Goal: Task Accomplishment & Management: Manage account settings

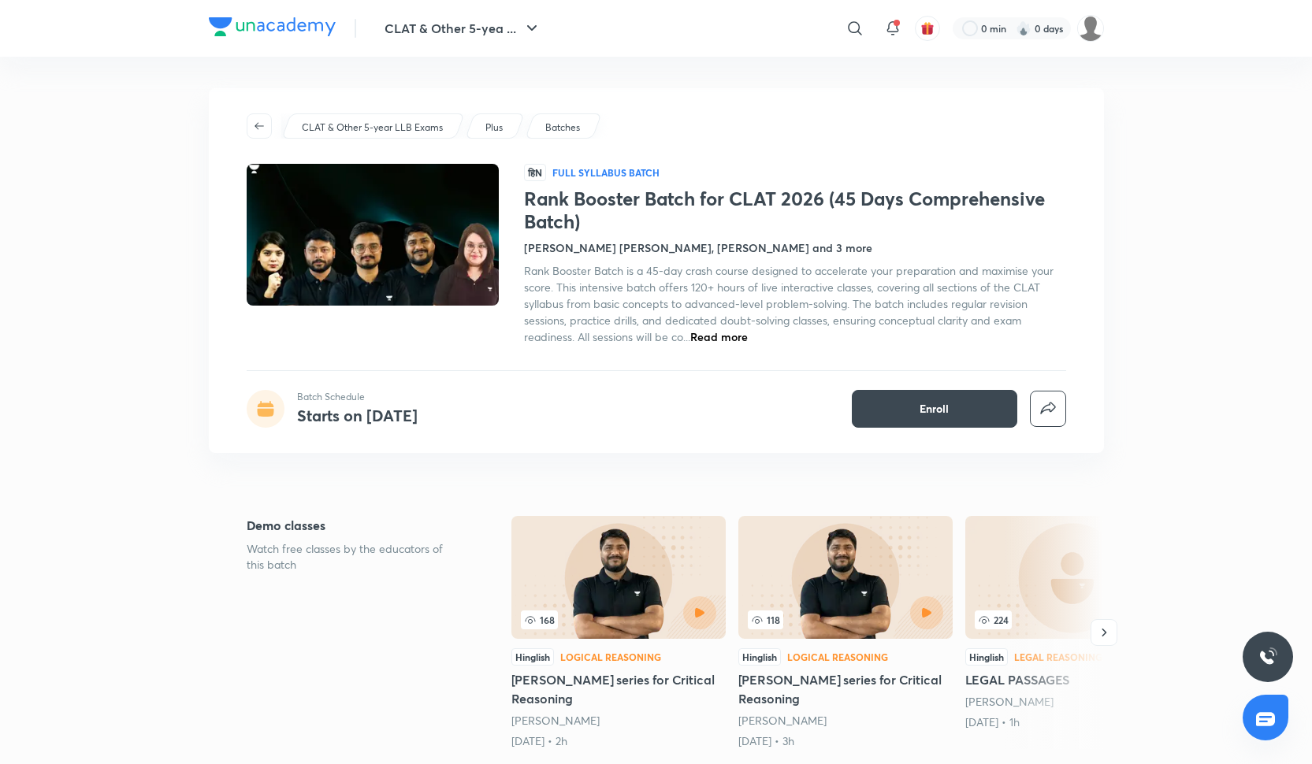
click at [703, 333] on span "Read more" at bounding box center [719, 336] width 58 height 15
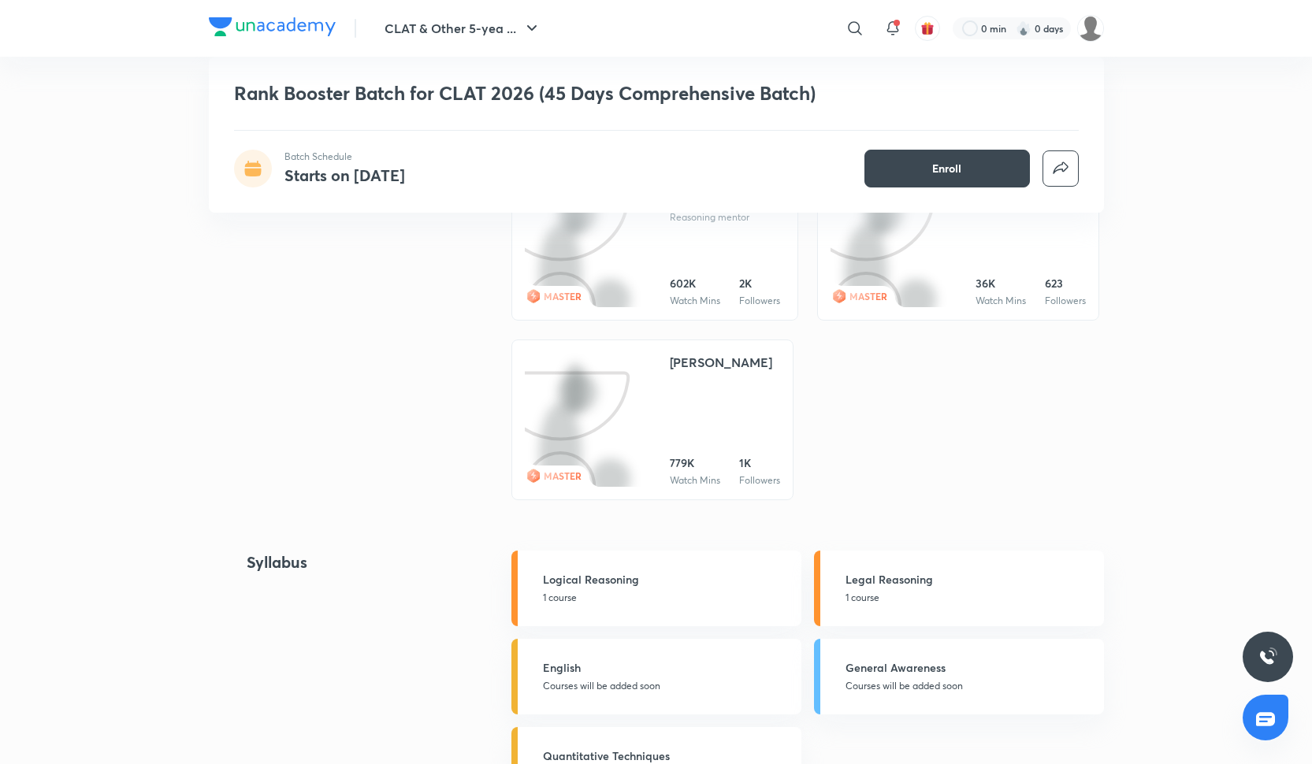
scroll to position [1173, 0]
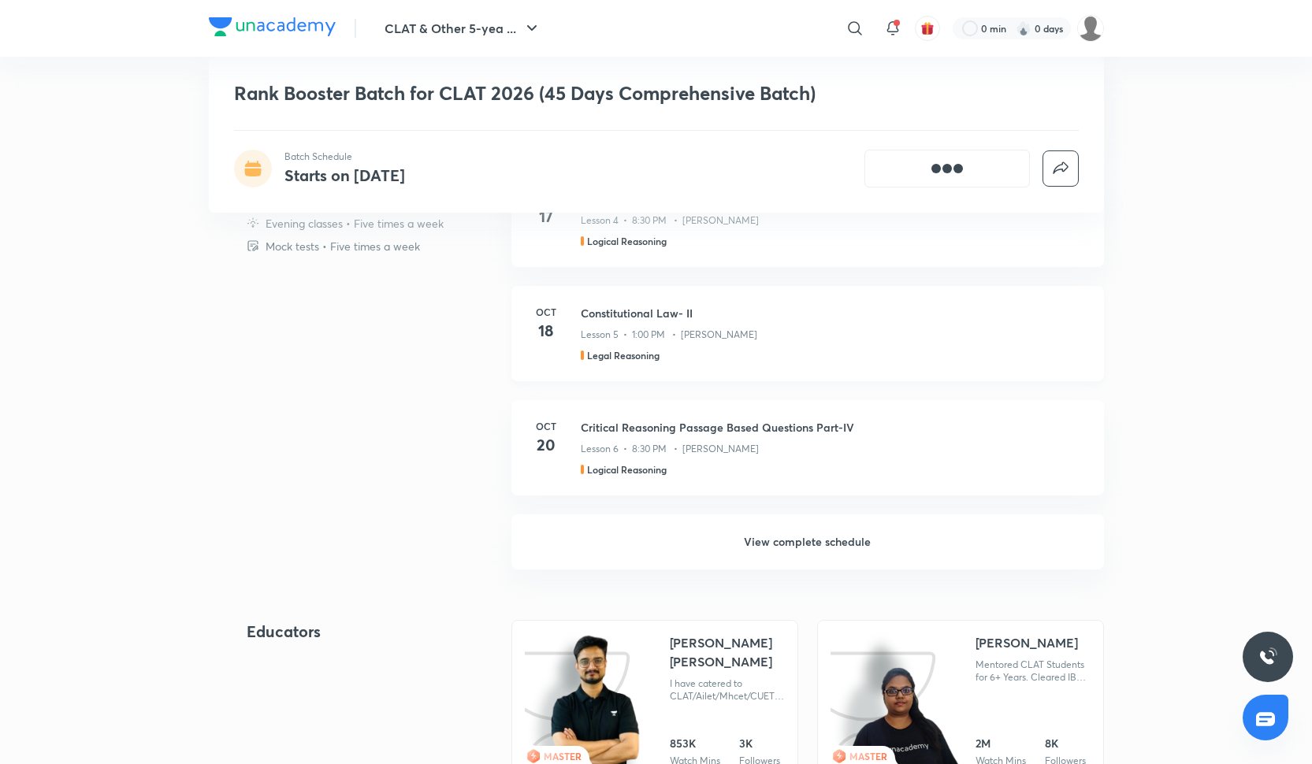
click at [718, 338] on p "Lesson 5 • 1:00 PM • Shikha Puri" at bounding box center [669, 335] width 177 height 14
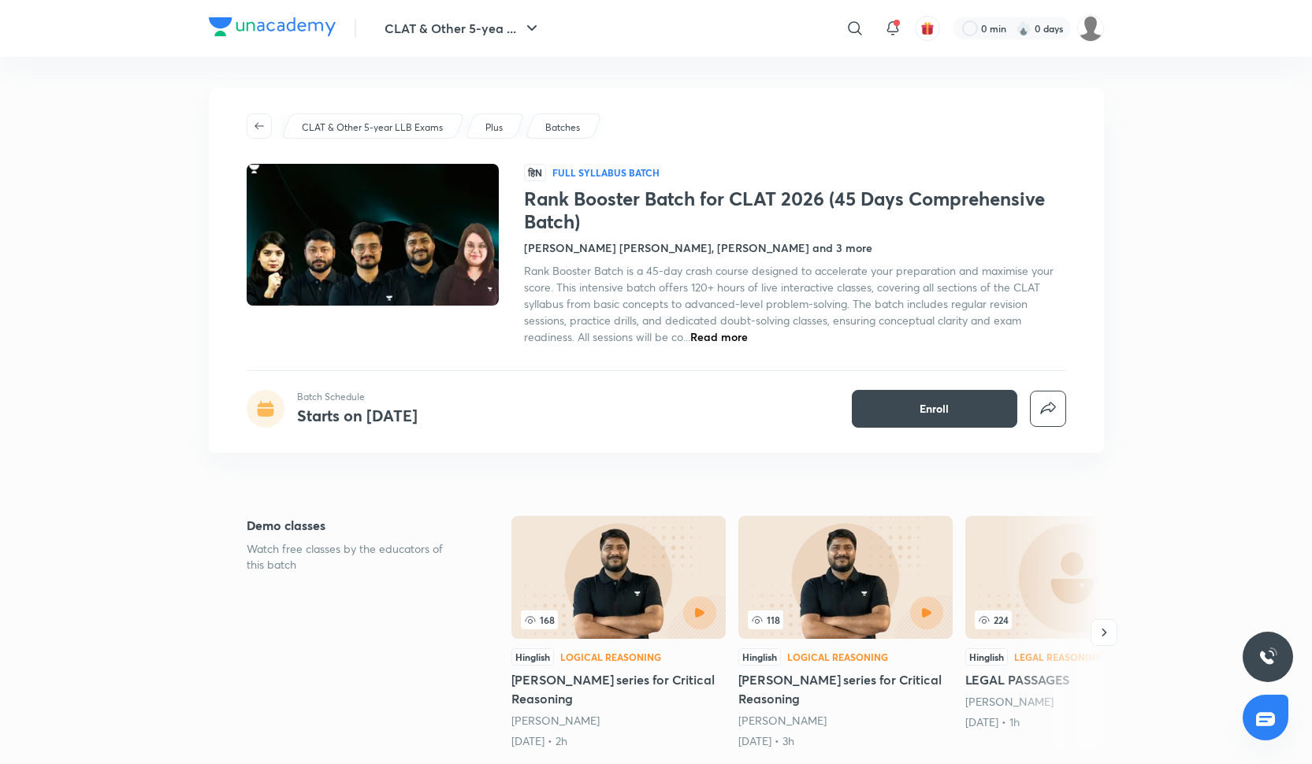
click at [712, 342] on span "Read more" at bounding box center [719, 336] width 58 height 15
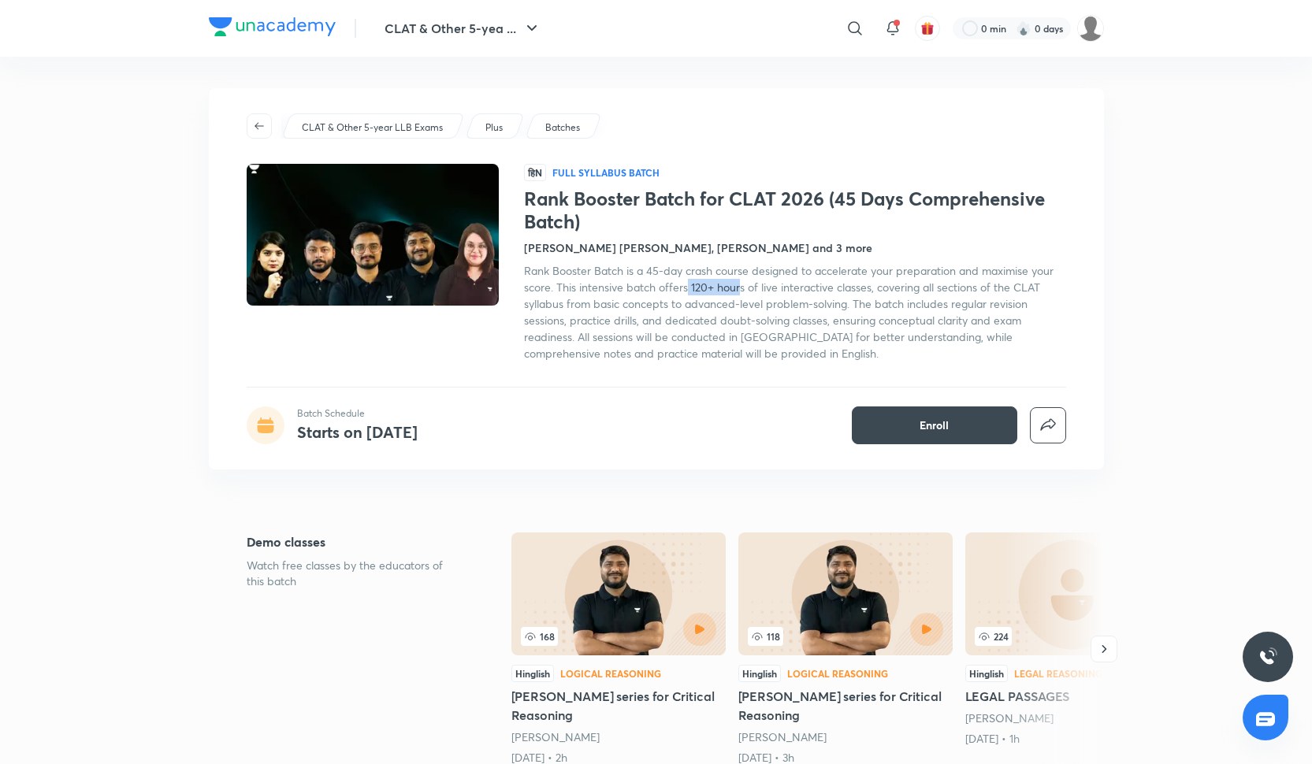
drag, startPoint x: 686, startPoint y: 285, endPoint x: 739, endPoint y: 285, distance: 52.8
click at [739, 285] on span "Rank Booster Batch is a 45-day crash course designed to accelerate your prepara…" at bounding box center [789, 312] width 530 height 98
click at [689, 286] on span "Rank Booster Batch is a 45-day crash course designed to accelerate your prepara…" at bounding box center [789, 312] width 530 height 98
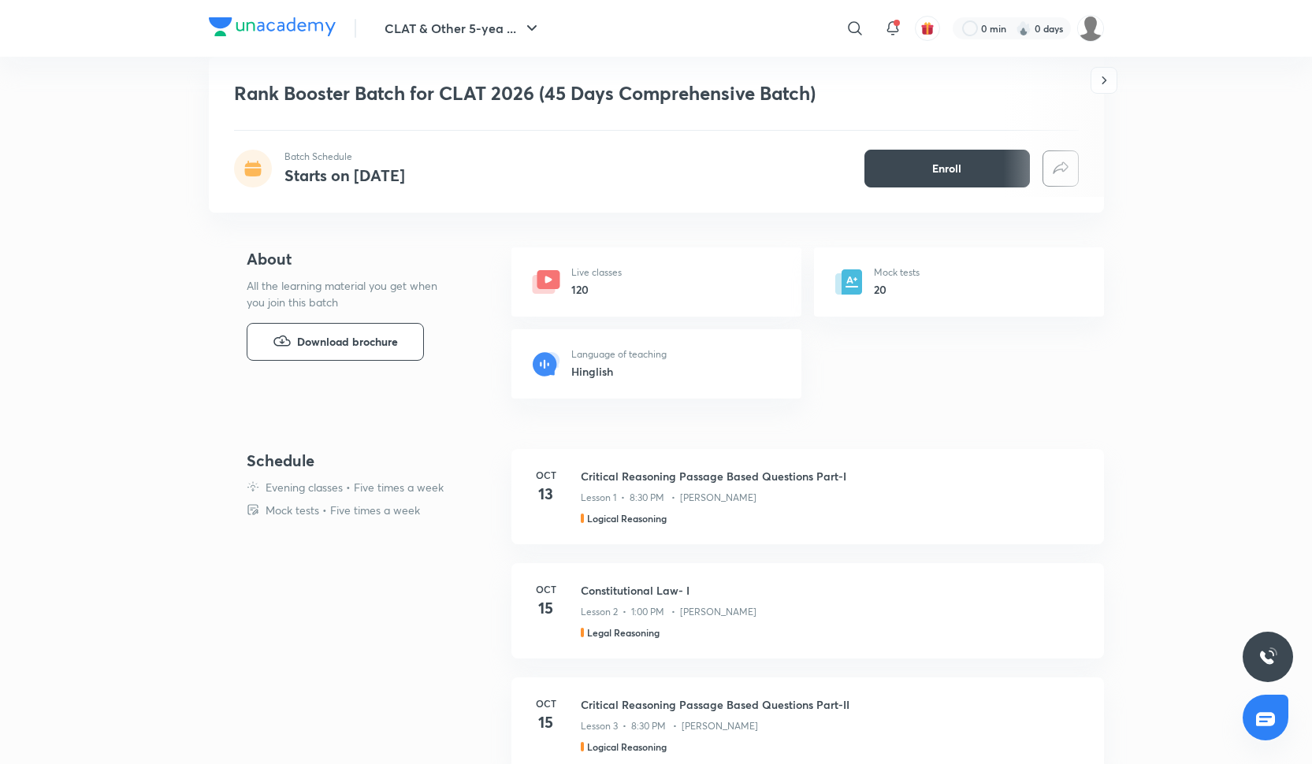
scroll to position [571, 0]
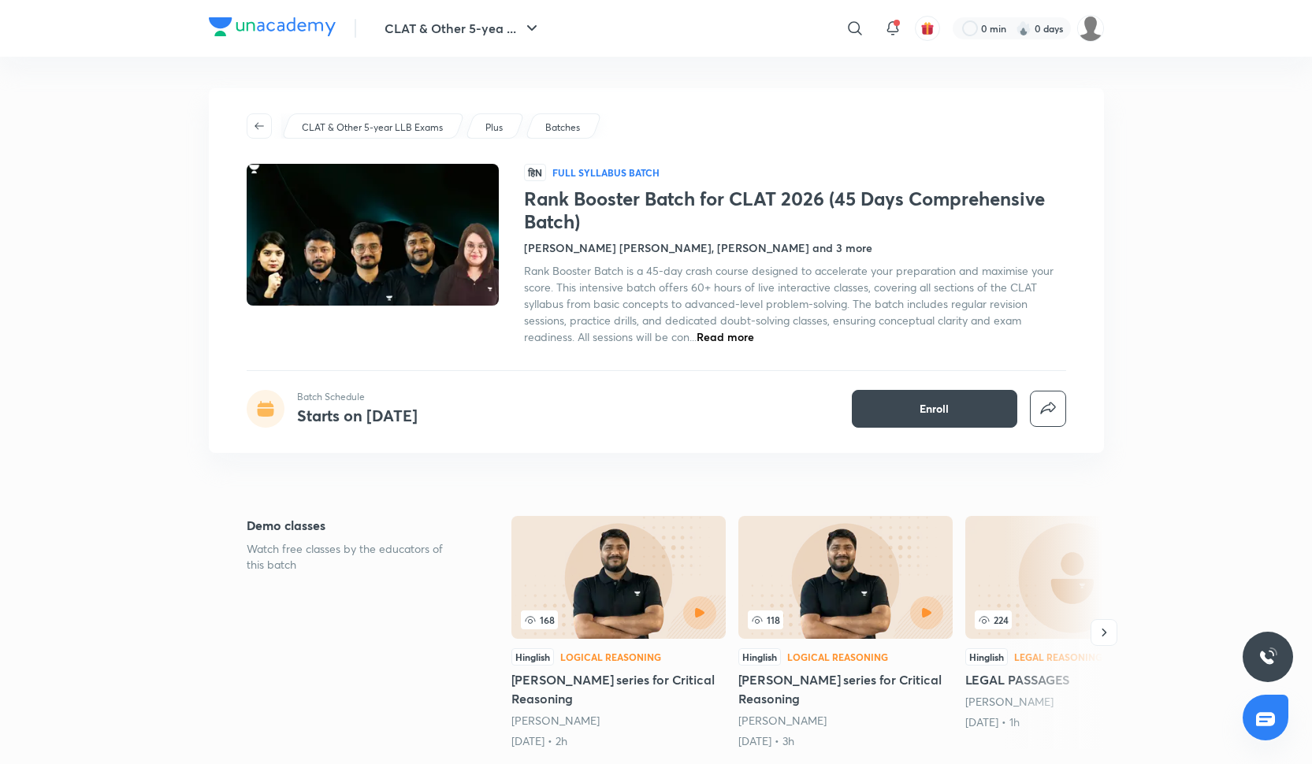
click at [708, 329] on span "Read more" at bounding box center [726, 336] width 58 height 15
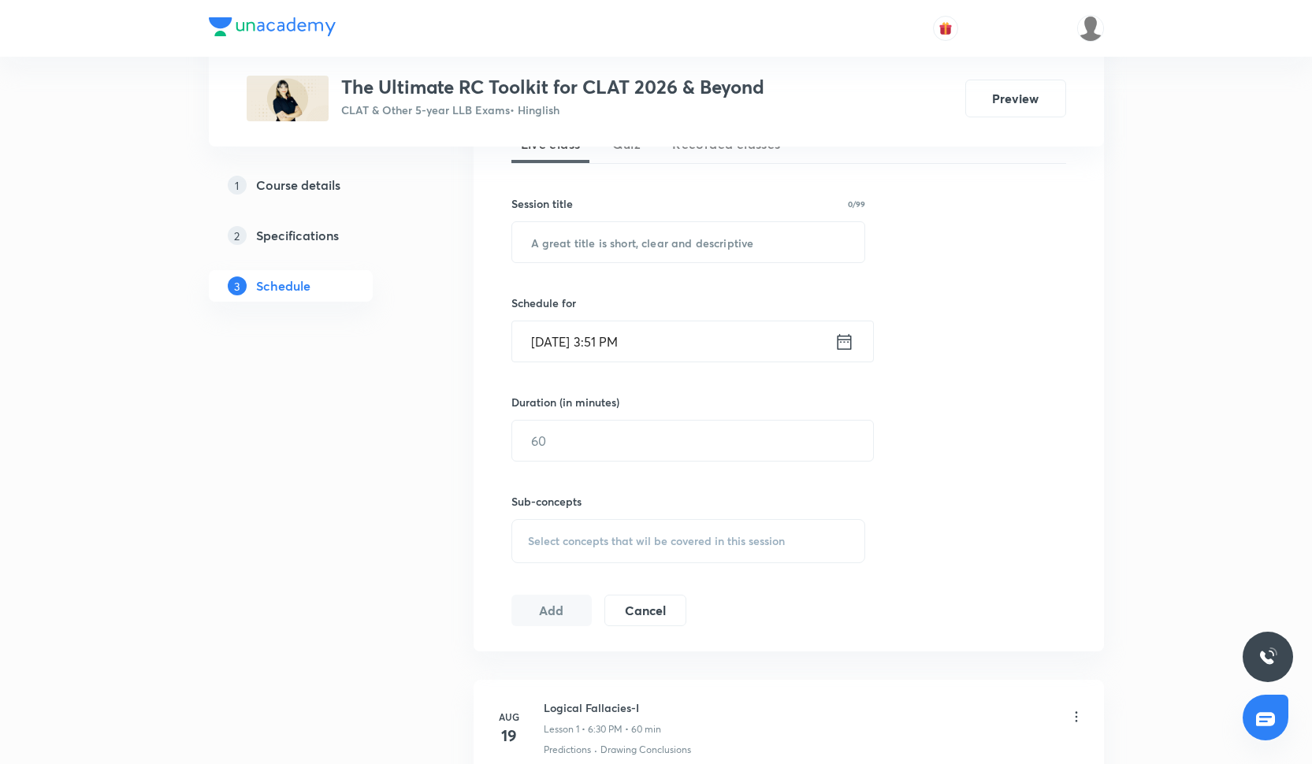
scroll to position [387, 0]
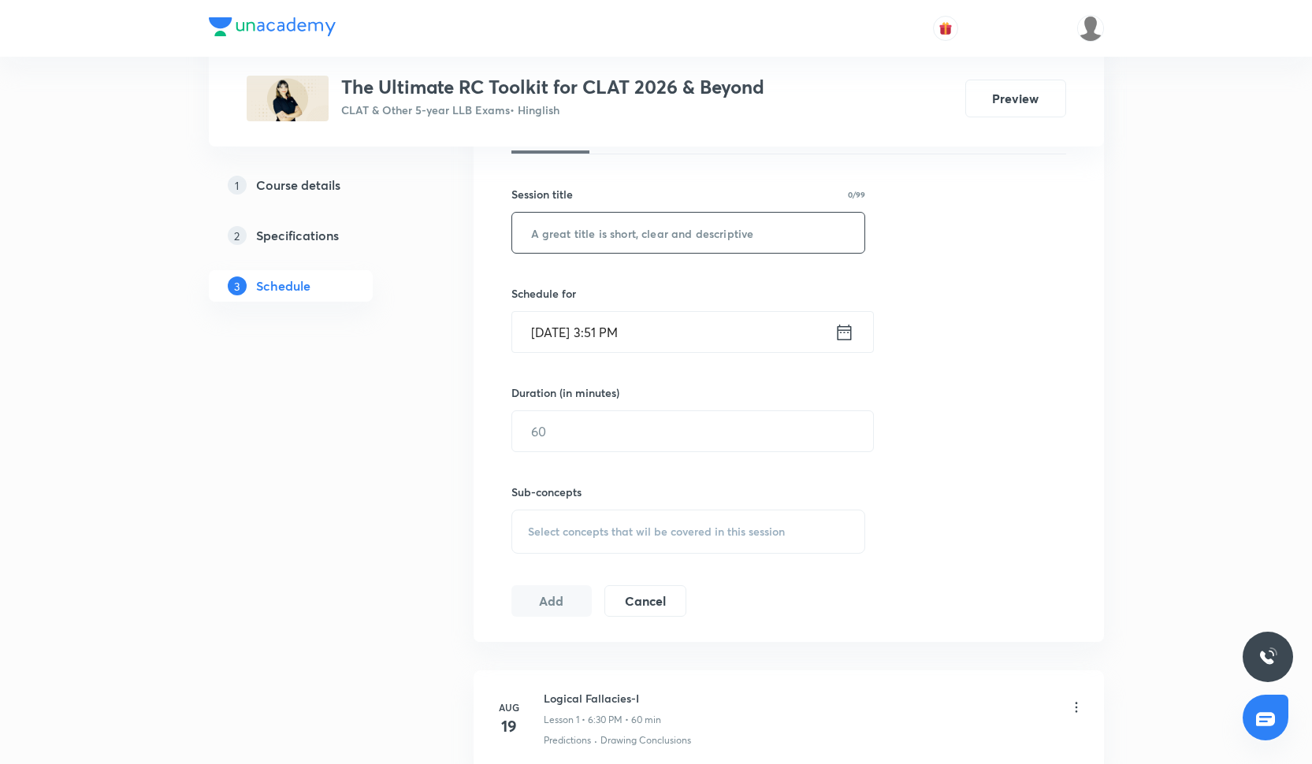
click at [587, 234] on input "text" at bounding box center [688, 233] width 353 height 40
paste input "Philosophy Passage Type"
type input "Philosophy Passage Type"
click at [560, 342] on input "Oct 6, 2025, 3:51 PM" at bounding box center [673, 332] width 322 height 40
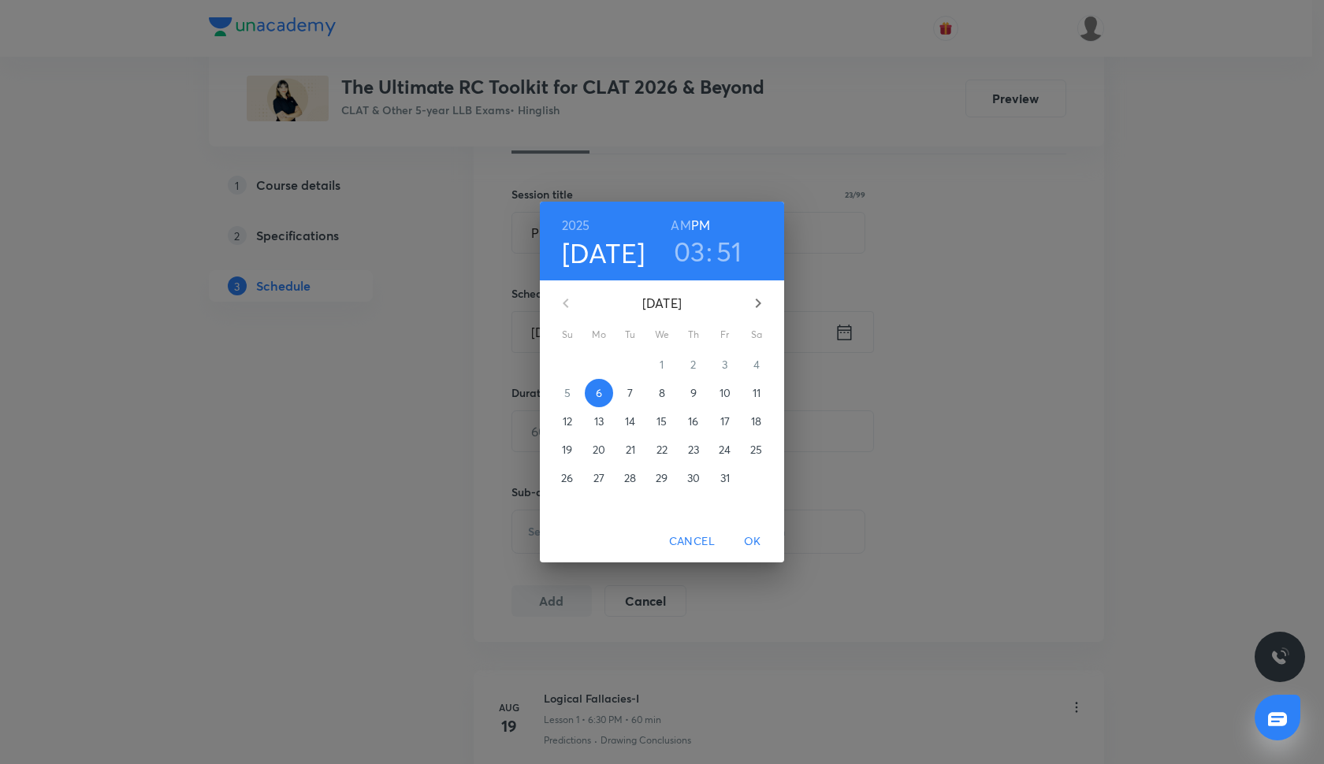
click at [632, 392] on p "7" at bounding box center [630, 393] width 6 height 16
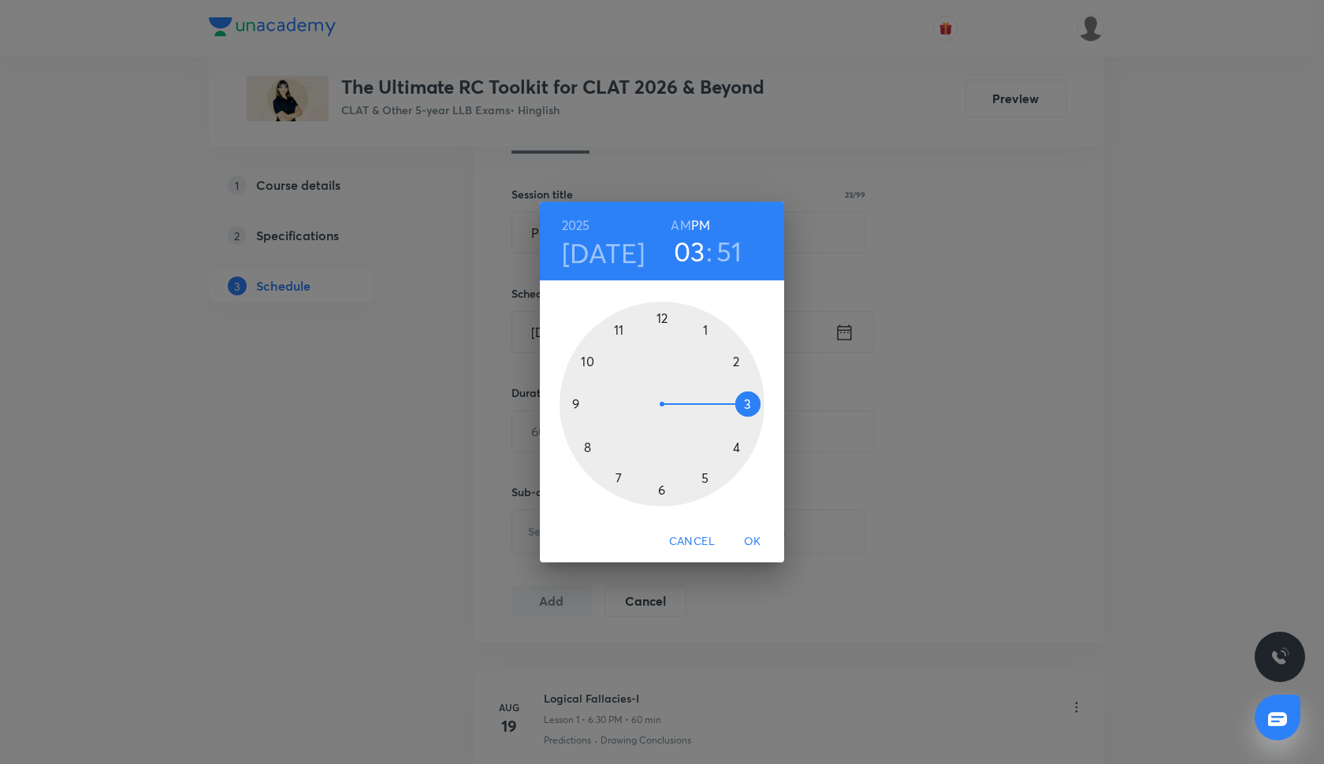
click at [661, 489] on div at bounding box center [662, 404] width 205 height 205
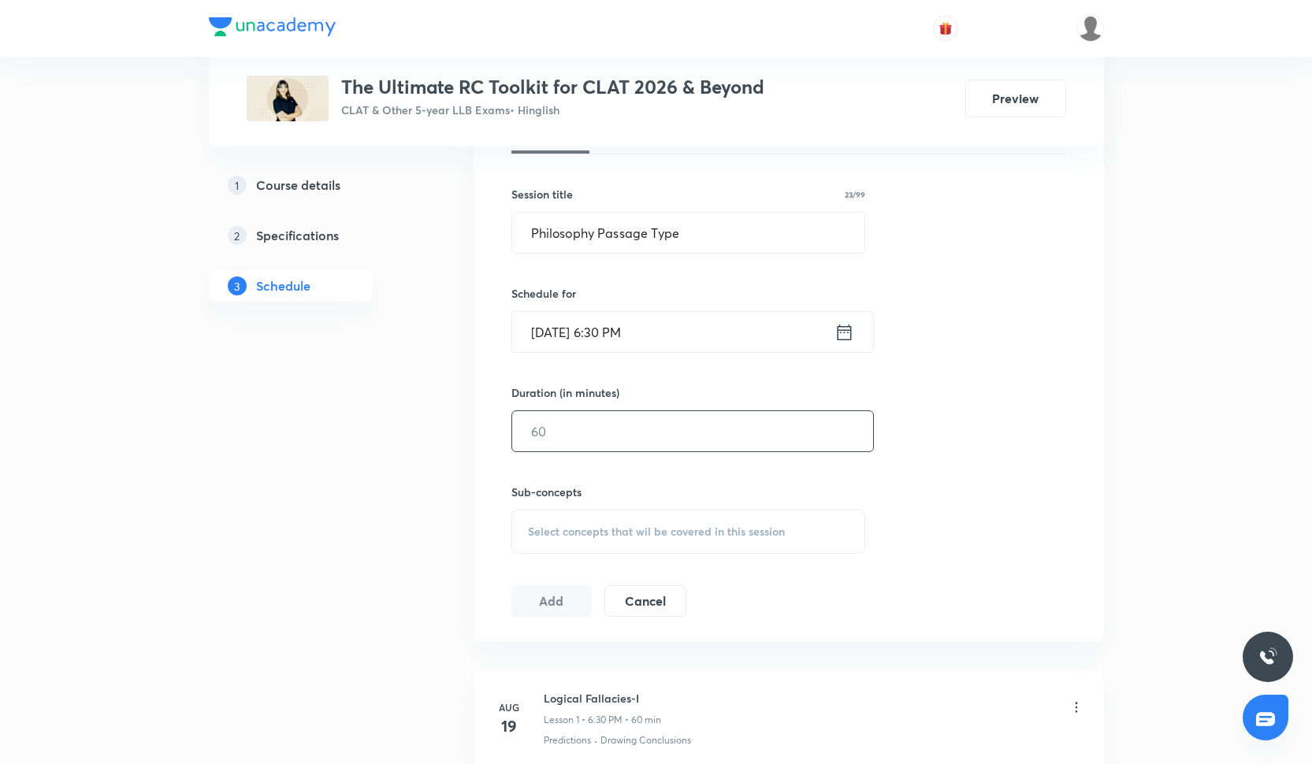
click at [571, 418] on input "text" at bounding box center [692, 431] width 361 height 40
type input "60"
click at [560, 562] on div "Session 13 Live class Quiz Recorded classes Session title 23/99 Philosophy Pass…" at bounding box center [788, 348] width 555 height 537
click at [560, 534] on span "Select concepts that wil be covered in this session" at bounding box center [656, 532] width 257 height 13
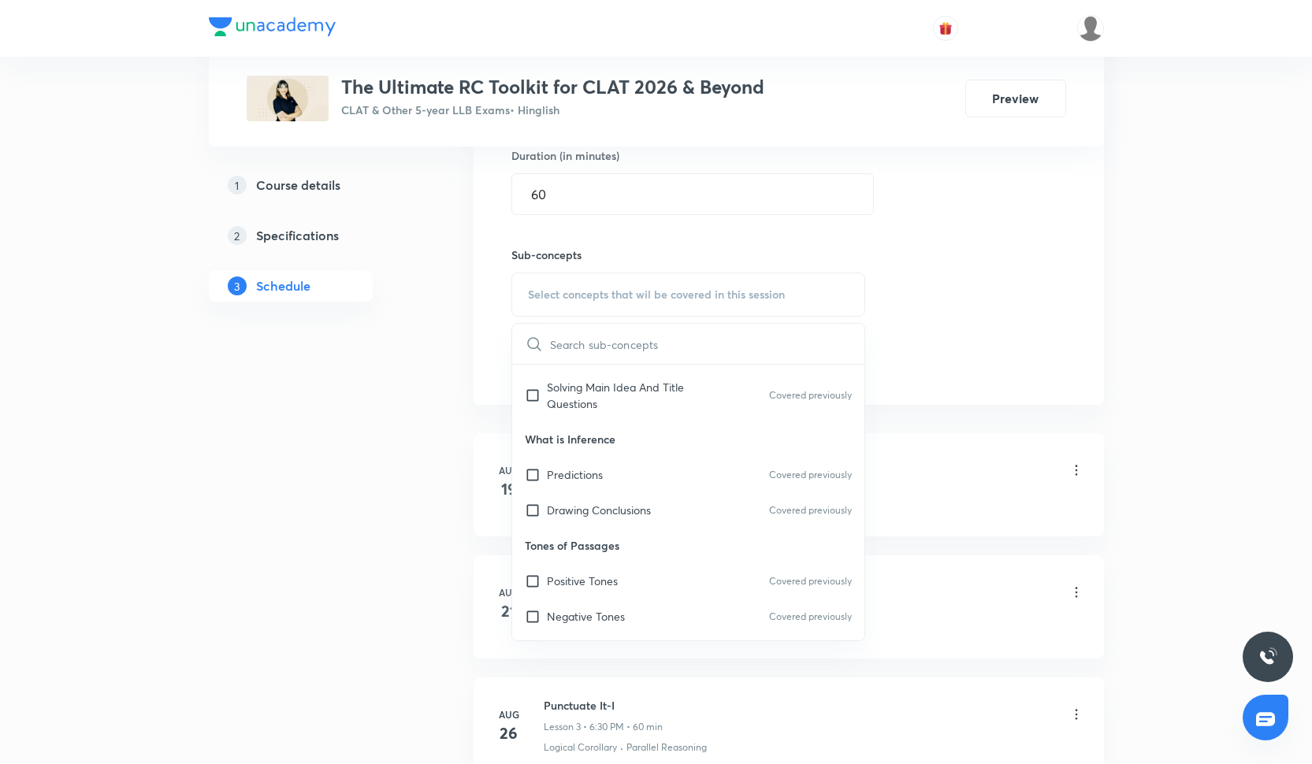
scroll to position [403, 0]
click at [563, 498] on div "Drawing Conclusions Covered previously" at bounding box center [688, 508] width 353 height 35
checkbox input "true"
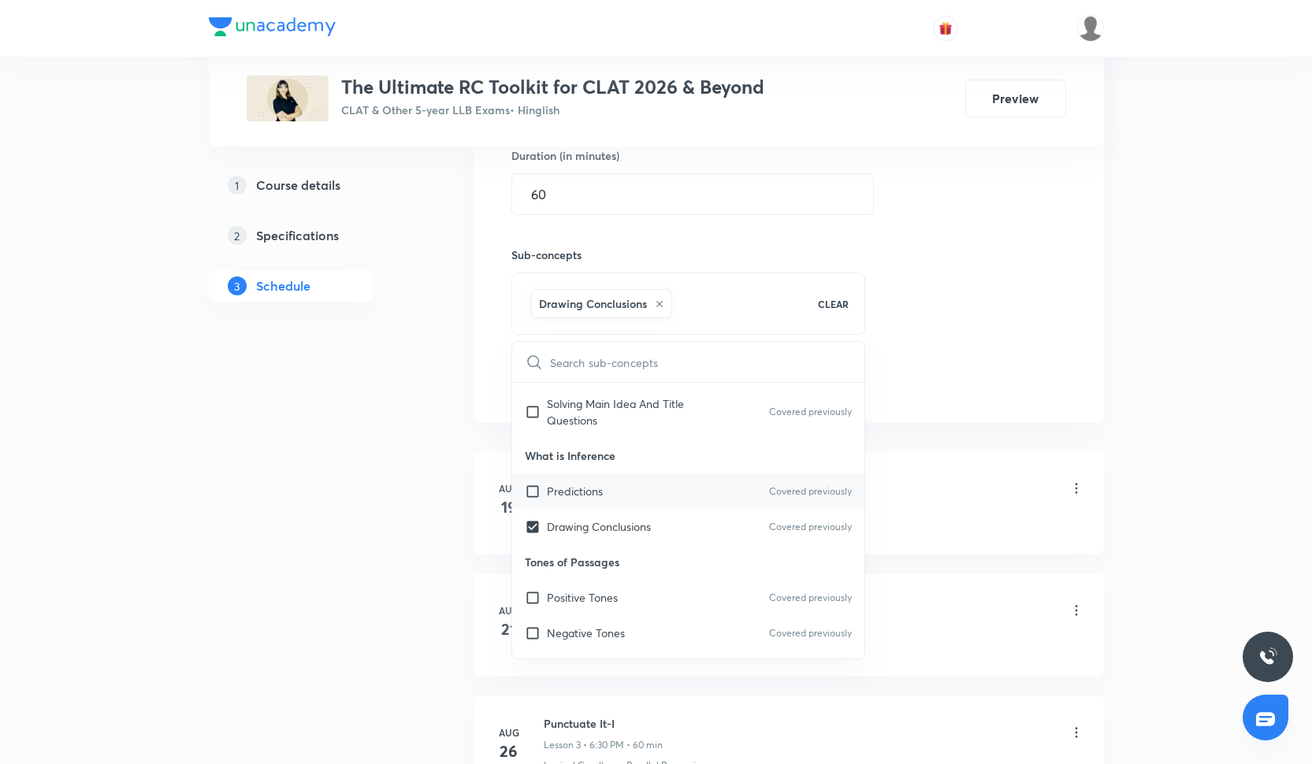
click at [563, 482] on div "Predictions Covered previously" at bounding box center [688, 491] width 353 height 35
checkbox input "true"
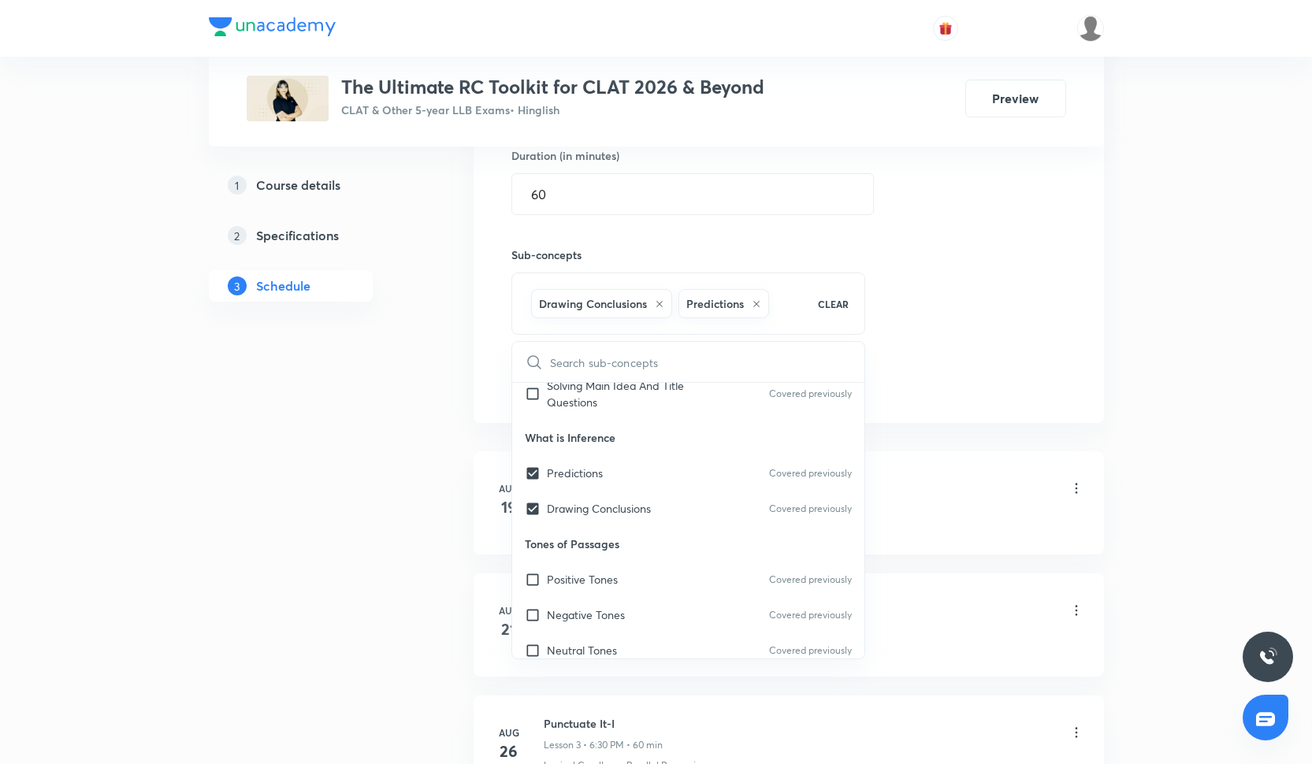
scroll to position [425, 0]
click at [614, 577] on p "Positive Tones" at bounding box center [582, 576] width 71 height 17
checkbox input "true"
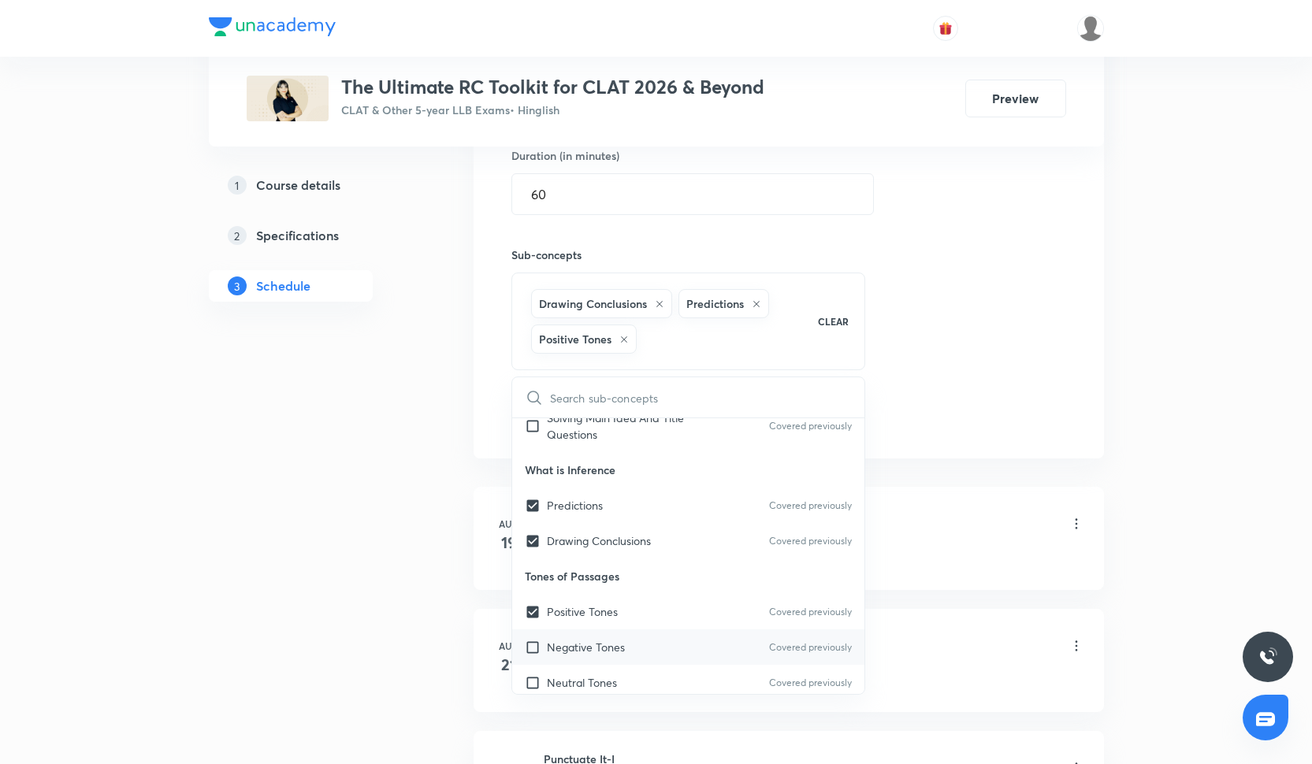
click at [618, 649] on p "Negative Tones" at bounding box center [586, 647] width 78 height 17
checkbox input "true"
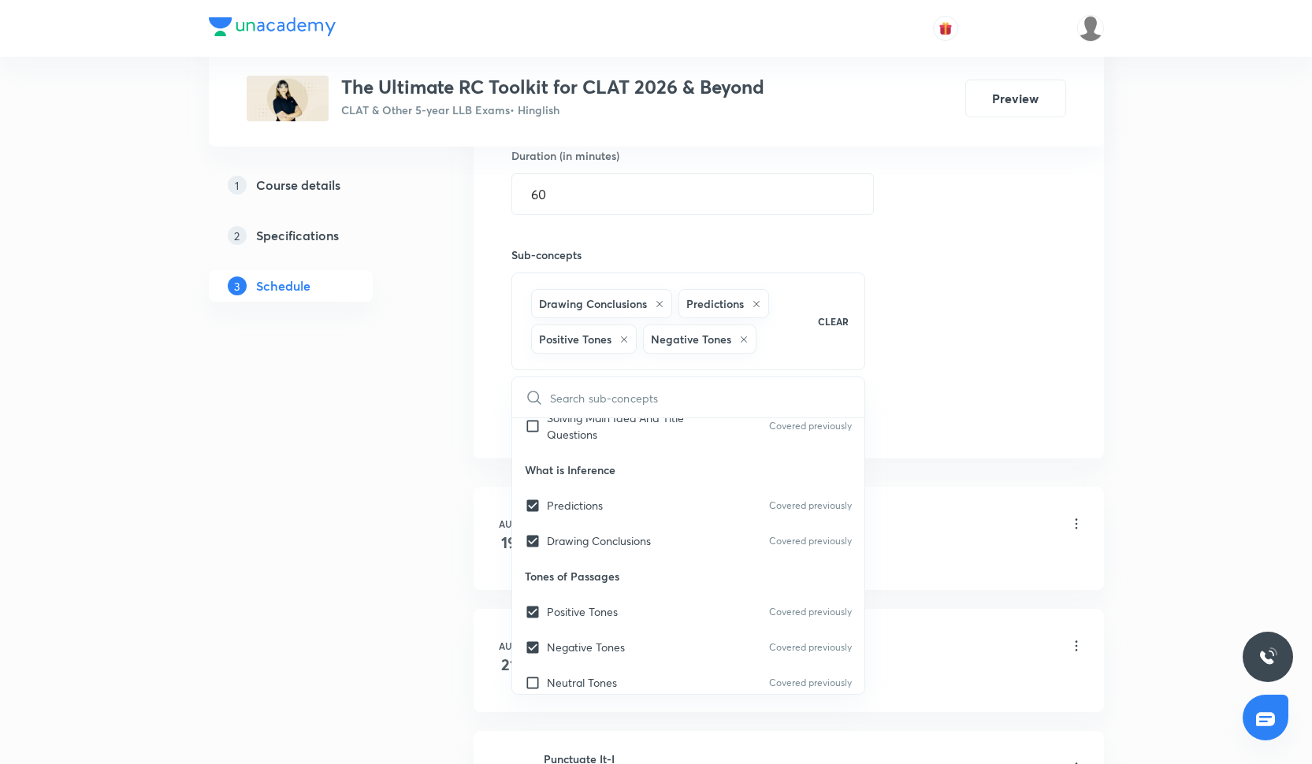
click at [953, 407] on div "Session 13 Live class Quiz Recorded classes Session title 23/99 Philosophy Pass…" at bounding box center [788, 137] width 555 height 591
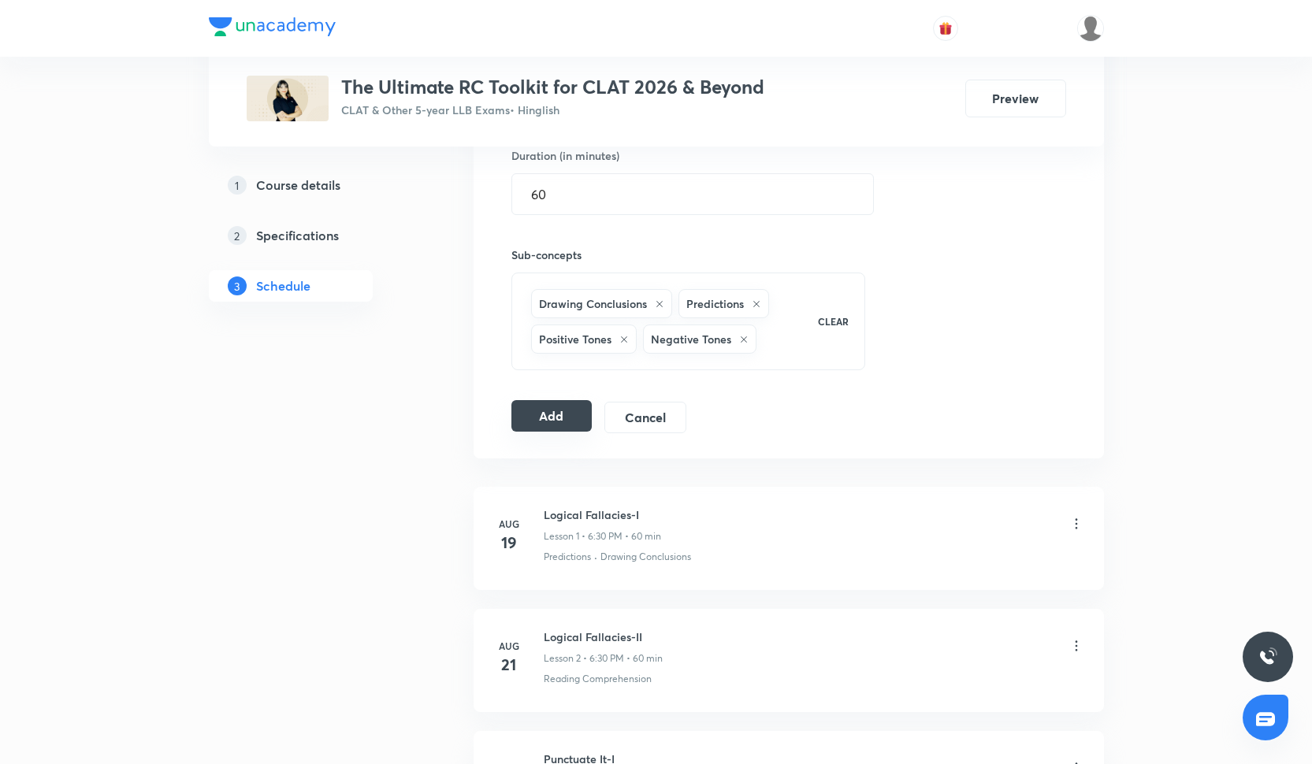
click at [524, 413] on button "Add" at bounding box center [551, 416] width 81 height 32
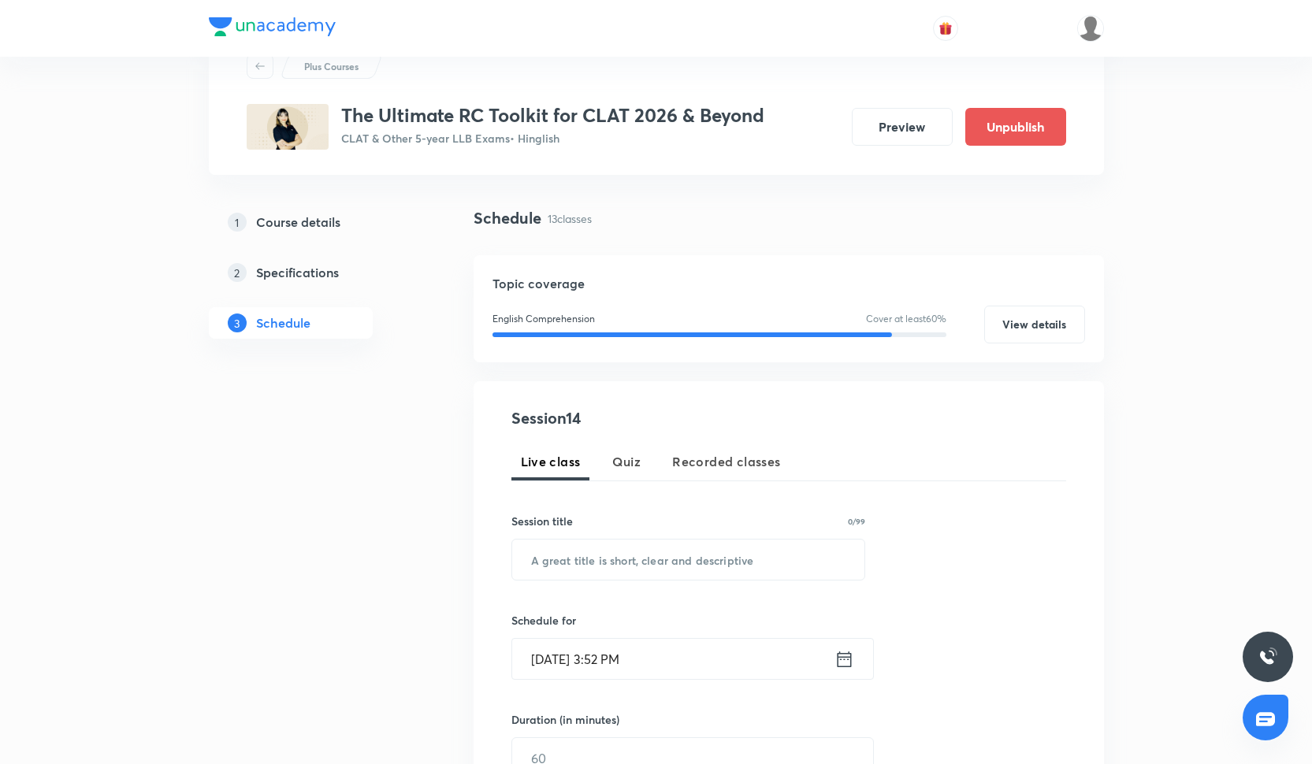
scroll to position [61, 0]
click at [574, 574] on input "text" at bounding box center [688, 559] width 353 height 40
paste input "Art and Literature Passage Type"
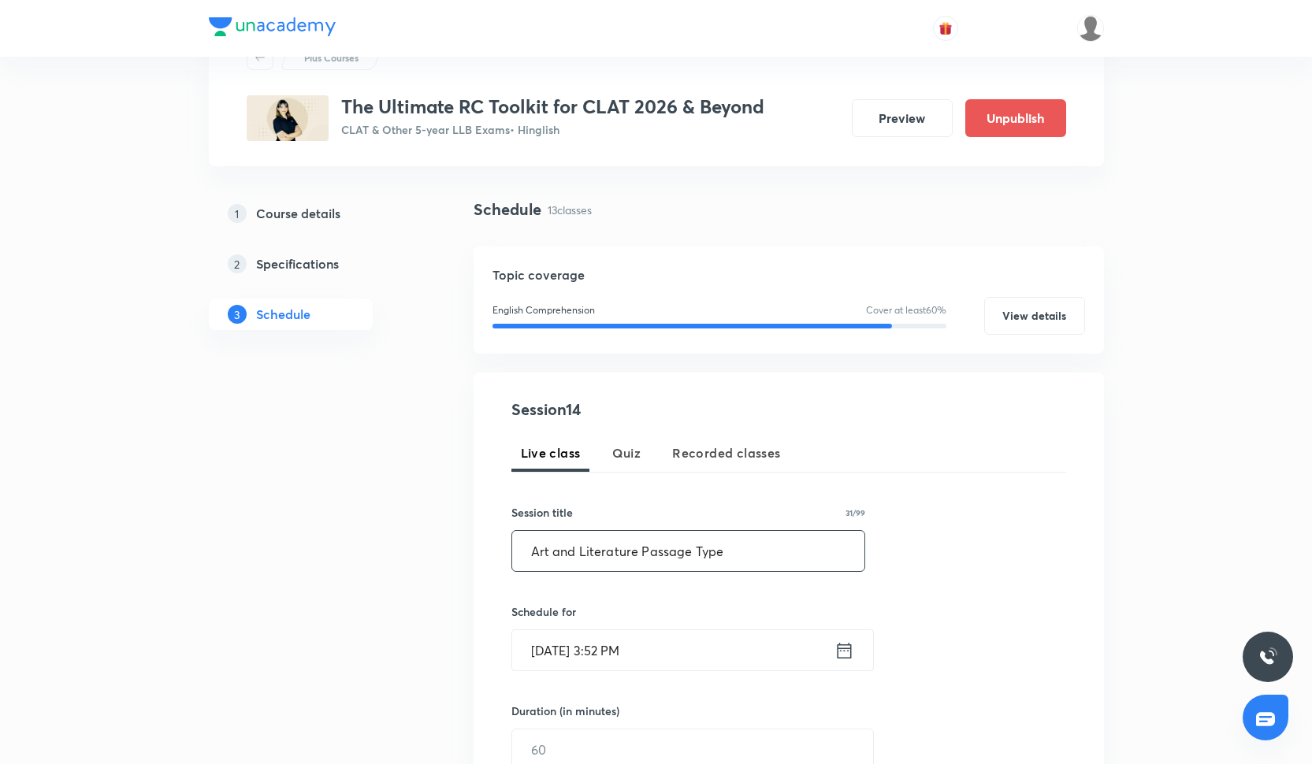
scroll to position [85, 0]
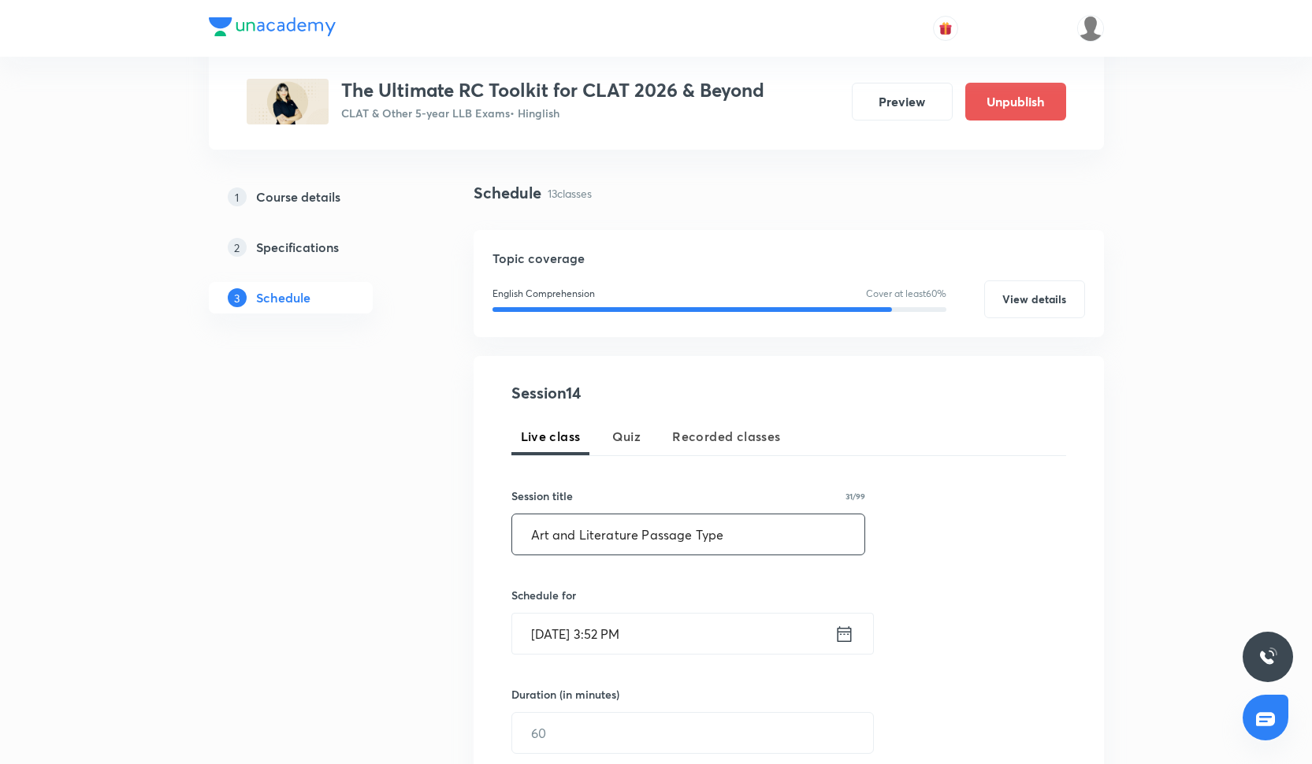
type input "Art and Literature Passage Type"
click at [578, 637] on input "[DATE] 3:52 PM" at bounding box center [673, 634] width 322 height 40
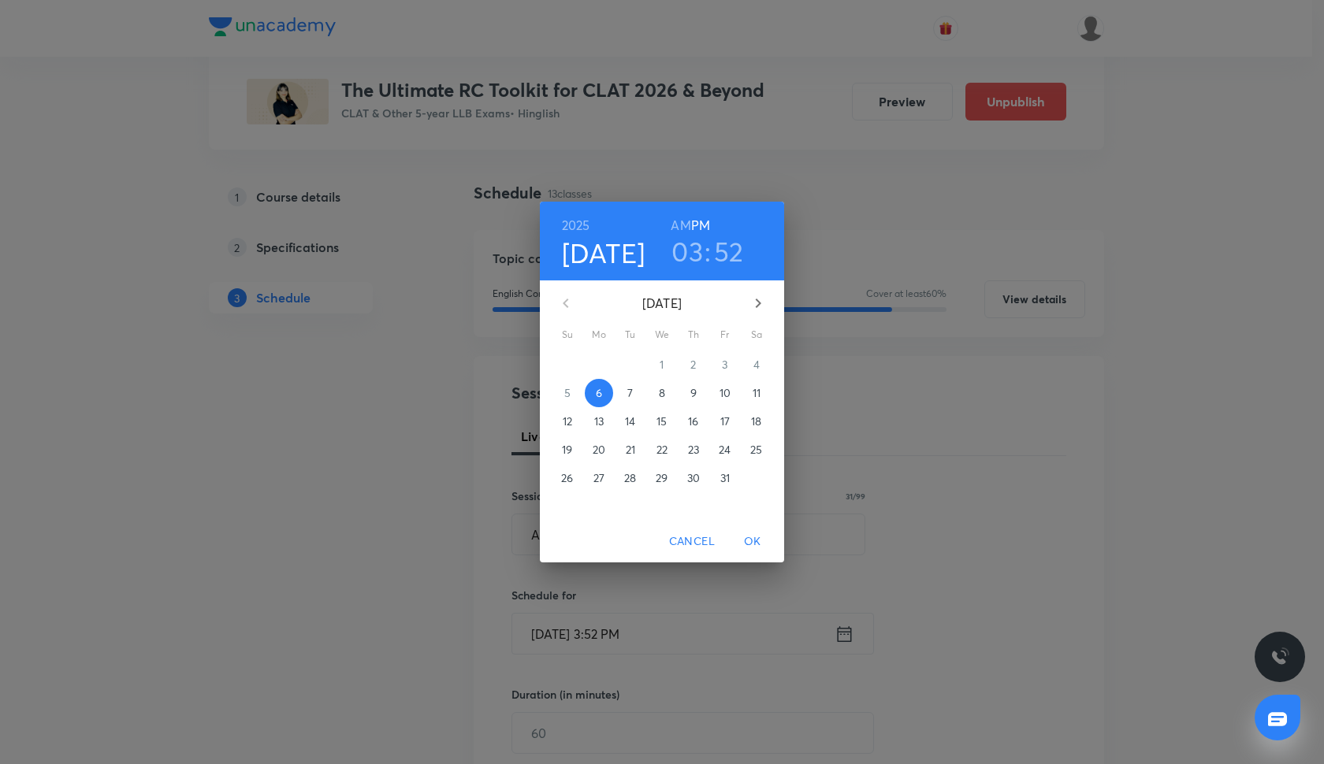
click at [693, 392] on p "9" at bounding box center [693, 393] width 6 height 16
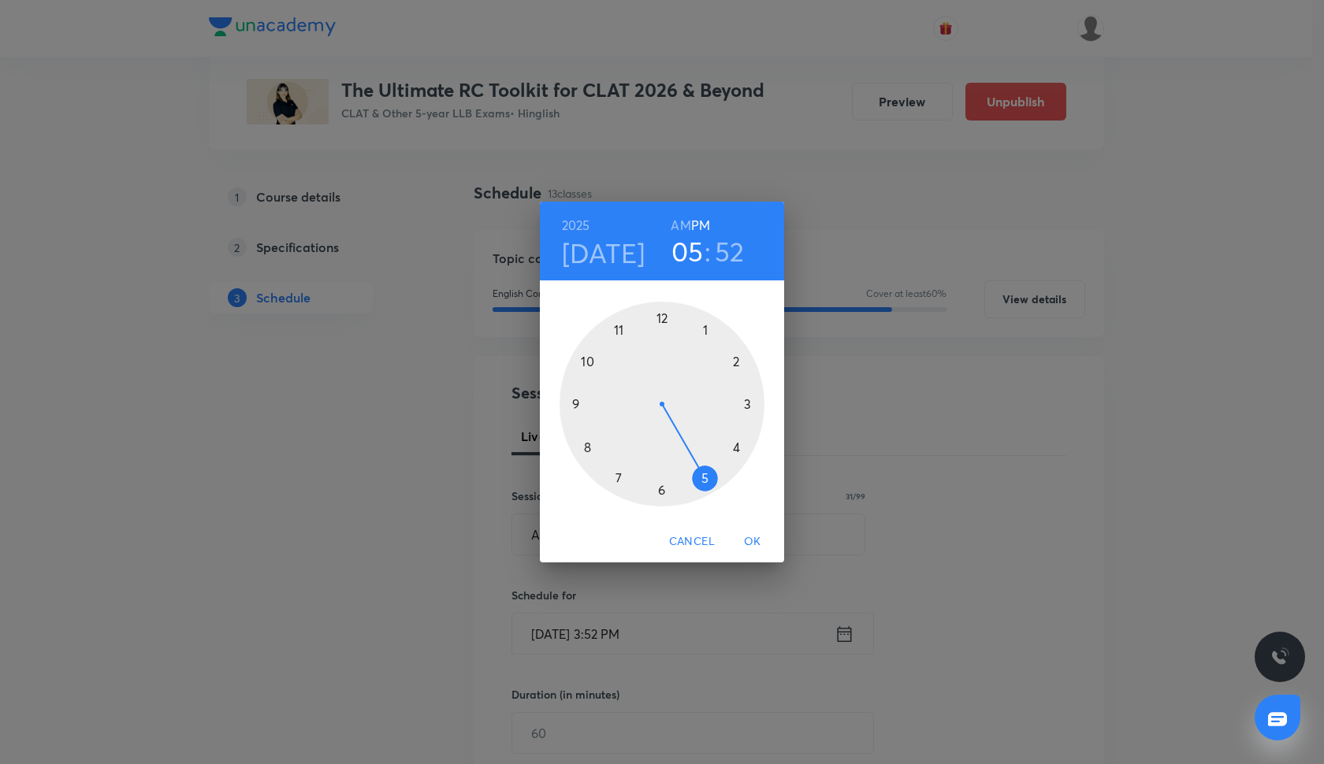
drag, startPoint x: 746, startPoint y: 408, endPoint x: 716, endPoint y: 468, distance: 67.3
click at [716, 468] on div at bounding box center [662, 404] width 205 height 205
click at [693, 251] on h3 "05" at bounding box center [687, 251] width 32 height 33
click at [663, 494] on div at bounding box center [662, 404] width 205 height 205
click at [662, 490] on div at bounding box center [662, 404] width 205 height 205
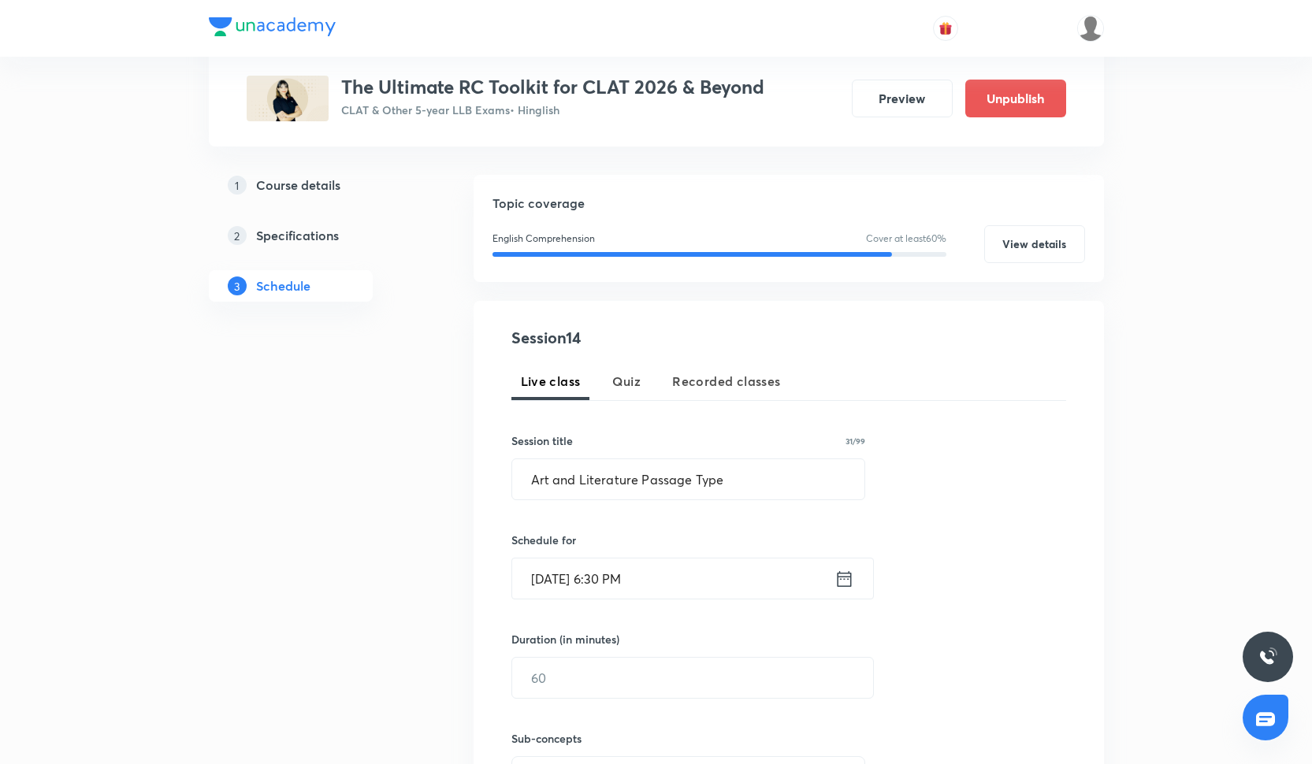
scroll to position [154, 0]
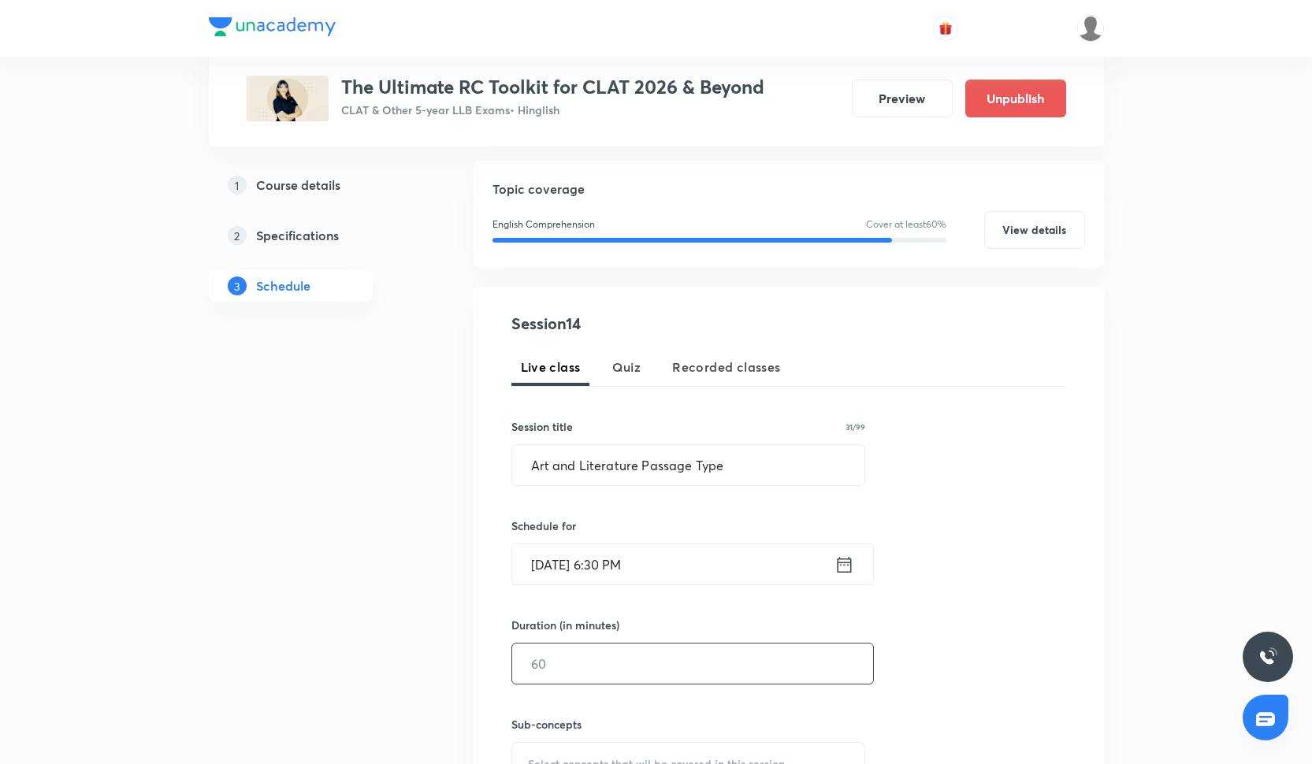
click at [619, 662] on input "text" at bounding box center [692, 664] width 361 height 40
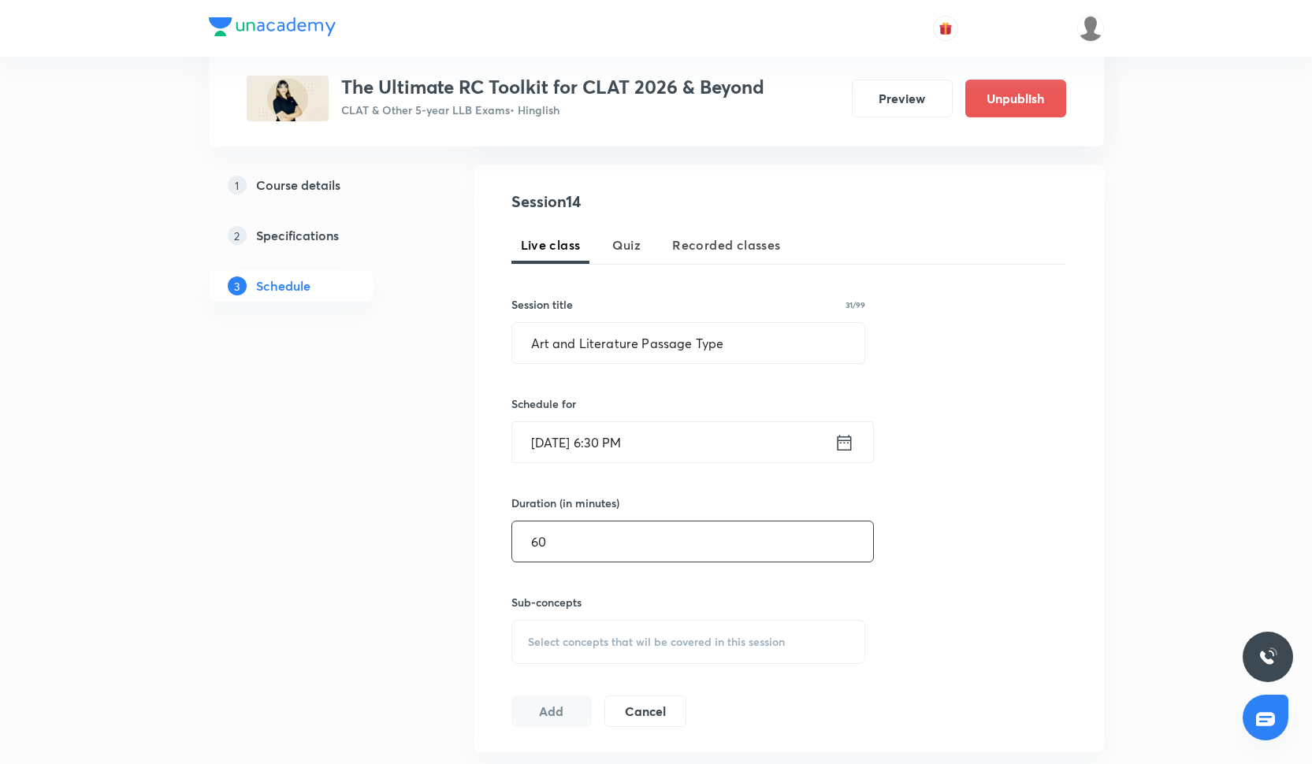
scroll to position [278, 0]
type input "60"
click at [546, 614] on div "Sub-concepts Select concepts that wil be covered in this session" at bounding box center [688, 628] width 355 height 70
click at [547, 617] on div "Sub-concepts Select concepts that wil be covered in this session" at bounding box center [688, 628] width 355 height 70
click at [548, 630] on div "Select concepts that wil be covered in this session" at bounding box center [688, 641] width 355 height 44
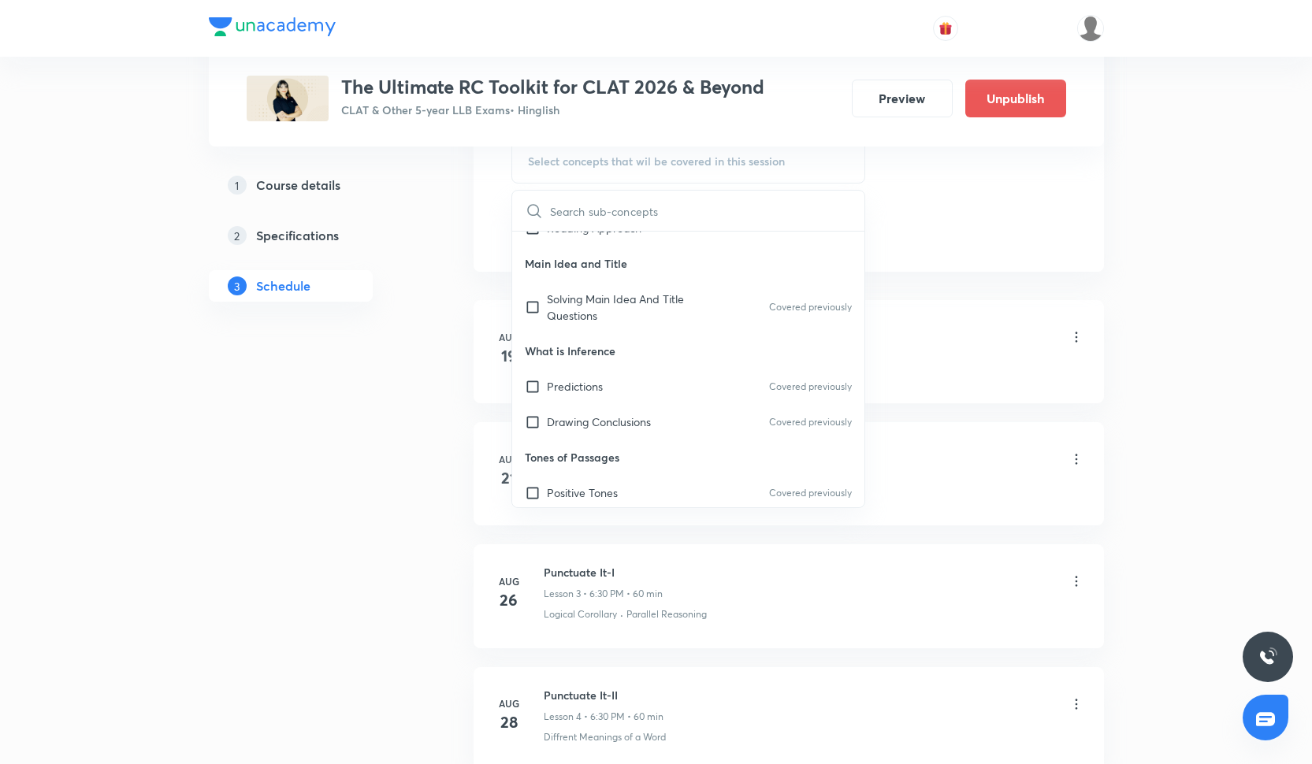
scroll to position [537, 0]
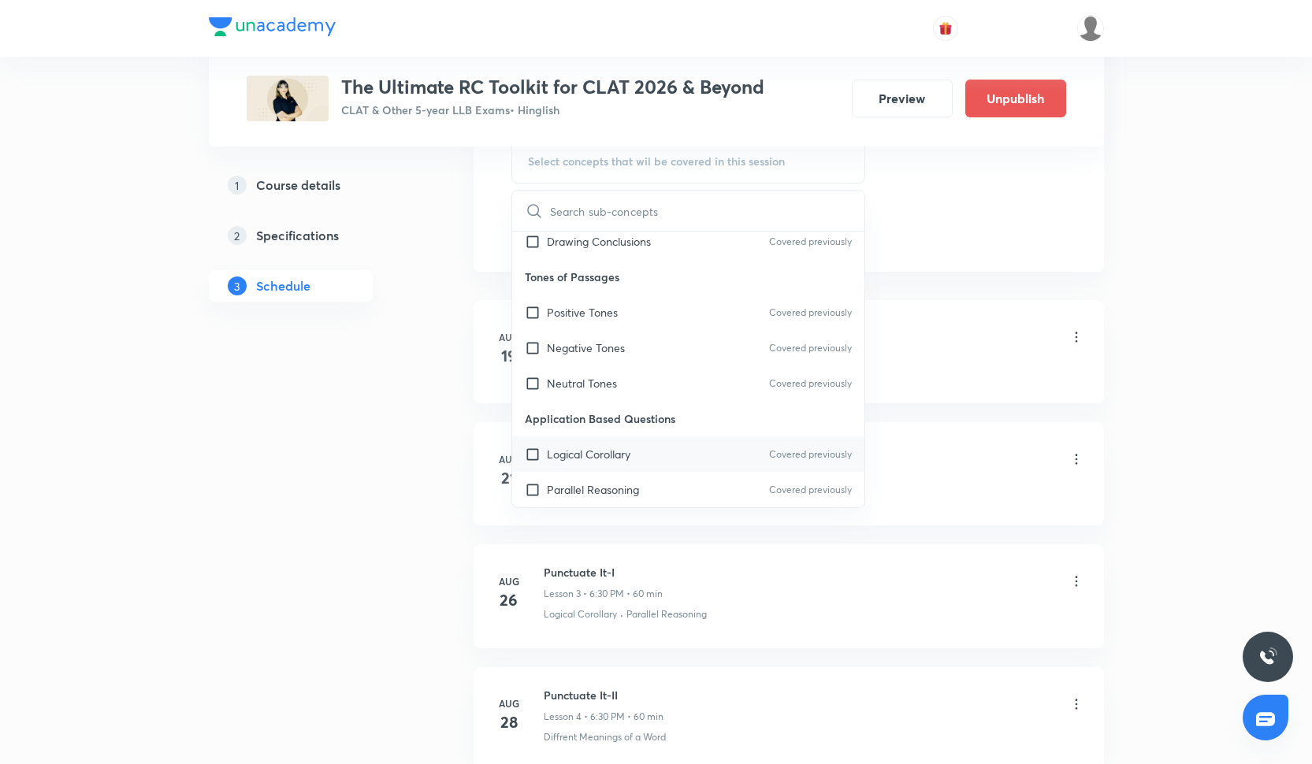
click at [566, 457] on p "Logical Corollary" at bounding box center [589, 454] width 84 height 17
checkbox input "true"
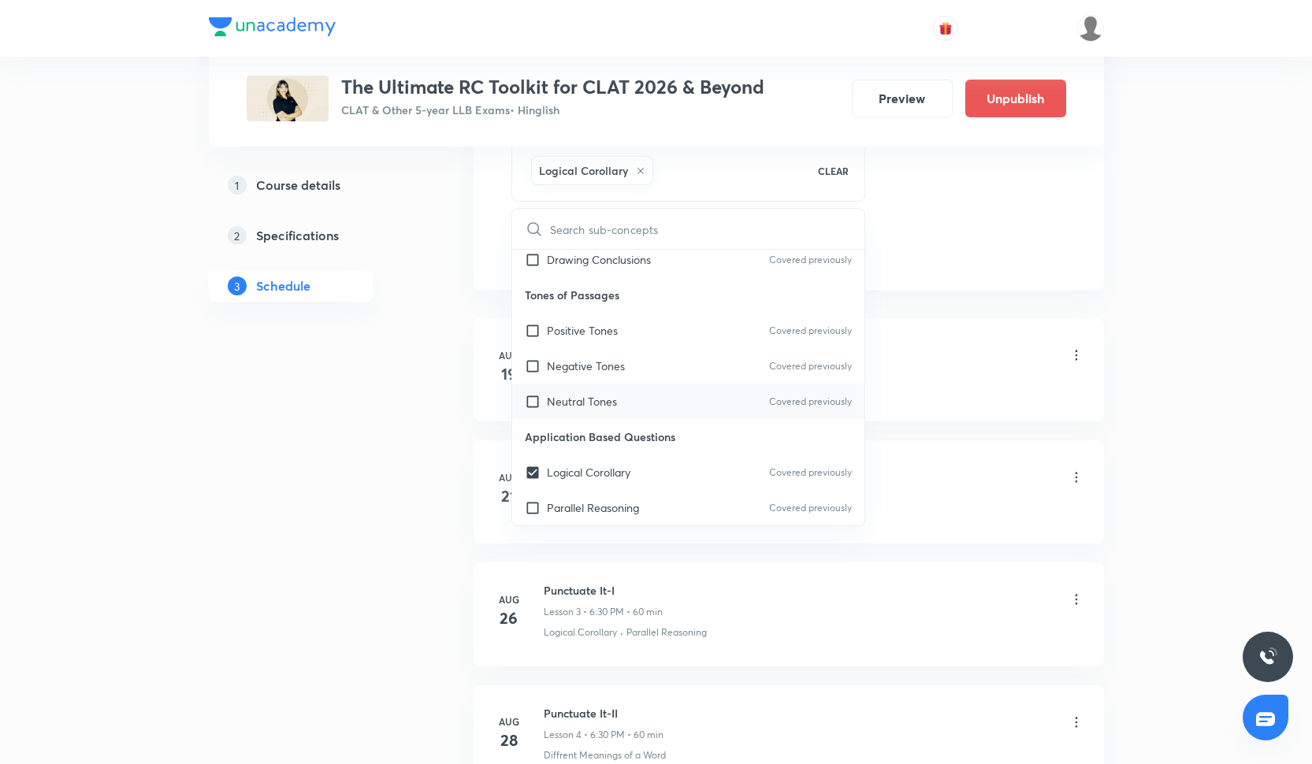
click at [563, 407] on p "Neutral Tones" at bounding box center [582, 401] width 70 height 17
checkbox input "true"
click at [563, 363] on p "Negative Tones" at bounding box center [586, 366] width 78 height 17
checkbox input "true"
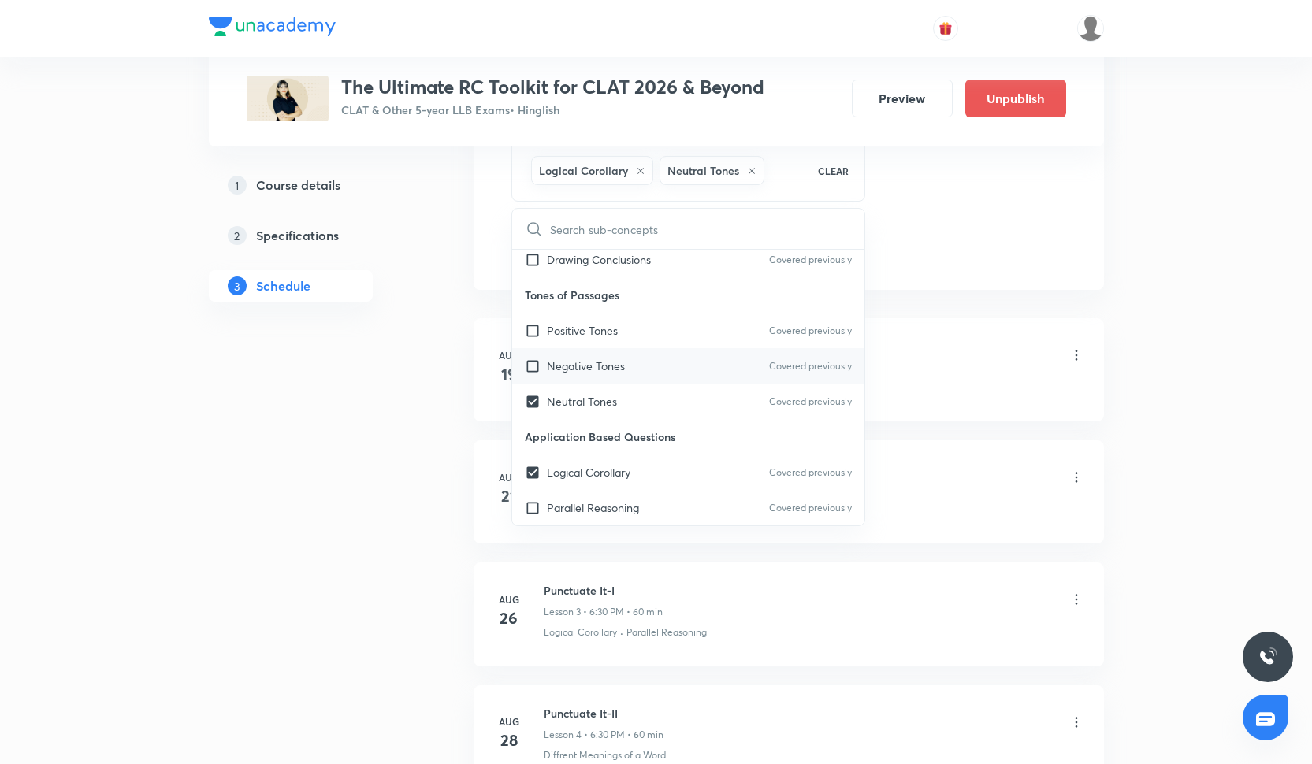
checkbox input "true"
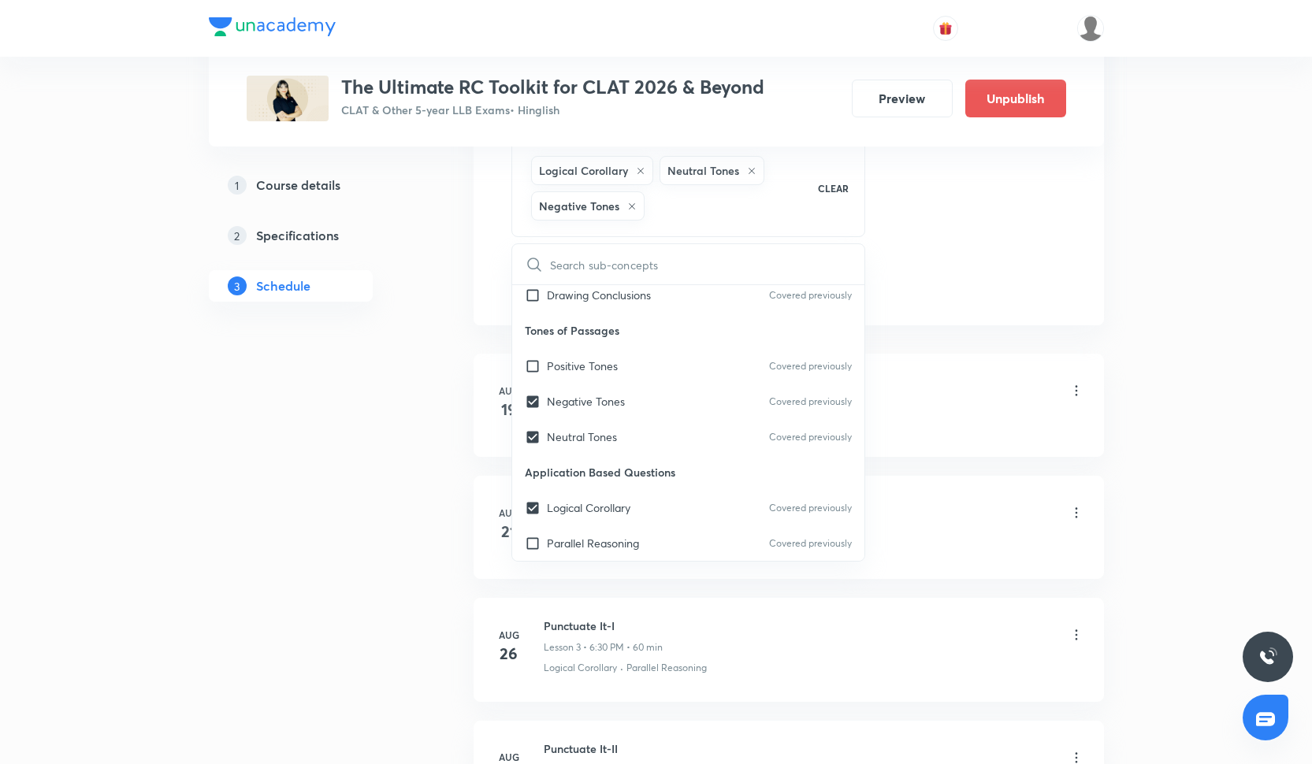
click at [935, 308] on div "Session 14 Live class Quiz Recorded classes Session title 31/99 Art and Literat…" at bounding box center [789, 4] width 630 height 641
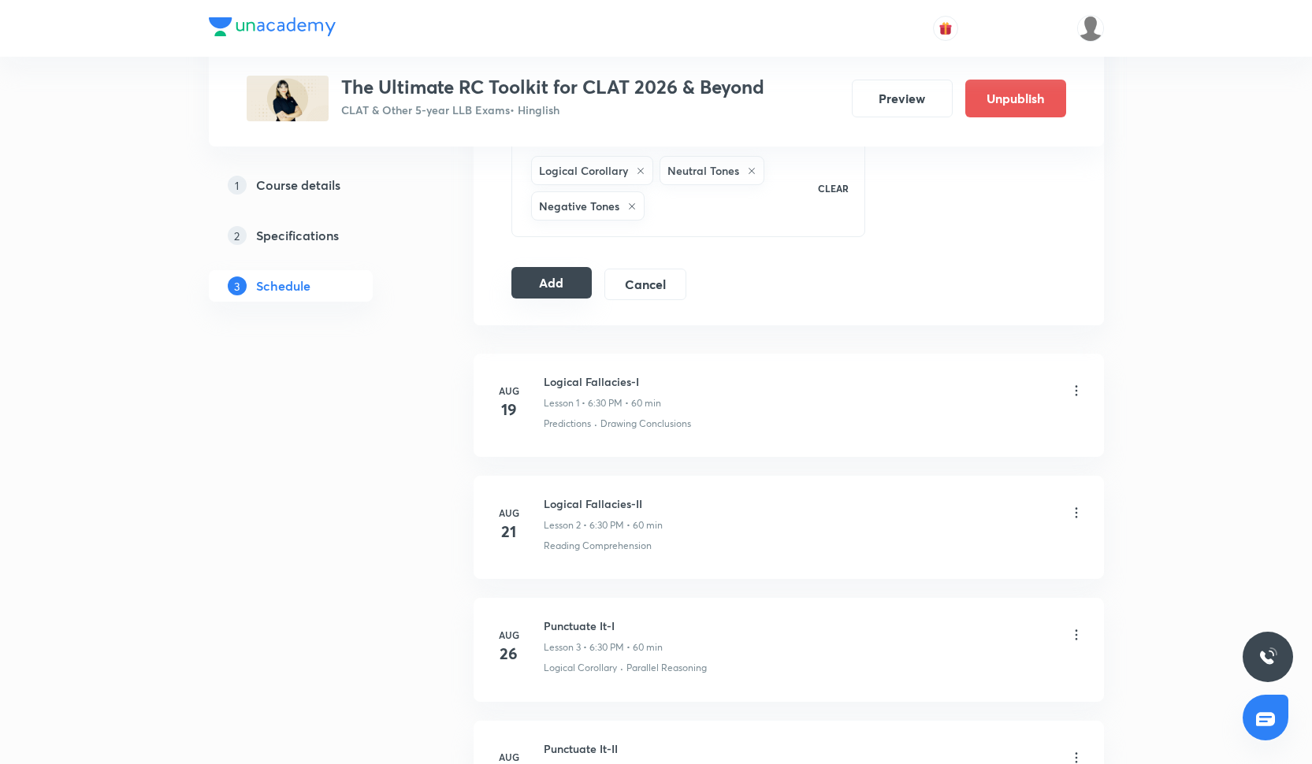
click at [561, 293] on button "Add" at bounding box center [551, 283] width 81 height 32
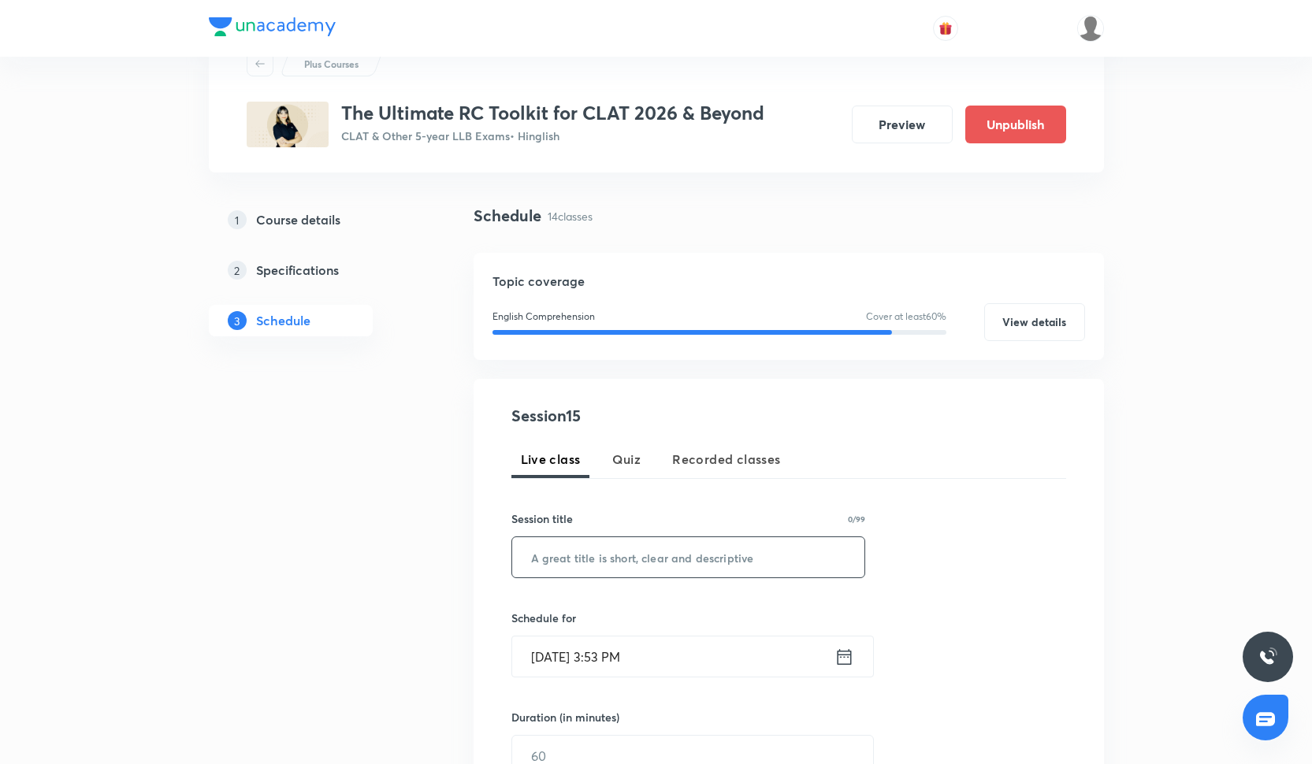
scroll to position [61, 0]
click at [586, 540] on input "text" at bounding box center [688, 558] width 353 height 40
paste input "PYQs 2025-I"
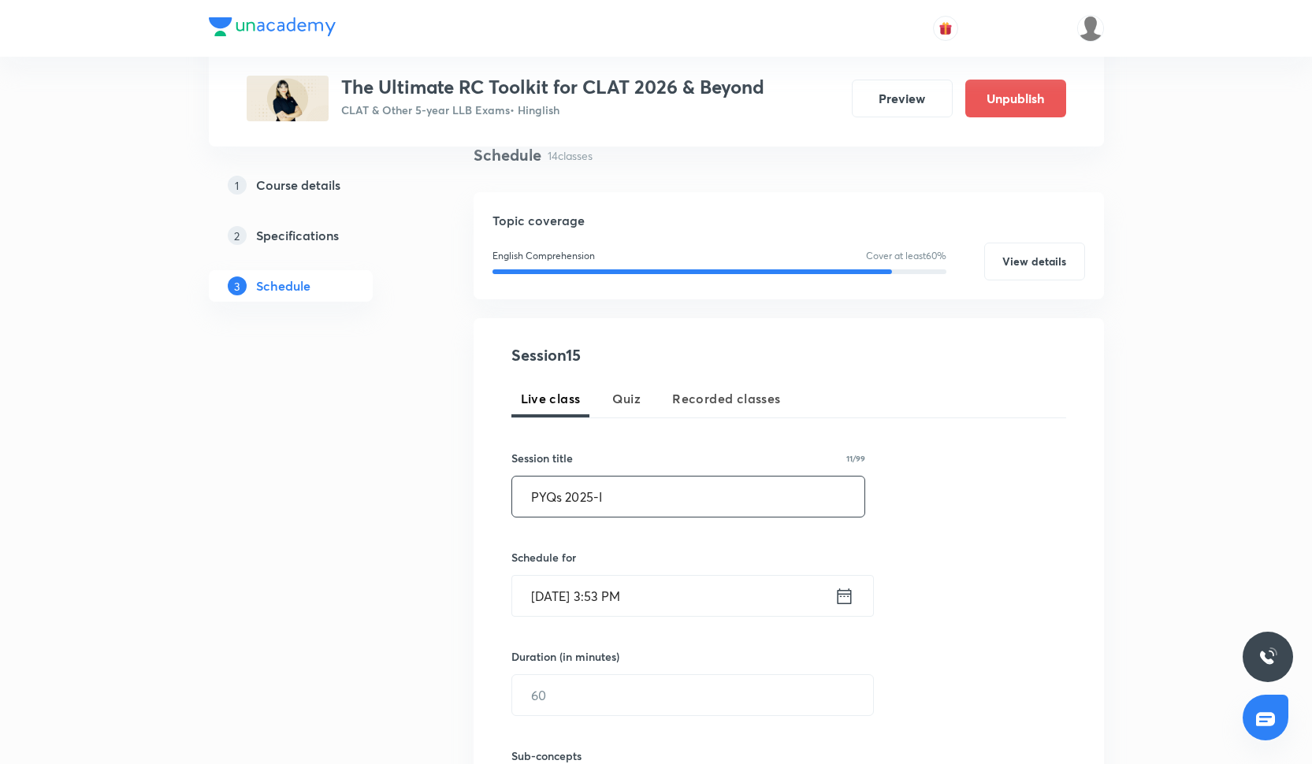
scroll to position [124, 0]
type input "PYQs 2025-I"
click at [589, 599] on input "Oct 6, 2025, 3:53 PM" at bounding box center [673, 595] width 322 height 40
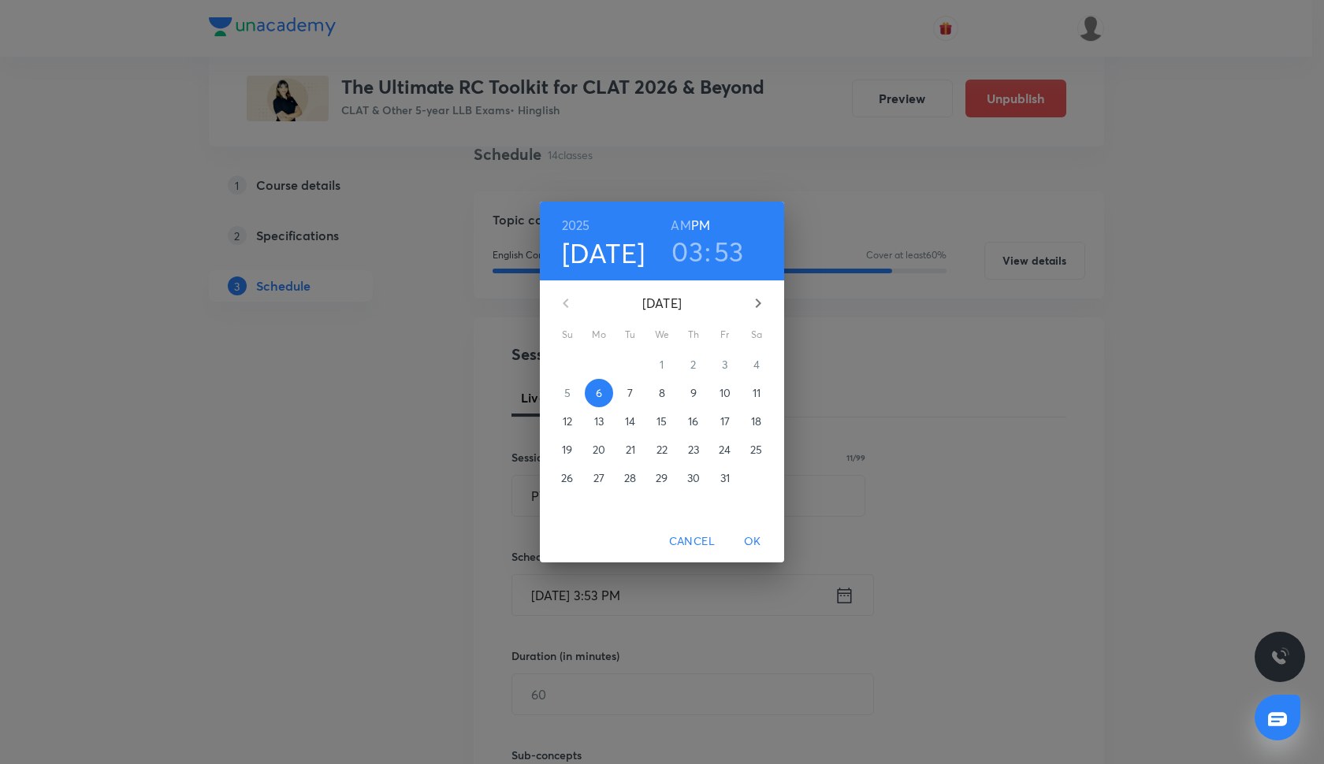
click at [626, 414] on p "14" at bounding box center [630, 422] width 10 height 16
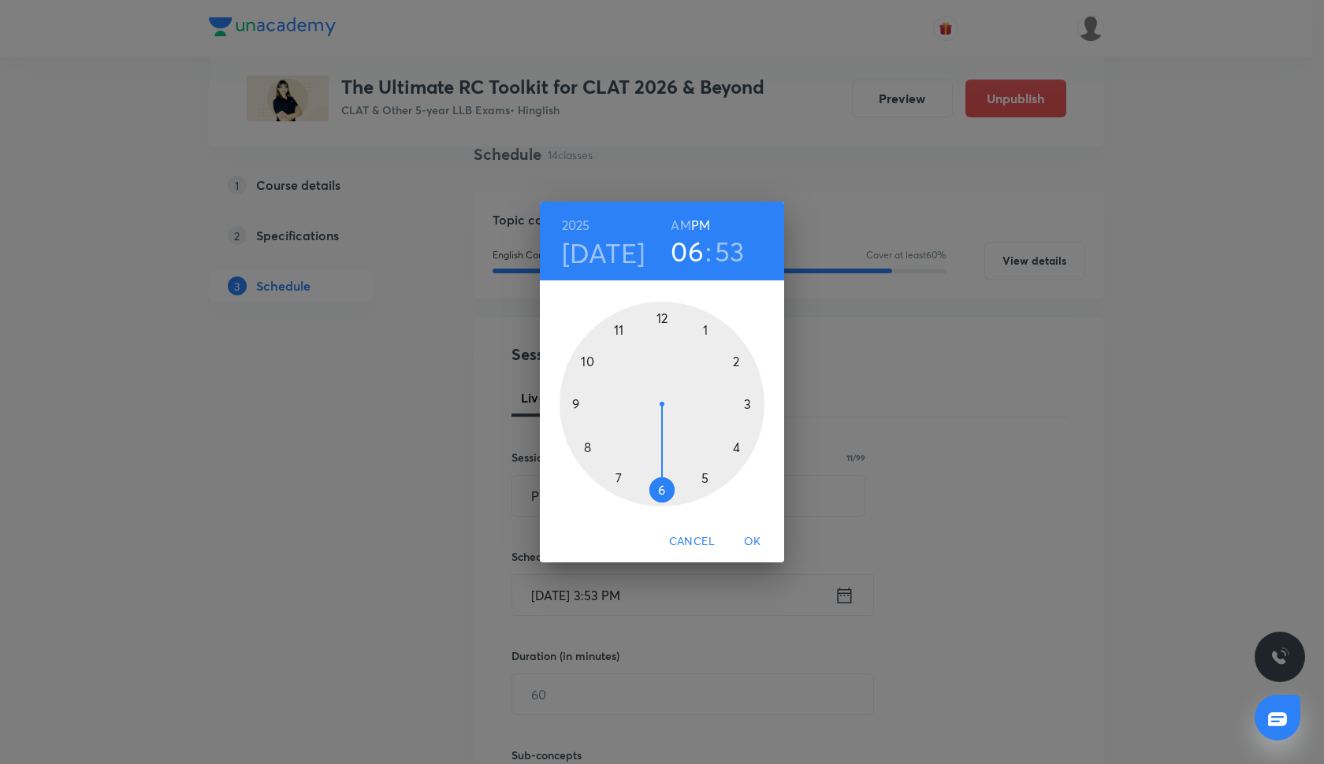
click at [660, 490] on div at bounding box center [662, 404] width 205 height 205
click at [663, 492] on div at bounding box center [662, 404] width 205 height 205
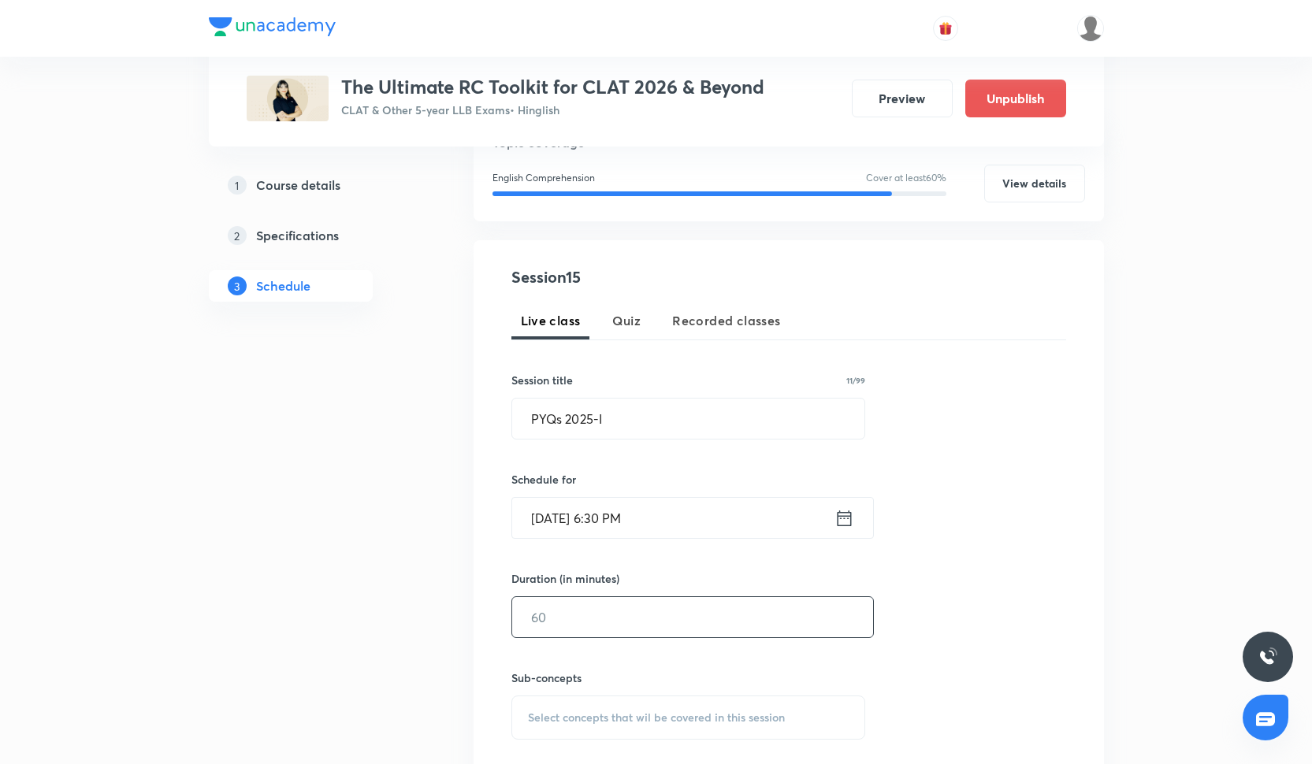
scroll to position [200, 0]
click at [570, 628] on input "text" at bounding box center [692, 618] width 361 height 40
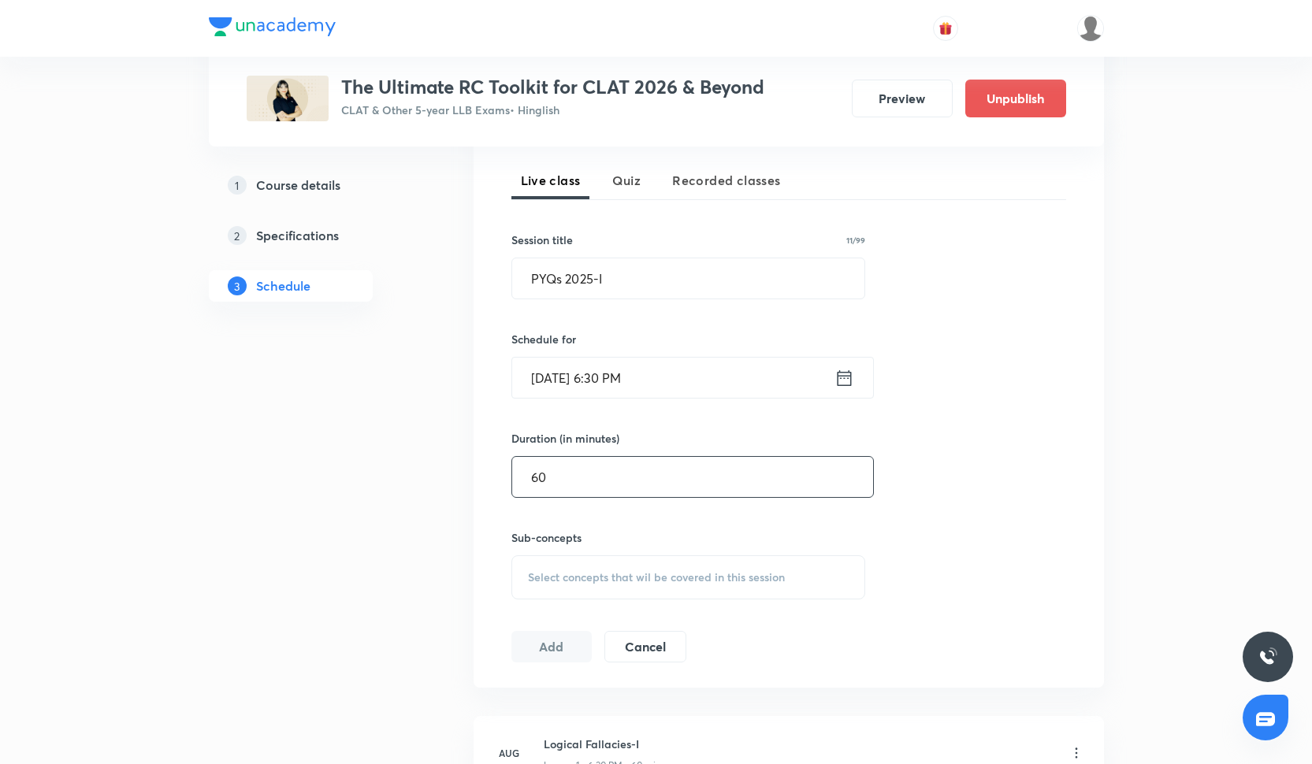
type input "60"
click at [550, 576] on span "Select concepts that wil be covered in this session" at bounding box center [656, 577] width 257 height 13
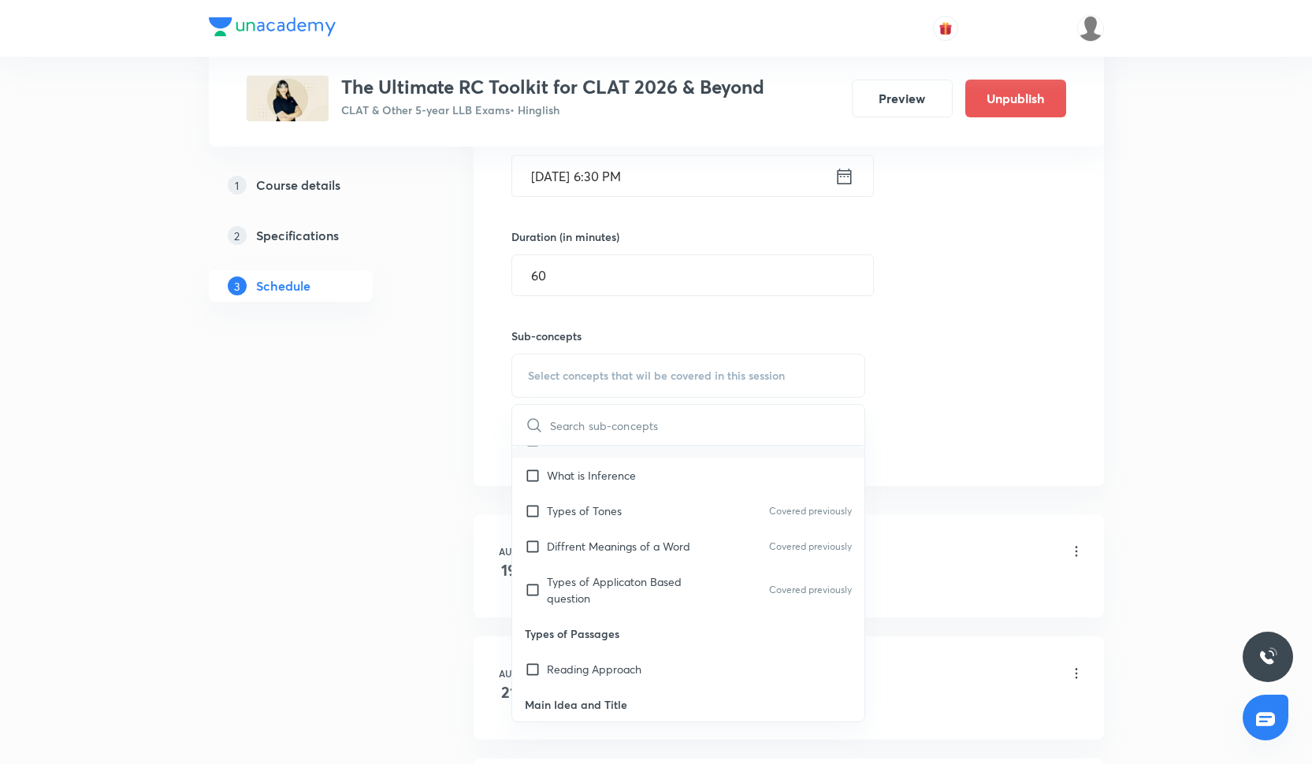
scroll to position [234, 0]
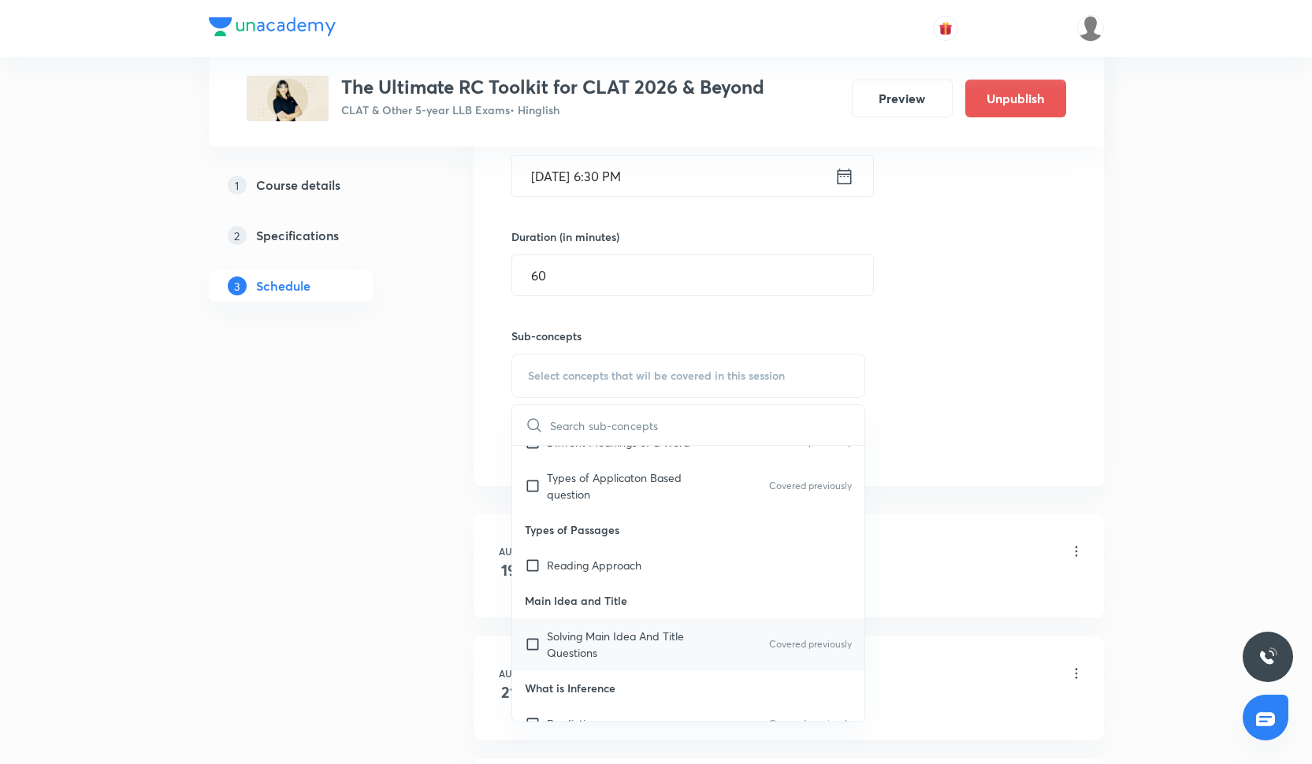
click at [572, 643] on p "Solving Main Idea And Title Questions" at bounding box center [626, 644] width 159 height 33
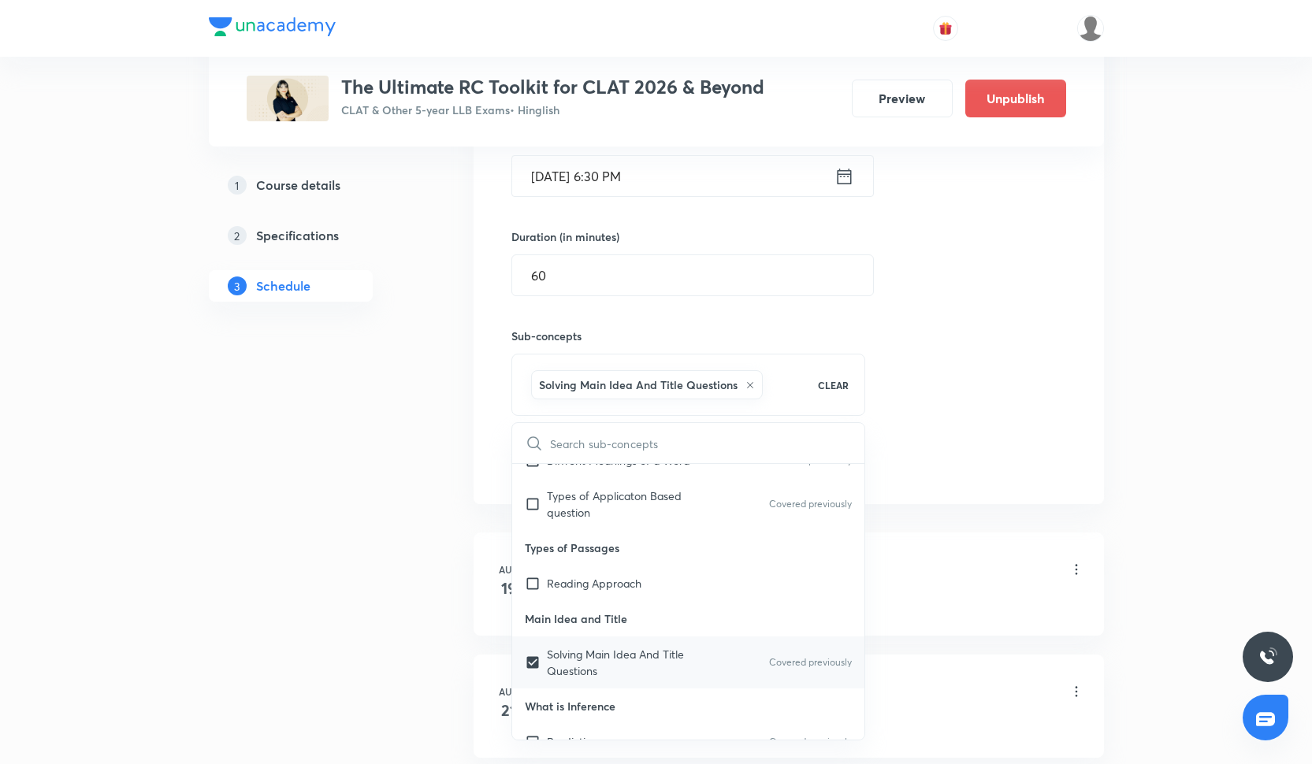
checkbox input "true"
click at [548, 584] on p "Reading Approach" at bounding box center [594, 583] width 95 height 17
checkbox input "true"
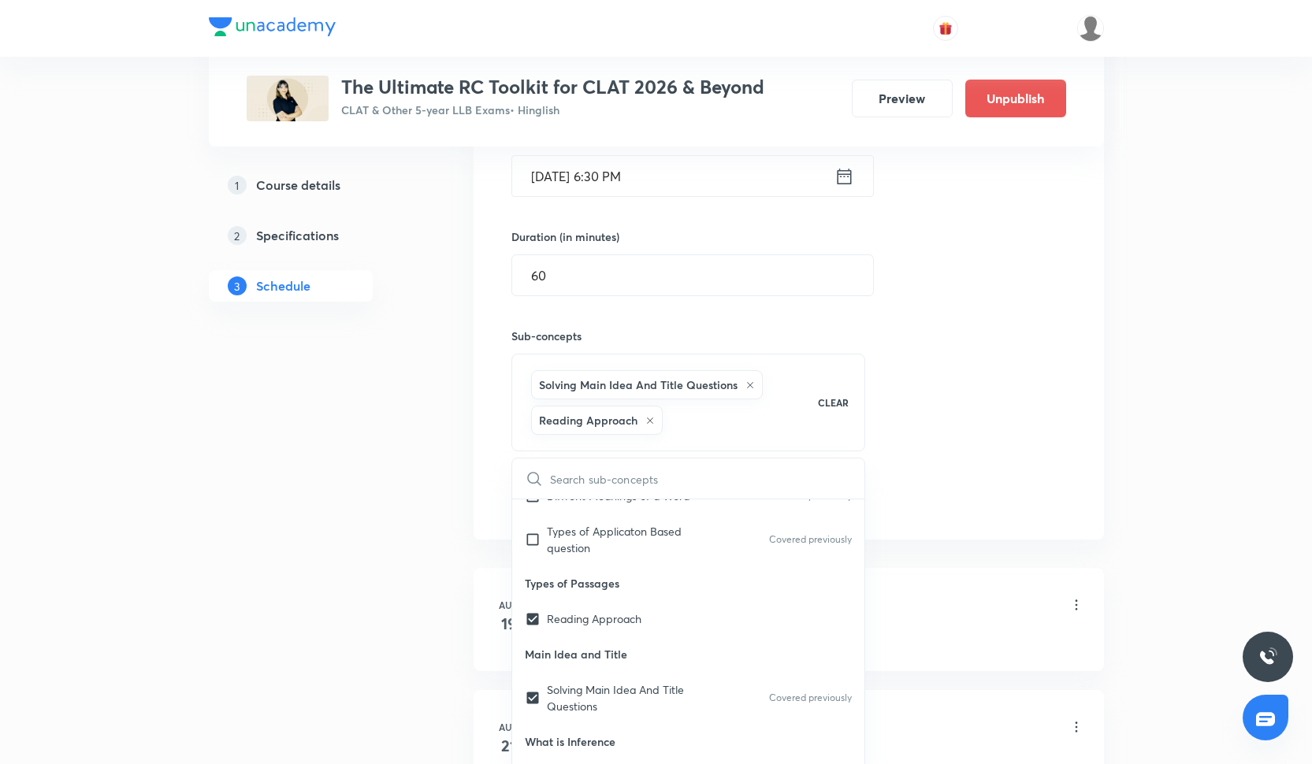
click at [988, 289] on div "Session 15 Live class Quiz Recorded classes Session title 11/99 PYQs 2025-I ​ S…" at bounding box center [788, 219] width 555 height 591
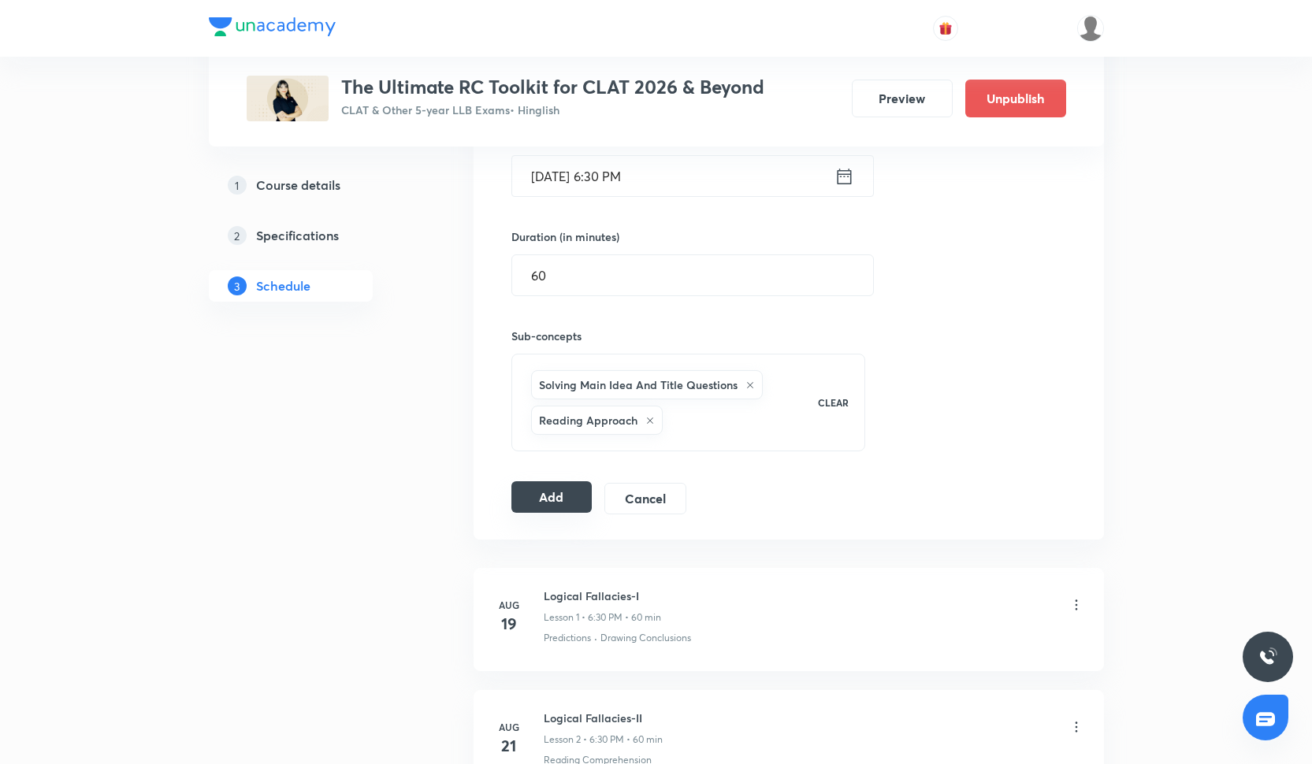
click at [575, 491] on button "Add" at bounding box center [551, 497] width 81 height 32
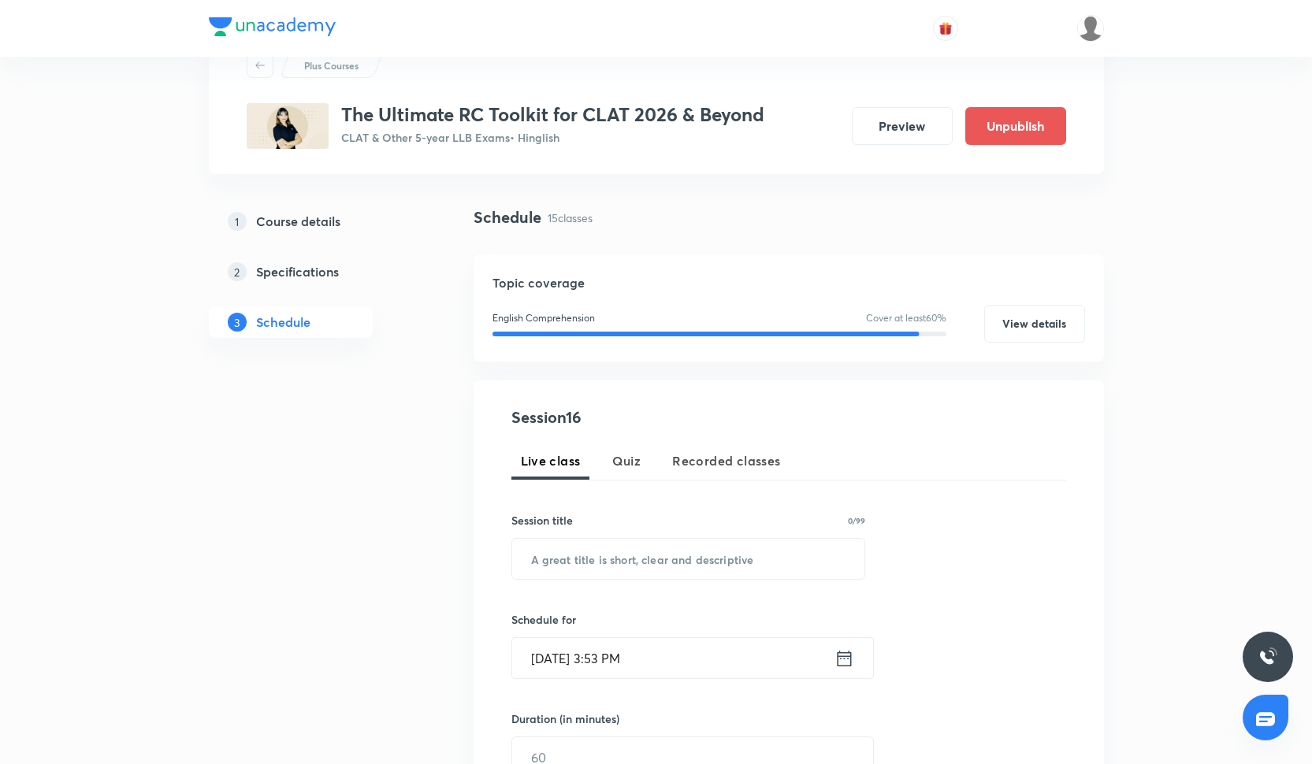
scroll to position [61, 0]
click at [573, 585] on div "Session 16 Live class Quiz Recorded classes Session title 0/99 ​ Schedule for O…" at bounding box center [788, 673] width 555 height 537
click at [575, 544] on input "text" at bounding box center [688, 558] width 353 height 40
paste input "PYQs 2025-II"
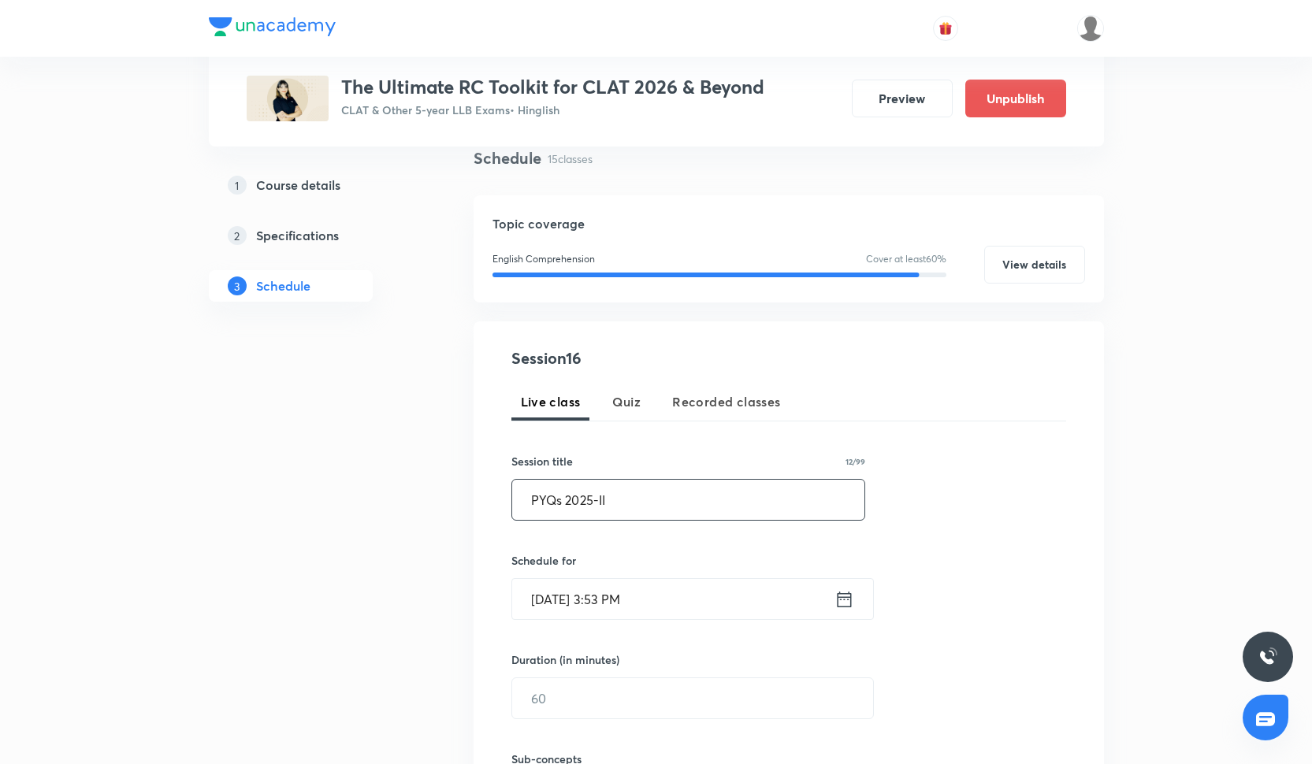
scroll to position [121, 0]
type input "PYQs 2025-II"
click at [565, 597] on input "Oct 6, 2025, 3:53 PM" at bounding box center [673, 598] width 322 height 40
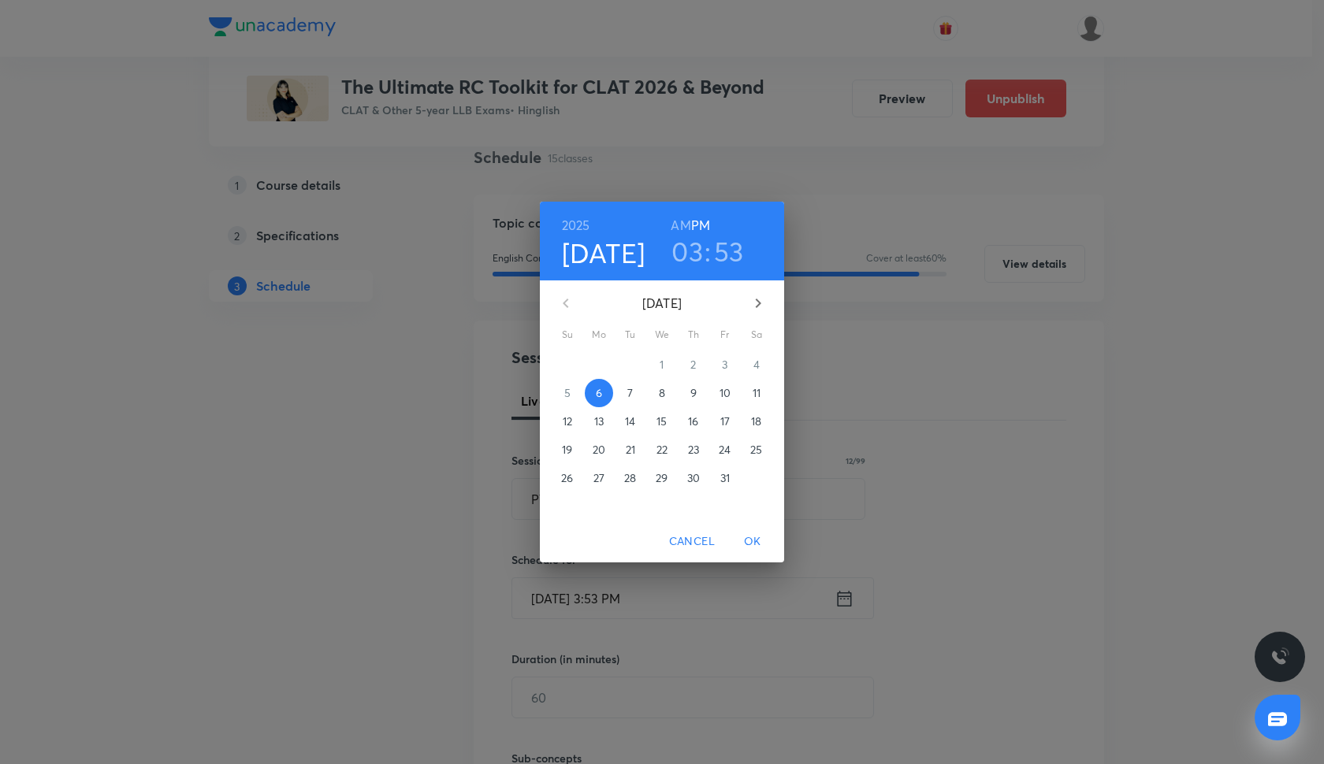
click at [690, 429] on p "16" at bounding box center [693, 422] width 10 height 16
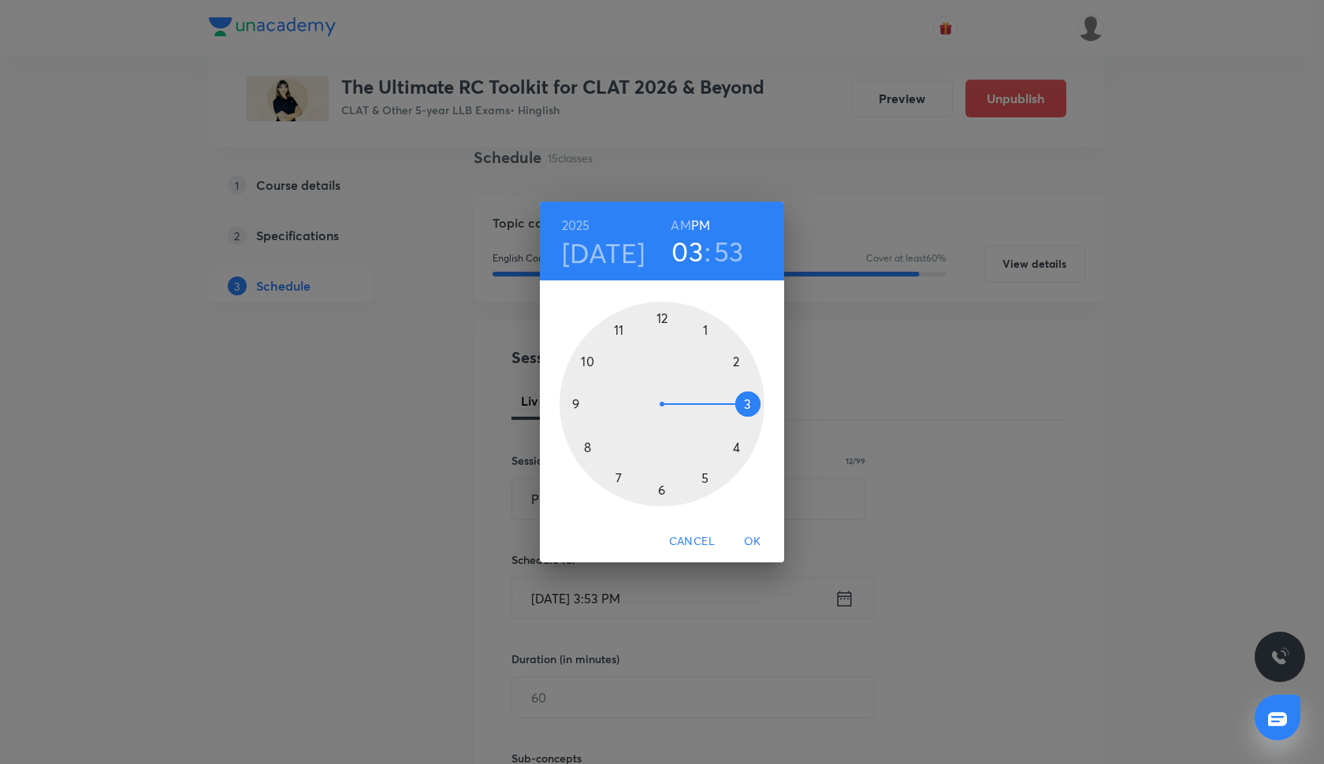
click at [656, 492] on div at bounding box center [662, 404] width 205 height 205
click at [660, 490] on div at bounding box center [662, 404] width 205 height 205
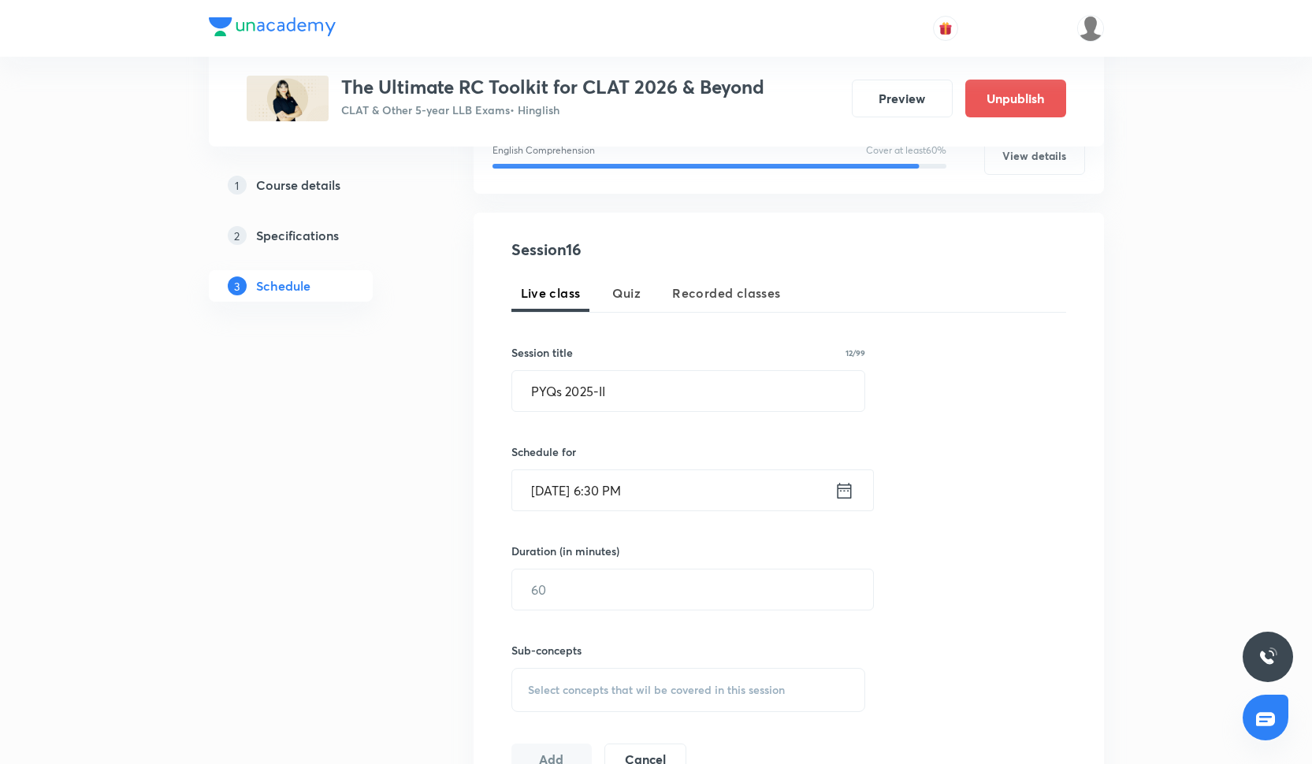
scroll to position [229, 0]
click at [636, 580] on input "text" at bounding box center [692, 589] width 361 height 40
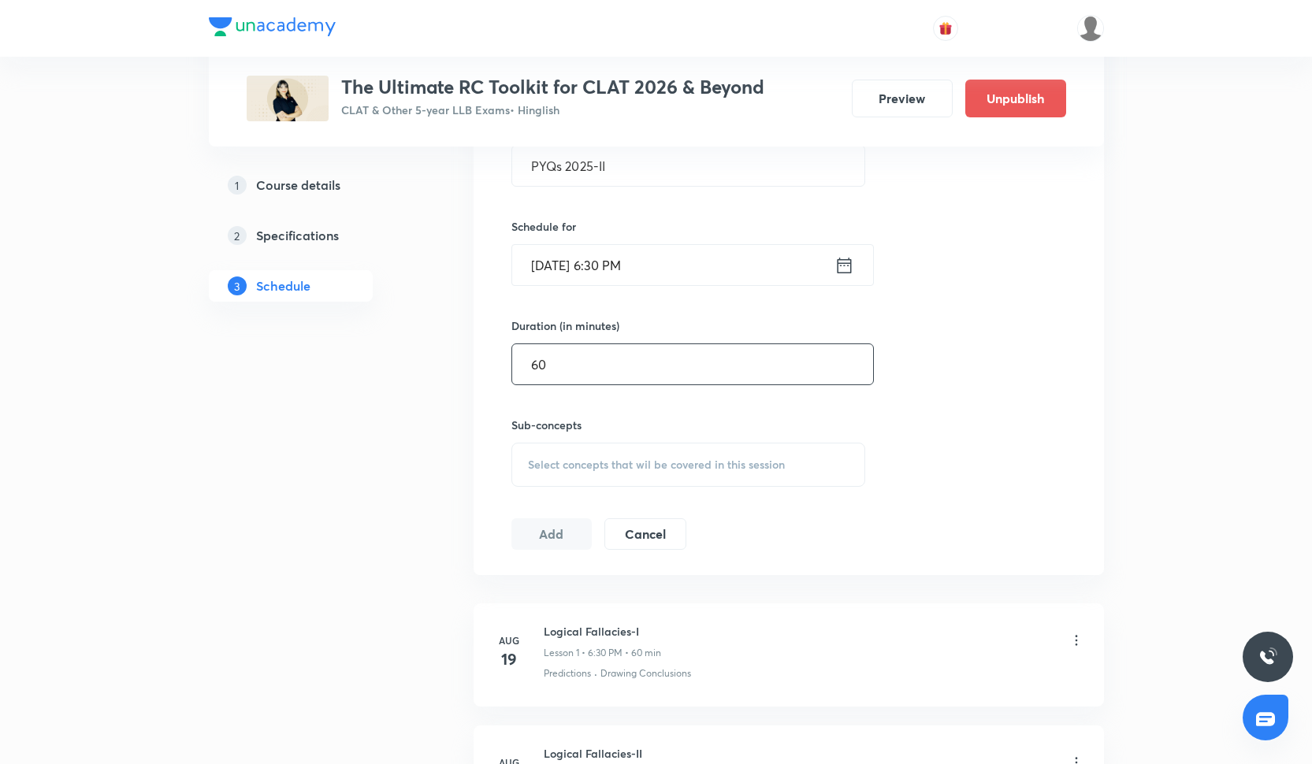
scroll to position [458, 0]
type input "60"
click at [642, 426] on h6 "Sub-concepts" at bounding box center [688, 421] width 355 height 17
click at [642, 448] on div "Select concepts that wil be covered in this session" at bounding box center [688, 461] width 355 height 44
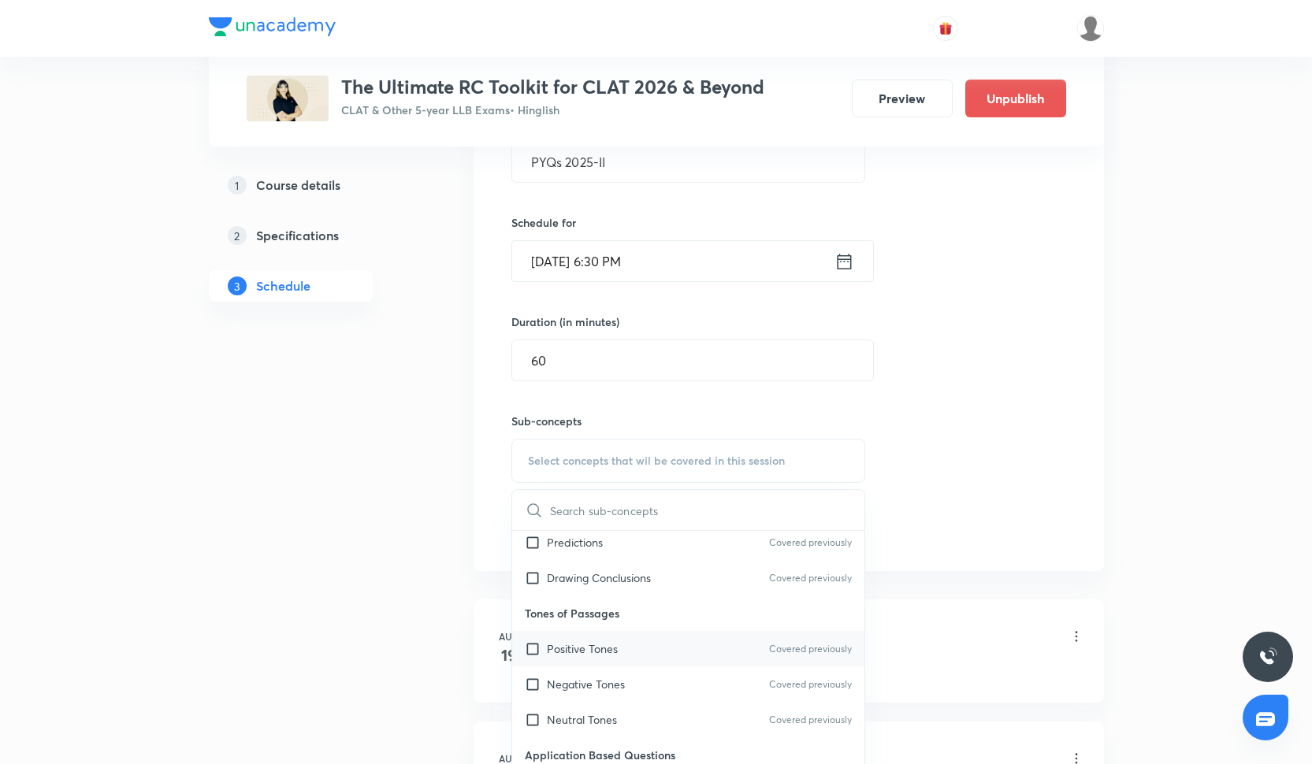
click at [606, 661] on div "Positive Tones Covered previously" at bounding box center [688, 648] width 353 height 35
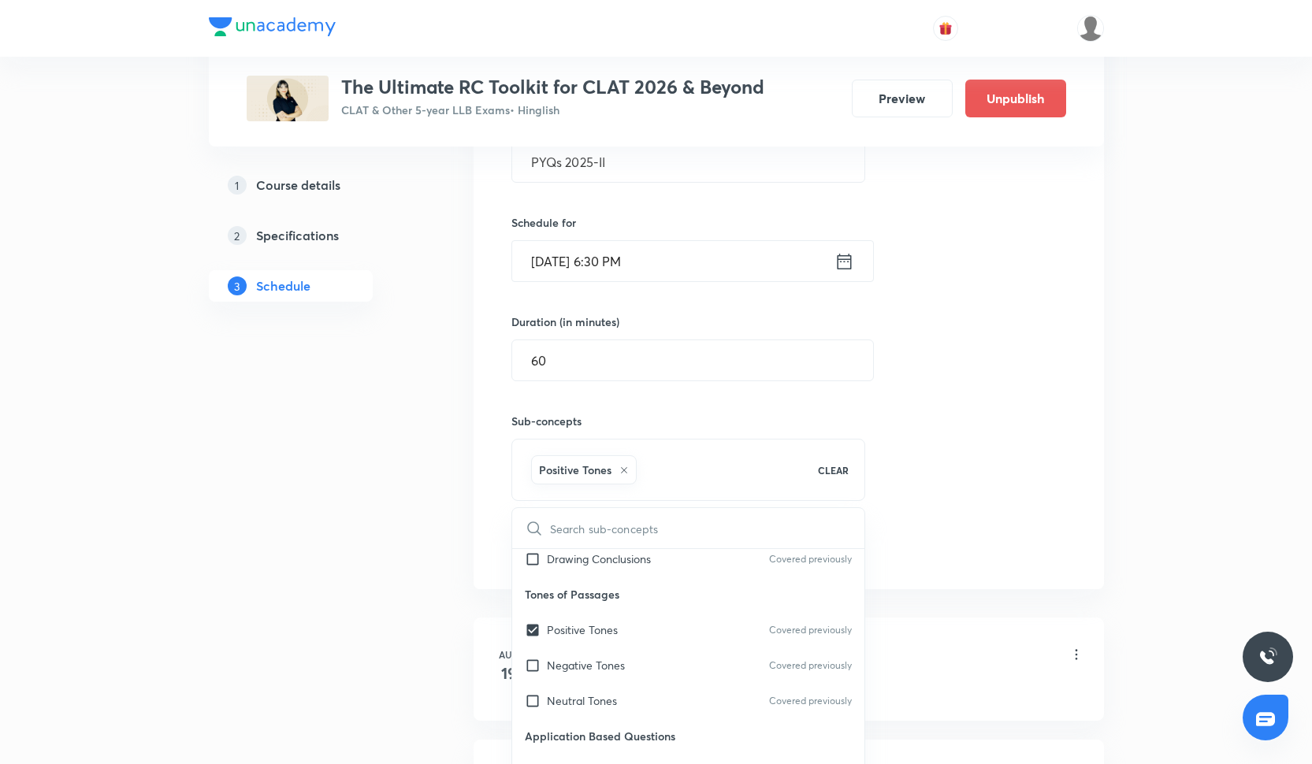
scroll to position [535, 0]
click at [606, 713] on div "Neutral Tones Covered previously" at bounding box center [688, 703] width 353 height 35
checkbox input "true"
click at [690, 571] on div "Drawing Conclusions Covered previously" at bounding box center [688, 561] width 353 height 35
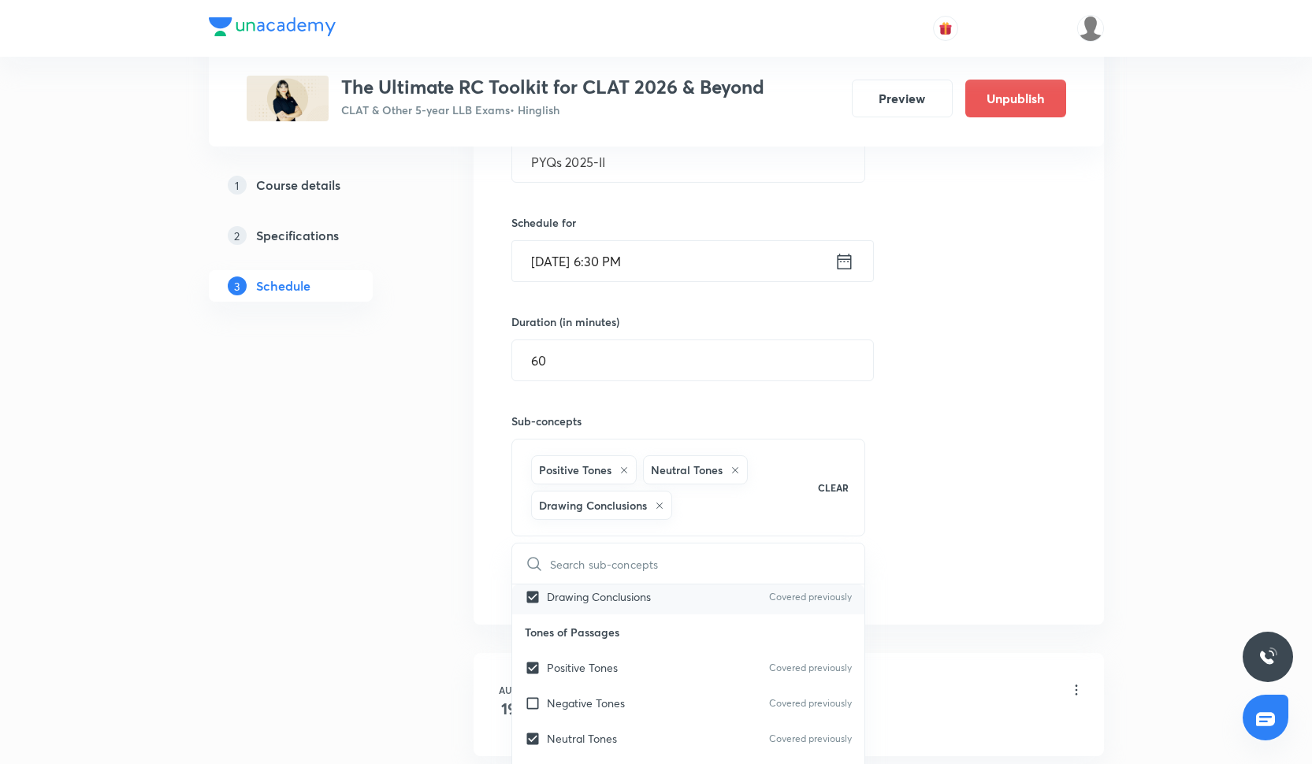
checkbox input "true"
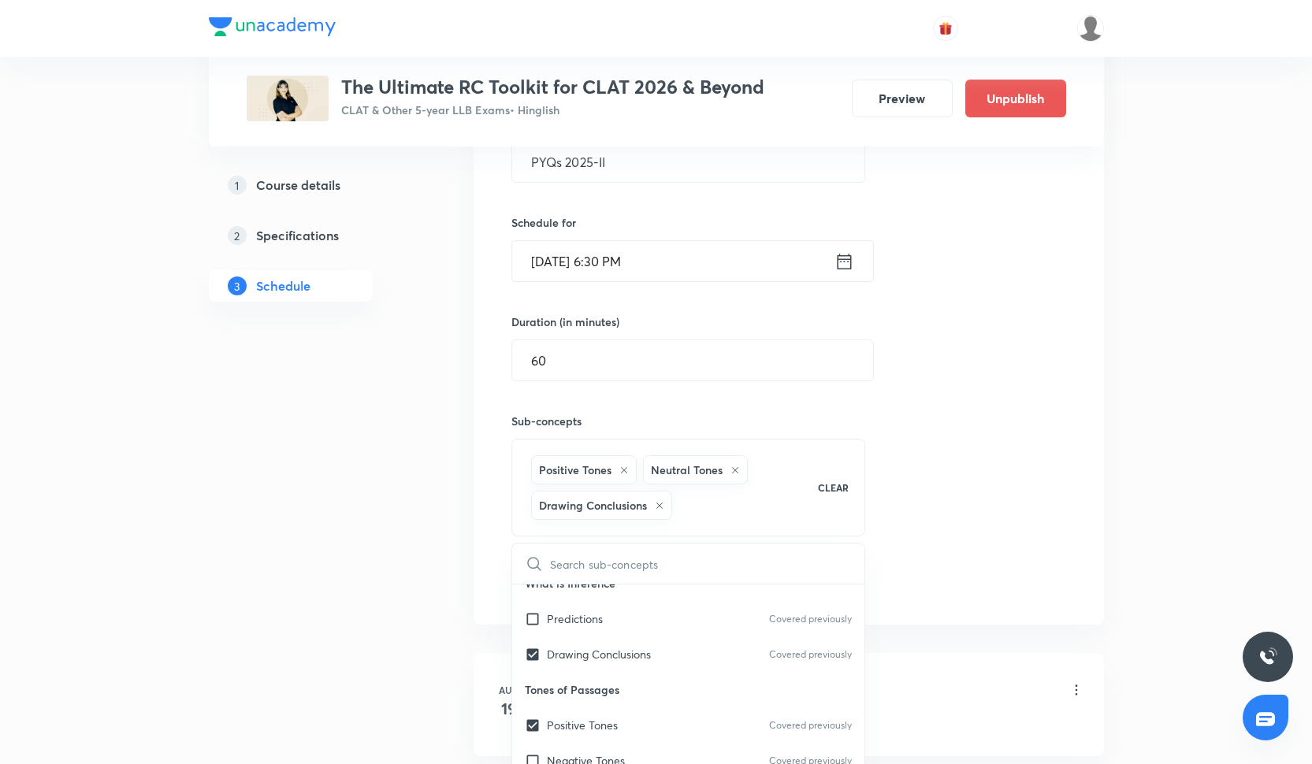
scroll to position [459, 0]
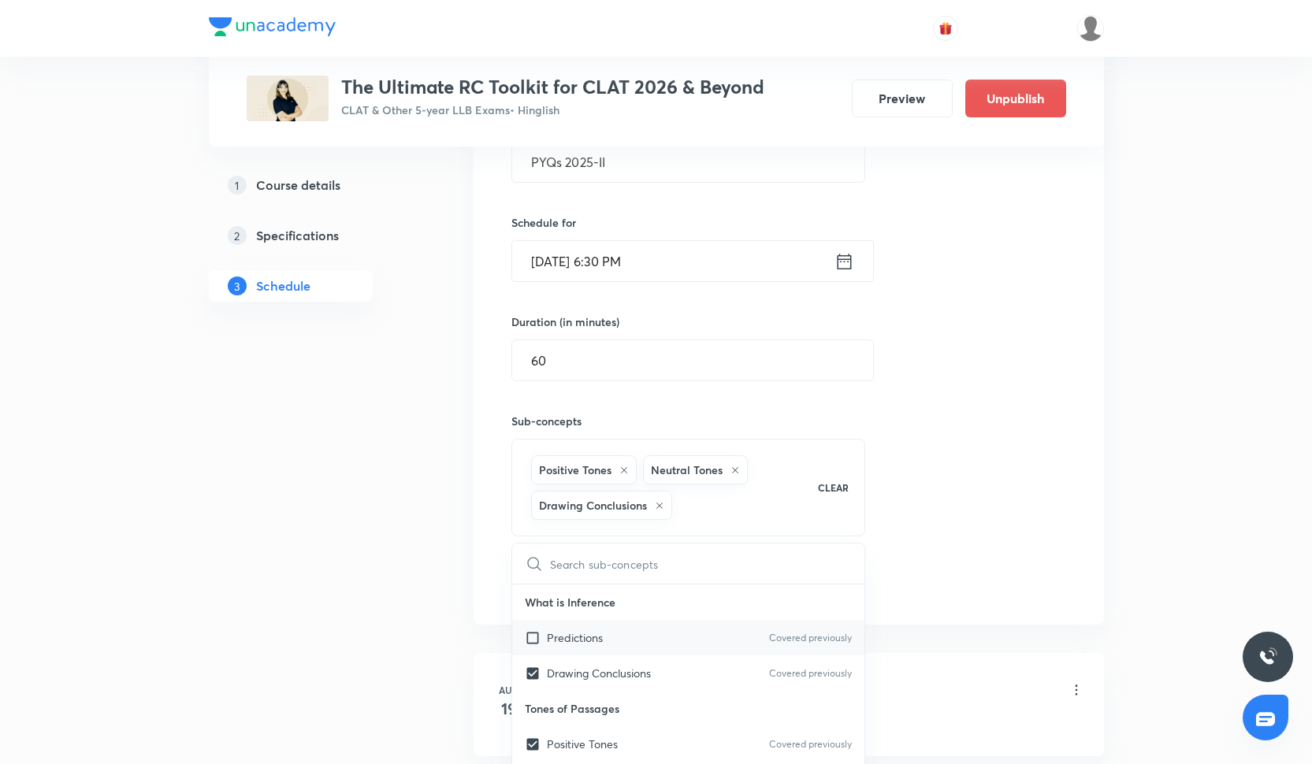
click at [690, 641] on div "Predictions Covered previously" at bounding box center [688, 637] width 353 height 35
checkbox input "true"
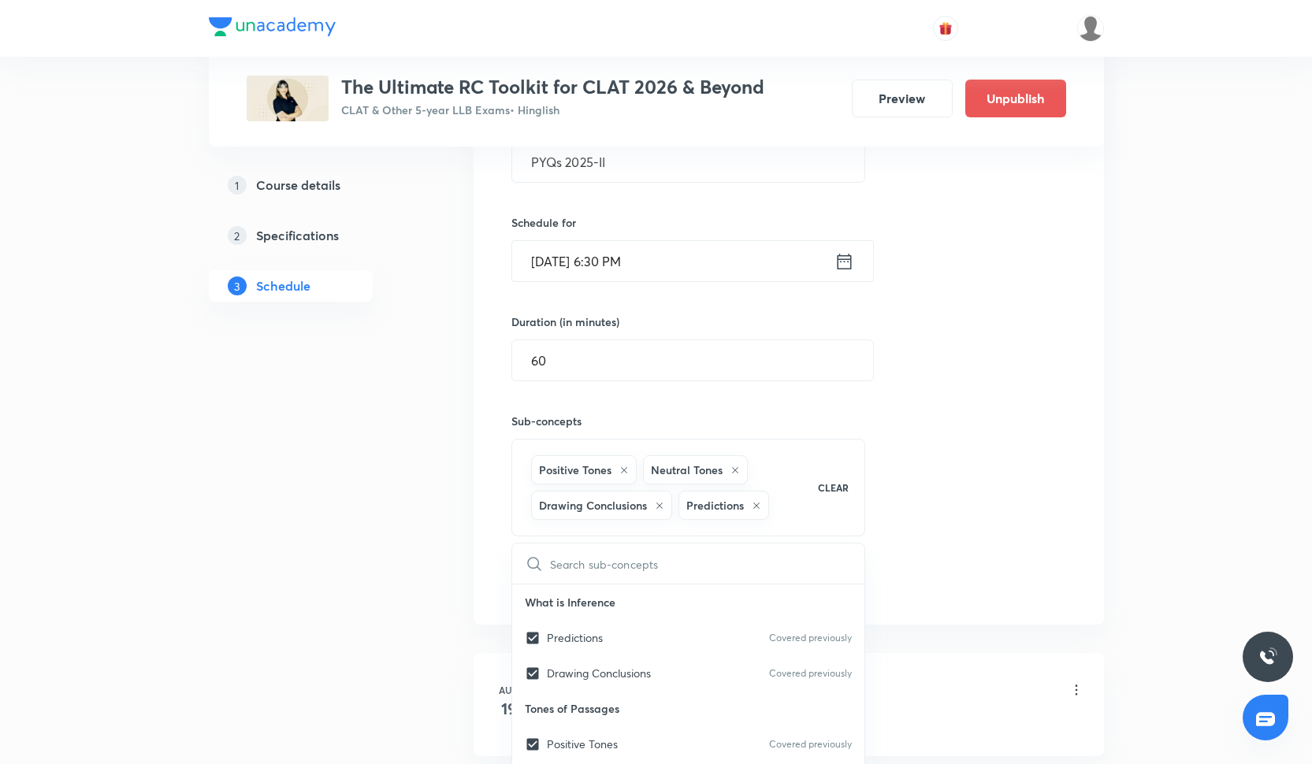
click at [974, 543] on div "Session 16 Live class Quiz Recorded classes Session title 12/99 PYQs 2025-II ​ …" at bounding box center [788, 304] width 555 height 591
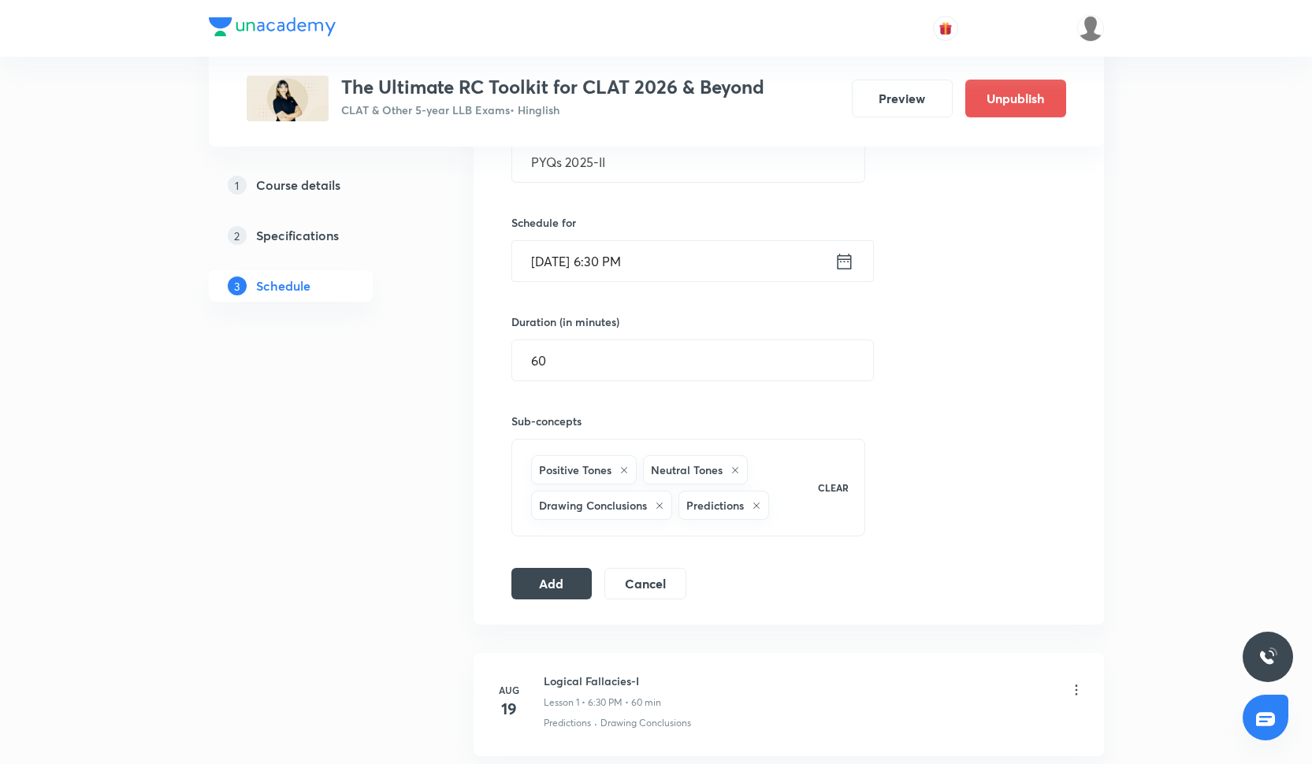
click at [571, 600] on div "Session 16 Live class Quiz Recorded classes Session title 12/99 PYQs 2025-II ​ …" at bounding box center [789, 303] width 630 height 641
click at [573, 593] on button "Add" at bounding box center [551, 583] width 81 height 32
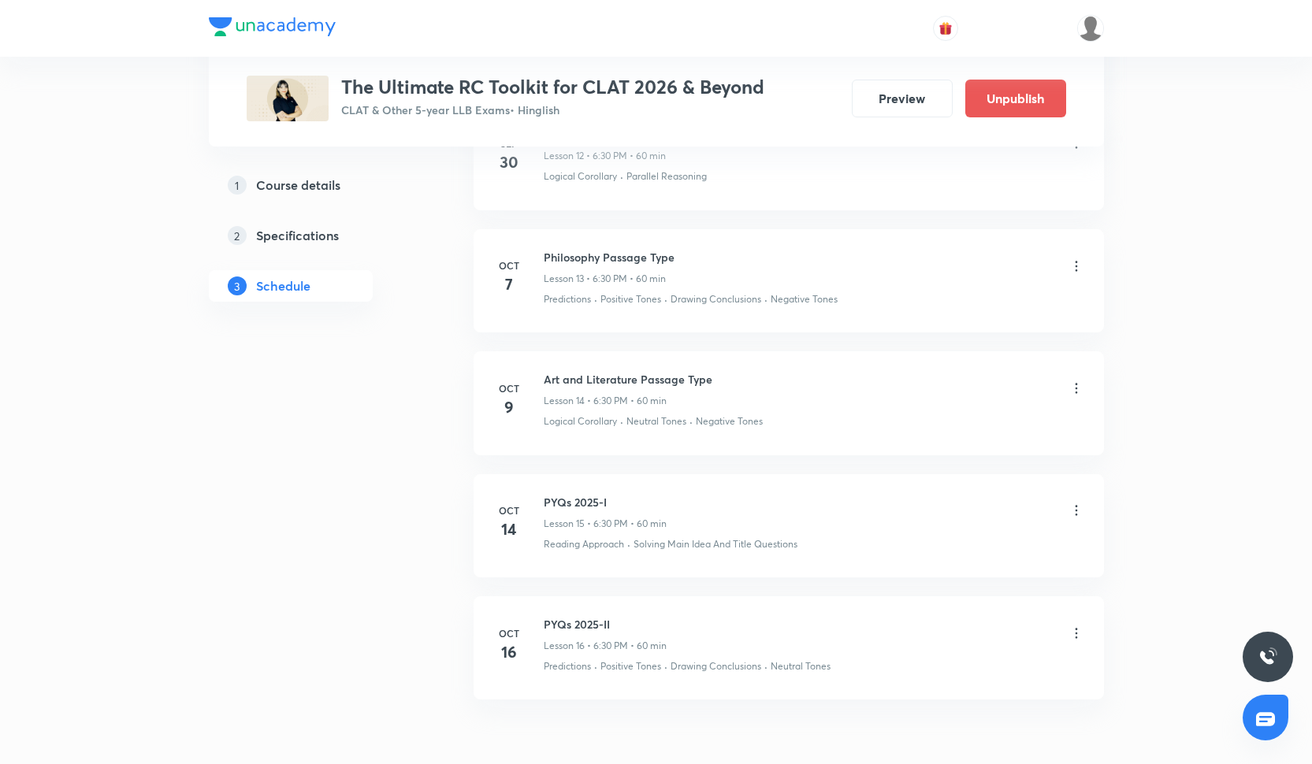
scroll to position [2377, 0]
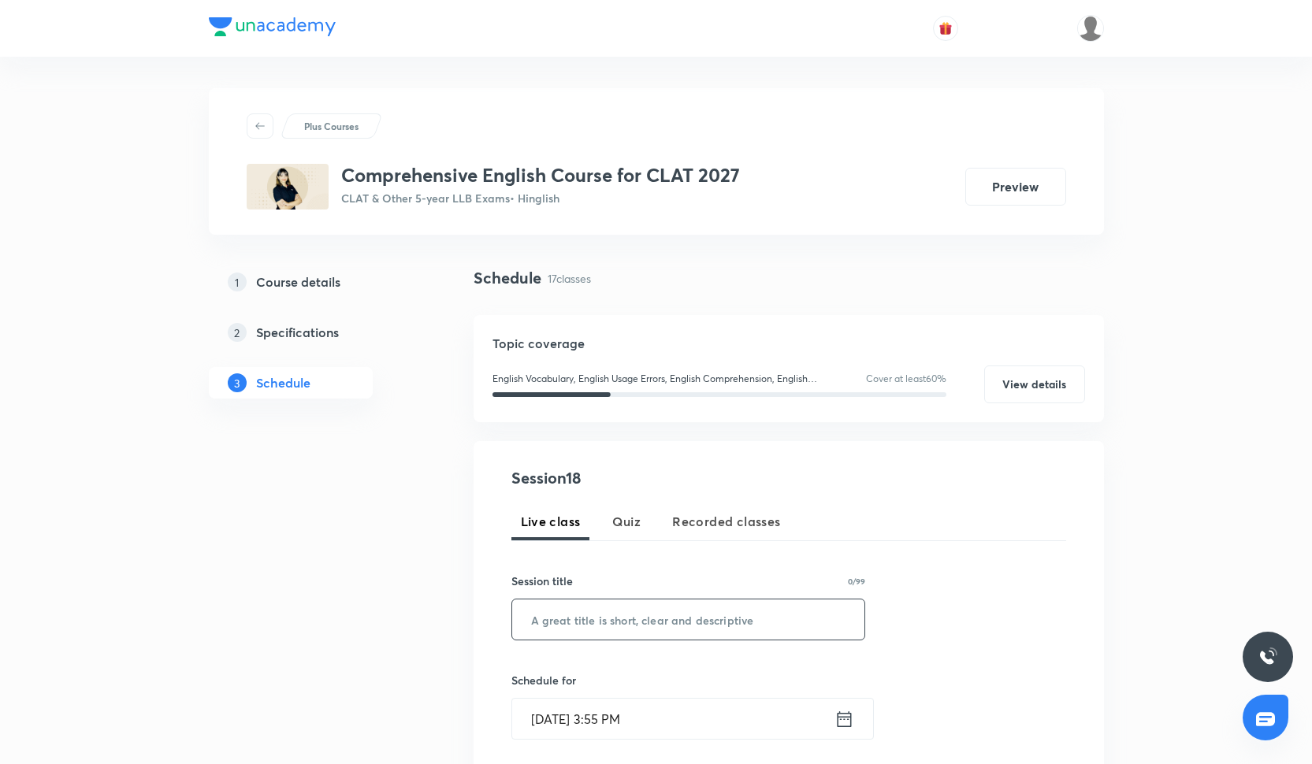
click at [604, 620] on input "text" at bounding box center [688, 620] width 353 height 40
paste input "Figures of a Speech-I"
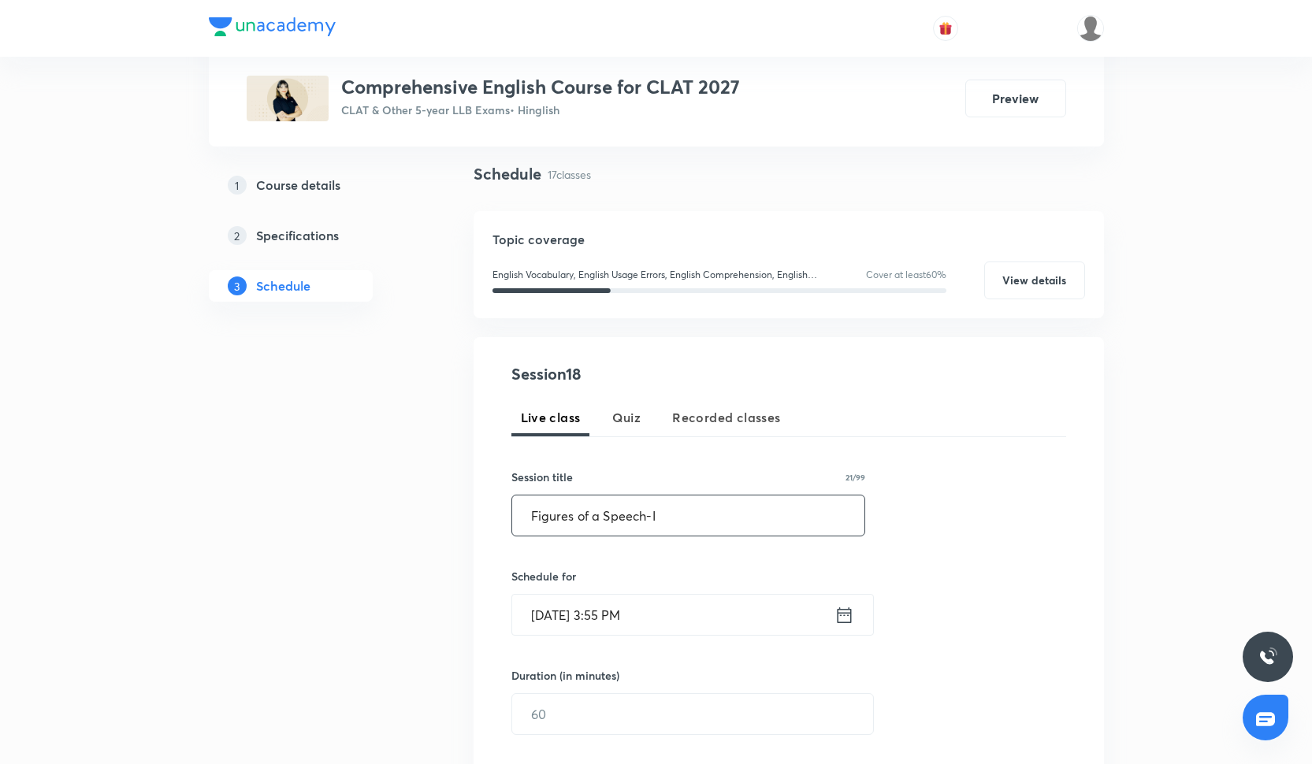
scroll to position [105, 0]
type input "Figures of a Speech-I"
click at [598, 614] on input "[DATE] 3:55 PM" at bounding box center [673, 614] width 322 height 40
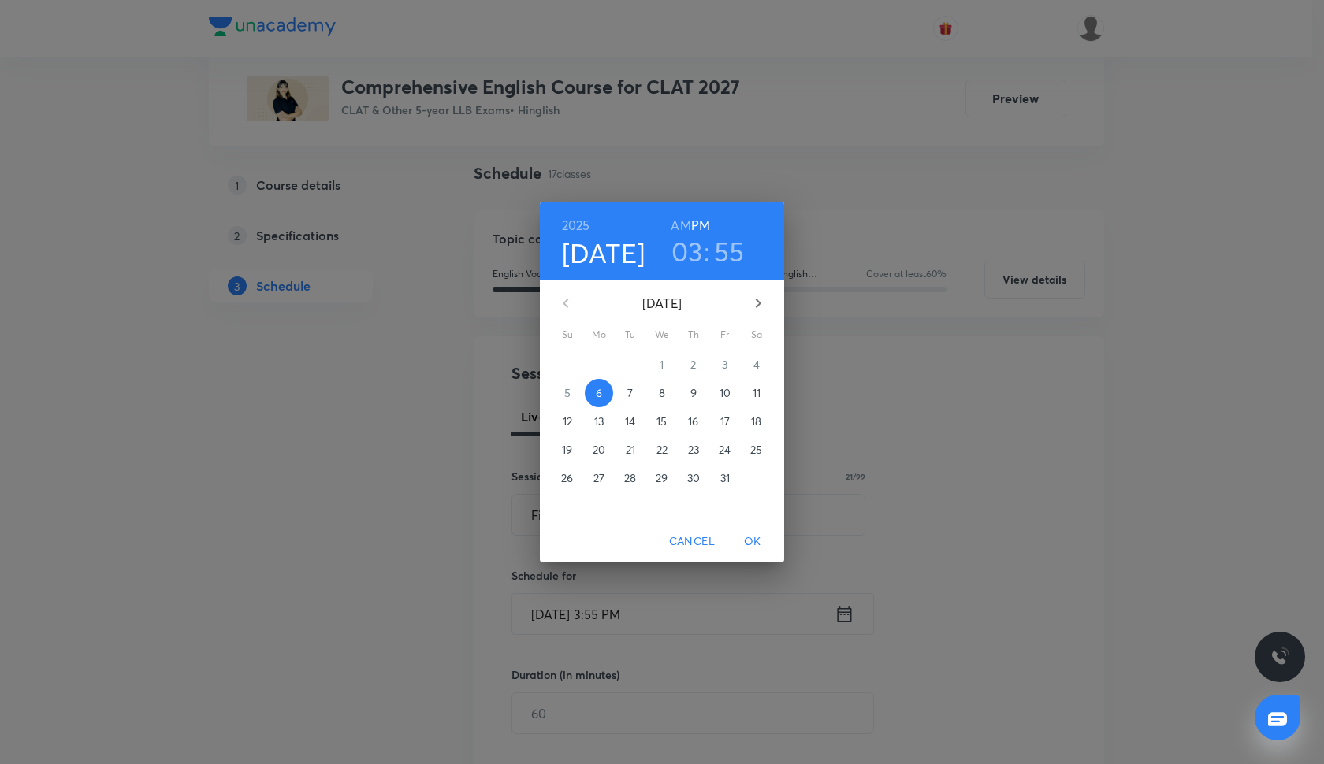
click at [729, 397] on p "10" at bounding box center [724, 393] width 11 height 16
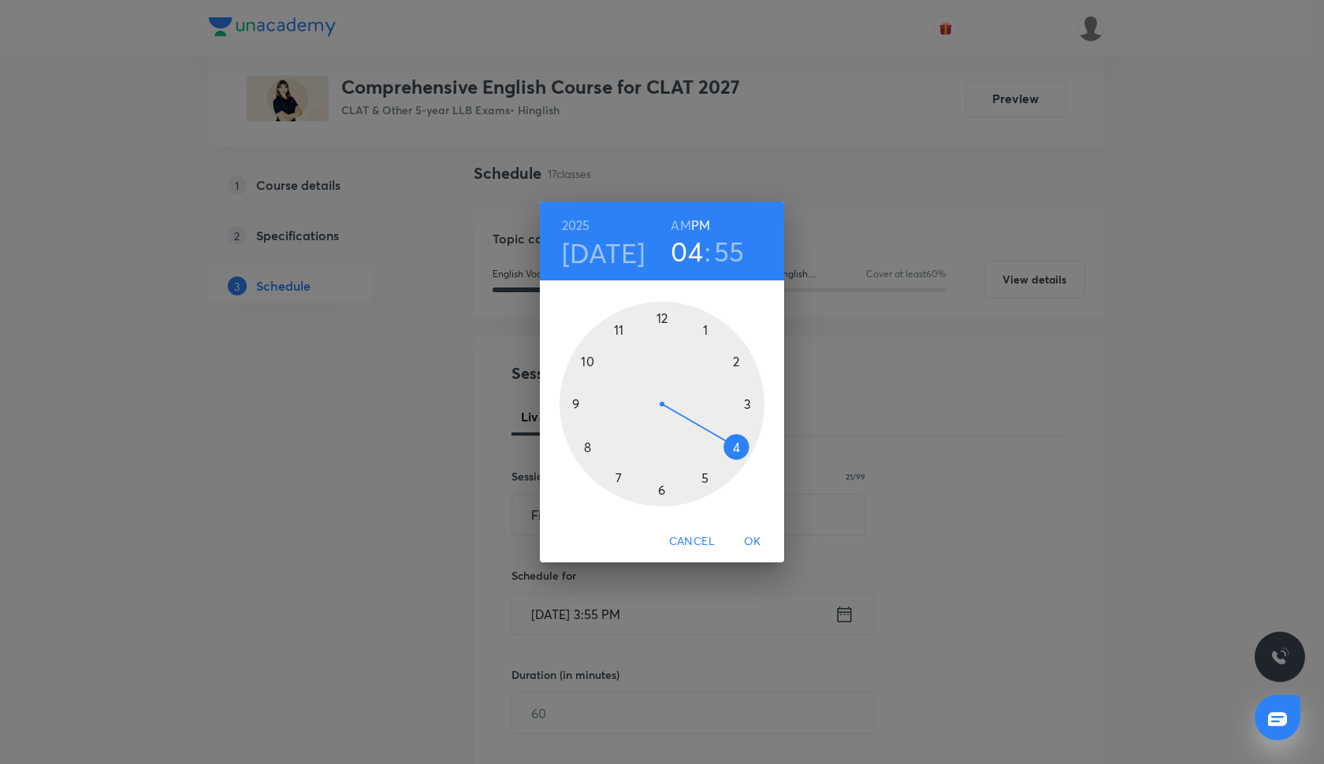
click at [737, 441] on div at bounding box center [662, 404] width 205 height 205
click at [660, 490] on div at bounding box center [662, 404] width 205 height 205
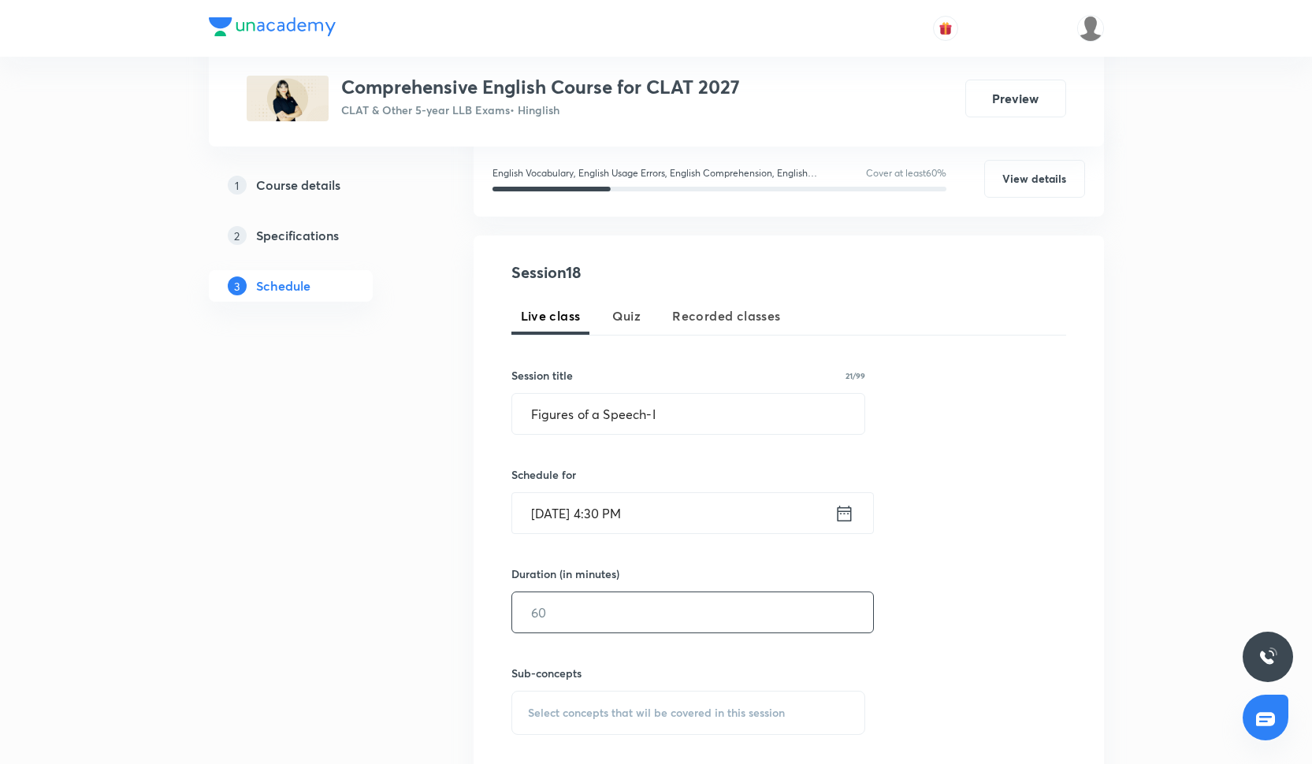
scroll to position [205, 0]
click at [633, 600] on input "text" at bounding box center [692, 613] width 361 height 40
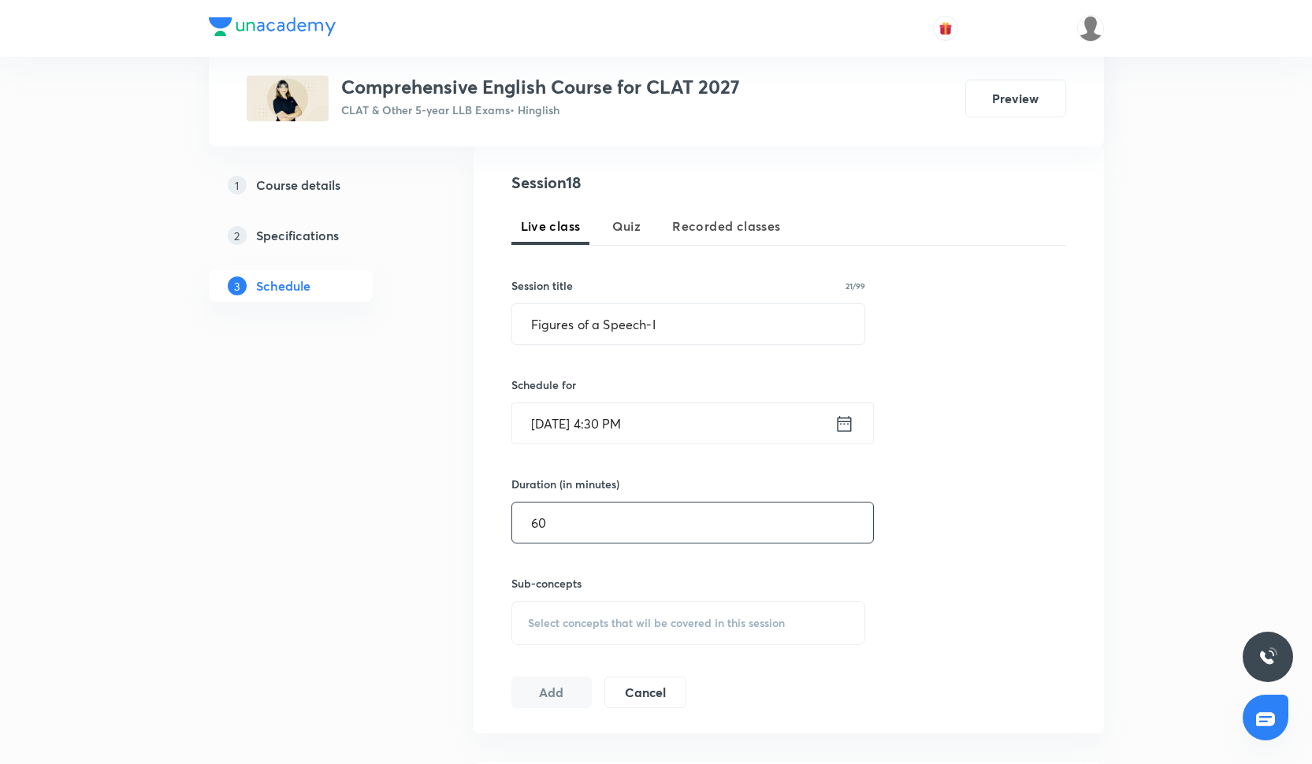
type input "60"
click at [574, 619] on span "Select concepts that wil be covered in this session" at bounding box center [656, 623] width 257 height 13
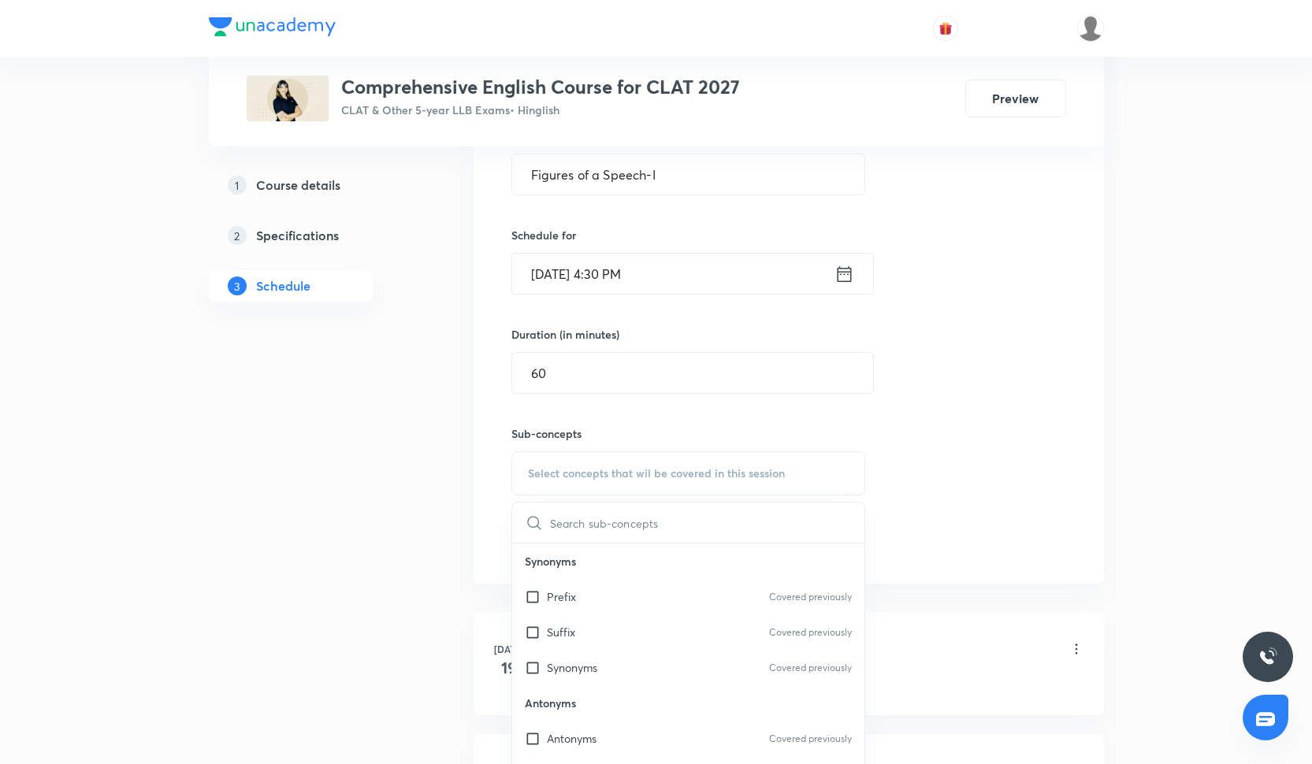
scroll to position [447, 0]
click at [574, 618] on div "Suffix Covered previously" at bounding box center [688, 630] width 353 height 35
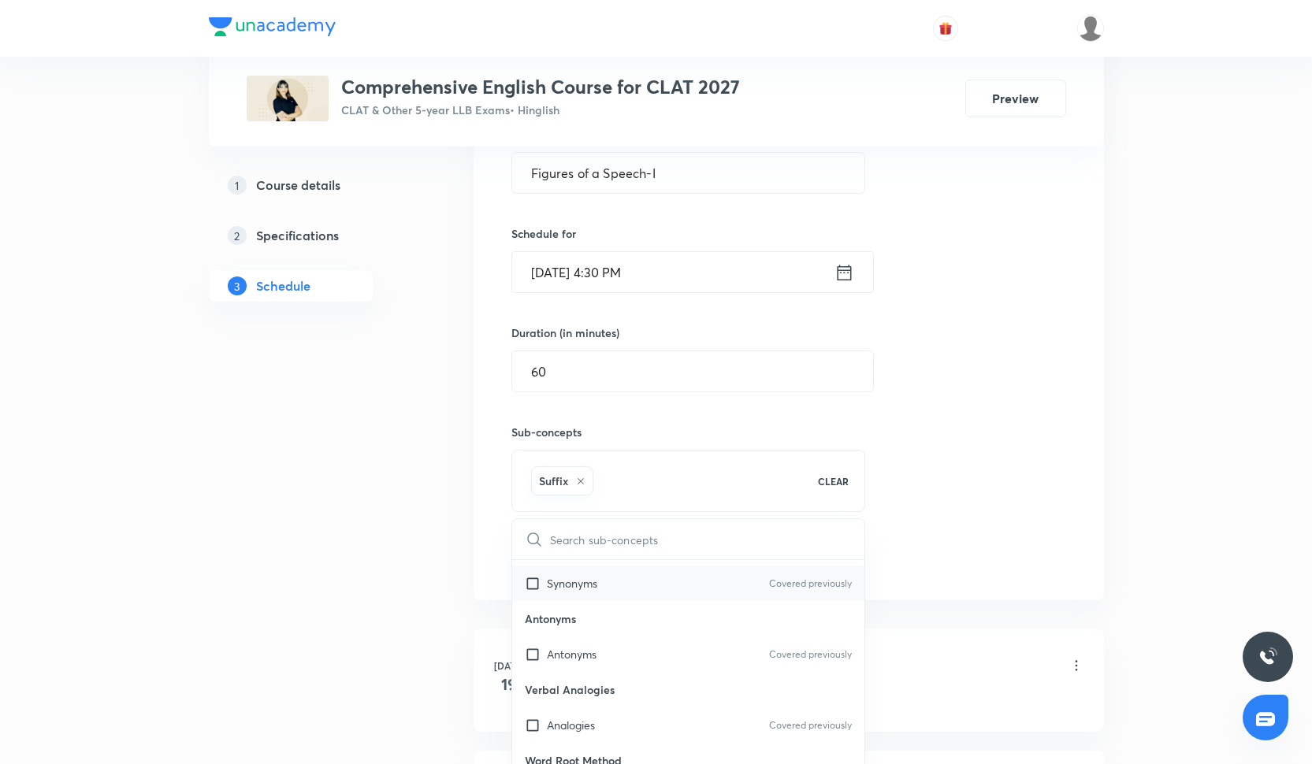
scroll to position [102, 0]
click at [574, 675] on p "Verbal Analogies" at bounding box center [688, 688] width 353 height 35
click at [574, 662] on div "Antonyms Covered previously" at bounding box center [688, 652] width 353 height 35
checkbox input "true"
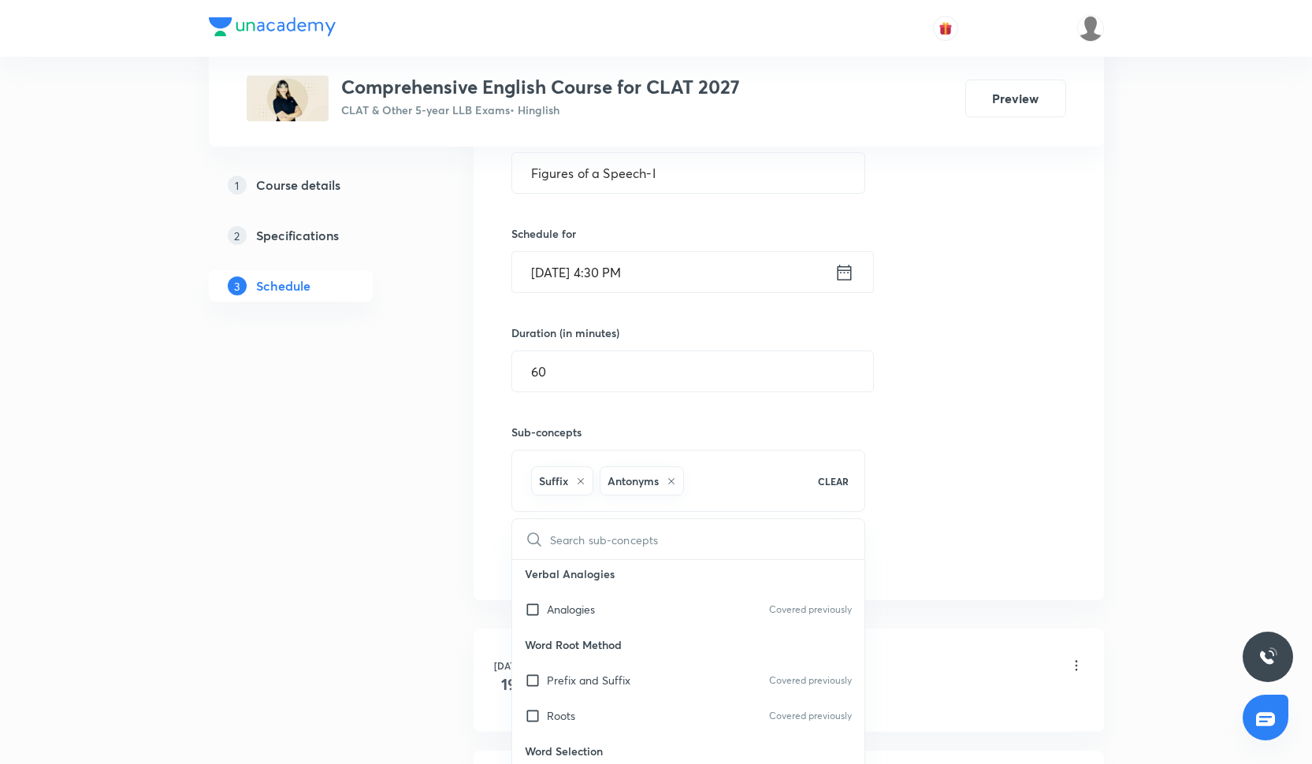
scroll to position [221, 0]
click at [569, 604] on p "Analogies" at bounding box center [571, 605] width 48 height 17
checkbox input "true"
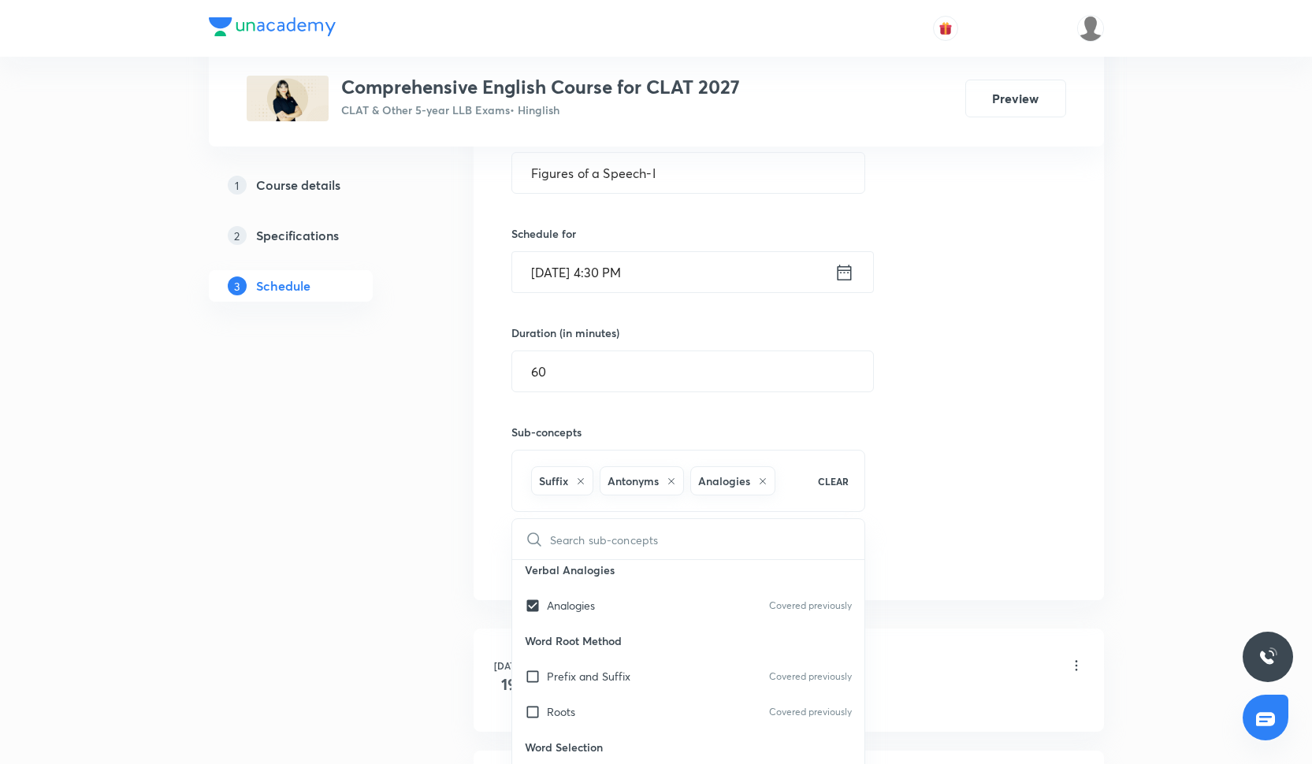
click at [1013, 471] on div "Session 18 Live class Quiz Recorded classes Session title 21/99 Figures of a Sp…" at bounding box center [788, 298] width 555 height 556
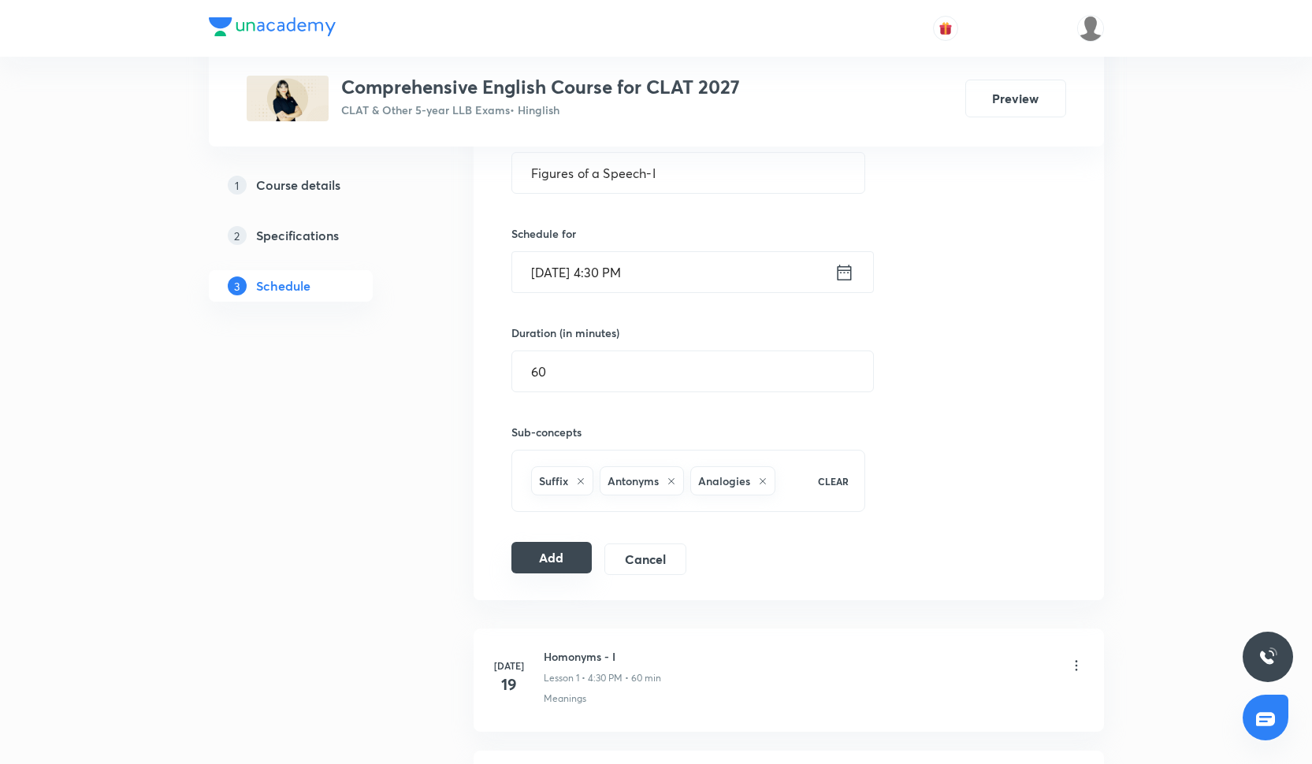
click at [562, 574] on button "Add" at bounding box center [551, 558] width 81 height 32
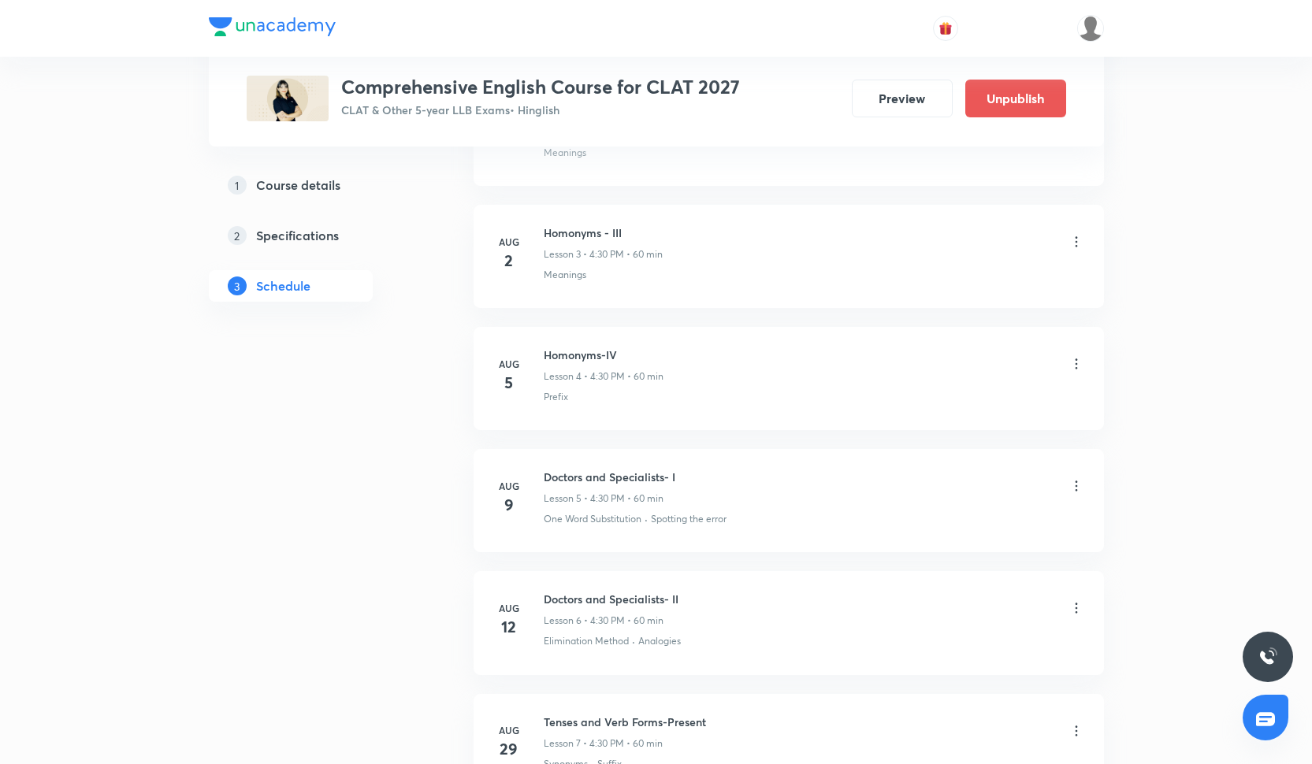
scroll to position [210, 0]
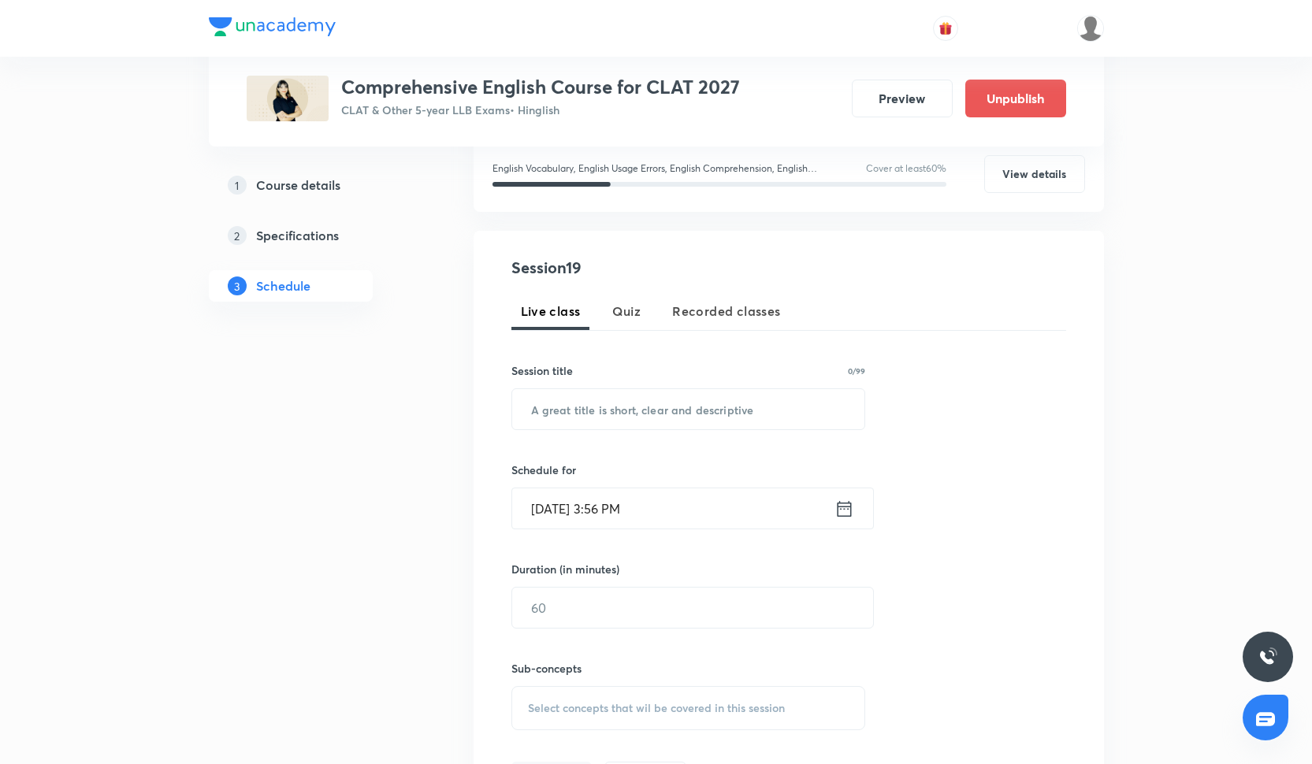
click at [347, 3] on div at bounding box center [656, 28] width 895 height 57
click at [559, 411] on input "text" at bounding box center [688, 409] width 353 height 40
paste input "Figures of a Speech-II"
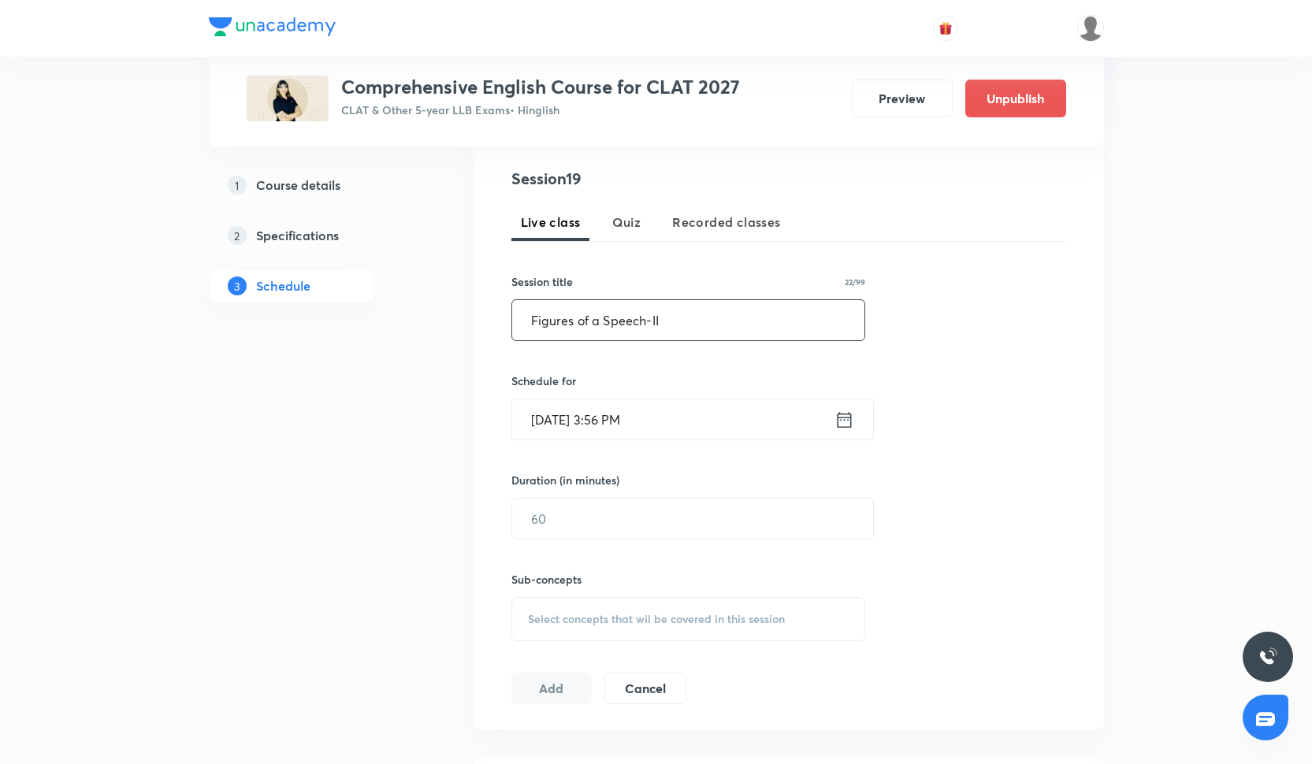
type input "Figures of a Speech-II"
click at [558, 413] on input "[DATE] 3:56 PM" at bounding box center [673, 420] width 322 height 40
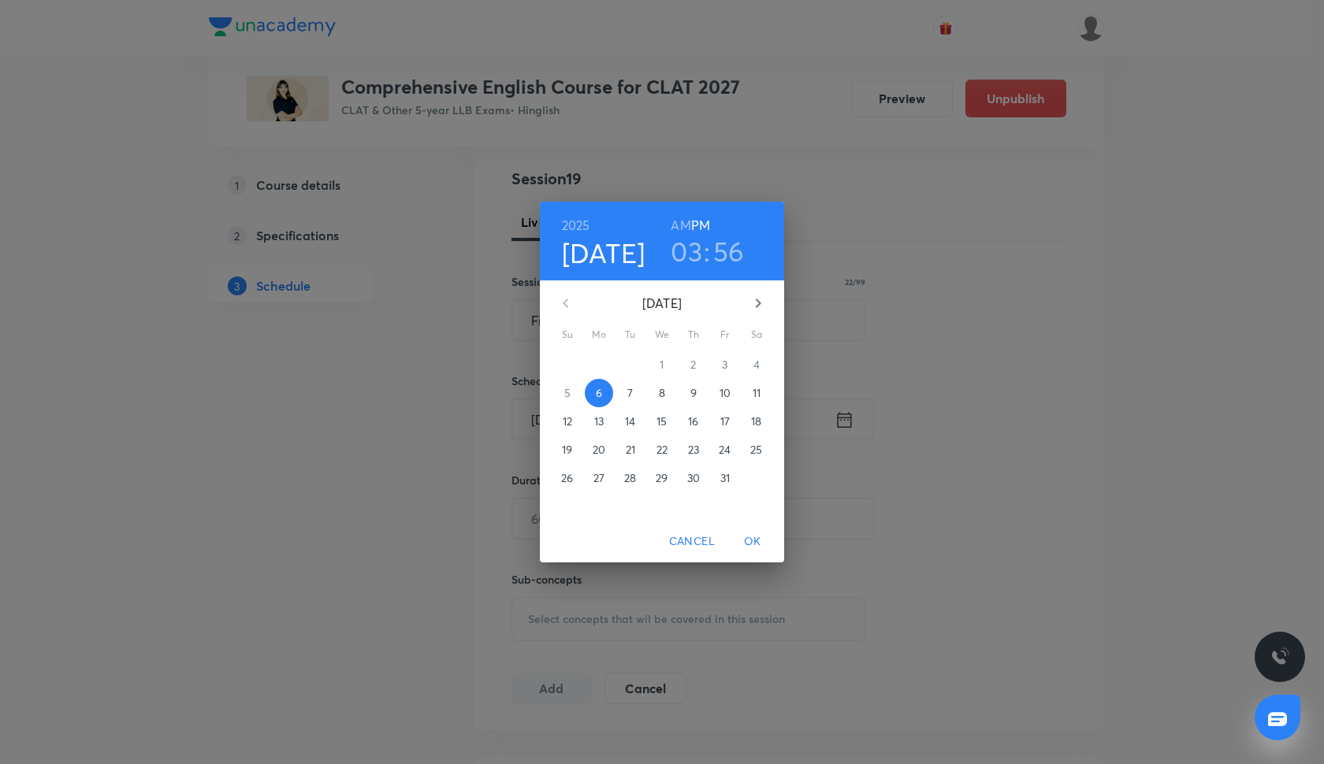
click at [764, 391] on span "11" at bounding box center [756, 393] width 28 height 16
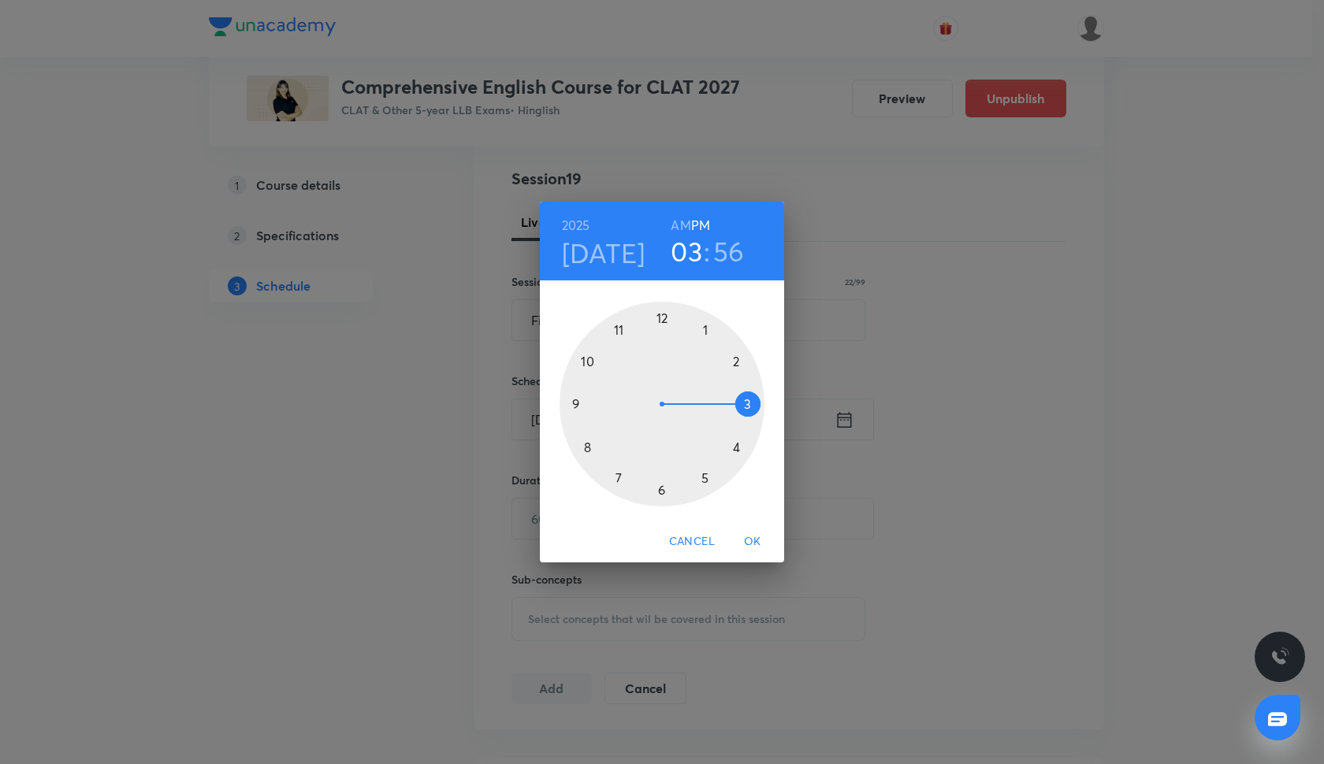
click at [736, 448] on div at bounding box center [662, 404] width 205 height 205
click at [661, 490] on div at bounding box center [662, 404] width 205 height 205
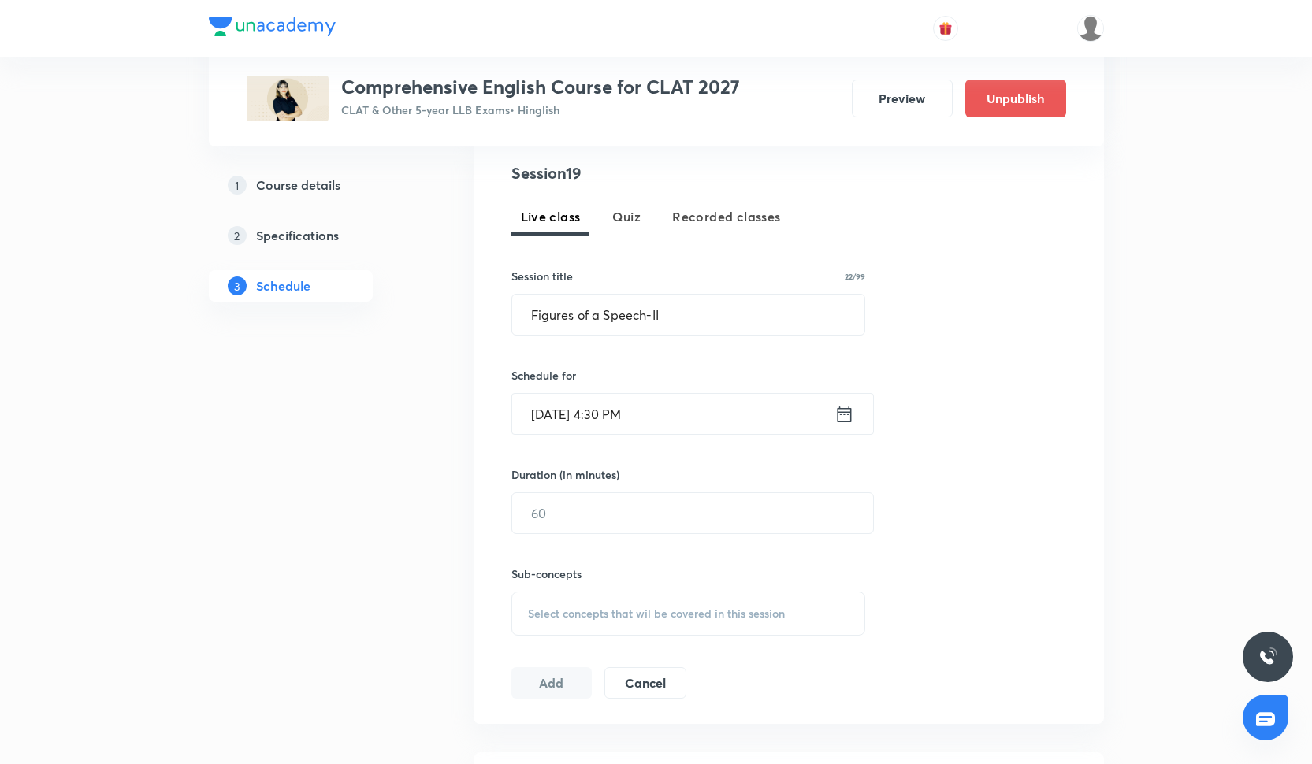
scroll to position [358, 0]
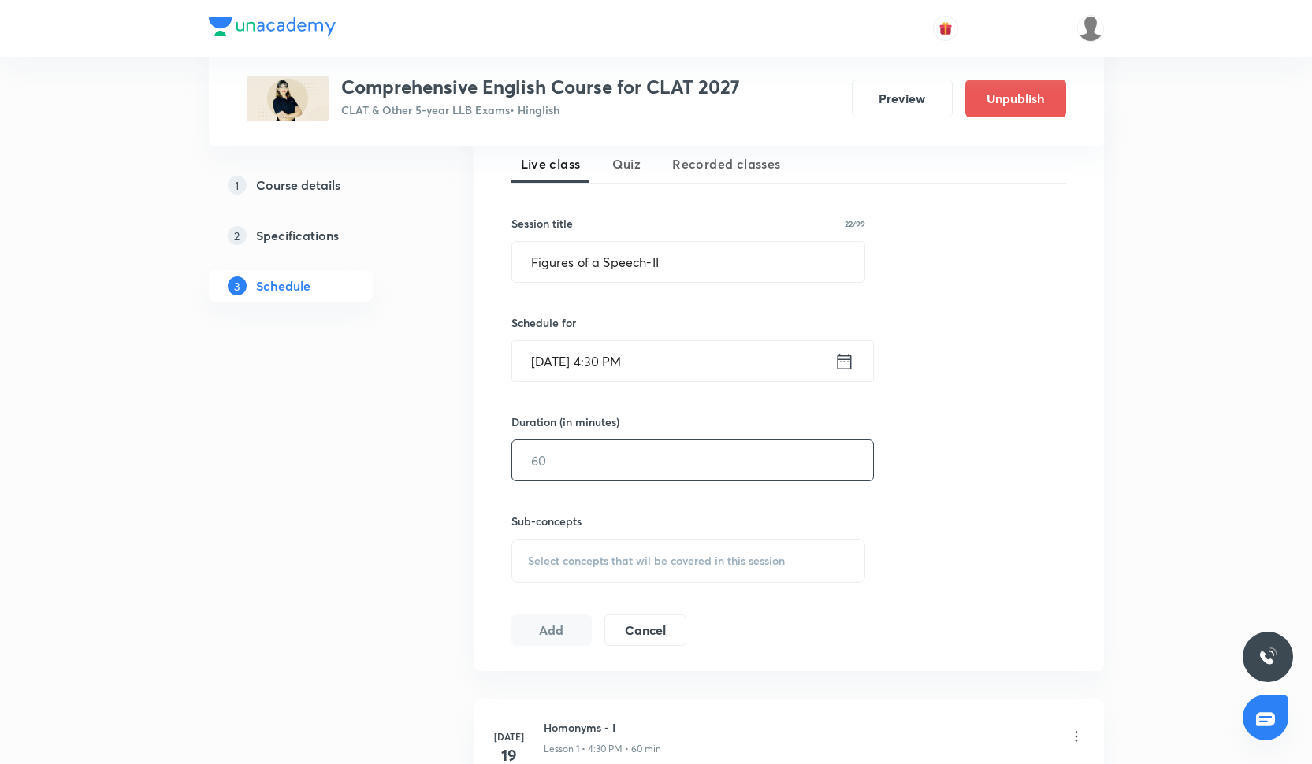
click at [616, 459] on input "text" at bounding box center [692, 461] width 361 height 40
type input "60"
click at [405, 6] on div at bounding box center [656, 28] width 895 height 57
click at [571, 547] on div "Select concepts that wil be covered in this session" at bounding box center [688, 561] width 355 height 44
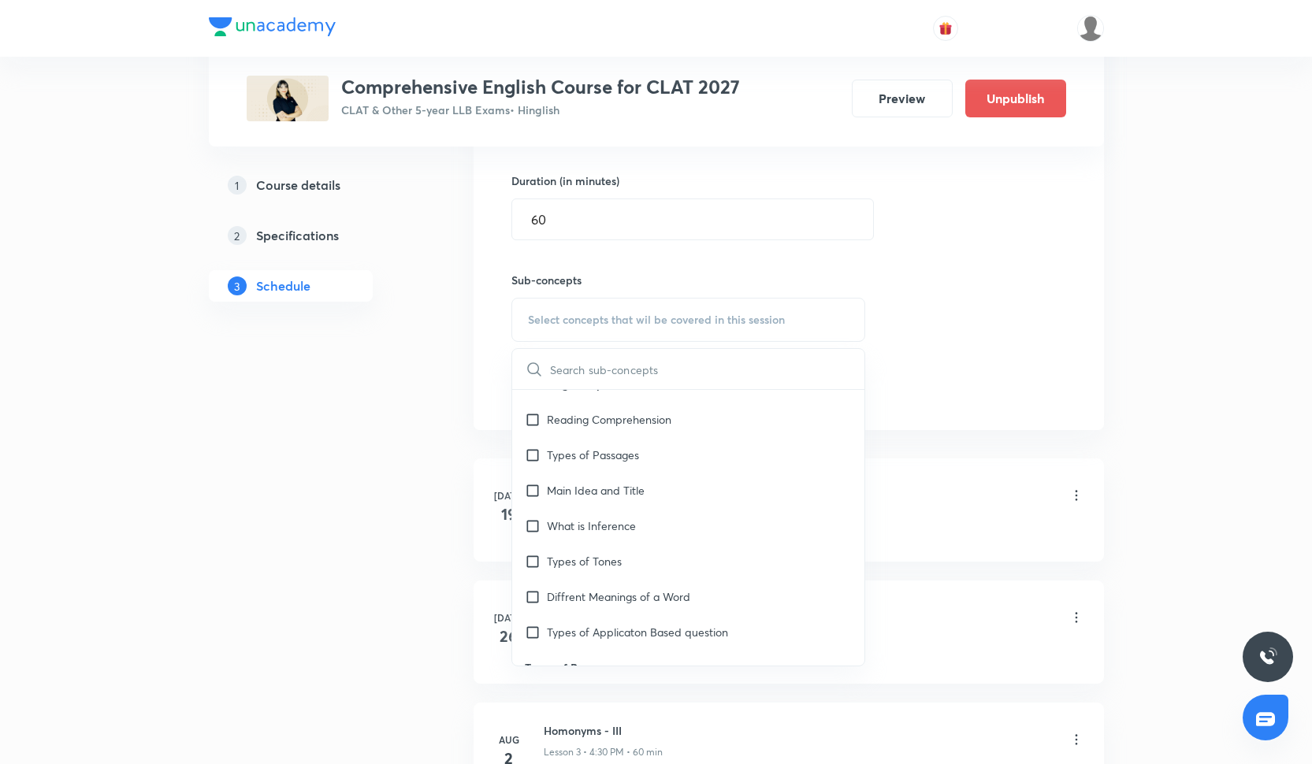
scroll to position [982, 0]
click at [606, 480] on div "Main Idea and Title" at bounding box center [688, 489] width 353 height 35
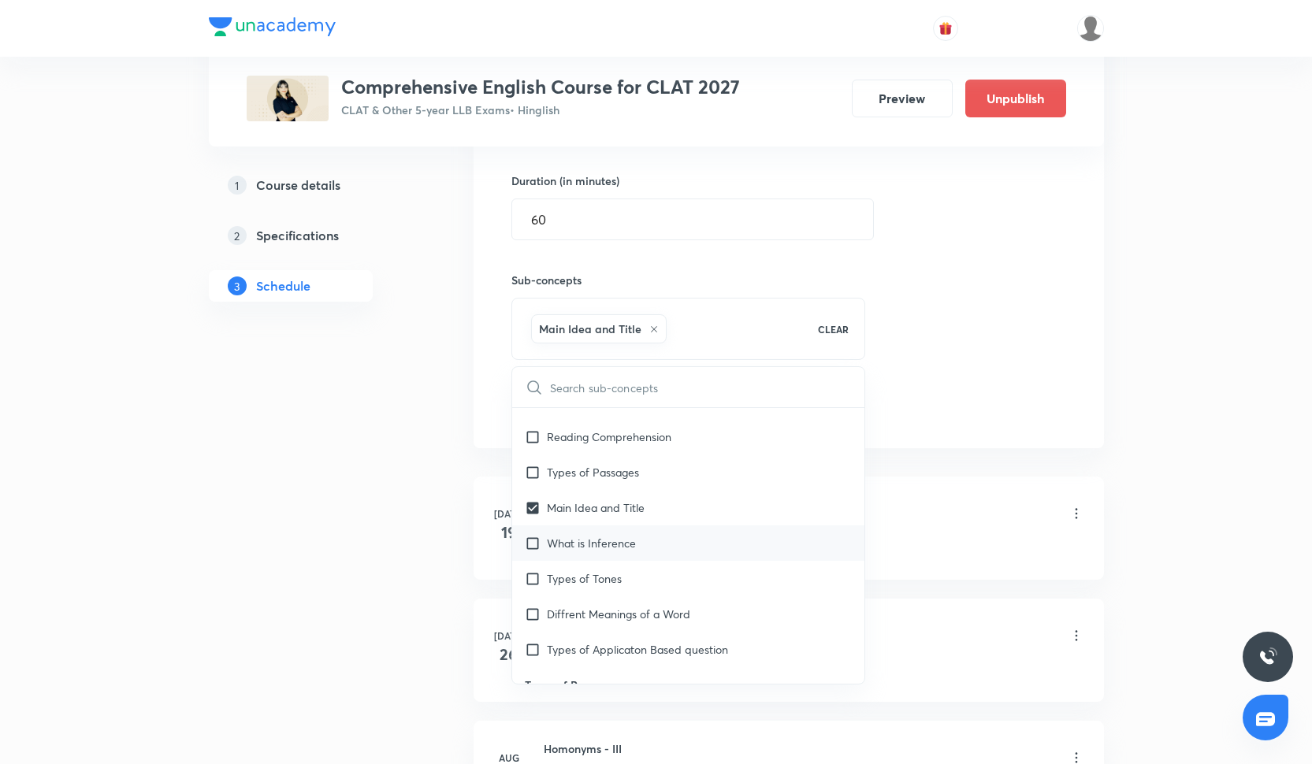
click at [603, 532] on div "What is Inference" at bounding box center [688, 543] width 353 height 35
checkbox input "true"
click at [601, 522] on div "Diffrent Meanings of a Word" at bounding box center [688, 507] width 353 height 35
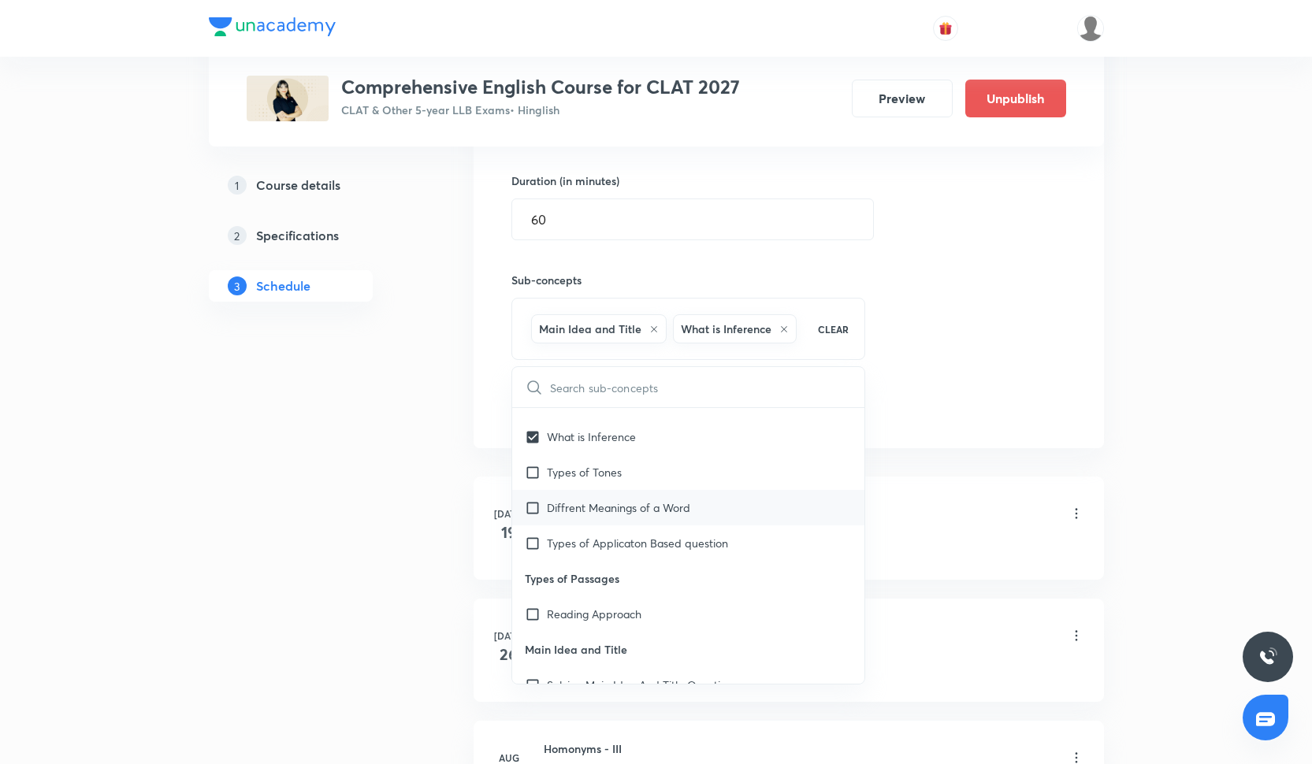
checkbox input "true"
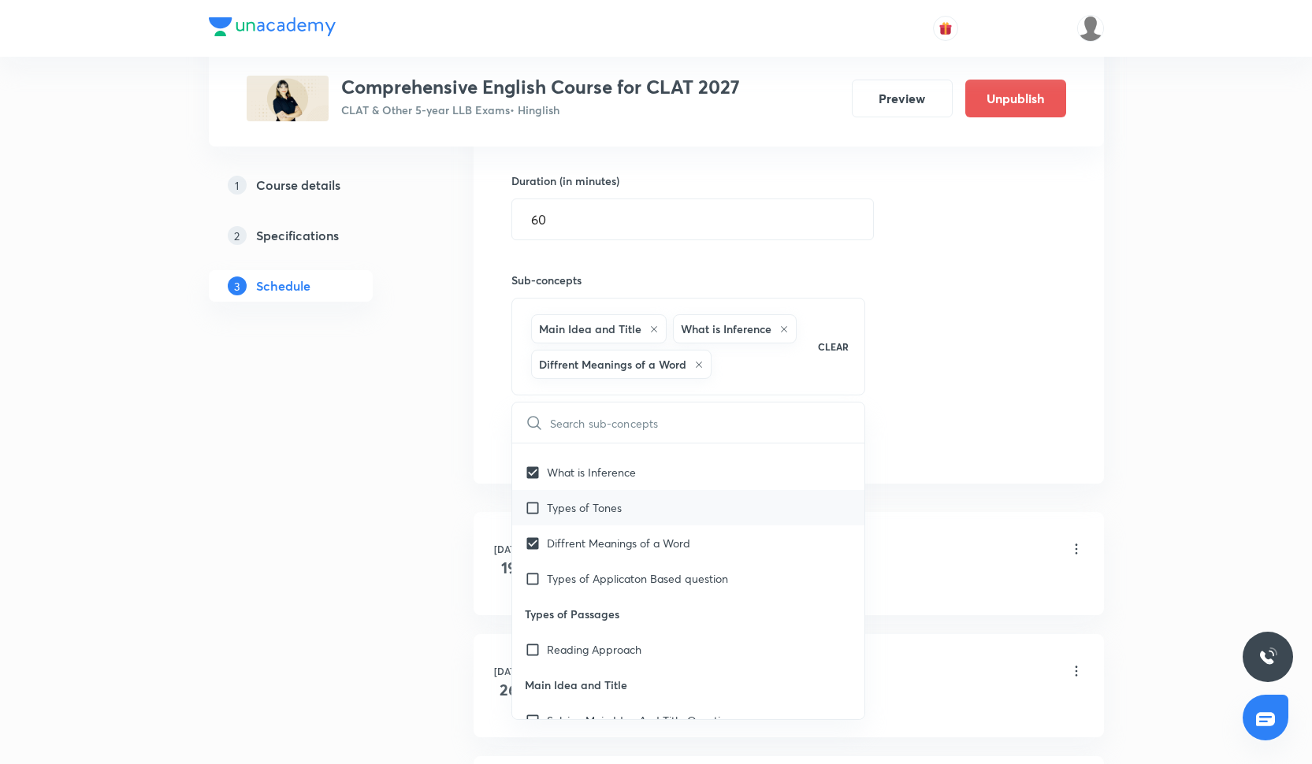
click at [599, 516] on div "Types of Tones" at bounding box center [688, 507] width 353 height 35
checkbox input "true"
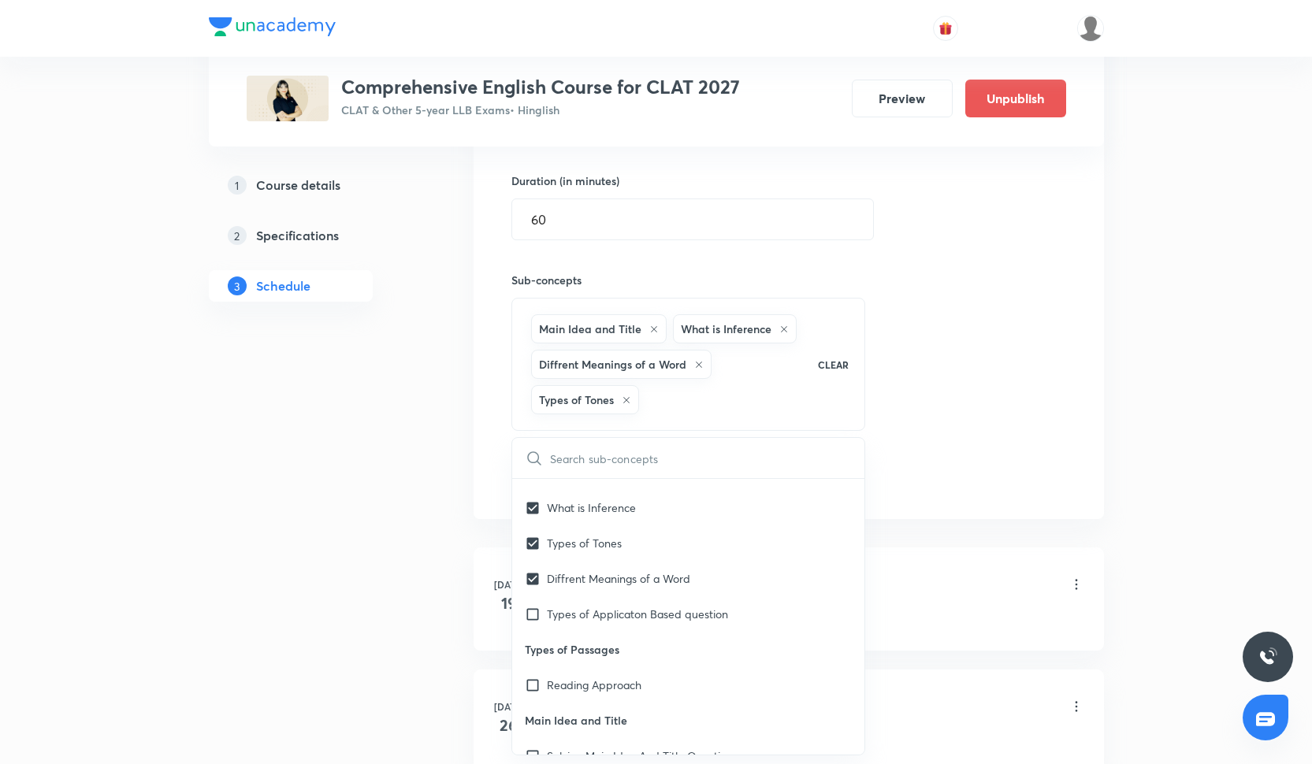
click at [1042, 350] on div "Session 19 Live class Quiz Recorded classes Session title 22/99 Figures of a Sp…" at bounding box center [788, 181] width 555 height 626
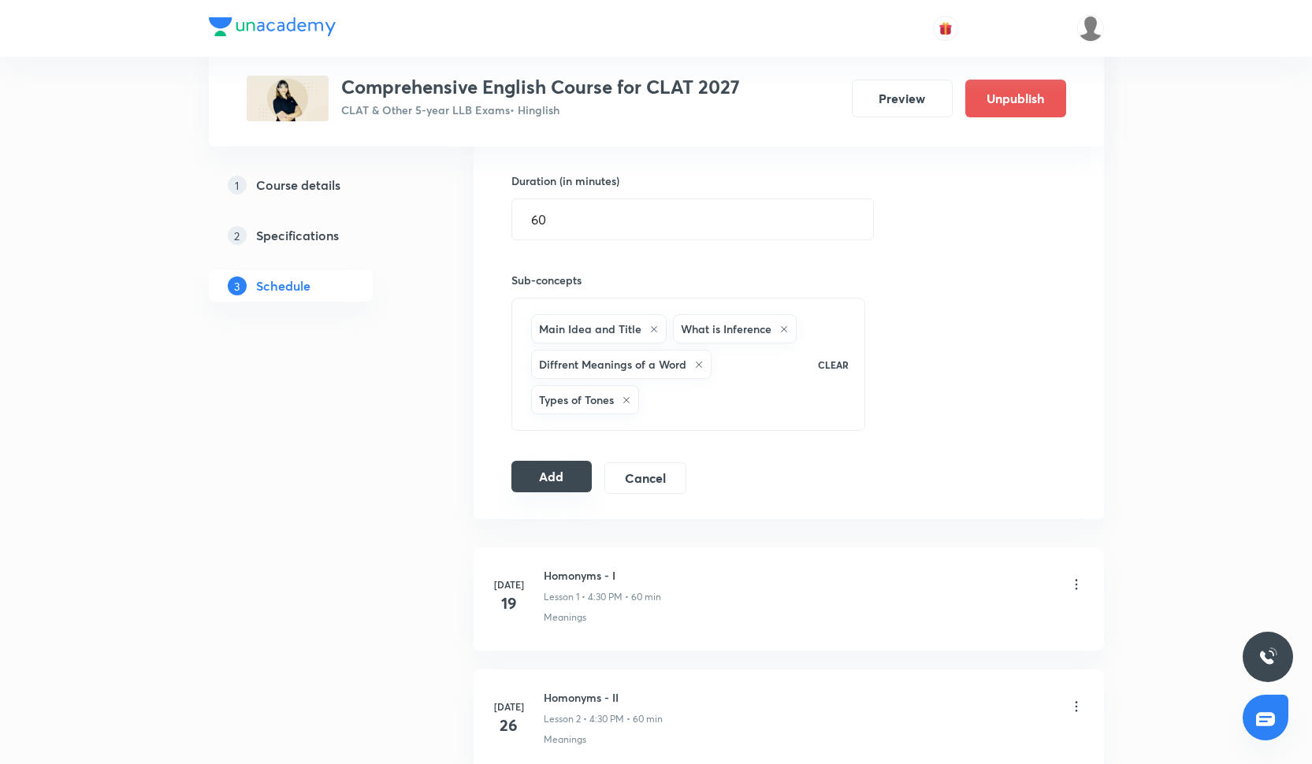
click at [546, 471] on button "Add" at bounding box center [551, 477] width 81 height 32
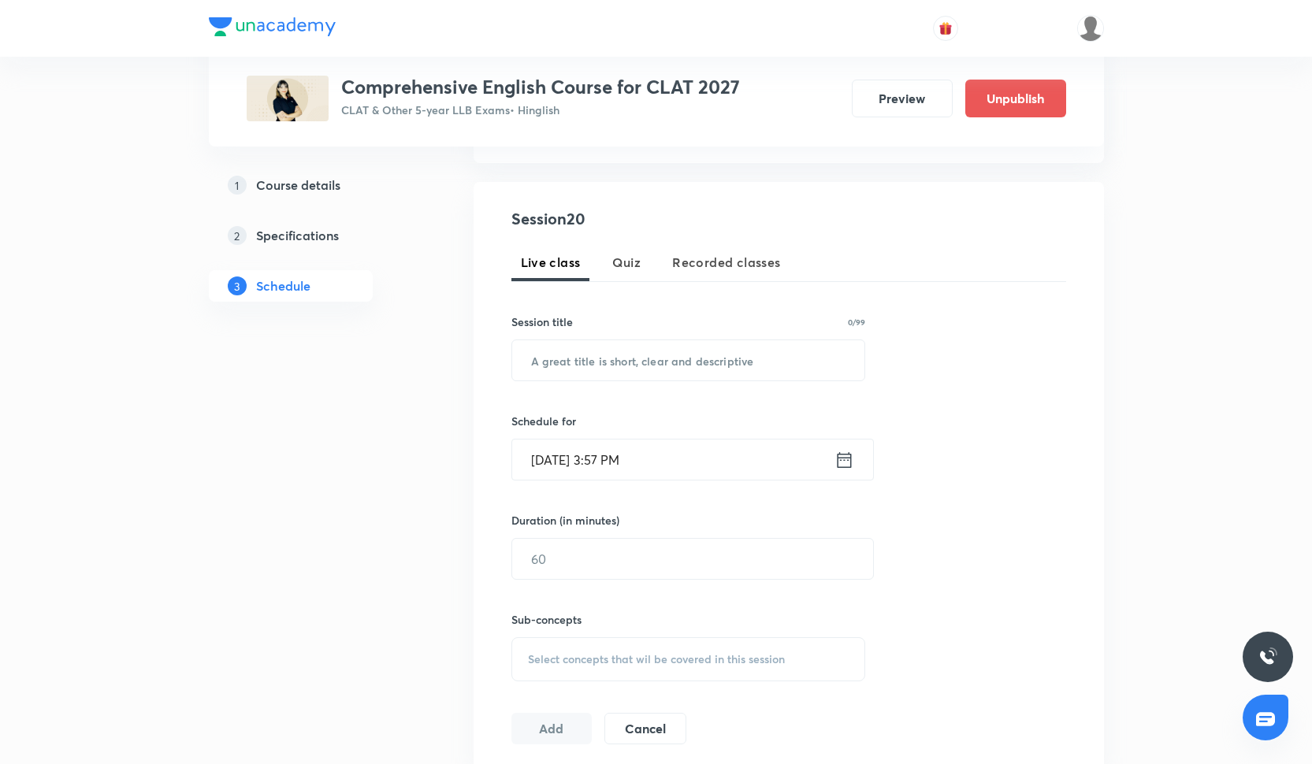
scroll to position [257, 0]
click at [635, 364] on input "text" at bounding box center [688, 363] width 353 height 40
paste input "Figures of a Speech-II"
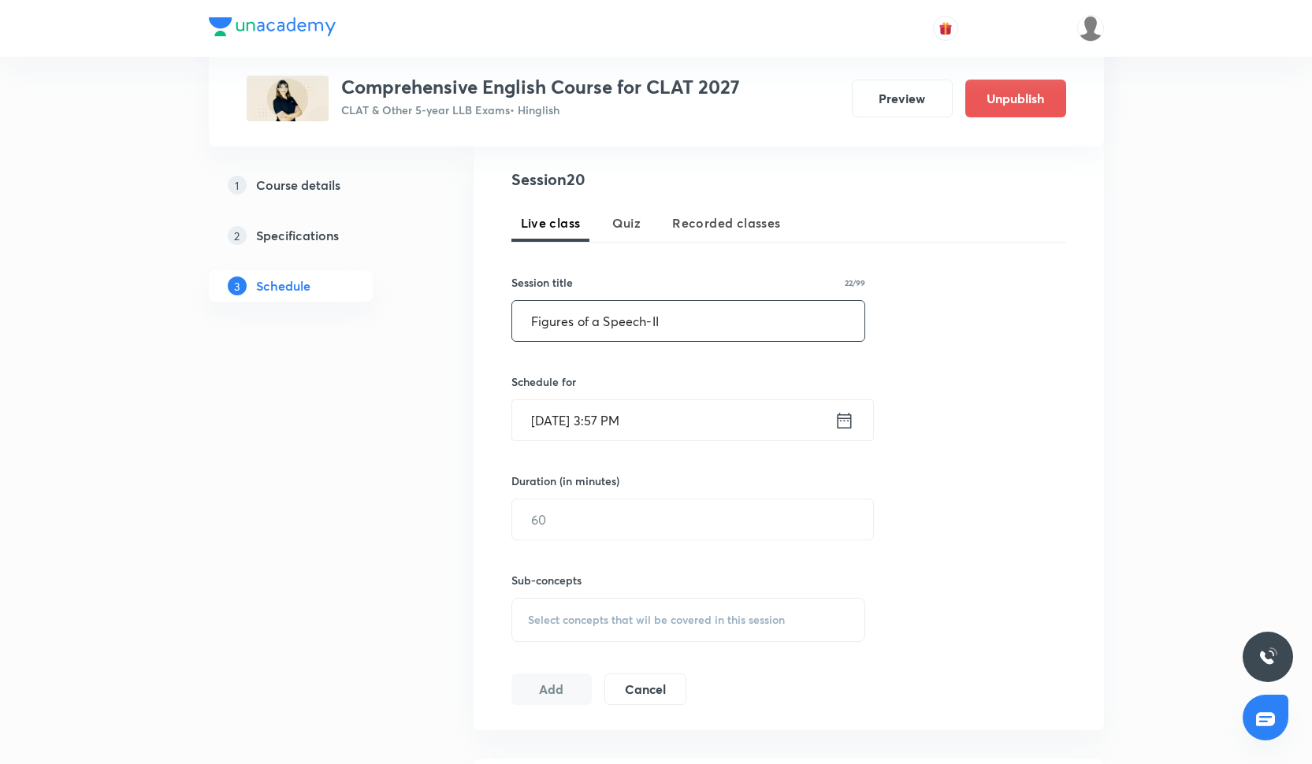
scroll to position [308, 0]
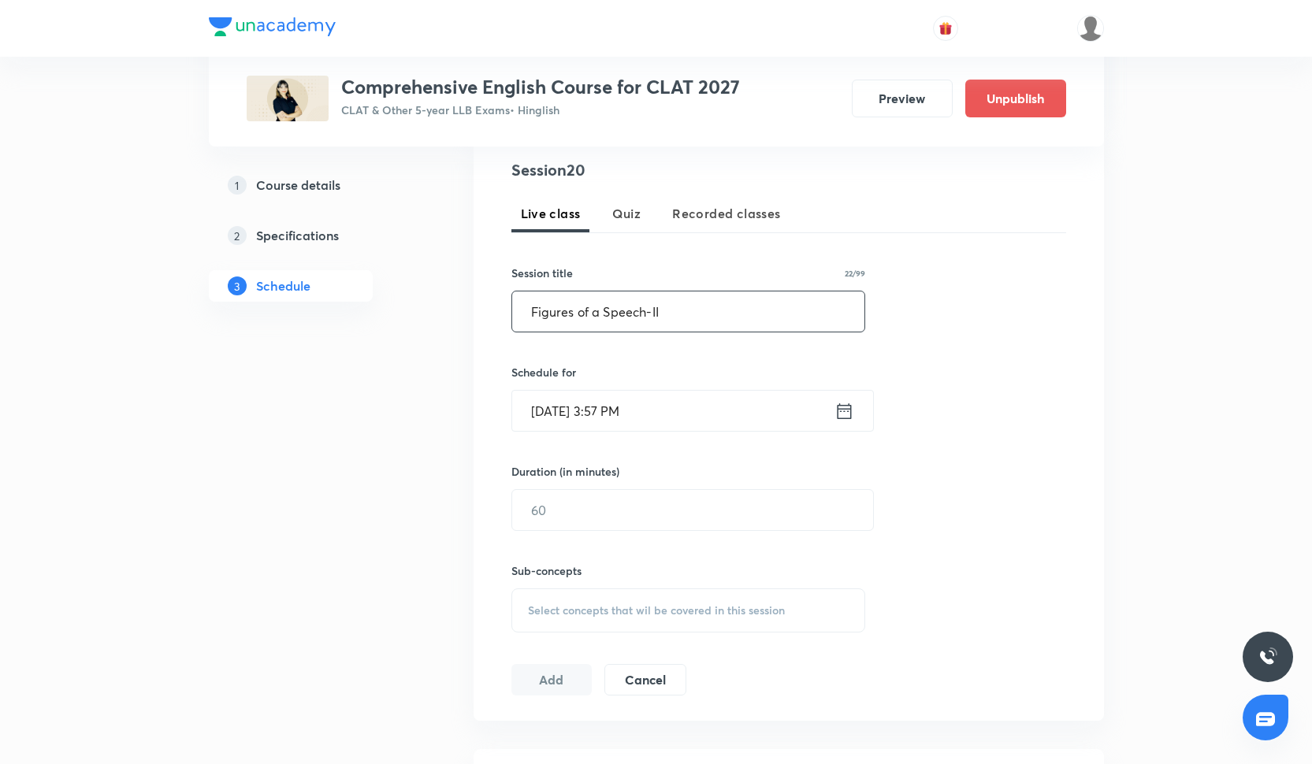
type input "Figures of a Speech-II"
click at [548, 404] on input "Oct 6, 2025, 3:57 PM" at bounding box center [673, 411] width 322 height 40
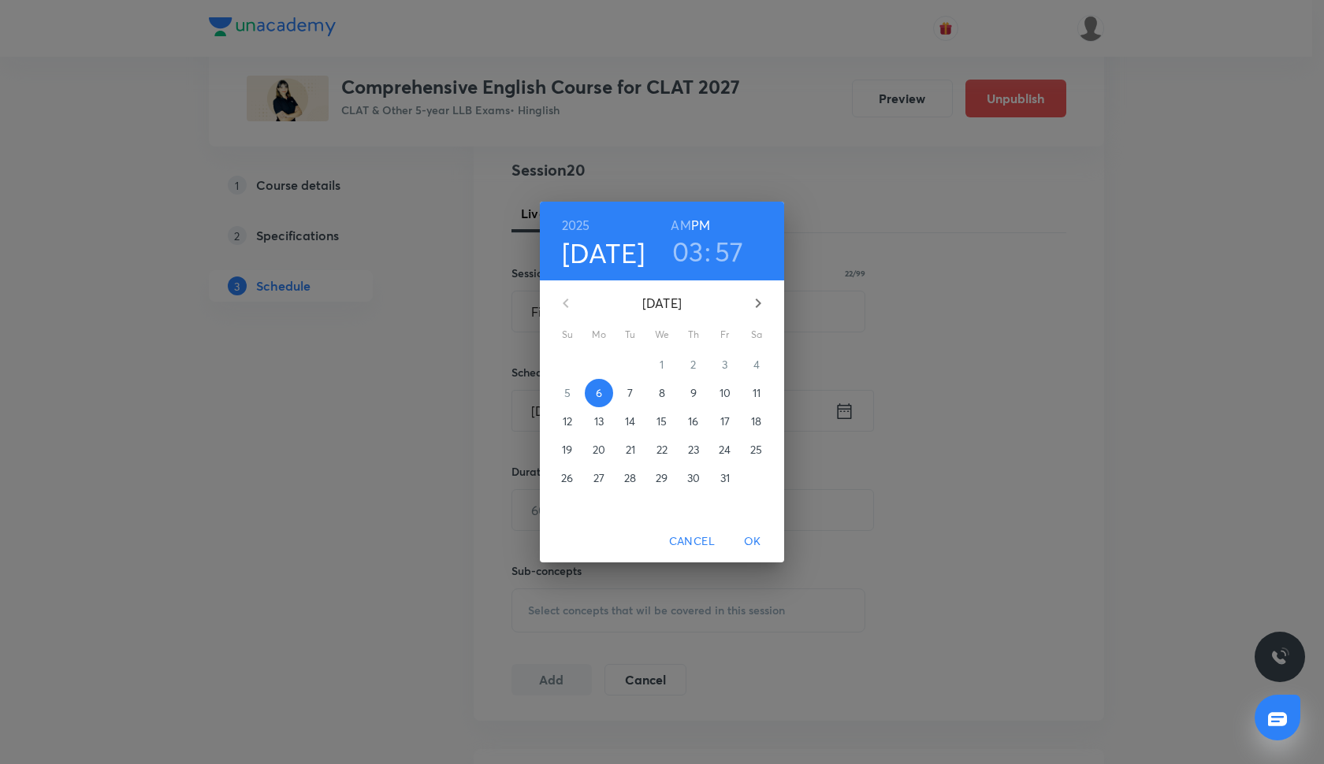
click at [768, 386] on span "11" at bounding box center [756, 393] width 28 height 16
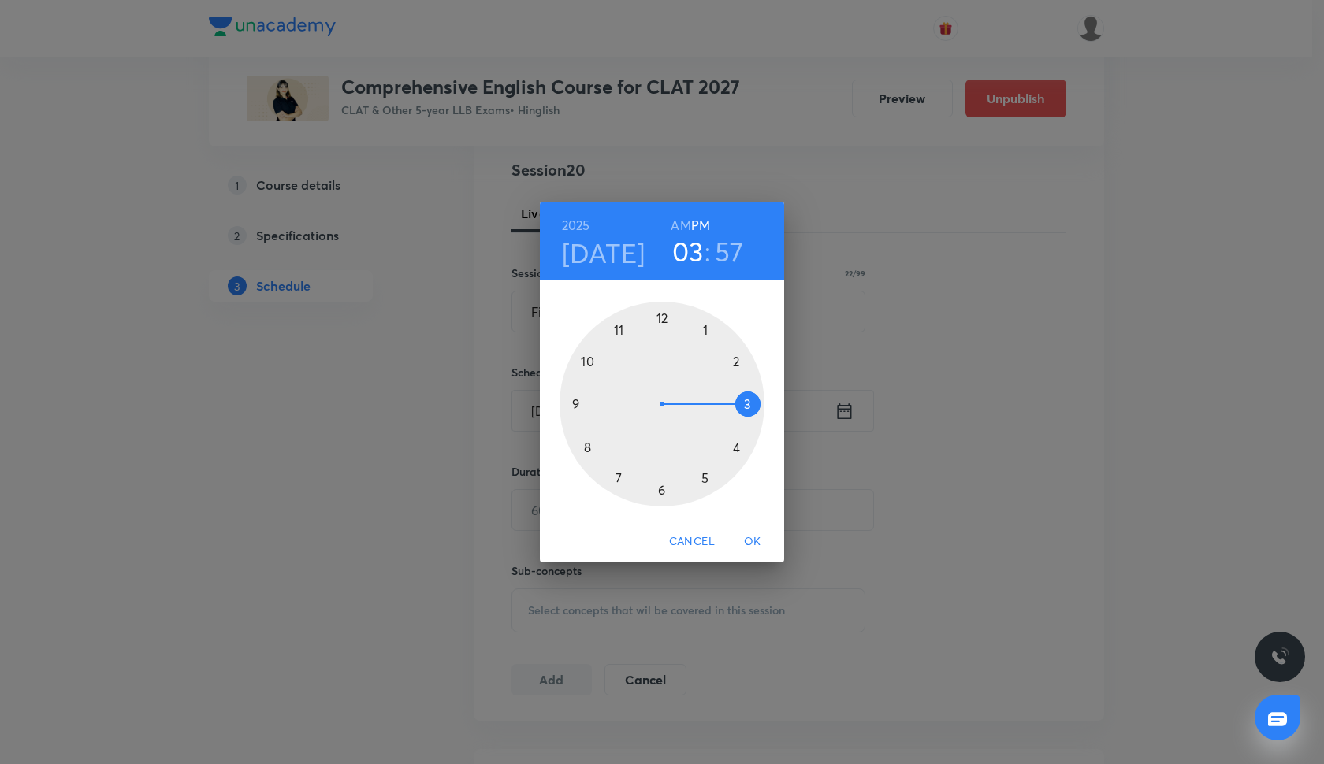
click at [708, 479] on div at bounding box center [662, 404] width 205 height 205
click at [690, 253] on h3 "05" at bounding box center [687, 251] width 32 height 33
click at [738, 448] on div at bounding box center [662, 404] width 205 height 205
click at [660, 496] on div at bounding box center [662, 404] width 205 height 205
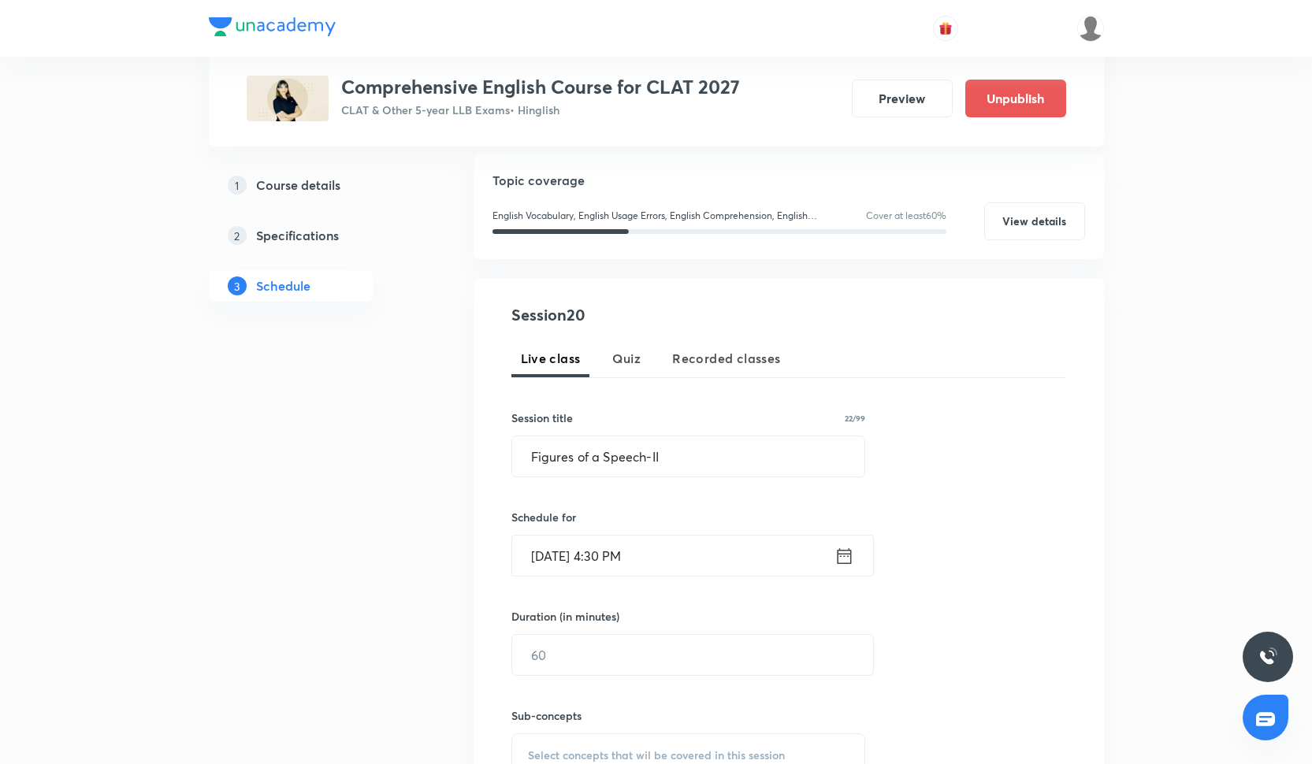
scroll to position [162, 0]
click at [585, 664] on input "text" at bounding box center [692, 656] width 361 height 40
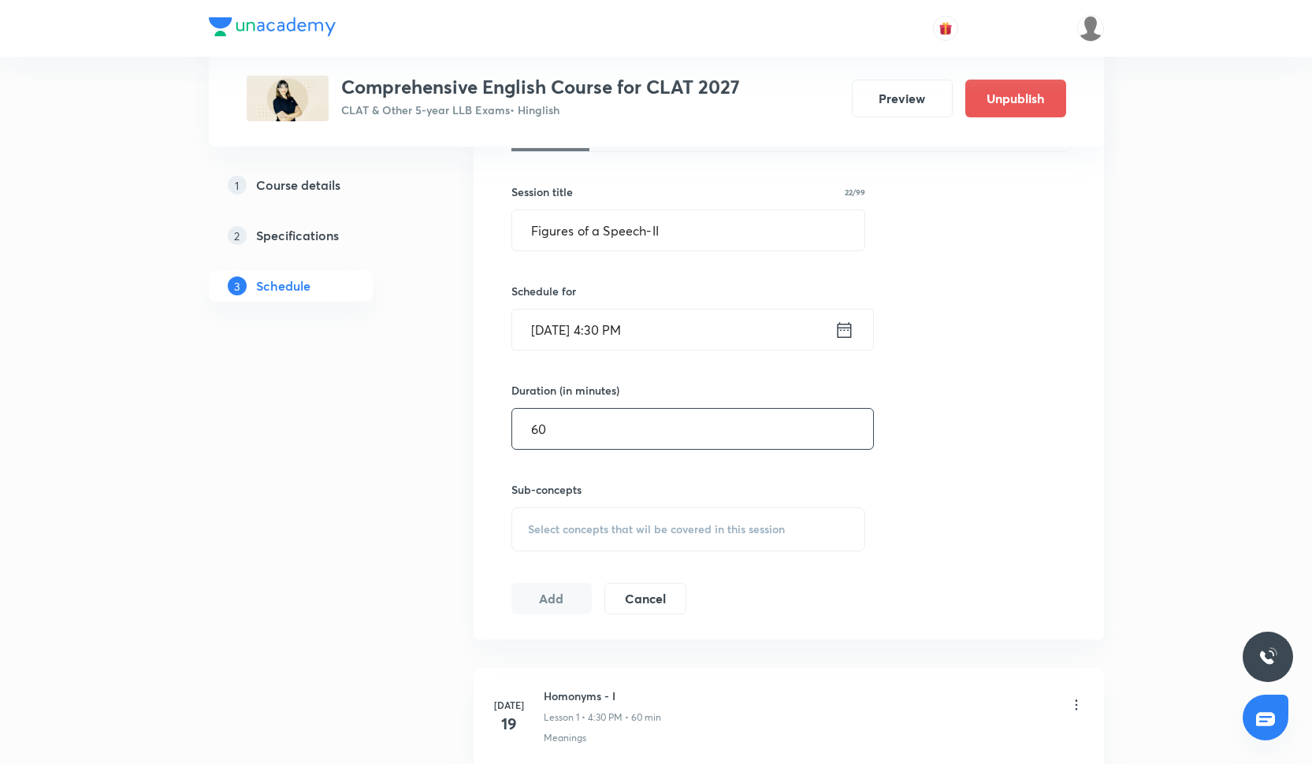
scroll to position [400, 0]
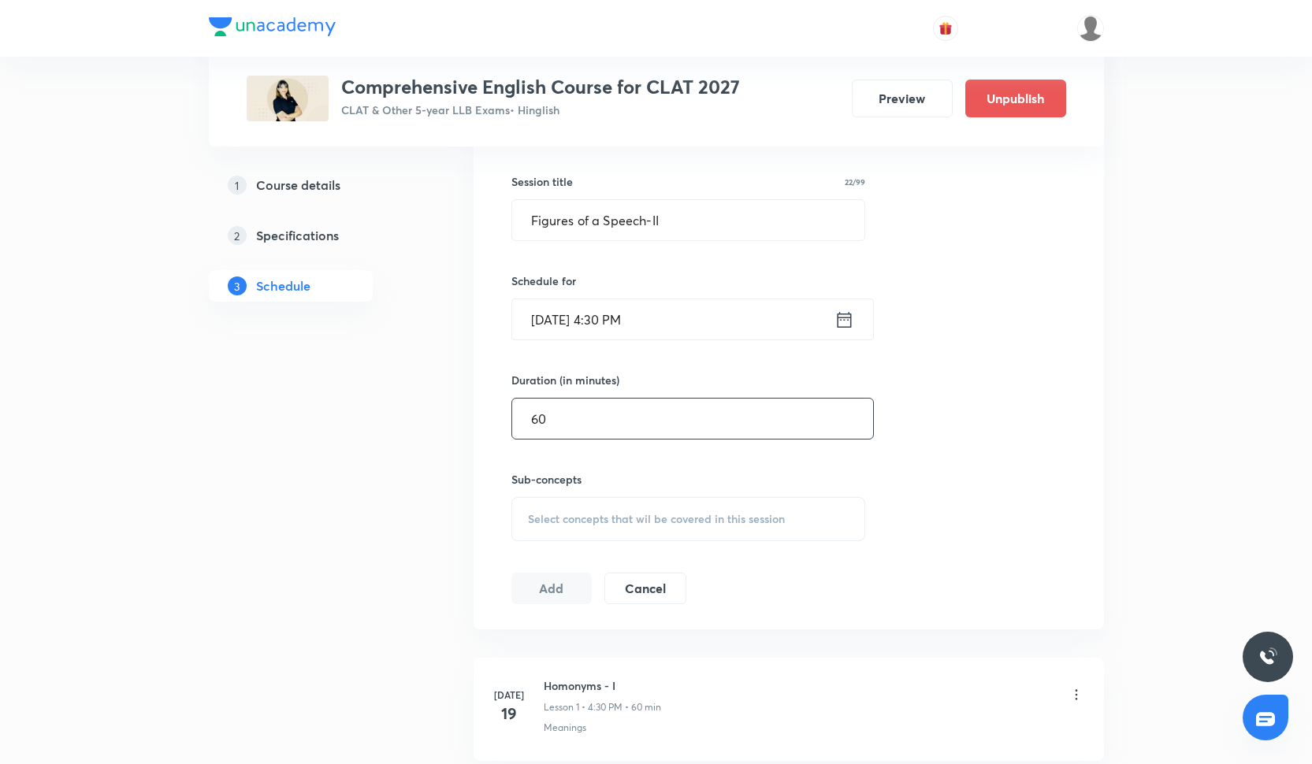
type input "60"
click at [580, 509] on div "Select concepts that wil be covered in this session" at bounding box center [688, 519] width 355 height 44
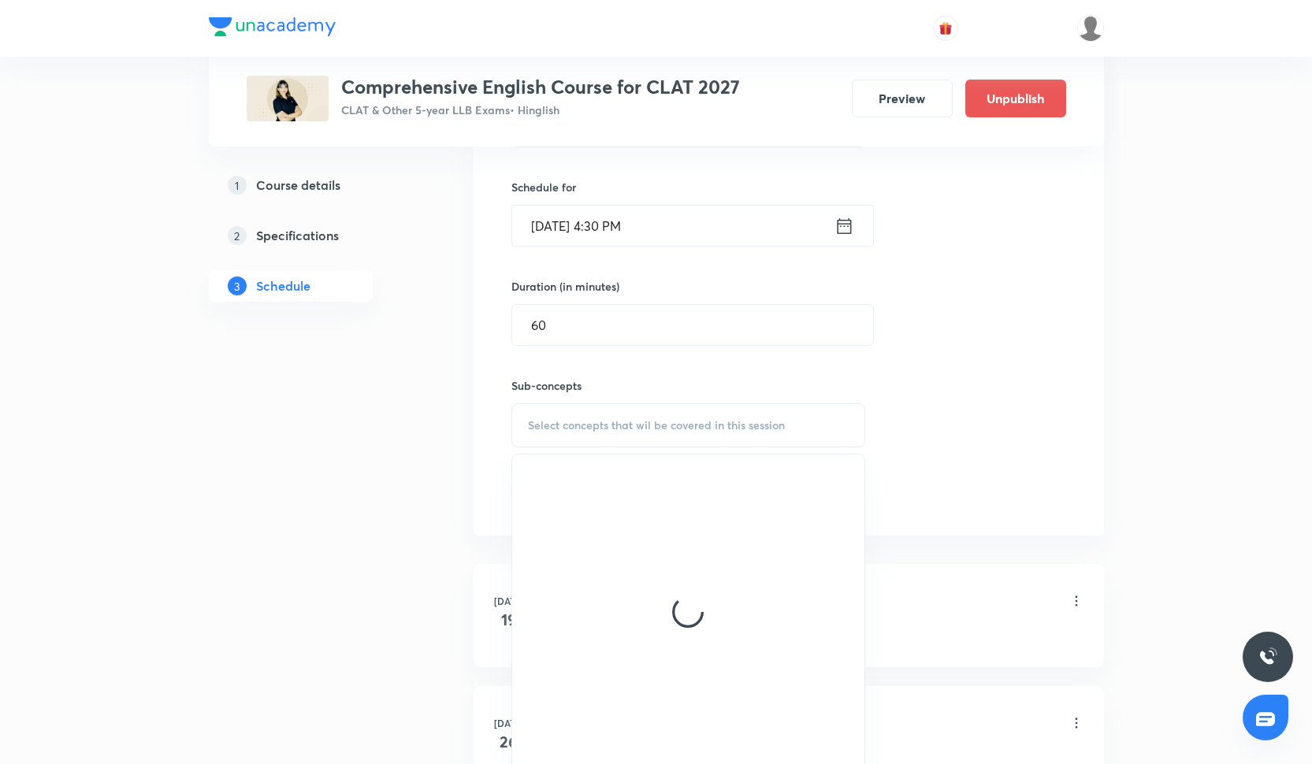
scroll to position [553, 0]
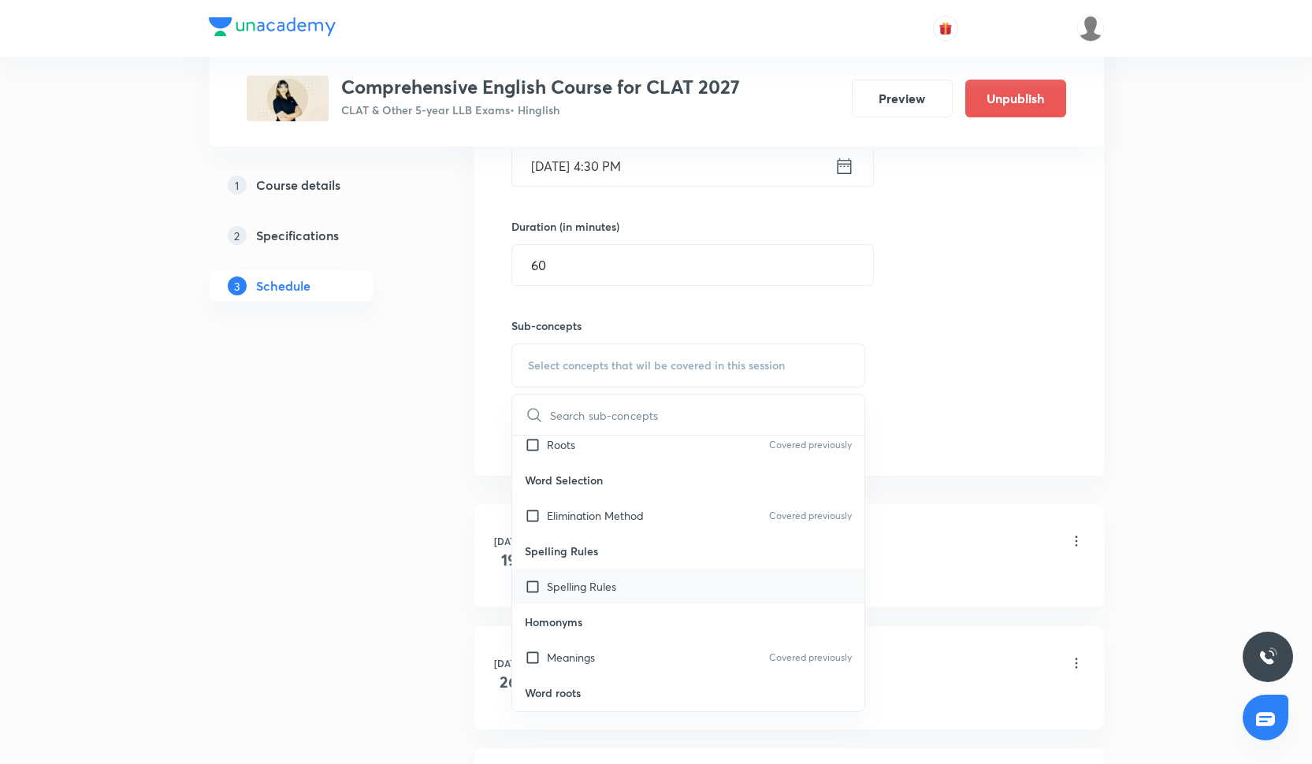
click at [615, 586] on p "Spelling Rules" at bounding box center [581, 586] width 69 height 17
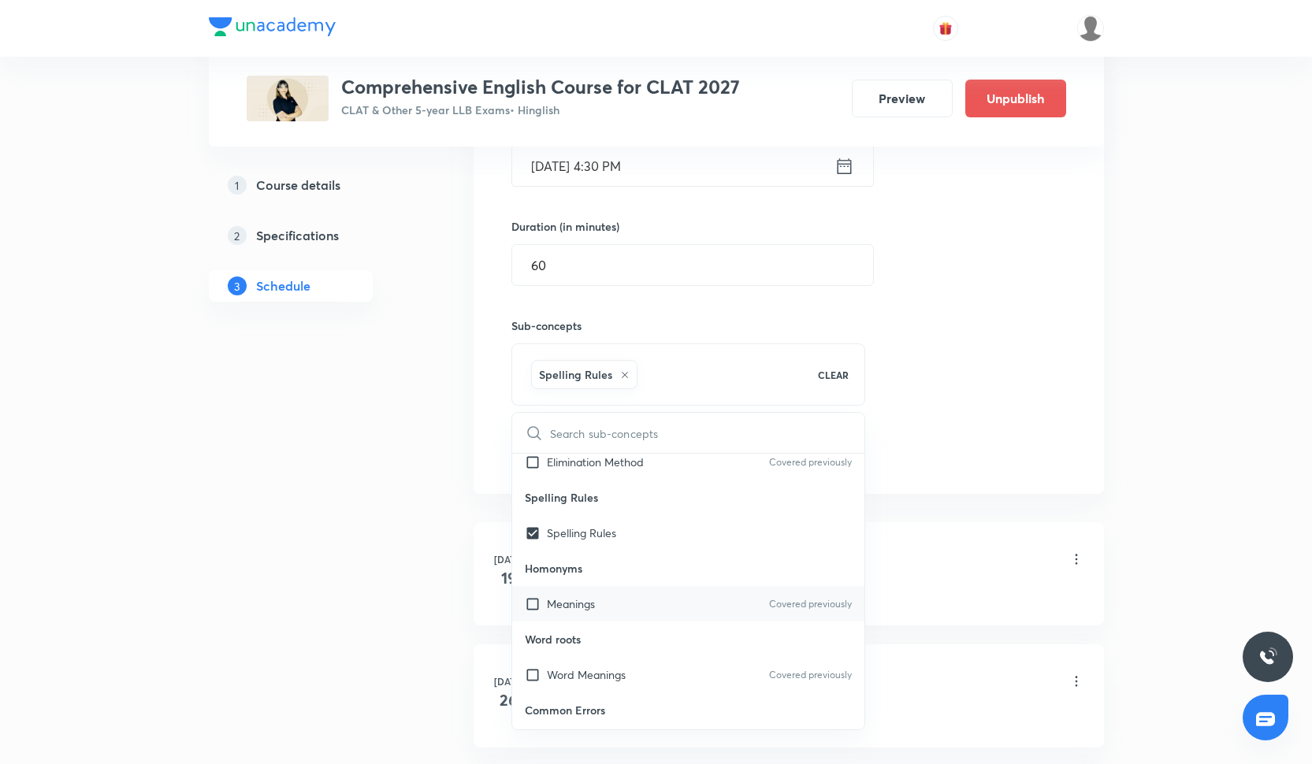
click at [613, 594] on div "Meanings Covered previously" at bounding box center [688, 603] width 353 height 35
checkbox input "true"
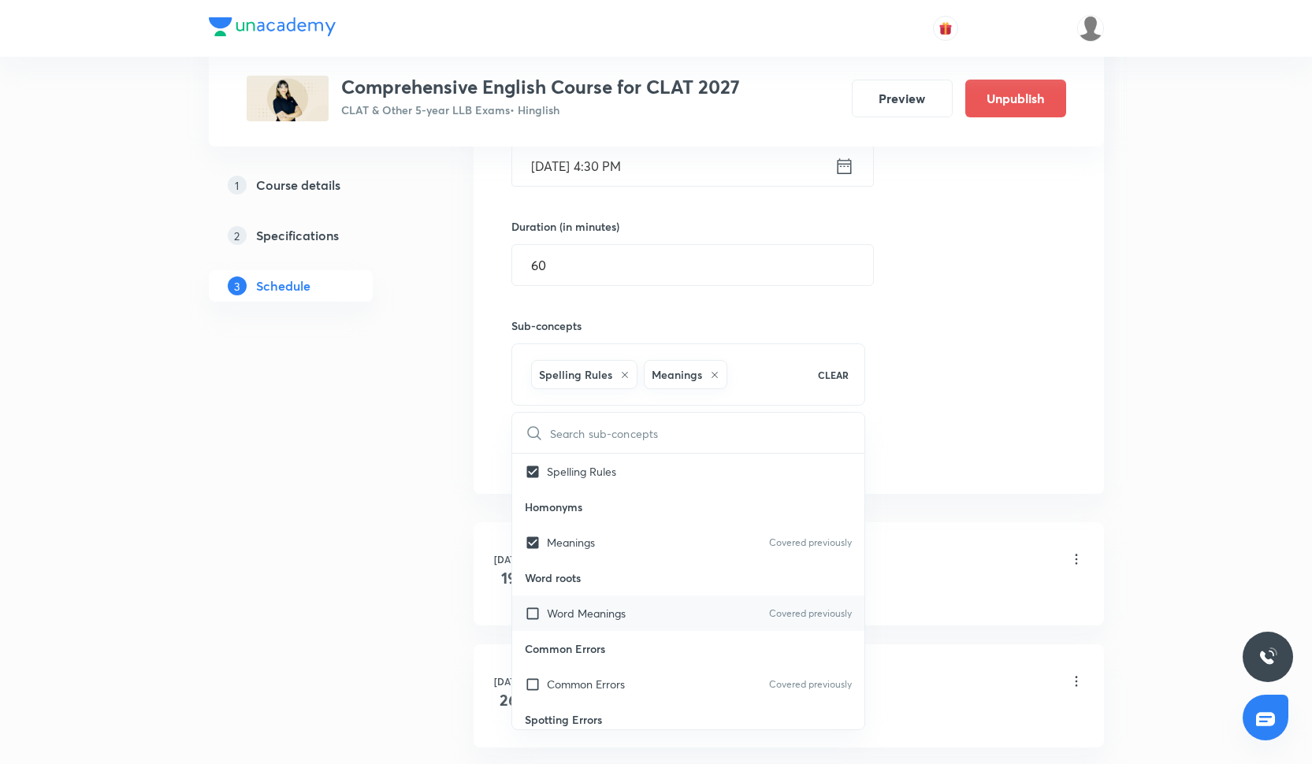
click at [612, 606] on p "Word Meanings" at bounding box center [586, 613] width 79 height 17
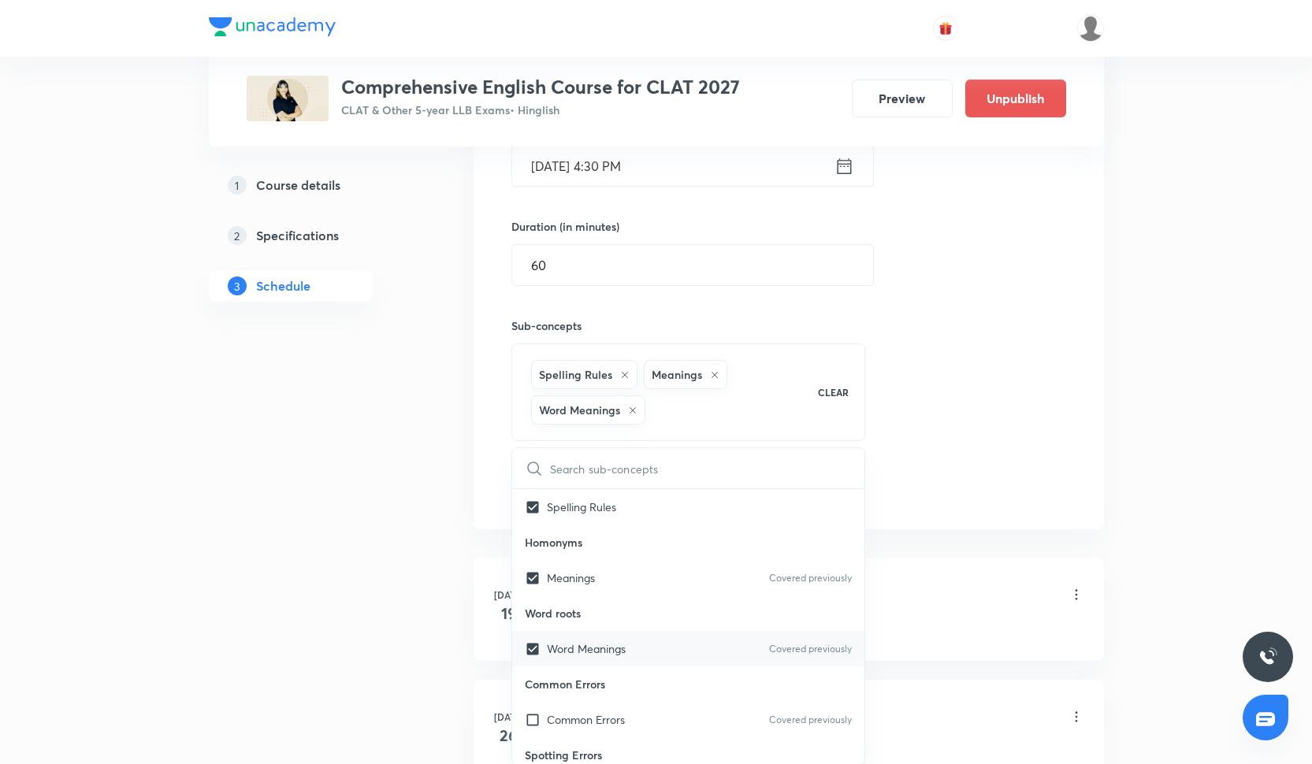
checkbox input "true"
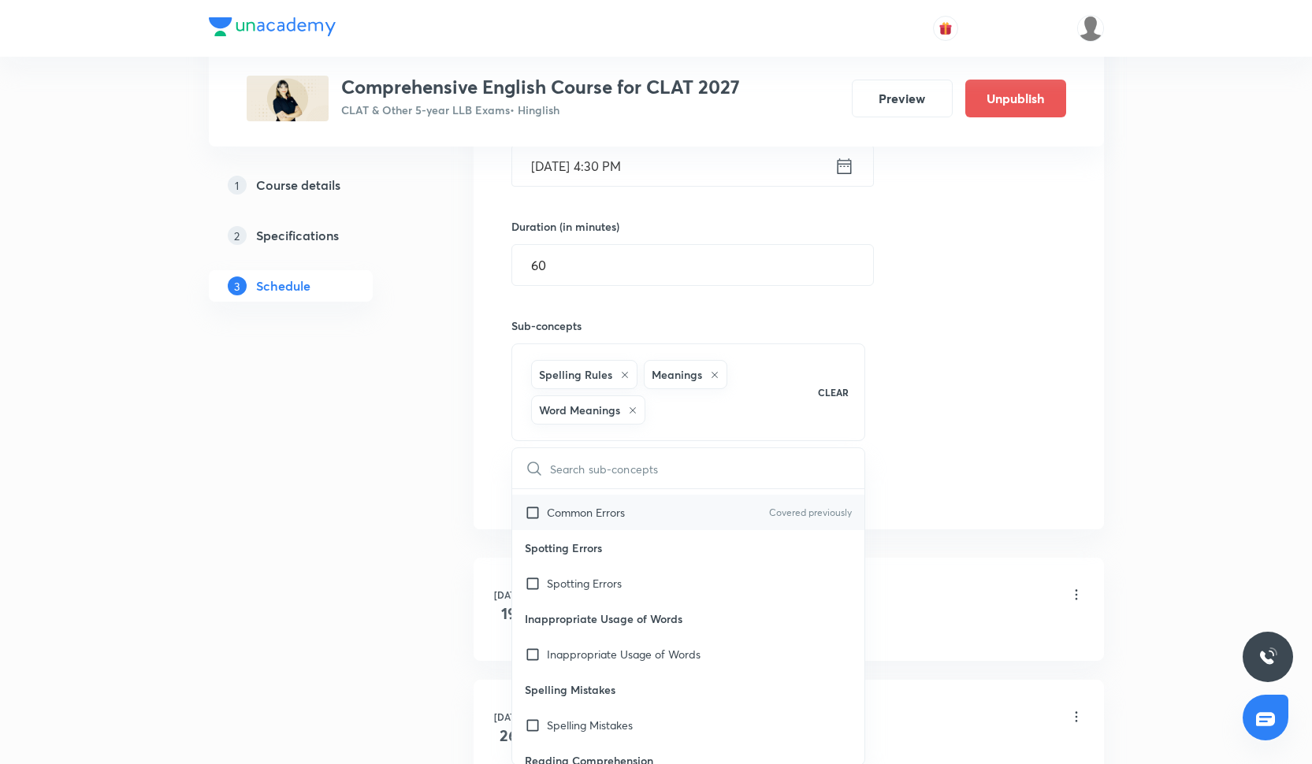
click at [621, 500] on div "Common Errors Covered previously" at bounding box center [688, 512] width 353 height 35
checkbox input "true"
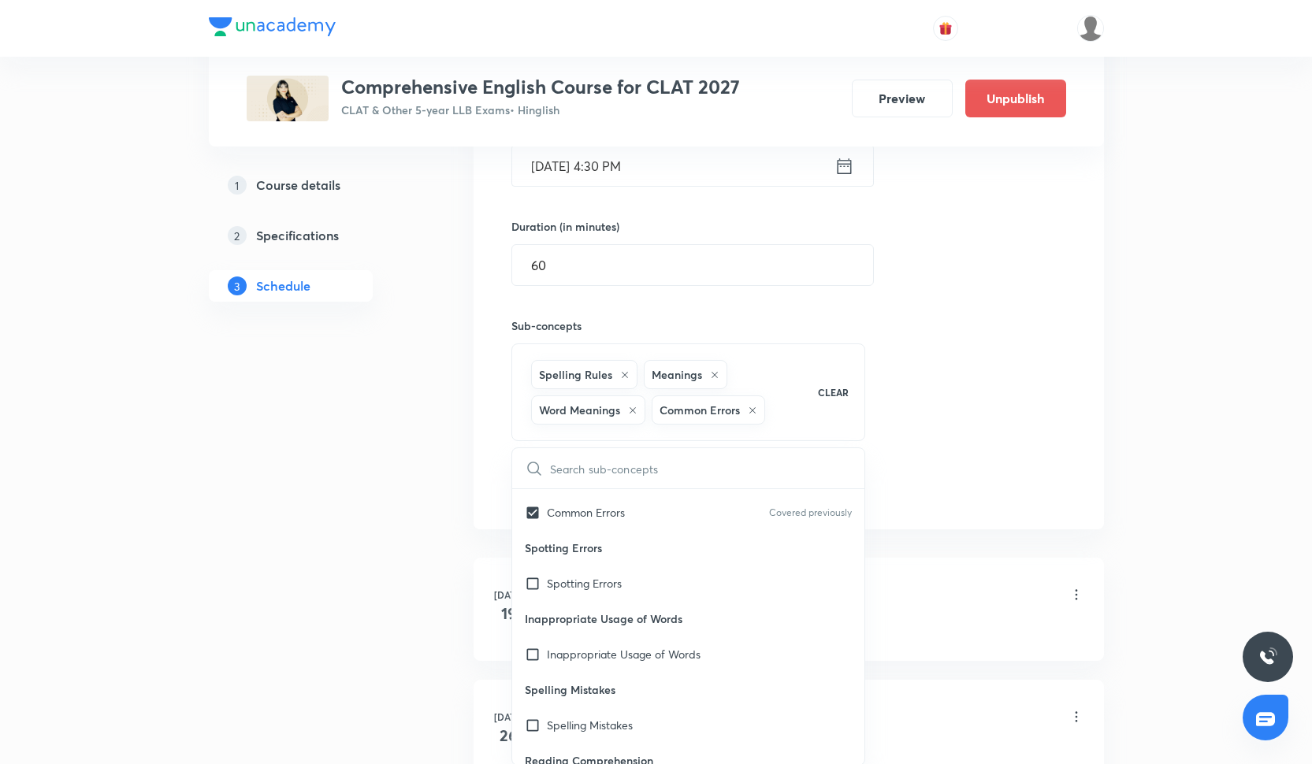
click at [946, 425] on div "Session 20 Live class Quiz Recorded classes Session title 22/99 Figures of a Sp…" at bounding box center [788, 208] width 555 height 591
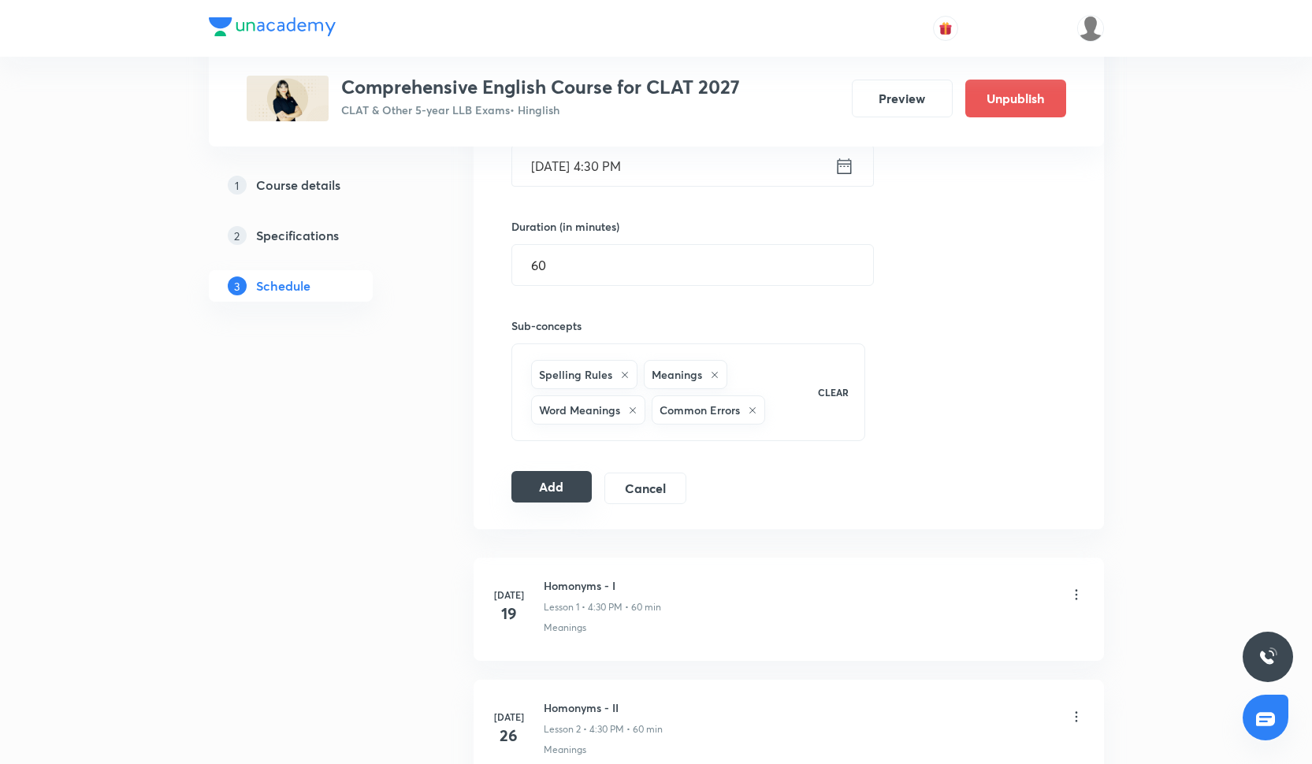
click at [544, 486] on button "Add" at bounding box center [551, 487] width 81 height 32
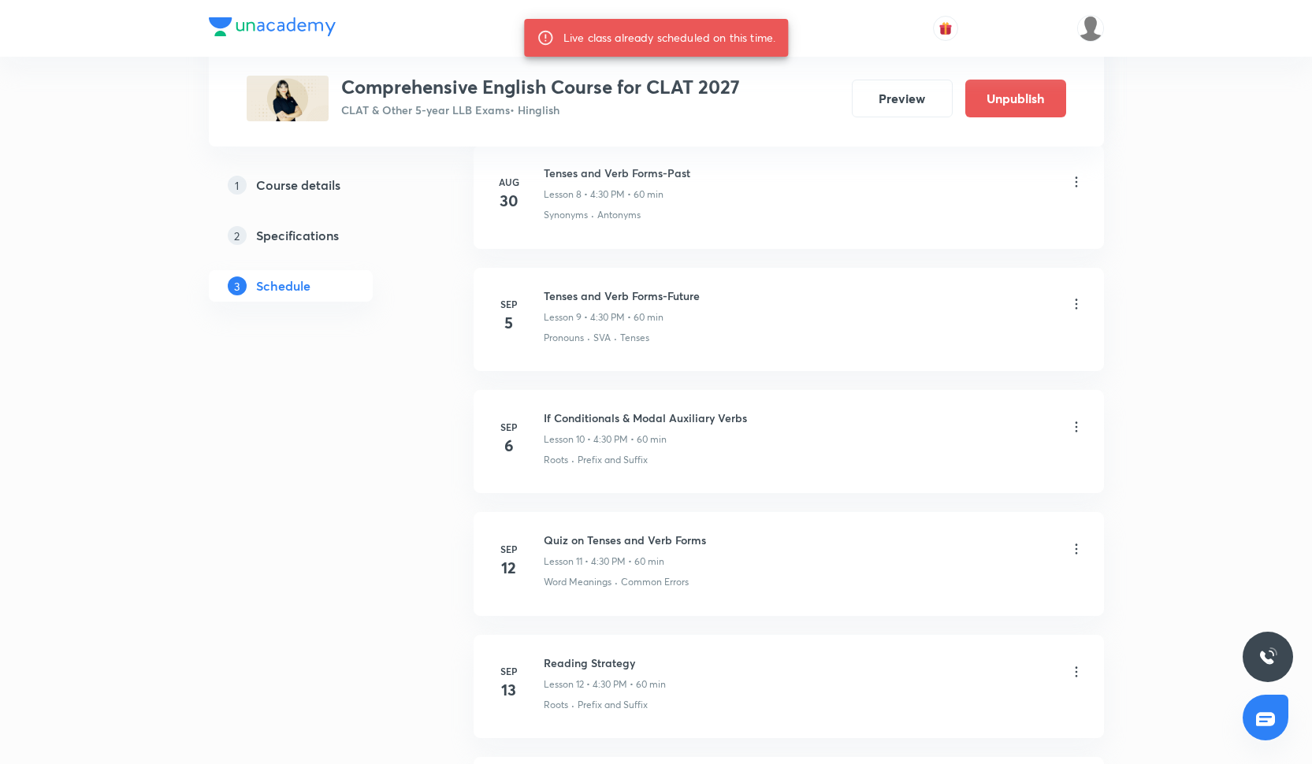
scroll to position [1325, 0]
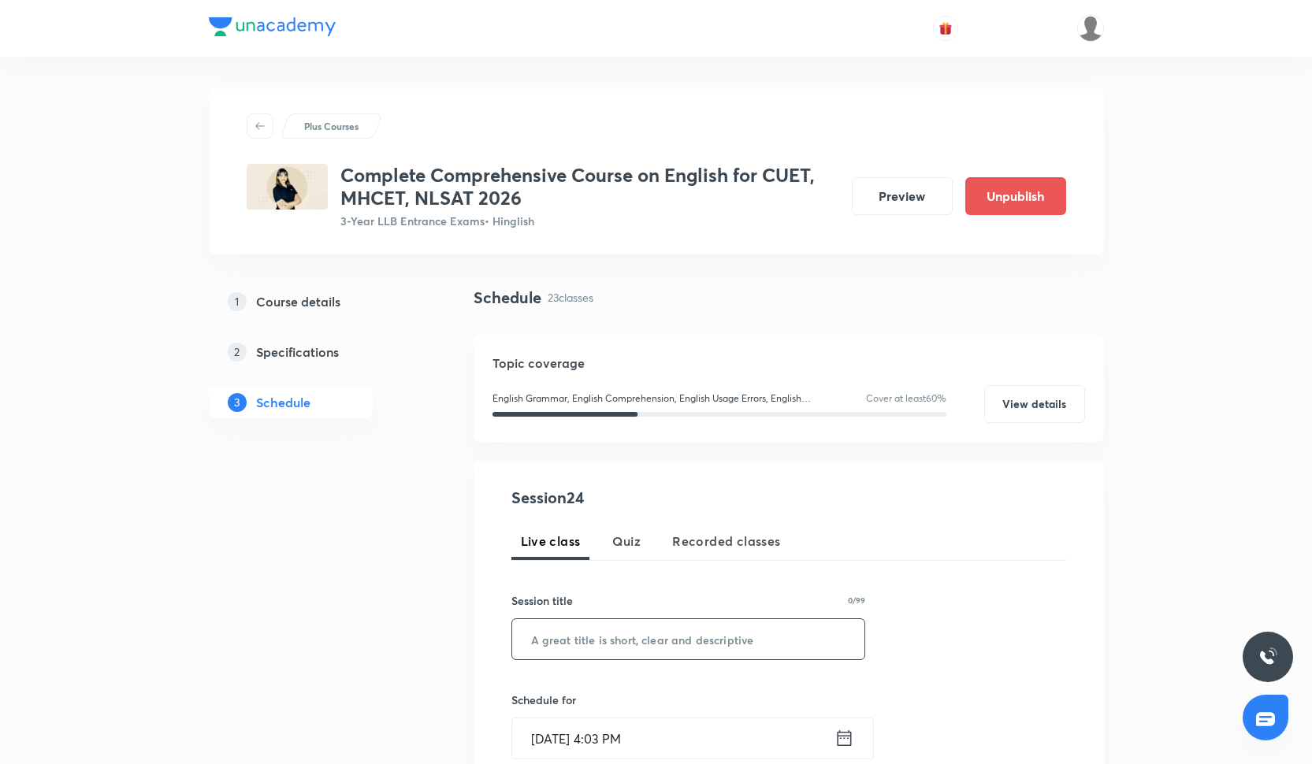
click at [563, 642] on input "text" at bounding box center [688, 639] width 353 height 40
paste input "RC Drill-III"
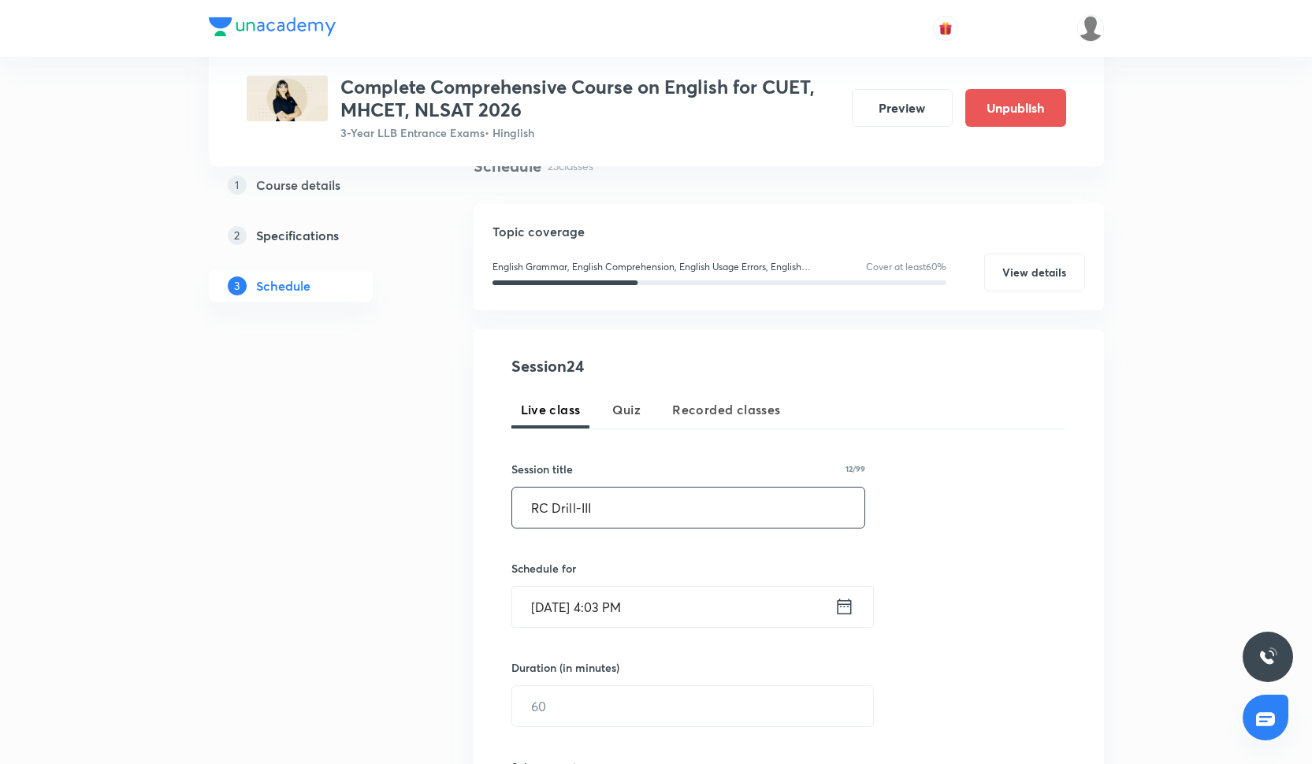
type input "RC Drill-III"
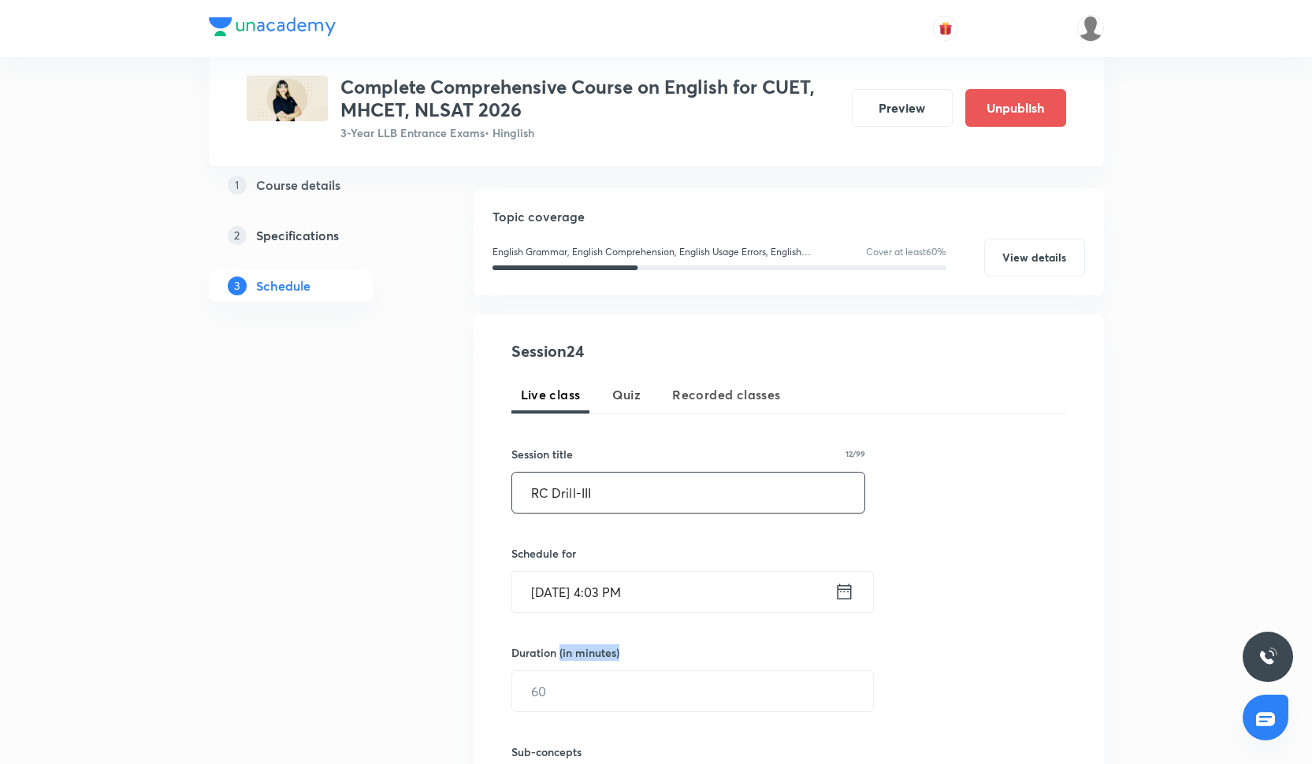
click at [560, 666] on div "Duration (in minutes) ​" at bounding box center [655, 679] width 288 height 68
click at [556, 600] on input "[DATE] 4:03 PM" at bounding box center [673, 591] width 322 height 40
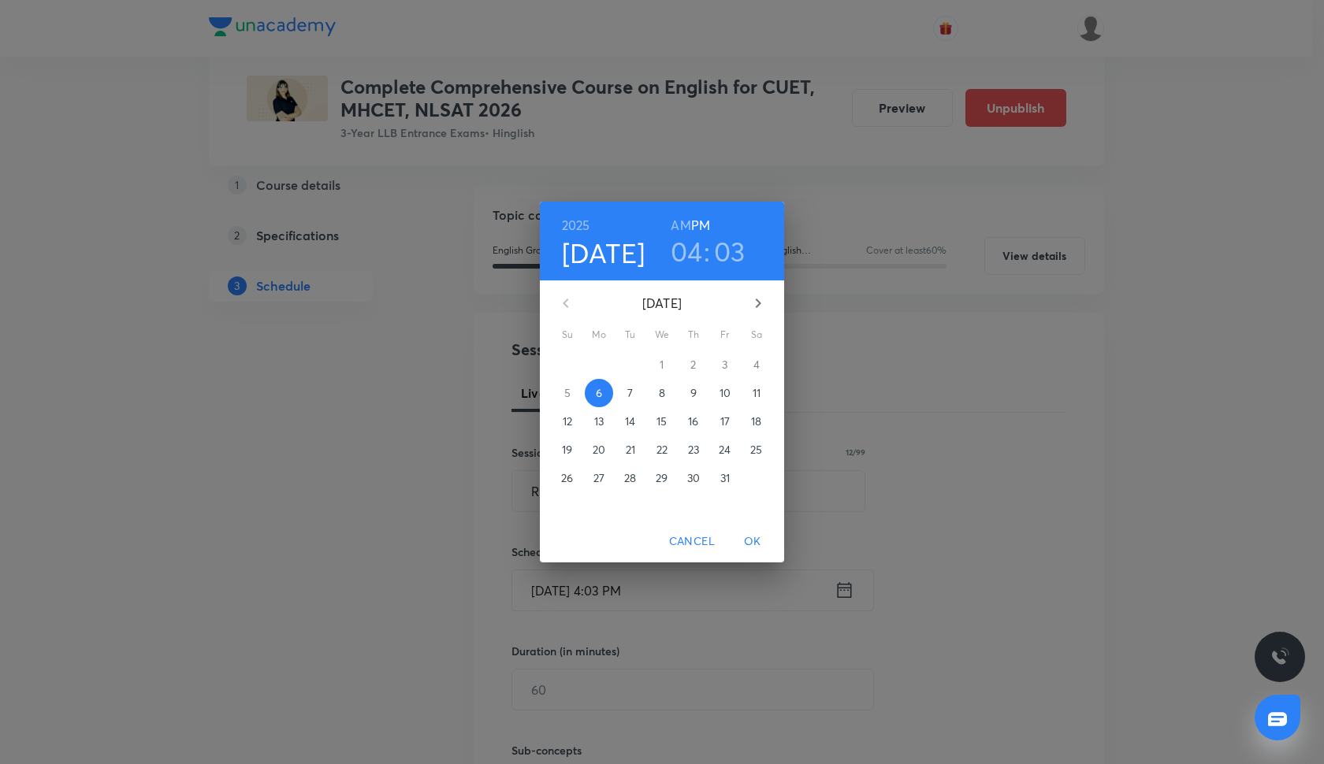
click at [593, 431] on button "13" at bounding box center [599, 421] width 28 height 28
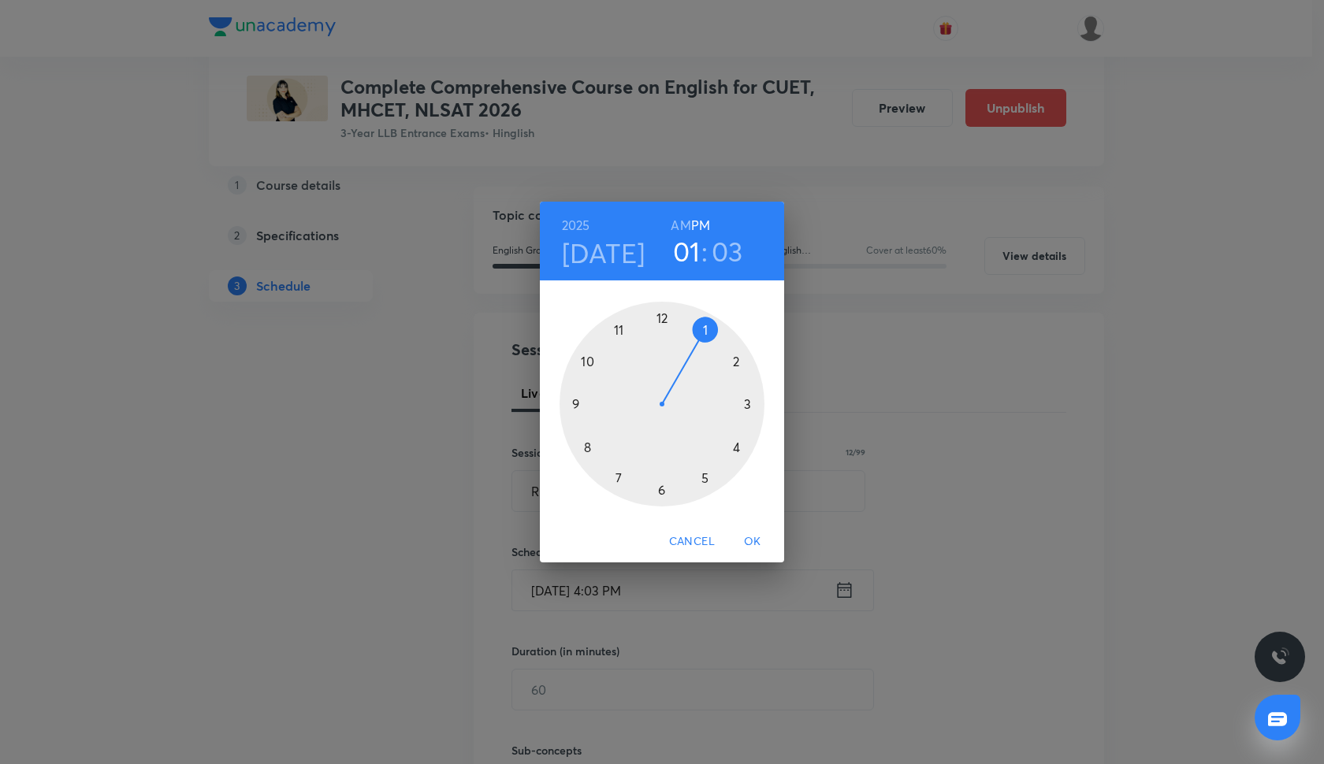
click at [706, 330] on div at bounding box center [662, 404] width 205 height 205
click at [586, 364] on div at bounding box center [662, 404] width 205 height 205
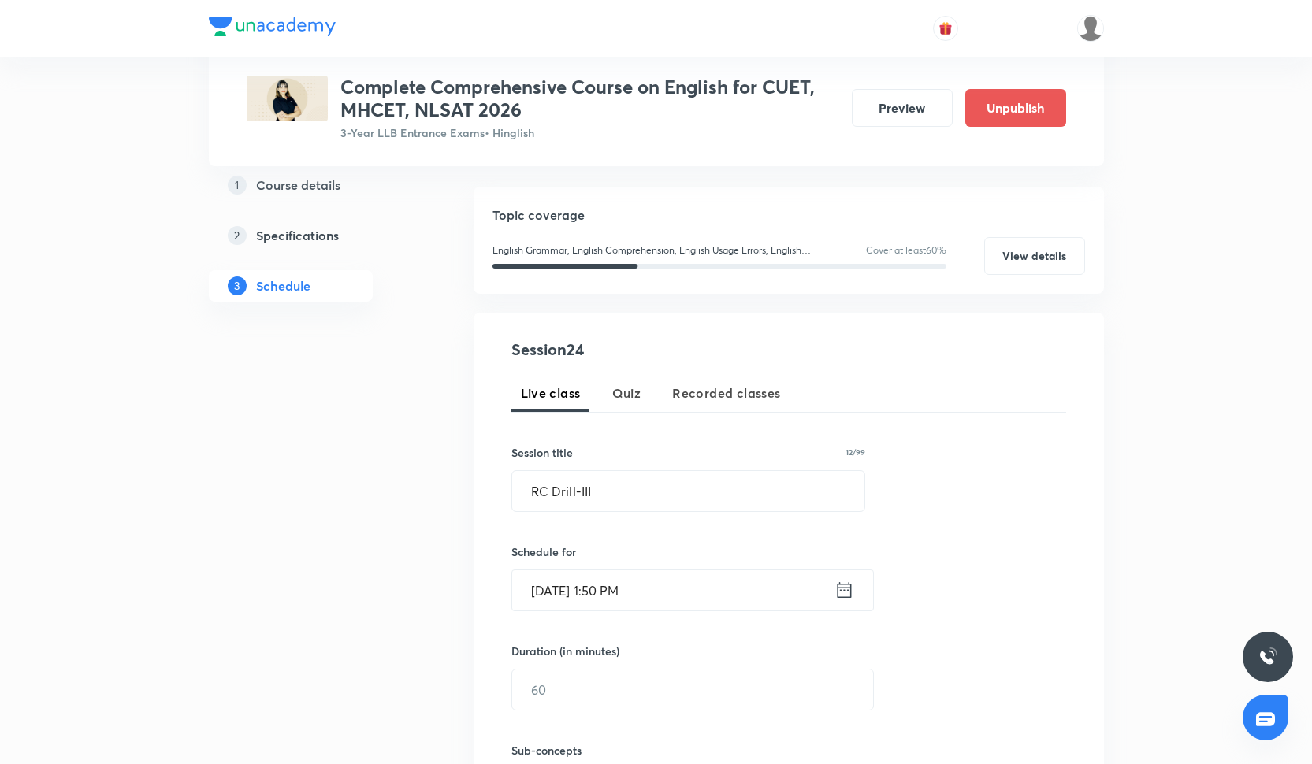
scroll to position [197, 0]
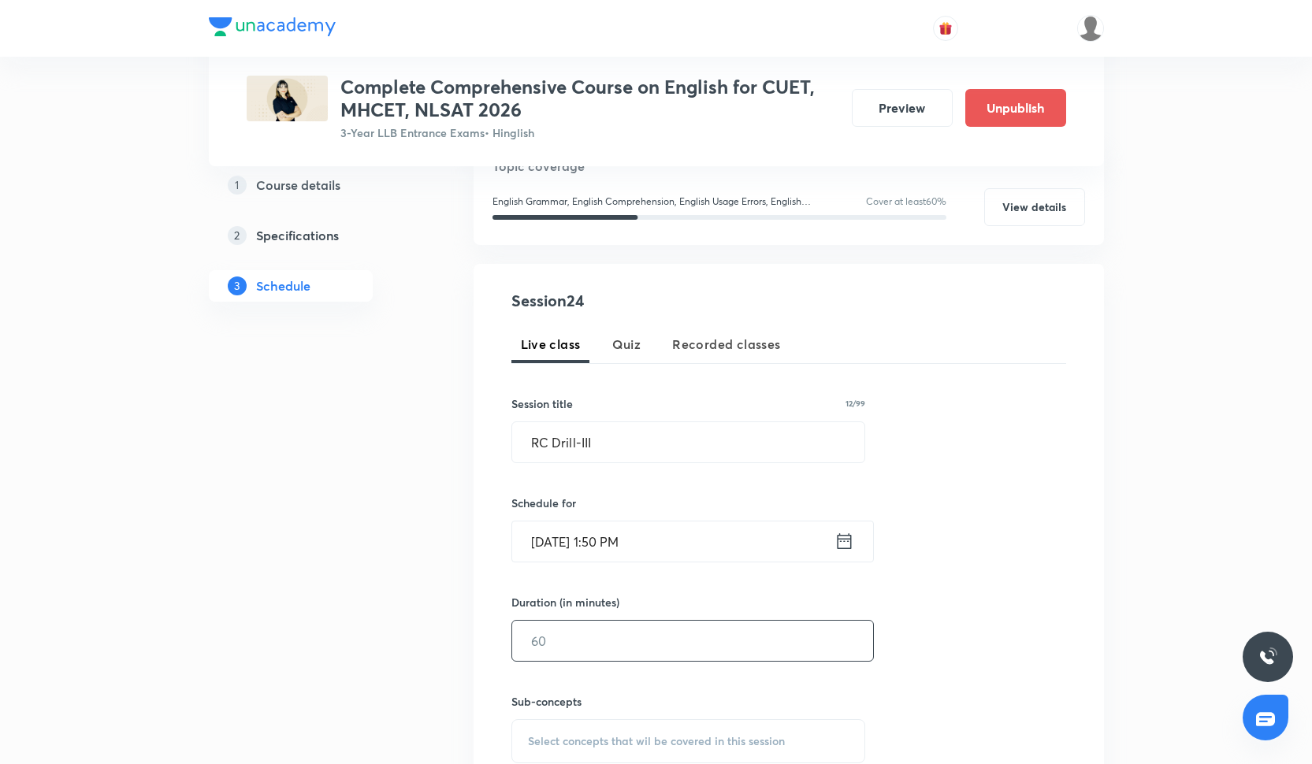
click at [605, 635] on input "text" at bounding box center [692, 641] width 361 height 40
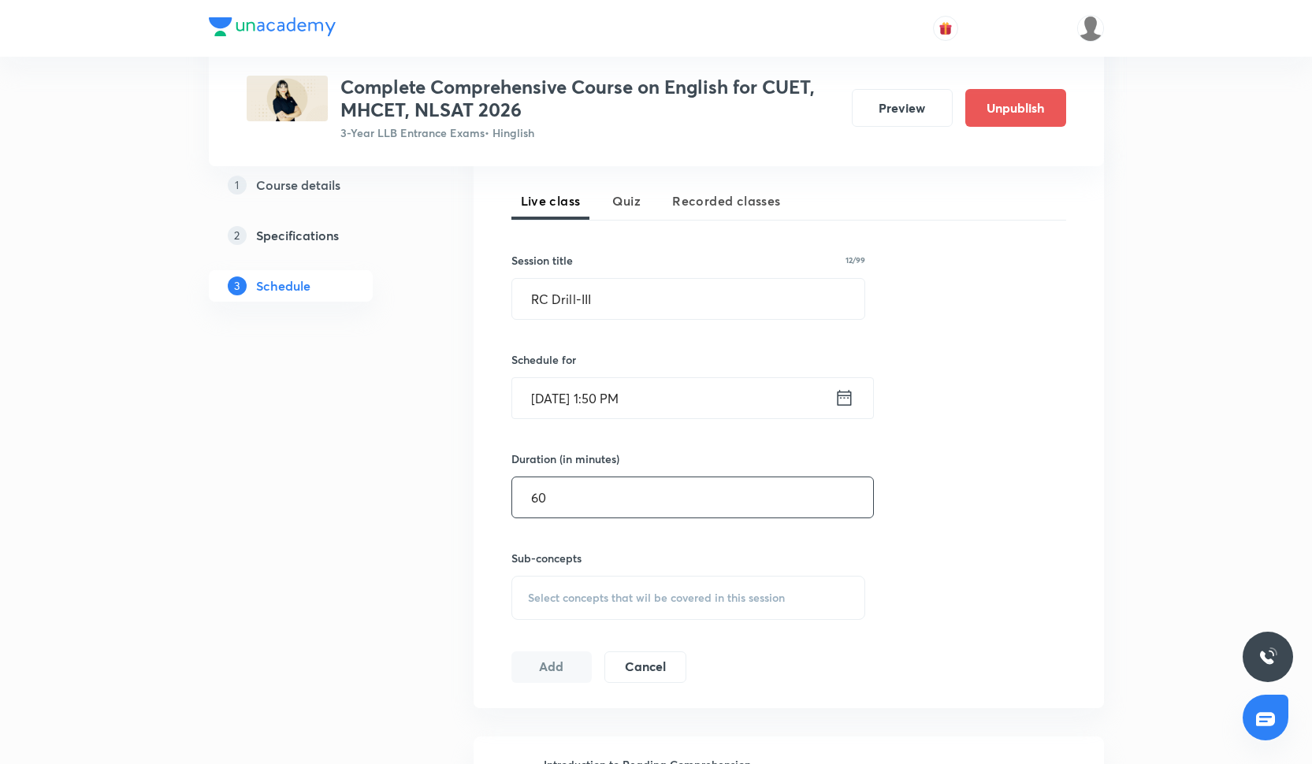
scroll to position [342, 0]
type input "60"
click at [571, 591] on span "Select concepts that wil be covered in this session" at bounding box center [656, 596] width 257 height 13
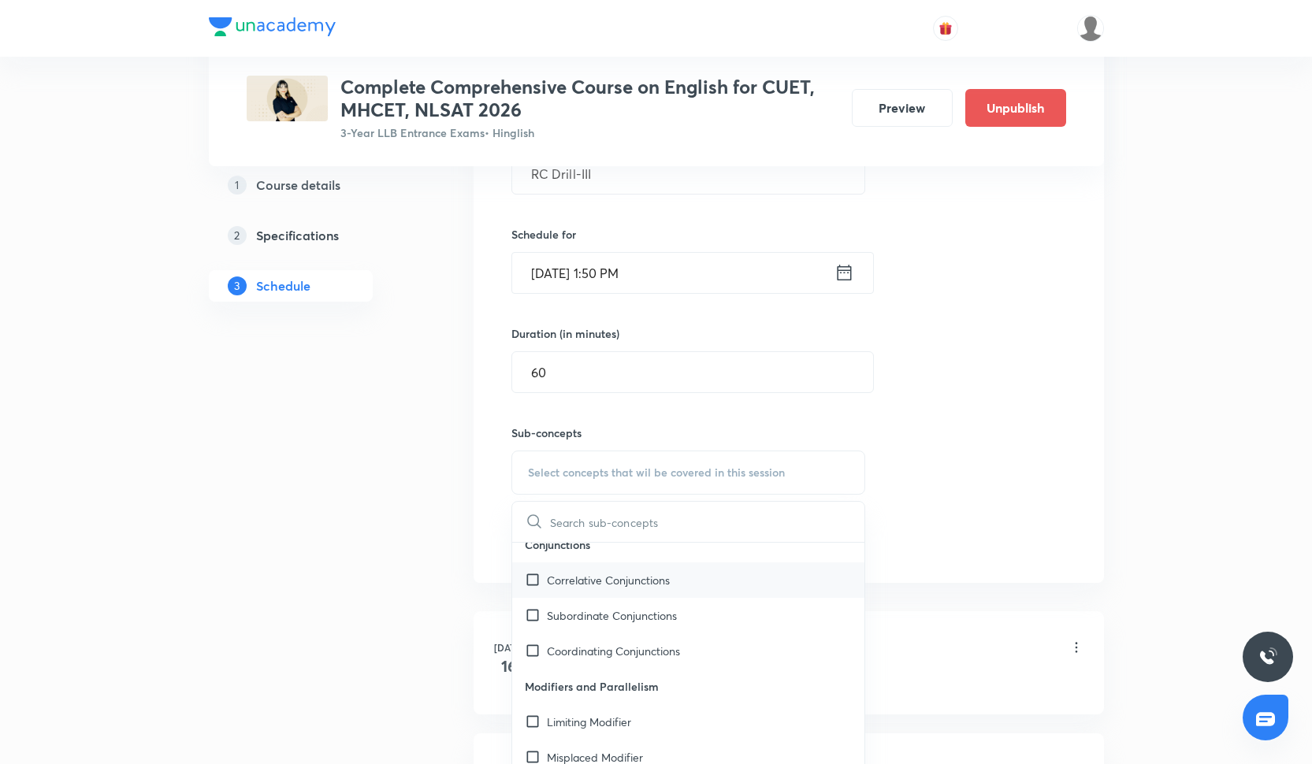
scroll to position [1661, 0]
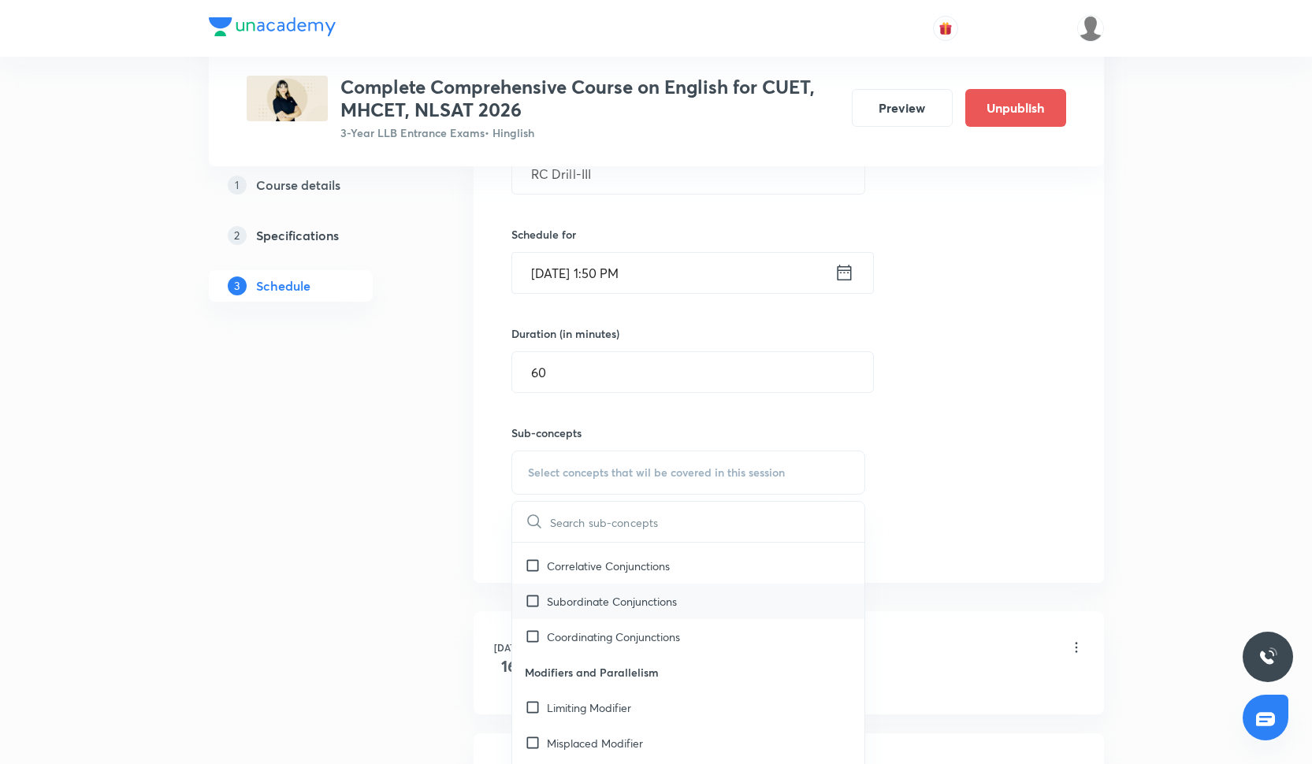
click at [572, 599] on p "Subordinate Conjunctions" at bounding box center [612, 601] width 130 height 17
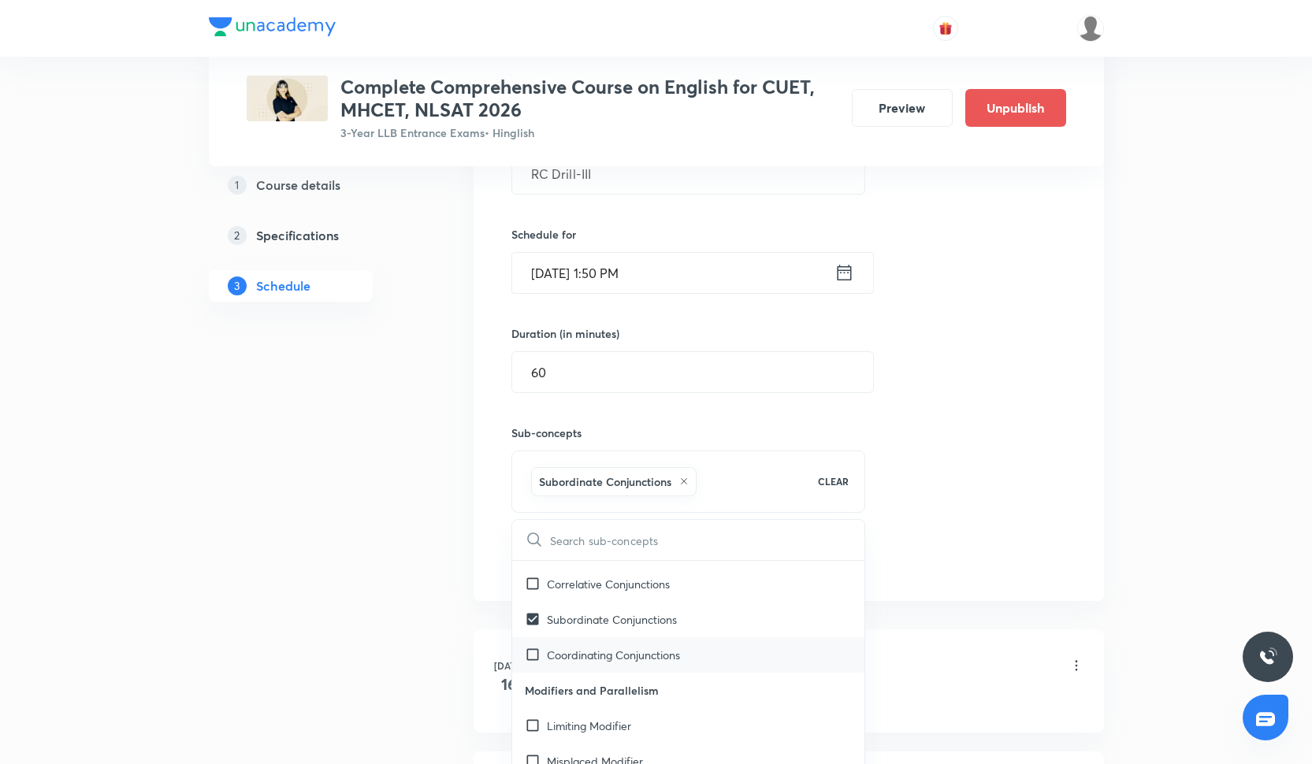
click at [572, 644] on div "Coordinating Conjunctions" at bounding box center [688, 655] width 353 height 35
checkbox input "true"
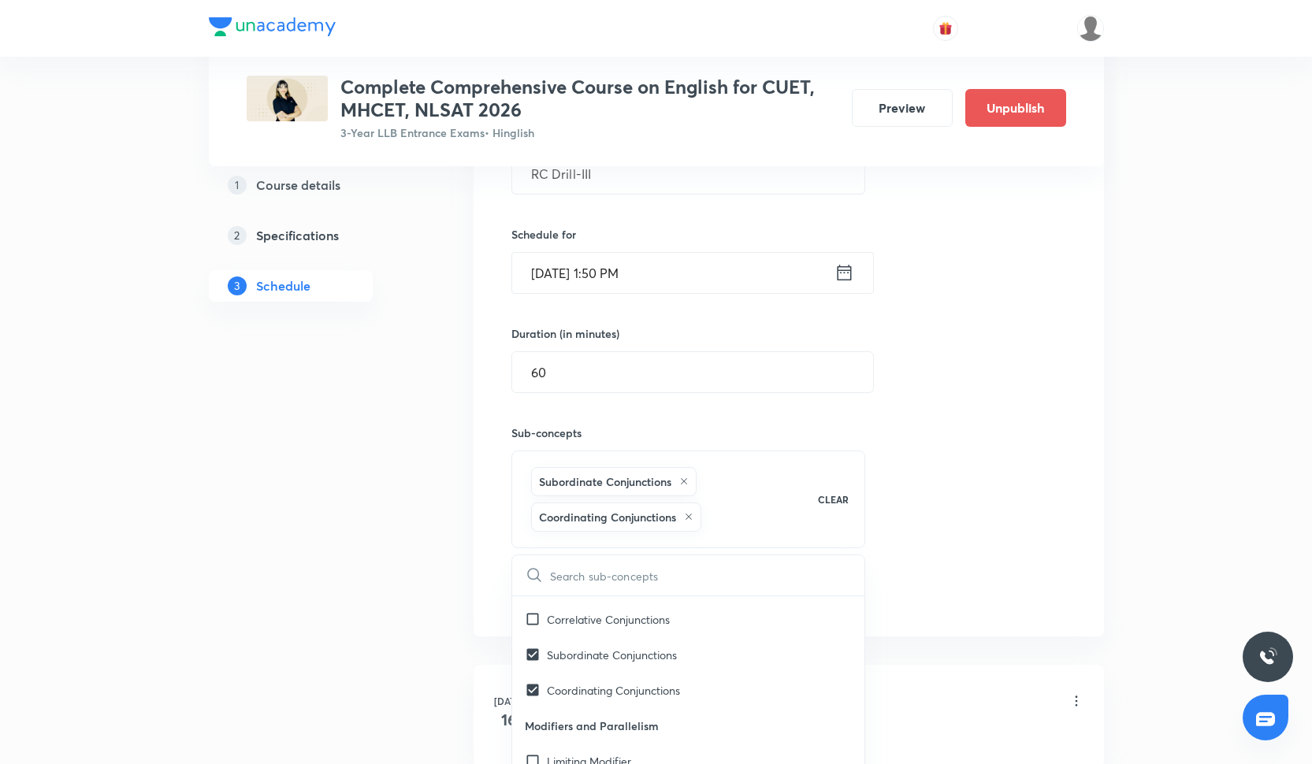
click at [951, 411] on div "Session 24 Live class Quiz Recorded classes Session title 12/99 RC Drill-III ​ …" at bounding box center [788, 315] width 555 height 591
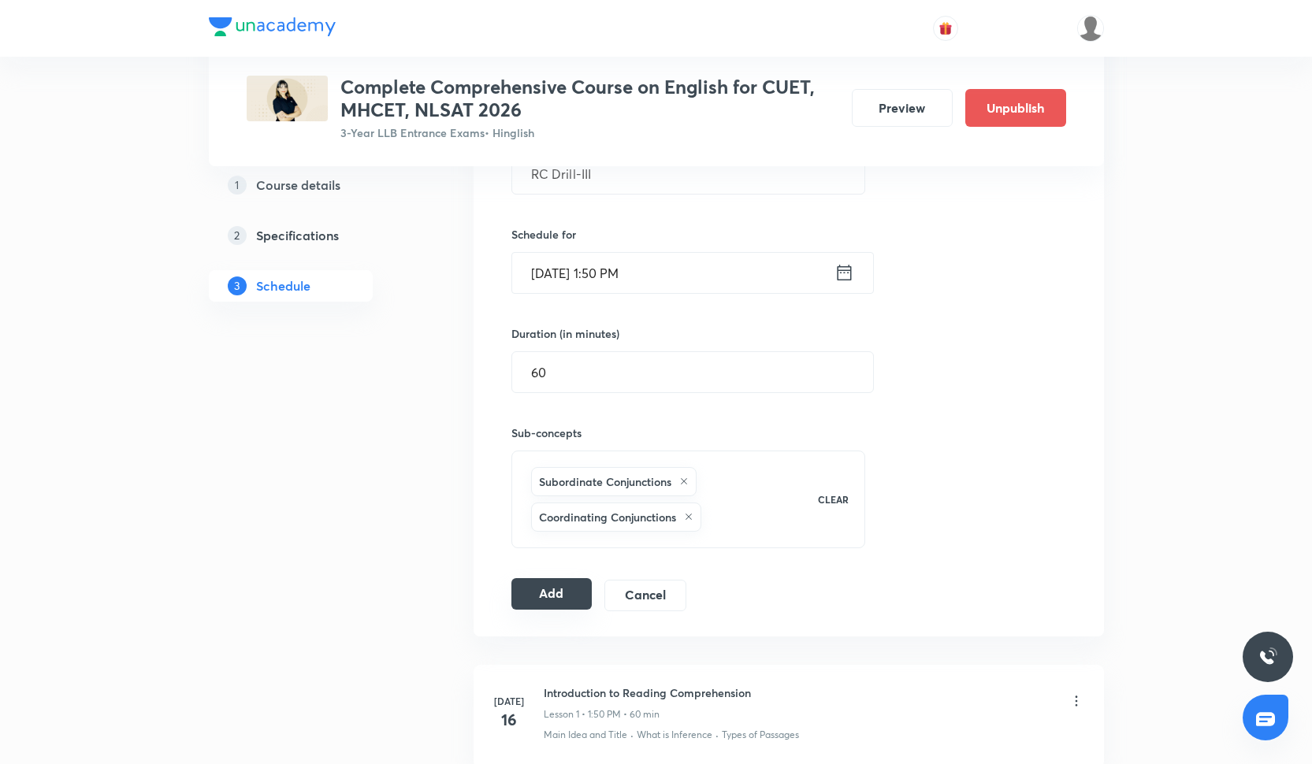
click at [575, 582] on button "Add" at bounding box center [551, 594] width 81 height 32
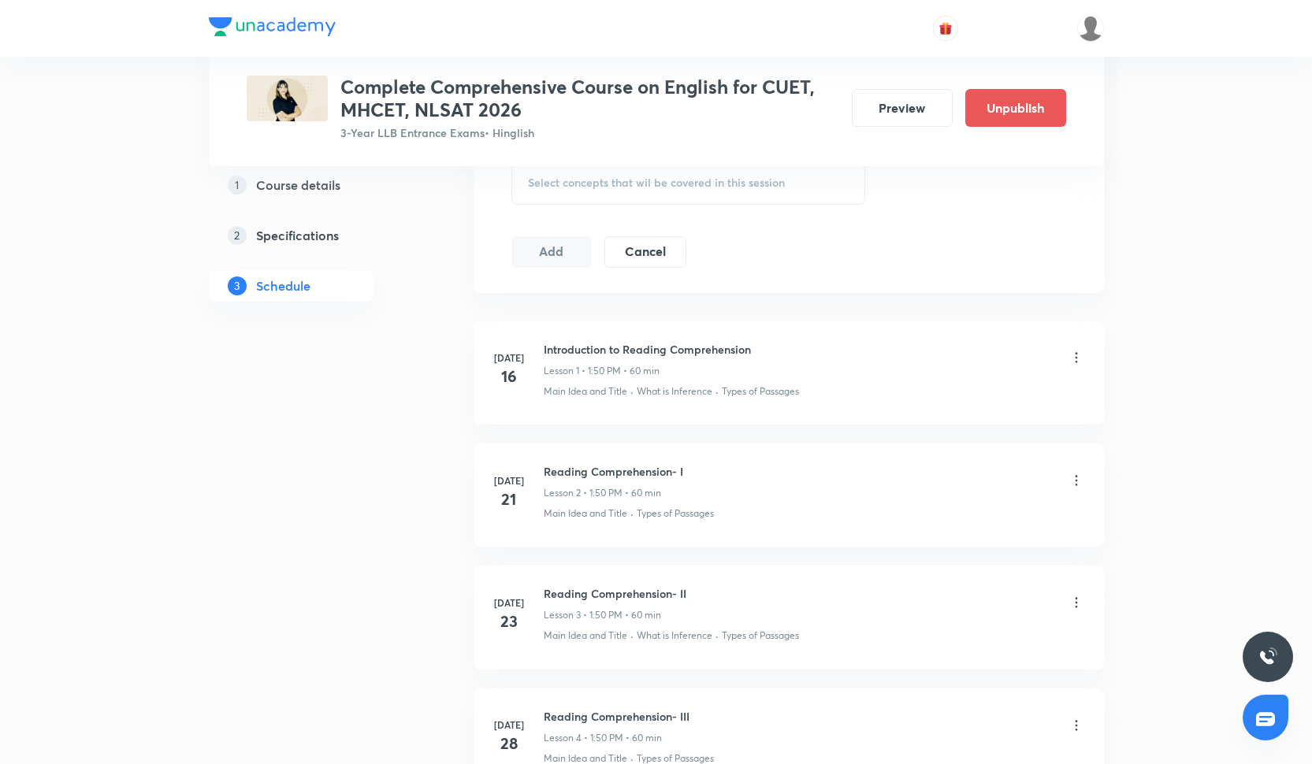
scroll to position [299, 0]
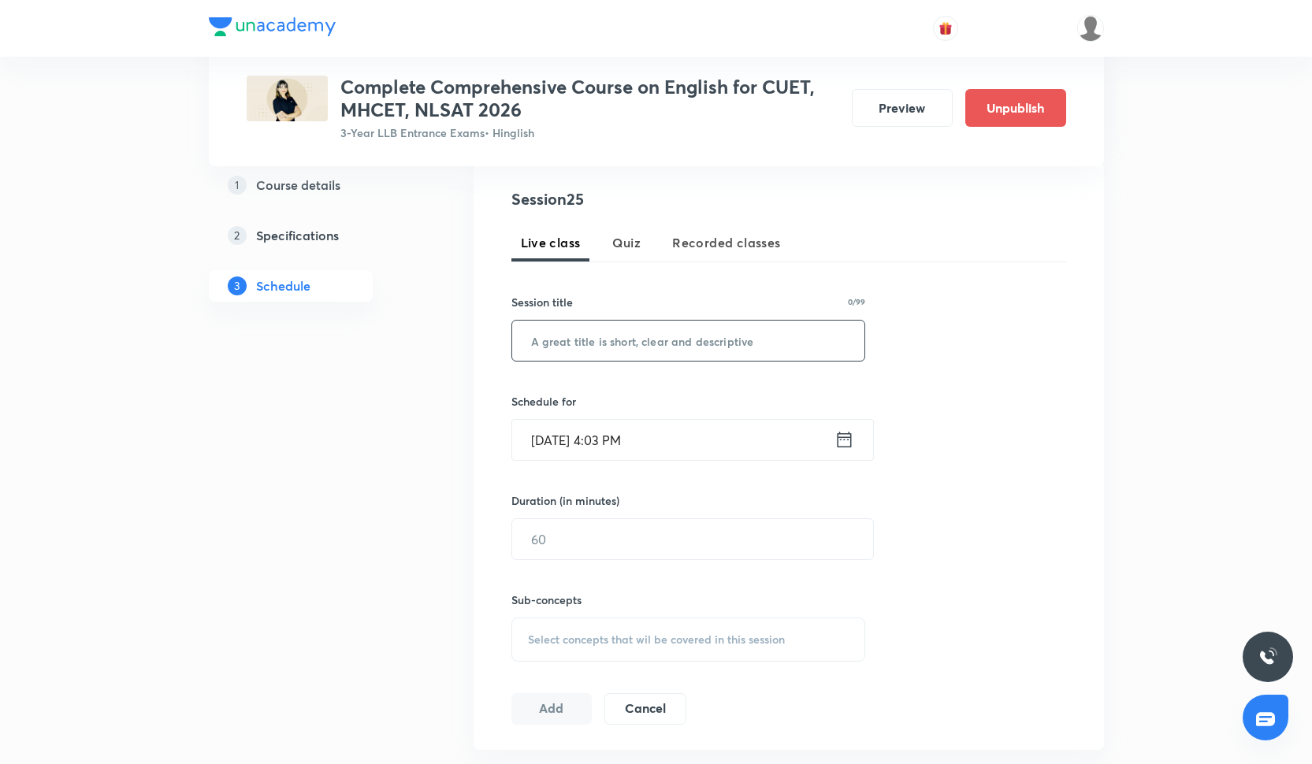
click at [615, 347] on input "text" at bounding box center [688, 341] width 353 height 40
paste input "RC Drill-IV"
type input "RC Drill-IV"
click at [609, 437] on input "[DATE] 4:03 PM" at bounding box center [673, 440] width 322 height 40
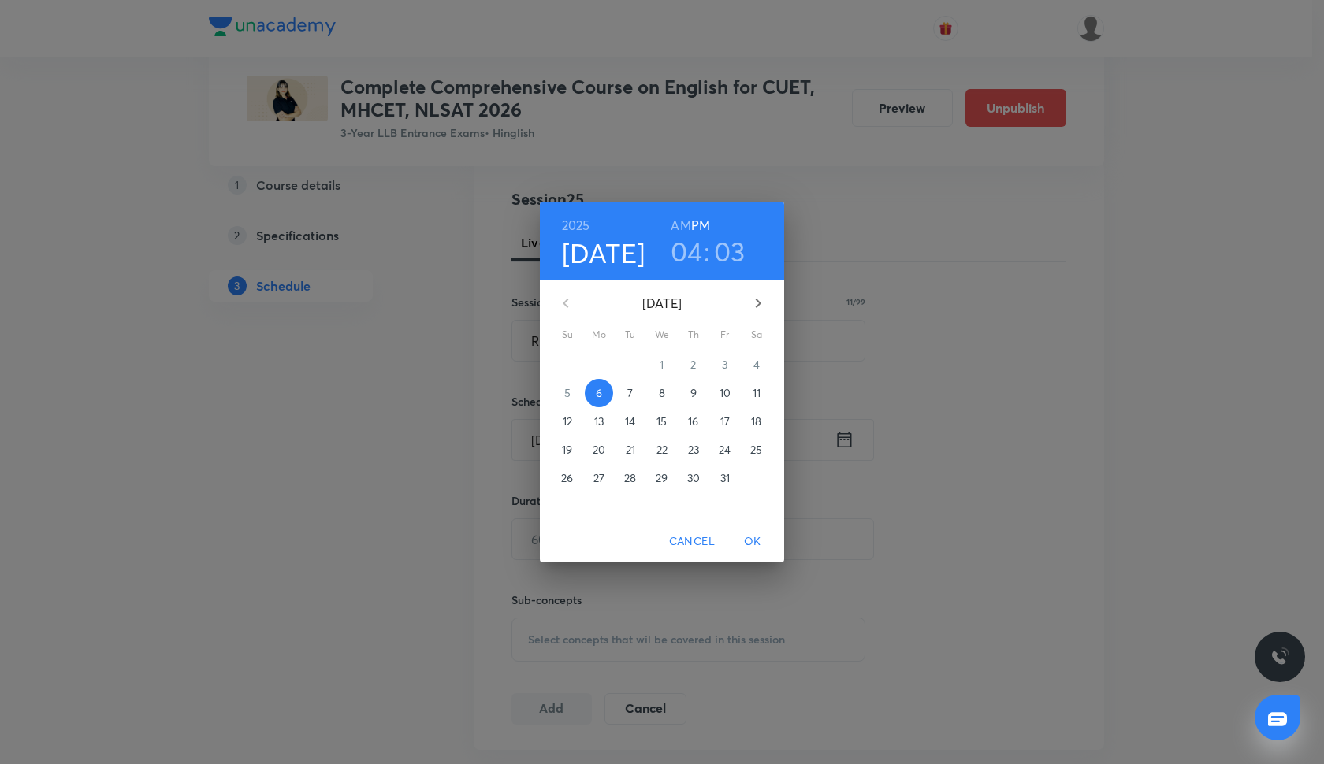
click at [668, 418] on span "15" at bounding box center [662, 422] width 28 height 16
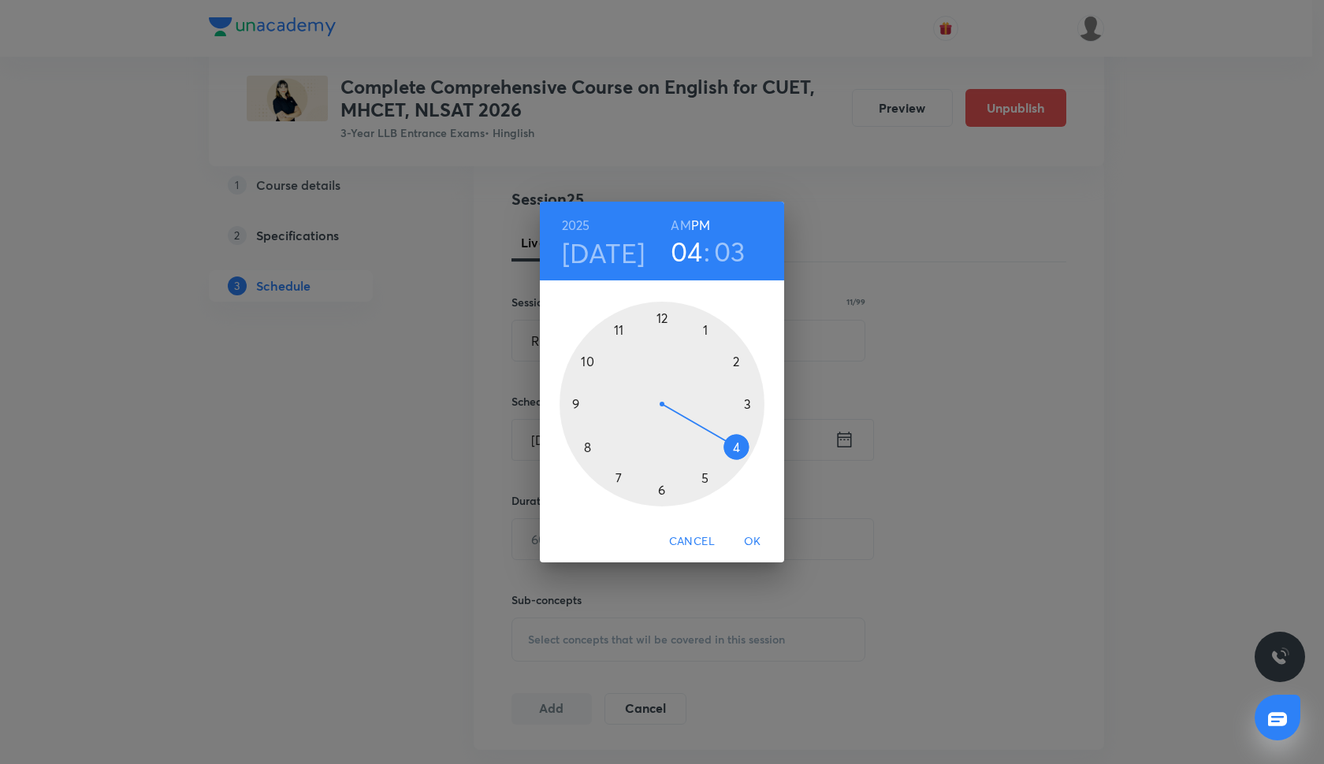
click at [702, 329] on div at bounding box center [662, 404] width 205 height 205
click at [586, 363] on div at bounding box center [662, 404] width 205 height 205
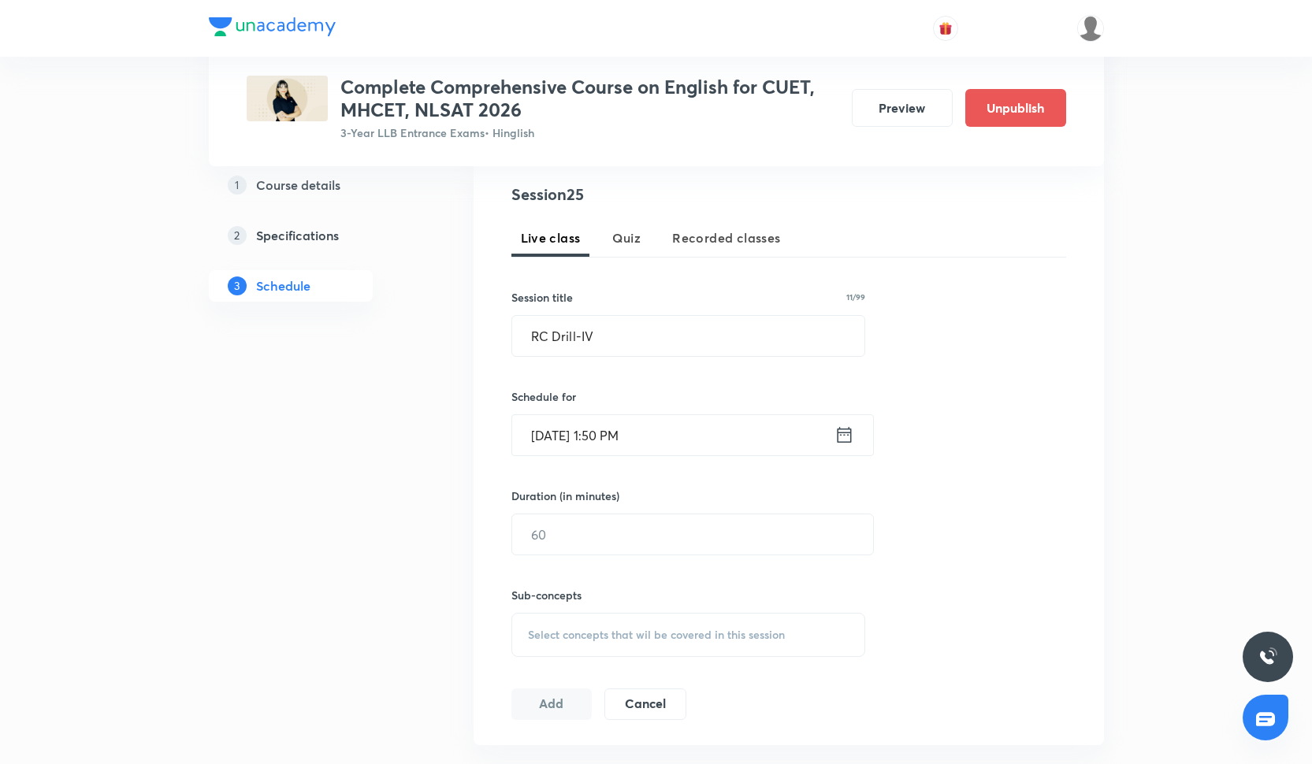
scroll to position [347, 0]
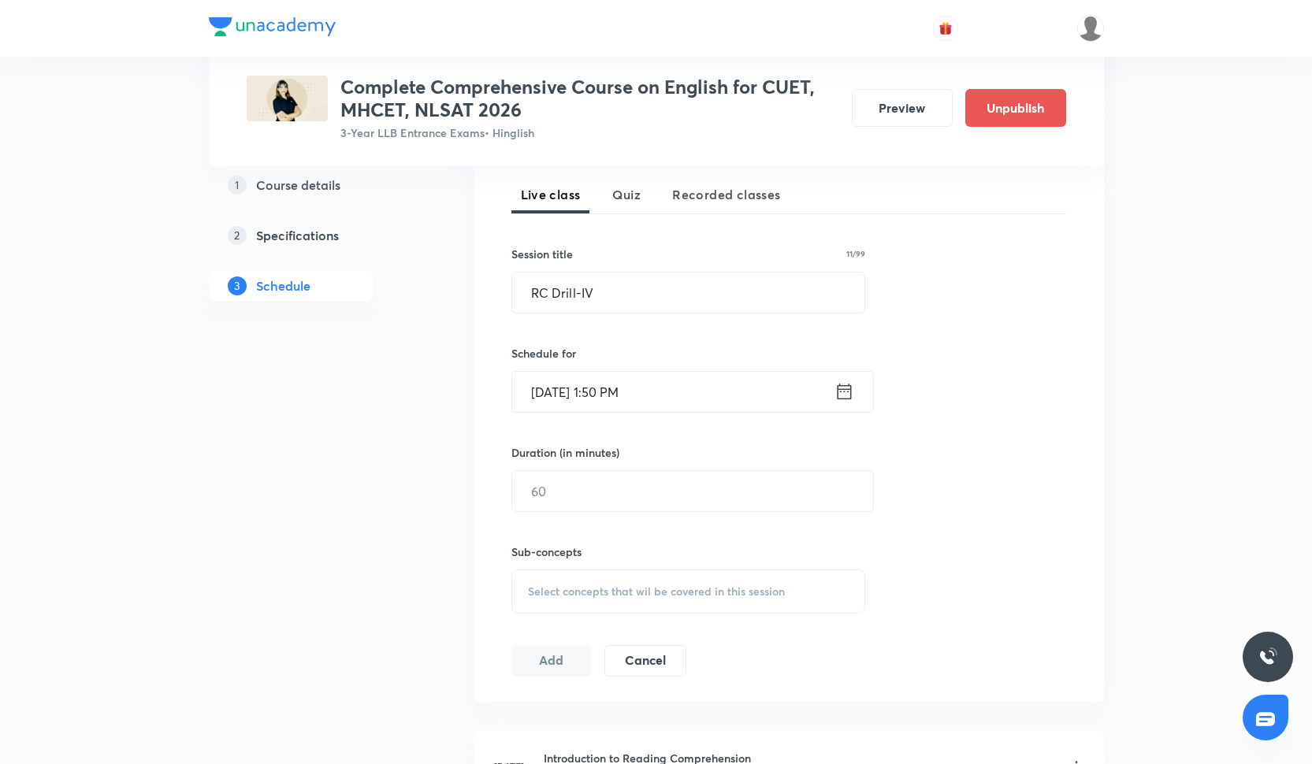
click at [569, 448] on h6 "Duration (in minutes)" at bounding box center [565, 452] width 108 height 17
click at [569, 496] on input "text" at bounding box center [692, 491] width 361 height 40
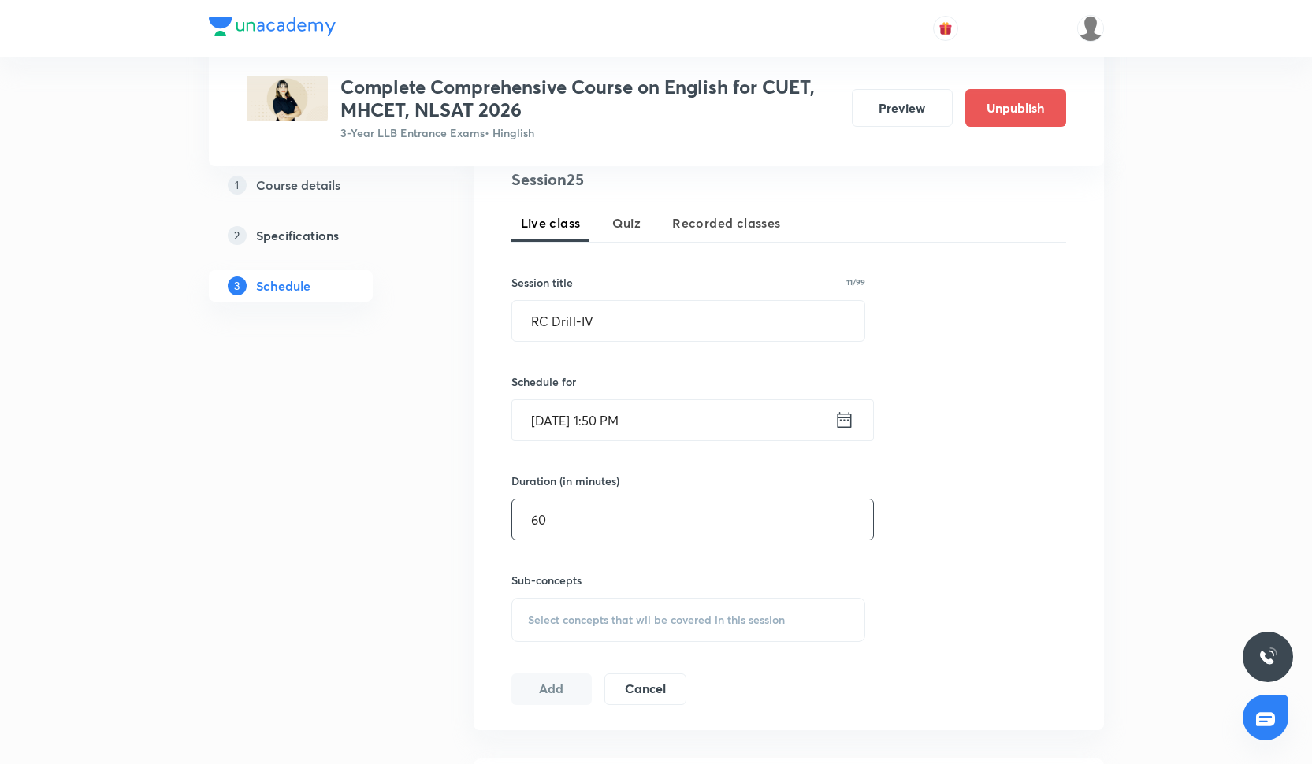
scroll to position [0, 0]
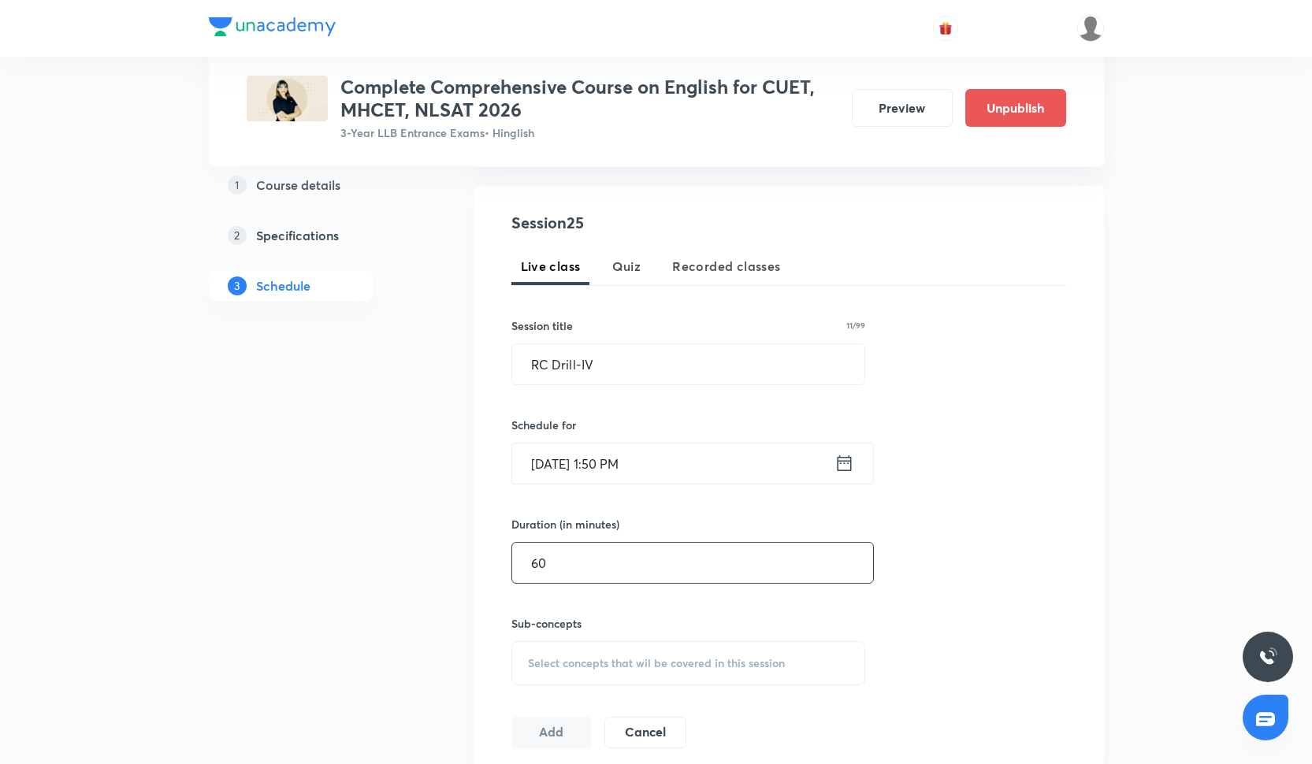
type input "60"
click at [586, 652] on div "Select concepts that wil be covered in this session" at bounding box center [688, 663] width 355 height 44
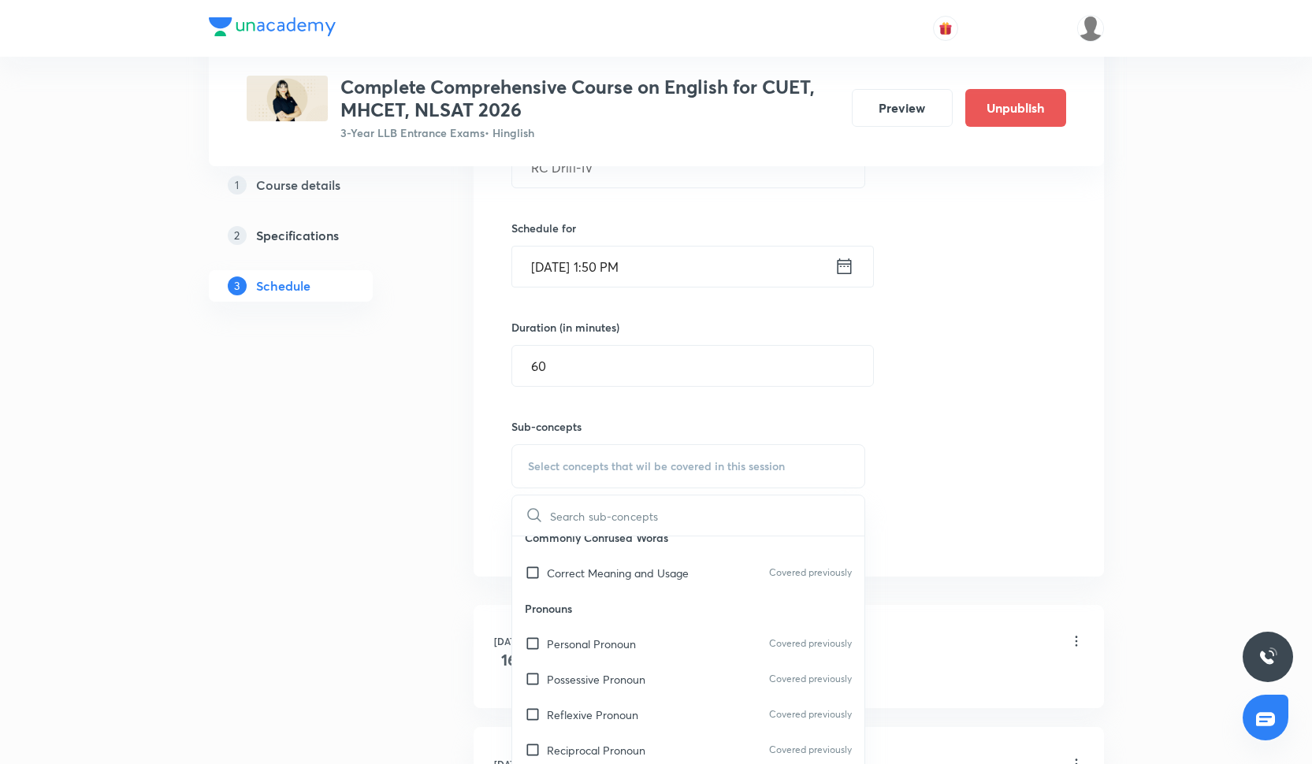
scroll to position [835, 0]
click at [586, 649] on div "Personal Pronoun Covered previously" at bounding box center [688, 640] width 353 height 35
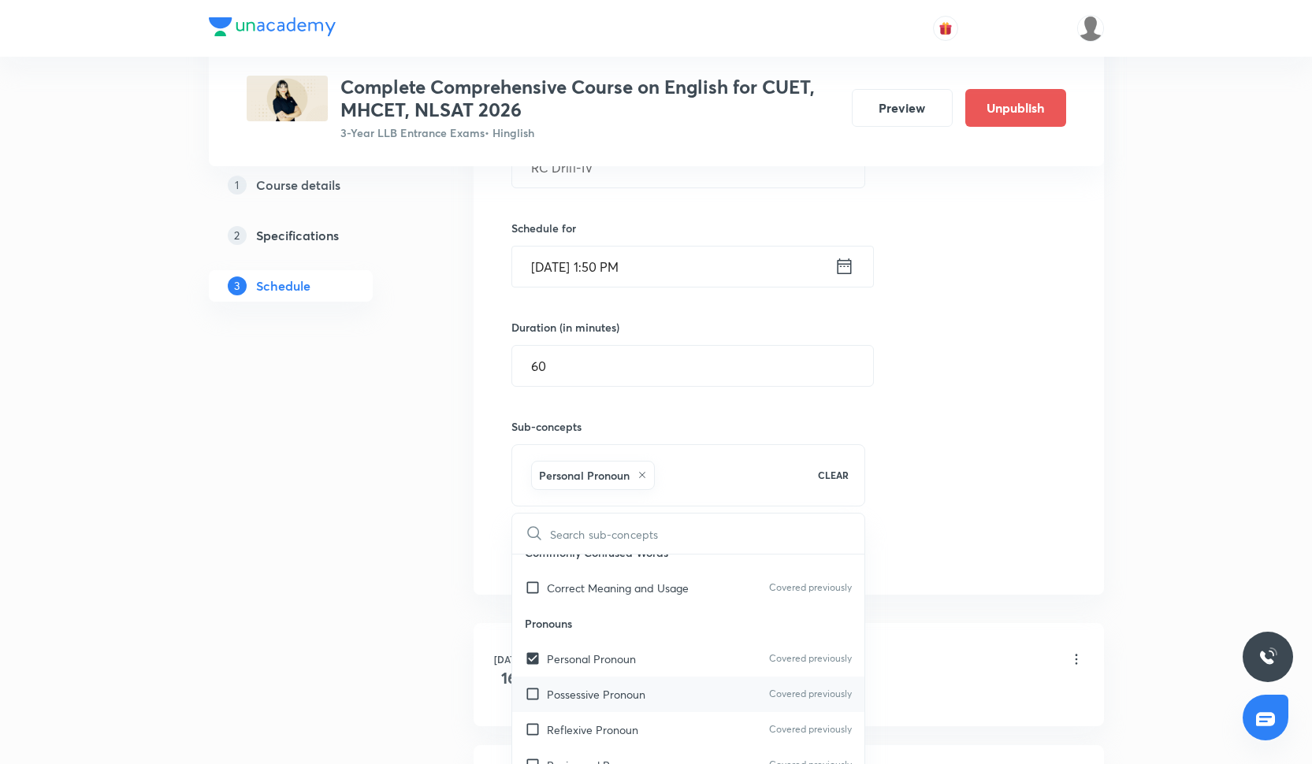
click at [586, 682] on div "Possessive Pronoun Covered previously" at bounding box center [688, 694] width 353 height 35
checkbox input "true"
click at [1030, 362] on div "Session 25 Live class Quiz Recorded classes Session title 11/99 RC Drill-IV ​ S…" at bounding box center [788, 292] width 555 height 556
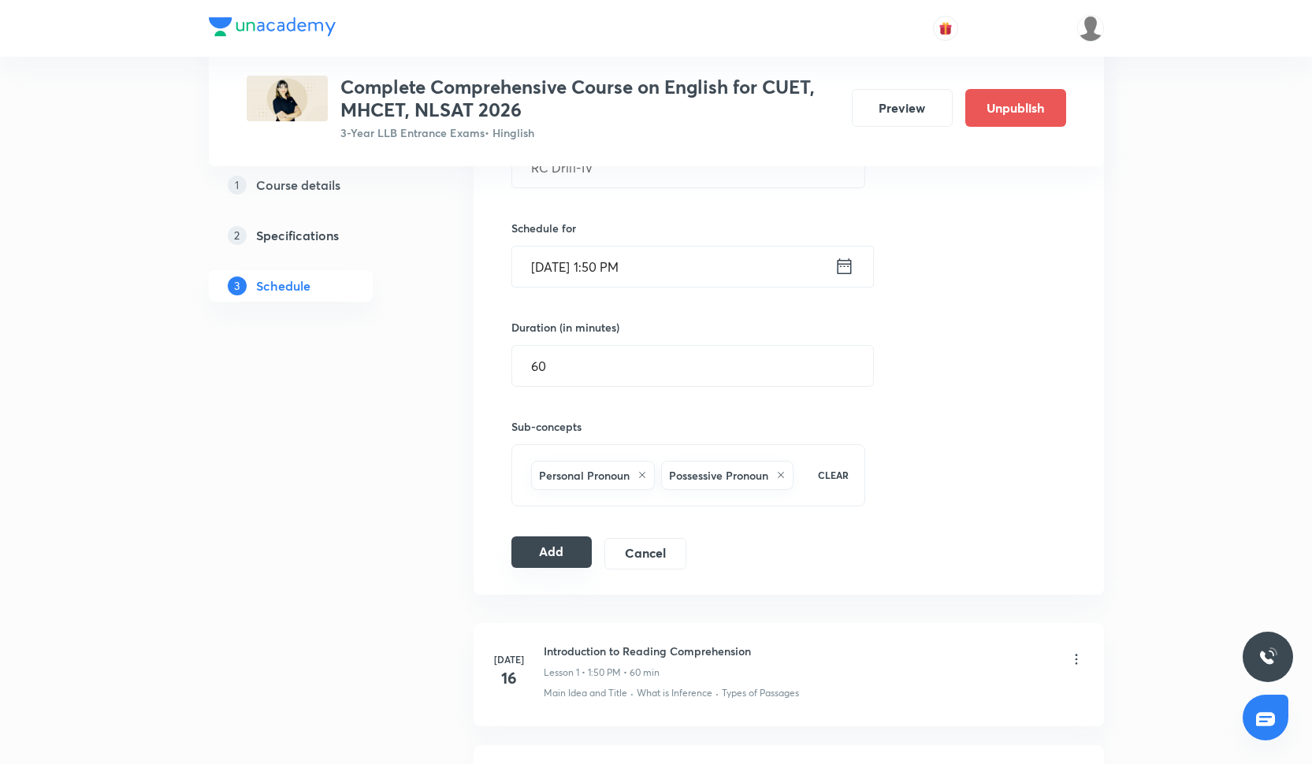
click at [560, 545] on button "Add" at bounding box center [551, 553] width 81 height 32
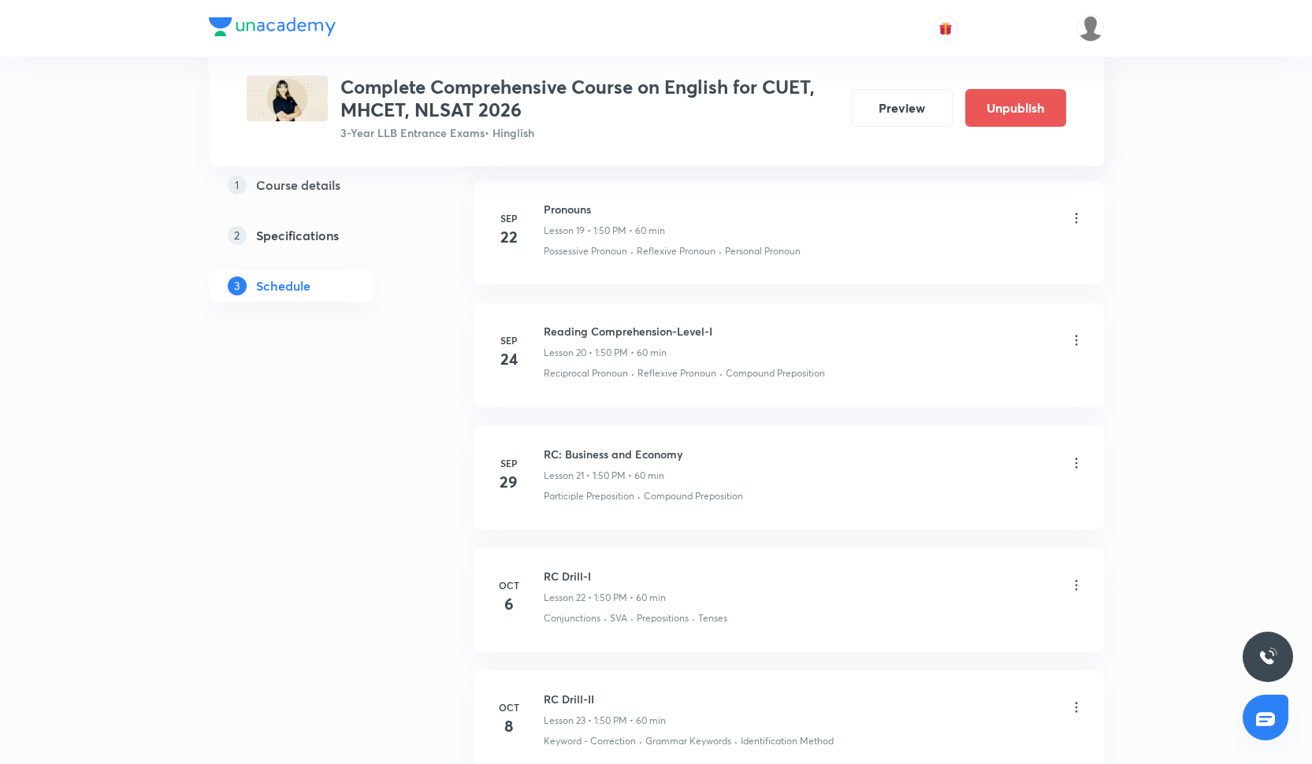
scroll to position [3494, 0]
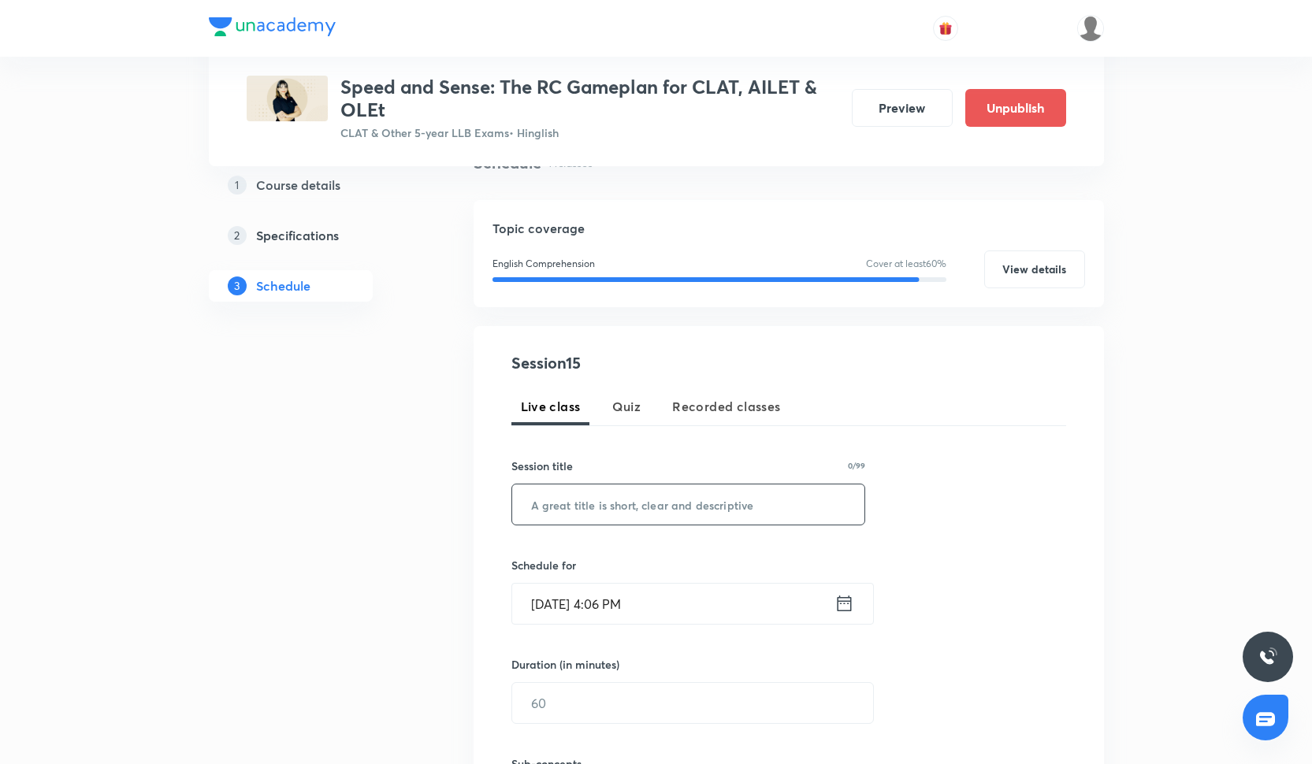
scroll to position [134, 0]
click at [691, 509] on input "text" at bounding box center [688, 505] width 353 height 40
paste input "PYQs 2025-I"
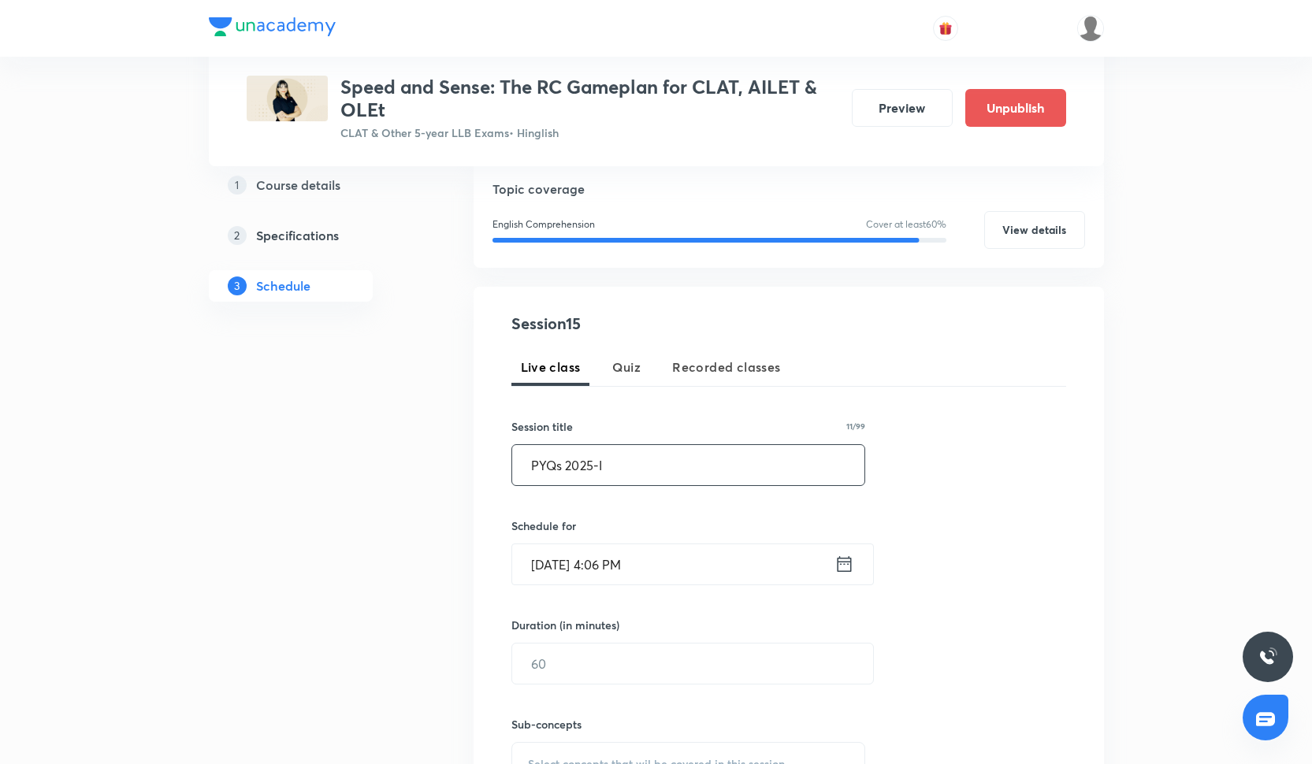
scroll to position [175, 0]
type input "PYQs 2025-I"
click at [623, 553] on input "[DATE] 4:06 PM" at bounding box center [673, 564] width 322 height 40
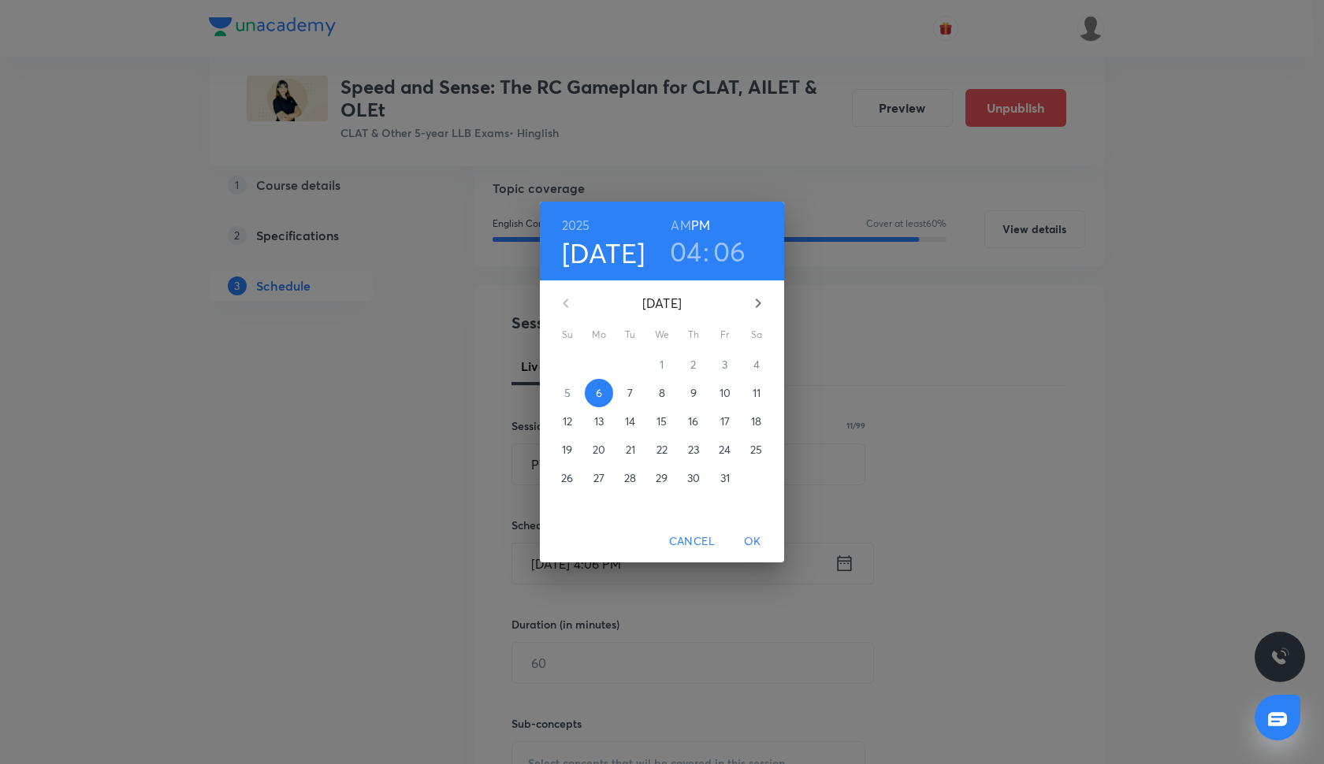
click at [629, 428] on p "14" at bounding box center [630, 422] width 10 height 16
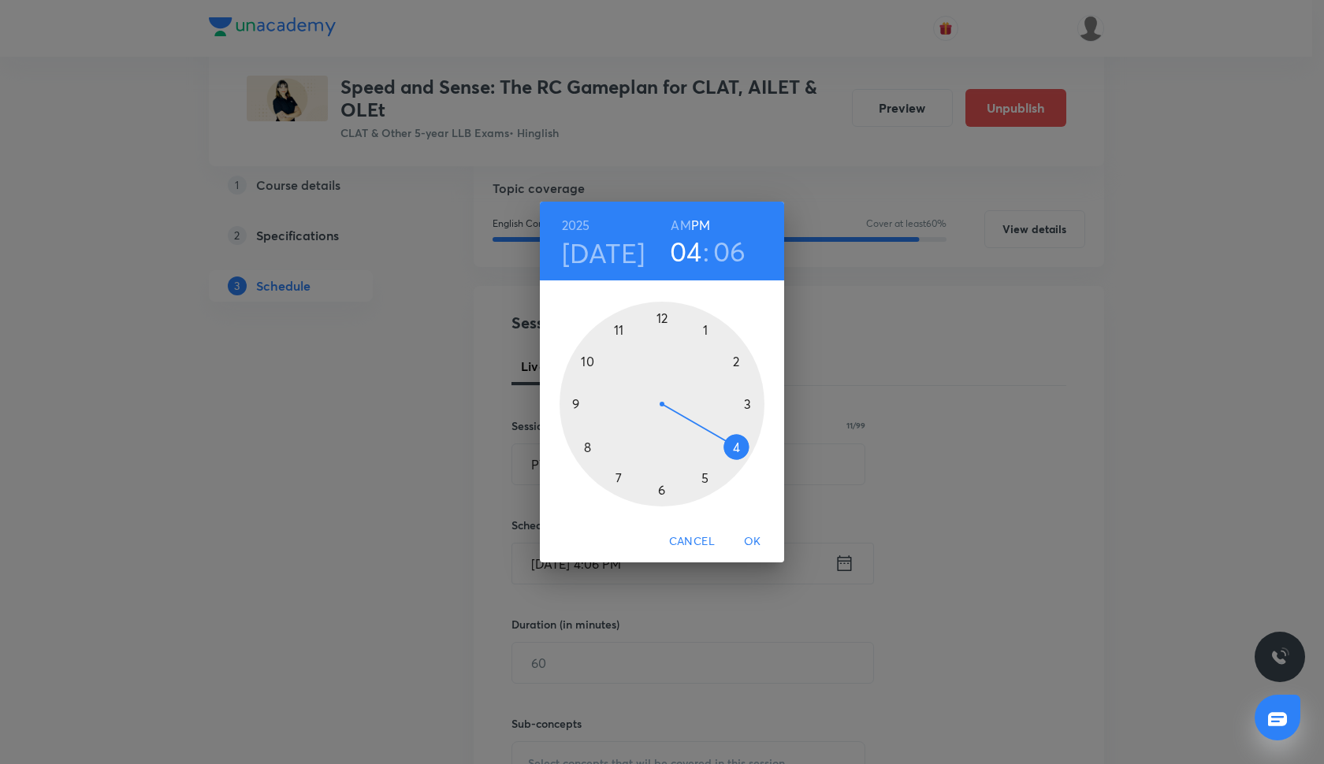
click at [706, 478] on div at bounding box center [662, 404] width 205 height 205
click at [749, 401] on div at bounding box center [662, 404] width 205 height 205
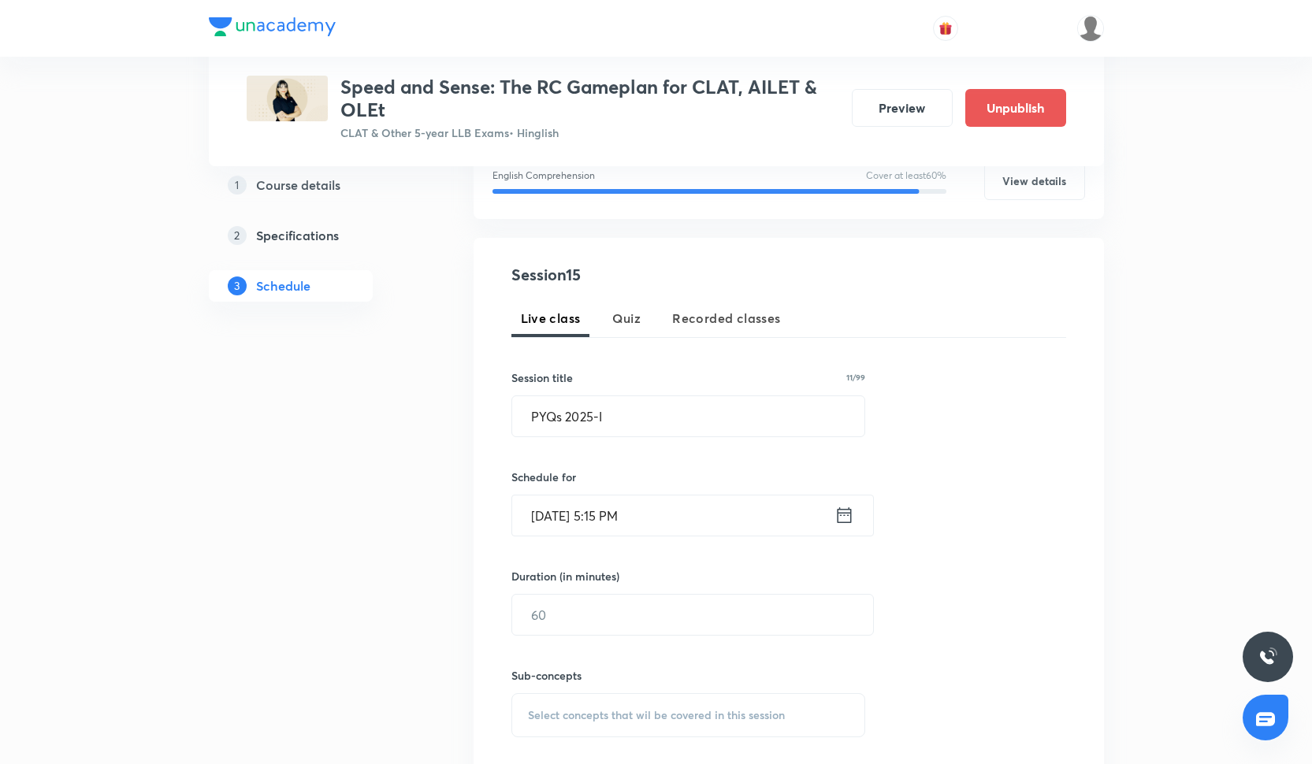
scroll to position [232, 0]
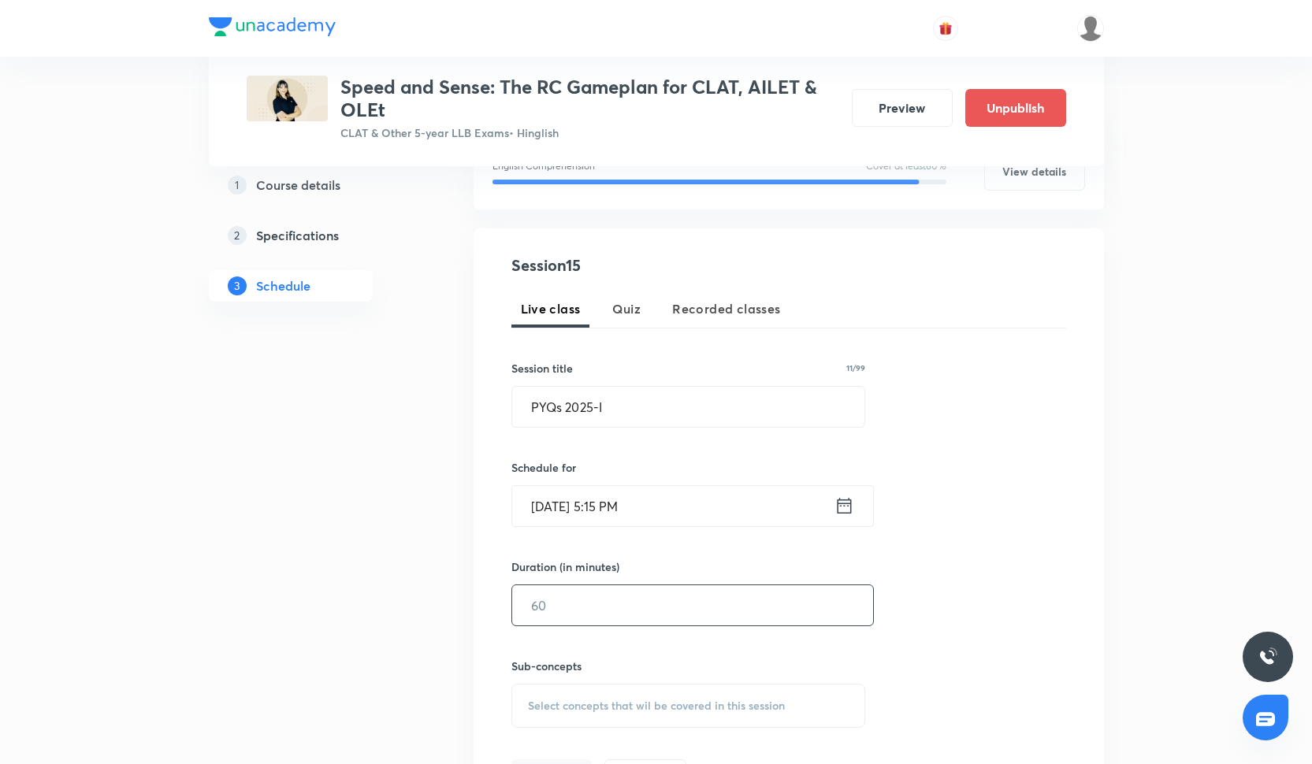
click at [633, 600] on input "text" at bounding box center [692, 606] width 361 height 40
type input "60"
click at [367, 2] on div at bounding box center [656, 28] width 895 height 57
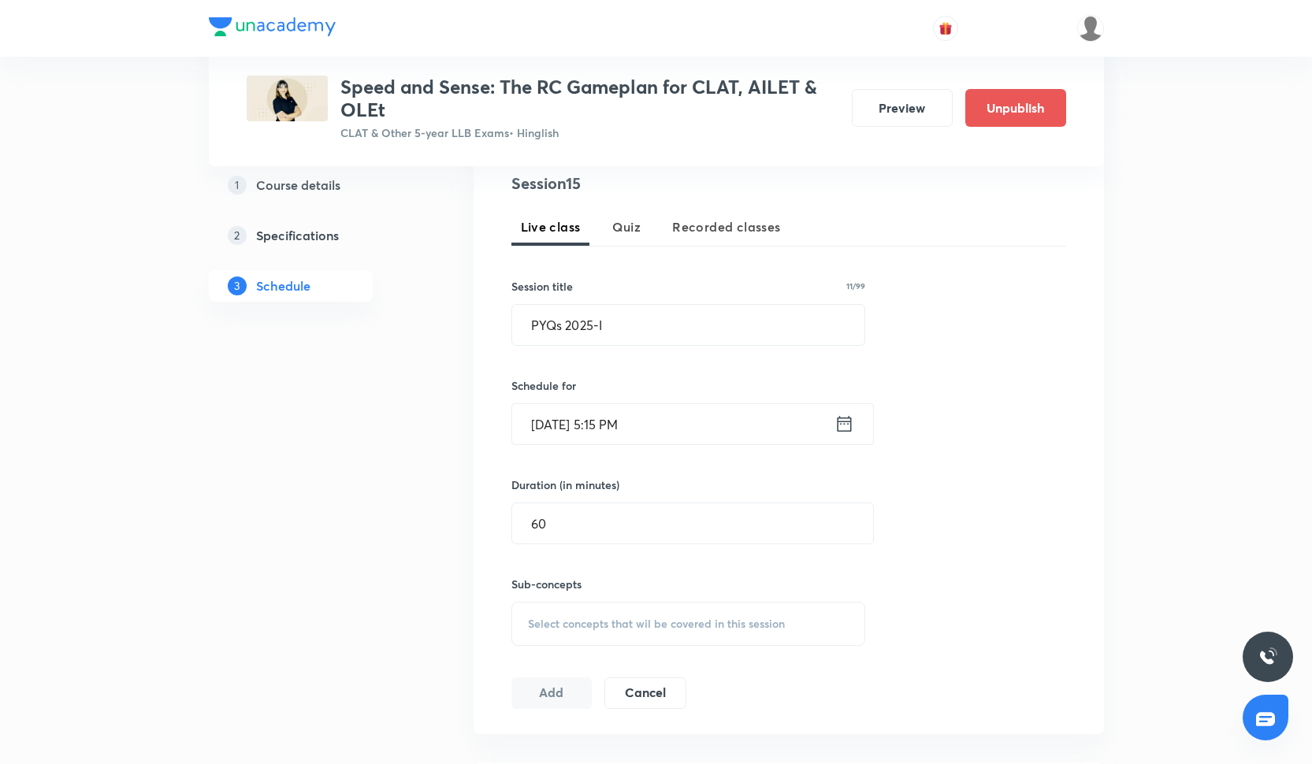
click at [608, 629] on span "Select concepts that wil be covered in this session" at bounding box center [656, 624] width 257 height 13
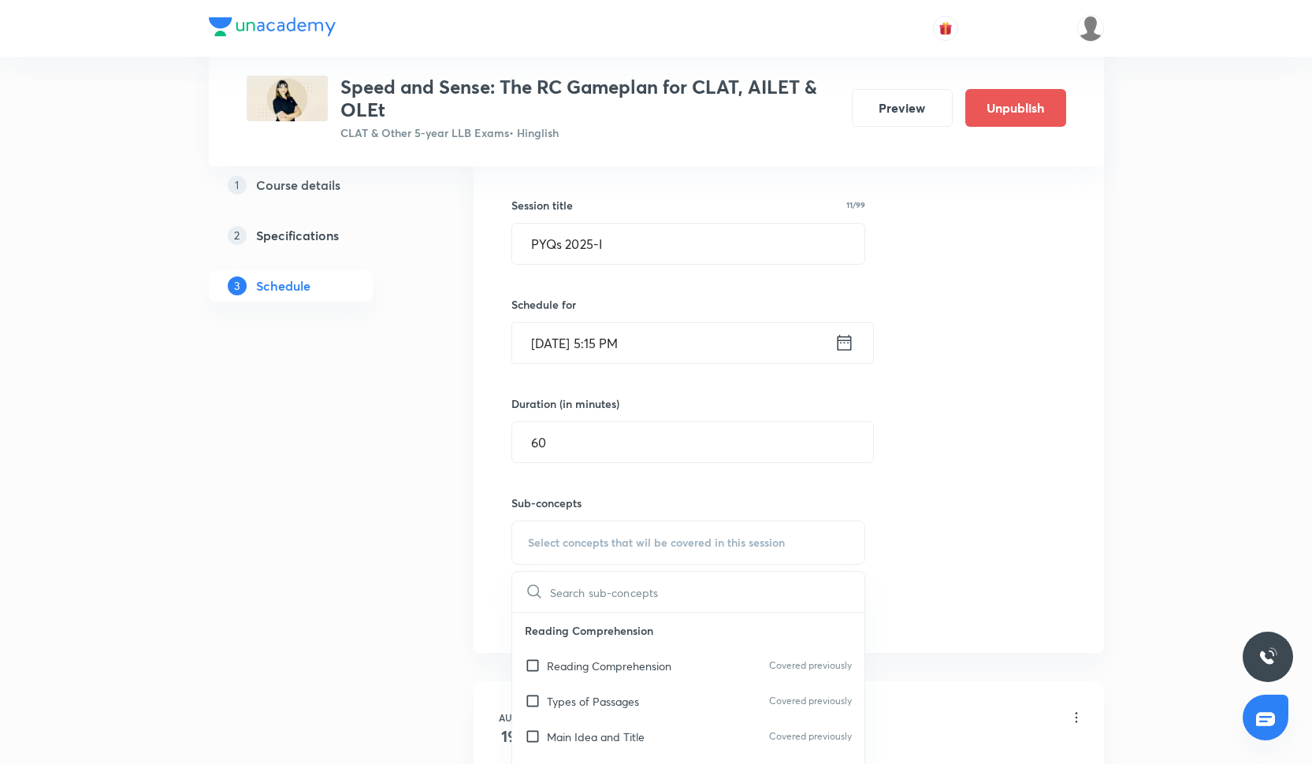
scroll to position [424, 0]
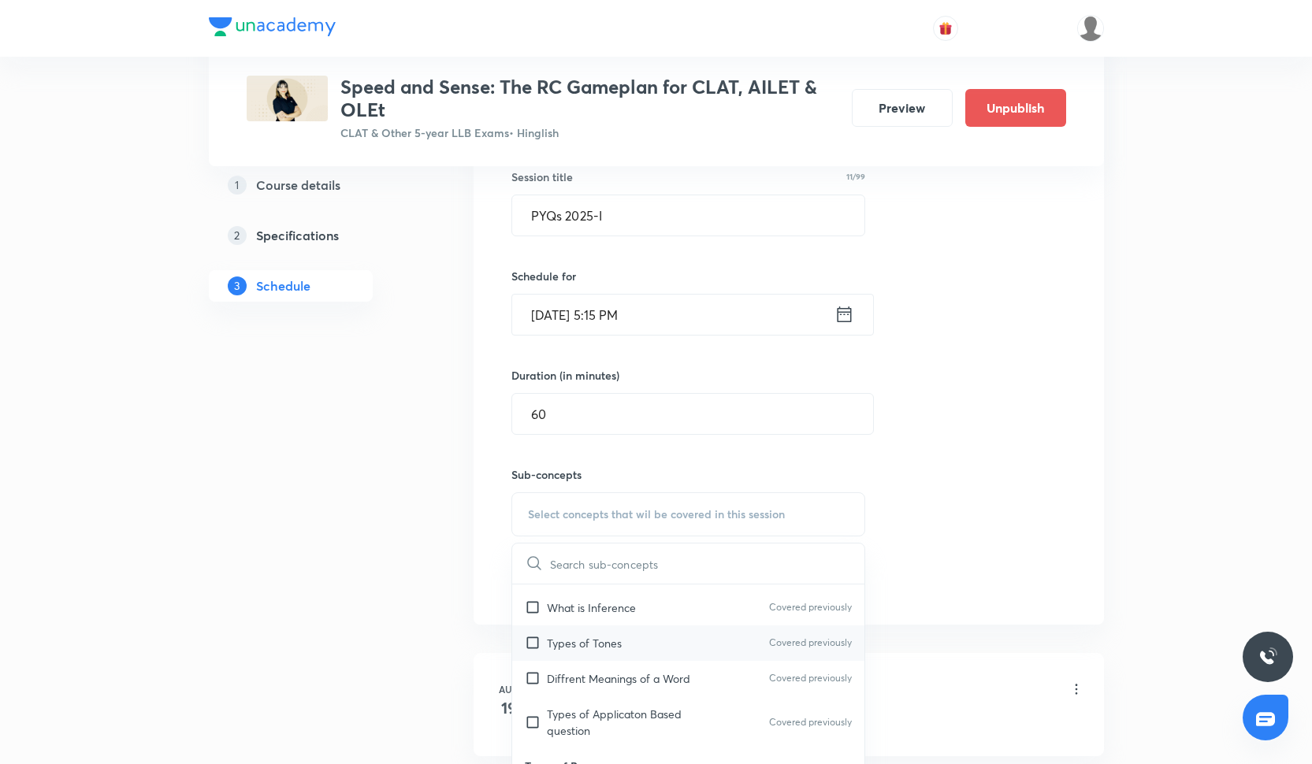
click at [611, 635] on p "Types of Tones" at bounding box center [584, 643] width 75 height 17
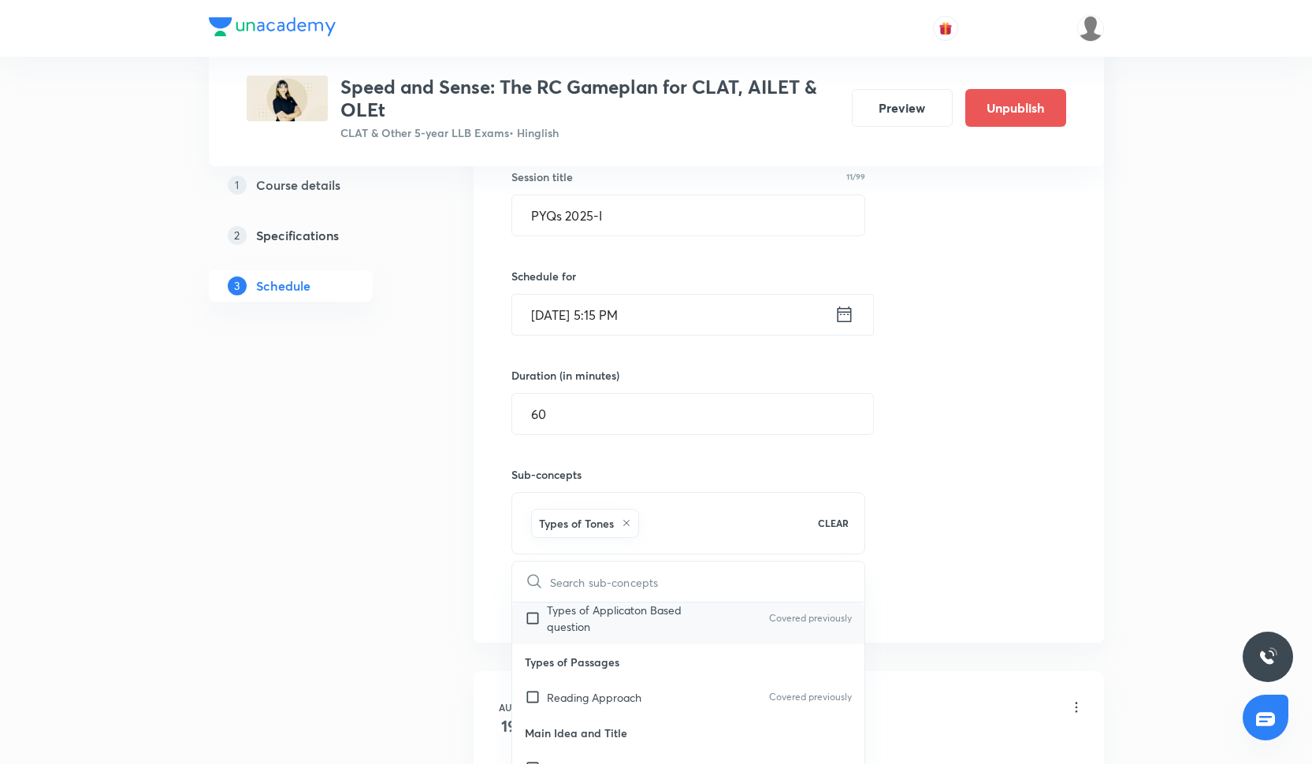
scroll to position [261, 0]
click at [628, 725] on p "Main Idea and Title" at bounding box center [688, 730] width 353 height 35
click at [628, 701] on p "Reading Approach" at bounding box center [594, 695] width 95 height 17
checkbox input "true"
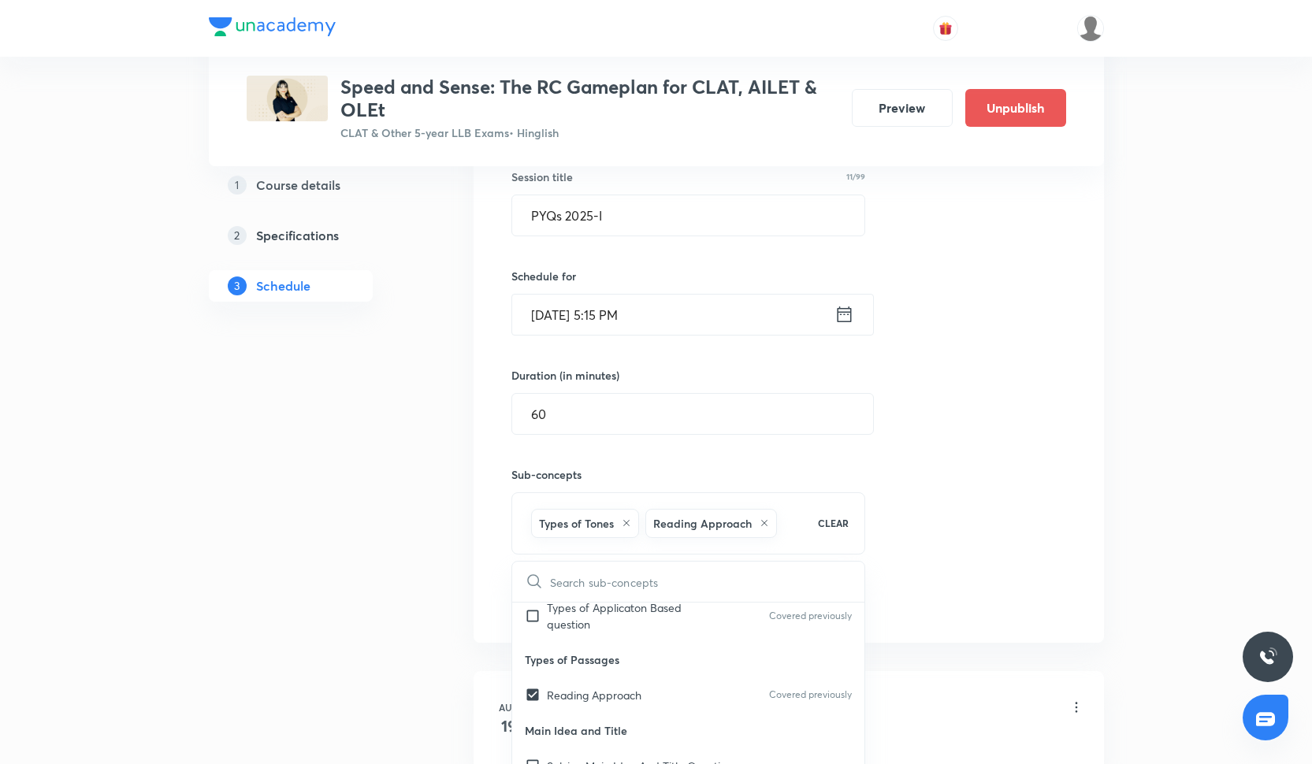
click at [941, 461] on div "Session 15 Live class Quiz Recorded classes Session title 11/99 PYQs 2025-I ​ S…" at bounding box center [788, 340] width 555 height 556
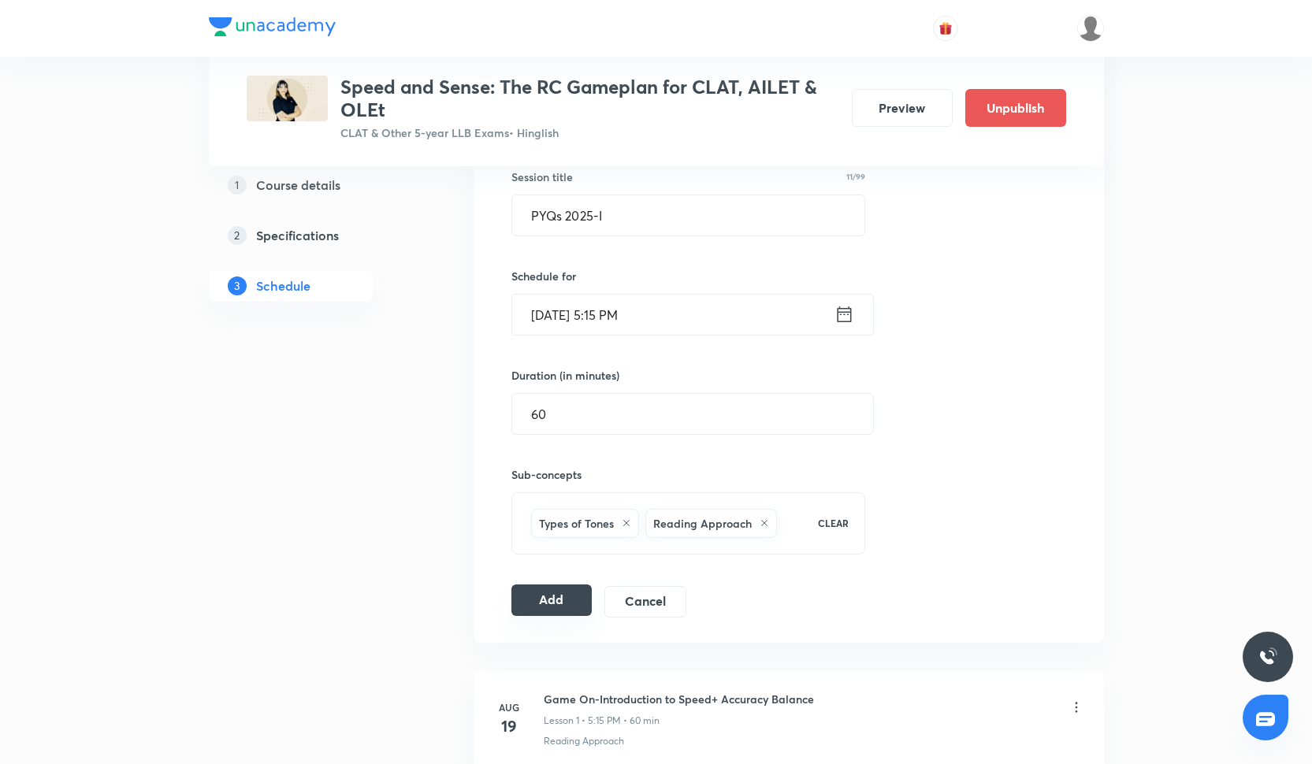
click at [586, 597] on button "Add" at bounding box center [551, 601] width 81 height 32
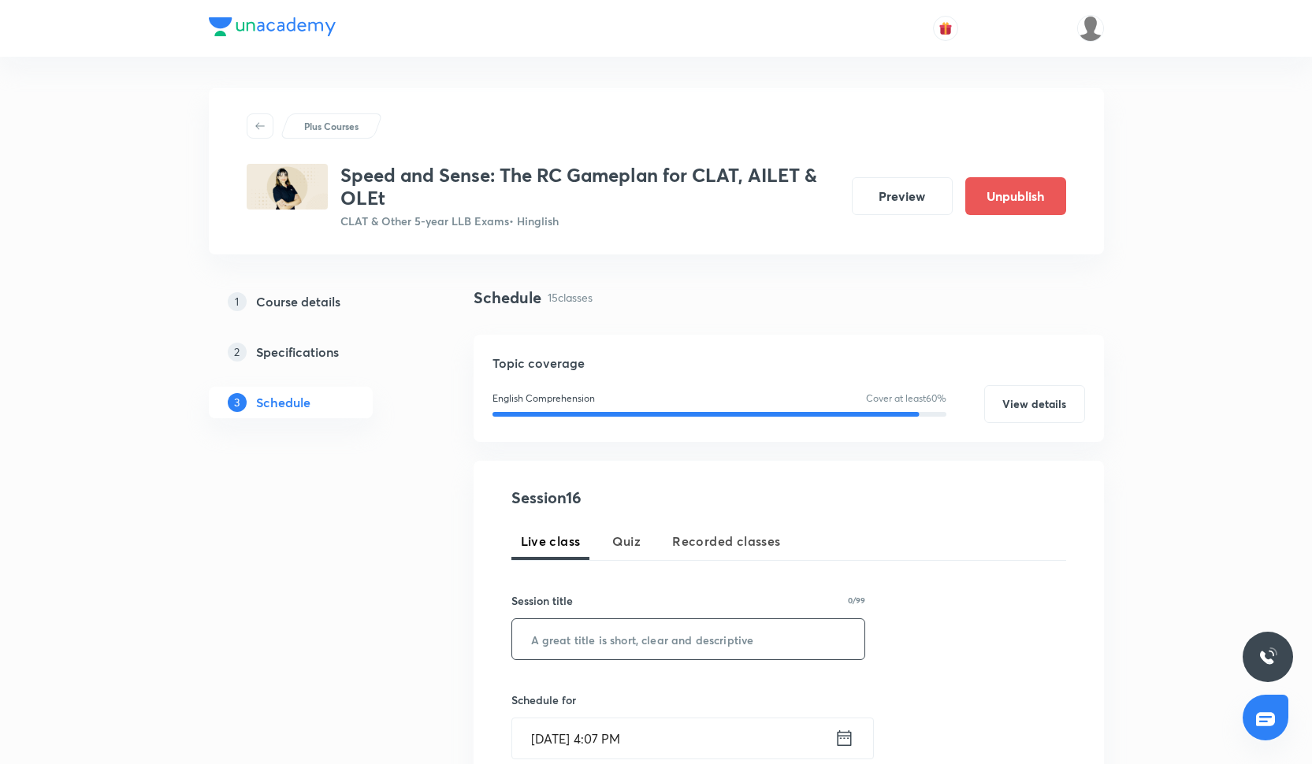
scroll to position [424, 0]
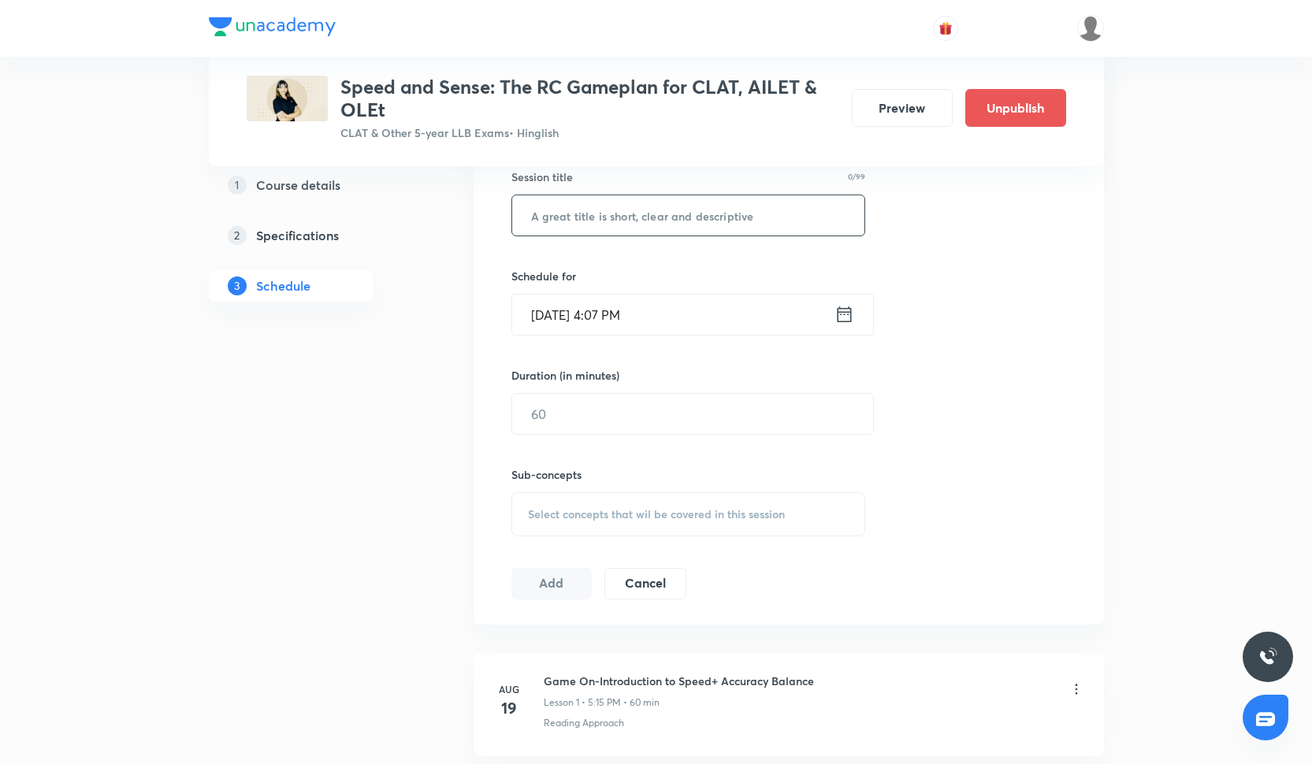
click at [538, 195] on input "text" at bounding box center [688, 215] width 353 height 40
type input "PYQs 2025-II"
click at [567, 323] on input "Oct 6, 2025, 4:07 PM" at bounding box center [673, 315] width 322 height 40
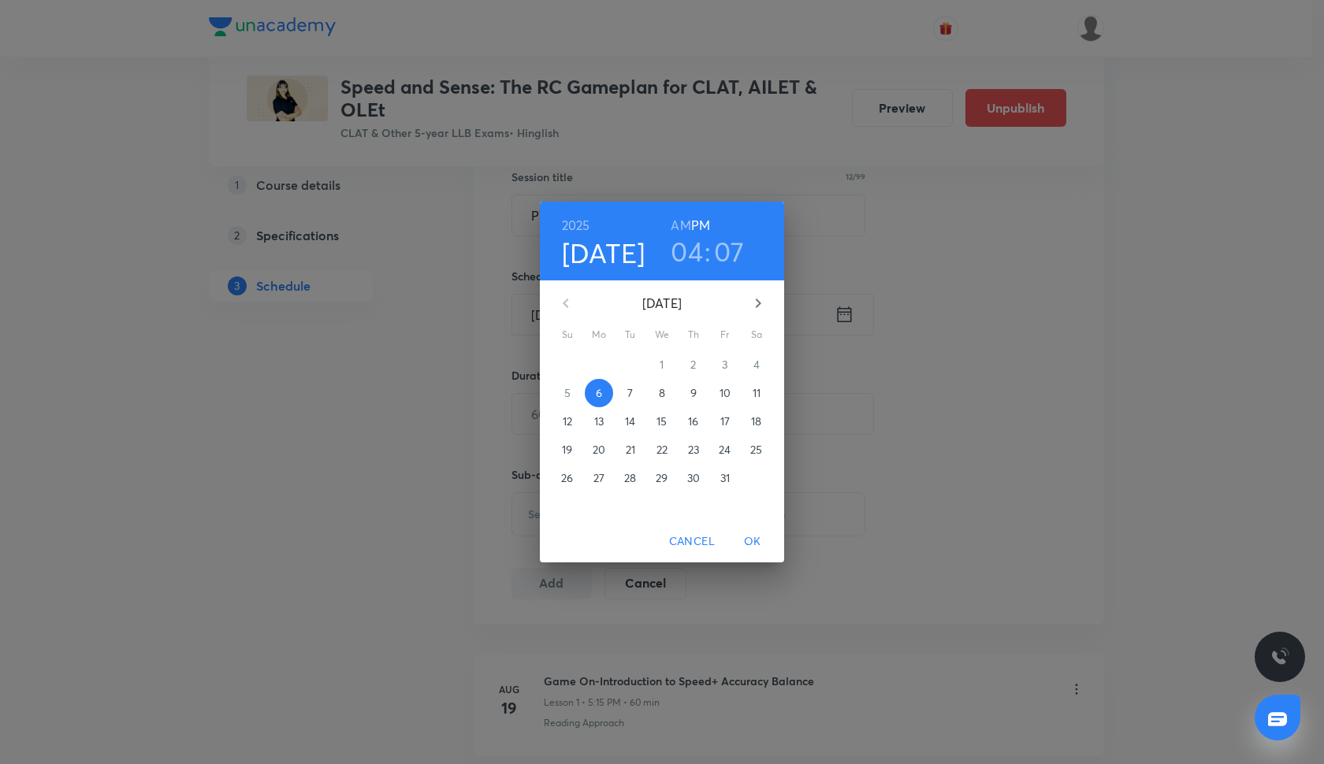
click at [703, 421] on span "16" at bounding box center [693, 422] width 28 height 16
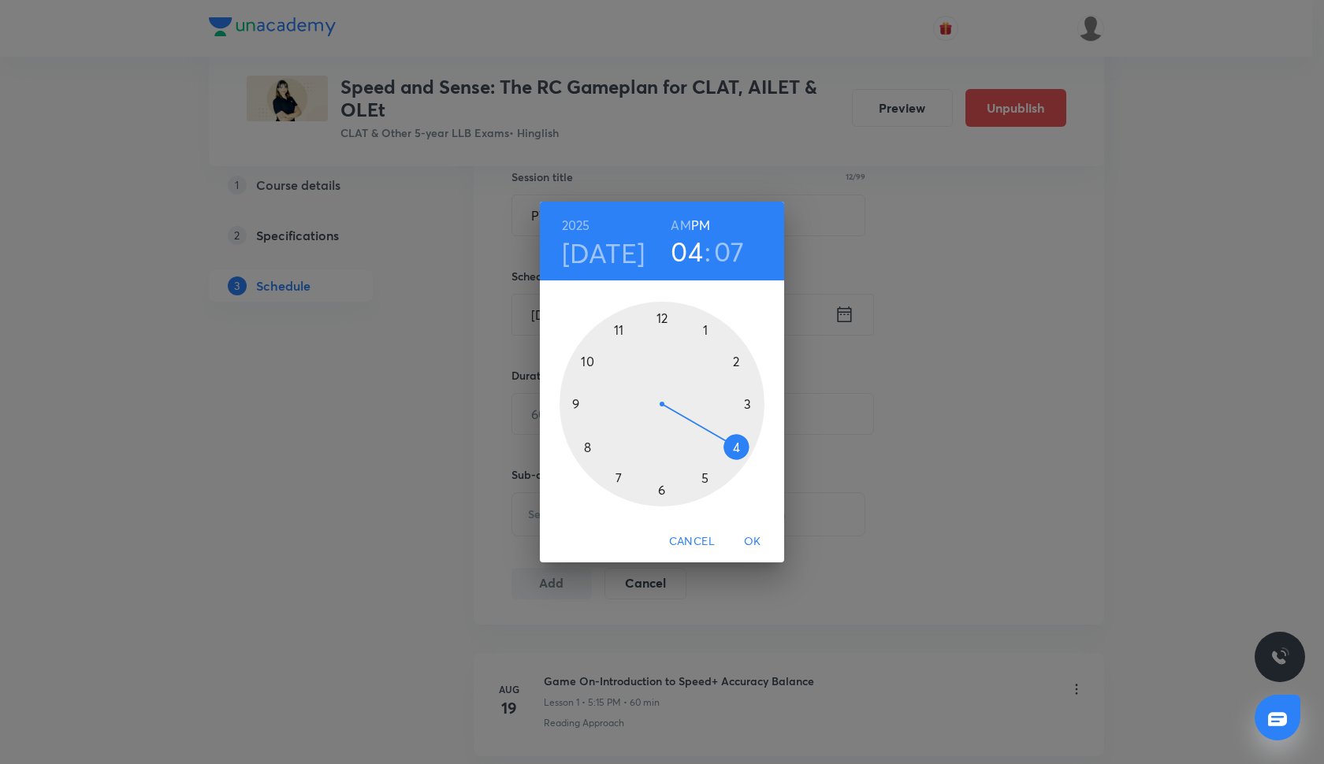
click at [705, 478] on div at bounding box center [662, 404] width 205 height 205
click at [748, 402] on div at bounding box center [662, 404] width 205 height 205
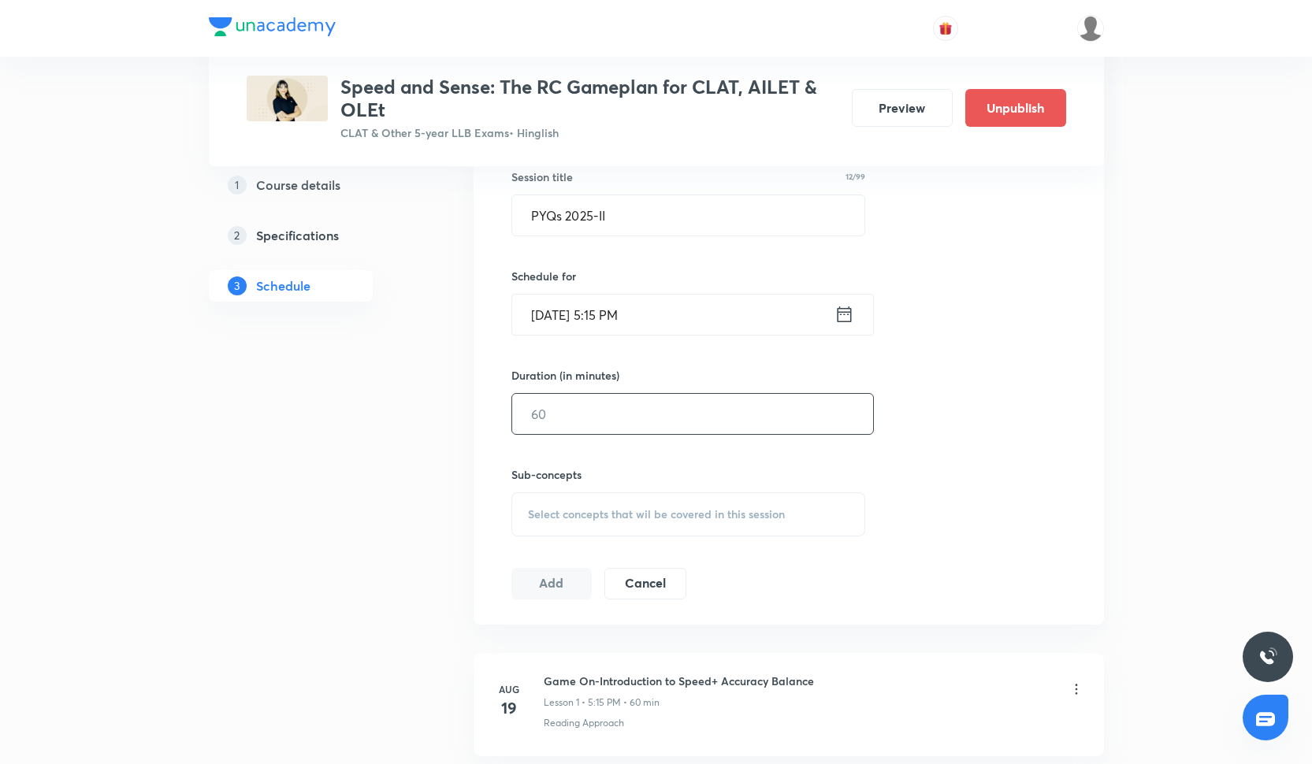
click at [602, 430] on input "text" at bounding box center [692, 414] width 361 height 40
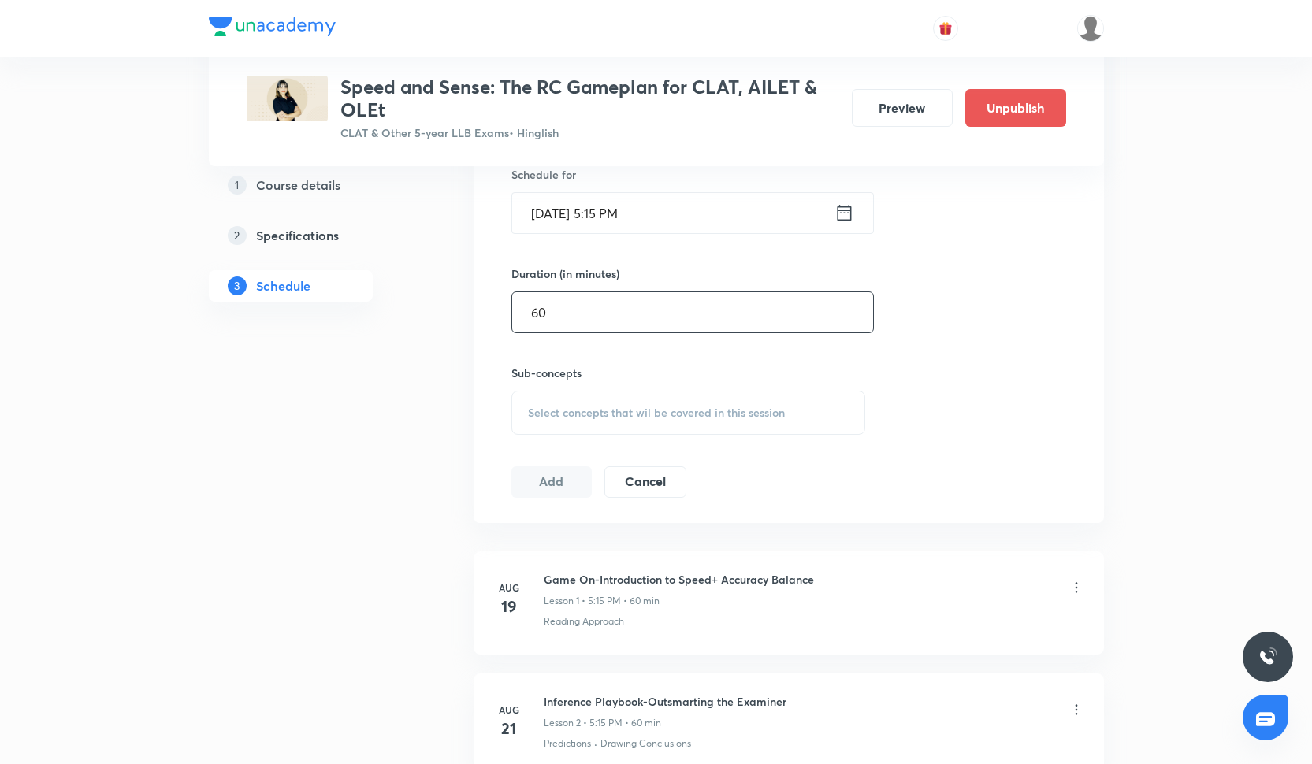
scroll to position [526, 0]
type input "60"
click at [551, 415] on span "Select concepts that wil be covered in this session" at bounding box center [656, 412] width 257 height 13
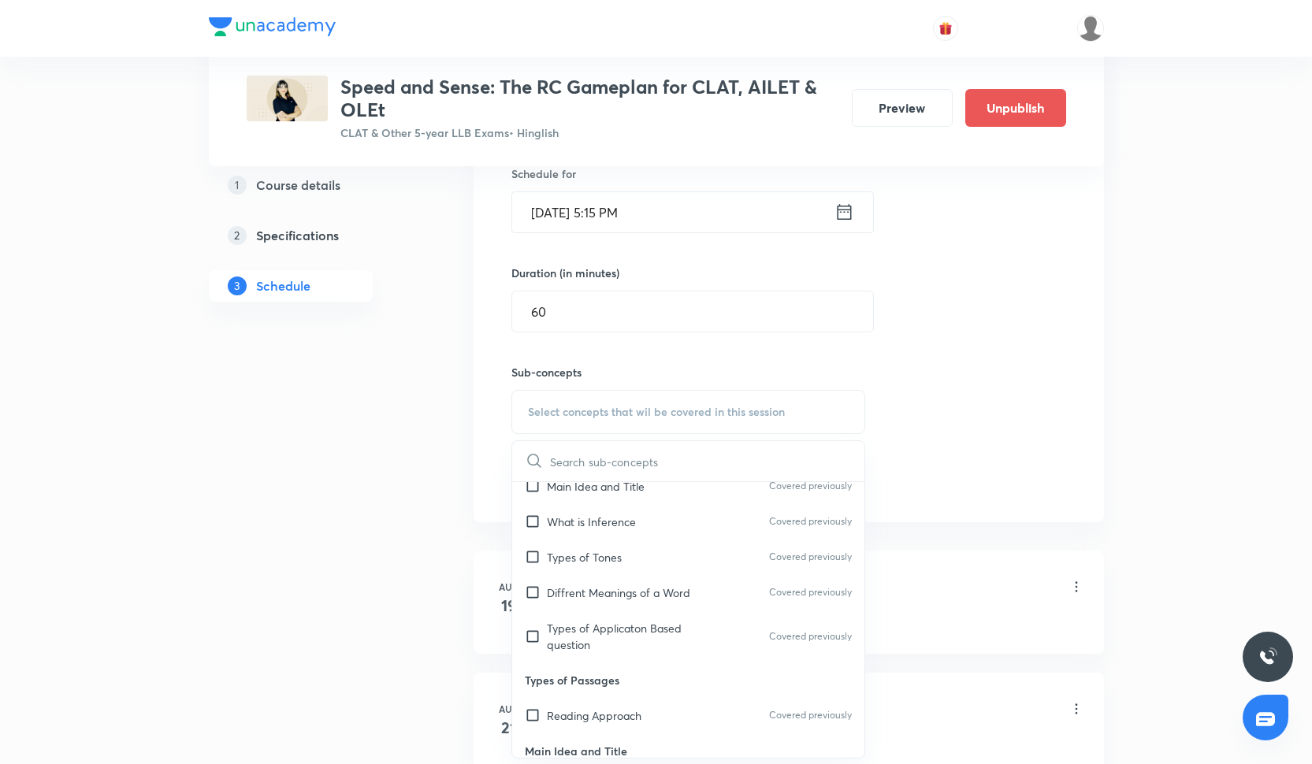
scroll to position [521, 0]
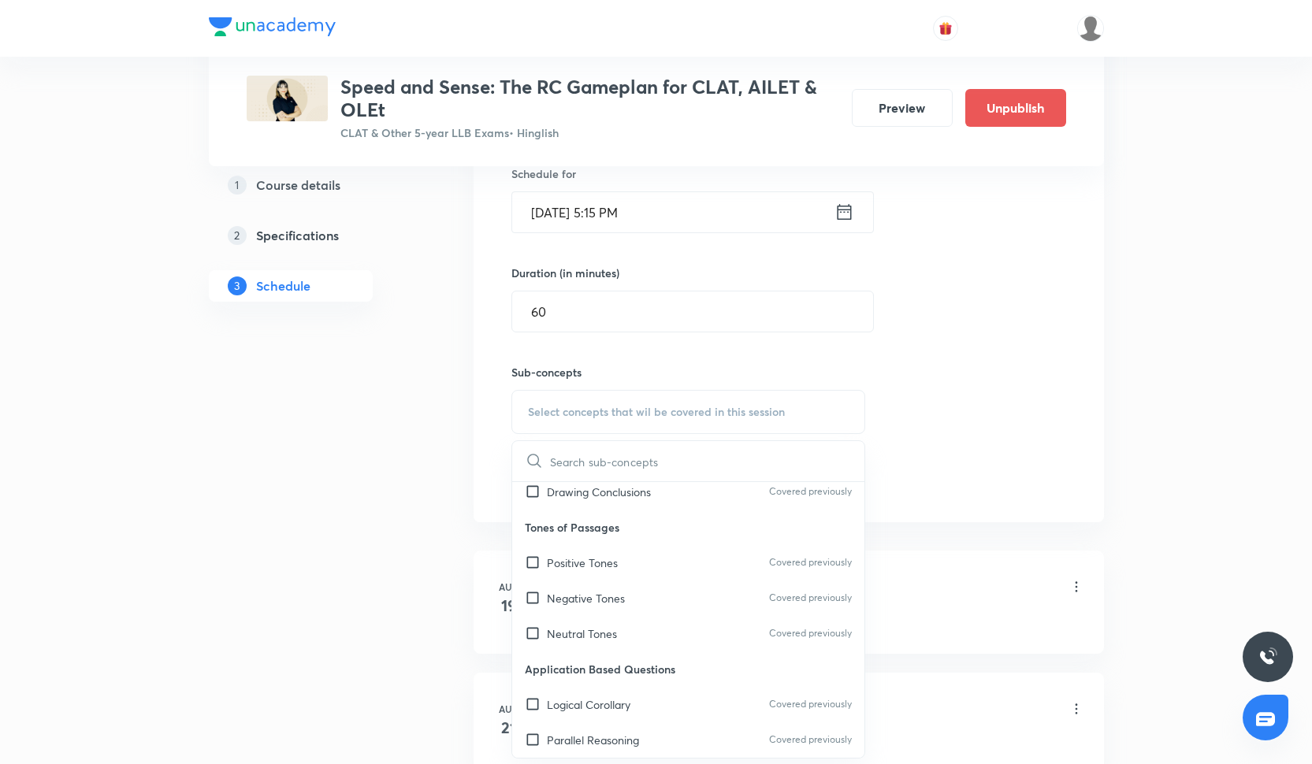
click at [608, 652] on p "Application Based Questions" at bounding box center [688, 669] width 353 height 35
click at [608, 635] on p "Neutral Tones" at bounding box center [582, 634] width 70 height 17
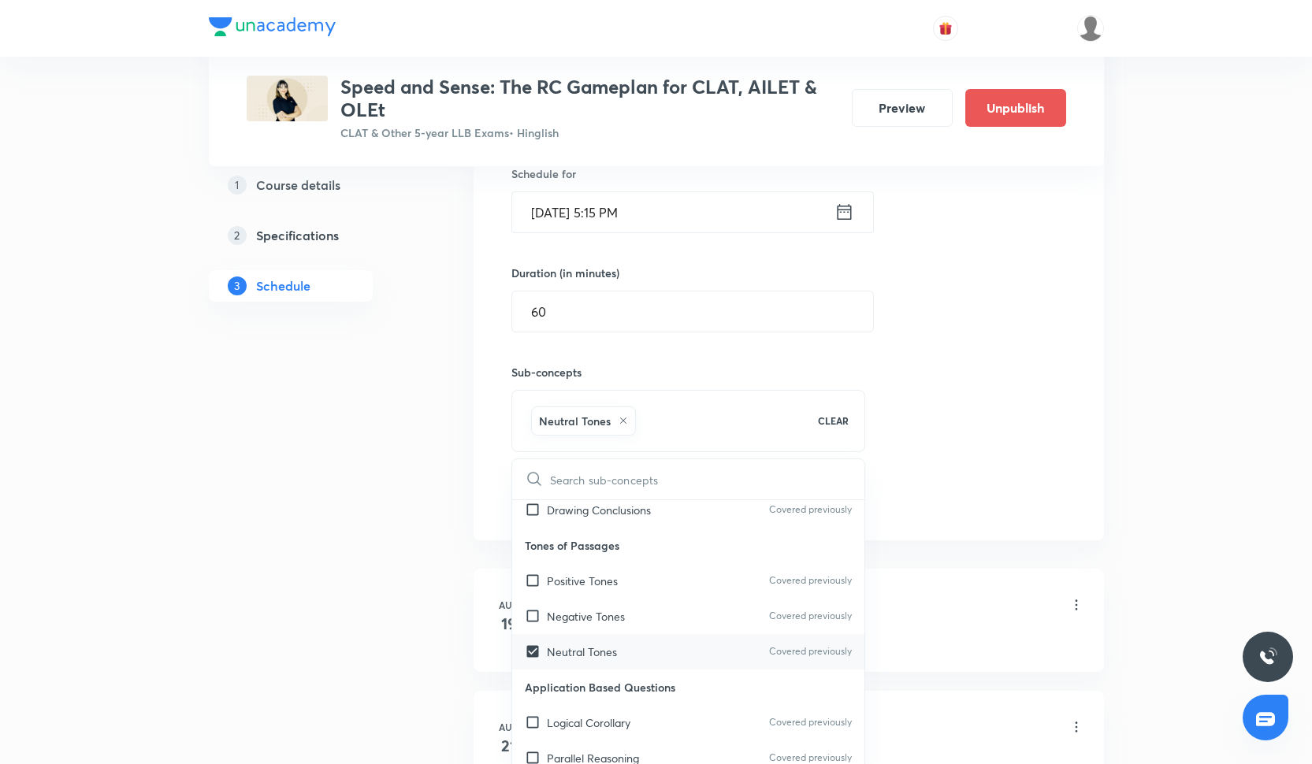
checkbox input "true"
click at [608, 620] on p "Negative Tones" at bounding box center [586, 616] width 78 height 17
checkbox input "true"
click at [604, 583] on p "Positive Tones" at bounding box center [582, 581] width 71 height 17
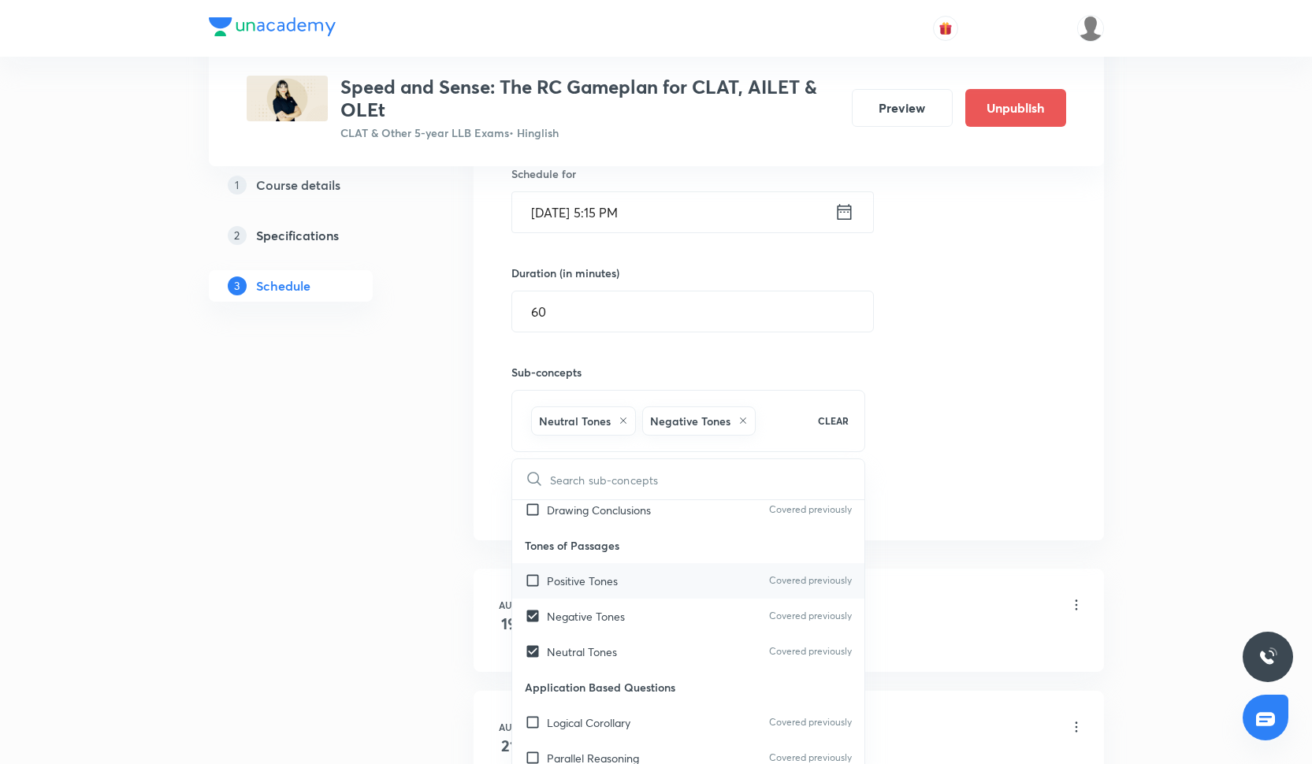
checkbox input "true"
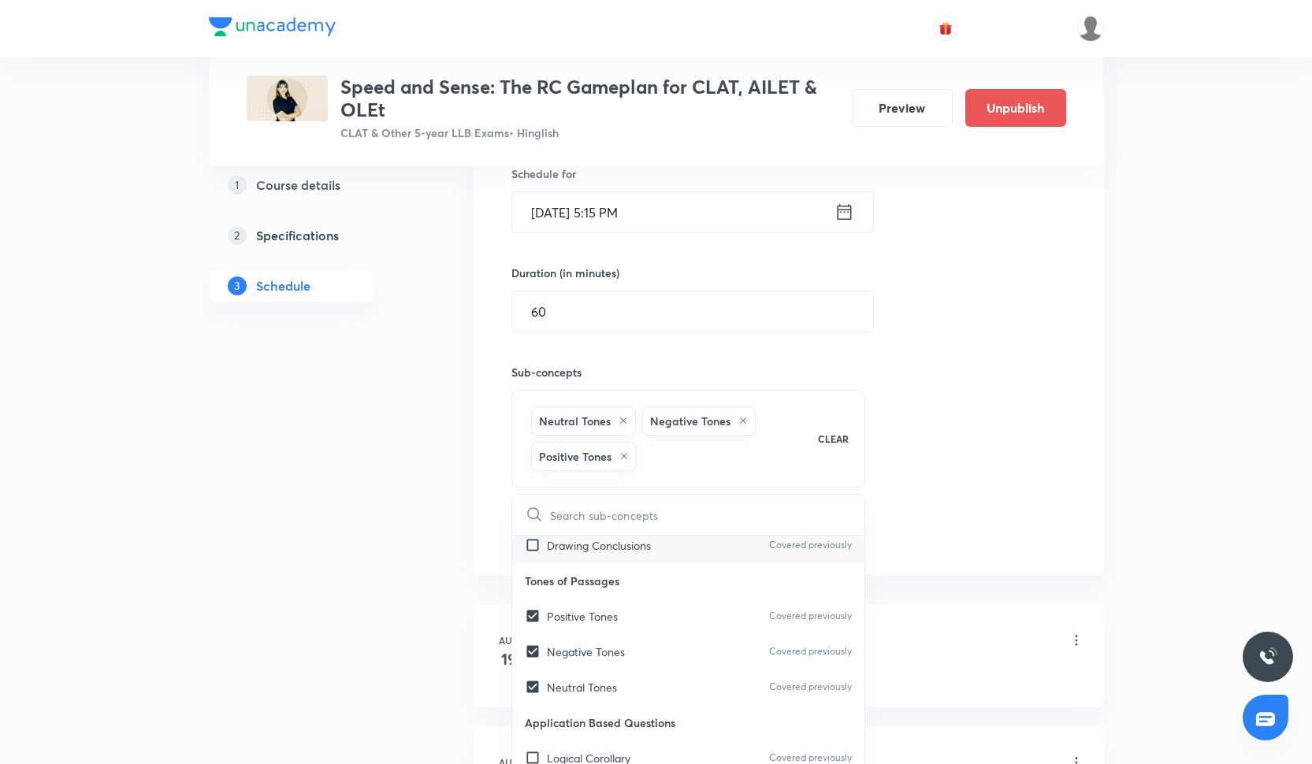
click at [605, 541] on p "Drawing Conclusions" at bounding box center [599, 545] width 104 height 17
checkbox input "true"
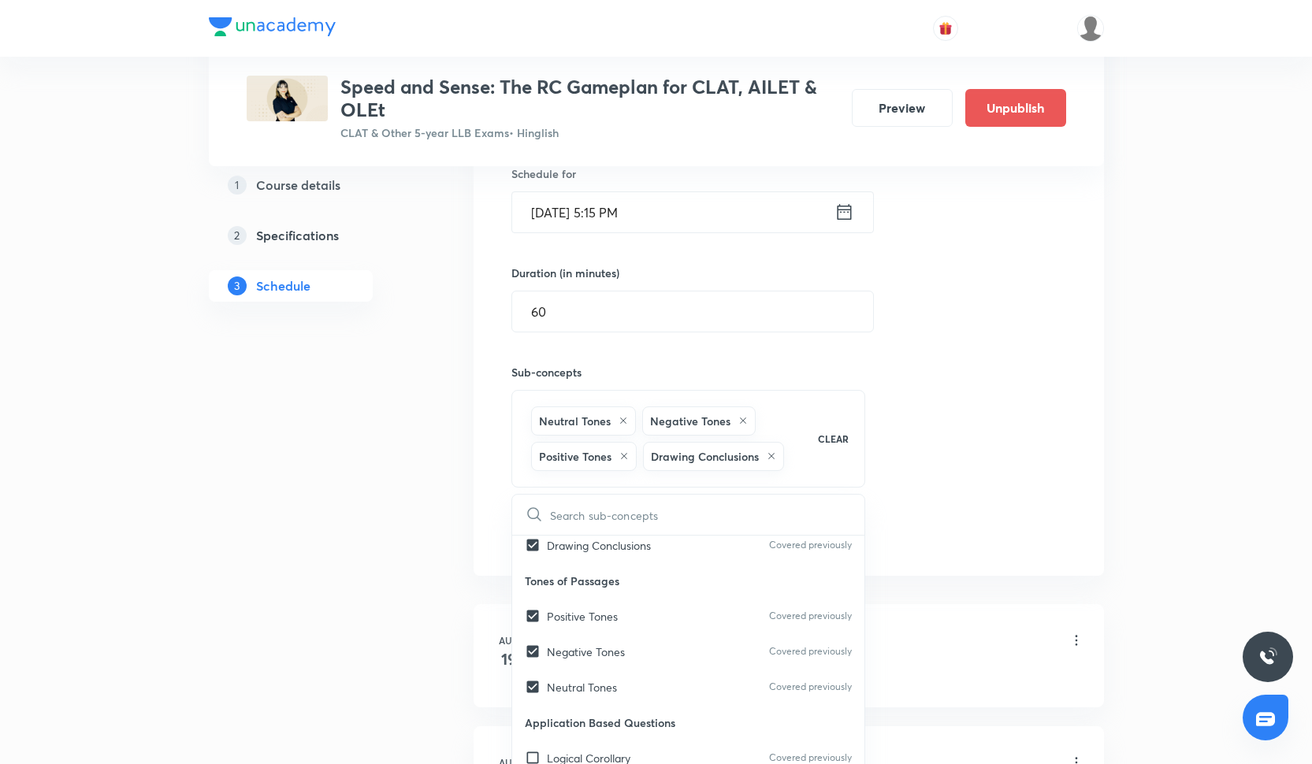
click at [960, 409] on div "Session 16 Live class Quiz Recorded classes Session title 12/99 PYQs 2025-II ​ …" at bounding box center [788, 255] width 555 height 591
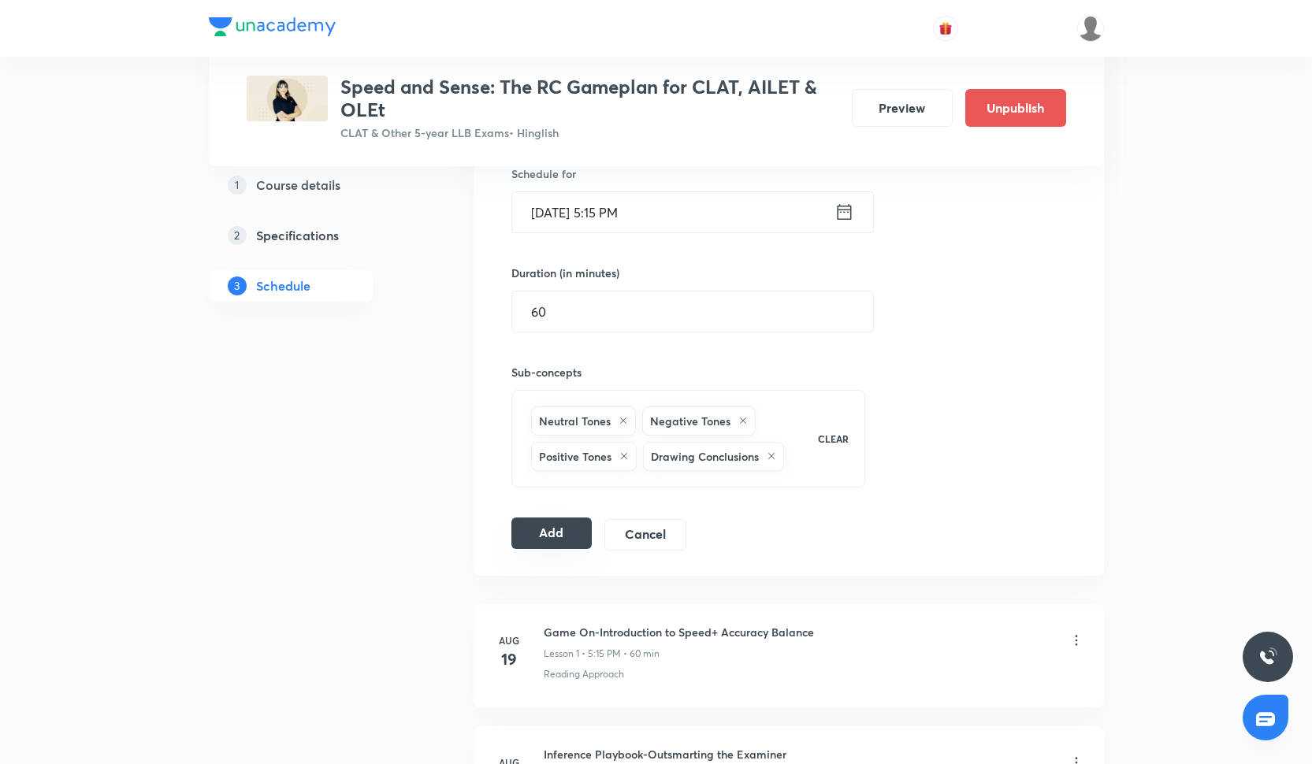
click at [571, 523] on button "Add" at bounding box center [551, 534] width 81 height 32
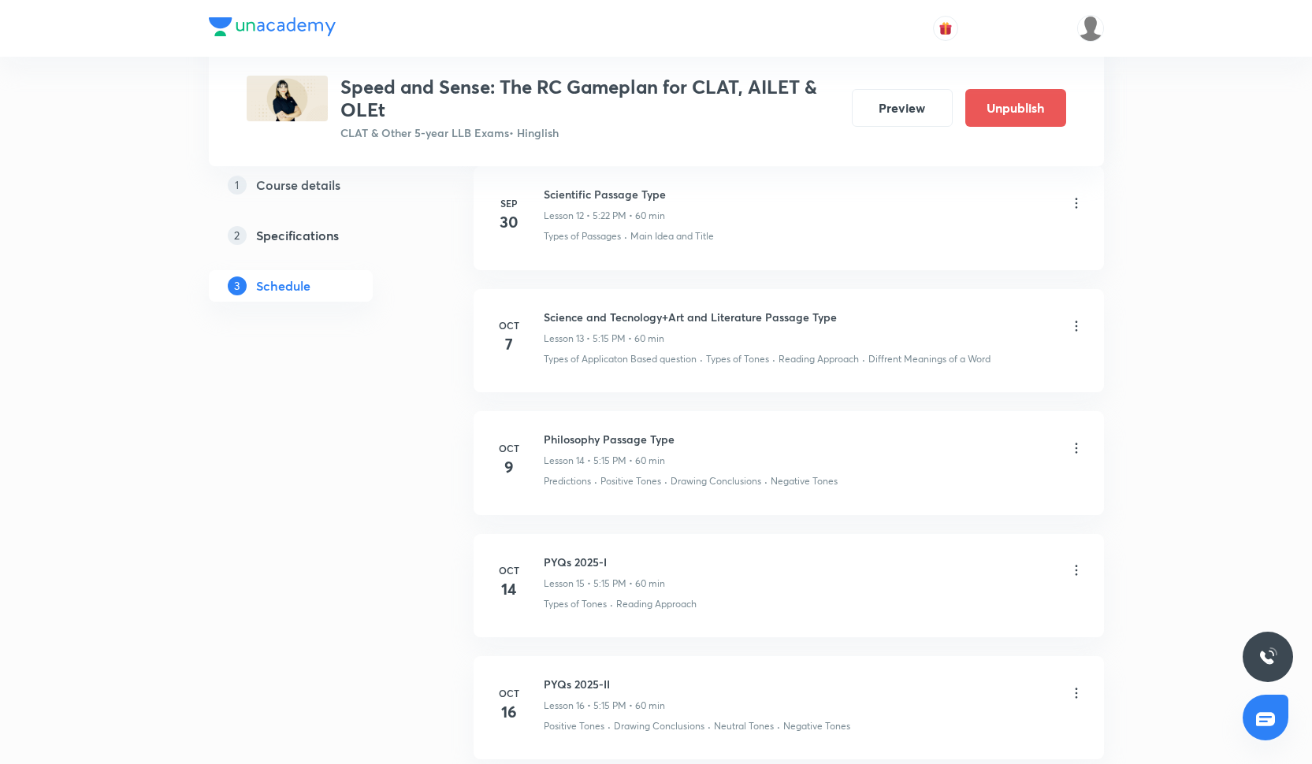
scroll to position [2255, 0]
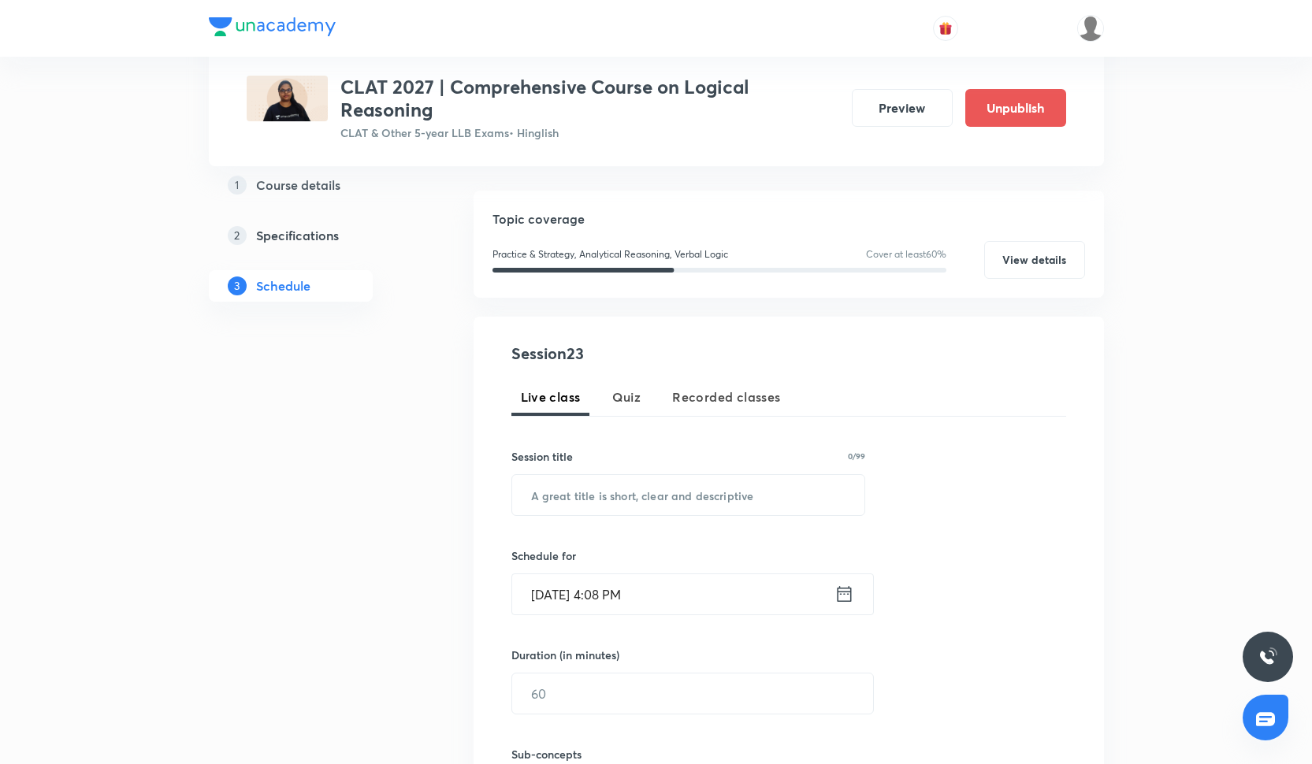
scroll to position [147, 0]
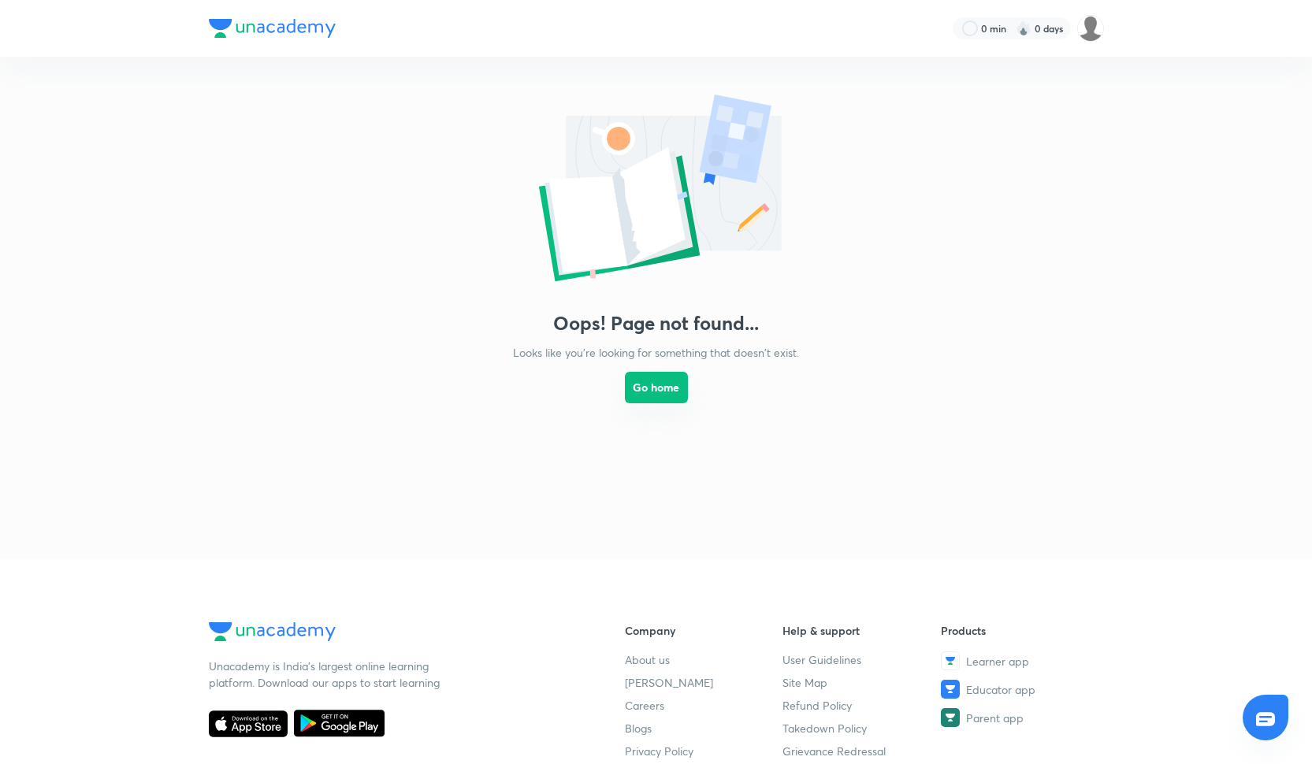
click at [641, 399] on button "Go home" at bounding box center [656, 388] width 63 height 32
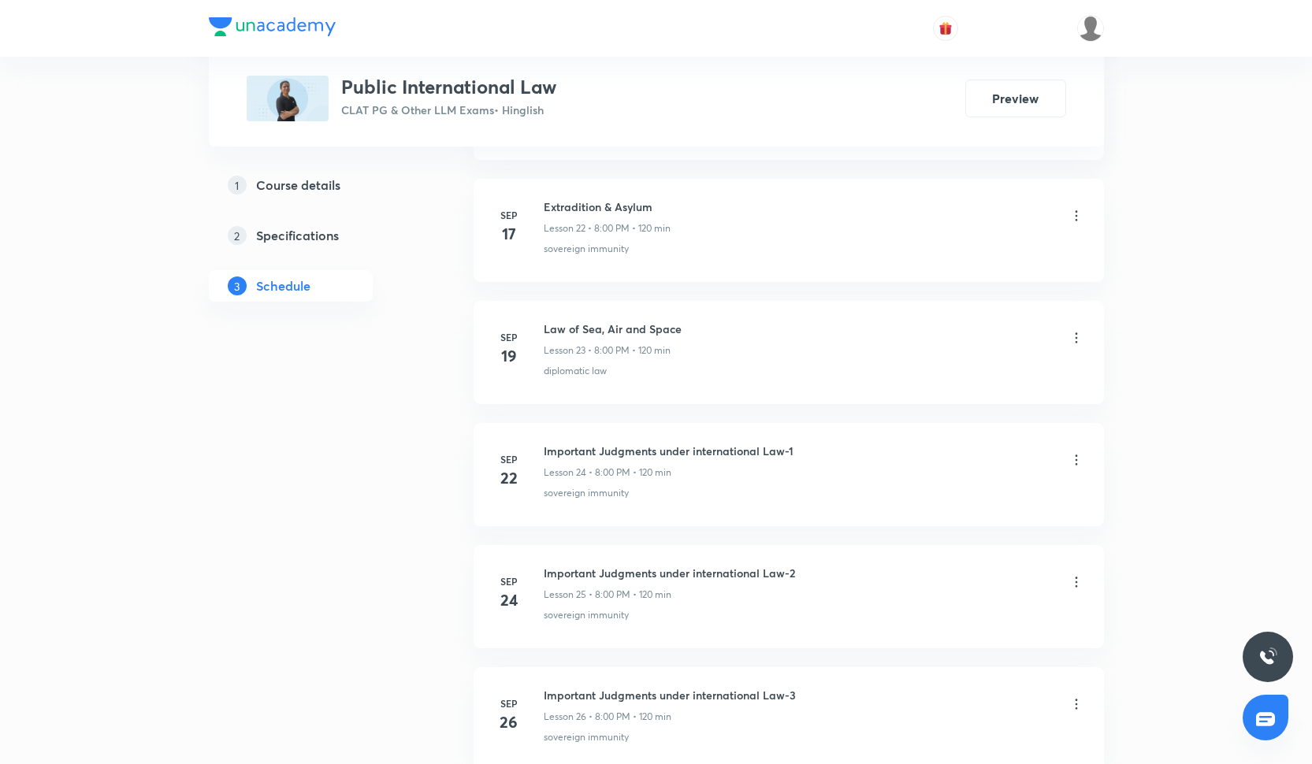
scroll to position [3720, 0]
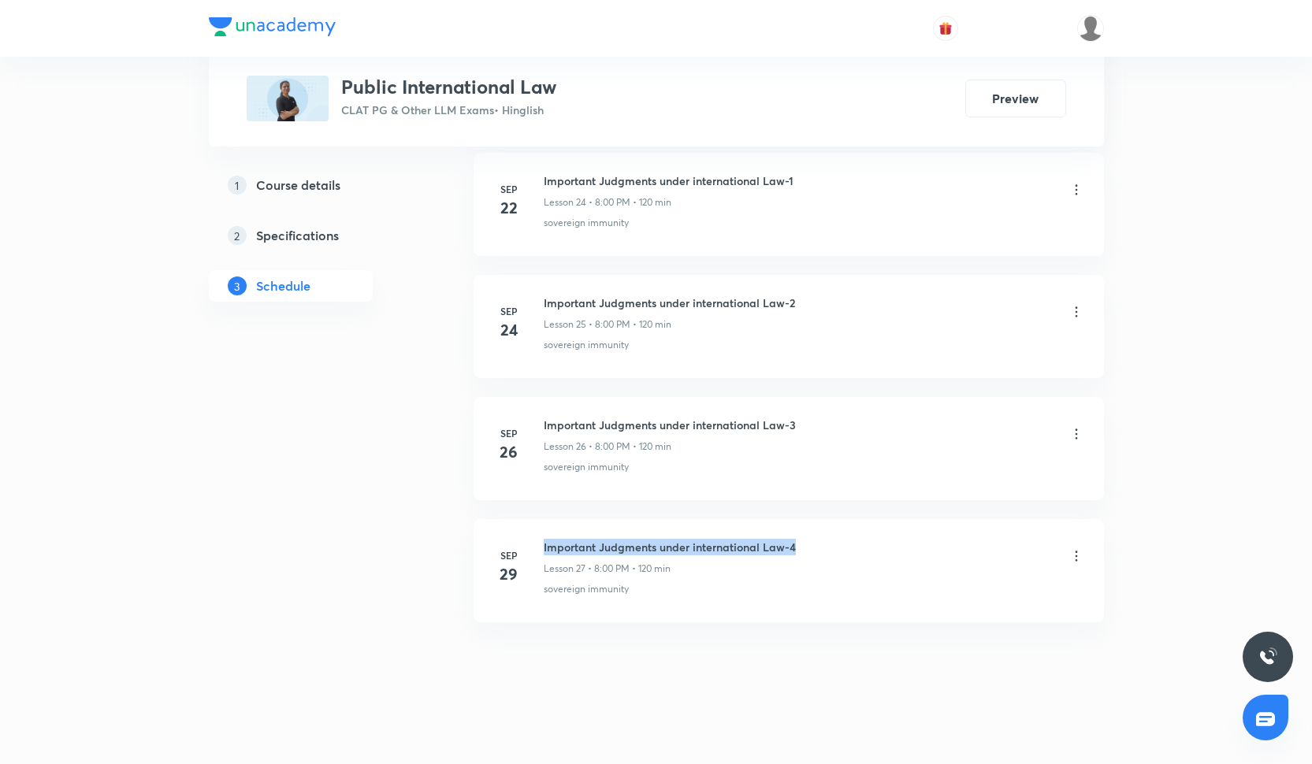
drag, startPoint x: 542, startPoint y: 538, endPoint x: 809, endPoint y: 532, distance: 267.2
click at [809, 539] on div "[DATE] Important Judgments under international Law-4 Lesson 27 • 8:00 PM • 120 …" at bounding box center [788, 568] width 591 height 58
copy h6 "Important Judgments under international Law-4"
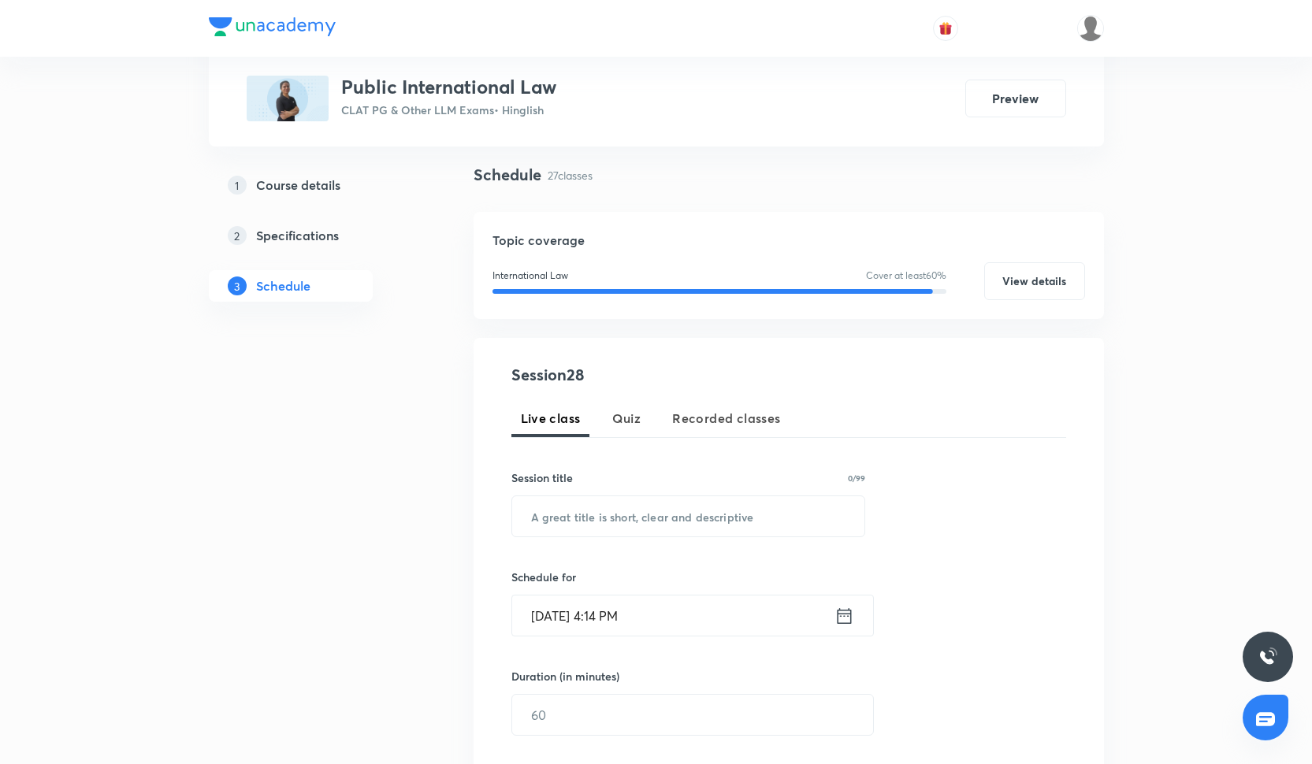
scroll to position [108, 0]
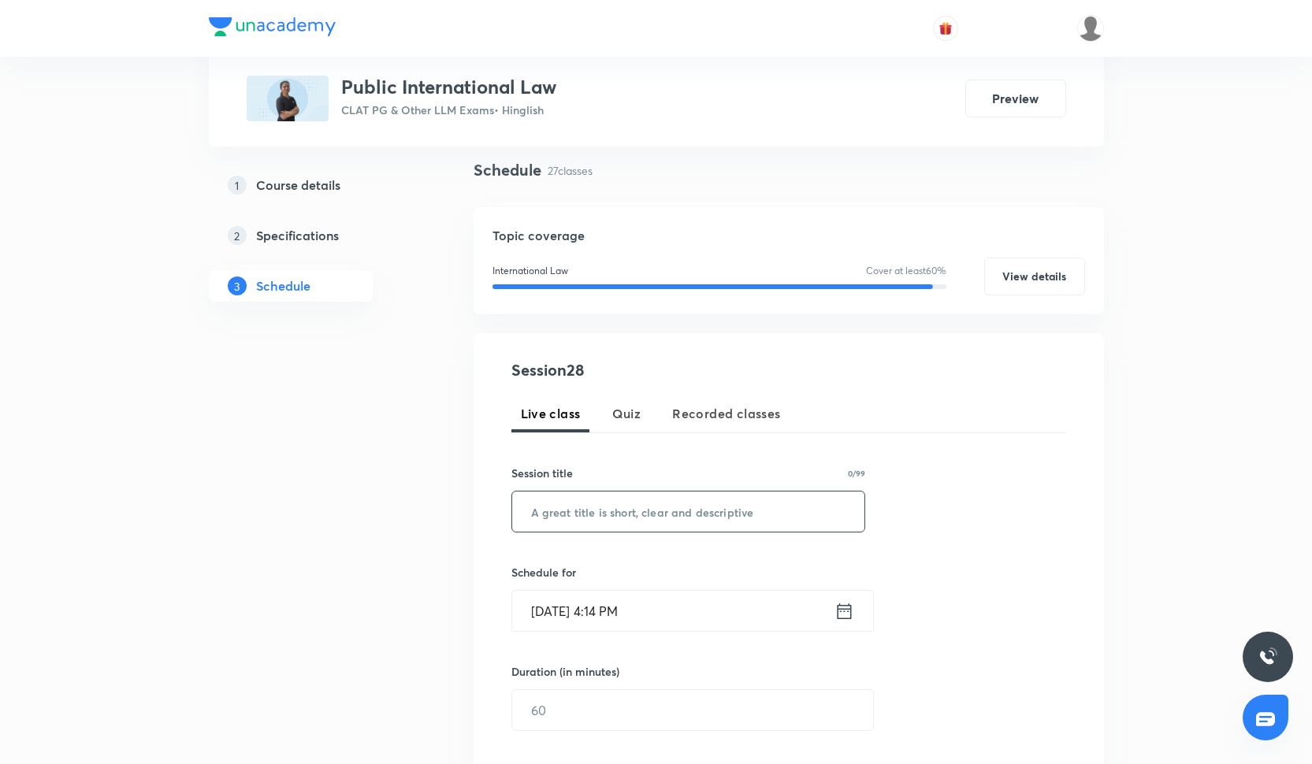
click at [703, 513] on input "text" at bounding box center [688, 512] width 353 height 40
paste input "Important Judgments under international Law-4"
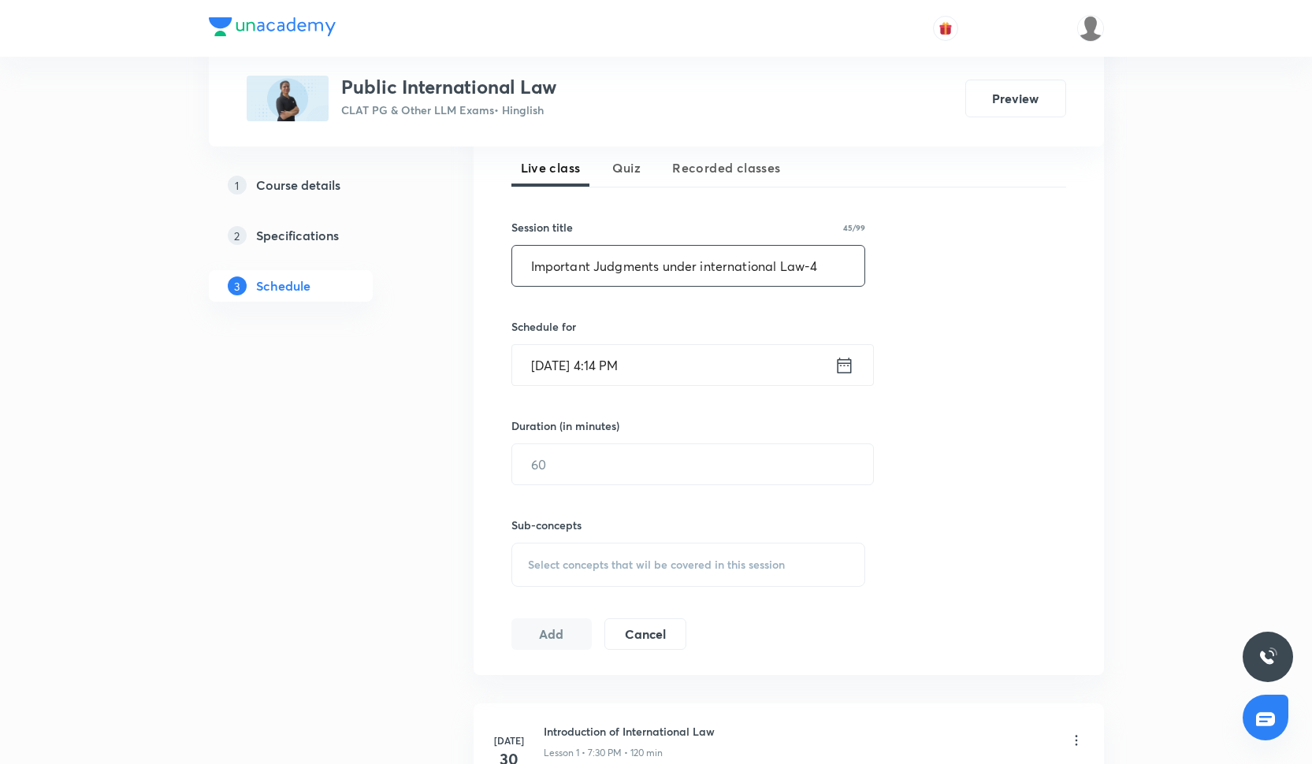
scroll to position [350, 0]
type input "Important Judgments under international Law-5"
click at [685, 368] on input "Oct 6, 2025, 4:14 PM" at bounding box center [673, 369] width 322 height 40
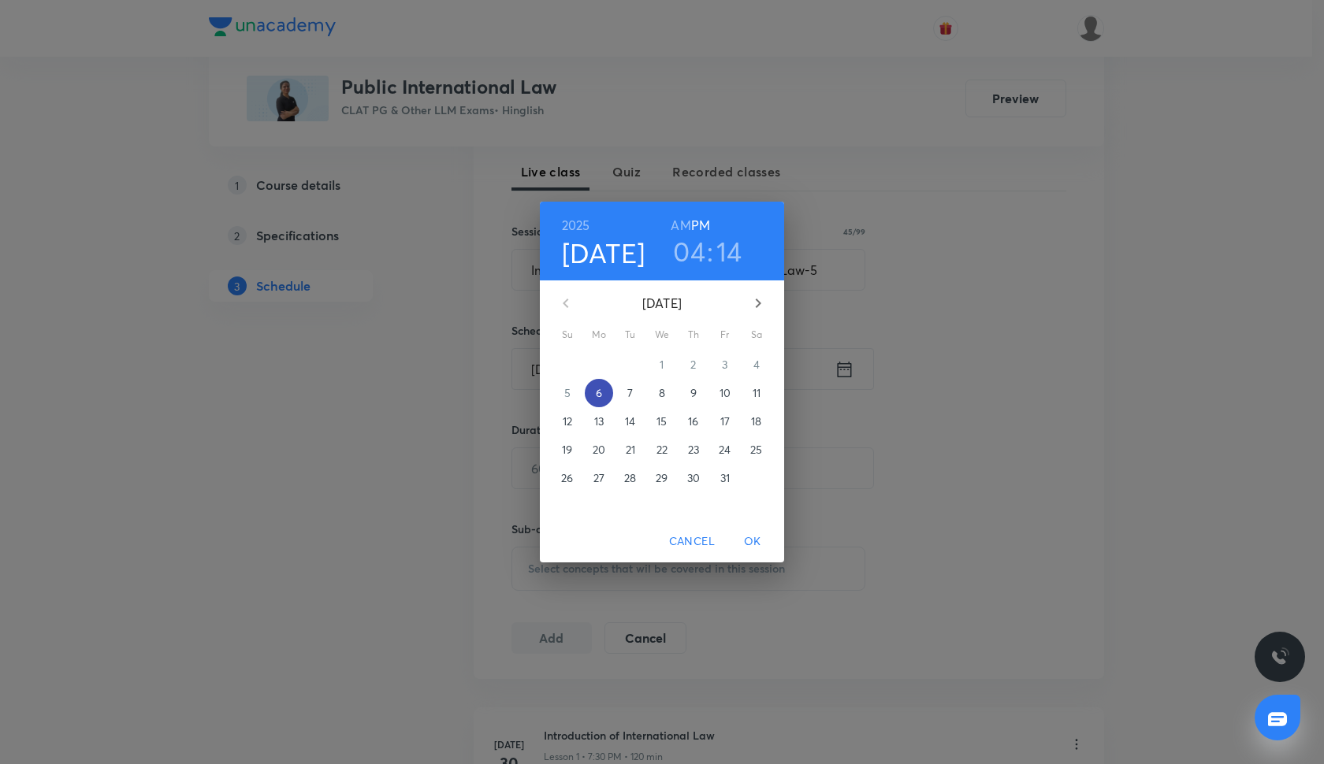
click at [600, 396] on p "6" at bounding box center [599, 393] width 6 height 16
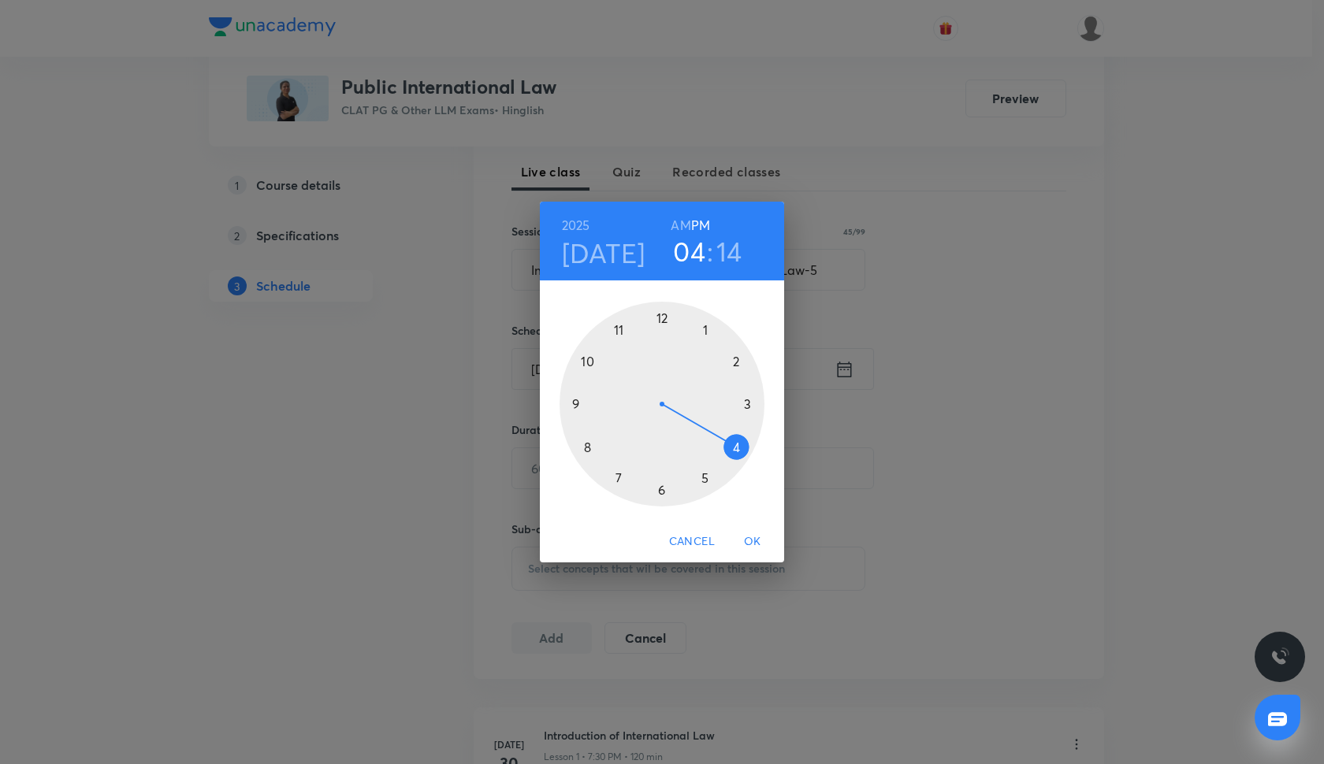
click at [660, 493] on div at bounding box center [662, 404] width 205 height 205
click at [660, 320] on div at bounding box center [662, 404] width 205 height 205
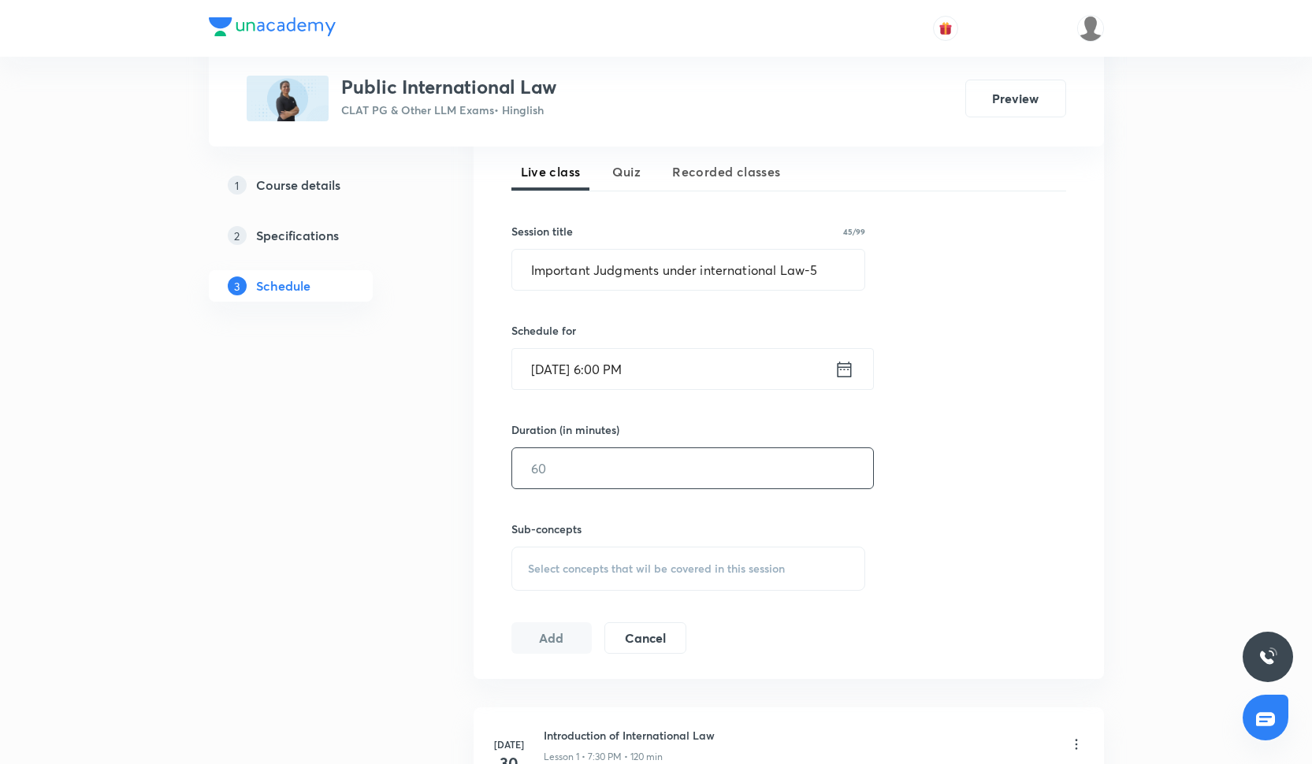
click at [593, 465] on input "text" at bounding box center [692, 468] width 361 height 40
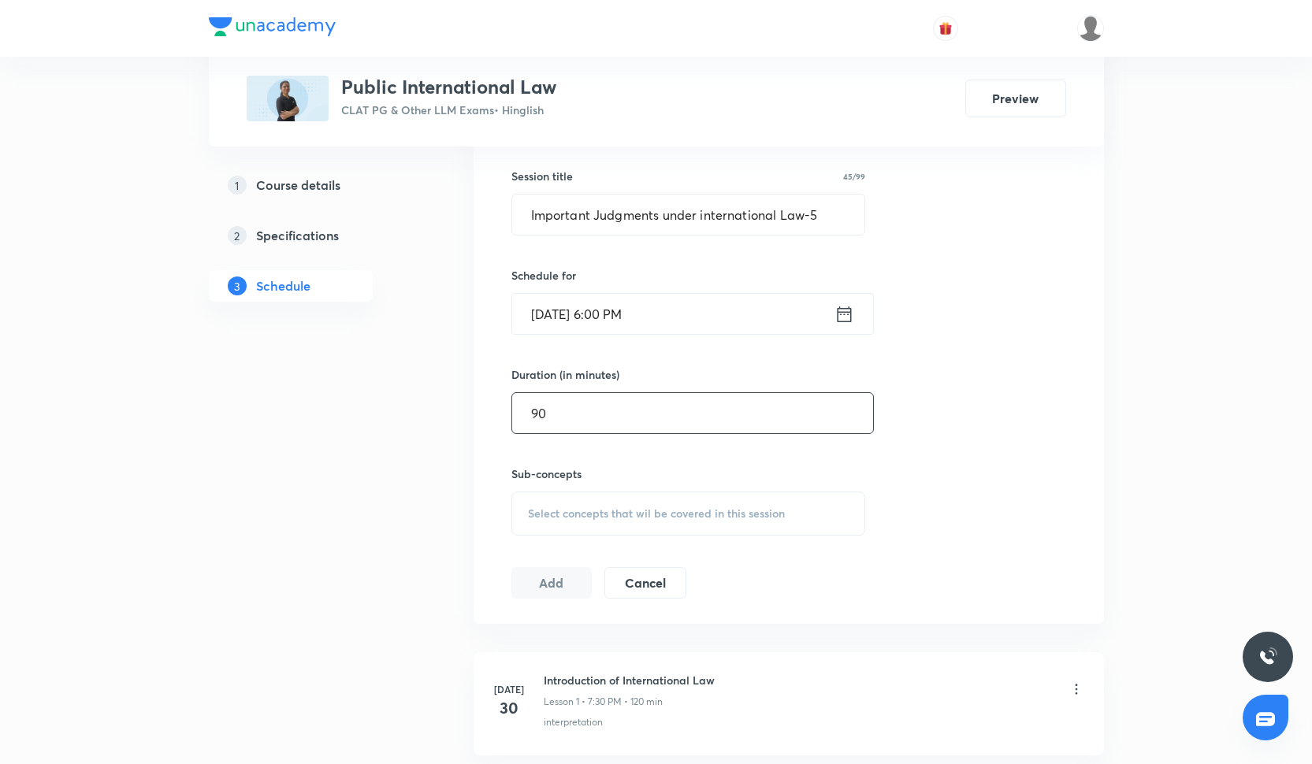
scroll to position [408, 0]
type input "90"
click at [555, 513] on span "Select concepts that wil be covered in this session" at bounding box center [656, 510] width 257 height 13
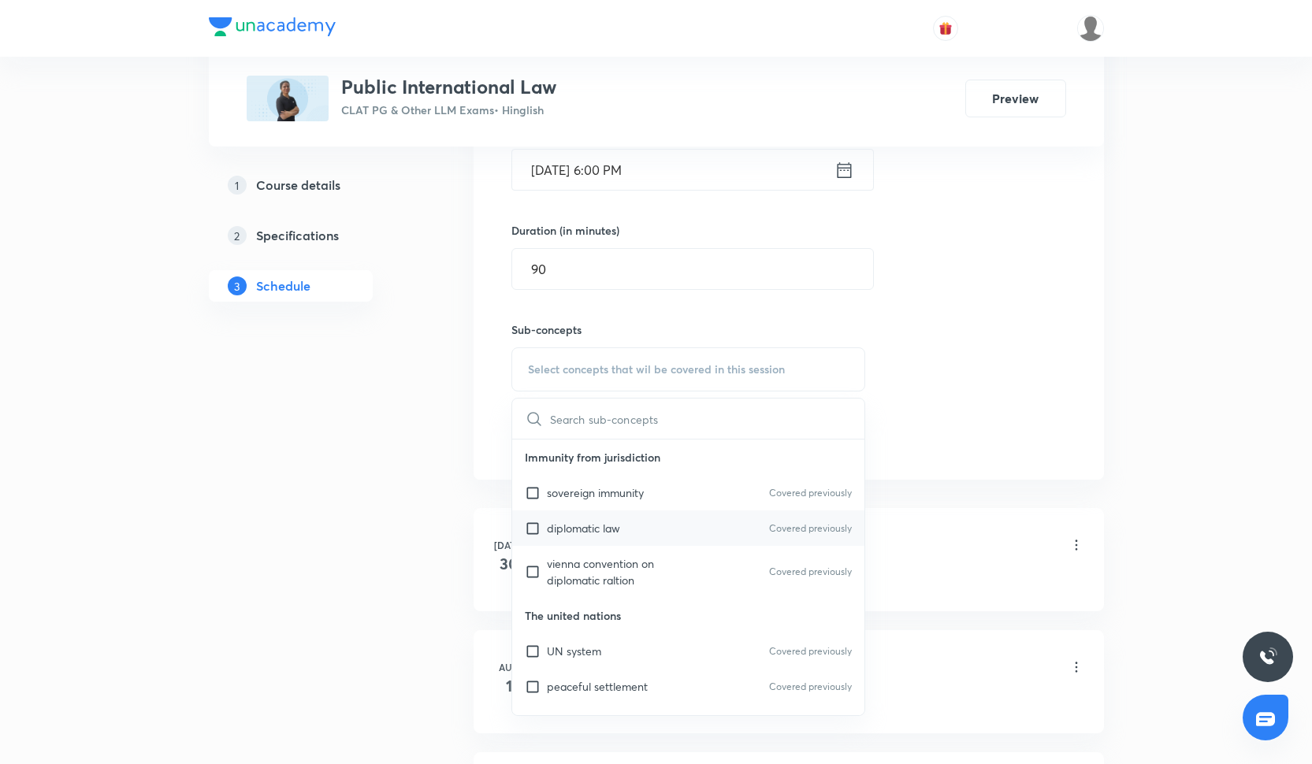
scroll to position [79, 0]
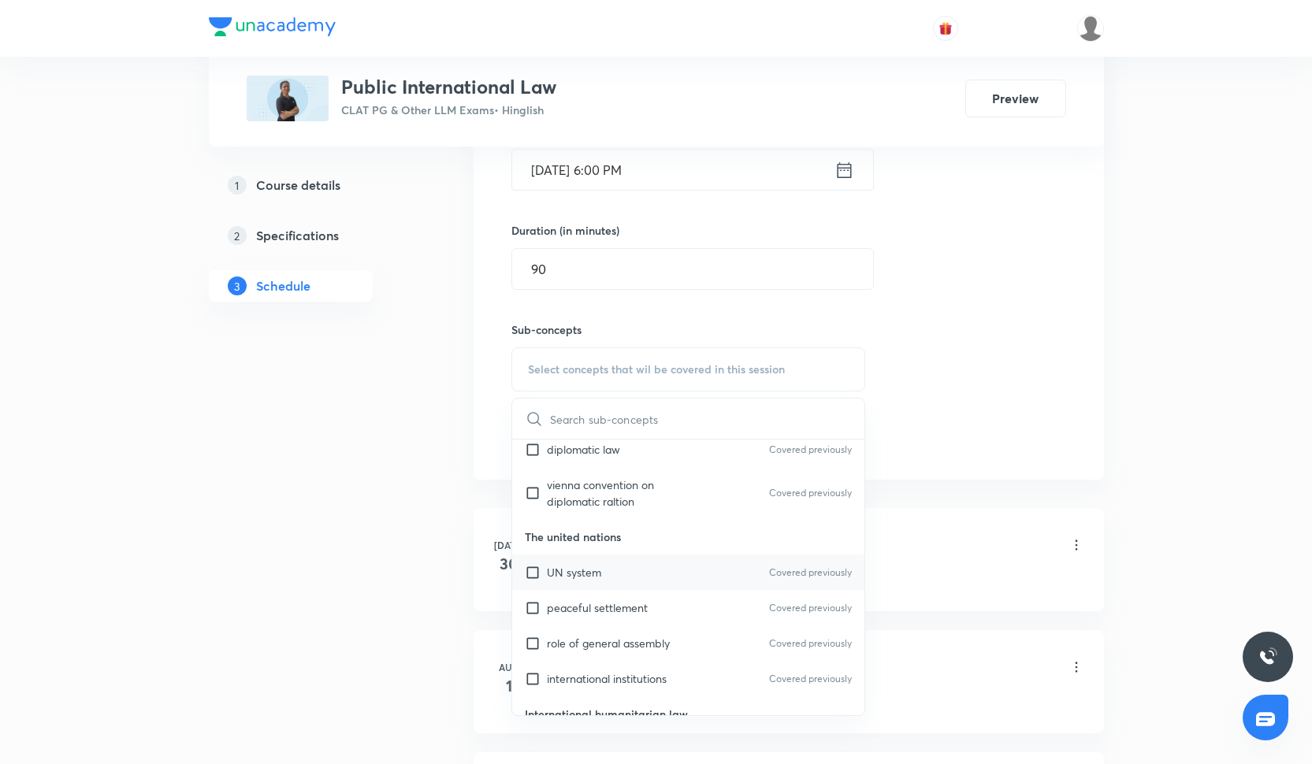
click at [604, 565] on div "UN system Covered previously" at bounding box center [688, 572] width 353 height 35
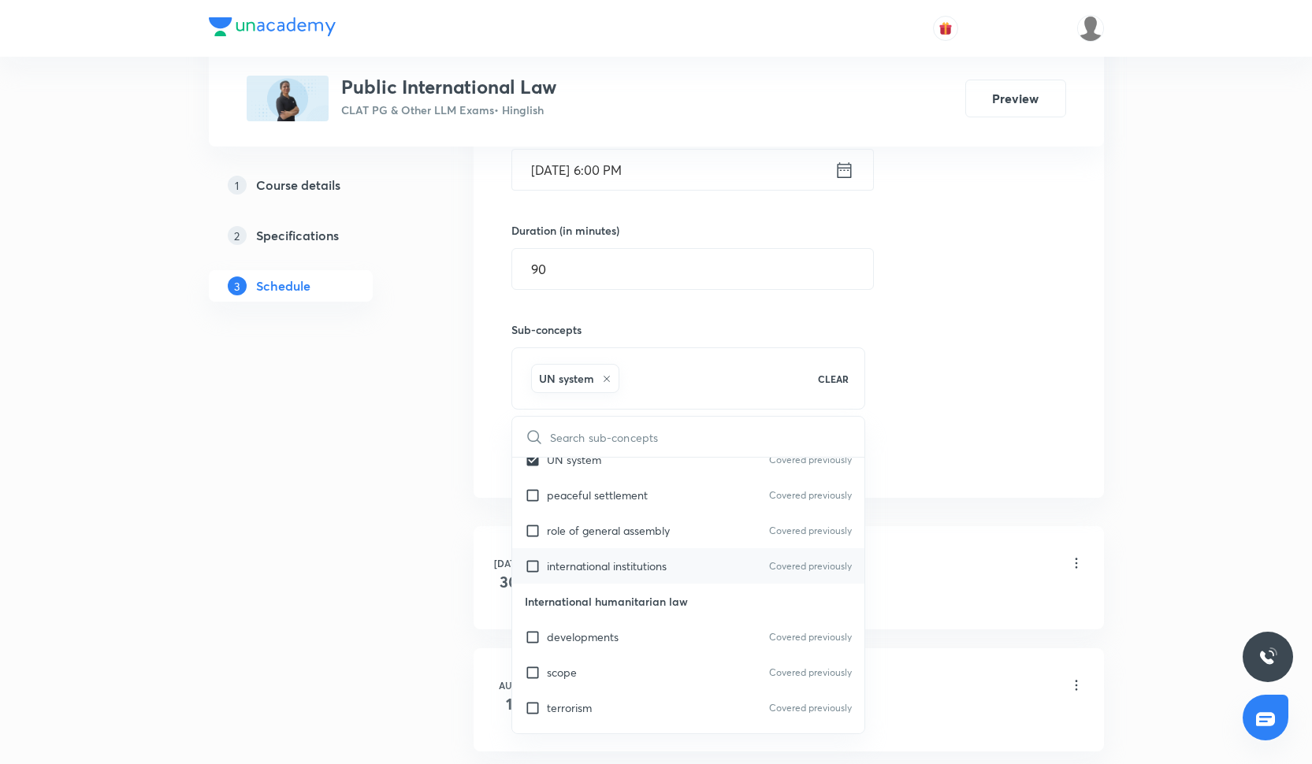
click at [604, 564] on p "international institutions" at bounding box center [607, 566] width 120 height 17
checkbox input "true"
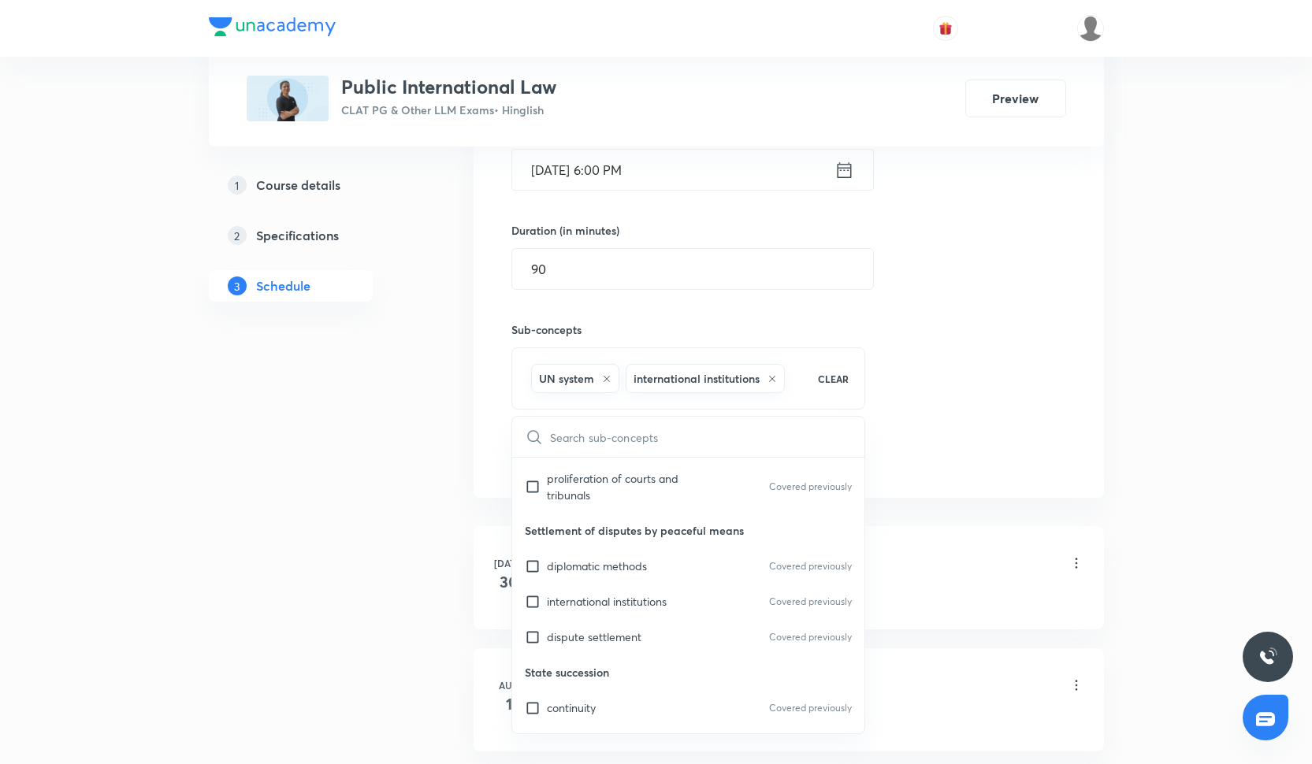
scroll to position [867, 0]
click at [591, 604] on p "international institutions" at bounding box center [607, 599] width 120 height 17
checkbox input "true"
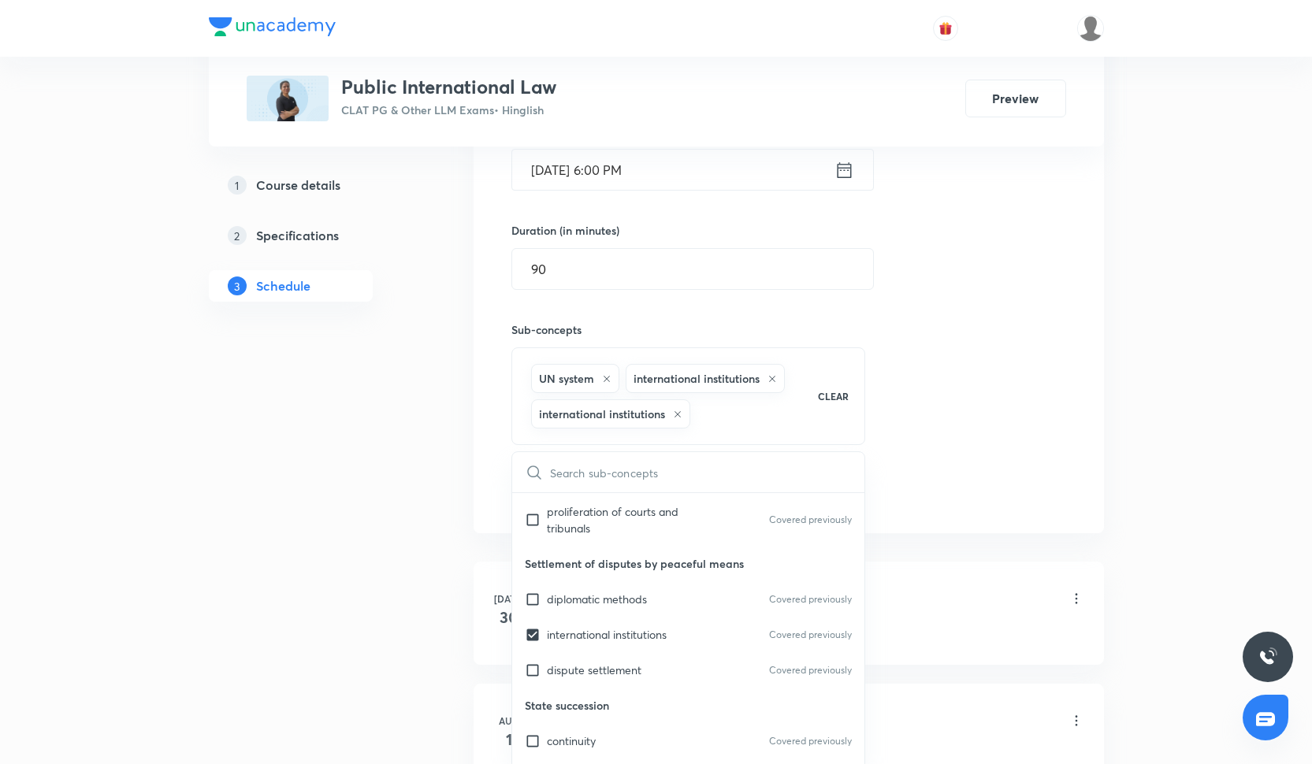
click at [1046, 388] on div "Session 28 Live class Quiz Recorded classes Session title 45/99 Important Judgm…" at bounding box center [788, 212] width 555 height 591
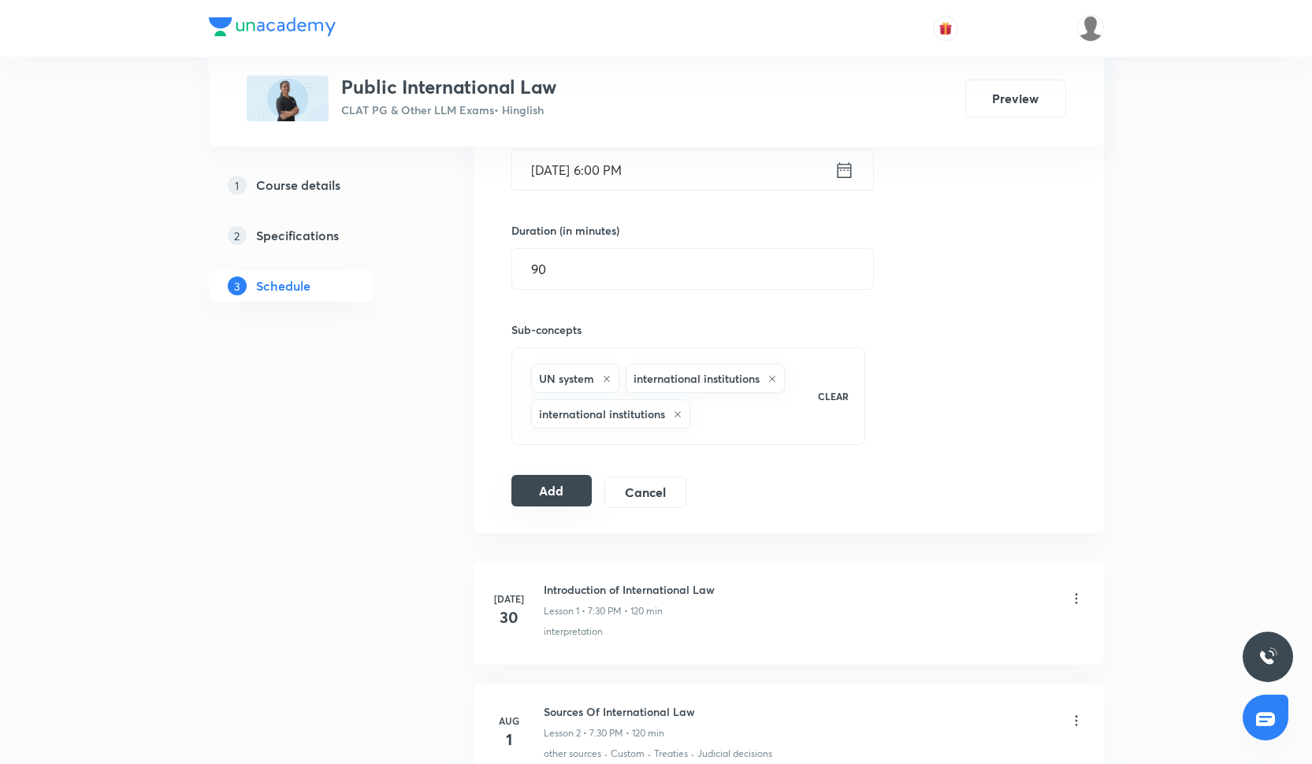
click at [563, 490] on button "Add" at bounding box center [551, 491] width 81 height 32
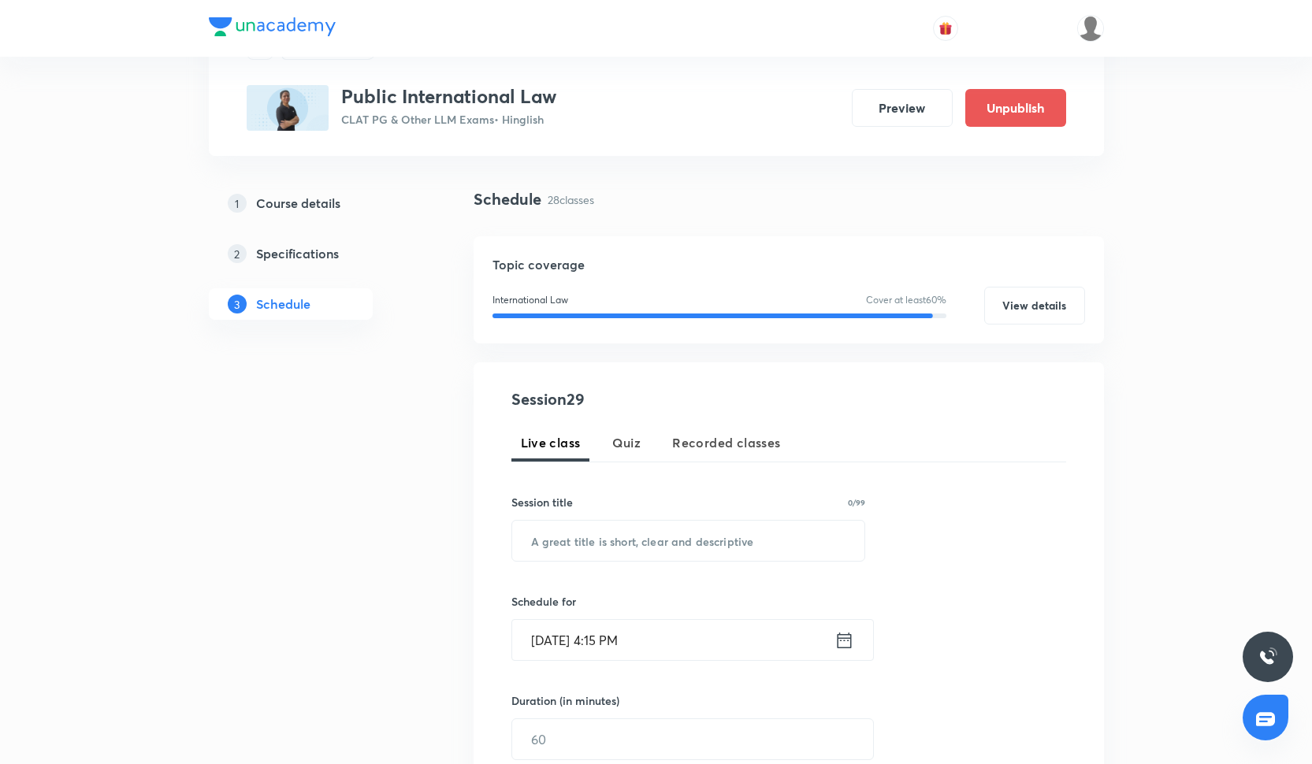
scroll to position [91, 0]
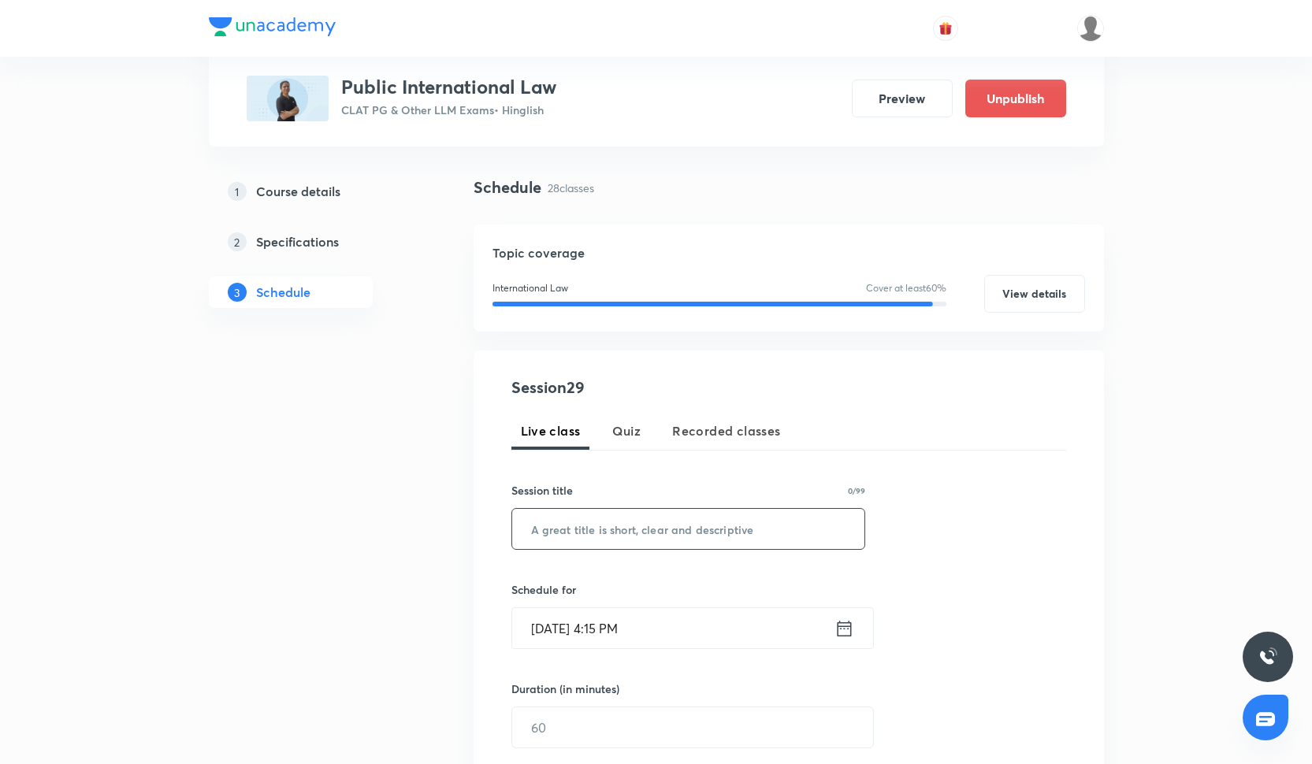
click at [592, 534] on input "text" at bounding box center [688, 529] width 353 height 40
paste input "Important Judgments under international Law-4"
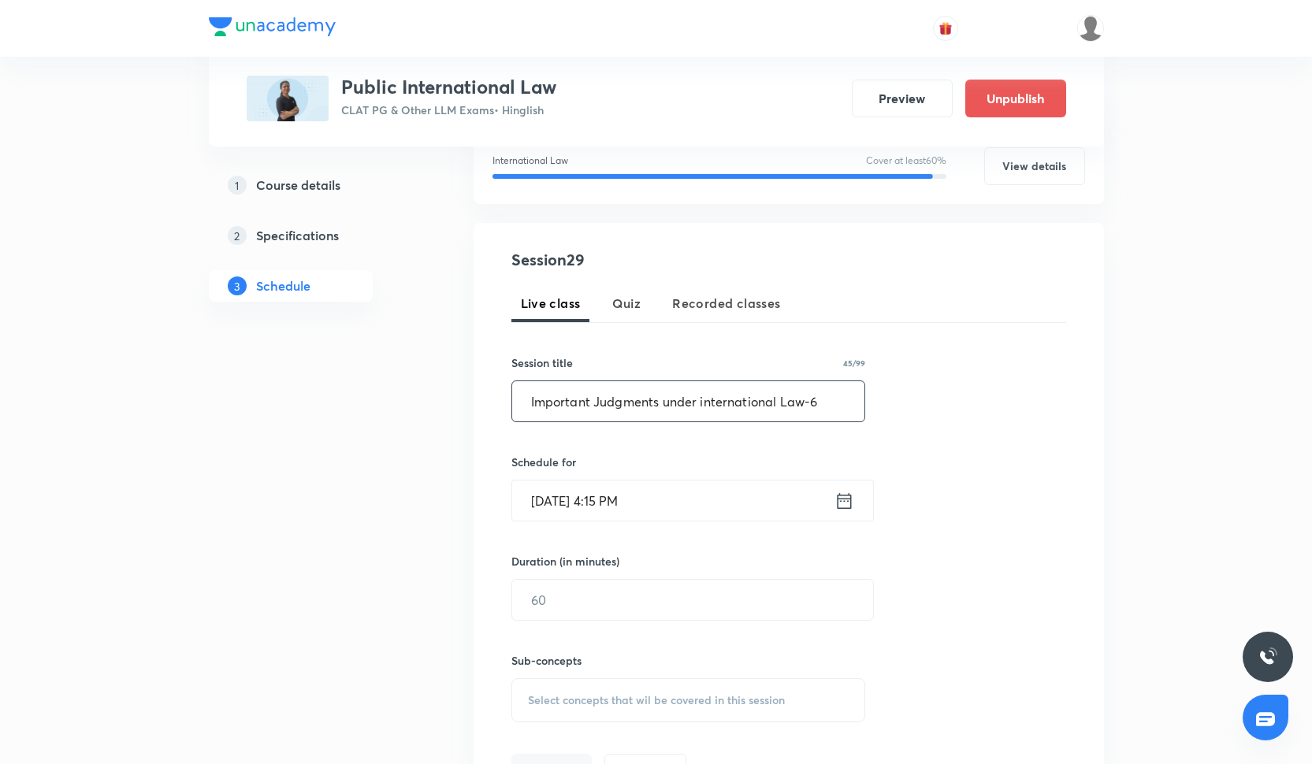
scroll to position [245, 0]
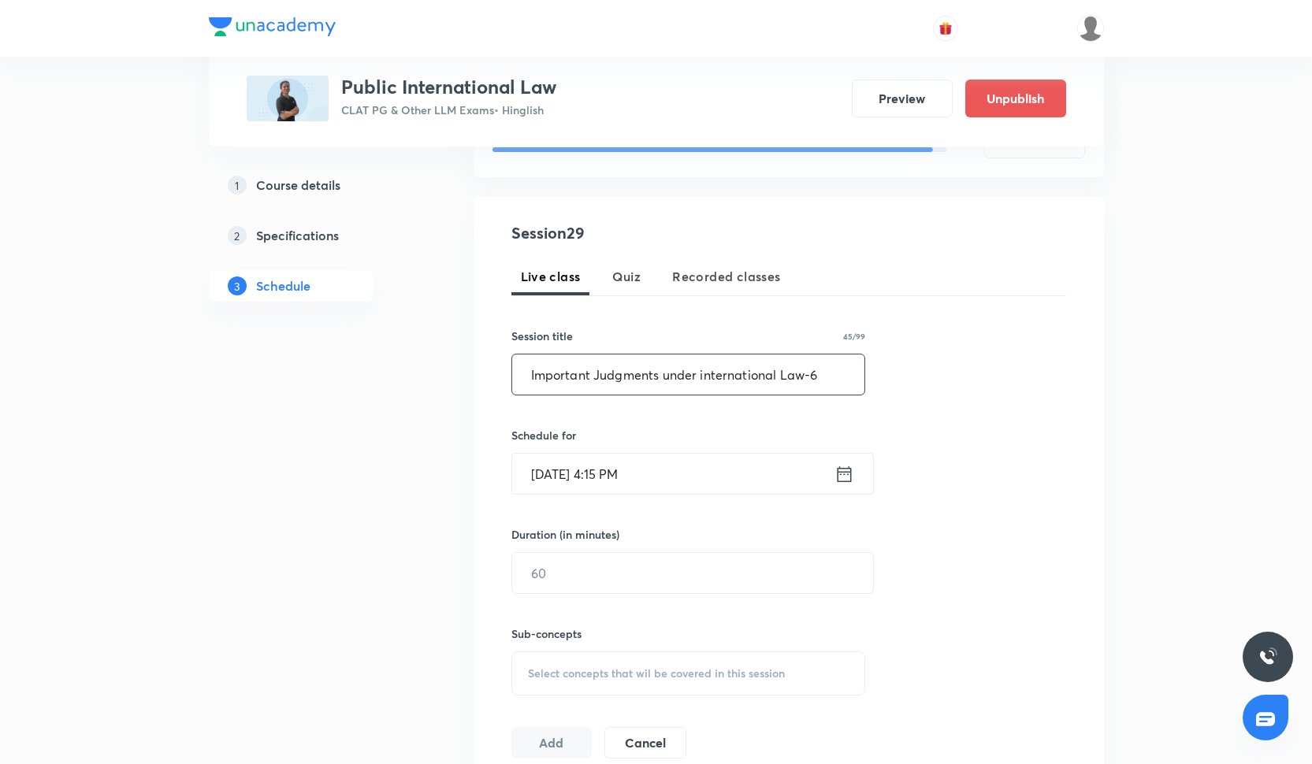
type input "Important Judgments under international Law-6"
click at [606, 478] on input "[DATE] 4:15 PM" at bounding box center [673, 474] width 322 height 40
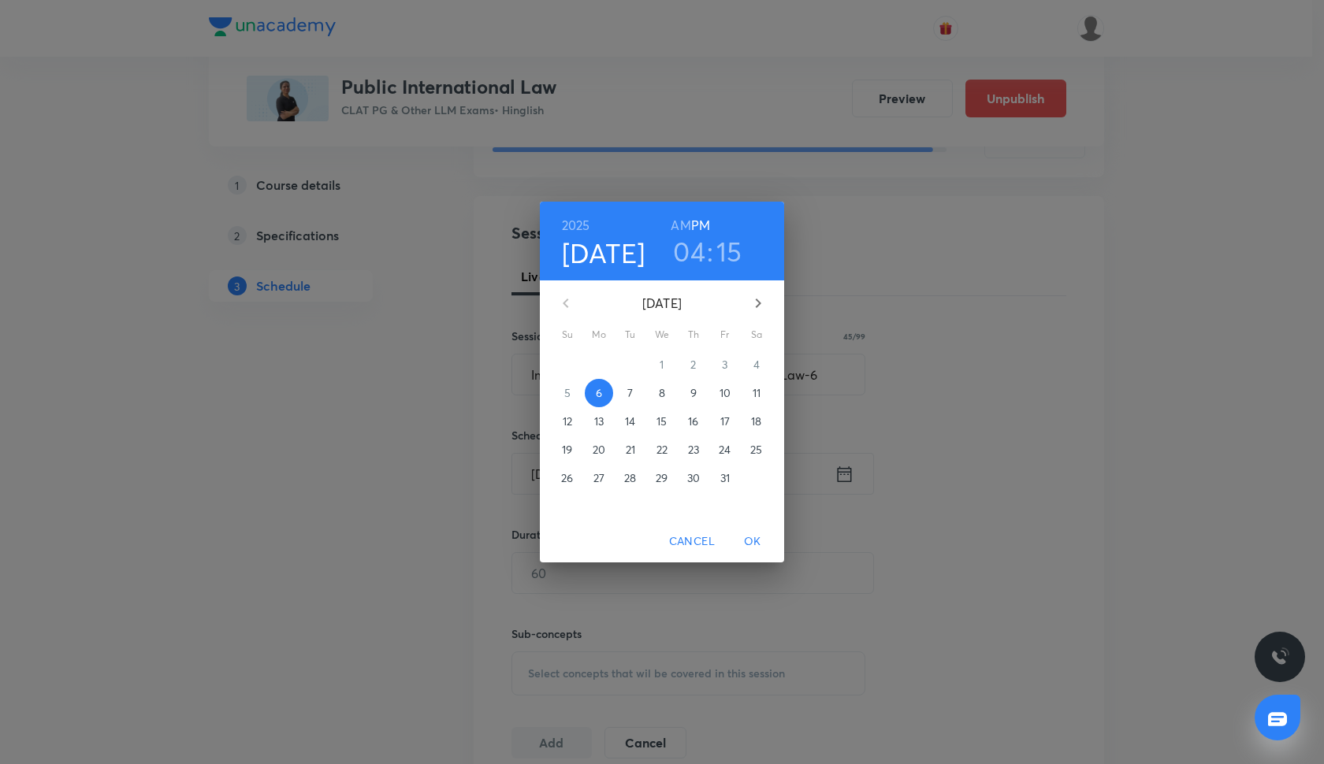
click at [664, 396] on p "8" at bounding box center [662, 393] width 6 height 16
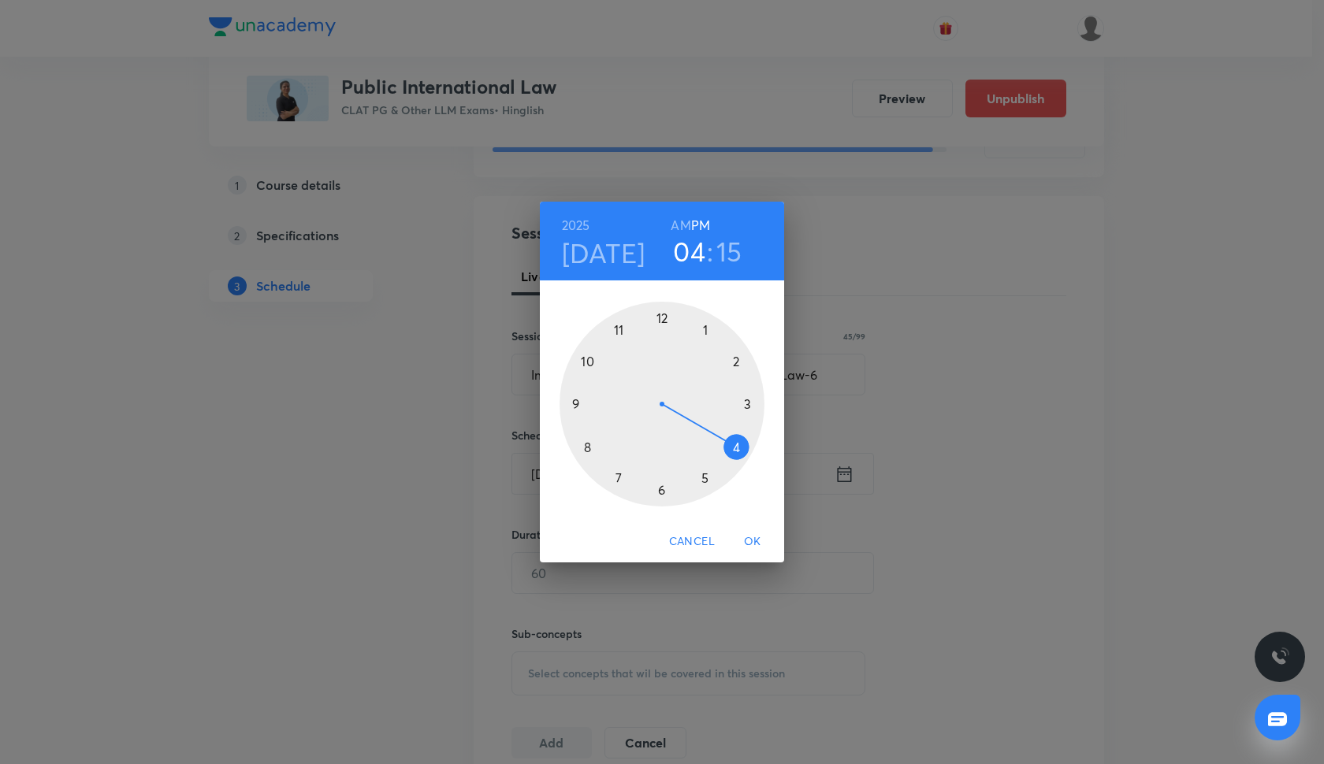
click at [664, 489] on div at bounding box center [662, 404] width 205 height 205
click at [663, 318] on div at bounding box center [662, 404] width 205 height 205
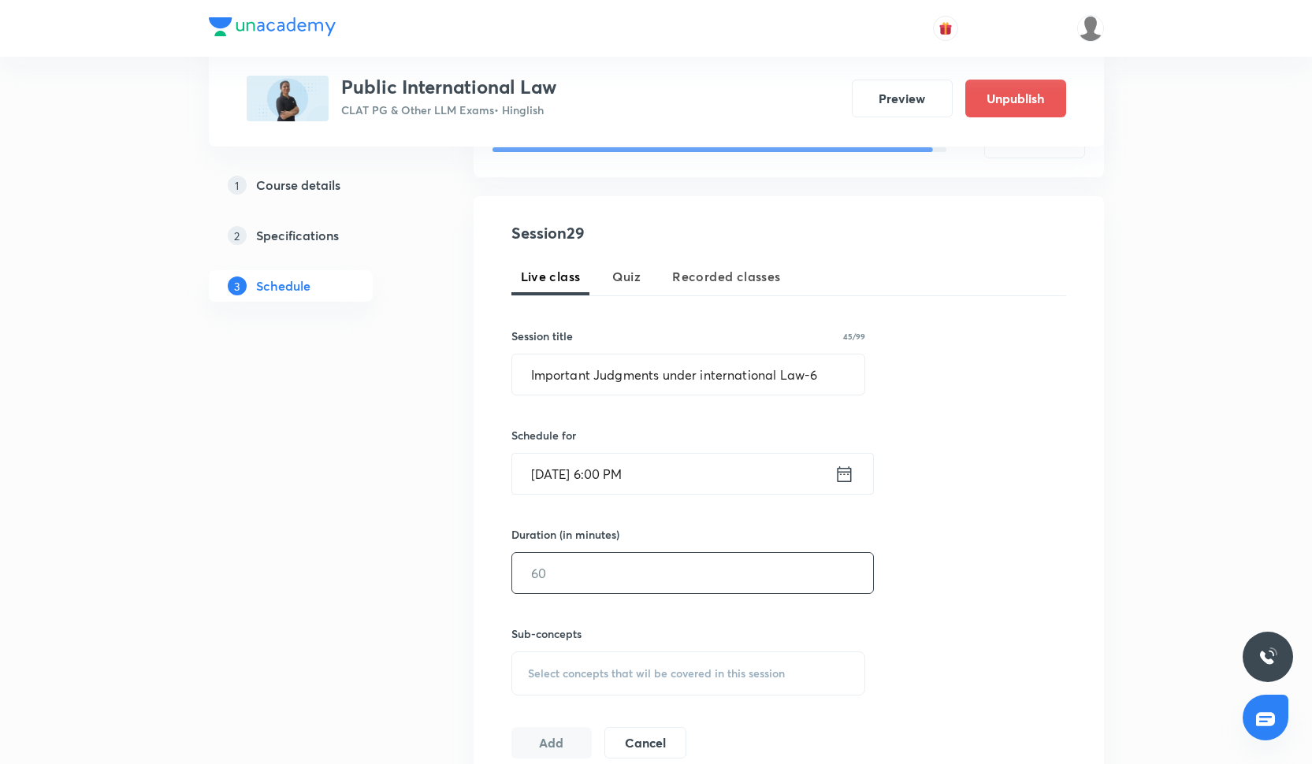
click at [613, 582] on input "text" at bounding box center [692, 573] width 361 height 40
type input "0"
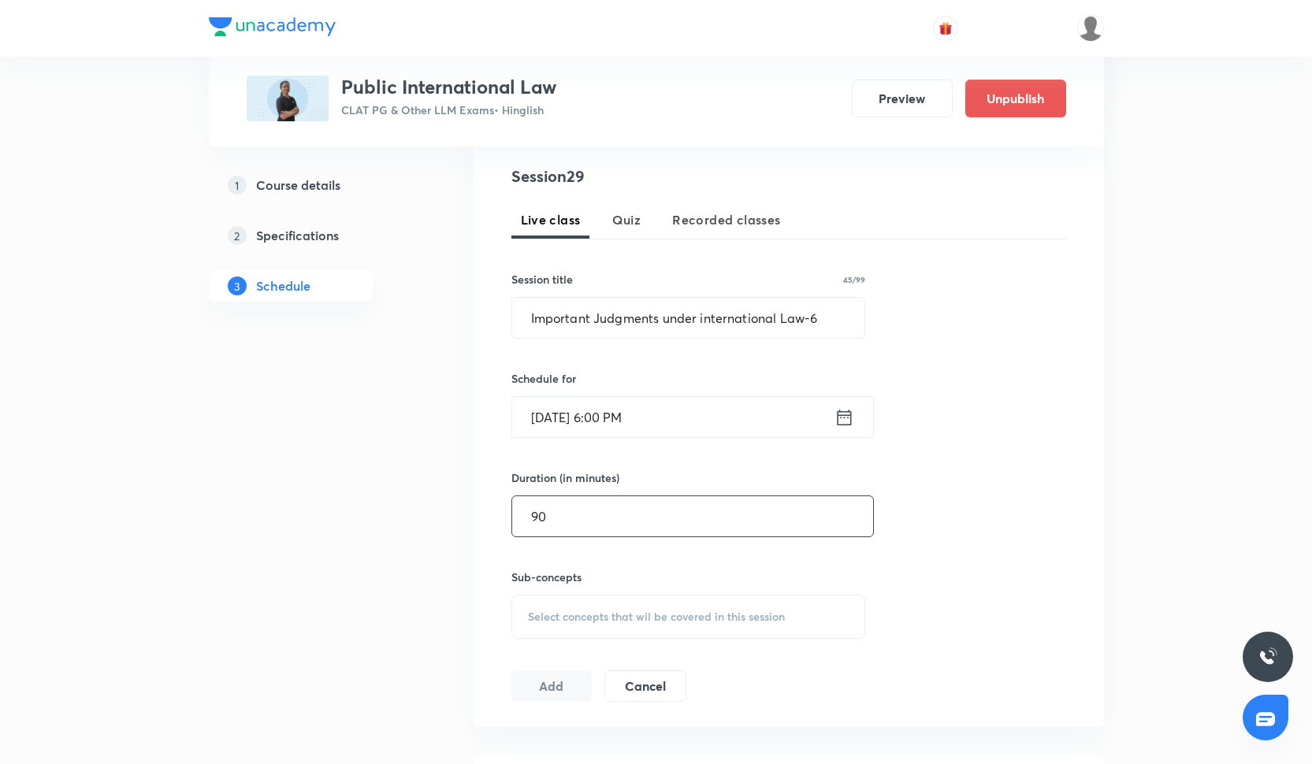
type input "90"
click at [572, 611] on span "Select concepts that wil be covered in this session" at bounding box center [656, 617] width 257 height 13
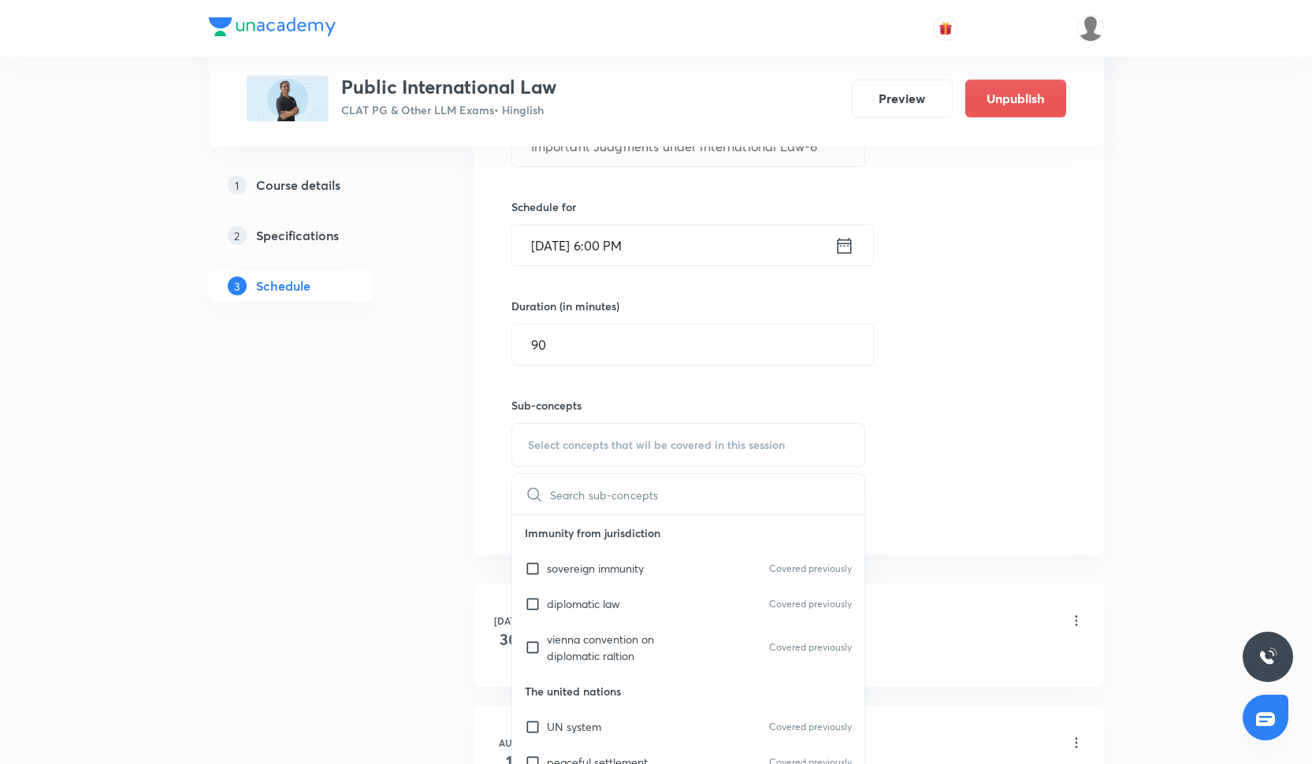
scroll to position [486, 0]
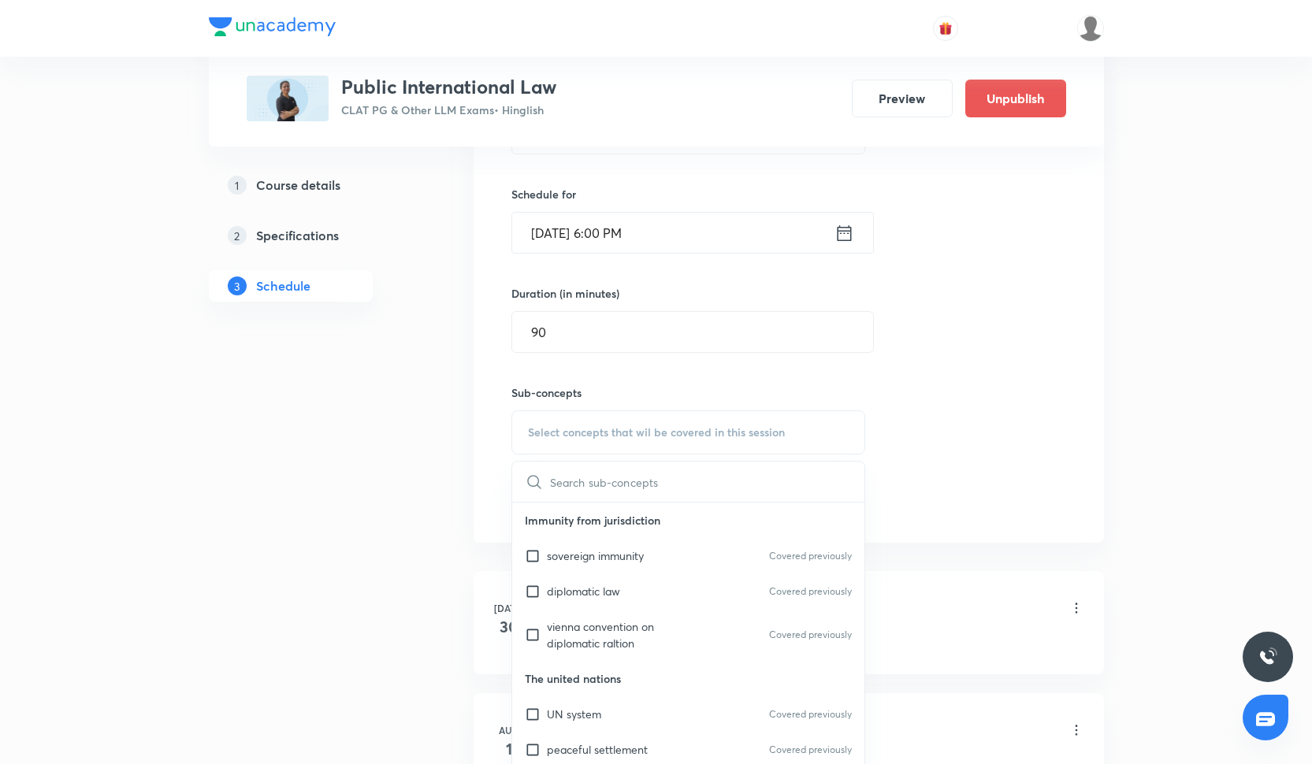
click at [572, 610] on div "vienna convention on diplomatic raltion Covered previously" at bounding box center [688, 635] width 353 height 52
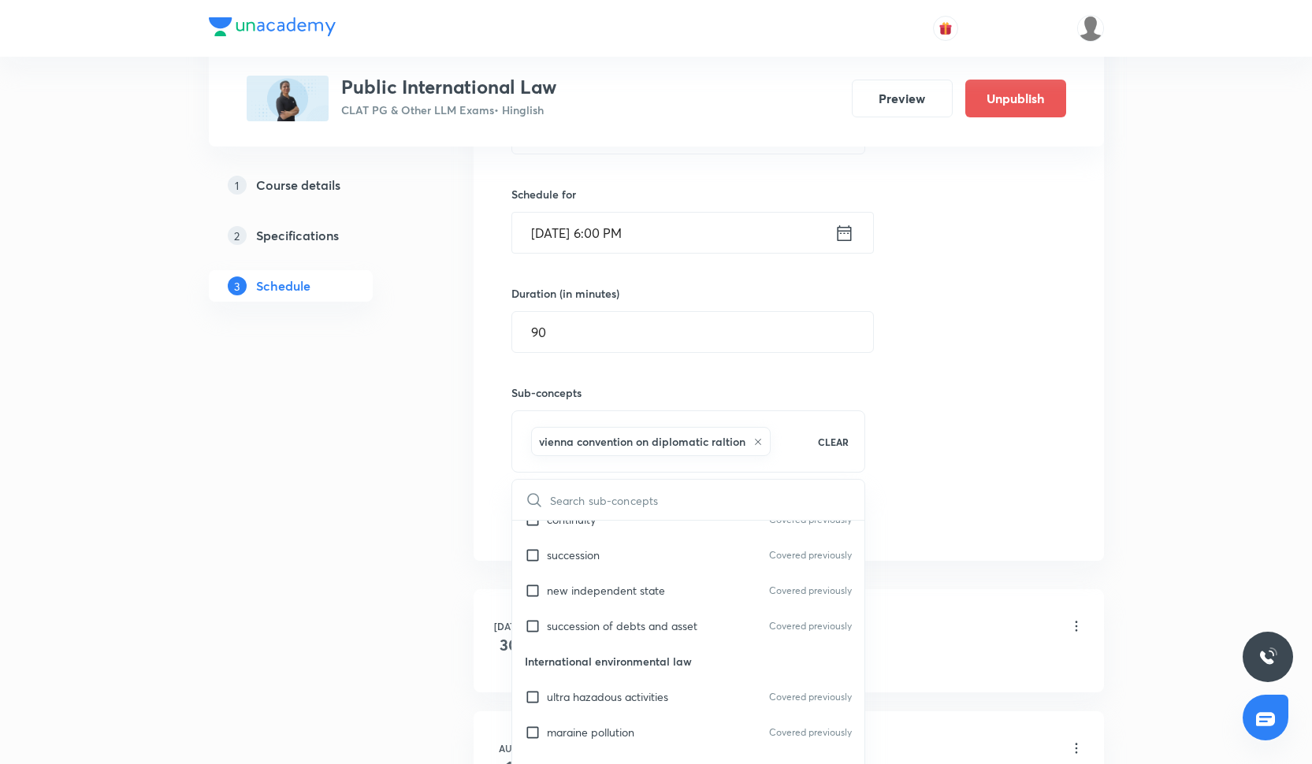
scroll to position [1117, 0]
click at [572, 683] on div "ultra hazadous activities Covered previously" at bounding box center [688, 695] width 353 height 35
checkbox input "true"
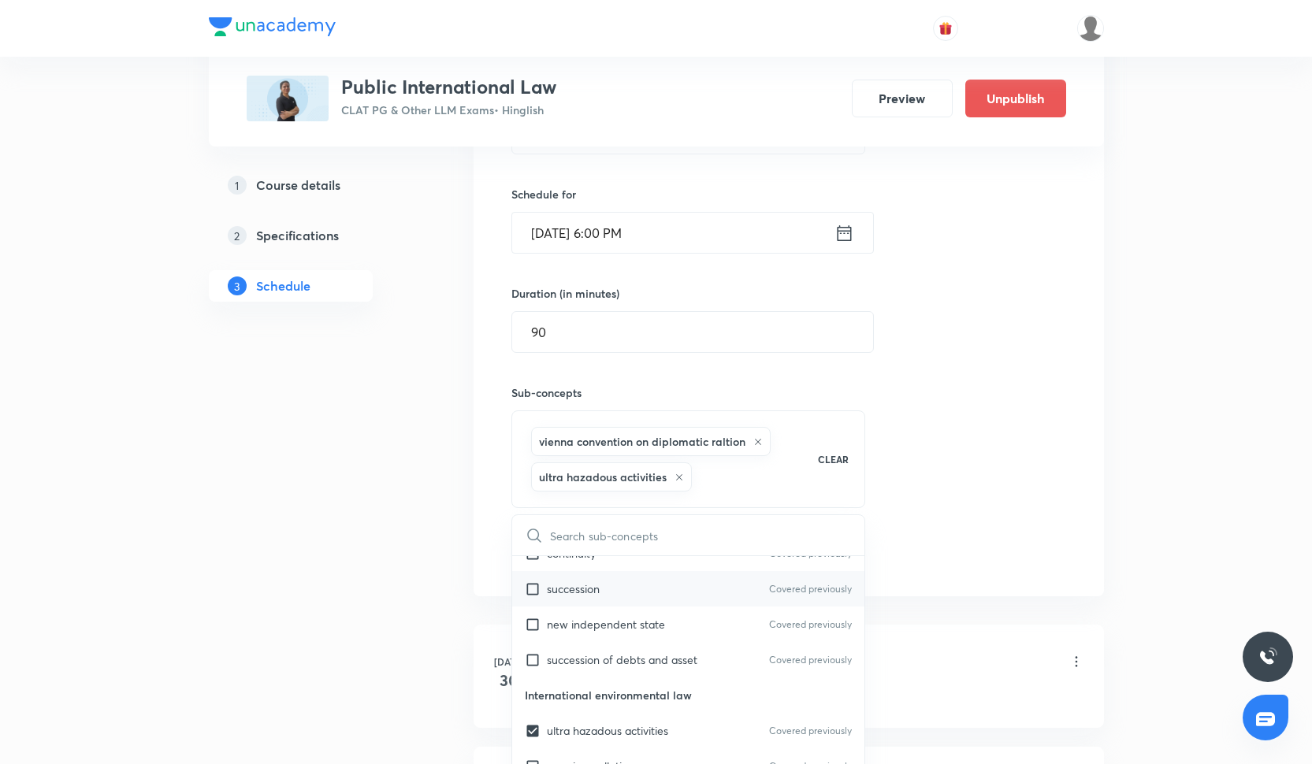
click at [590, 618] on p "new independent state" at bounding box center [606, 624] width 118 height 17
checkbox input "true"
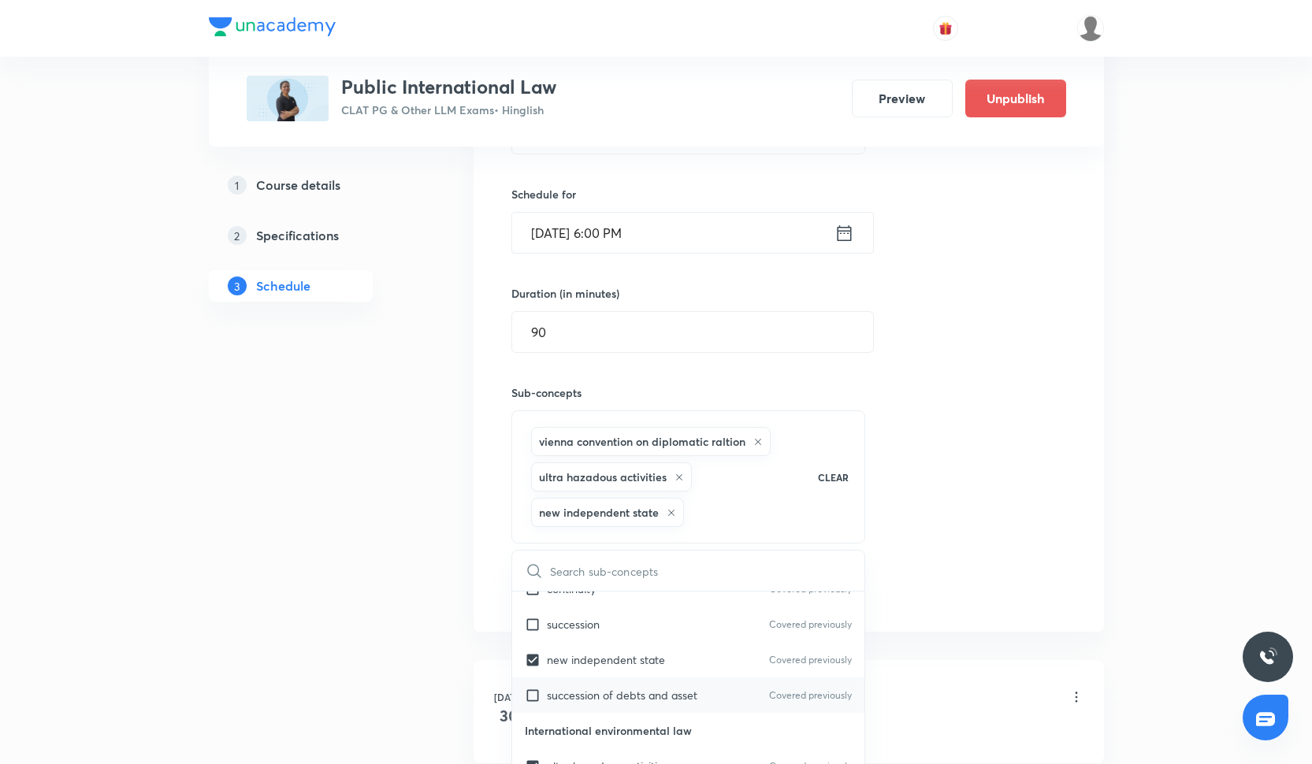
click at [593, 685] on div "succession of debts and asset Covered previously" at bounding box center [688, 695] width 353 height 35
checkbox input "true"
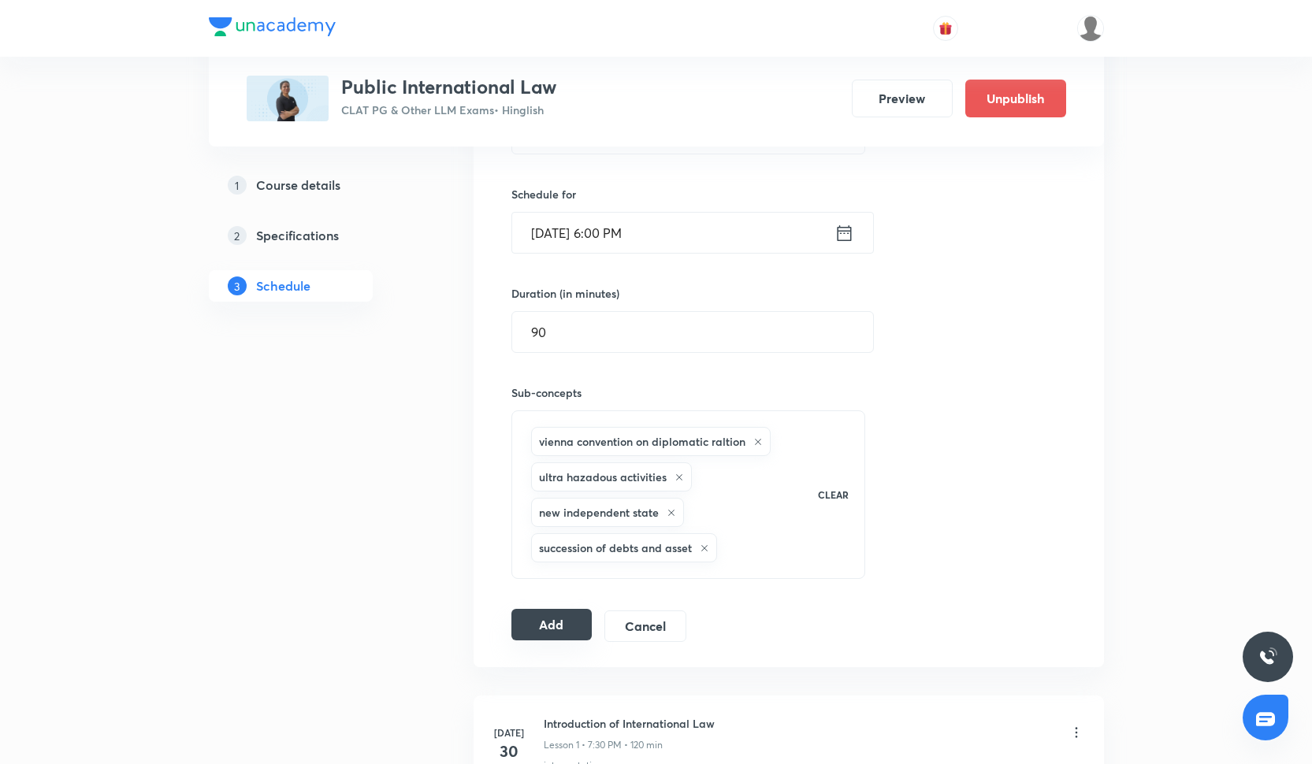
click at [567, 616] on button "Add" at bounding box center [551, 625] width 81 height 32
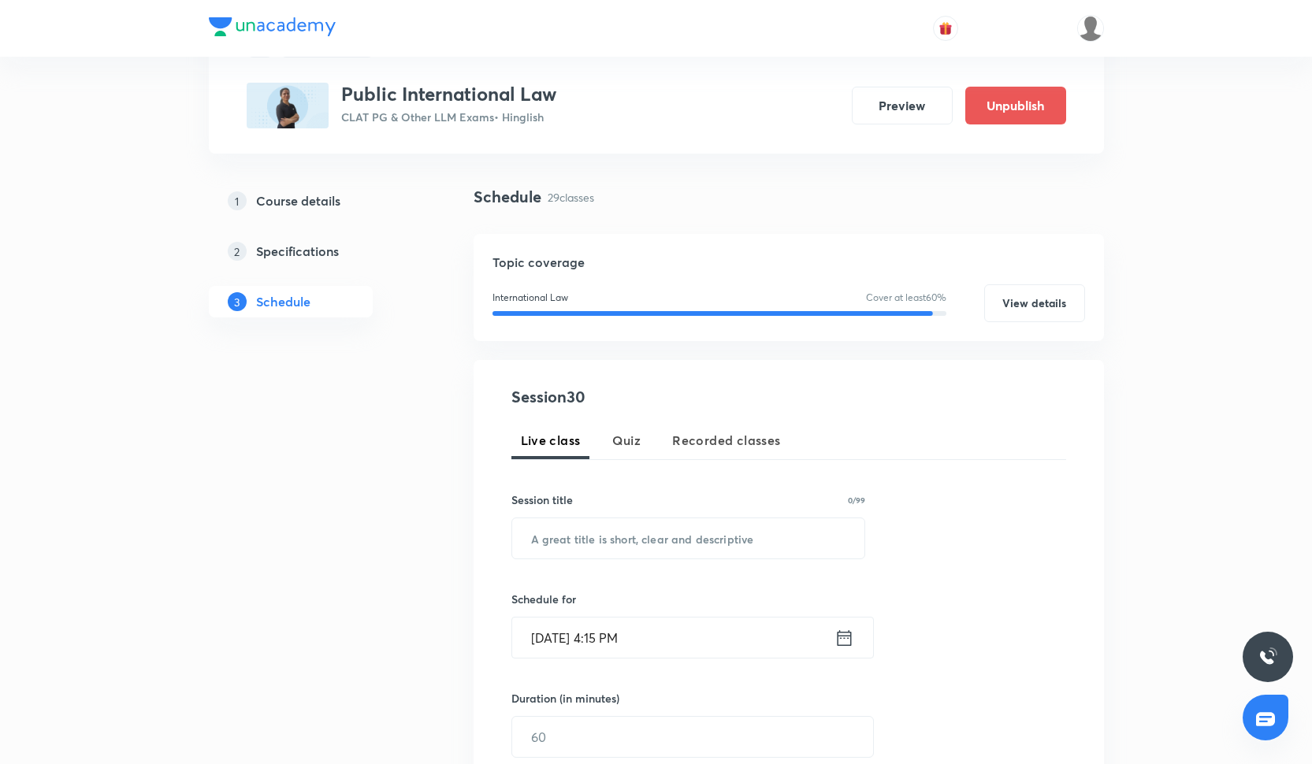
scroll to position [61, 0]
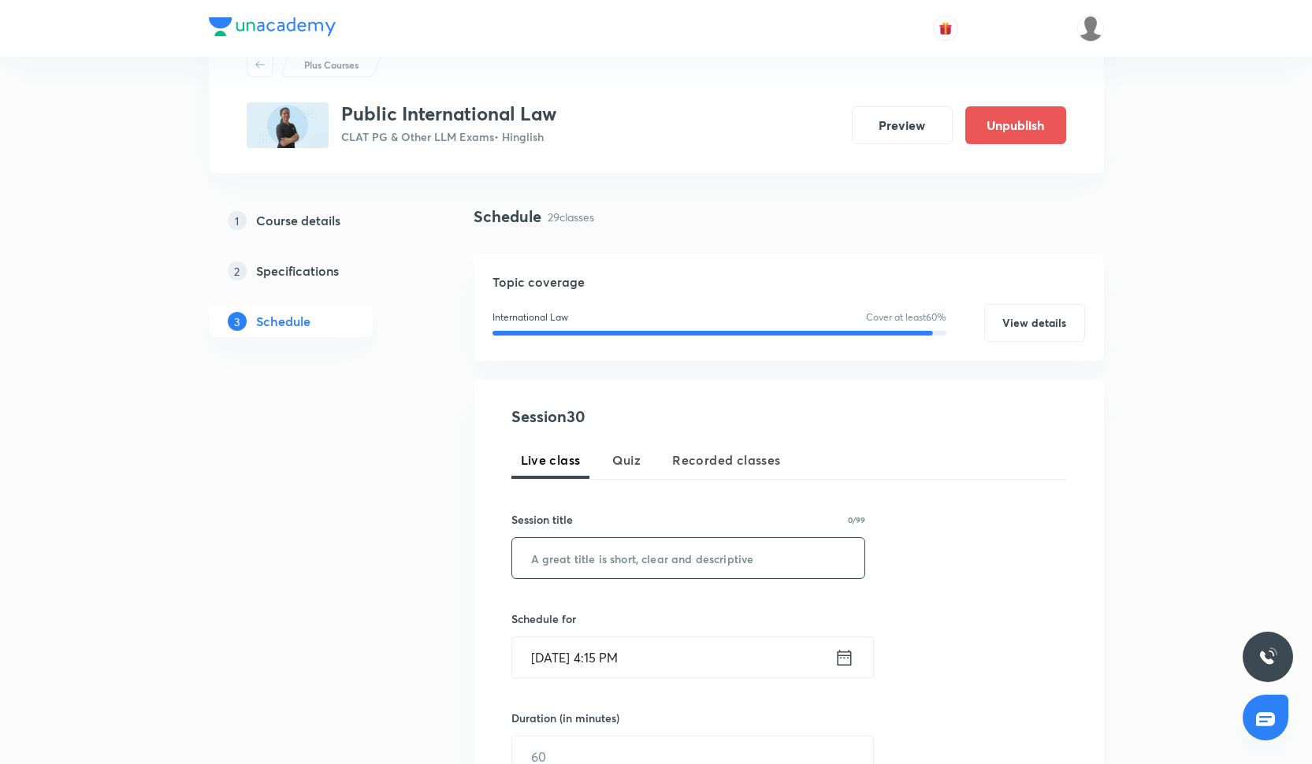
click at [682, 567] on input "text" at bounding box center [688, 558] width 353 height 40
paste input "Important Judgments under international Law-4"
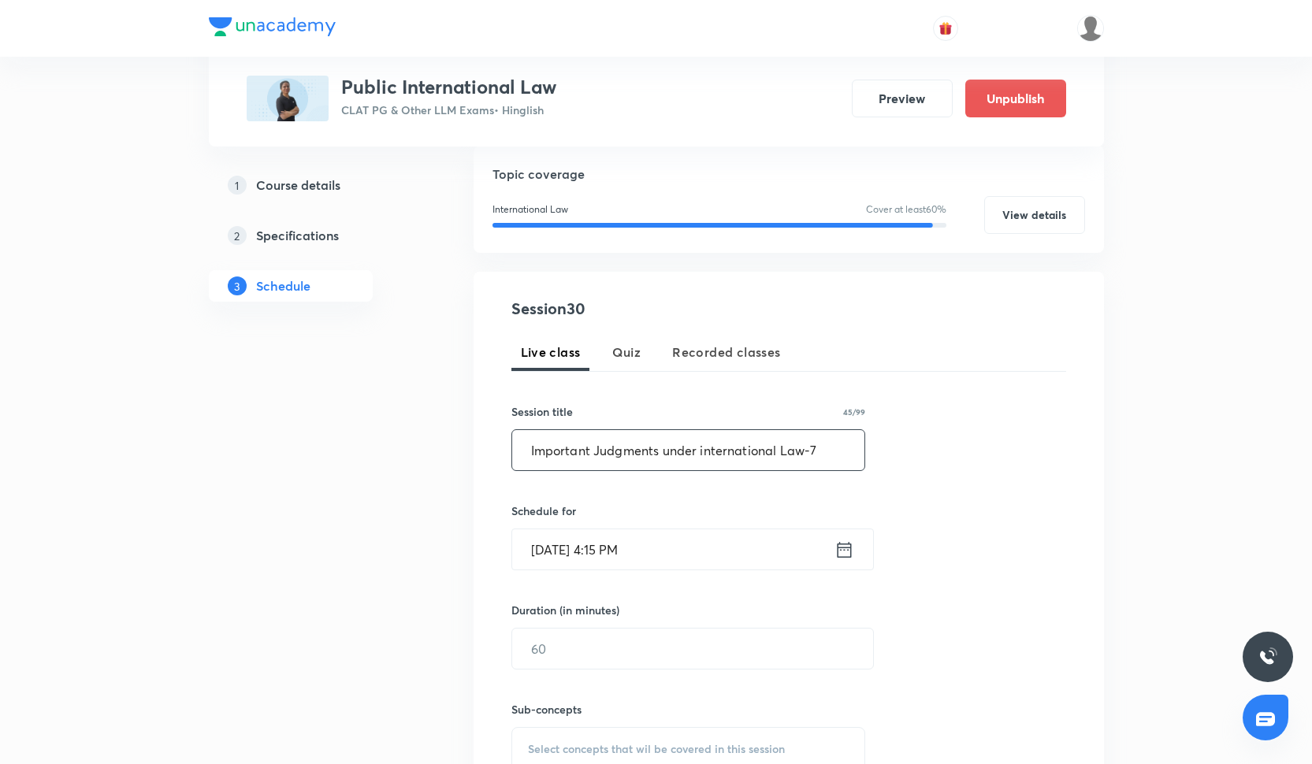
scroll to position [173, 0]
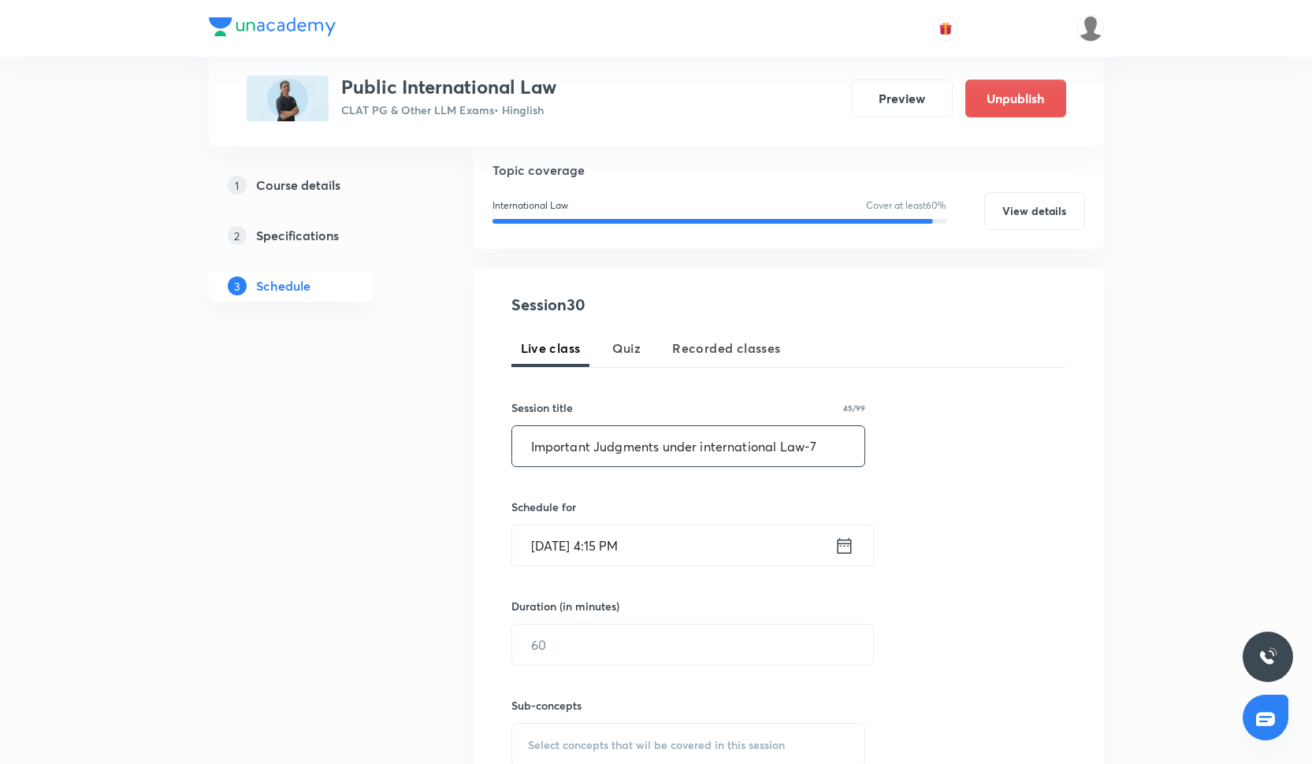
type input "Important Judgments under international Law-7"
click at [605, 558] on input "[DATE] 4:15 PM" at bounding box center [673, 546] width 322 height 40
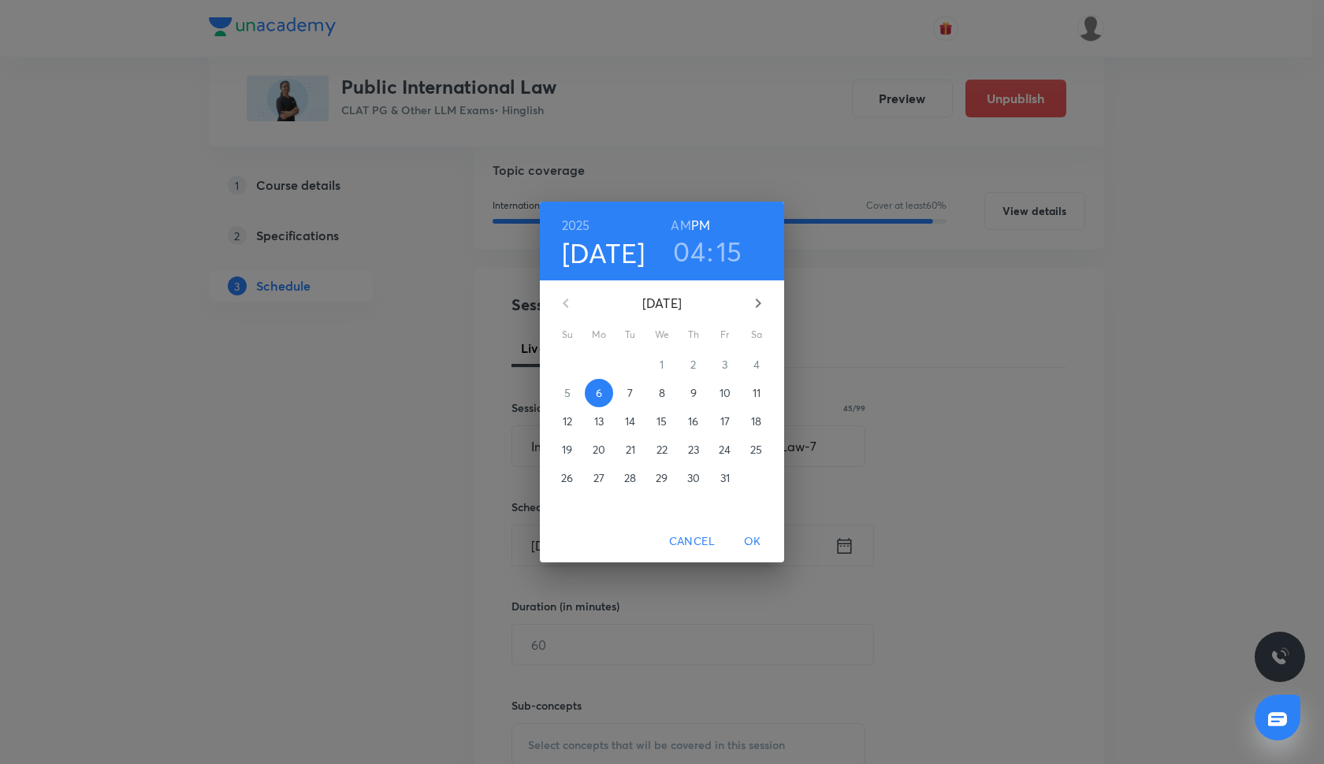
click at [723, 392] on p "10" at bounding box center [724, 393] width 11 height 16
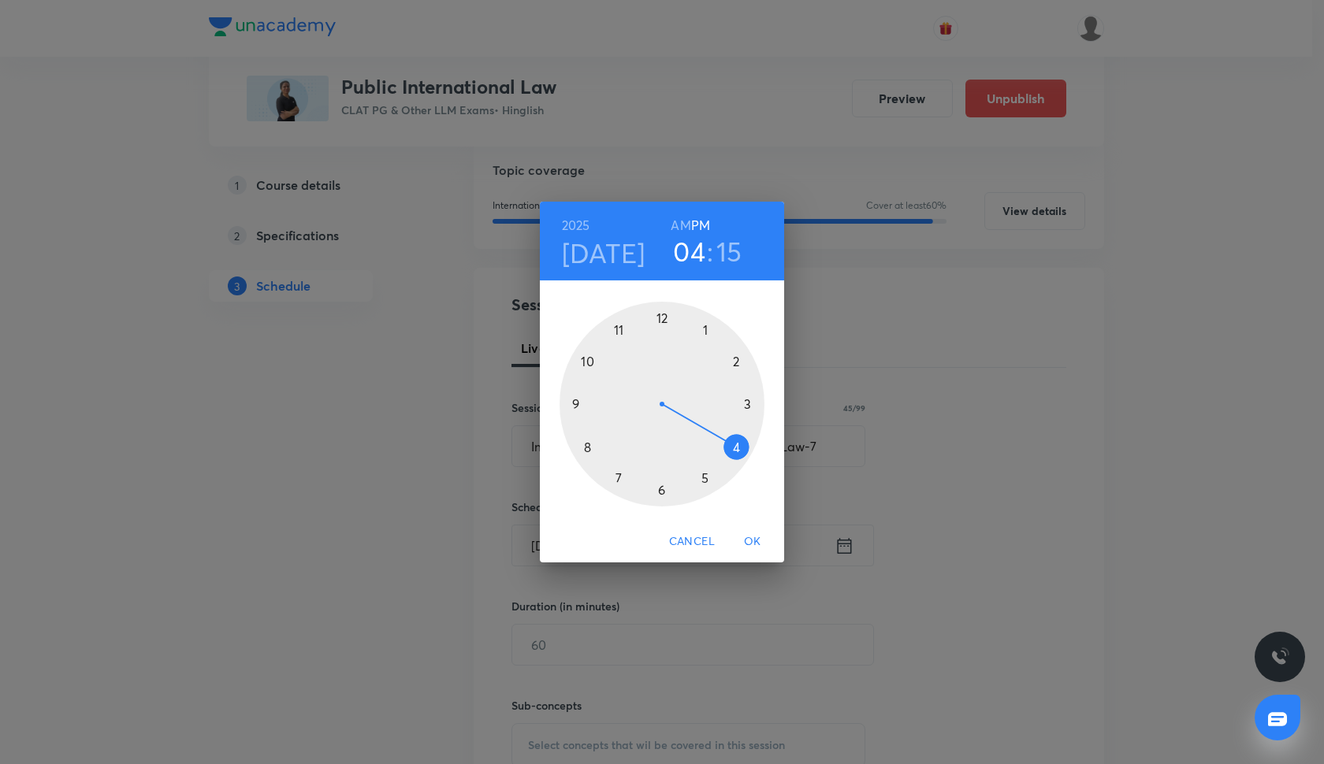
click at [661, 491] on div at bounding box center [662, 404] width 205 height 205
click at [658, 322] on div at bounding box center [662, 404] width 205 height 205
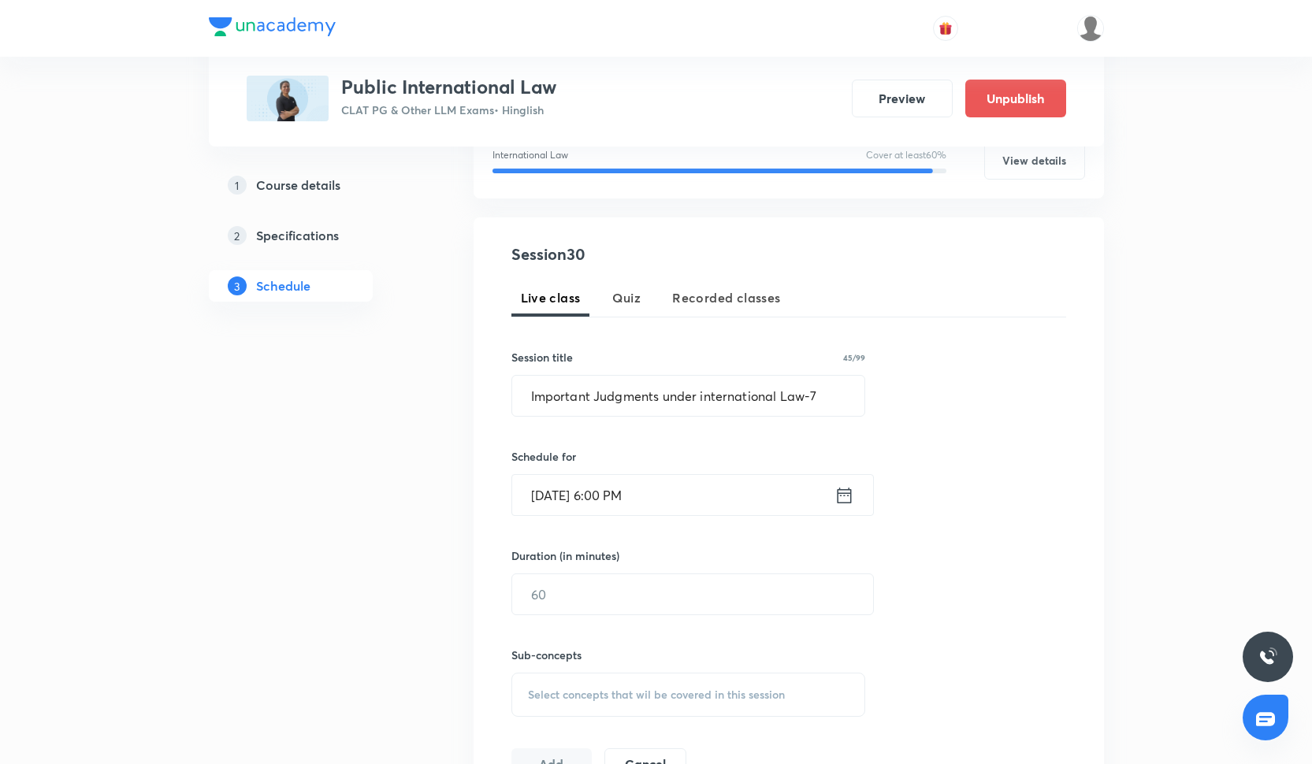
scroll to position [225, 0]
click at [589, 587] on input "text" at bounding box center [692, 594] width 361 height 40
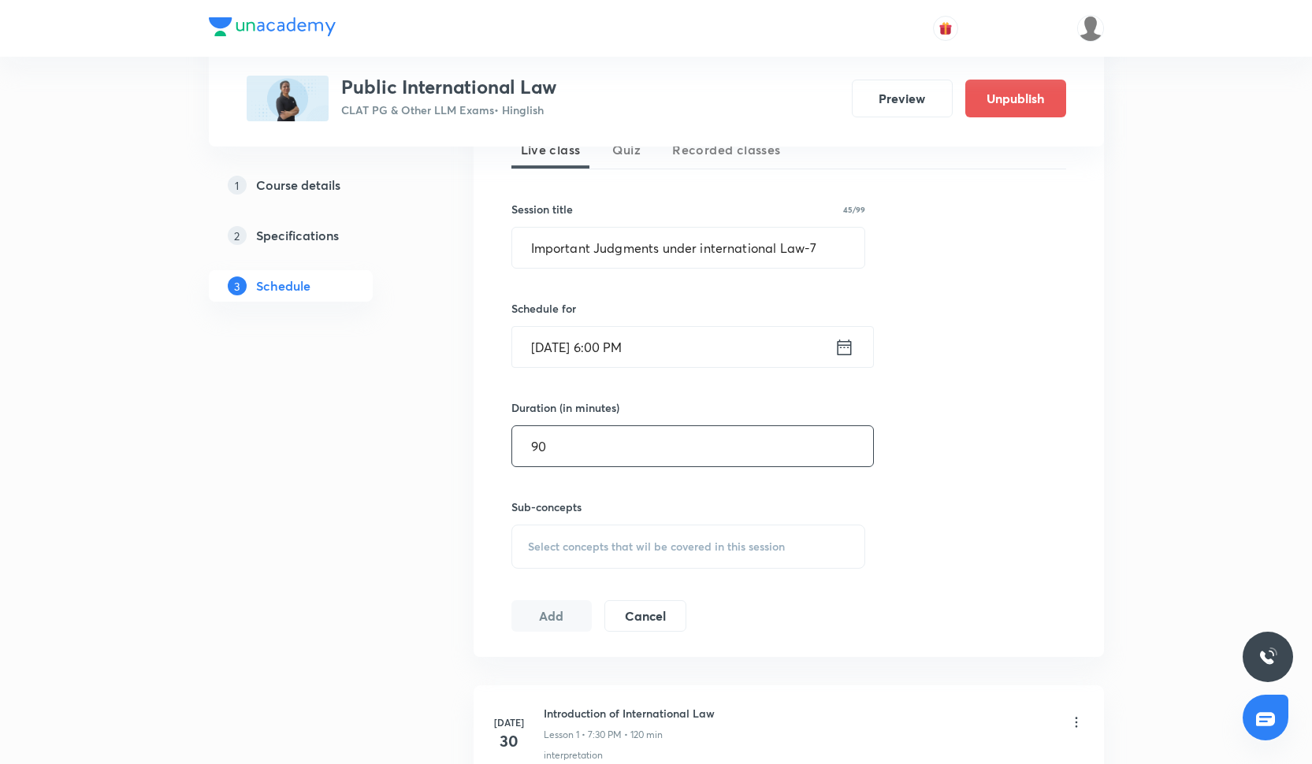
scroll to position [370, 0]
type input "90"
click at [585, 558] on div "Select concepts that wil be covered in this session" at bounding box center [688, 548] width 355 height 44
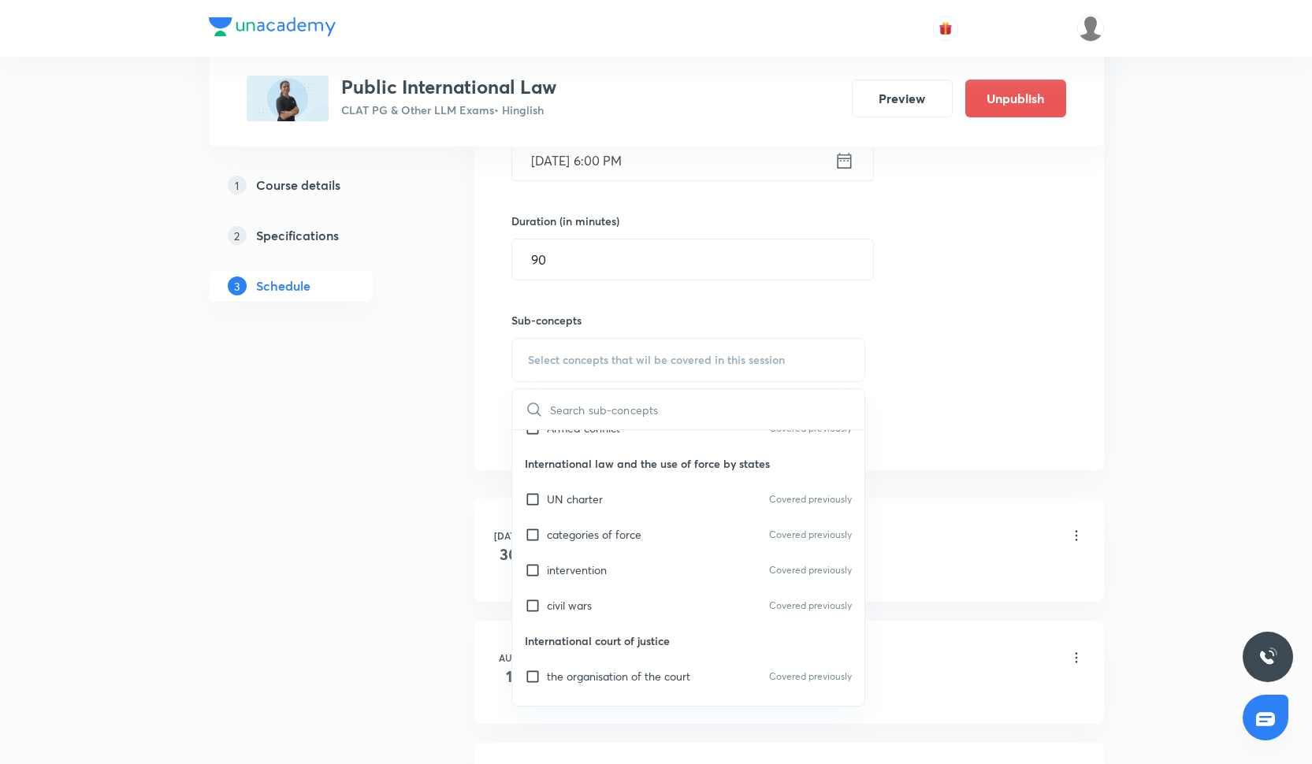
scroll to position [535, 0]
click at [587, 494] on p "UN charter" at bounding box center [575, 497] width 56 height 17
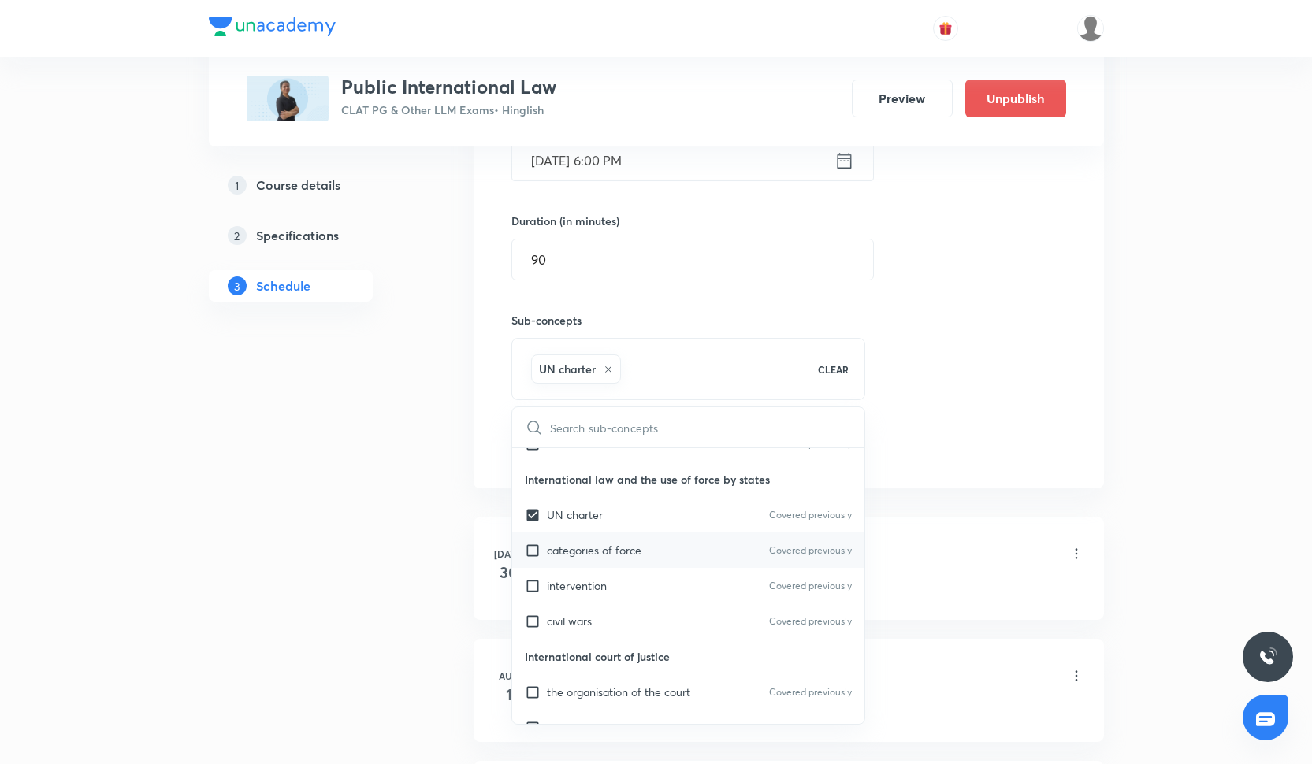
click at [587, 545] on p "categories of force" at bounding box center [594, 550] width 95 height 17
checkbox input "true"
click at [587, 579] on p "intervention" at bounding box center [577, 586] width 60 height 17
checkbox input "true"
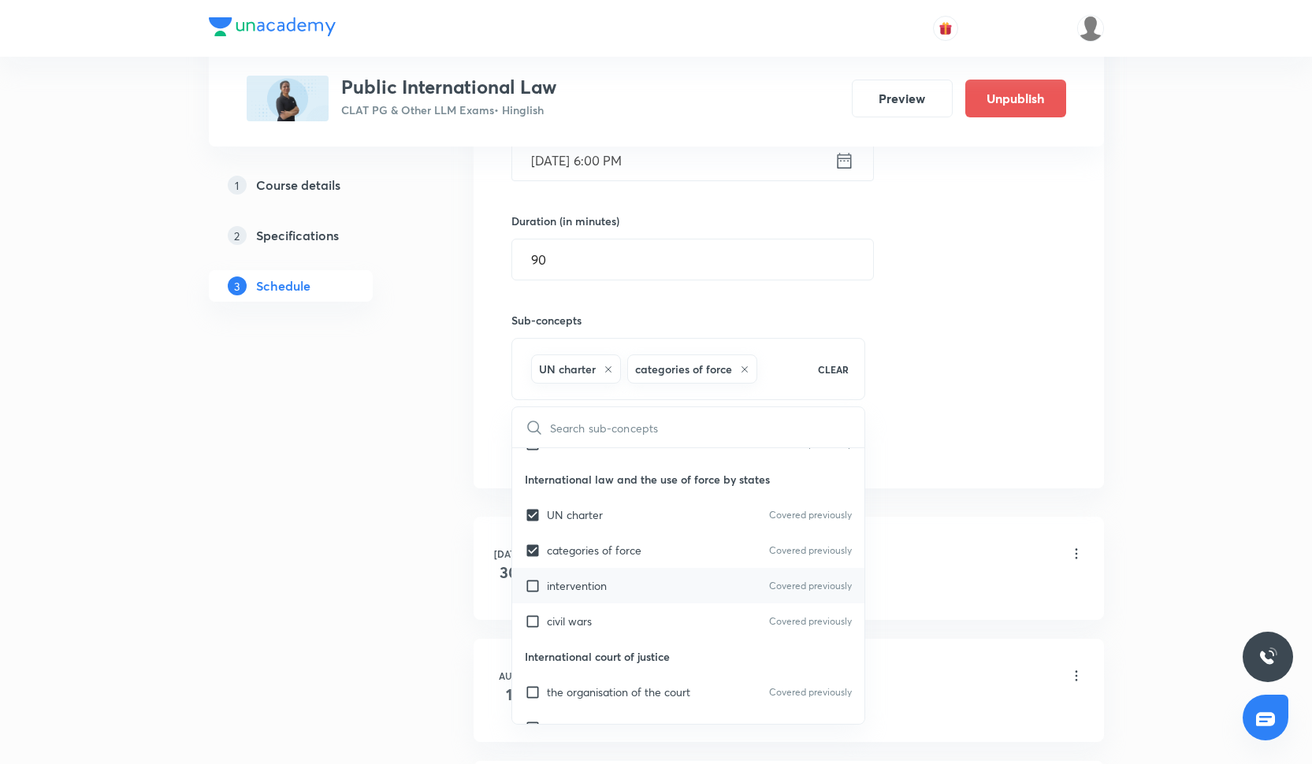
checkbox input "true"
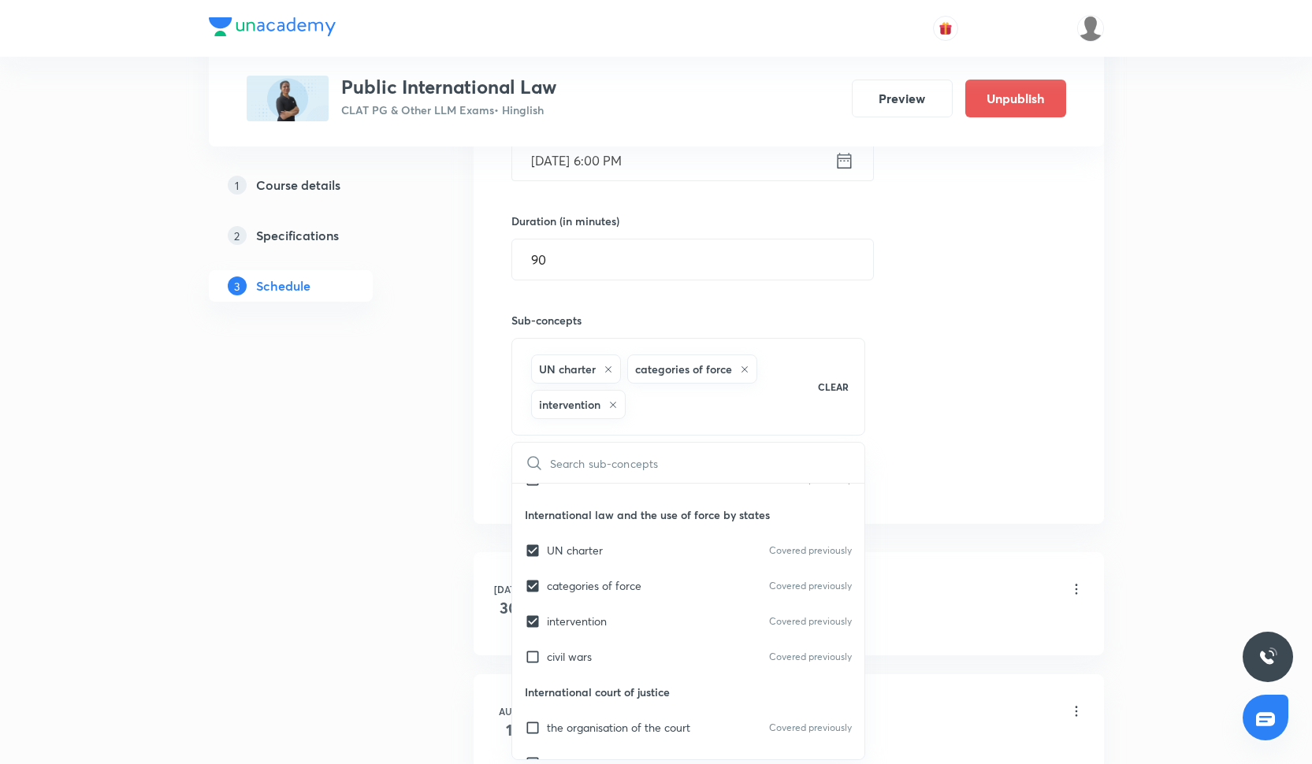
click at [933, 382] on div "Session 30 Live class Quiz Recorded classes Session title 45/99 Important Judgm…" at bounding box center [788, 203] width 555 height 591
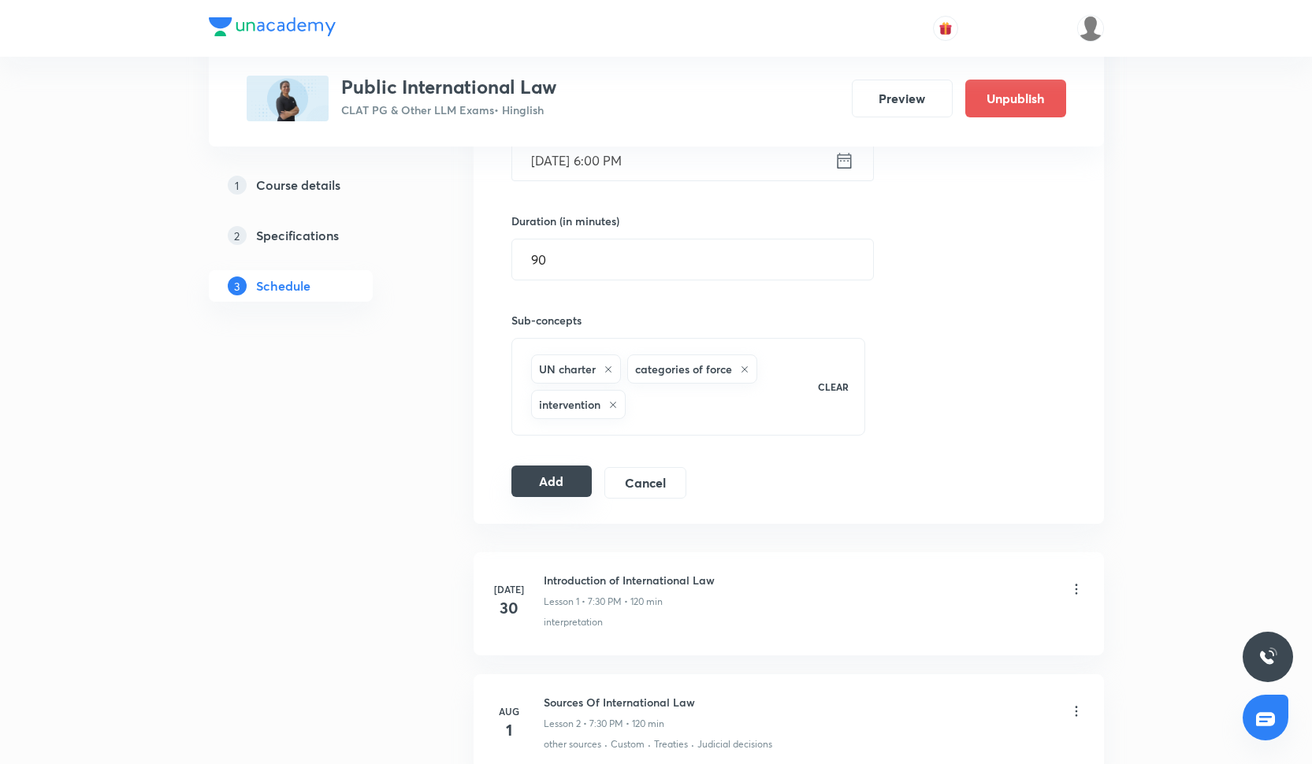
click at [563, 479] on button "Add" at bounding box center [551, 482] width 81 height 32
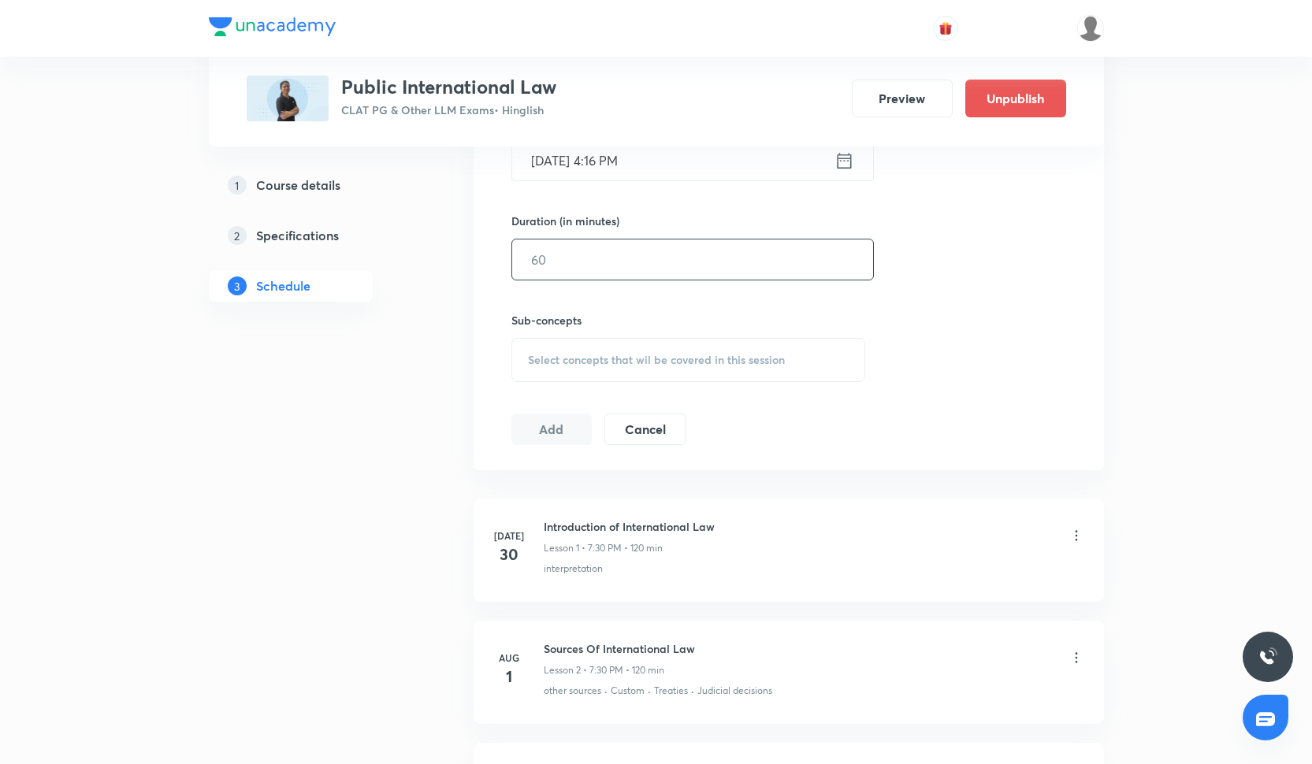
click at [653, 269] on input "text" at bounding box center [692, 260] width 361 height 40
click at [615, 167] on input "[DATE] 4:16 PM" at bounding box center [673, 160] width 322 height 40
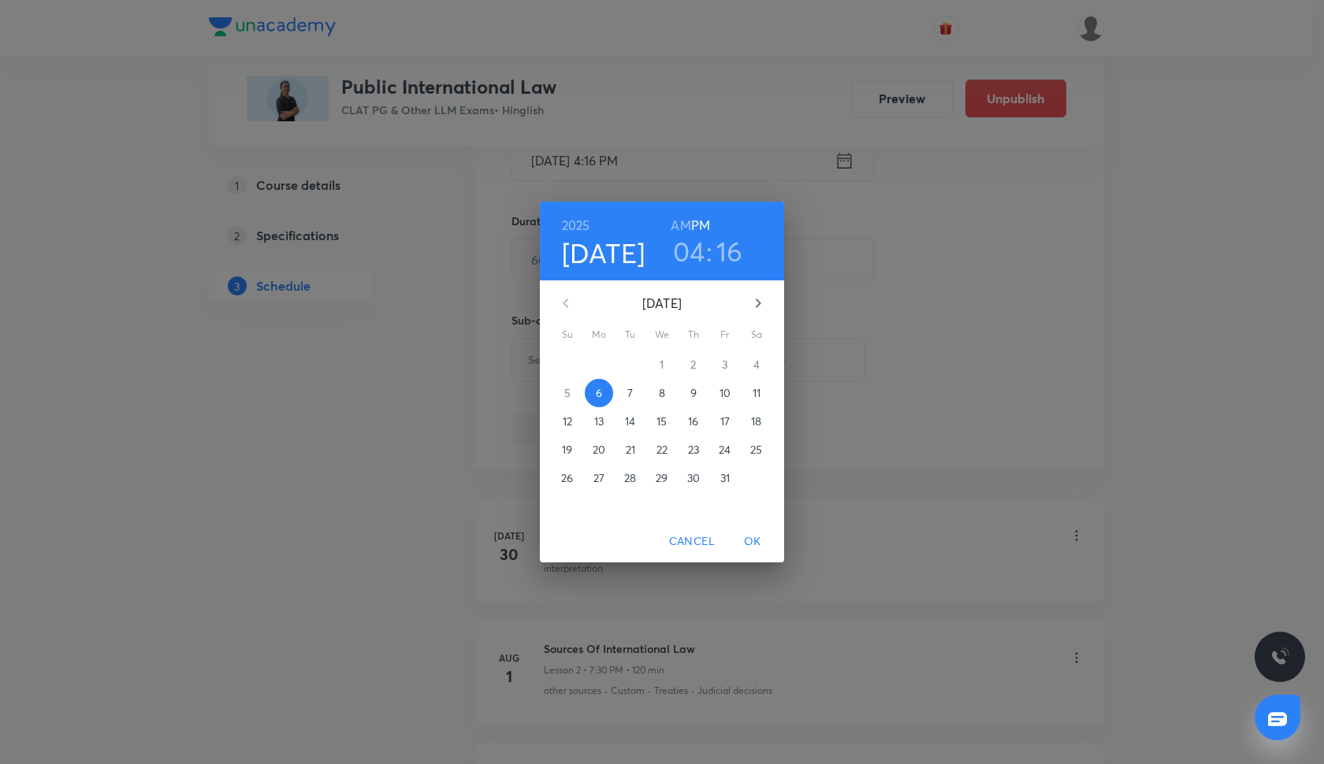
click at [735, 254] on h3 "16" at bounding box center [729, 251] width 27 height 33
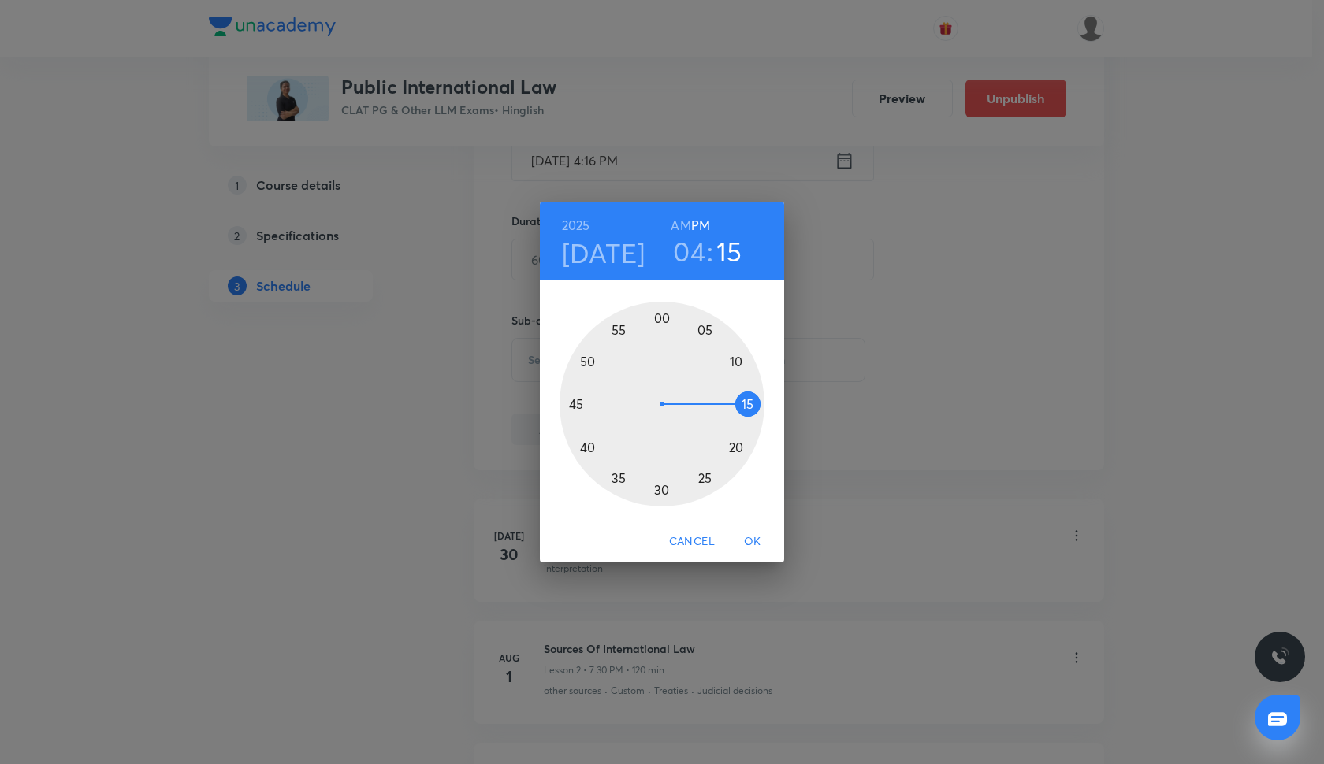
click at [746, 402] on div at bounding box center [662, 404] width 205 height 205
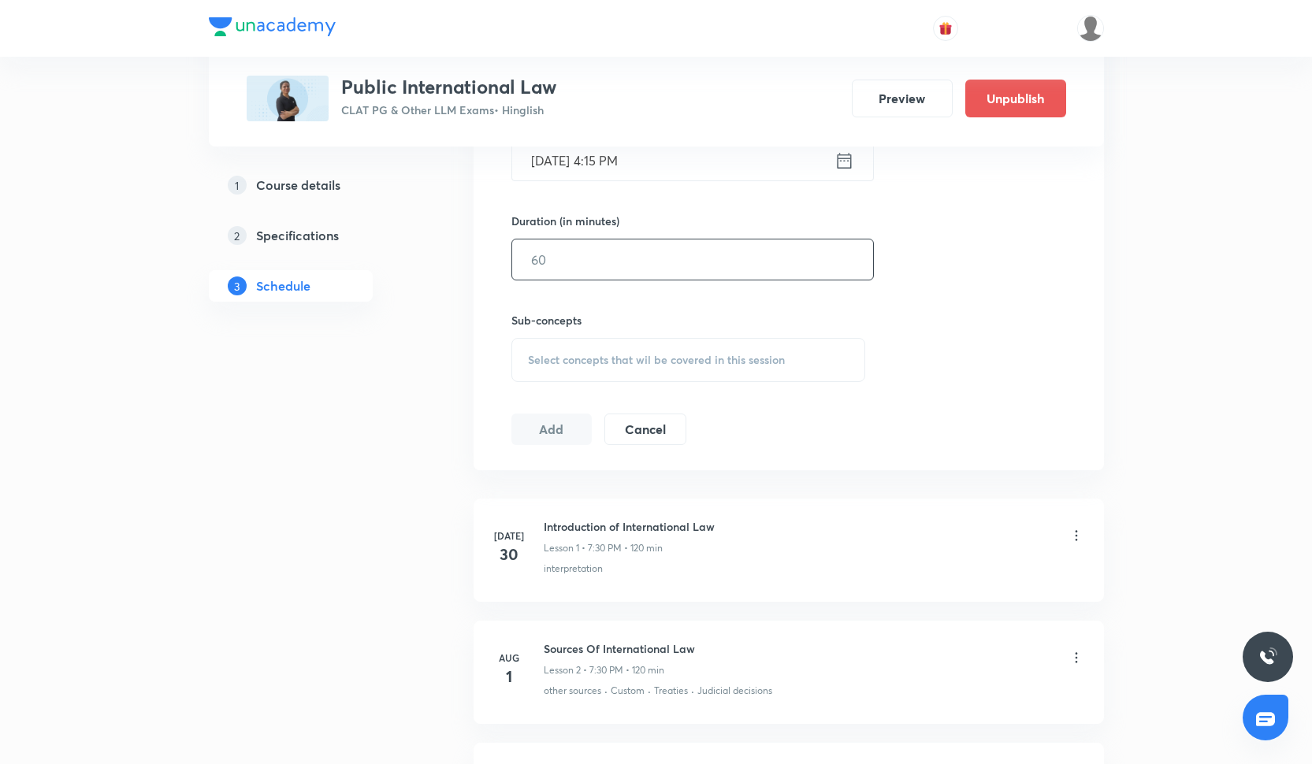
click at [605, 270] on input "text" at bounding box center [692, 260] width 361 height 40
type input "90"
click at [582, 348] on div "Select concepts that wil be covered in this session" at bounding box center [688, 360] width 355 height 44
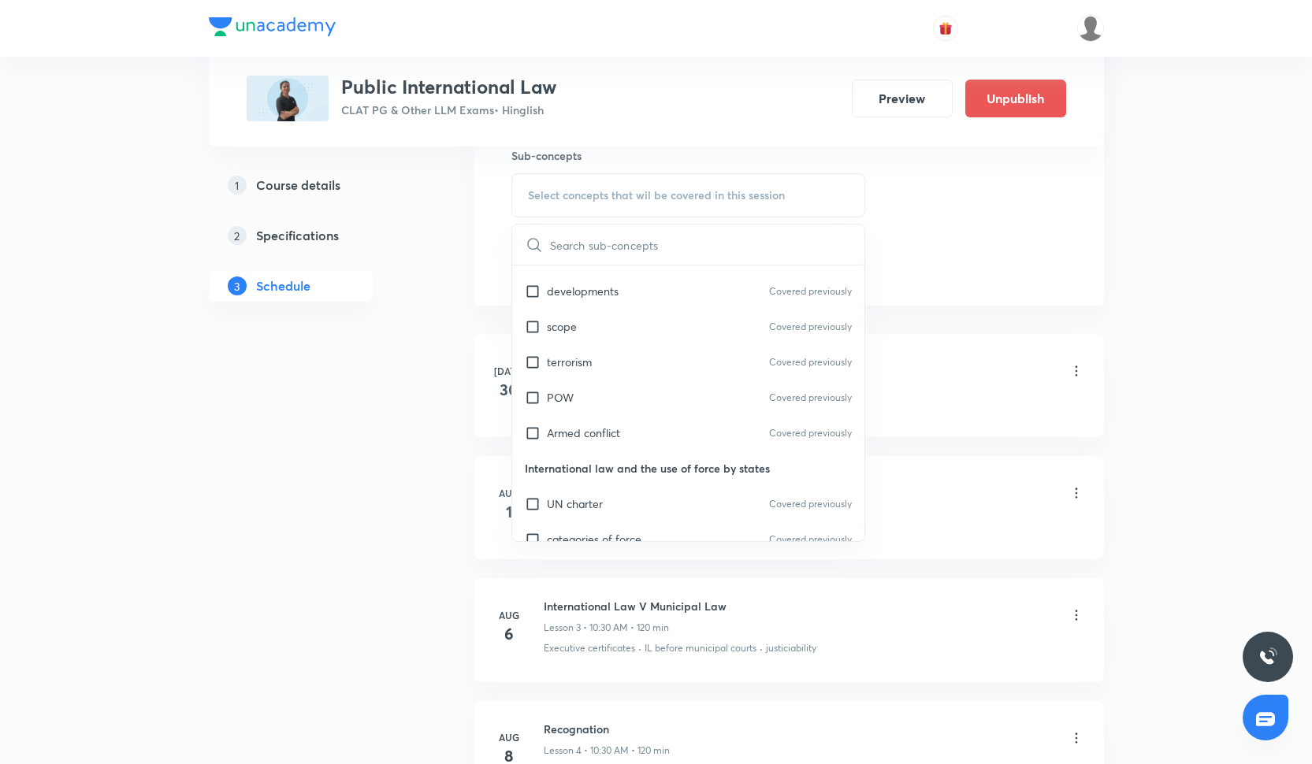
scroll to position [370, 0]
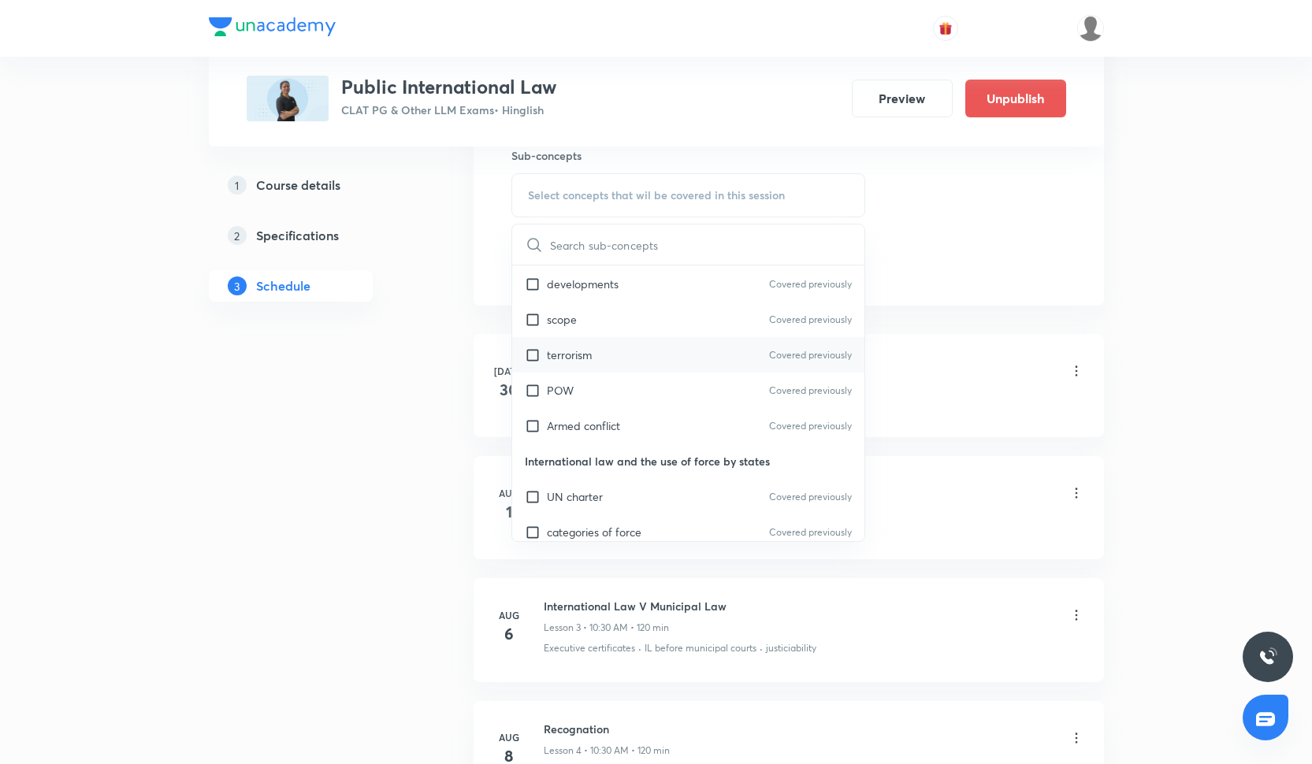
click at [582, 348] on p "terrorism" at bounding box center [569, 355] width 45 height 17
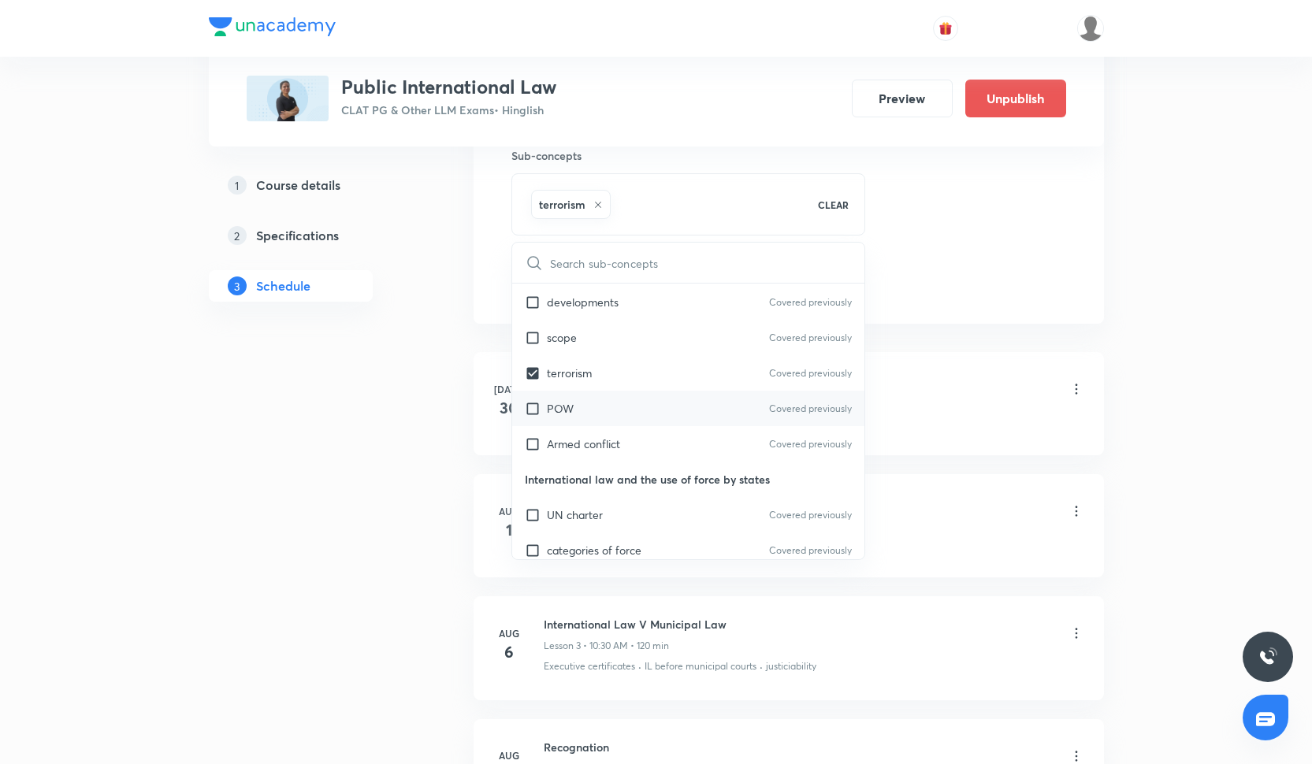
click at [581, 421] on div "POW Covered previously" at bounding box center [688, 408] width 353 height 35
checkbox input "true"
click at [582, 451] on p "Armed conflict" at bounding box center [583, 444] width 73 height 17
checkbox input "true"
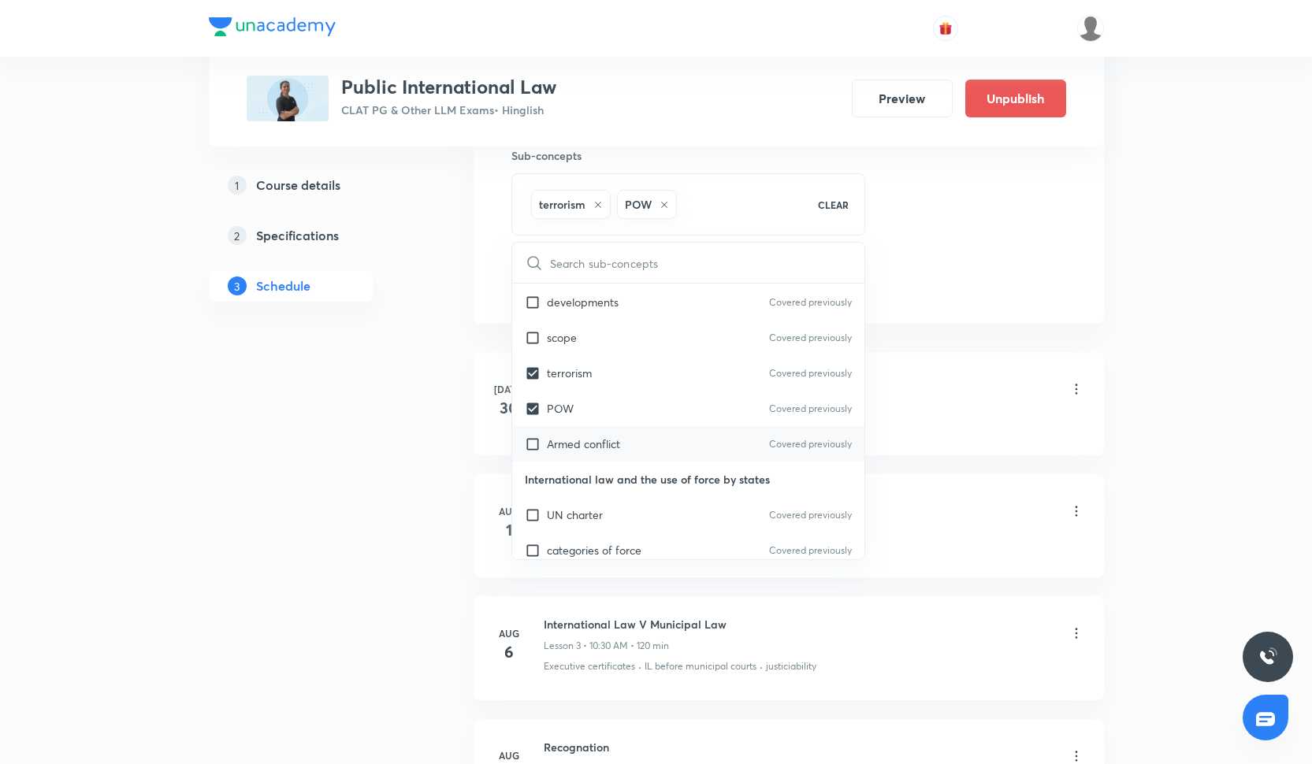
checkbox input "true"
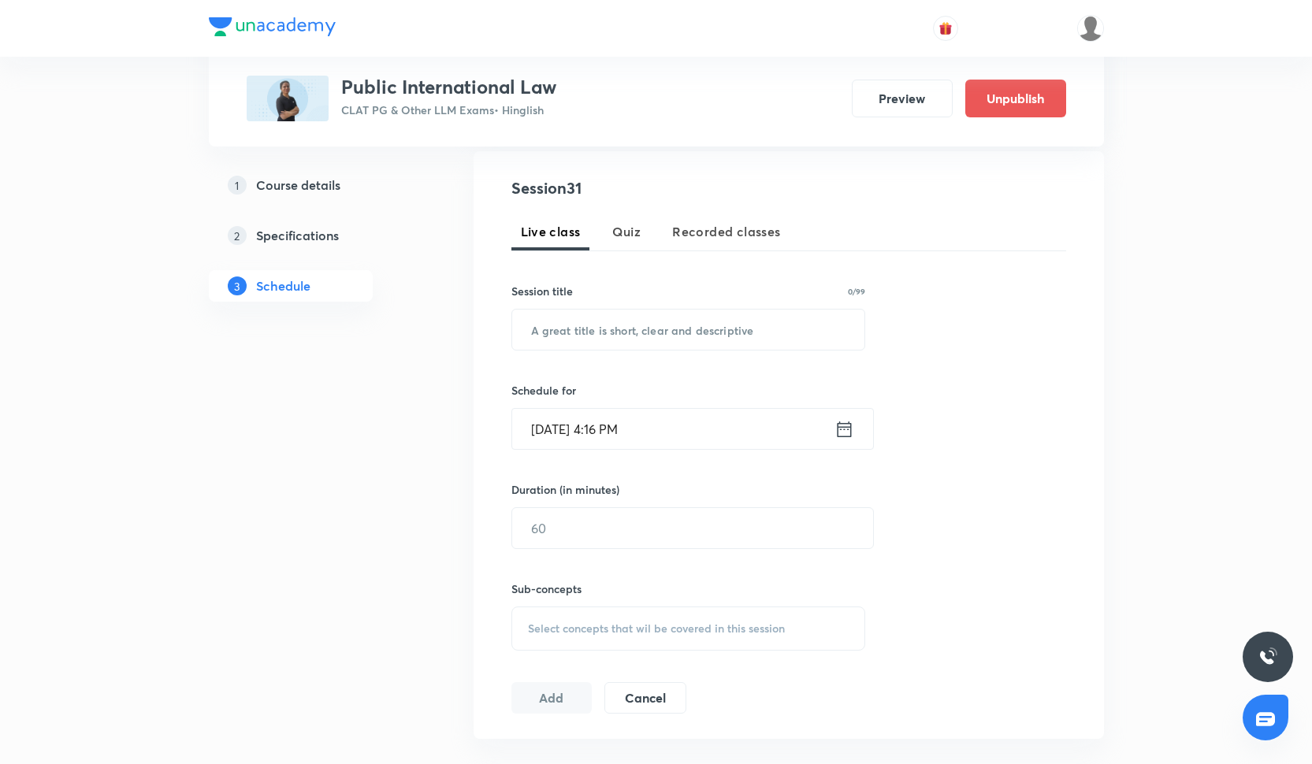
scroll to position [288, 0]
click at [681, 331] on input "text" at bounding box center [688, 331] width 353 height 40
paste input "Important Judgments under international Law-4"
type input "Important Judgments under international Law-8"
click at [733, 436] on input "Oct 6, 2025, 4:16 PM" at bounding box center [673, 431] width 322 height 40
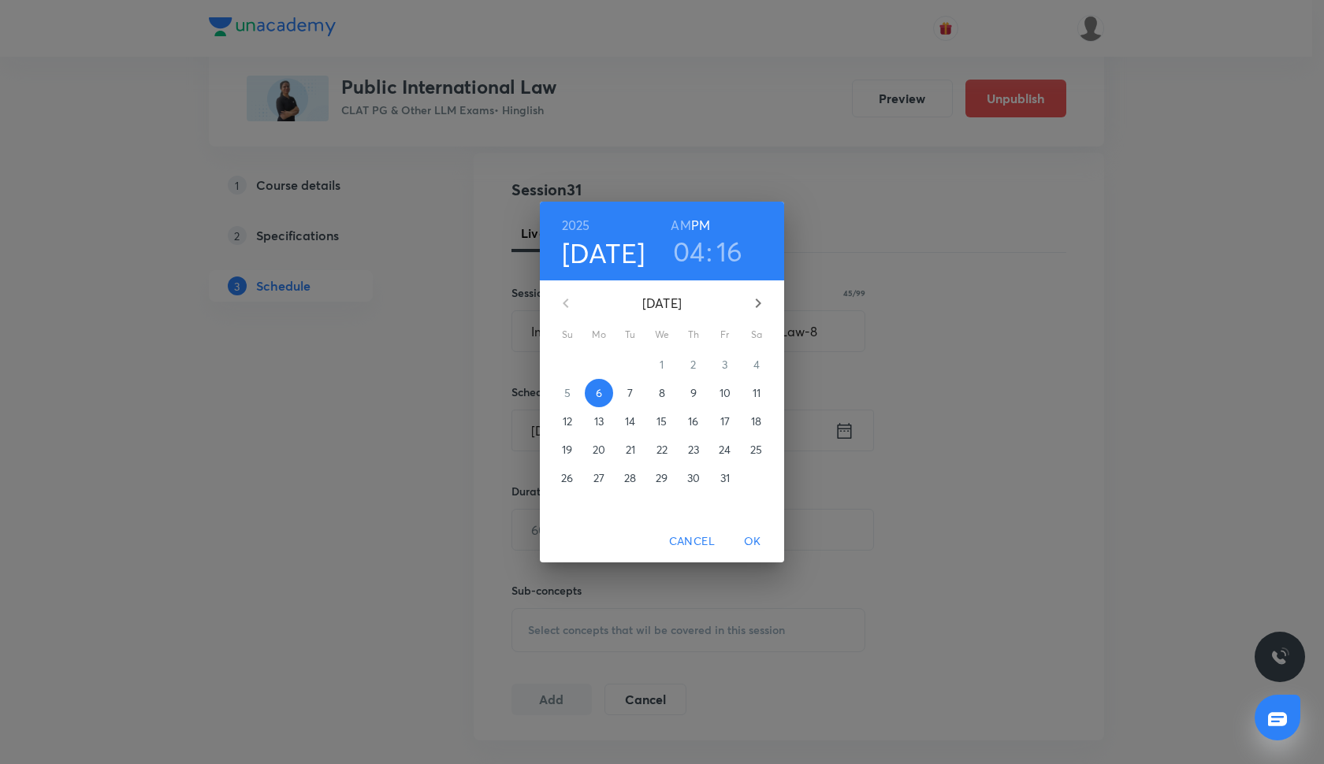
click at [607, 421] on span "13" at bounding box center [599, 422] width 28 height 16
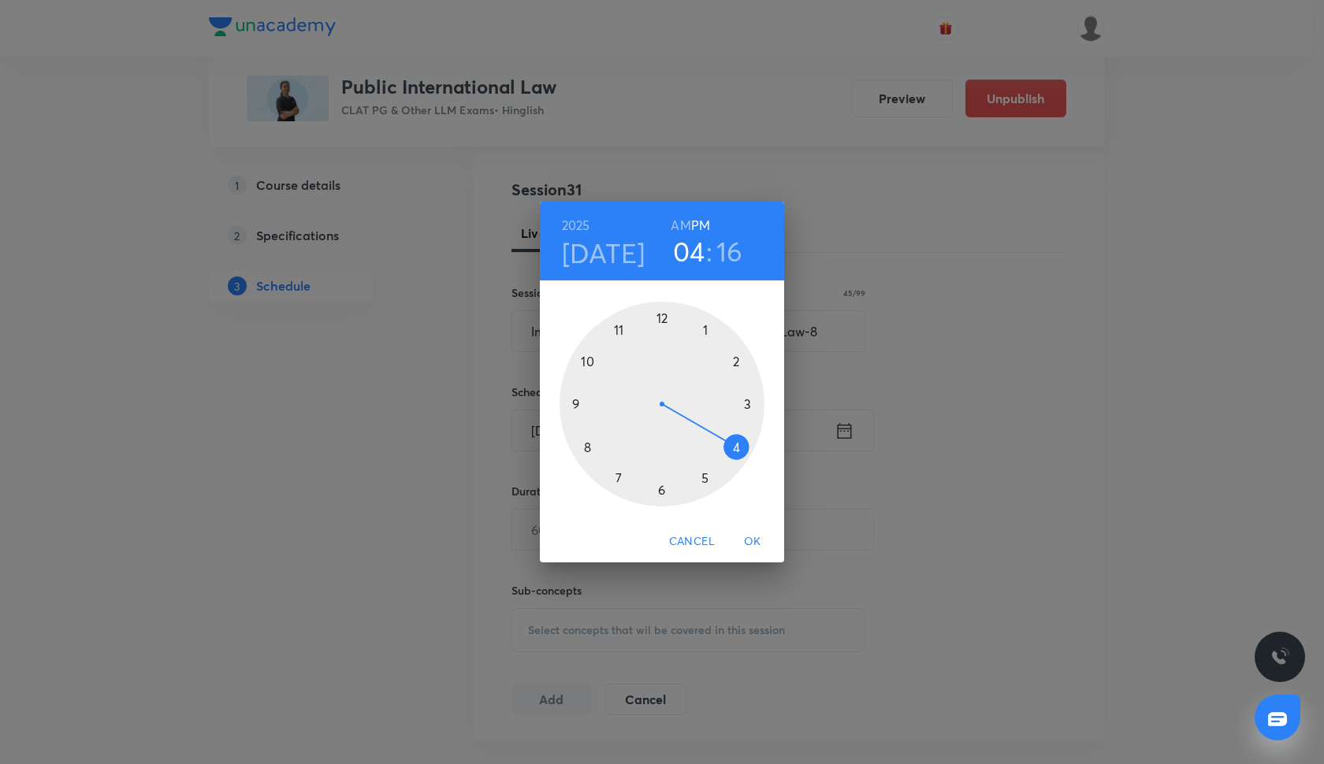
click at [763, 548] on span "OK" at bounding box center [753, 542] width 38 height 20
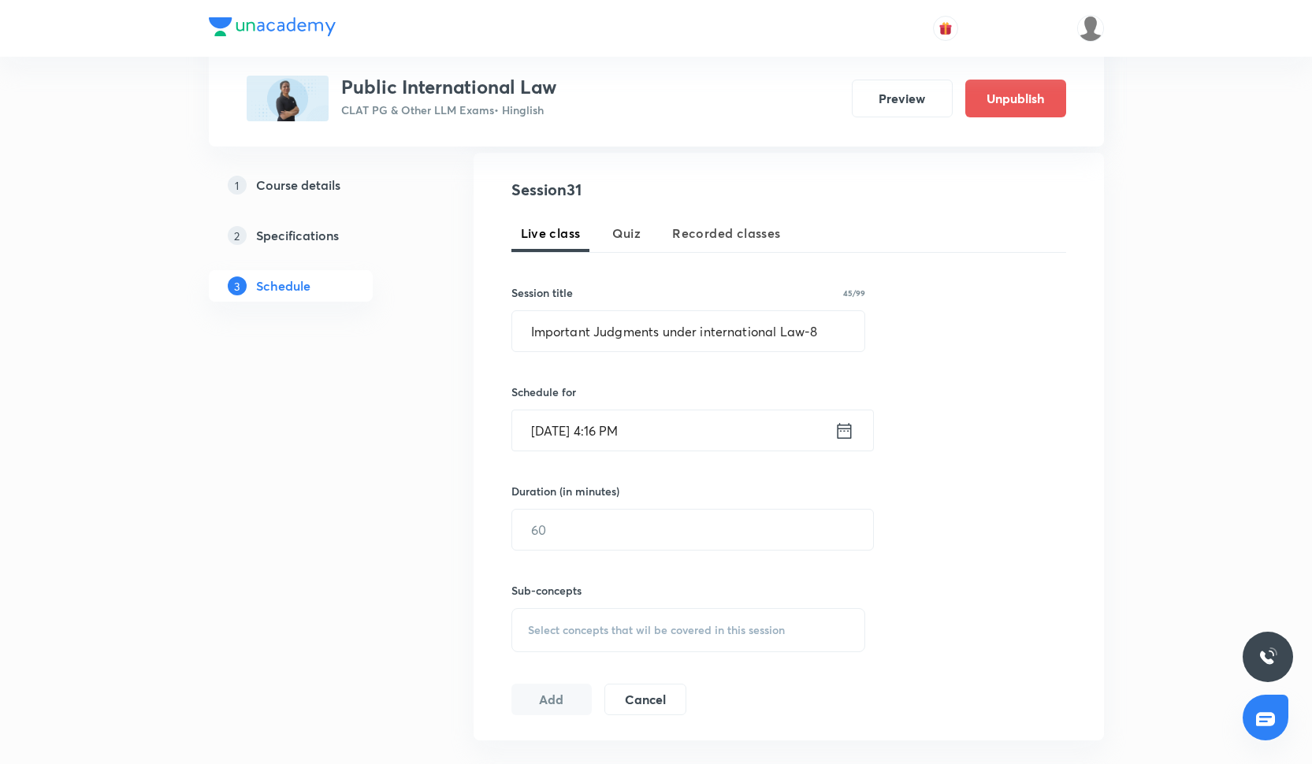
click at [664, 435] on input "Oct 13, 2025, 4:16 PM" at bounding box center [673, 431] width 322 height 40
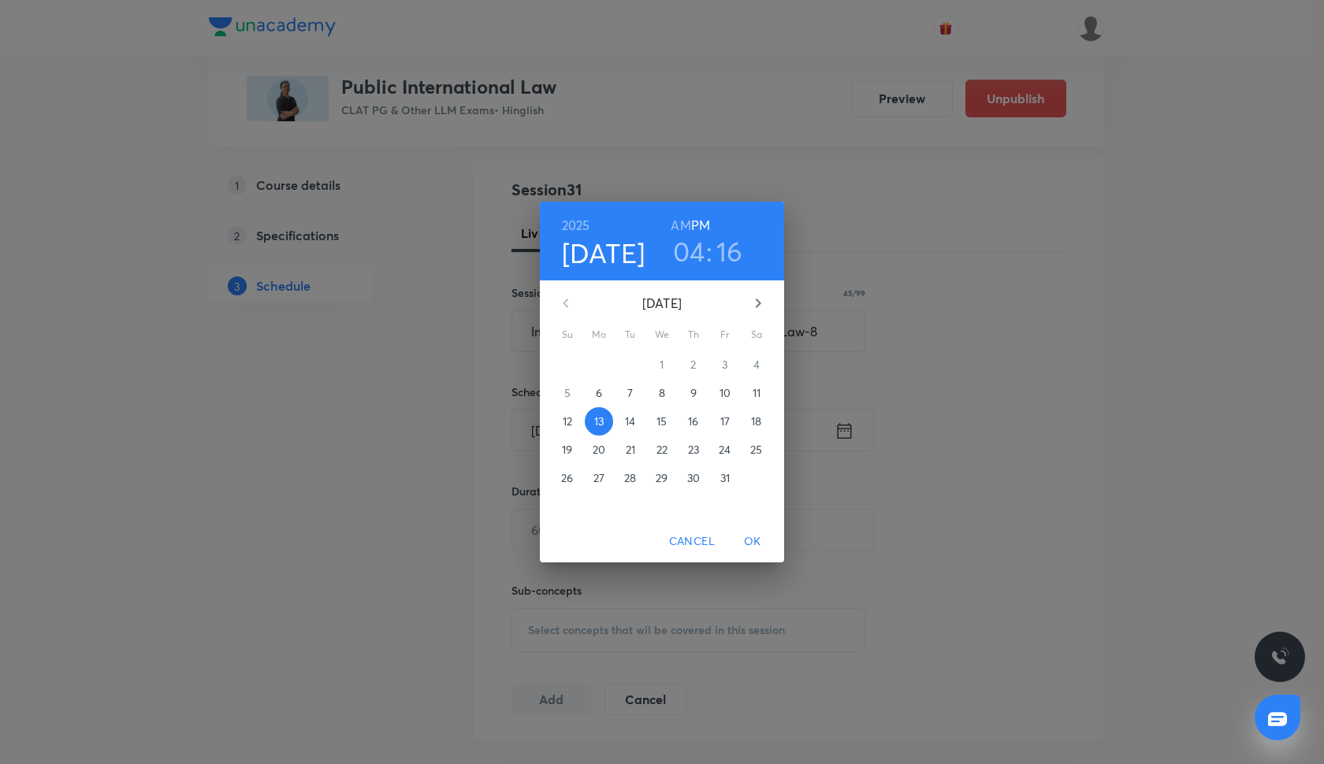
click at [700, 239] on h3 "04" at bounding box center [689, 251] width 32 height 33
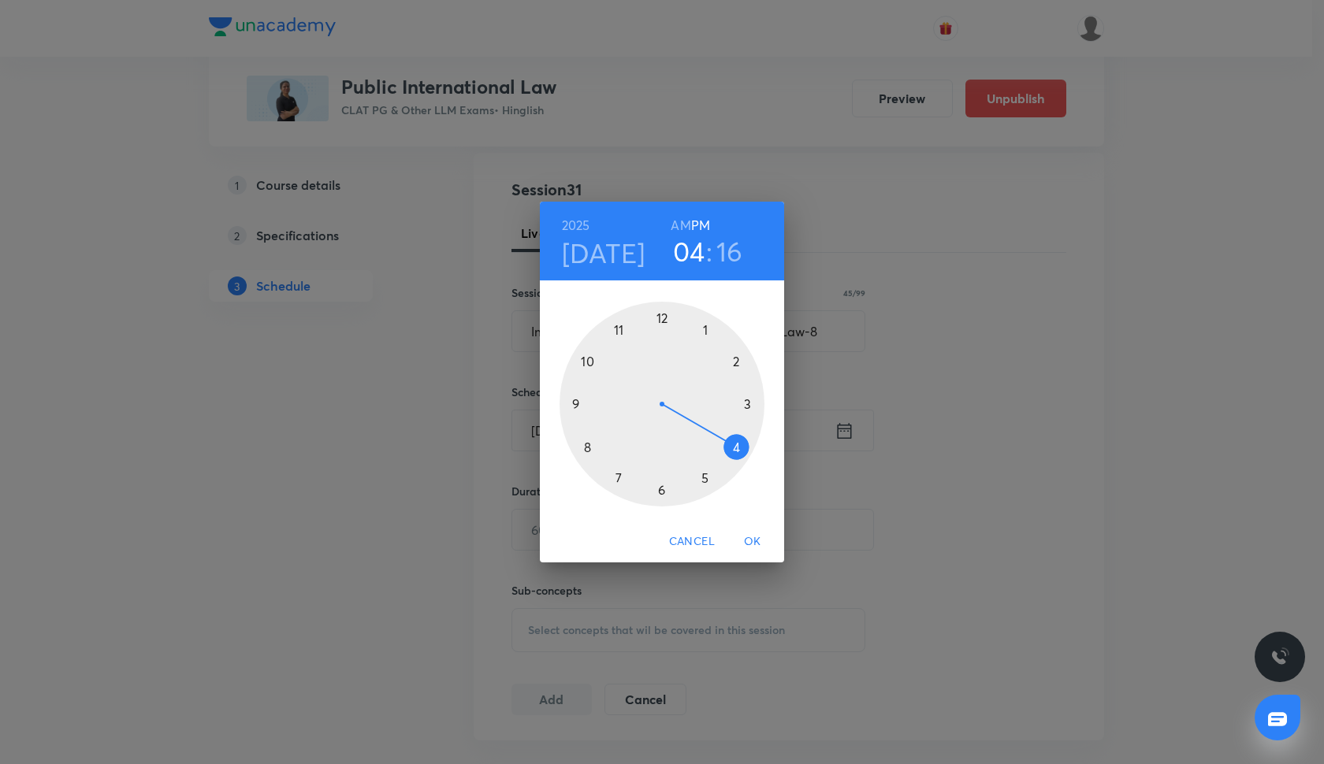
click at [659, 488] on div at bounding box center [662, 404] width 205 height 205
click at [664, 318] on div at bounding box center [662, 404] width 205 height 205
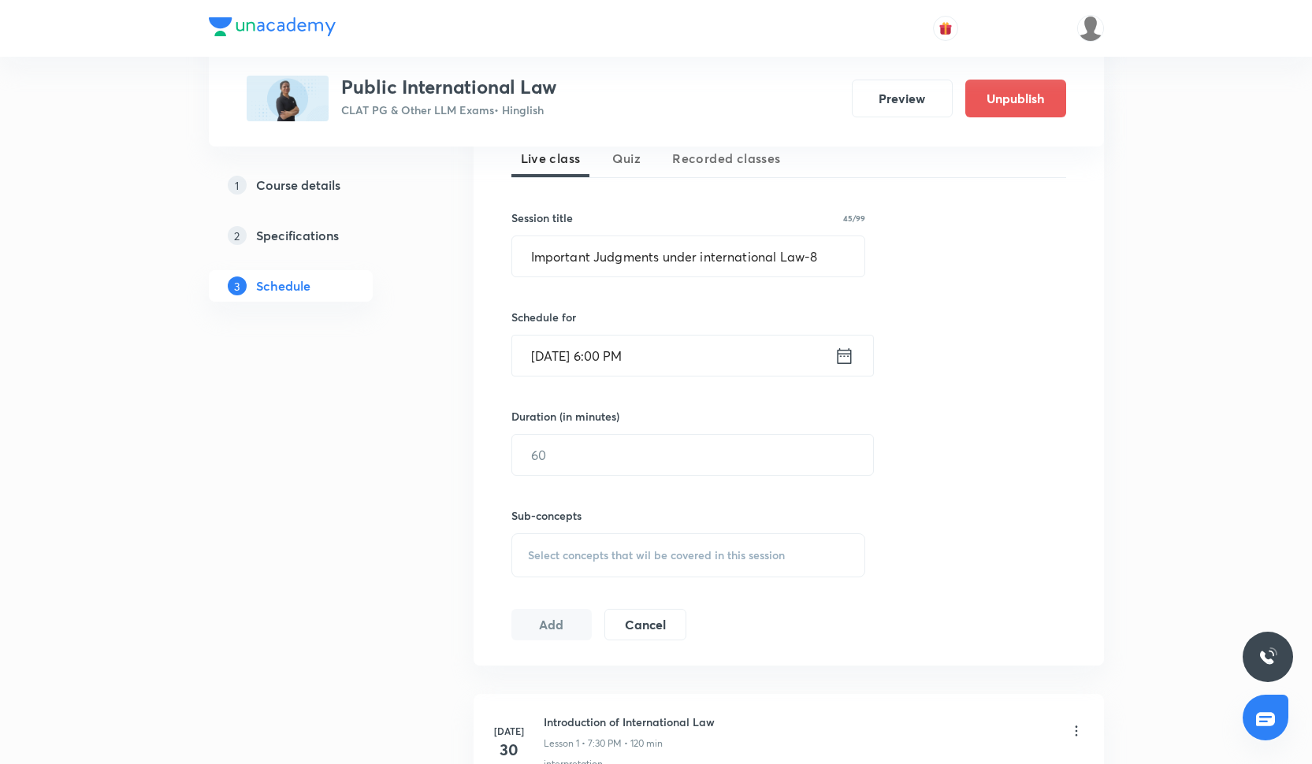
scroll to position [406, 0]
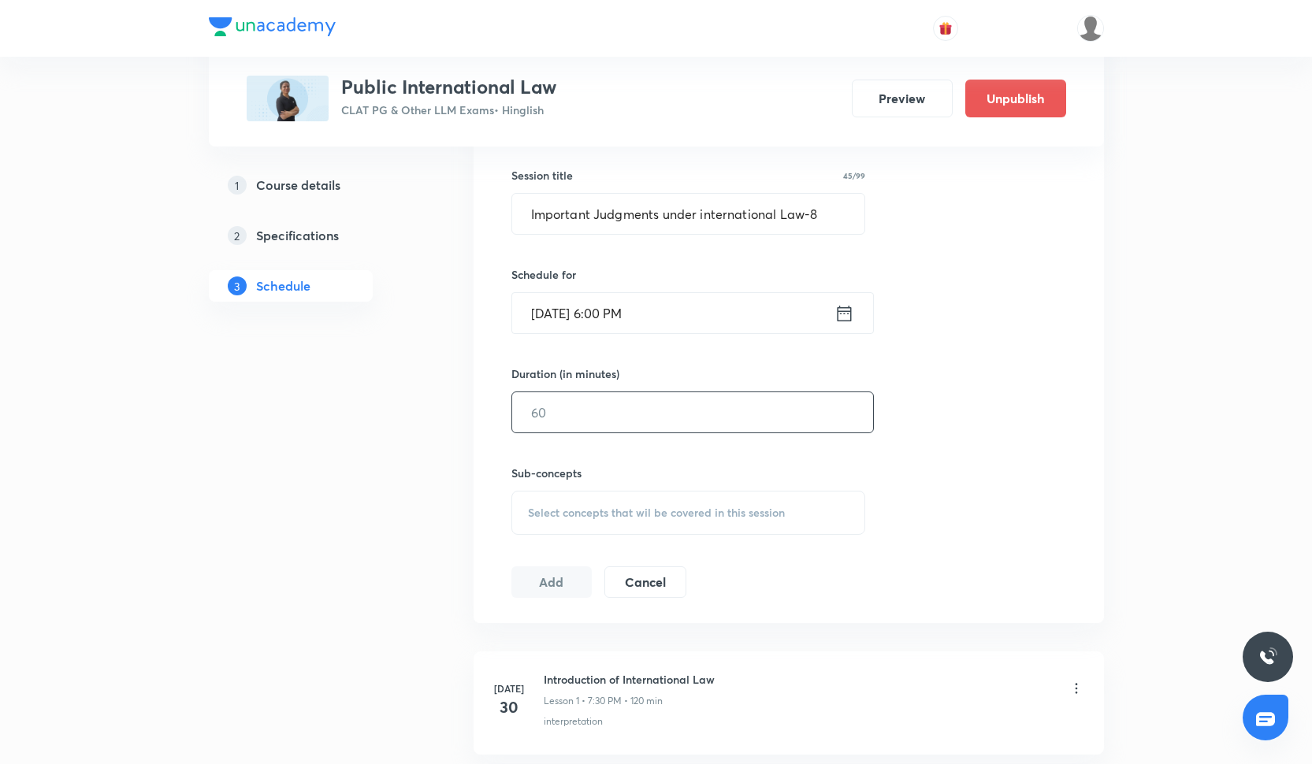
click at [545, 404] on input "text" at bounding box center [692, 412] width 361 height 40
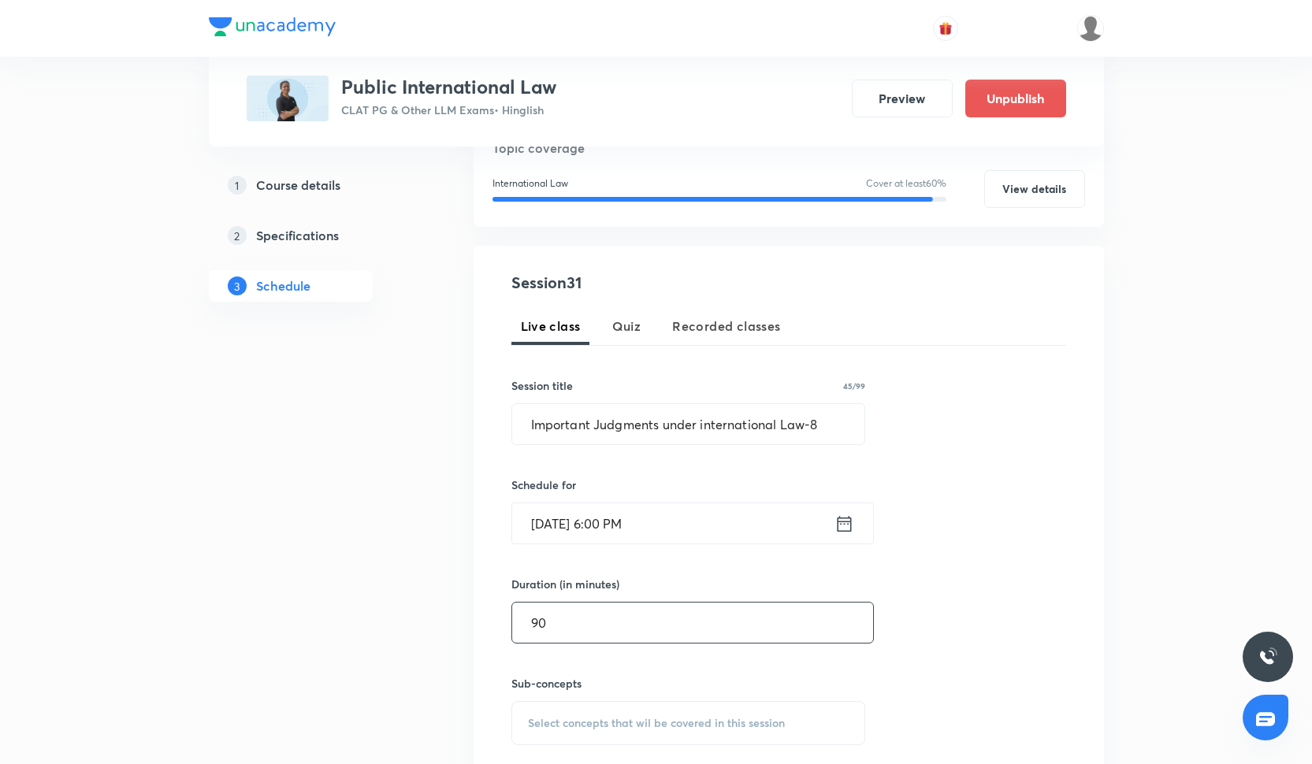
scroll to position [197, 0]
type input "90"
click at [548, 529] on input "Oct 13, 2025, 6:00 PM" at bounding box center [673, 522] width 322 height 40
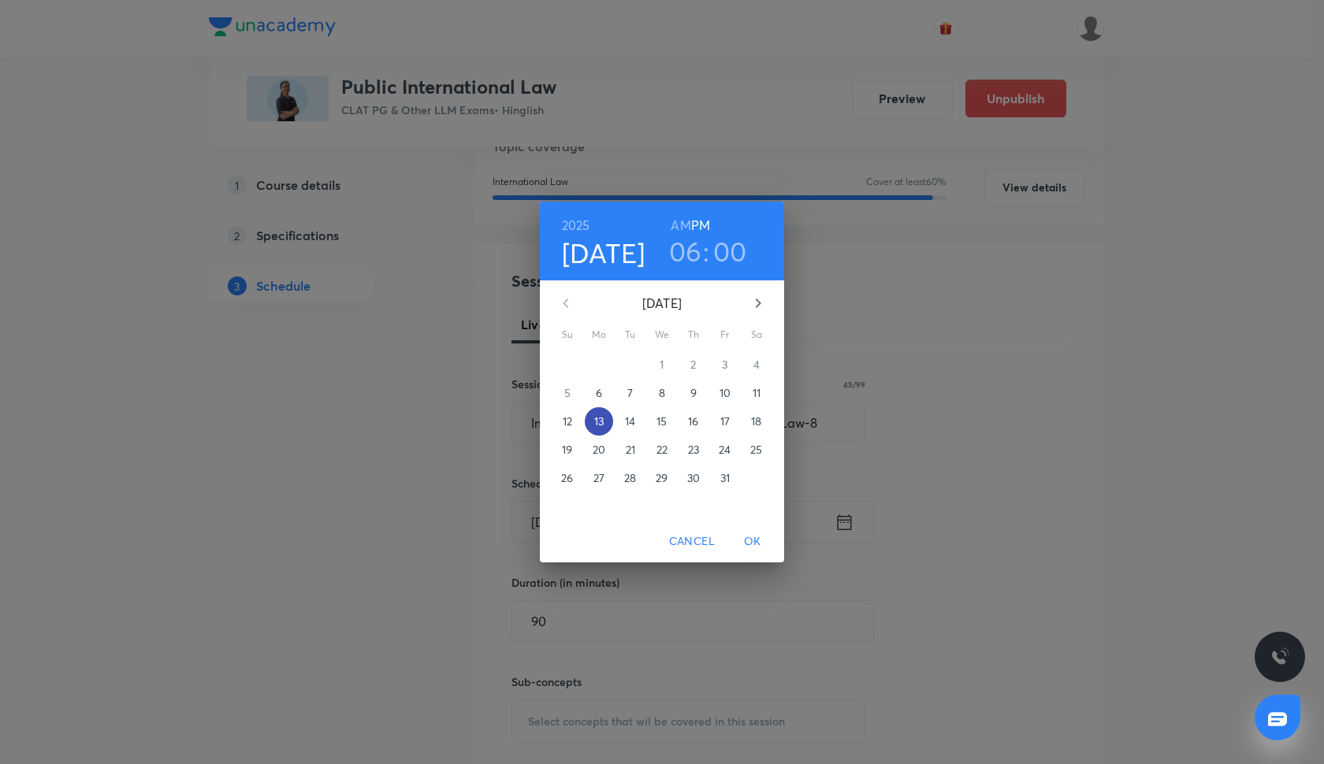
click at [604, 421] on span "13" at bounding box center [599, 422] width 28 height 16
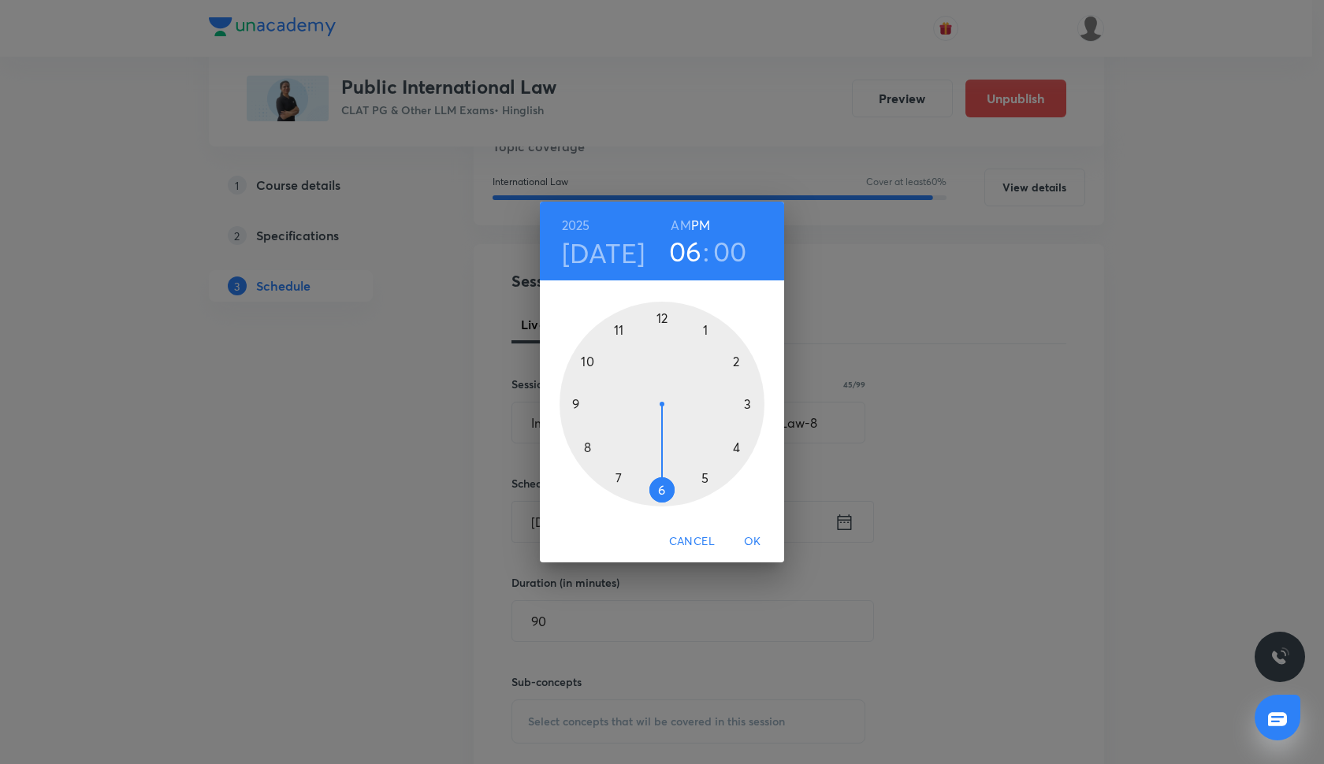
click at [659, 489] on div at bounding box center [662, 404] width 205 height 205
click at [664, 325] on div at bounding box center [662, 404] width 205 height 205
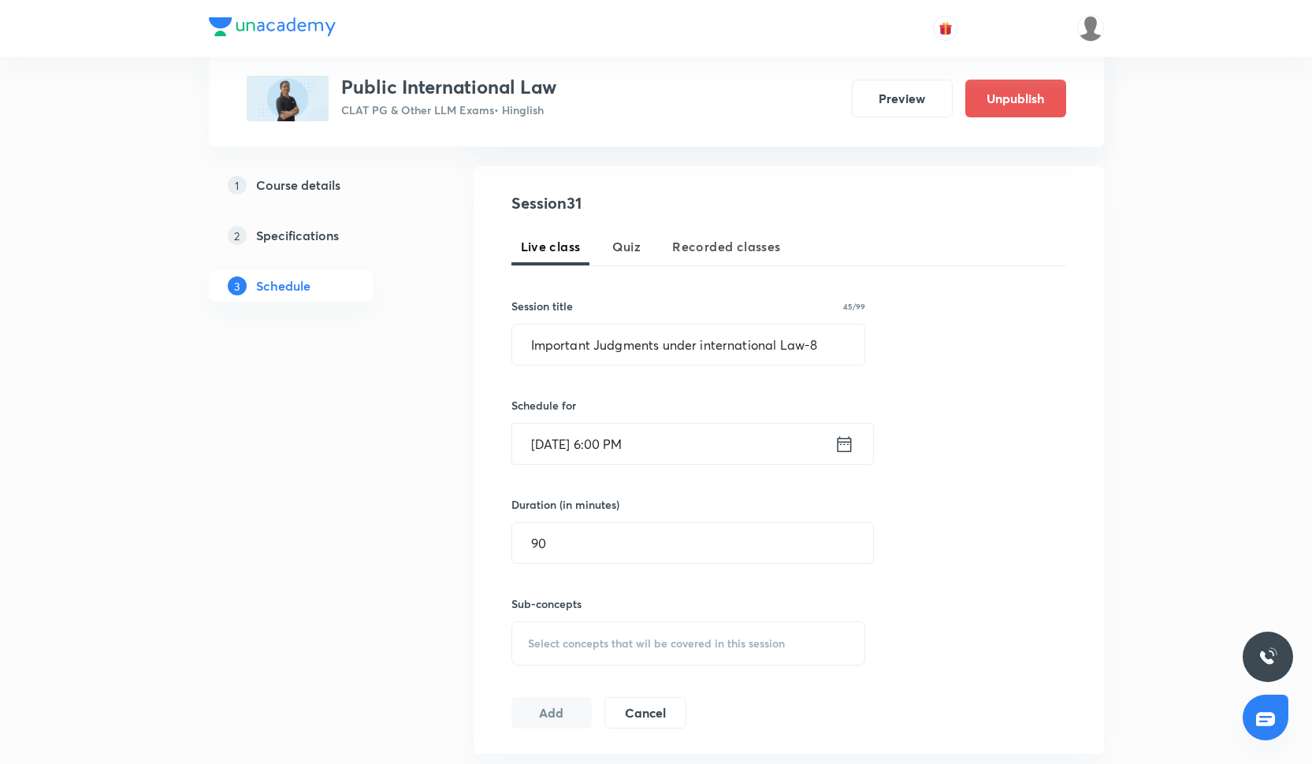
scroll to position [277, 0]
click at [598, 667] on div "Session 31 Live class Quiz Recorded classes Session title 45/99 Important Judgm…" at bounding box center [788, 457] width 555 height 537
click at [598, 655] on div "Select concepts that wil be covered in this session" at bounding box center [688, 641] width 355 height 44
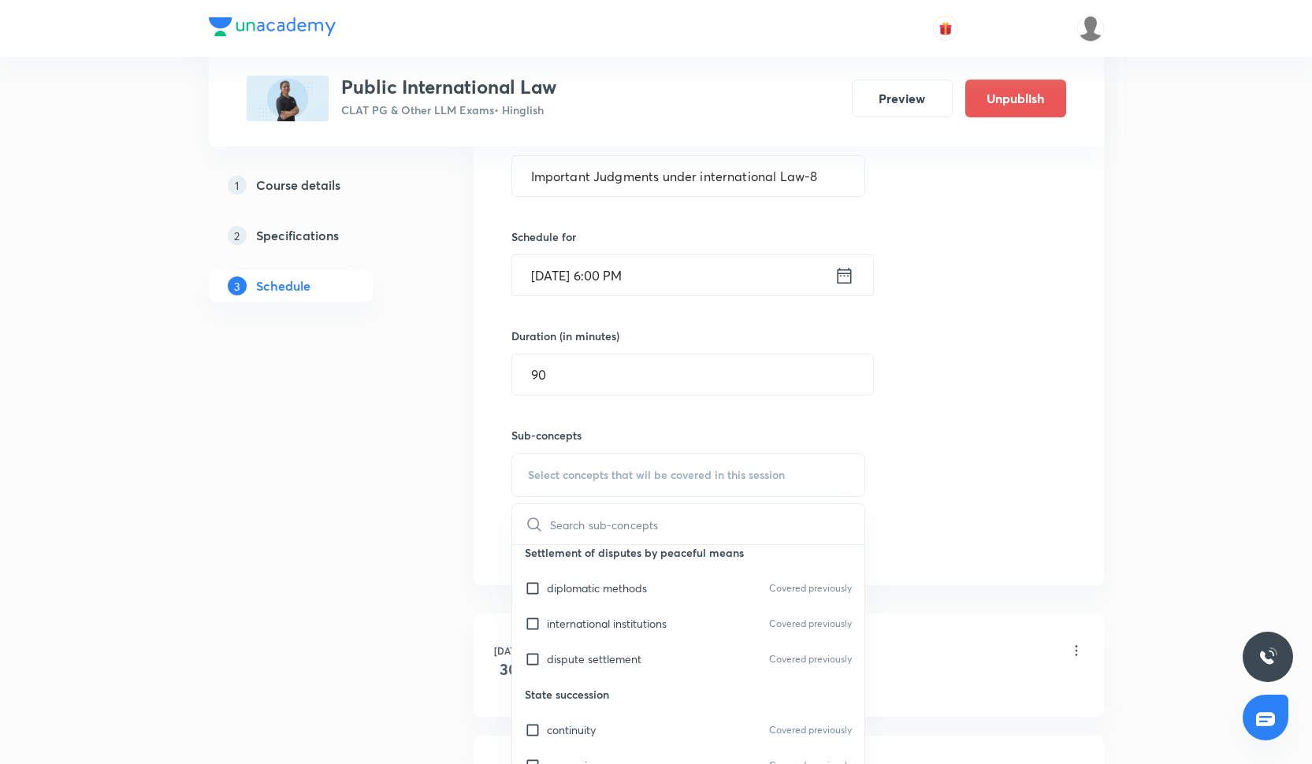
scroll to position [931, 0]
click at [598, 655] on p "dispute settlement" at bounding box center [594, 658] width 95 height 17
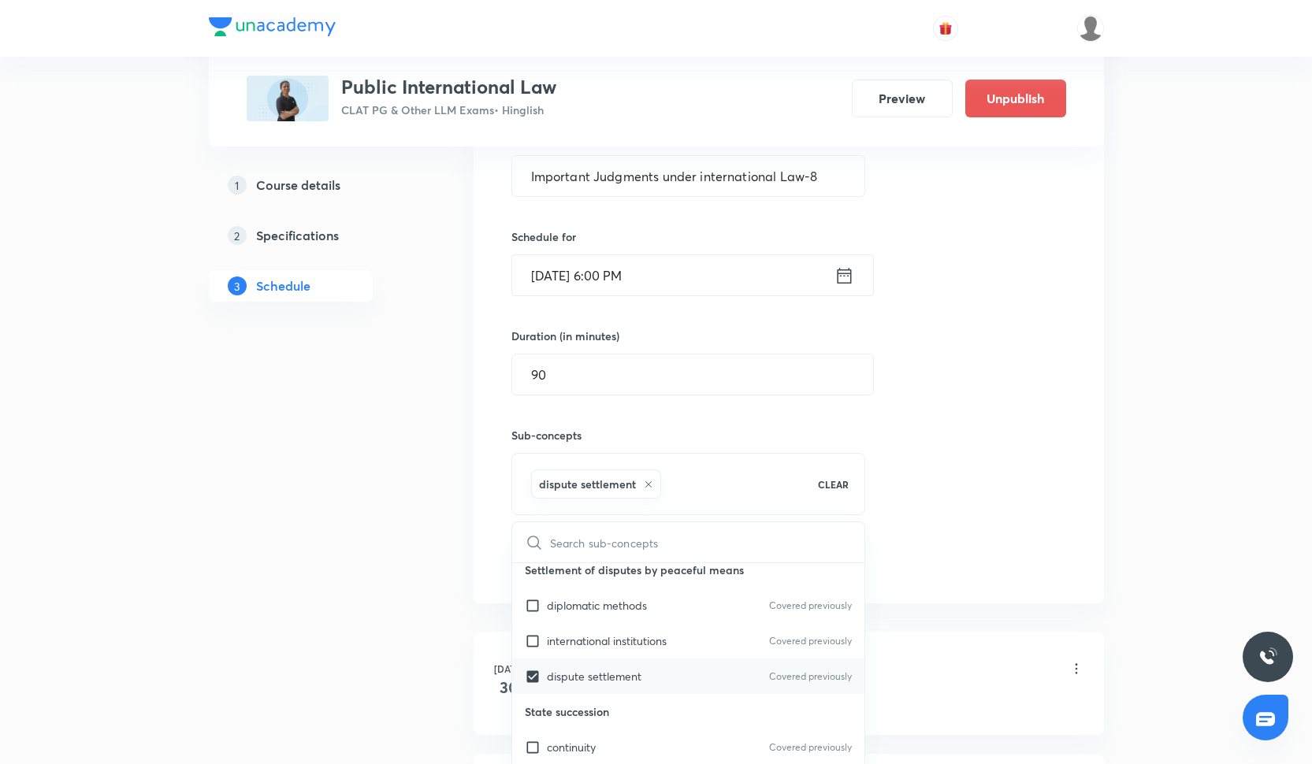
checkbox input "true"
click at [597, 641] on p "international institutions" at bounding box center [607, 641] width 120 height 17
checkbox input "true"
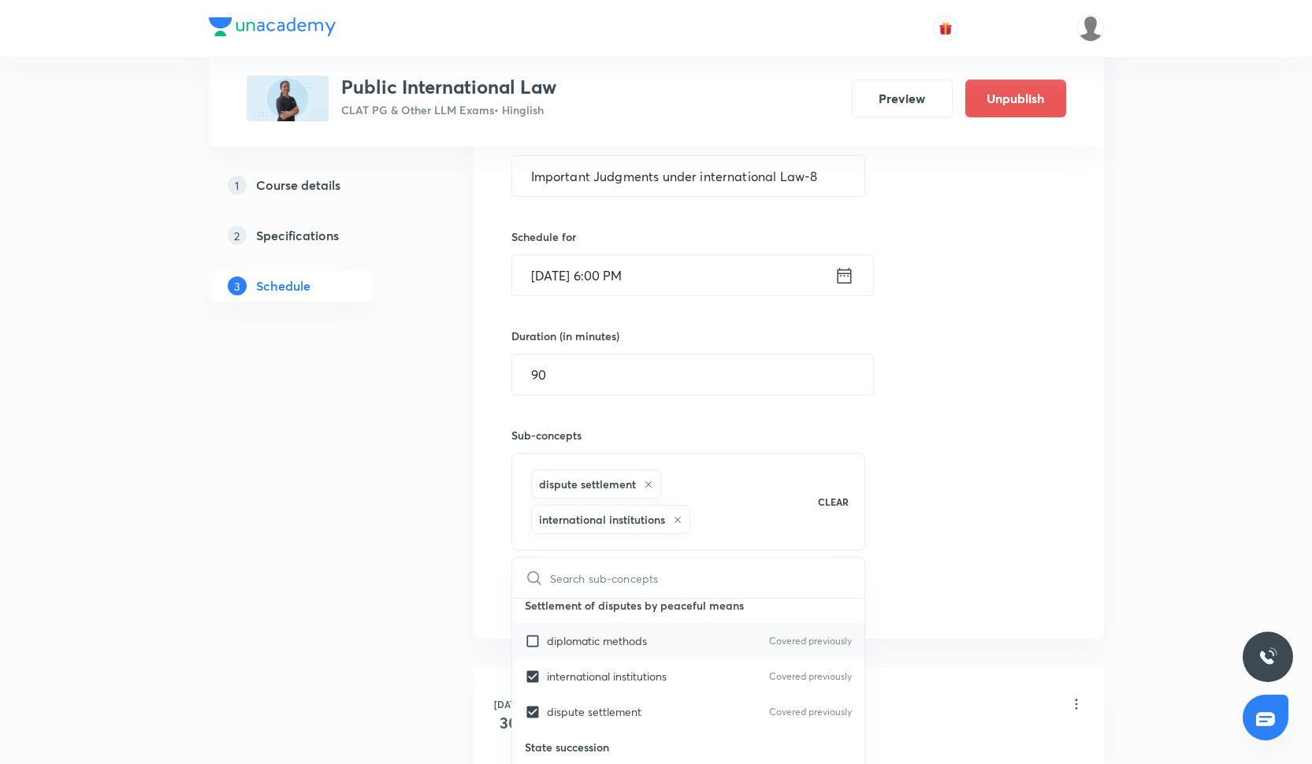
click at [599, 637] on p "diplomatic methods" at bounding box center [597, 641] width 100 height 17
checkbox input "true"
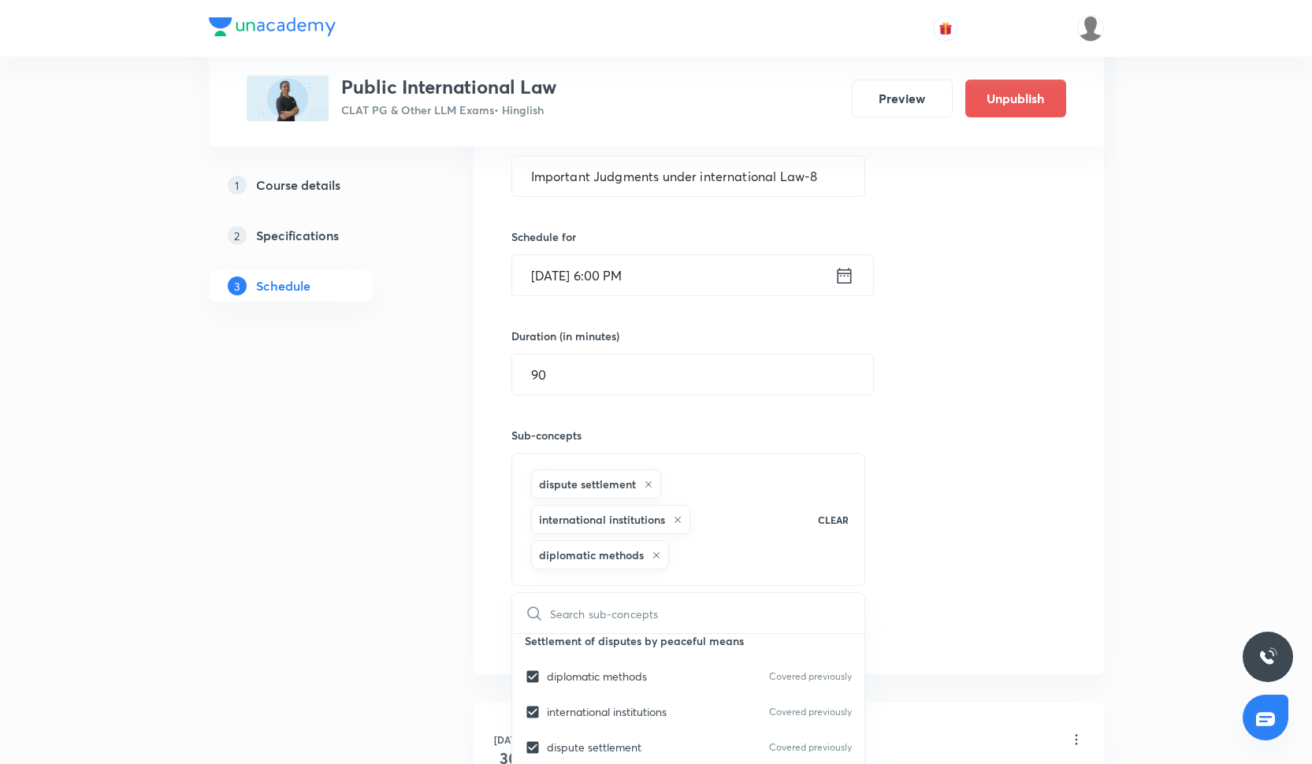
click at [897, 548] on div "Session 31 Live class Quiz Recorded classes Session title 45/99 Important Judgm…" at bounding box center [788, 336] width 555 height 626
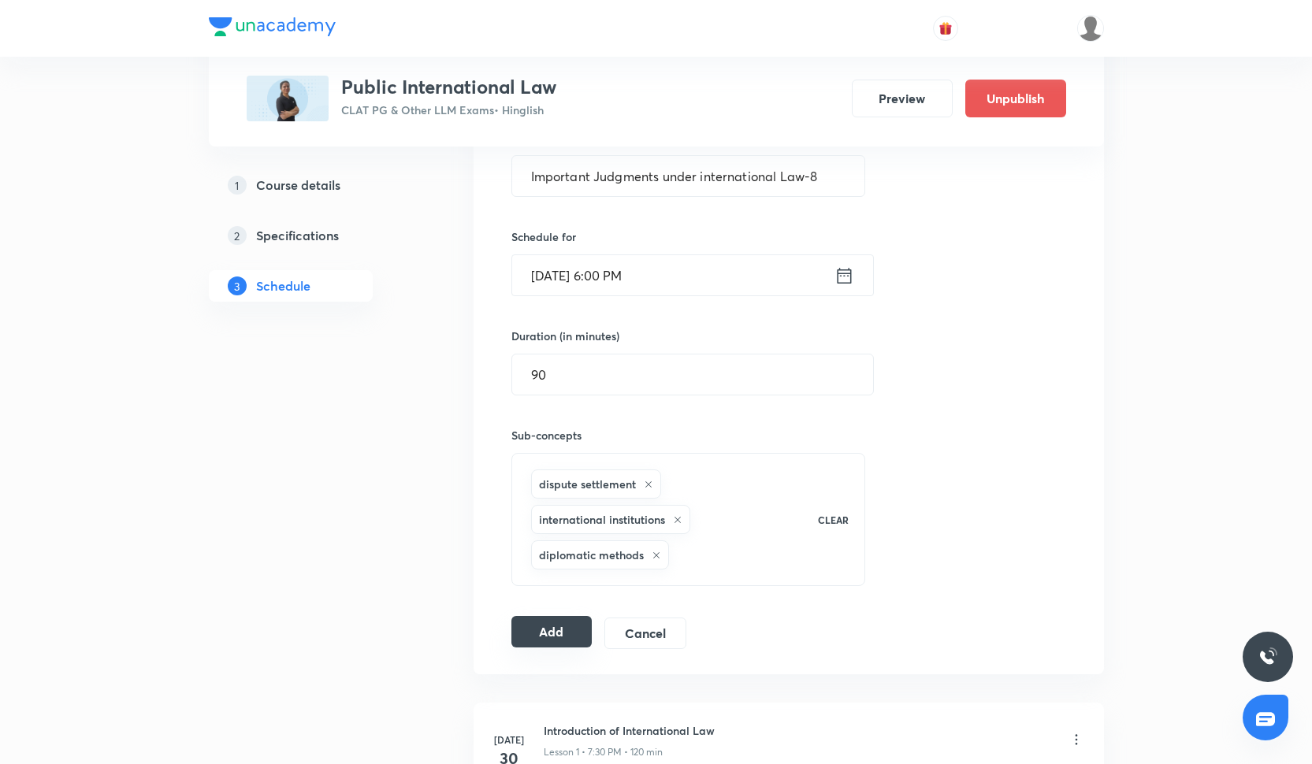
click at [568, 638] on button "Add" at bounding box center [551, 632] width 81 height 32
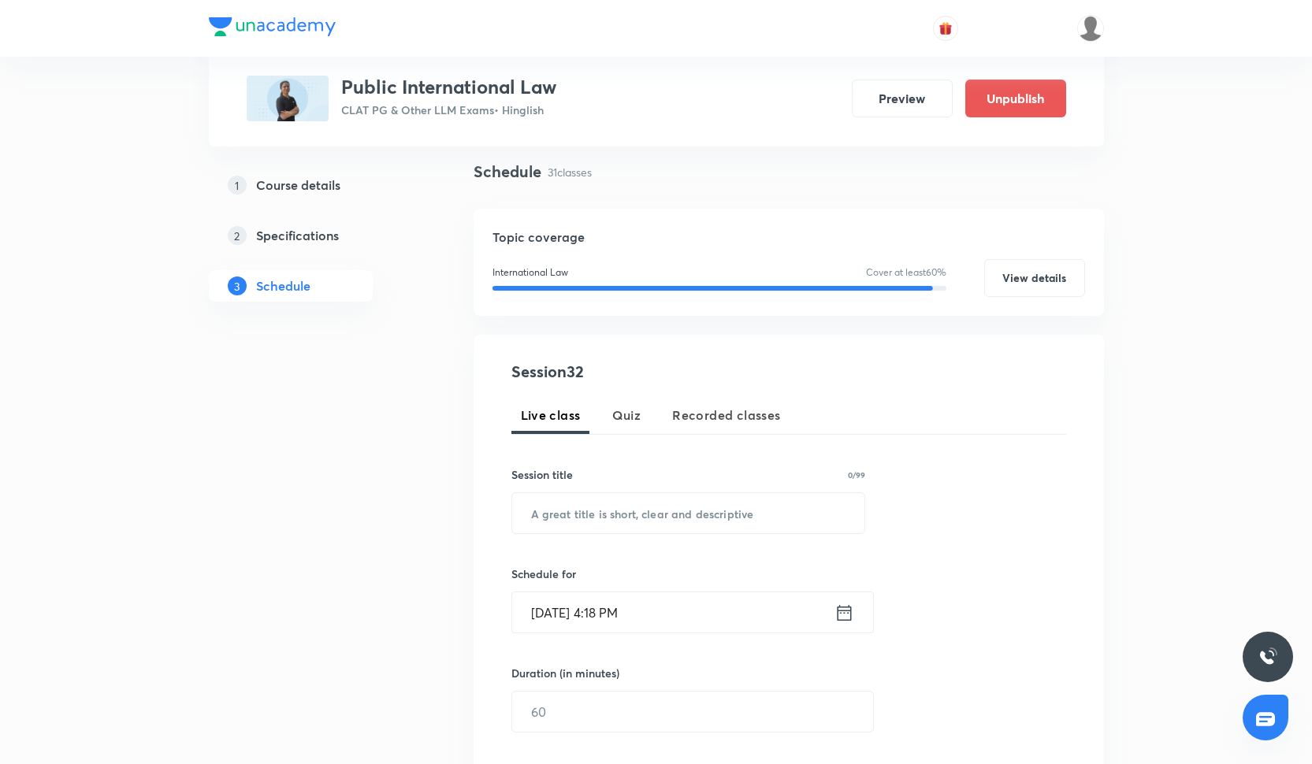
scroll to position [107, 0]
click at [698, 504] on input "text" at bounding box center [688, 513] width 353 height 40
paste input "Important Judgments under international Law-4"
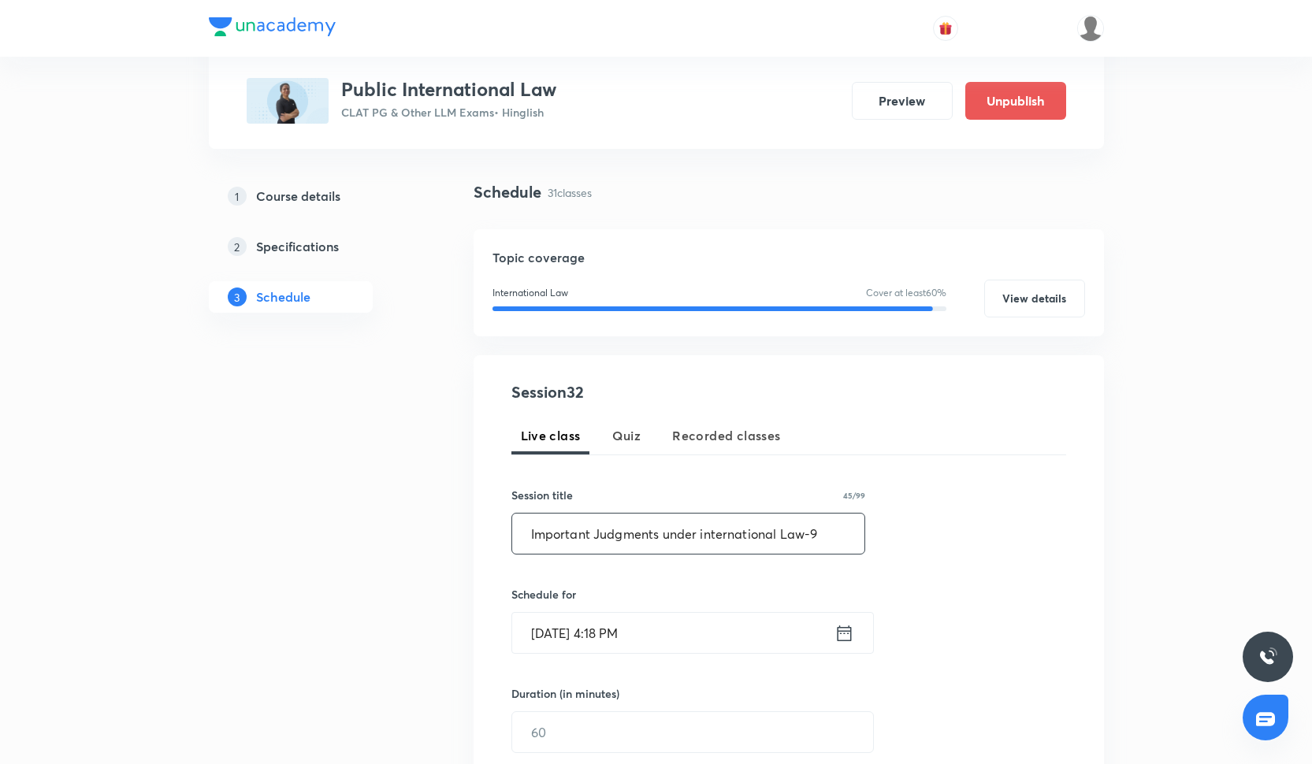
scroll to position [130, 0]
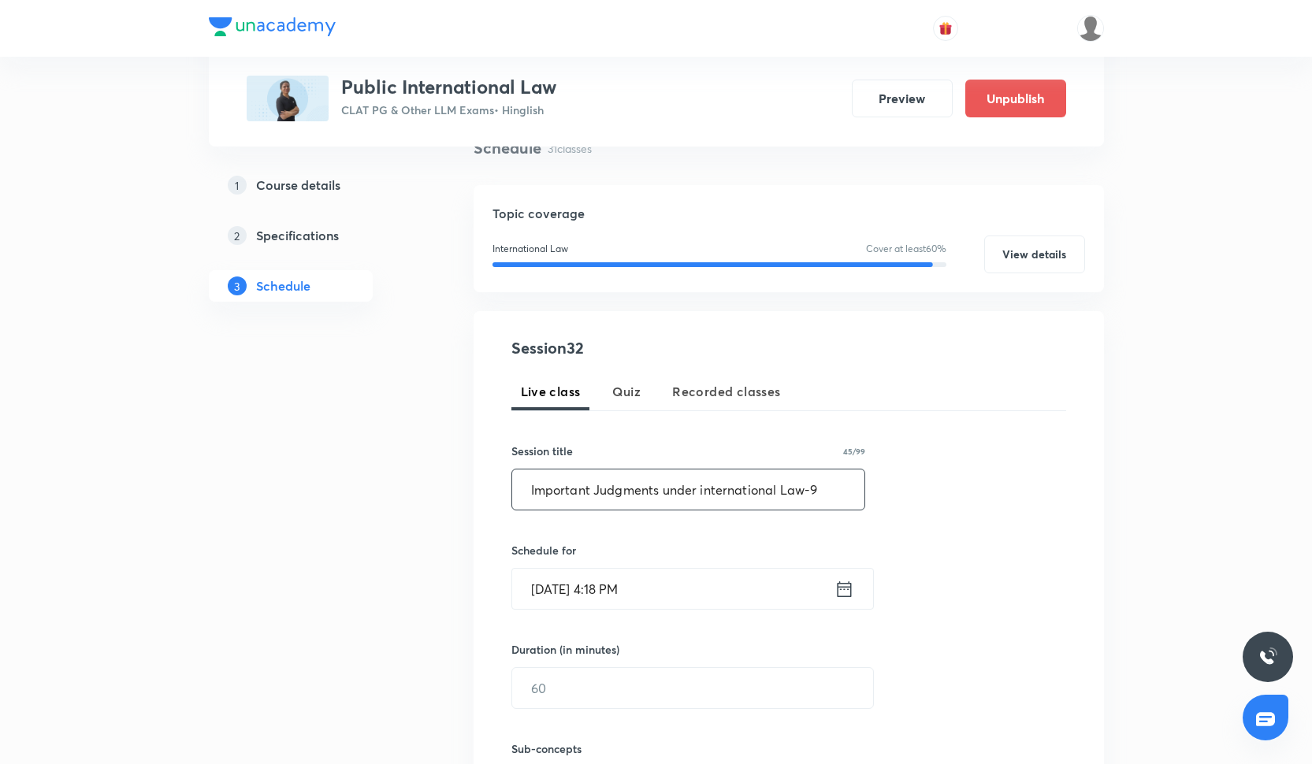
type input "Important Judgments under international Law-9"
click at [745, 584] on input "Oct 6, 2025, 4:18 PM" at bounding box center [673, 589] width 322 height 40
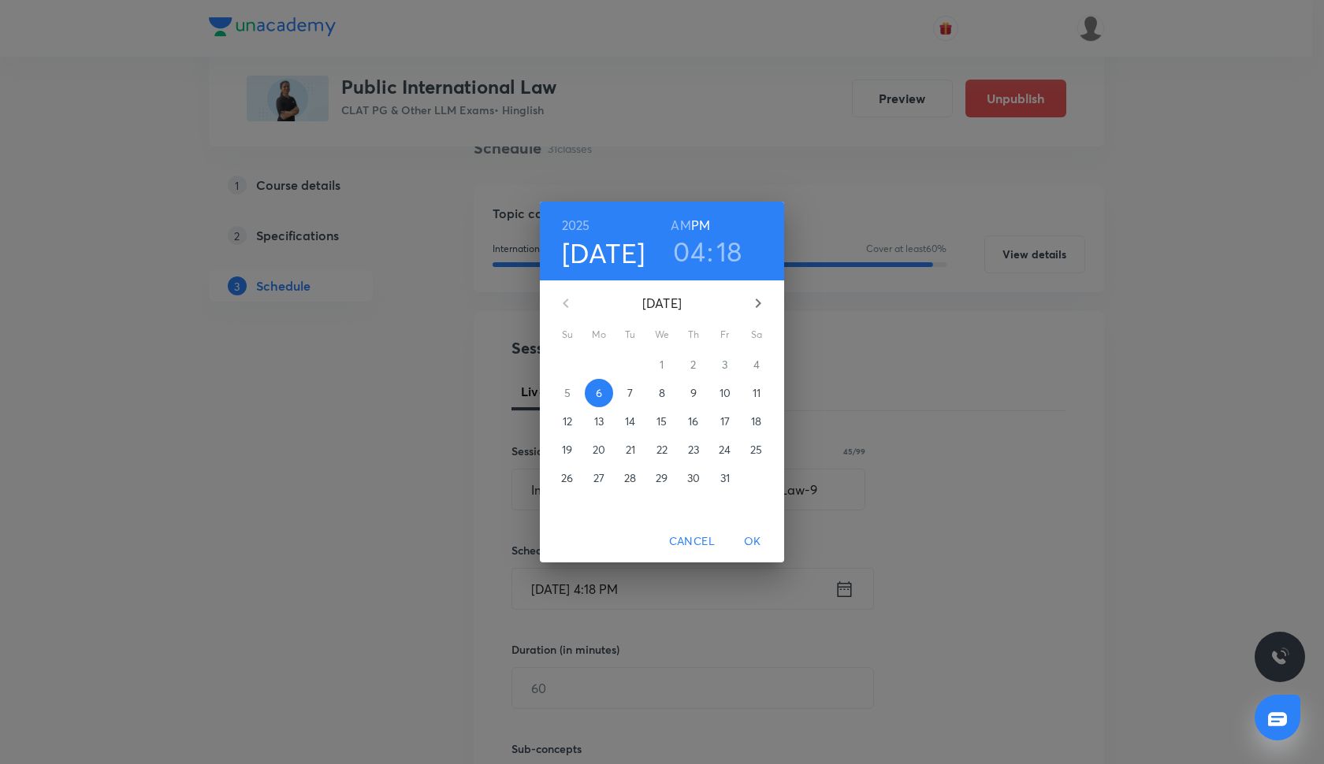
click at [667, 422] on span "15" at bounding box center [662, 422] width 28 height 16
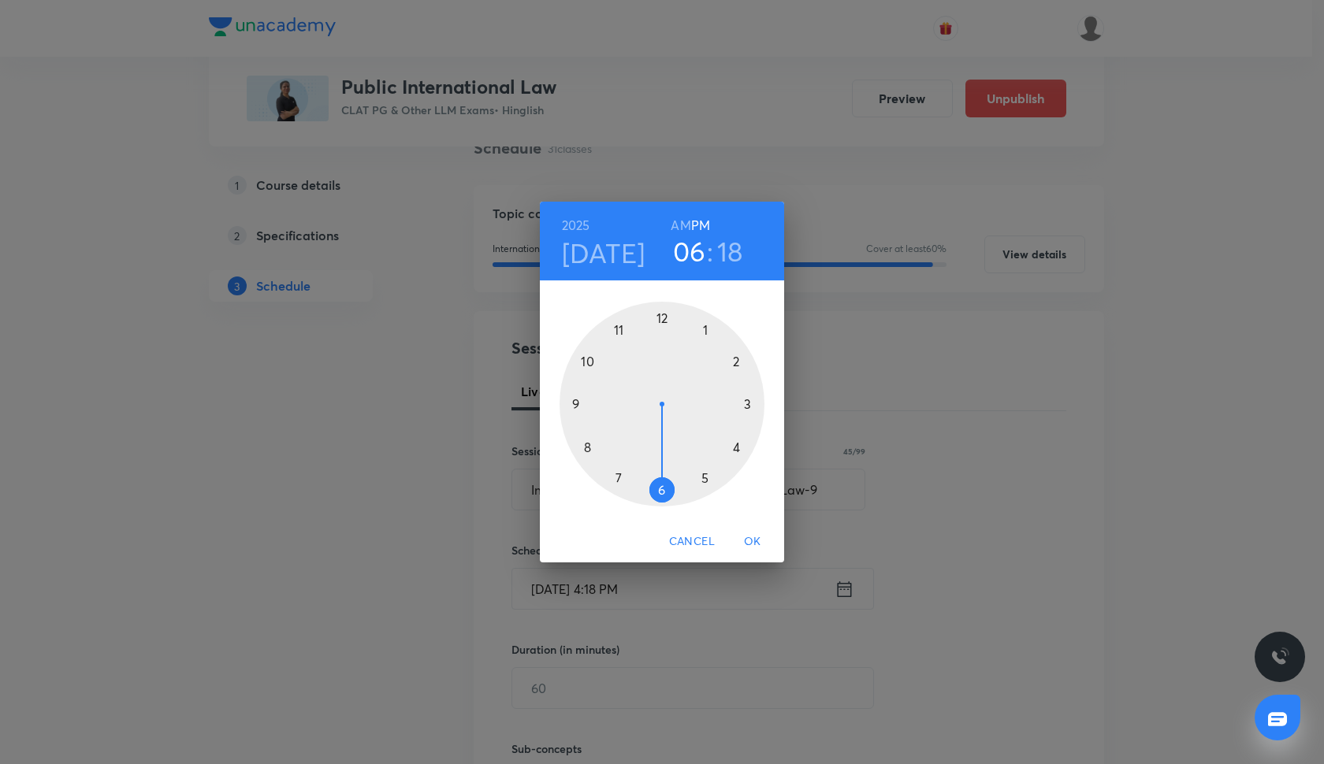
drag, startPoint x: 731, startPoint y: 448, endPoint x: 668, endPoint y: 489, distance: 75.2
click at [667, 490] on div at bounding box center [662, 404] width 205 height 205
click at [659, 319] on div at bounding box center [662, 404] width 205 height 205
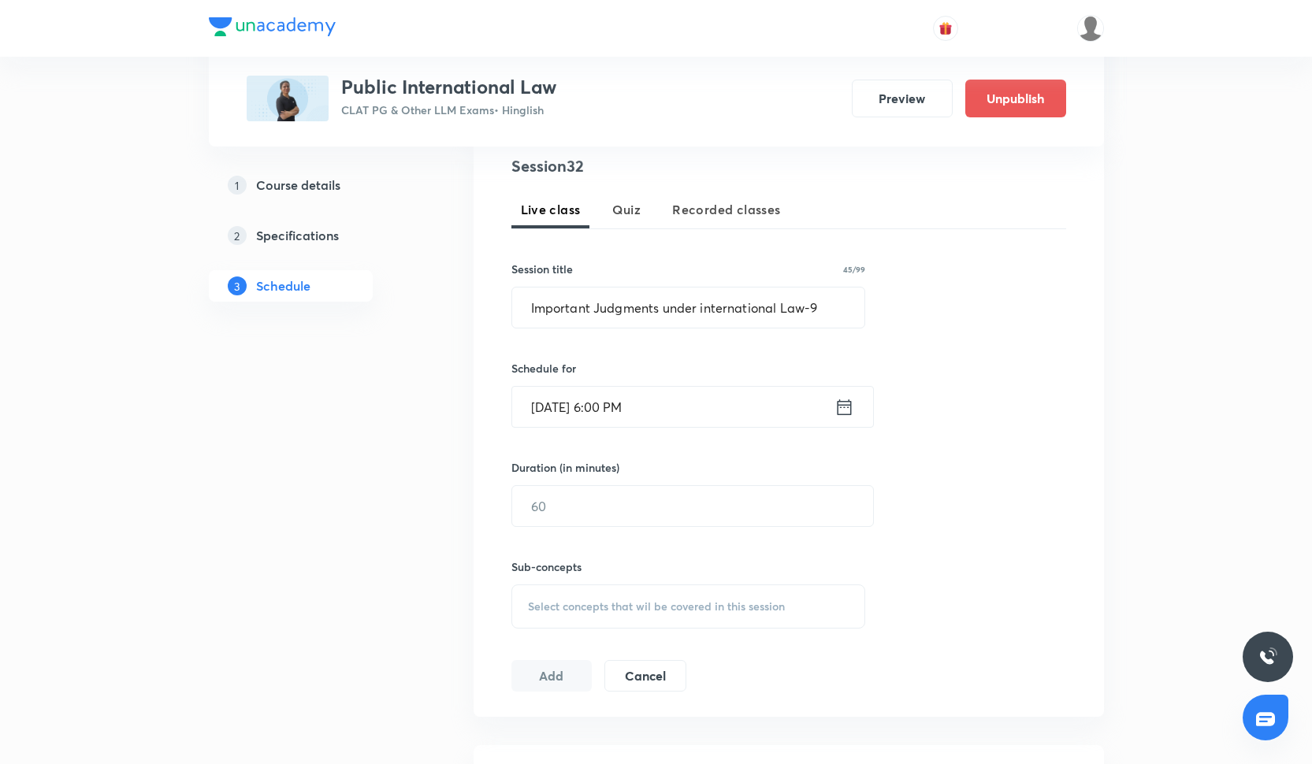
scroll to position [314, 0]
click at [604, 493] on input "text" at bounding box center [692, 505] width 361 height 40
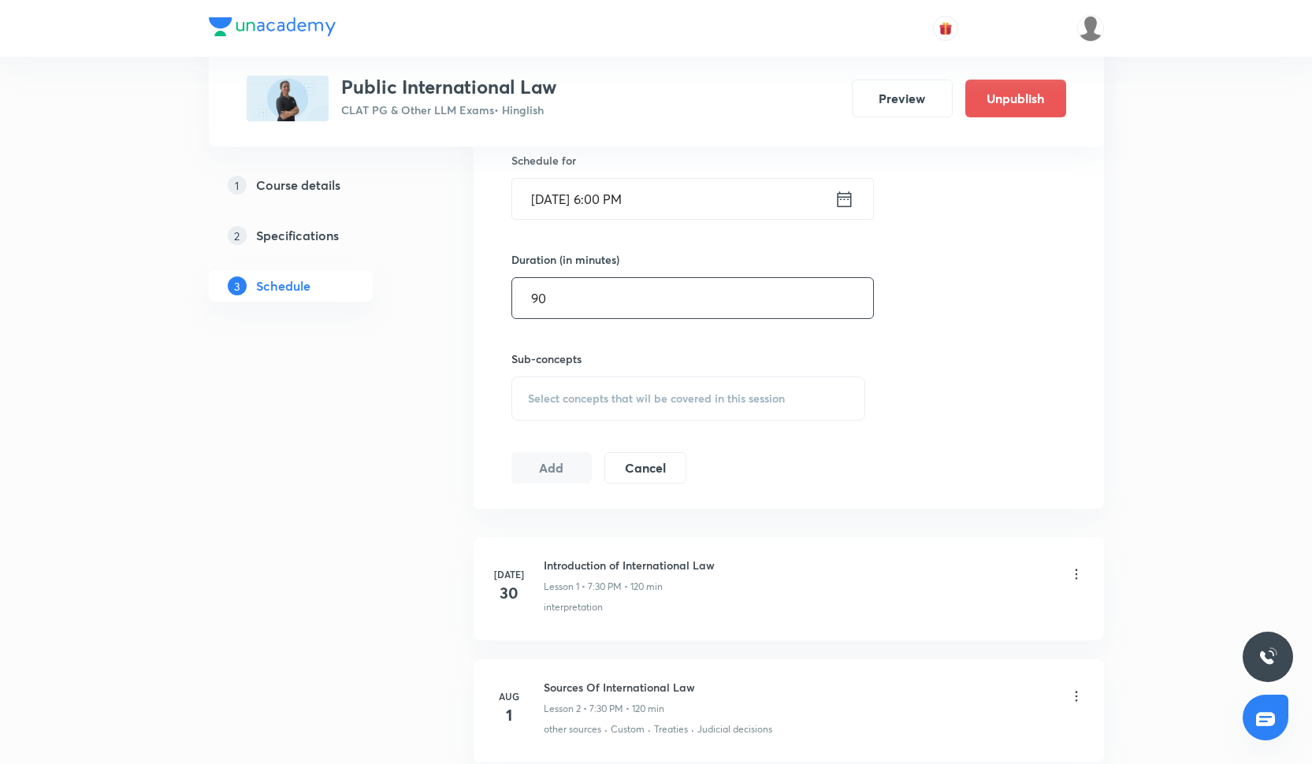
scroll to position [516, 0]
type input "90"
click at [597, 400] on span "Select concepts that wil be covered in this session" at bounding box center [656, 402] width 257 height 13
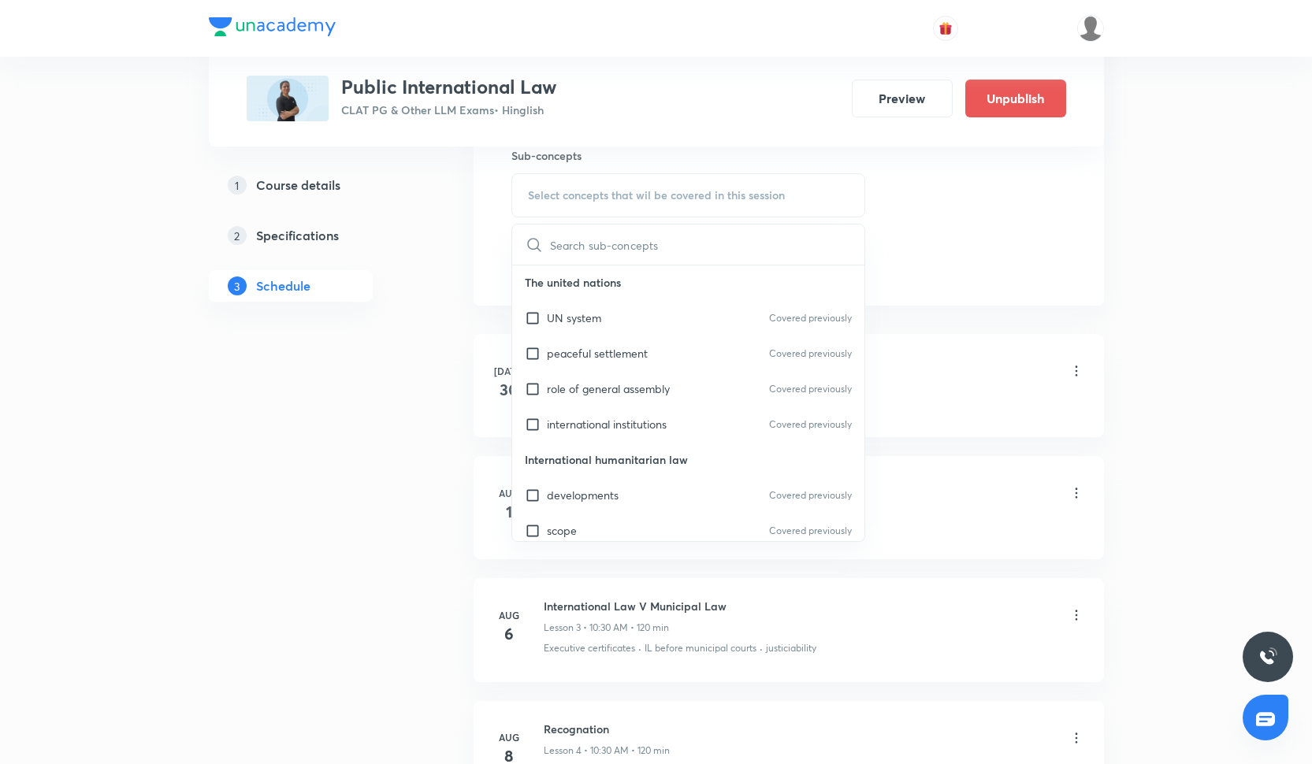
scroll to position [161, 0]
click at [634, 535] on div "scope Covered previously" at bounding box center [688, 528] width 353 height 35
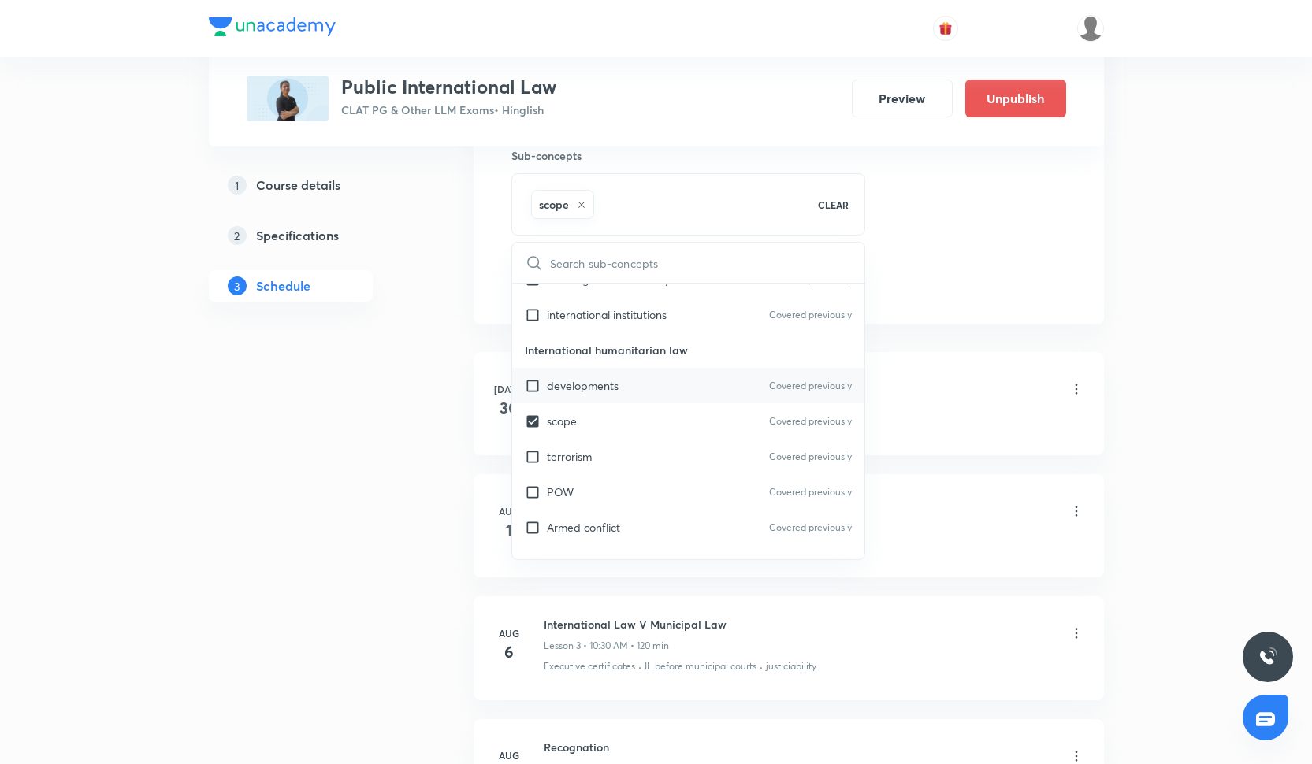
scroll to position [288, 0]
click at [623, 491] on div "POW Covered previously" at bounding box center [688, 490] width 353 height 35
checkbox input "true"
click at [623, 470] on div "terrorism Covered previously" at bounding box center [688, 454] width 353 height 35
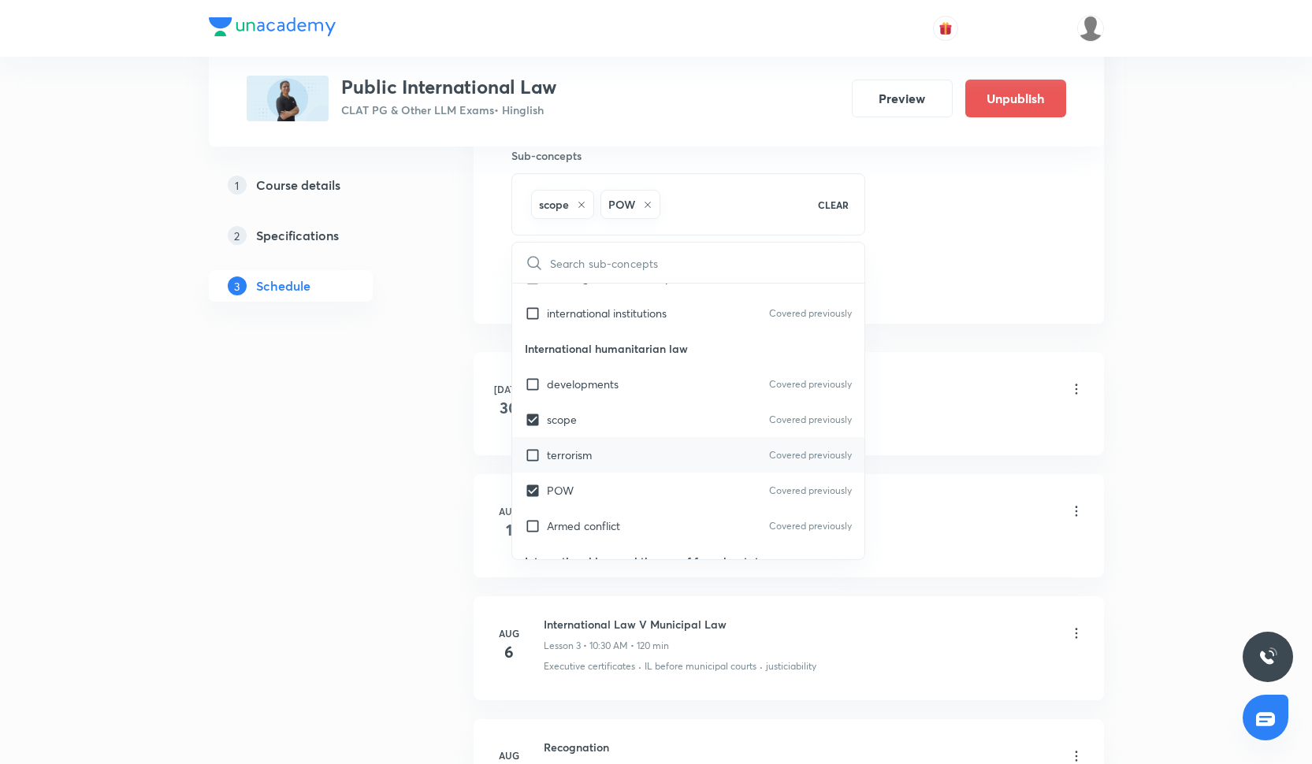
checkbox input "true"
click at [974, 370] on li "Jul 30 Introduction of International Law Lesson 1 • 7:30 PM • 120 min interpret…" at bounding box center [789, 403] width 630 height 103
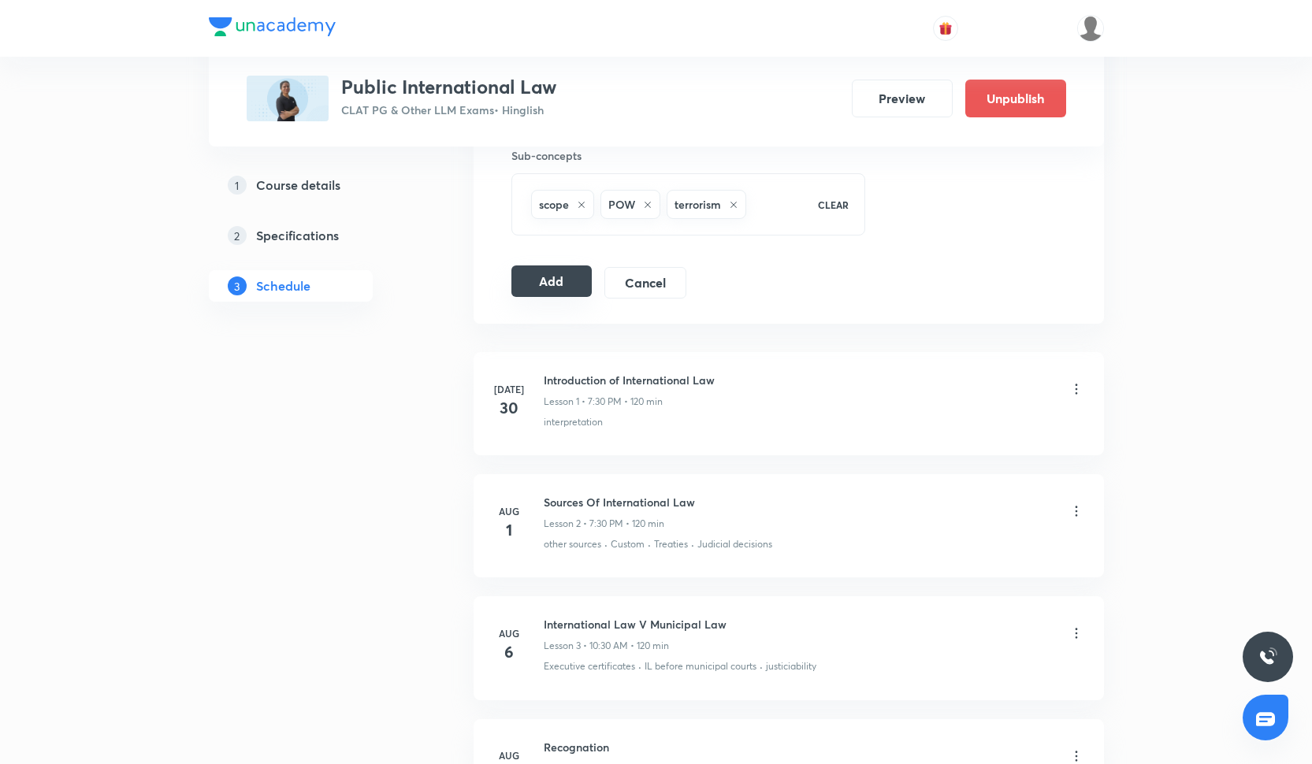
click at [578, 284] on button "Add" at bounding box center [551, 282] width 81 height 32
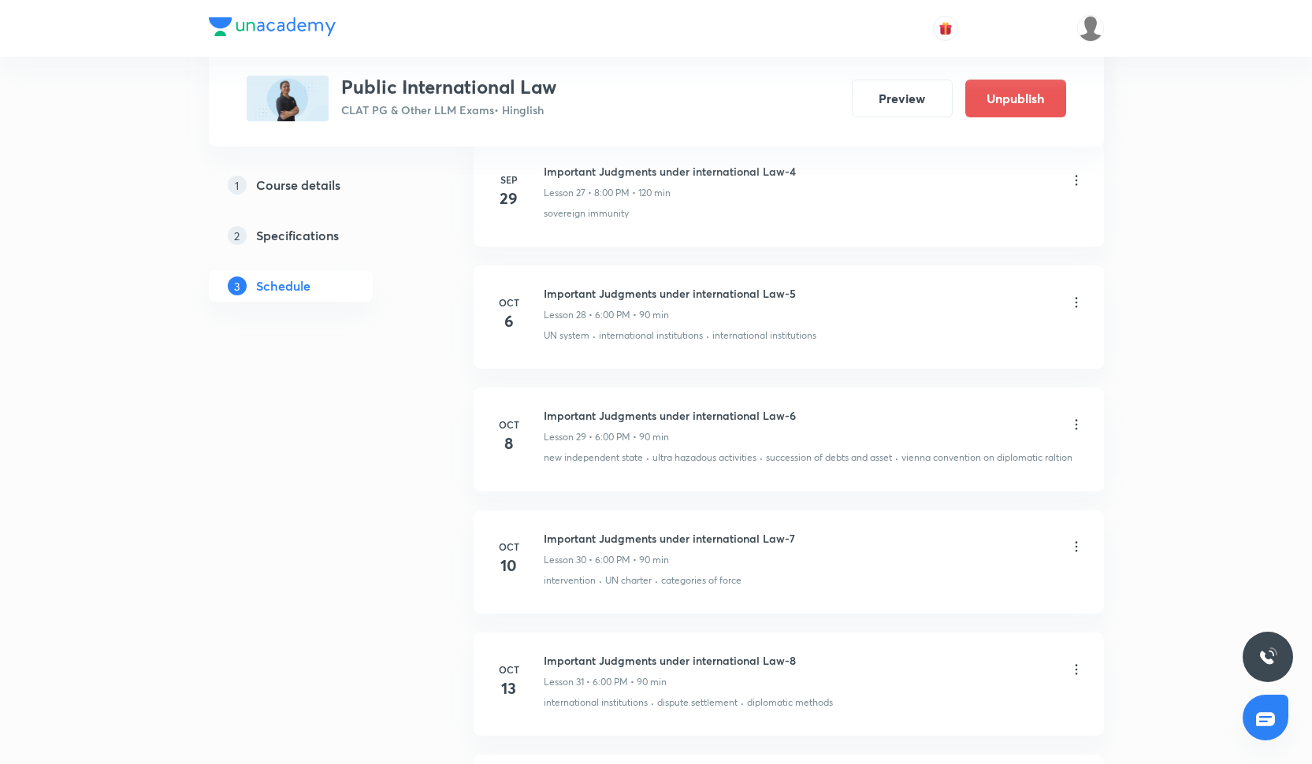
scroll to position [4106, 0]
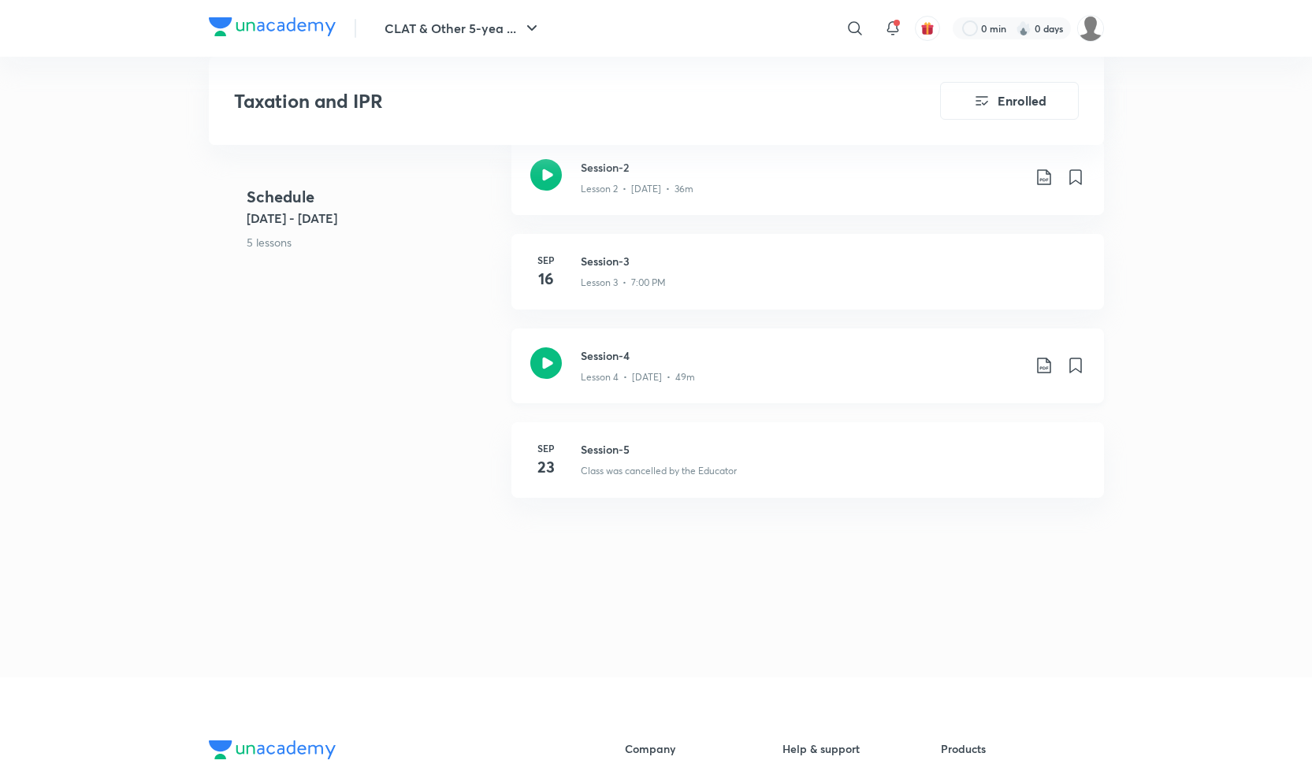
scroll to position [1002, 0]
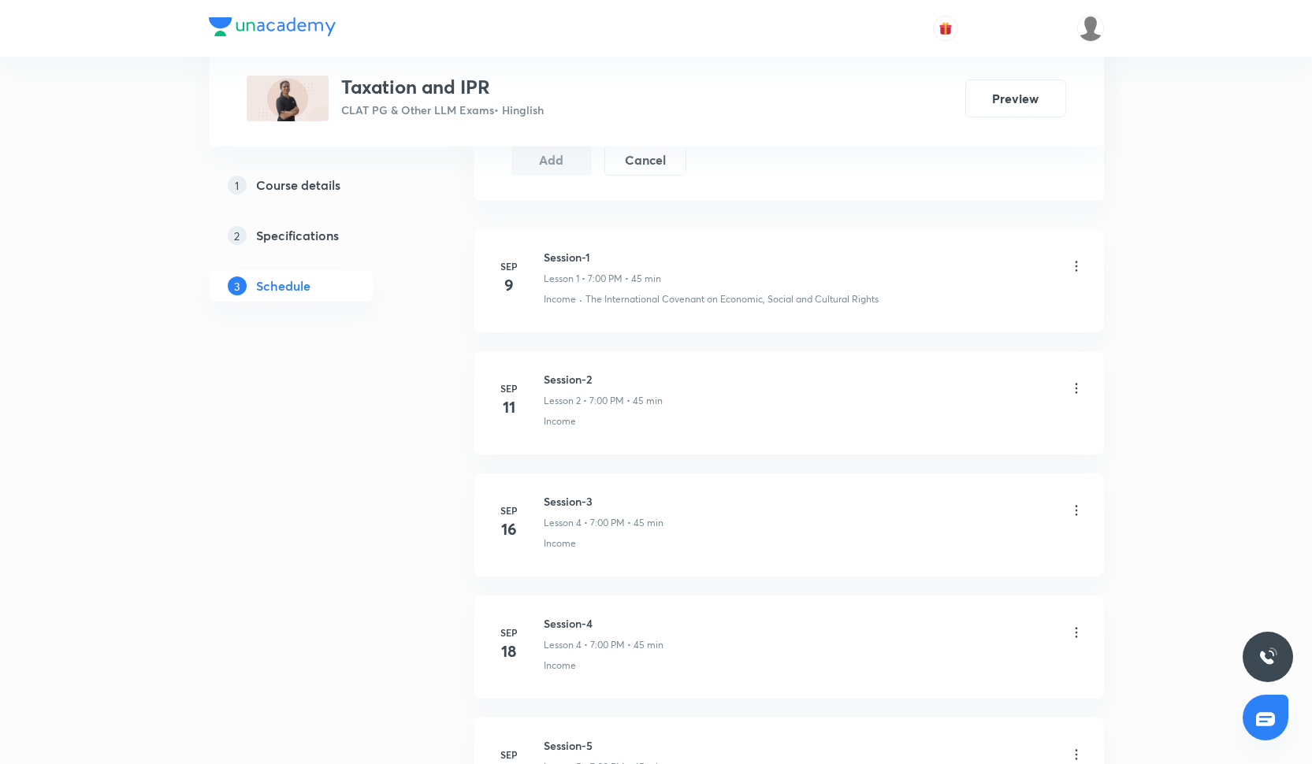
scroll to position [1033, 0]
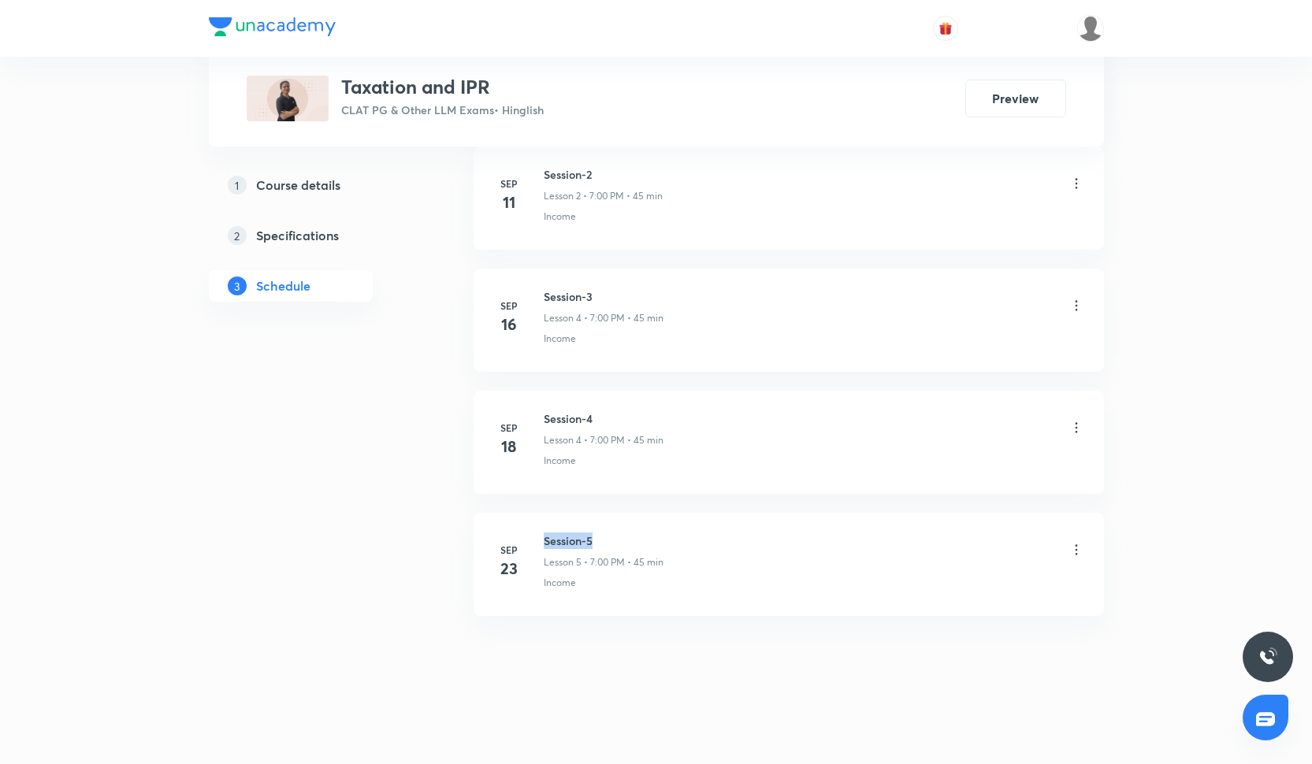
drag, startPoint x: 545, startPoint y: 540, endPoint x: 617, endPoint y: 535, distance: 72.7
click at [617, 535] on h6 "Session-5" at bounding box center [604, 541] width 120 height 17
copy h6 "Session-5"
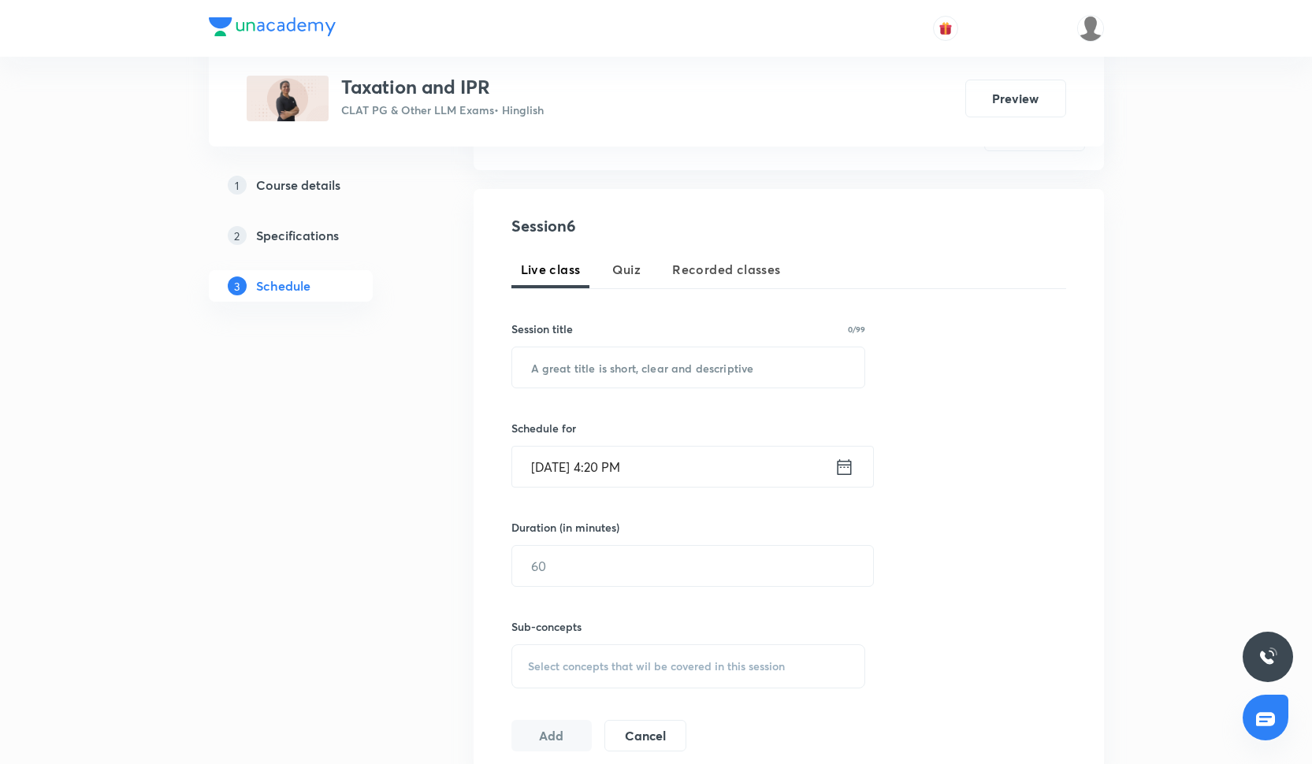
scroll to position [251, 0]
click at [597, 362] on input "text" at bounding box center [688, 368] width 353 height 40
paste input "Session-5"
type input "Session-6"
click at [567, 475] on input "Oct 6, 2025, 4:20 PM" at bounding box center [673, 468] width 322 height 40
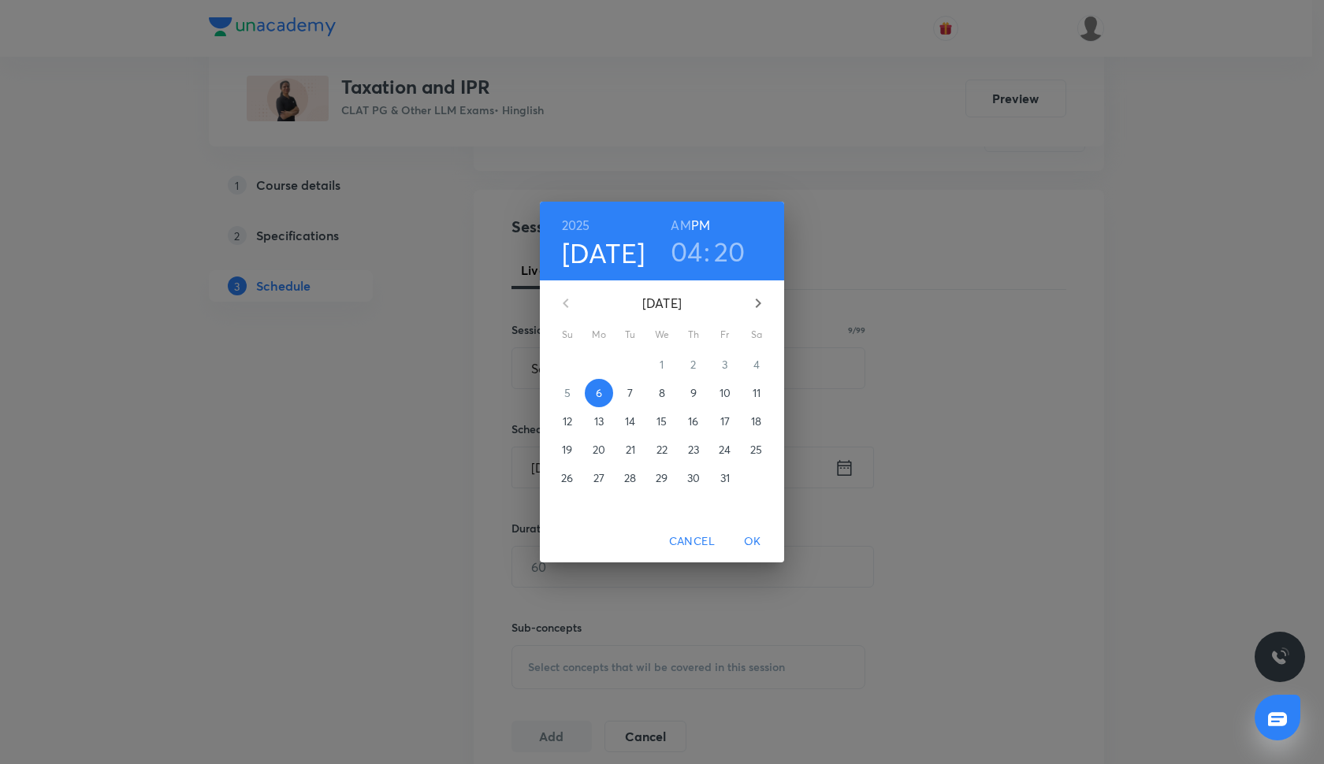
click at [628, 394] on p "7" at bounding box center [630, 393] width 6 height 16
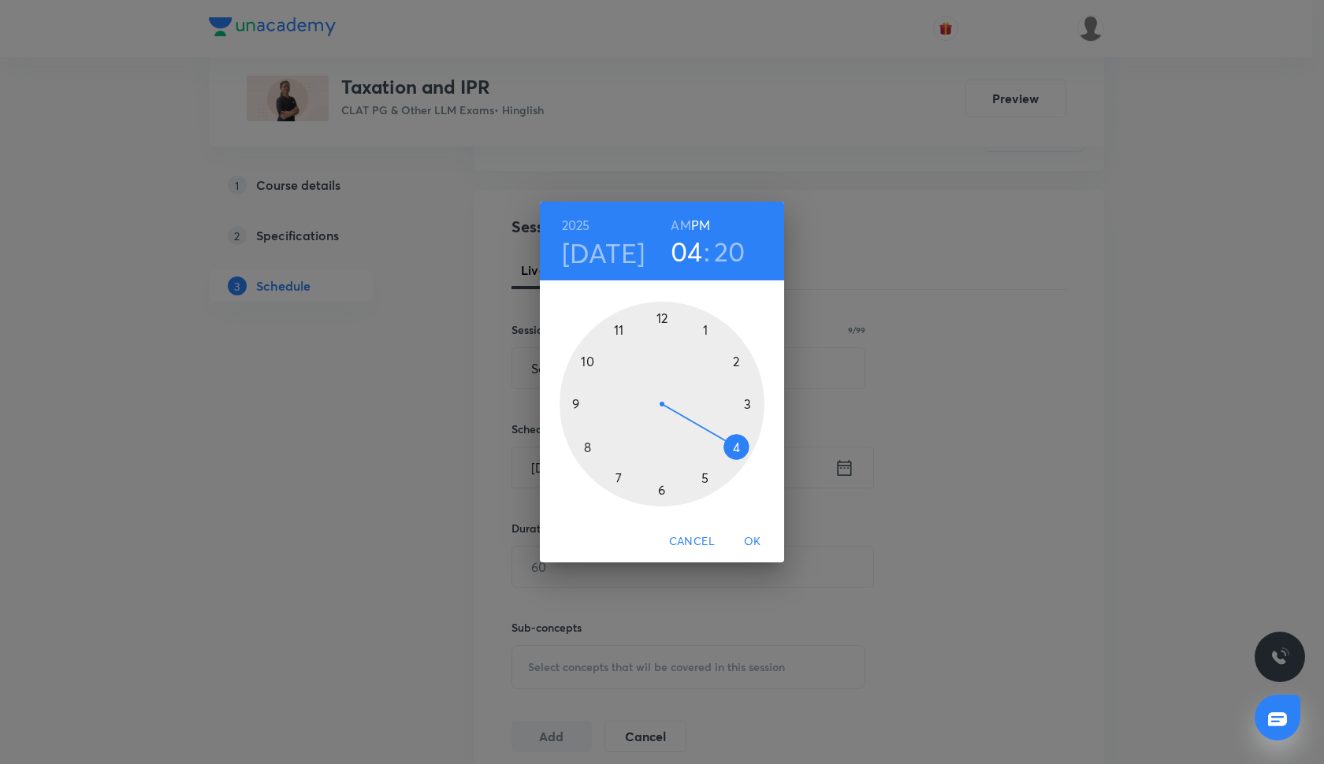
click at [661, 492] on div at bounding box center [662, 404] width 205 height 205
drag, startPoint x: 739, startPoint y: 439, endPoint x: 660, endPoint y: 344, distance: 124.2
click at [660, 344] on div at bounding box center [662, 404] width 205 height 205
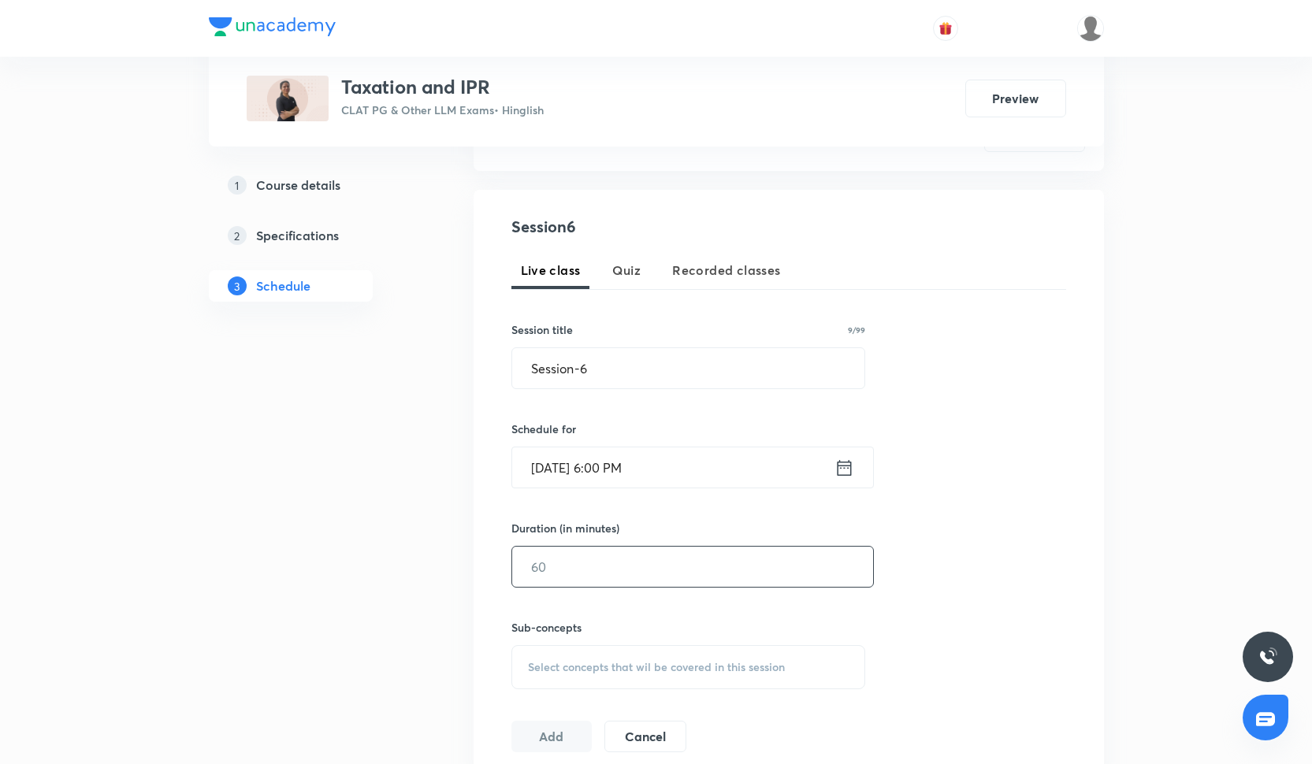
click at [610, 563] on input "text" at bounding box center [692, 567] width 361 height 40
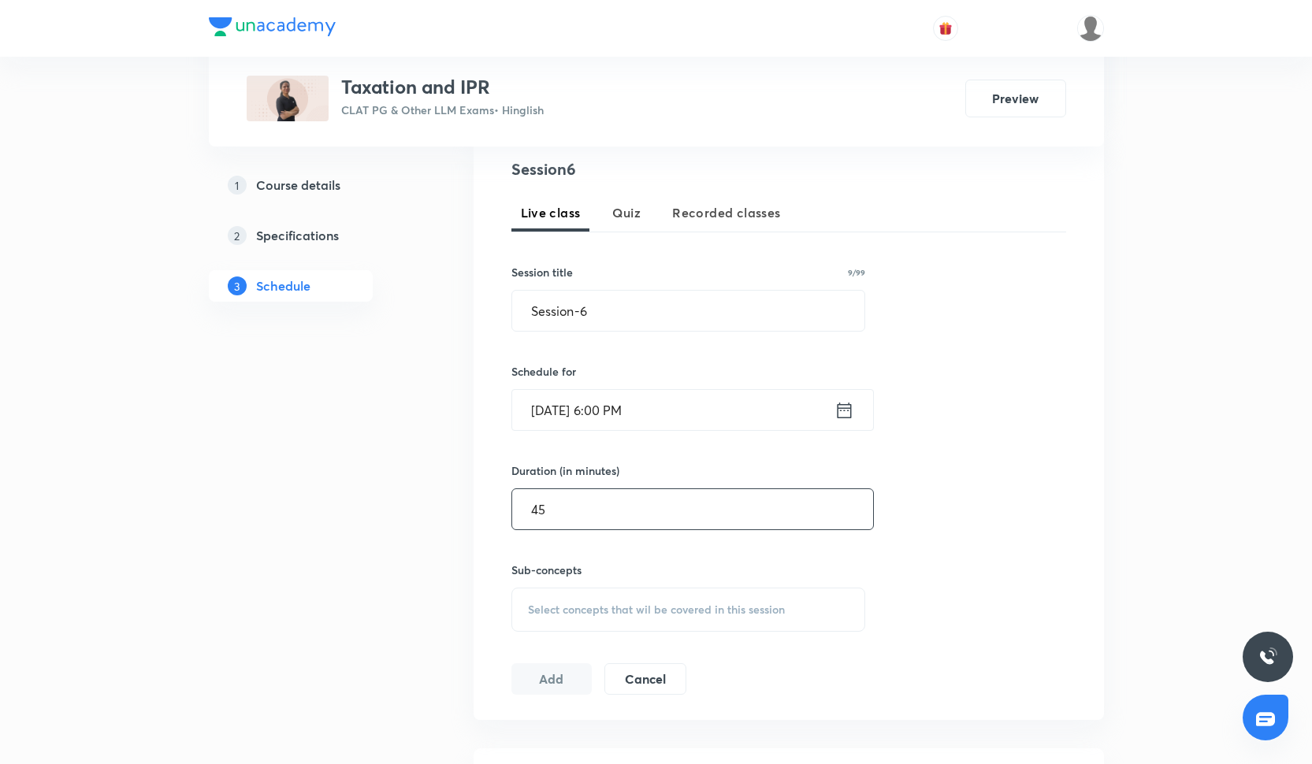
scroll to position [308, 0]
type input "45"
click at [566, 623] on div "Select concepts that wil be covered in this session" at bounding box center [688, 611] width 355 height 44
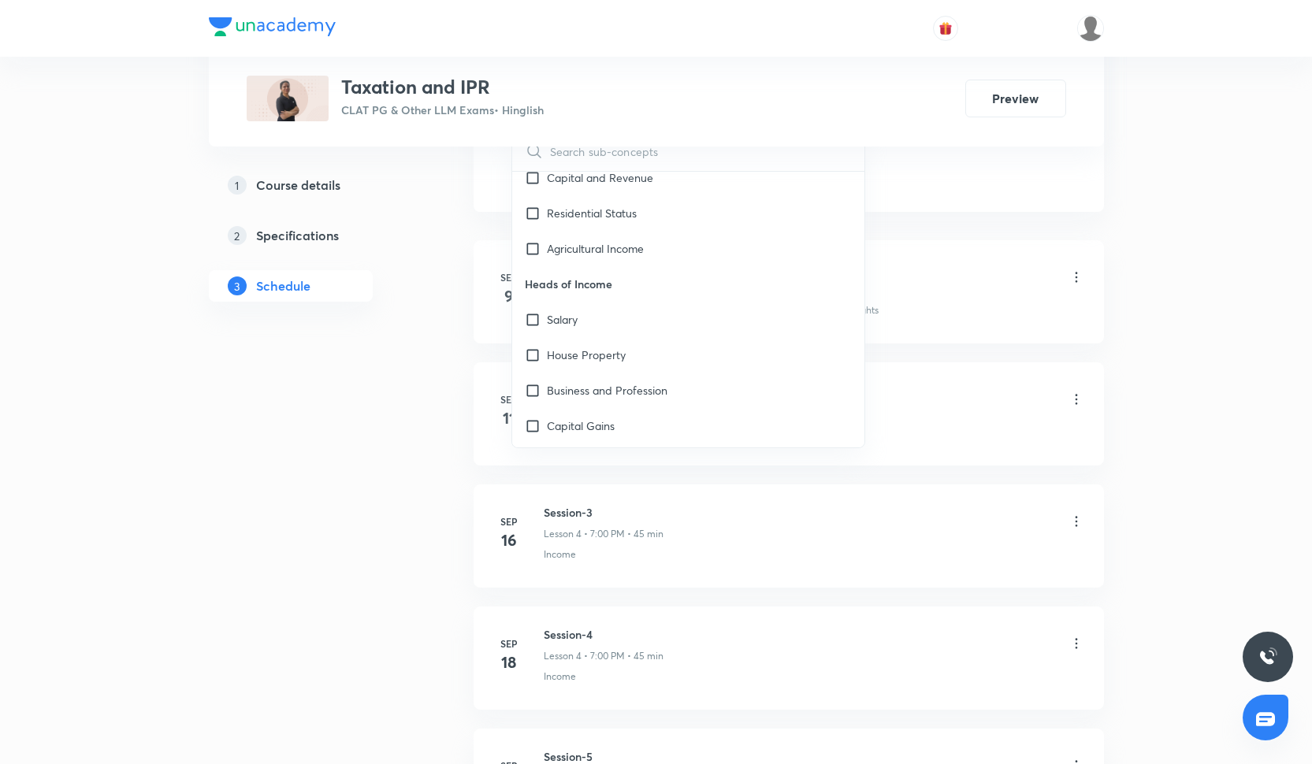
scroll to position [1476, 0]
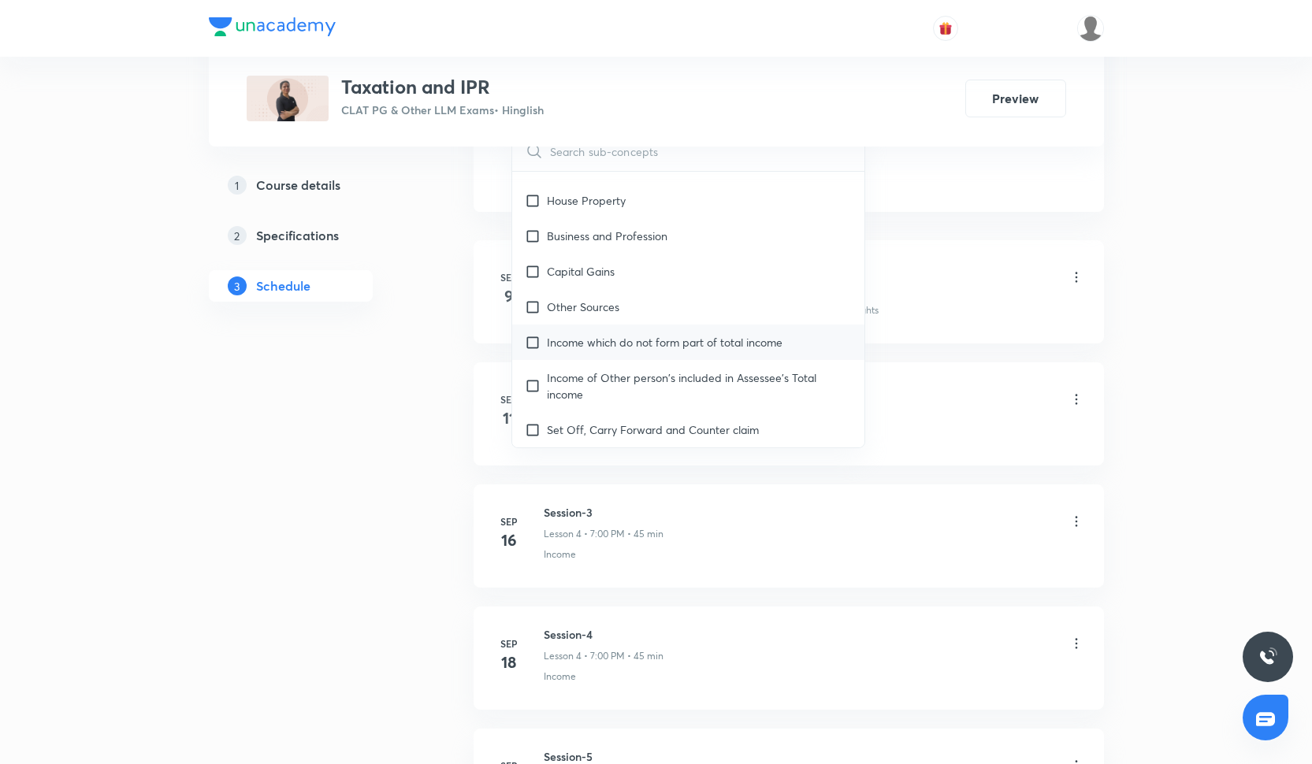
click at [630, 343] on p "Income which do not form part of total income" at bounding box center [665, 342] width 236 height 17
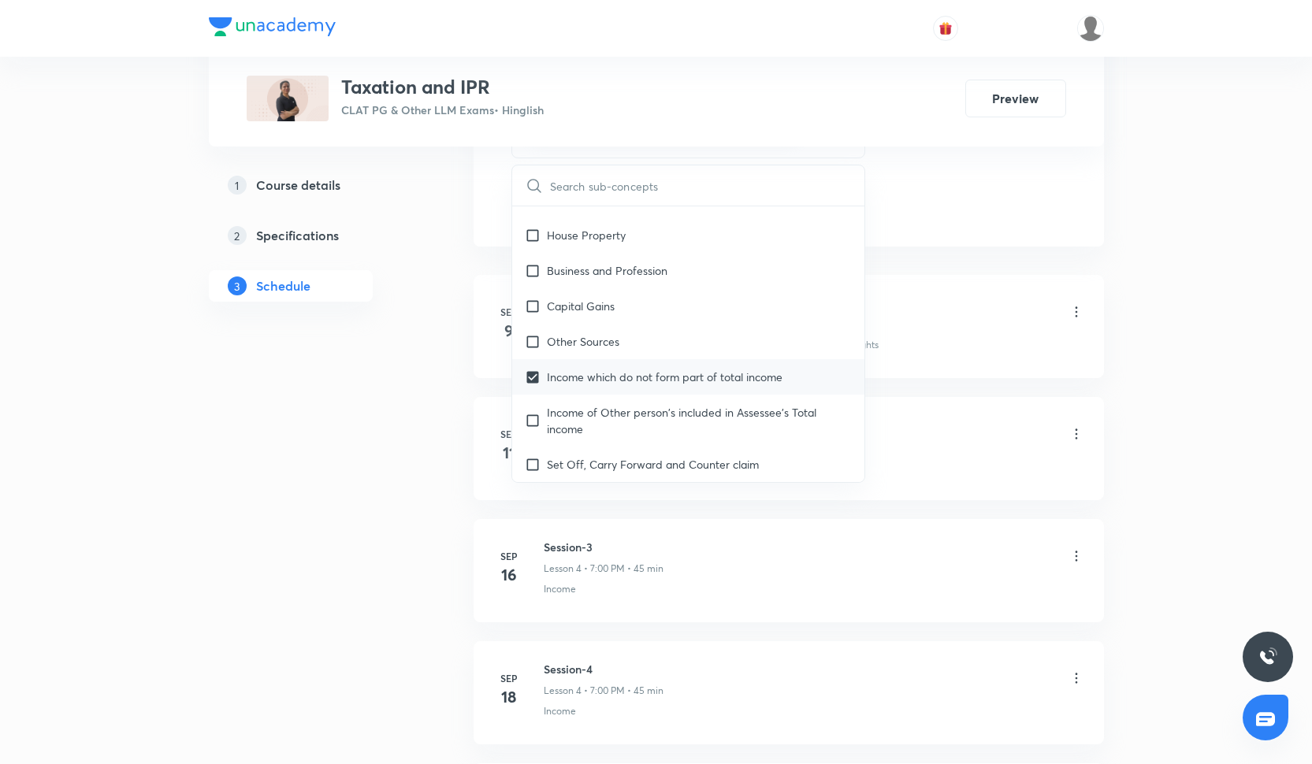
checkbox input "true"
click at [627, 322] on div "Capital Gains" at bounding box center [688, 305] width 353 height 35
checkbox input "true"
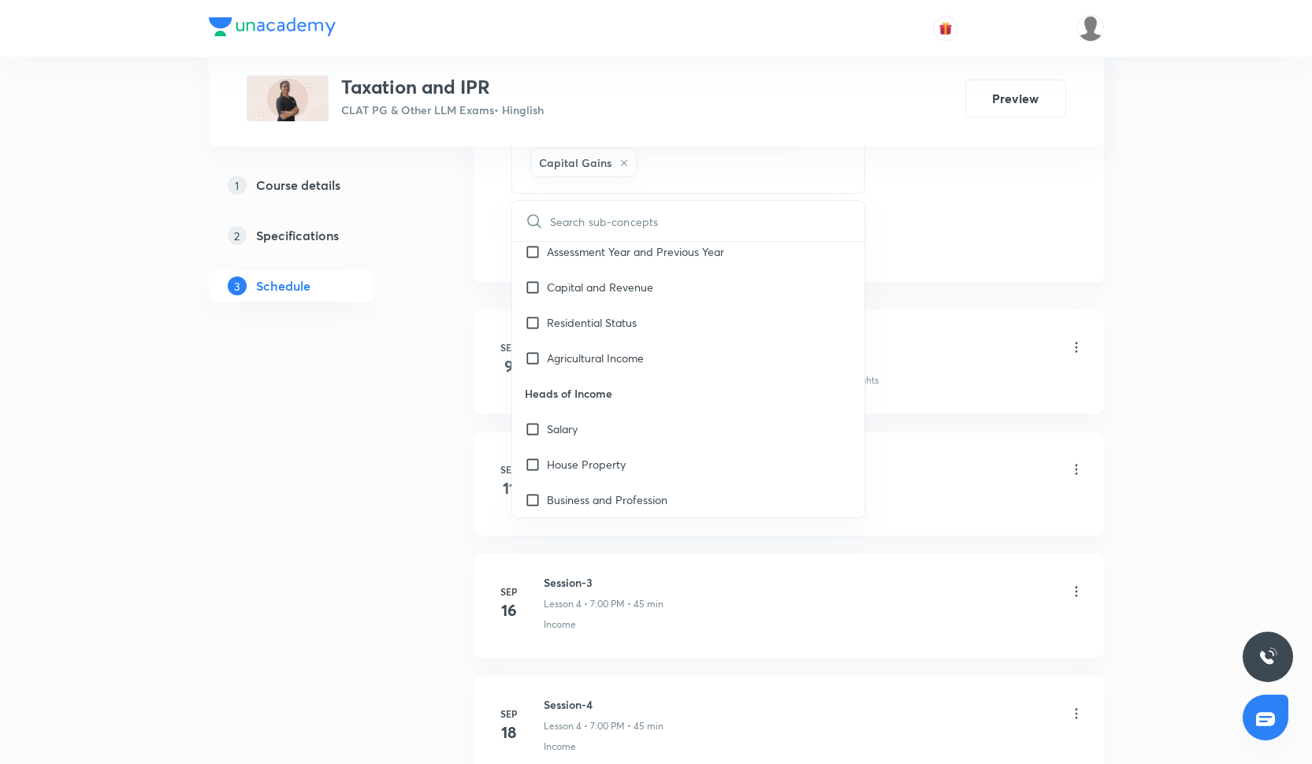
scroll to position [1232, 0]
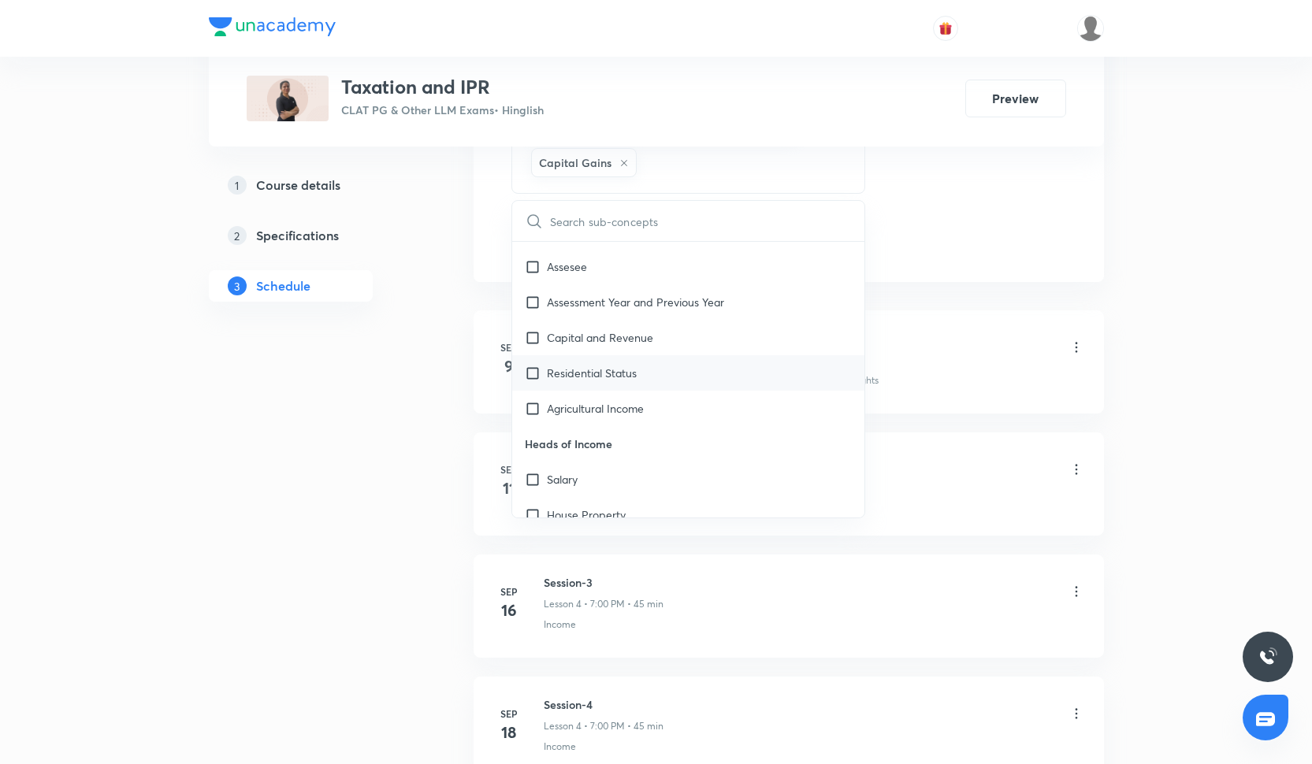
click at [709, 356] on div "Residential Status" at bounding box center [688, 372] width 353 height 35
checkbox input "true"
click at [965, 294] on div "Schedule 5 classes Topic coverage Family Law and Other Imp. Laws Cover at least…" at bounding box center [789, 235] width 630 height 1573
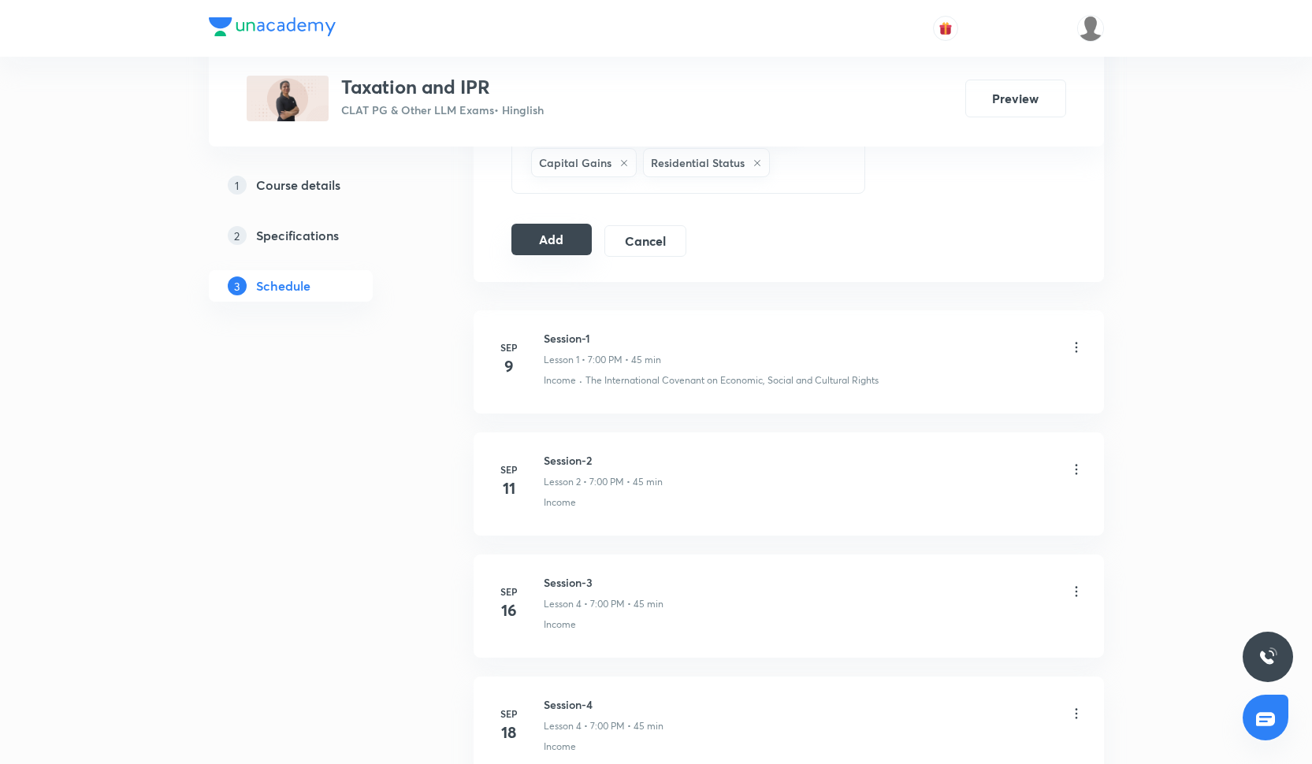
click at [564, 244] on button "Add" at bounding box center [551, 240] width 81 height 32
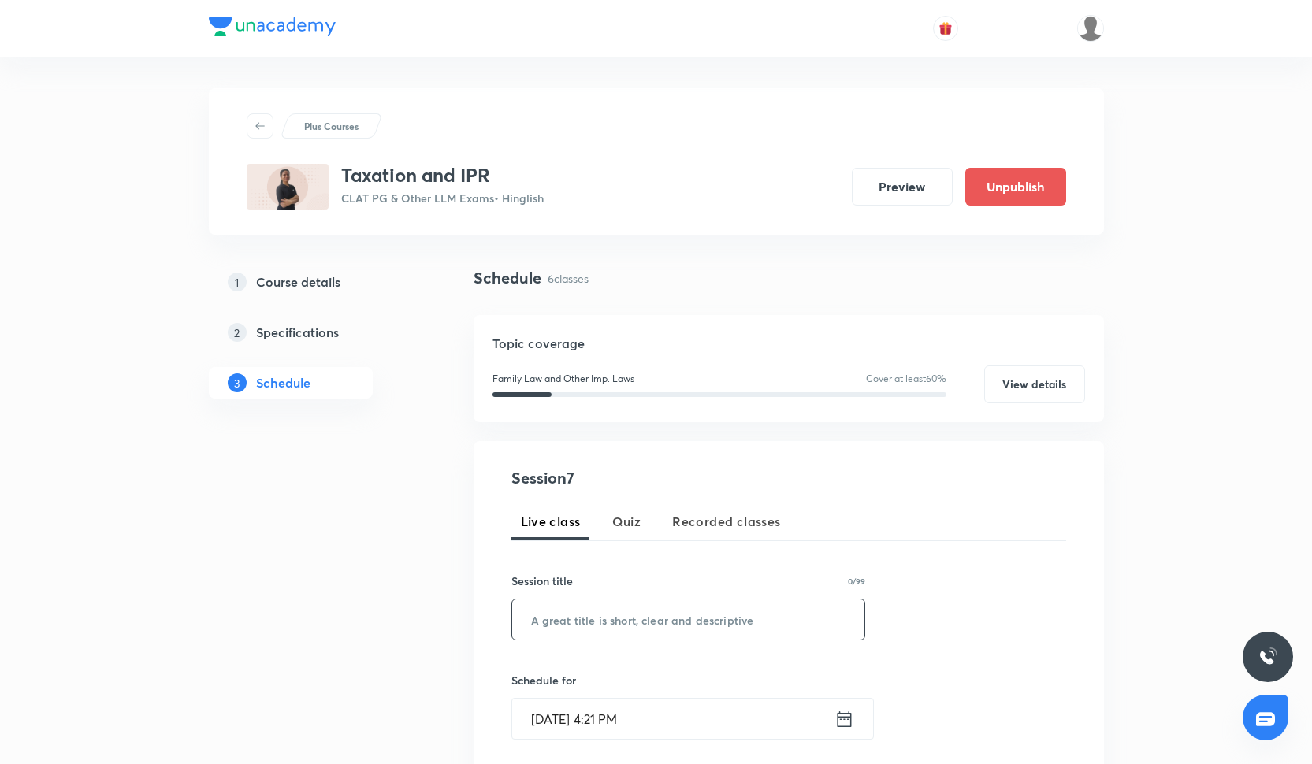
scroll to position [76, 0]
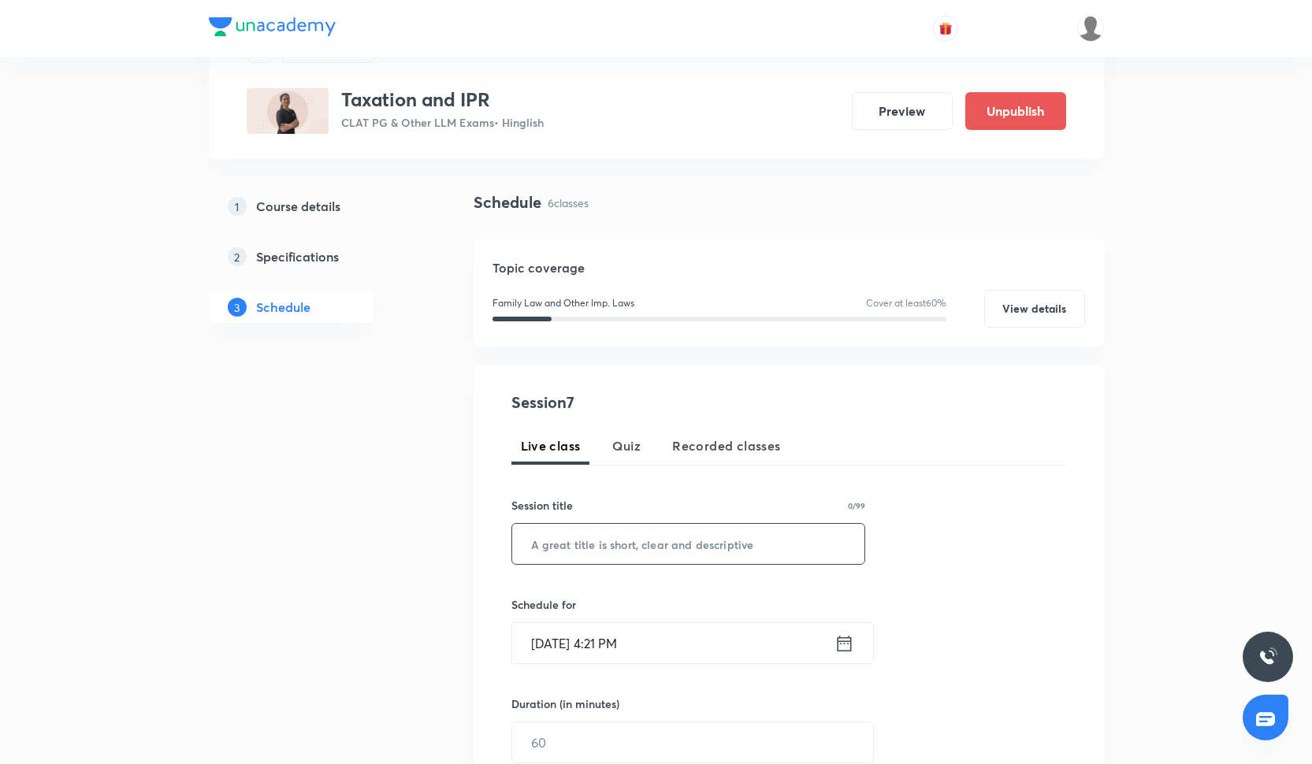
click at [601, 557] on input "text" at bounding box center [688, 544] width 353 height 40
paste input "Session-5"
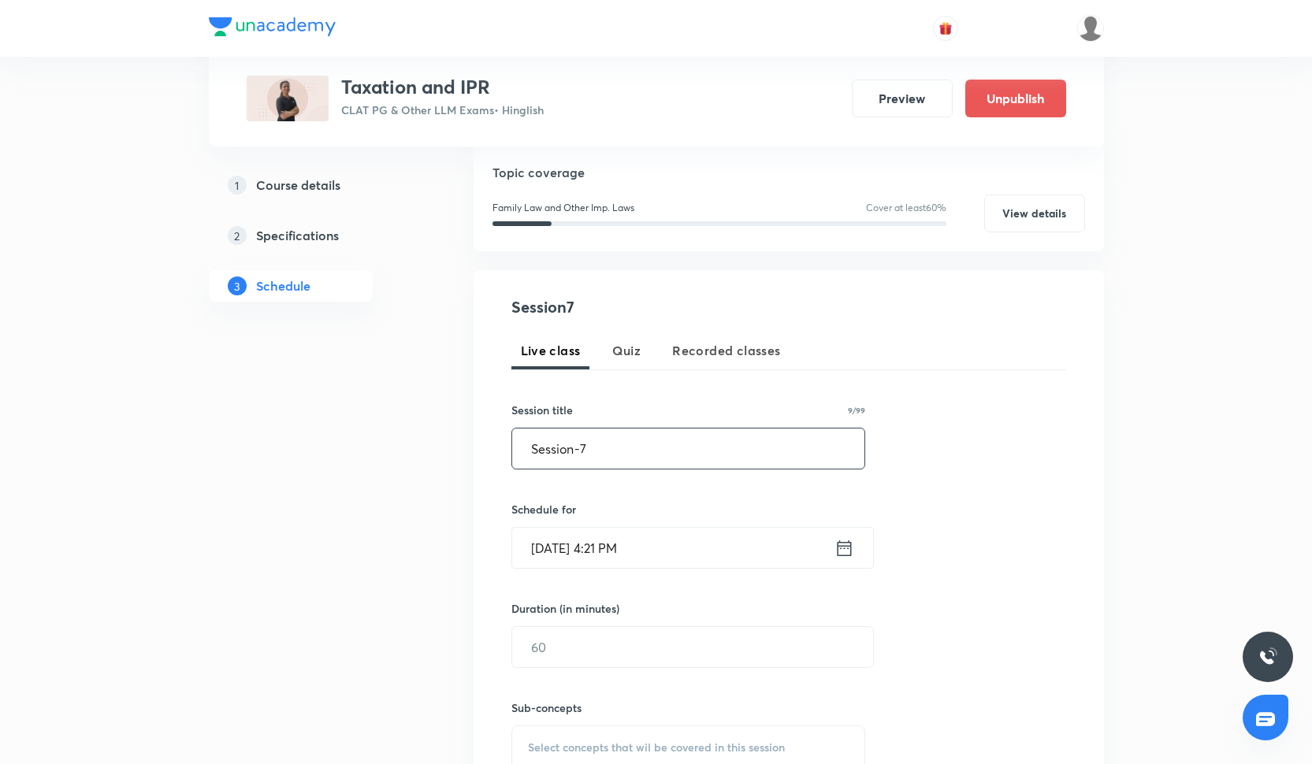
scroll to position [175, 0]
type input "Session-7"
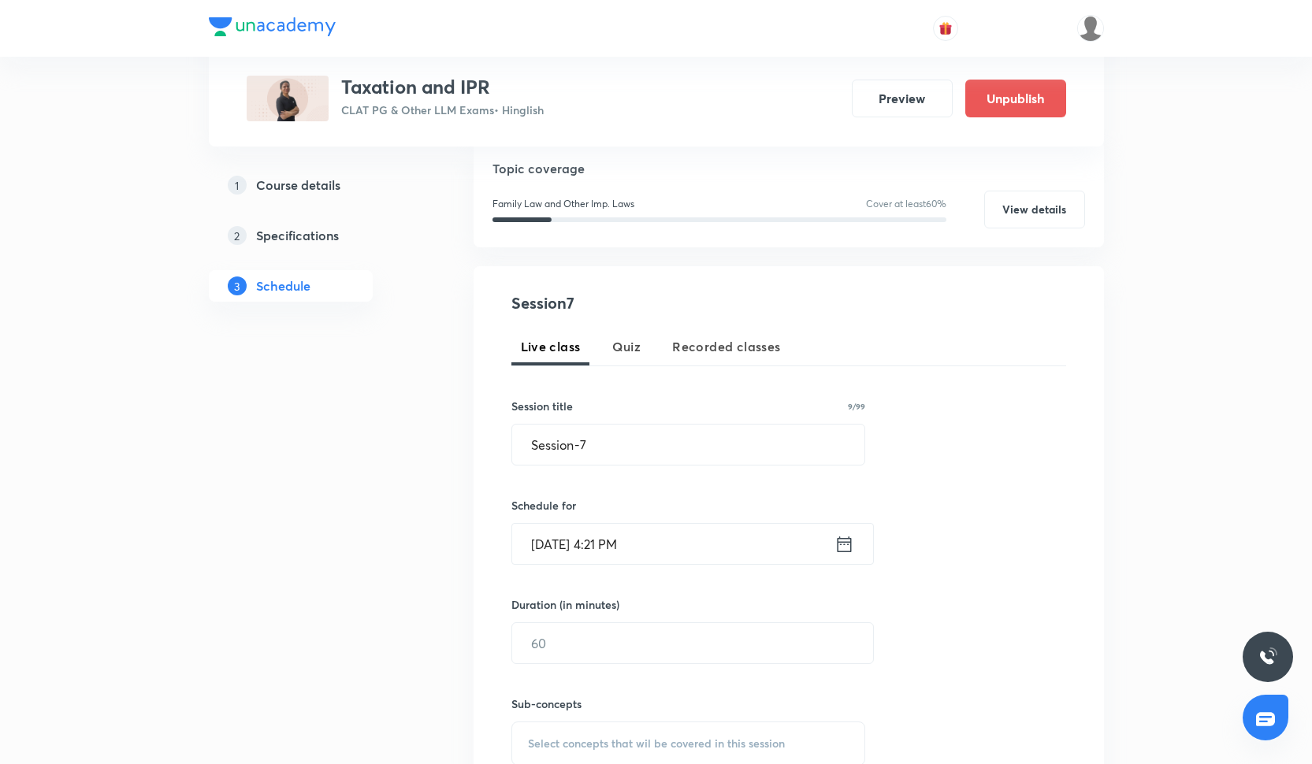
click at [536, 560] on input "[DATE] 4:21 PM" at bounding box center [673, 544] width 322 height 40
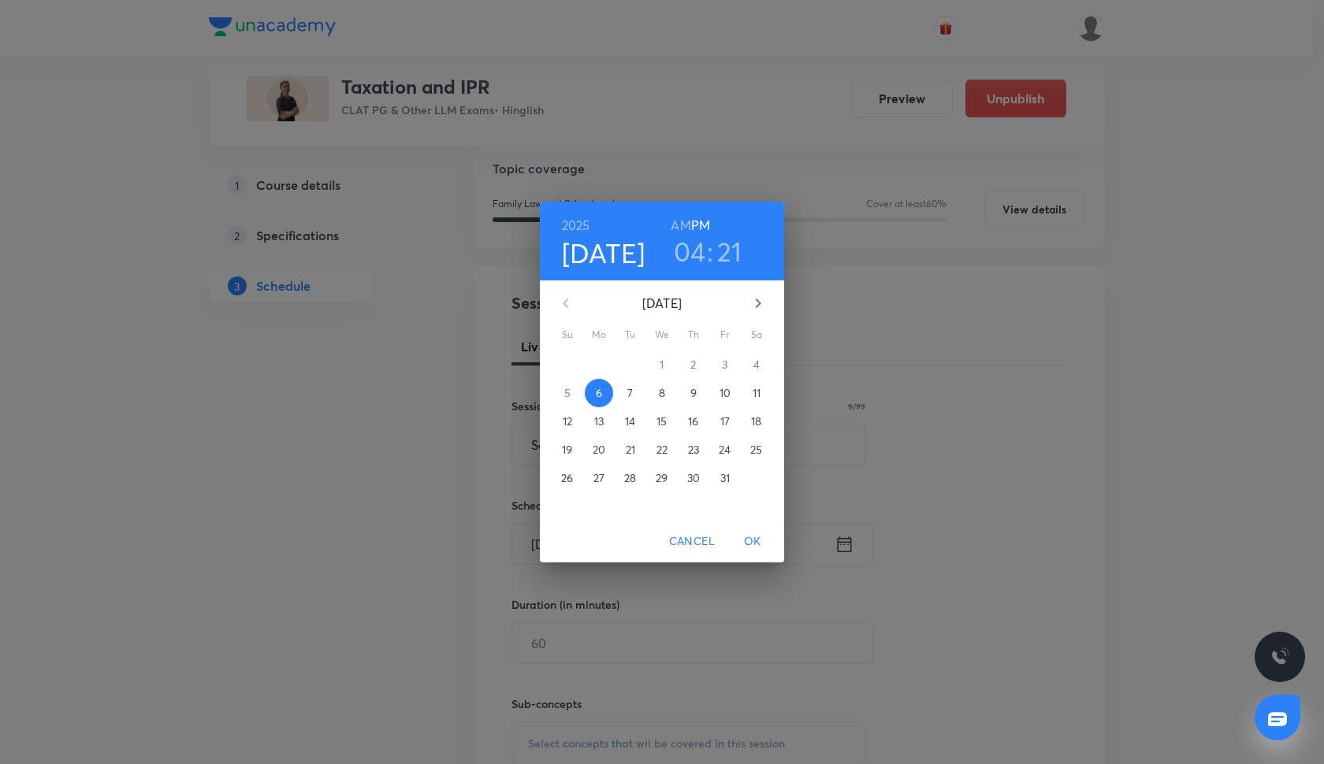
click at [699, 395] on span "9" at bounding box center [693, 393] width 28 height 16
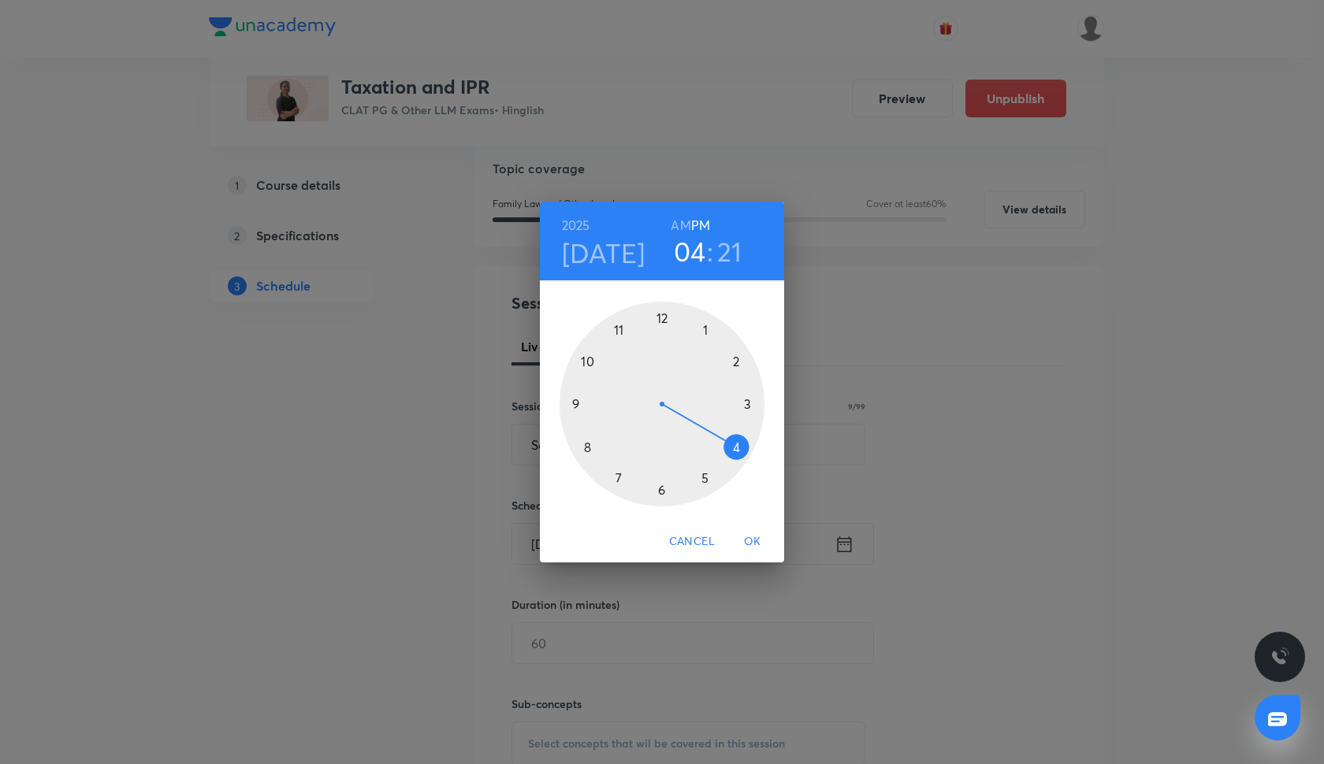
click at [659, 491] on div at bounding box center [662, 404] width 205 height 205
click at [657, 321] on div at bounding box center [662, 404] width 205 height 205
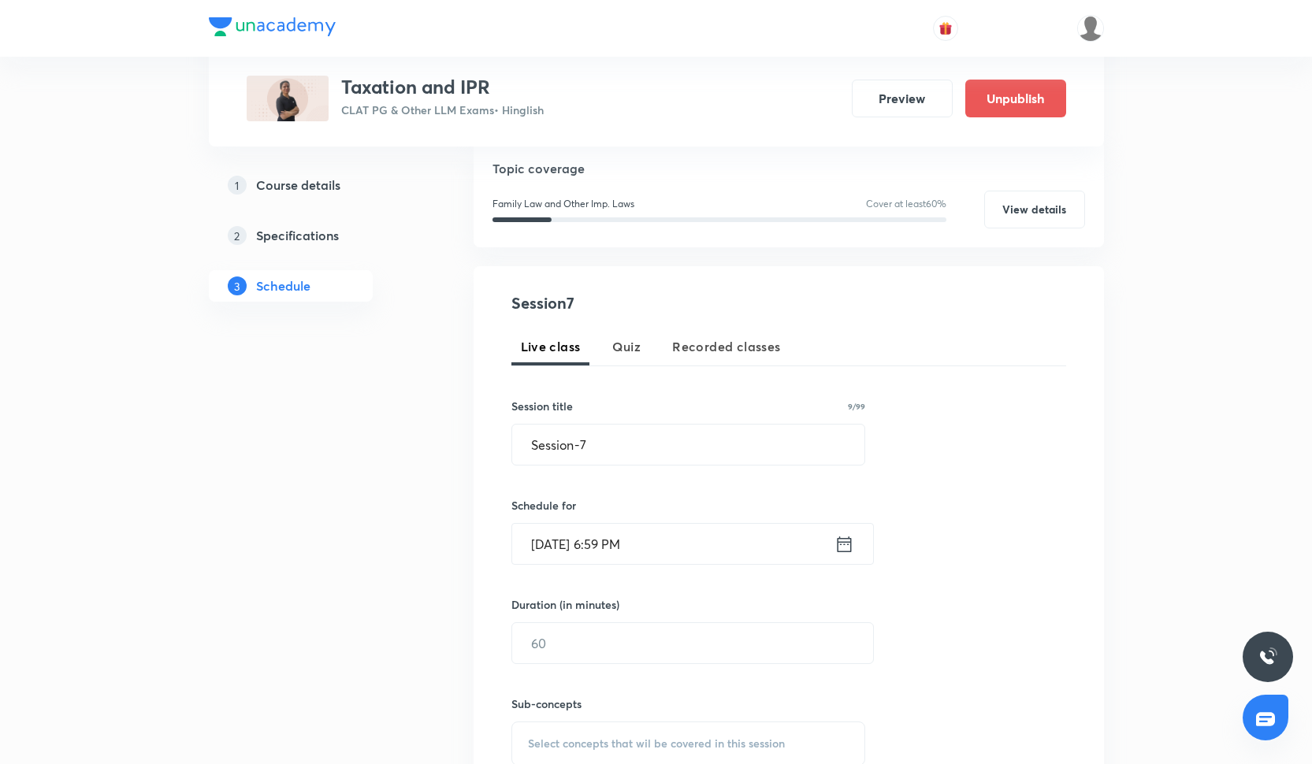
click at [615, 552] on input "Oct 9, 2025, 6:59 PM" at bounding box center [673, 544] width 322 height 40
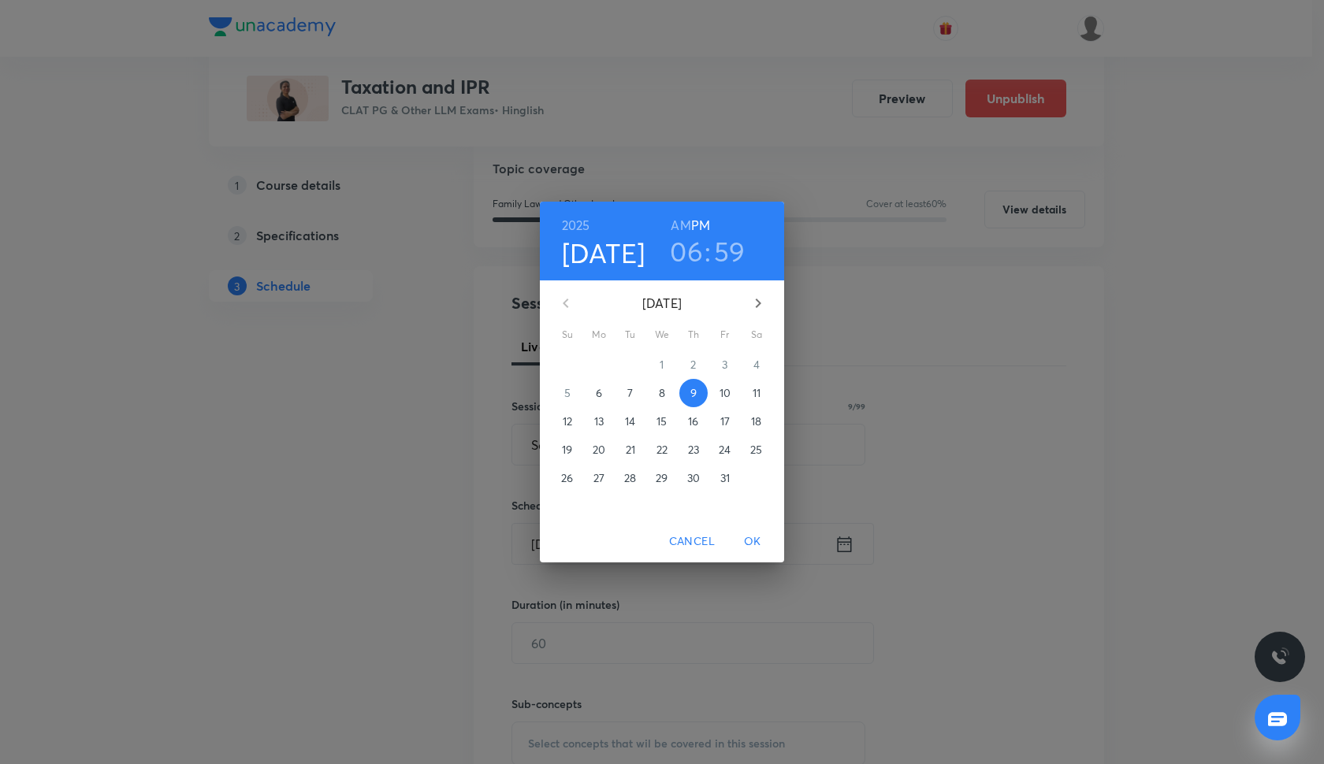
click at [733, 250] on h3 "59" at bounding box center [730, 251] width 32 height 33
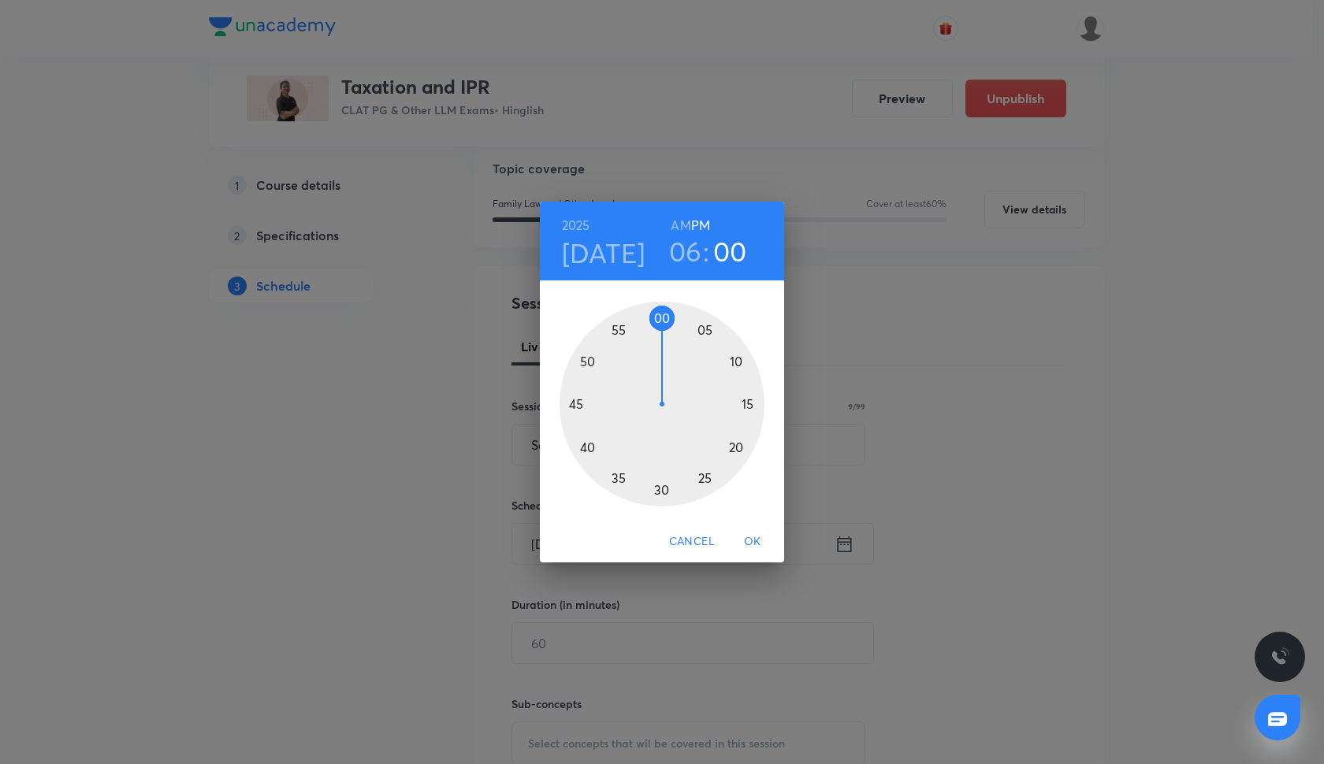
click at [666, 319] on div at bounding box center [662, 404] width 205 height 205
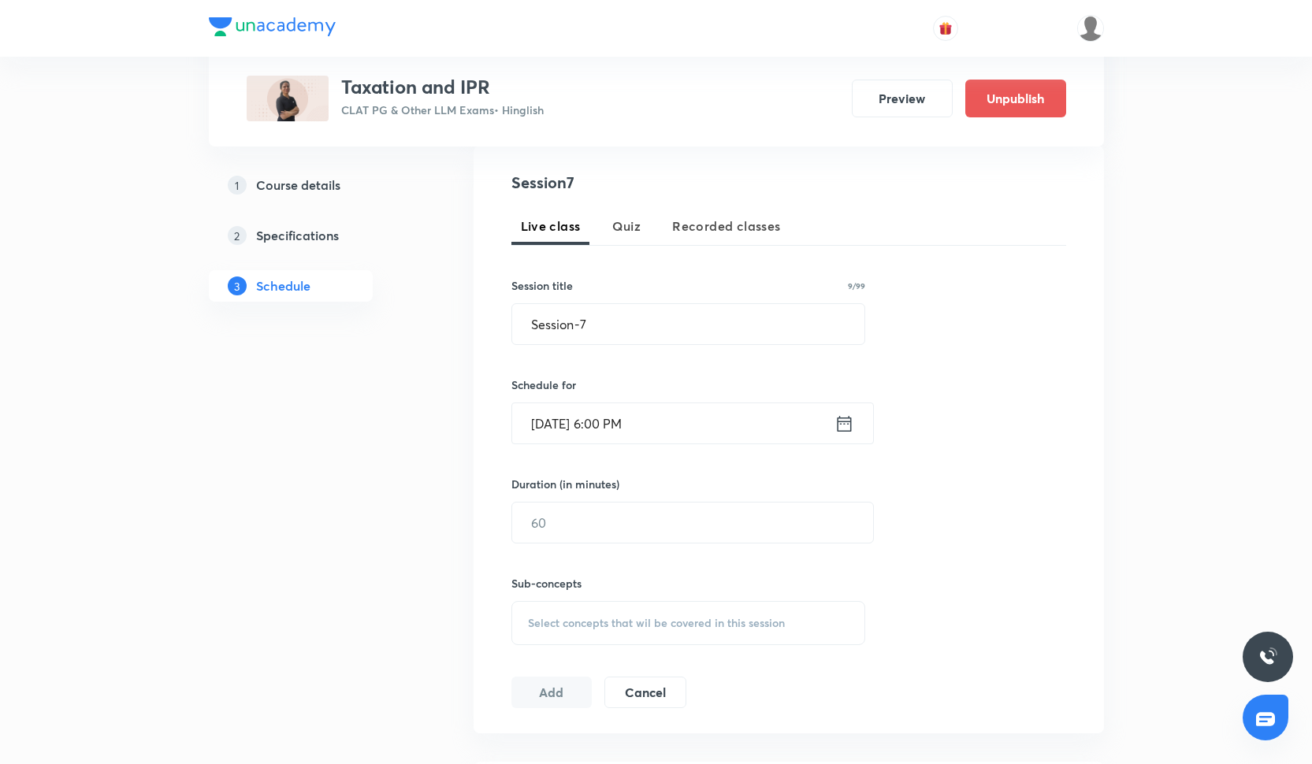
scroll to position [295, 0]
click at [631, 534] on input "text" at bounding box center [692, 524] width 361 height 40
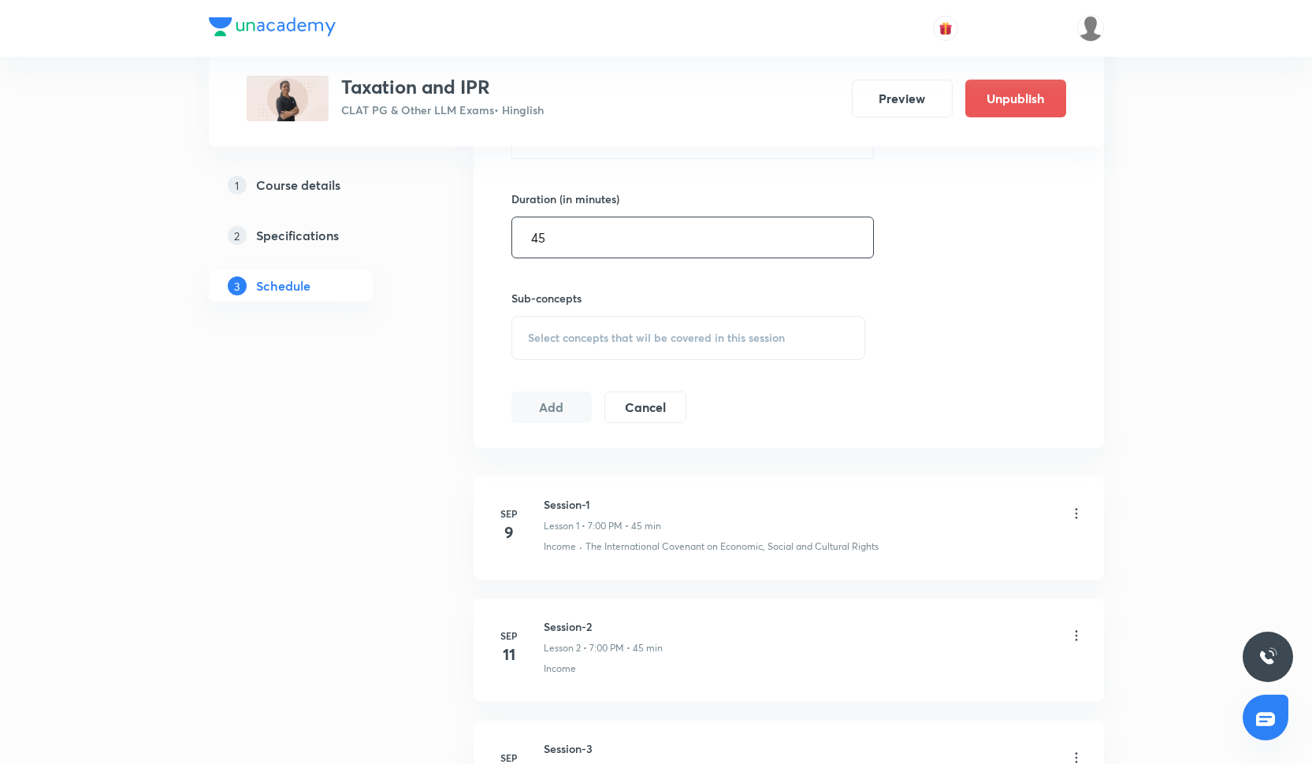
scroll to position [582, 0]
type input "45"
click at [597, 333] on span "Select concepts that wil be covered in this session" at bounding box center [656, 336] width 257 height 13
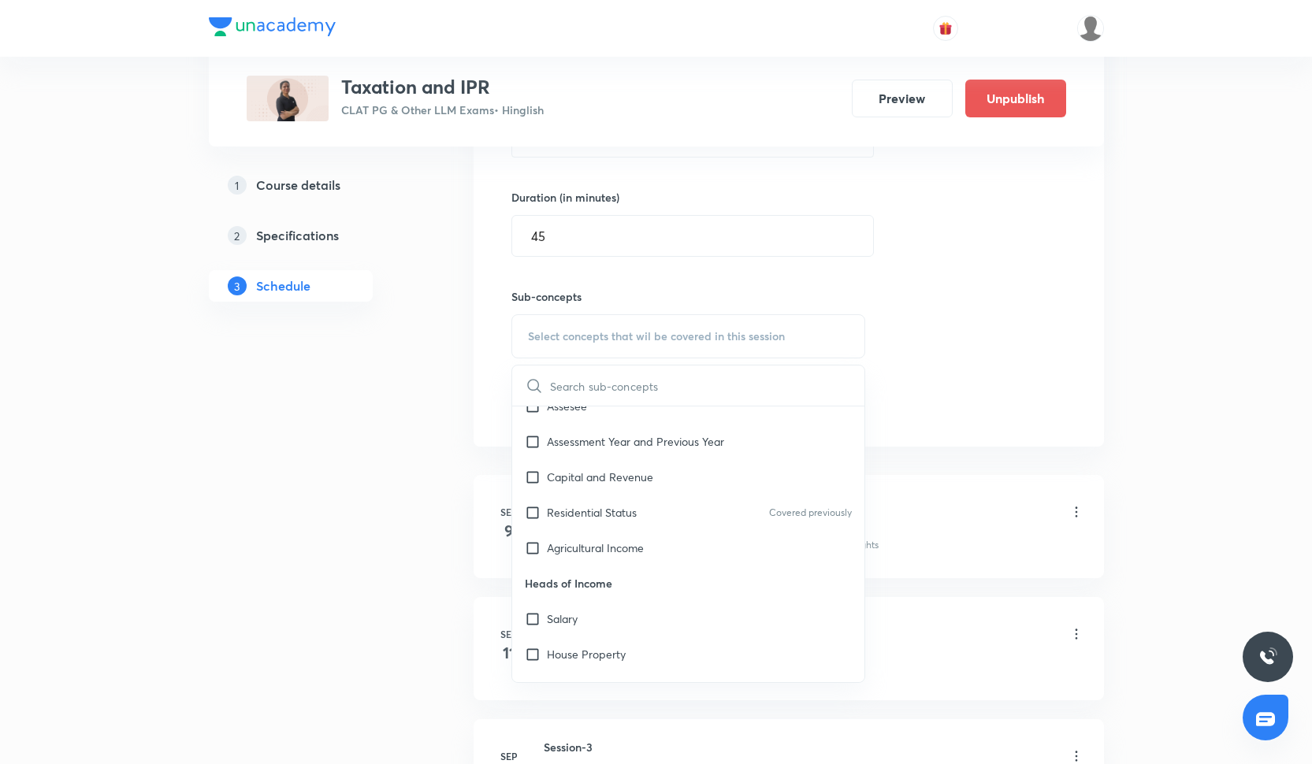
scroll to position [1255, 0]
click at [634, 579] on p "Heads of Income" at bounding box center [688, 584] width 353 height 35
click at [632, 567] on p "Heads of Income" at bounding box center [688, 584] width 353 height 35
click at [626, 548] on p "Agricultural Income" at bounding box center [595, 549] width 97 height 17
checkbox input "true"
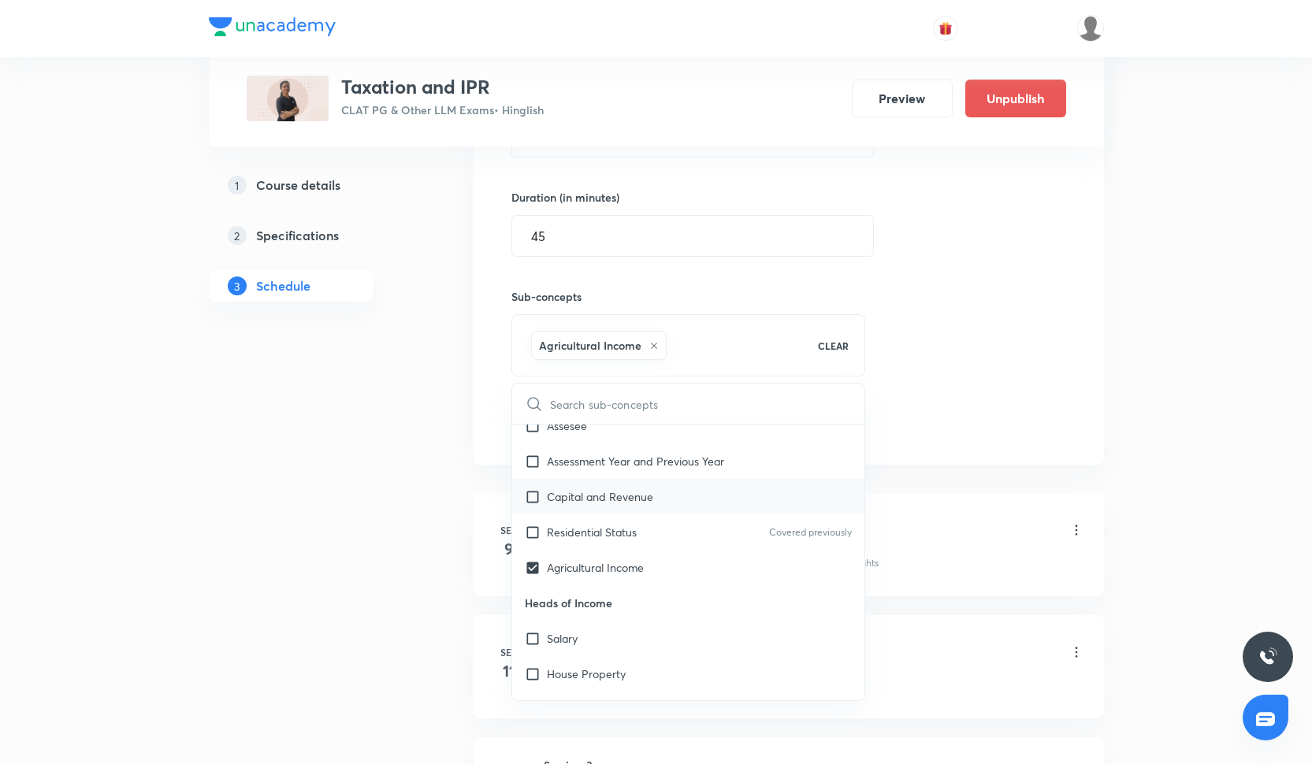
click at [622, 502] on p "Capital and Revenue" at bounding box center [600, 497] width 106 height 17
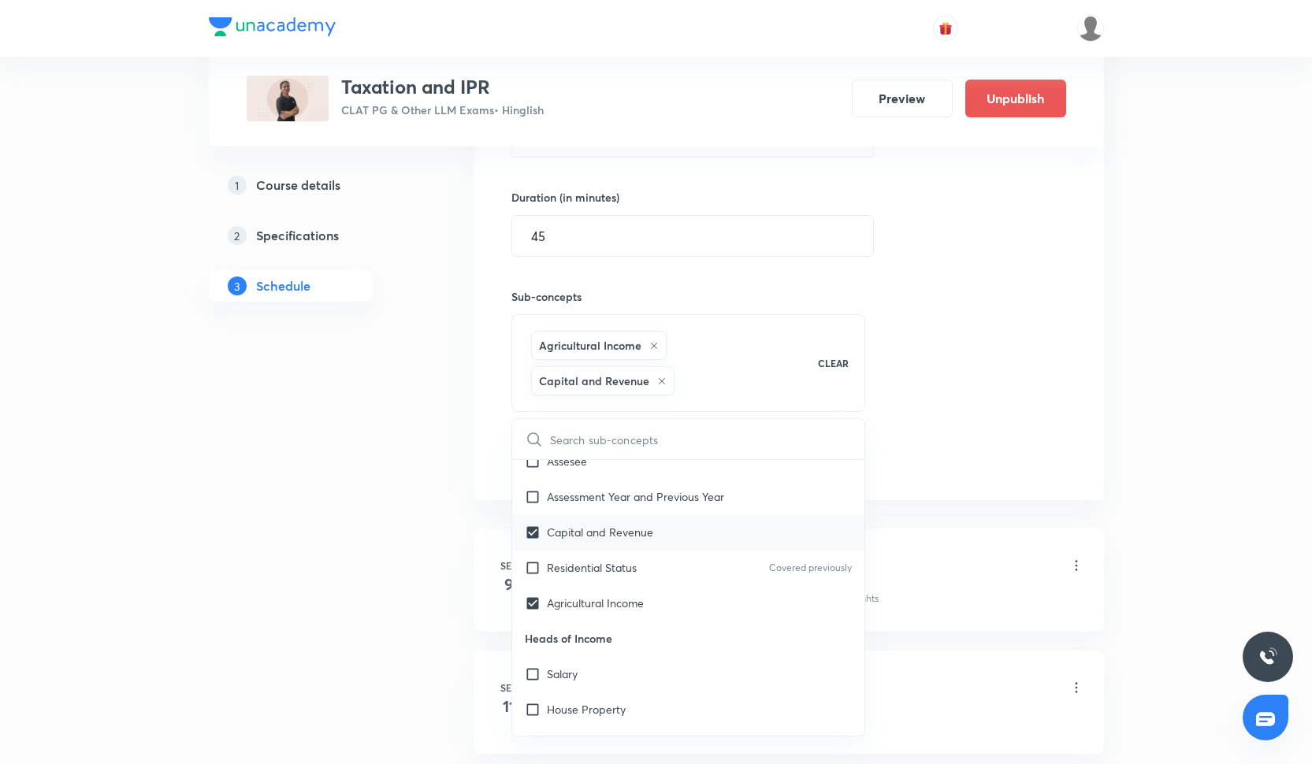
checkbox input "true"
click at [619, 490] on p "Assessment Year and Previous Year" at bounding box center [635, 497] width 177 height 17
checkbox input "true"
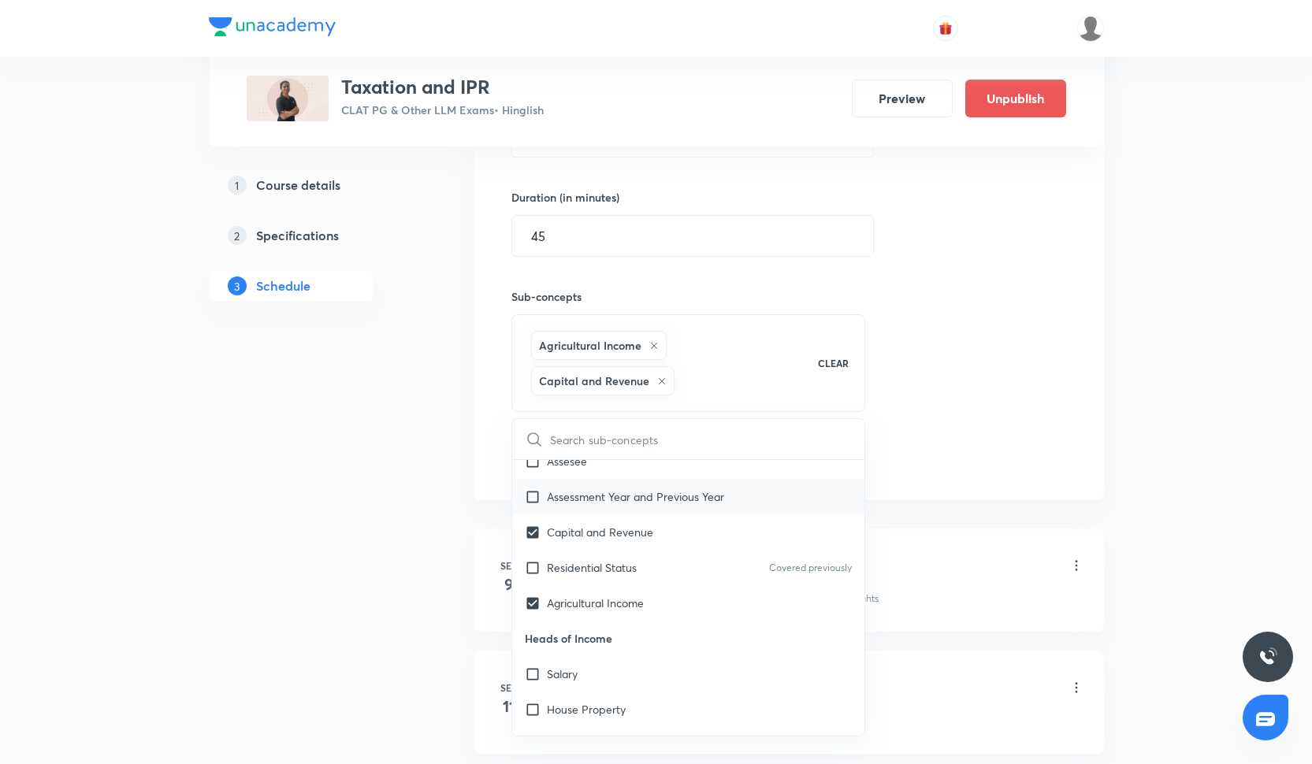
checkbox input "true"
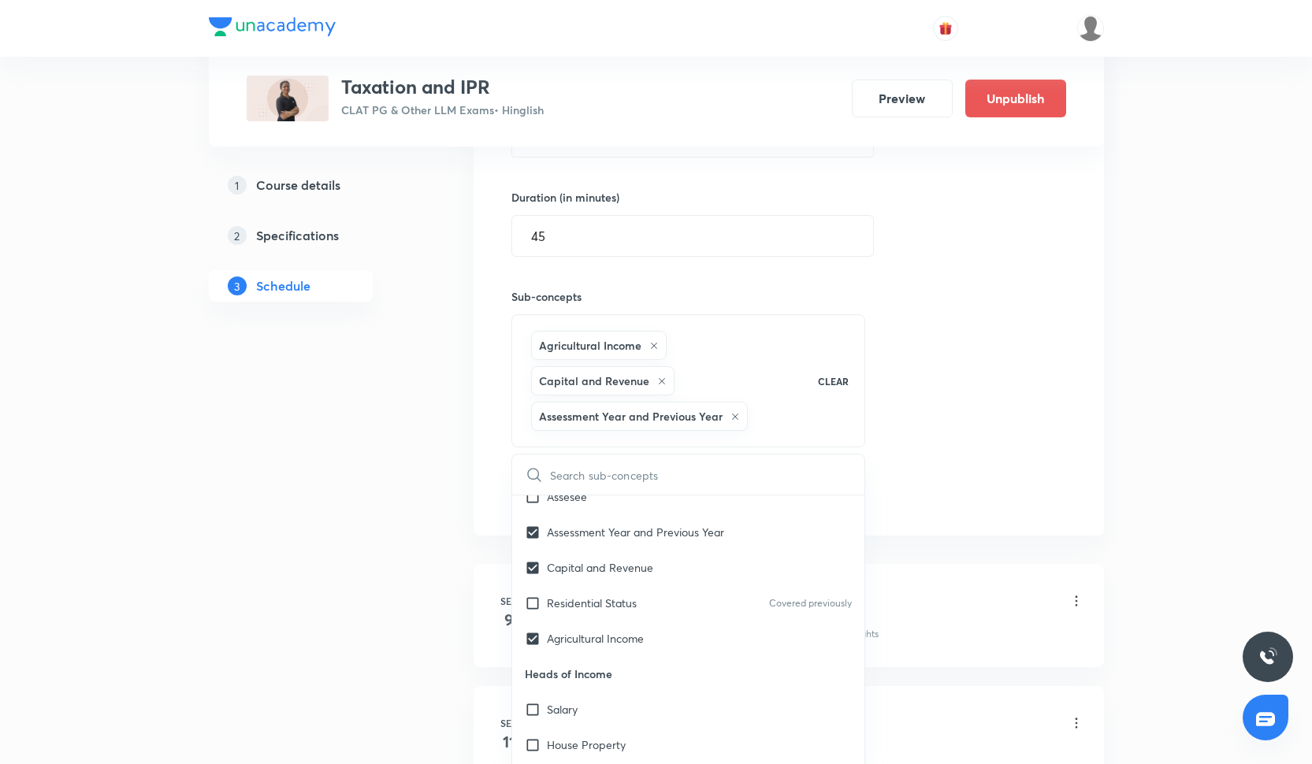
click at [928, 393] on div "Session 7 Live class Quiz Recorded classes Session title 9/99 Session-7 ​ Sched…" at bounding box center [788, 197] width 555 height 626
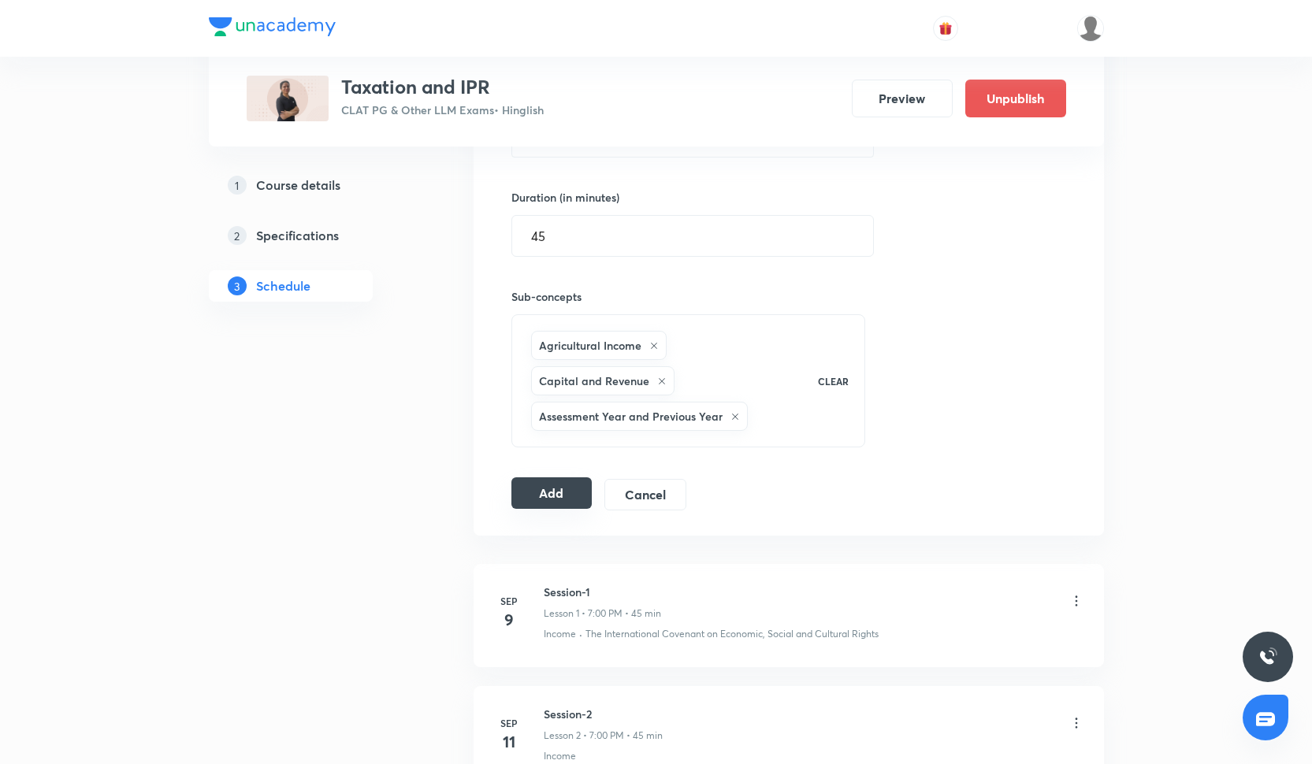
click at [532, 506] on button "Add" at bounding box center [551, 494] width 81 height 32
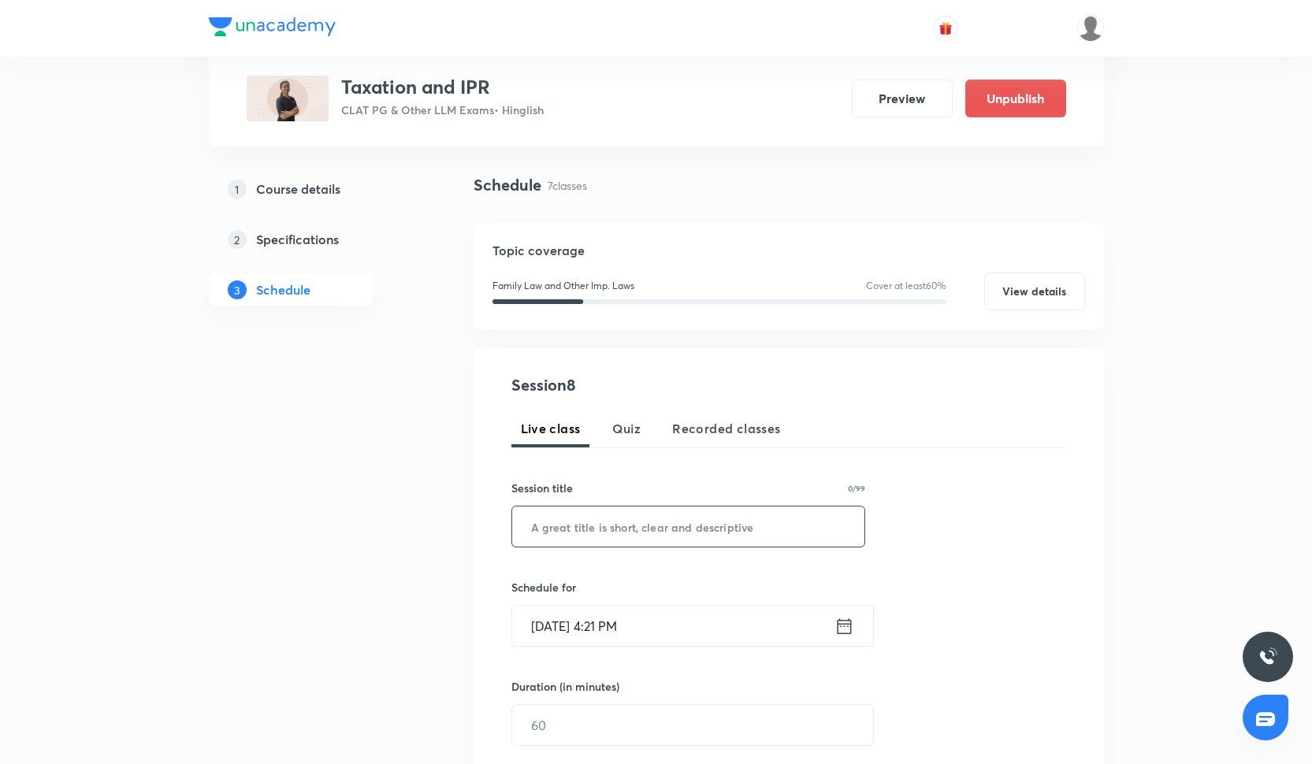
scroll to position [92, 0]
click at [651, 541] on input "text" at bounding box center [688, 528] width 353 height 40
paste input "Session-5"
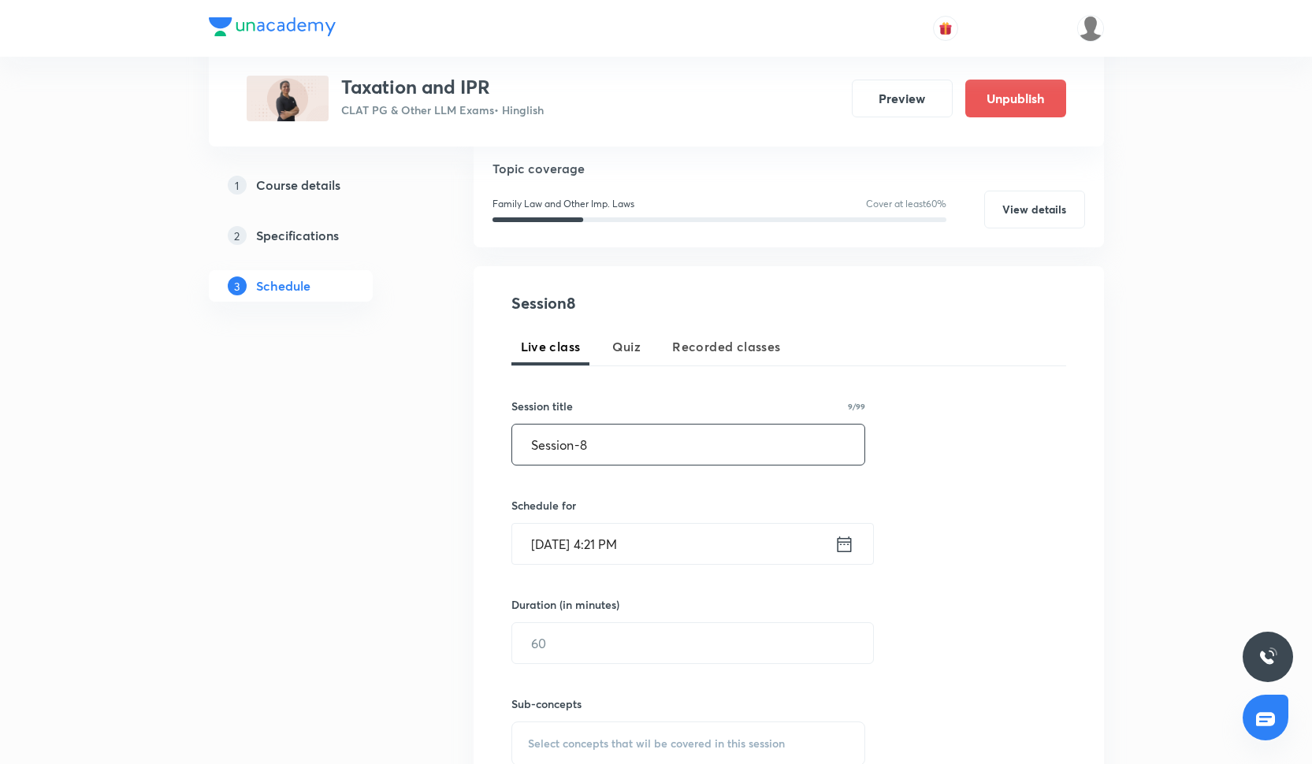
scroll to position [186, 0]
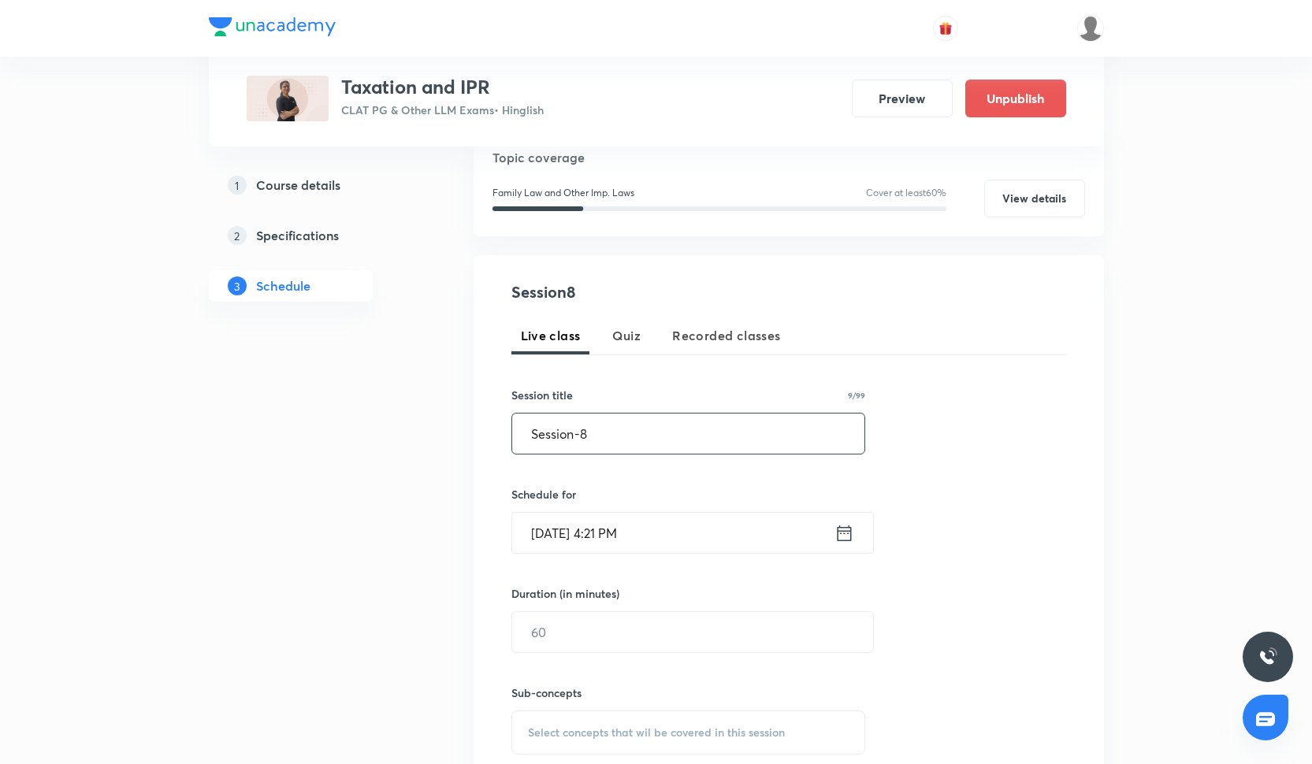
type input "Session-8"
click at [571, 543] on input "[DATE] 4:21 PM" at bounding box center [673, 533] width 322 height 40
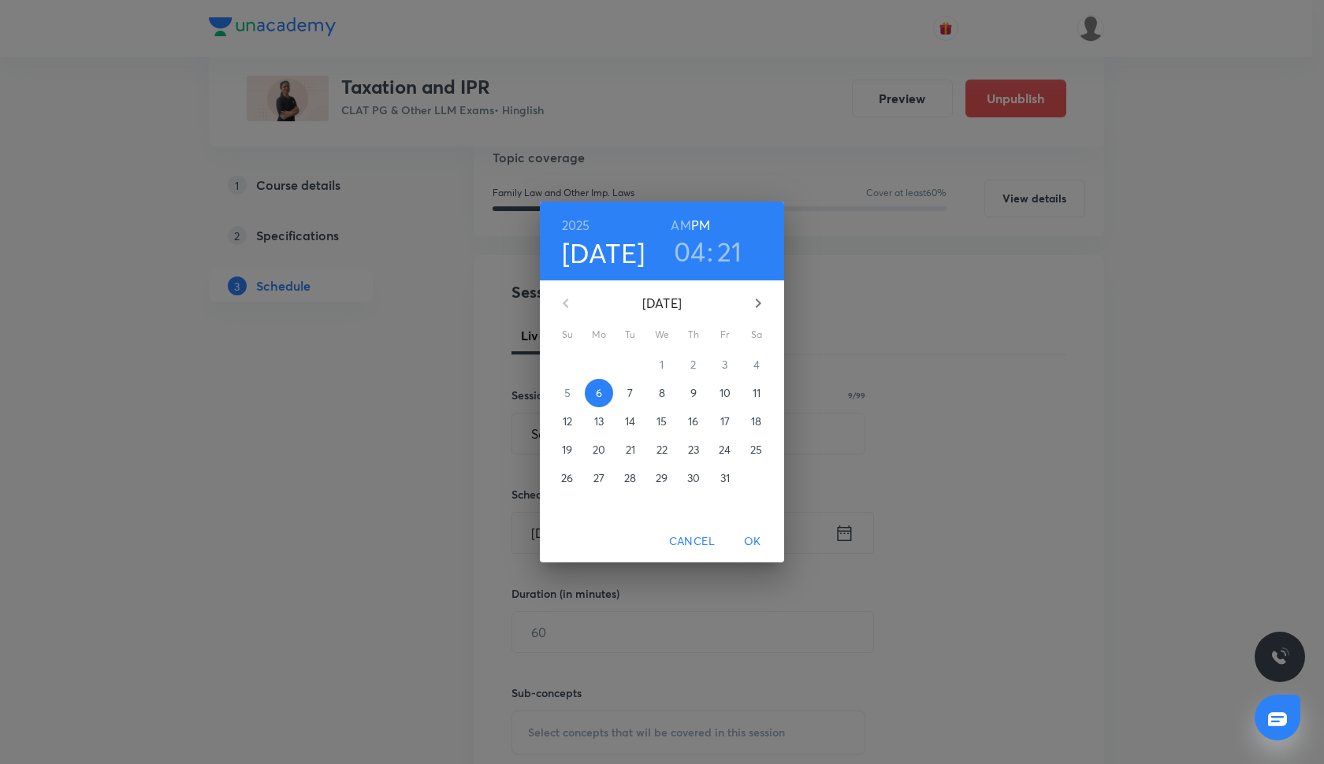
click at [635, 421] on p "14" at bounding box center [630, 422] width 10 height 16
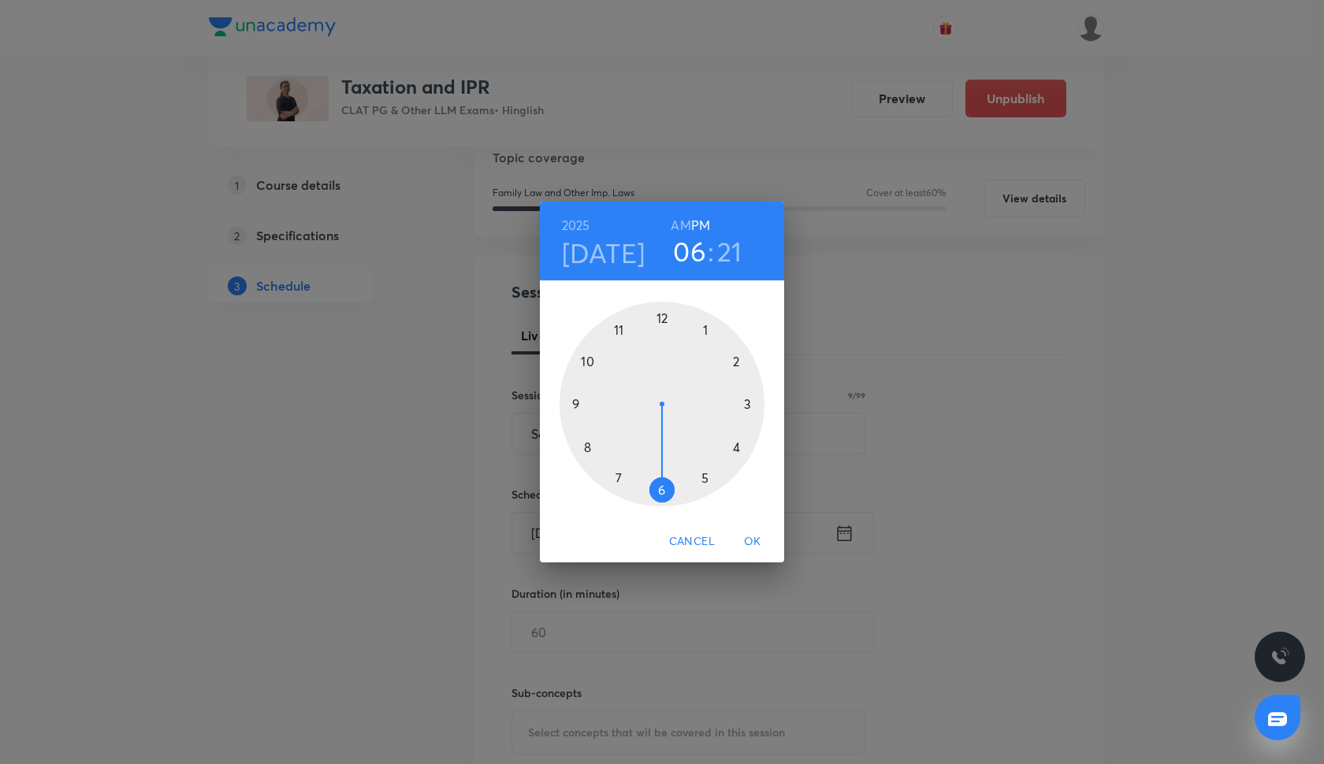
click at [660, 488] on div at bounding box center [662, 404] width 205 height 205
click at [660, 317] on div at bounding box center [662, 404] width 205 height 205
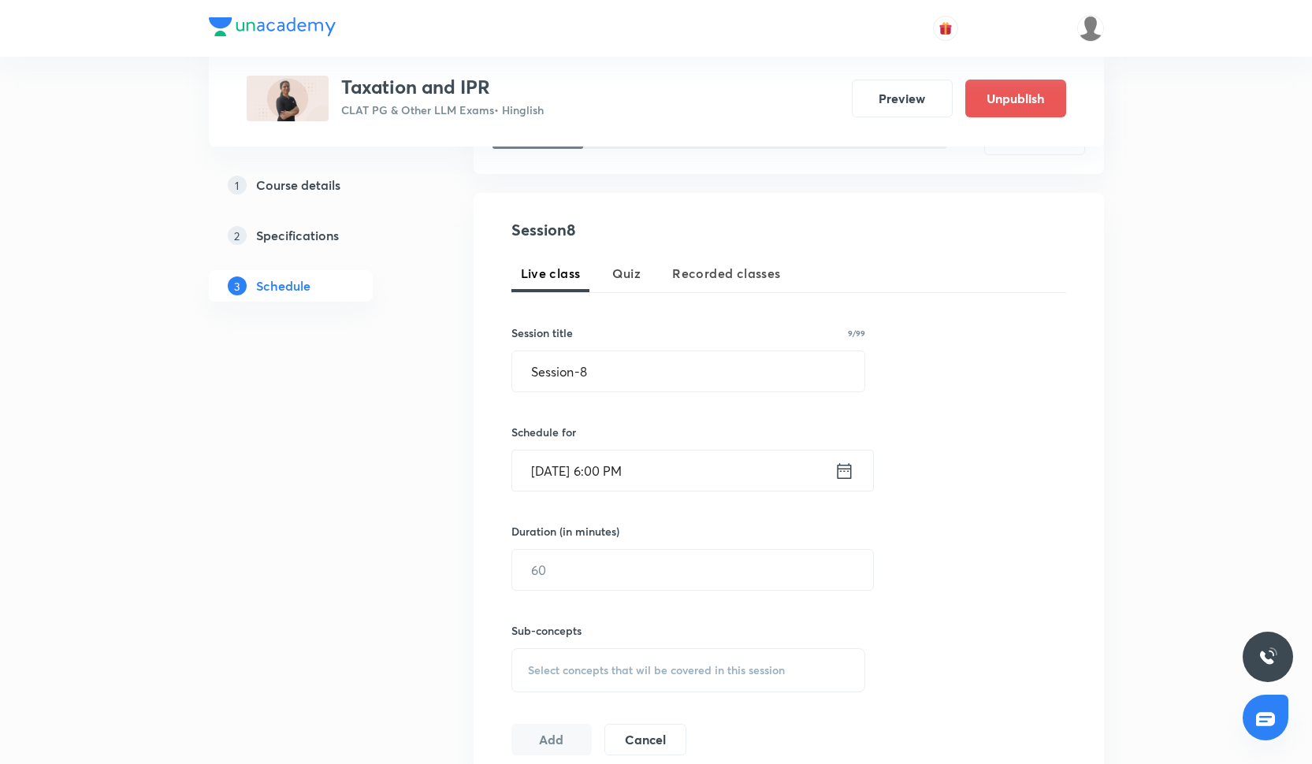
scroll to position [247, 0]
click at [608, 572] on input "text" at bounding box center [692, 571] width 361 height 40
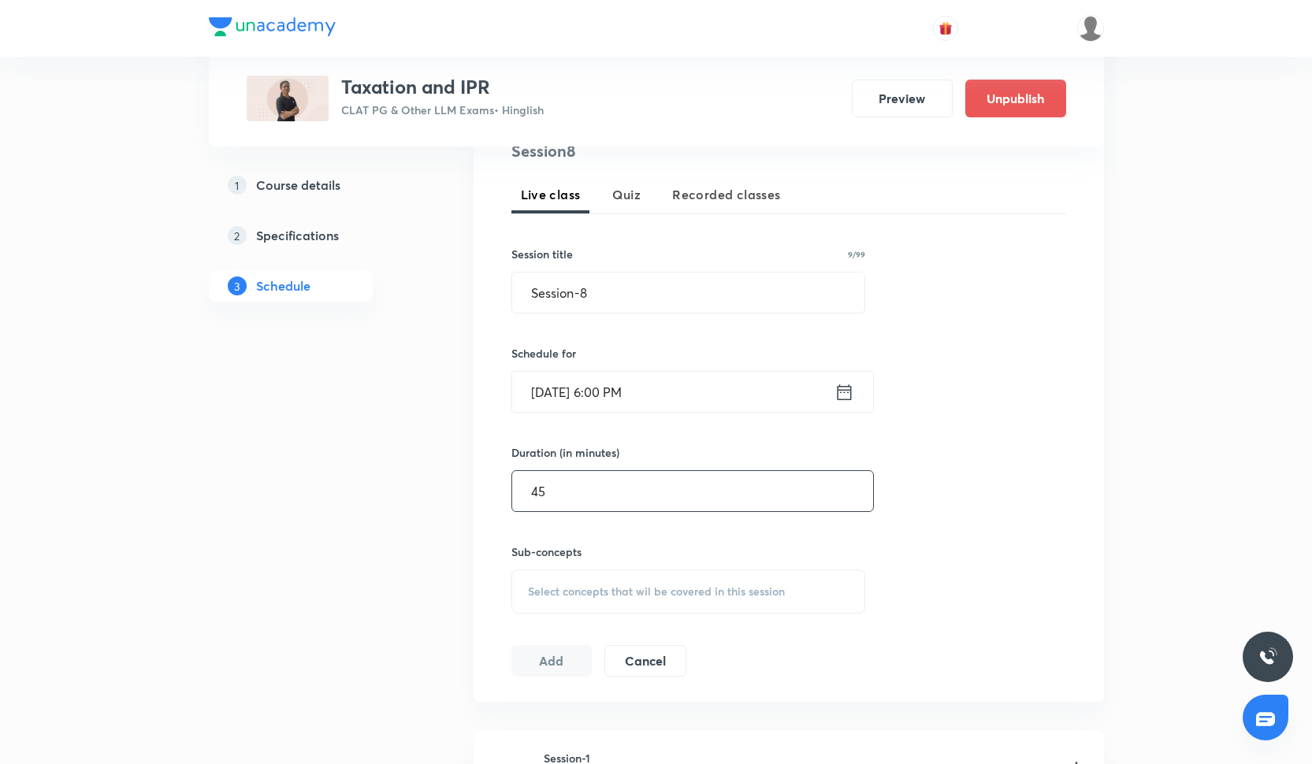
type input "45"
click at [563, 582] on div "Select concepts that wil be covered in this session" at bounding box center [688, 592] width 355 height 44
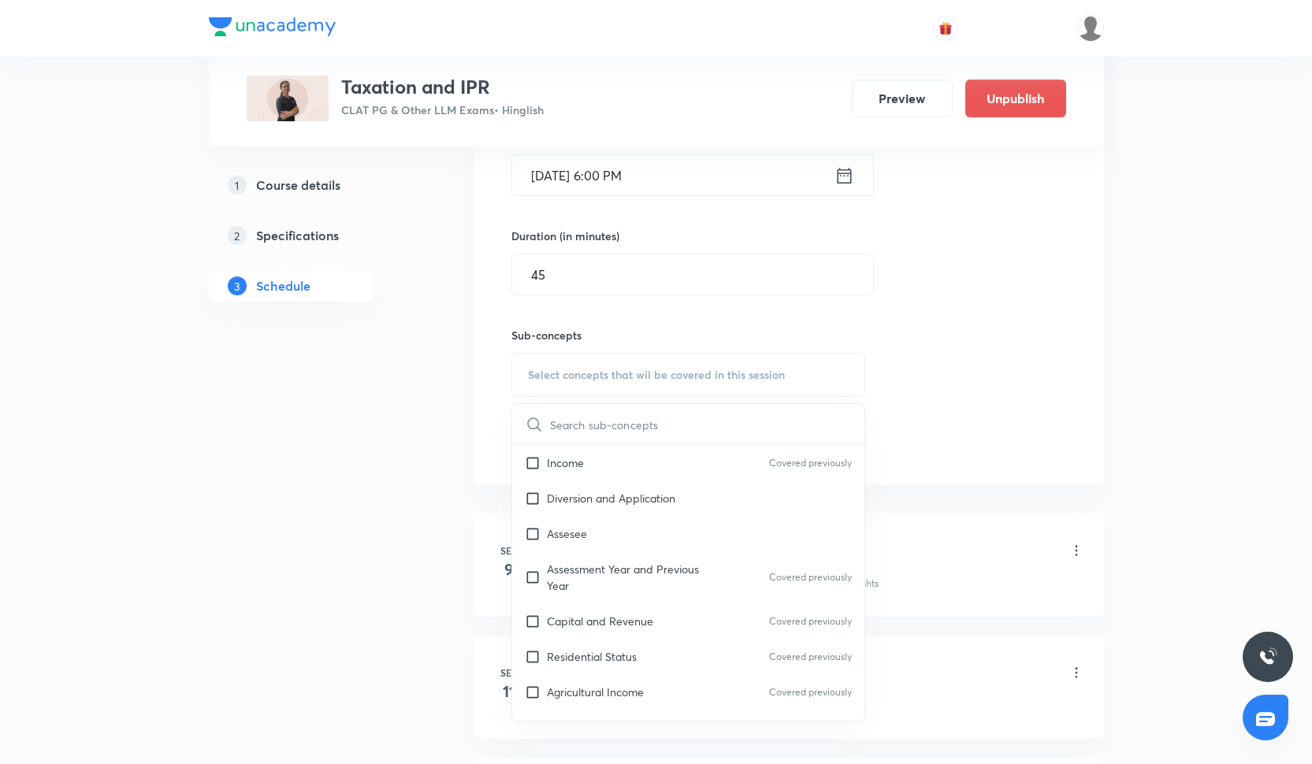
scroll to position [1163, 0]
click at [580, 530] on p "Assesee" at bounding box center [567, 538] width 40 height 17
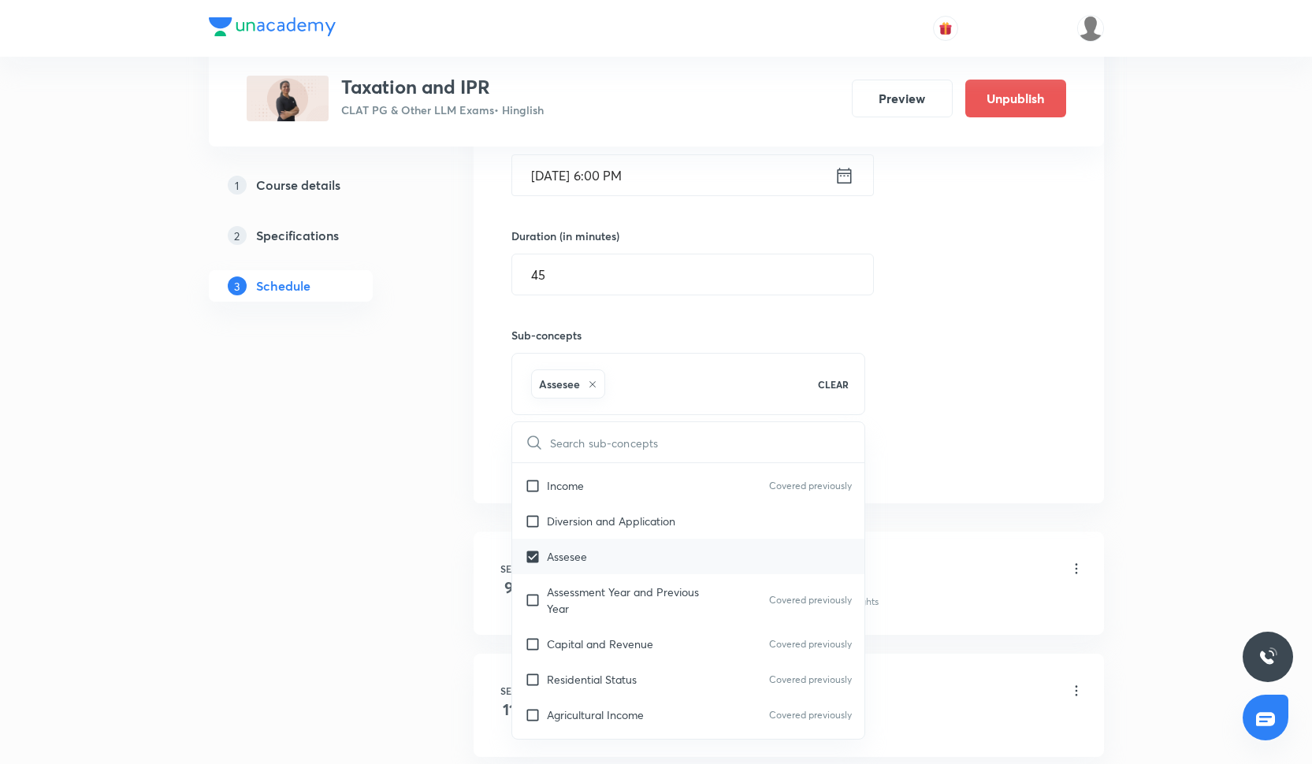
checkbox input "true"
click at [580, 528] on p "Diversion and Application" at bounding box center [611, 521] width 128 height 17
checkbox input "true"
click at [597, 599] on p "Assessment Year and Previous Year" at bounding box center [626, 600] width 159 height 33
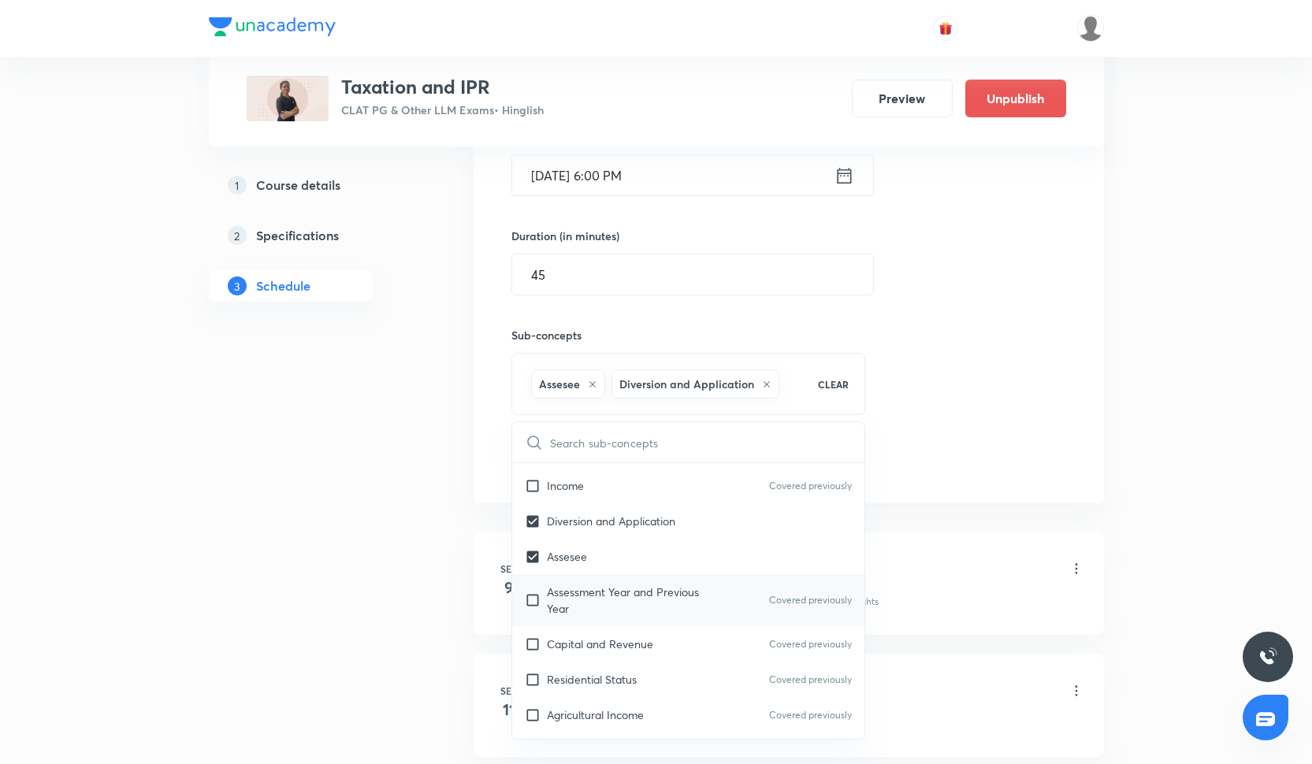
checkbox input "true"
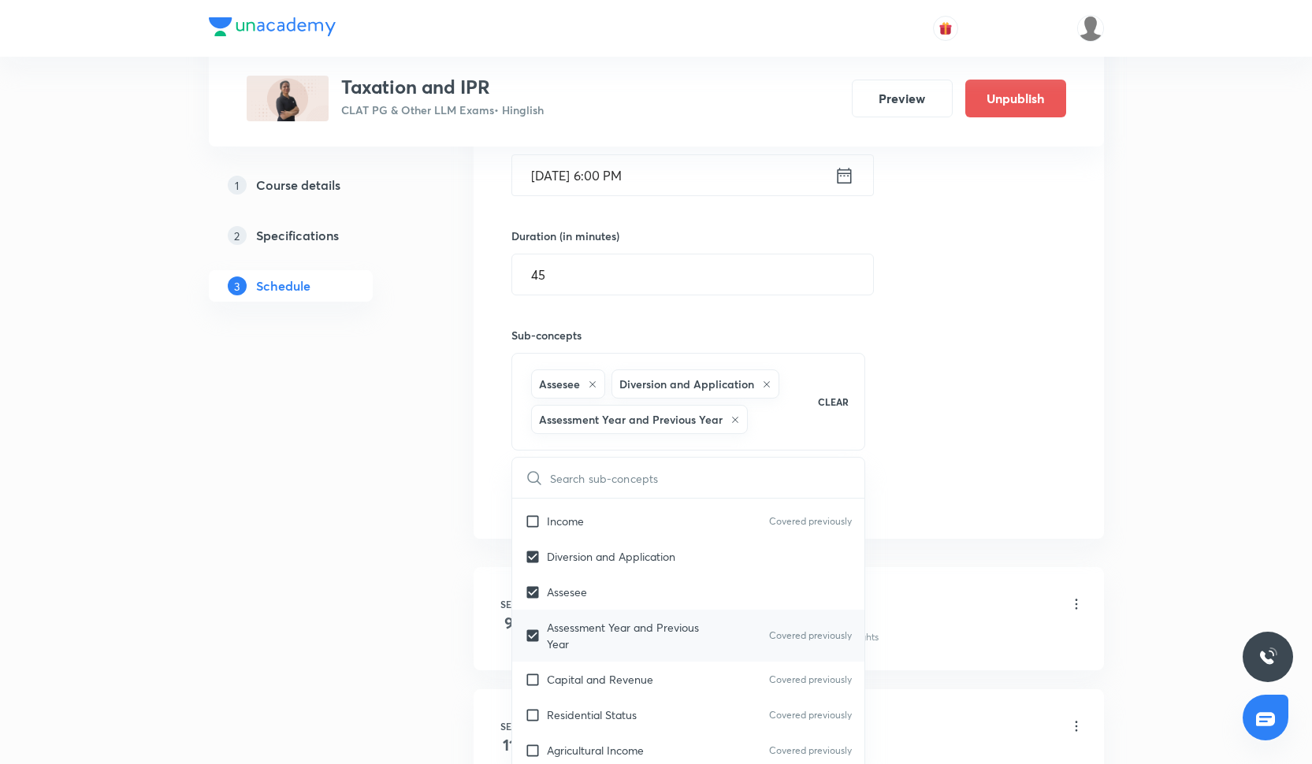
scroll to position [1248, 0]
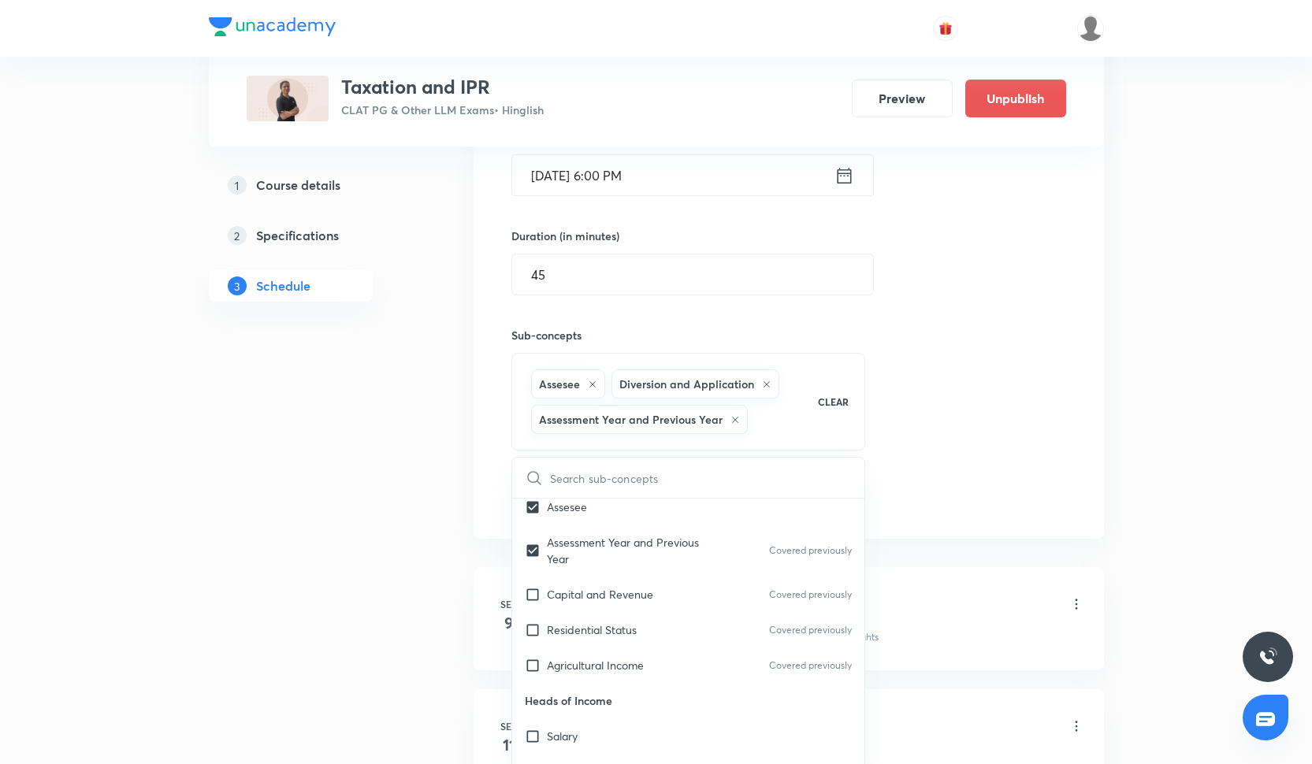
click at [1047, 354] on div "Session 8 Live class Quiz Recorded classes Session title 9/99 Session-8 ​ Sched…" at bounding box center [788, 218] width 555 height 591
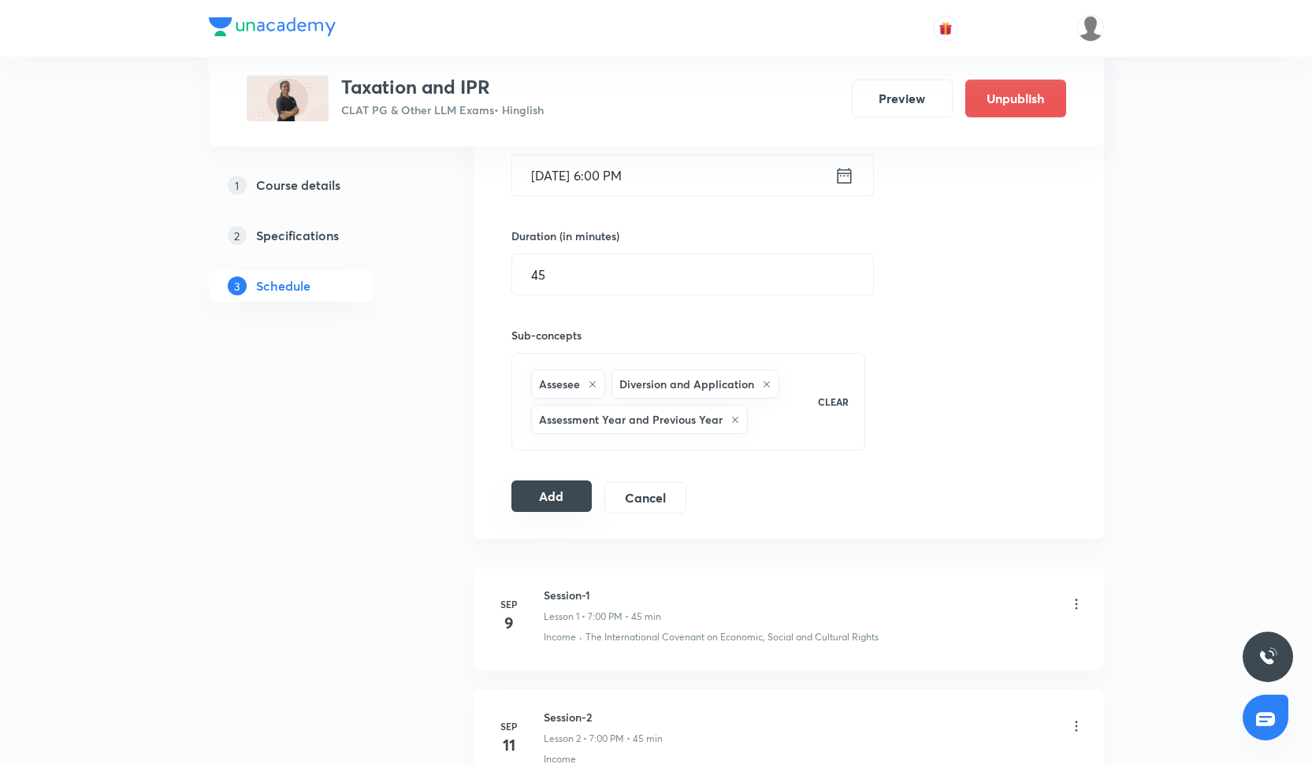
click at [584, 500] on button "Add" at bounding box center [551, 497] width 81 height 32
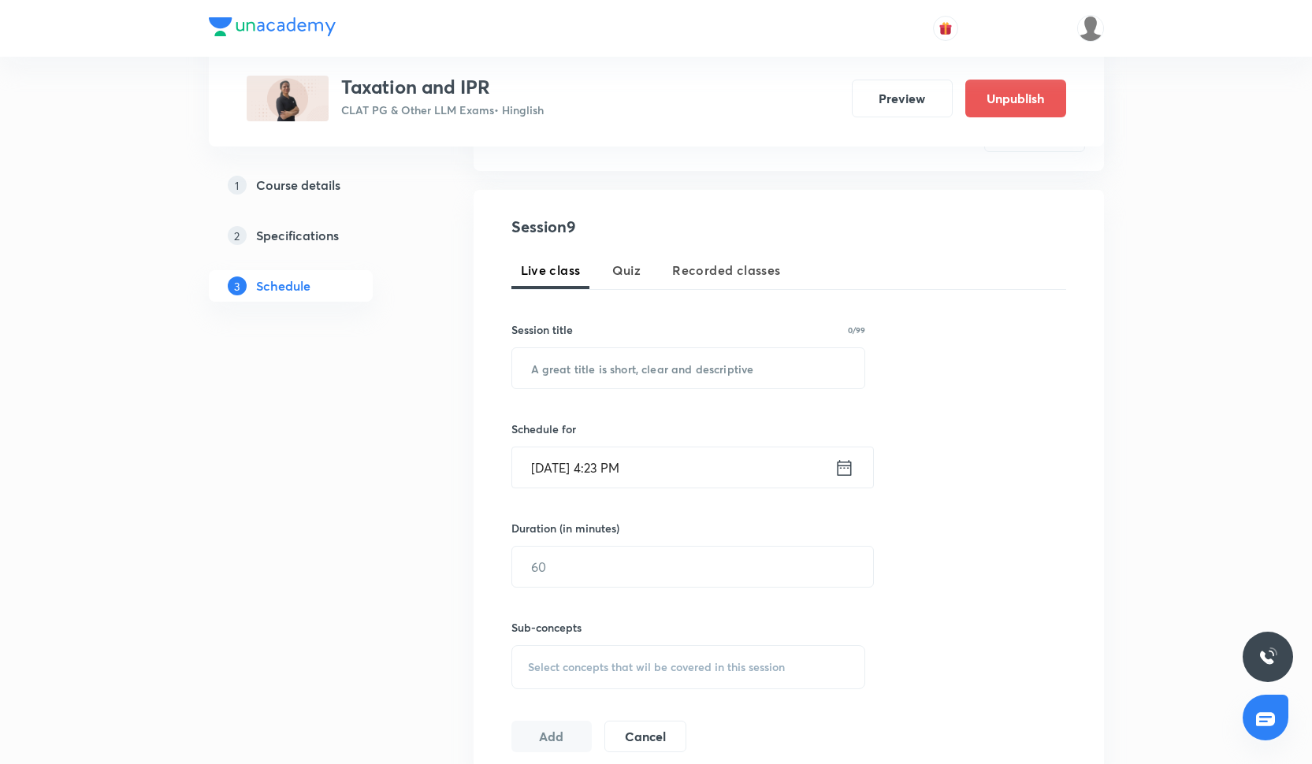
scroll to position [247, 0]
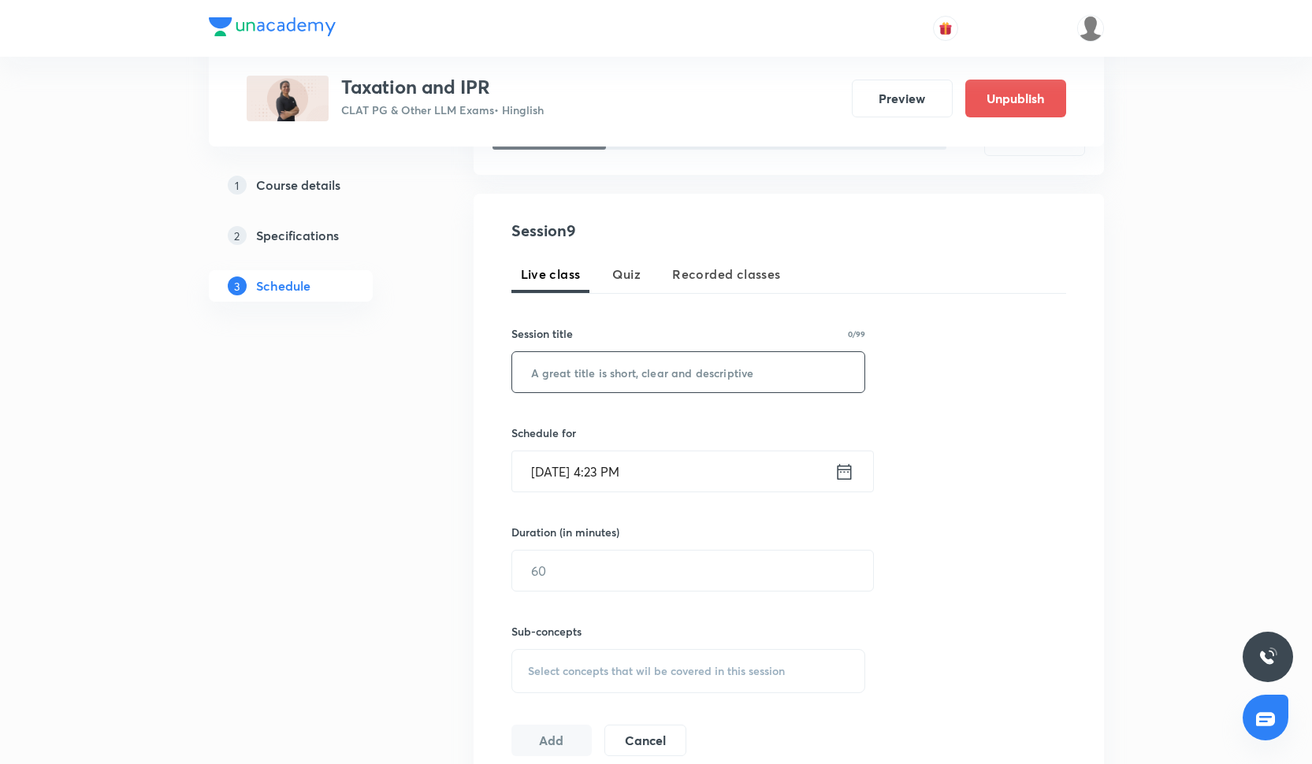
click at [596, 370] on input "text" at bounding box center [688, 372] width 353 height 40
paste input "Session-5"
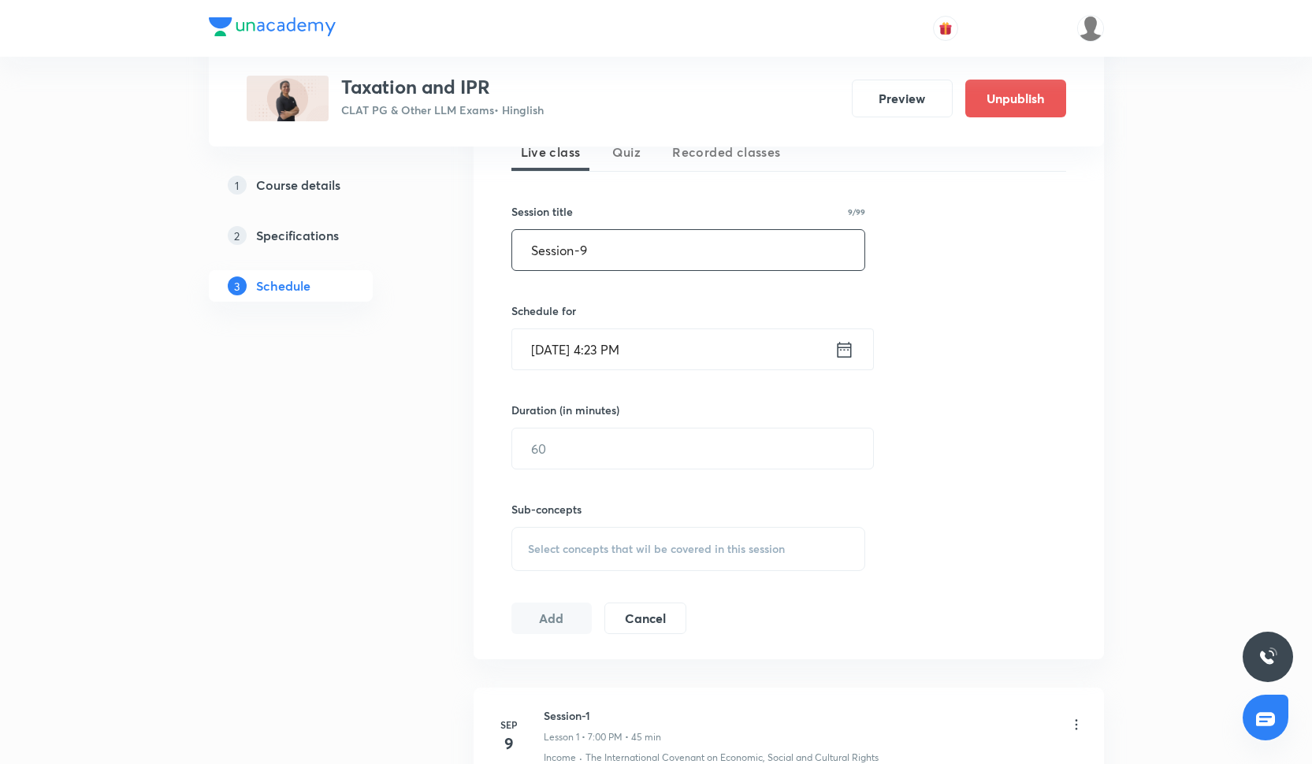
type input "Session-9"
click at [543, 347] on input "[DATE] 4:23 PM" at bounding box center [673, 349] width 322 height 40
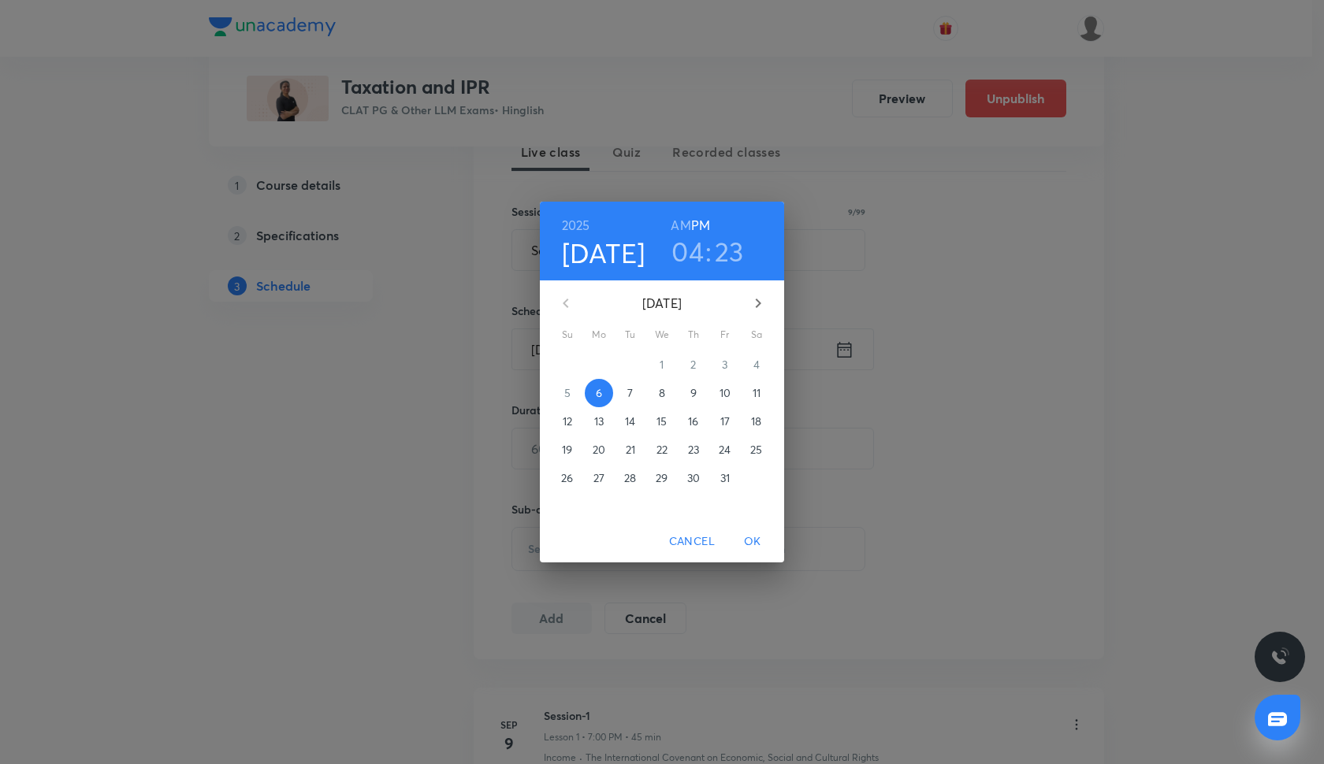
click at [700, 421] on span "16" at bounding box center [693, 422] width 28 height 16
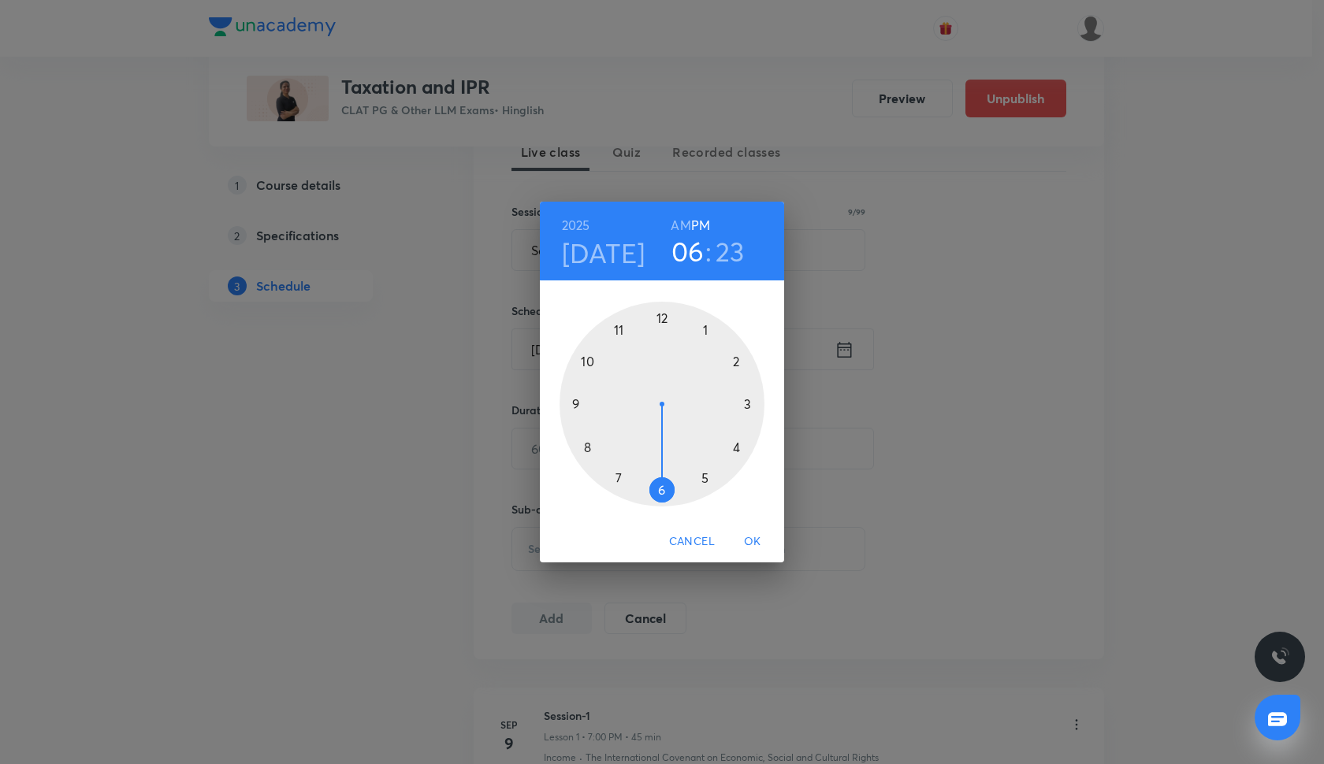
click at [664, 497] on div at bounding box center [662, 404] width 205 height 205
click at [662, 314] on div at bounding box center [662, 404] width 205 height 205
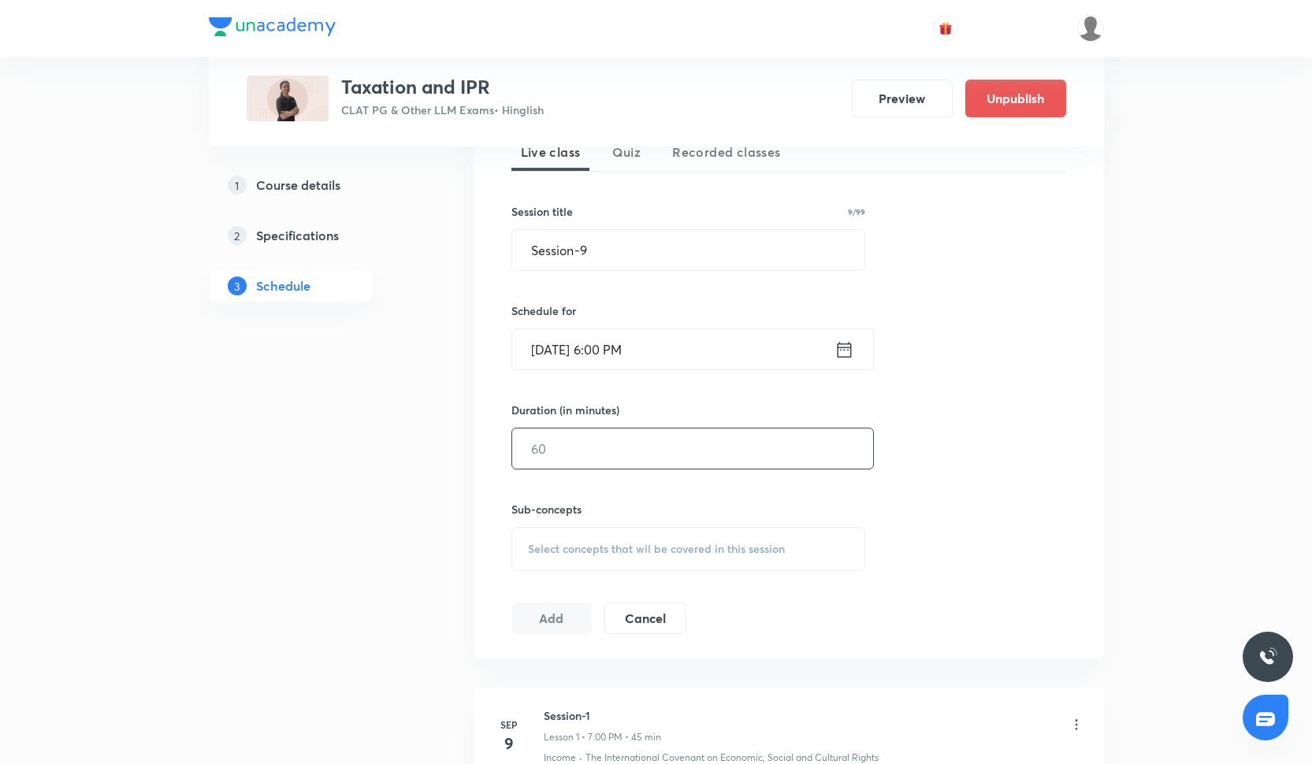
click at [578, 445] on input "text" at bounding box center [692, 449] width 361 height 40
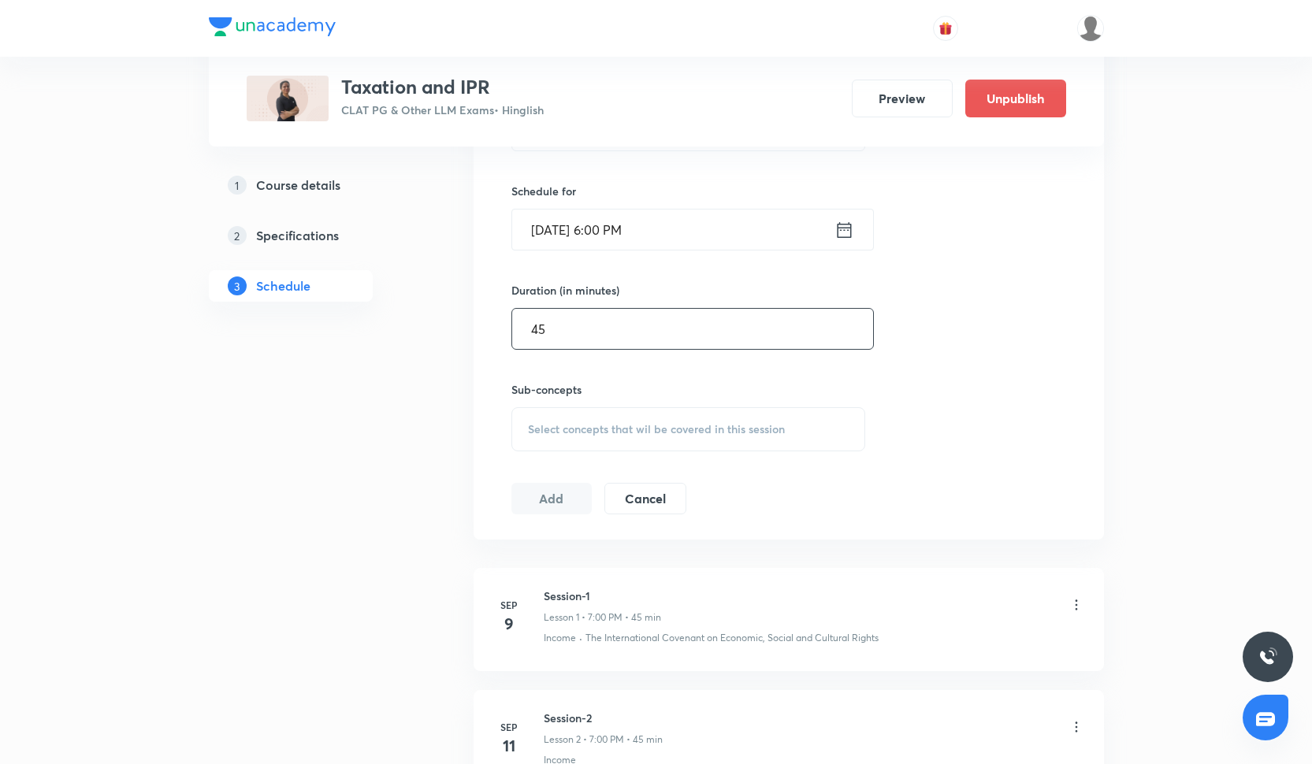
type input "45"
click at [566, 423] on span "Select concepts that wil be covered in this session" at bounding box center [656, 429] width 257 height 13
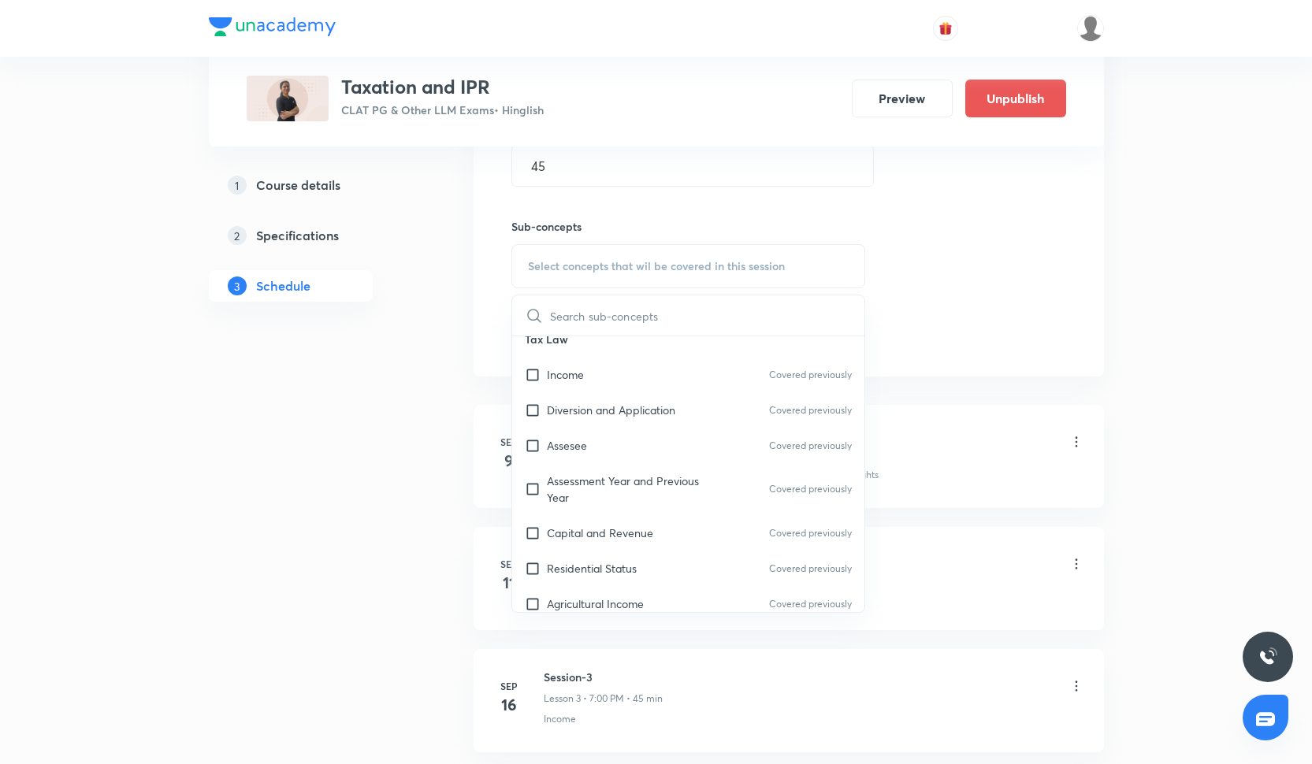
scroll to position [1509, 0]
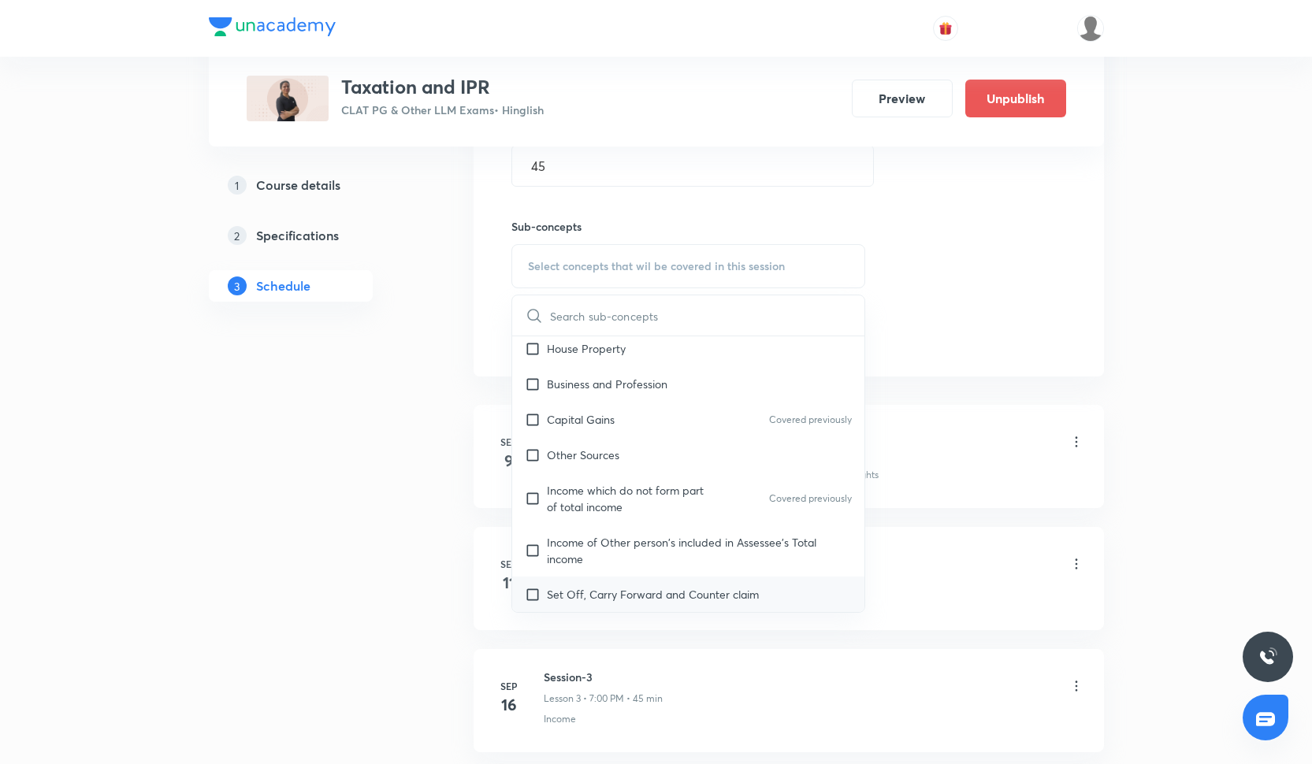
click at [608, 578] on div "Set Off, Carry Forward and Counter claim" at bounding box center [688, 594] width 353 height 35
checkbox input "true"
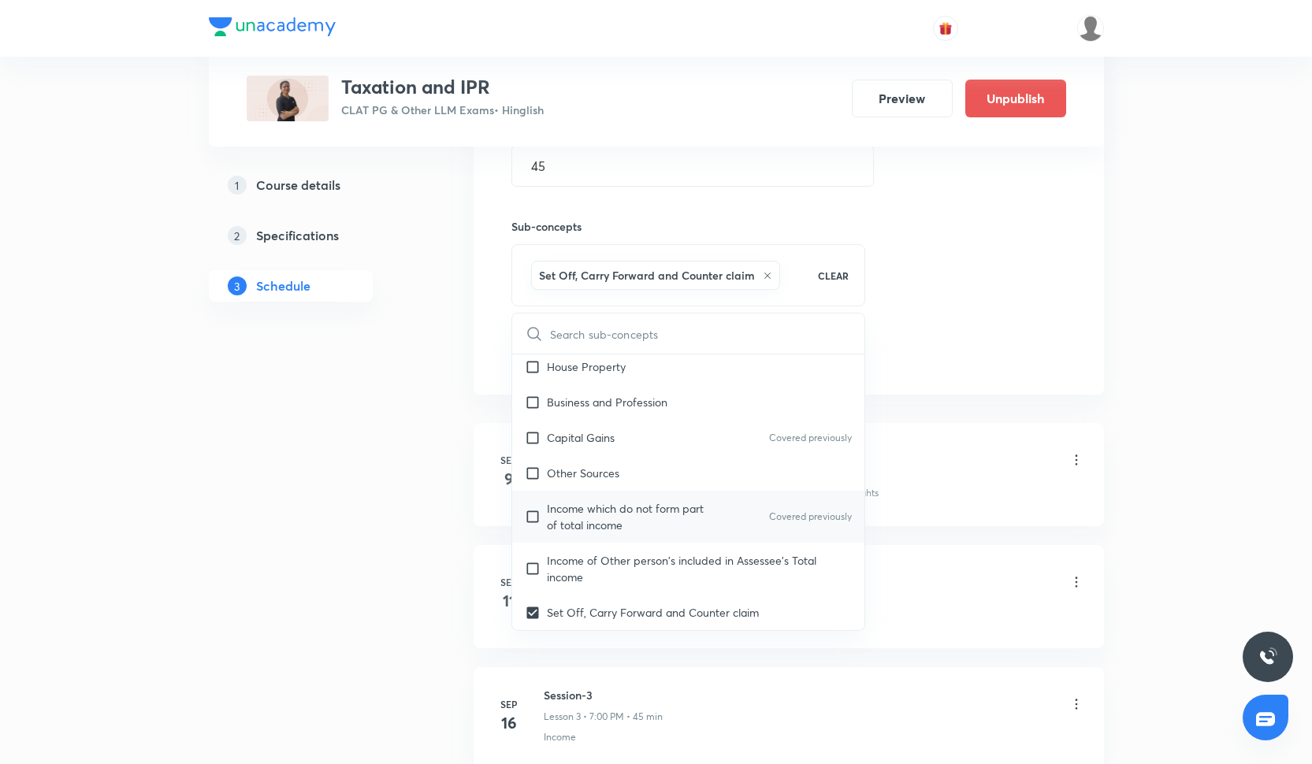
click at [597, 509] on p "Income which do not form part of total income" at bounding box center [626, 516] width 159 height 33
checkbox input "true"
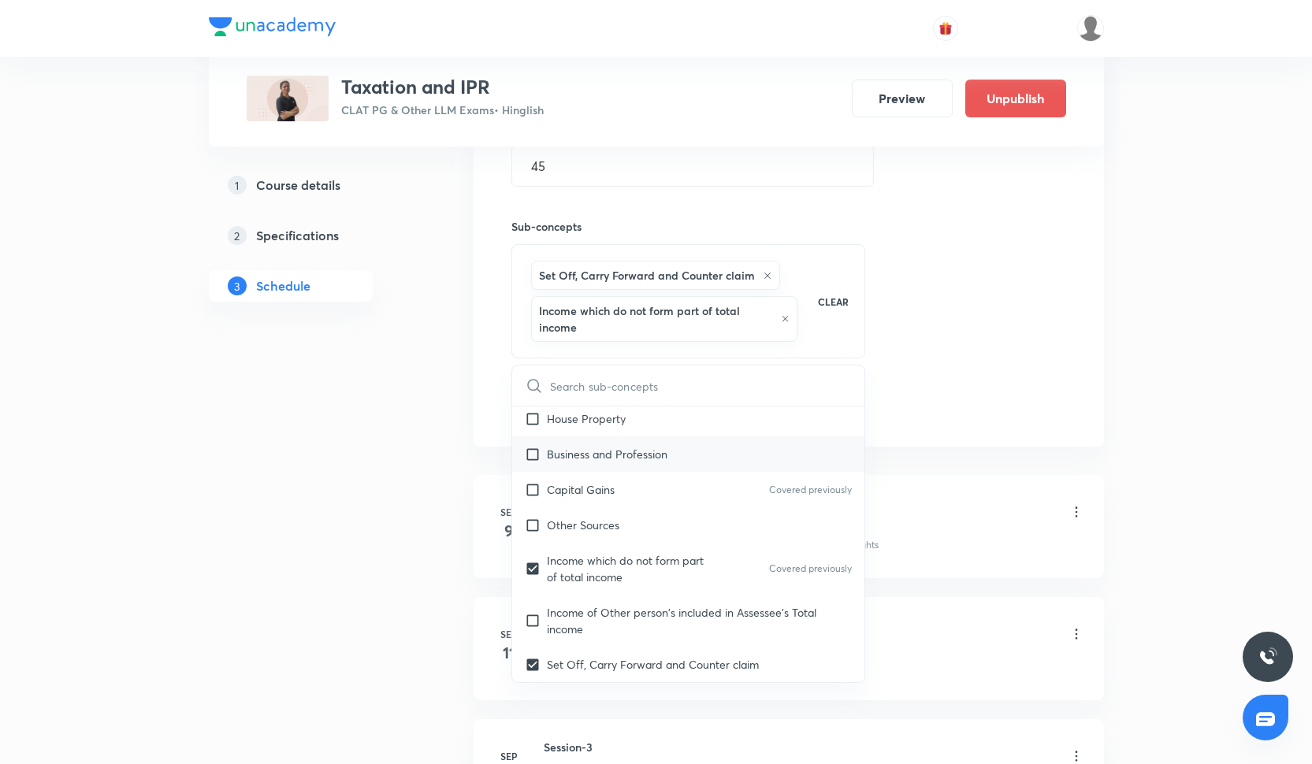
click at [597, 467] on div "Business and Profession" at bounding box center [688, 454] width 353 height 35
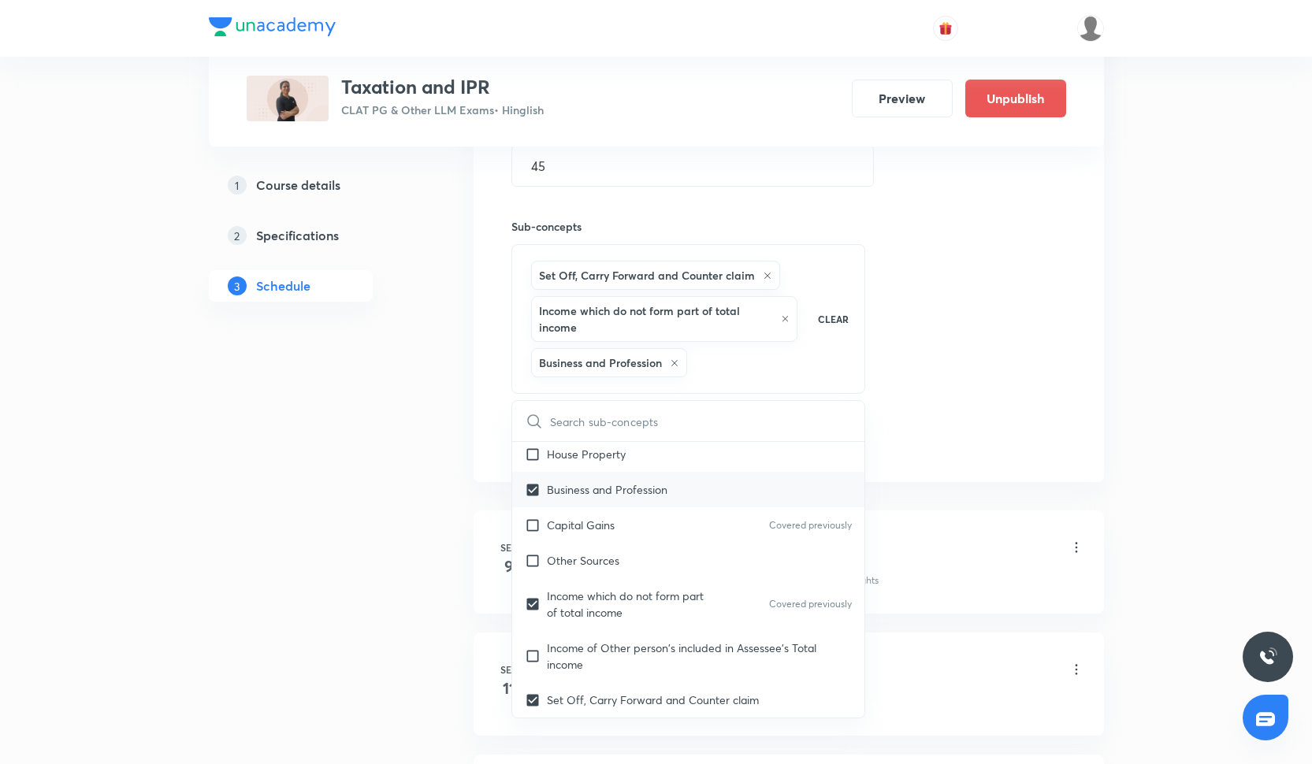
checkbox input "true"
click at [925, 378] on div "Session 9 Live class Quiz Recorded classes Session title 9/99 Session-9 ​ Sched…" at bounding box center [788, 135] width 555 height 643
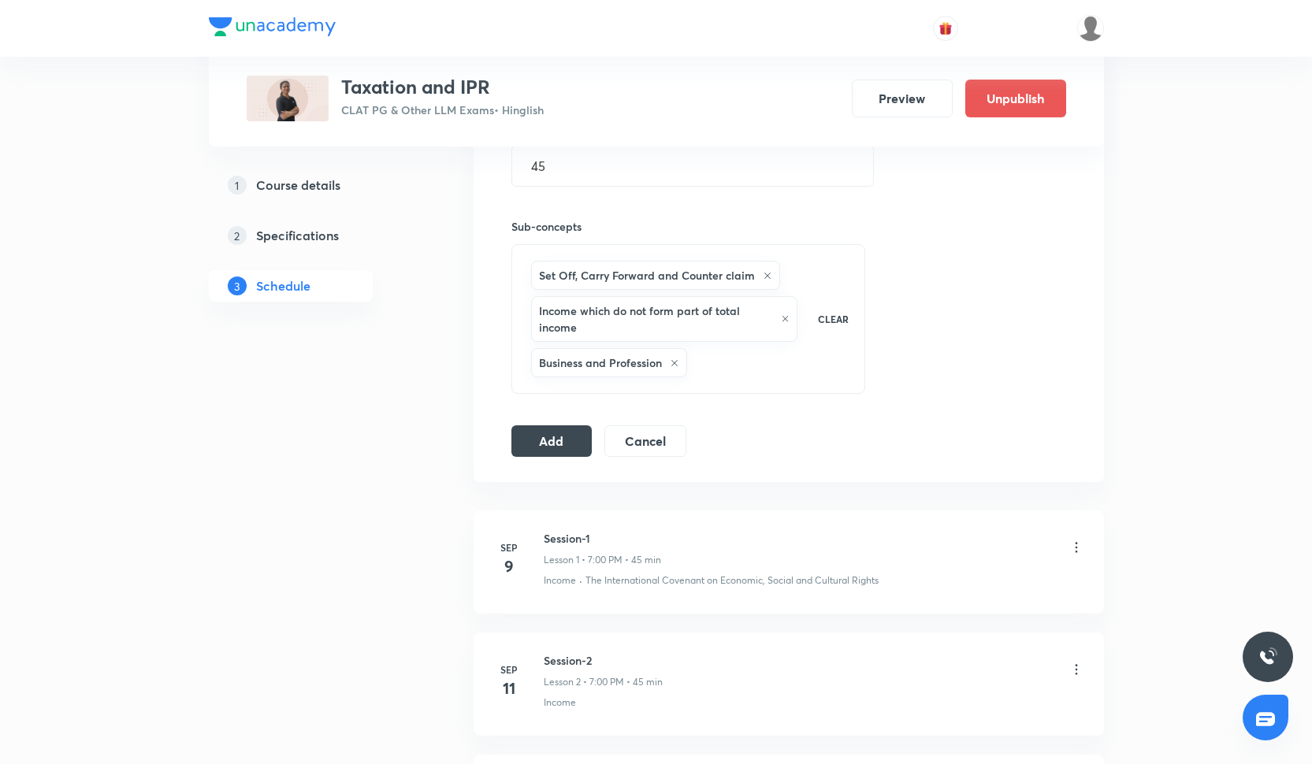
click at [597, 439] on div "Add Cancel" at bounding box center [605, 442] width 188 height 32
click at [589, 439] on button "Add" at bounding box center [551, 440] width 81 height 32
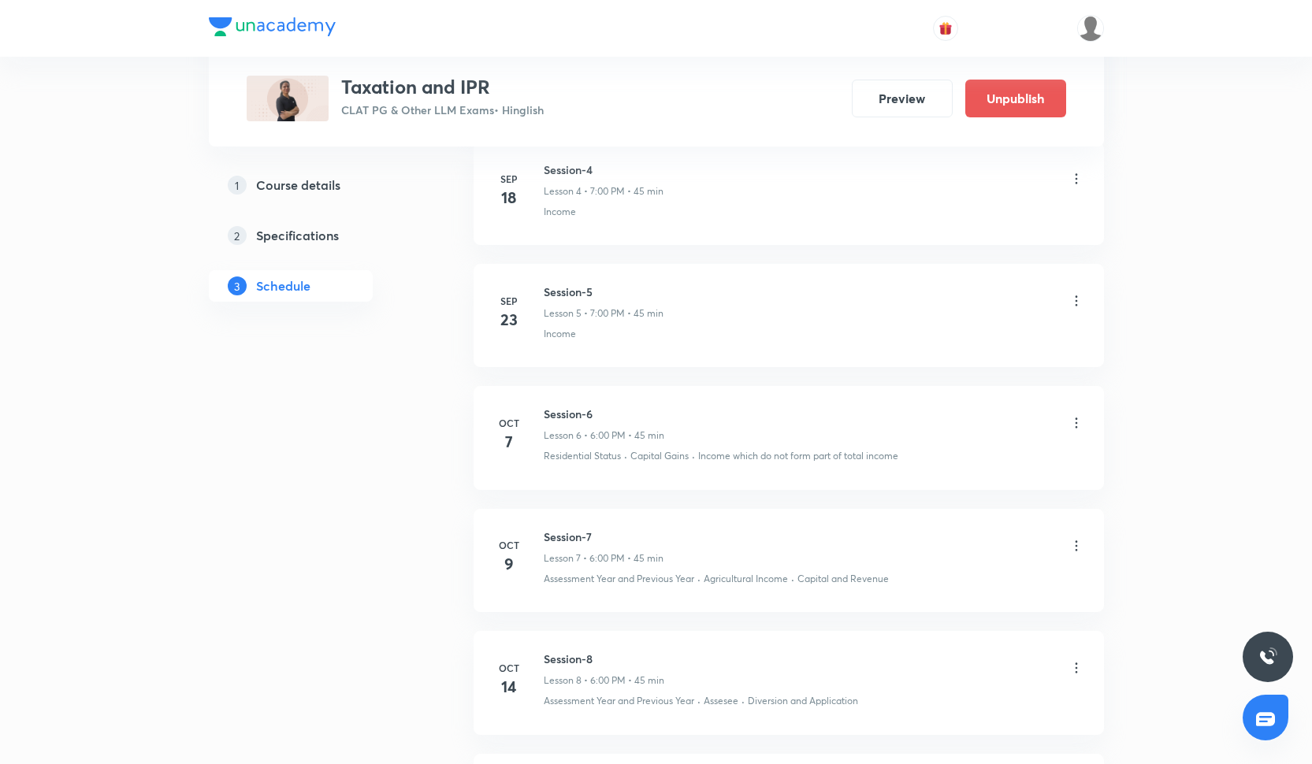
scroll to position [1296, 0]
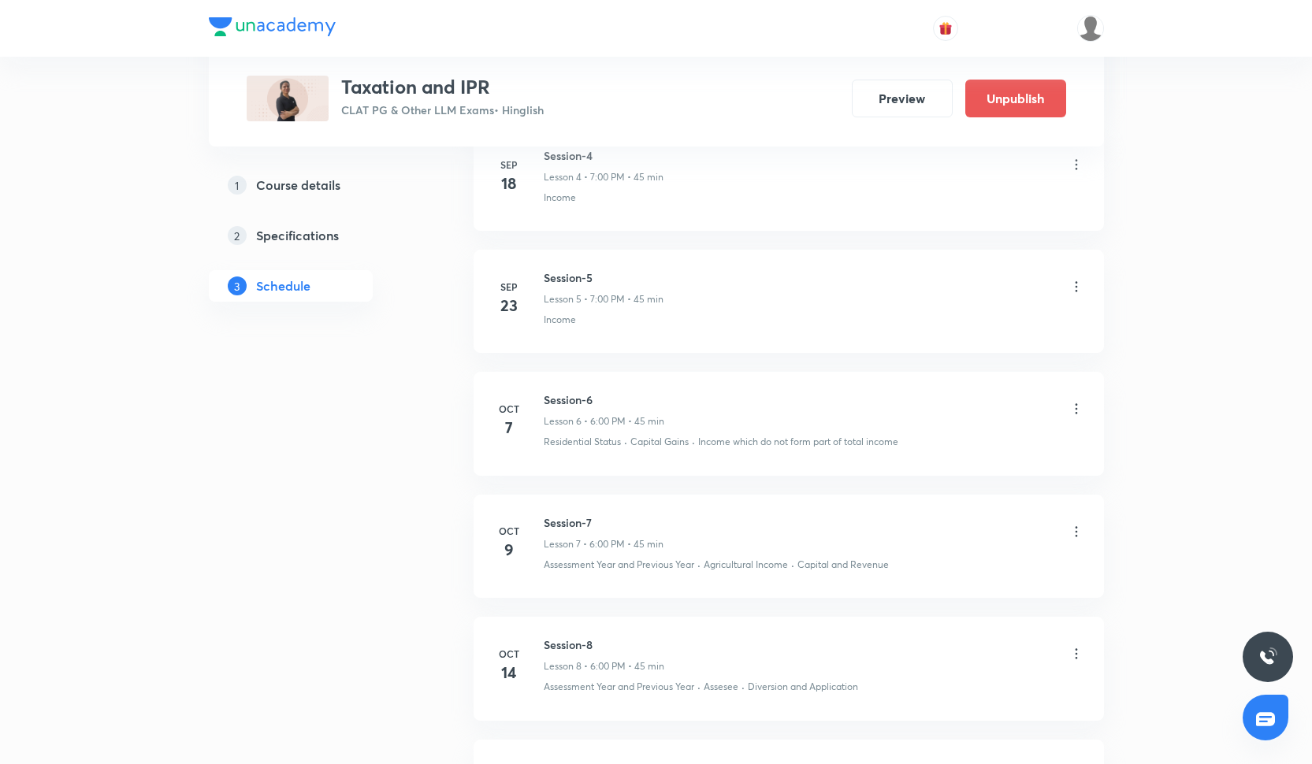
click at [605, 435] on p "Residential Status" at bounding box center [582, 442] width 77 height 14
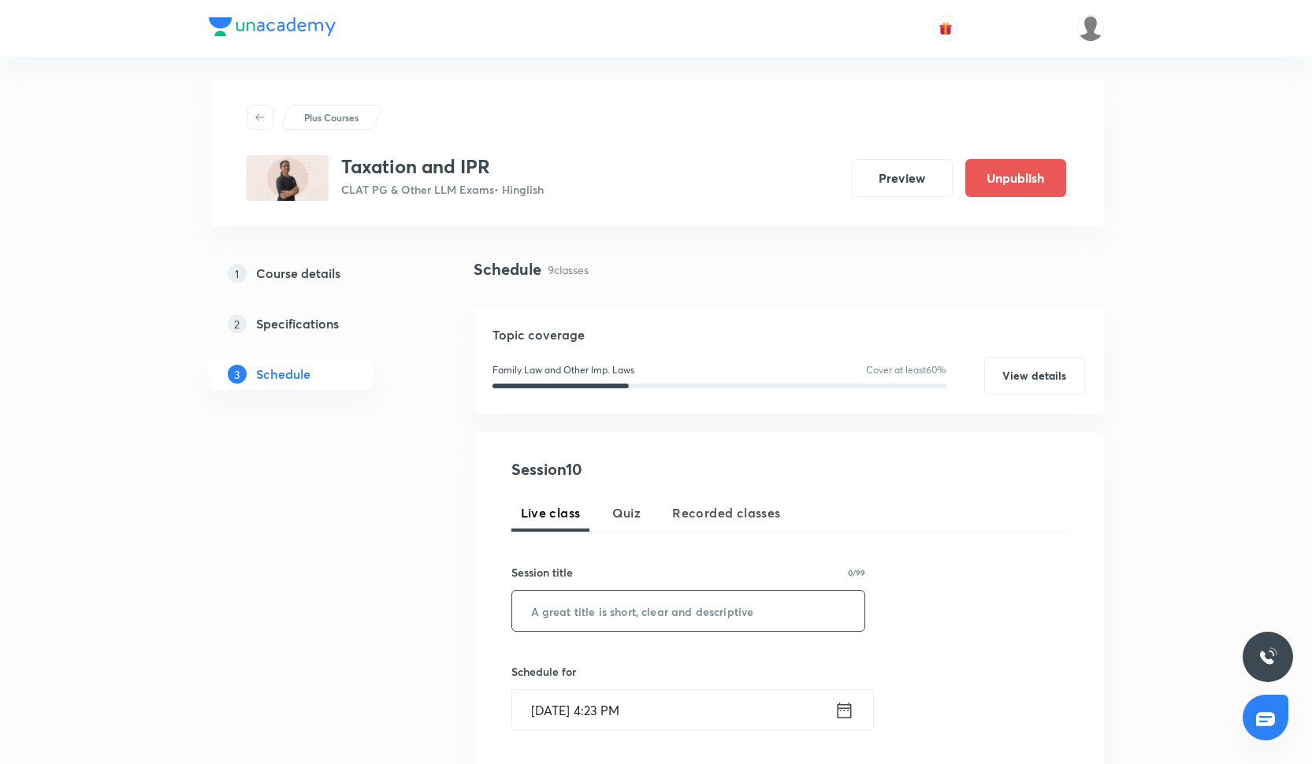
scroll to position [13, 0]
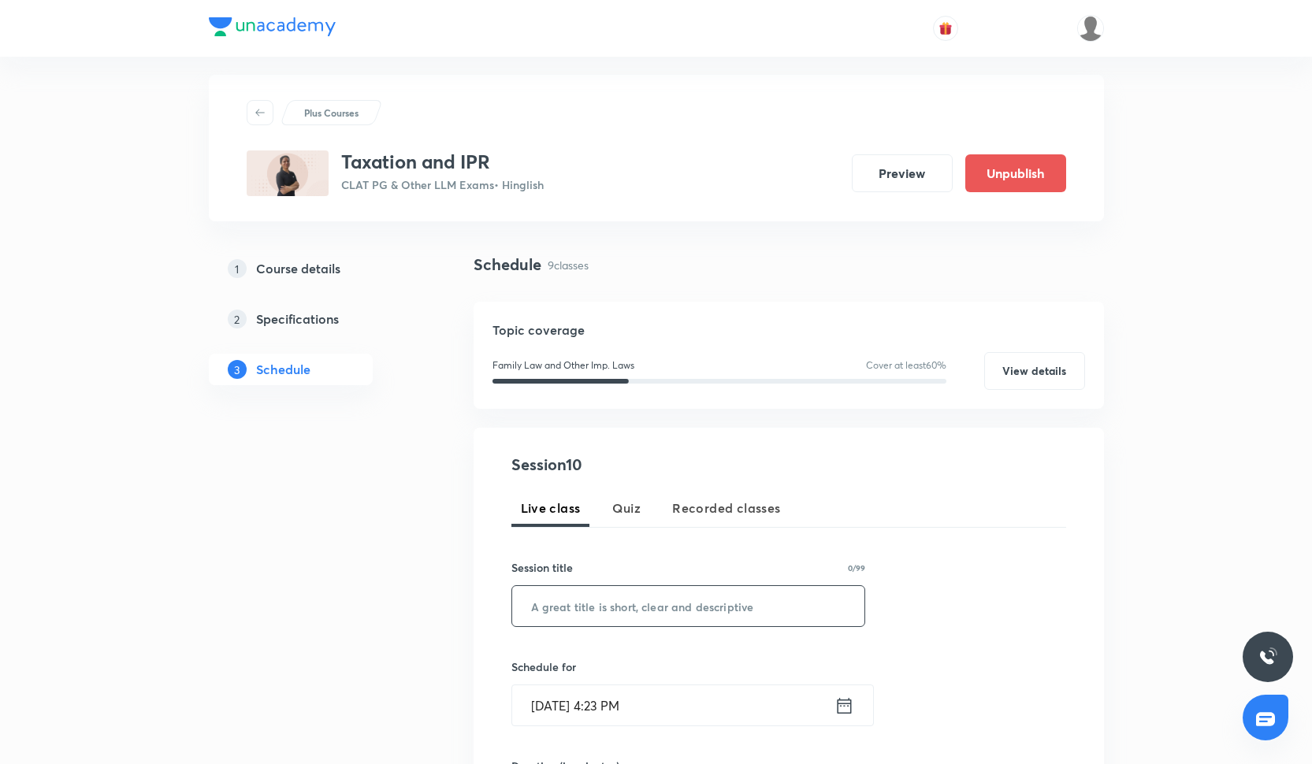
click at [623, 626] on div "​" at bounding box center [688, 607] width 355 height 42
paste input "Session-5"
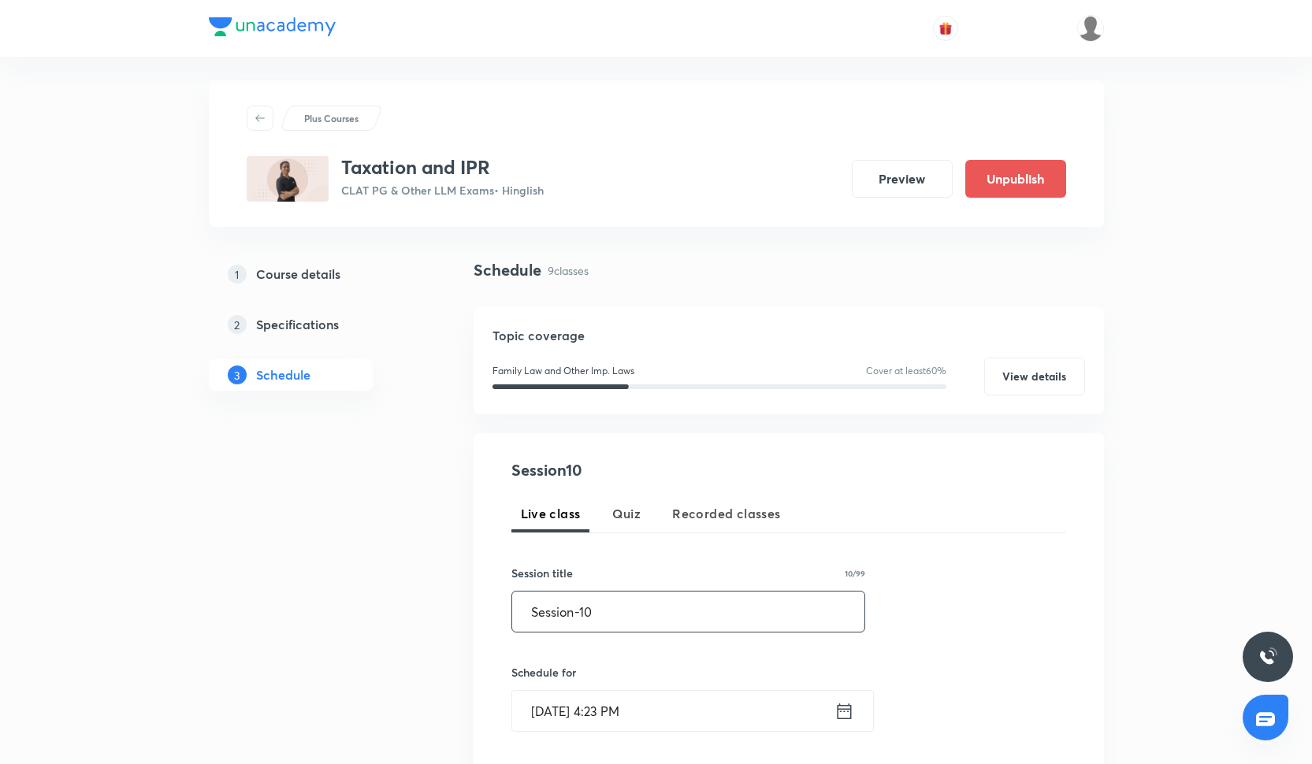
scroll to position [117, 0]
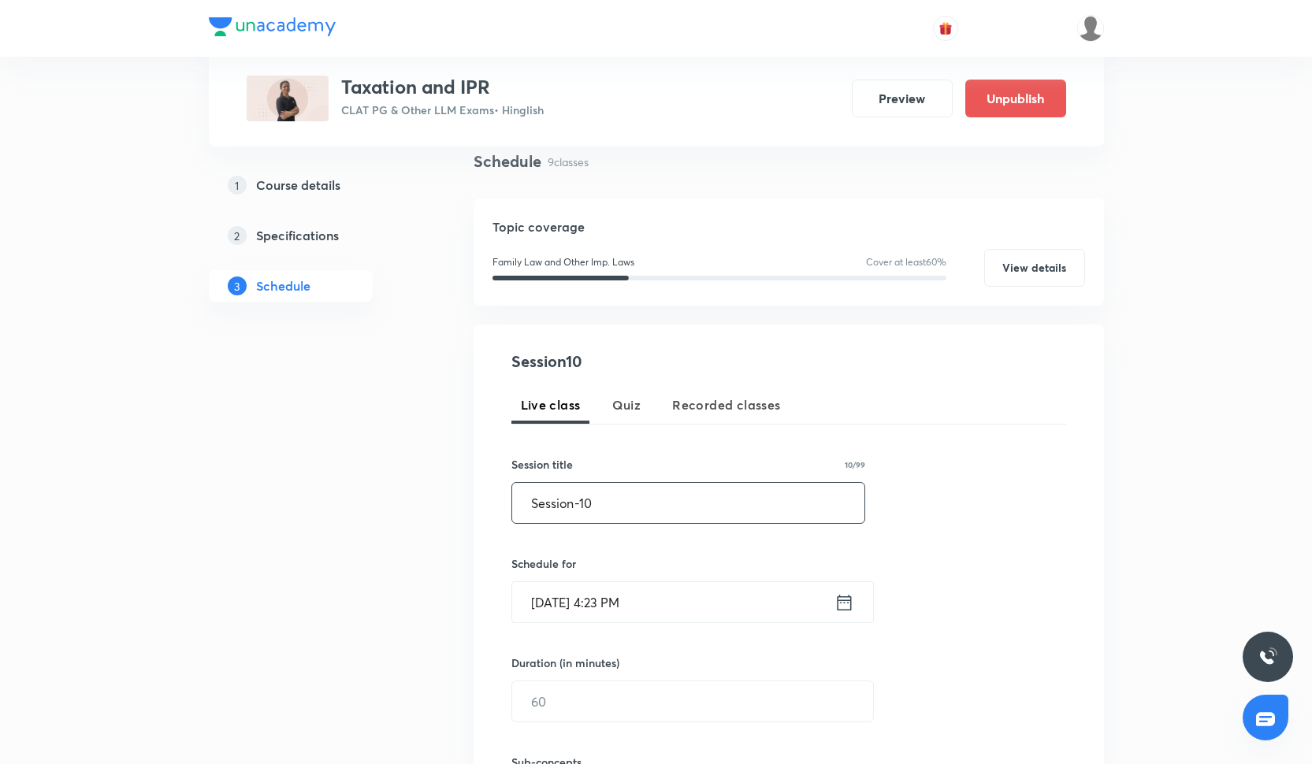
type input "Session-10"
click at [563, 608] on input "[DATE] 4:23 PM" at bounding box center [673, 602] width 322 height 40
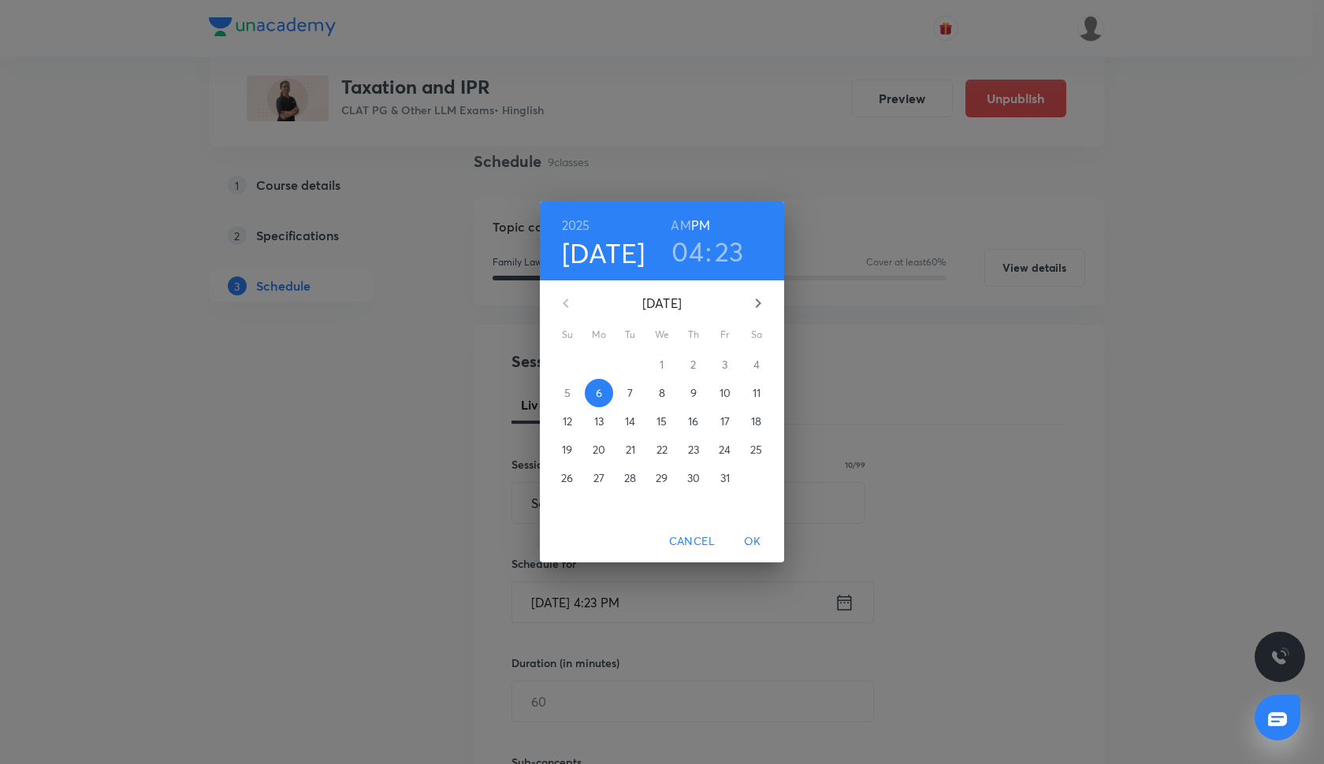
click at [631, 453] on p "21" at bounding box center [630, 450] width 9 height 16
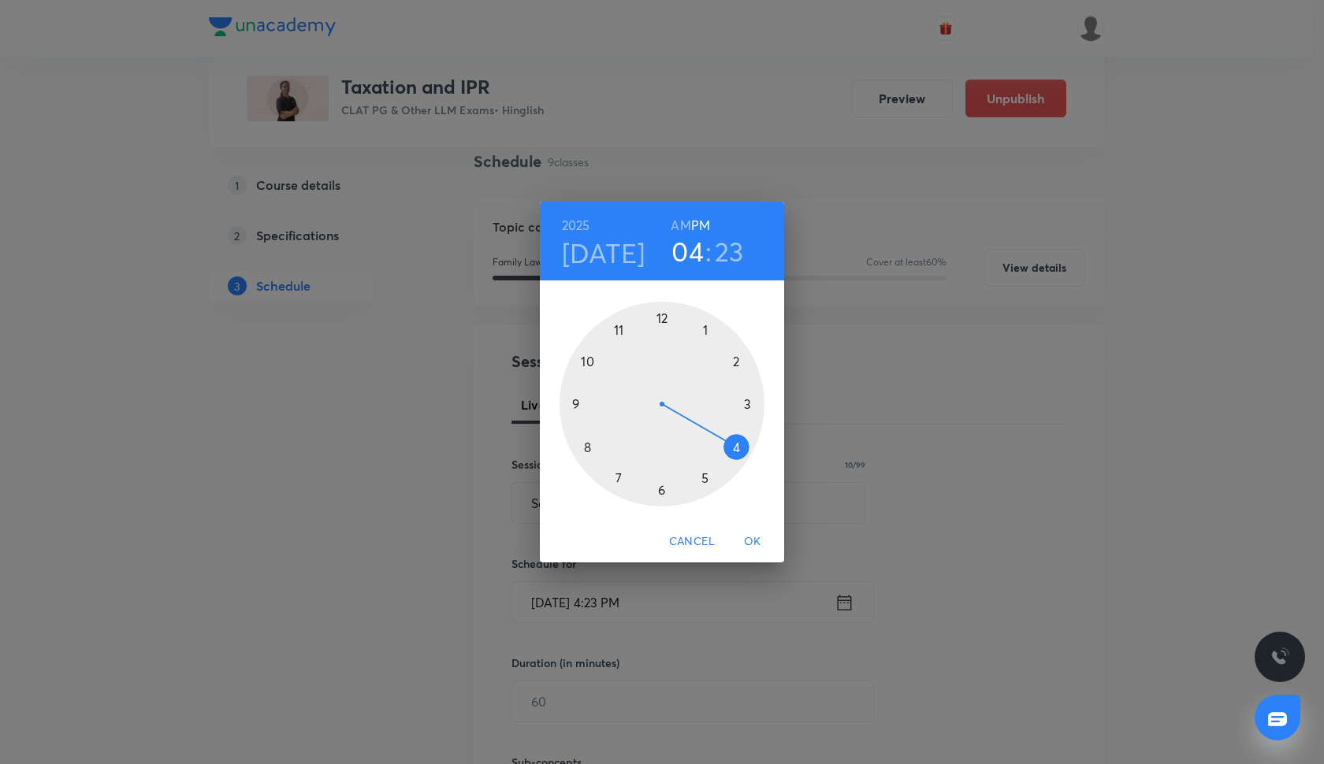
click at [659, 489] on div at bounding box center [662, 404] width 205 height 205
click at [662, 320] on div at bounding box center [662, 404] width 205 height 205
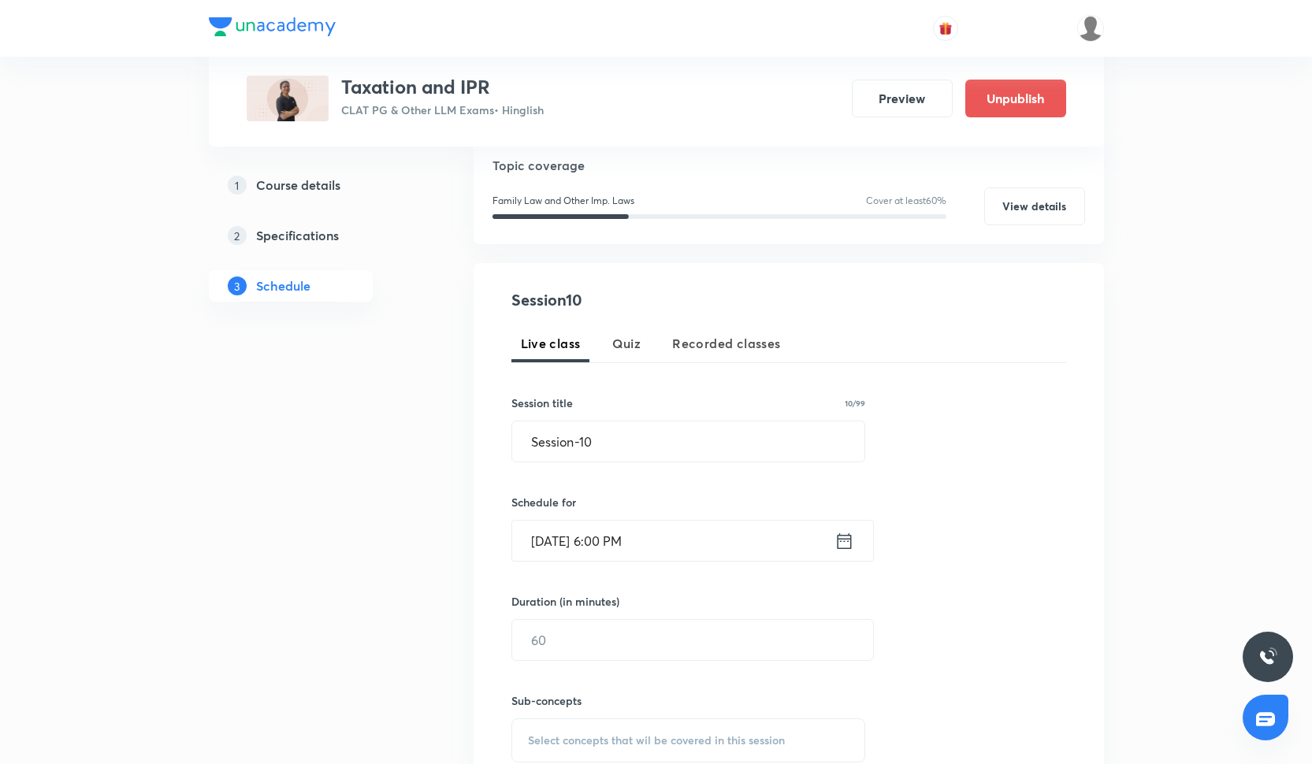
scroll to position [180, 0]
click at [599, 551] on input "[DATE] 6:00 PM" at bounding box center [673, 539] width 322 height 40
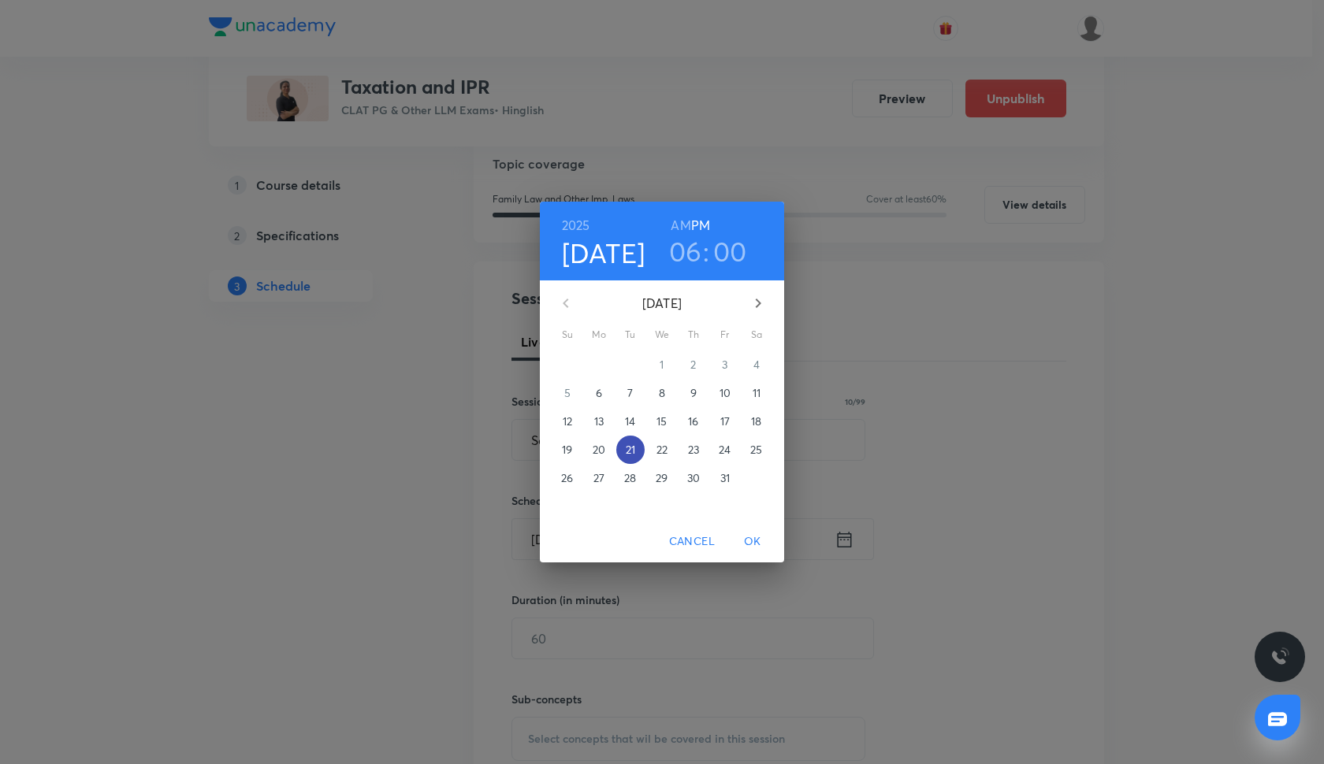
click at [634, 451] on p "21" at bounding box center [630, 450] width 9 height 16
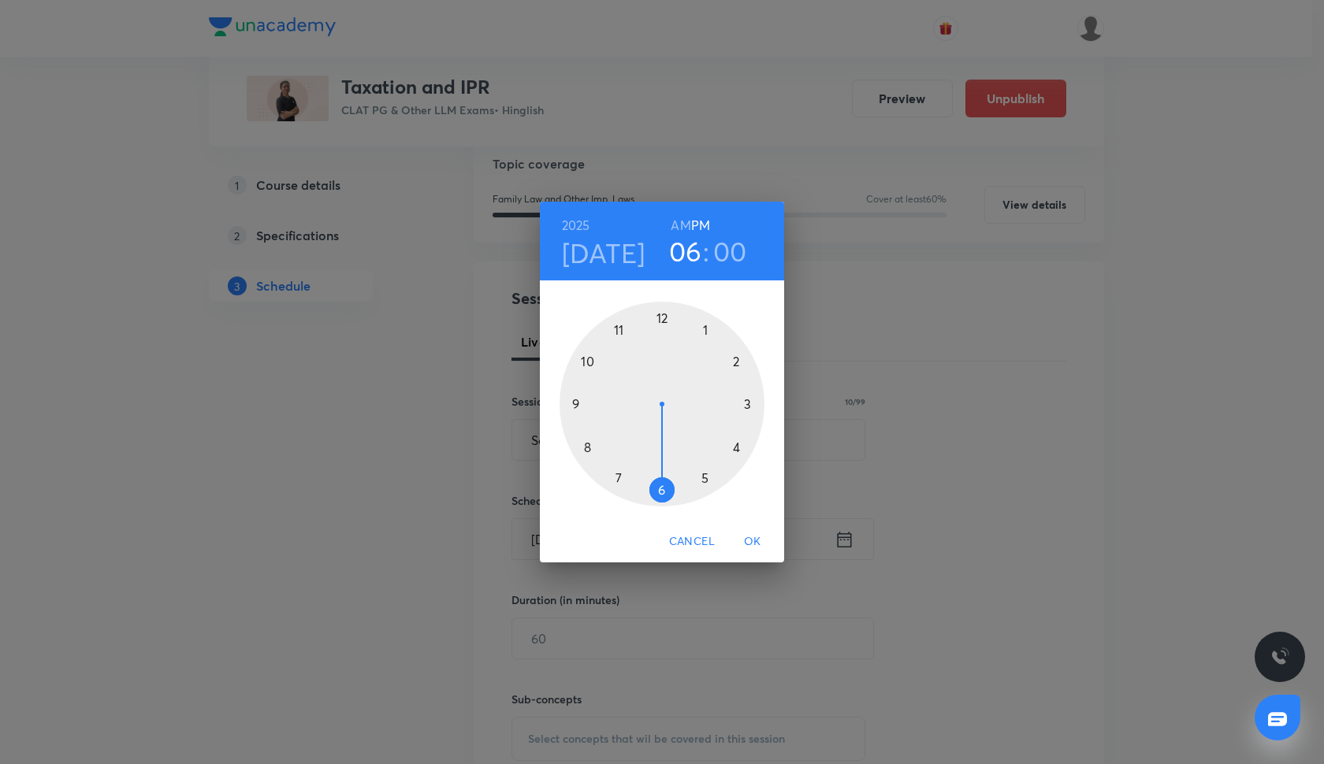
click at [664, 483] on div at bounding box center [662, 404] width 205 height 205
click at [754, 536] on span "OK" at bounding box center [753, 542] width 38 height 20
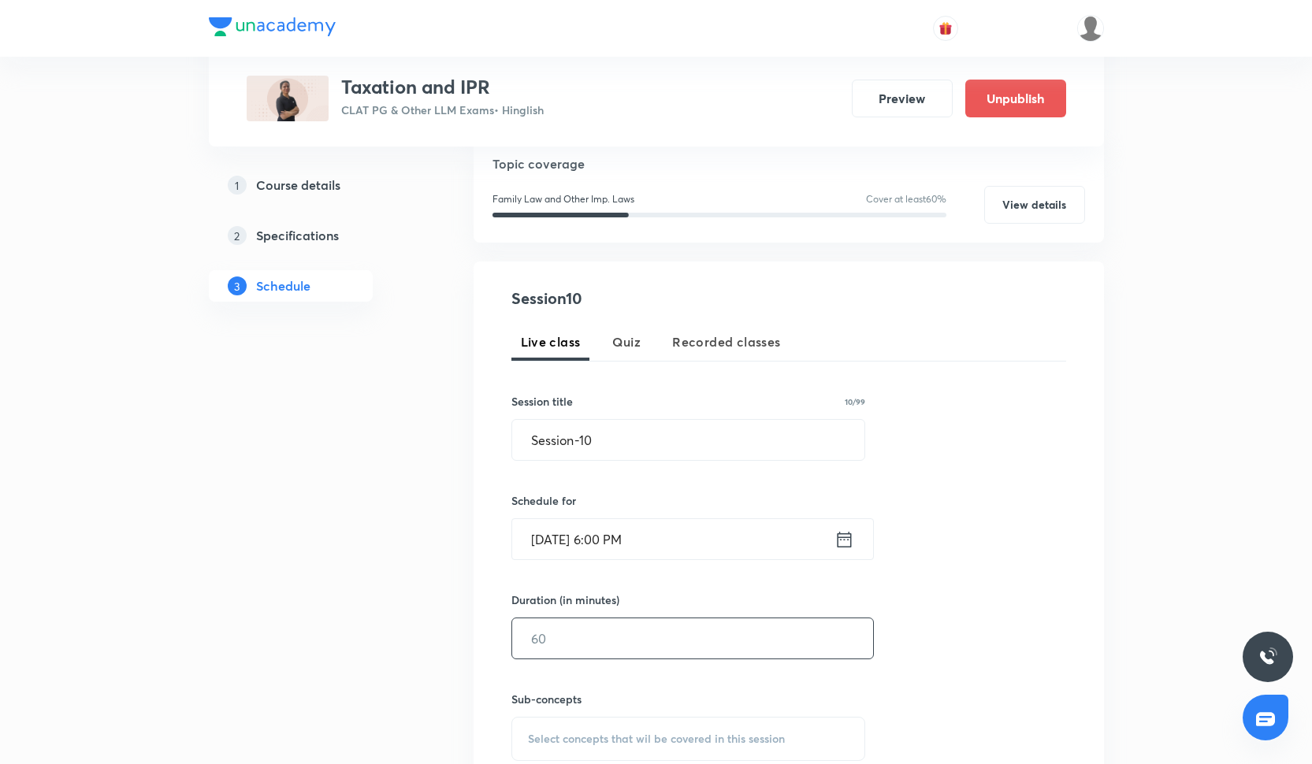
click at [571, 629] on input "text" at bounding box center [692, 639] width 361 height 40
type input "5"
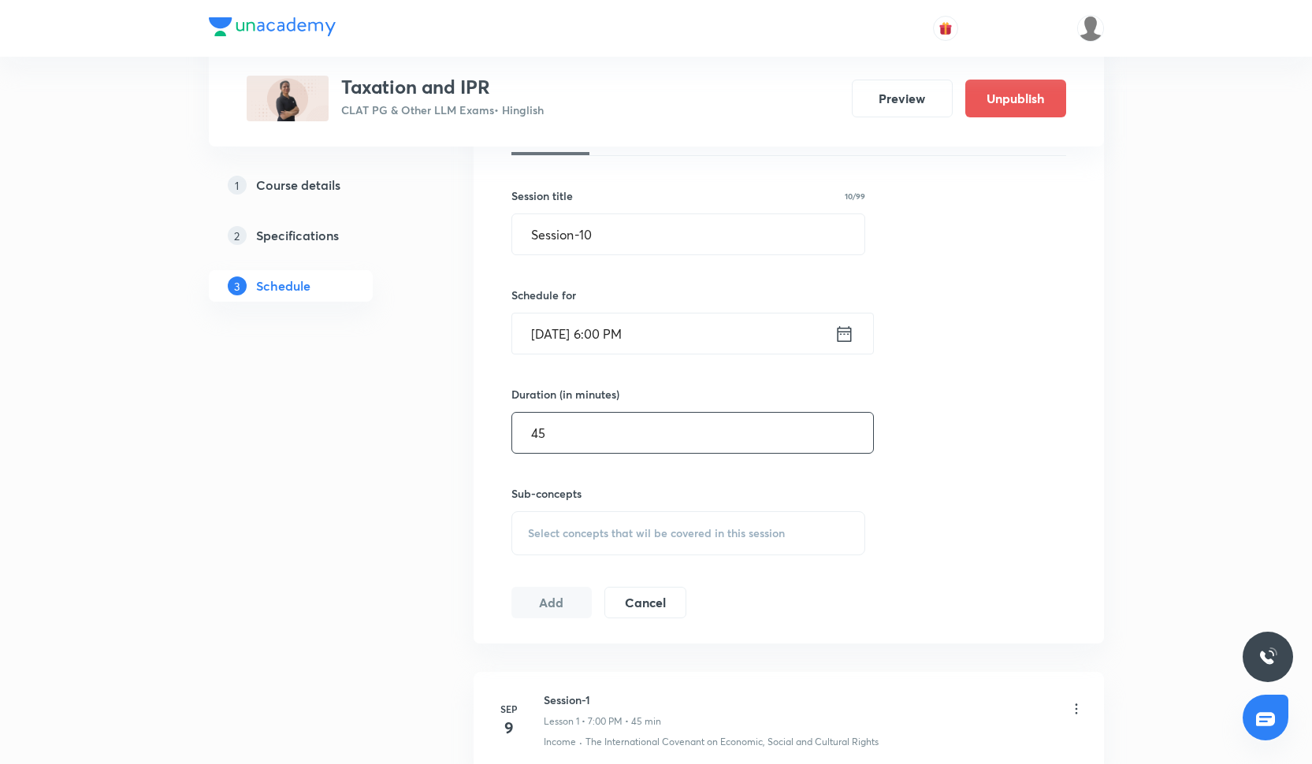
scroll to position [384, 0]
type input "45"
click at [584, 556] on div "Select concepts that wil be covered in this session" at bounding box center [688, 535] width 355 height 44
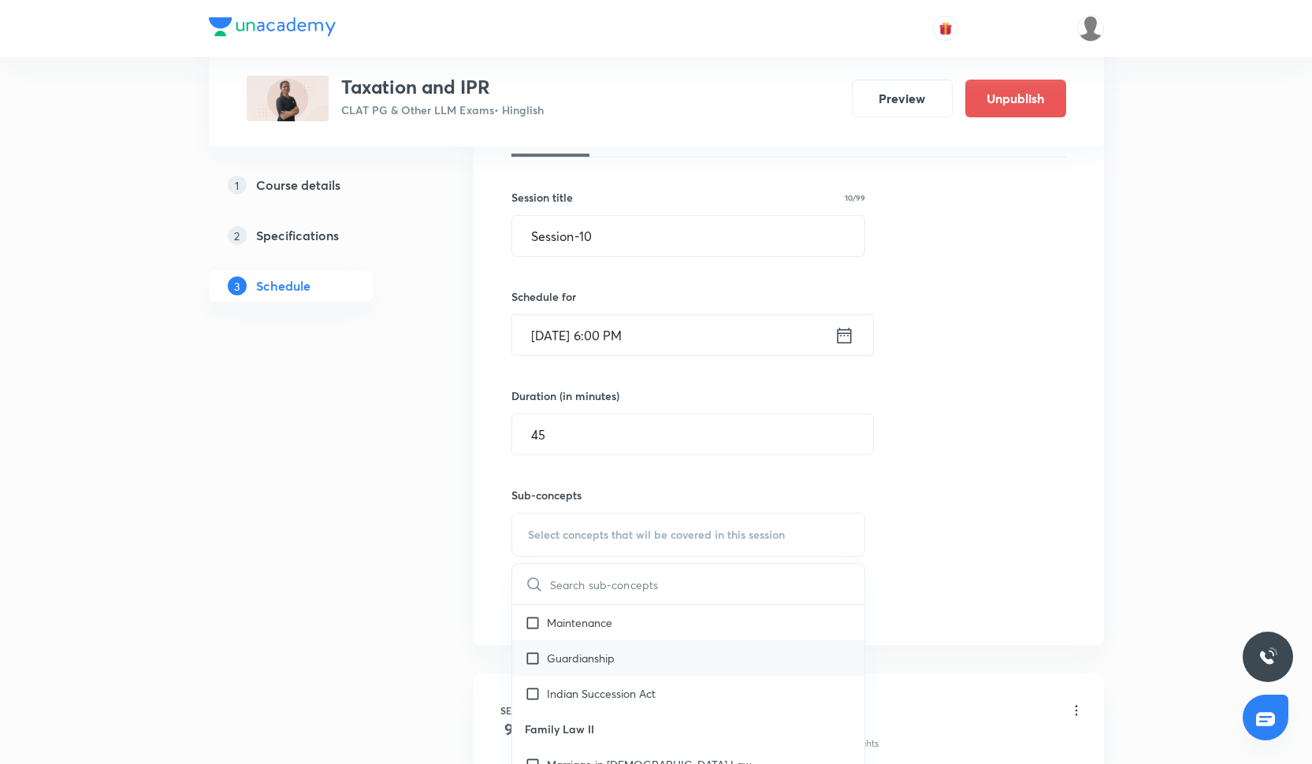
click at [603, 660] on p "Guardianship" at bounding box center [581, 658] width 68 height 17
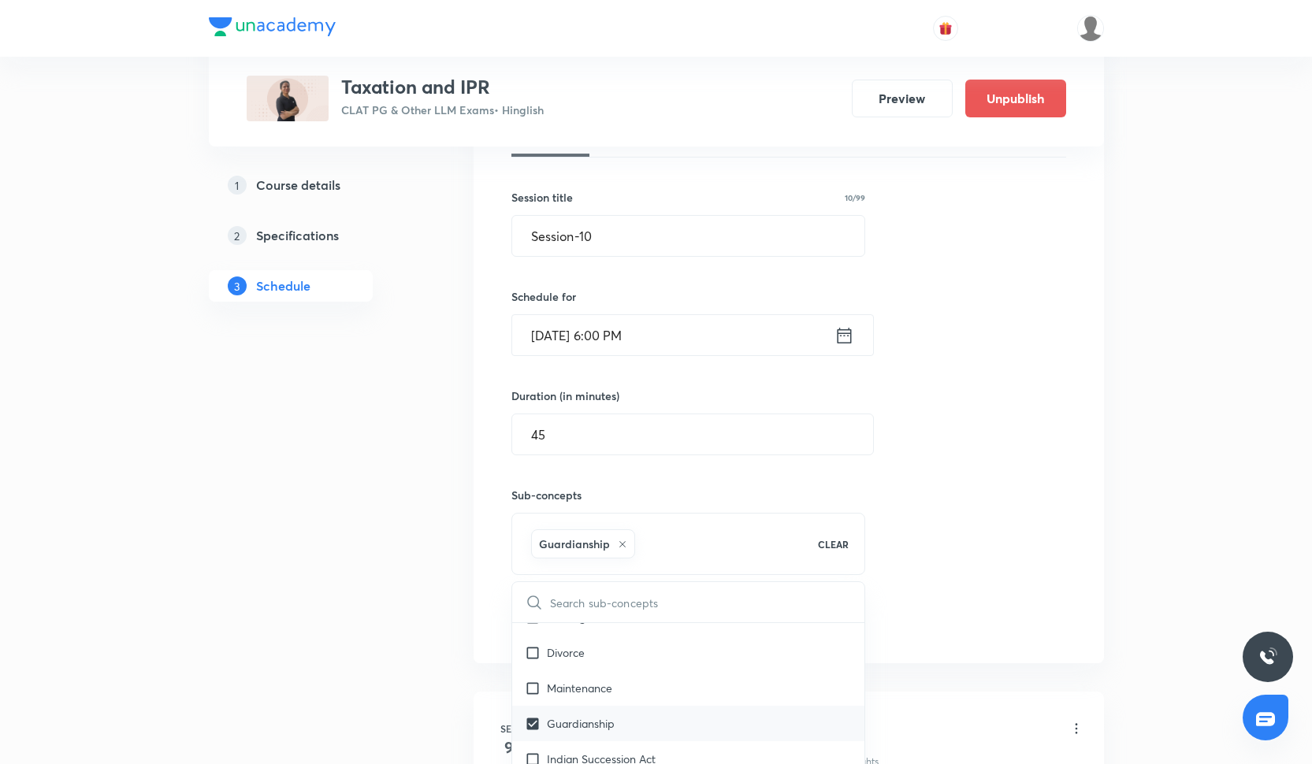
click at [605, 712] on div "Guardianship" at bounding box center [688, 723] width 353 height 35
checkbox input "false"
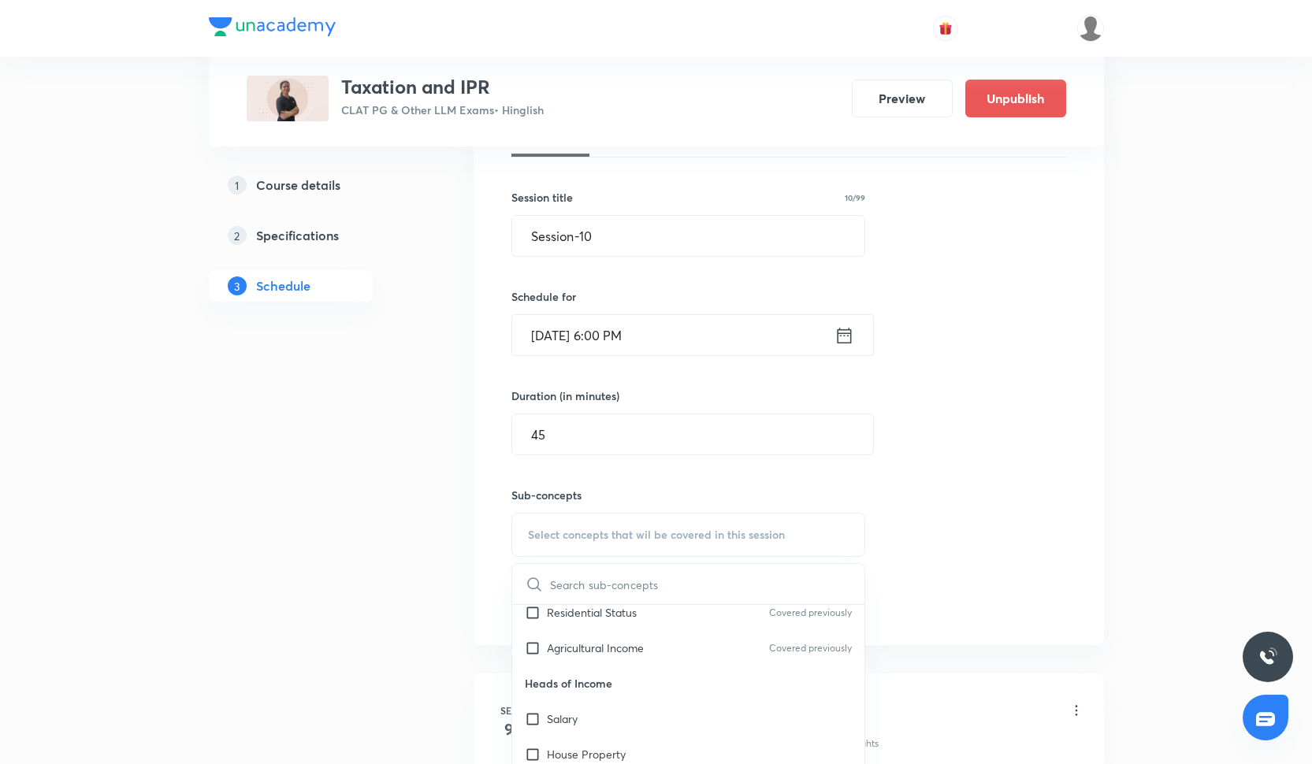
click at [606, 719] on div "Salary" at bounding box center [688, 718] width 353 height 35
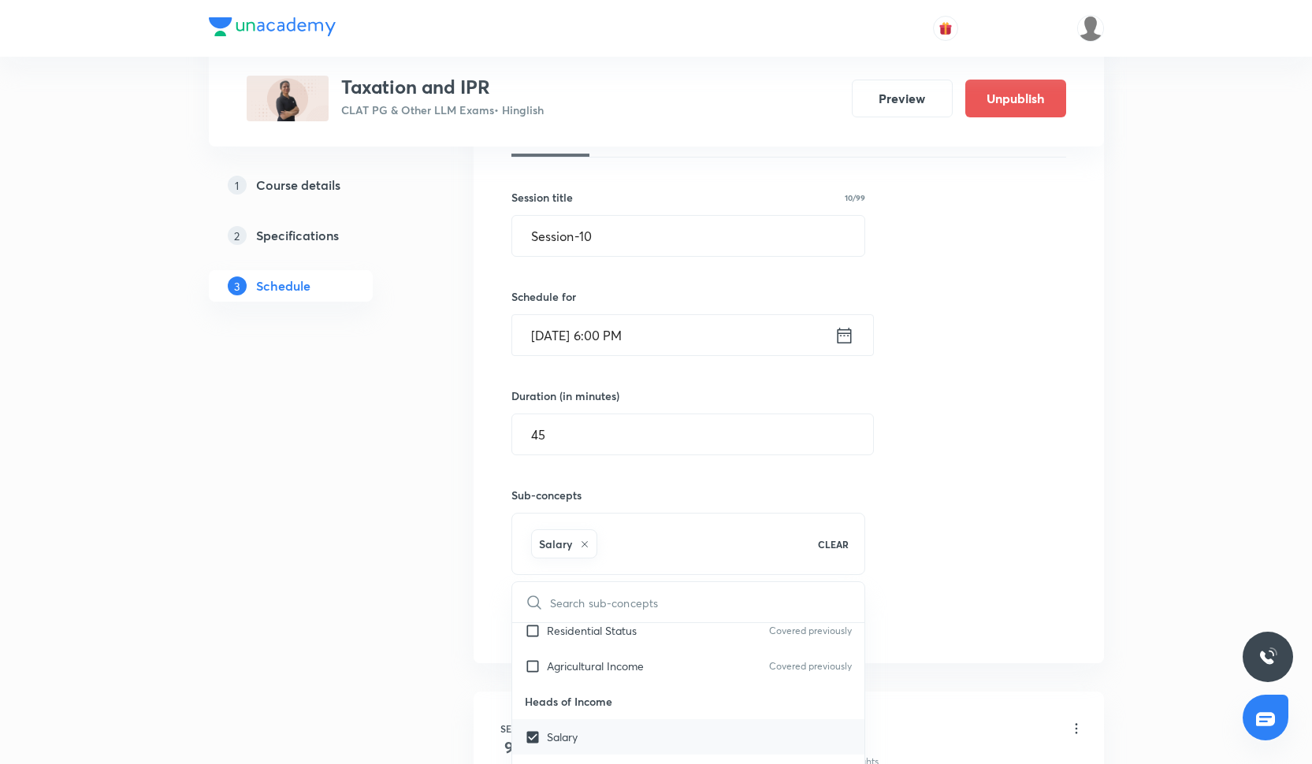
scroll to position [1441, 0]
click at [606, 719] on div "House Property" at bounding box center [688, 703] width 353 height 35
checkbox input "true"
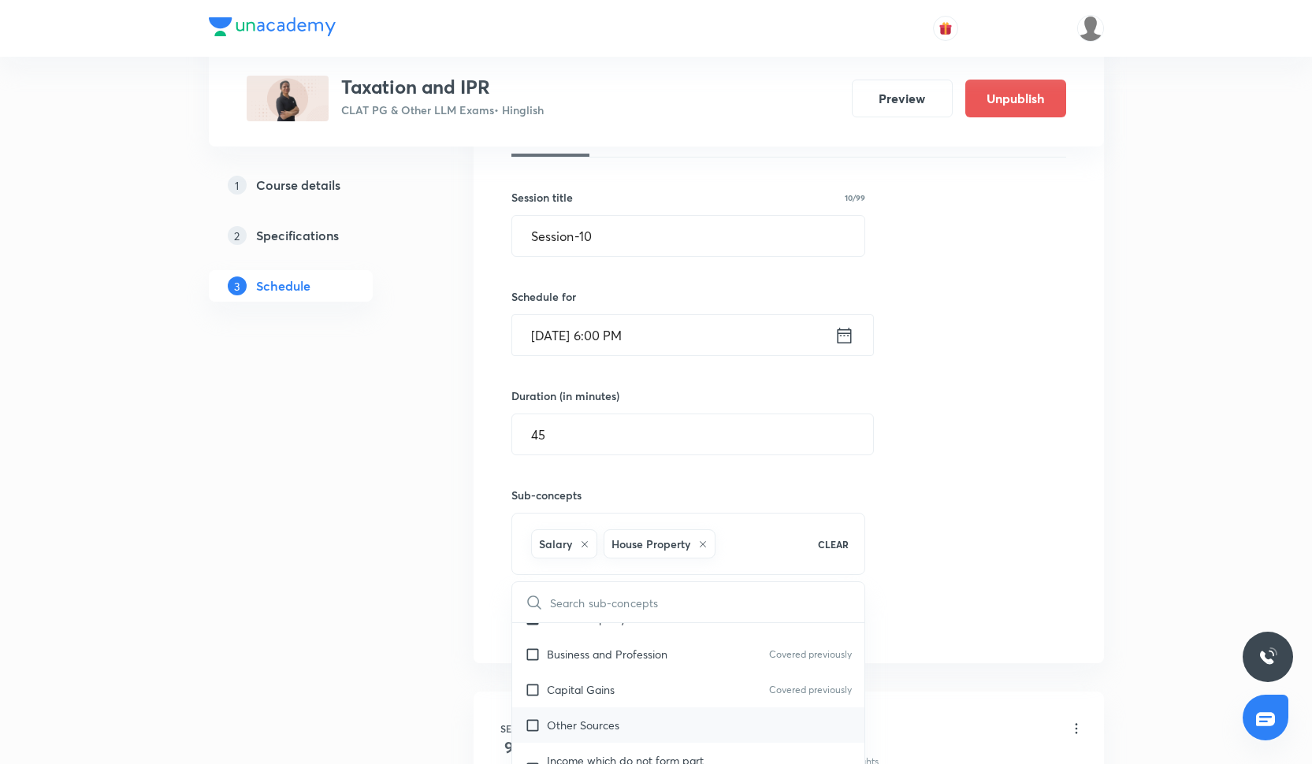
click at [605, 719] on p "Other Sources" at bounding box center [583, 725] width 73 height 17
checkbox input "true"
click at [913, 504] on div "Session 10 Live class Quiz Recorded classes Session title 10/99 Session-10 ​ Sc…" at bounding box center [788, 378] width 555 height 591
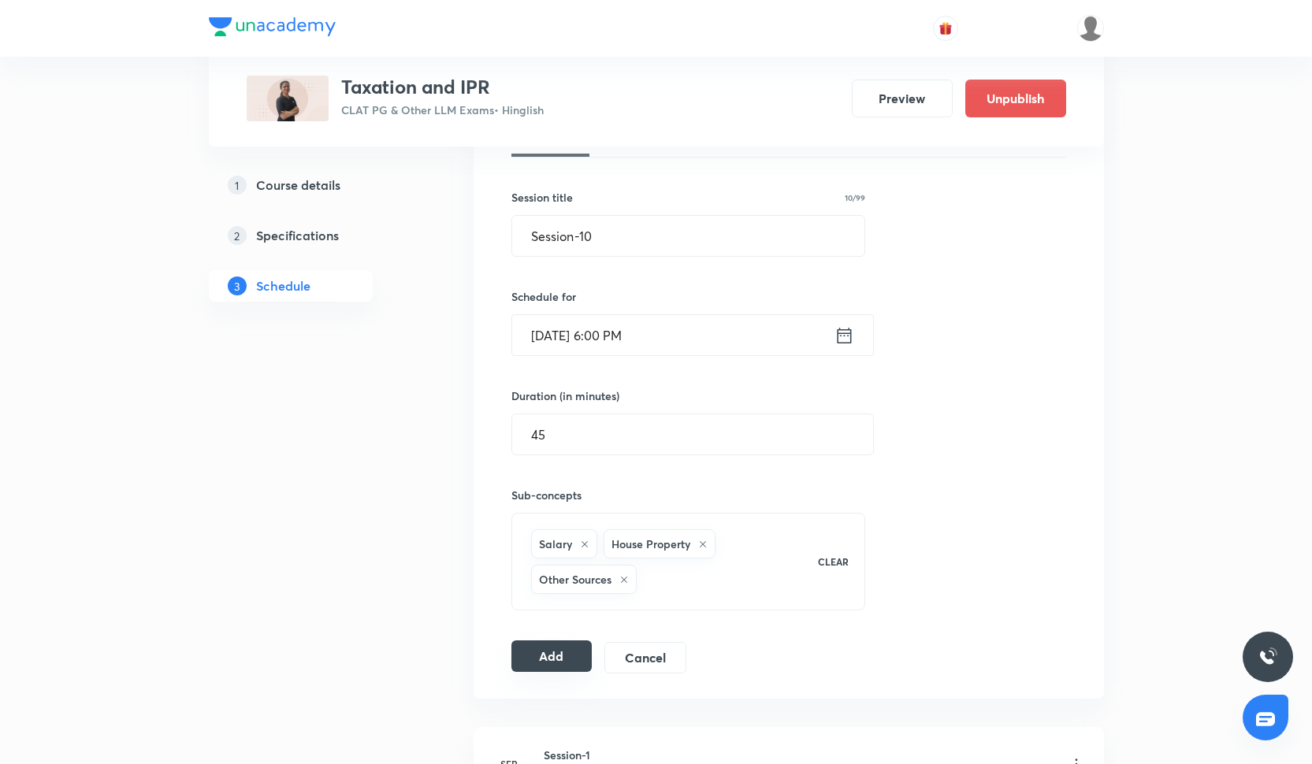
click at [556, 650] on button "Add" at bounding box center [551, 657] width 81 height 32
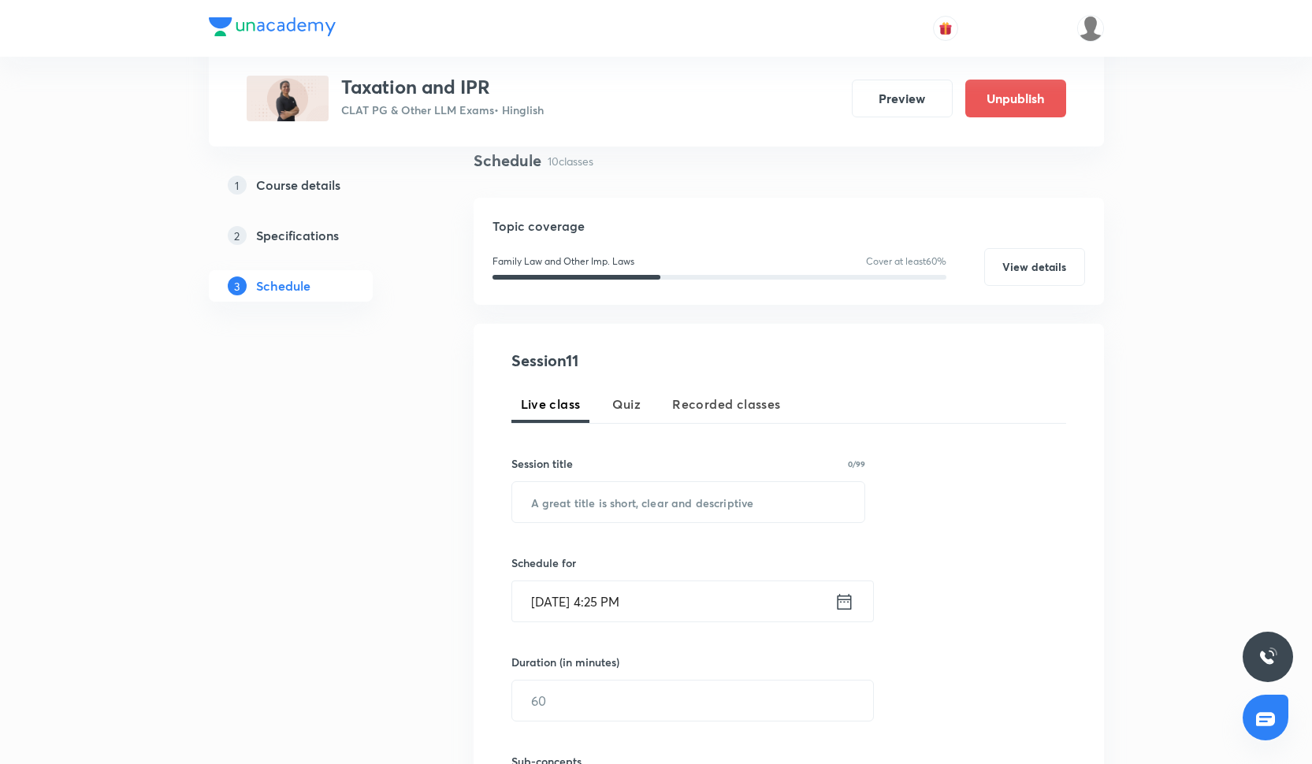
scroll to position [143, 0]
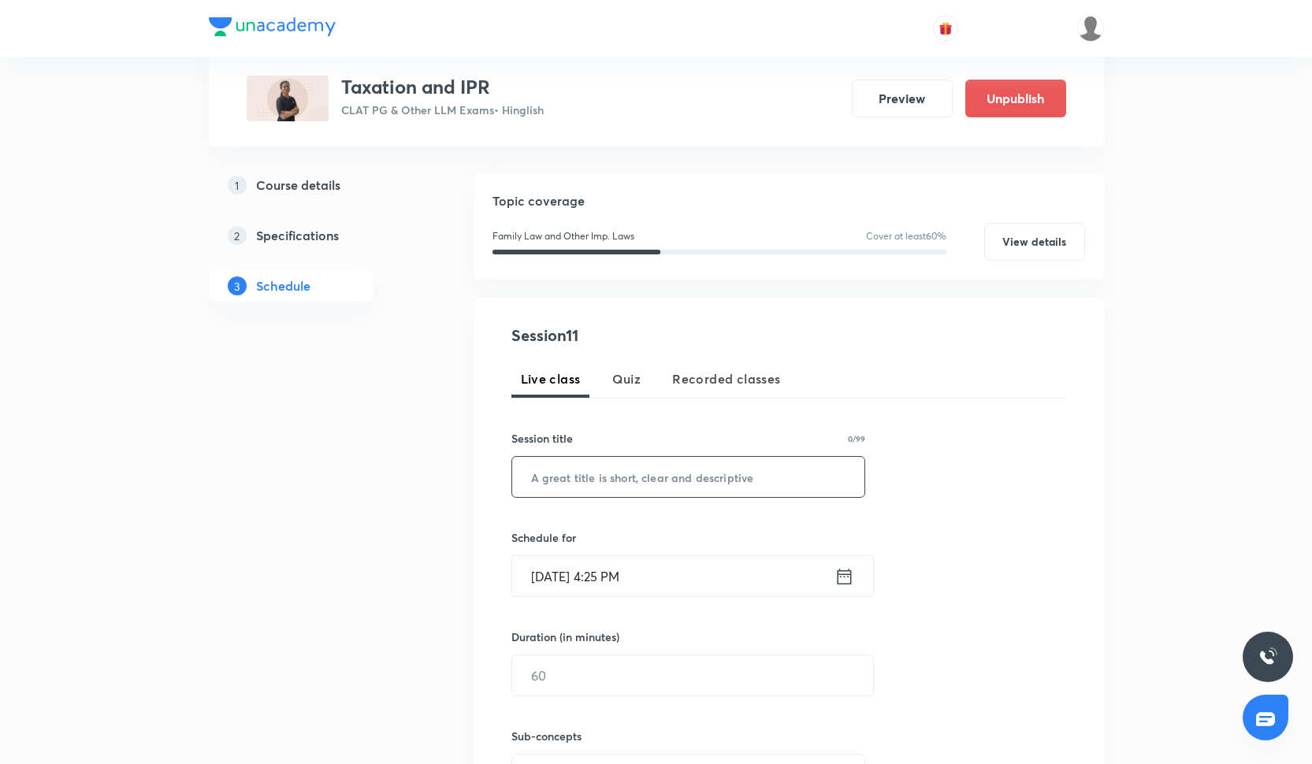
click at [557, 484] on input "text" at bounding box center [688, 477] width 353 height 40
paste input "Session-5"
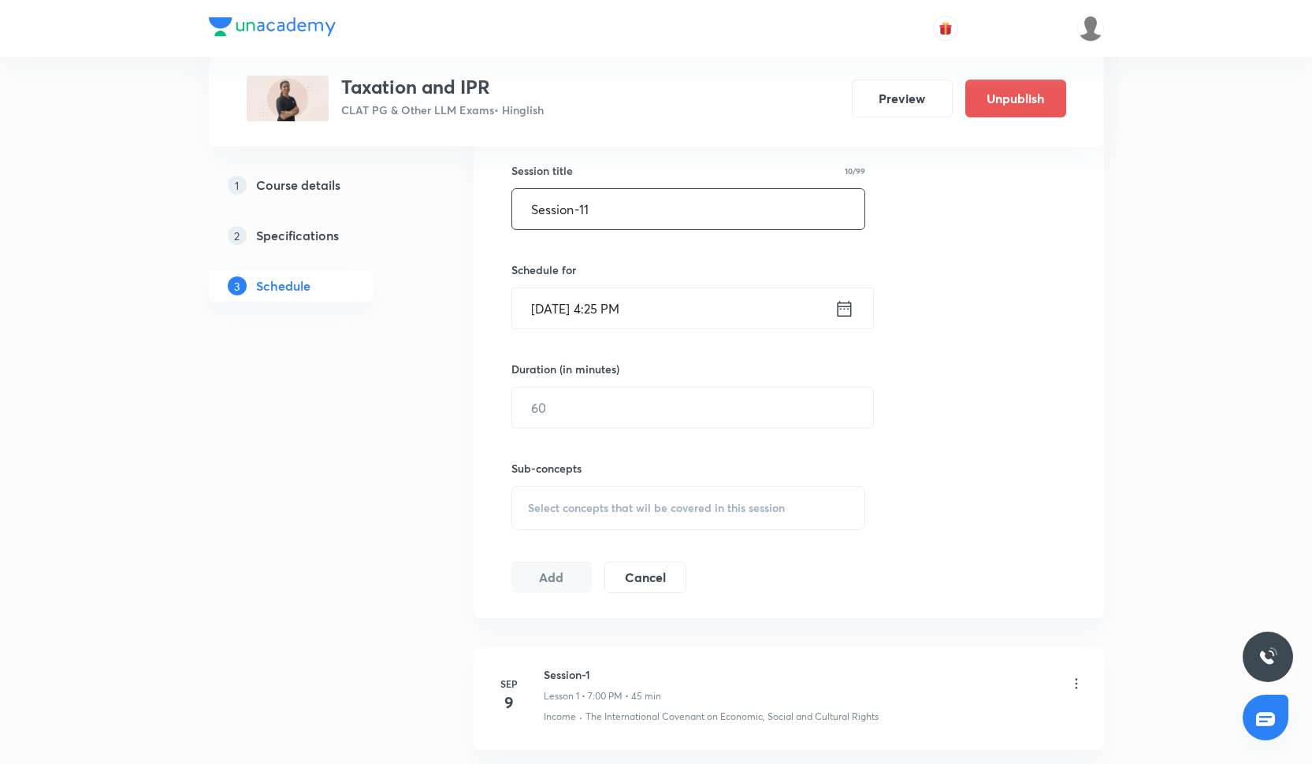
scroll to position [392, 0]
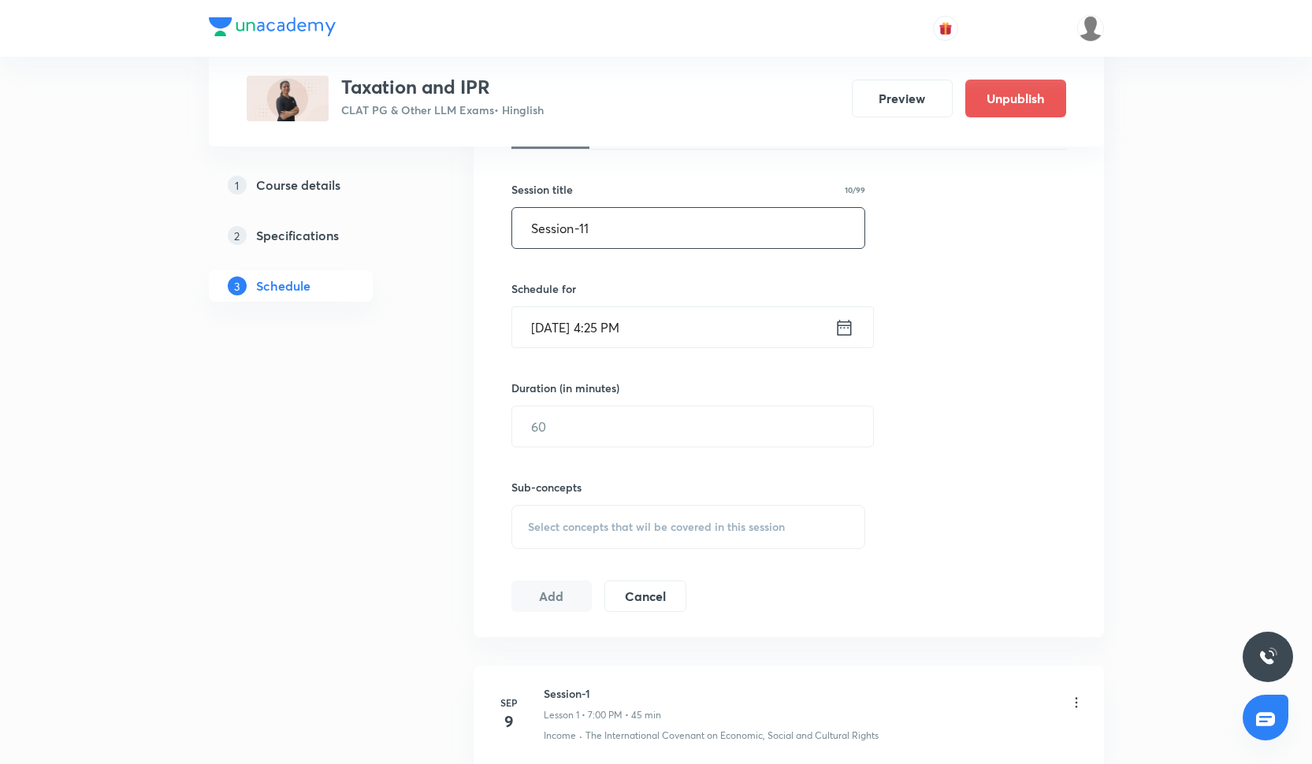
type input "Session-11"
click at [575, 329] on input "Oct 6, 2025, 4:25 PM" at bounding box center [673, 327] width 322 height 40
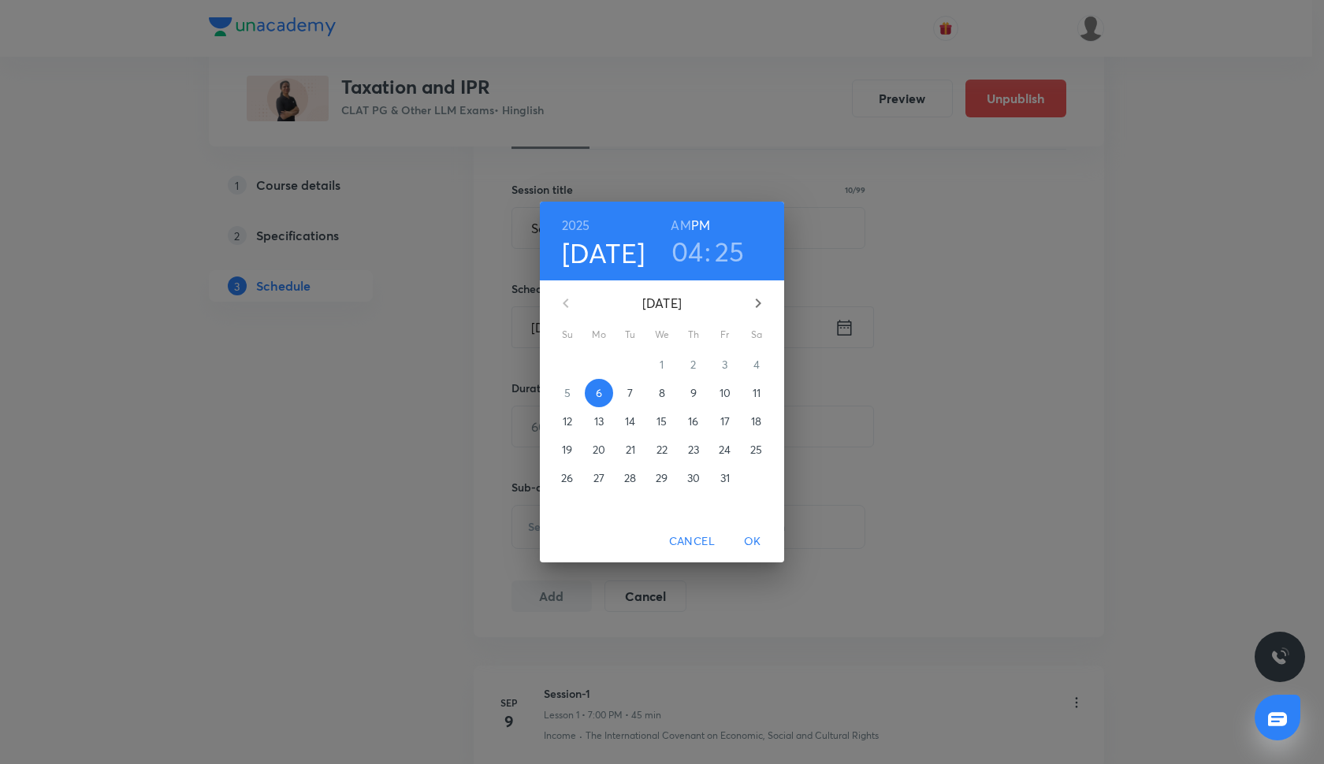
click at [697, 456] on p "23" at bounding box center [693, 450] width 11 height 16
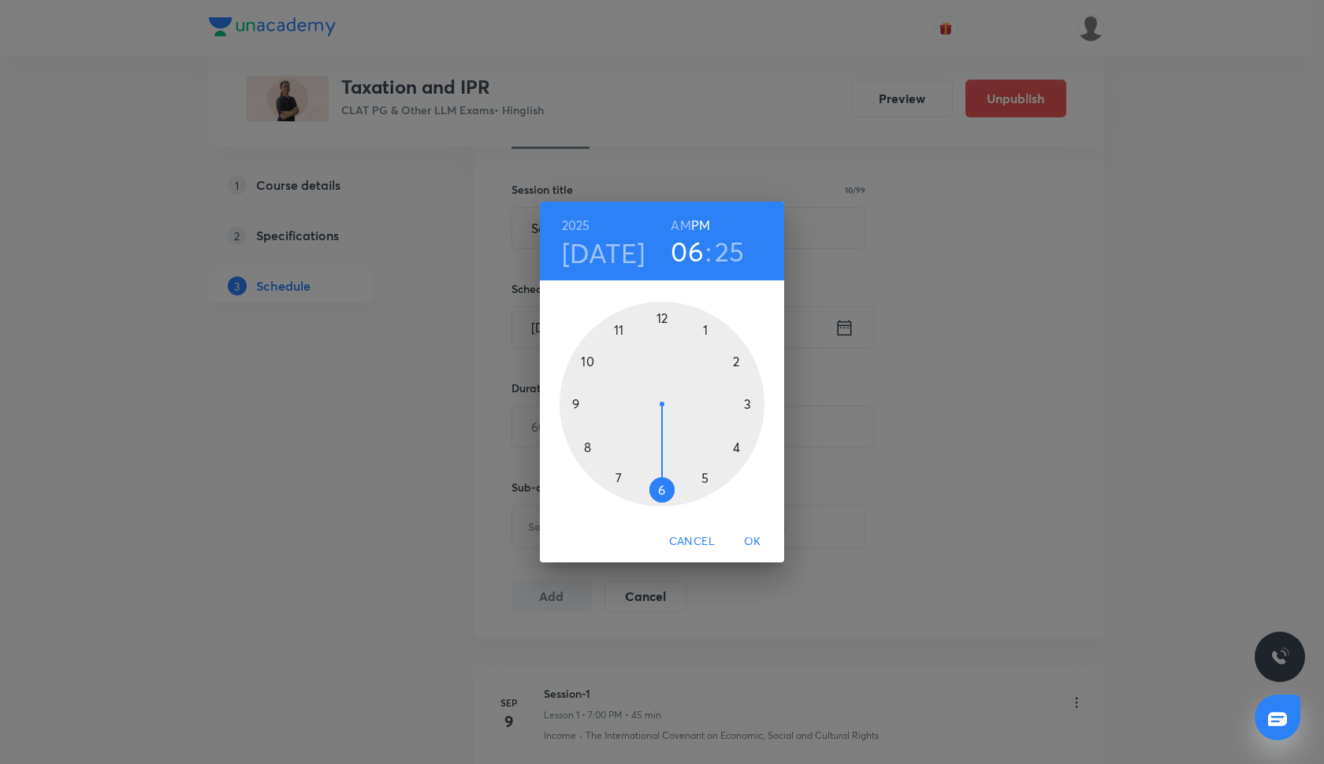
click at [664, 495] on div at bounding box center [662, 404] width 205 height 205
click at [660, 322] on div at bounding box center [662, 404] width 205 height 205
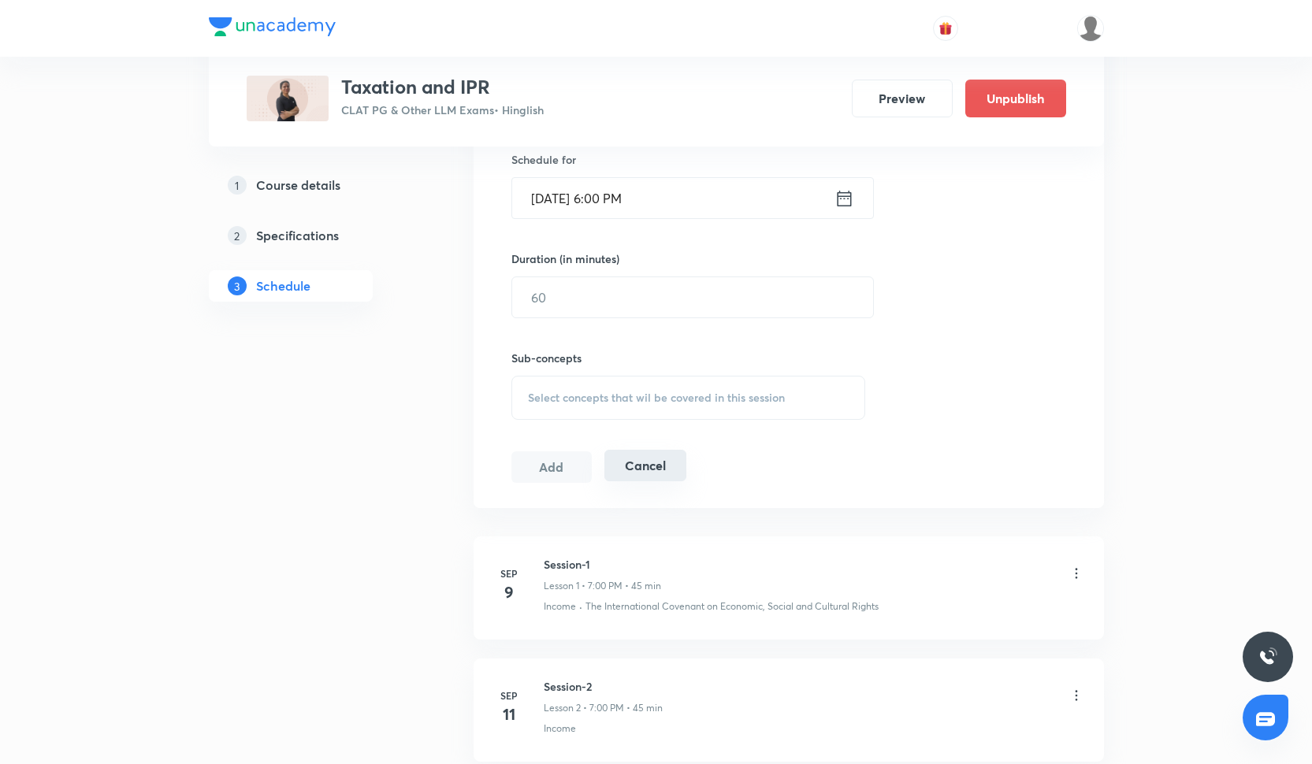
scroll to position [548, 0]
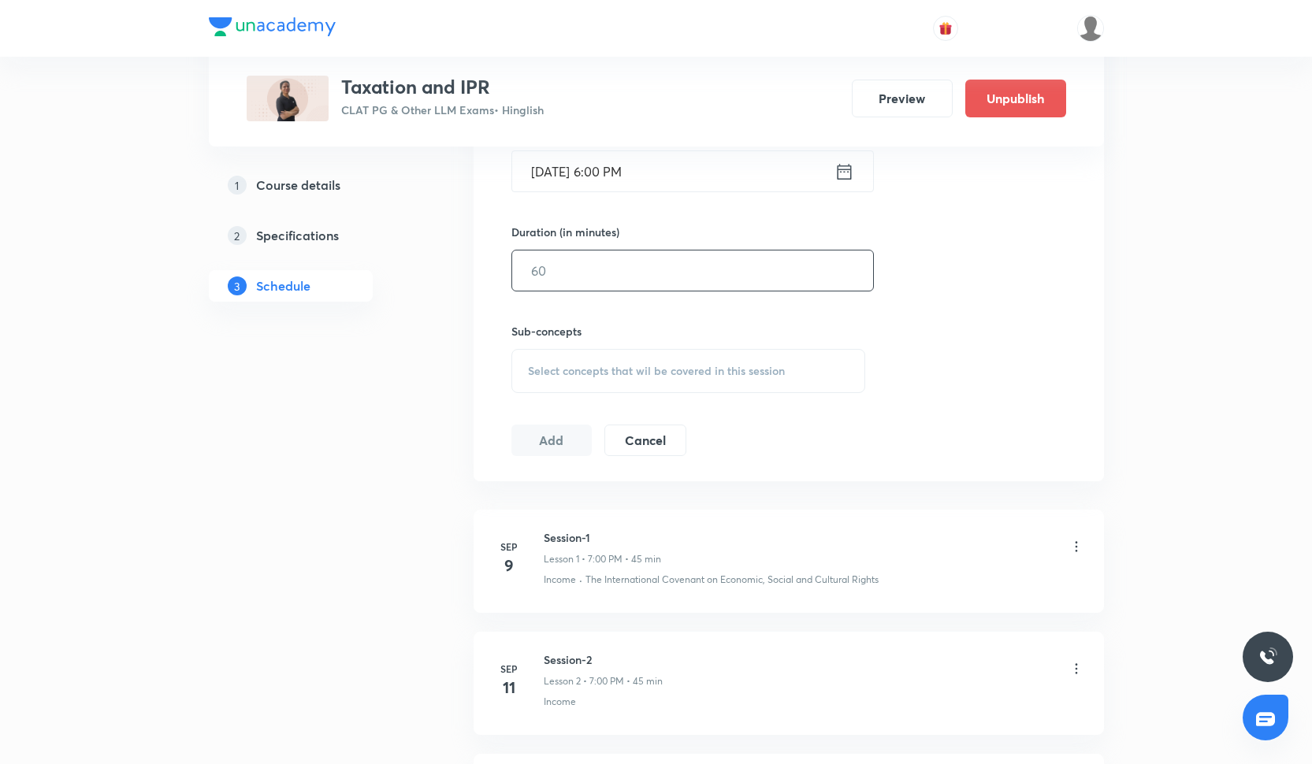
click at [559, 274] on input "text" at bounding box center [692, 271] width 361 height 40
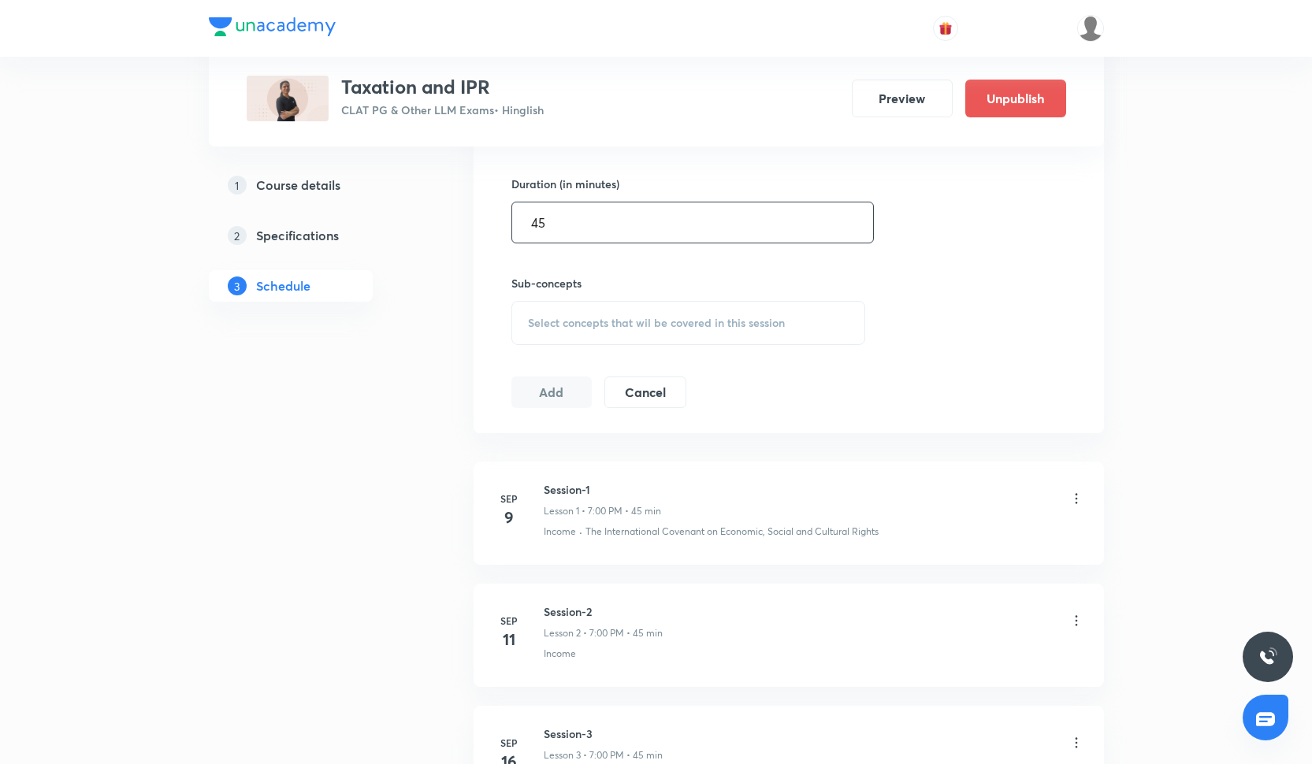
type input "45"
click at [566, 310] on div "Select concepts that wil be covered in this session" at bounding box center [688, 323] width 355 height 44
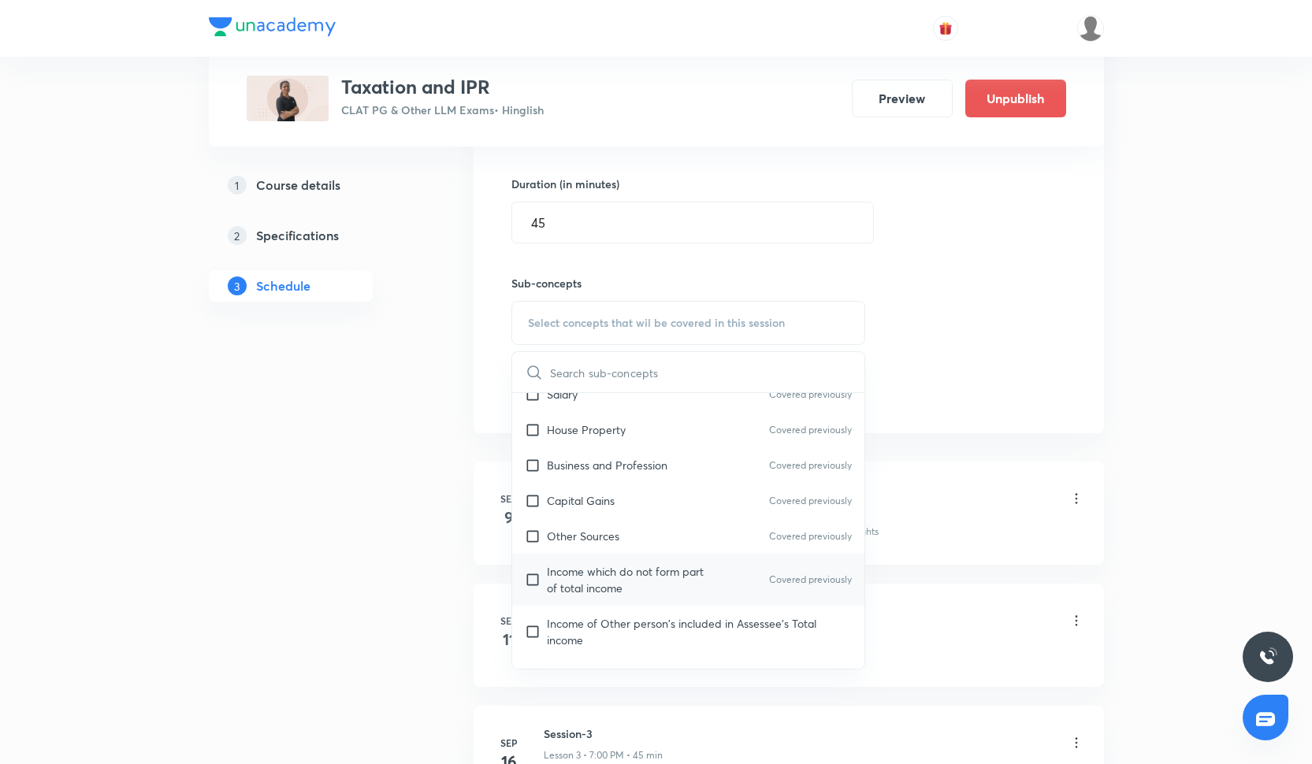
scroll to position [1526, 0]
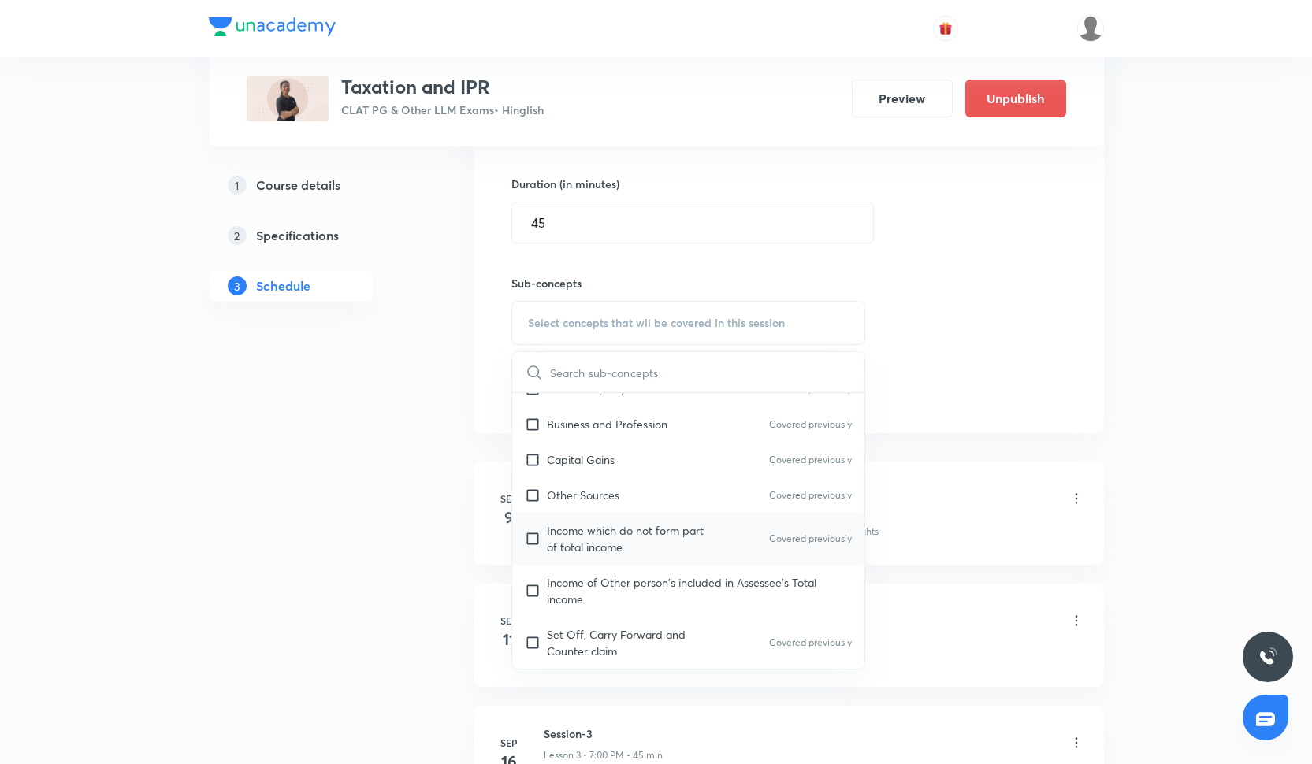
click at [649, 556] on div "Income which do not form part of total income Covered previously" at bounding box center [688, 539] width 353 height 52
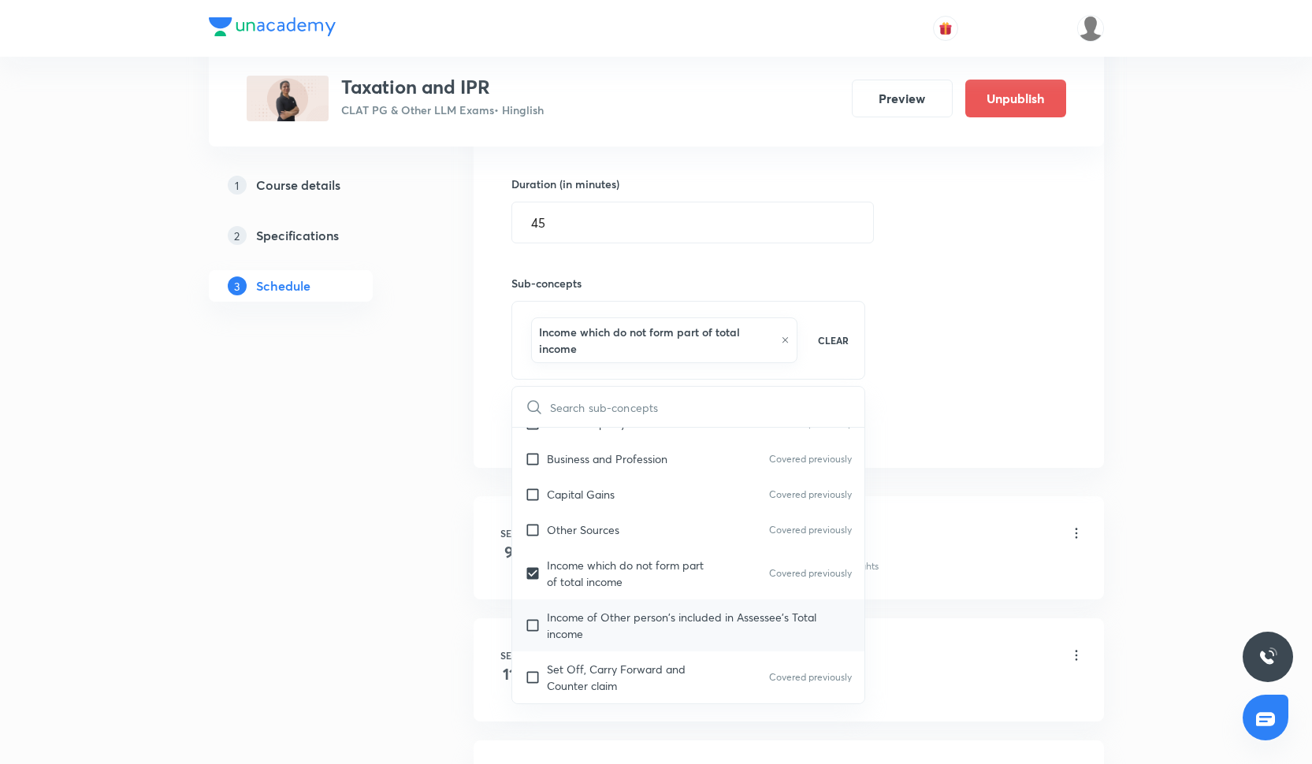
scroll to position [1523, 0]
click at [655, 606] on div "Income of Other person's included in Assessee's Total income" at bounding box center [688, 628] width 353 height 52
checkbox input "true"
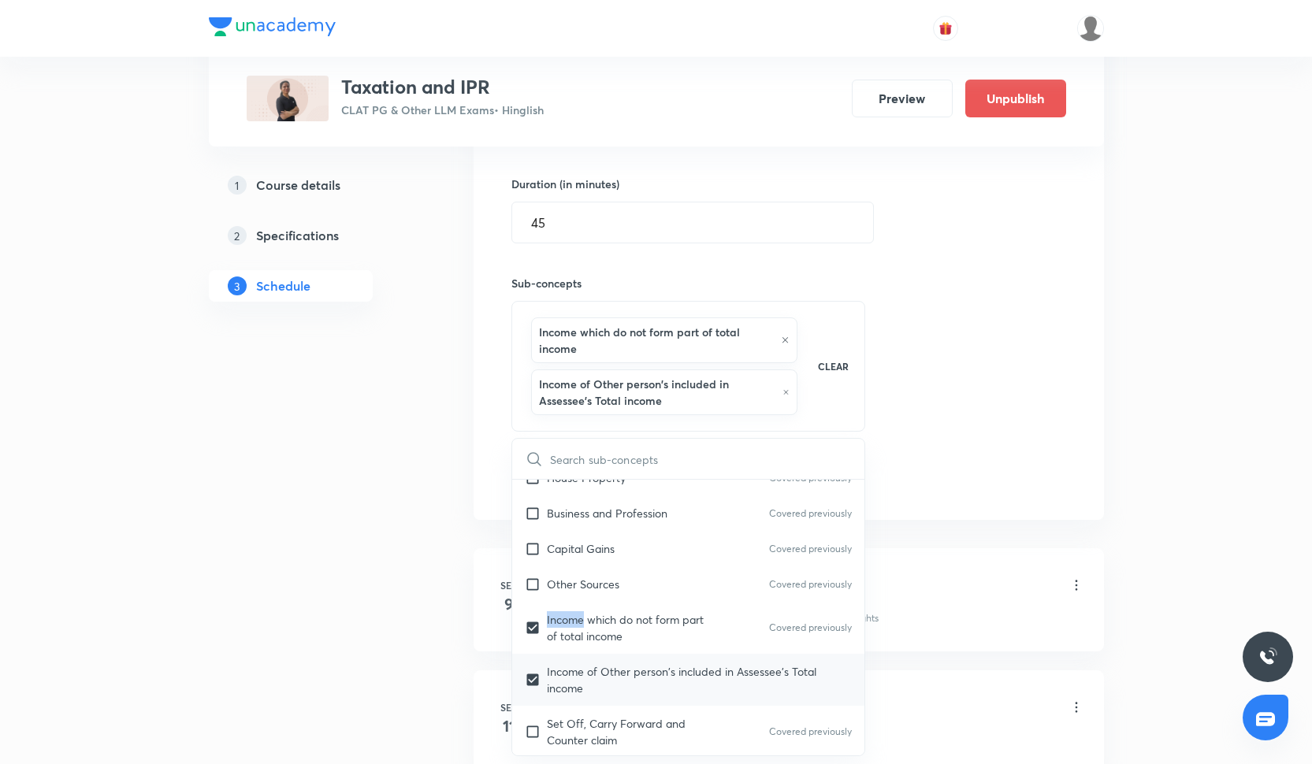
click at [655, 606] on div "Income which do not form part of total income Covered previously" at bounding box center [688, 628] width 353 height 52
checkbox input "false"
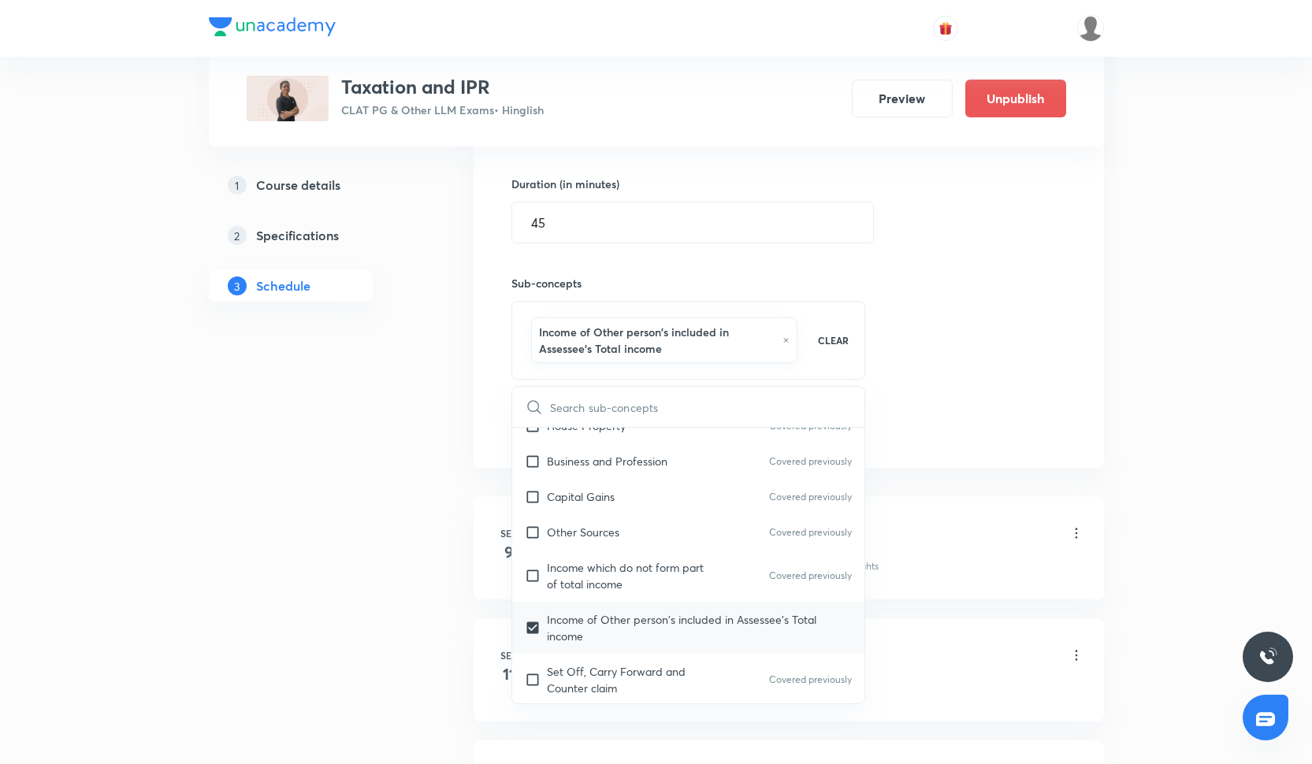
click at [656, 610] on div "Income of Other person's included in Assessee's Total income" at bounding box center [688, 628] width 353 height 52
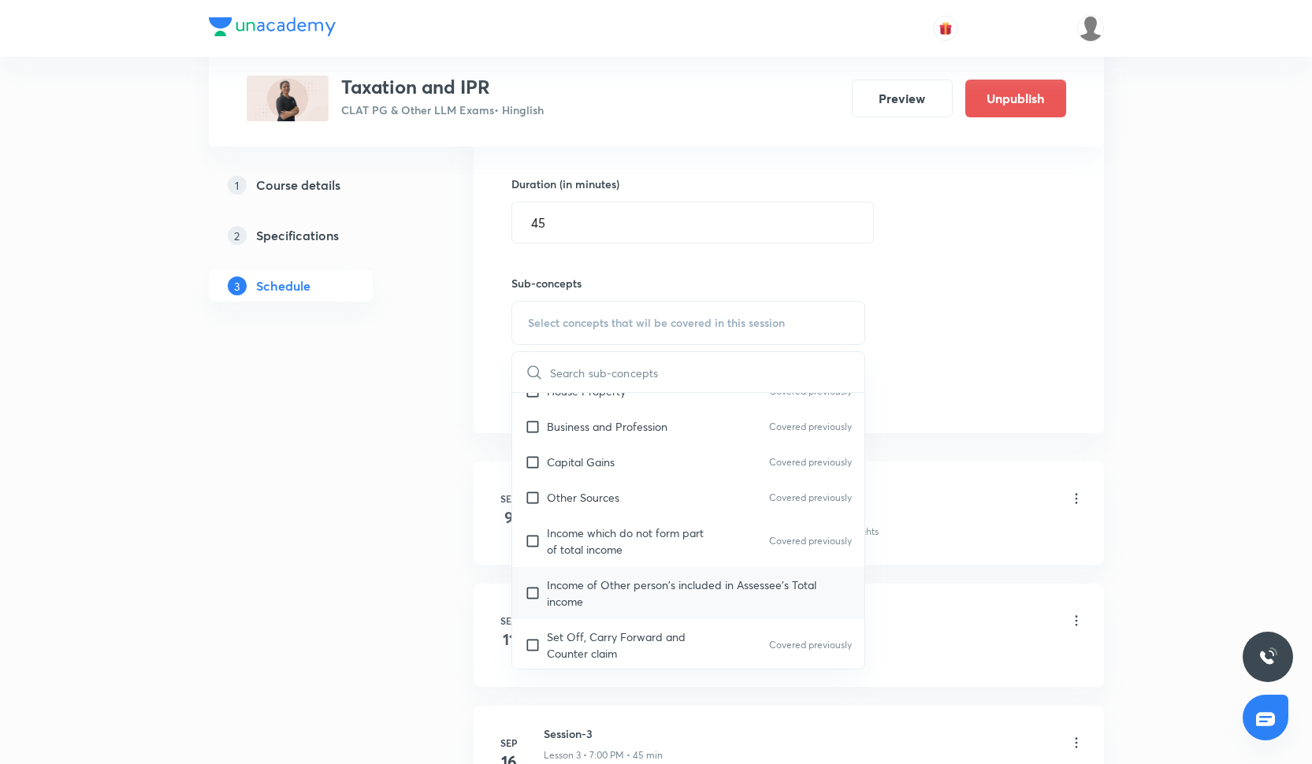
click at [656, 612] on div "Income of Other person's included in Assessee's Total income" at bounding box center [688, 593] width 353 height 52
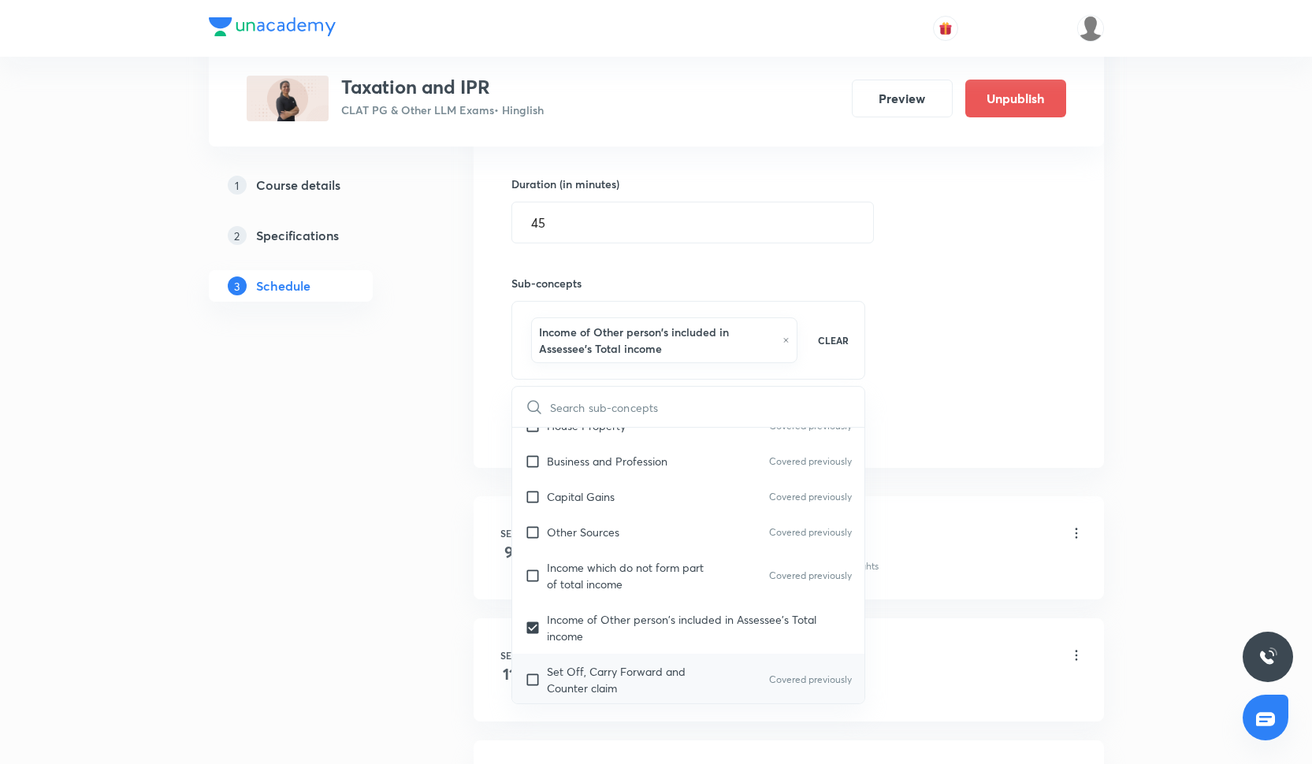
click at [644, 666] on p "Set Off, Carry Forward and Counter claim" at bounding box center [626, 680] width 159 height 33
checkbox input "true"
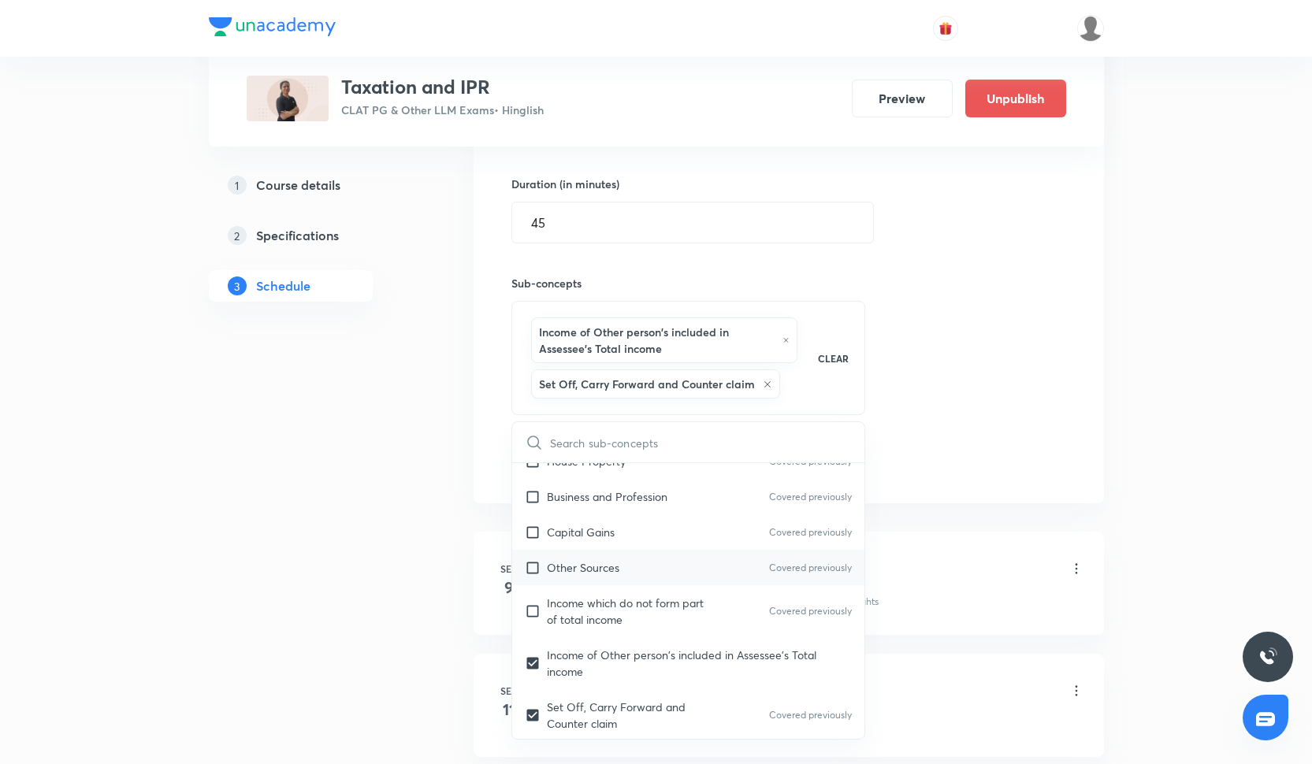
scroll to position [1526, 0]
click at [973, 349] on div "Session 11 Live class Quiz Recorded classes Session title 10/99 Session-11 ​ Sc…" at bounding box center [788, 175] width 555 height 608
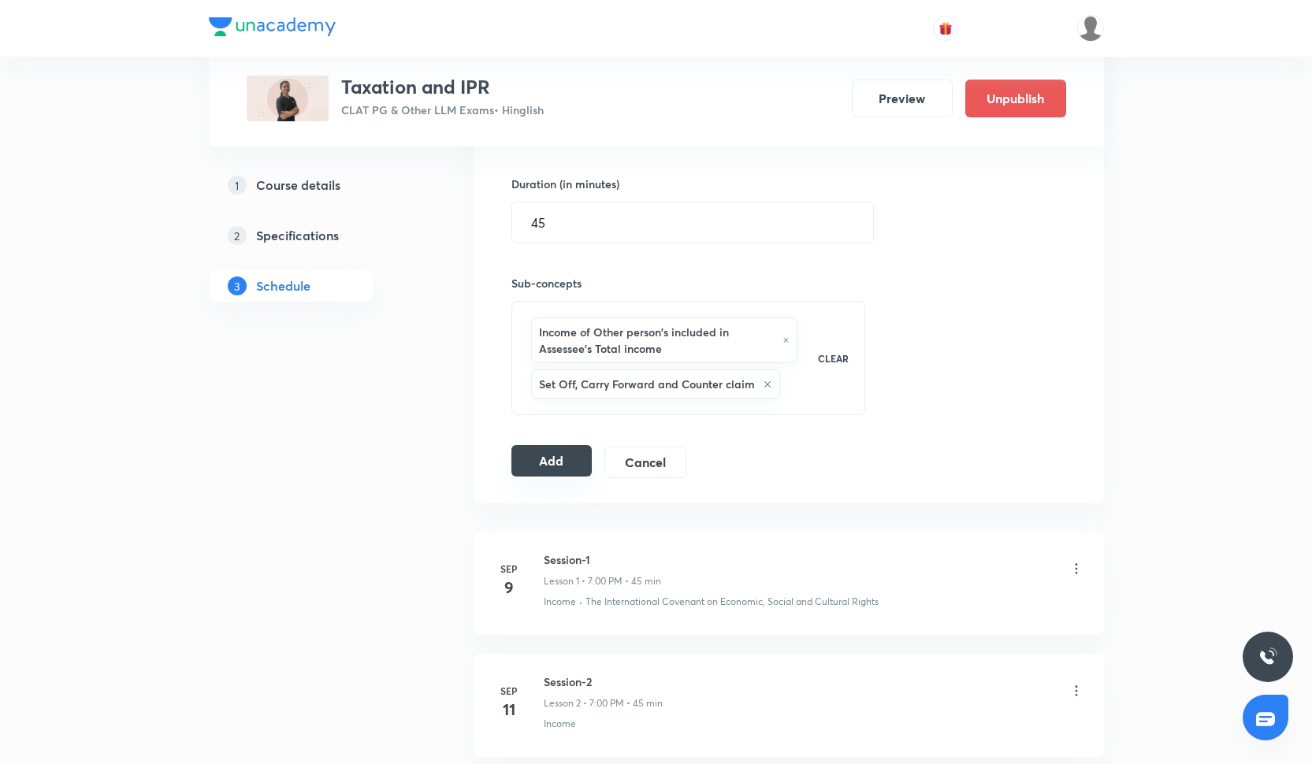
click at [589, 448] on button "Add" at bounding box center [551, 461] width 81 height 32
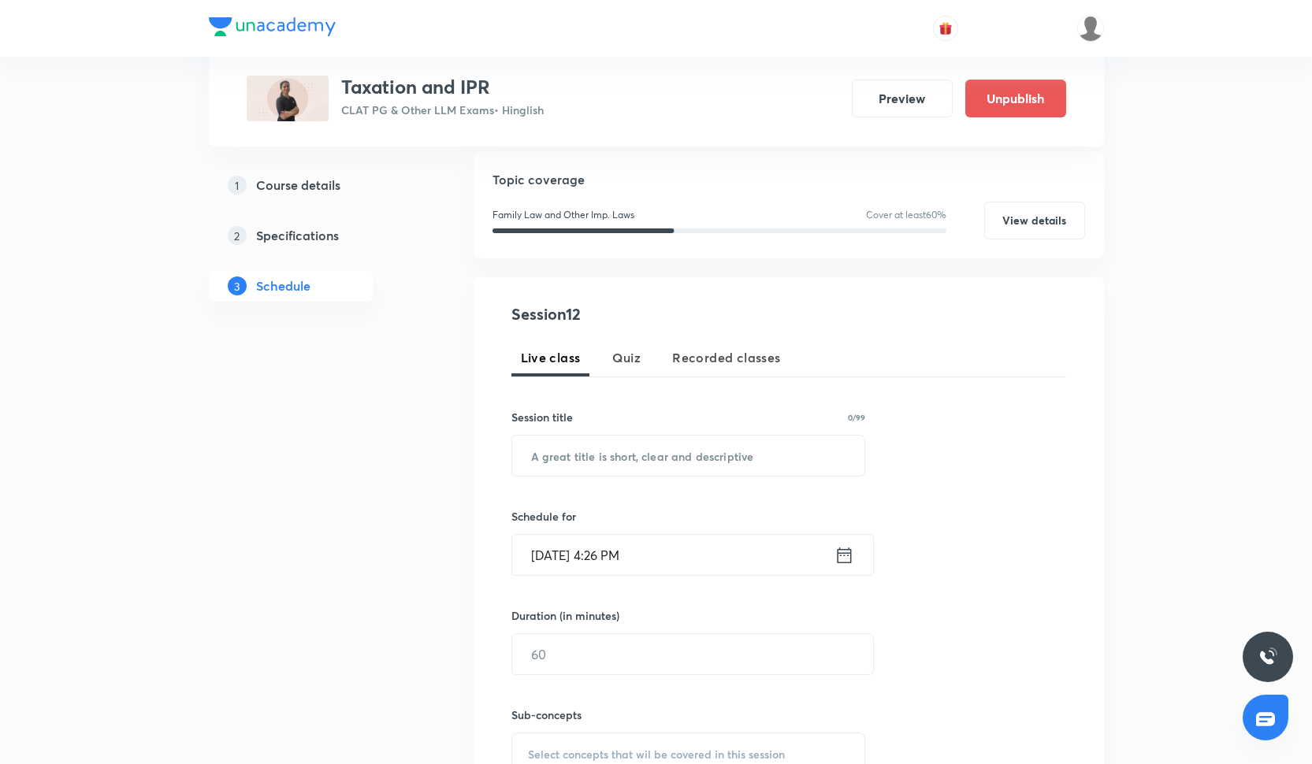
scroll to position [168, 0]
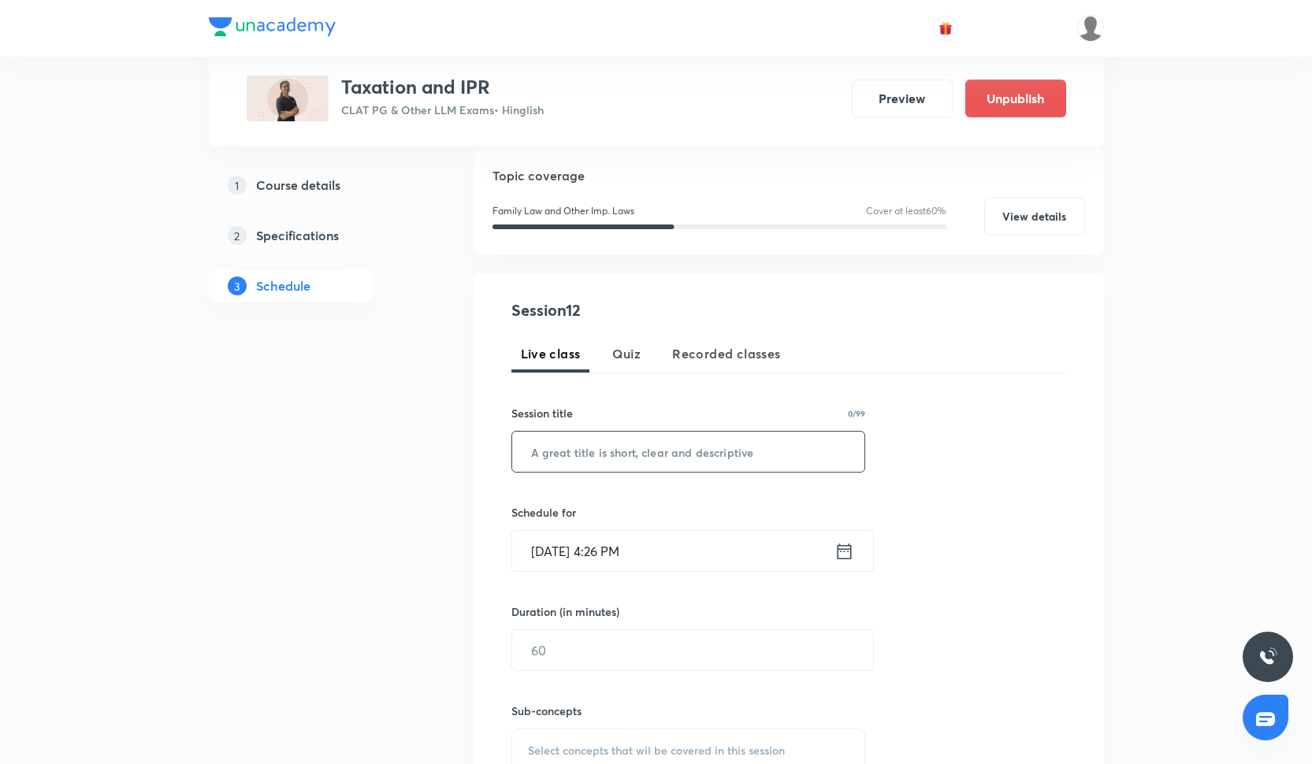
click at [604, 454] on input "text" at bounding box center [688, 452] width 353 height 40
paste input "Session-5"
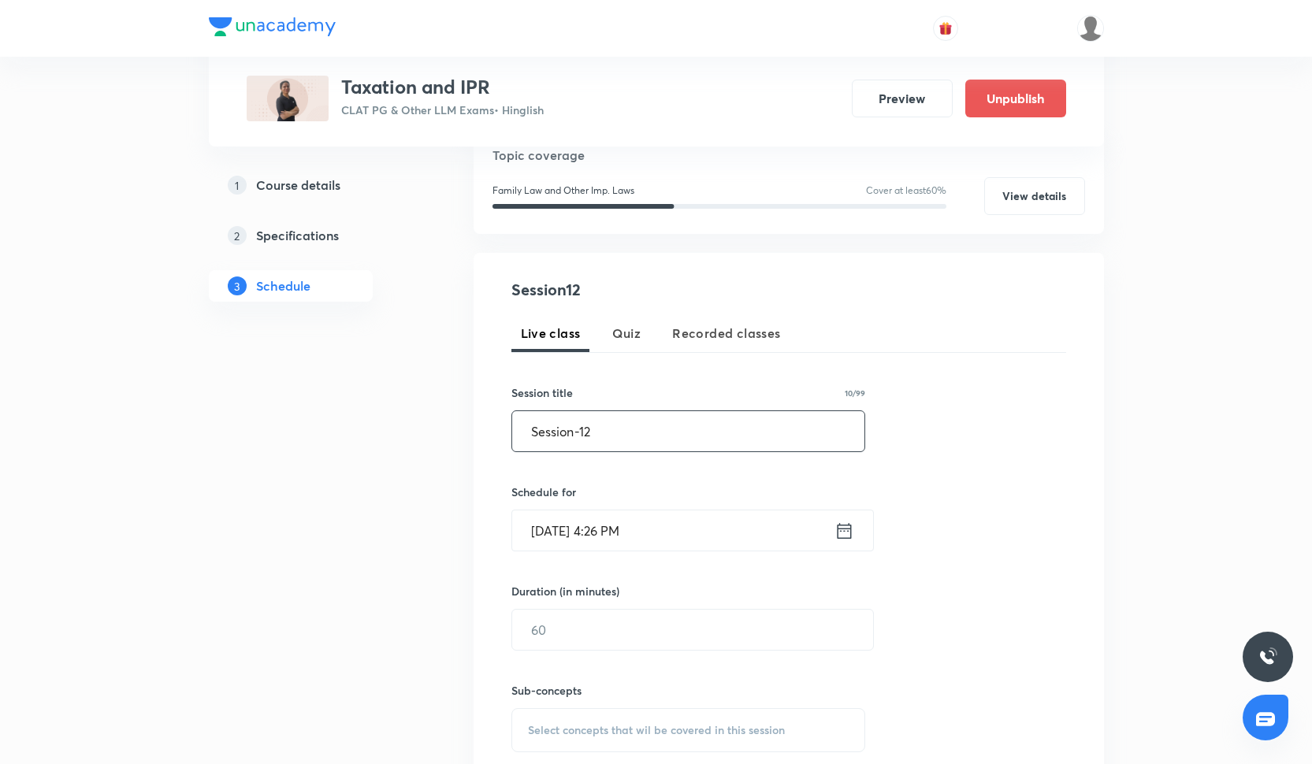
scroll to position [187, 0]
type input "Session-12"
click at [589, 564] on div "Session 12 Live class Quiz Recorded classes Session title 10/99 Session-12 ​ Sc…" at bounding box center [788, 548] width 555 height 537
click at [589, 542] on input "[DATE] 4:26 PM" at bounding box center [673, 532] width 322 height 40
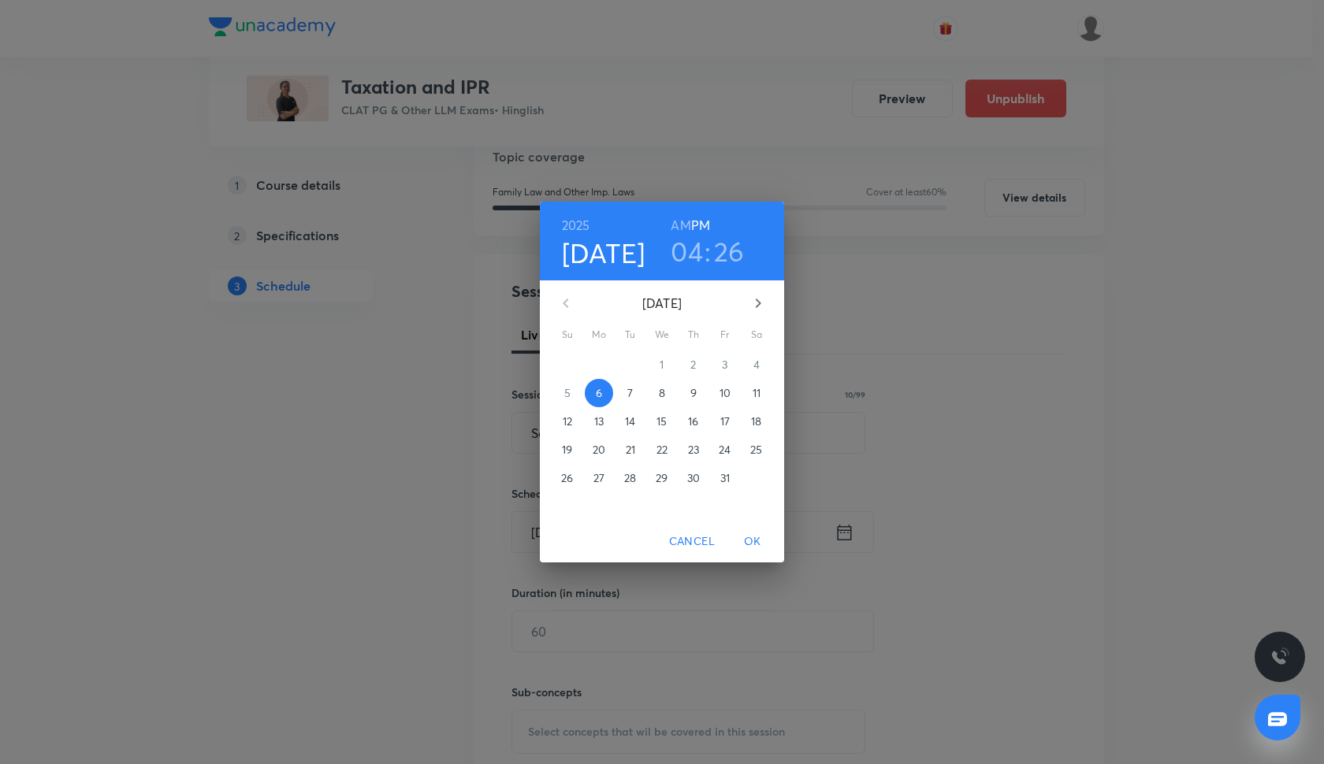
click at [641, 480] on span "28" at bounding box center [630, 478] width 28 height 16
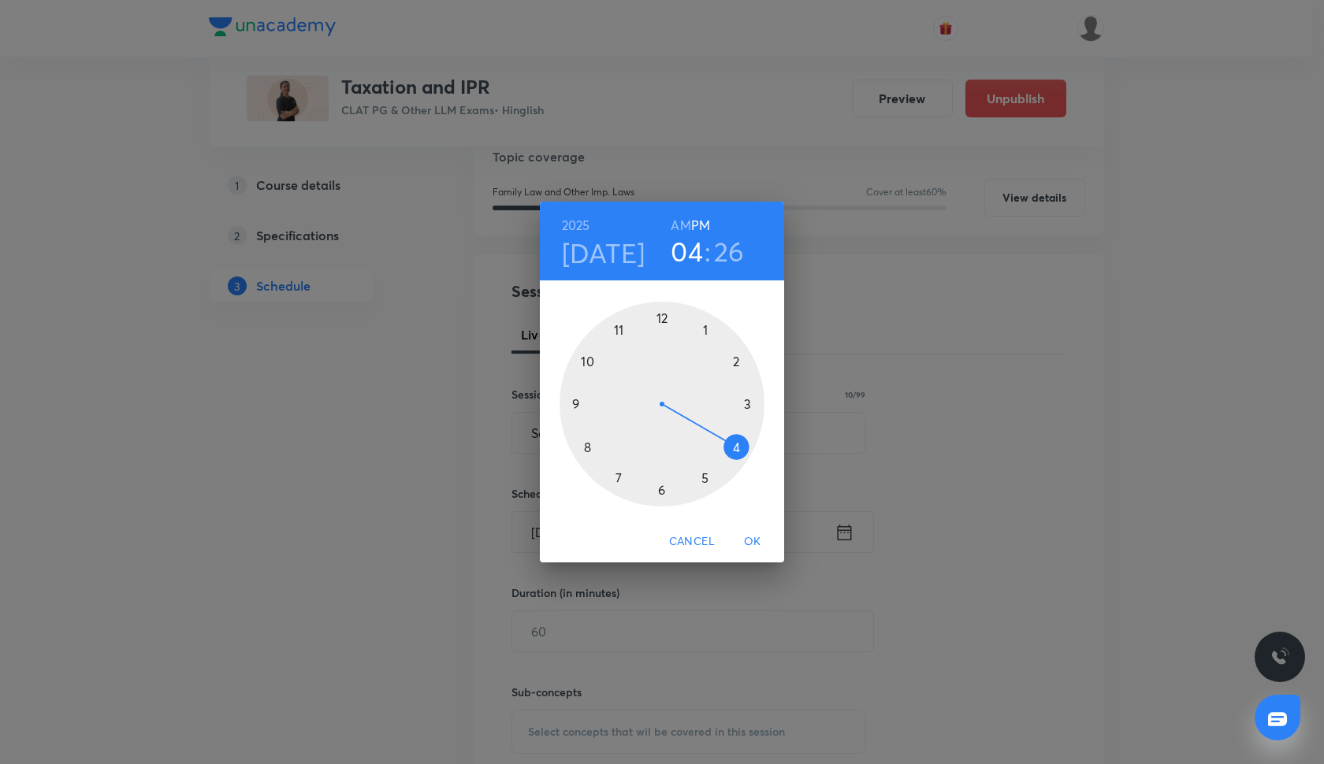
click at [664, 489] on div at bounding box center [662, 404] width 205 height 205
click at [661, 325] on div at bounding box center [662, 404] width 205 height 205
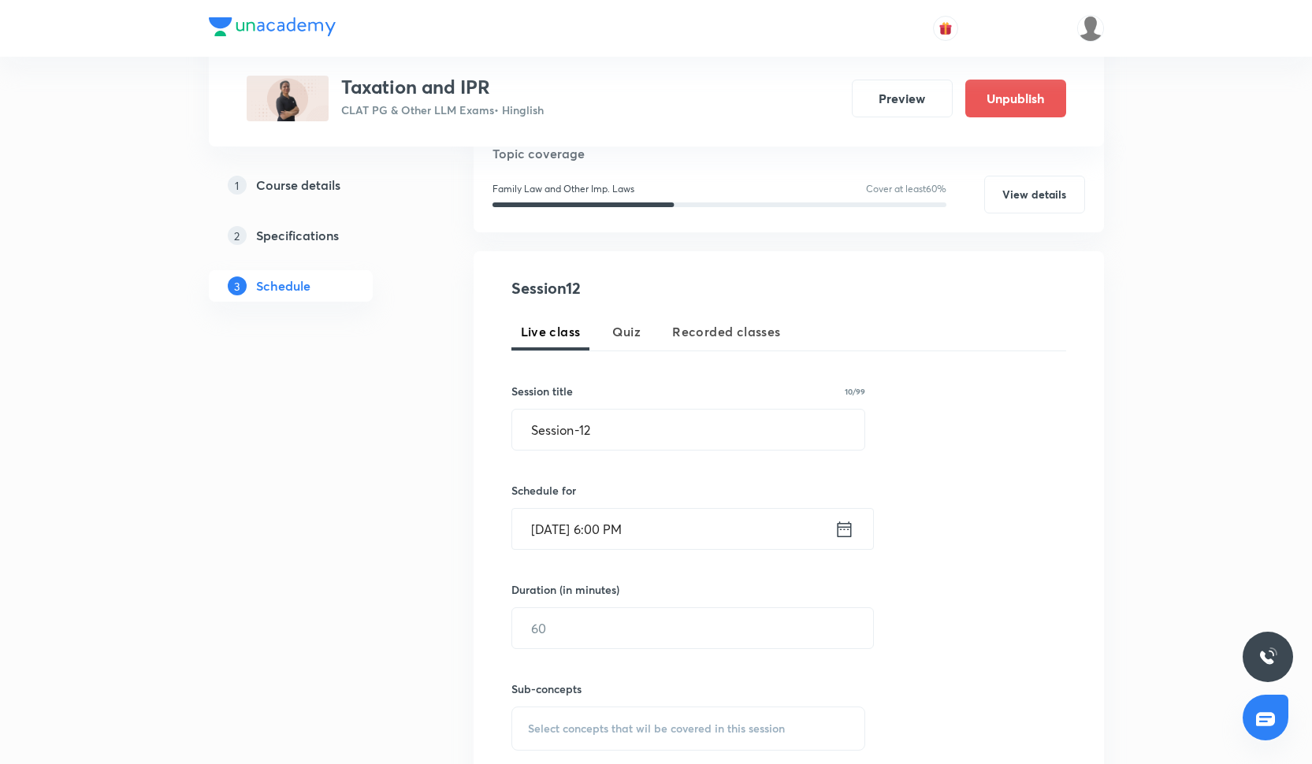
scroll to position [230, 0]
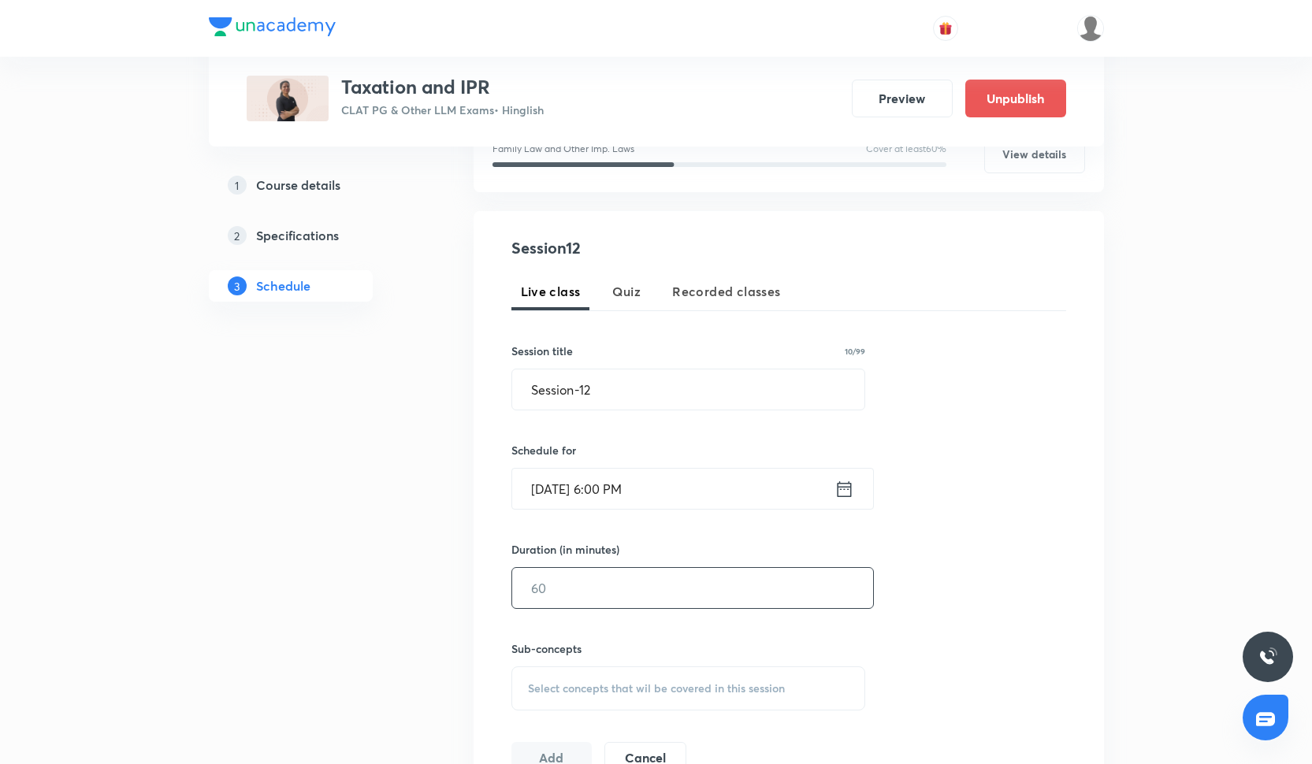
click at [608, 590] on input "text" at bounding box center [692, 588] width 361 height 40
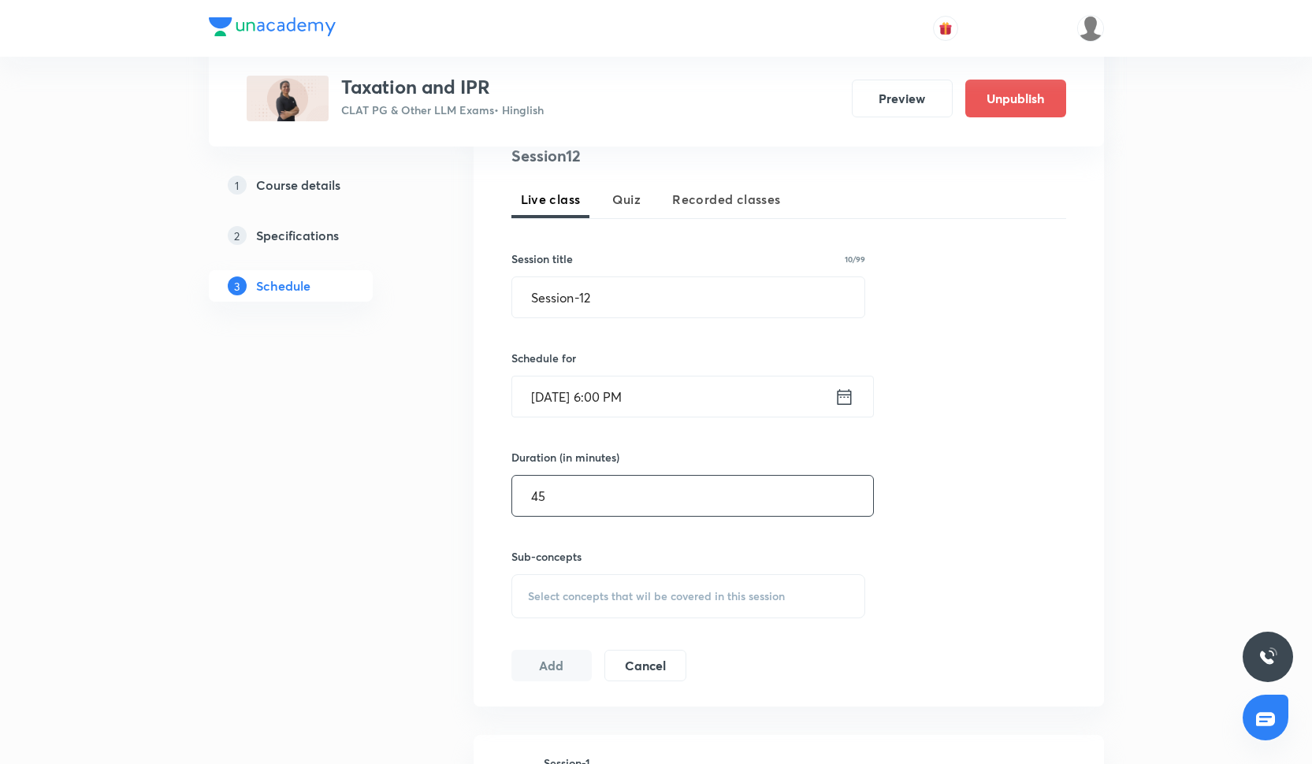
scroll to position [340, 0]
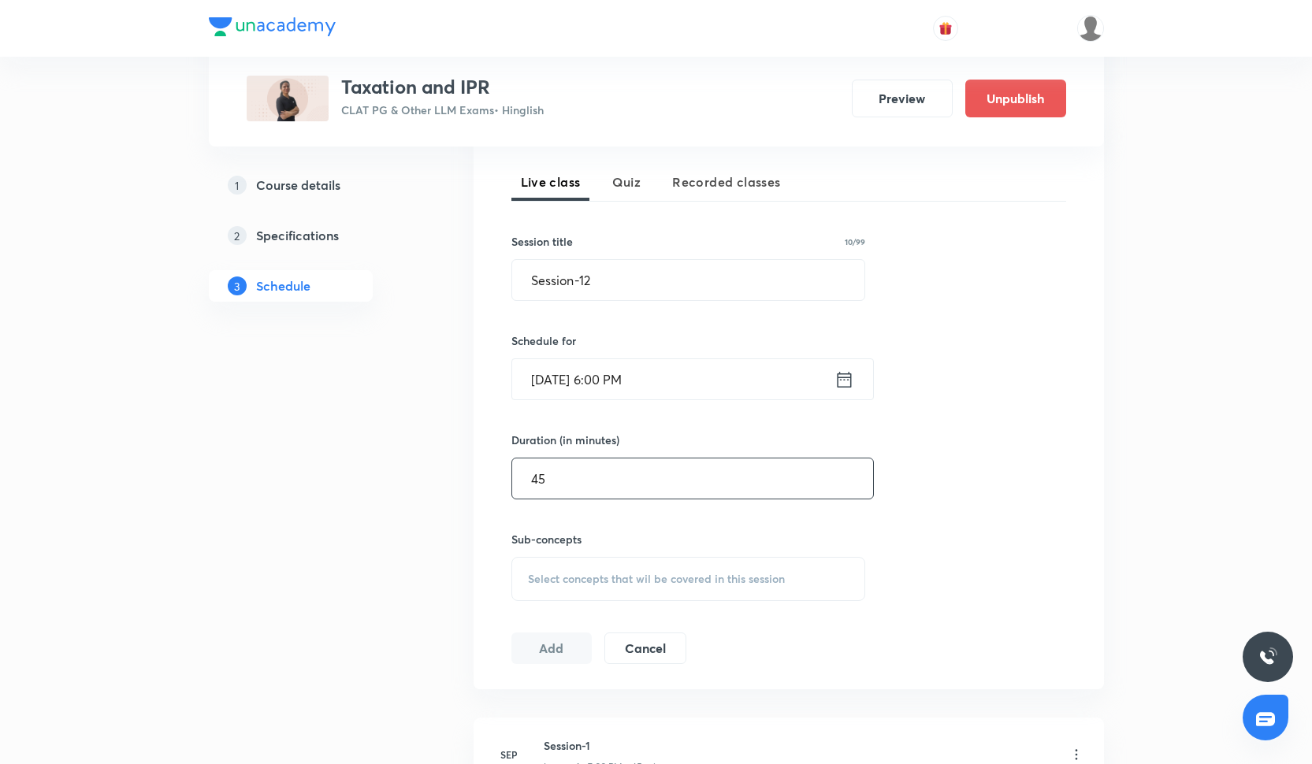
type input "45"
click at [571, 565] on div "Select concepts that wil be covered in this session" at bounding box center [688, 579] width 355 height 44
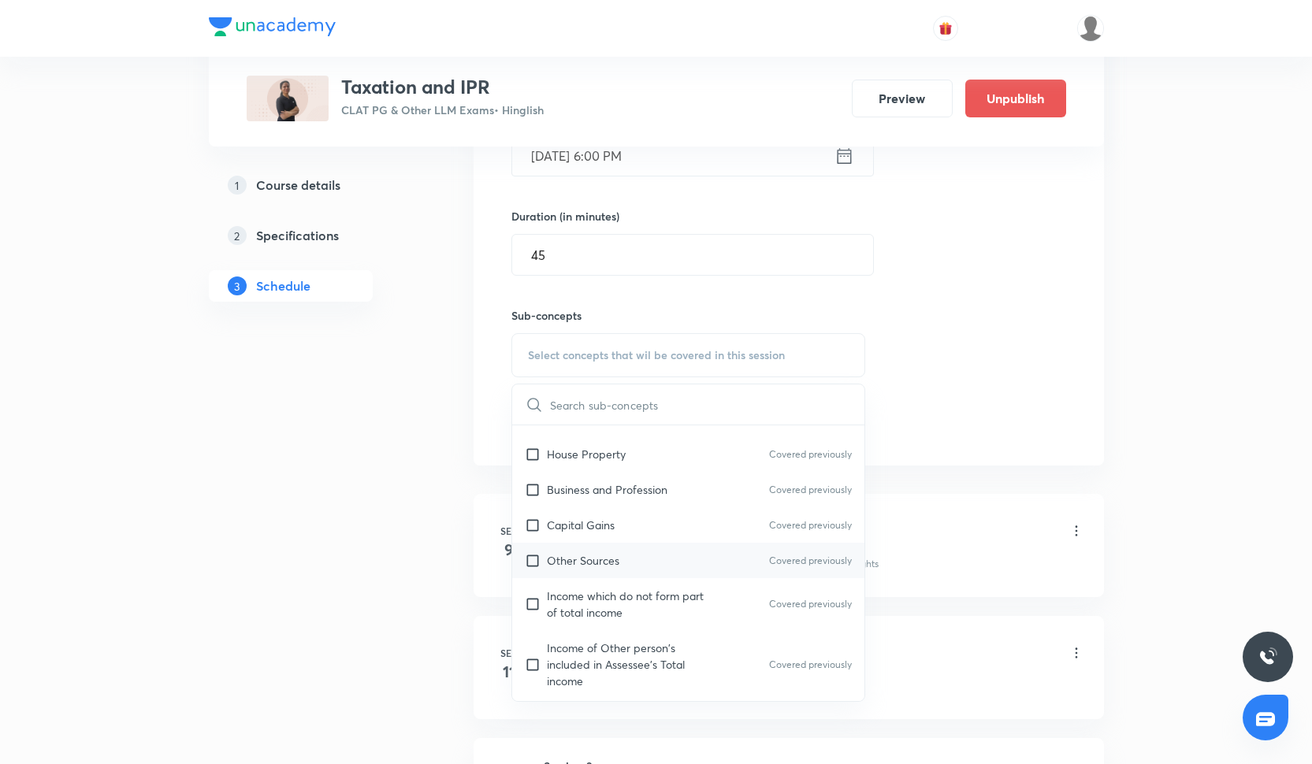
scroll to position [1523, 0]
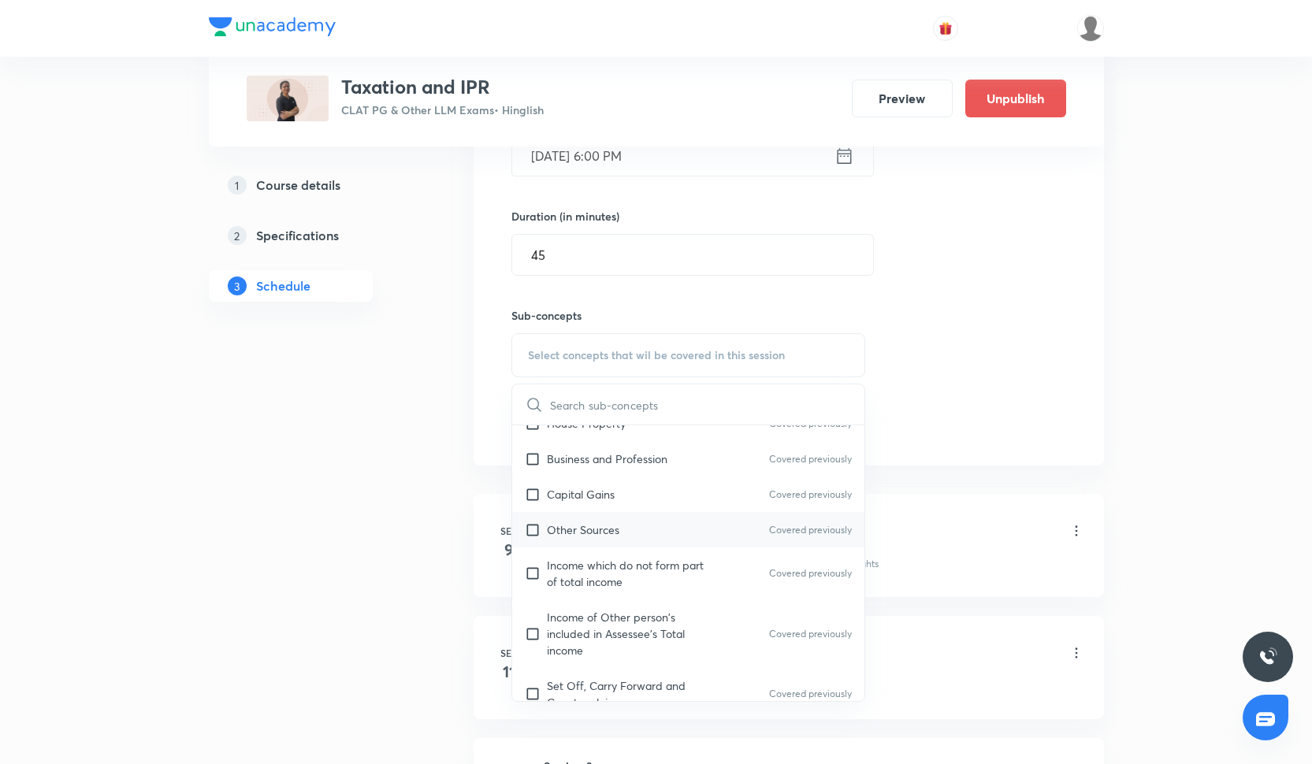
click at [572, 529] on p "Other Sources" at bounding box center [583, 530] width 73 height 17
checkbox input "true"
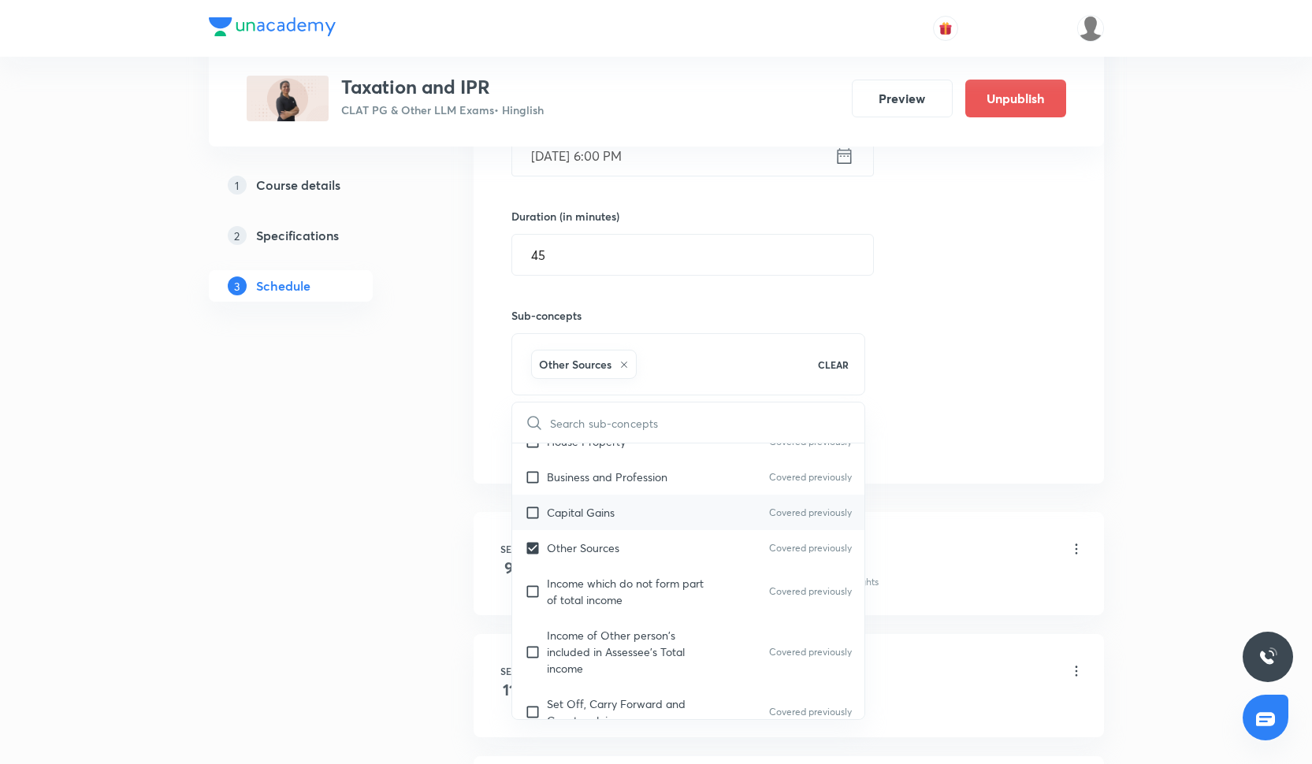
click at [571, 515] on p "Capital Gains" at bounding box center [581, 512] width 68 height 17
checkbox input "true"
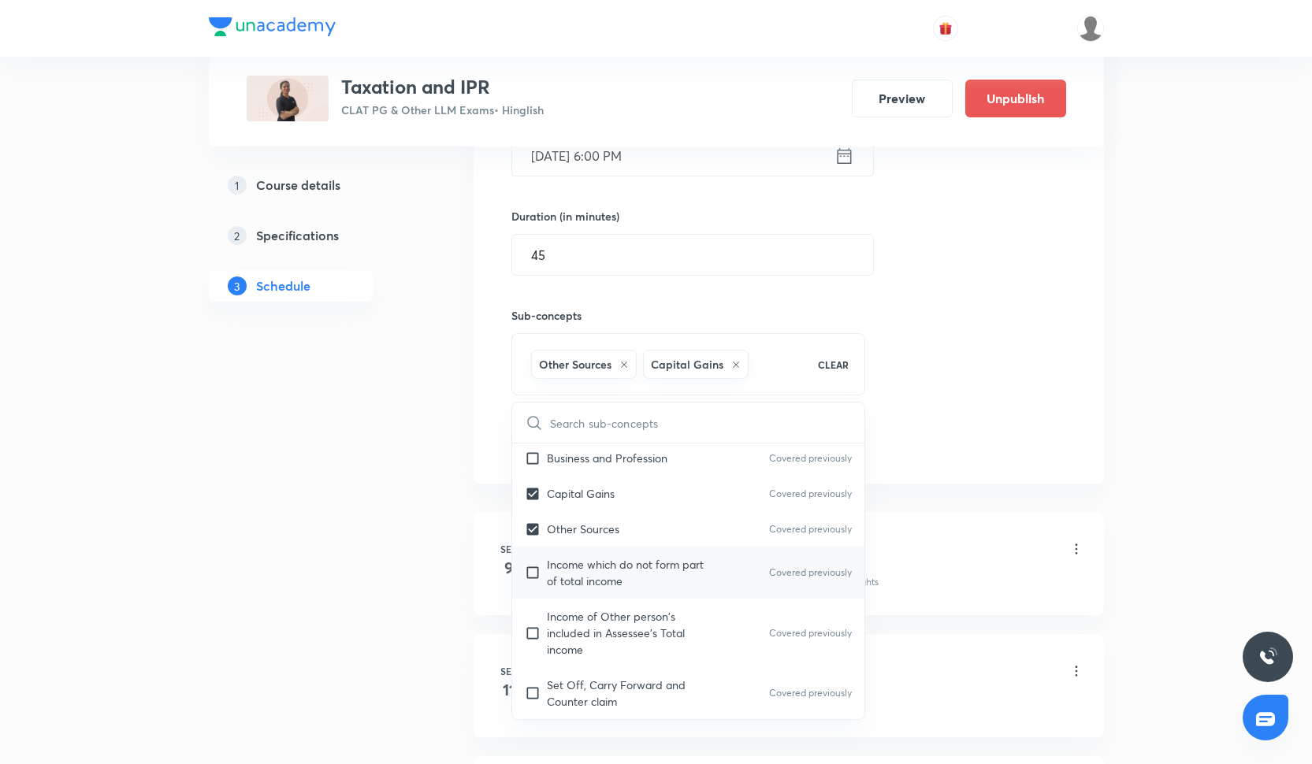
click at [605, 550] on div "Income which do not form part of total income Covered previously" at bounding box center [688, 573] width 353 height 52
checkbox input "true"
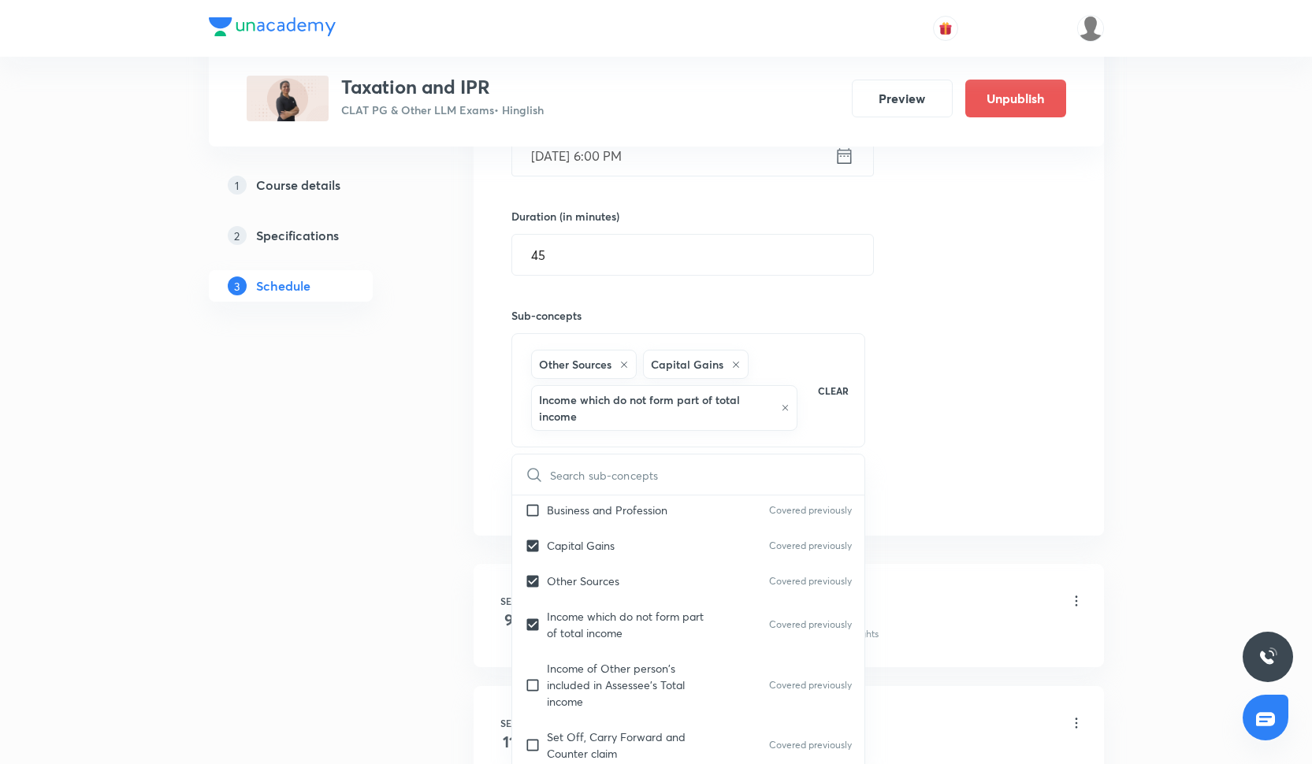
click at [924, 478] on div "Session 12 Live class Quiz Recorded classes Session title 10/99 Session-12 ​ Sc…" at bounding box center [788, 207] width 555 height 608
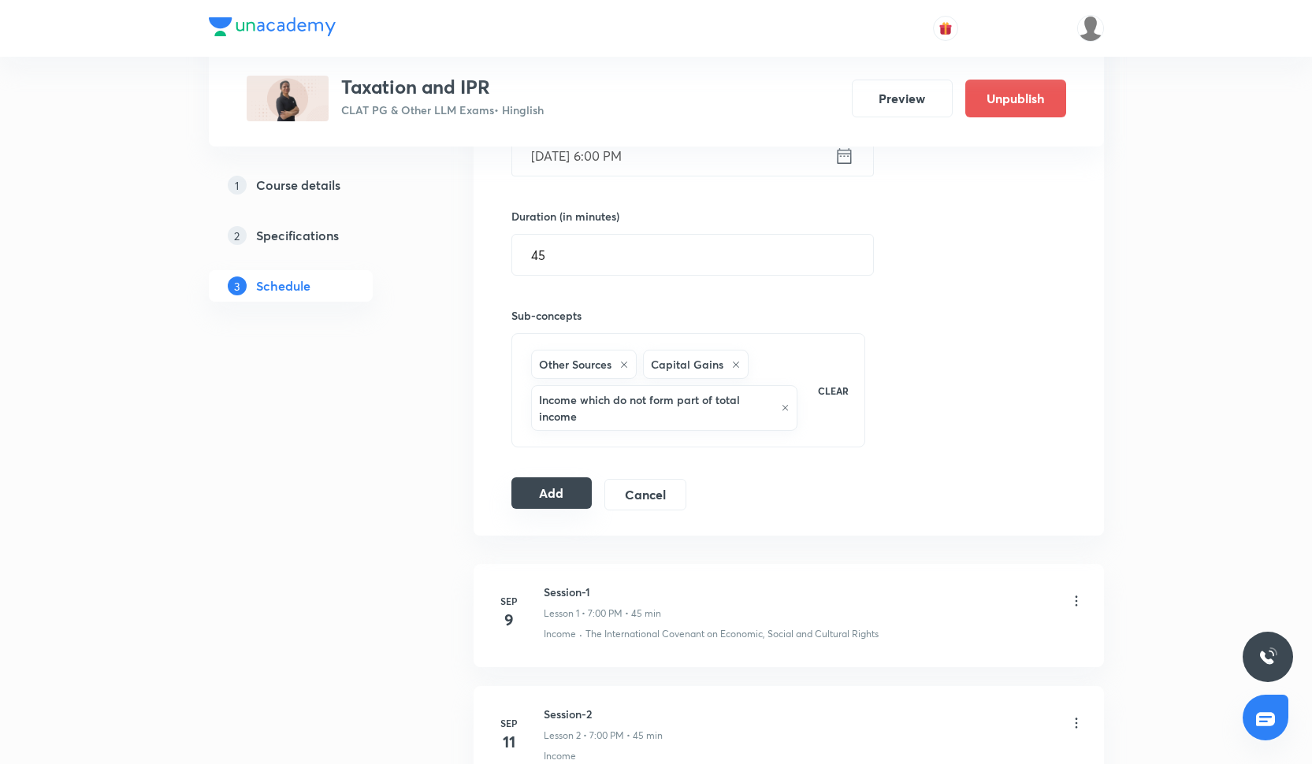
click at [574, 500] on button "Add" at bounding box center [551, 494] width 81 height 32
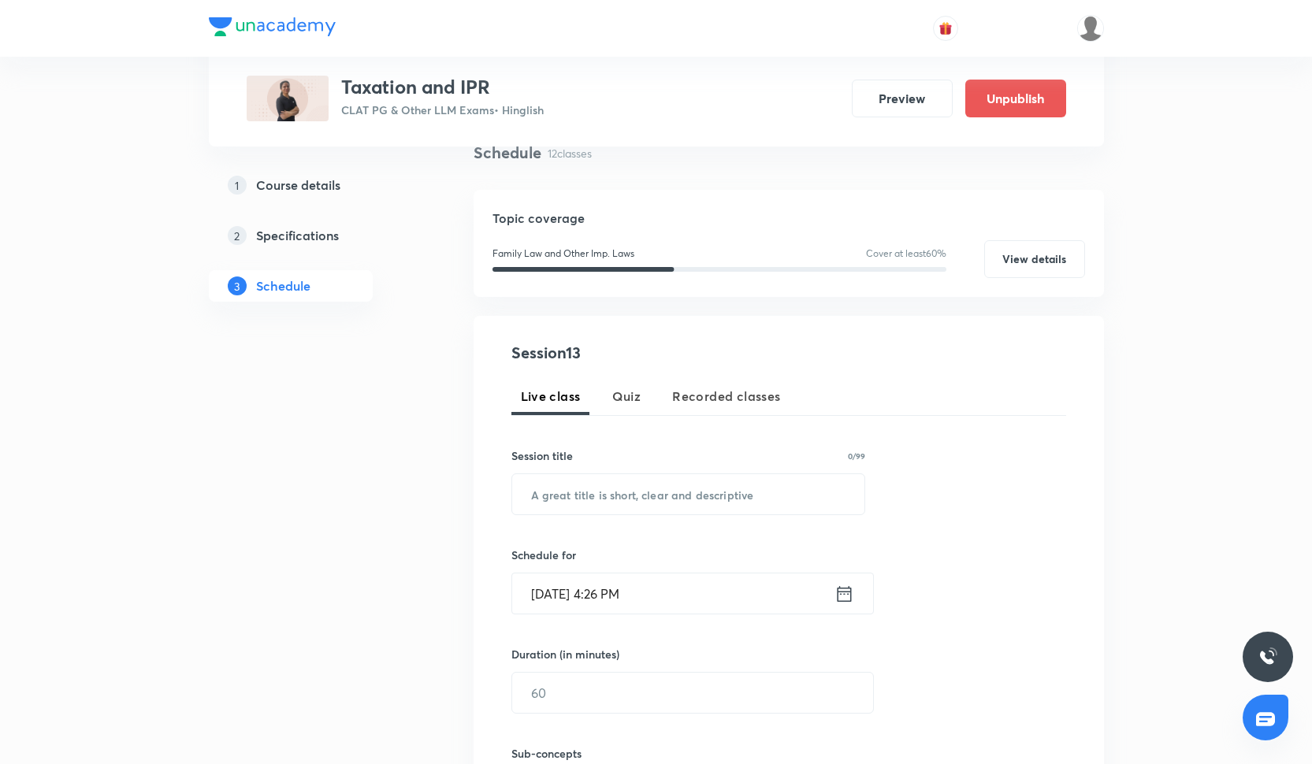
scroll to position [124, 0]
click at [623, 481] on input "text" at bounding box center [688, 496] width 353 height 40
paste input "Session-5"
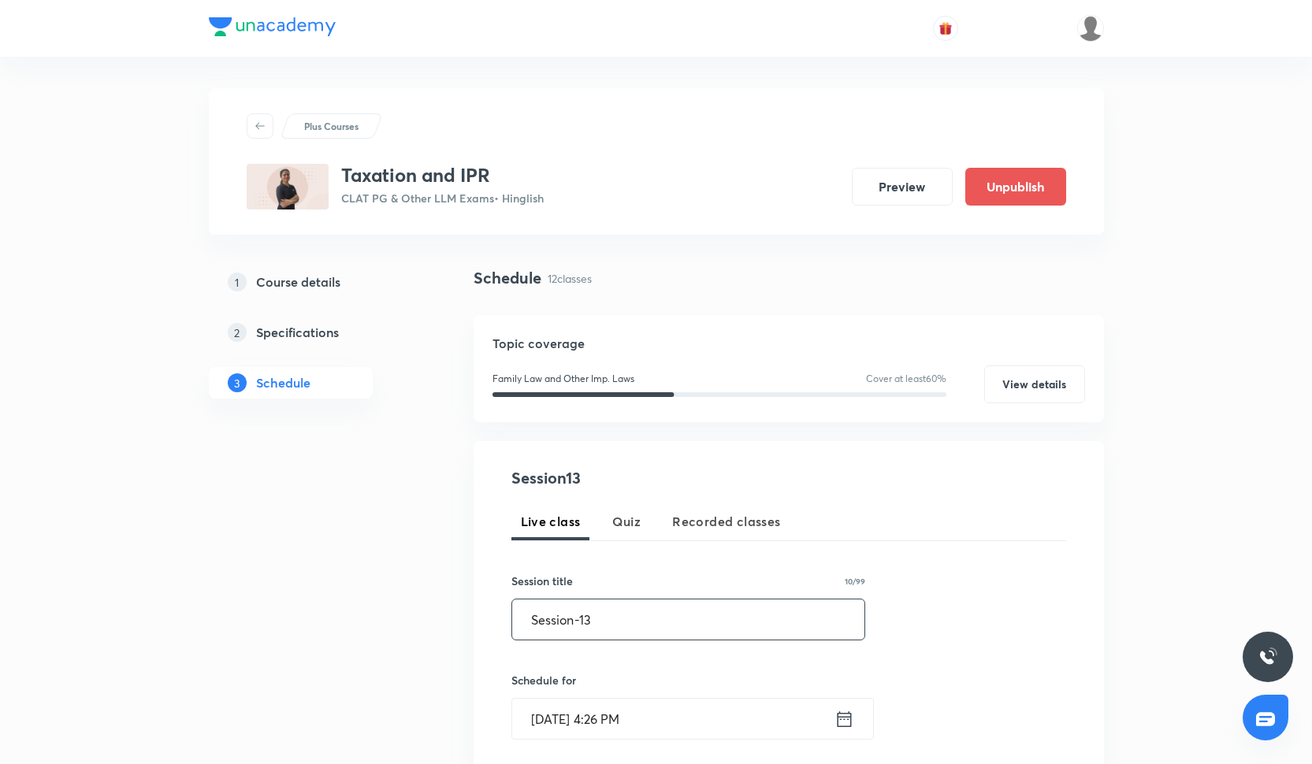
scroll to position [25, 0]
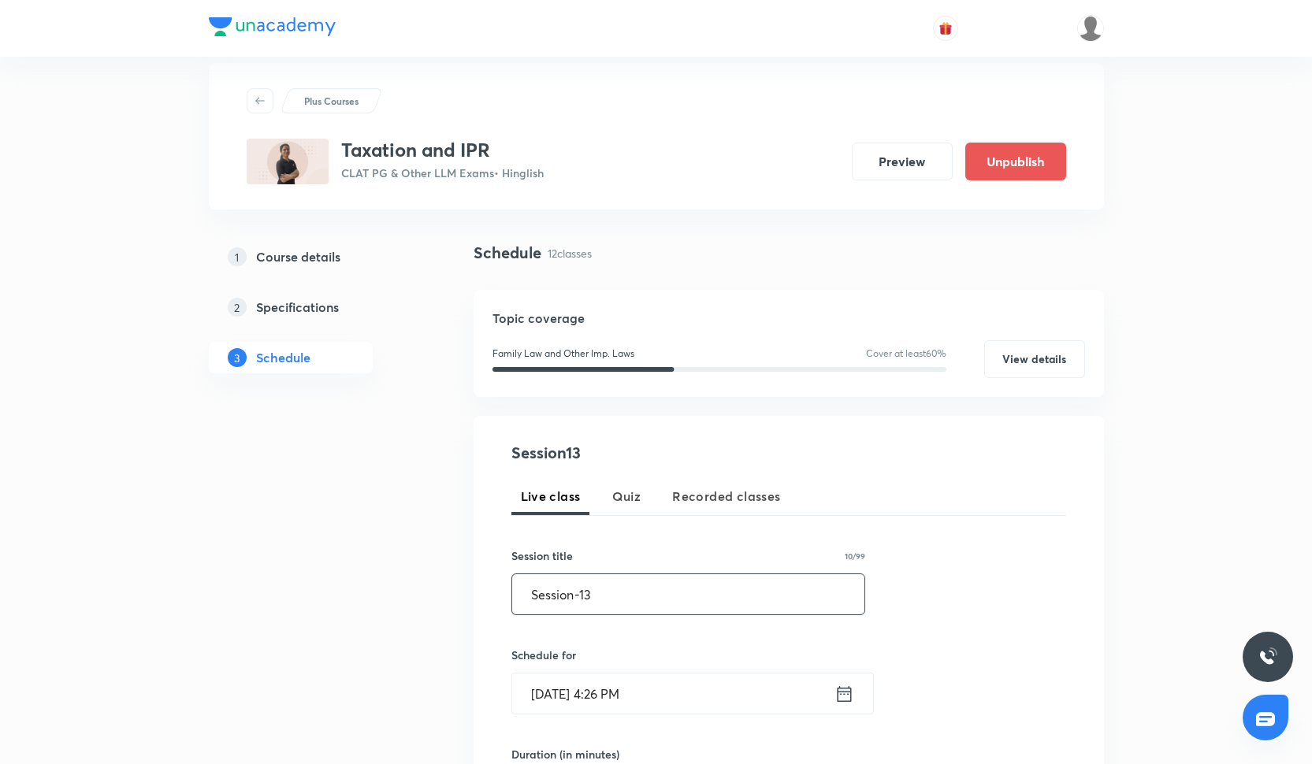
type input "Session-13"
click at [615, 682] on input "[DATE] 4:26 PM" at bounding box center [673, 694] width 322 height 40
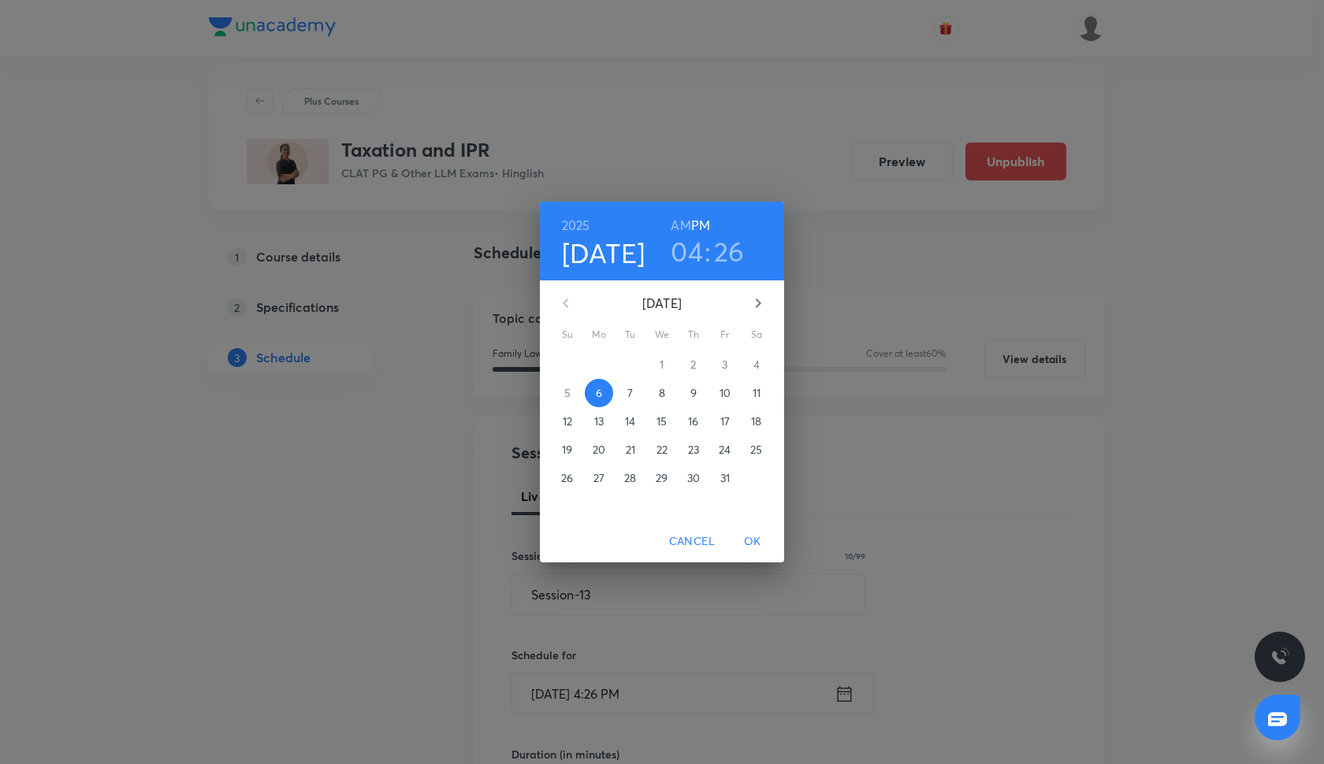
click at [694, 474] on p "30" at bounding box center [693, 478] width 13 height 16
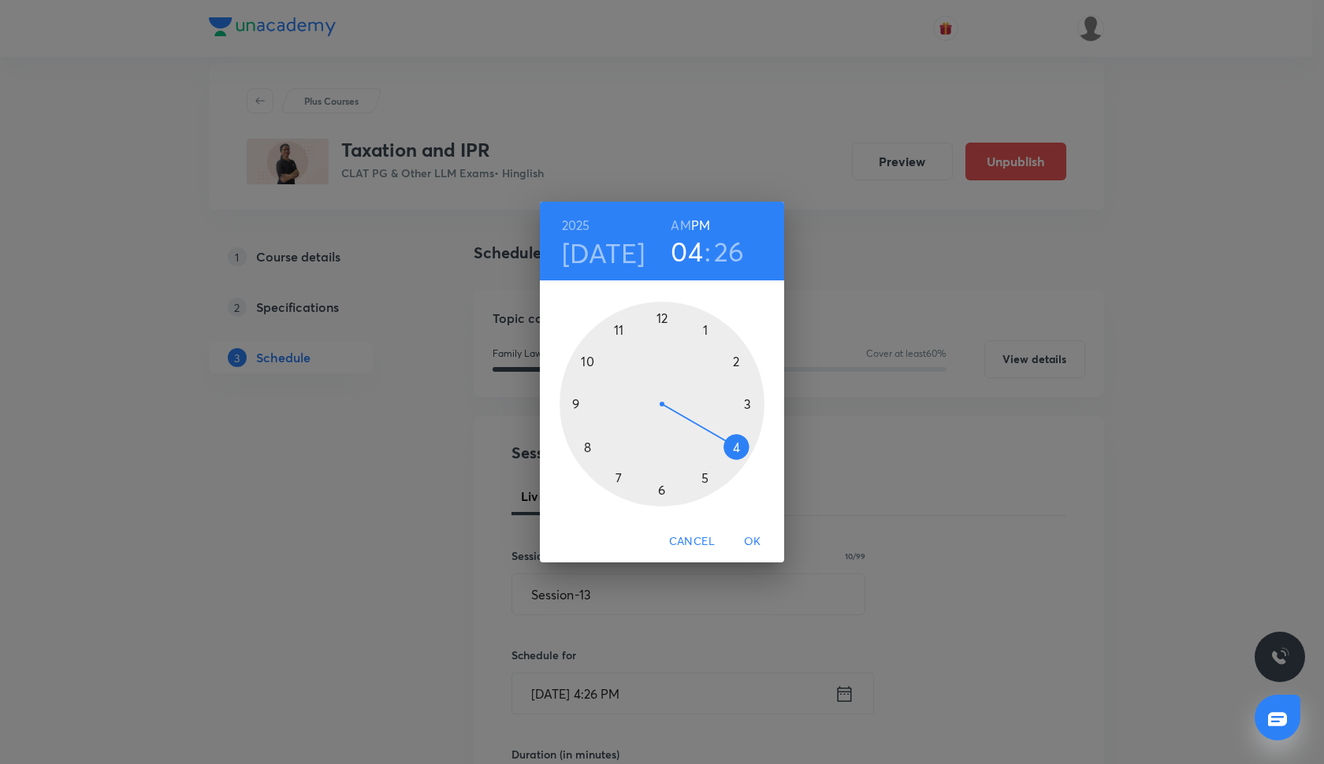
click at [753, 538] on span "OK" at bounding box center [753, 542] width 38 height 20
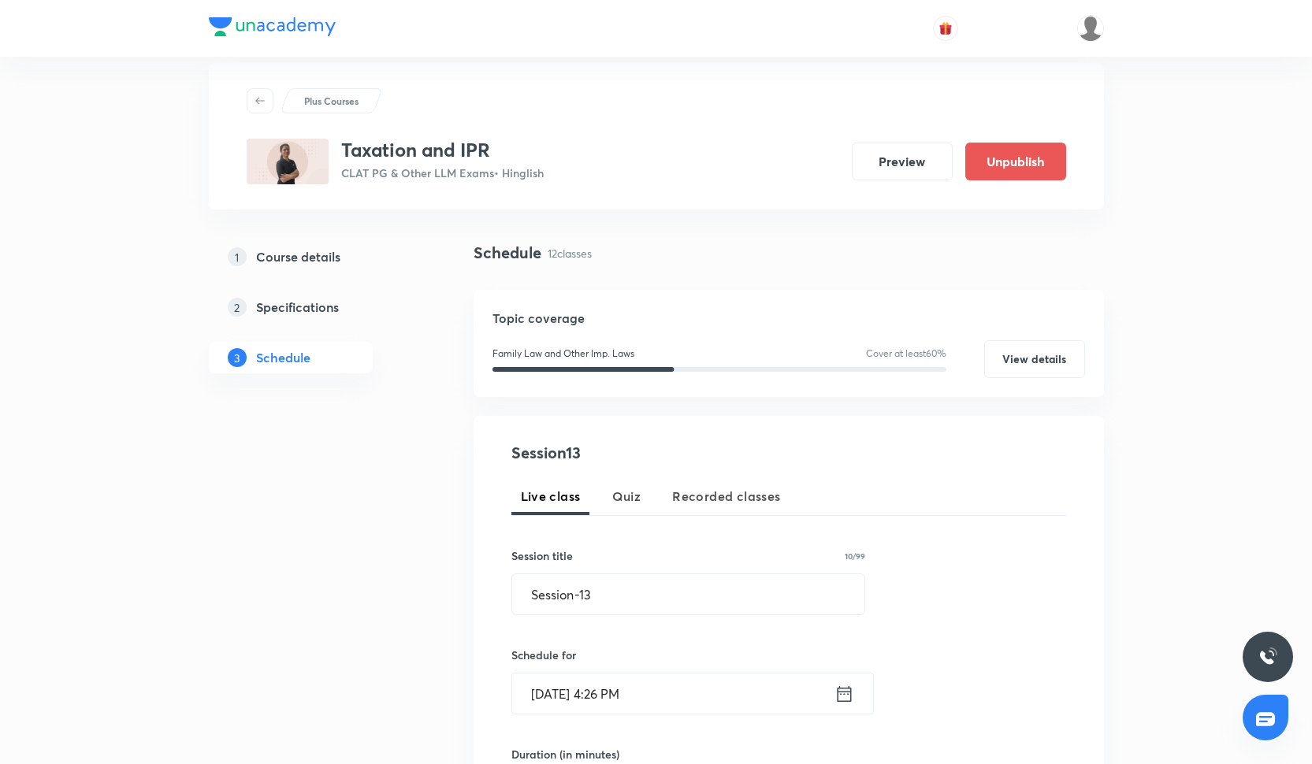
click at [637, 686] on input "[DATE] 4:26 PM" at bounding box center [673, 694] width 322 height 40
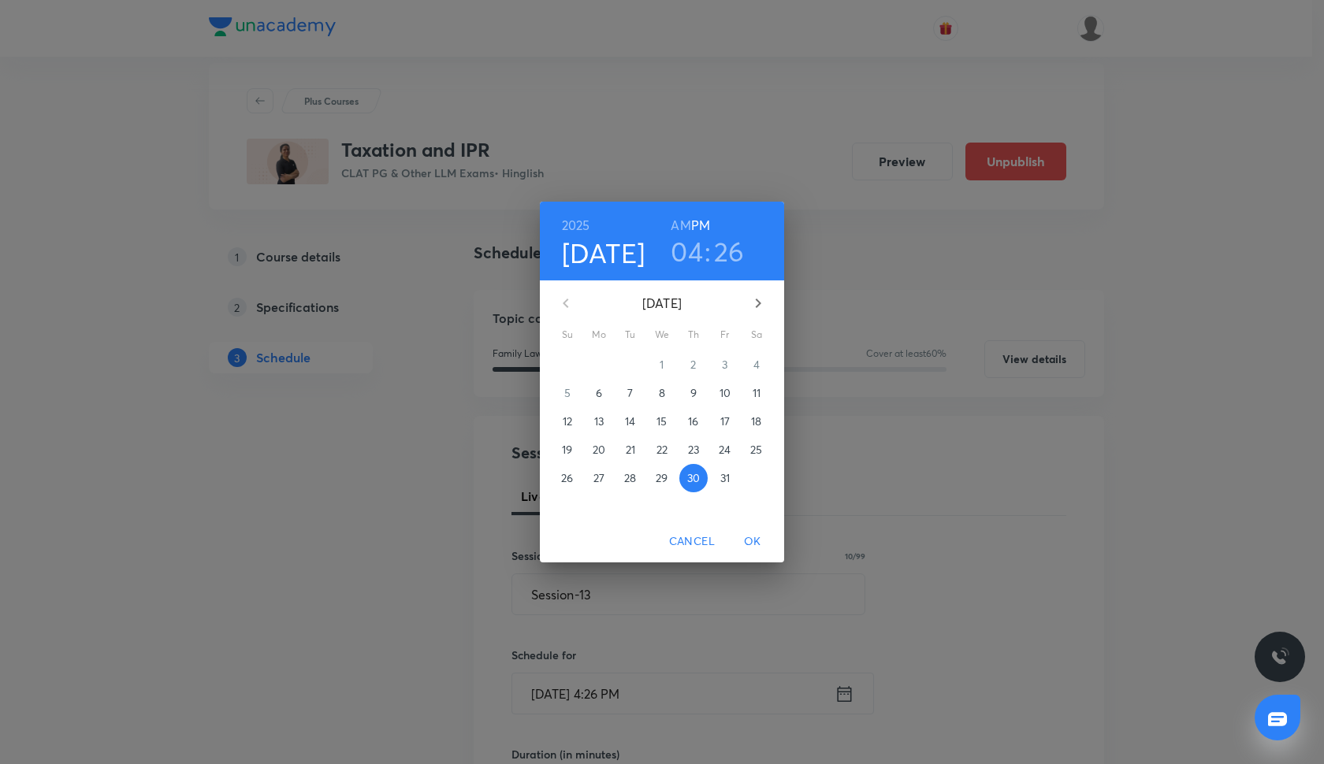
click at [703, 251] on h3 "04" at bounding box center [687, 251] width 32 height 33
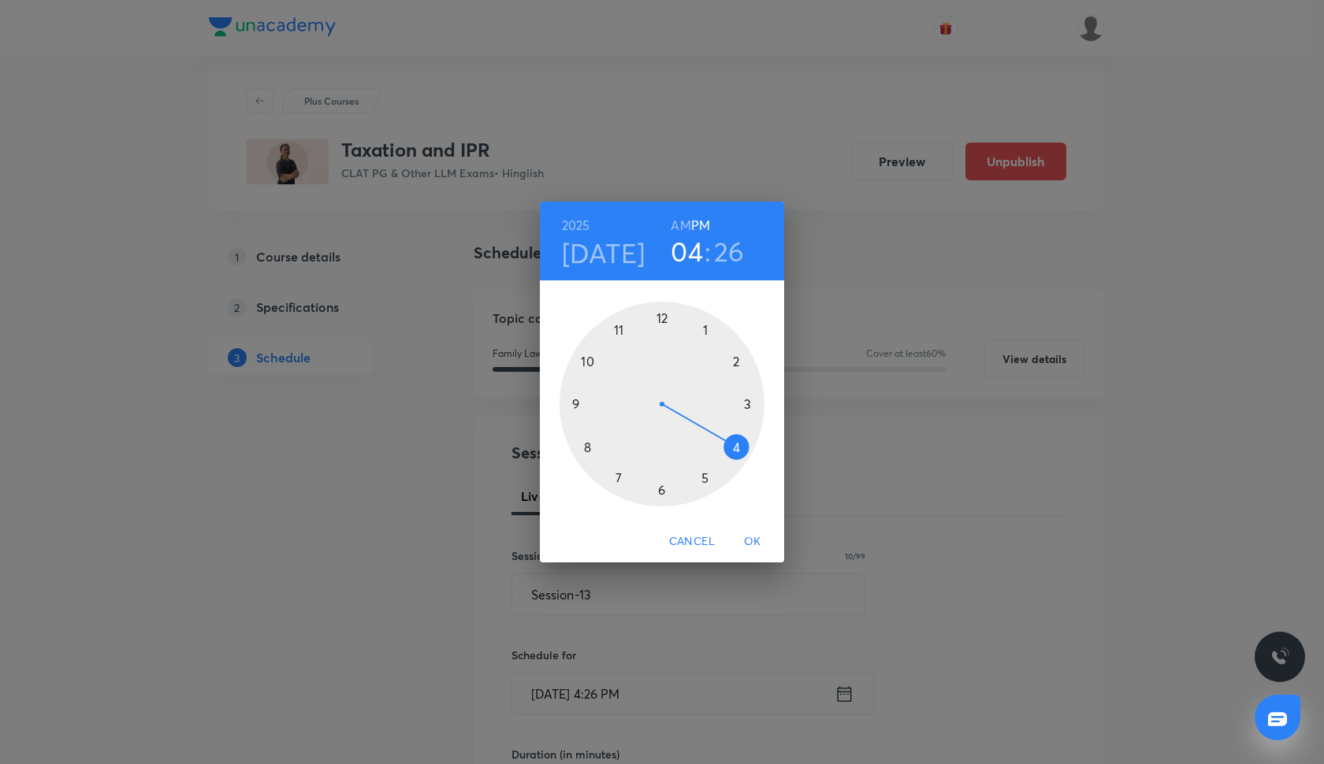
click at [664, 489] on div at bounding box center [662, 404] width 205 height 205
click at [662, 318] on div at bounding box center [662, 404] width 205 height 205
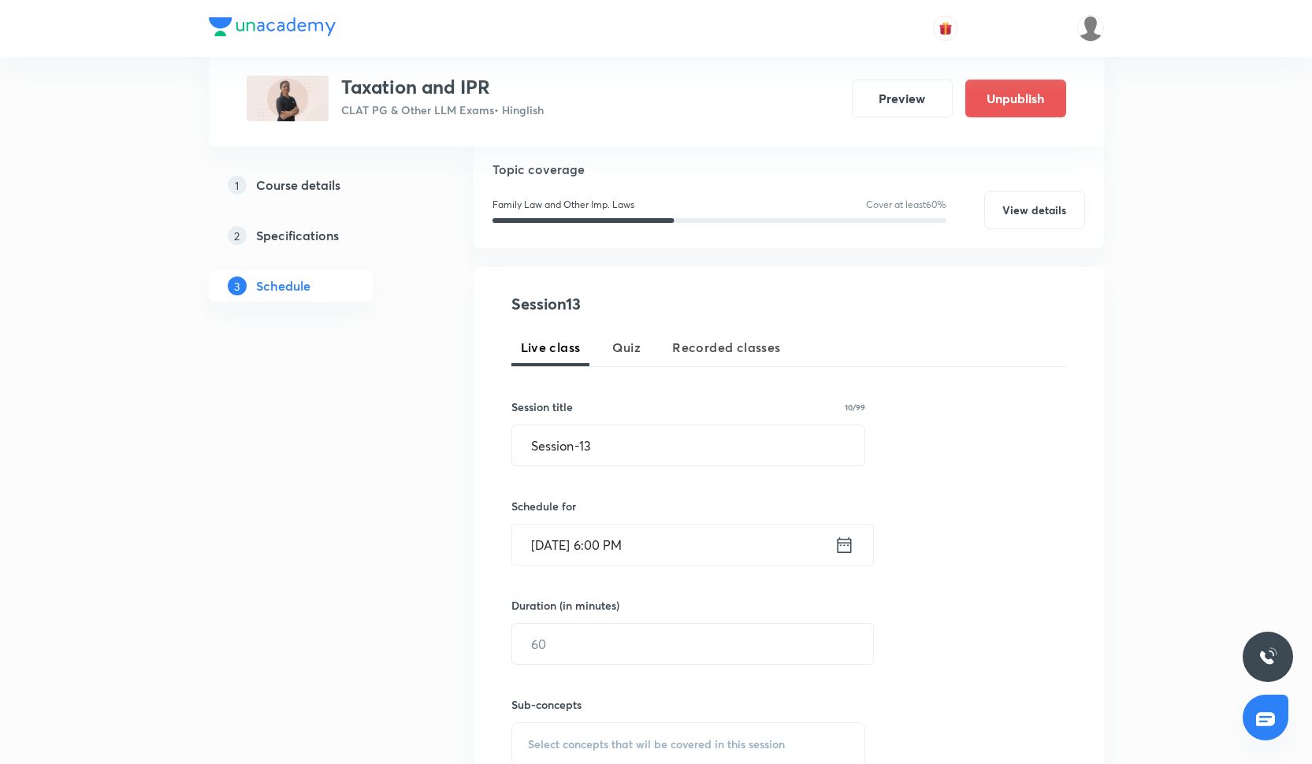
scroll to position [173, 0]
click at [606, 632] on input "text" at bounding box center [692, 645] width 361 height 40
type input "5"
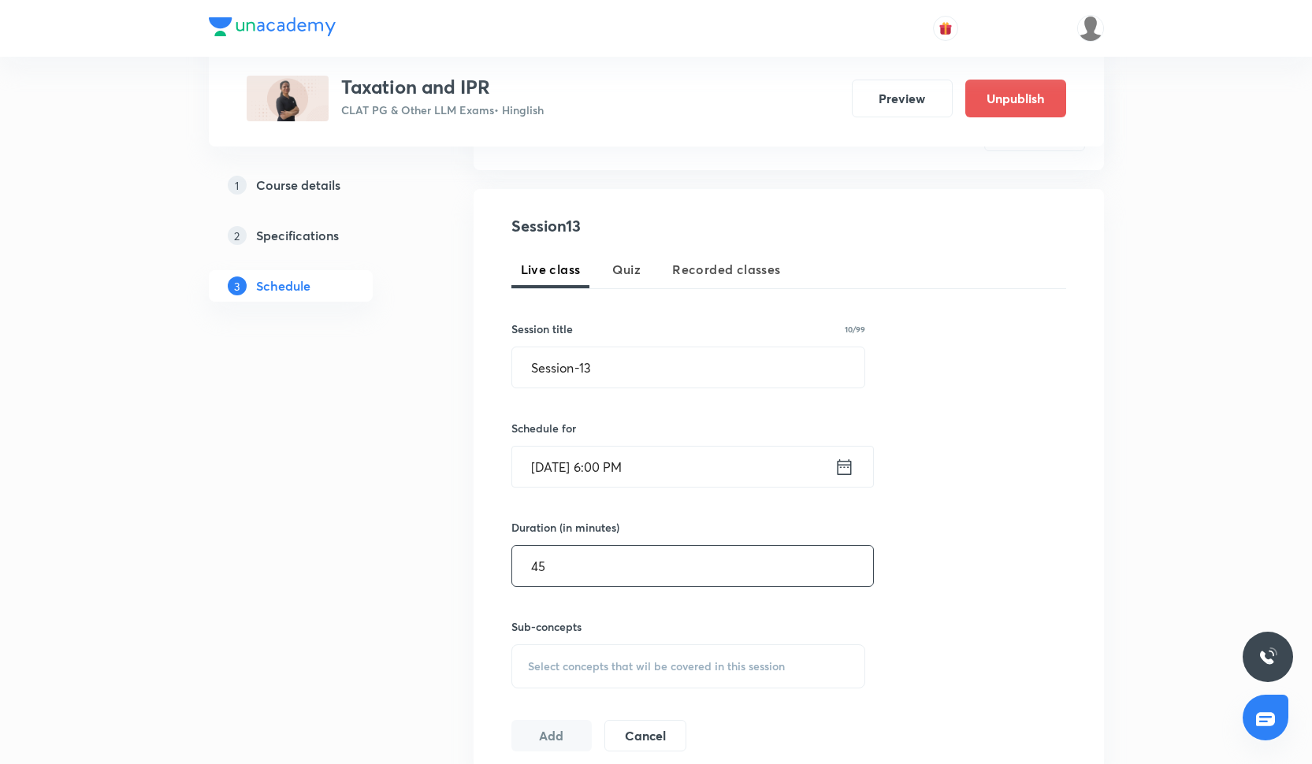
scroll to position [251, 0]
type input "45"
click at [561, 693] on div "Session 13 Live class Quiz Recorded classes Session title 10/99 Session-13 ​ Sc…" at bounding box center [788, 484] width 555 height 537
click at [561, 686] on div "Select concepts that wil be covered in this session" at bounding box center [688, 668] width 355 height 44
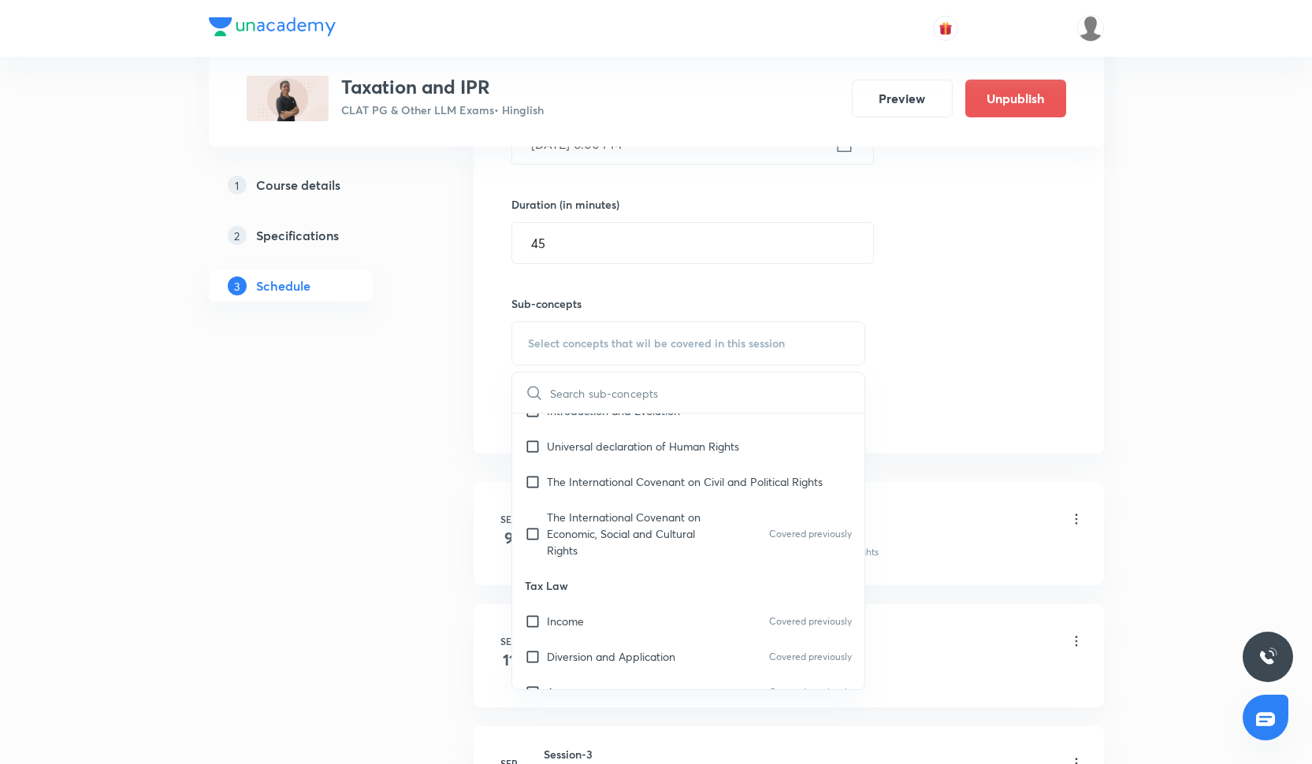
scroll to position [1036, 0]
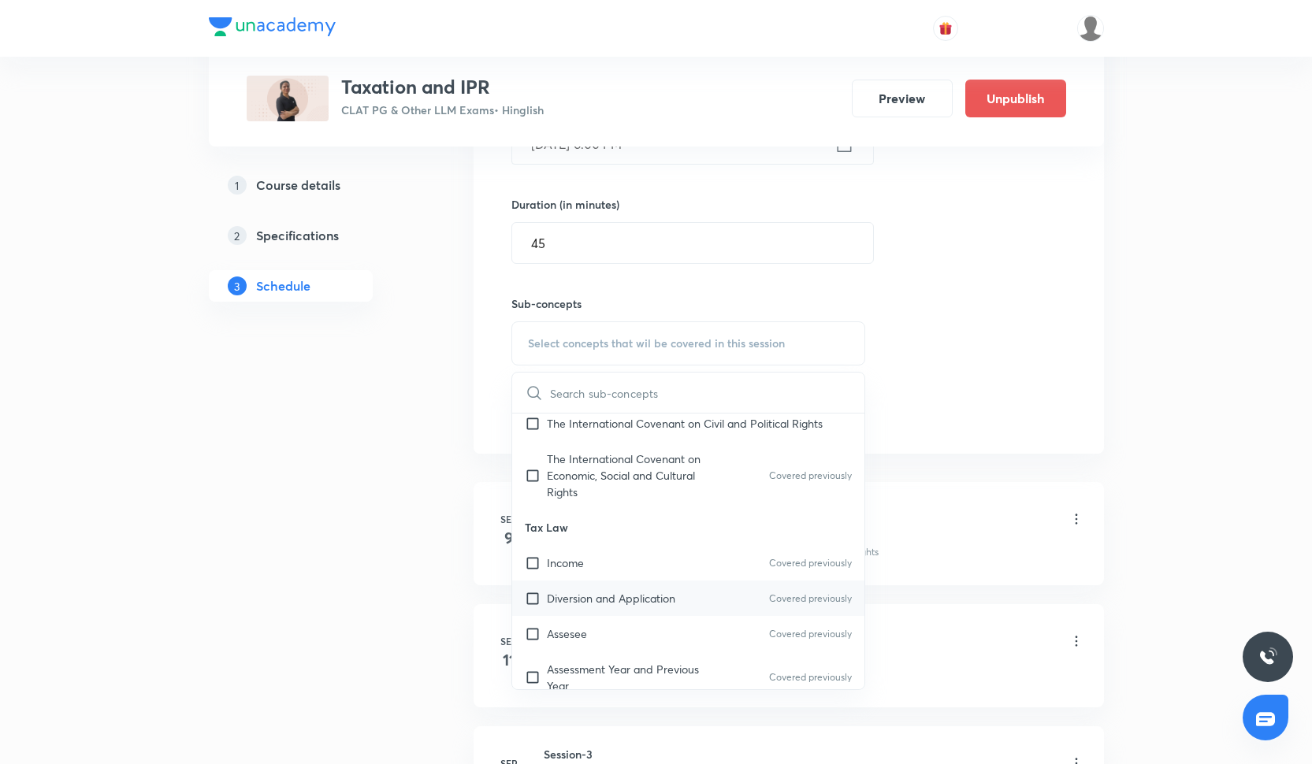
click at [578, 590] on p "Diversion and Application" at bounding box center [611, 598] width 128 height 17
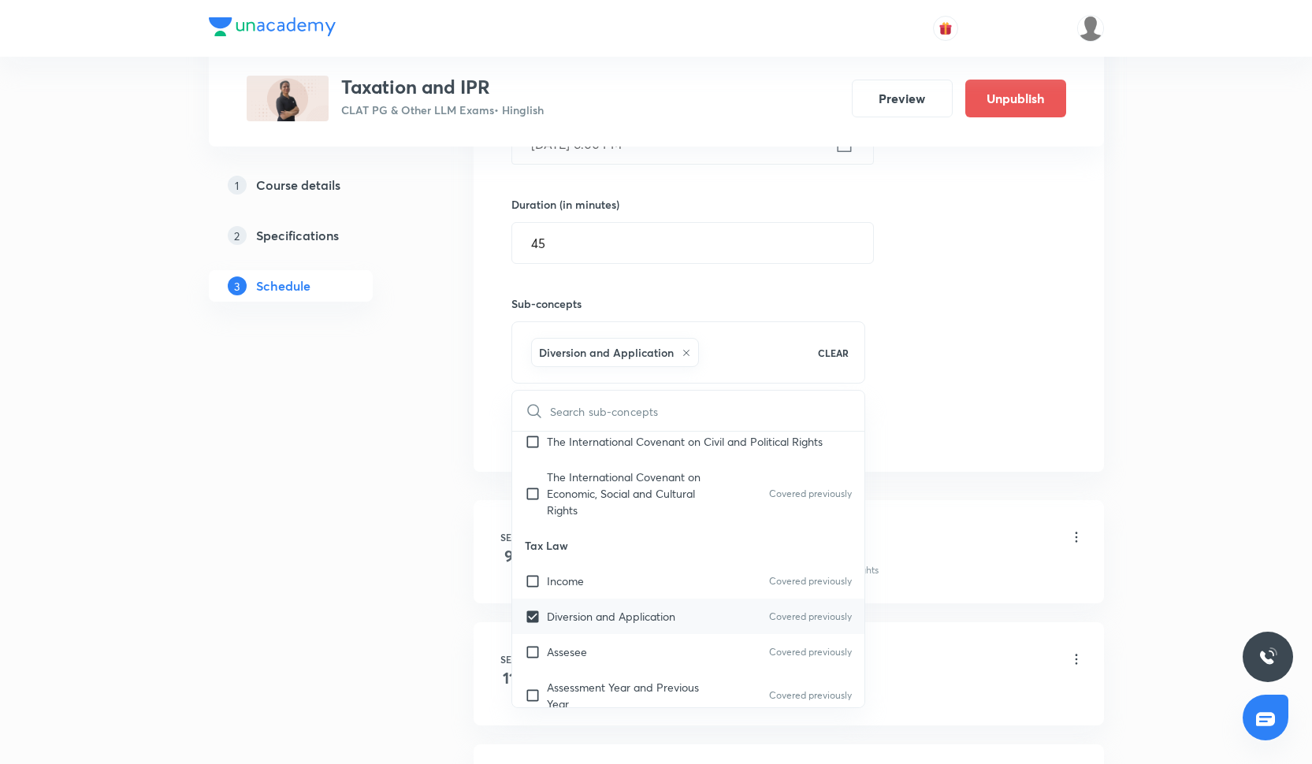
checkbox input "true"
click at [578, 587] on p "Income" at bounding box center [565, 581] width 37 height 17
checkbox input "true"
click at [1000, 354] on div "Session 13 Live class Quiz Recorded classes Session title 10/99 Session-13 ​ Sc…" at bounding box center [788, 169] width 555 height 556
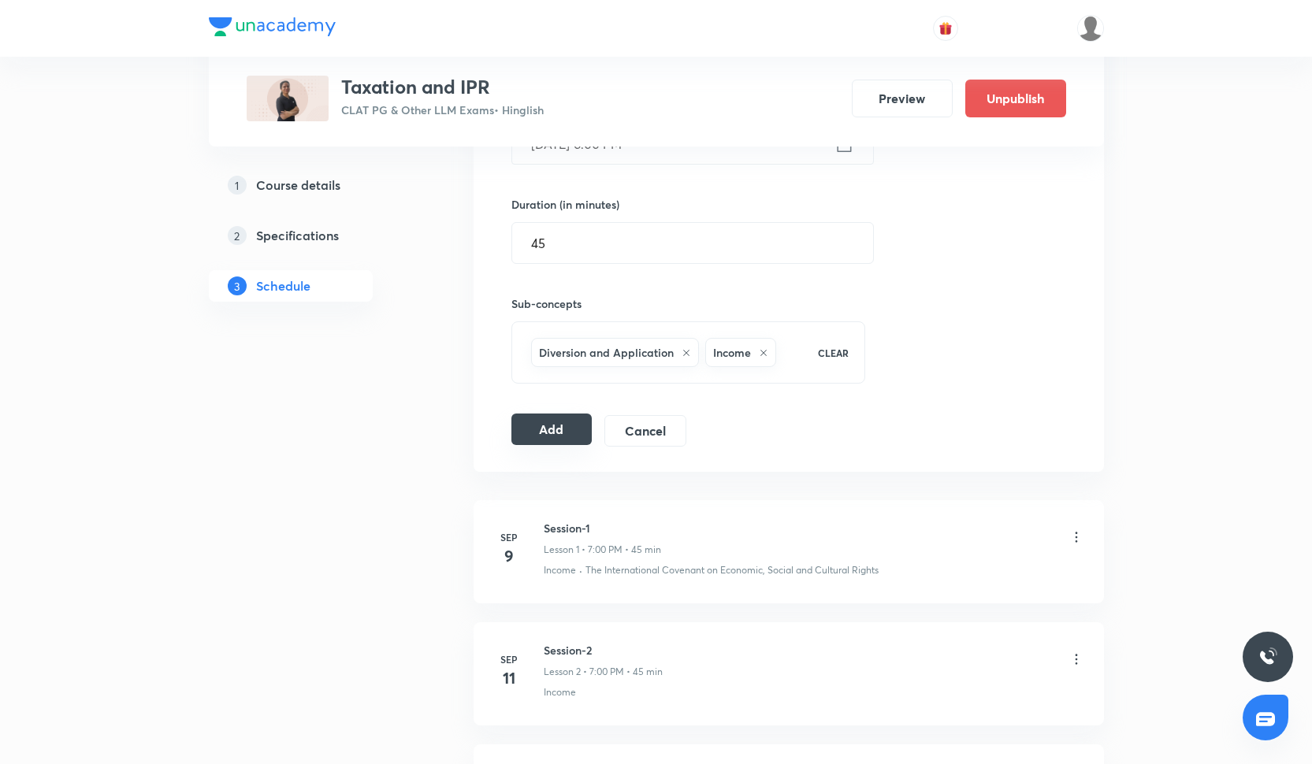
click at [545, 434] on button "Add" at bounding box center [551, 430] width 81 height 32
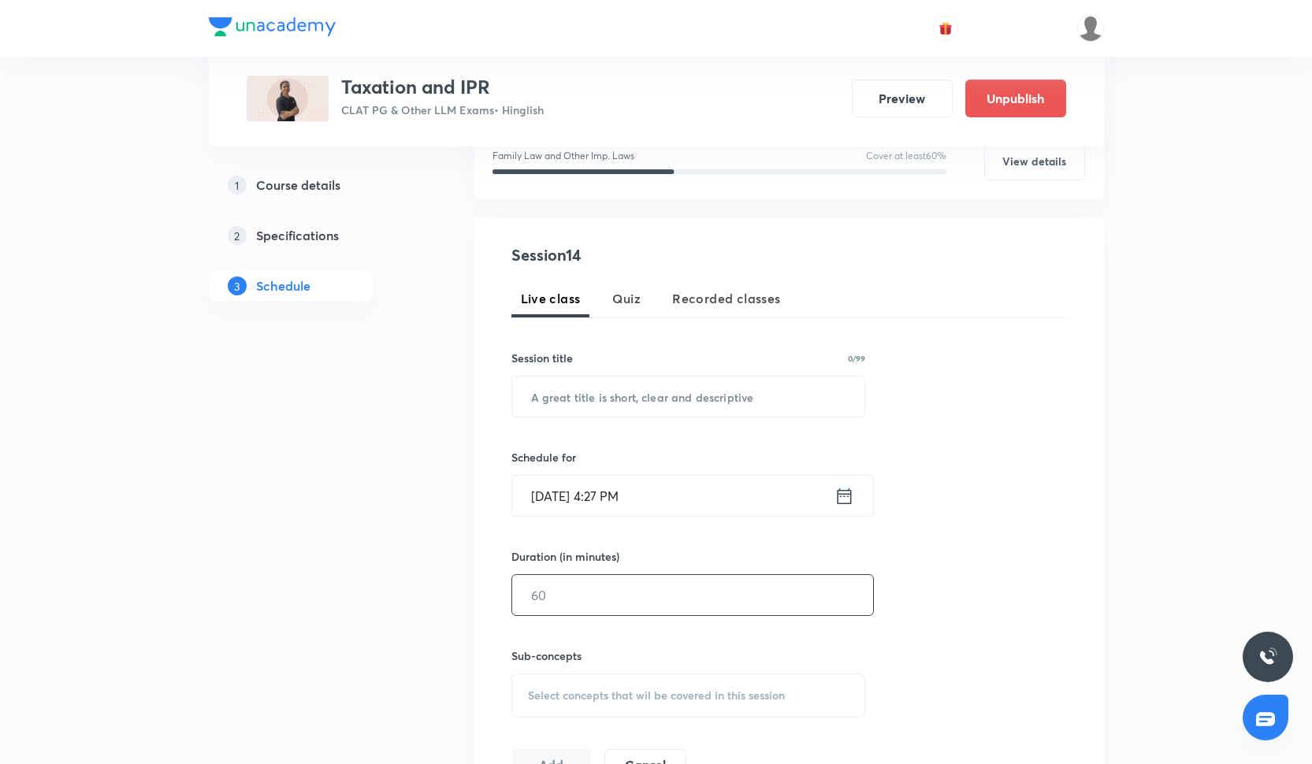
scroll to position [222, 0]
click at [542, 405] on input "text" at bounding box center [688, 397] width 353 height 40
paste input "Session-5"
type input "Session-14"
click at [554, 495] on input "[DATE] 4:27 PM" at bounding box center [673, 497] width 322 height 40
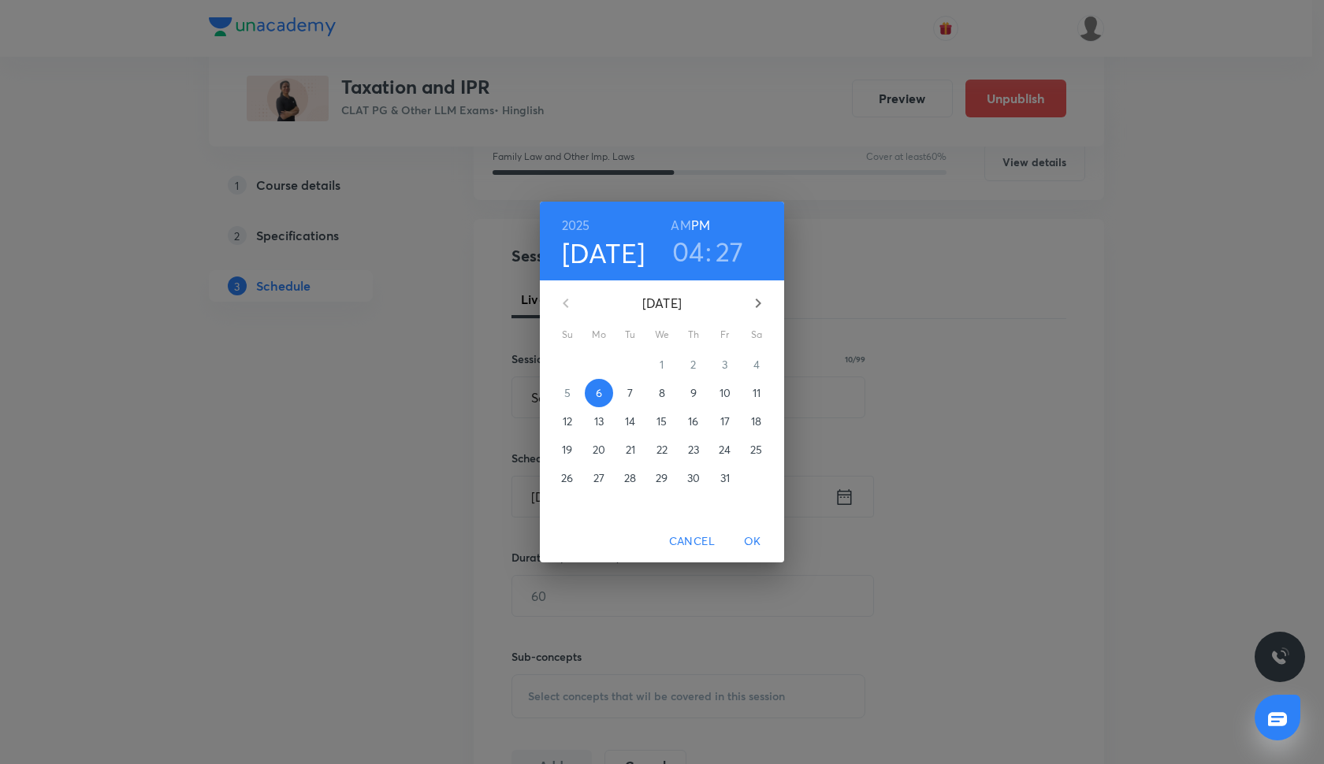
click at [763, 303] on icon "button" at bounding box center [758, 303] width 19 height 19
click at [623, 398] on span "4" at bounding box center [630, 393] width 28 height 16
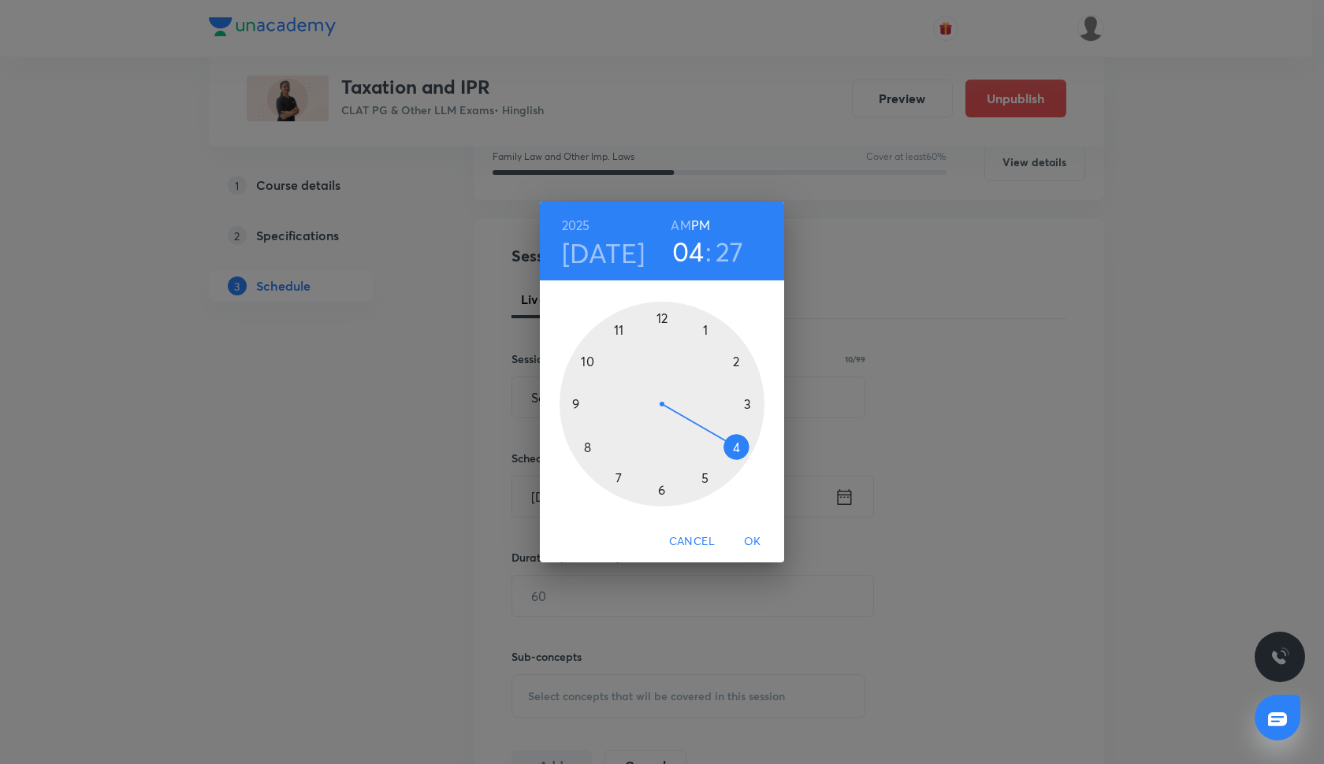
click at [665, 488] on div at bounding box center [662, 404] width 205 height 205
click at [664, 315] on div at bounding box center [662, 404] width 205 height 205
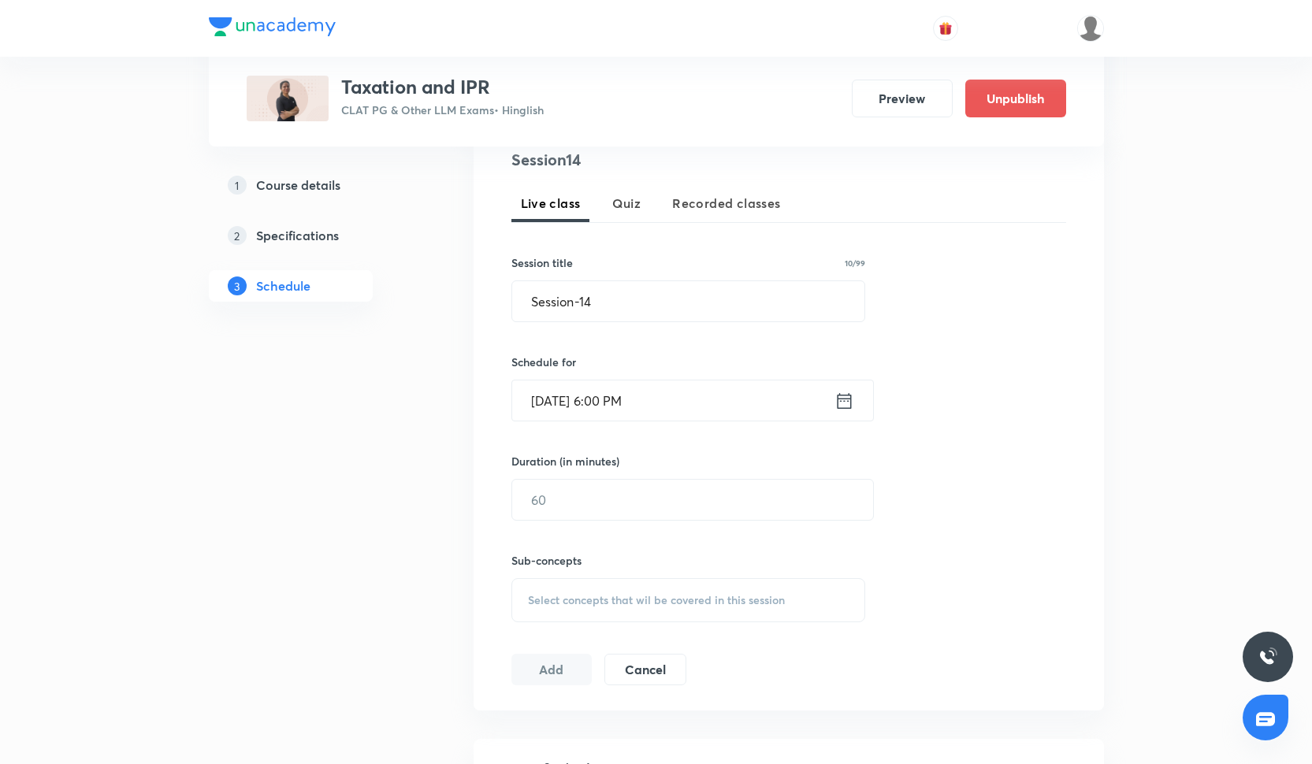
scroll to position [317, 0]
click at [587, 500] on input "text" at bounding box center [692, 501] width 361 height 40
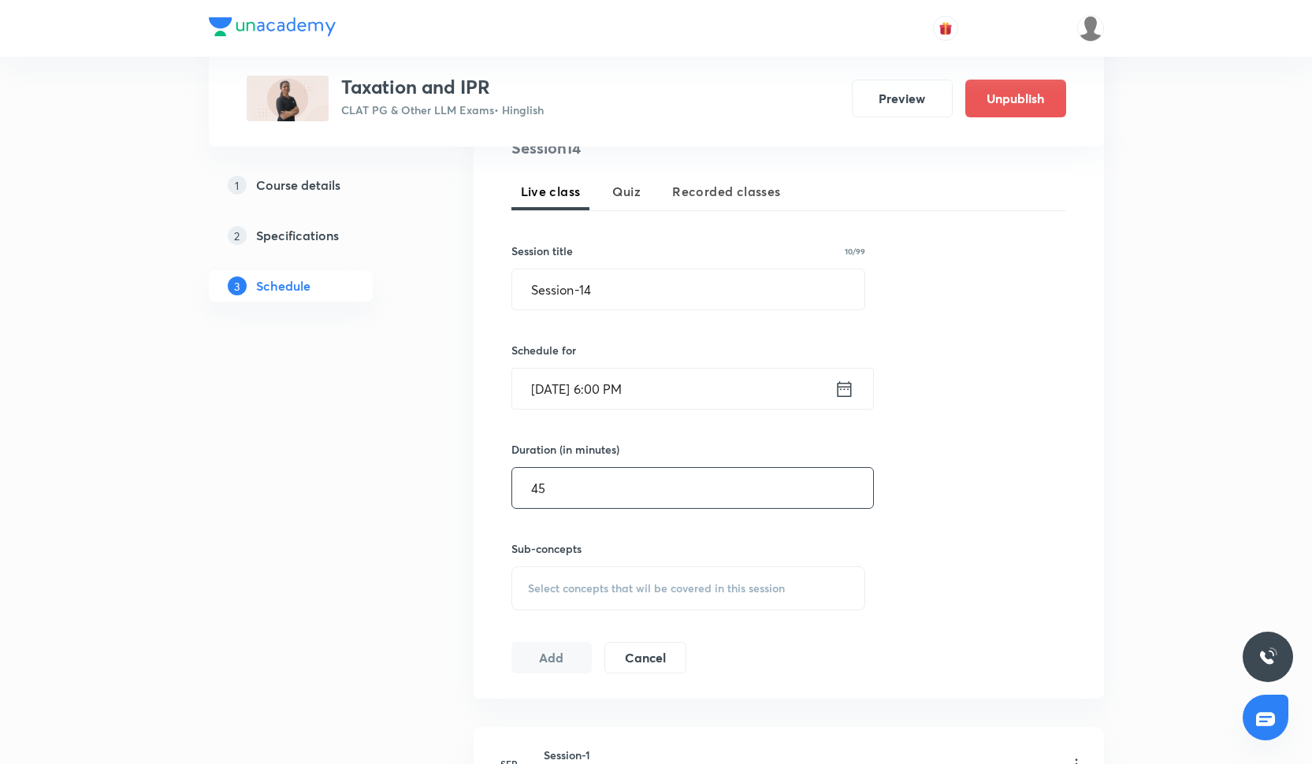
scroll to position [331, 0]
type input "45"
click at [571, 607] on div "Select concepts that wil be covered in this session" at bounding box center [688, 588] width 355 height 44
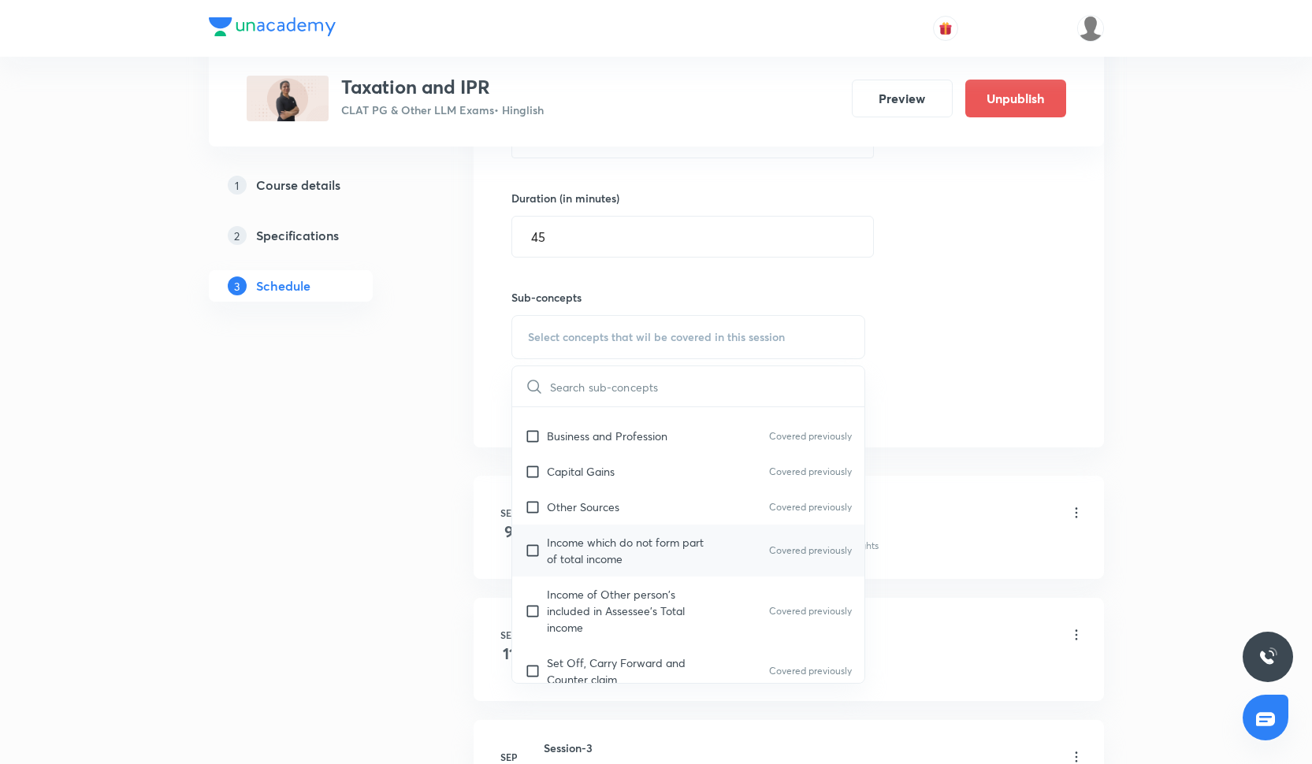
scroll to position [1542, 0]
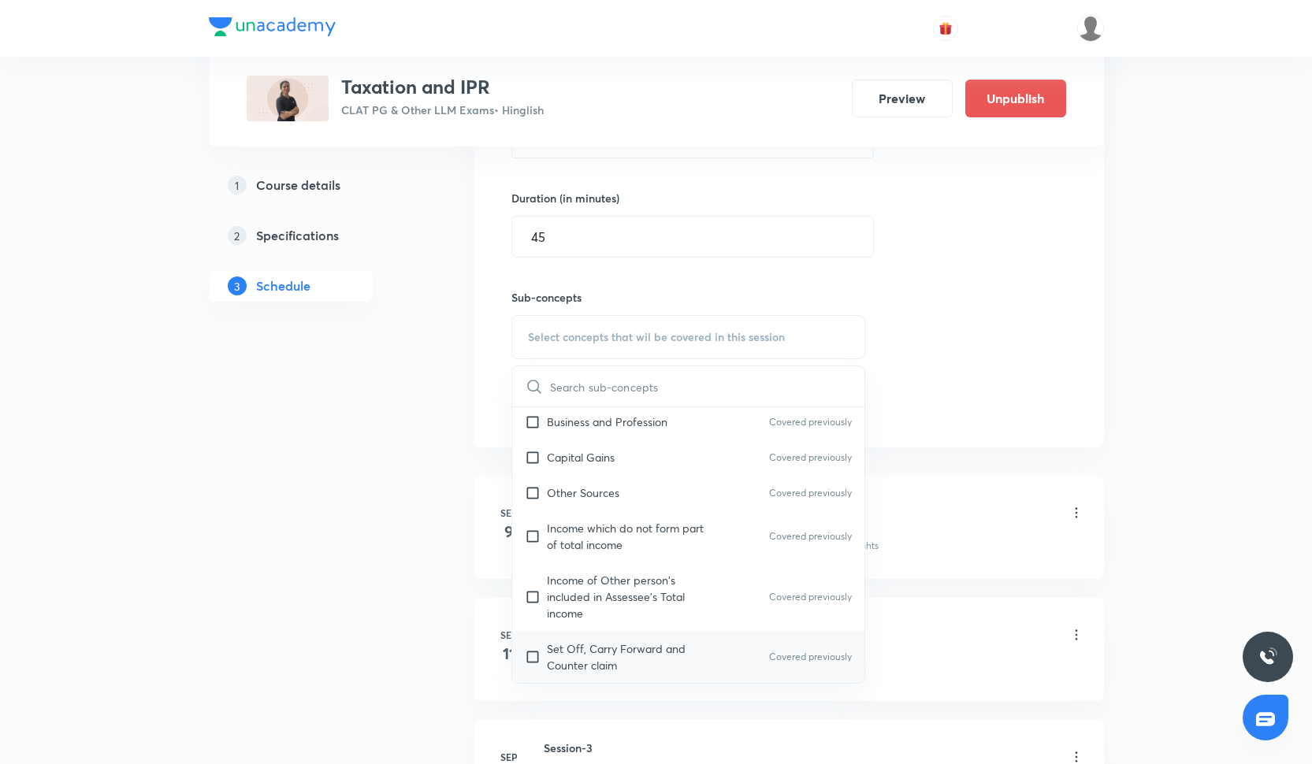
click at [603, 652] on p "Set Off, Carry Forward and Counter claim" at bounding box center [626, 657] width 159 height 33
checkbox input "true"
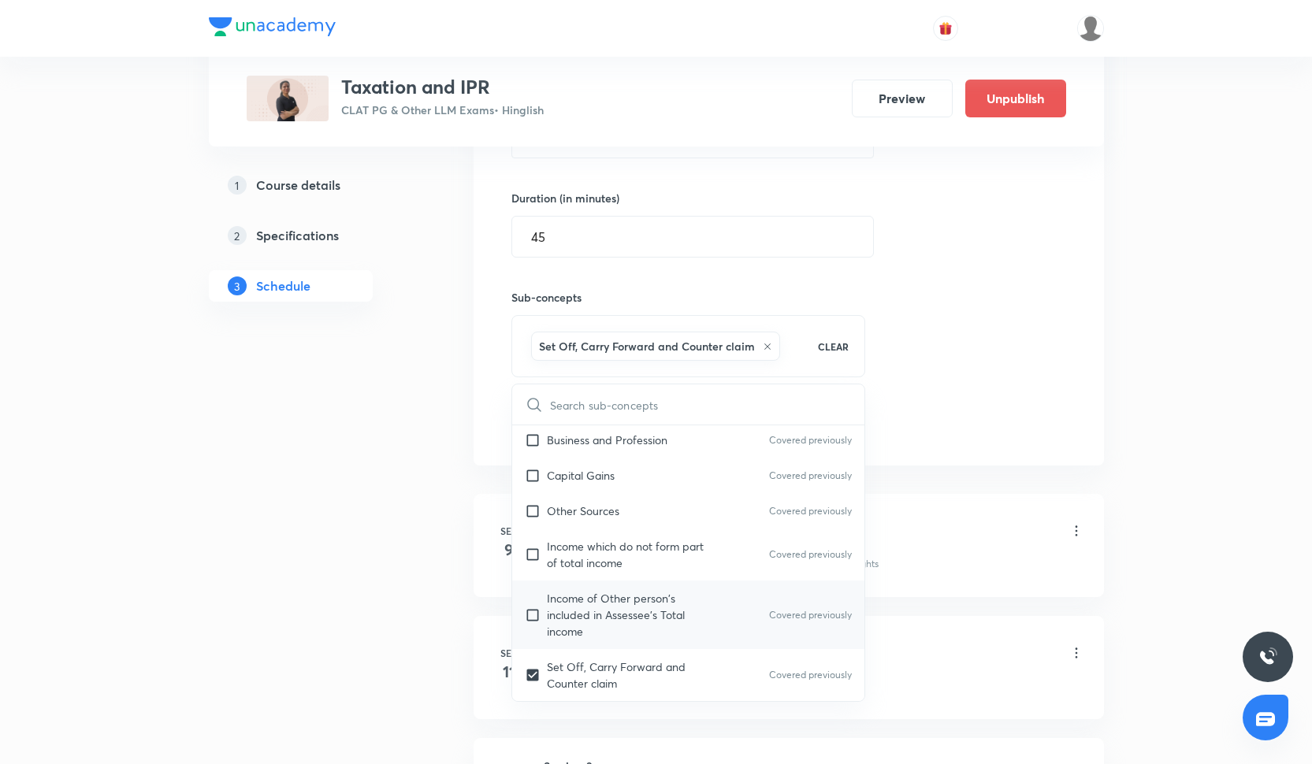
click at [604, 635] on p "Income of Other person's included in Assessee's Total income" at bounding box center [626, 615] width 159 height 50
checkbox input "true"
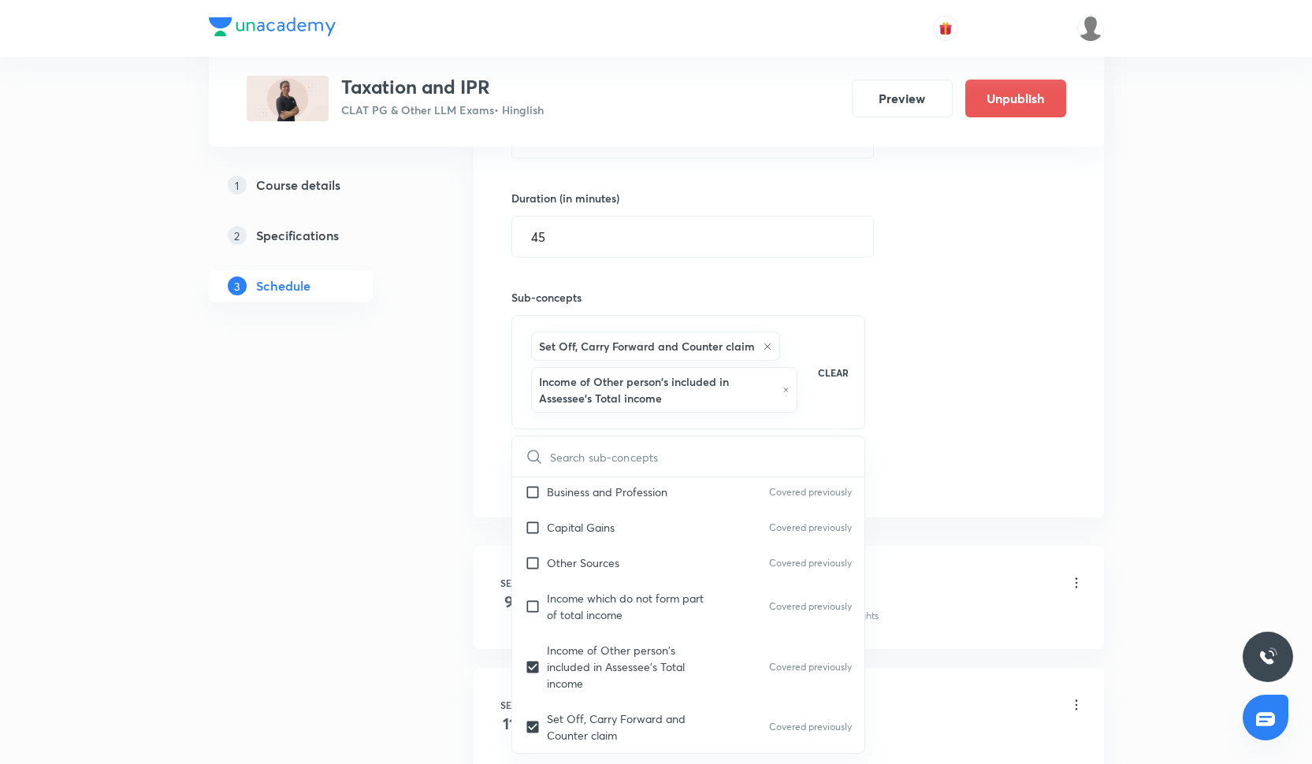
click at [913, 359] on div "Session 14 Live class Quiz Recorded classes Session title 10/99 Session-14 ​ Sc…" at bounding box center [788, 189] width 555 height 608
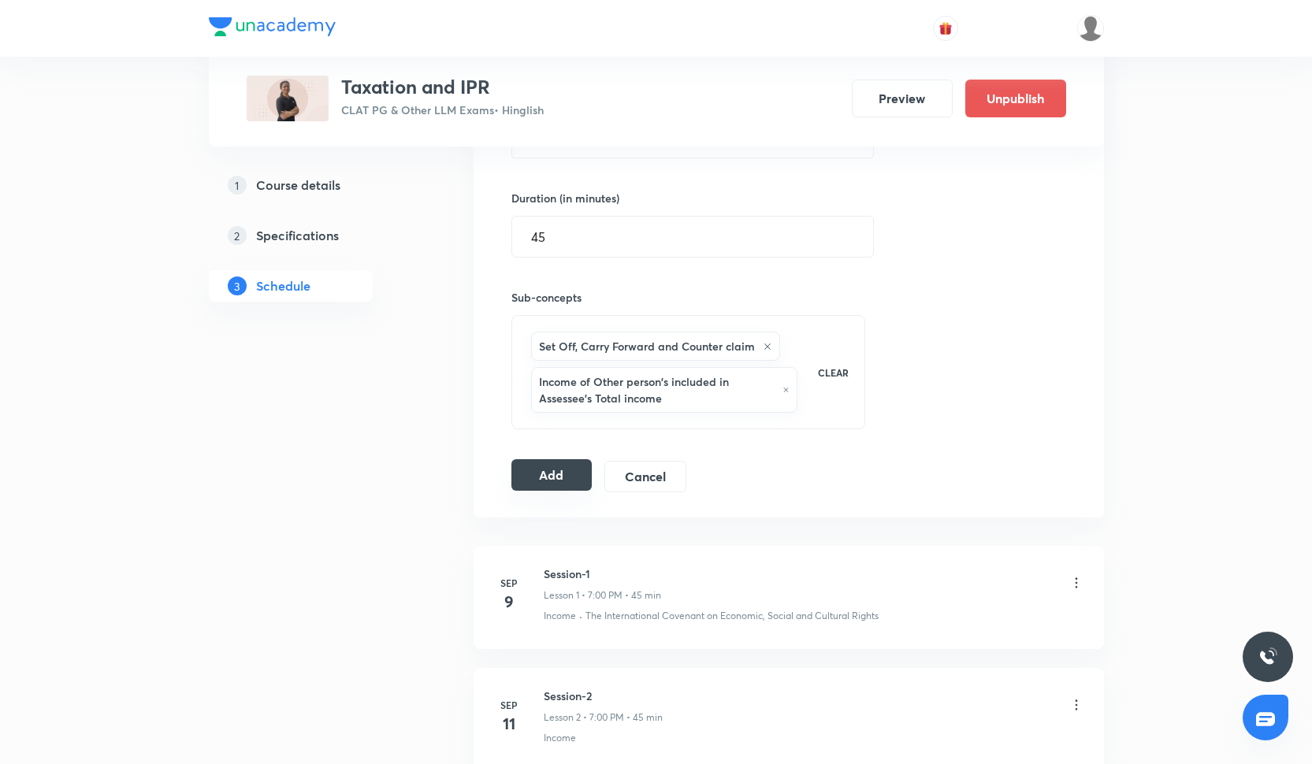
click at [562, 477] on button "Add" at bounding box center [551, 475] width 81 height 32
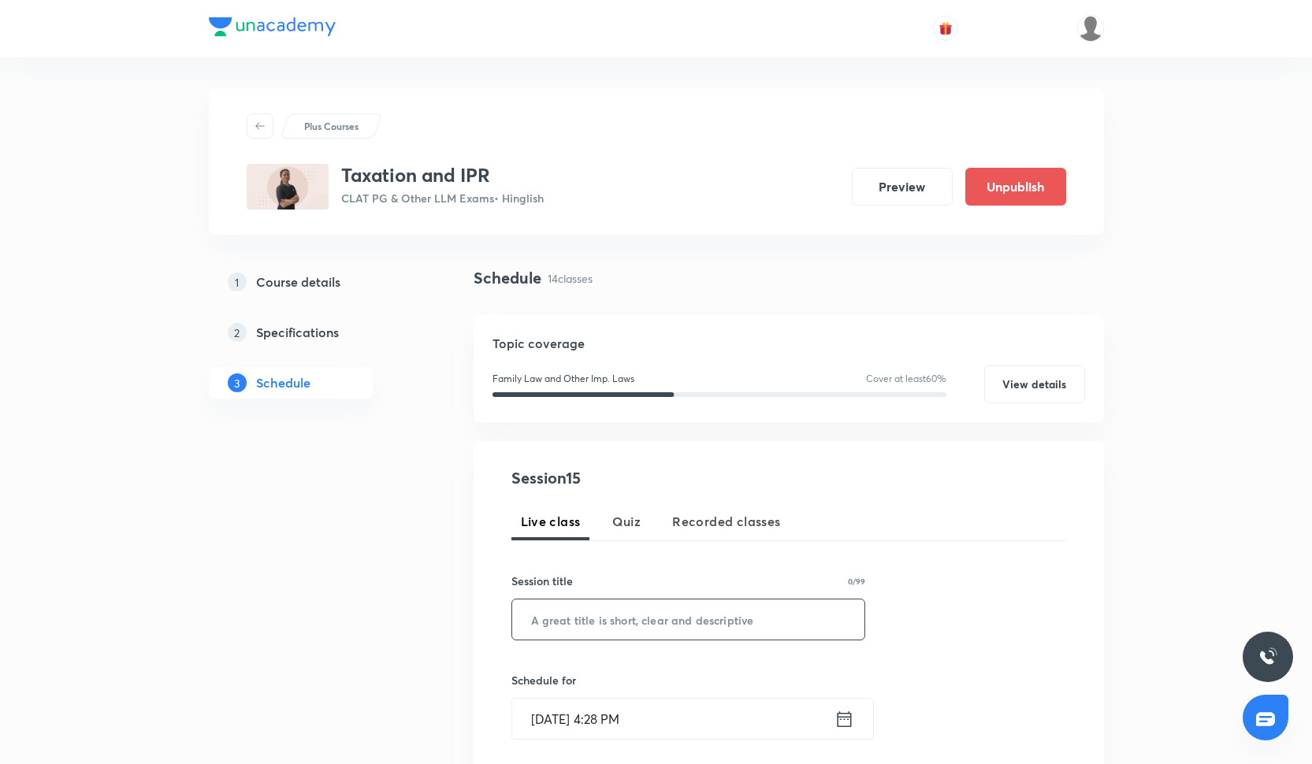
click at [598, 619] on input "text" at bounding box center [688, 620] width 353 height 40
paste input "Session-5"
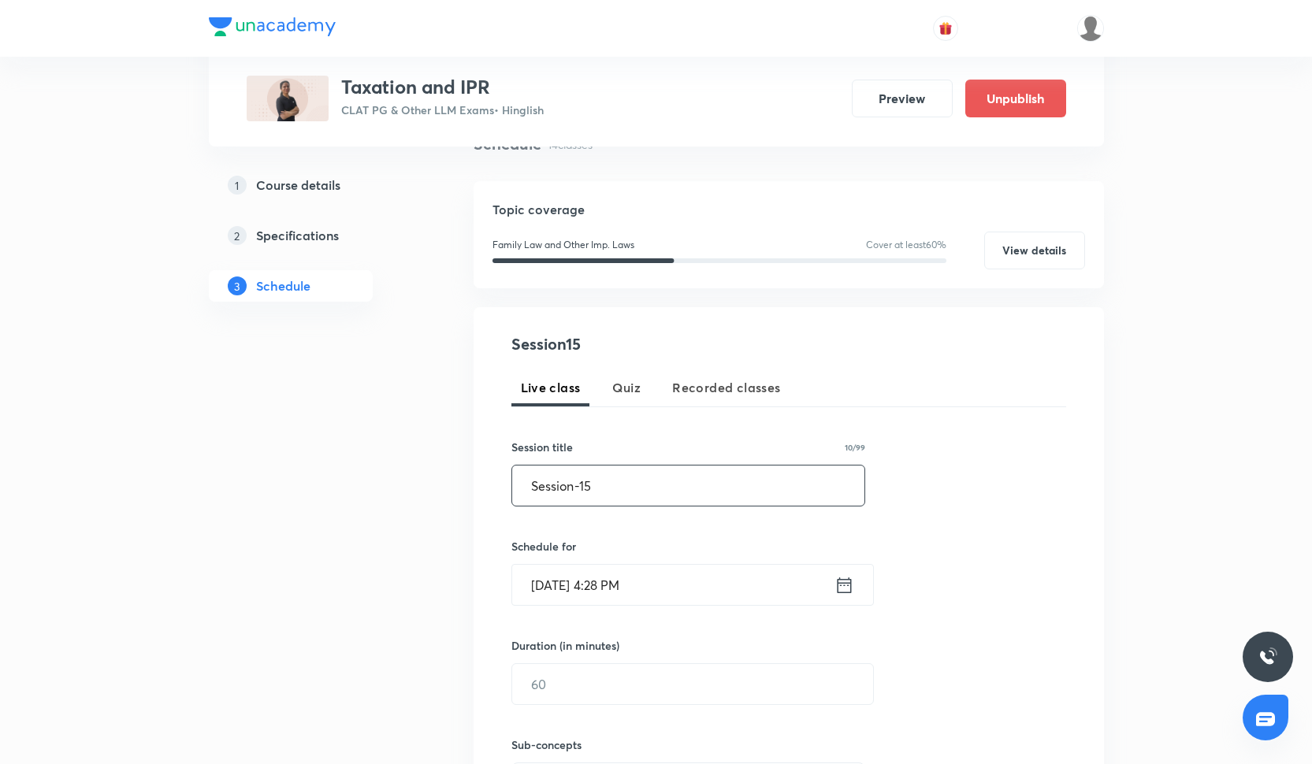
scroll to position [138, 0]
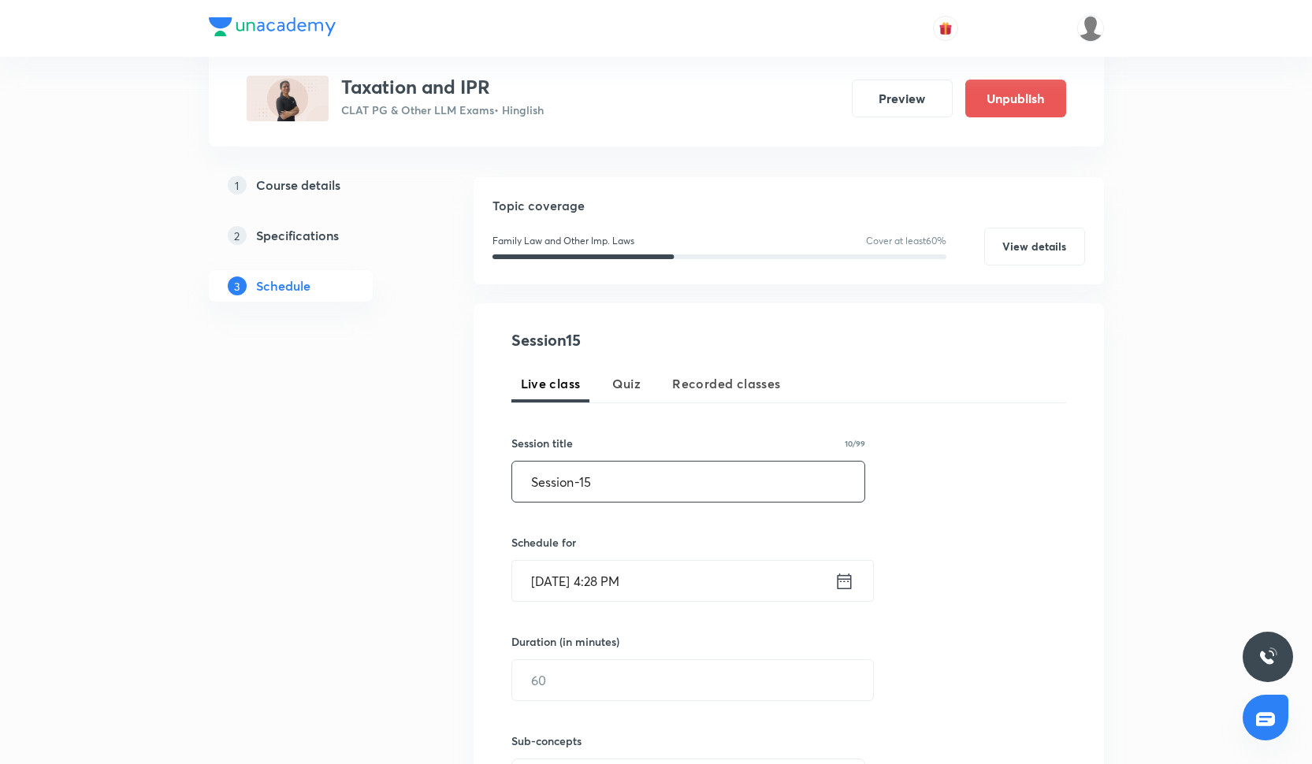
type input "Session-15"
click at [541, 579] on input "[DATE] 4:28 PM" at bounding box center [673, 581] width 322 height 40
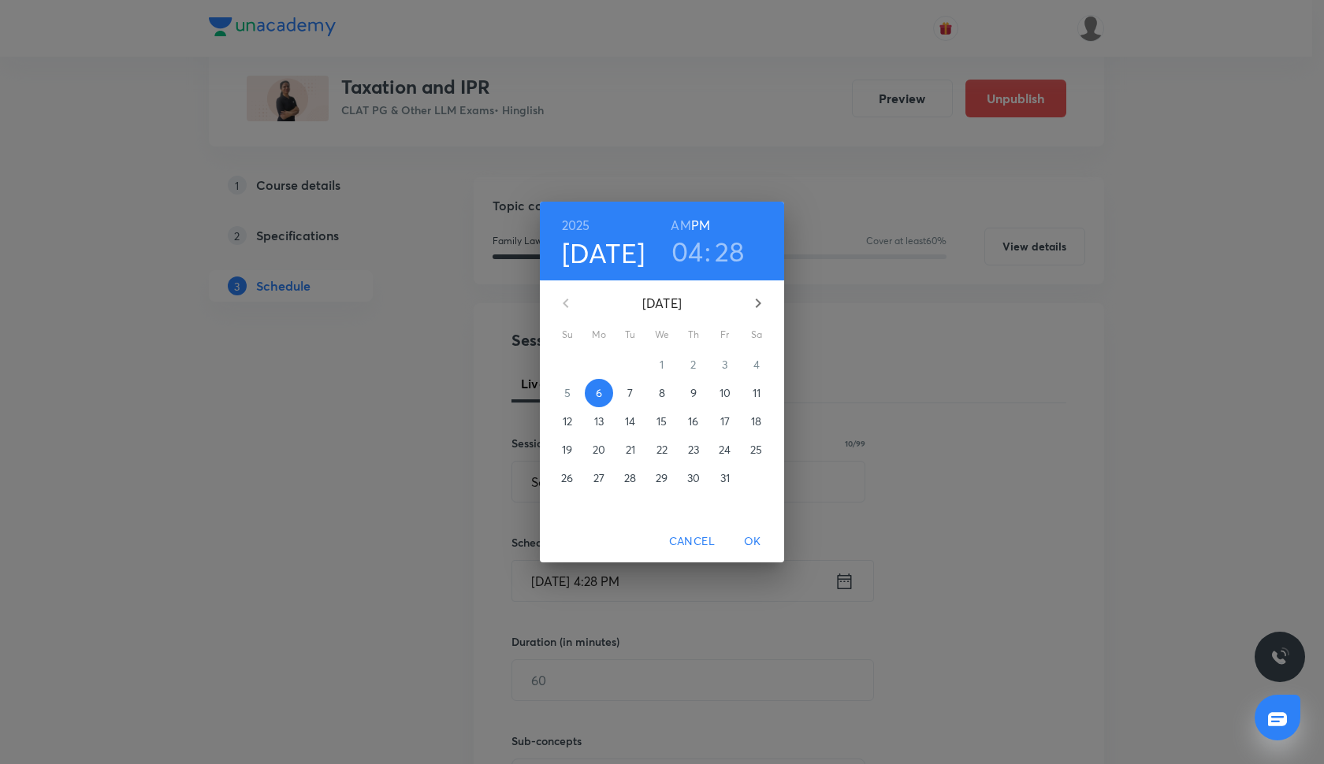
click at [760, 309] on icon "button" at bounding box center [758, 303] width 19 height 19
click at [689, 395] on span "6" at bounding box center [693, 393] width 28 height 16
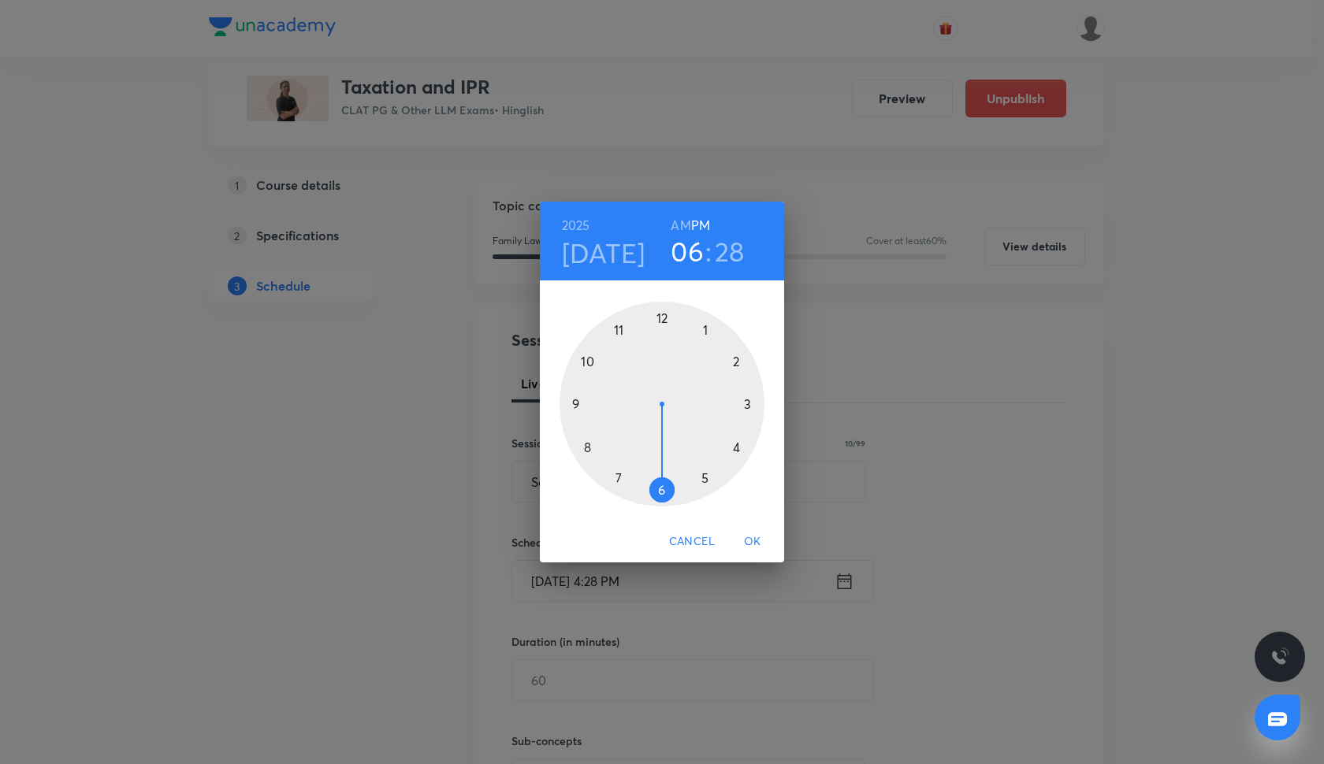
click at [658, 489] on div at bounding box center [662, 404] width 205 height 205
click at [660, 325] on div at bounding box center [662, 404] width 205 height 205
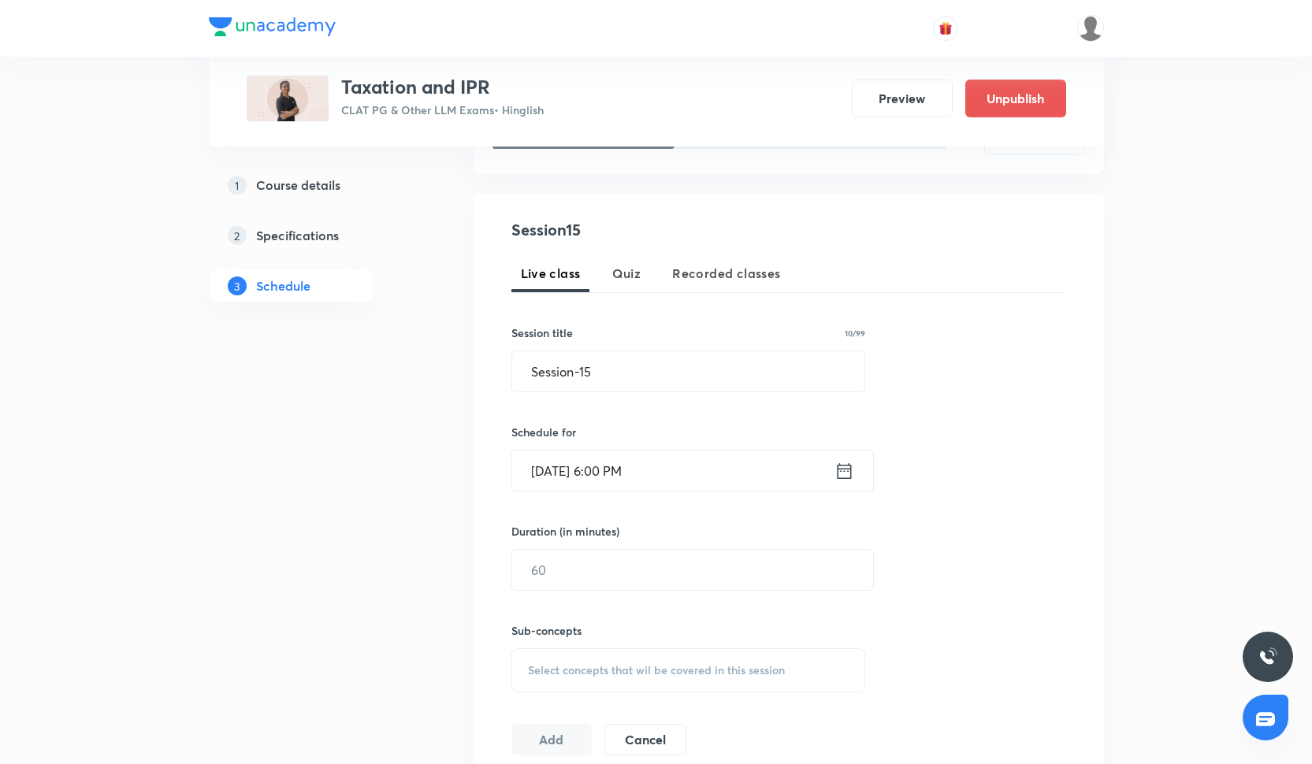
scroll to position [249, 0]
click at [589, 589] on input "text" at bounding box center [692, 569] width 361 height 40
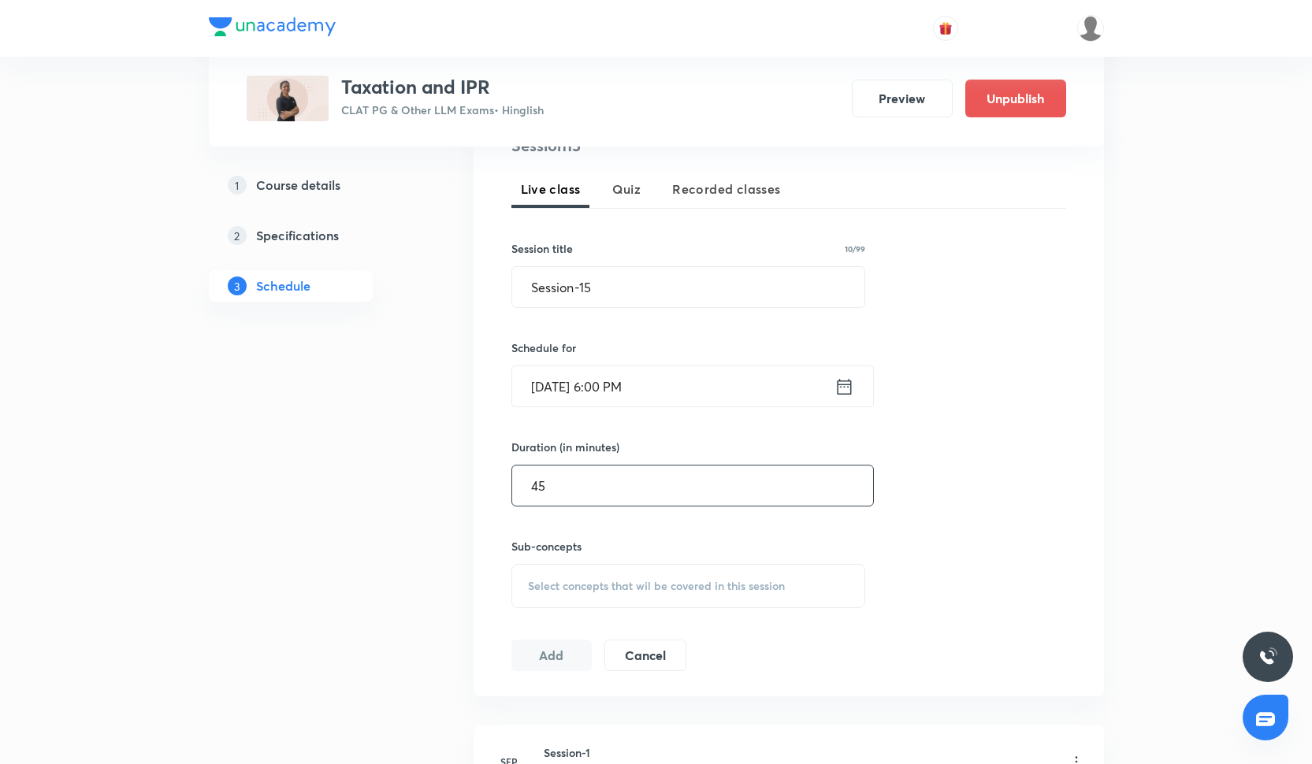
type input "45"
click at [562, 588] on span "Select concepts that wil be covered in this session" at bounding box center [656, 586] width 257 height 13
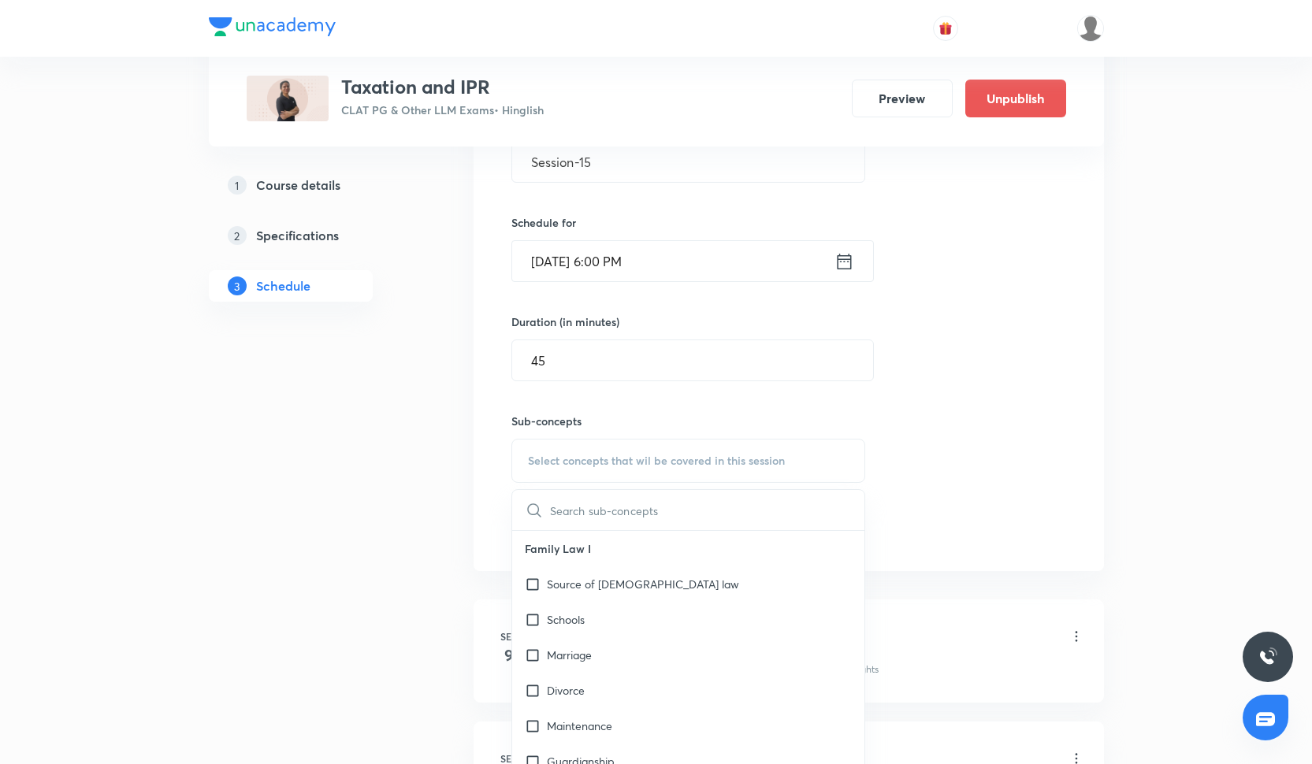
scroll to position [479, 0]
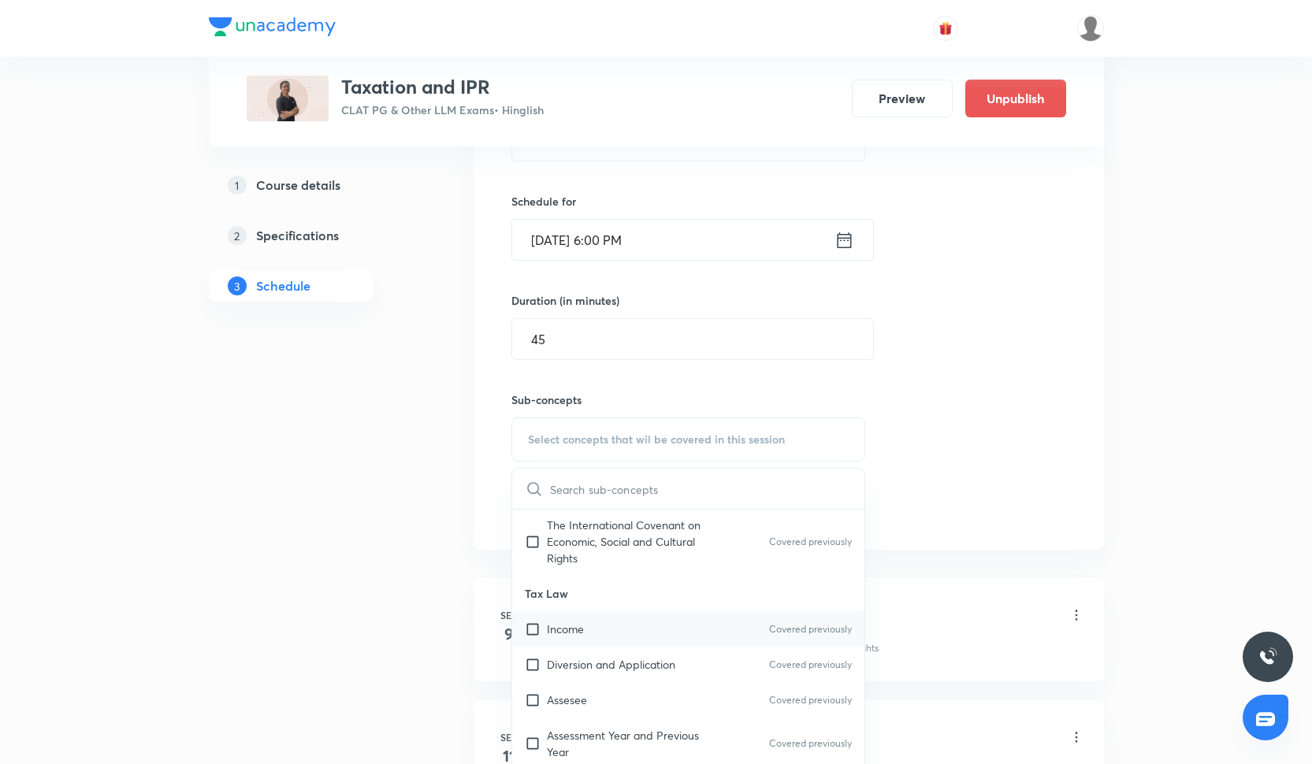
click at [575, 624] on p "Income" at bounding box center [565, 629] width 37 height 17
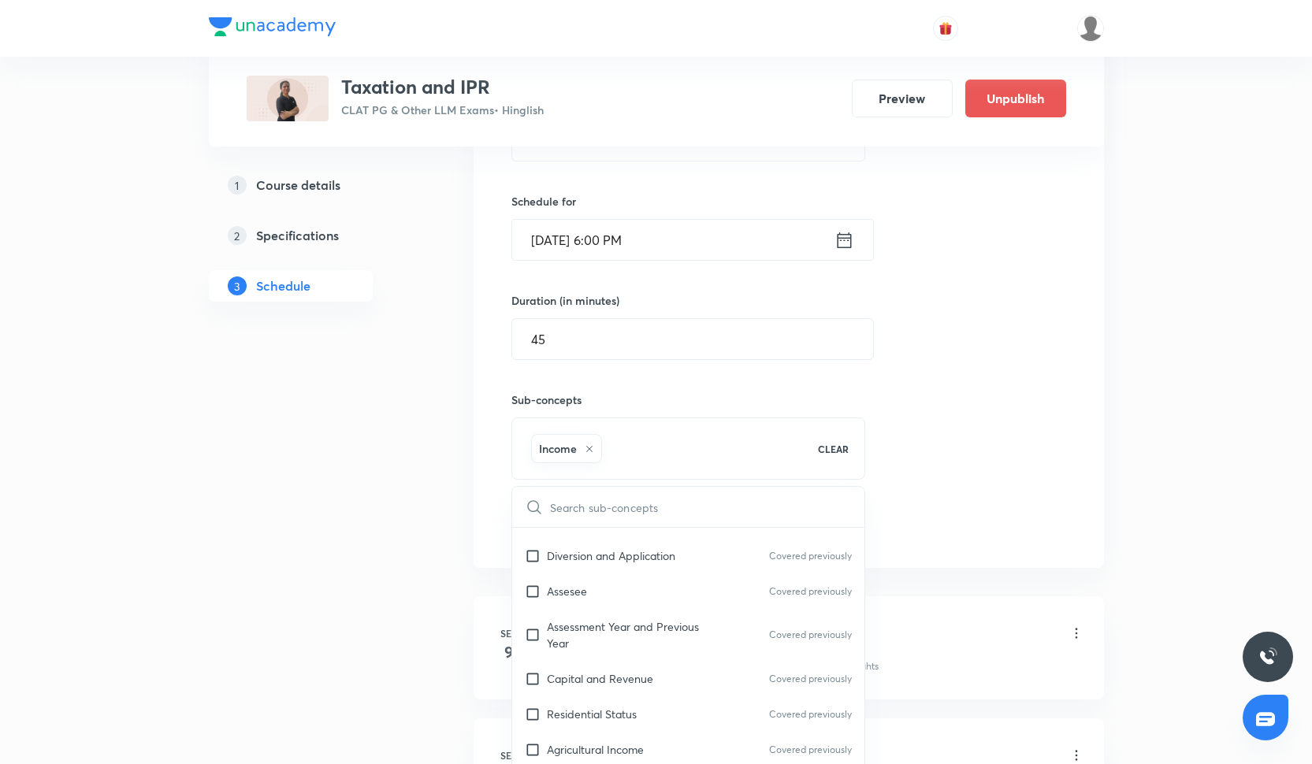
scroll to position [1232, 0]
click at [578, 637] on p "Capital and Revenue" at bounding box center [600, 640] width 106 height 17
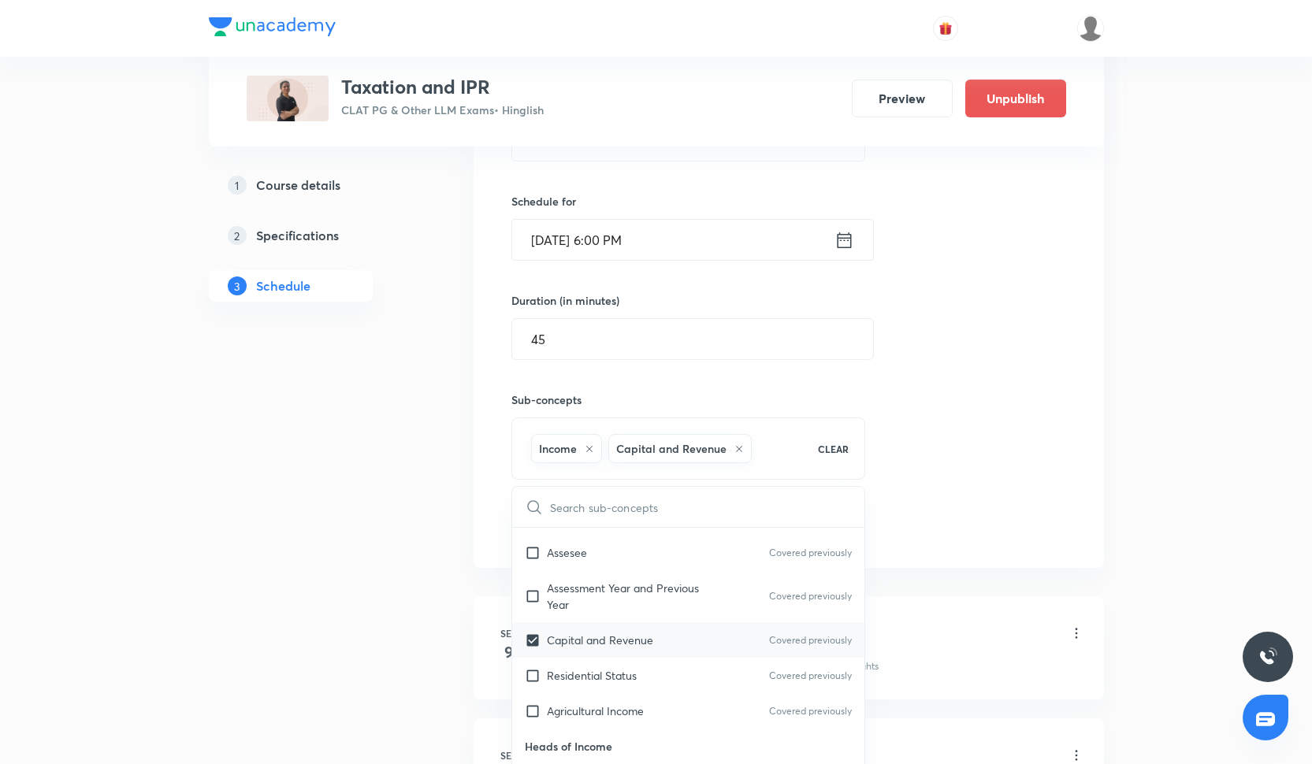
checkbox input "true"
click at [619, 686] on div "Residential Status Covered previously" at bounding box center [688, 675] width 353 height 35
checkbox input "true"
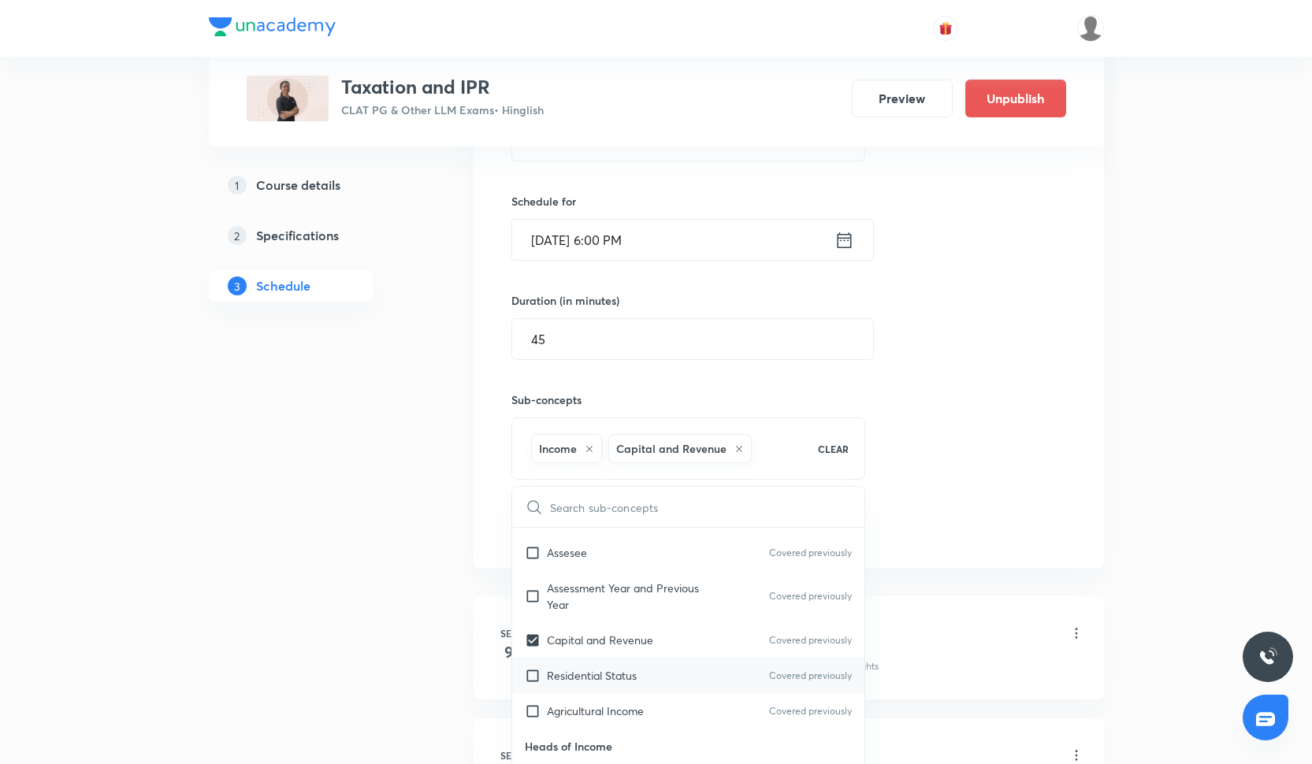
checkbox input "true"
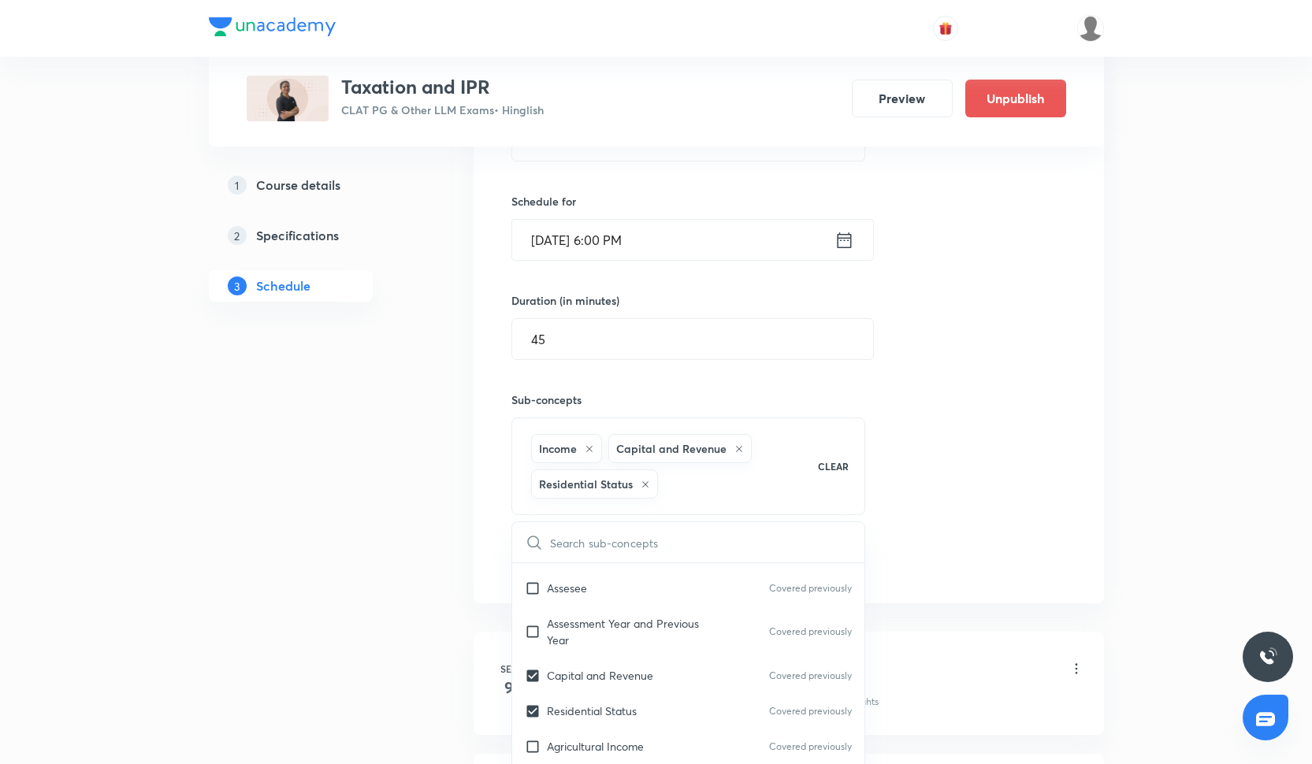
drag, startPoint x: 931, startPoint y: 476, endPoint x: 919, endPoint y: 476, distance: 12.6
click at [931, 476] on div "Session 15 Live class Quiz Recorded classes Session title 10/99 Session-15 ​ Sc…" at bounding box center [788, 282] width 555 height 591
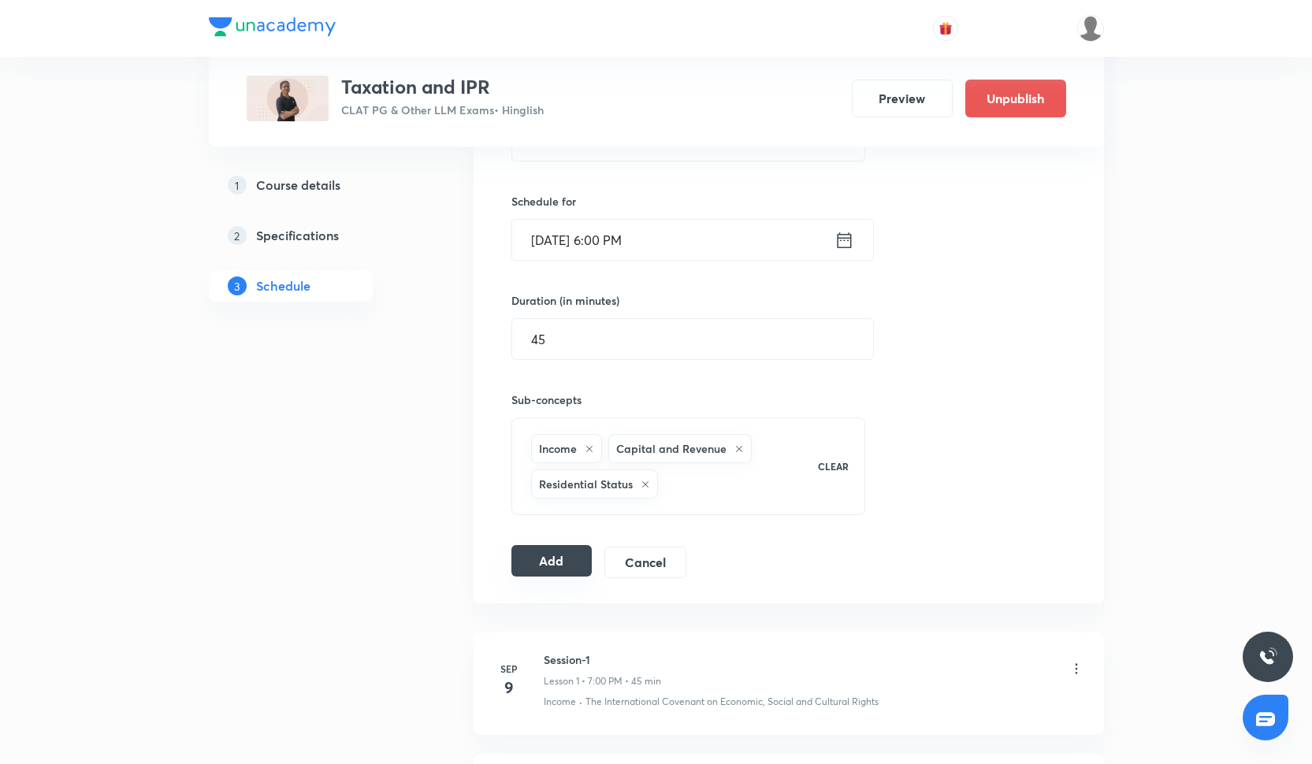
click at [569, 569] on button "Add" at bounding box center [551, 561] width 81 height 32
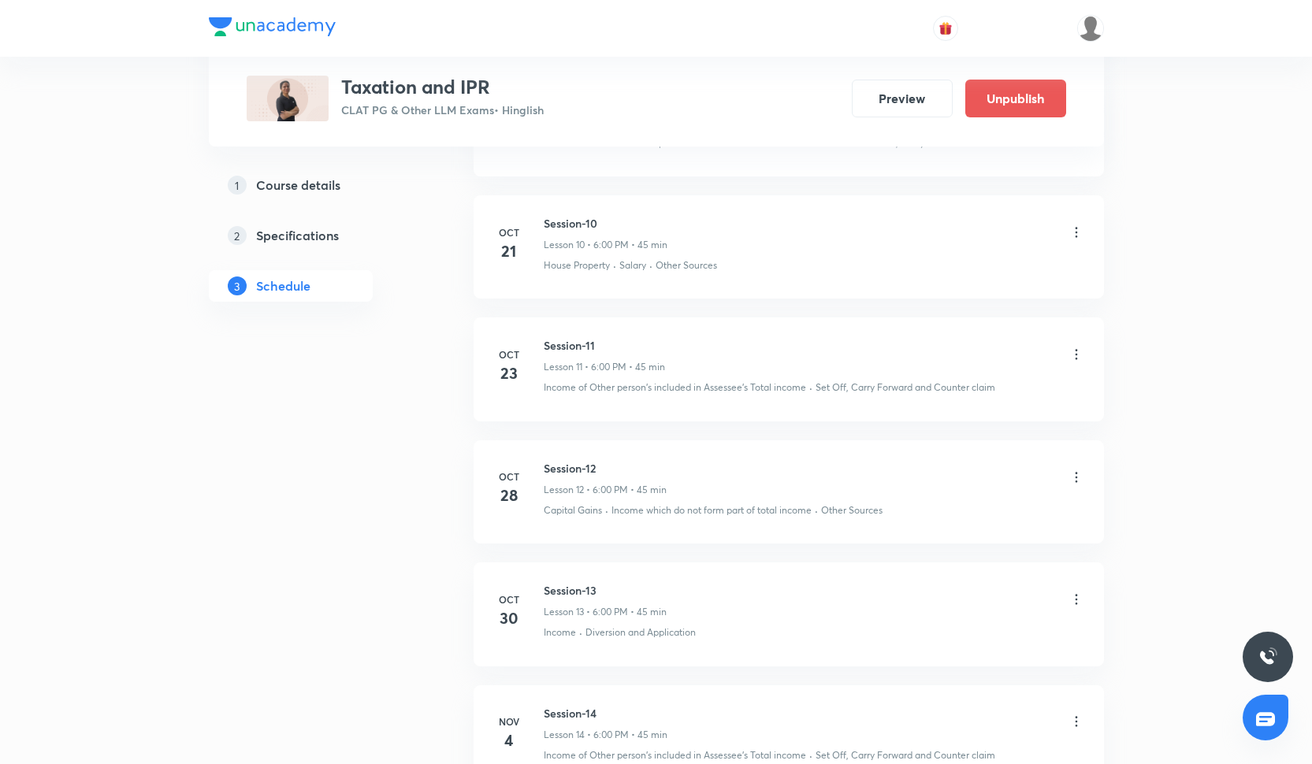
scroll to position [2255, 0]
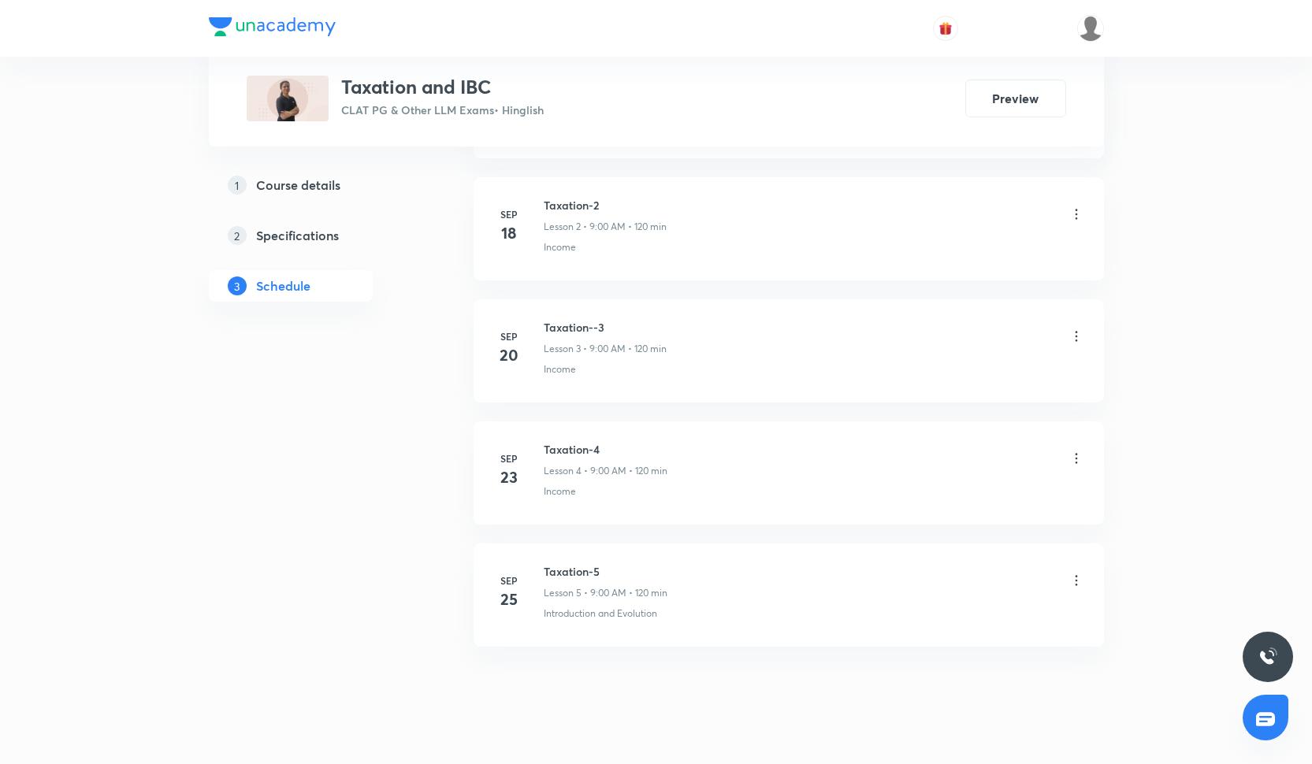
scroll to position [993, 0]
drag, startPoint x: 544, startPoint y: 580, endPoint x: 634, endPoint y: 580, distance: 89.8
click at [634, 580] on h6 "Taxation-5" at bounding box center [606, 581] width 124 height 17
copy h6 "Taxation-5"
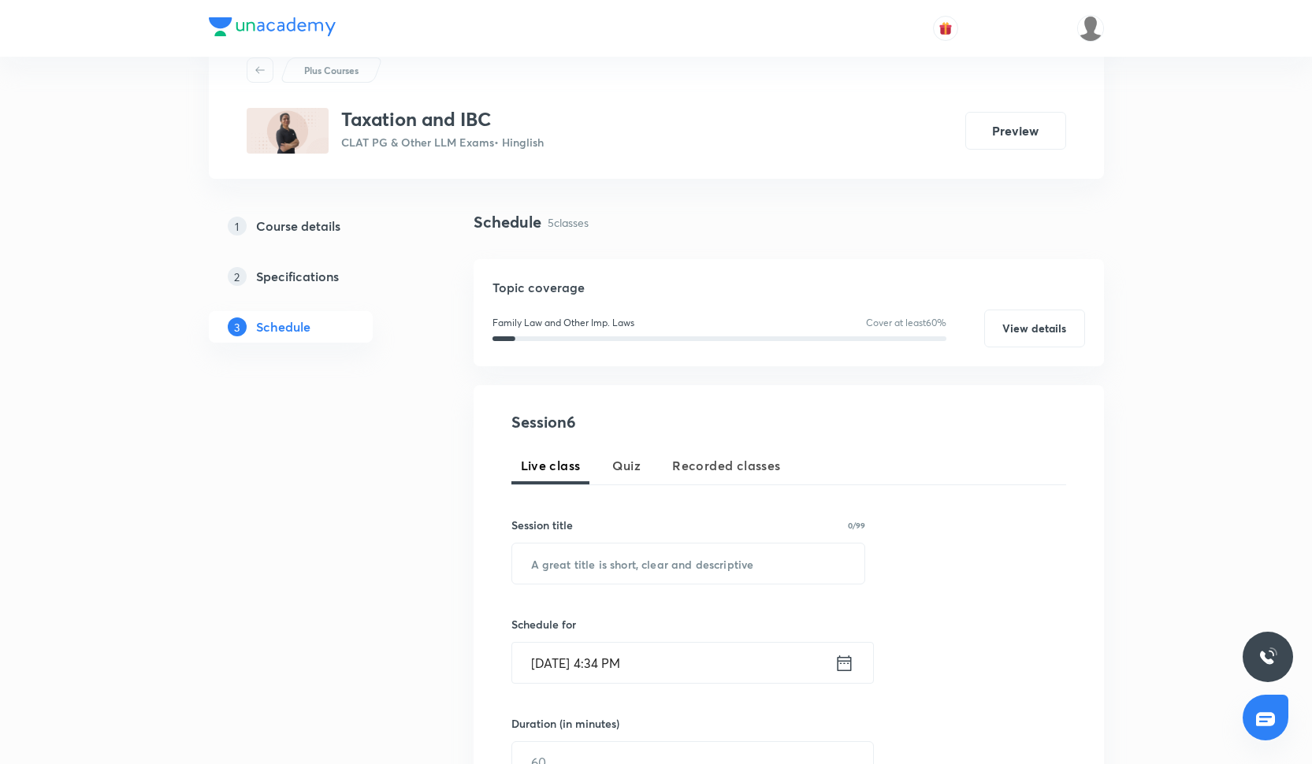
scroll to position [59, 0]
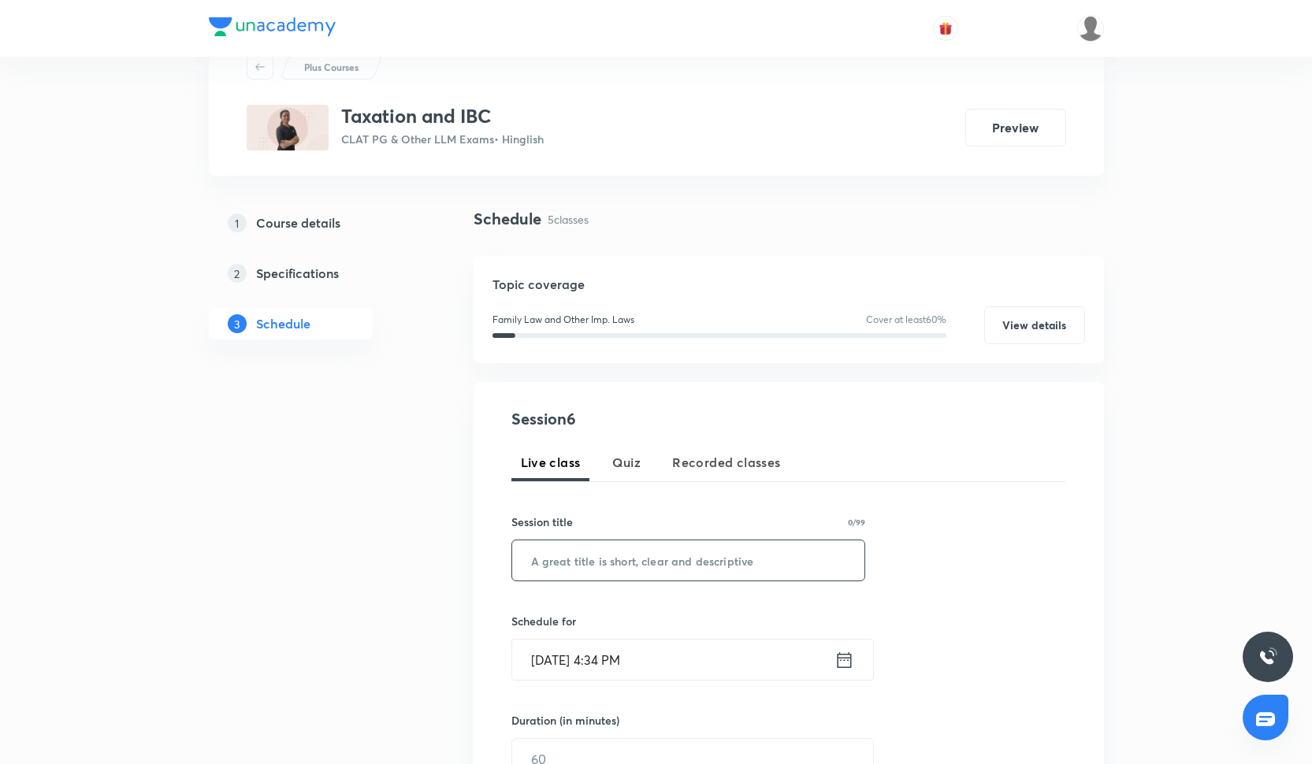
click at [629, 560] on input "text" at bounding box center [688, 561] width 353 height 40
paste input "Taxation-5"
type input "Taxation-5"
click at [574, 663] on input "Oct 6, 2025, 4:34 PM" at bounding box center [673, 660] width 322 height 40
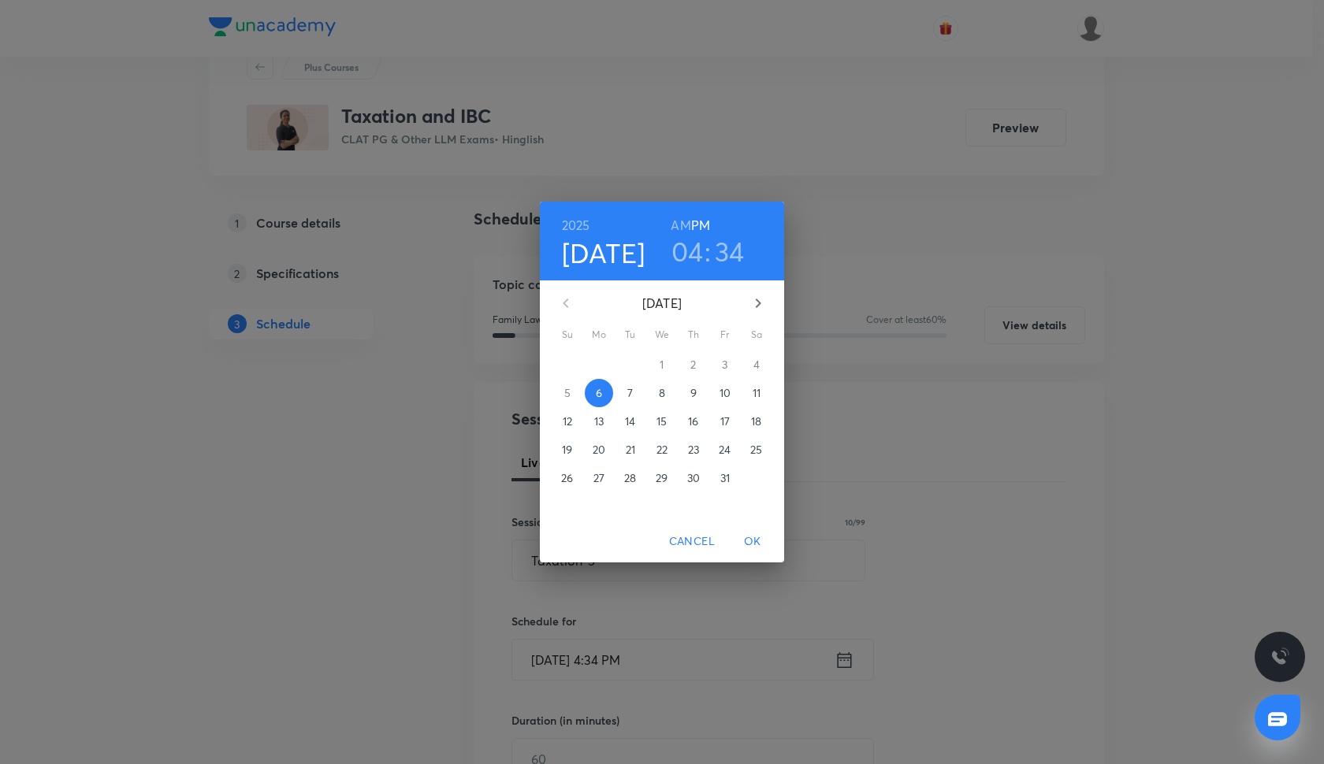
click at [630, 397] on p "7" at bounding box center [630, 393] width 6 height 16
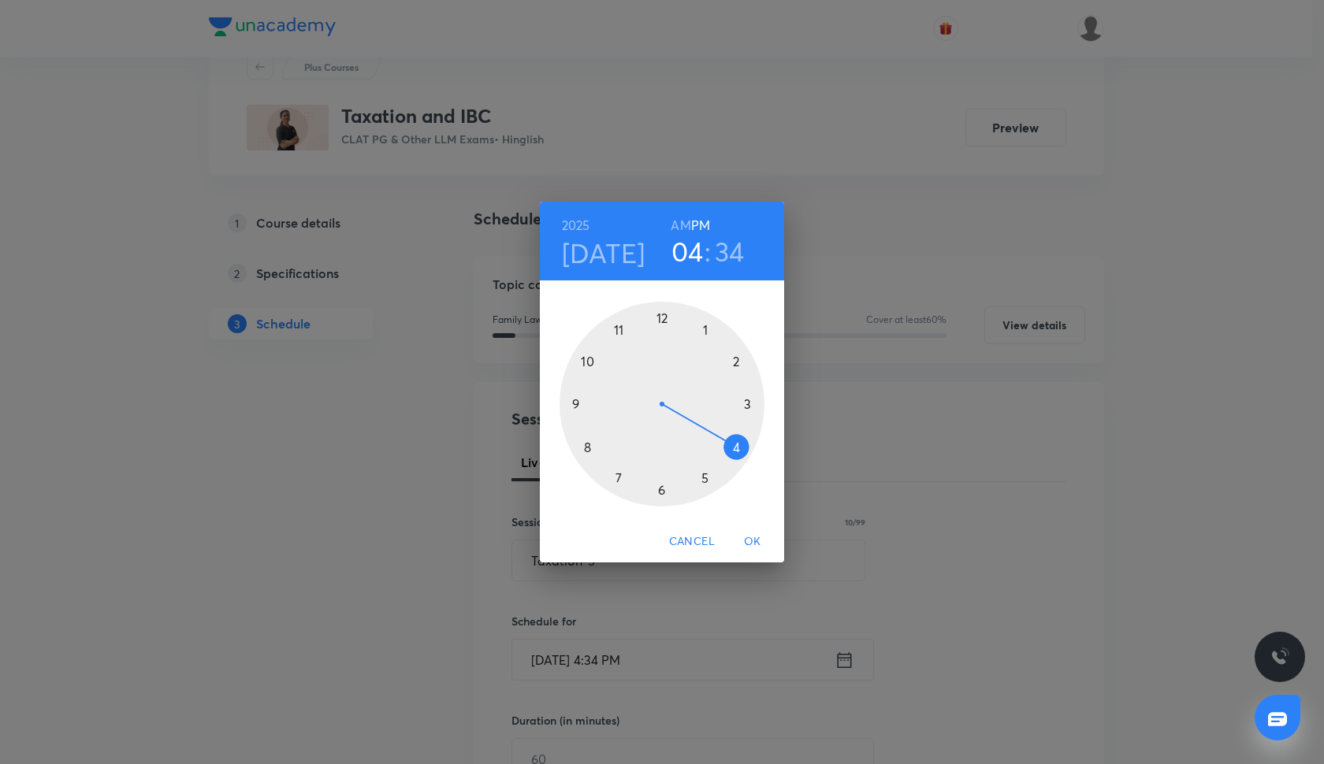
click at [575, 400] on div at bounding box center [662, 404] width 205 height 205
click at [749, 410] on div at bounding box center [662, 404] width 205 height 205
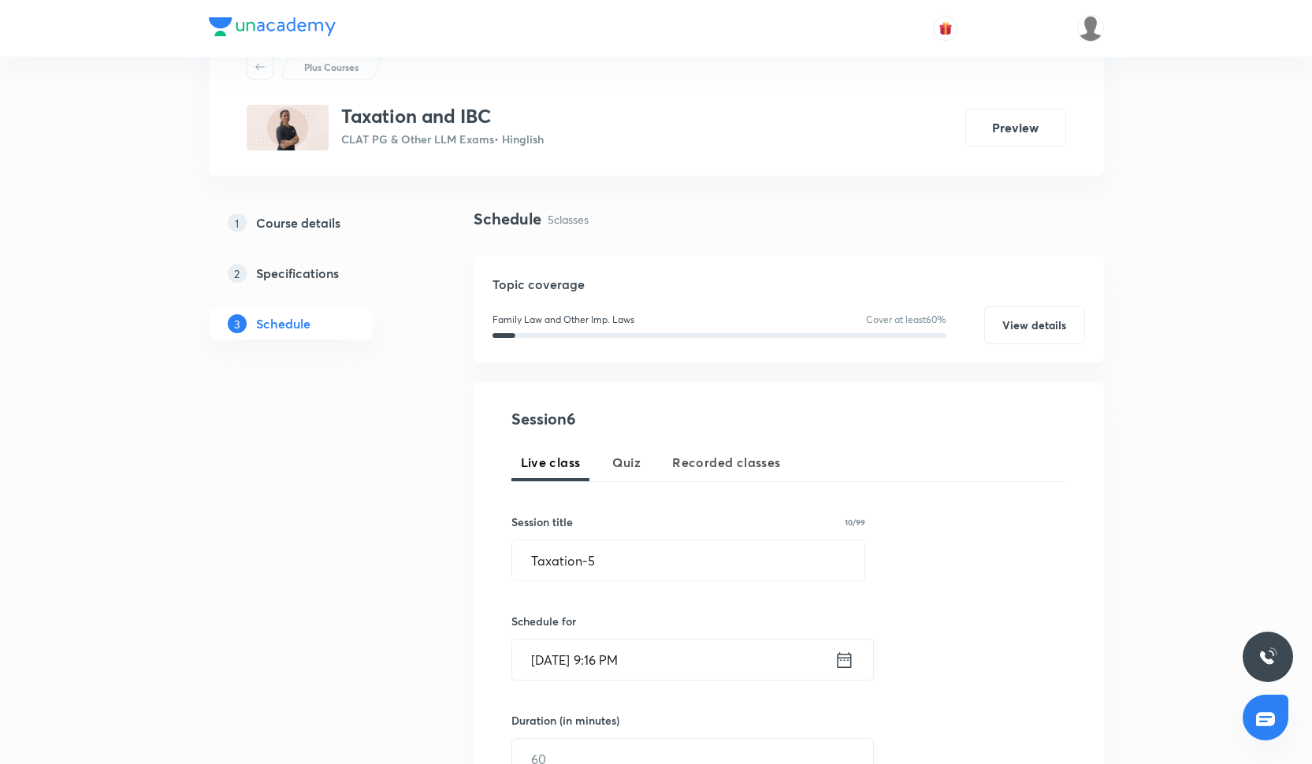
click at [623, 651] on input "Oct 7, 2025, 9:16 PM" at bounding box center [673, 660] width 322 height 40
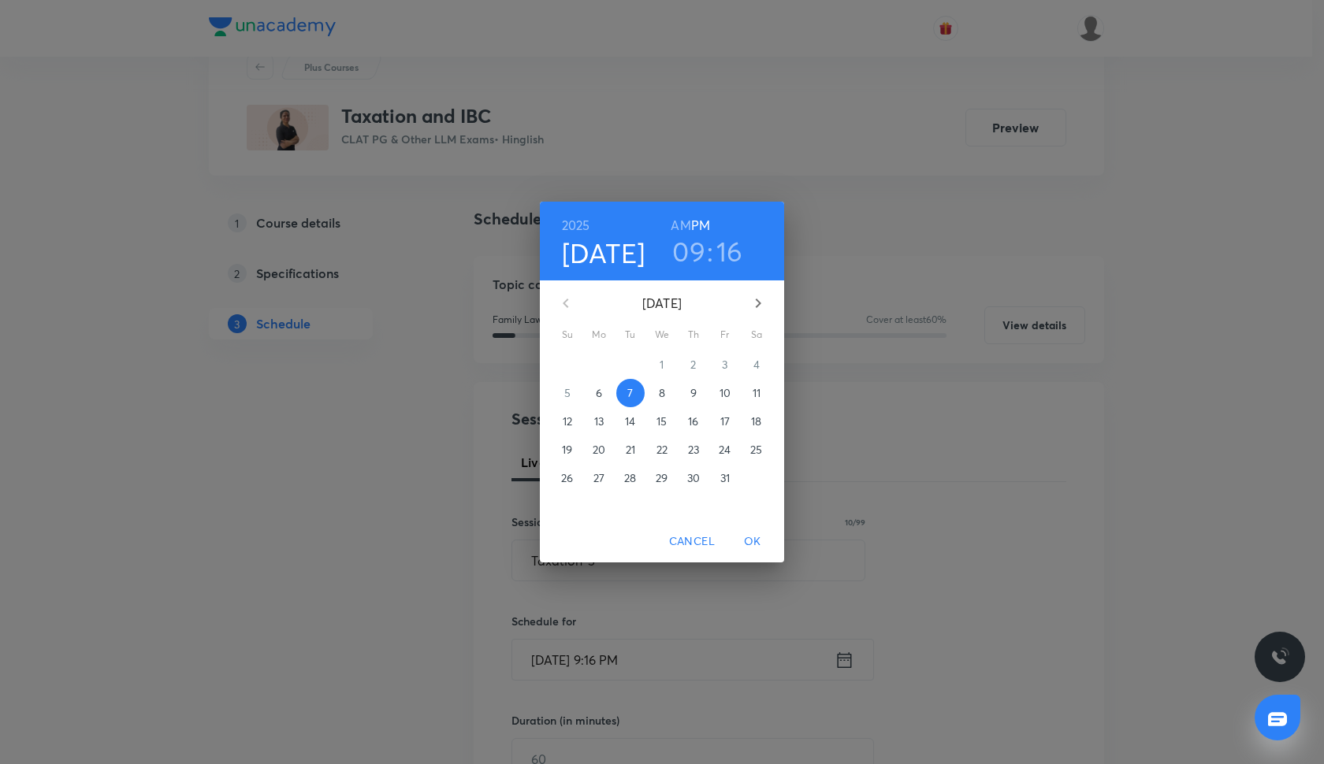
click at [686, 214] on div "2025 Oct 7 09 : 16 AM PM" at bounding box center [662, 241] width 244 height 79
click at [685, 218] on h6 "AM" at bounding box center [681, 225] width 20 height 22
click at [729, 251] on h3 "16" at bounding box center [729, 251] width 27 height 33
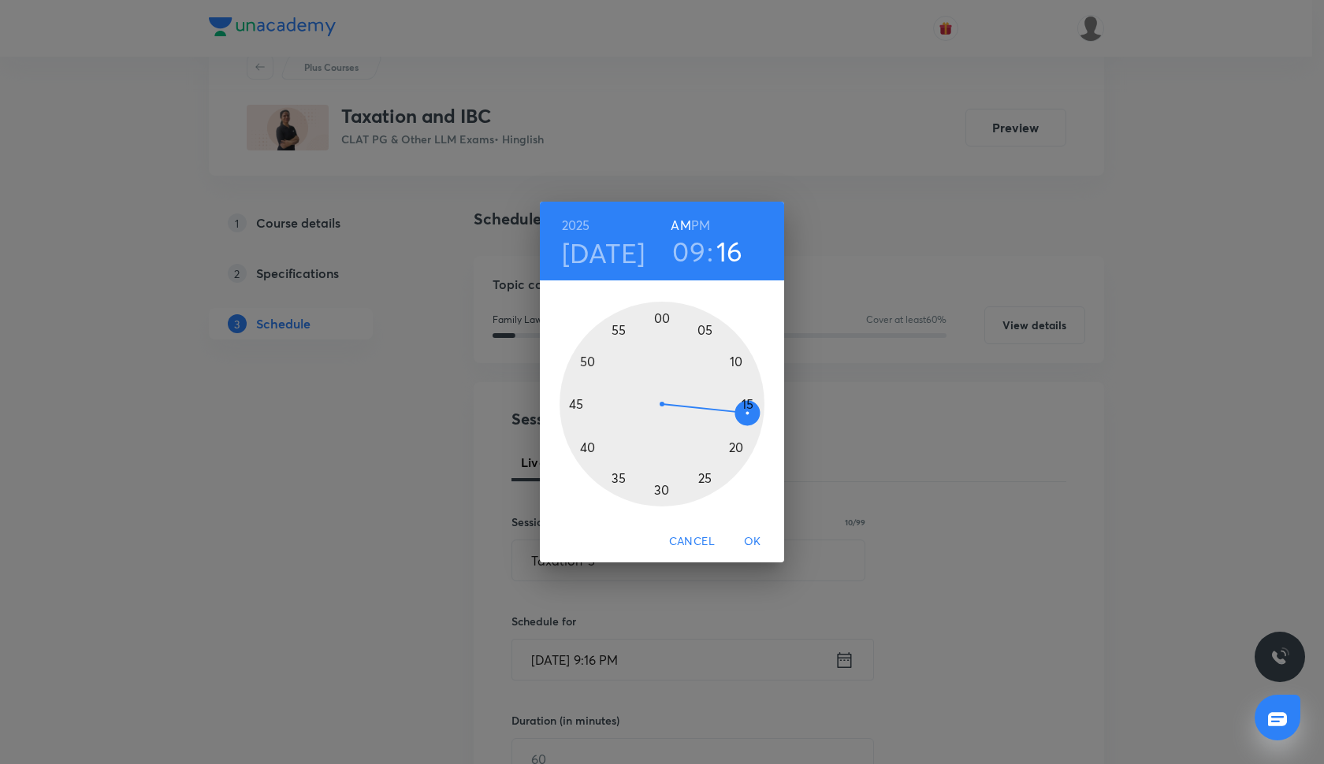
click at [746, 407] on div at bounding box center [662, 404] width 205 height 205
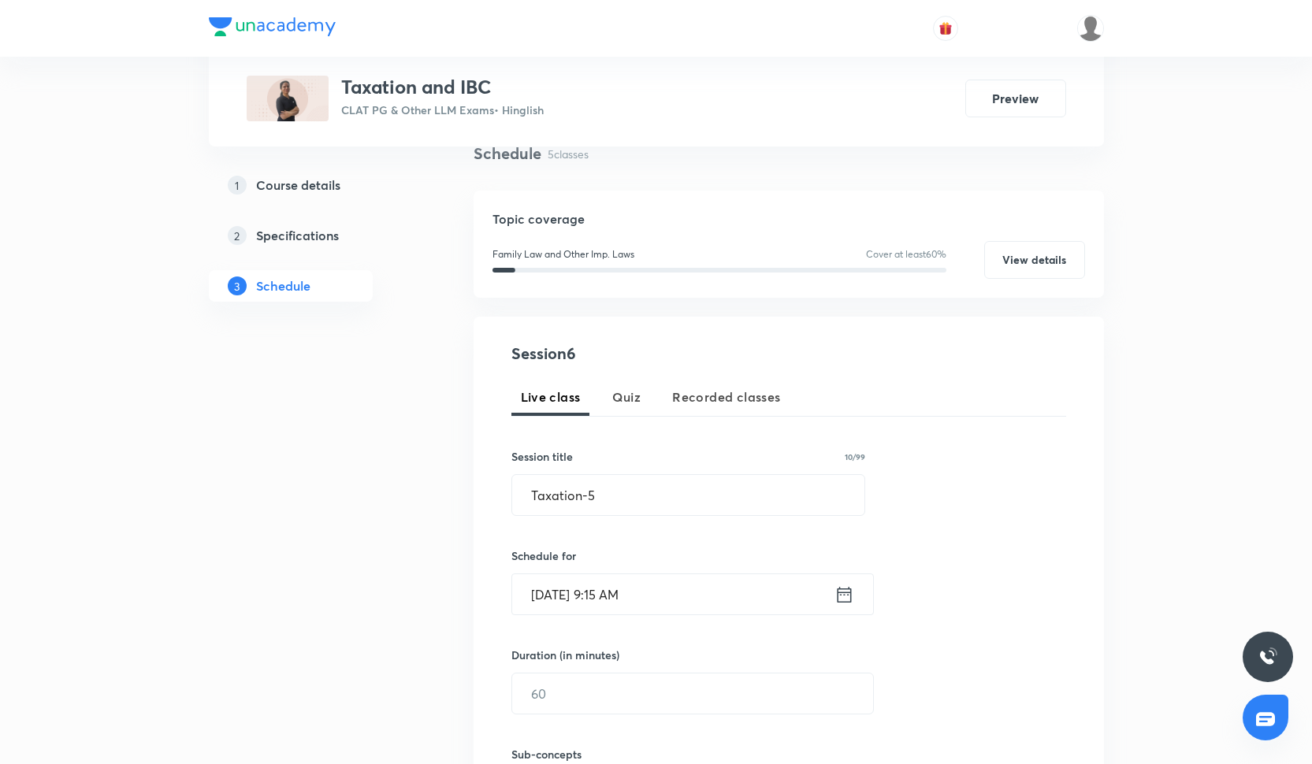
scroll to position [126, 0]
click at [555, 714] on div "Sub-concepts Select concepts that wil be covered in this session" at bounding box center [688, 764] width 355 height 102
click at [555, 703] on input "text" at bounding box center [692, 692] width 361 height 40
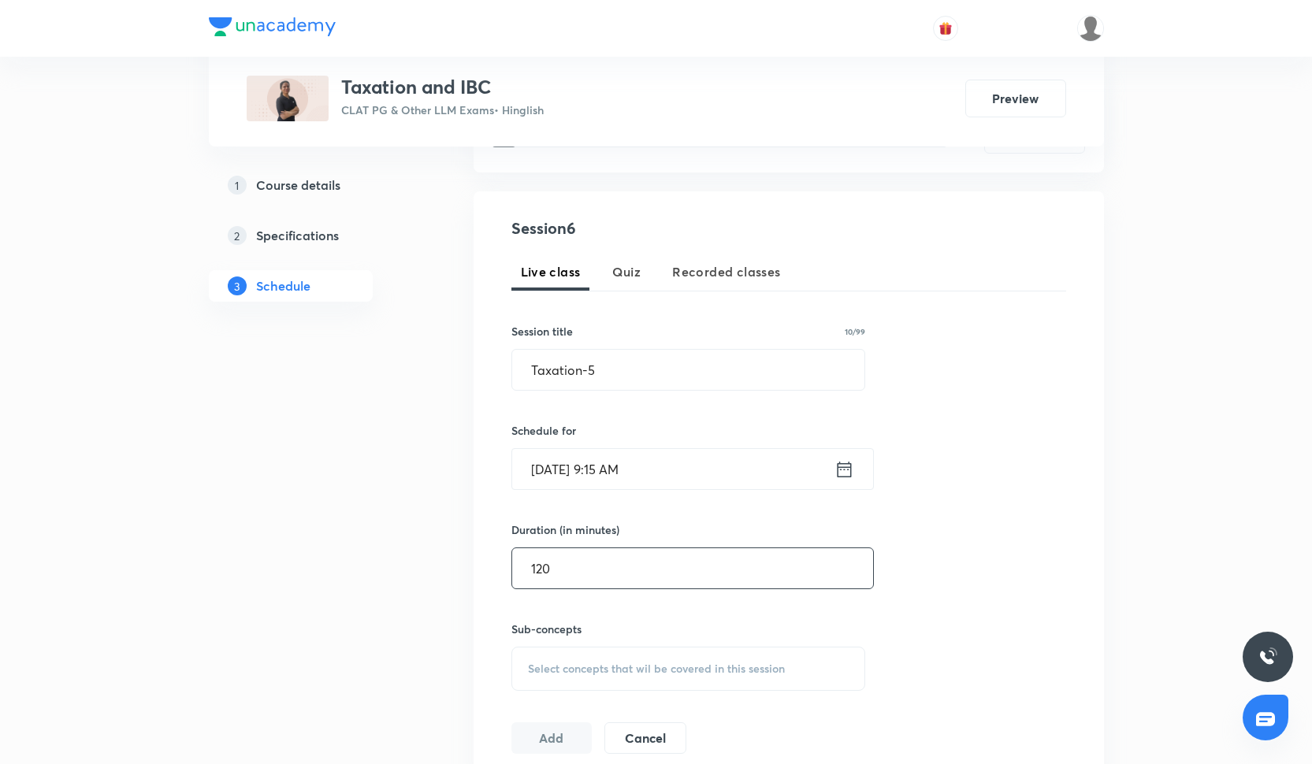
scroll to position [252, 0]
type input "120"
click at [605, 710] on div "Session 6 Live class Quiz Recorded classes Session title 10/99 Taxation-5 ​ Sch…" at bounding box center [788, 482] width 555 height 537
click at [605, 671] on span "Select concepts that wil be covered in this session" at bounding box center [656, 666] width 257 height 13
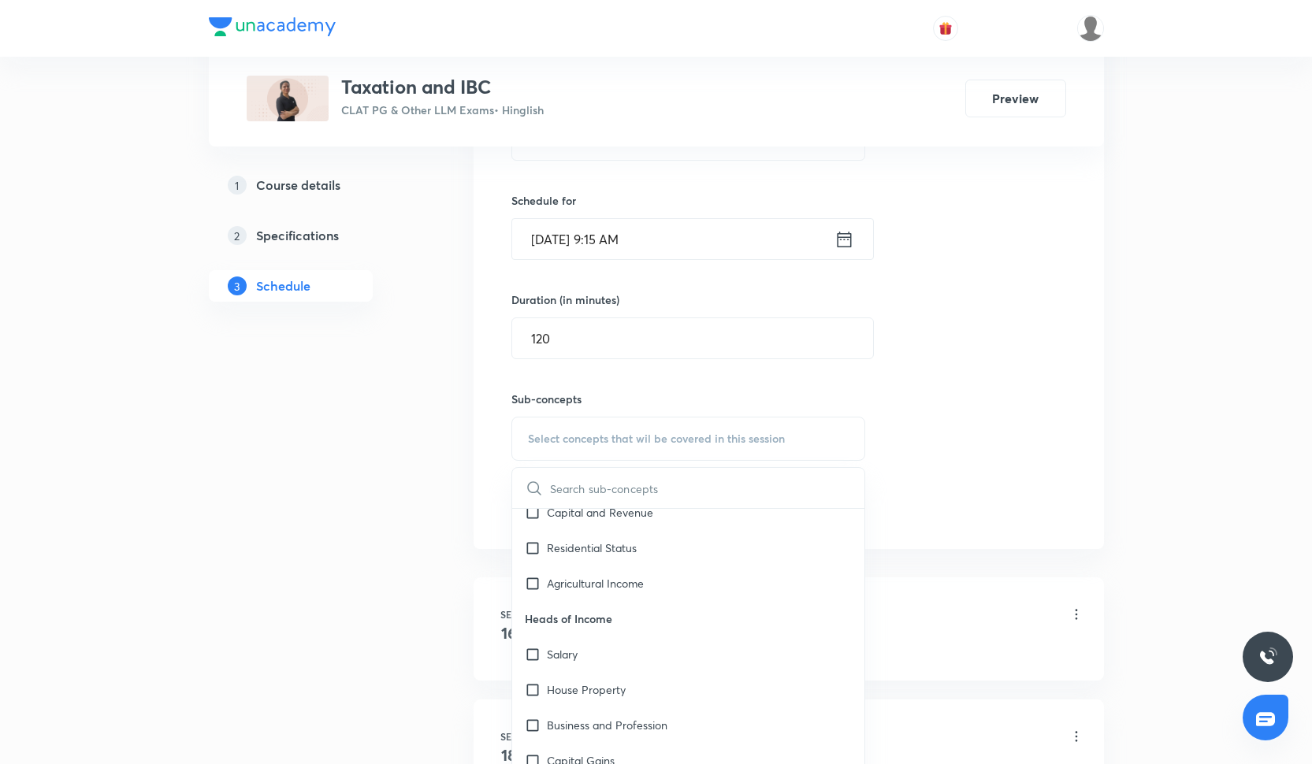
scroll to position [1459, 0]
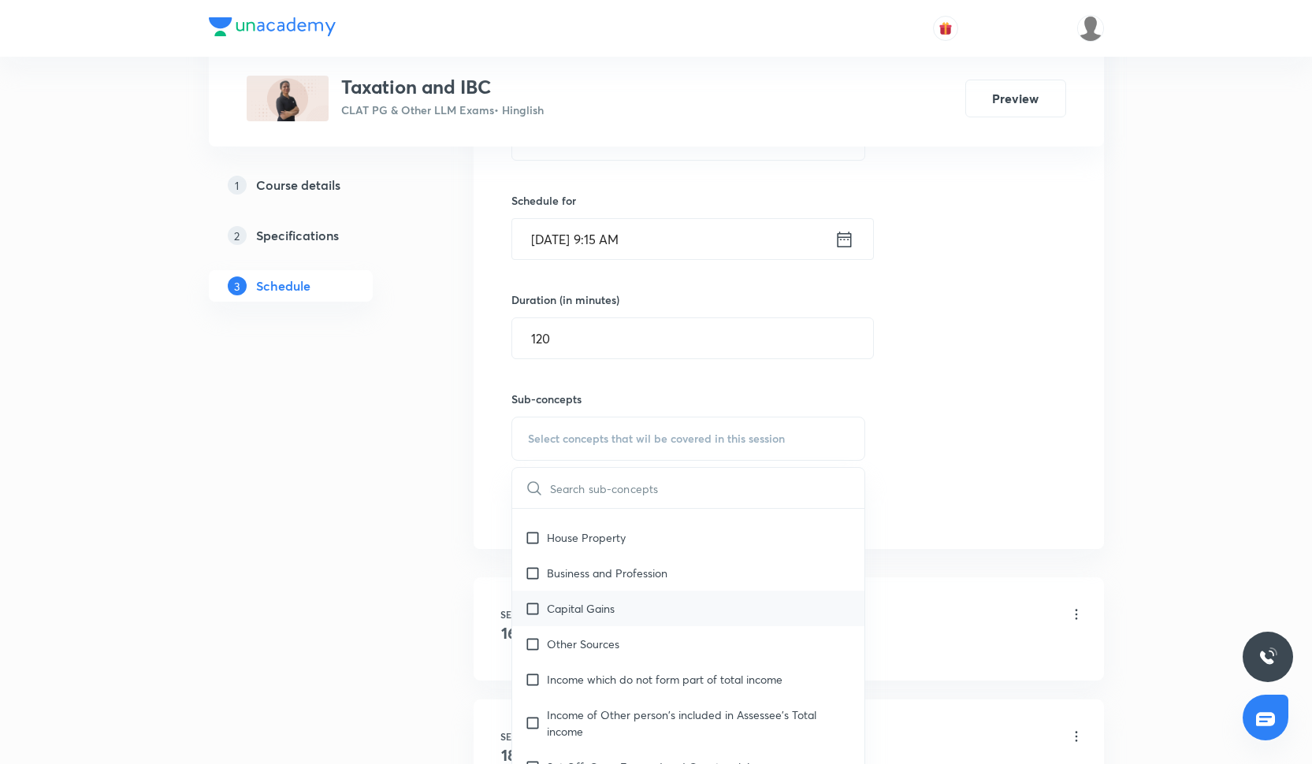
click at [597, 625] on div "Capital Gains" at bounding box center [688, 608] width 353 height 35
checkbox input "true"
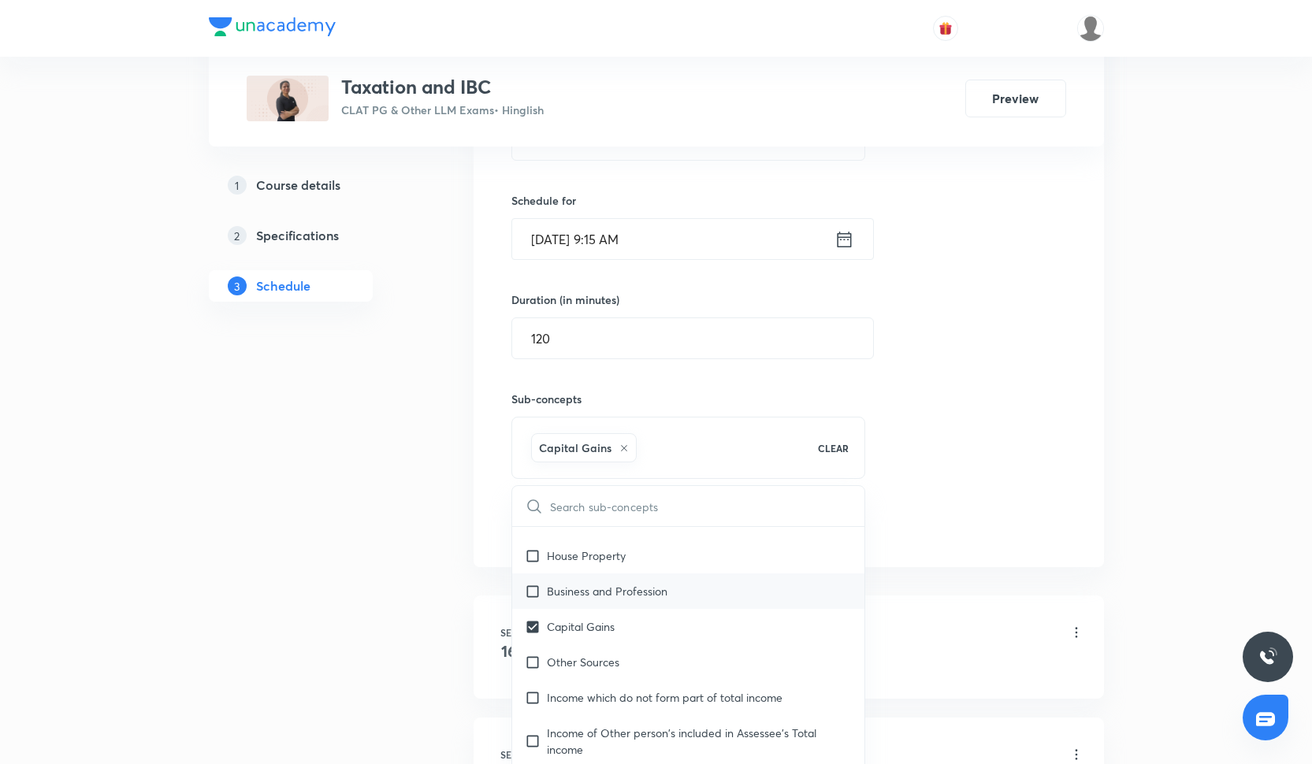
click at [597, 603] on div "Business and Profession" at bounding box center [688, 591] width 353 height 35
checkbox input "true"
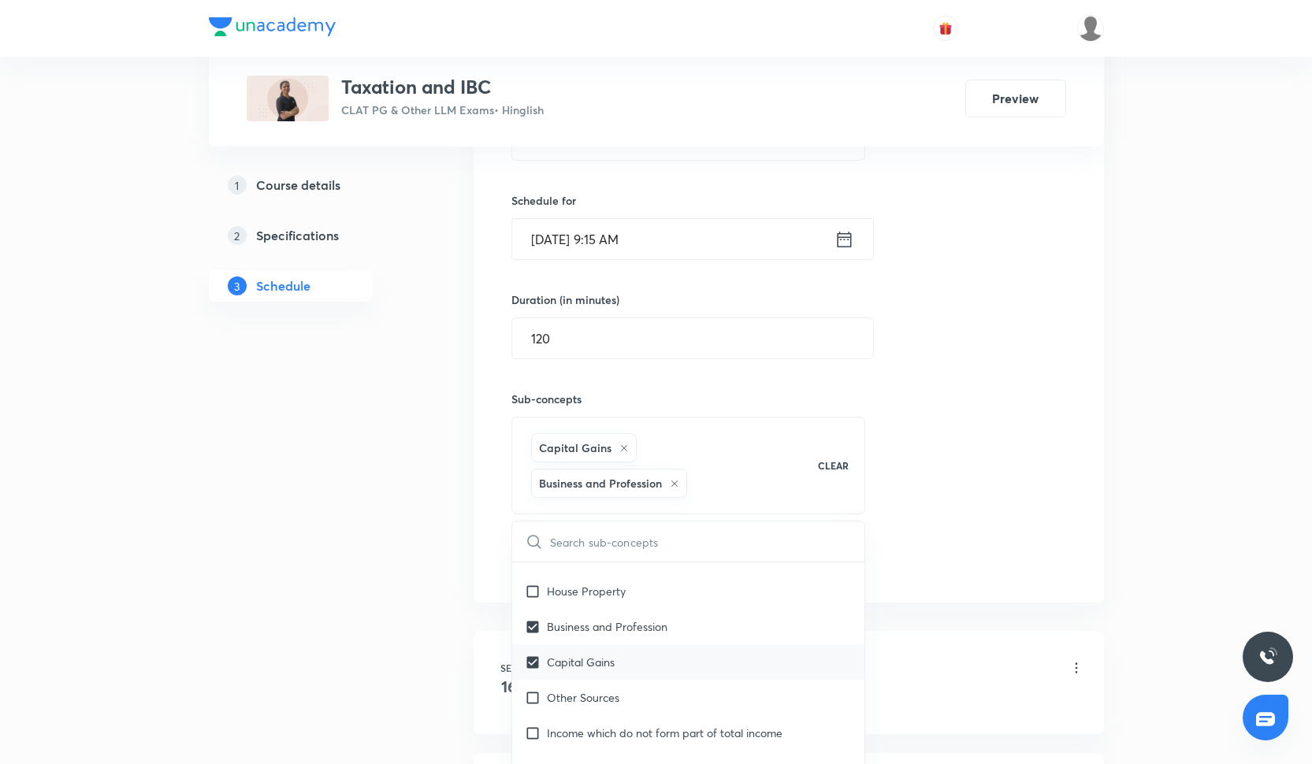
click at [601, 645] on div "Capital Gains" at bounding box center [688, 662] width 353 height 35
checkbox input "true"
checkbox input "false"
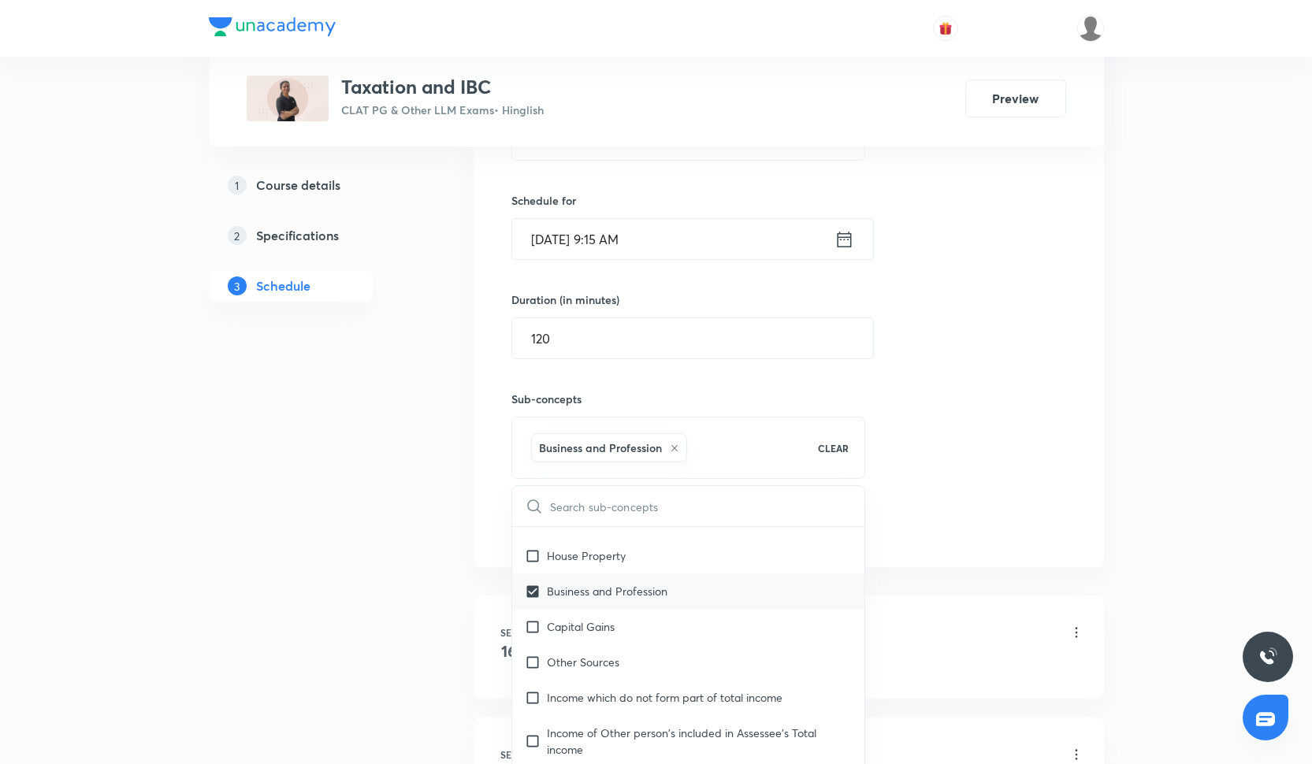
click at [601, 605] on div "Business and Profession" at bounding box center [688, 591] width 353 height 35
checkbox input "false"
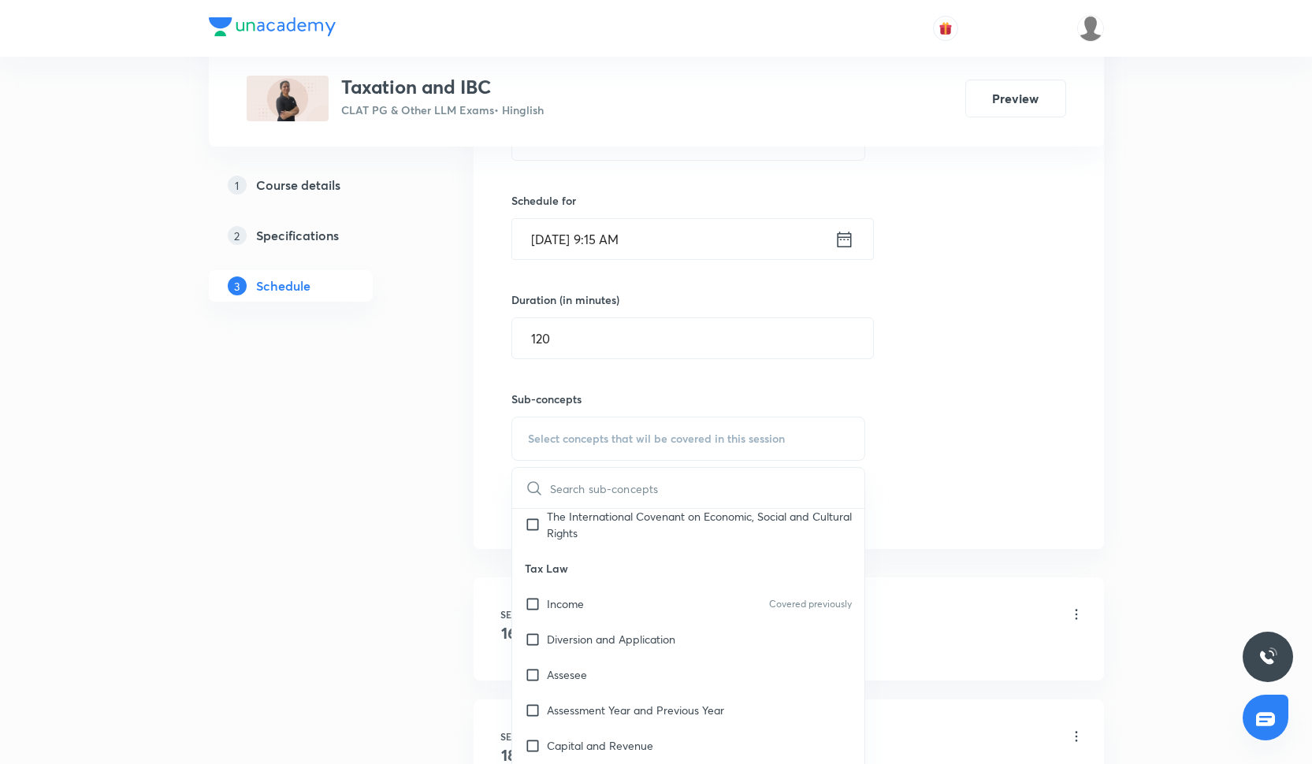
scroll to position [1060, 0]
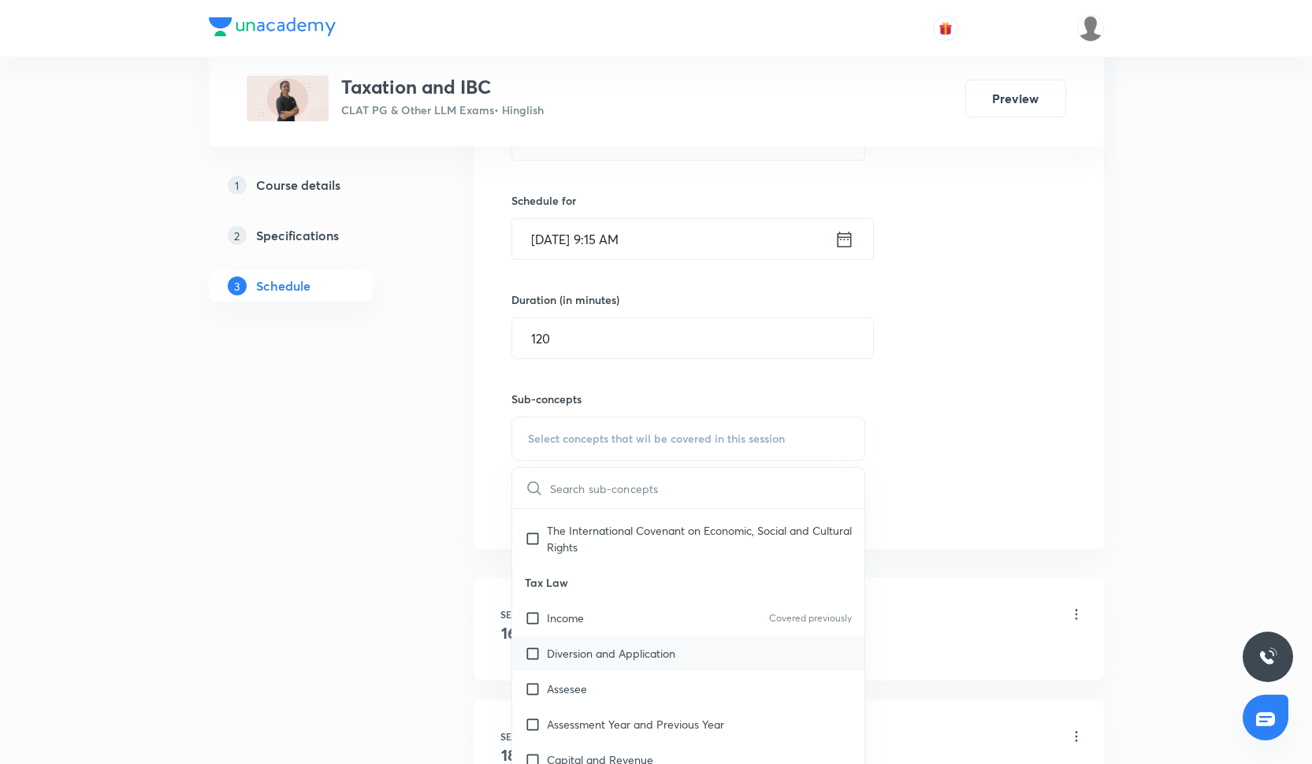
click at [615, 645] on div "Diversion and Application" at bounding box center [688, 653] width 353 height 35
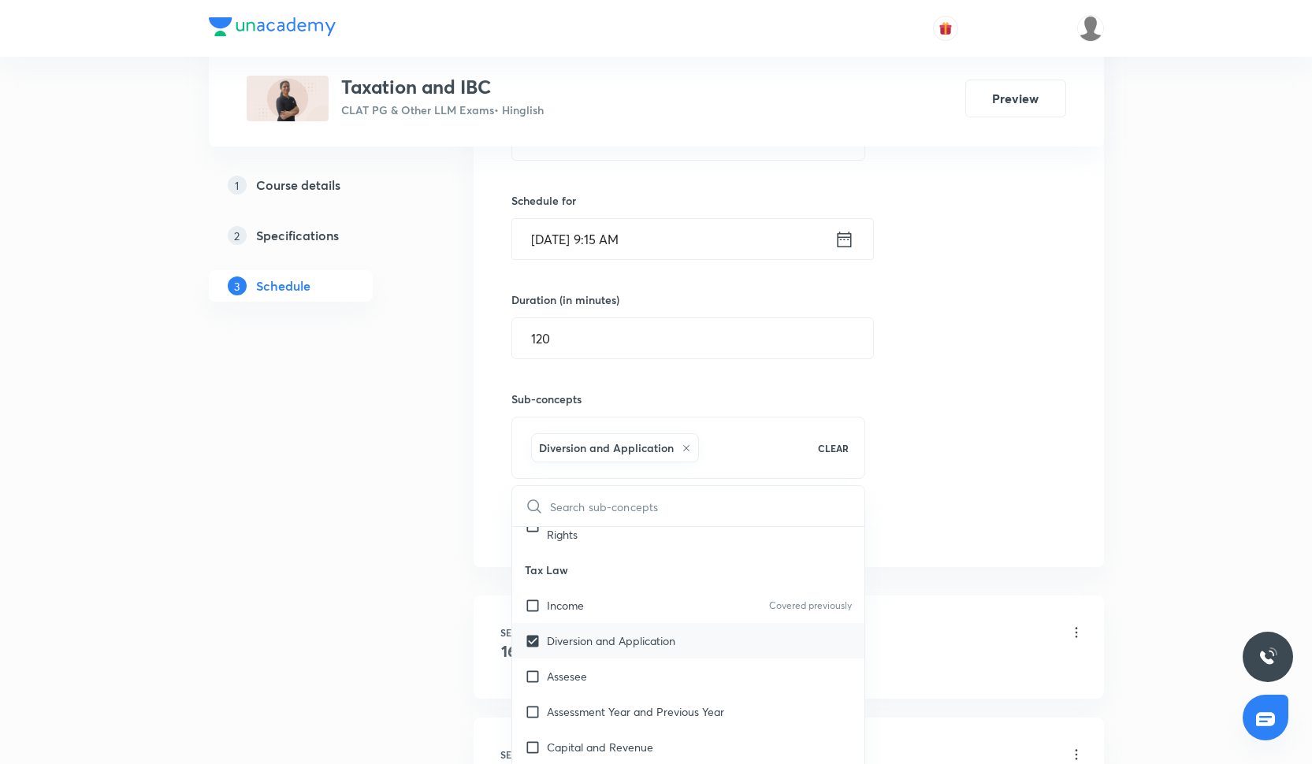
scroll to position [1095, 0]
click at [615, 675] on div "Assesee" at bounding box center [688, 672] width 353 height 35
checkbox input "true"
click at [650, 699] on div "Assessment Year and Previous Year" at bounding box center [688, 707] width 353 height 35
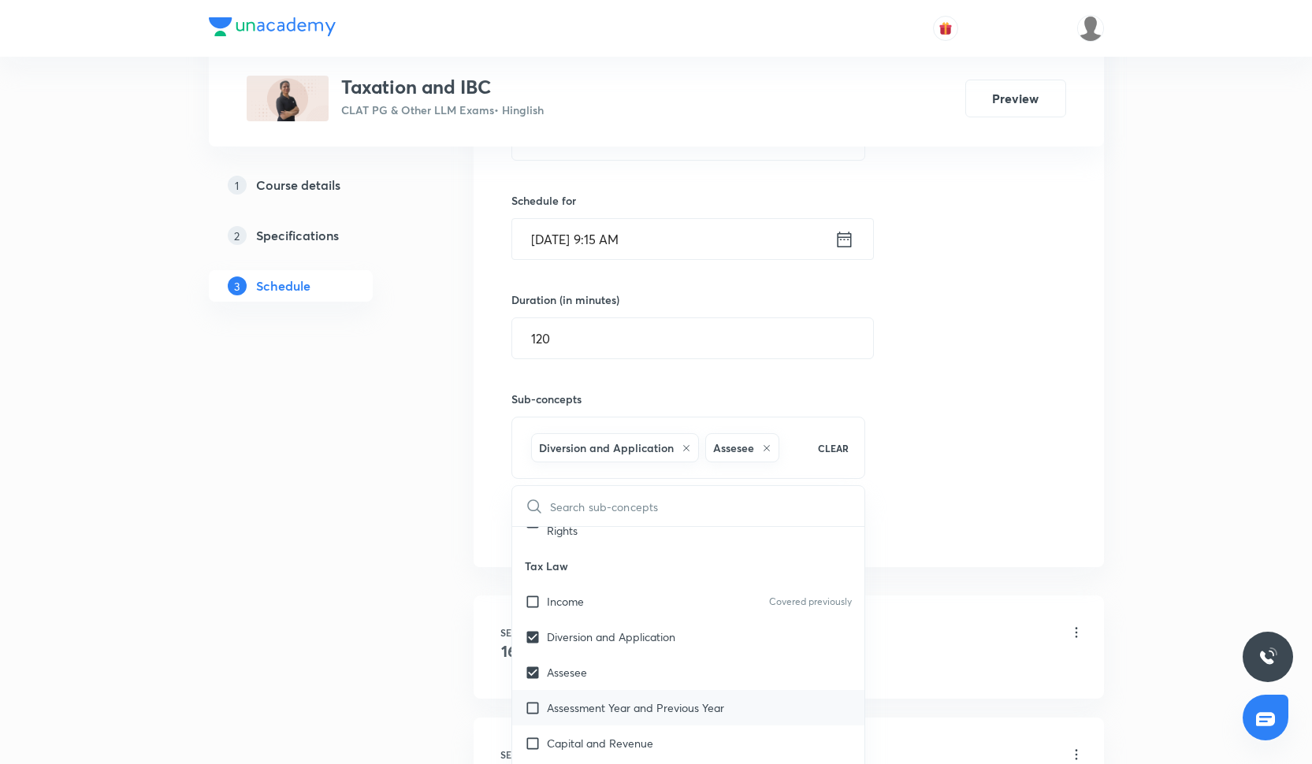
checkbox input "true"
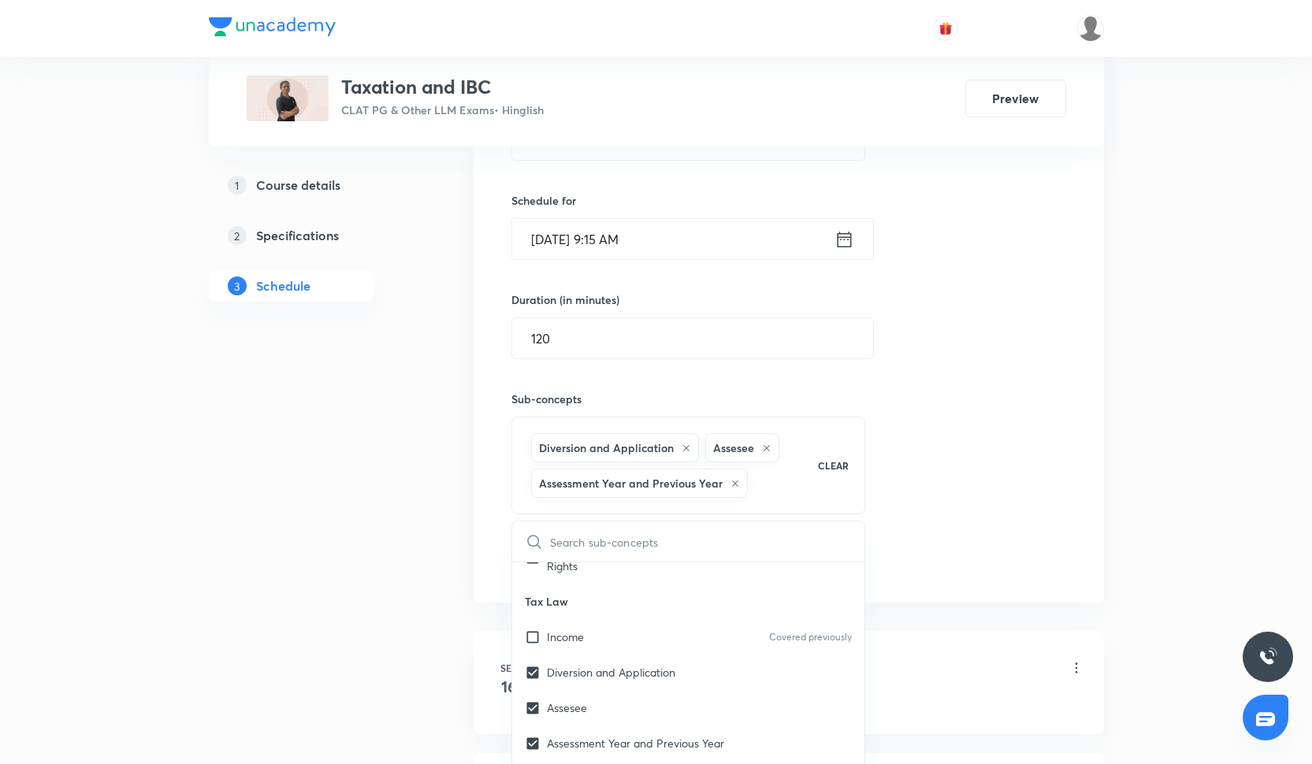
click at [1000, 492] on div "Session 6 Live class Quiz Recorded classes Session title 10/99 Taxation-5 ​ Sch…" at bounding box center [788, 282] width 555 height 591
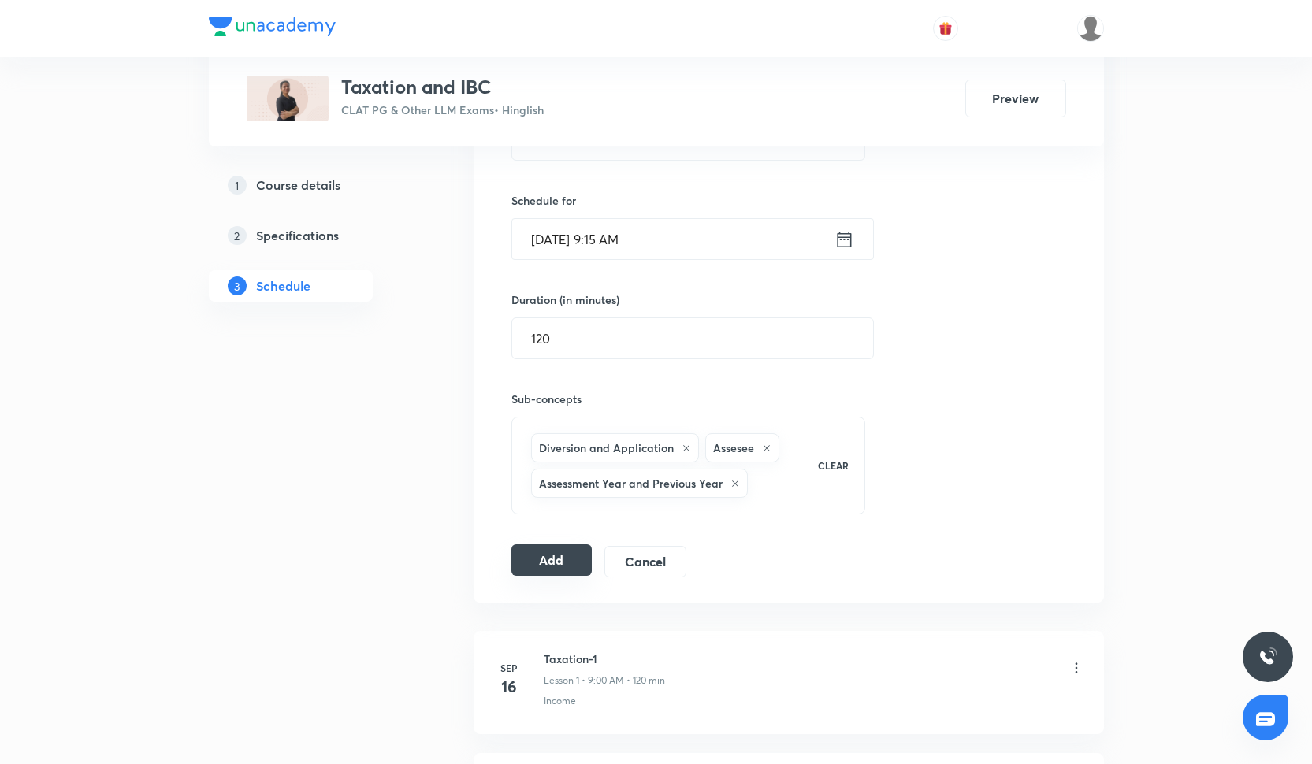
click at [523, 560] on button "Add" at bounding box center [551, 561] width 81 height 32
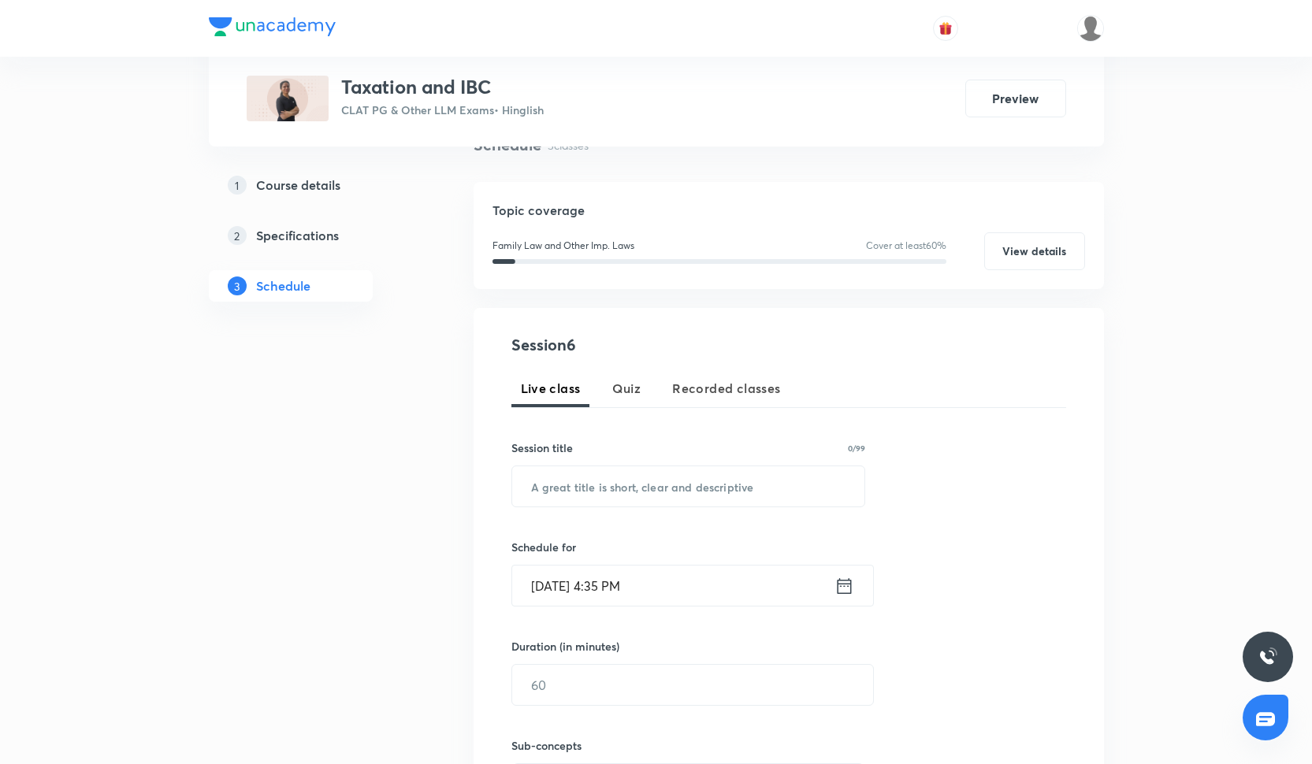
scroll to position [134, 0]
click at [648, 498] on input "text" at bounding box center [688, 486] width 353 height 40
paste input "Taxation-5"
click at [648, 498] on input "Taxation-5" at bounding box center [688, 486] width 353 height 40
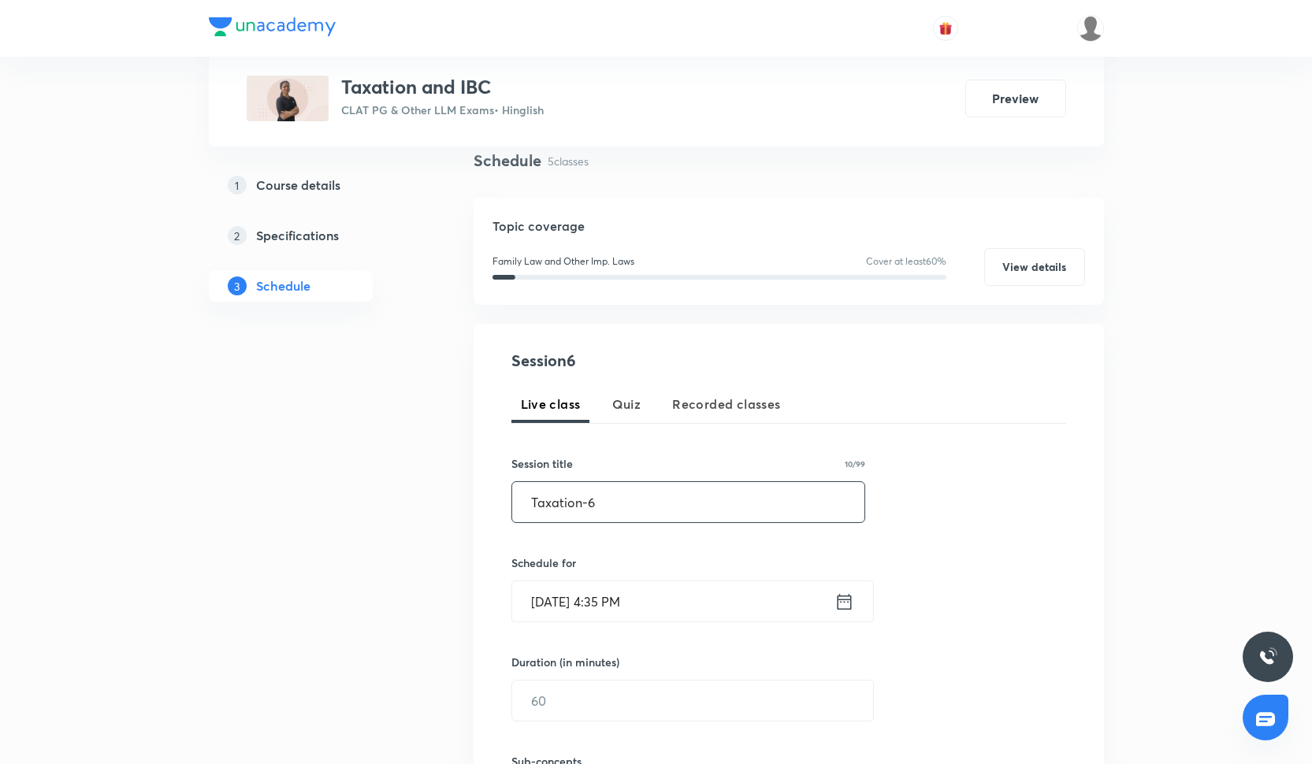
scroll to position [121, 0]
type input "Taxation-6"
click at [601, 598] on input "[DATE] 4:35 PM" at bounding box center [673, 598] width 322 height 40
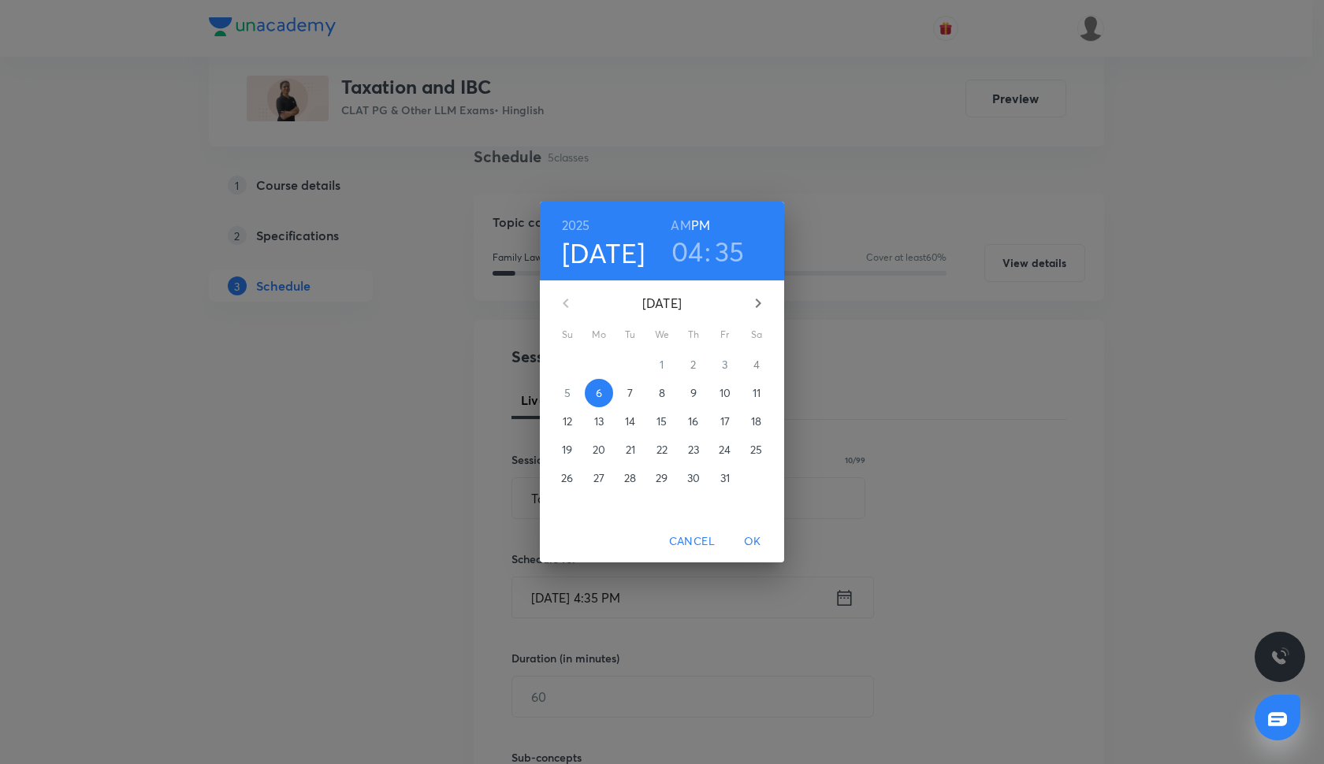
click at [631, 392] on p "7" at bounding box center [630, 393] width 6 height 16
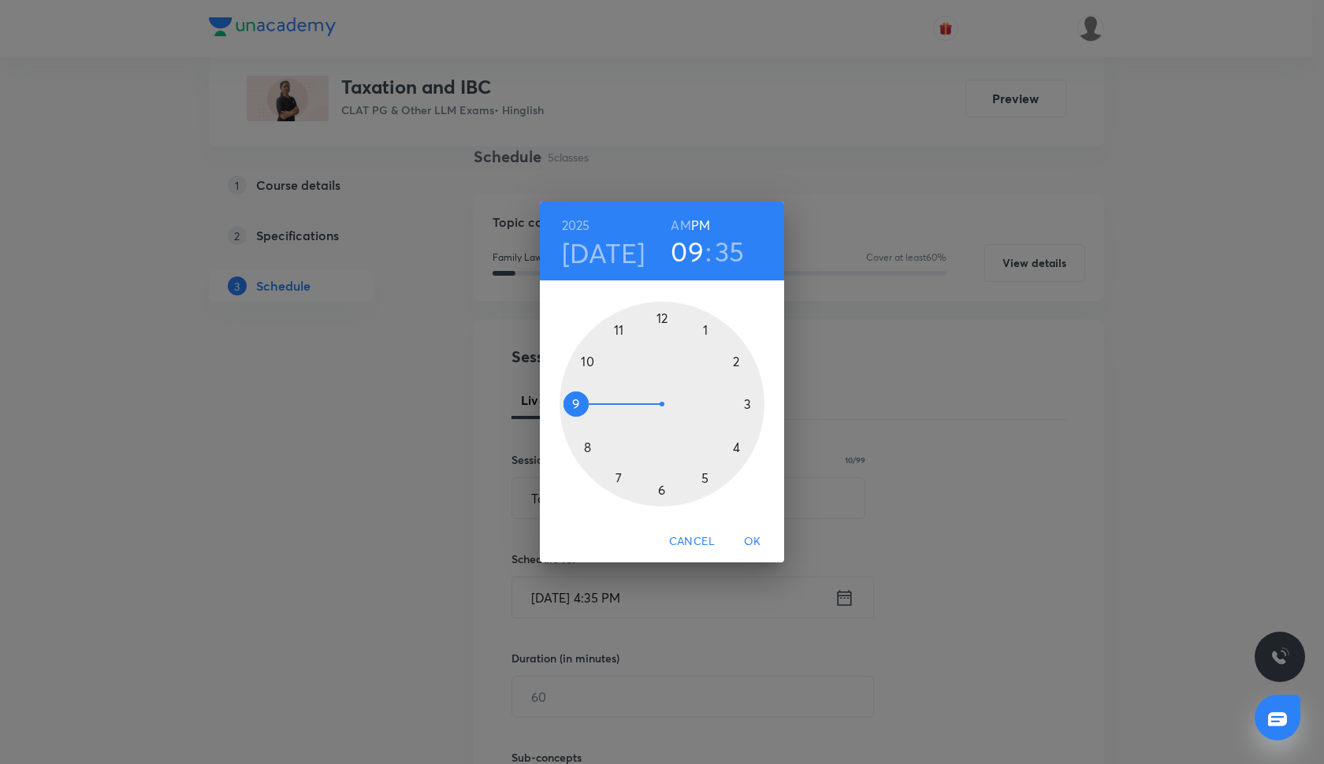
click at [577, 402] on div at bounding box center [662, 404] width 205 height 205
click at [750, 405] on div at bounding box center [662, 404] width 205 height 205
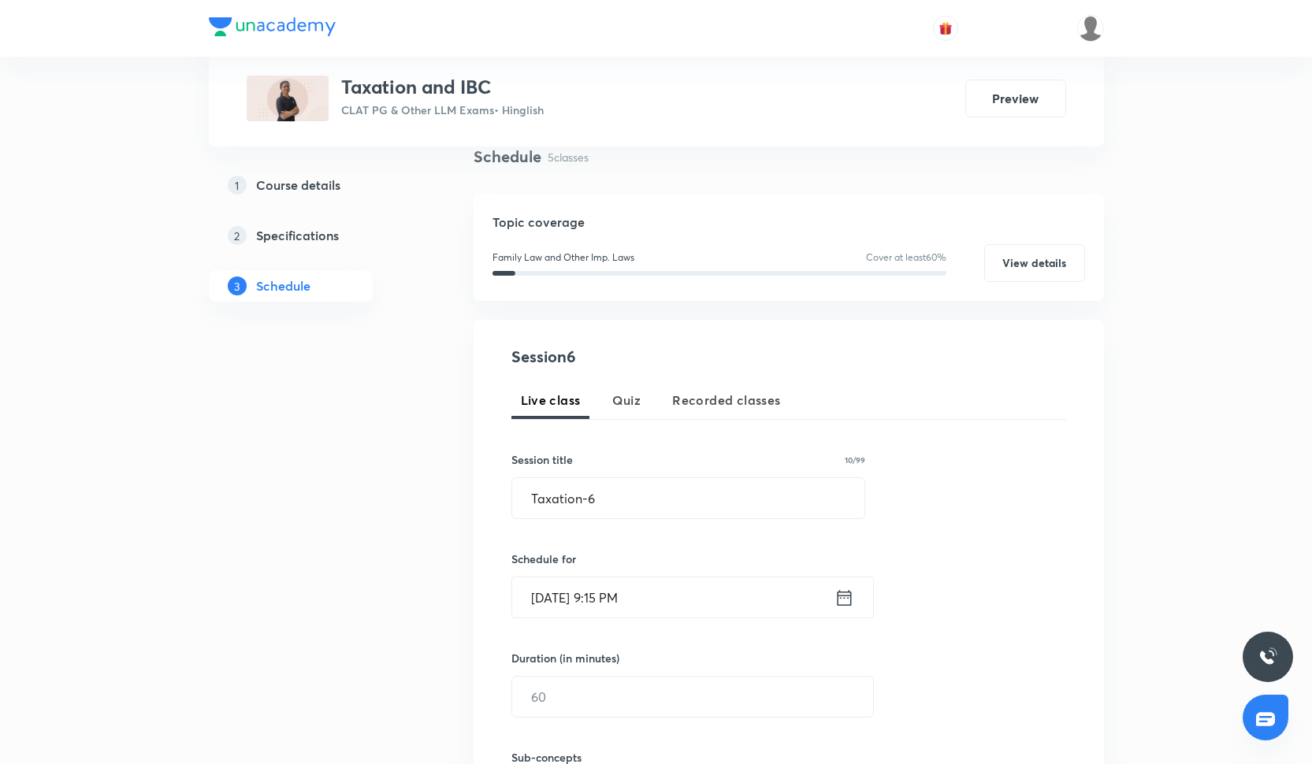
click at [614, 602] on input "[DATE] 9:15 PM" at bounding box center [673, 598] width 322 height 40
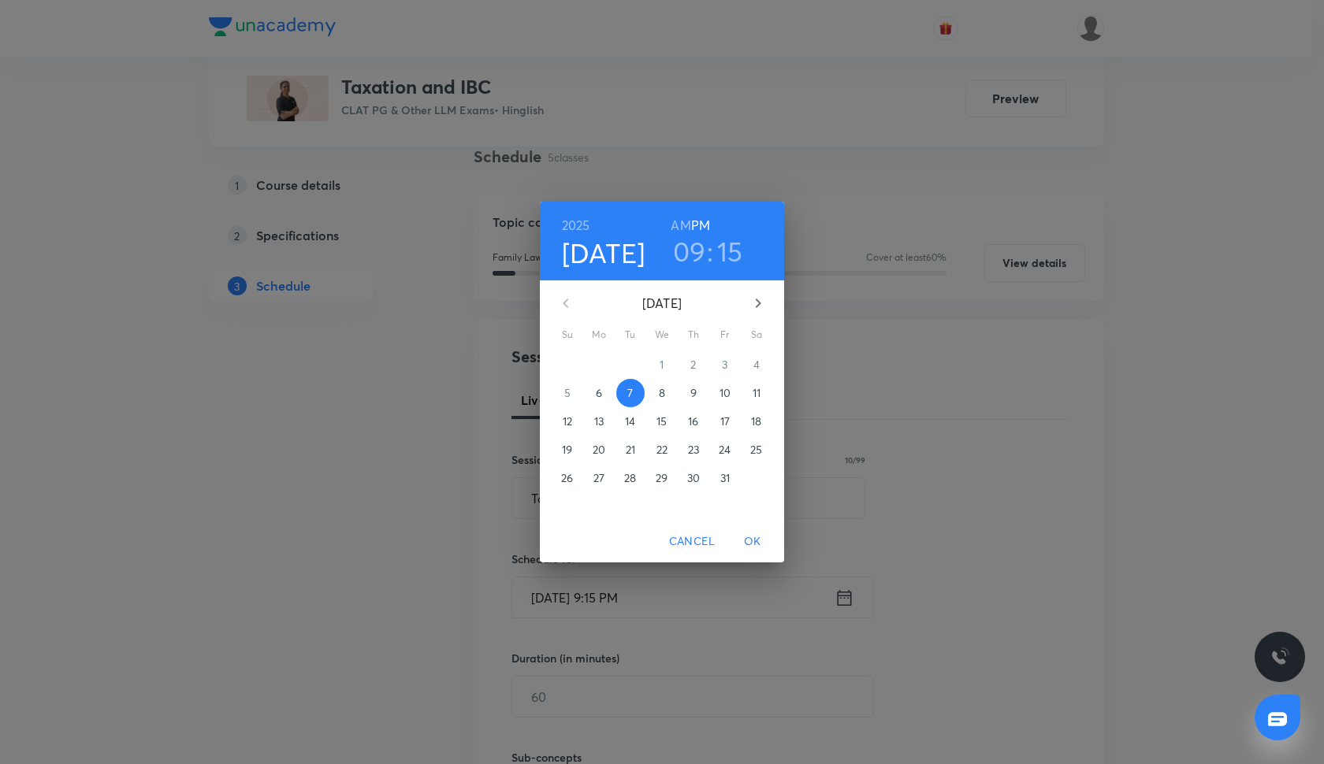
click at [682, 221] on h6 "AM" at bounding box center [681, 225] width 20 height 22
click at [753, 543] on span "OK" at bounding box center [753, 542] width 38 height 20
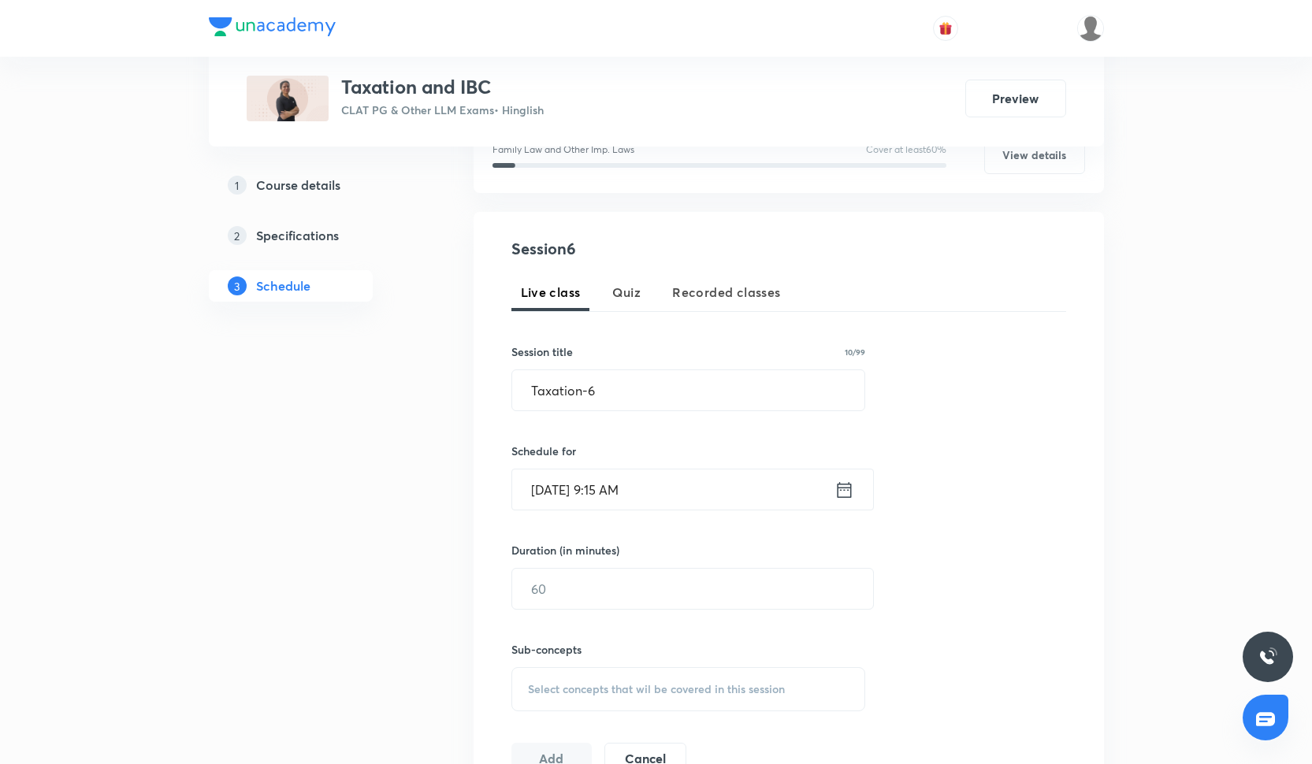
scroll to position [257, 0]
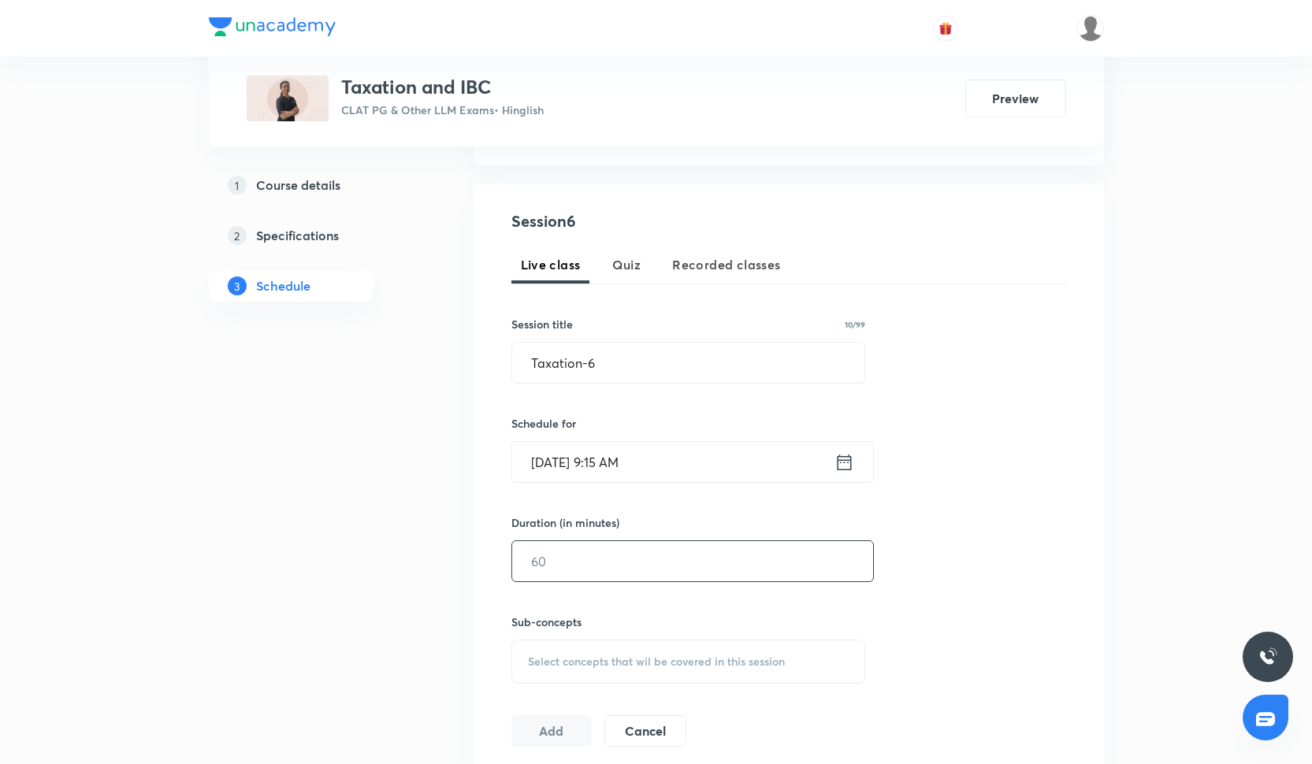
click at [630, 566] on input "text" at bounding box center [692, 561] width 361 height 40
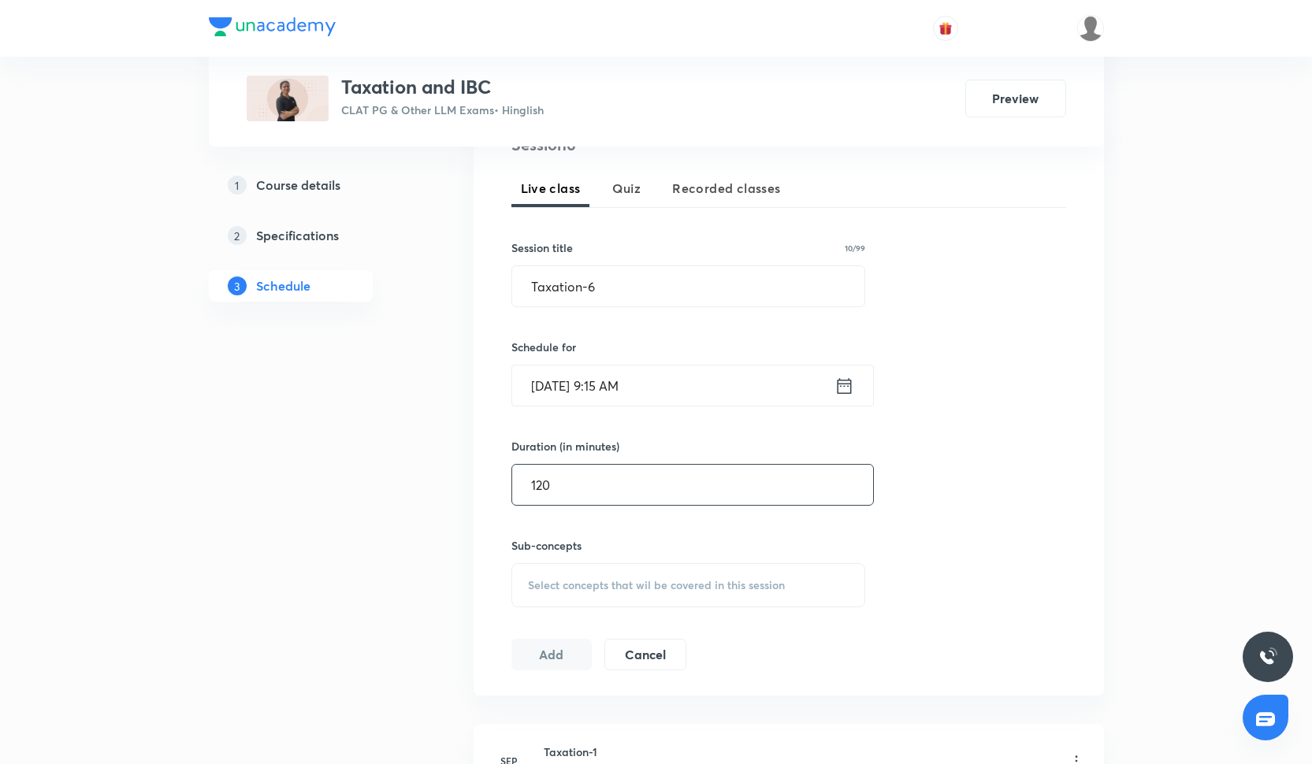
scroll to position [340, 0]
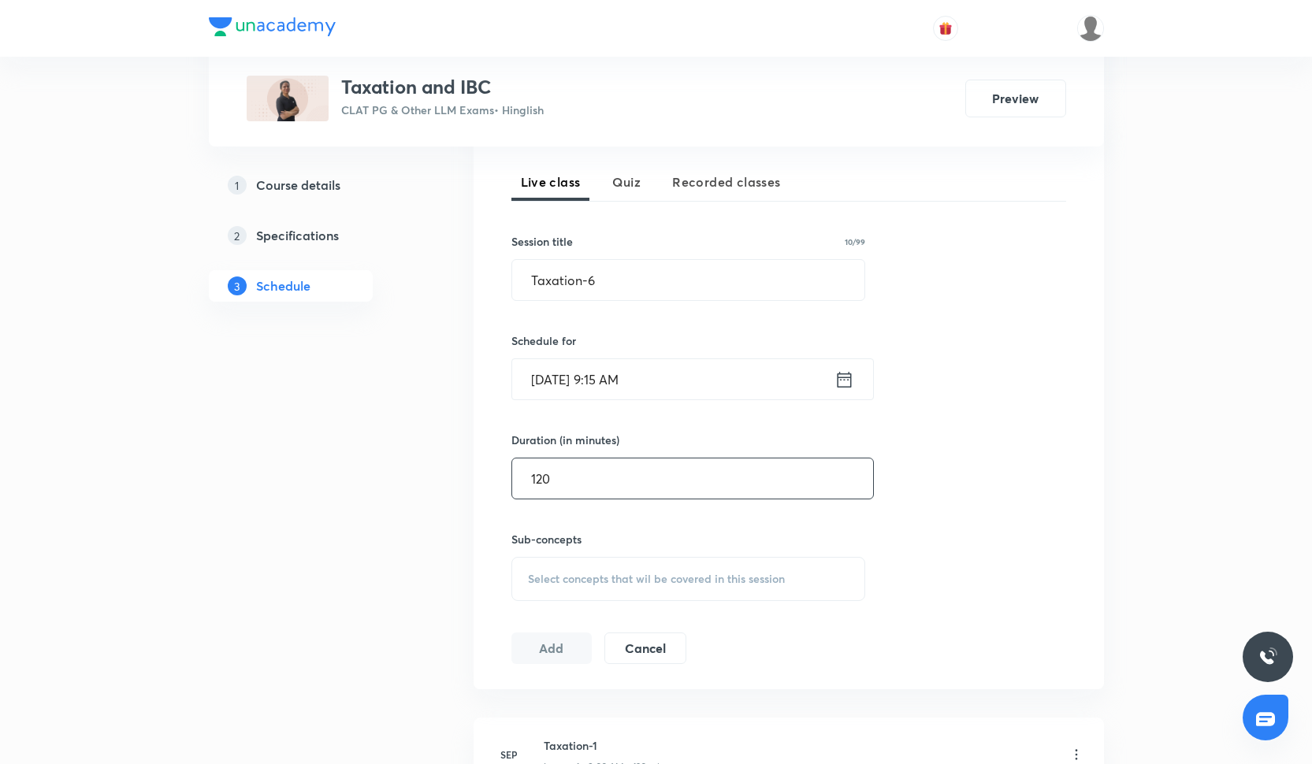
type input "120"
click at [588, 556] on div "Sub-concepts Select concepts that wil be covered in this session" at bounding box center [688, 566] width 355 height 70
click at [588, 569] on div "Select concepts that wil be covered in this session" at bounding box center [688, 579] width 355 height 44
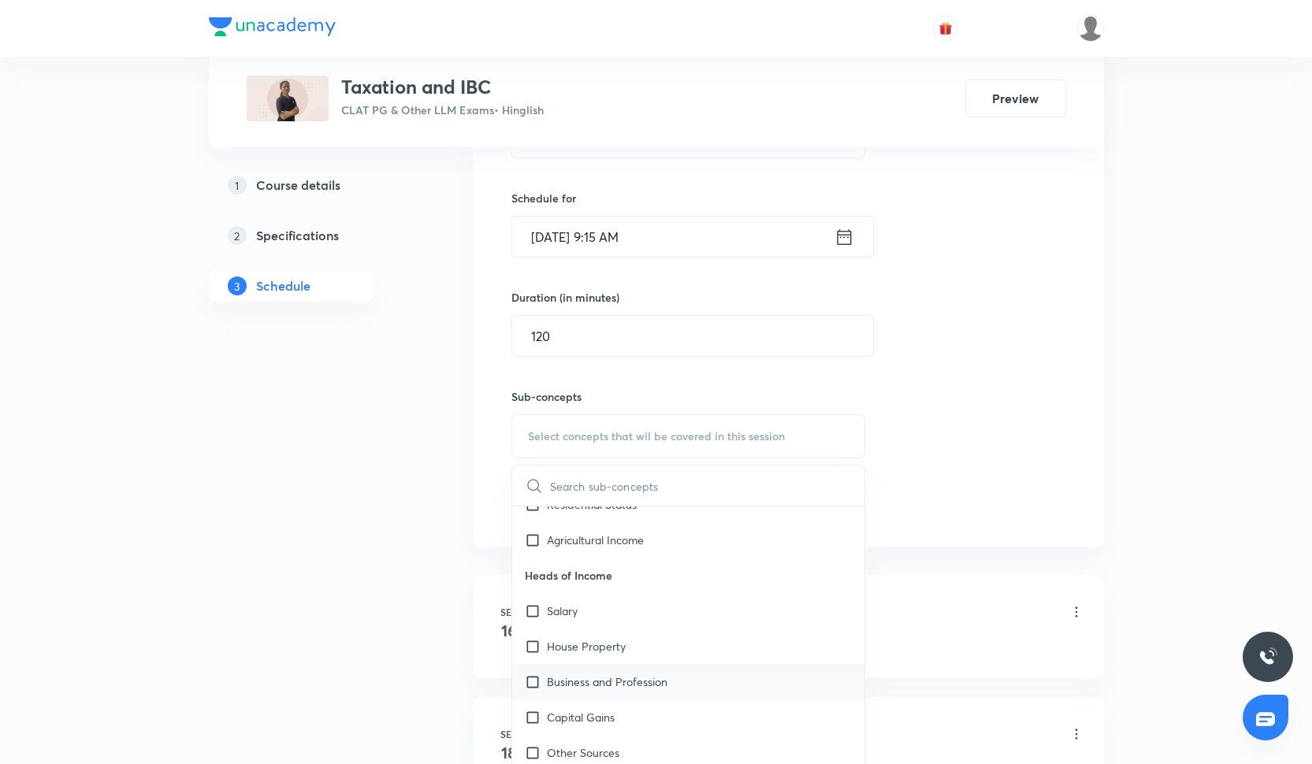
scroll to position [1347, 0]
click at [589, 649] on p "House Property" at bounding box center [586, 648] width 79 height 17
checkbox input "true"
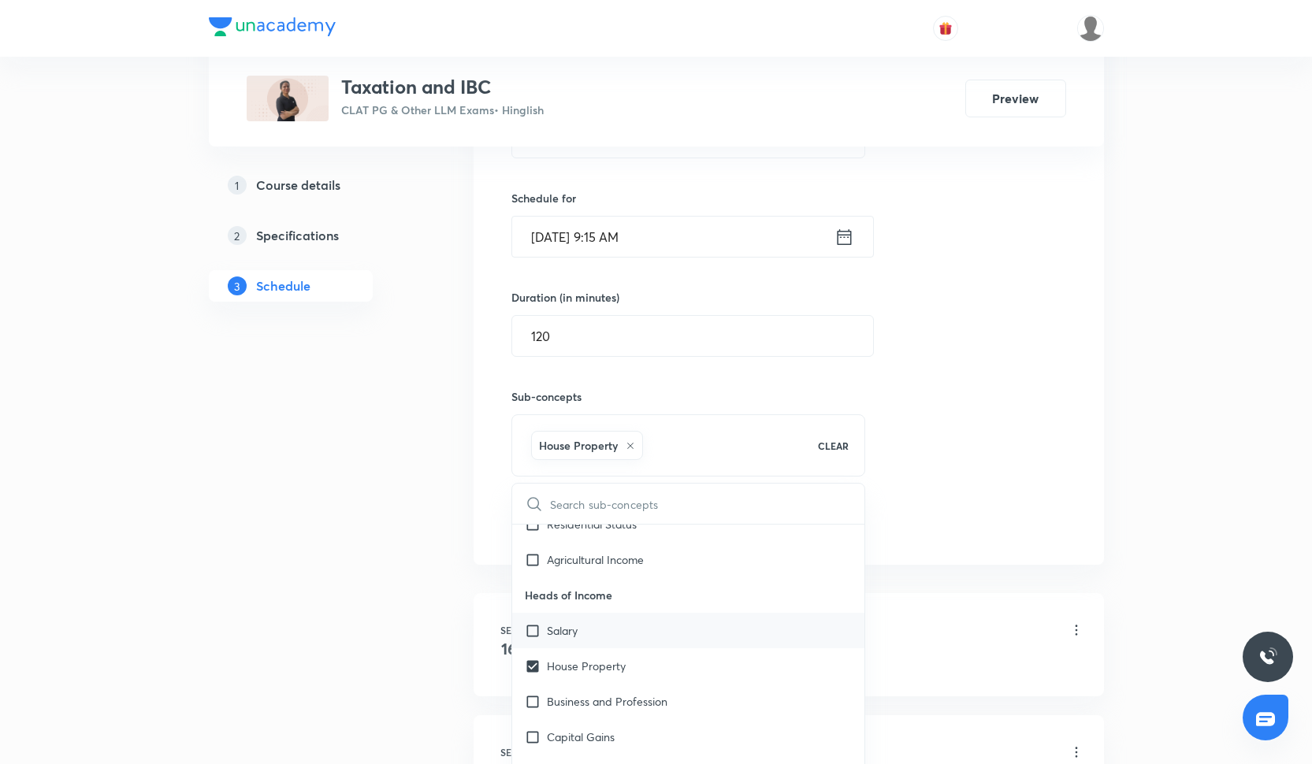
click at [589, 626] on div "Salary" at bounding box center [688, 630] width 353 height 35
checkbox input "true"
click at [974, 422] on div "Session 6 Live class Quiz Recorded classes Session title 10/99 Taxation-6 ​ Sch…" at bounding box center [788, 262] width 555 height 556
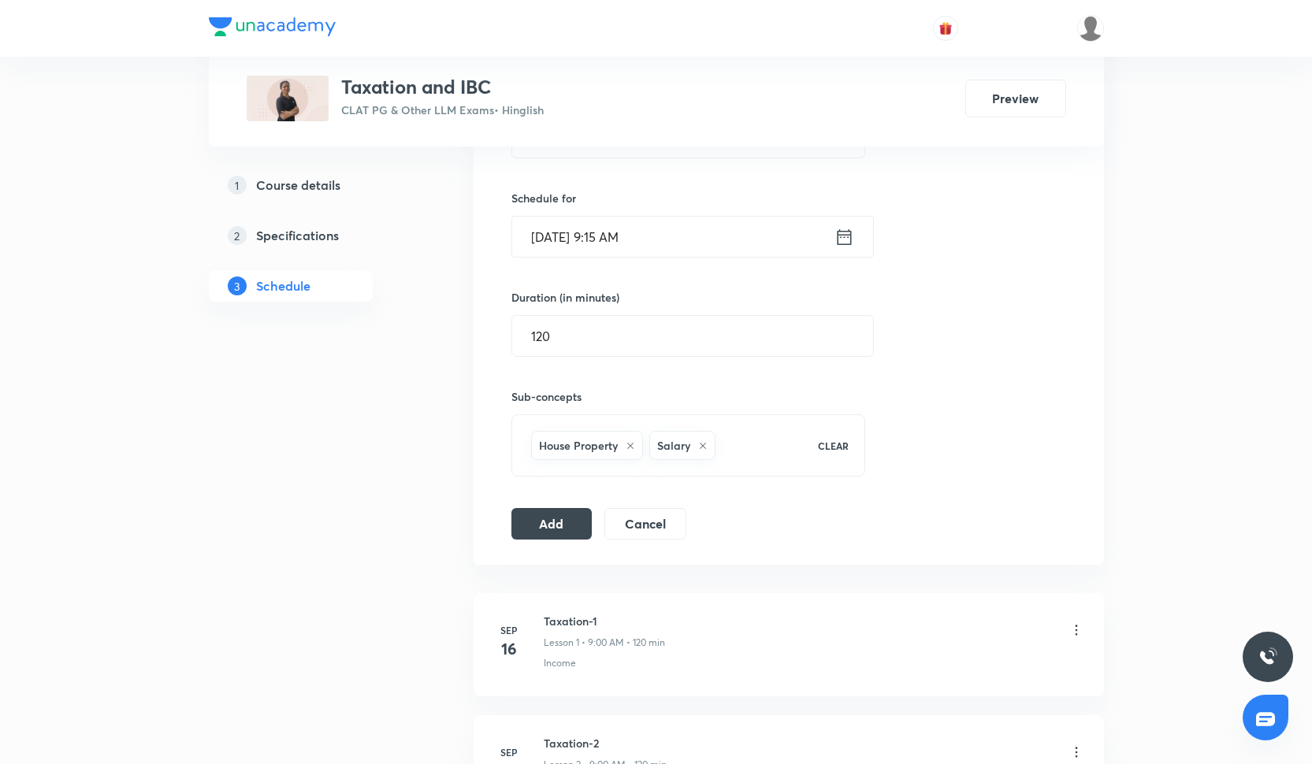
click at [554, 545] on div "Session 6 Live class Quiz Recorded classes Session title 10/99 Taxation-6 ​ Sch…" at bounding box center [789, 262] width 630 height 606
click at [554, 539] on div "Add Cancel" at bounding box center [605, 524] width 188 height 32
click at [562, 527] on button "Add" at bounding box center [551, 523] width 81 height 32
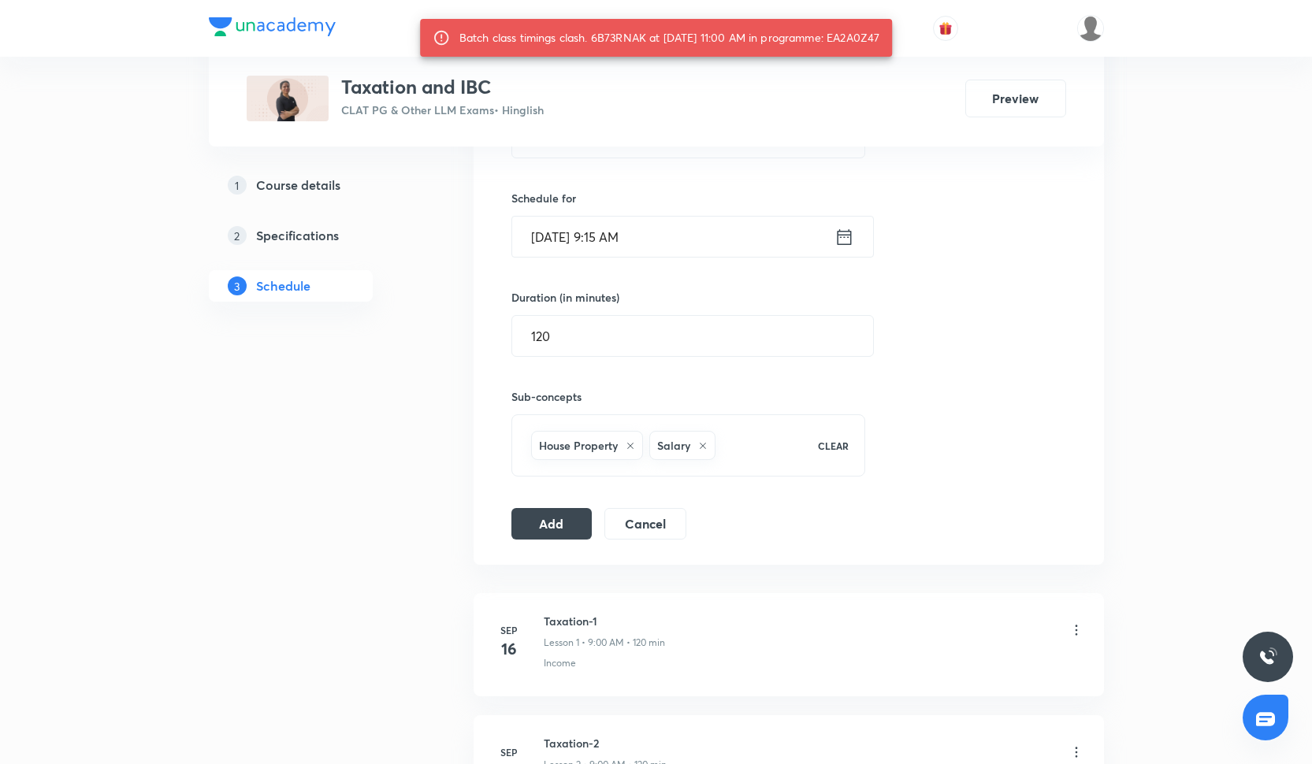
drag, startPoint x: 843, startPoint y: 39, endPoint x: 898, endPoint y: 36, distance: 54.4
click at [893, 36] on div "Batch class timings clash. 6B73RNAK at [DATE] 11:00 AM in programme: EA2A0Z47" at bounding box center [656, 38] width 473 height 38
copy div "EA2A0Z47"
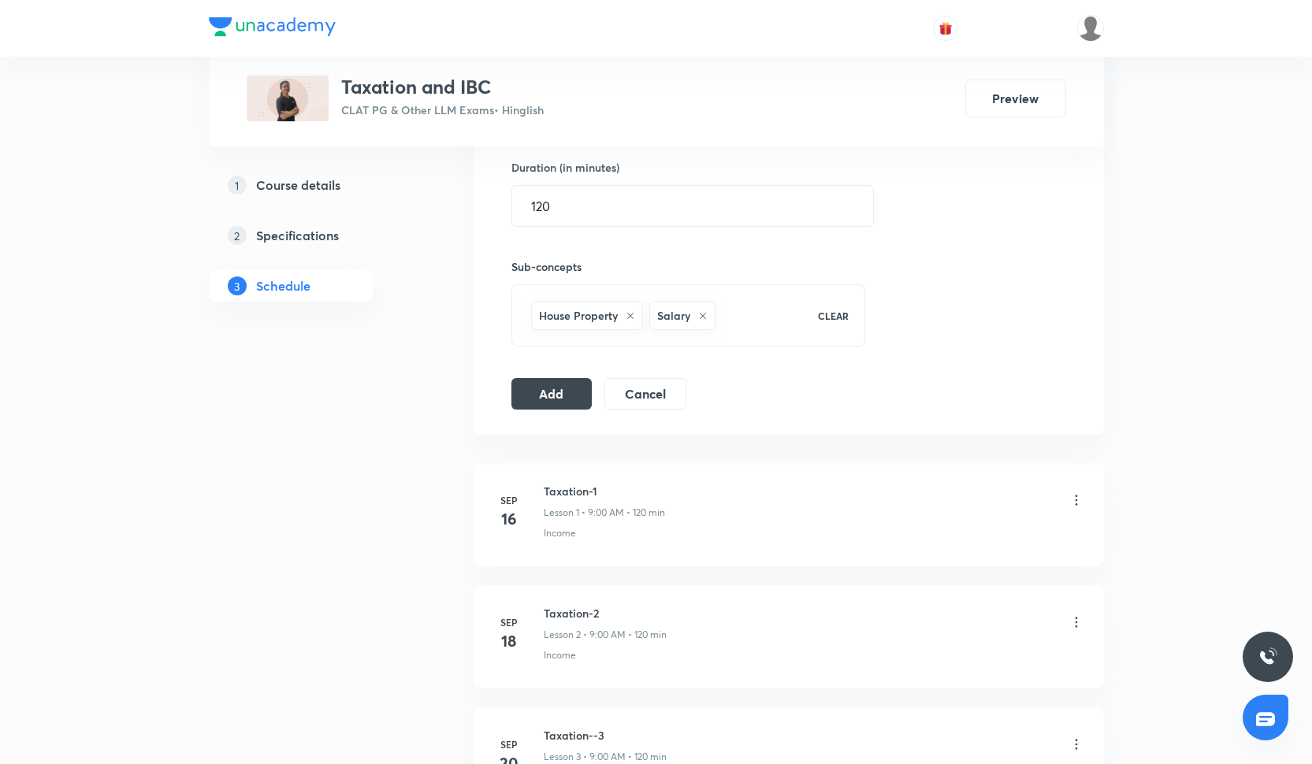
scroll to position [596, 0]
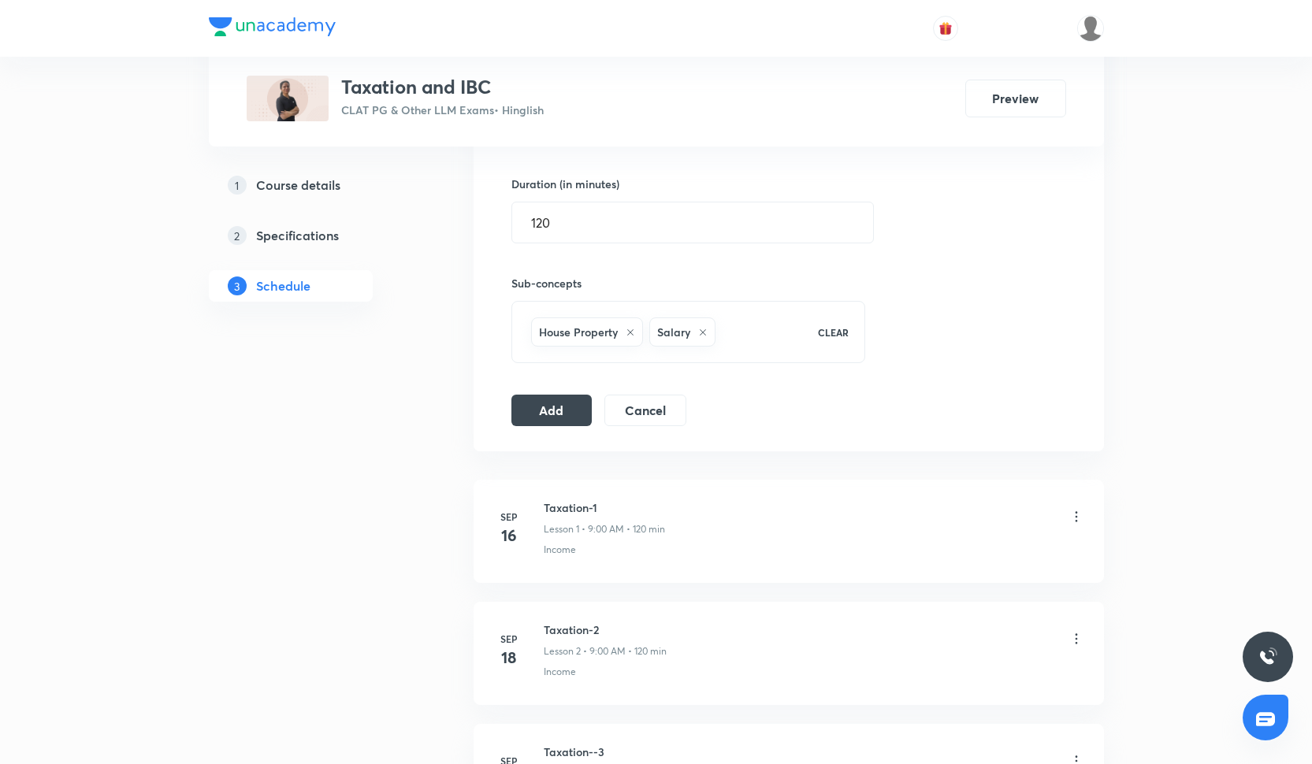
click at [596, 417] on div "Add Cancel" at bounding box center [605, 411] width 188 height 32
click at [583, 413] on button "Add" at bounding box center [551, 409] width 81 height 32
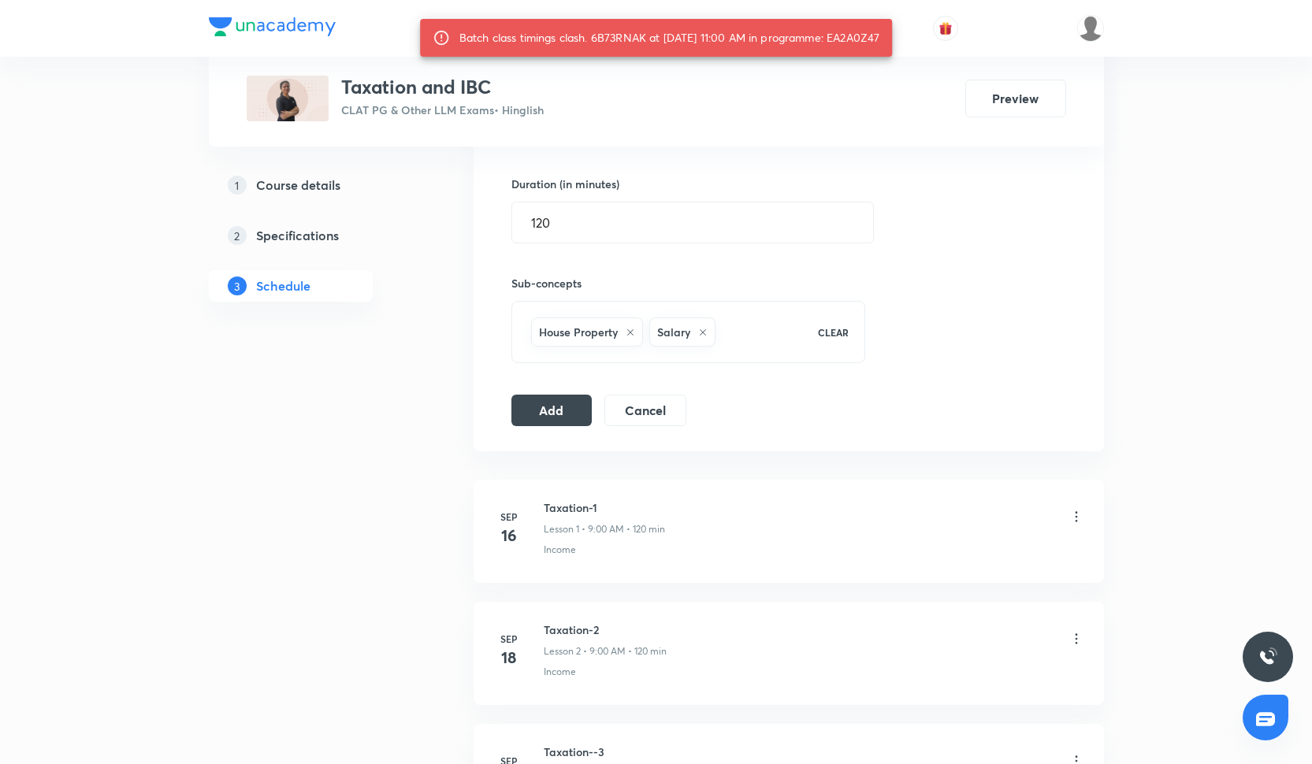
click at [874, 40] on div "Batch class timings clash. 6B73RNAK at [DATE] 11:00 AM in programme: EA2A0Z47" at bounding box center [669, 38] width 421 height 28
copy div "EA2A0Z47"
click at [555, 235] on input "120" at bounding box center [692, 223] width 361 height 40
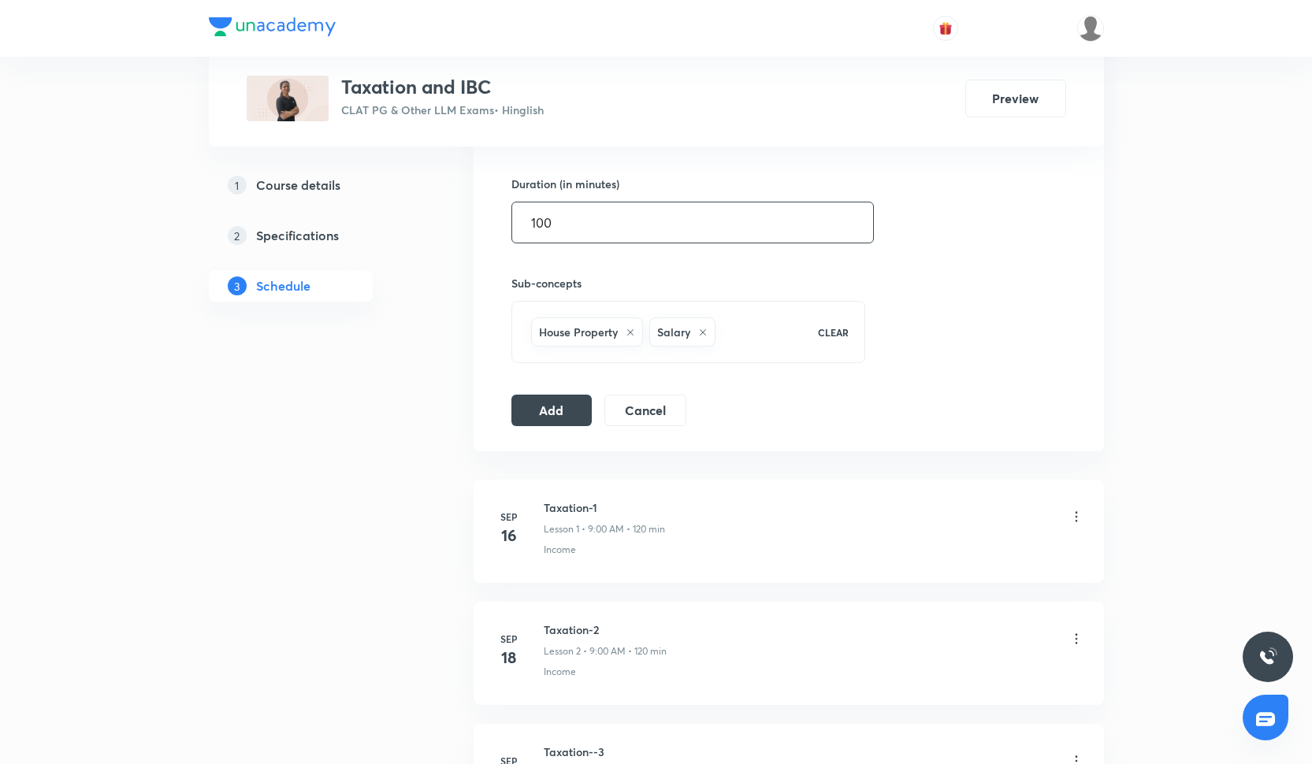
type input "100"
click at [567, 390] on div "Session 6 Live class Quiz Recorded classes Session title 10/99 Taxation-6 ​ Sch…" at bounding box center [788, 149] width 555 height 556
click at [567, 408] on button "Add" at bounding box center [551, 409] width 81 height 32
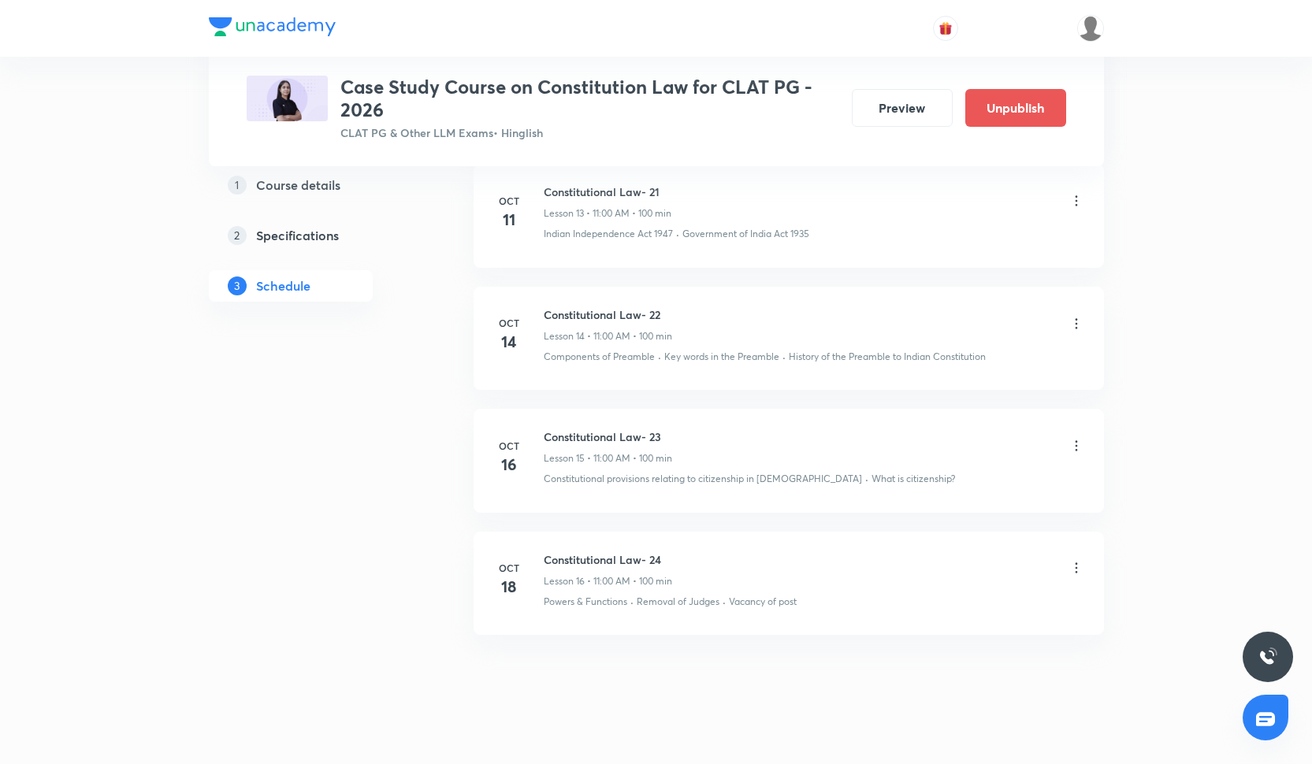
scroll to position [2366, 0]
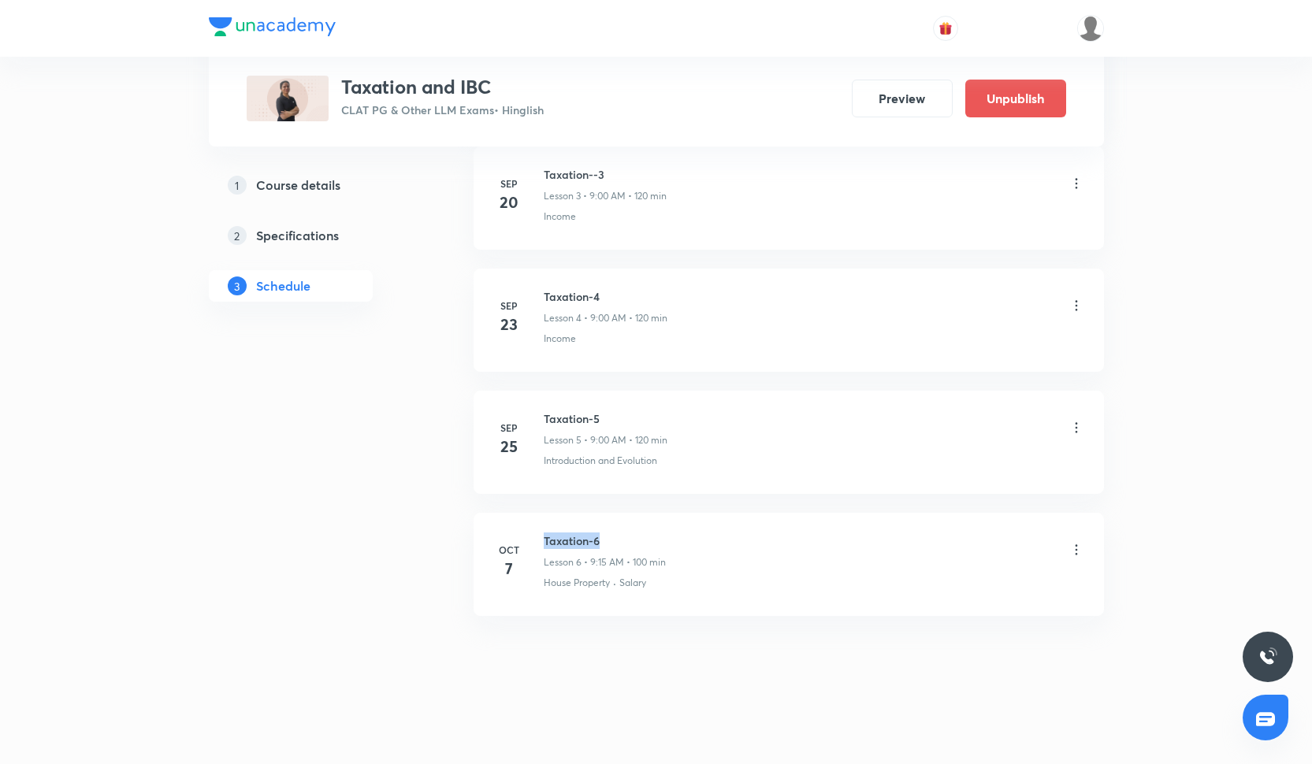
drag, startPoint x: 543, startPoint y: 538, endPoint x: 601, endPoint y: 540, distance: 58.3
click at [601, 540] on h6 "Taxation-6" at bounding box center [605, 541] width 122 height 17
copy h6 "Taxation-6"
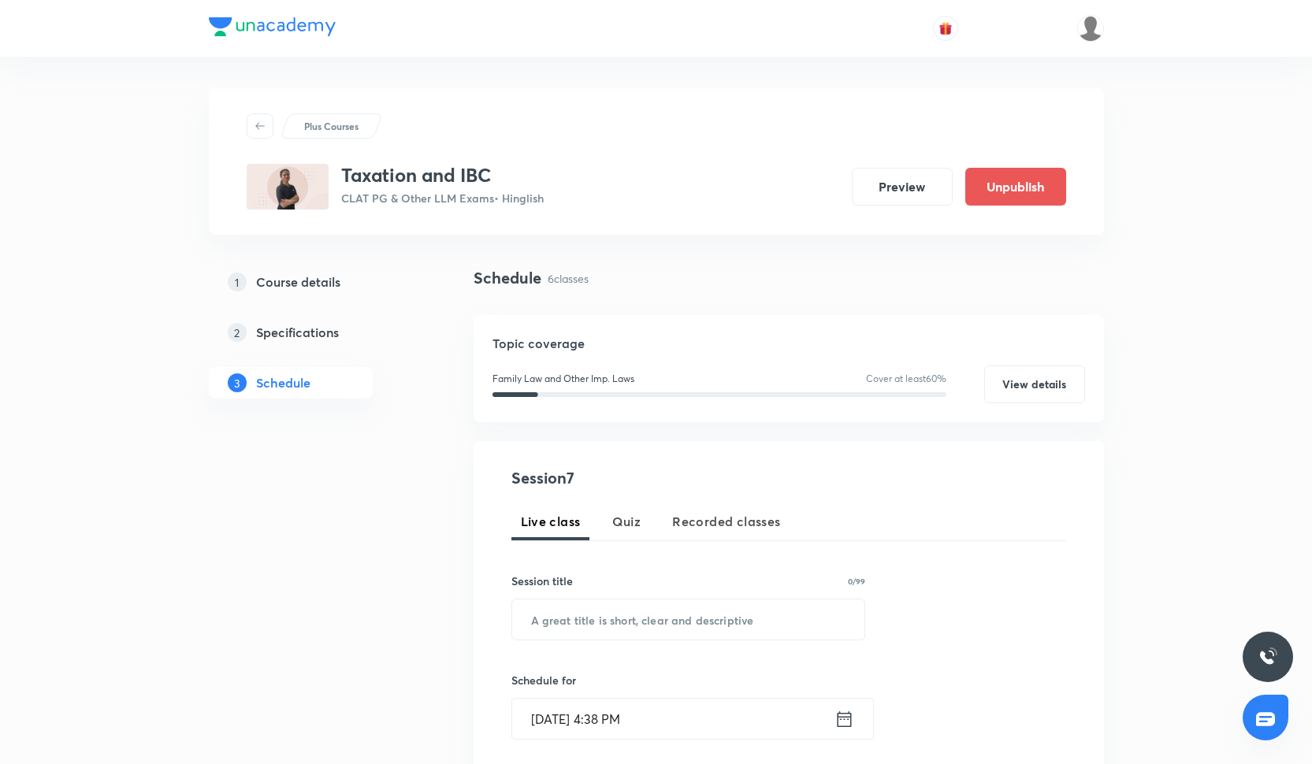
scroll to position [131, 0]
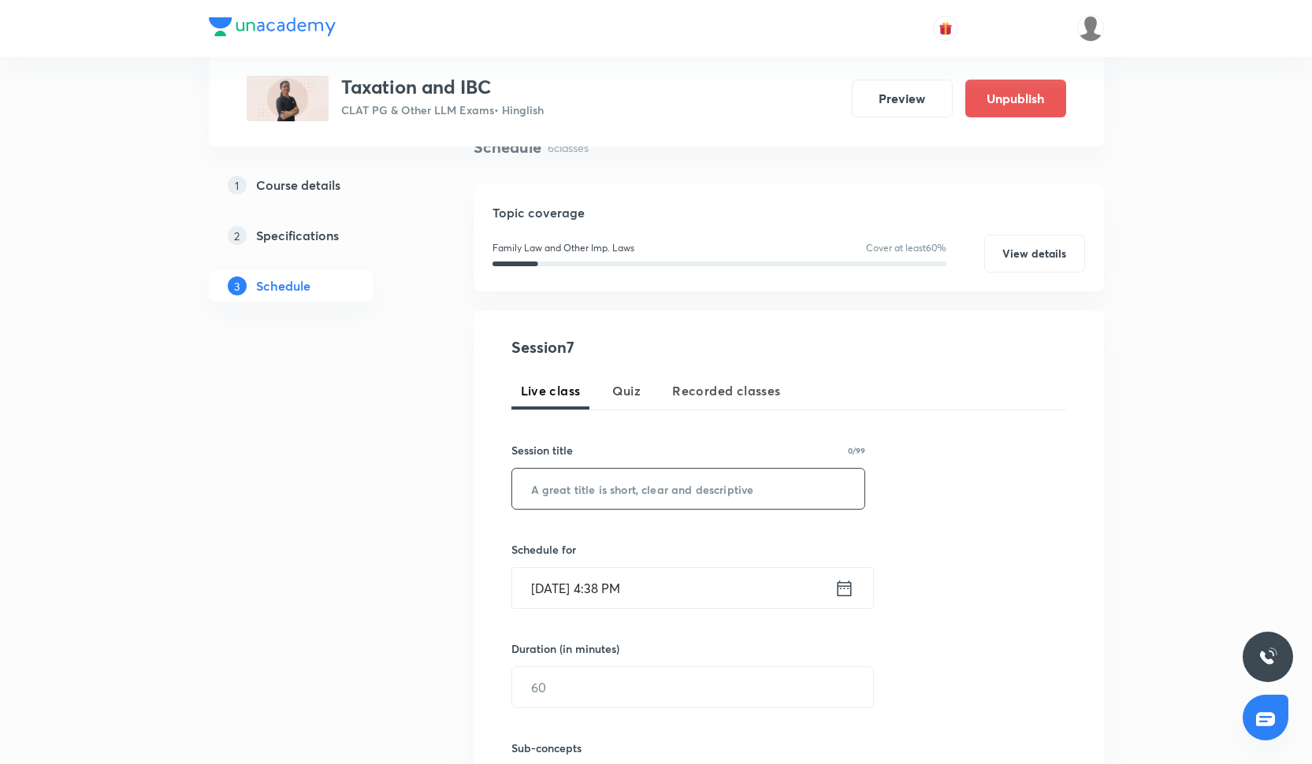
click at [577, 489] on input "text" at bounding box center [688, 489] width 353 height 40
paste input "Taxation-6"
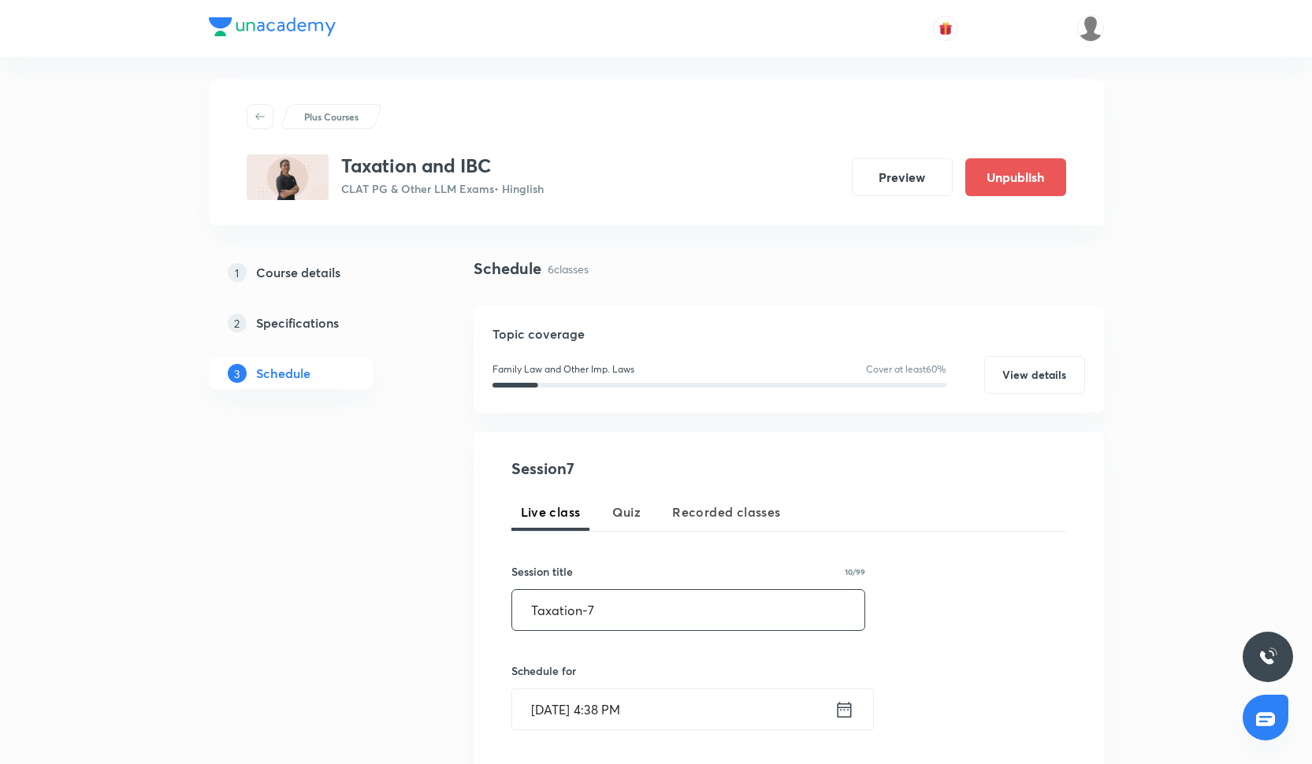
scroll to position [0, 0]
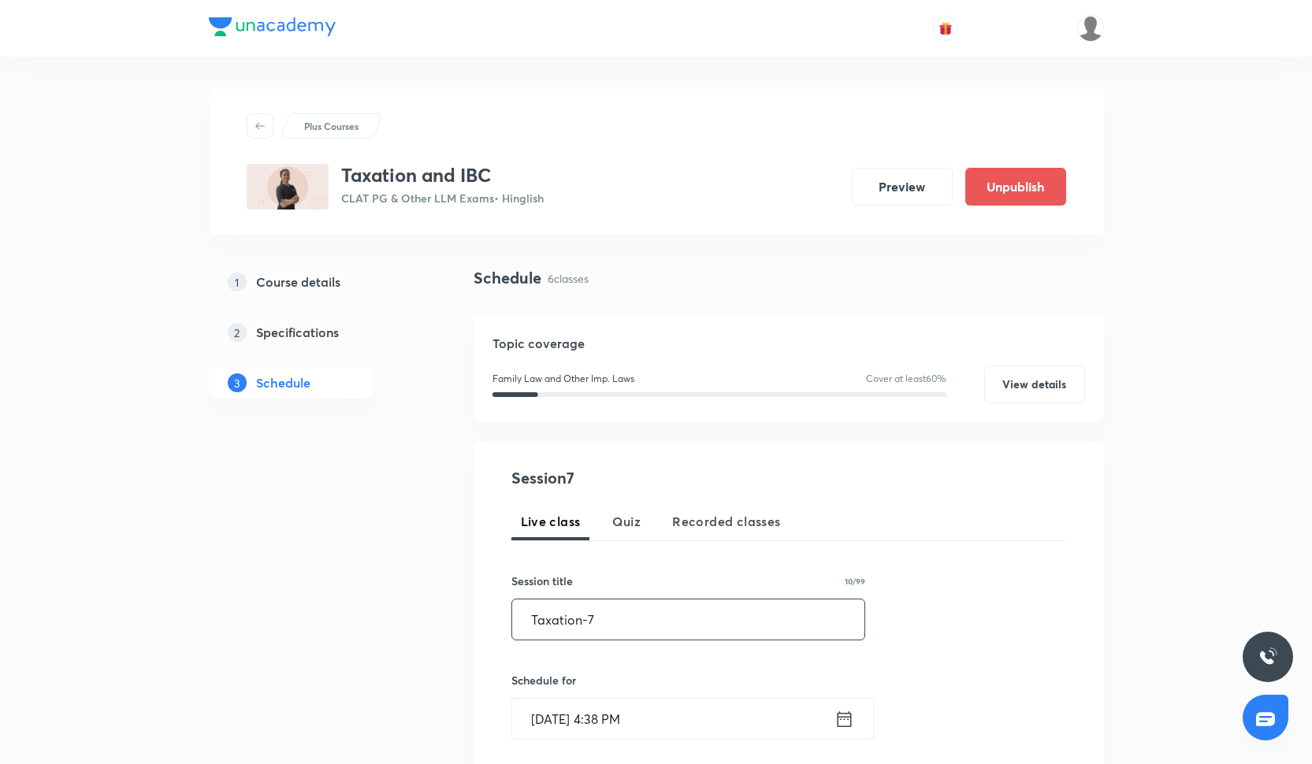
type input "Taxation-7"
click at [560, 724] on input "[DATE] 4:38 PM" at bounding box center [673, 719] width 322 height 40
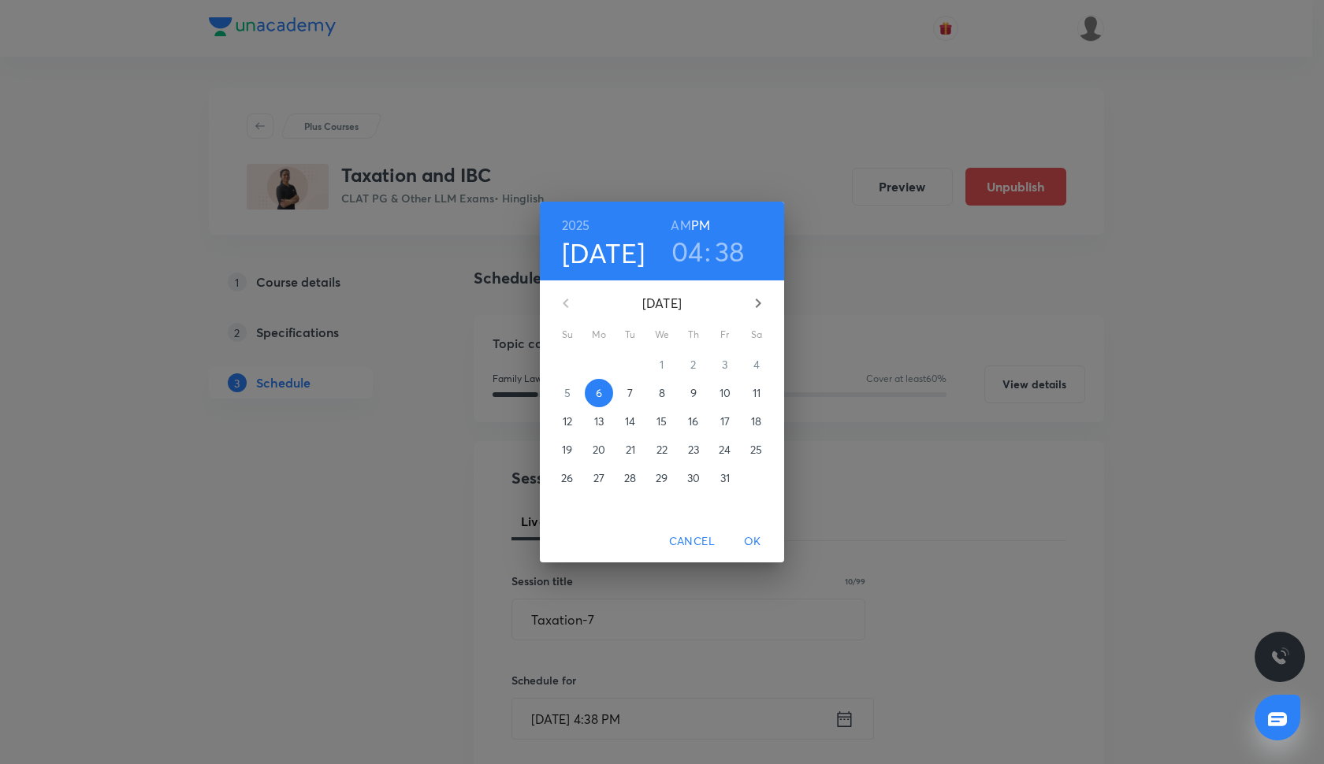
click at [693, 389] on p "9" at bounding box center [693, 393] width 6 height 16
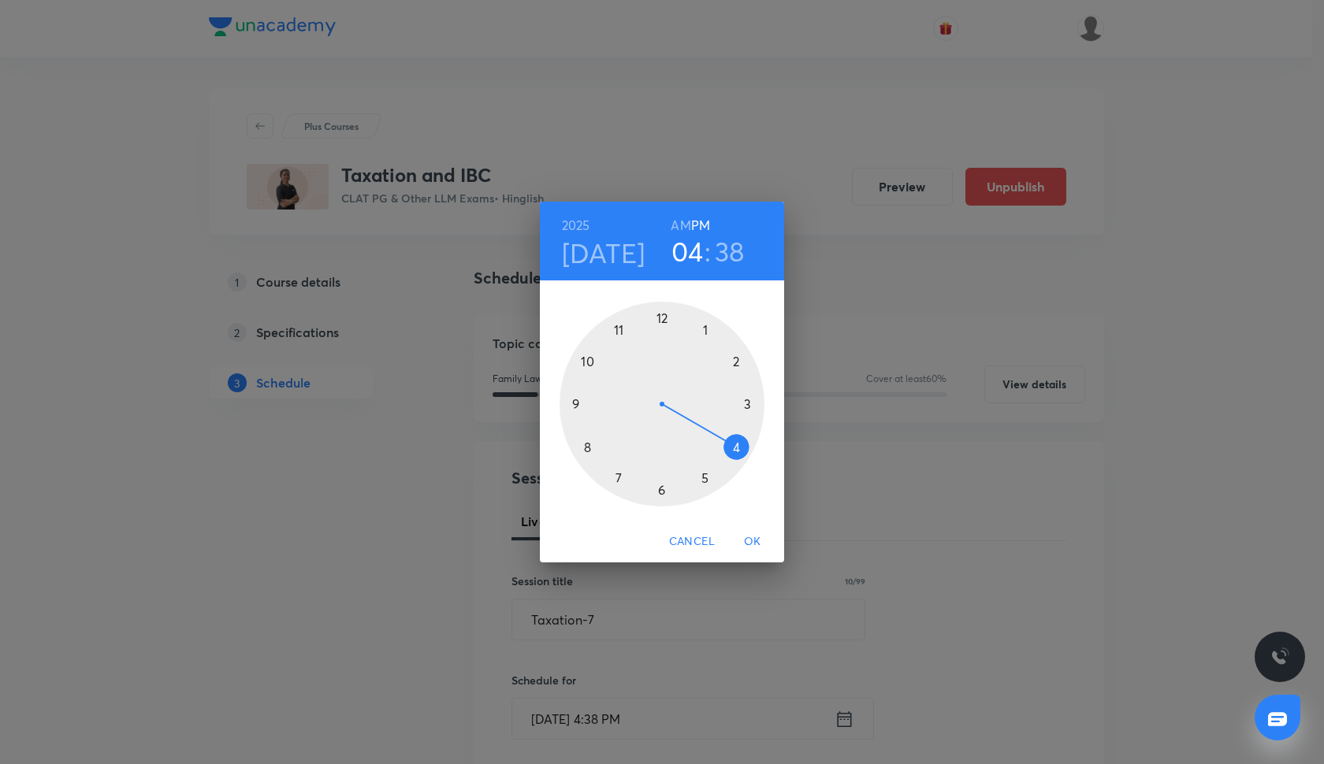
click at [574, 405] on div at bounding box center [662, 404] width 205 height 205
click at [747, 403] on div at bounding box center [662, 404] width 205 height 205
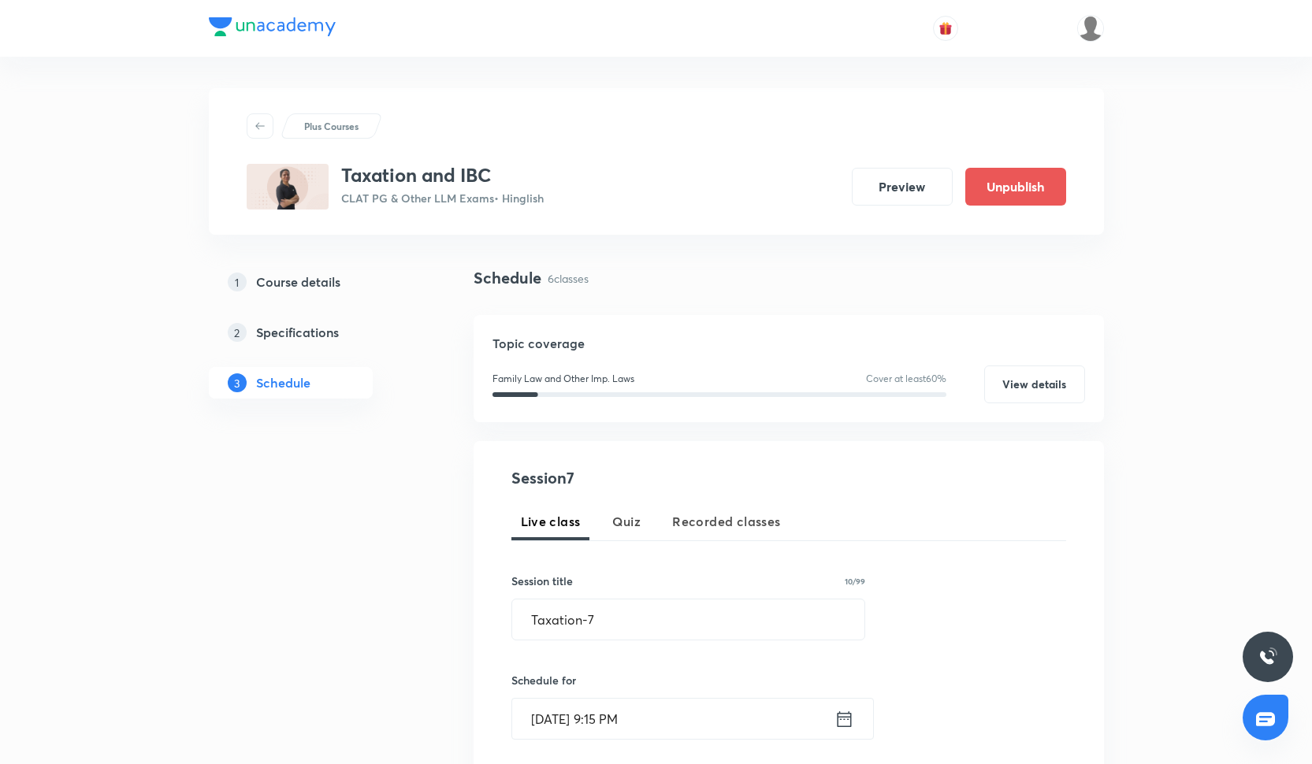
click at [629, 690] on div "Schedule for [DATE] 9:15 PM ​" at bounding box center [688, 706] width 355 height 68
click at [629, 701] on input "[DATE] 9:15 PM" at bounding box center [673, 719] width 322 height 40
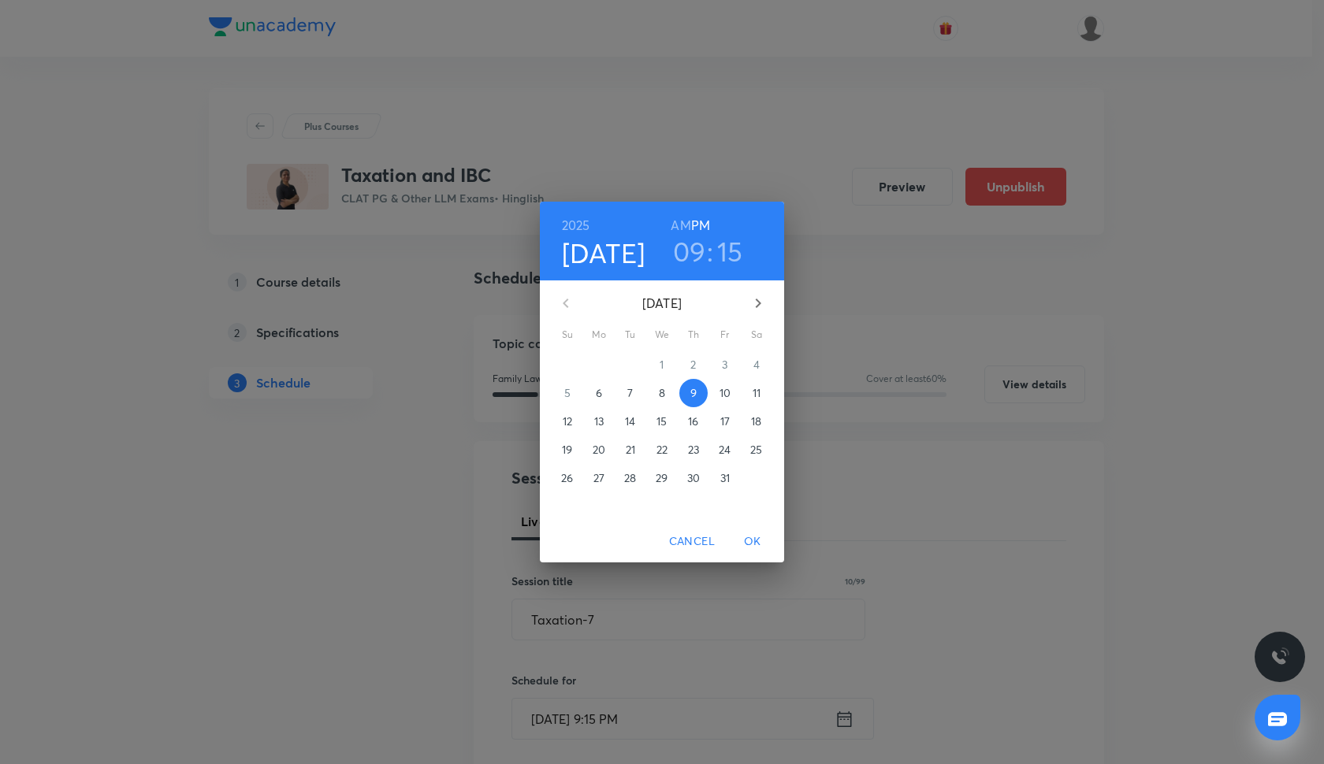
click at [682, 221] on h6 "AM" at bounding box center [681, 225] width 20 height 22
click at [753, 541] on span "OK" at bounding box center [753, 542] width 38 height 20
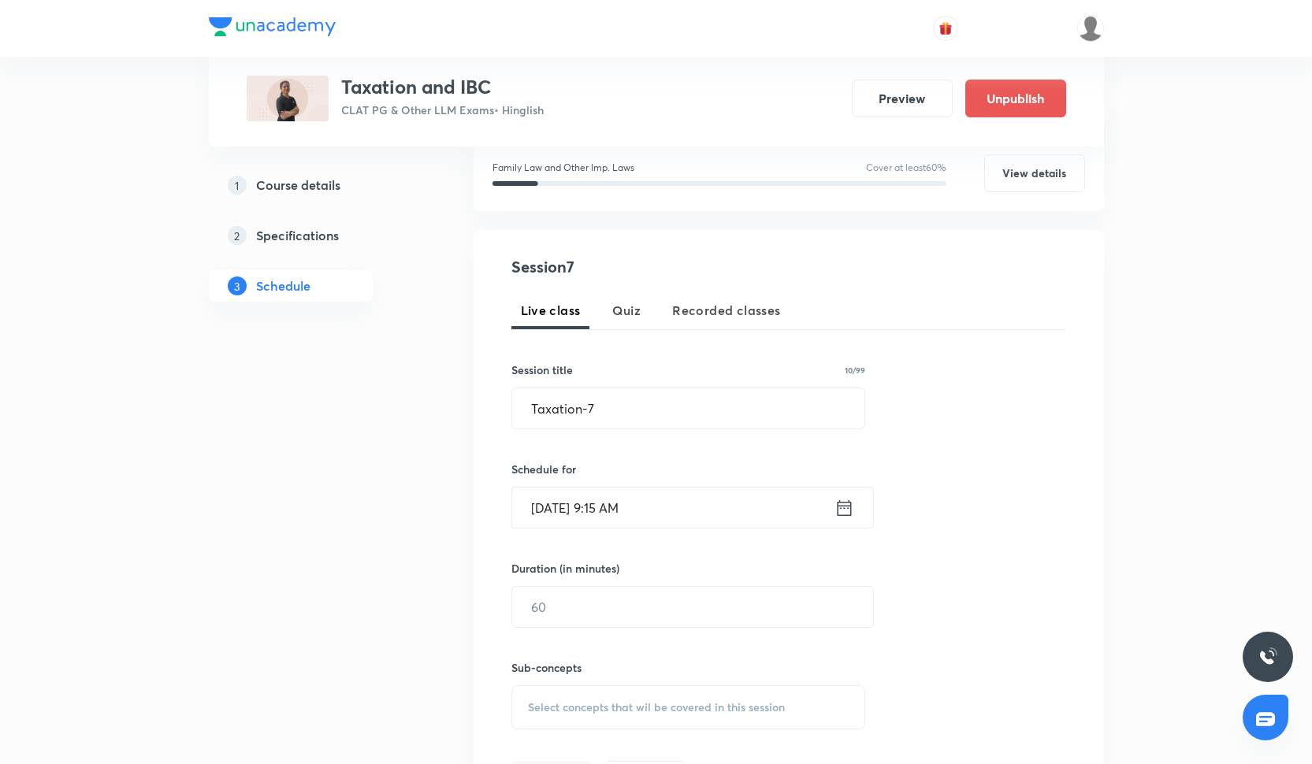
scroll to position [214, 0]
click at [596, 595] on input "text" at bounding box center [692, 604] width 361 height 40
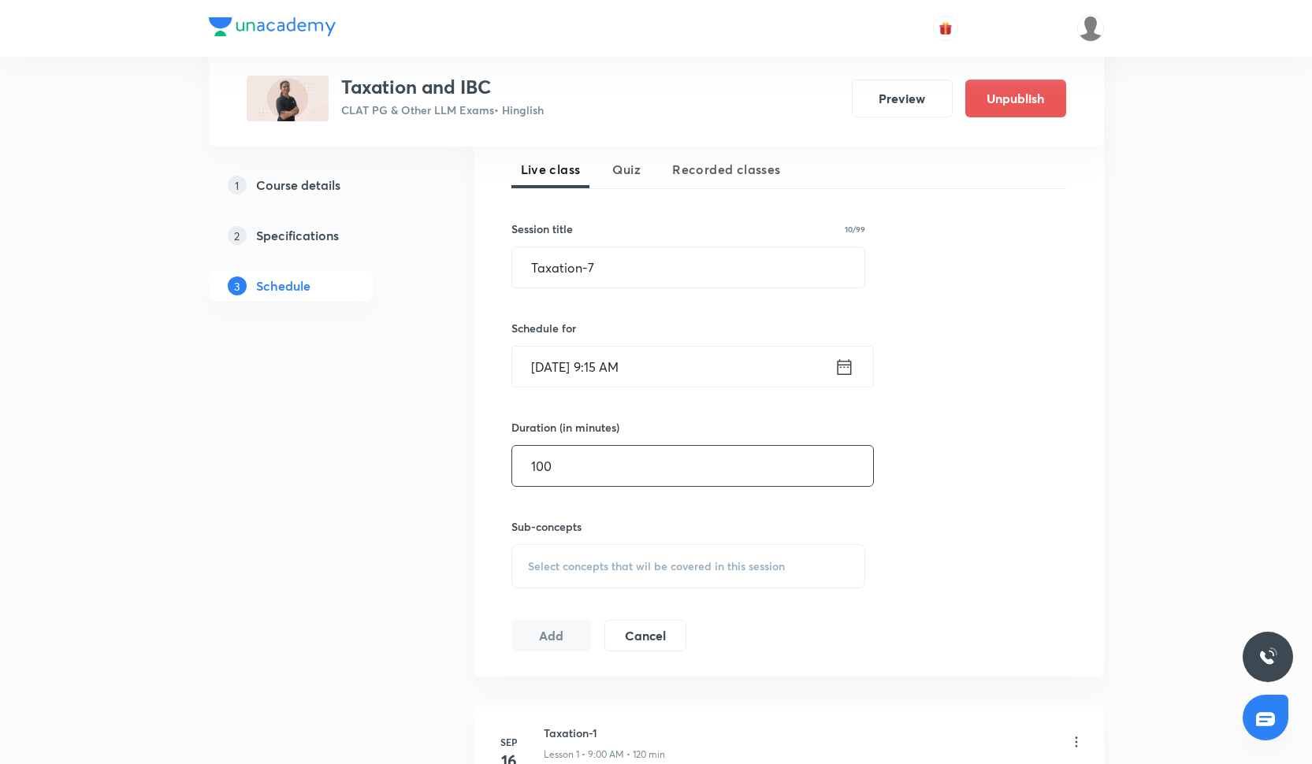
scroll to position [353, 0]
type input "100"
click at [556, 571] on span "Select concepts that wil be covered in this session" at bounding box center [656, 566] width 257 height 13
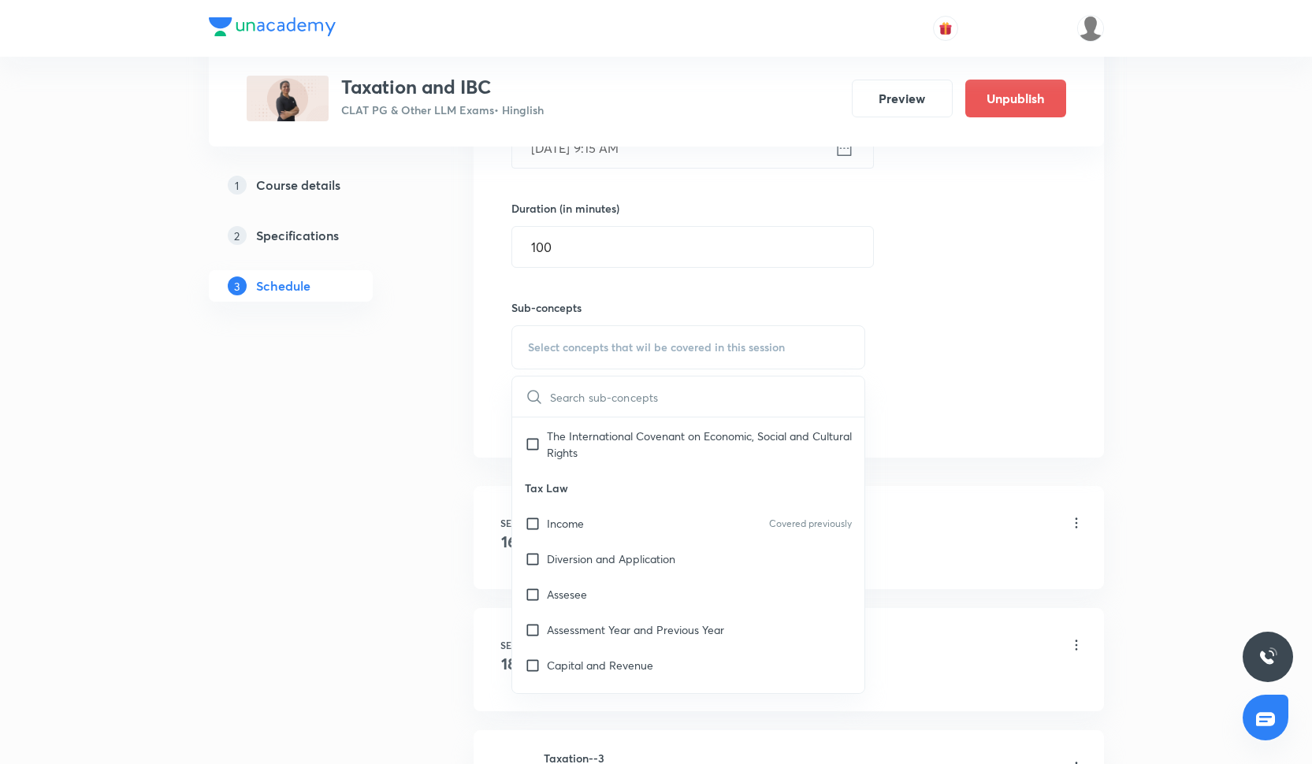
scroll to position [1065, 0]
click at [580, 459] on p "The International Covenant on Economic, Social and Cultural Rights" at bounding box center [700, 442] width 306 height 33
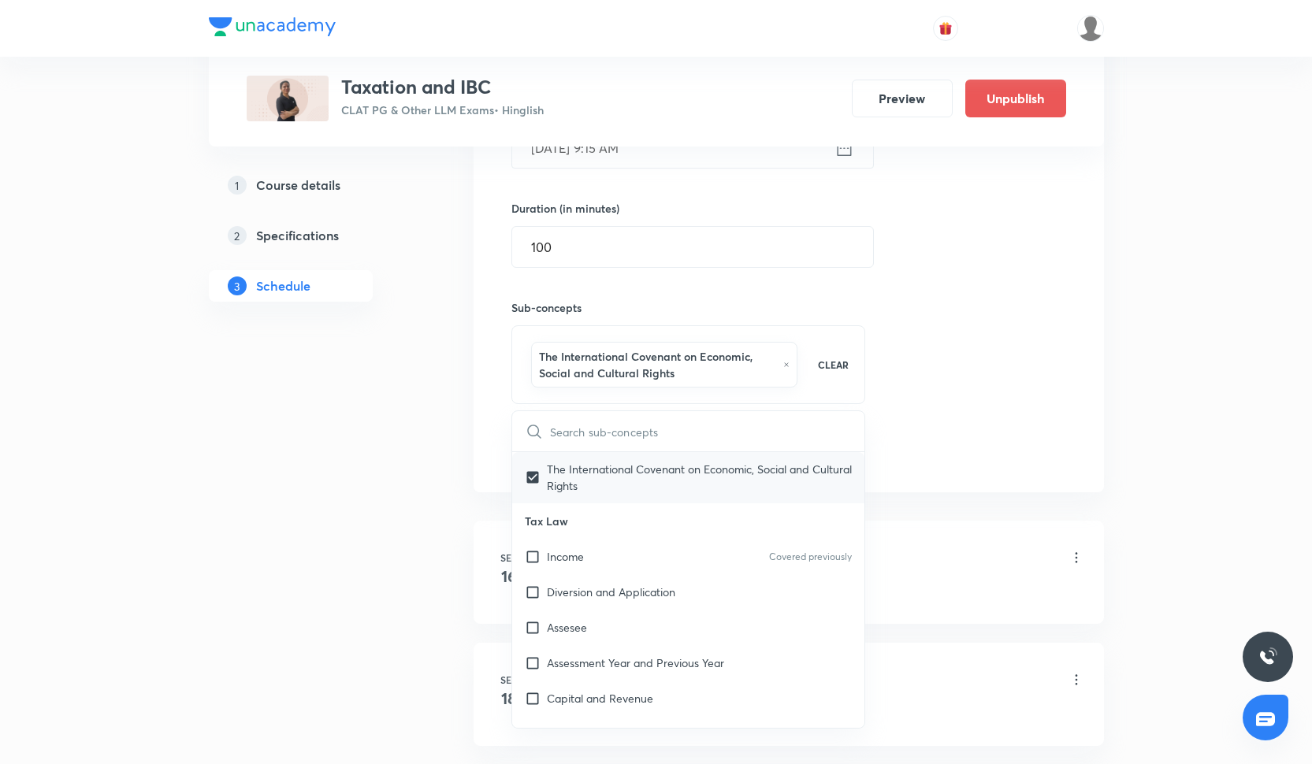
click at [580, 468] on p "The International Covenant on Economic, Social and Cultural Rights" at bounding box center [700, 477] width 306 height 33
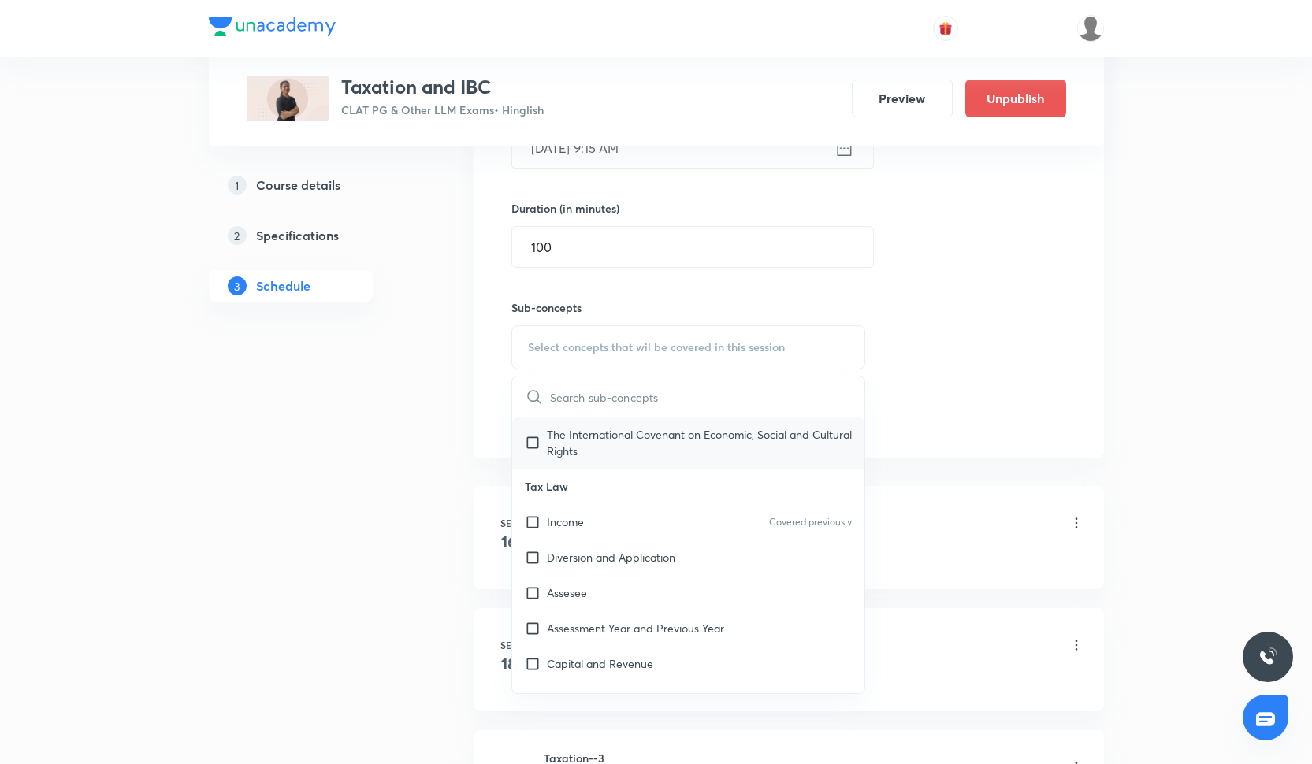
checkbox input "false"
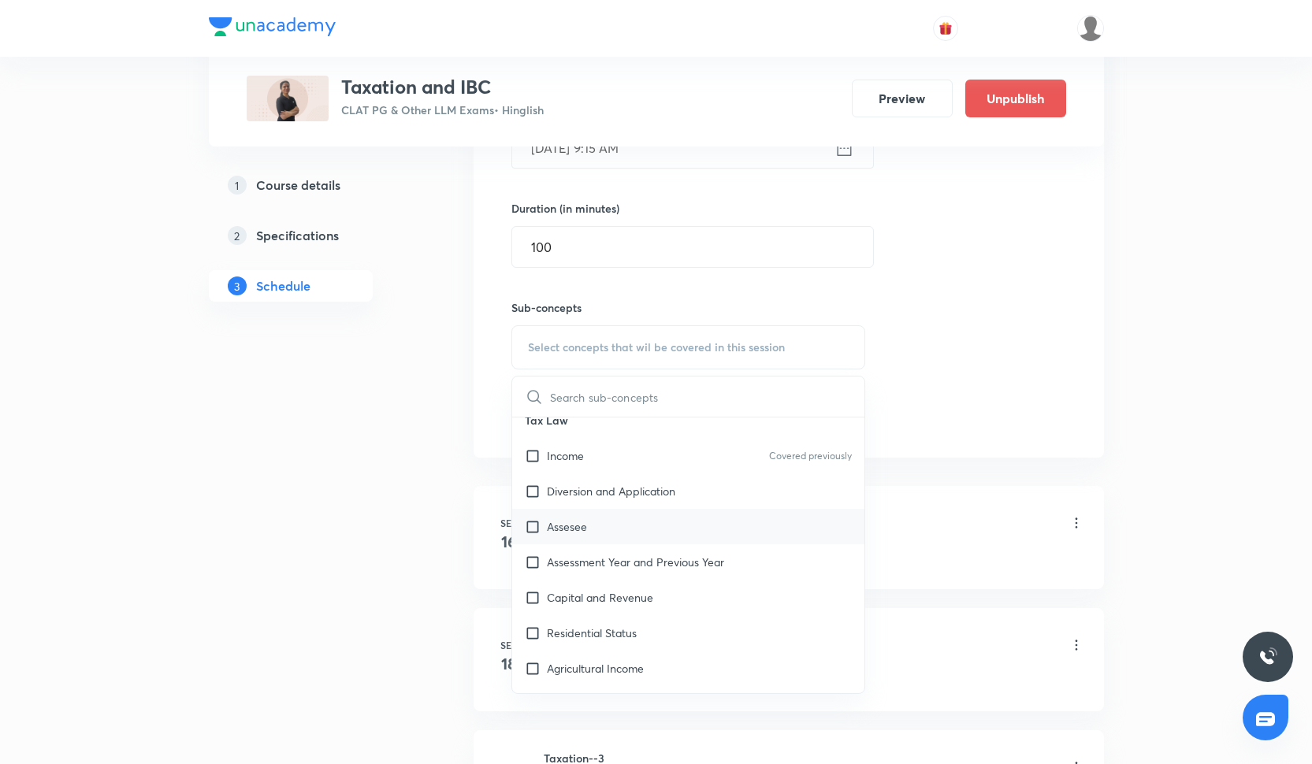
scroll to position [1134, 0]
click at [567, 556] on p "Assessment Year and Previous Year" at bounding box center [635, 559] width 177 height 17
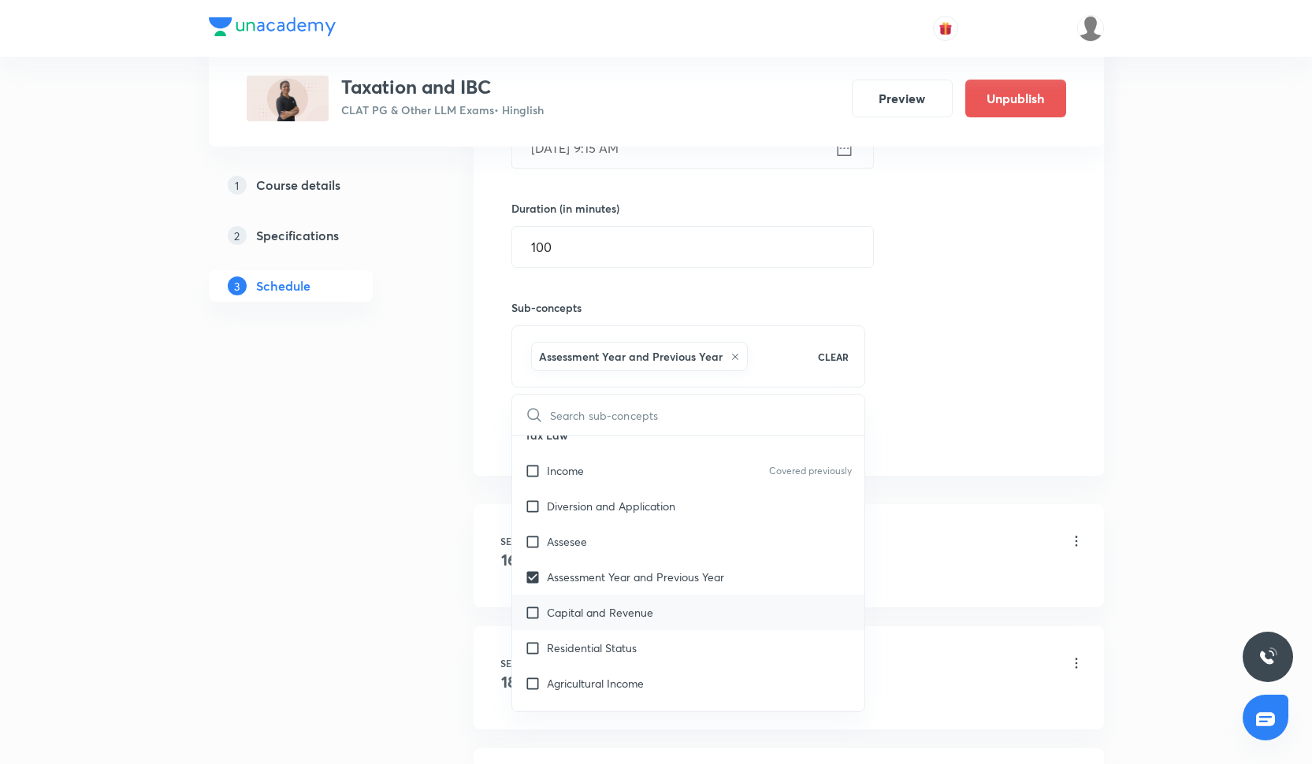
click at [571, 628] on div "Capital and Revenue" at bounding box center [688, 612] width 353 height 35
checkbox input "true"
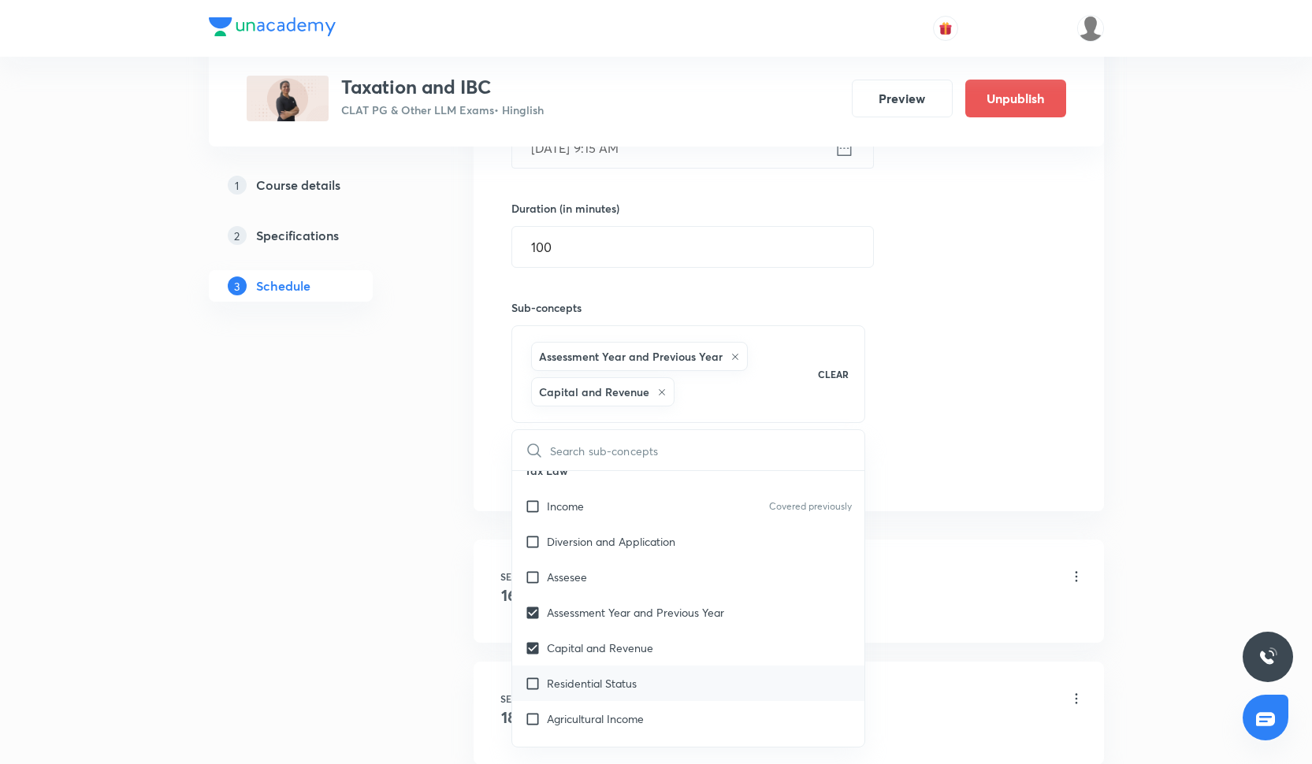
click at [582, 671] on div "Residential Status" at bounding box center [688, 683] width 353 height 35
checkbox input "true"
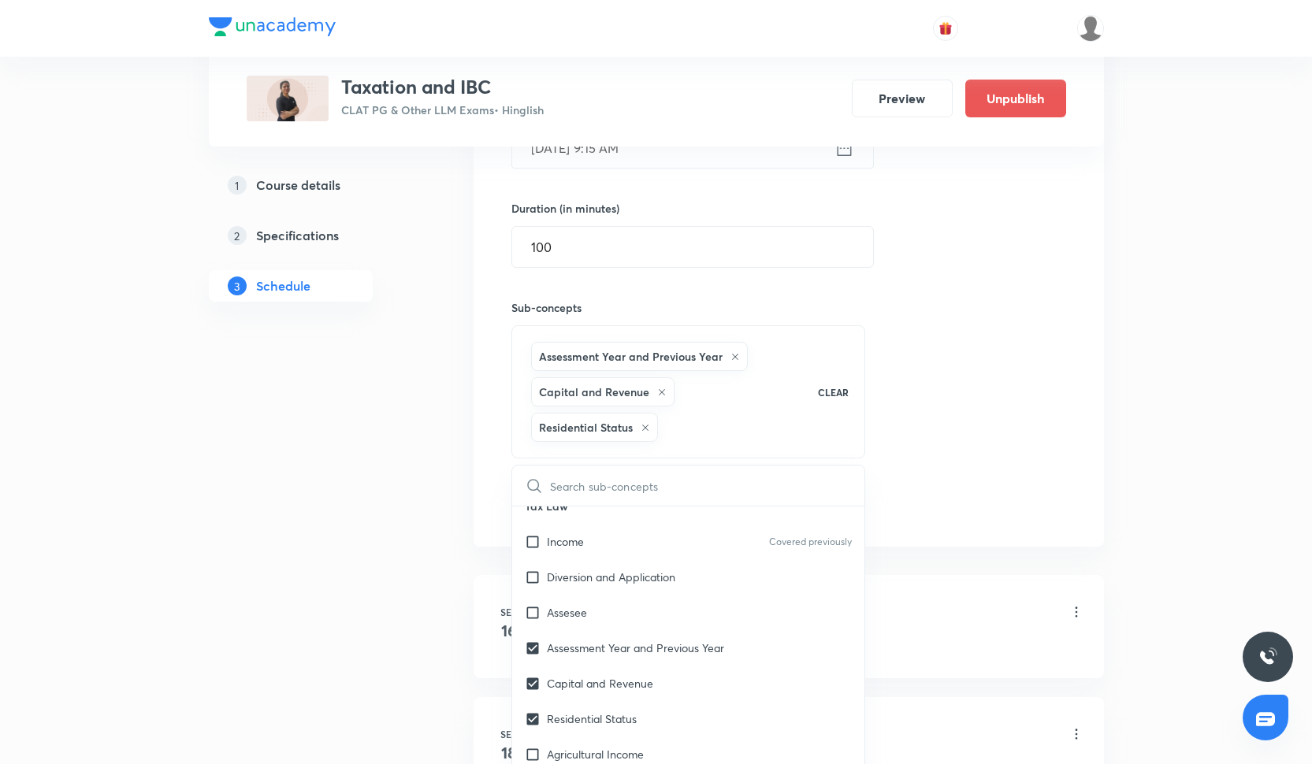
click at [1049, 455] on div "Session 7 Live class Quiz Recorded classes Session title 10/99 Taxation-7 ​ Sch…" at bounding box center [788, 208] width 555 height 626
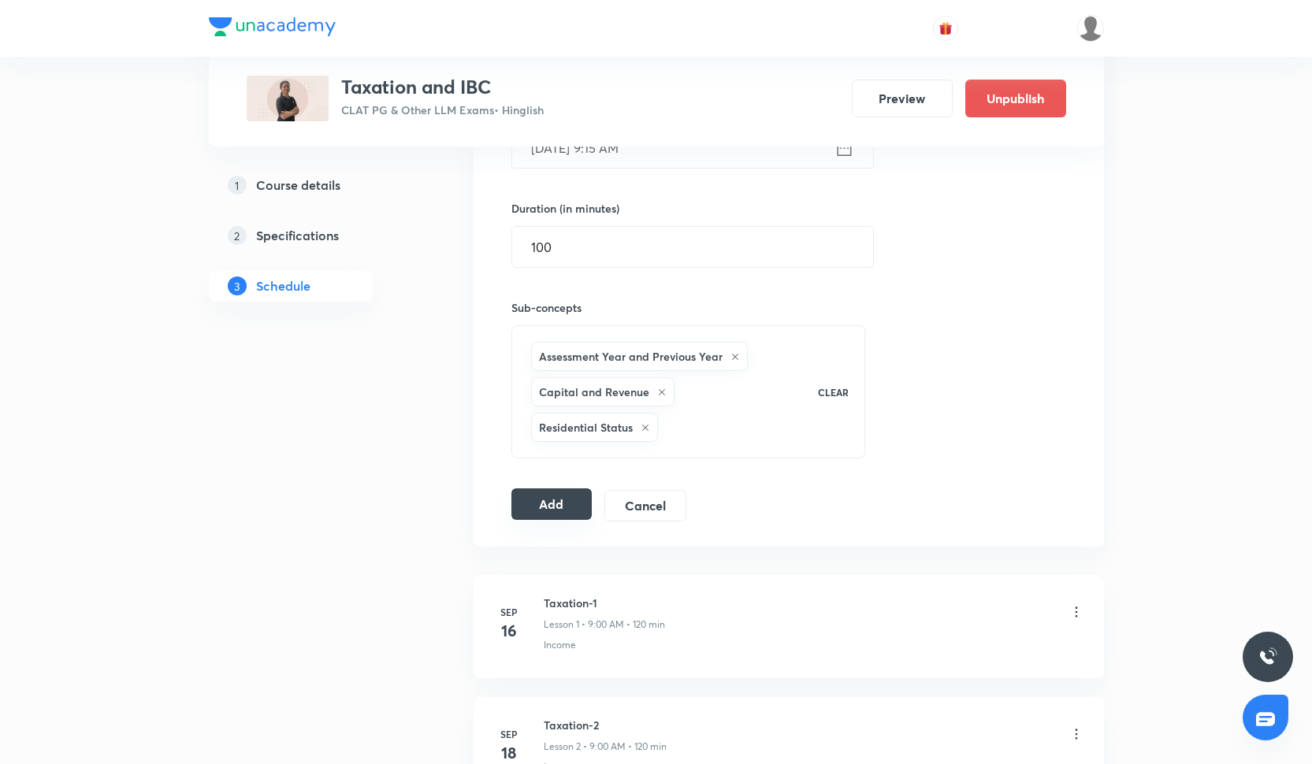
click at [541, 512] on button "Add" at bounding box center [551, 505] width 81 height 32
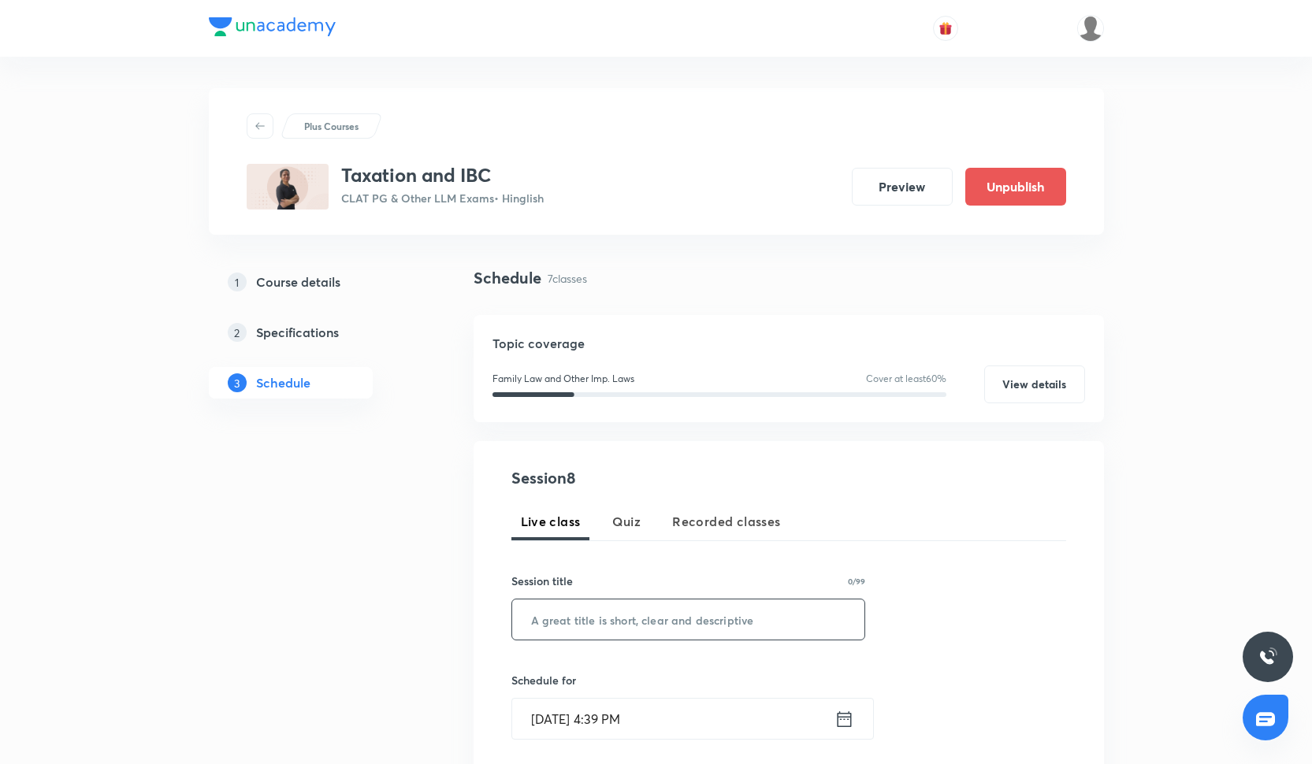
click at [635, 630] on input "text" at bounding box center [688, 620] width 353 height 40
paste input "Taxation-6"
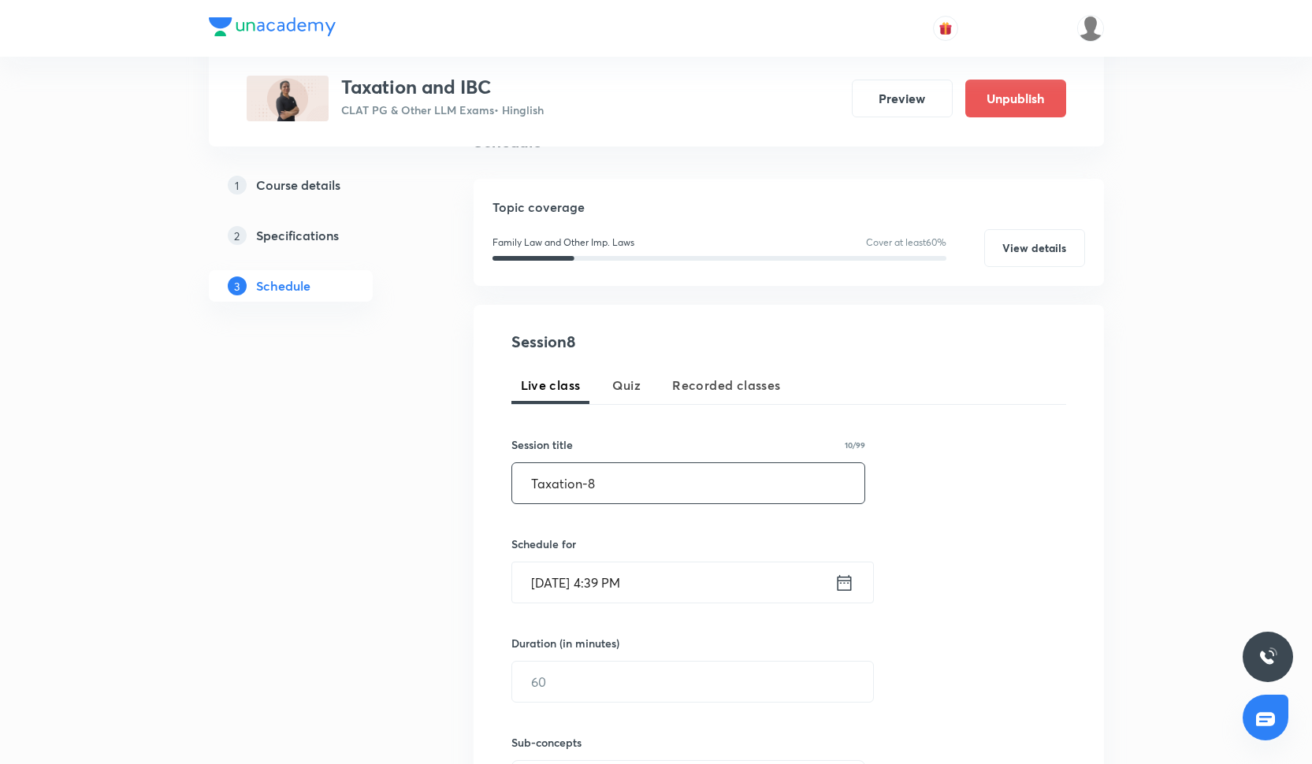
scroll to position [138, 0]
type input "Taxation-8"
click at [608, 566] on input "[DATE] 4:39 PM" at bounding box center [673, 581] width 322 height 40
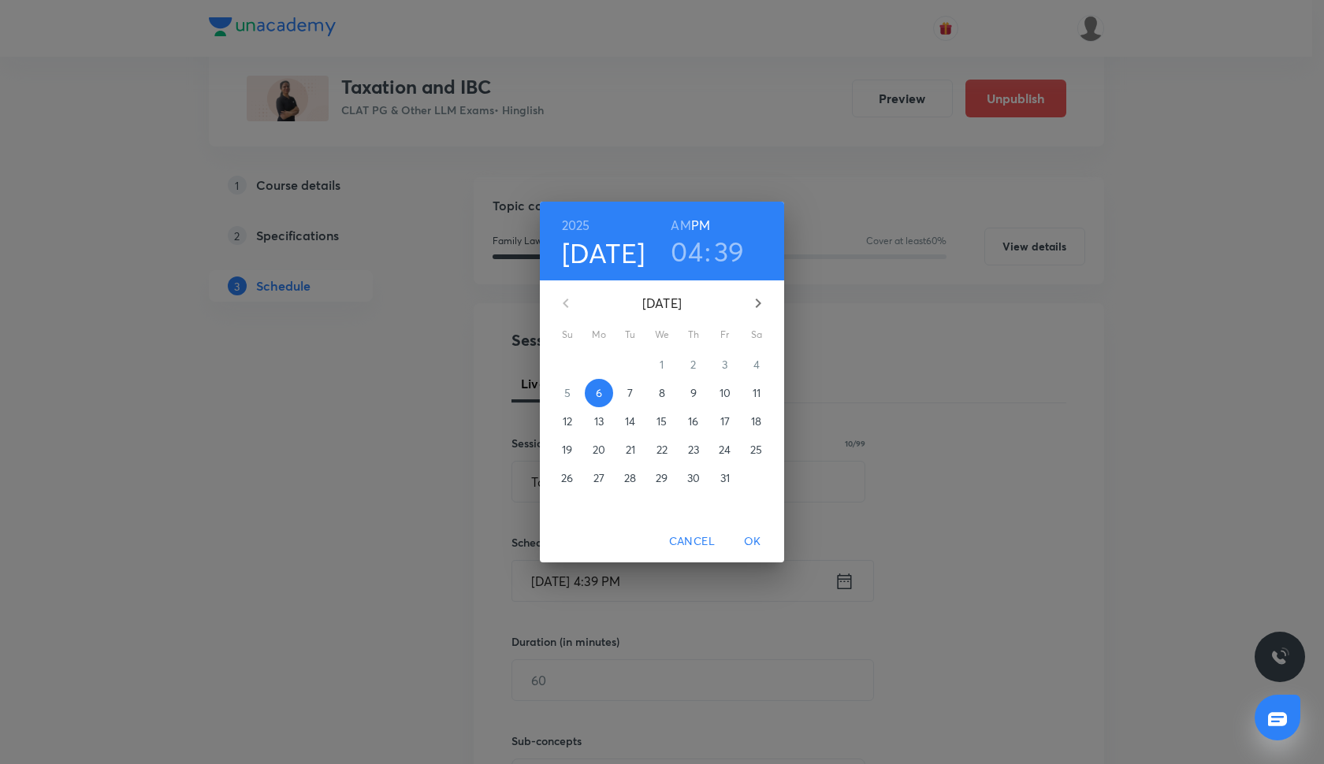
click at [753, 397] on p "11" at bounding box center [757, 393] width 8 height 16
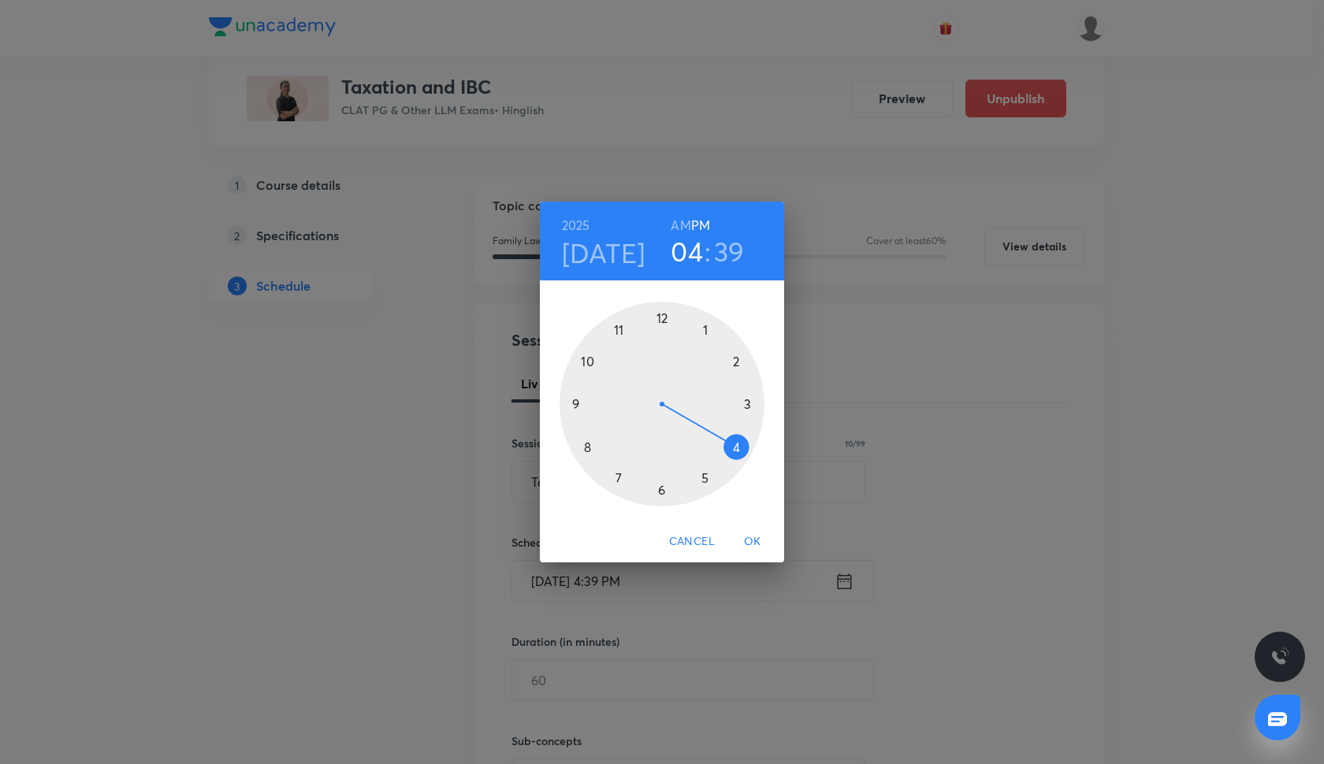
click at [695, 532] on span "Cancel" at bounding box center [692, 542] width 46 height 20
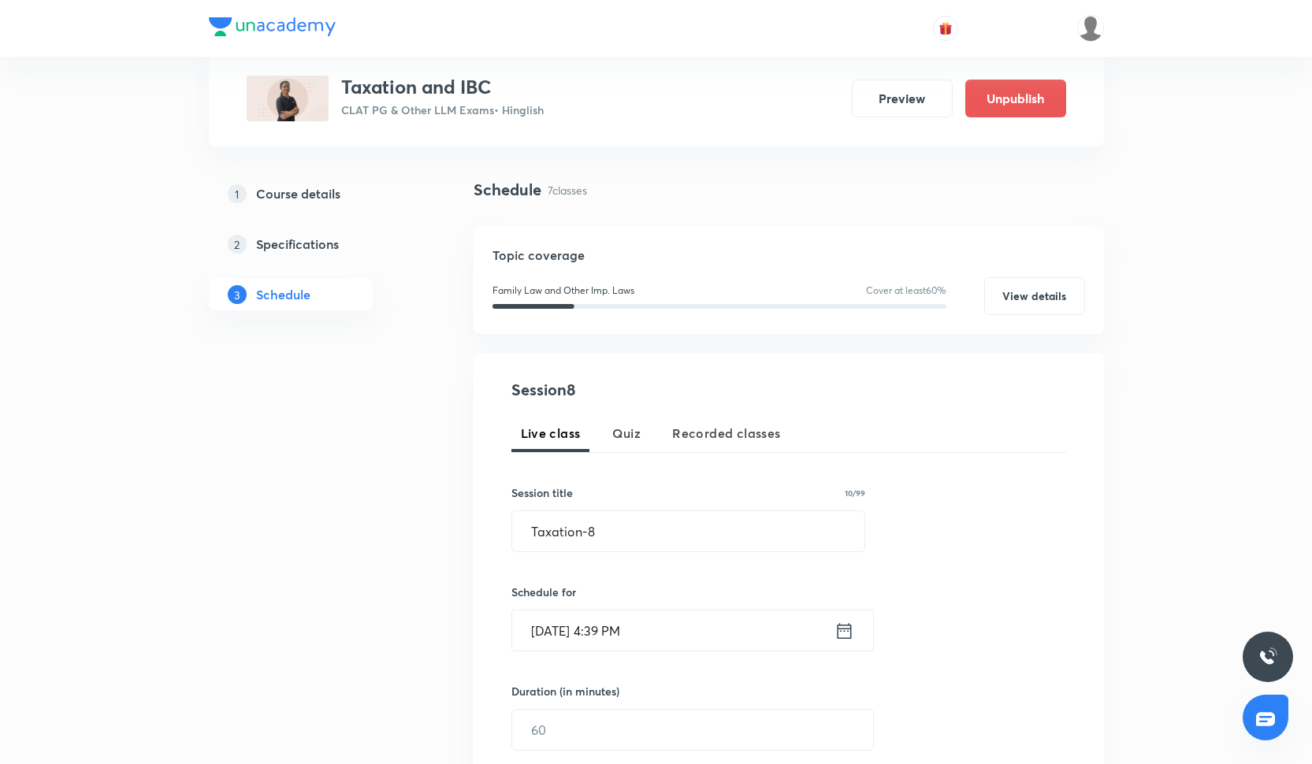
scroll to position [113, 0]
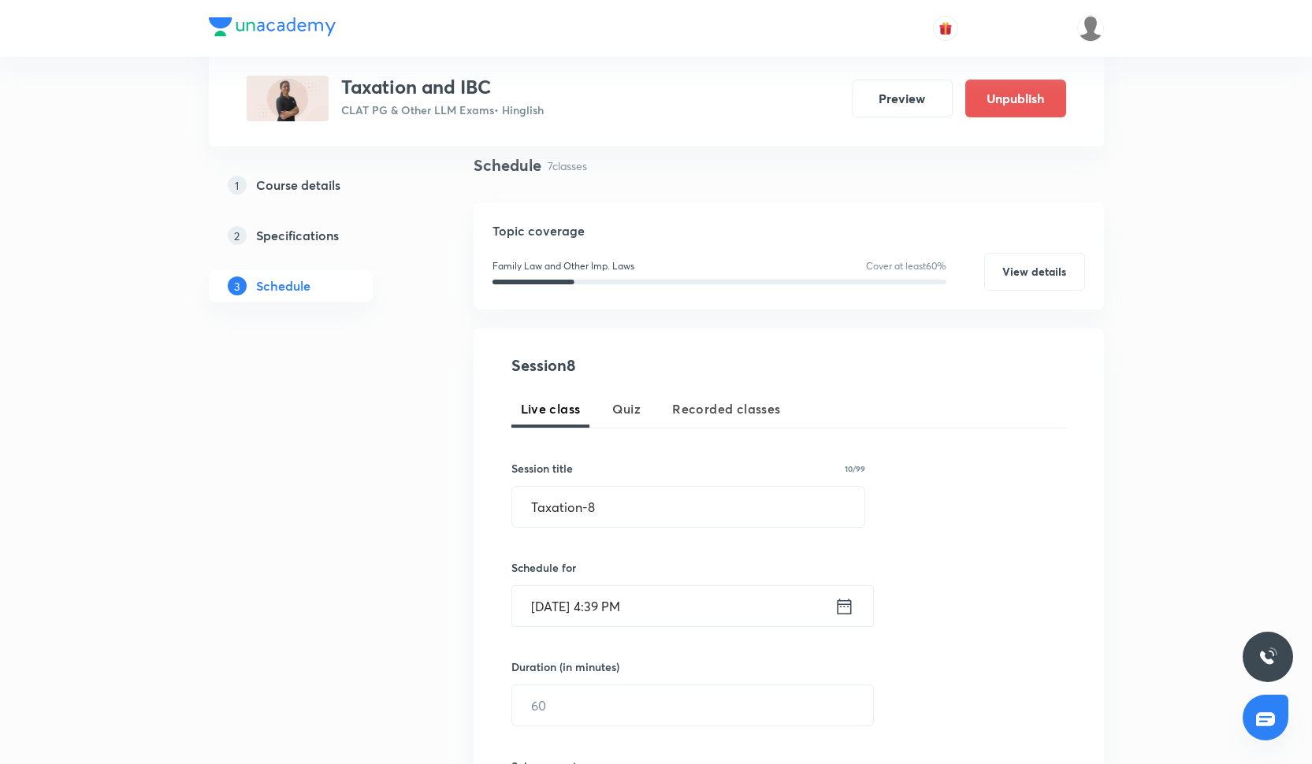
click at [604, 600] on input "[DATE] 4:39 PM" at bounding box center [673, 606] width 322 height 40
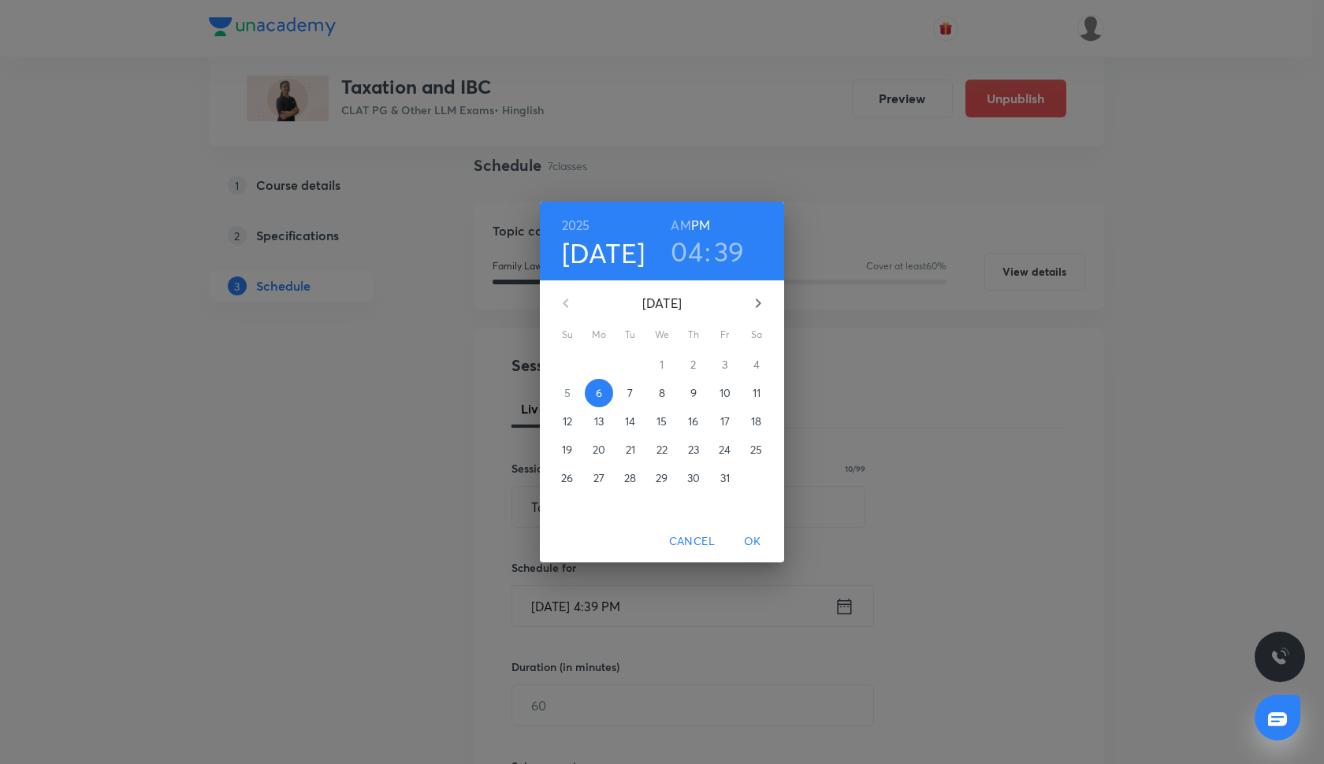
click at [697, 552] on button "Cancel" at bounding box center [692, 541] width 58 height 29
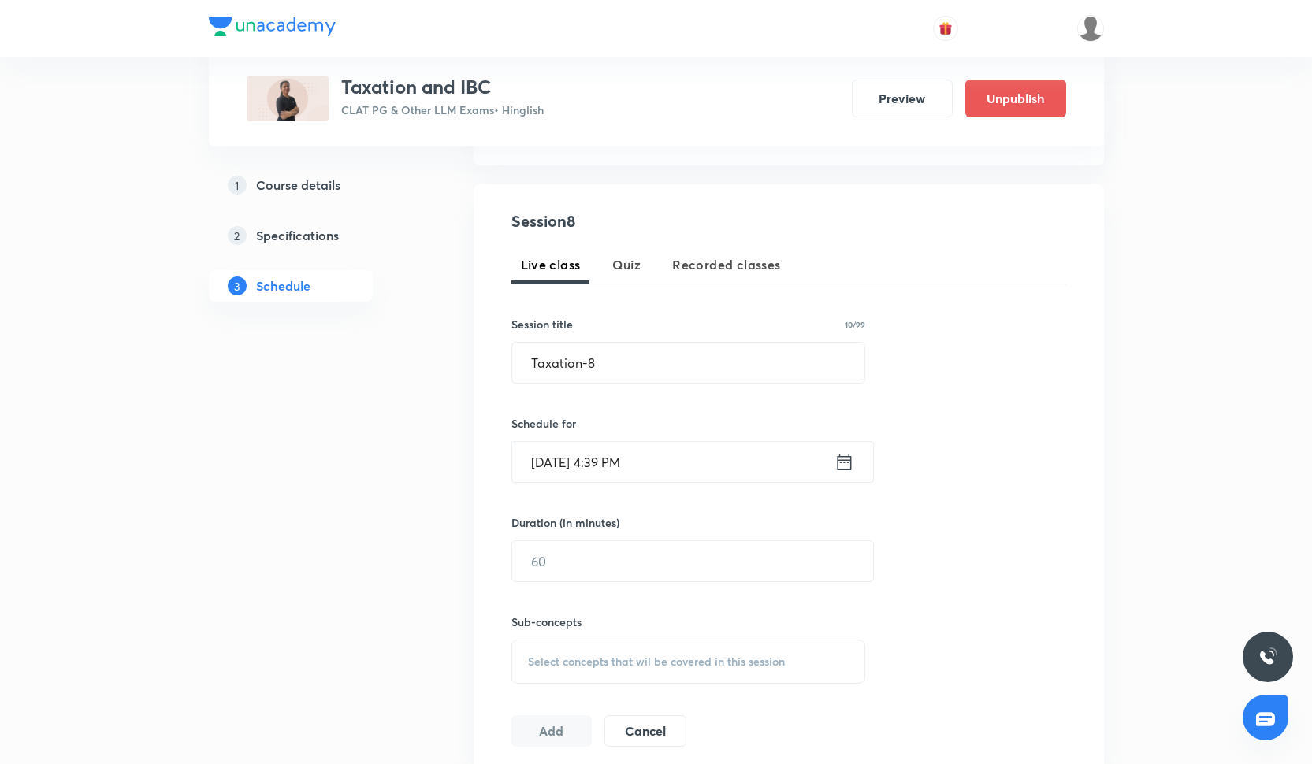
scroll to position [256, 0]
click at [579, 474] on input "[DATE] 4:39 PM" at bounding box center [673, 463] width 322 height 40
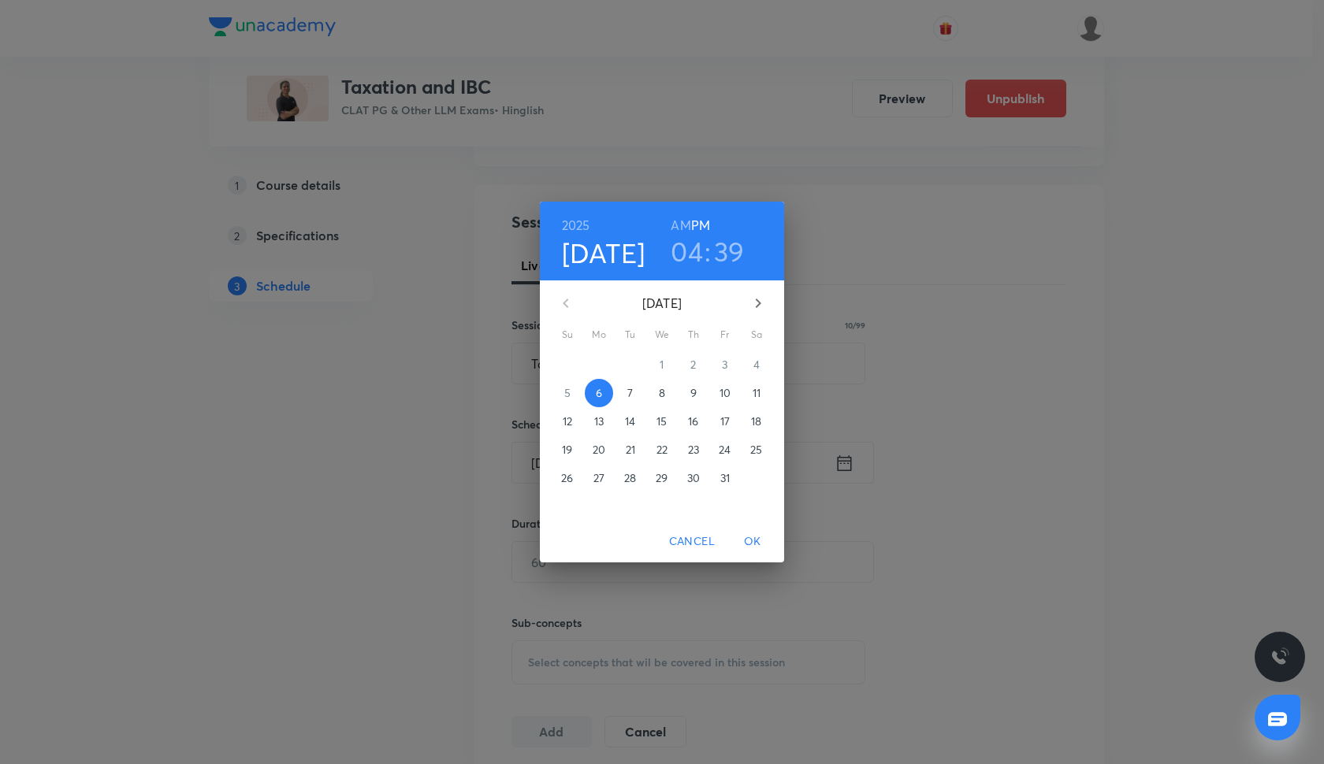
click at [761, 397] on span "11" at bounding box center [756, 393] width 28 height 16
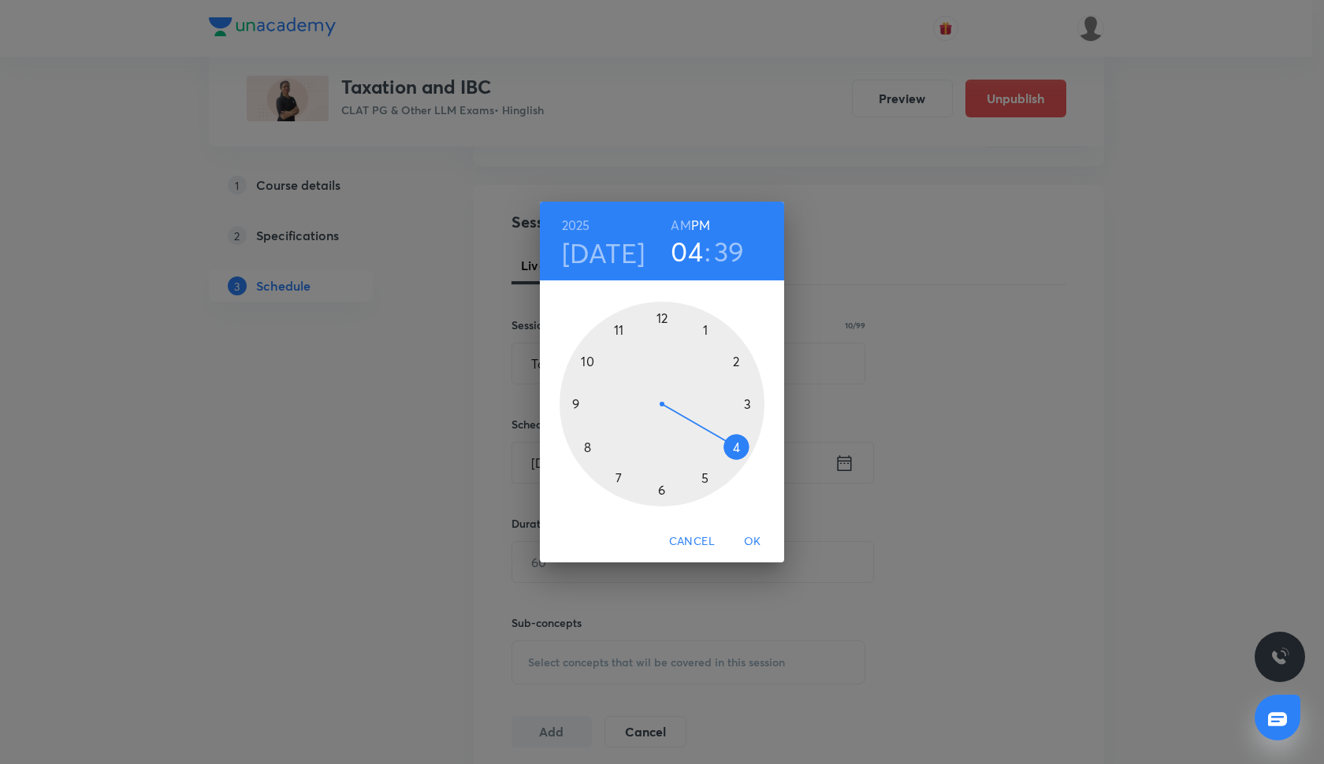
click at [574, 402] on div at bounding box center [662, 404] width 205 height 205
click at [686, 218] on h6 "AM" at bounding box center [681, 225] width 20 height 22
click at [747, 403] on div at bounding box center [662, 404] width 205 height 205
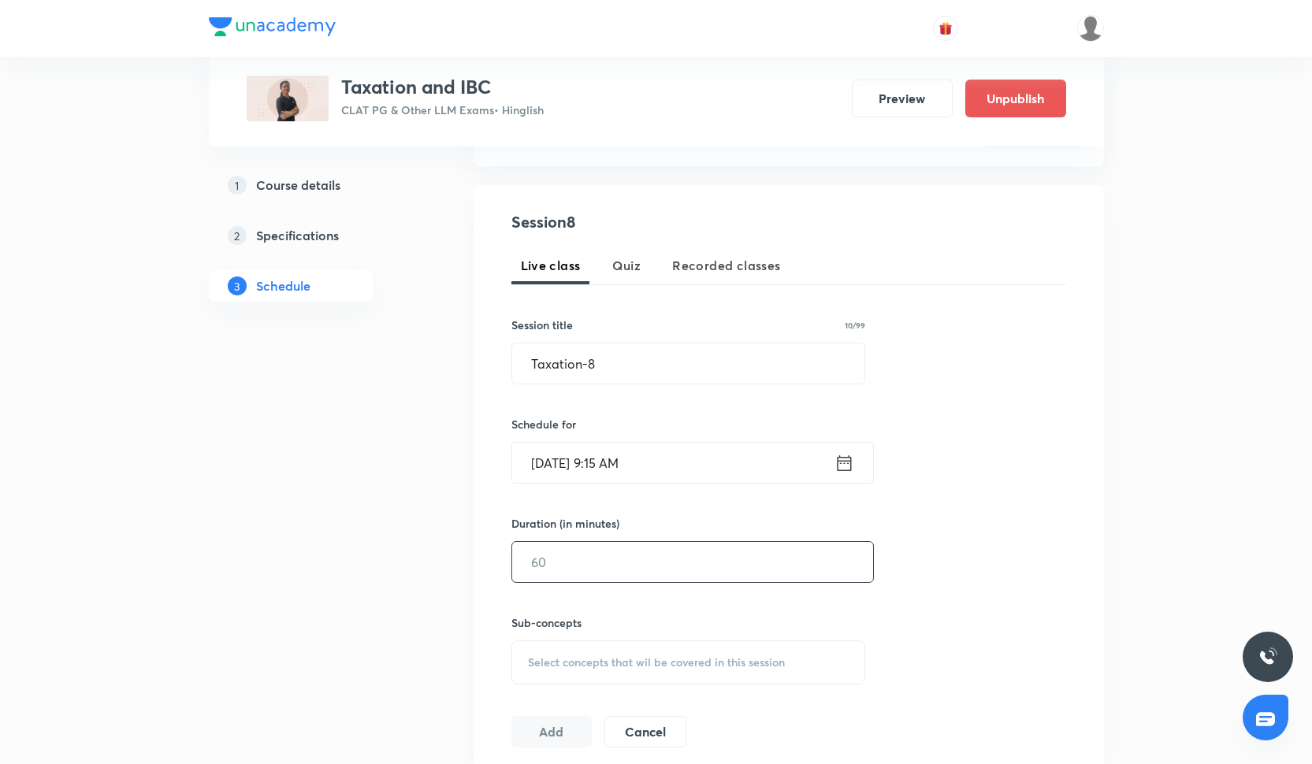
click at [552, 571] on input "text" at bounding box center [692, 562] width 361 height 40
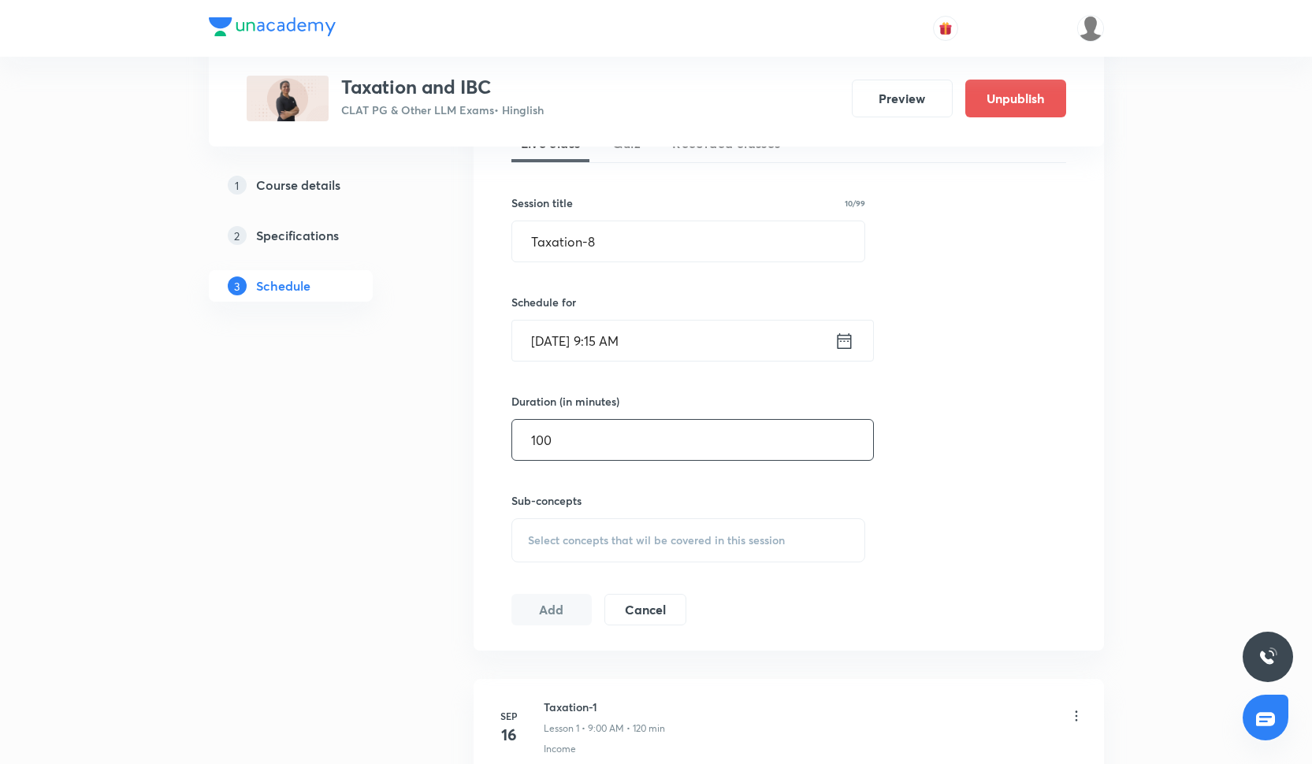
scroll to position [380, 0]
type input "100"
click at [554, 520] on div "Select concepts that wil be covered in this session" at bounding box center [688, 539] width 355 height 44
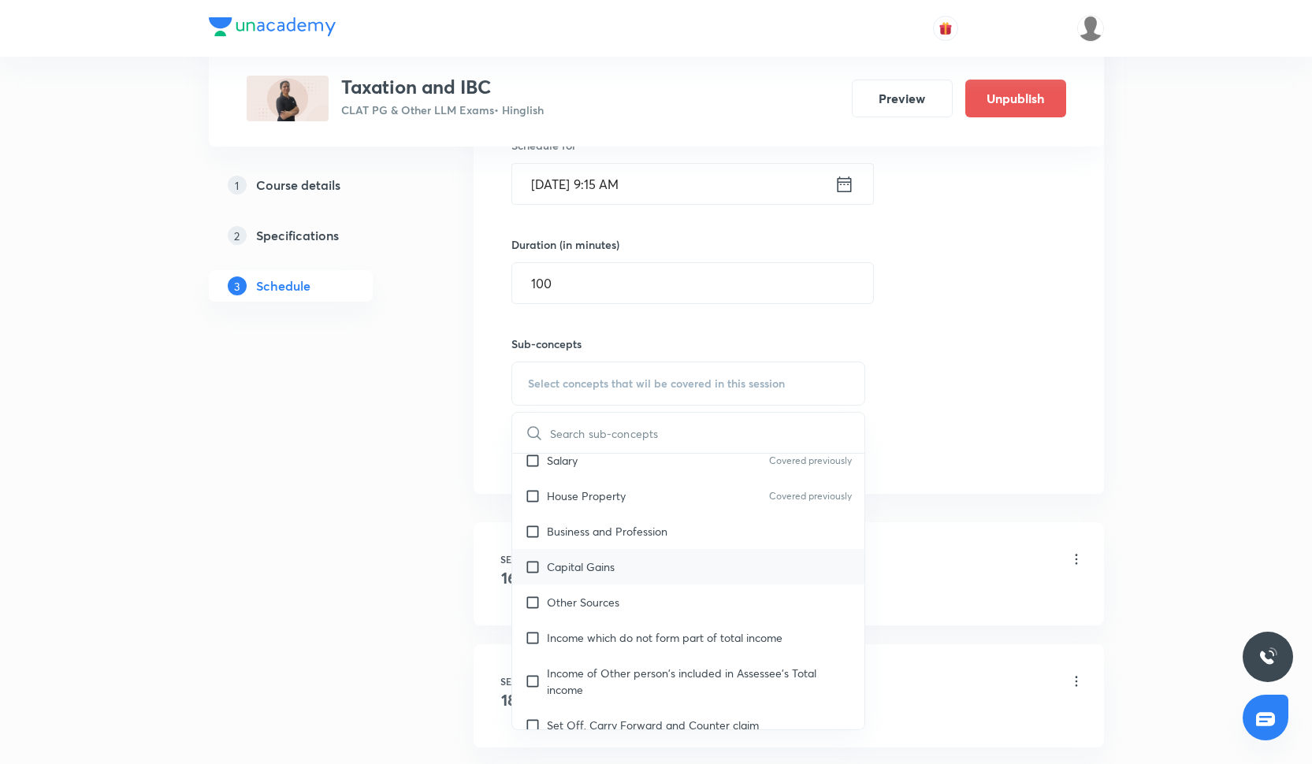
scroll to position [1476, 0]
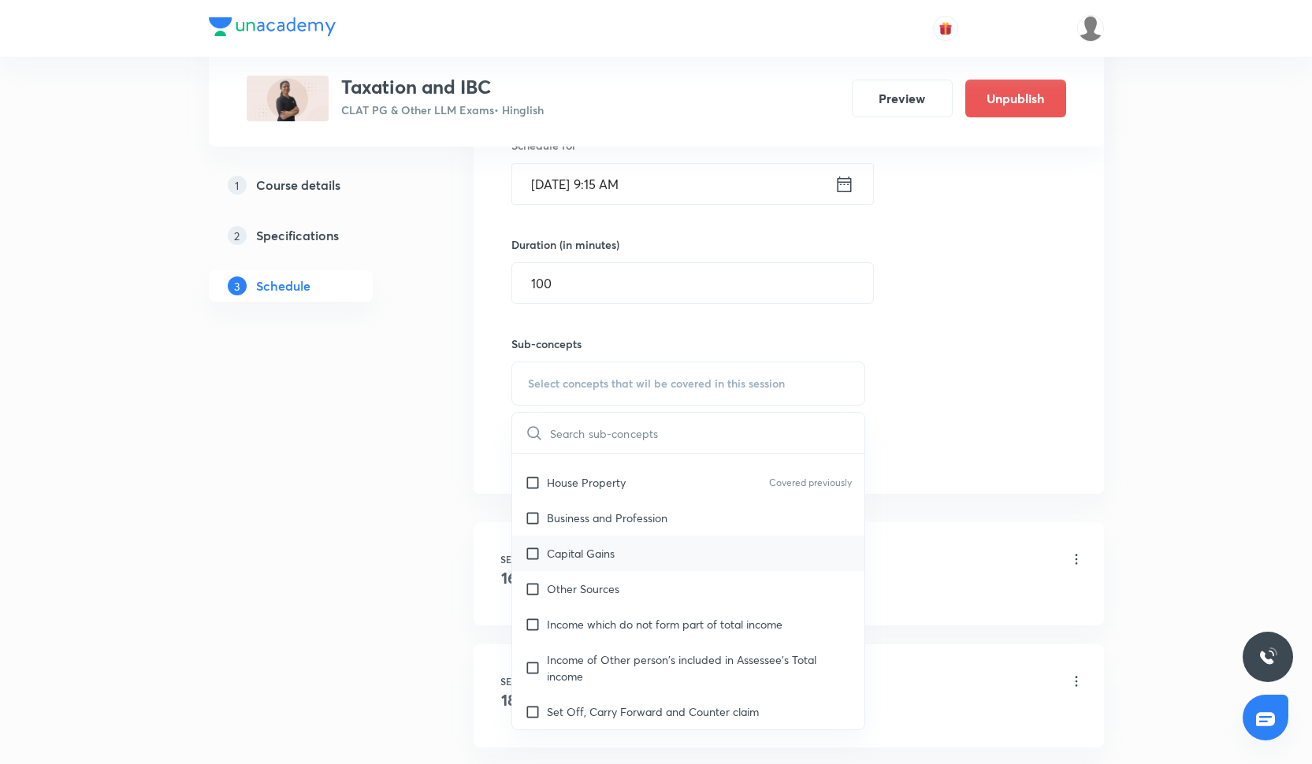
click at [644, 559] on div "Capital Gains" at bounding box center [688, 553] width 353 height 35
checkbox input "true"
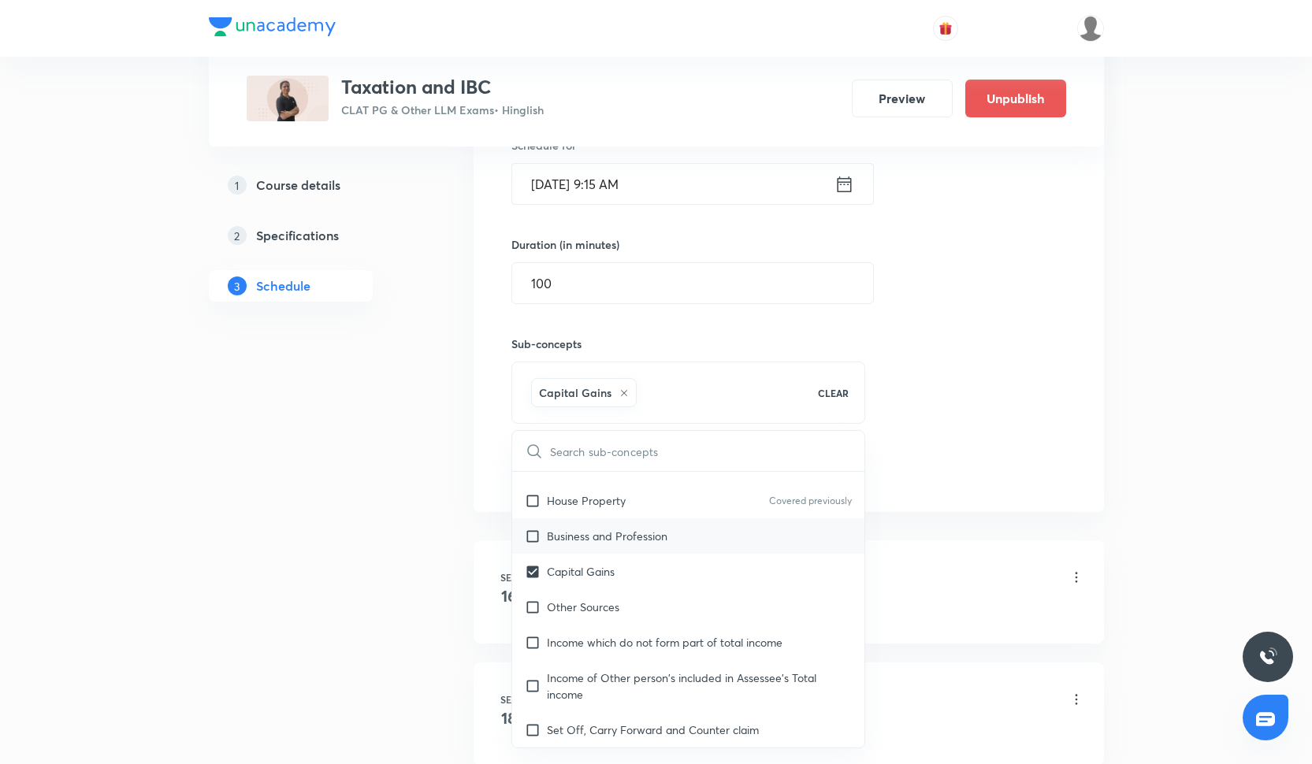
click at [635, 544] on p "Business and Profession" at bounding box center [607, 536] width 121 height 17
checkbox input "true"
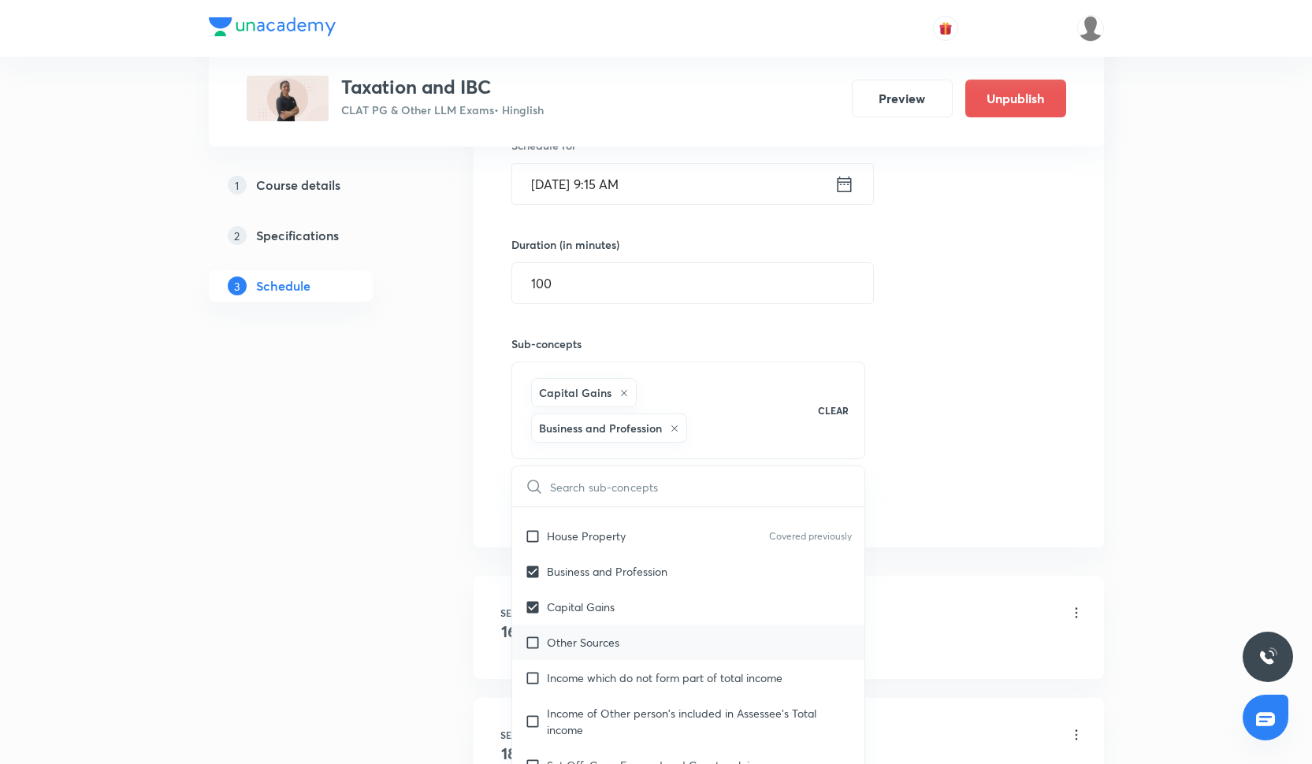
click at [667, 625] on div "Other Sources" at bounding box center [688, 642] width 353 height 35
checkbox input "true"
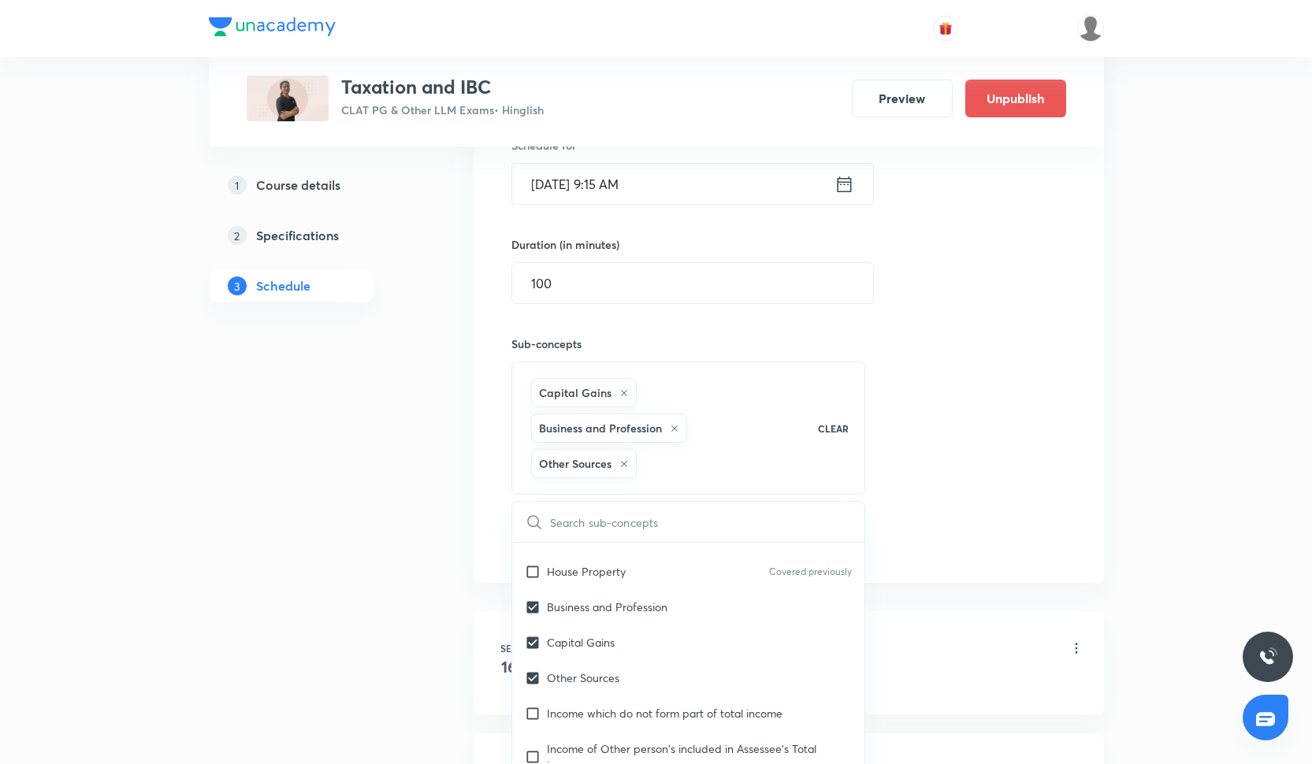
click at [943, 513] on div "Session 8 Live class Quiz Recorded classes Session title 10/99 Taxation-8 ​ Sch…" at bounding box center [788, 244] width 555 height 626
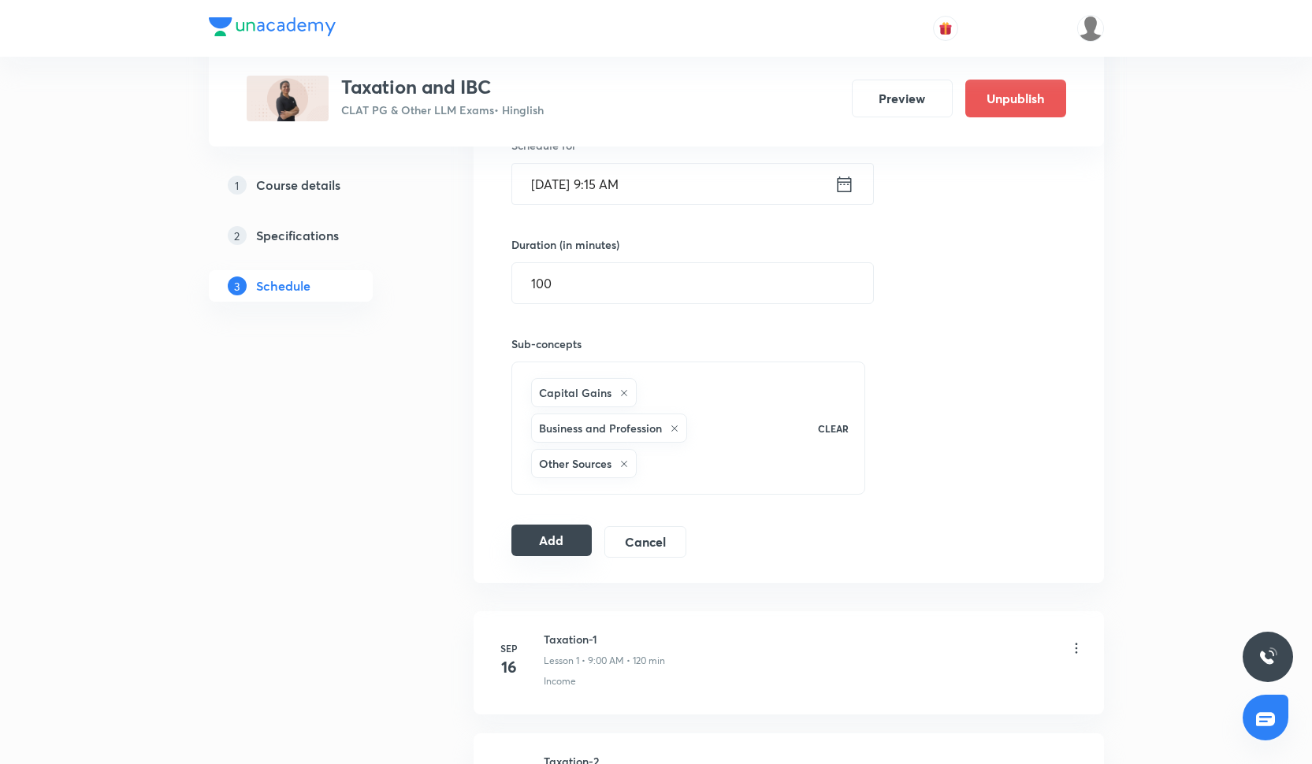
click at [574, 525] on button "Add" at bounding box center [551, 541] width 81 height 32
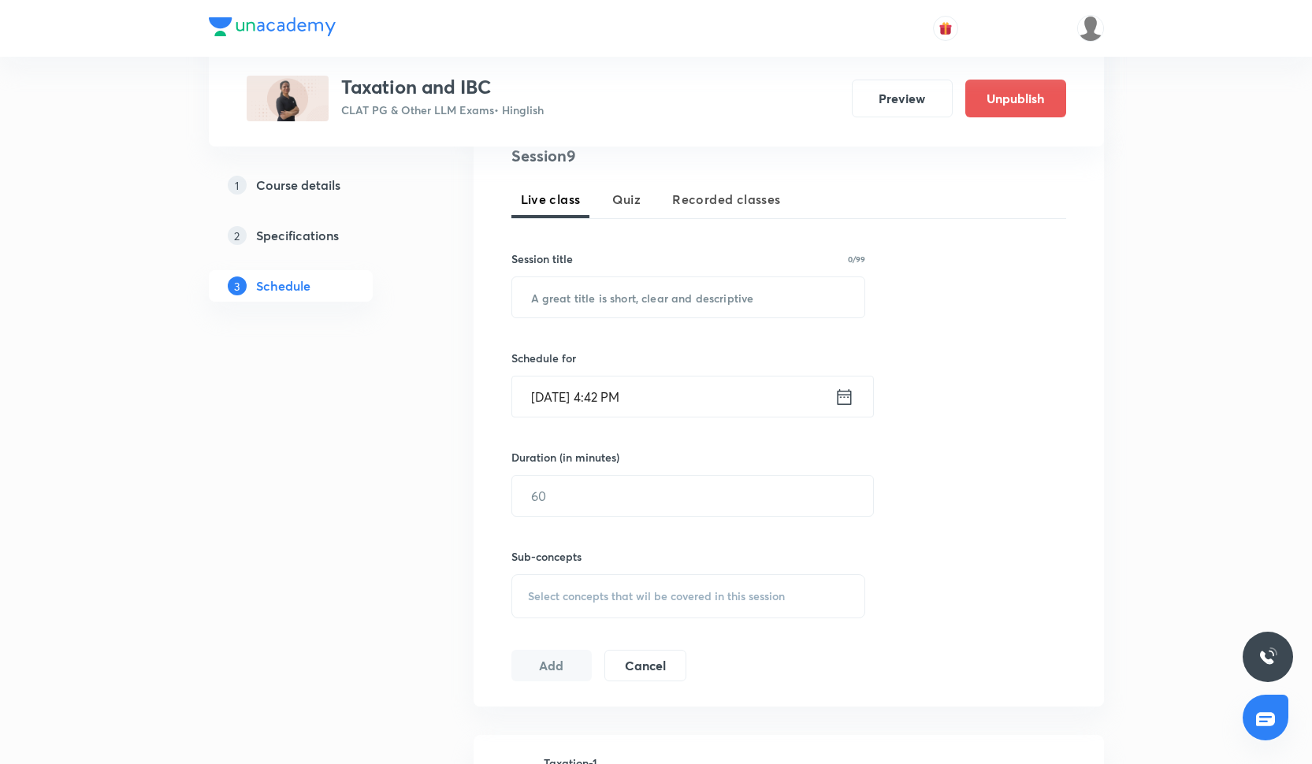
scroll to position [326, 0]
click at [590, 286] on input "text" at bounding box center [688, 293] width 353 height 40
paste input "Taxation-6"
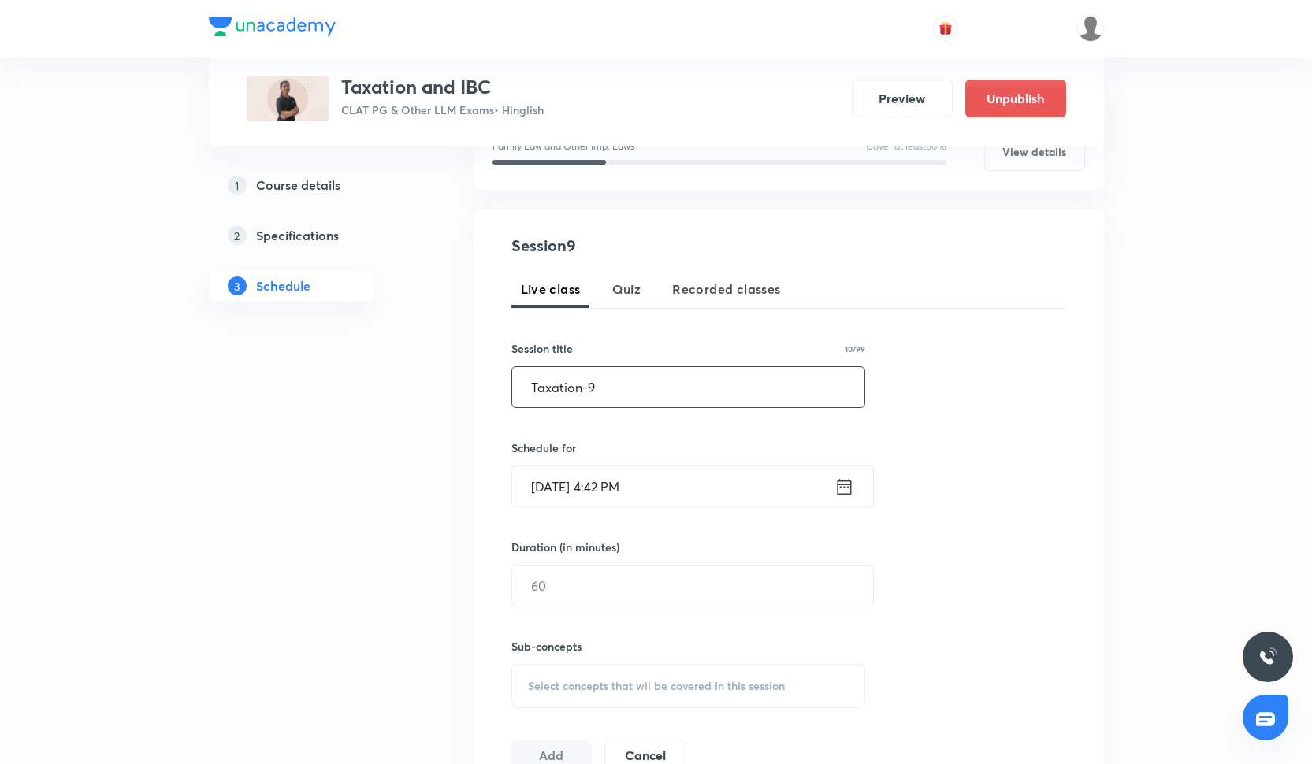
scroll to position [232, 0]
type input "Taxation-9"
click at [538, 509] on div "Session 9 Live class Quiz Recorded classes Session title 10/99 Taxation-9 ​ Sch…" at bounding box center [788, 503] width 555 height 537
click at [543, 490] on input "[DATE] 4:42 PM" at bounding box center [673, 487] width 322 height 40
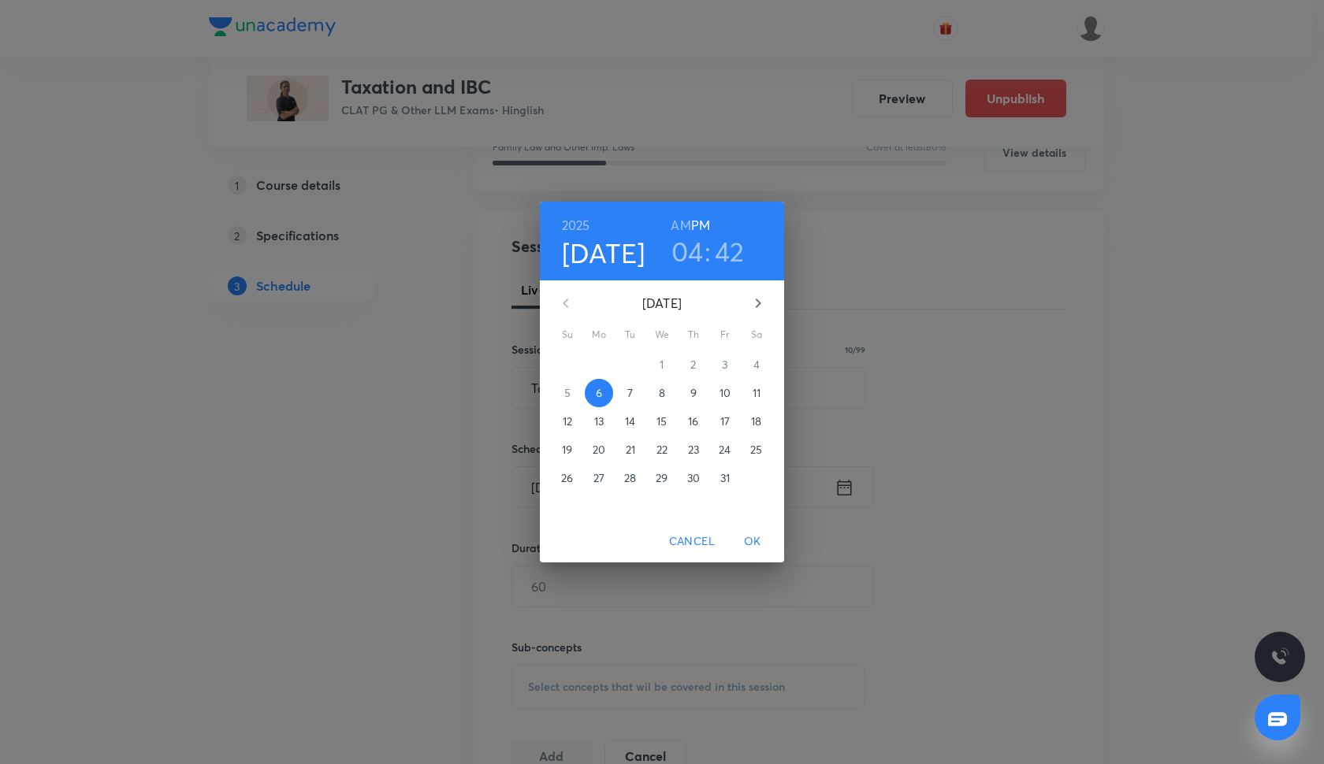
click at [569, 417] on p "12" at bounding box center [567, 422] width 9 height 16
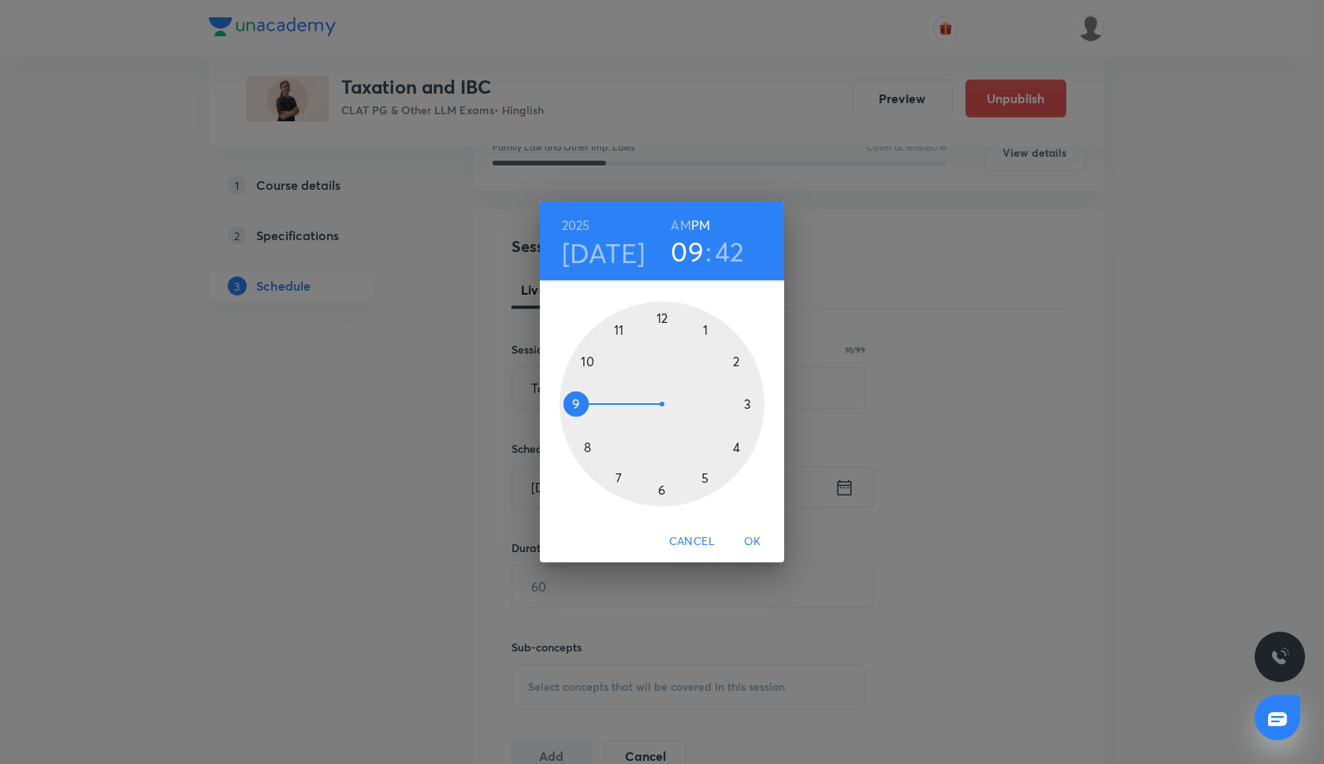
click at [574, 401] on div at bounding box center [662, 404] width 205 height 205
click at [682, 222] on h6 "AM" at bounding box center [681, 225] width 20 height 22
click at [749, 400] on div at bounding box center [662, 404] width 205 height 205
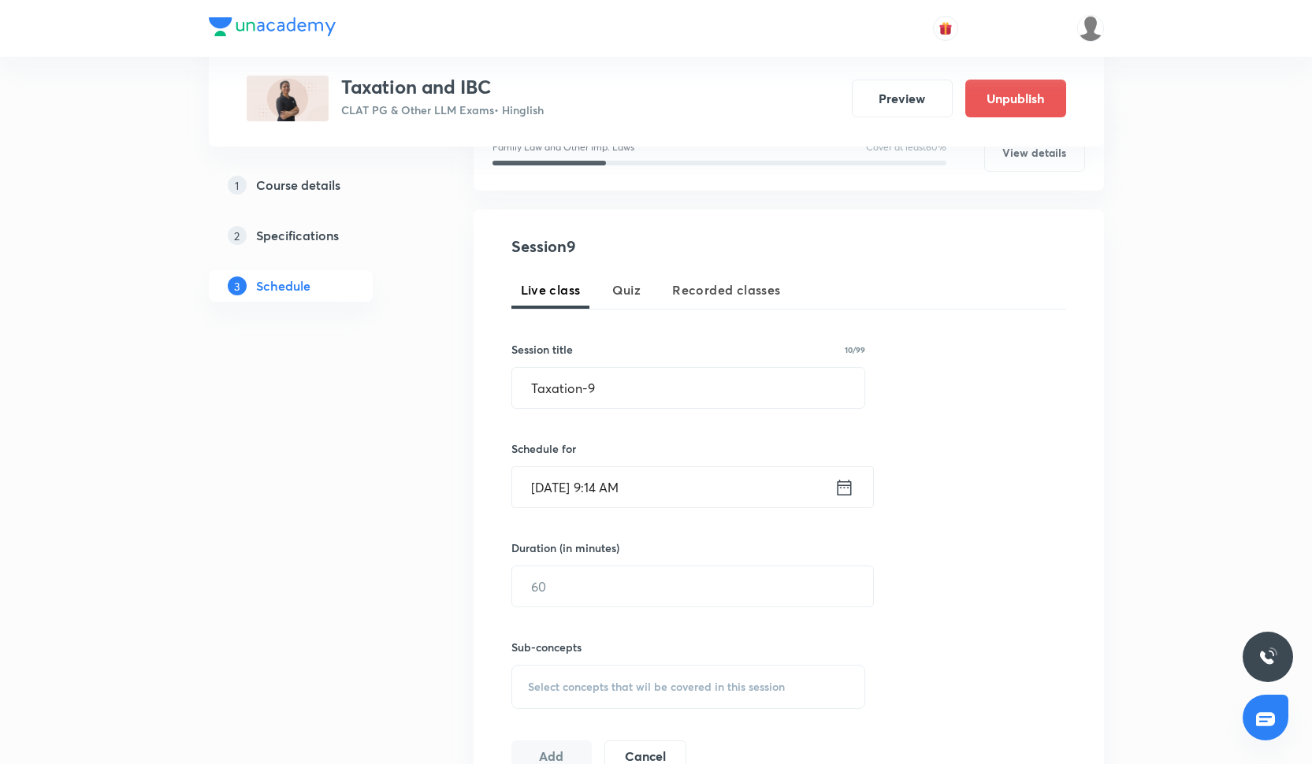
click at [625, 493] on input "[DATE] 9:14 AM" at bounding box center [673, 487] width 322 height 40
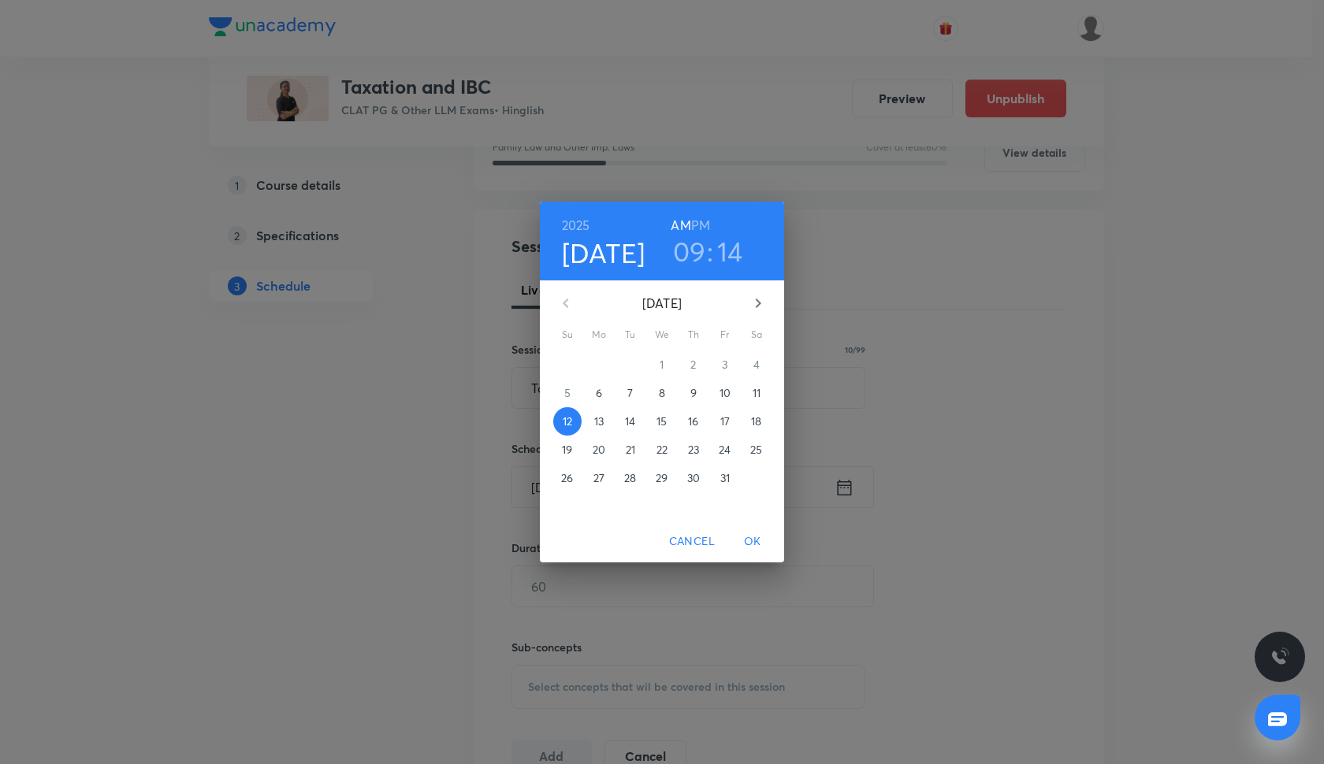
click at [726, 256] on h3 "14" at bounding box center [730, 251] width 26 height 33
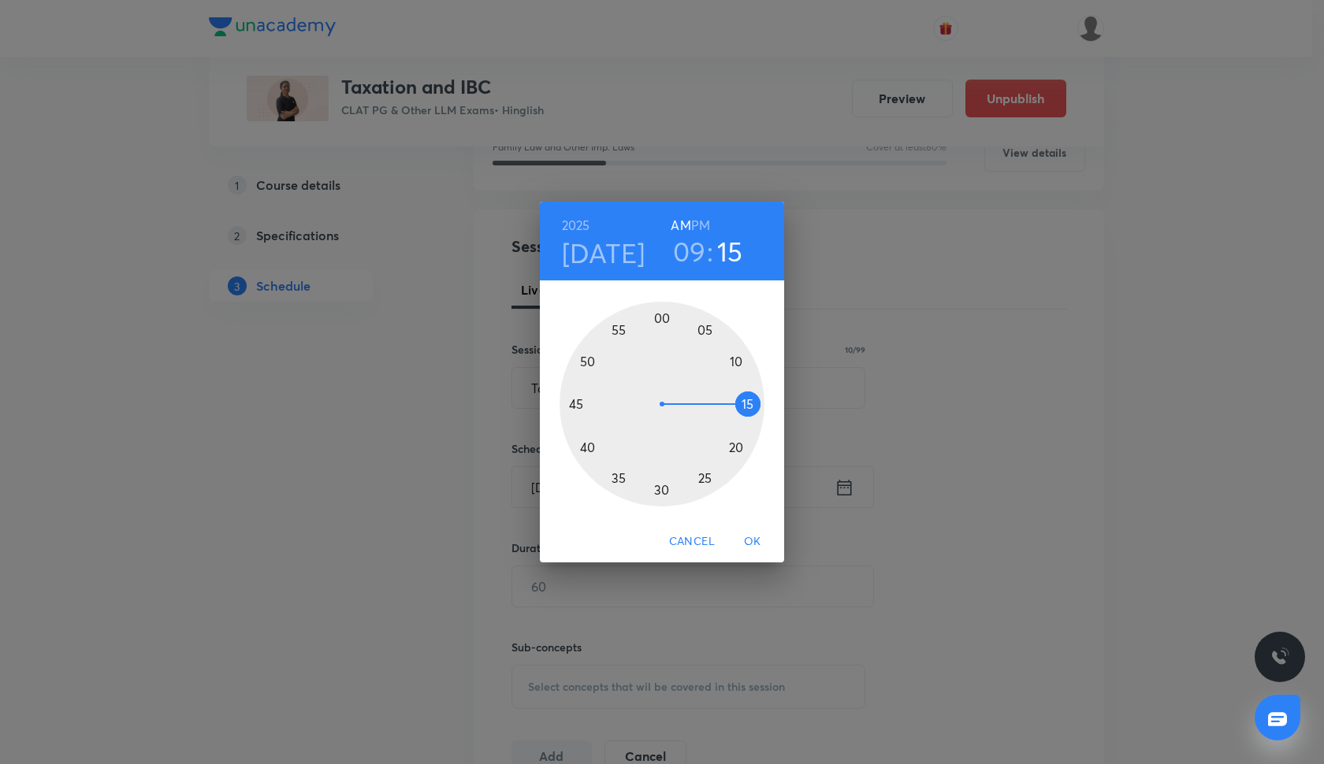
click at [748, 401] on div at bounding box center [662, 404] width 205 height 205
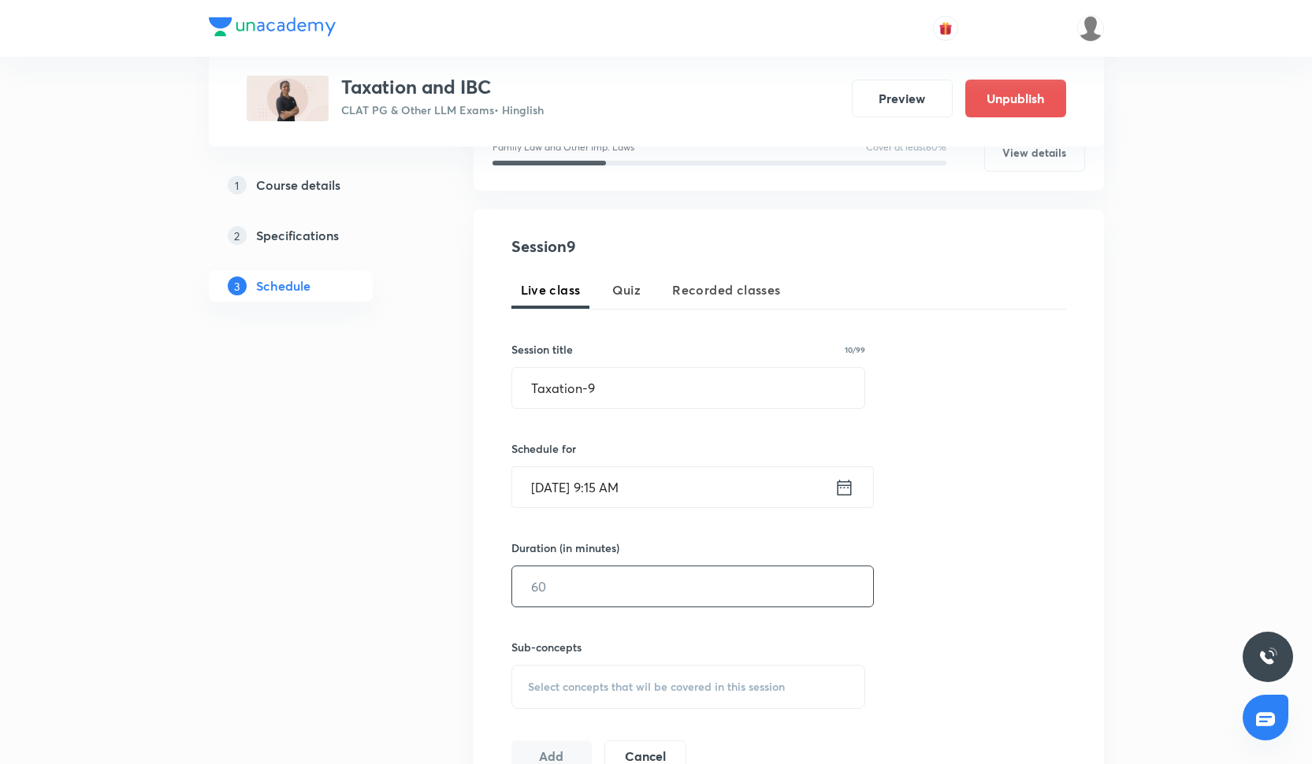
click at [621, 593] on input "text" at bounding box center [692, 587] width 361 height 40
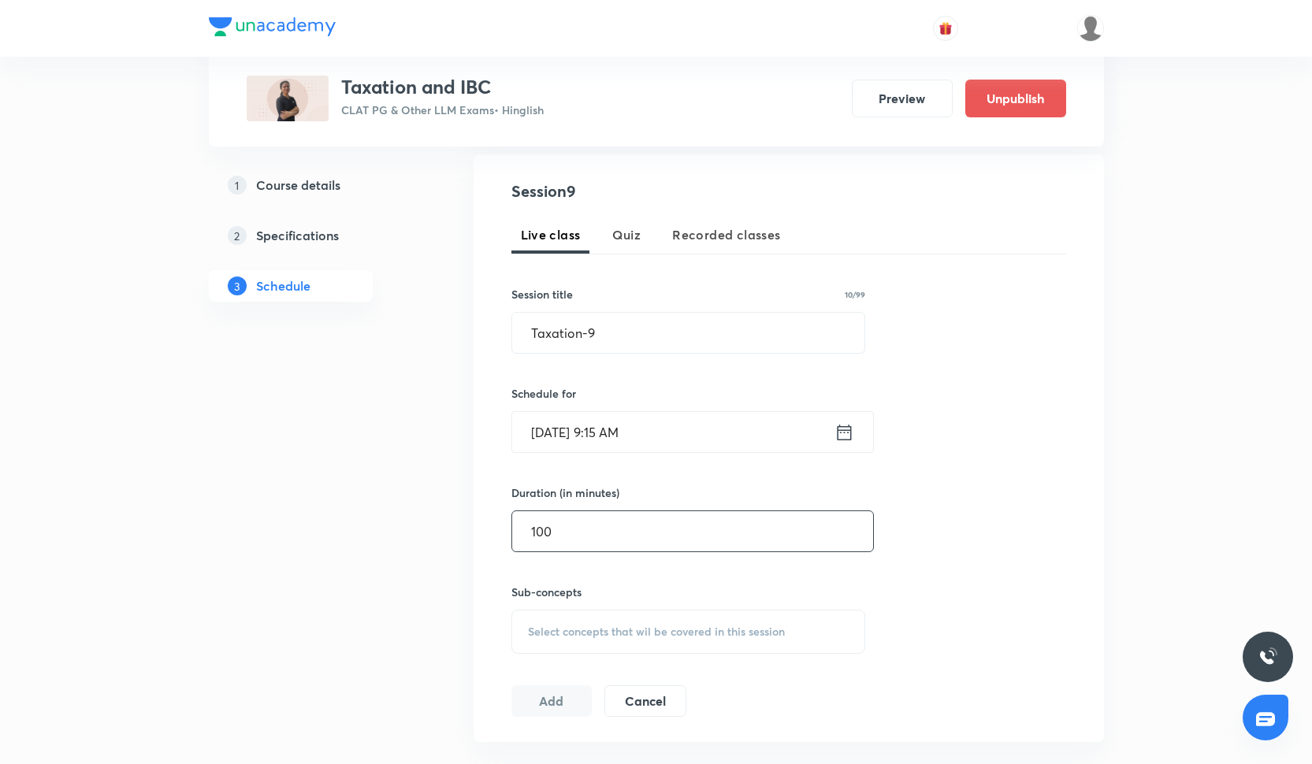
scroll to position [292, 0]
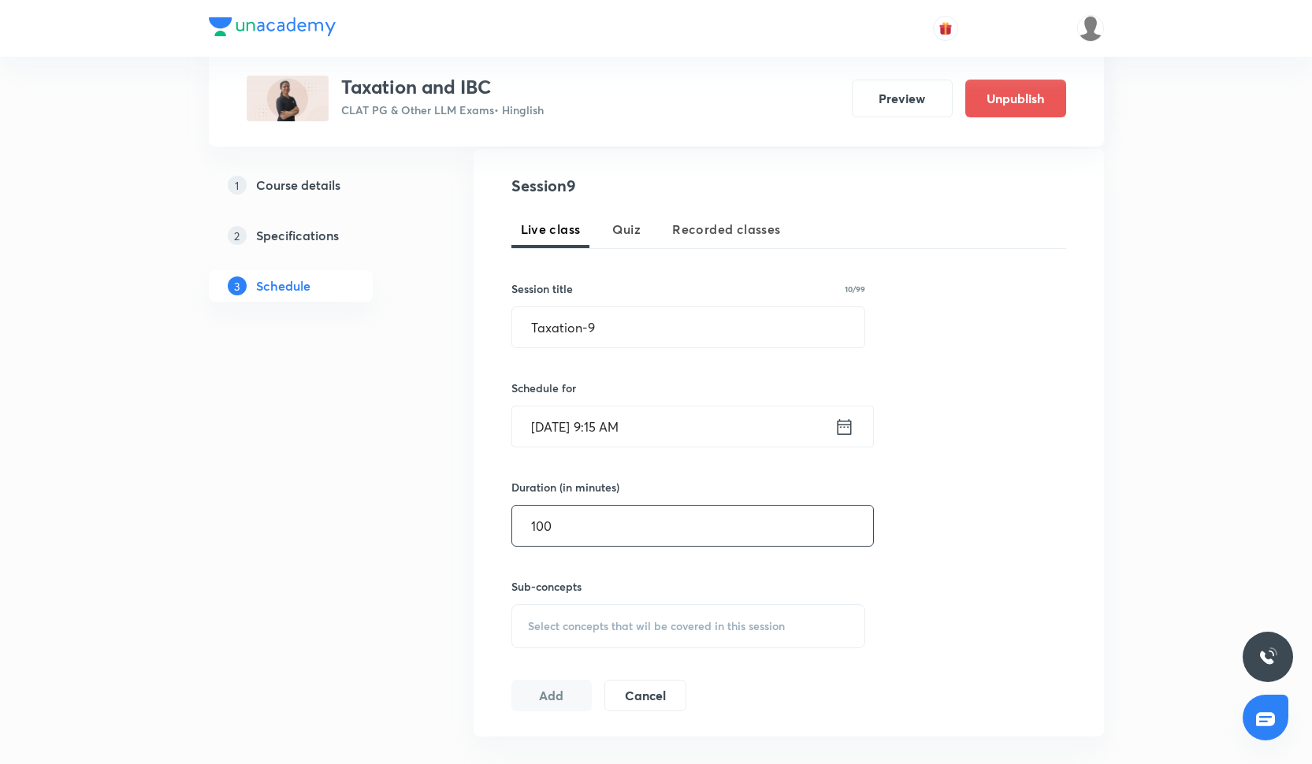
type input "100"
click at [601, 634] on div "Select concepts that wil be covered in this session" at bounding box center [688, 626] width 355 height 44
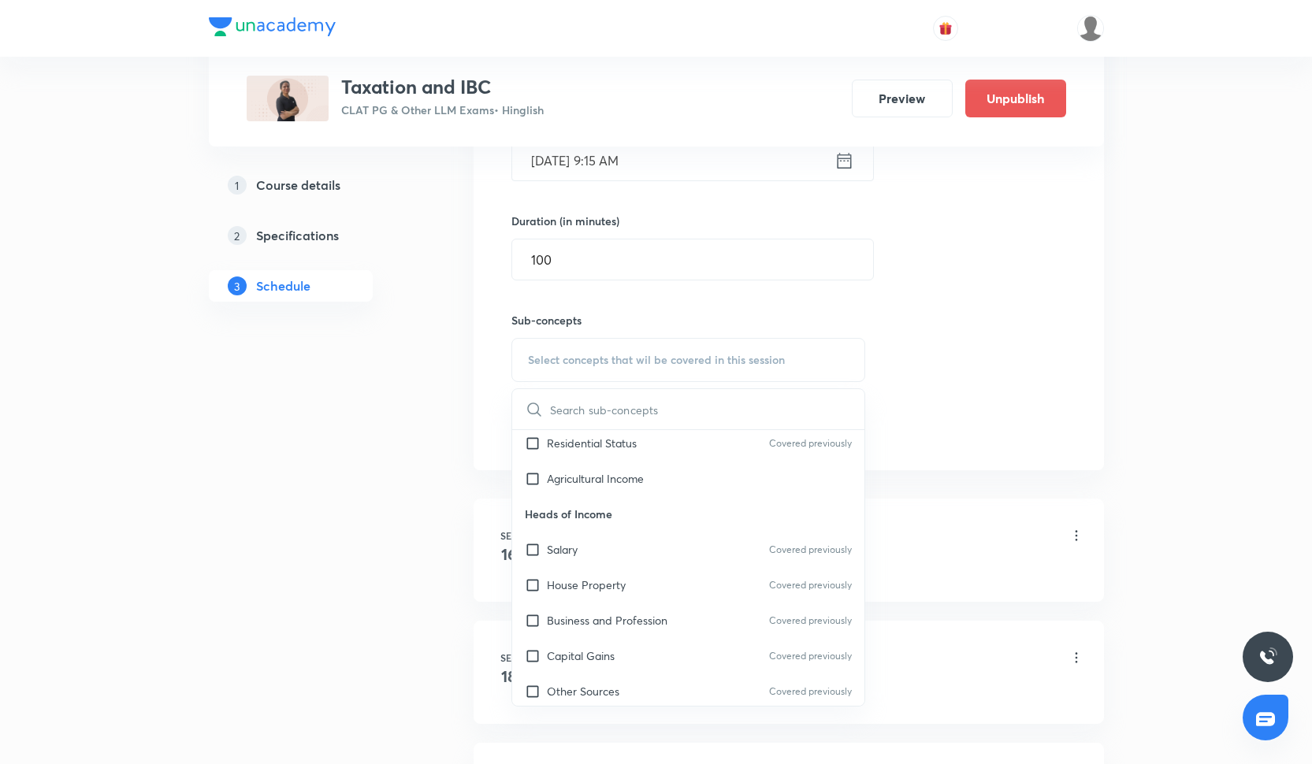
scroll to position [1476, 0]
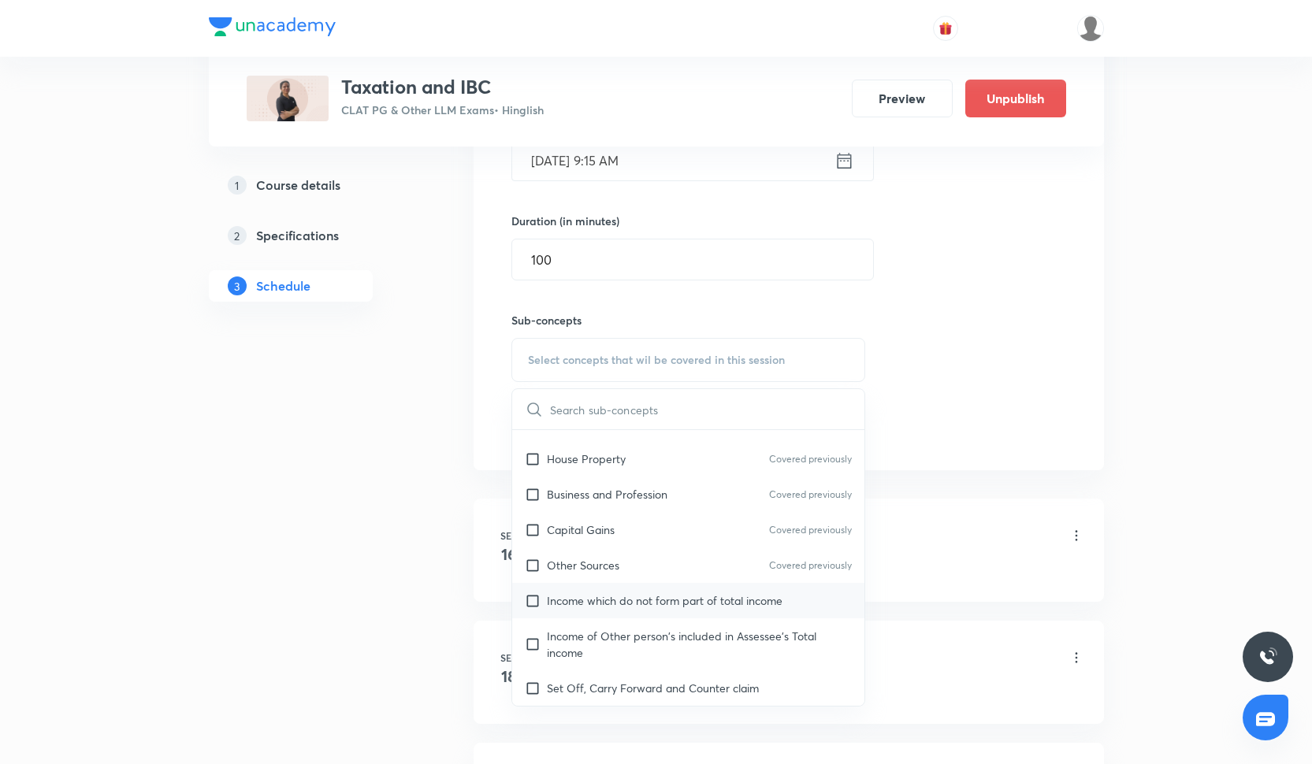
click at [629, 612] on div "Income which do not form part of total income" at bounding box center [688, 600] width 353 height 35
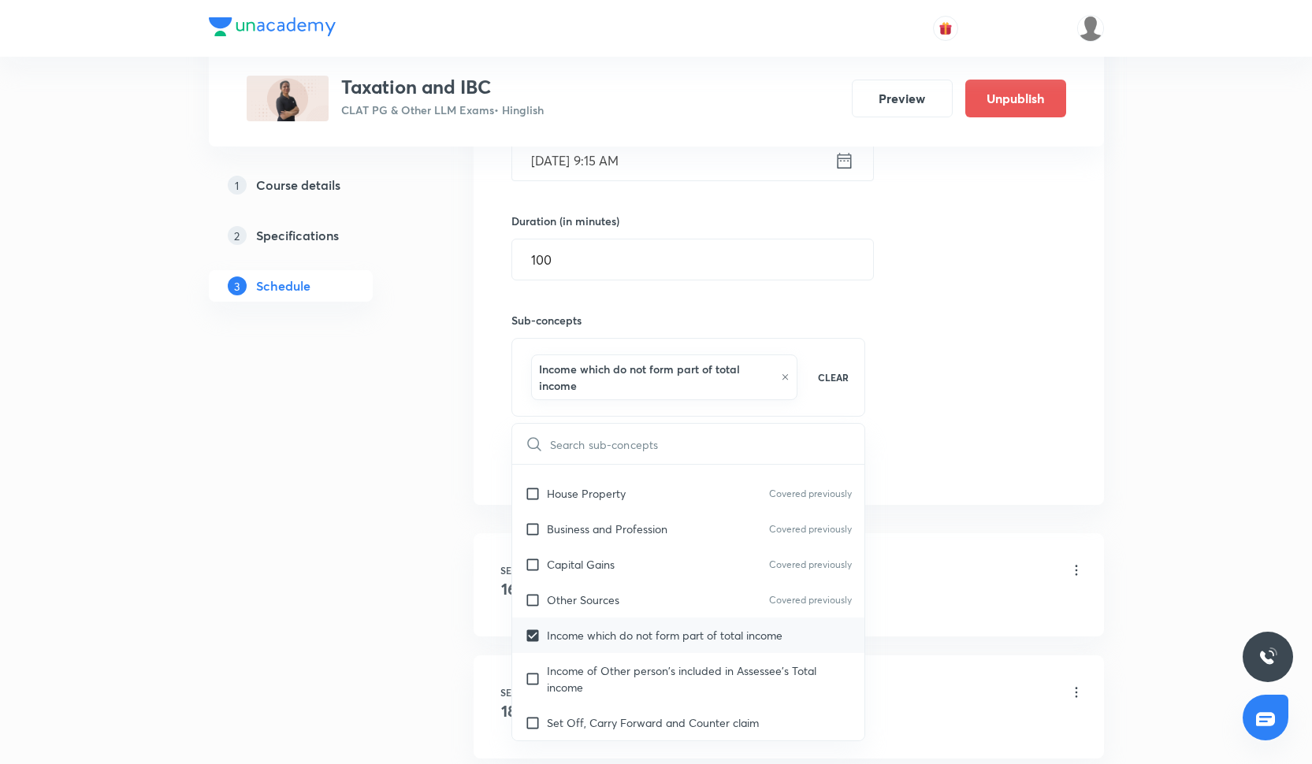
checkbox input "true"
click at [630, 590] on div "Other Sources Covered previously" at bounding box center [688, 599] width 353 height 35
checkbox input "true"
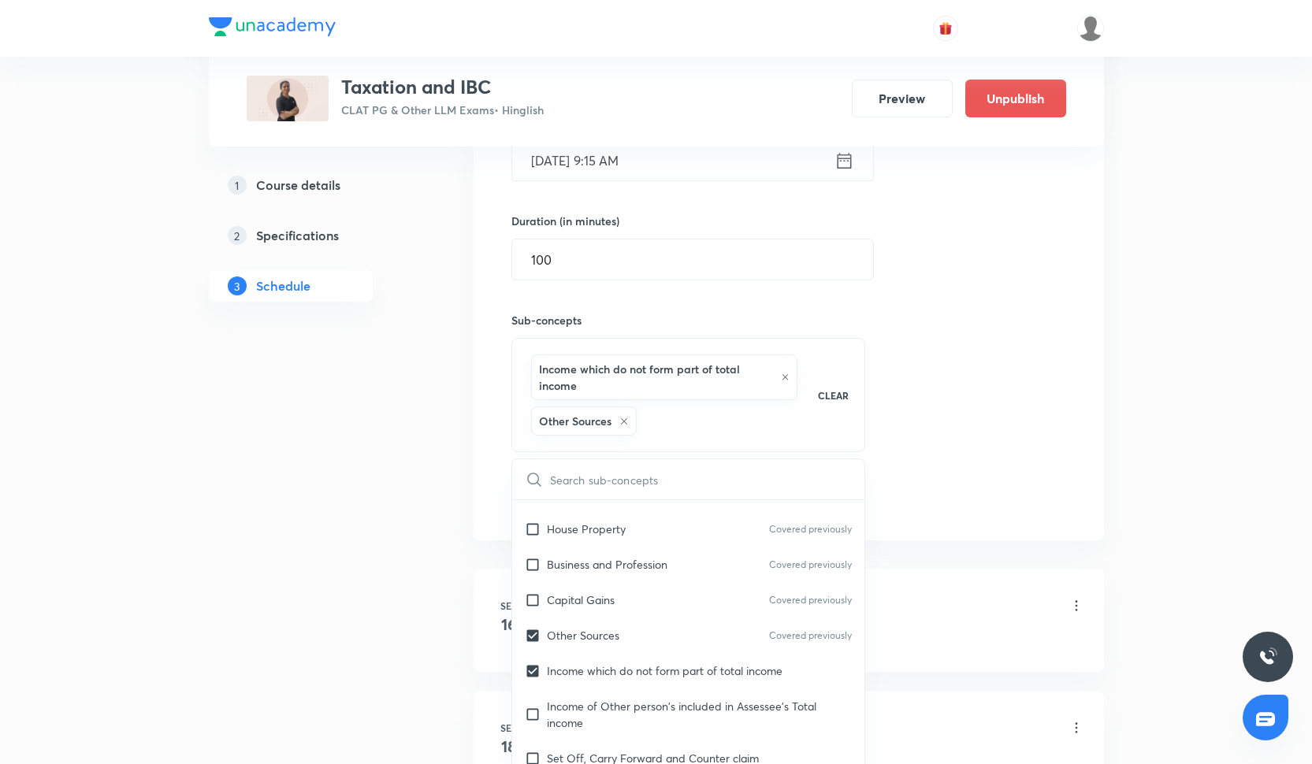
click at [982, 427] on div "Session 9 Live class Quiz Recorded classes Session title 10/99 Taxation-9 ​ Sch…" at bounding box center [788, 212] width 555 height 608
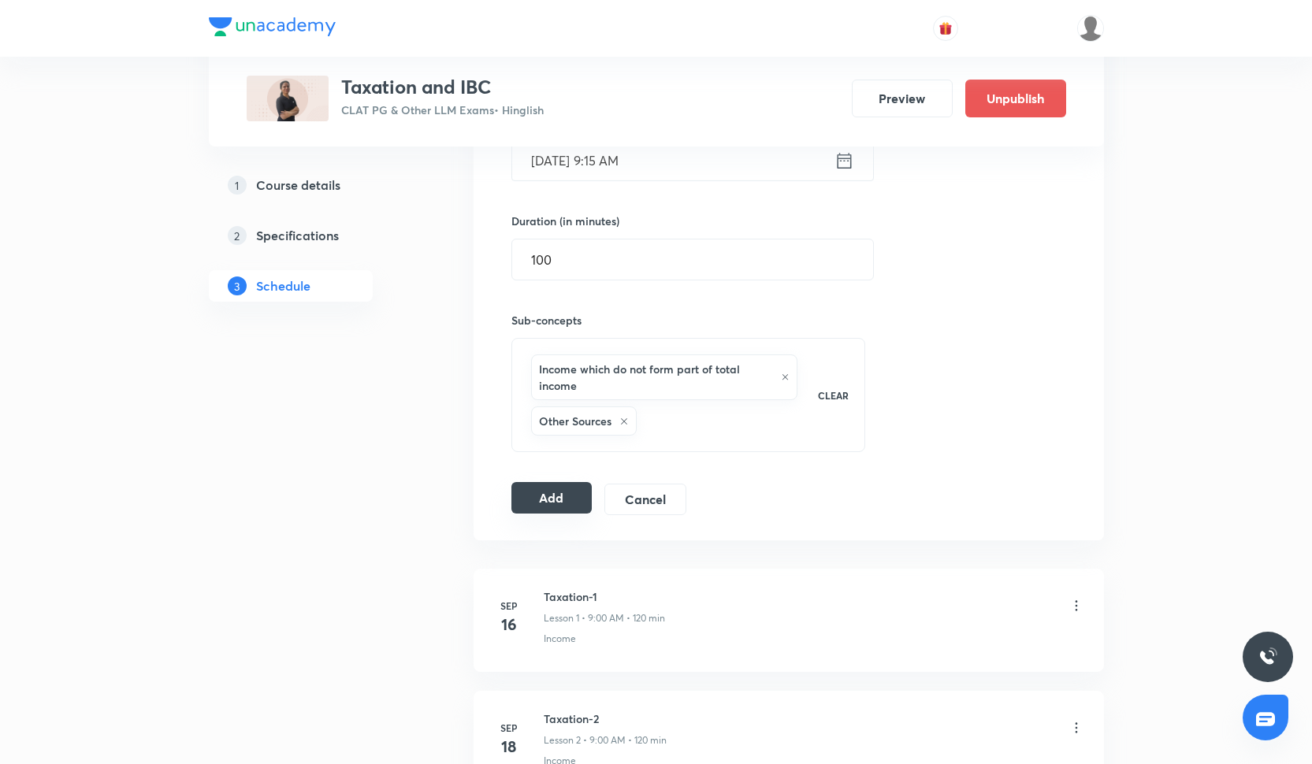
click at [564, 504] on button "Add" at bounding box center [551, 498] width 81 height 32
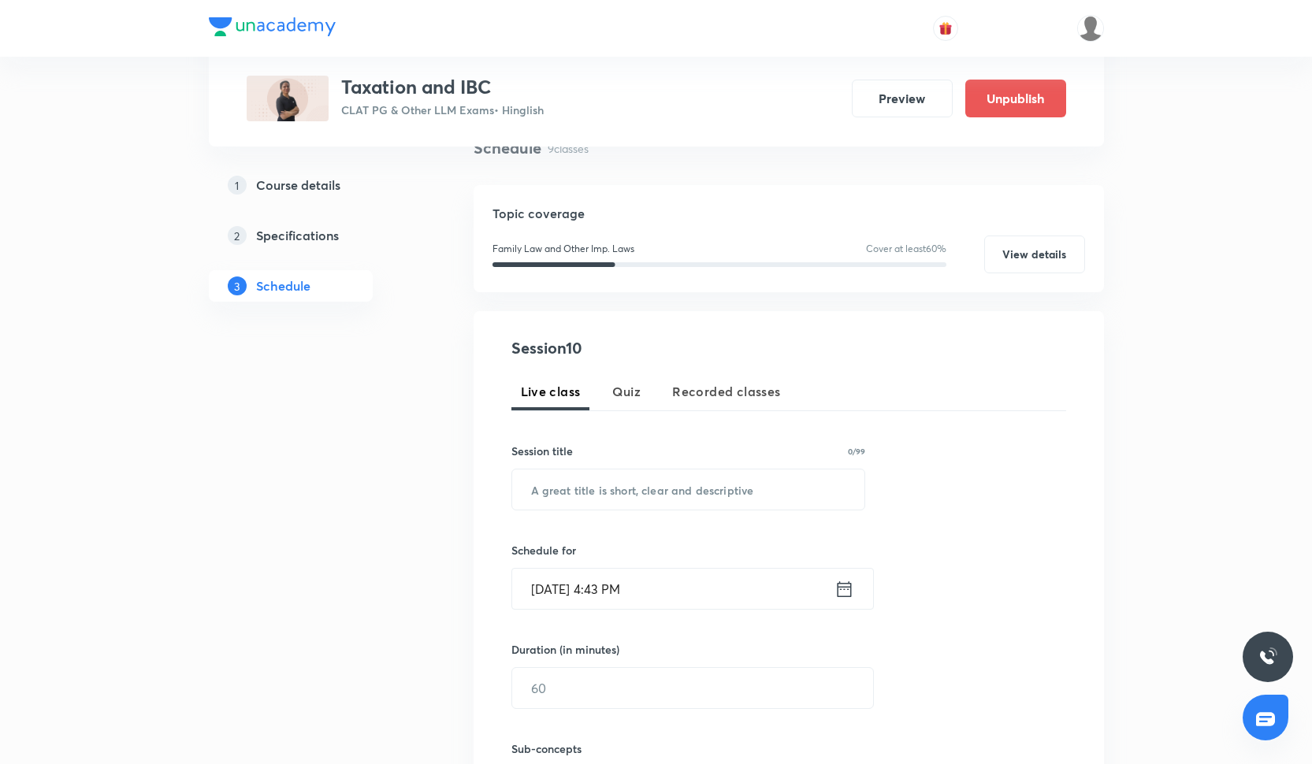
scroll to position [131, 0]
click at [652, 511] on div "Session 10 Live class Quiz Recorded classes Session title 0/99 ​ Schedule for O…" at bounding box center [788, 604] width 555 height 537
click at [644, 480] on input "text" at bounding box center [688, 489] width 353 height 40
paste input "Taxation-6"
type input "Taxation-10"
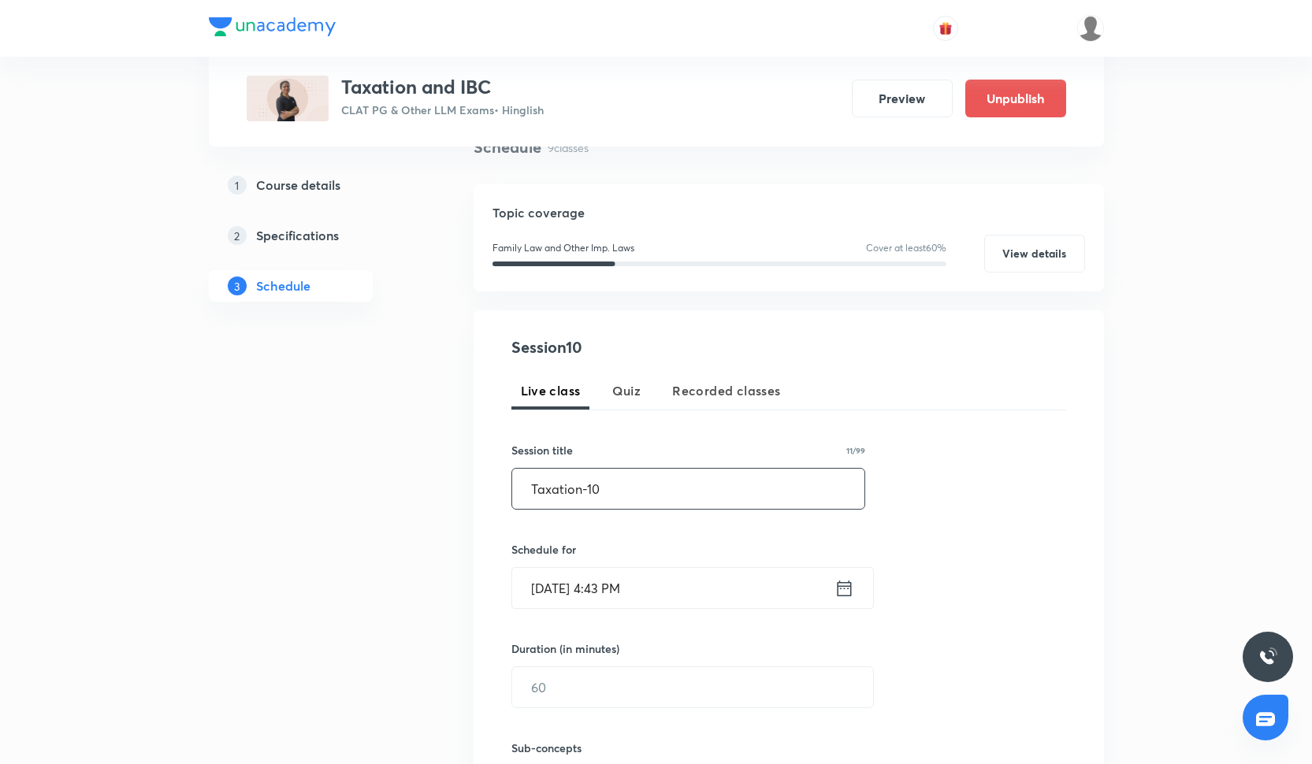
click at [547, 595] on input "Oct 6, 2025, 4:43 PM" at bounding box center [673, 588] width 322 height 40
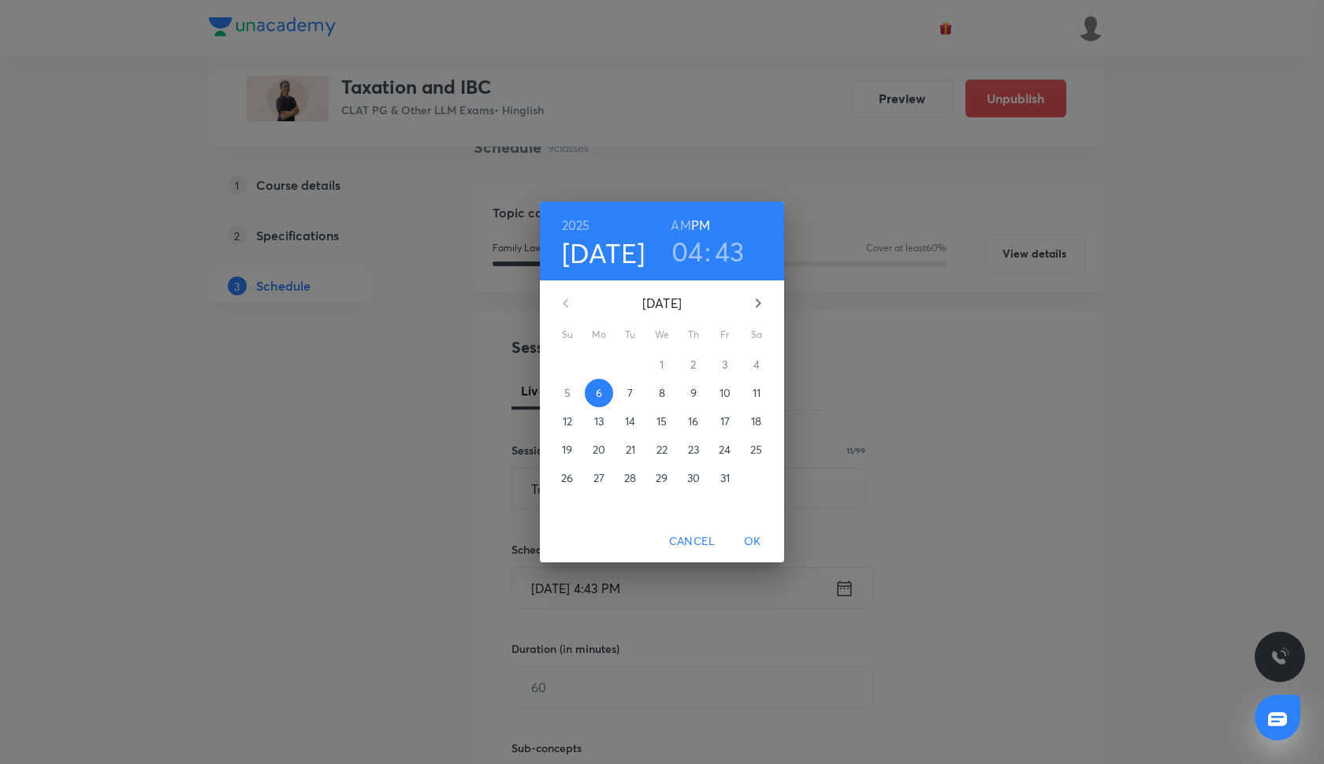
click at [627, 422] on p "14" at bounding box center [630, 422] width 10 height 16
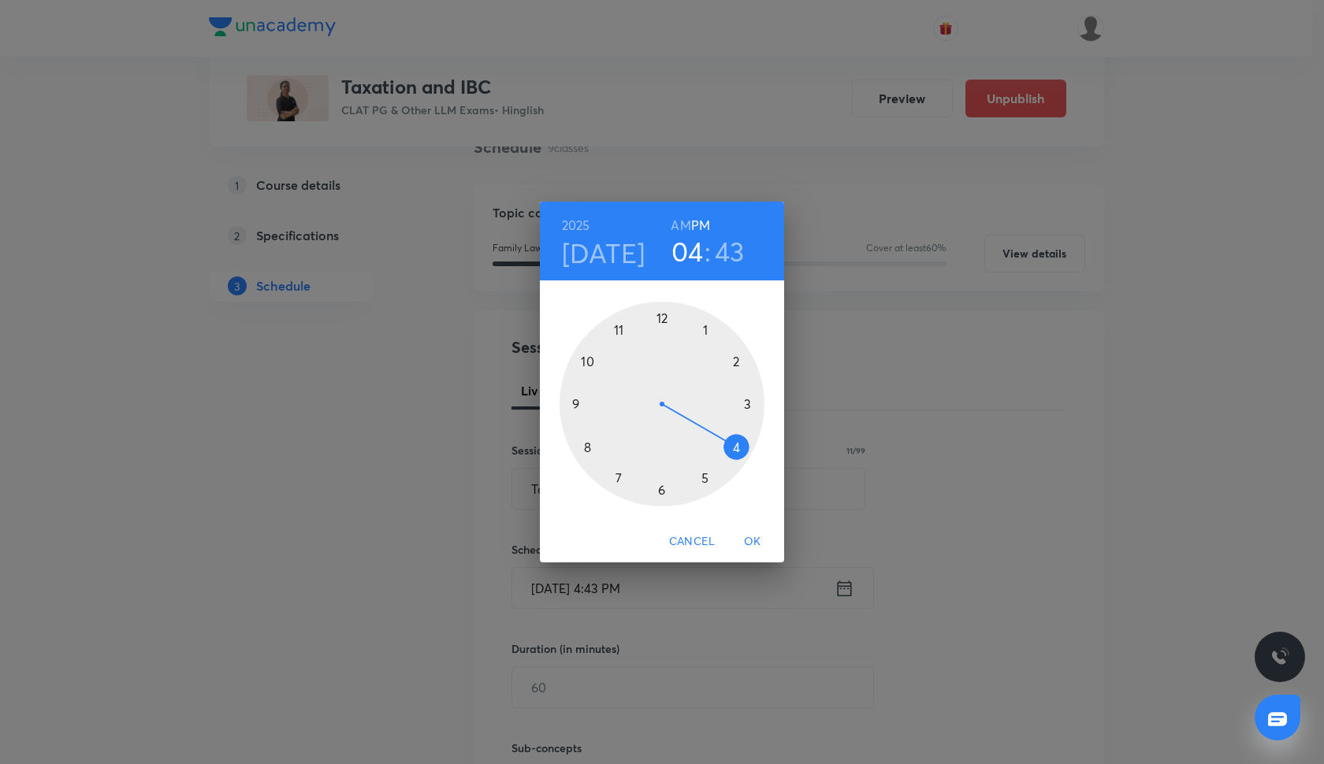
click at [577, 407] on div at bounding box center [662, 404] width 205 height 205
click at [593, 255] on h4 "Oct 14" at bounding box center [604, 252] width 84 height 33
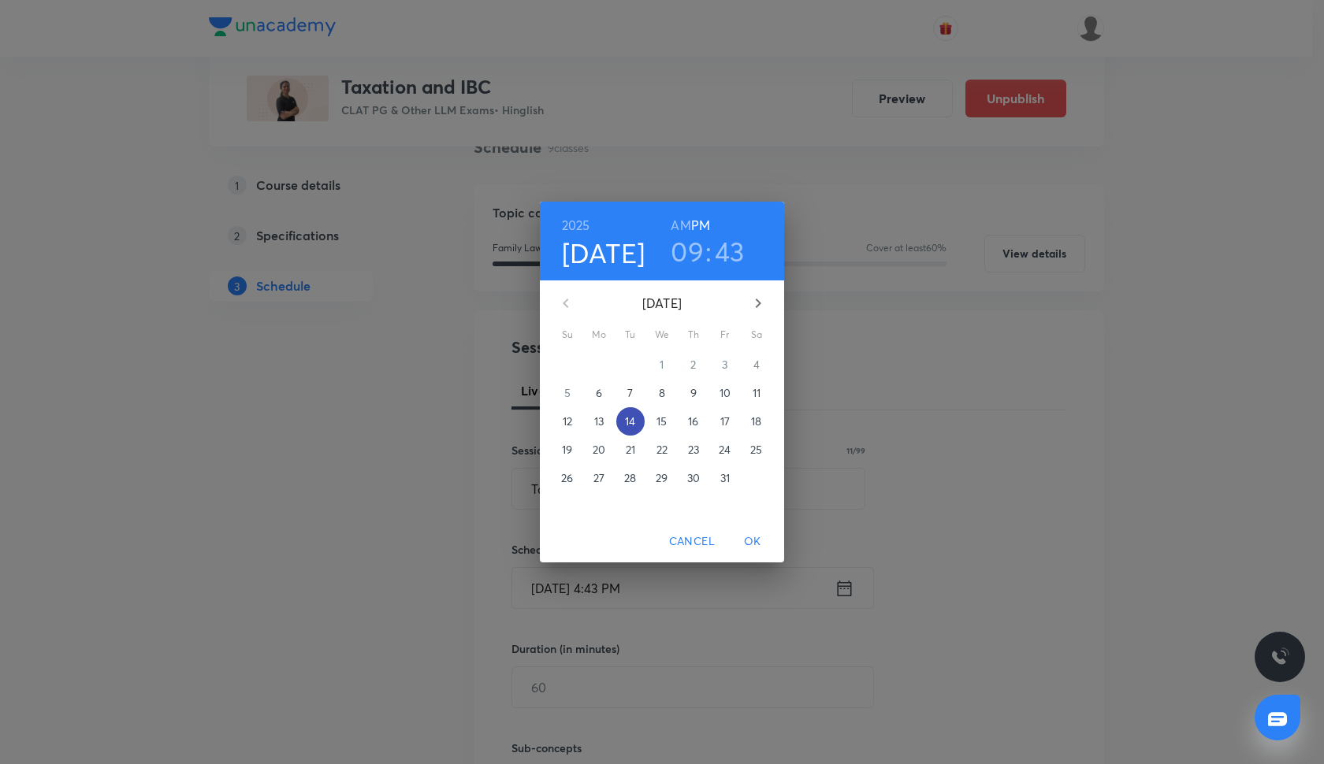
click at [634, 426] on p "14" at bounding box center [630, 422] width 10 height 16
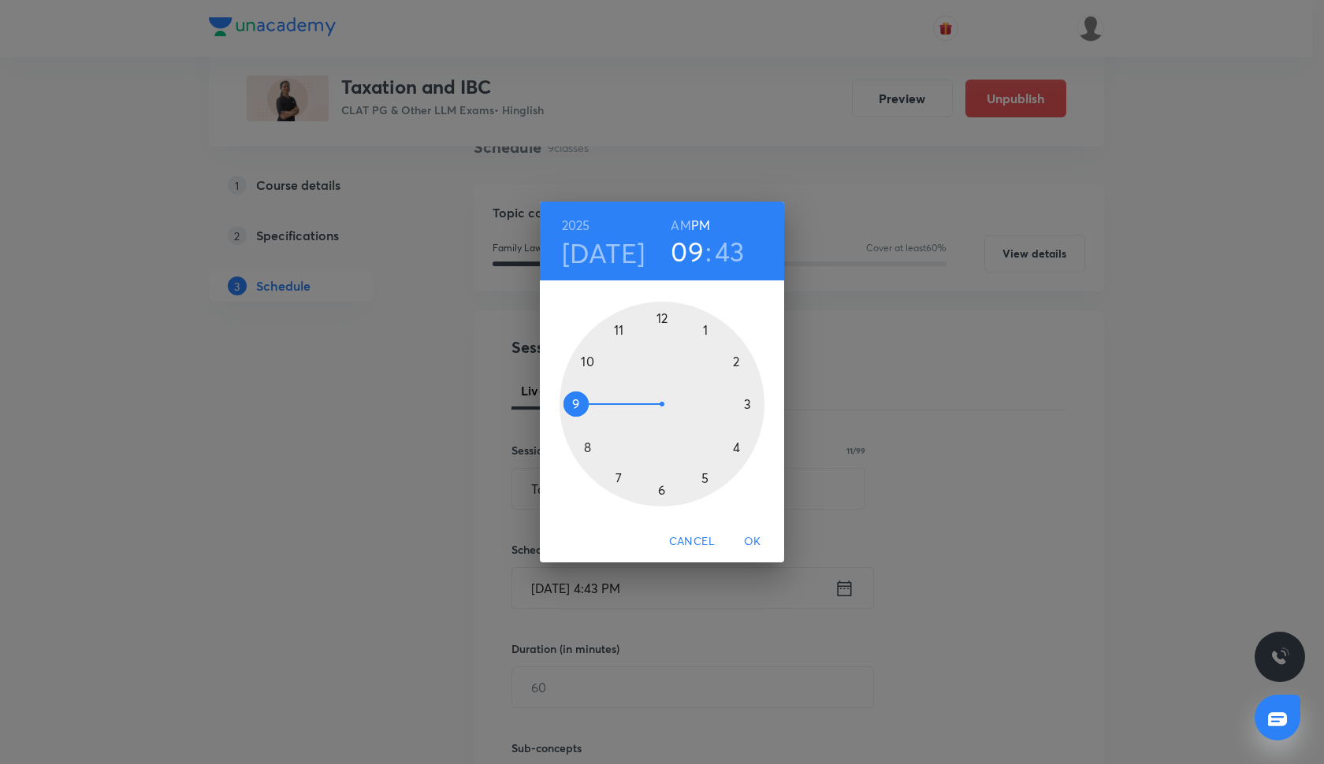
click at [574, 399] on div at bounding box center [662, 404] width 205 height 205
click at [682, 228] on h6 "AM" at bounding box center [681, 225] width 20 height 22
click at [750, 406] on div at bounding box center [662, 404] width 205 height 205
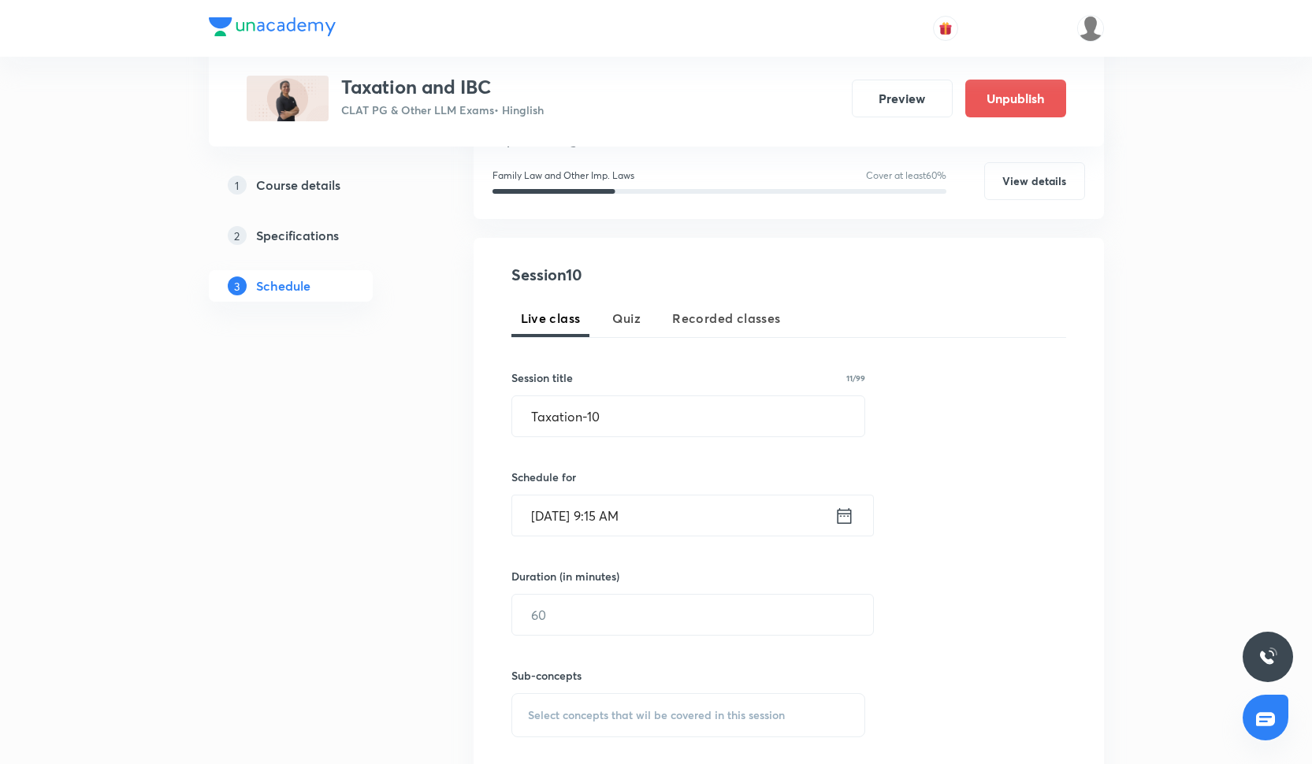
scroll to position [202, 0]
click at [615, 616] on input "text" at bounding box center [692, 617] width 361 height 40
type input "100"
click at [612, 711] on span "Select concepts that wil be covered in this session" at bounding box center [656, 717] width 257 height 13
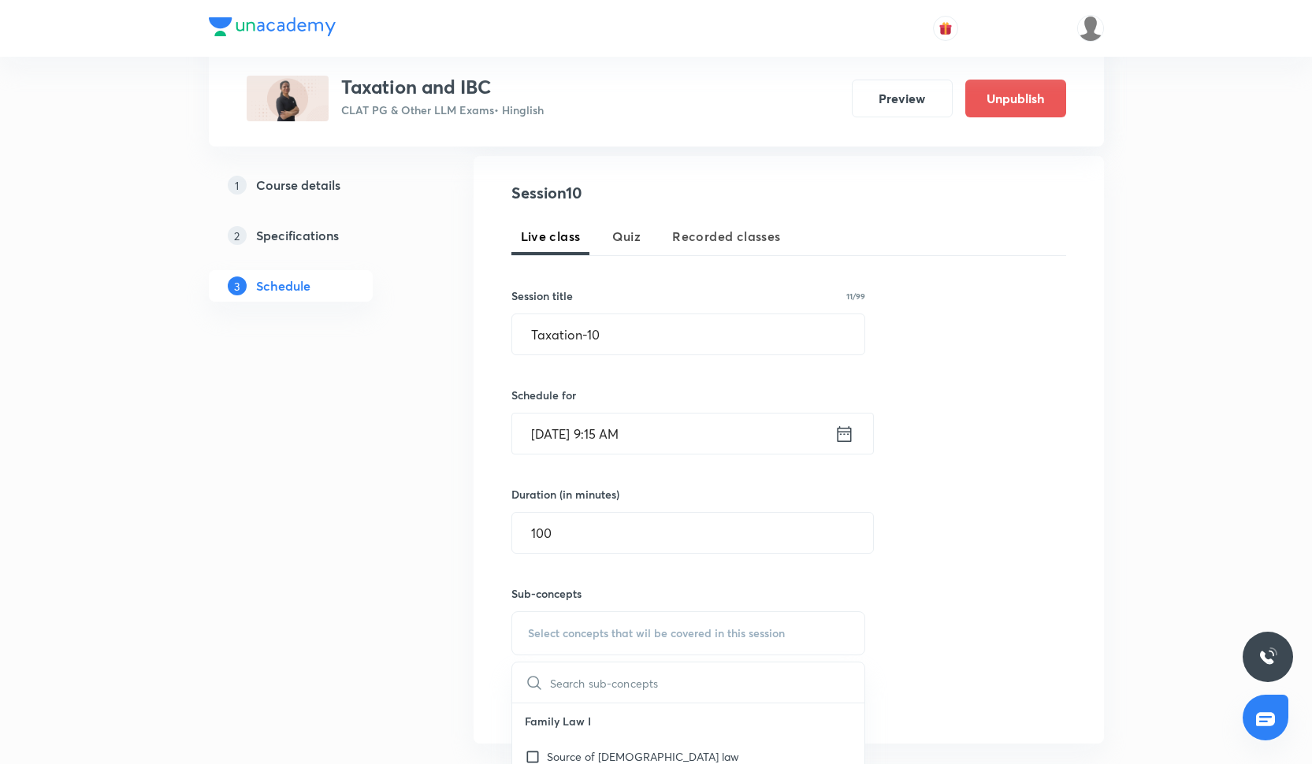
scroll to position [387, 0]
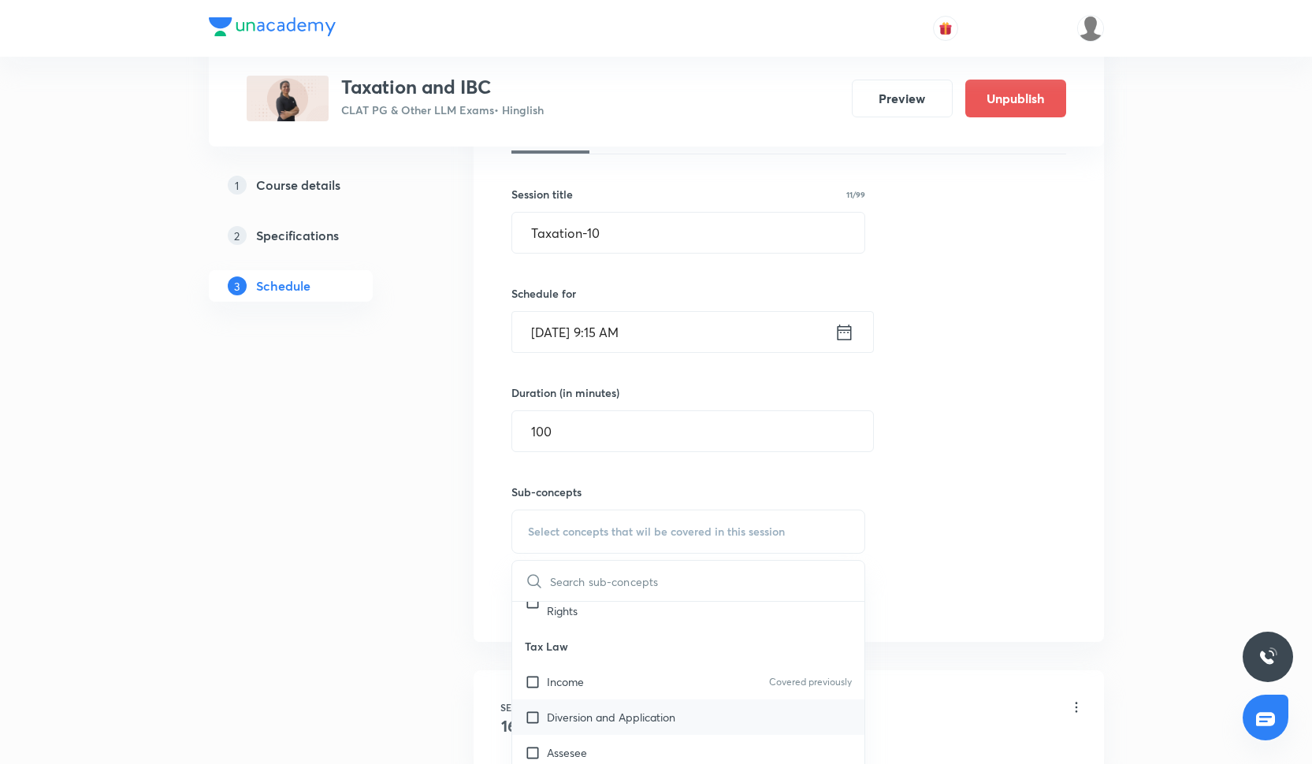
click at [612, 709] on p "Diversion and Application" at bounding box center [611, 717] width 128 height 17
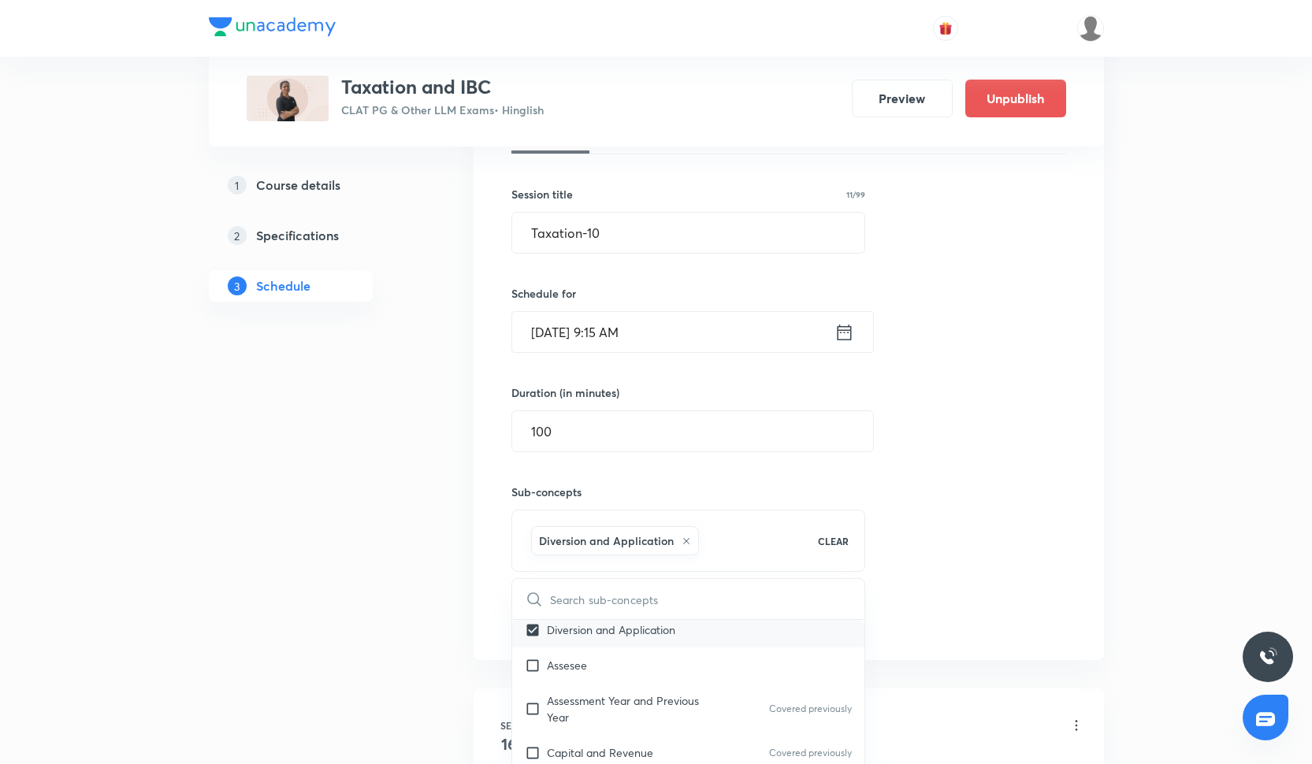
scroll to position [1198, 0]
click at [608, 668] on div "Assesee" at bounding box center [688, 662] width 353 height 35
checkbox input "true"
click at [987, 524] on div "Session 10 Live class Quiz Recorded classes Session title 11/99 Taxation-10 ​ S…" at bounding box center [788, 358] width 555 height 556
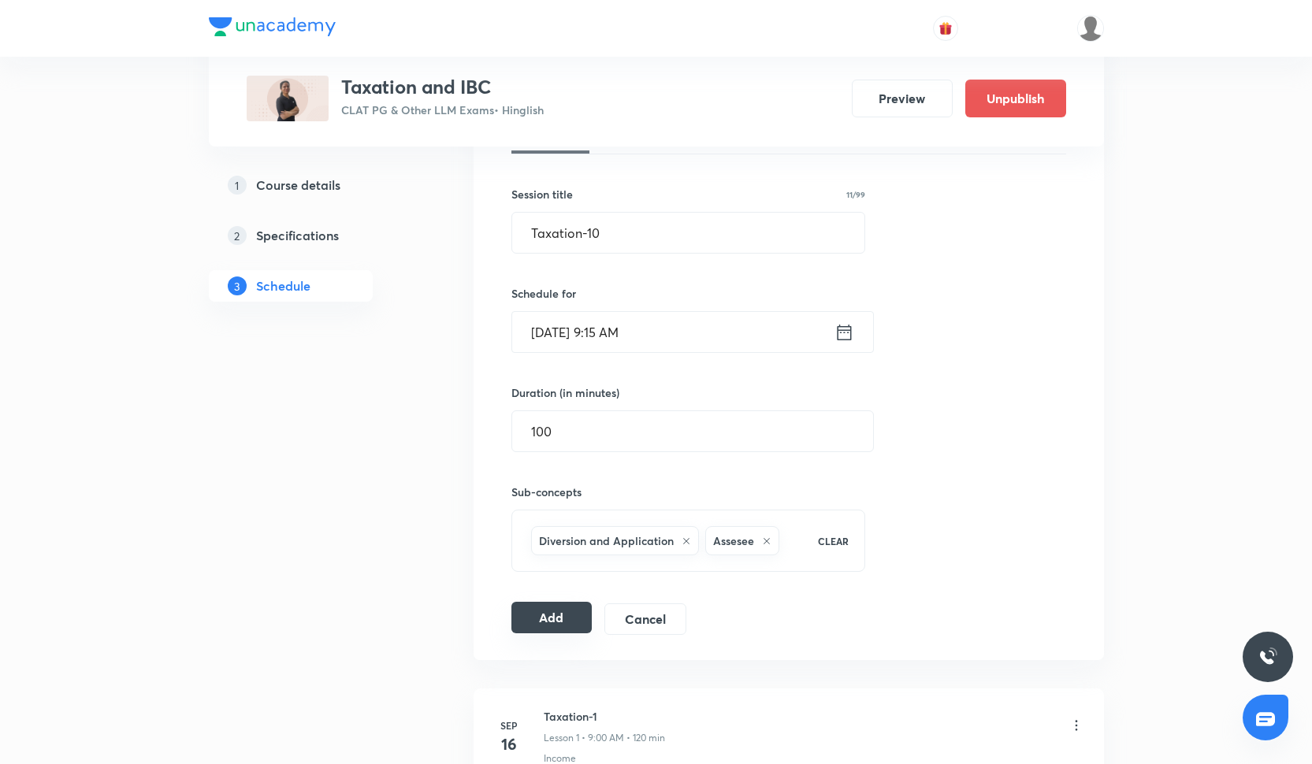
click at [548, 617] on button "Add" at bounding box center [551, 618] width 81 height 32
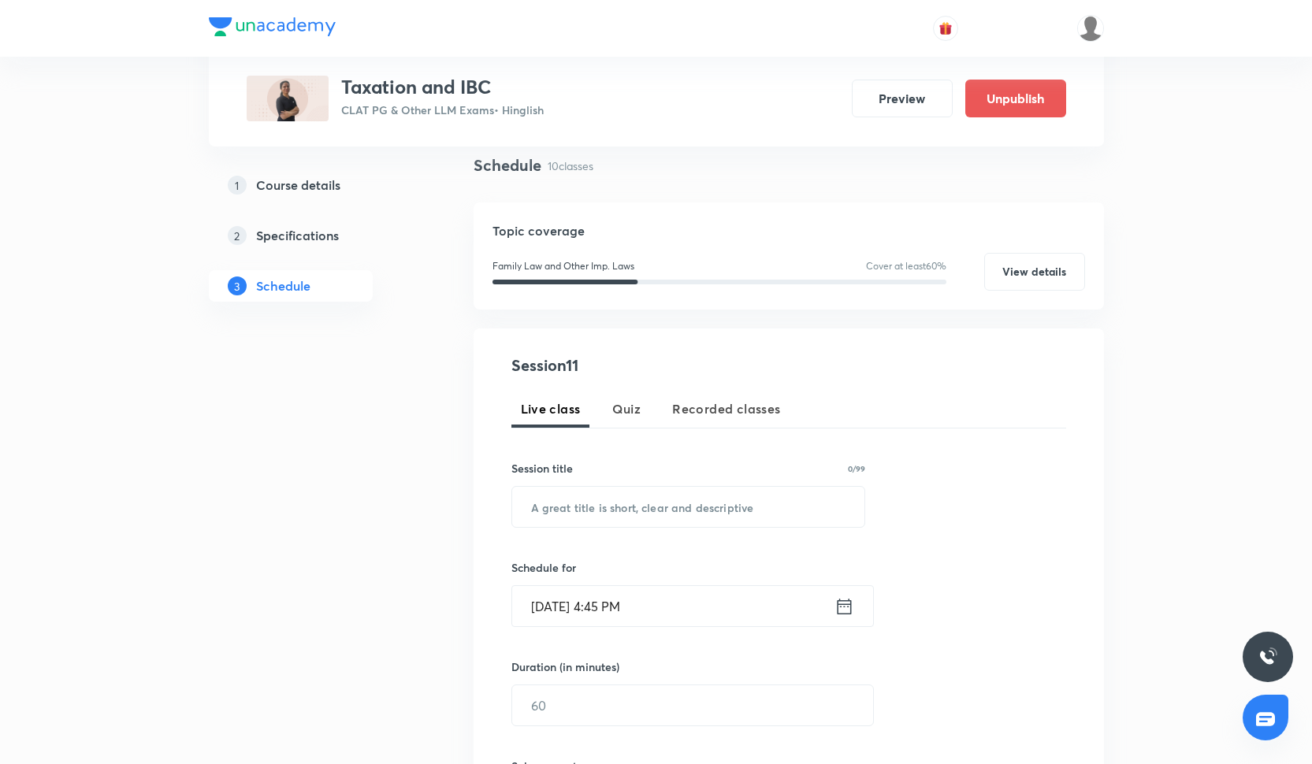
scroll to position [112, 0]
click at [593, 510] on input "text" at bounding box center [688, 508] width 353 height 40
paste input "Taxation-6"
type input "Taxation-11"
click at [566, 610] on input "[DATE] 4:45 PM" at bounding box center [673, 607] width 322 height 40
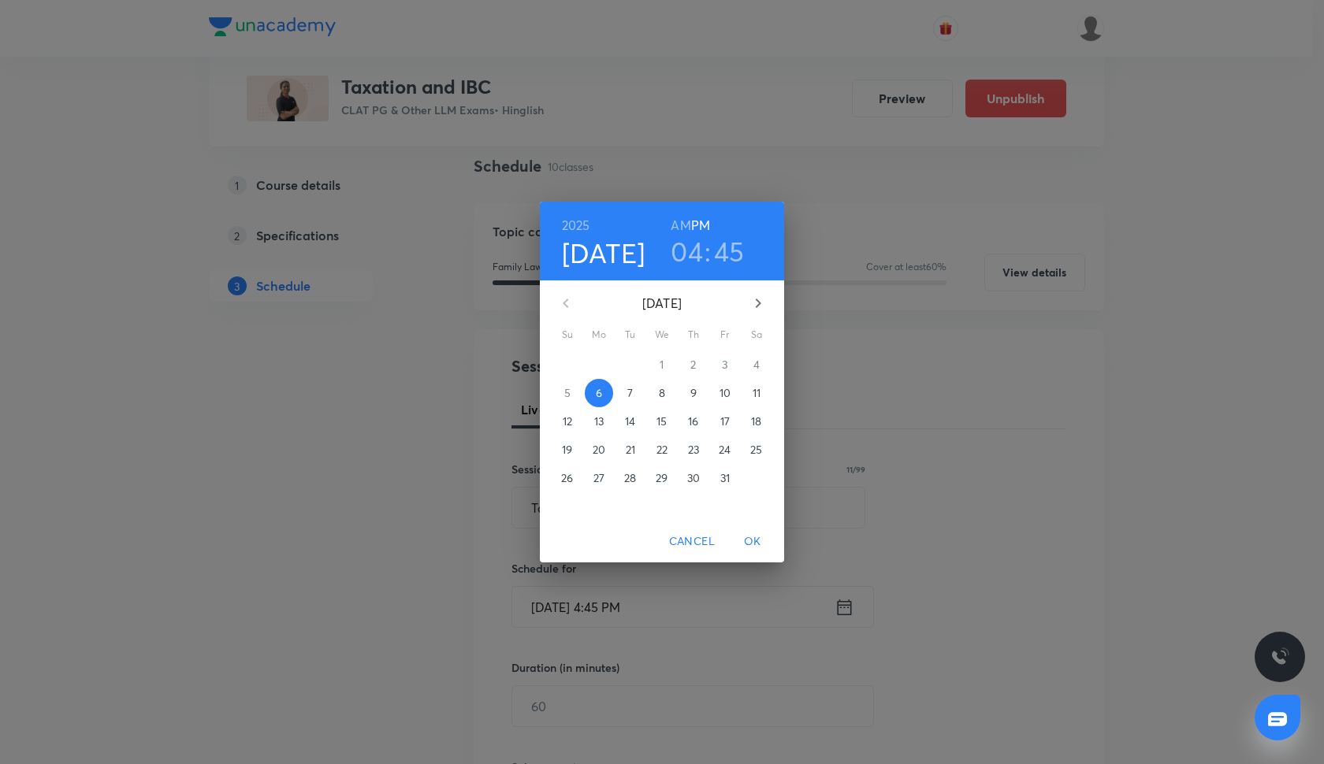
click at [697, 422] on p "16" at bounding box center [693, 422] width 10 height 16
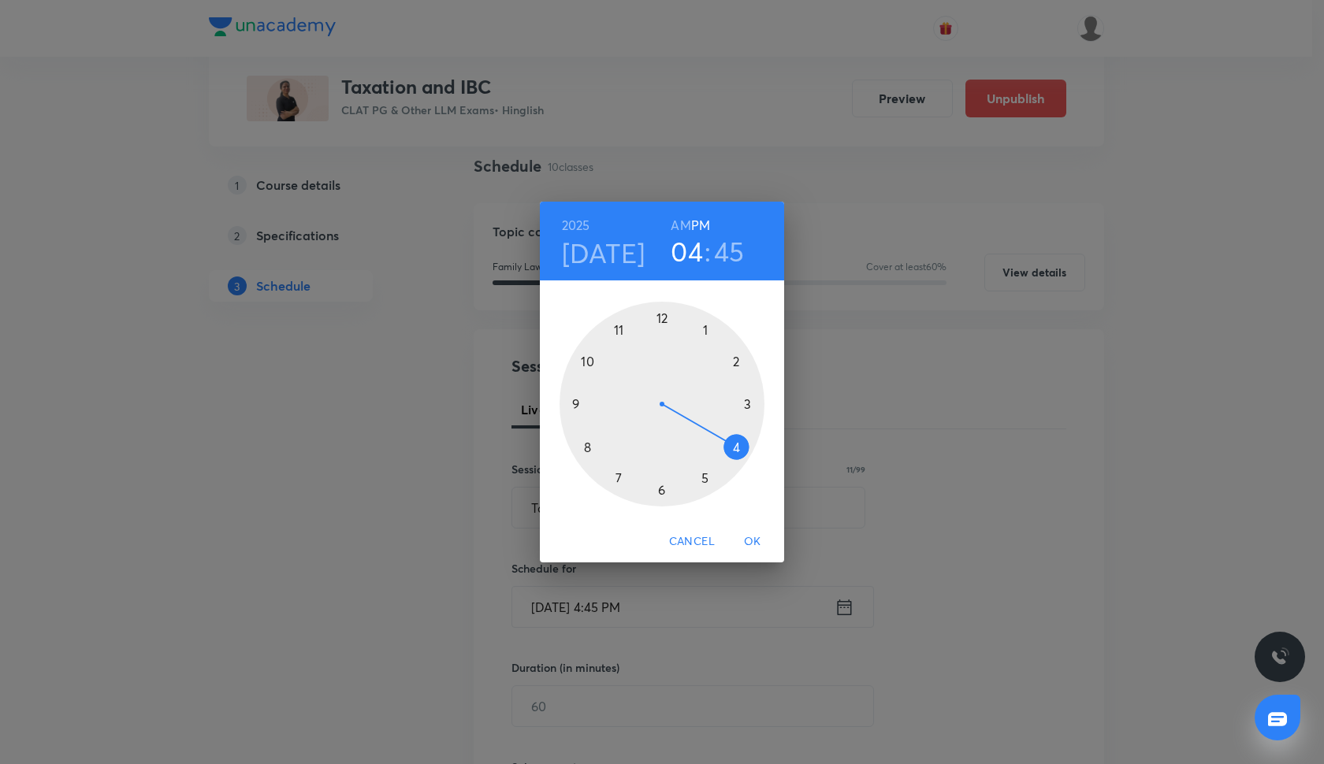
click at [680, 215] on h6 "AM" at bounding box center [681, 225] width 20 height 22
click at [573, 407] on div at bounding box center [662, 404] width 205 height 205
click at [749, 403] on div at bounding box center [662, 404] width 205 height 205
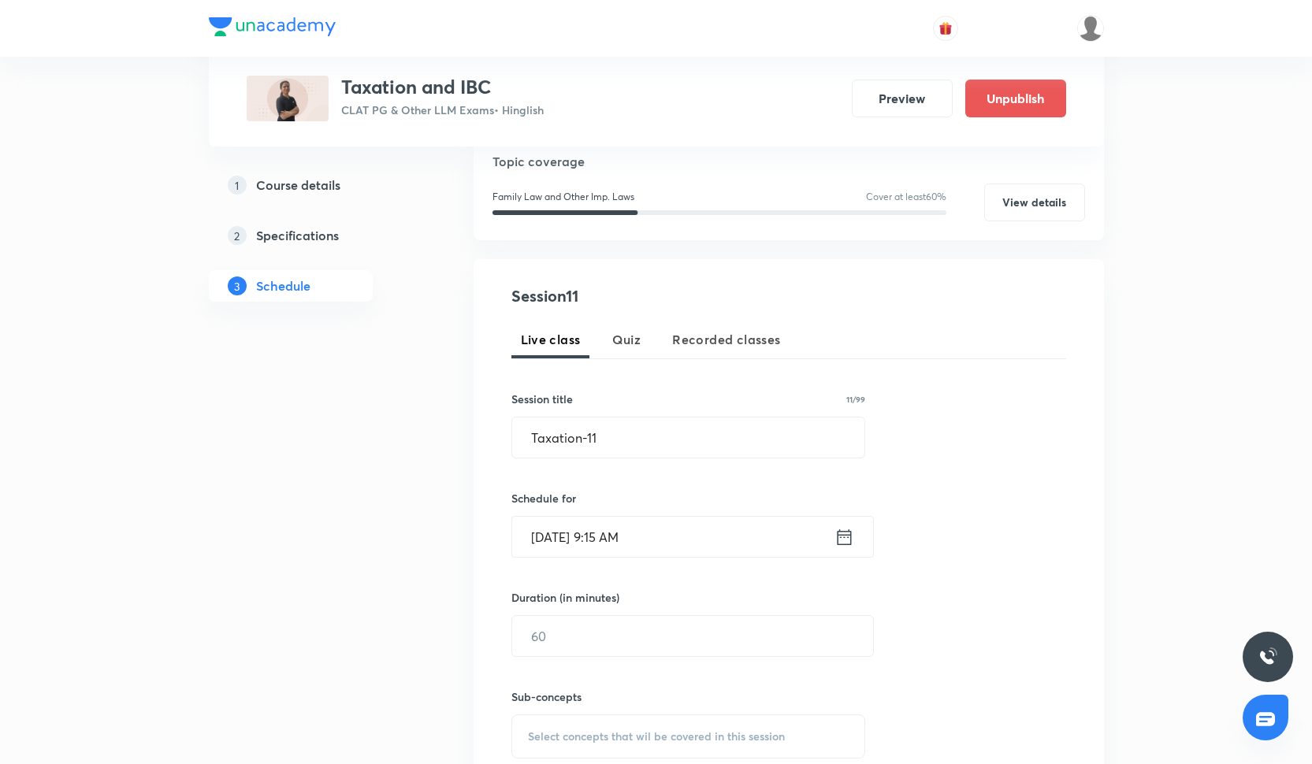
scroll to position [183, 0]
click at [596, 642] on input "text" at bounding box center [692, 635] width 361 height 40
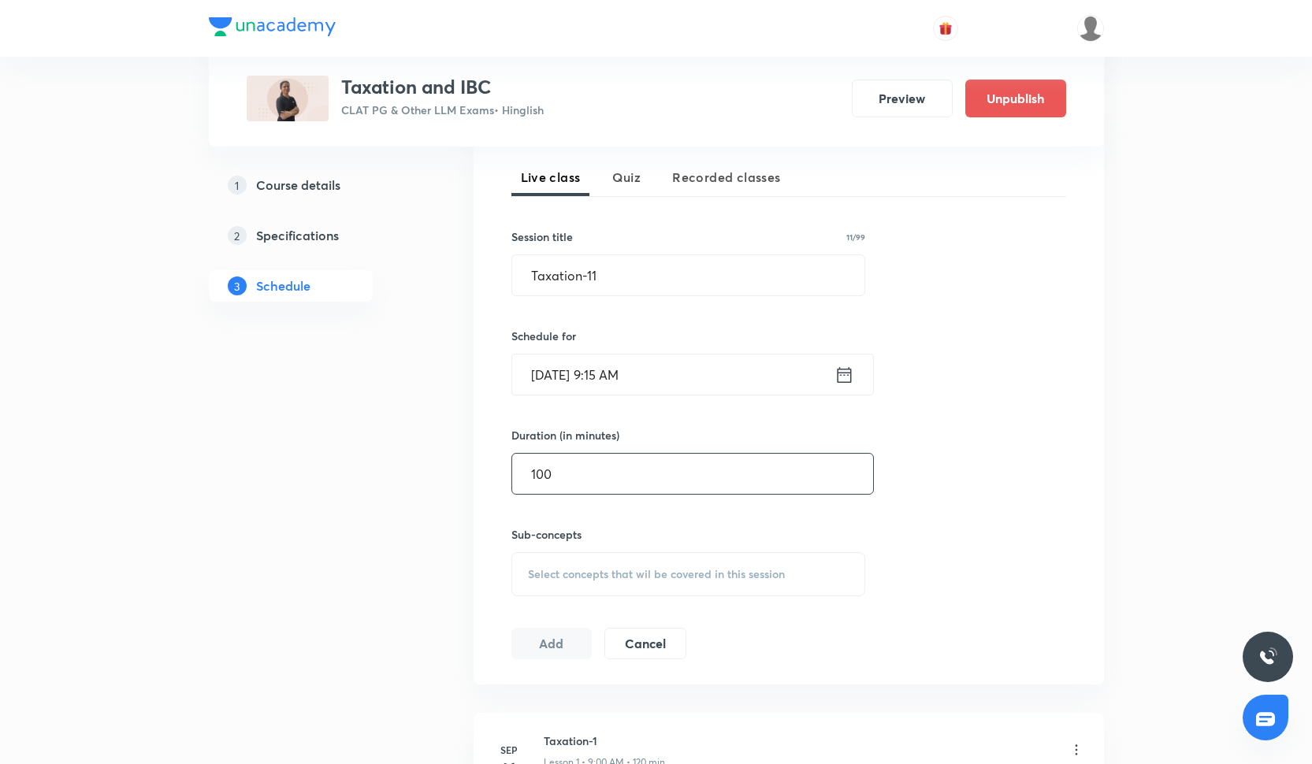
scroll to position [348, 0]
type input "100"
click at [598, 552] on div "Select concepts that wil be covered in this session" at bounding box center [688, 570] width 355 height 44
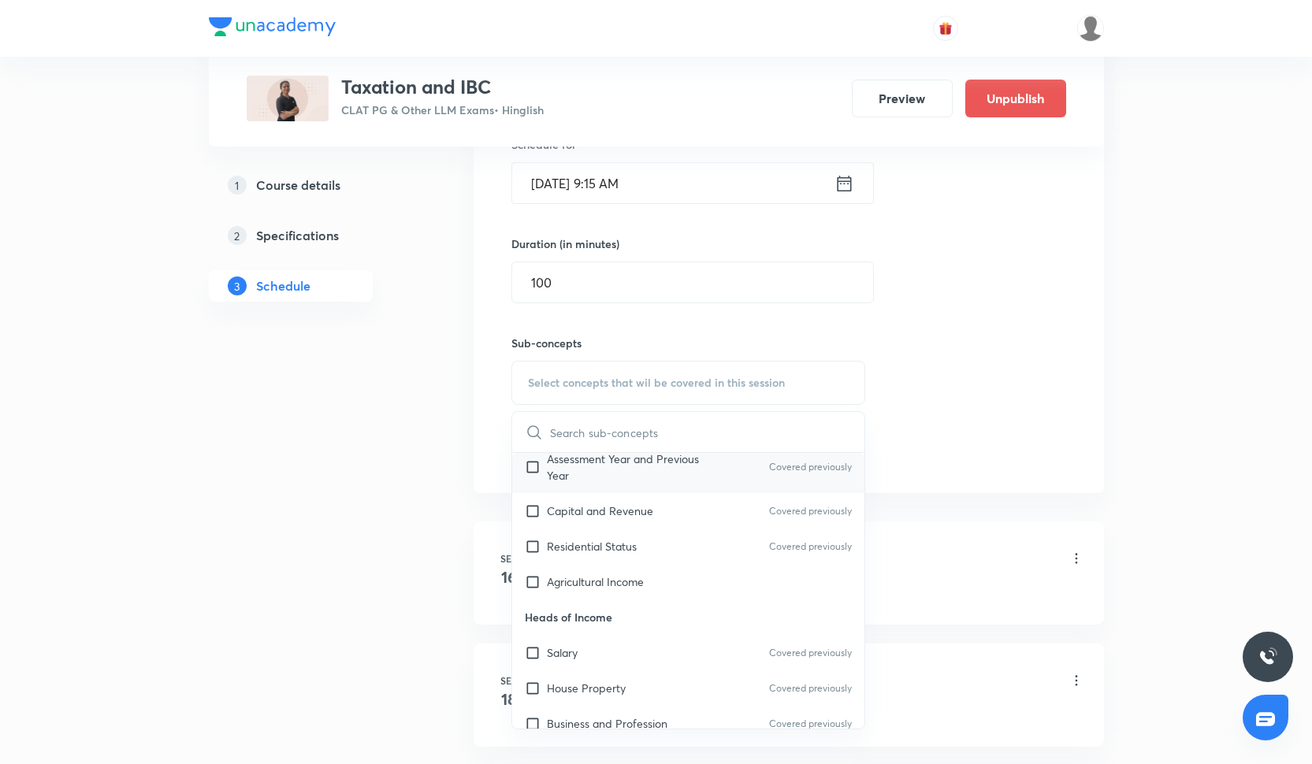
scroll to position [1297, 0]
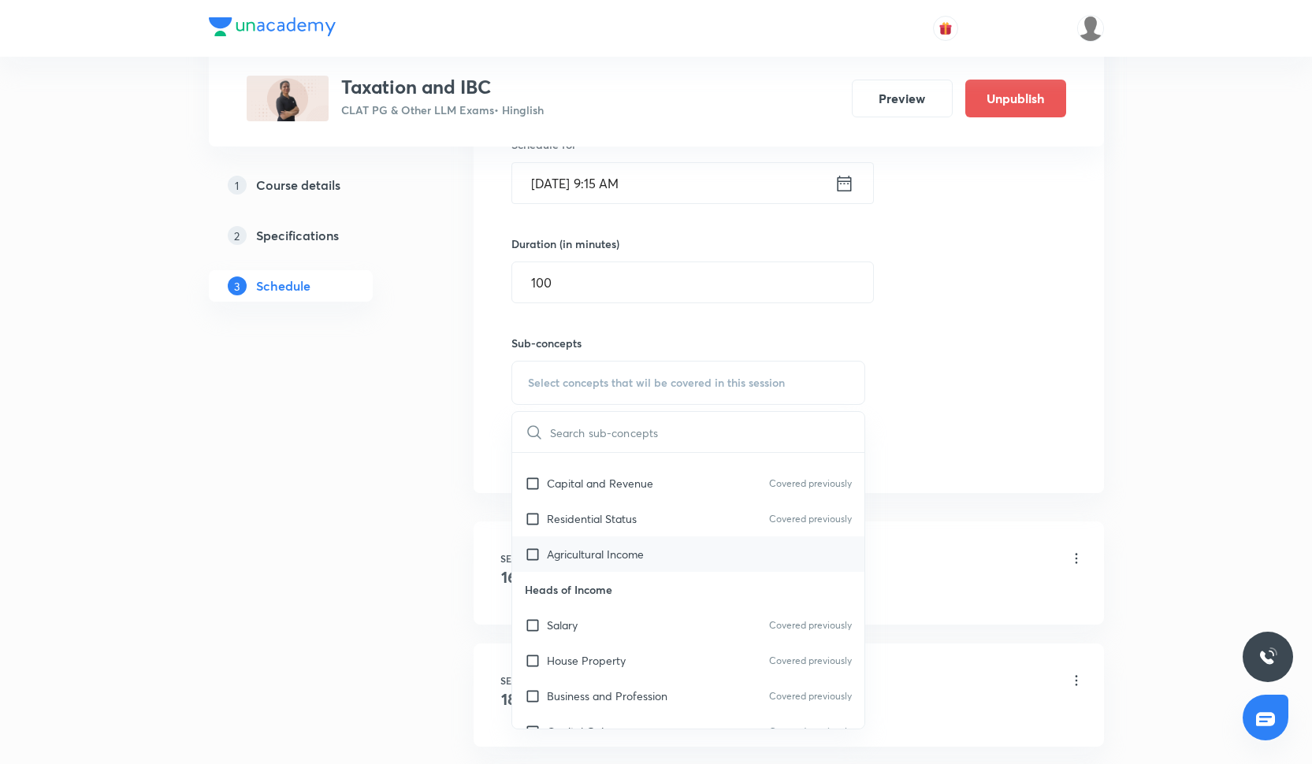
click at [639, 545] on div "Agricultural Income" at bounding box center [688, 554] width 353 height 35
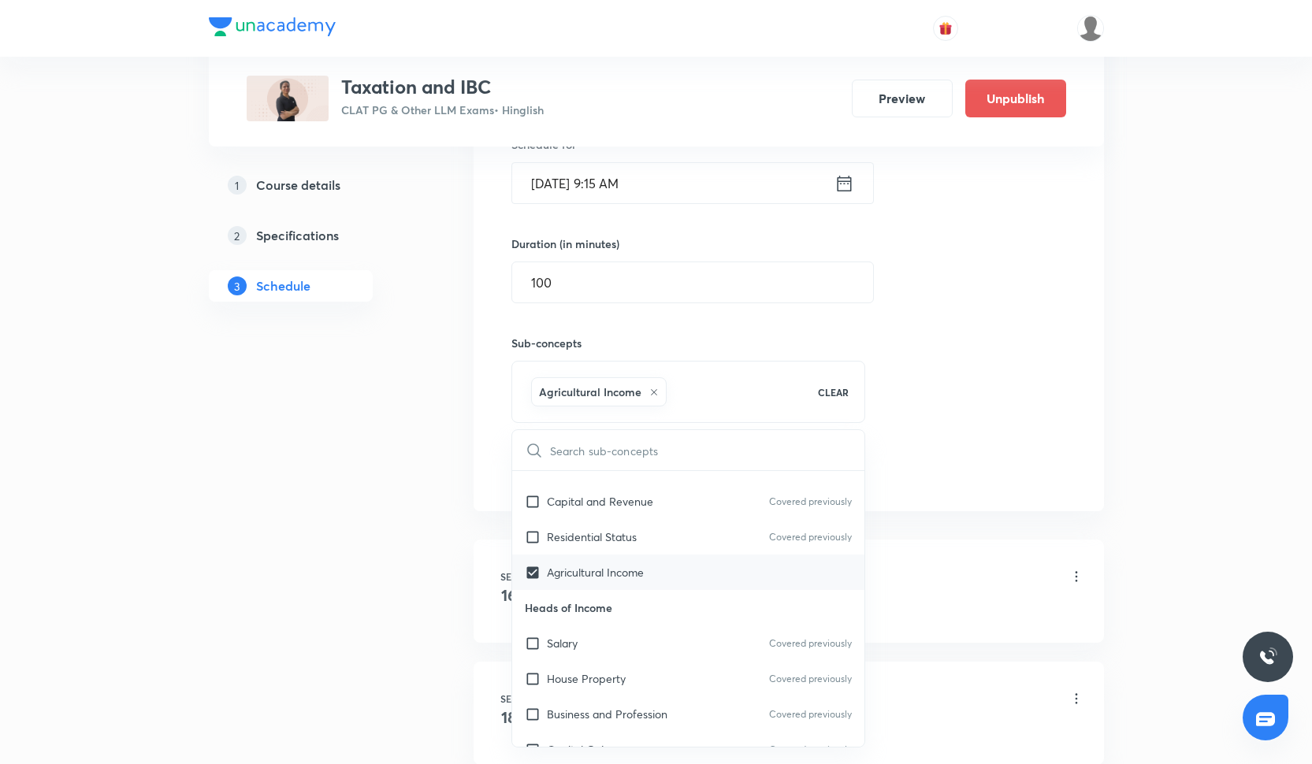
checkbox input "true"
click at [638, 541] on div "Residential Status Covered previously" at bounding box center [688, 536] width 353 height 35
checkbox input "true"
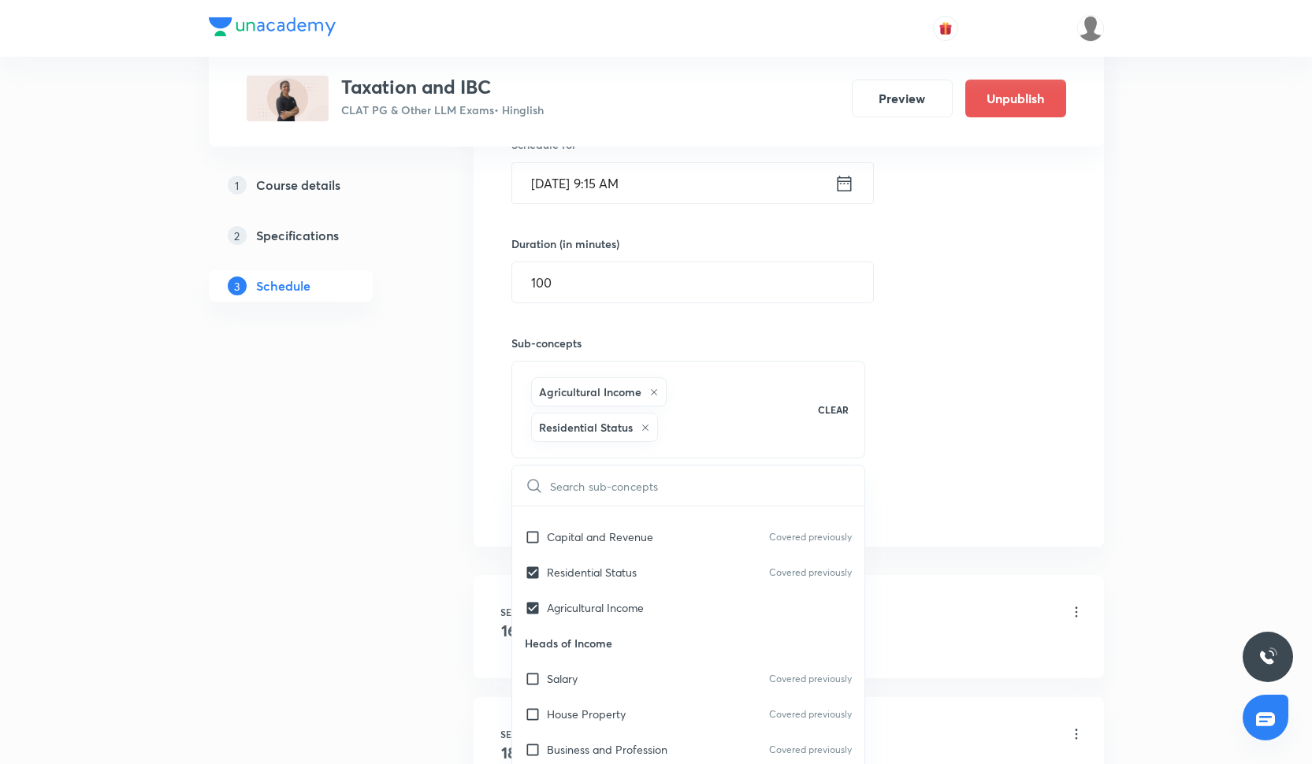
click at [1091, 429] on div "Session 11 Live class Quiz Recorded classes Session title 11/99 Taxation-11 ​ S…" at bounding box center [789, 225] width 630 height 641
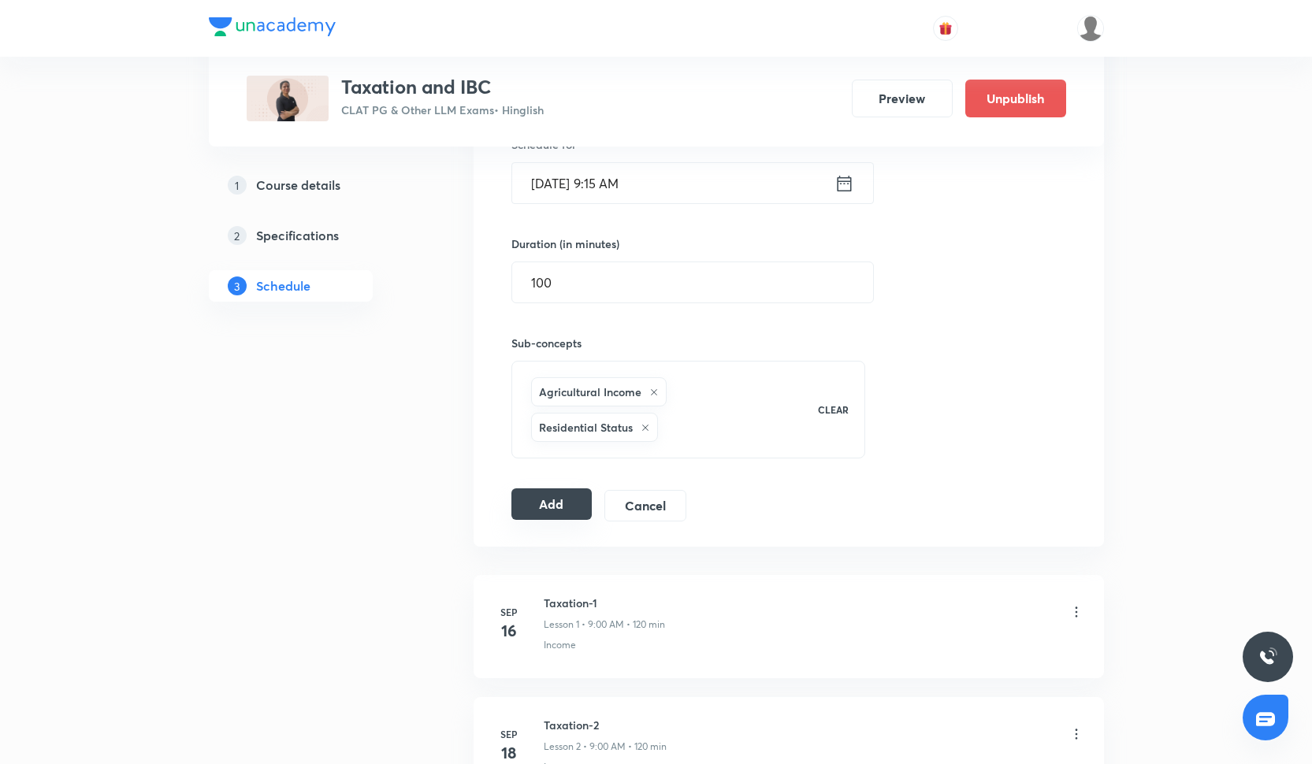
click at [563, 515] on button "Add" at bounding box center [551, 505] width 81 height 32
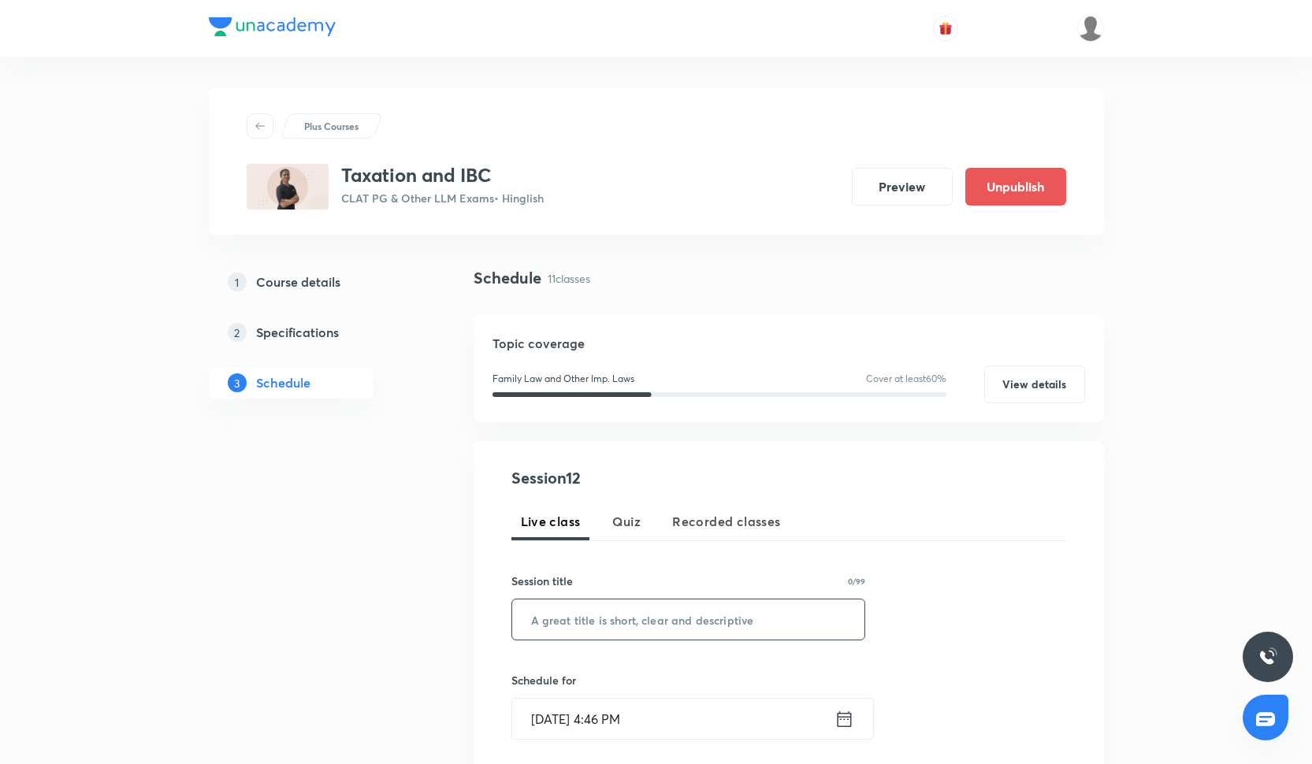
click at [637, 631] on input "text" at bounding box center [688, 620] width 353 height 40
paste input "Taxation-6"
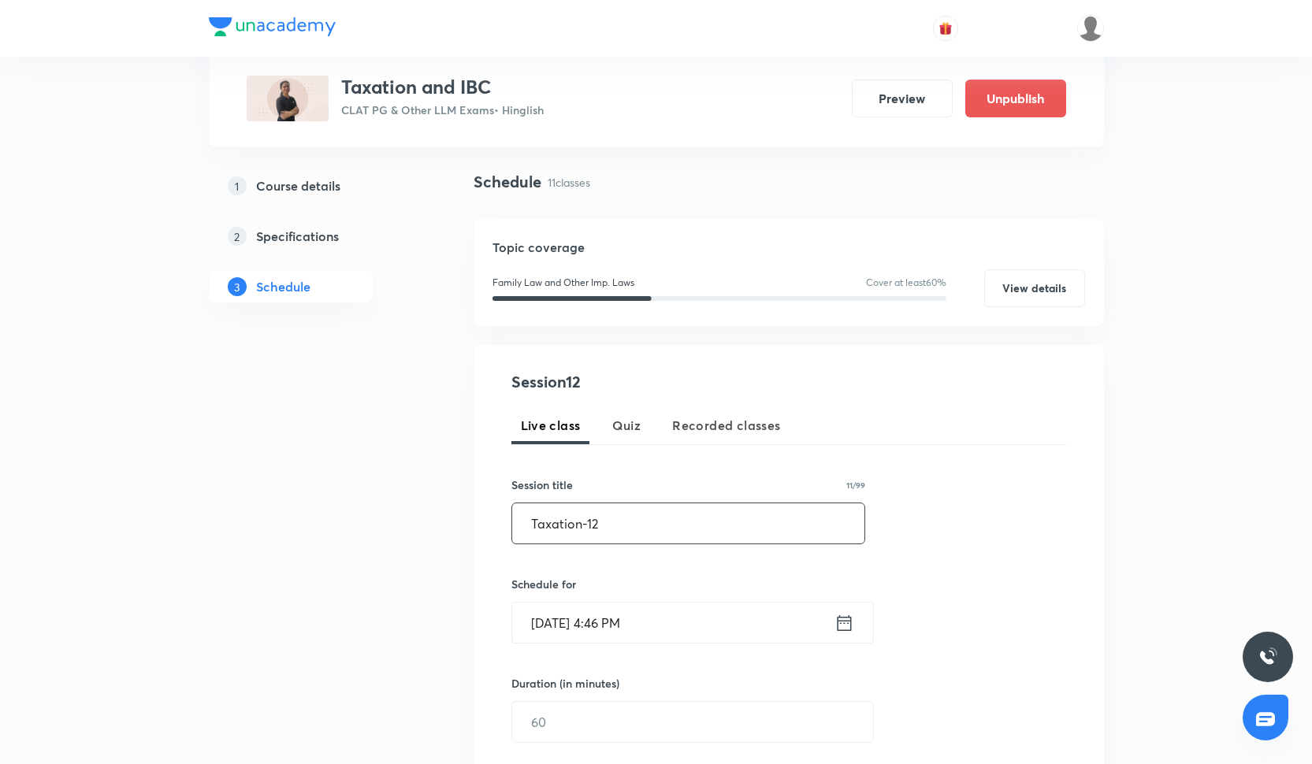
scroll to position [146, 0]
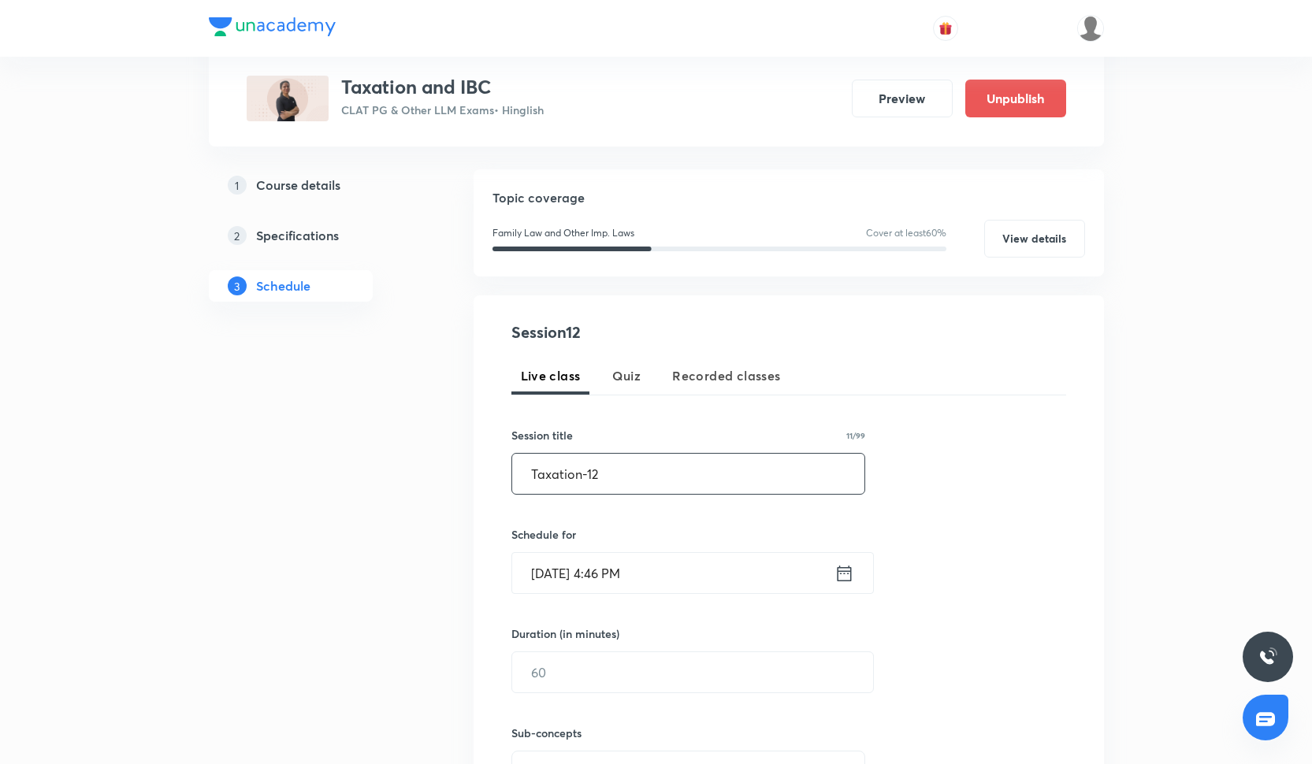
type input "Taxation-12"
click at [588, 589] on input "[DATE] 4:46 PM" at bounding box center [673, 573] width 322 height 40
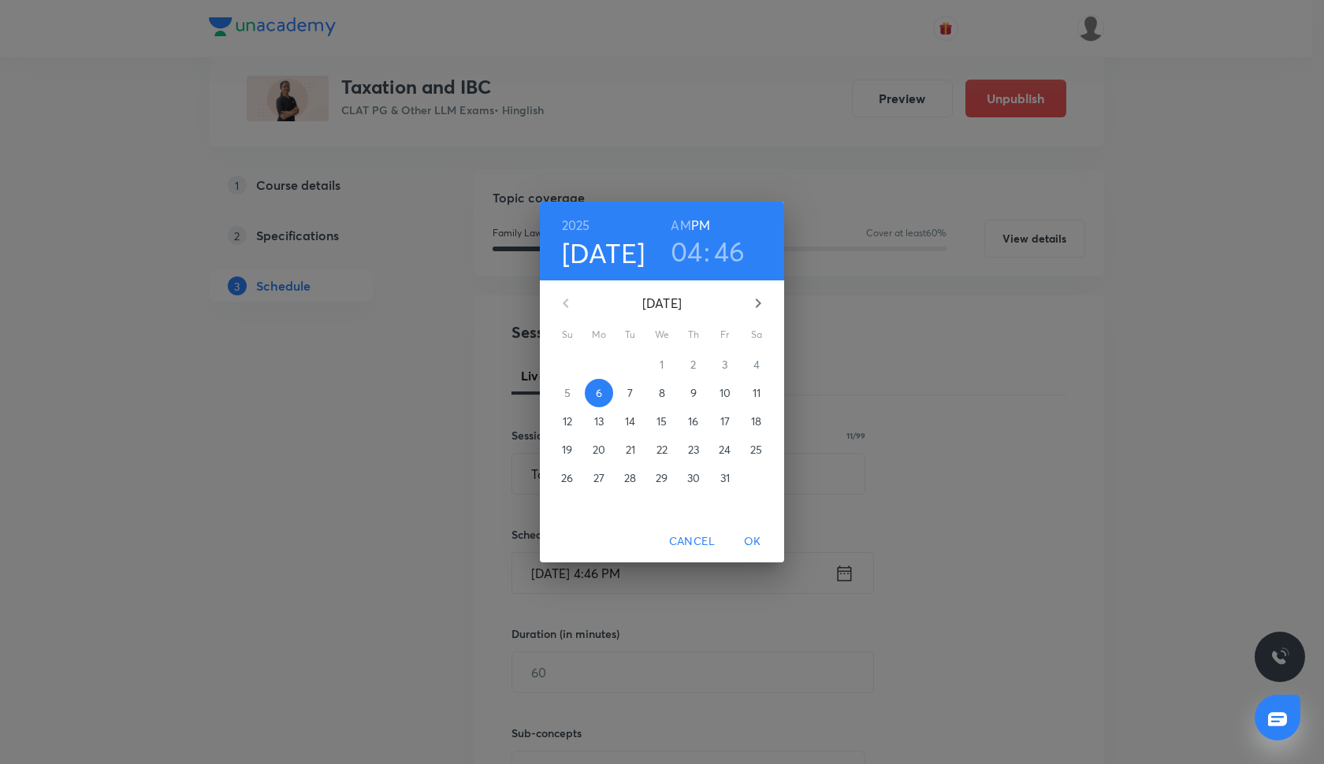
click at [764, 422] on span "18" at bounding box center [756, 422] width 28 height 16
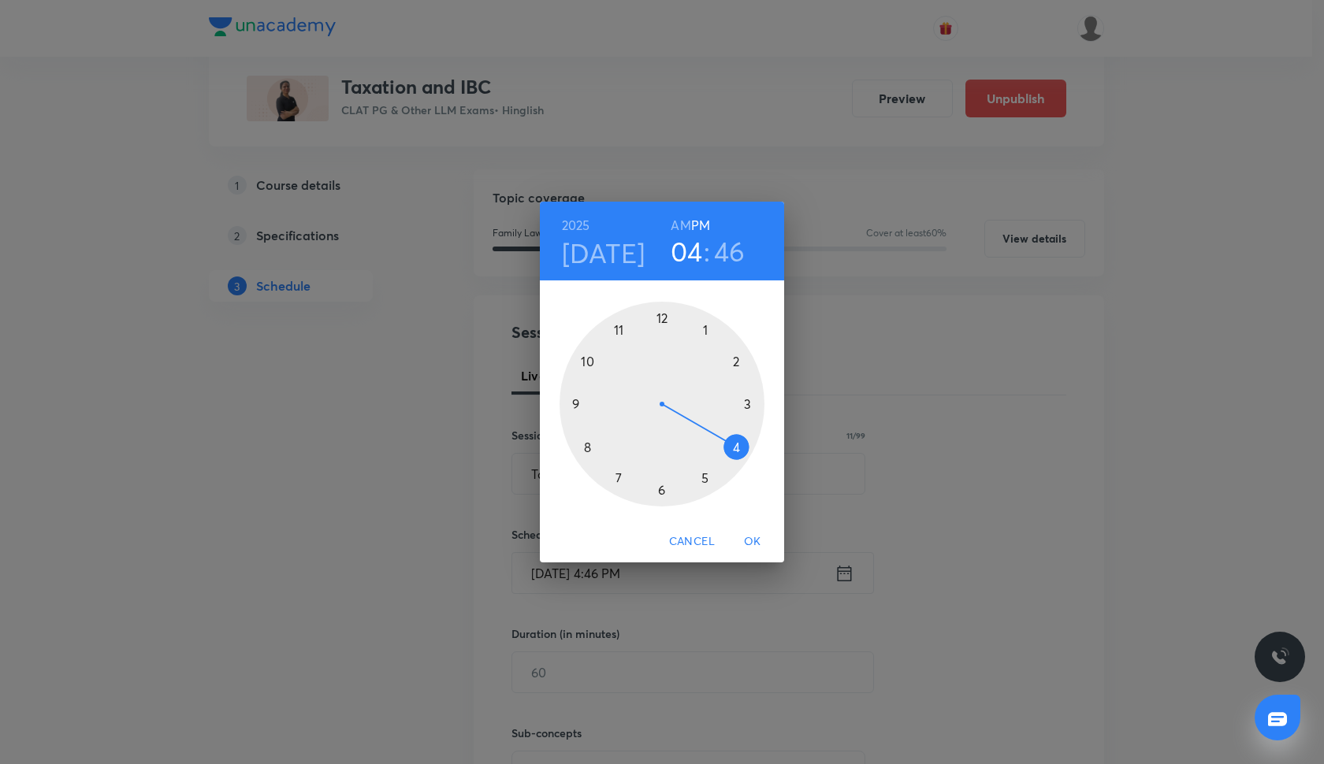
click at [708, 473] on div at bounding box center [662, 404] width 205 height 205
click at [749, 407] on div at bounding box center [662, 404] width 205 height 205
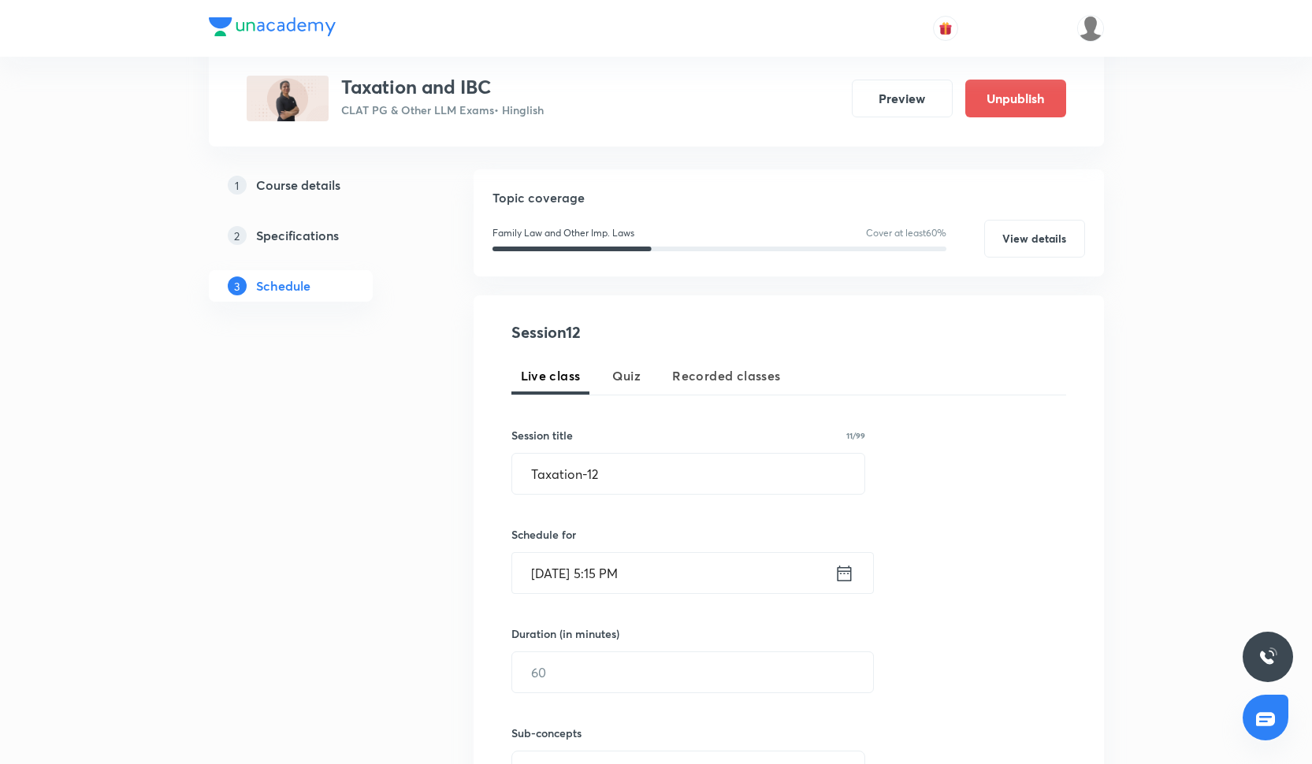
click at [645, 574] on input "[DATE] 5:15 PM" at bounding box center [673, 573] width 322 height 40
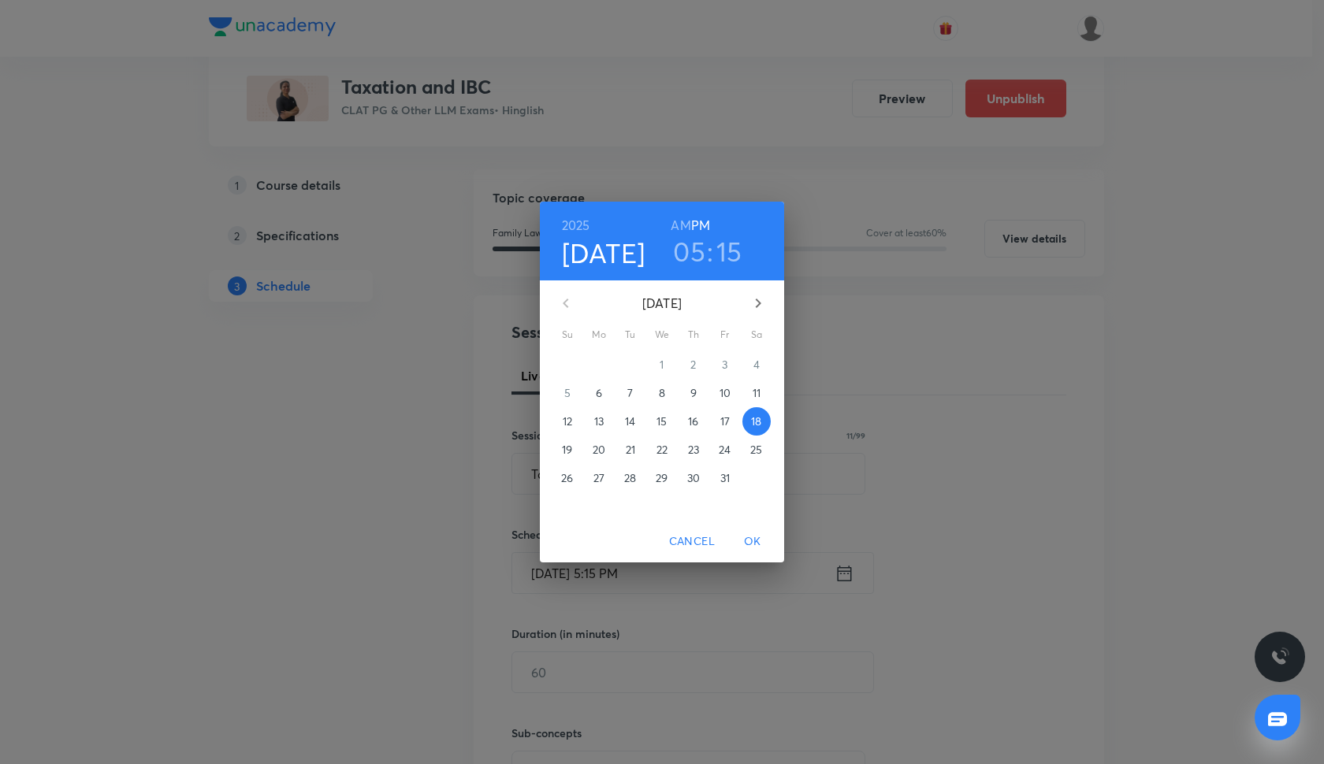
click at [683, 234] on h6 "AM" at bounding box center [681, 225] width 20 height 22
click at [749, 538] on span "OK" at bounding box center [753, 542] width 38 height 20
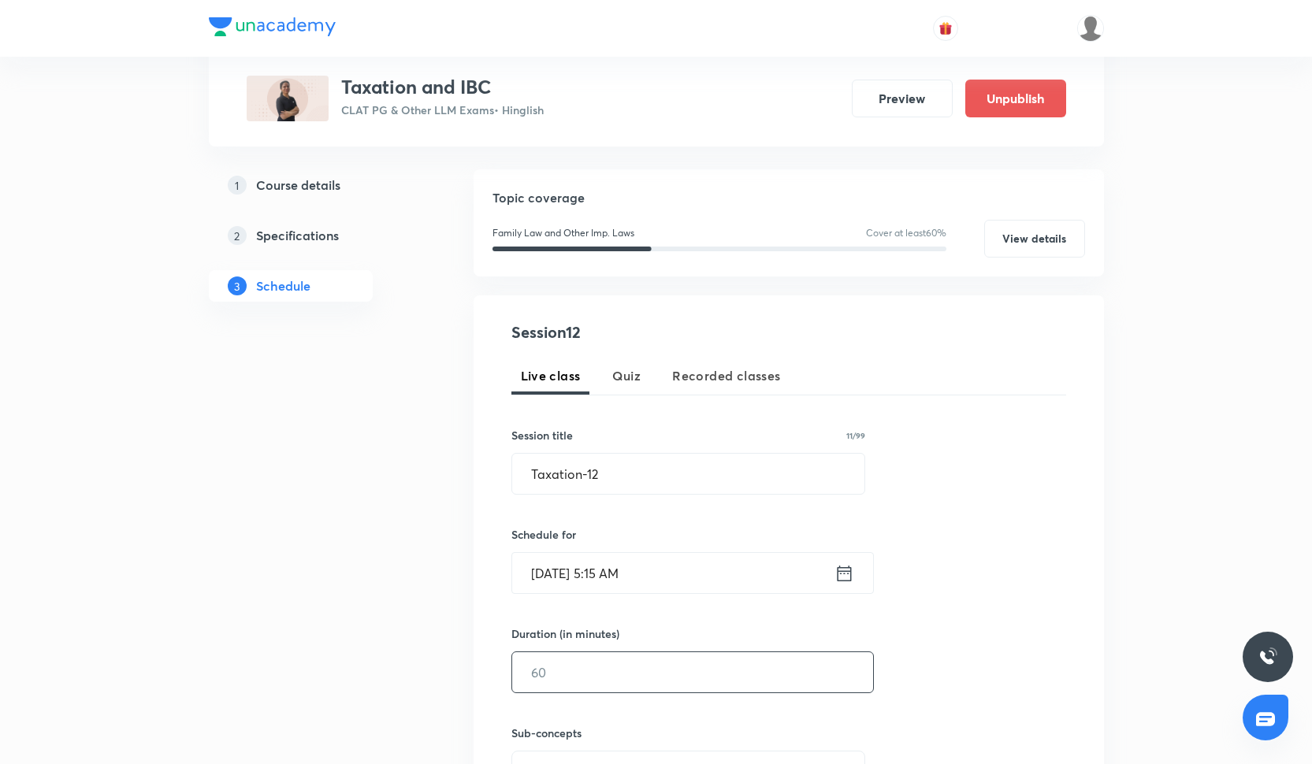
click at [582, 667] on input "text" at bounding box center [692, 673] width 361 height 40
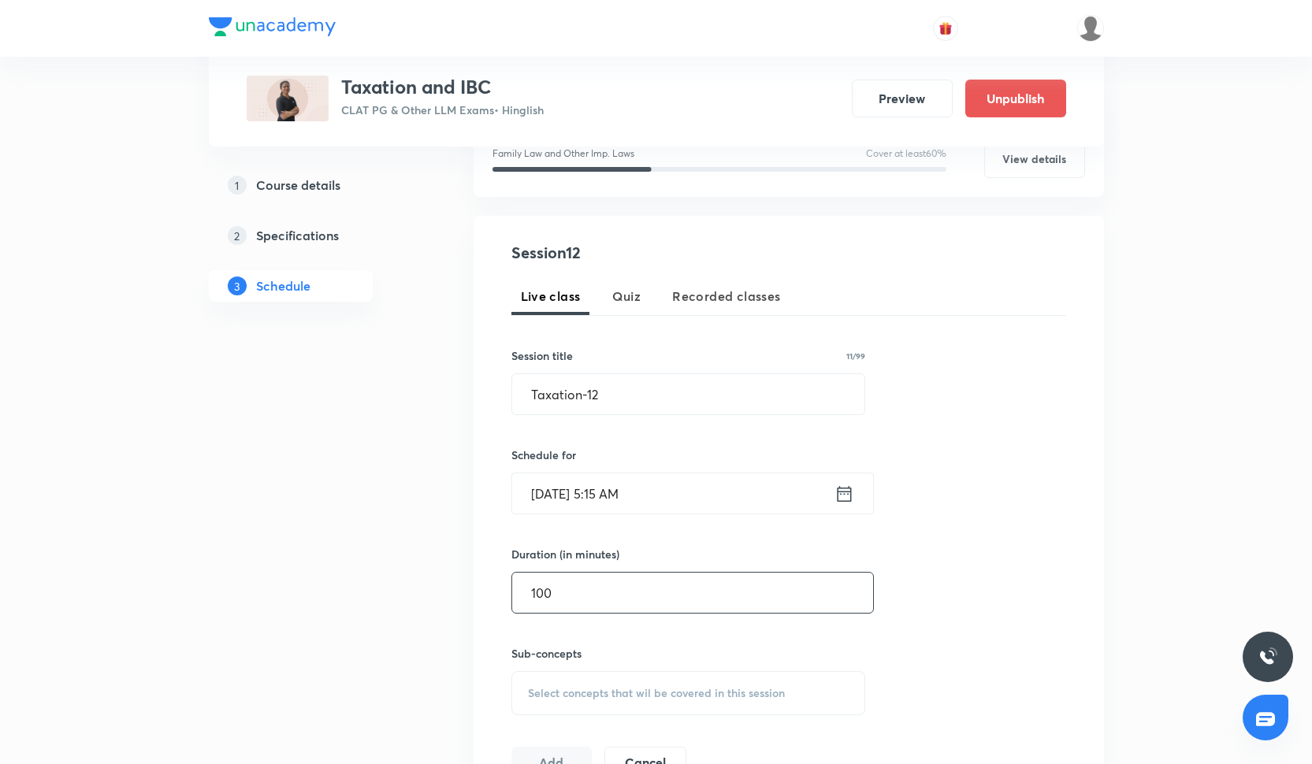
scroll to position [242, 0]
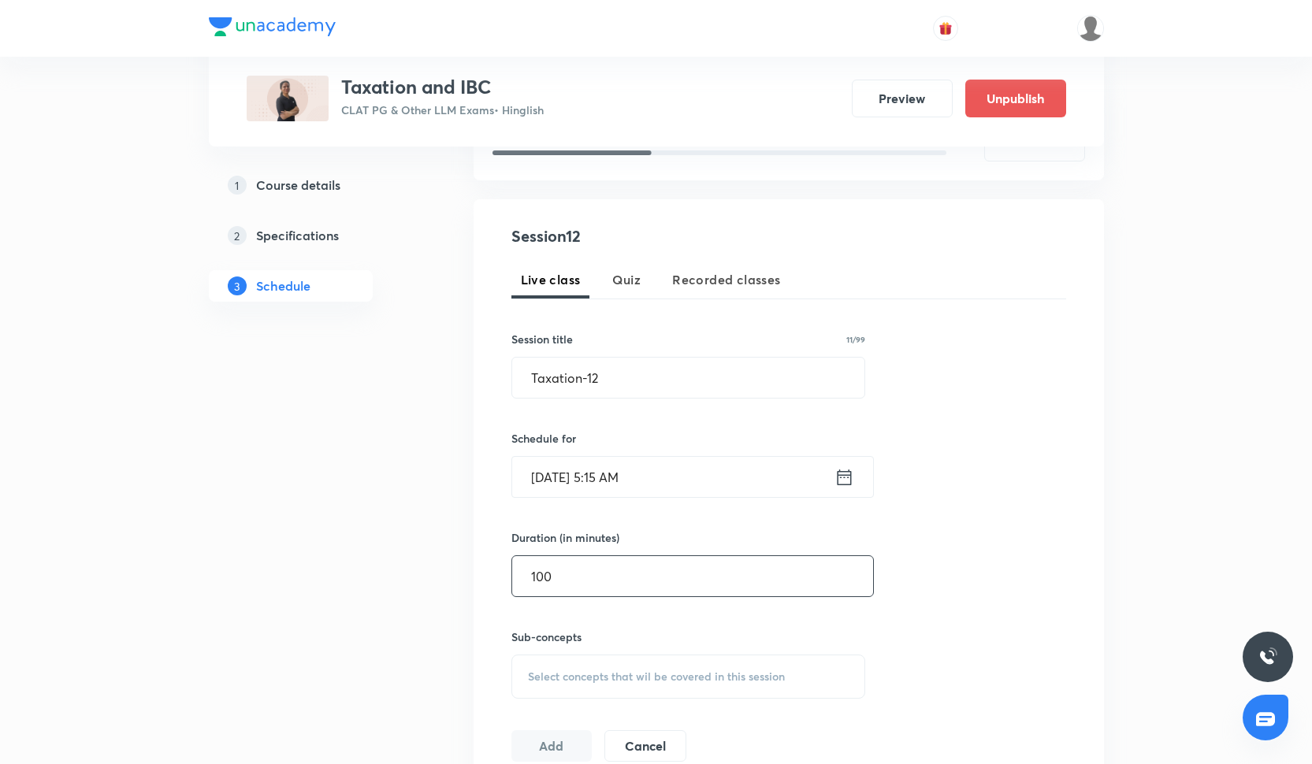
type input "100"
click at [541, 630] on h6 "Sub-concepts" at bounding box center [688, 637] width 355 height 17
click at [541, 649] on div "Sub-concepts Select concepts that wil be covered in this session" at bounding box center [688, 664] width 355 height 70
click at [541, 676] on span "Select concepts that wil be covered in this session" at bounding box center [656, 677] width 257 height 13
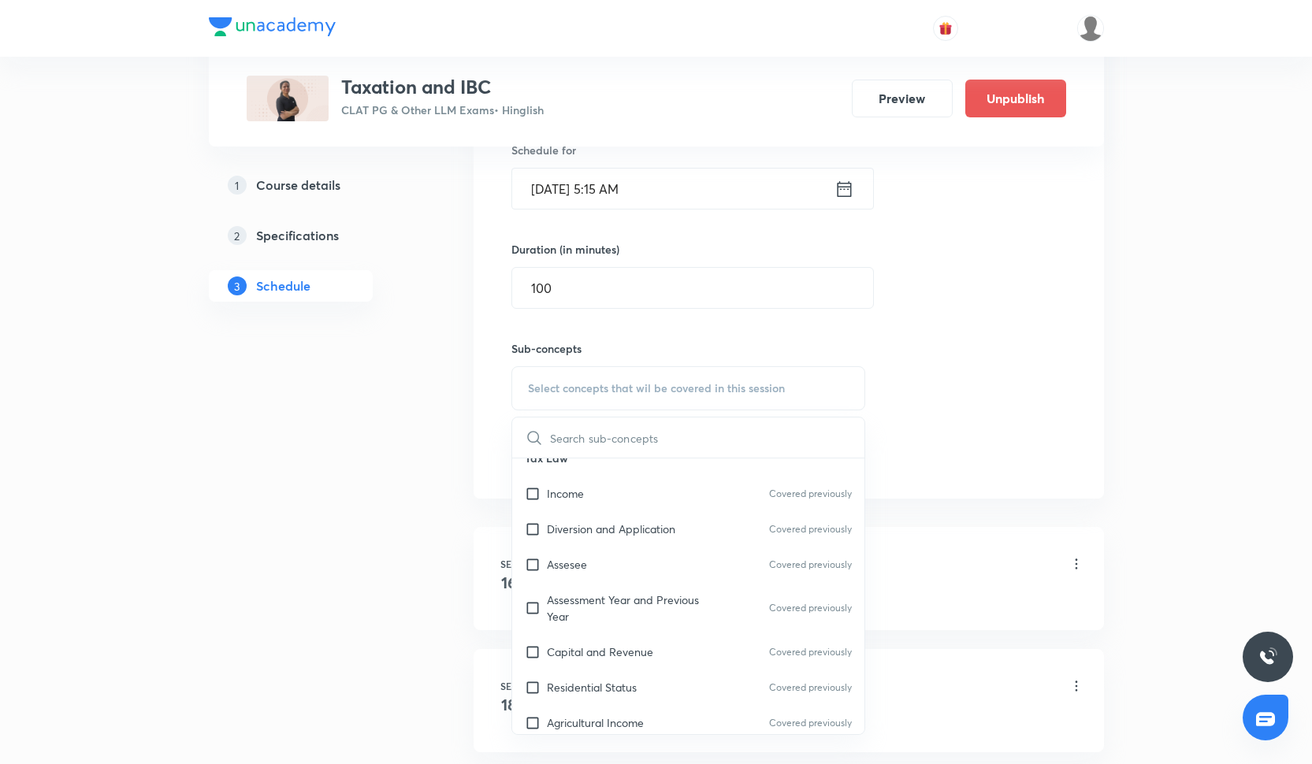
scroll to position [1143, 0]
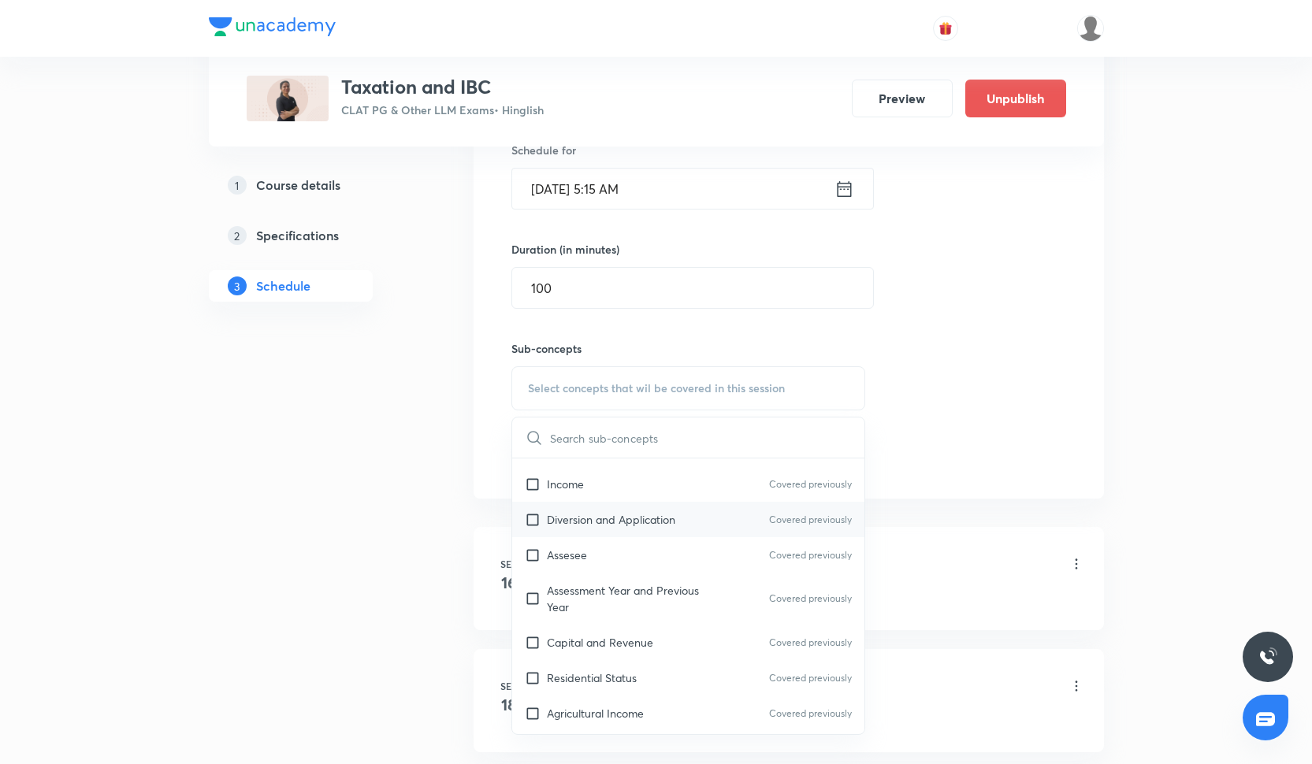
click at [568, 521] on p "Diversion and Application" at bounding box center [611, 519] width 128 height 17
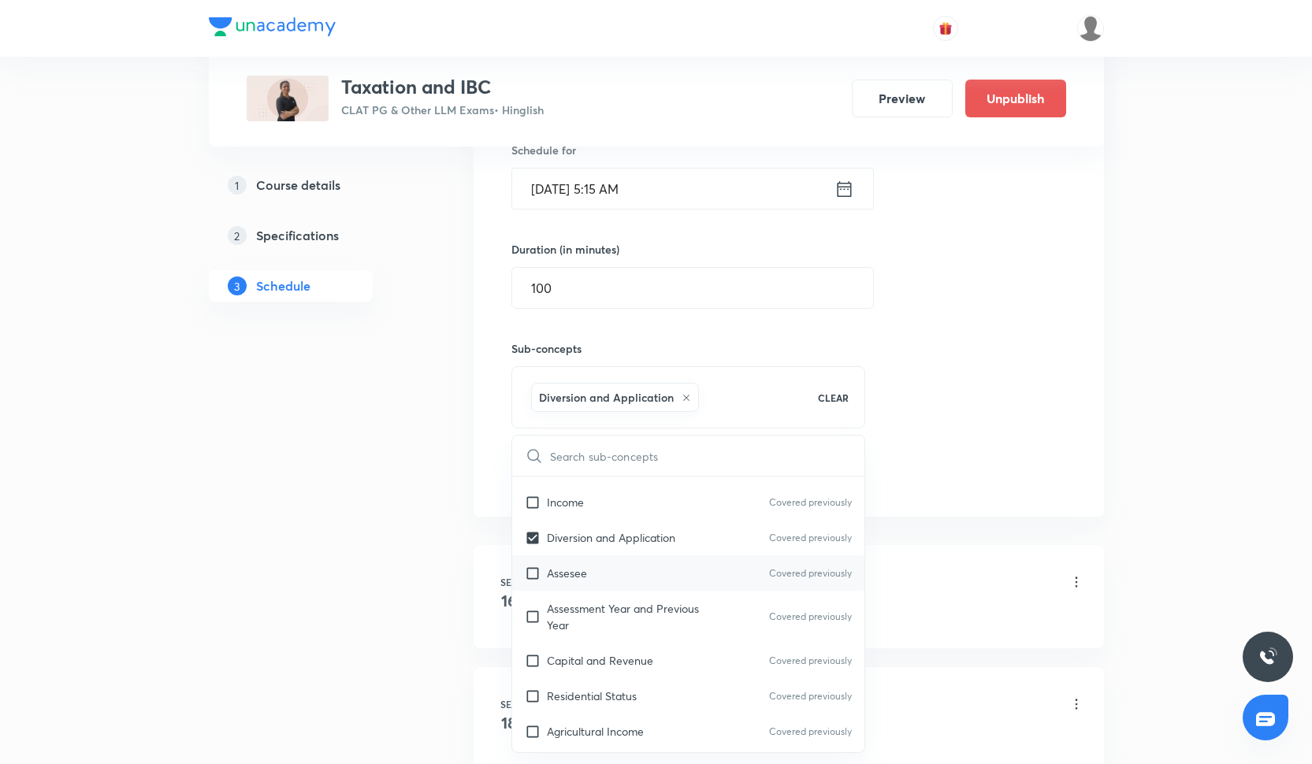
click at [571, 566] on p "Assesee" at bounding box center [567, 573] width 40 height 17
checkbox input "true"
click at [1030, 312] on div "Session 12 Live class Quiz Recorded classes Session title 11/99 Taxation-12 ​ S…" at bounding box center [788, 214] width 555 height 556
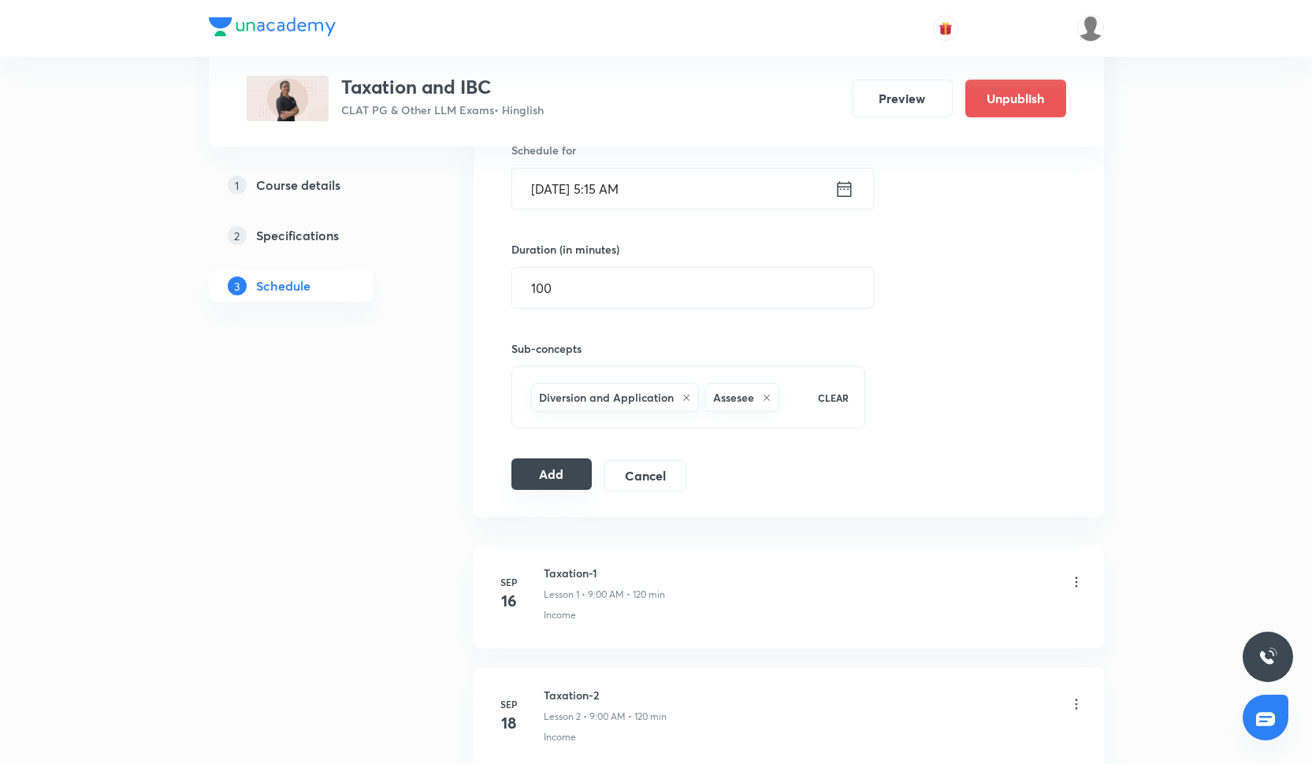
click at [589, 474] on button "Add" at bounding box center [551, 475] width 81 height 32
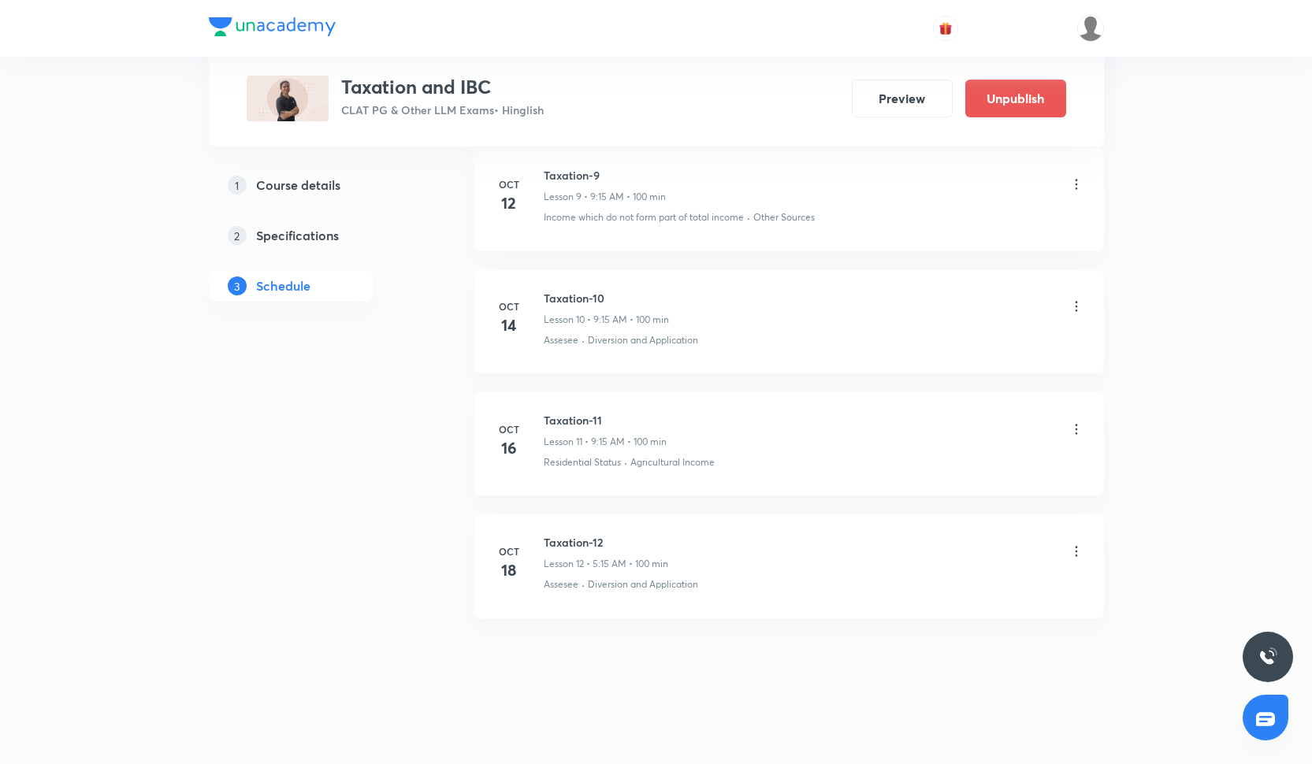
click at [585, 543] on h6 "Taxation-12" at bounding box center [606, 542] width 125 height 17
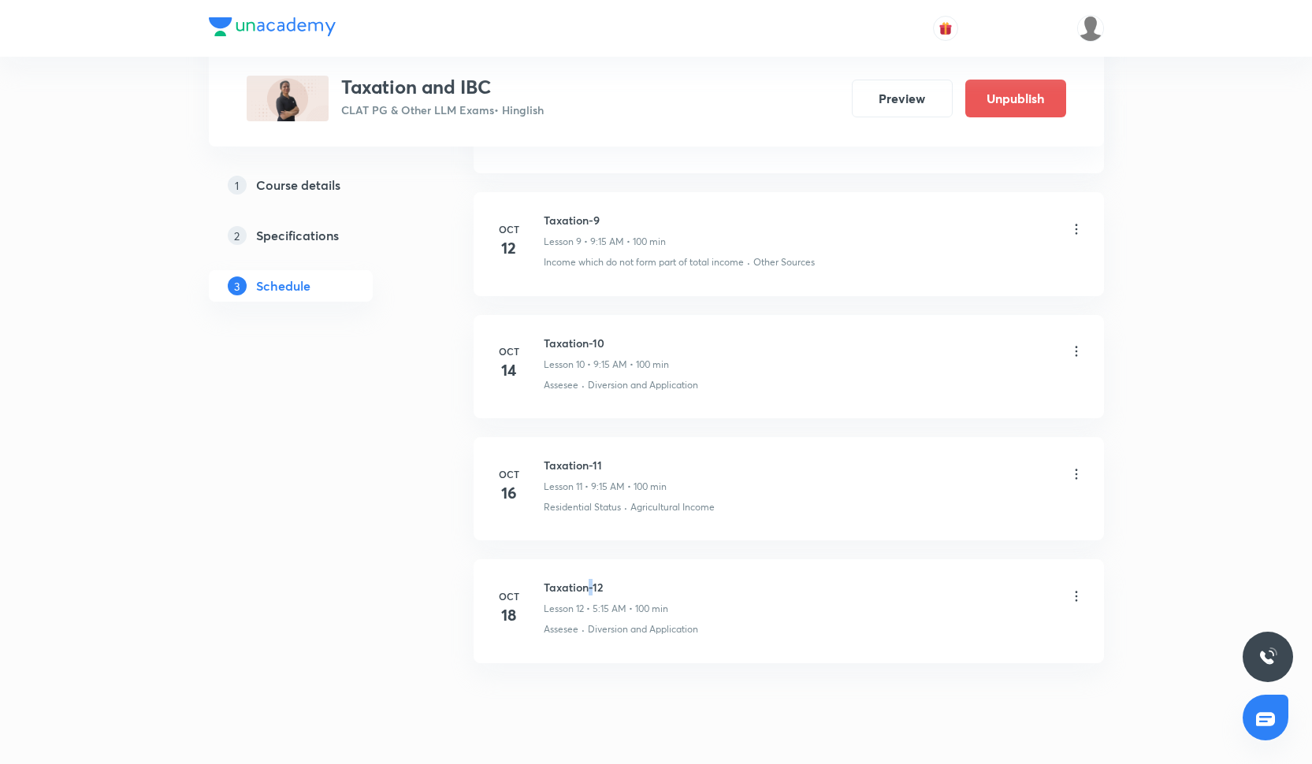
click at [811, 524] on li "Oct 16 Taxation-11 Lesson 11 • 9:15 AM • 100 min Residential Status · Agricultu…" at bounding box center [789, 488] width 630 height 103
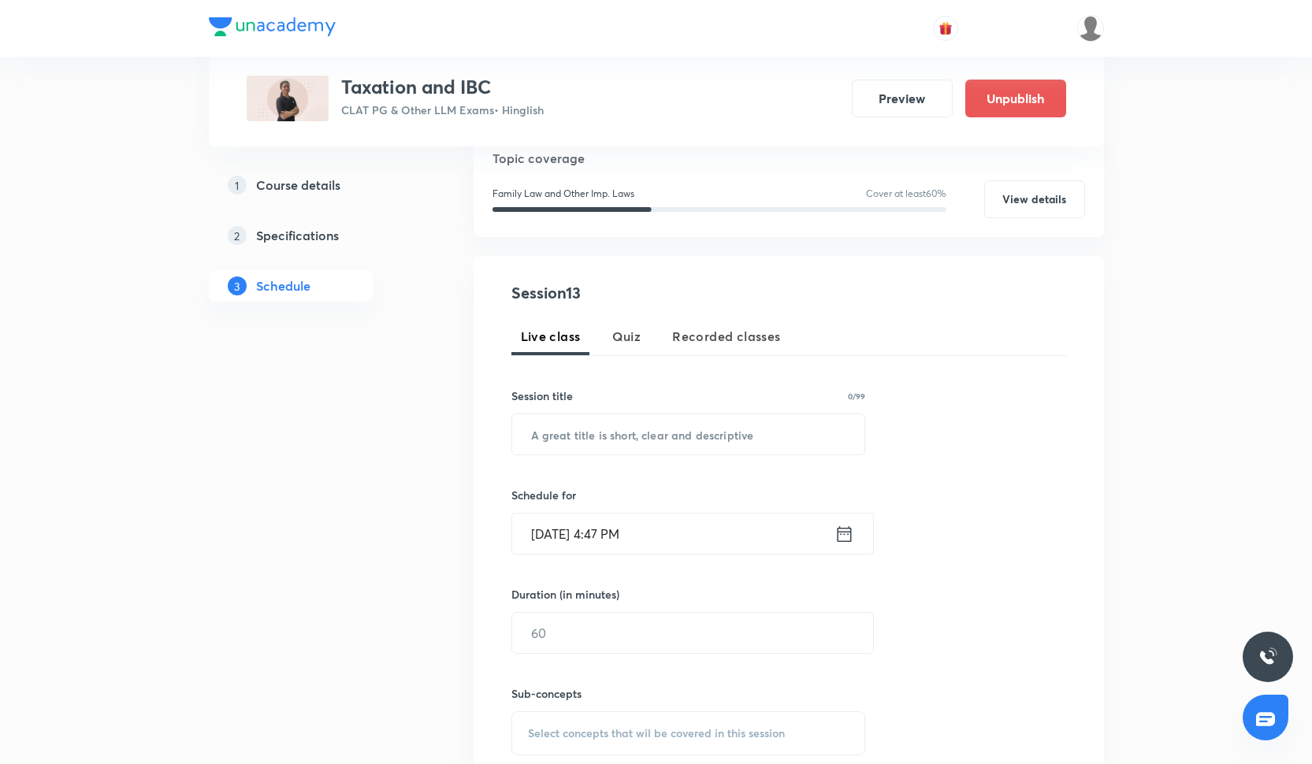
scroll to position [184, 0]
click at [610, 426] on input "text" at bounding box center [688, 435] width 353 height 40
paste input "Taxation-6"
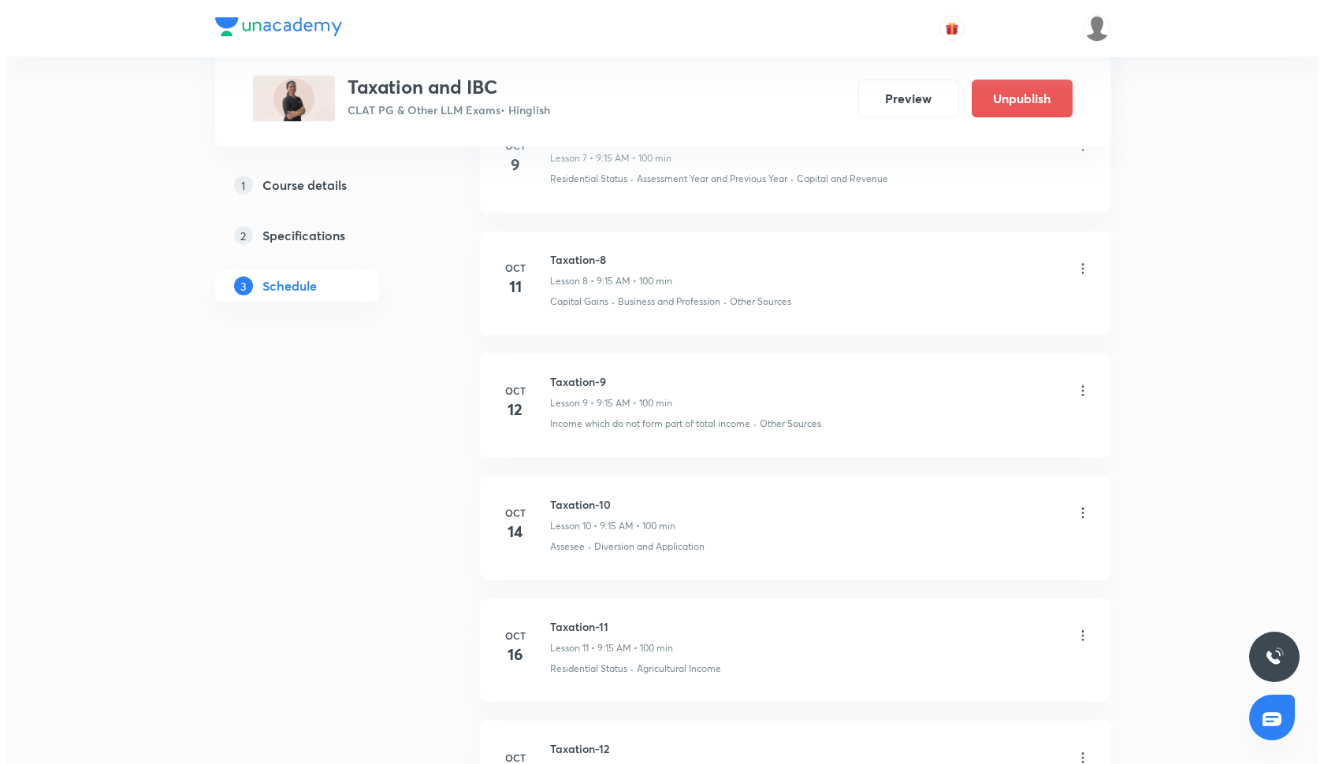
scroll to position [1888, 0]
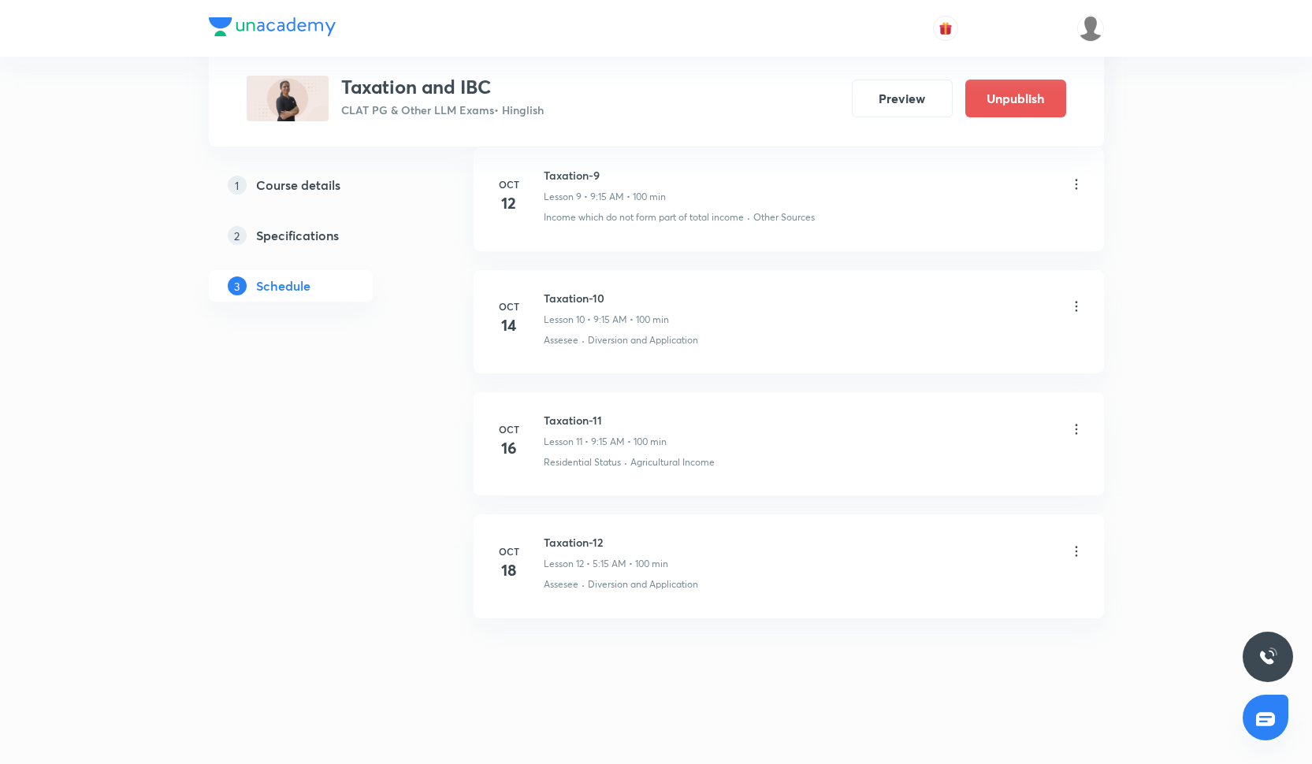
type input "Taxation-13"
click at [1075, 544] on icon at bounding box center [1077, 552] width 16 height 16
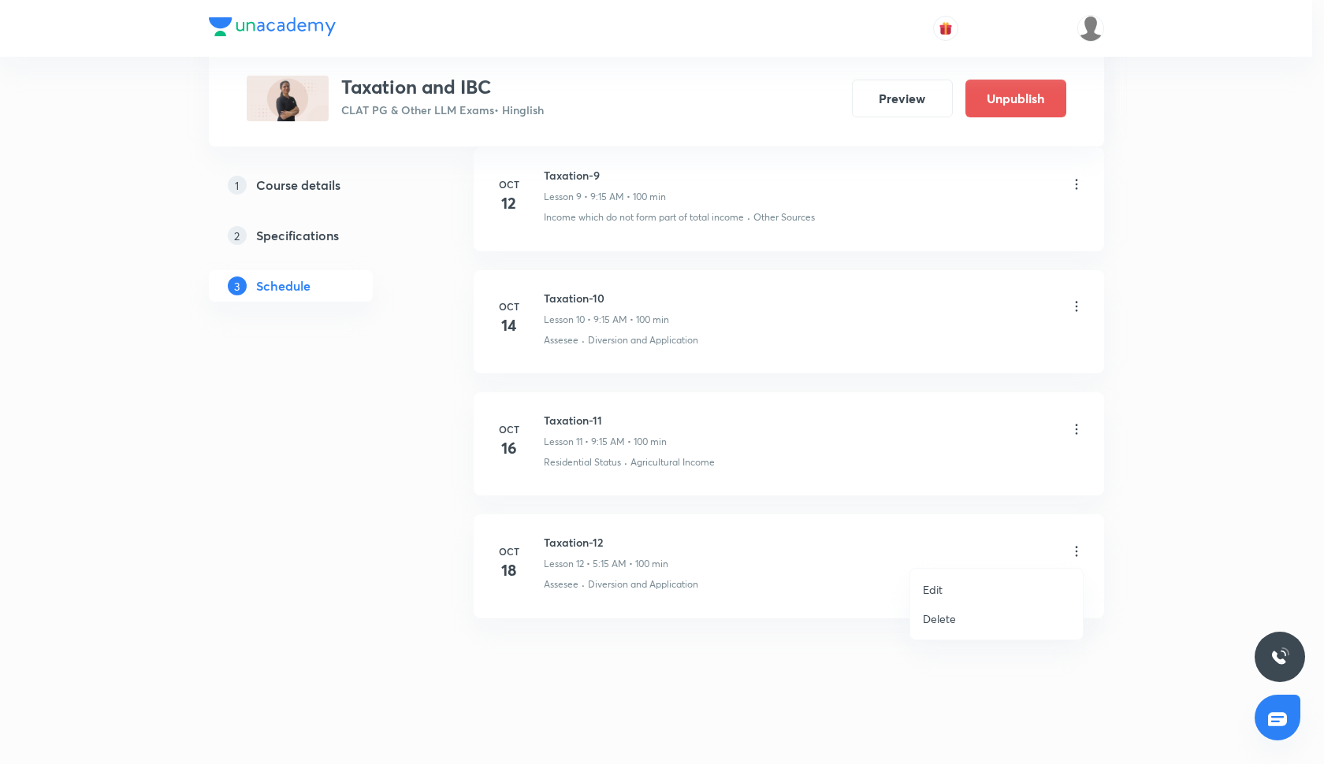
click at [943, 593] on p "Edit" at bounding box center [933, 590] width 20 height 17
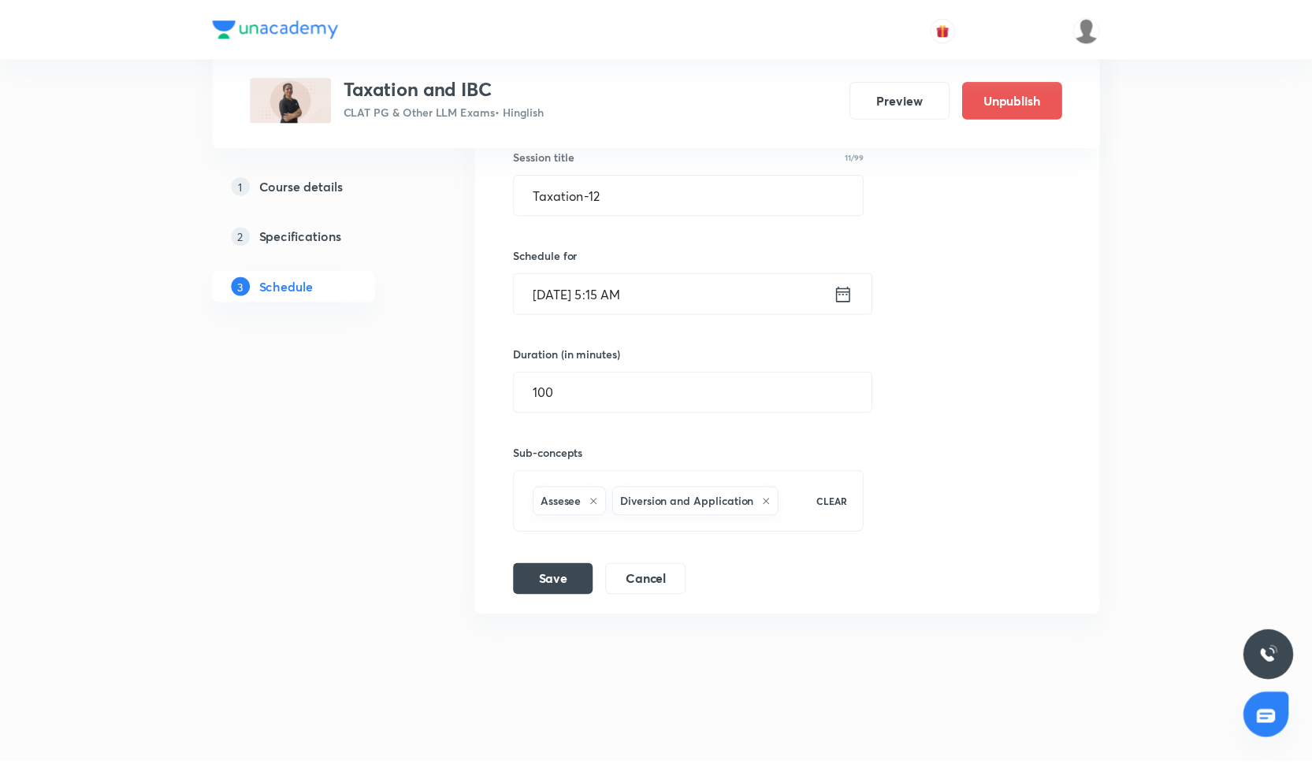
scroll to position [1767, 0]
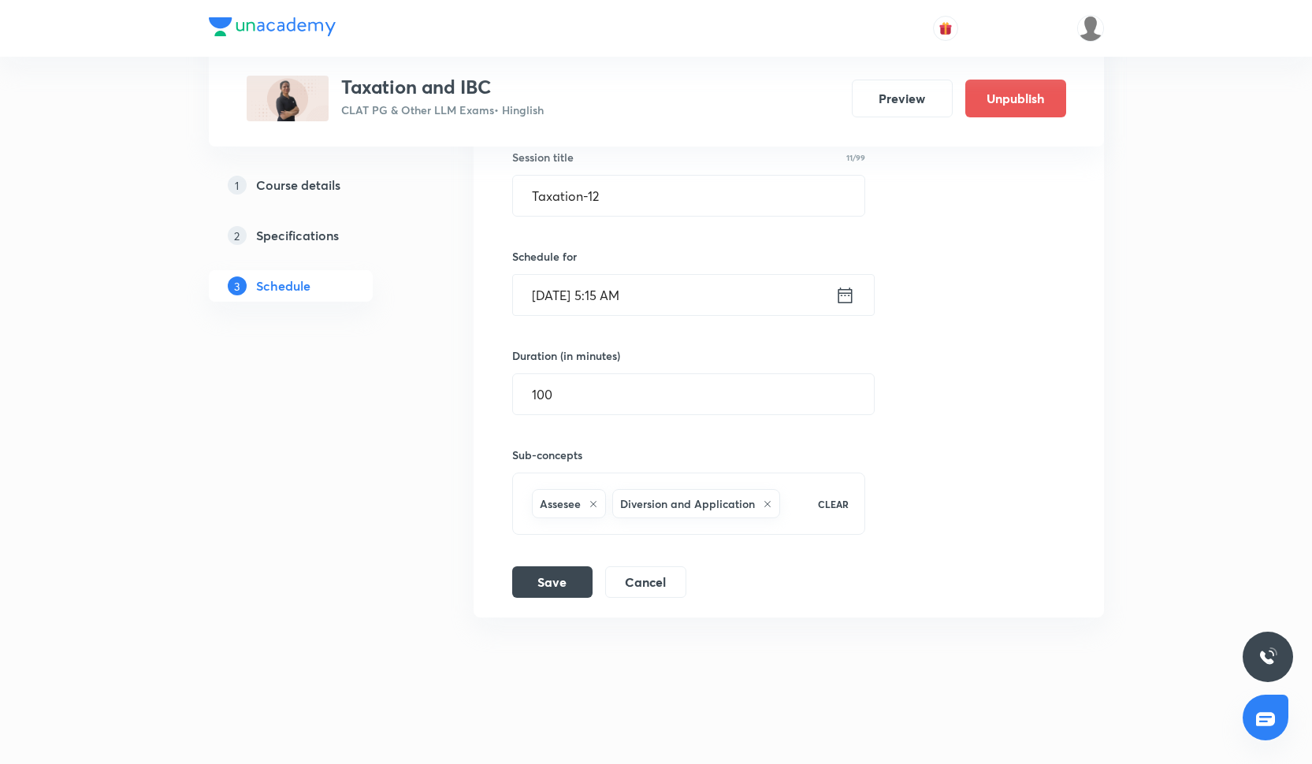
click at [615, 303] on input "Oct 18, 2025, 5:15 AM" at bounding box center [674, 295] width 322 height 40
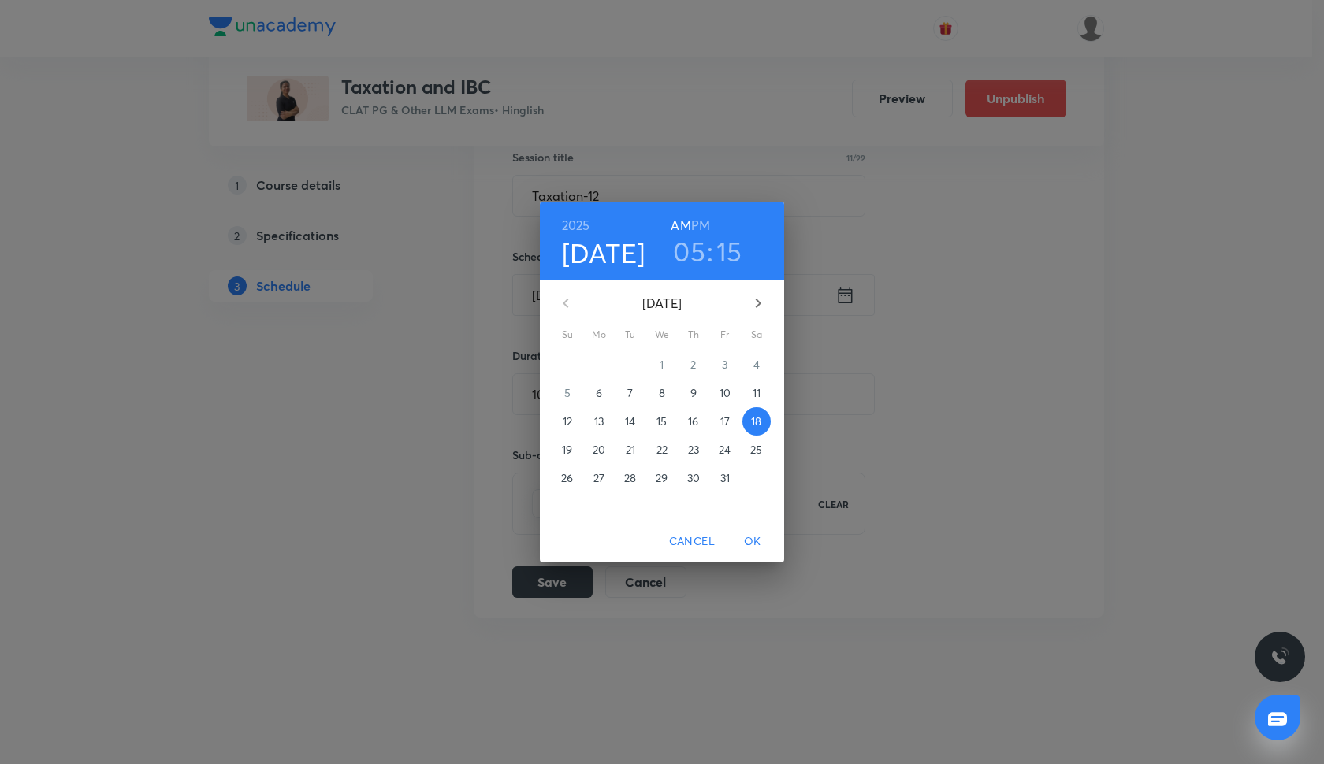
click at [698, 258] on h3 "05" at bounding box center [689, 251] width 32 height 33
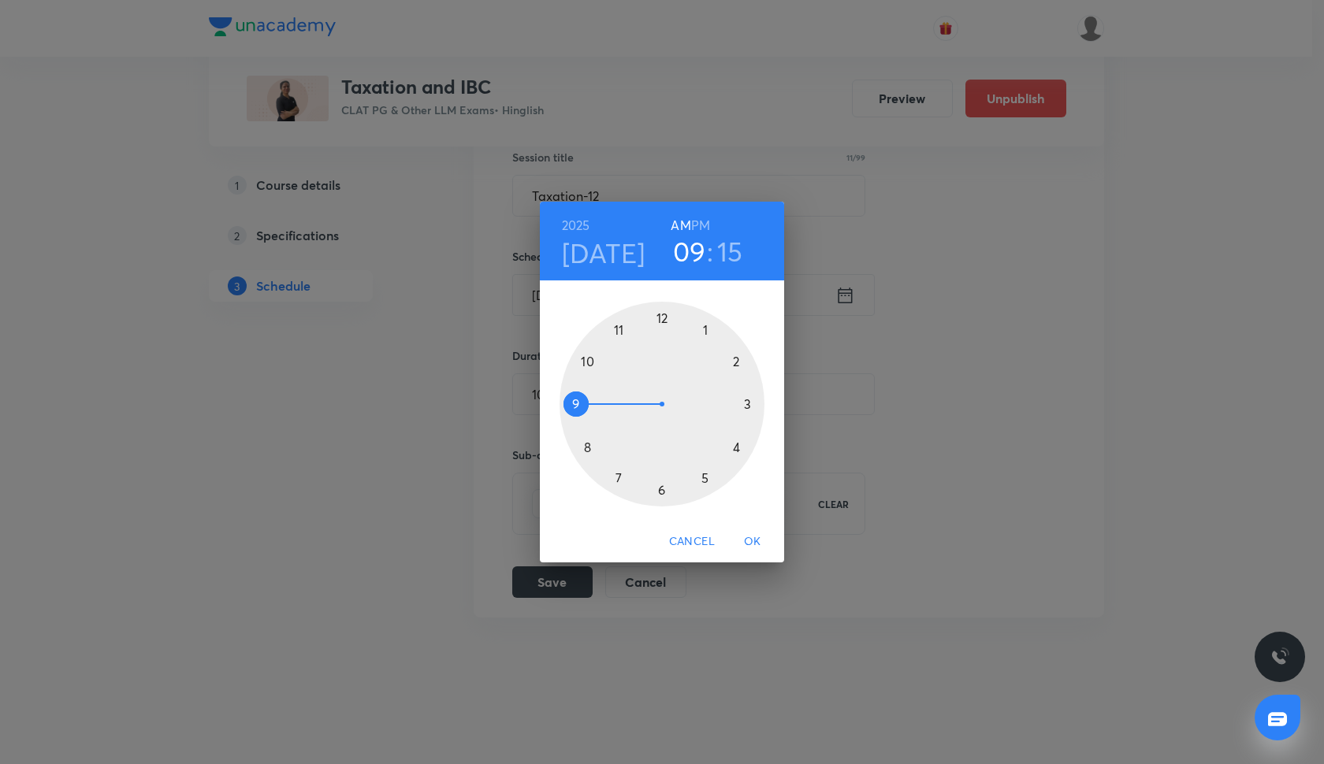
click at [575, 406] on div at bounding box center [662, 404] width 205 height 205
click at [757, 537] on span "OK" at bounding box center [753, 542] width 38 height 20
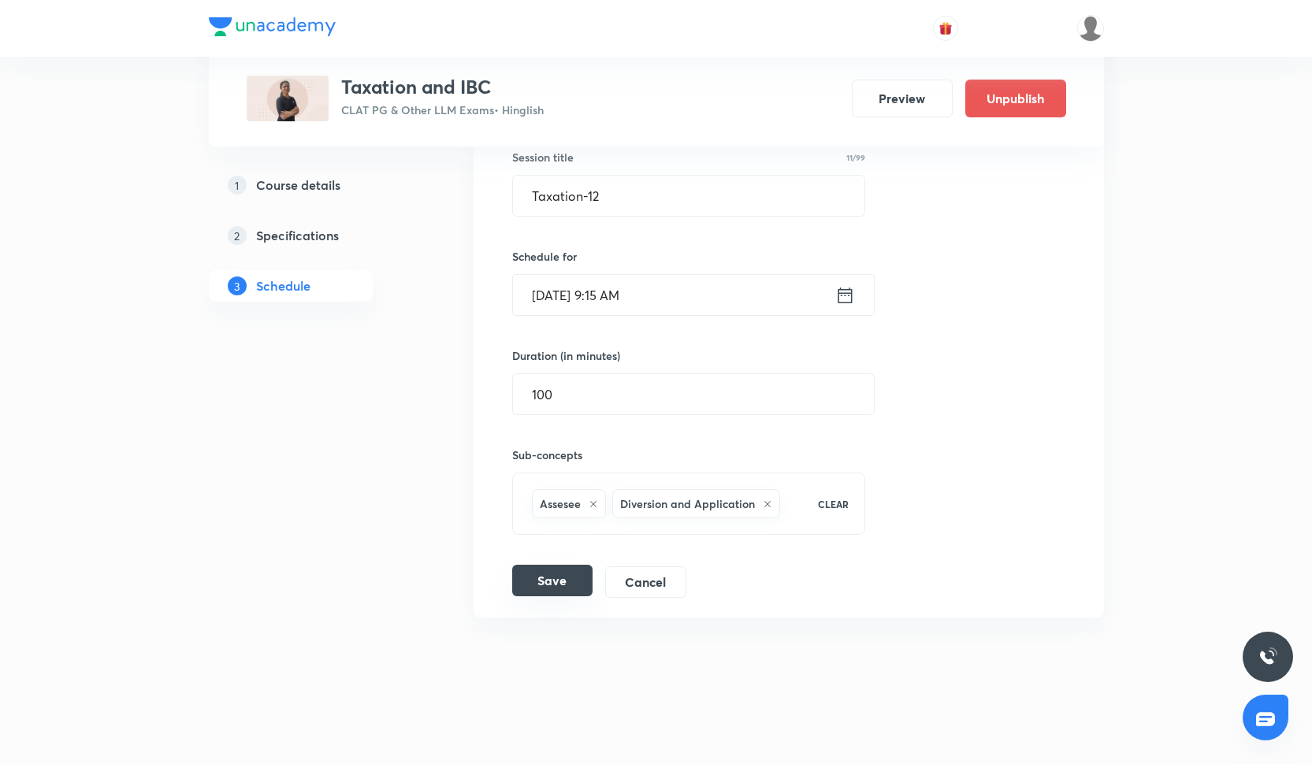
click at [547, 577] on button "Save" at bounding box center [552, 581] width 80 height 32
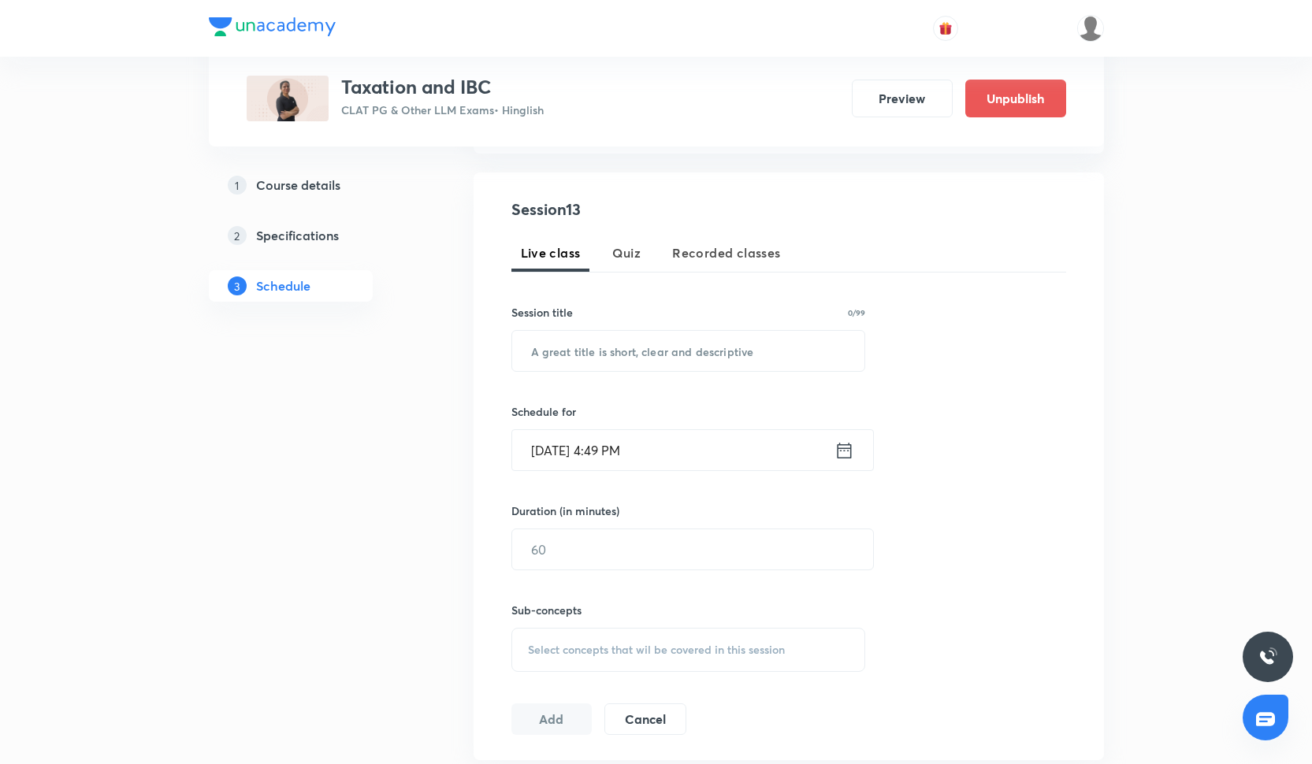
scroll to position [234, 0]
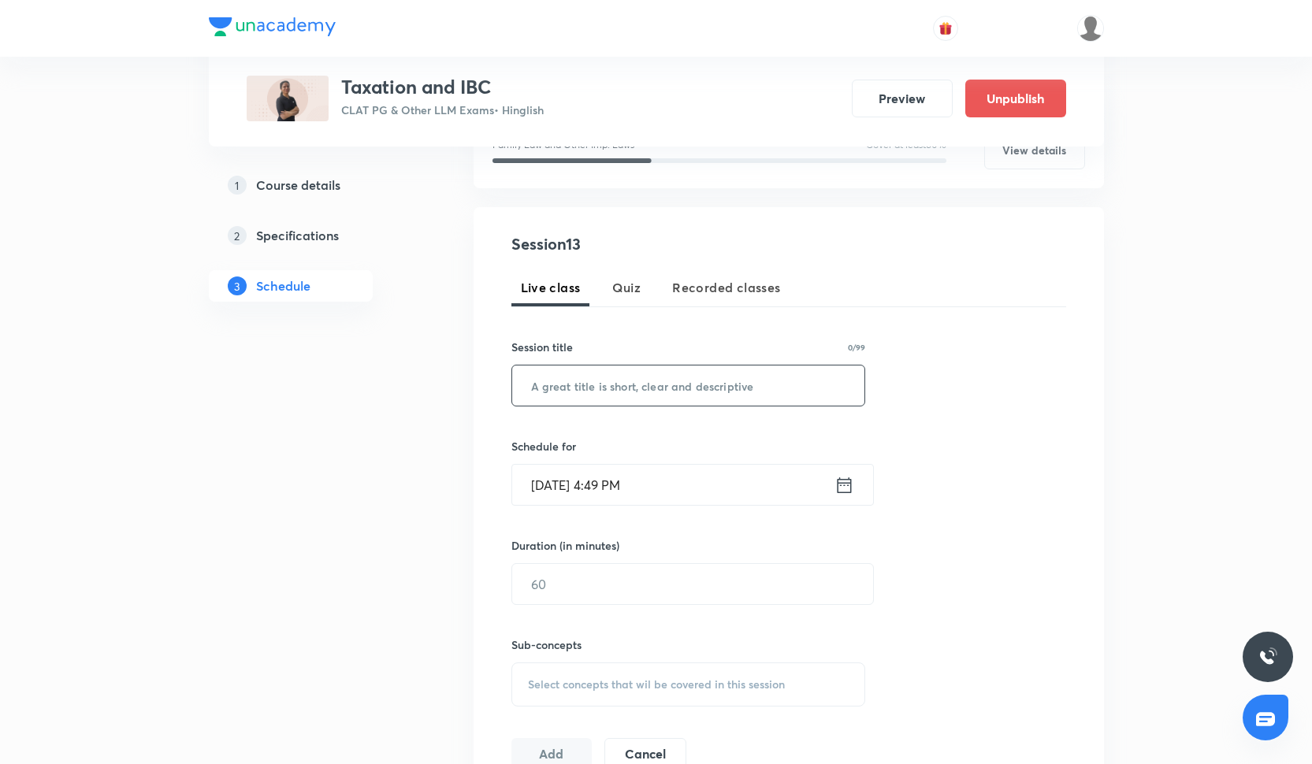
click at [542, 381] on input "text" at bounding box center [688, 386] width 353 height 40
paste input "Taxation-6"
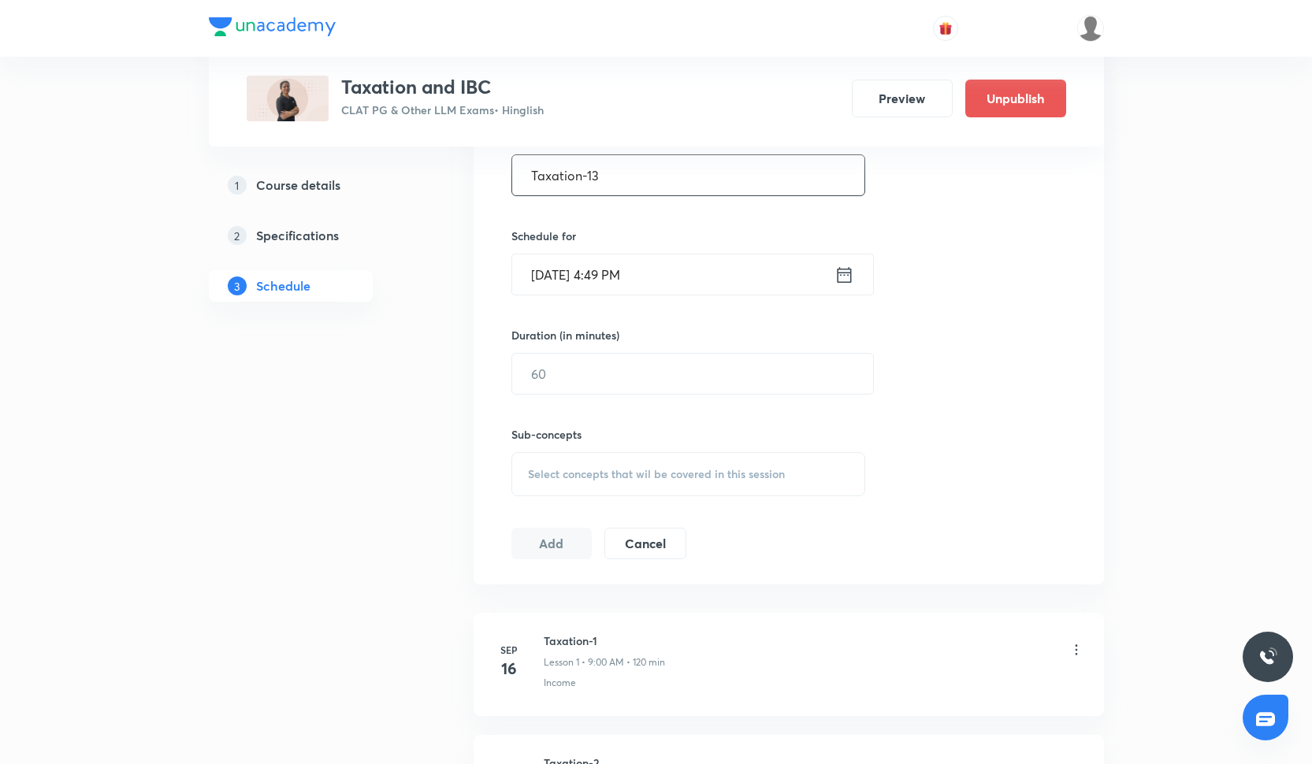
scroll to position [0, 0]
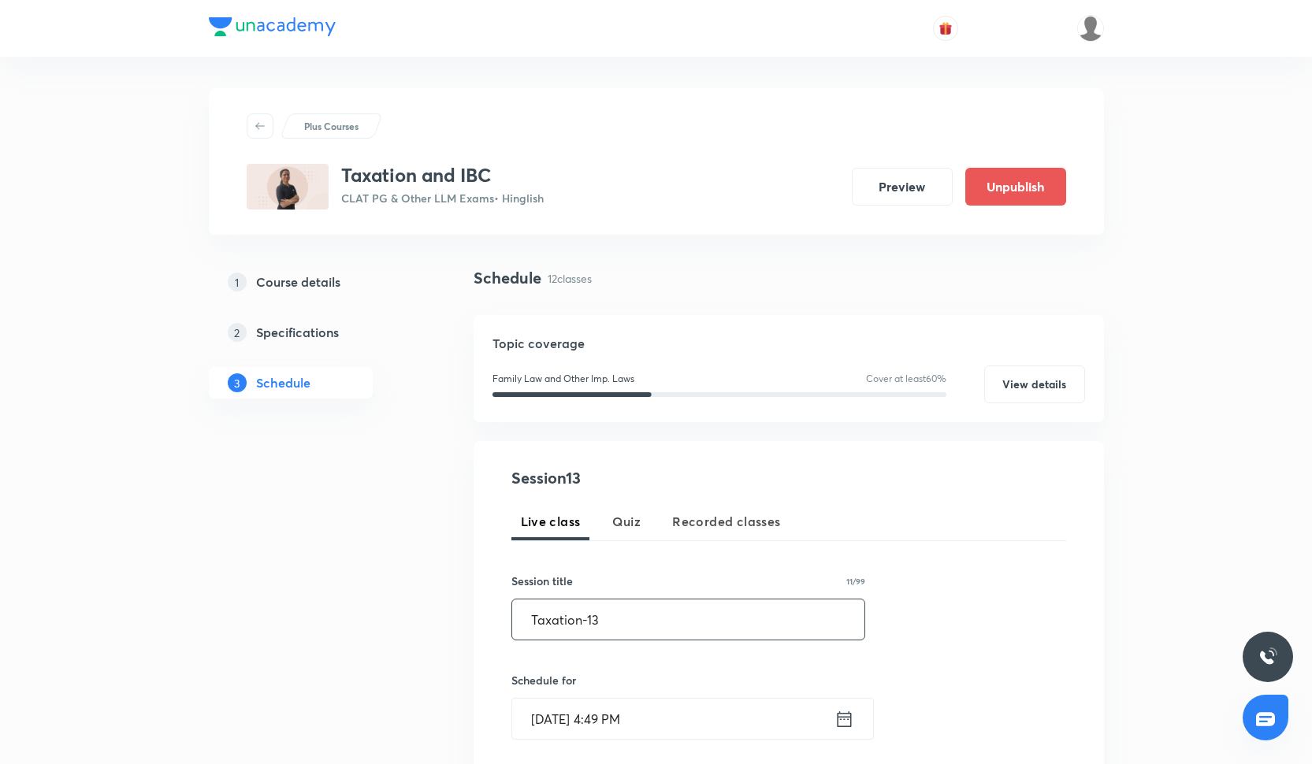
type input "Taxation-13"
click at [561, 713] on input "[DATE] 4:49 PM" at bounding box center [673, 719] width 322 height 40
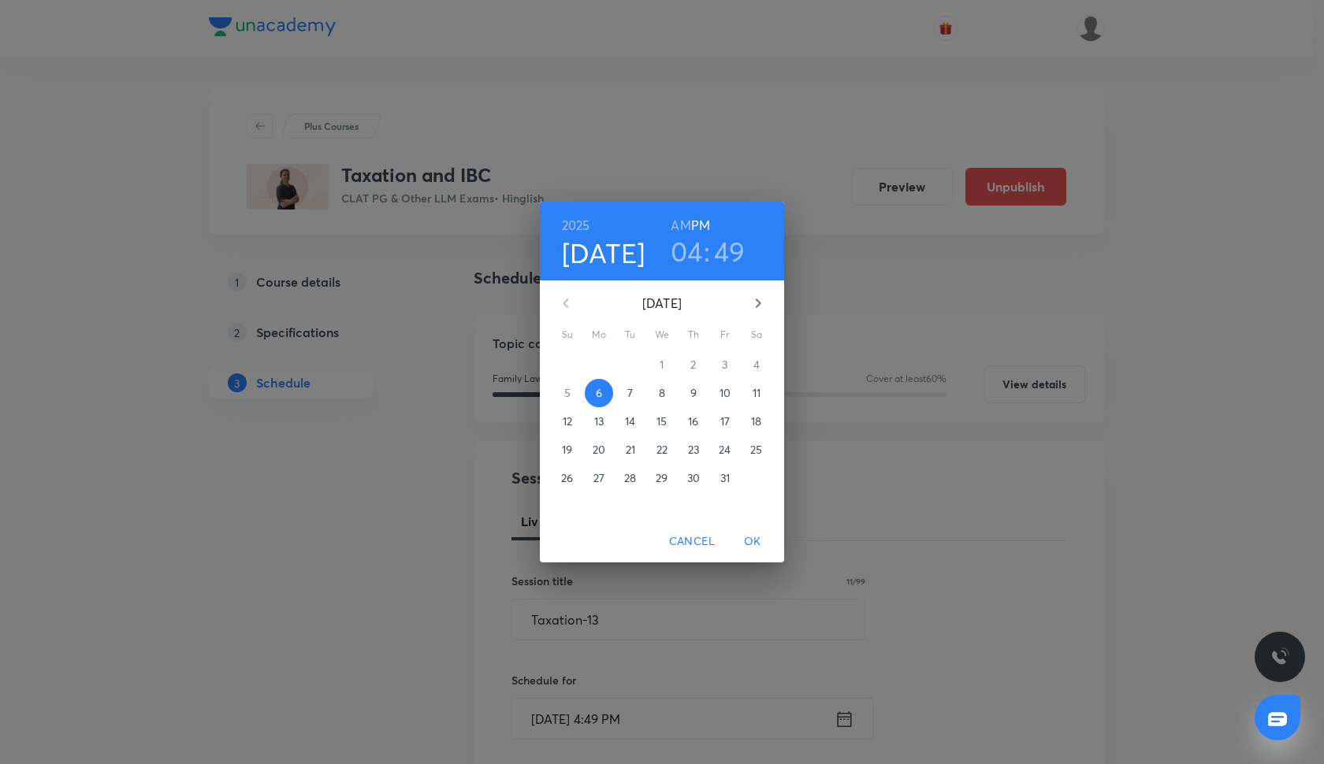
click at [563, 451] on p "19" at bounding box center [567, 450] width 10 height 16
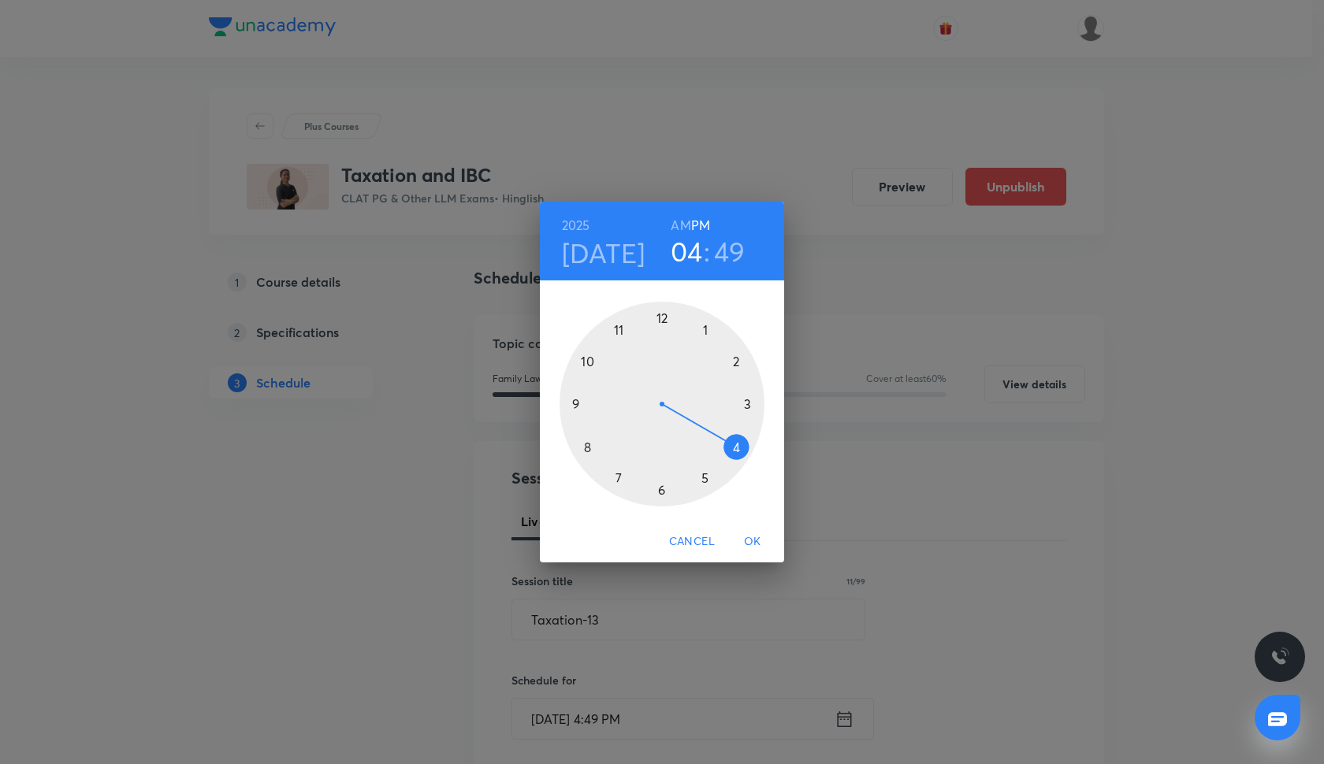
click at [576, 400] on div at bounding box center [662, 404] width 205 height 205
click at [682, 221] on h6 "AM" at bounding box center [681, 225] width 20 height 22
click at [748, 403] on div at bounding box center [662, 404] width 205 height 205
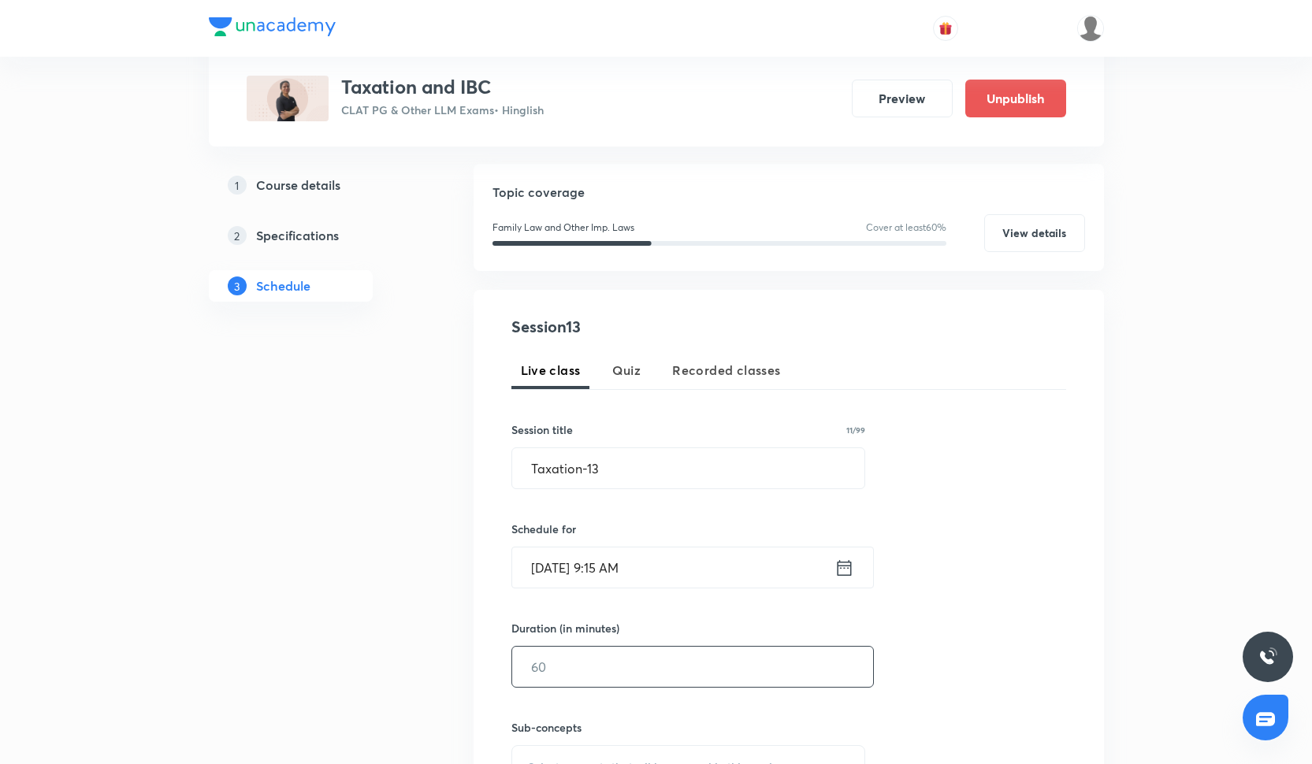
scroll to position [152, 0]
click at [621, 663] on input "text" at bounding box center [692, 666] width 361 height 40
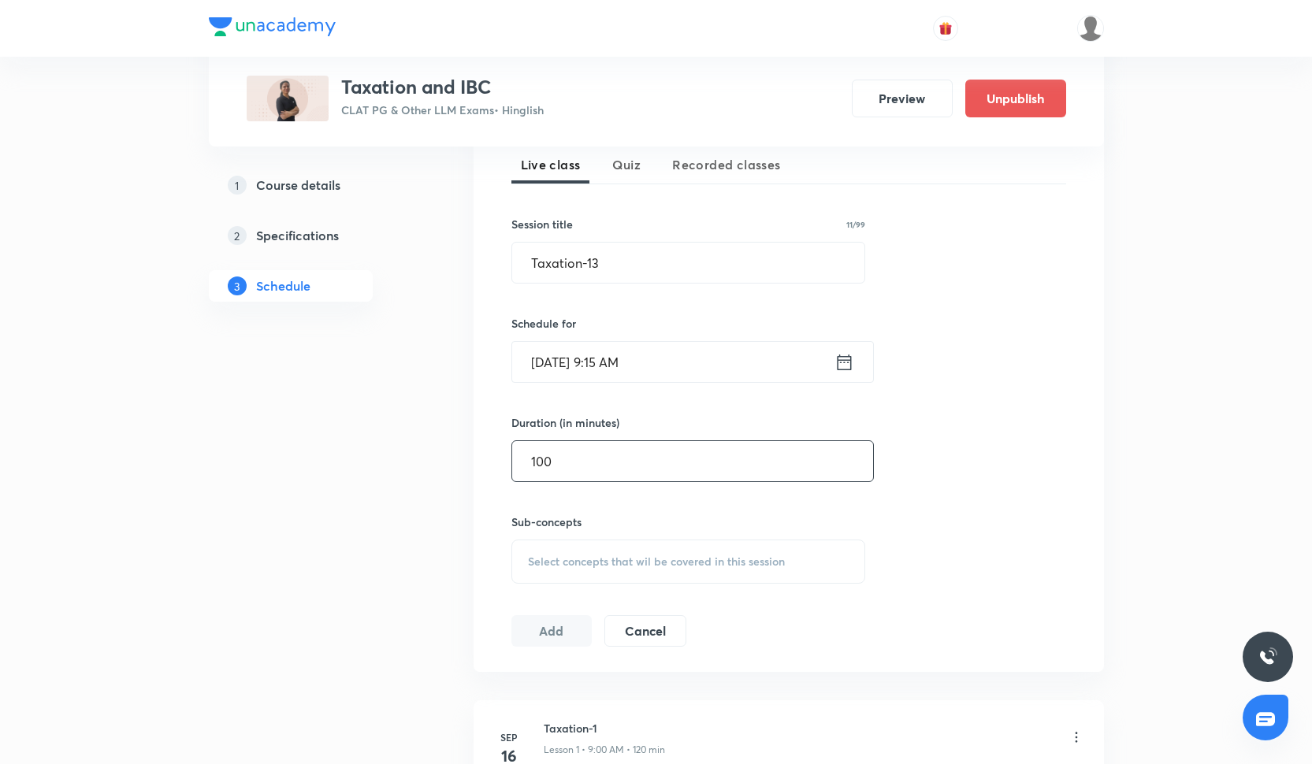
scroll to position [363, 0]
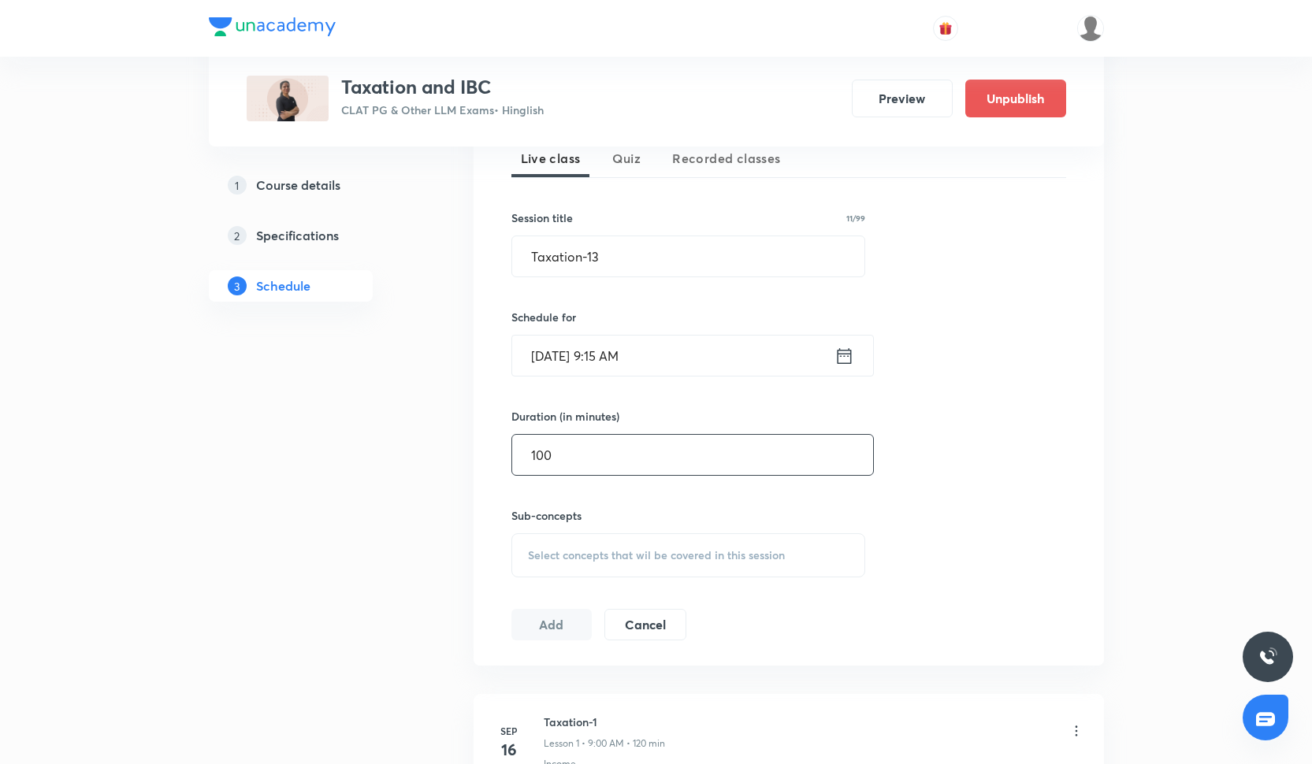
type input "100"
click at [562, 552] on span "Select concepts that wil be covered in this session" at bounding box center [656, 555] width 257 height 13
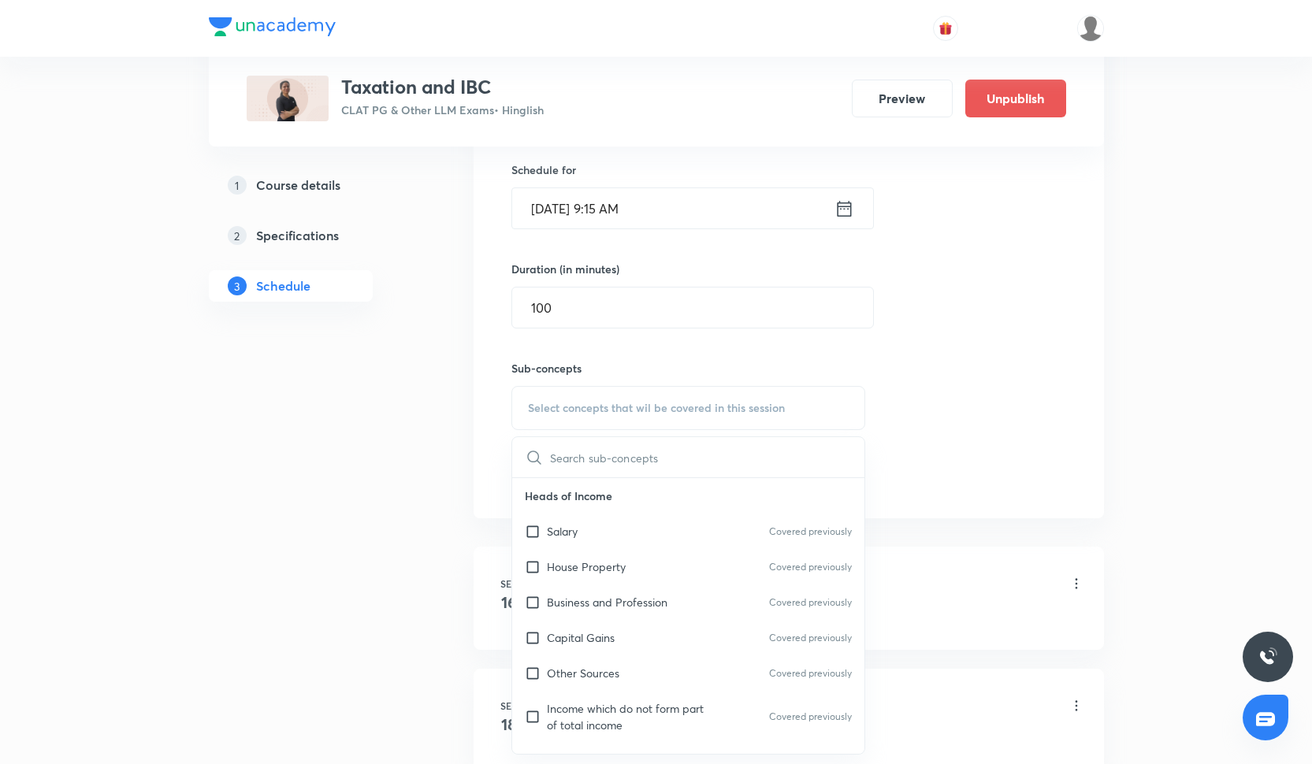
scroll to position [1493, 0]
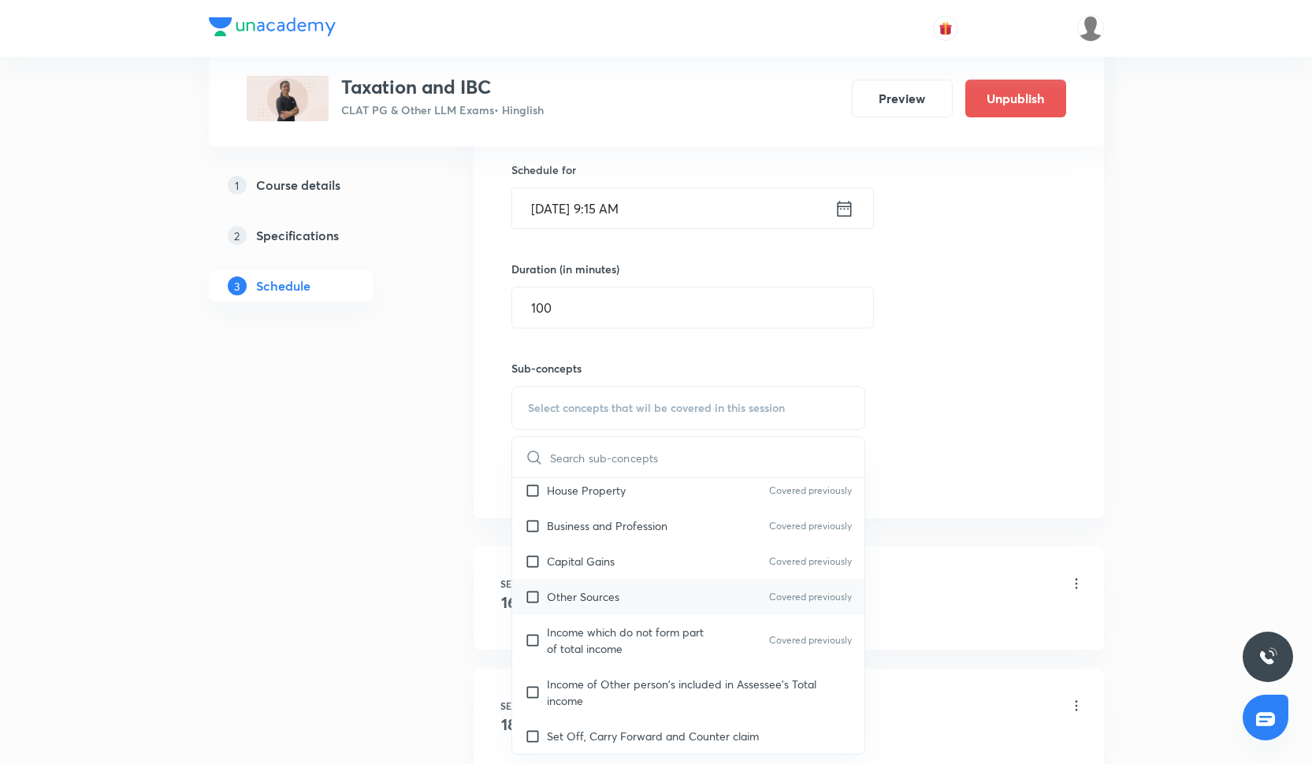
click at [570, 592] on p "Other Sources" at bounding box center [583, 597] width 73 height 17
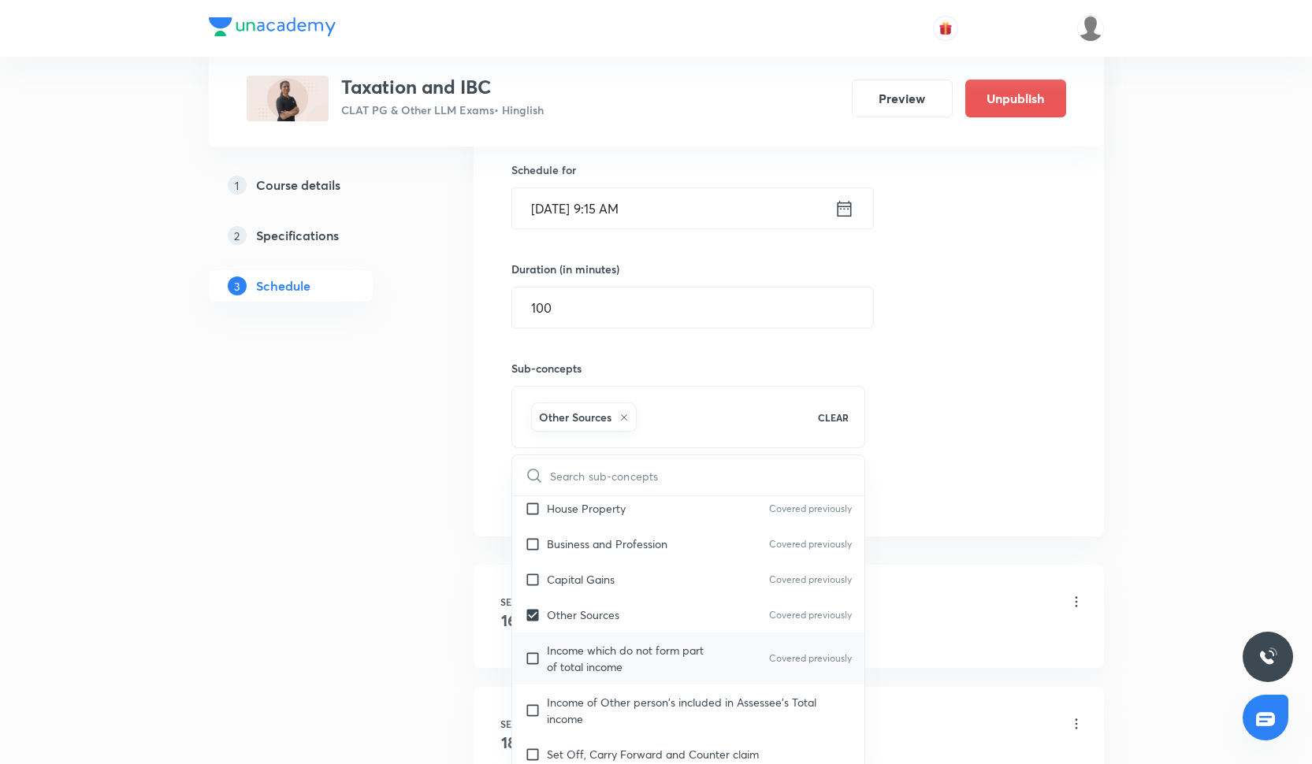
click at [649, 663] on p "Income which do not form part of total income" at bounding box center [626, 658] width 159 height 33
checkbox input "true"
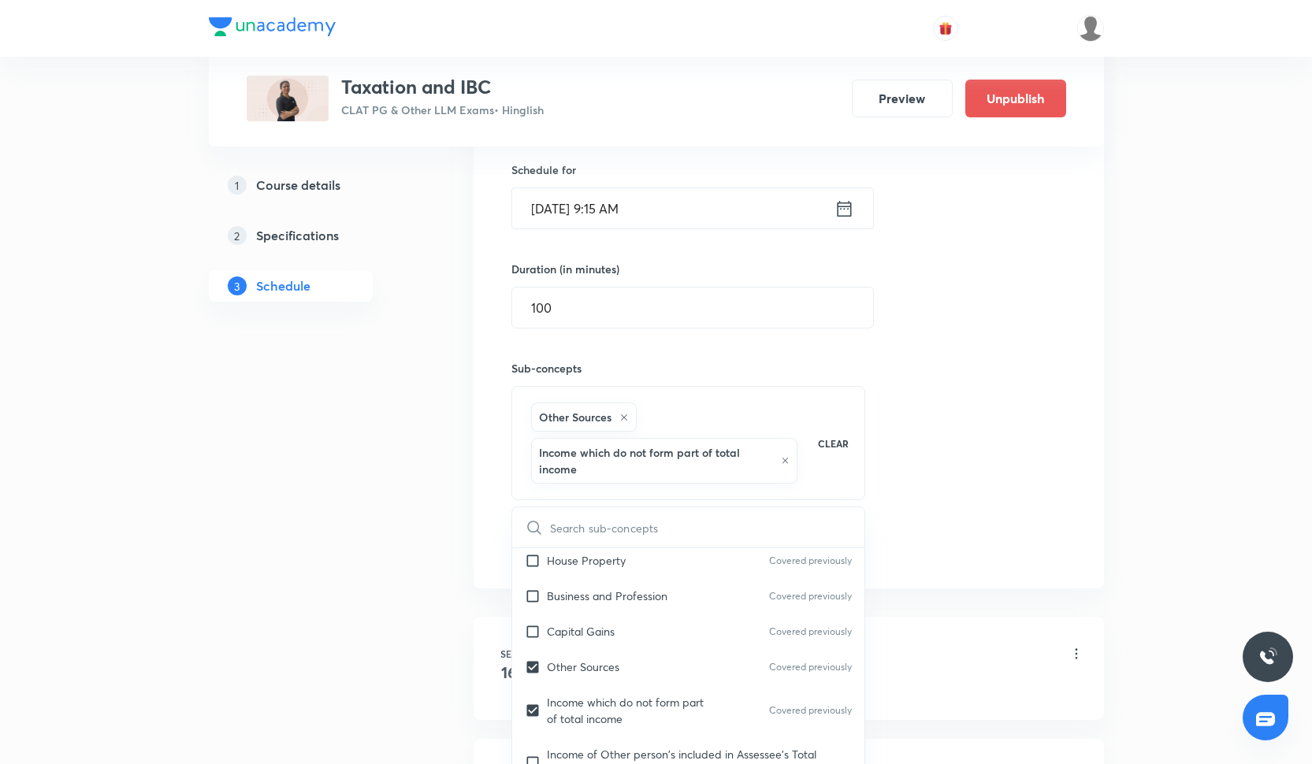
click at [946, 510] on div "Session 13 Live class Quiz Recorded classes Session title 11/99 Taxation-13 ​ S…" at bounding box center [788, 260] width 555 height 608
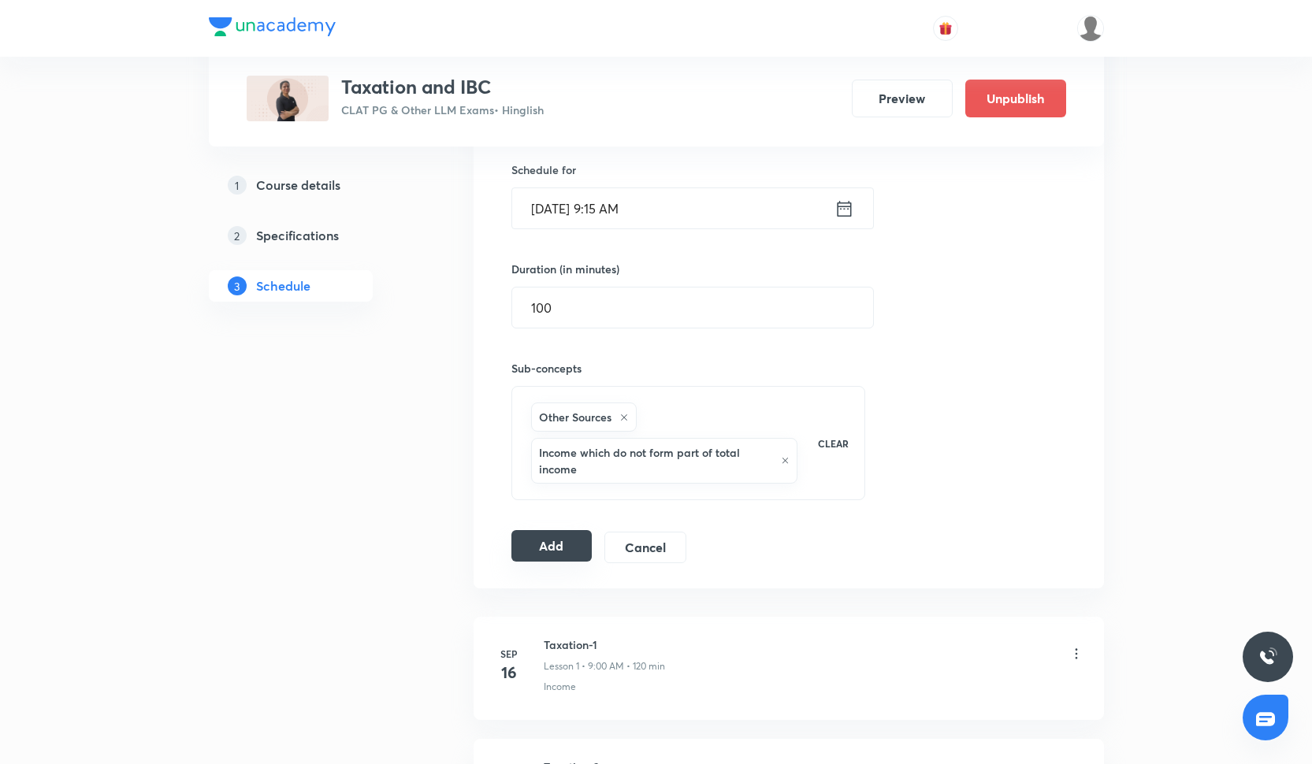
click at [561, 544] on button "Add" at bounding box center [551, 546] width 81 height 32
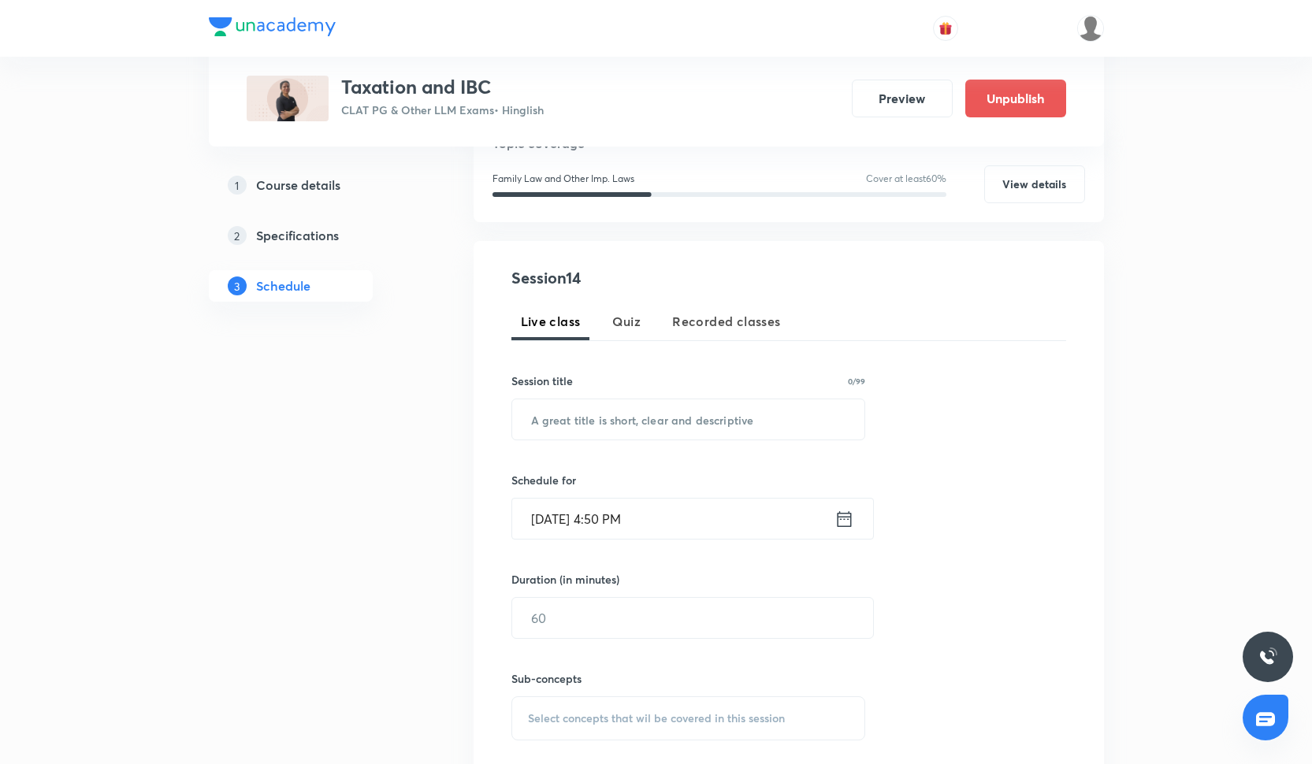
scroll to position [199, 0]
click at [641, 434] on input "text" at bounding box center [688, 420] width 353 height 40
paste input "Taxation-6"
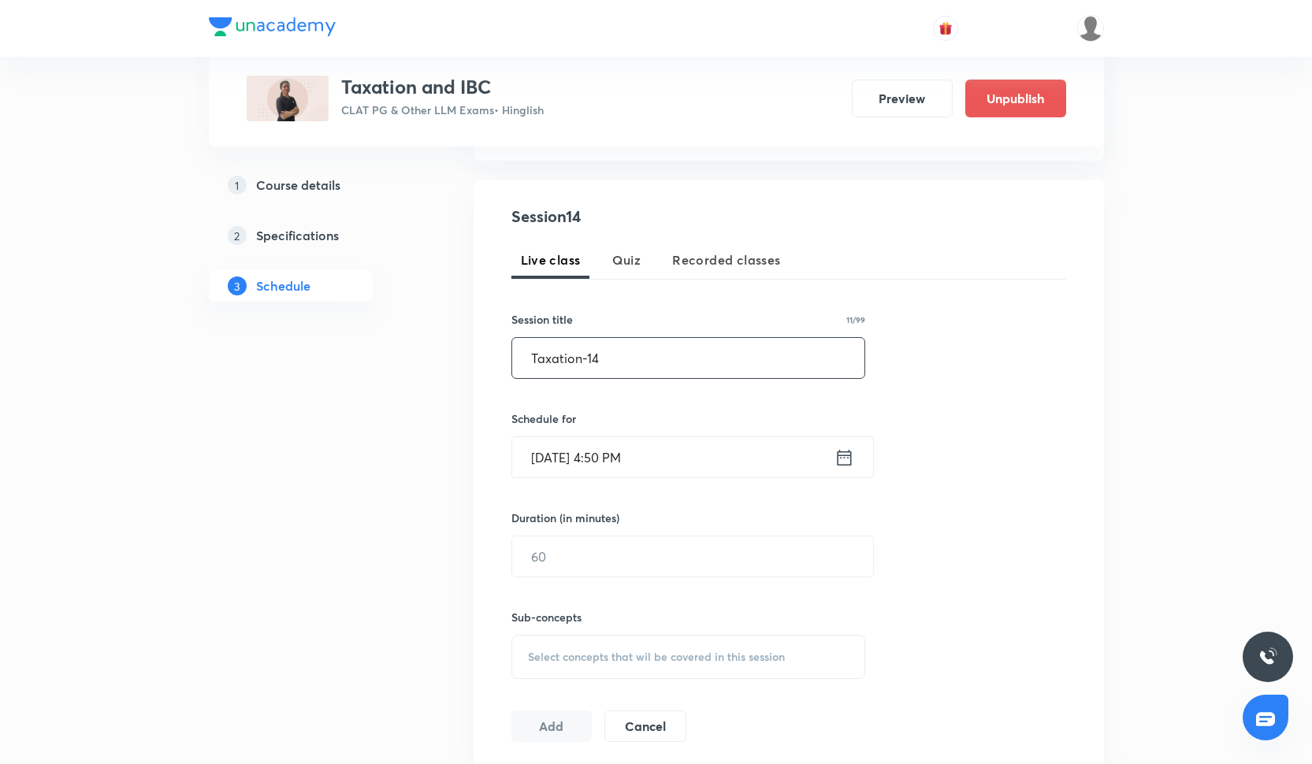
type input "Taxation-14"
click at [606, 456] on input "[DATE] 4:50 PM" at bounding box center [673, 457] width 322 height 40
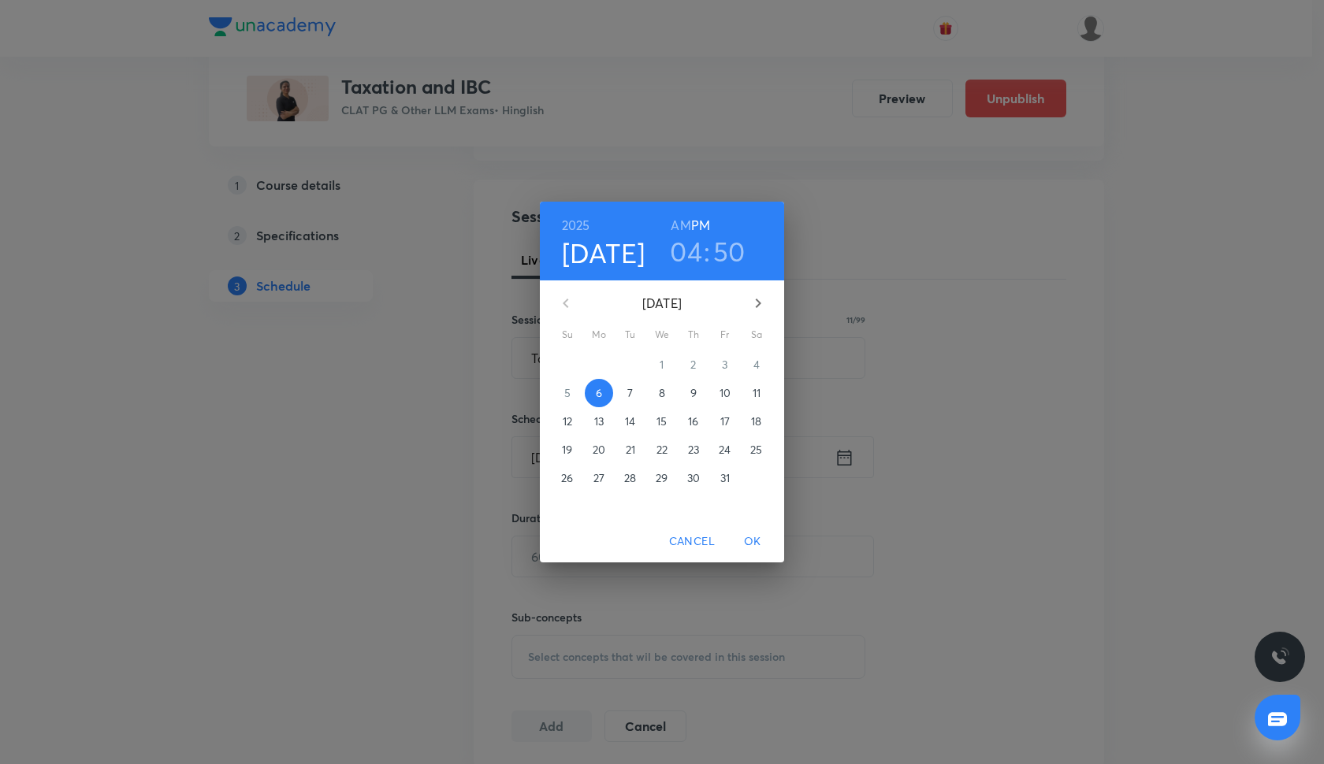
click at [690, 537] on span "Cancel" at bounding box center [692, 542] width 46 height 20
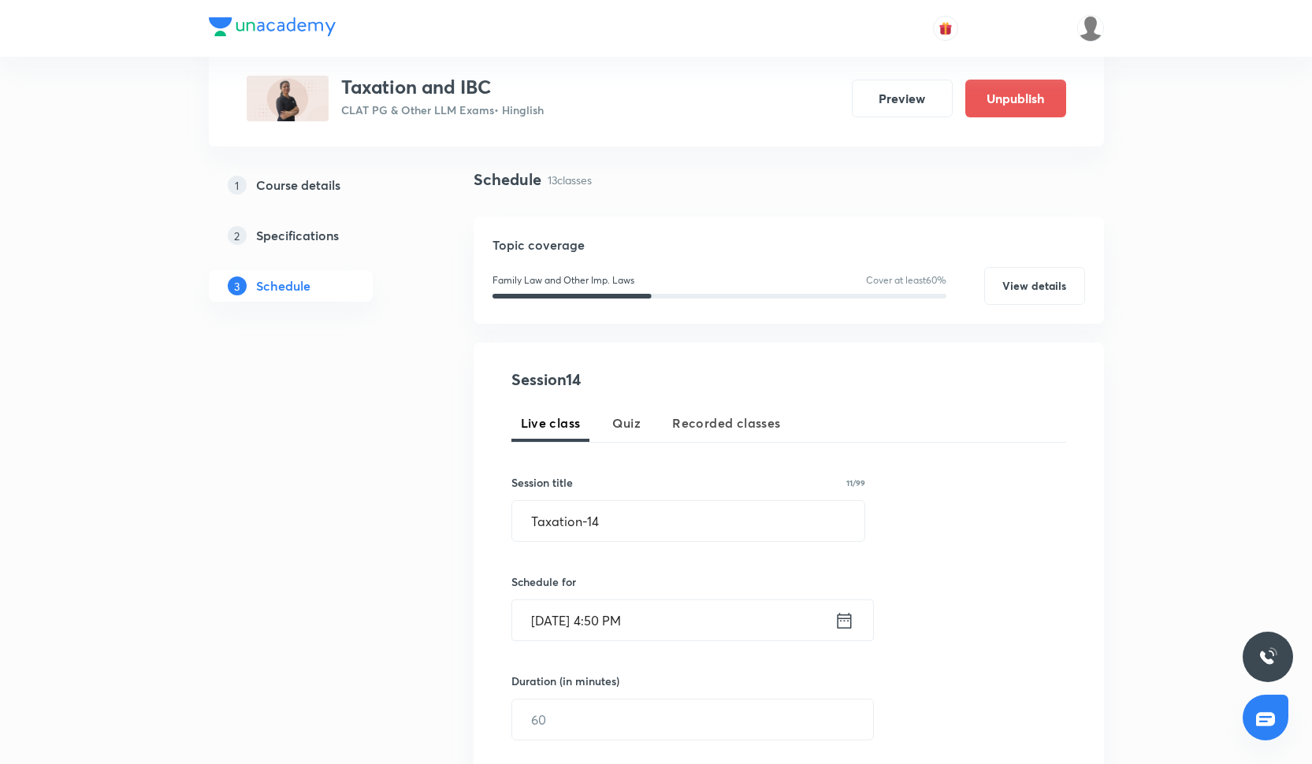
scroll to position [100, 0]
click at [624, 593] on div "Schedule for Oct 6, 2025, 4:50 PM ​" at bounding box center [688, 606] width 355 height 68
click at [623, 620] on input "Oct 6, 2025, 4:50 PM" at bounding box center [673, 619] width 322 height 40
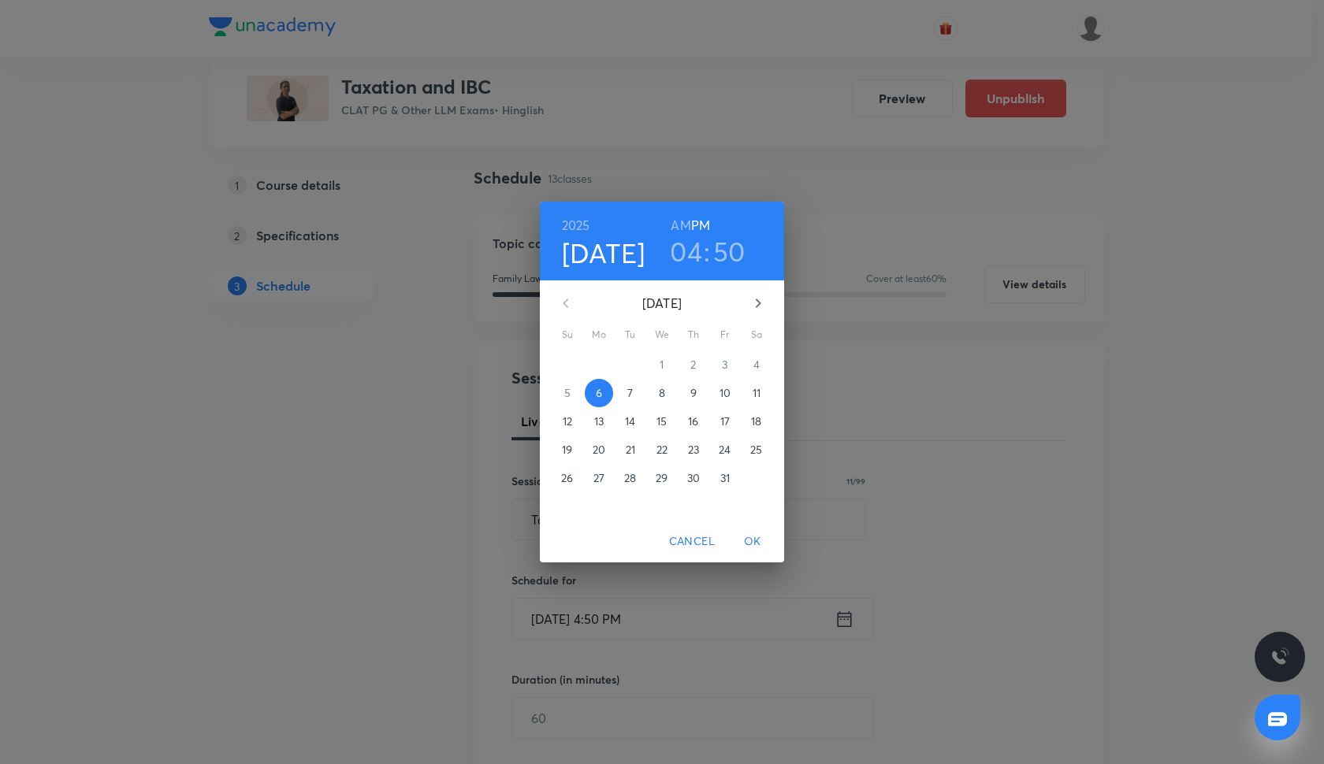
click at [630, 446] on p "21" at bounding box center [630, 450] width 9 height 16
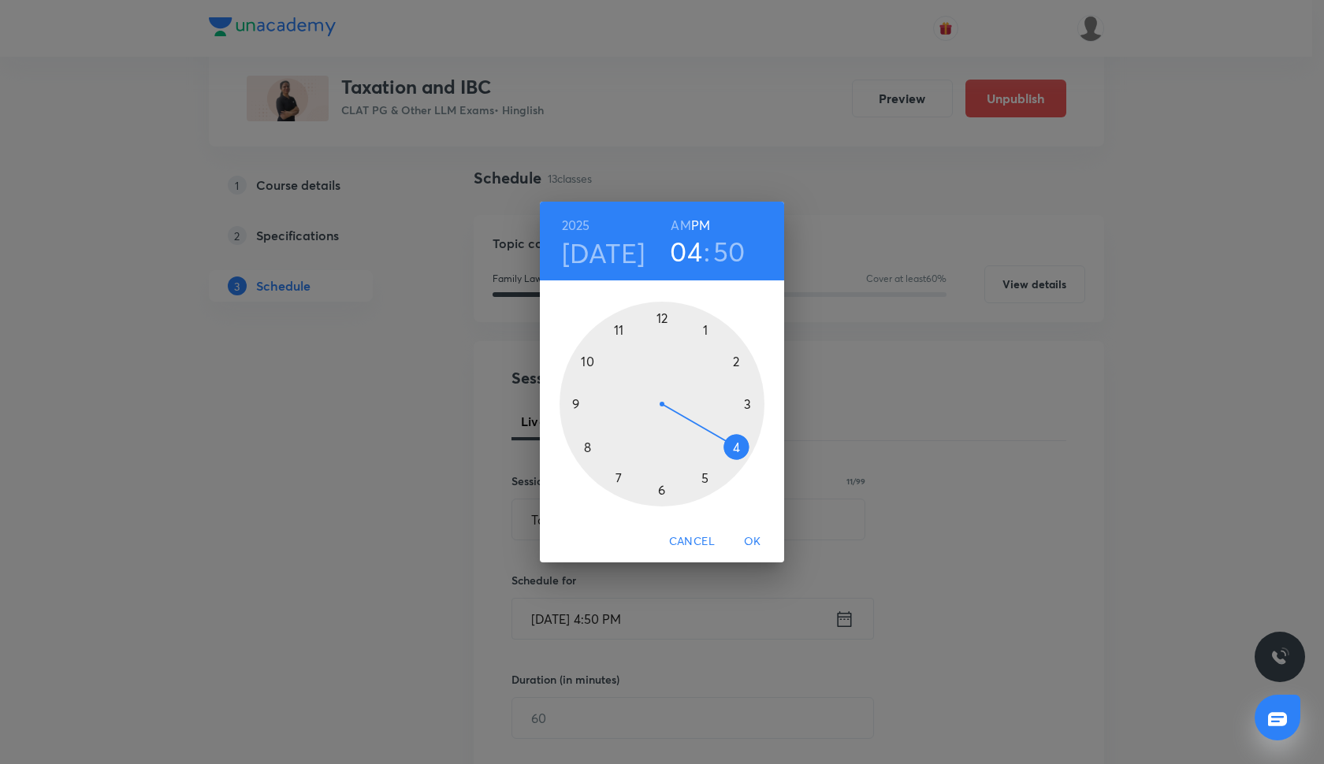
click at [576, 405] on div at bounding box center [662, 404] width 205 height 205
click at [684, 225] on h6 "AM" at bounding box center [681, 225] width 20 height 22
click at [742, 399] on div at bounding box center [662, 404] width 205 height 205
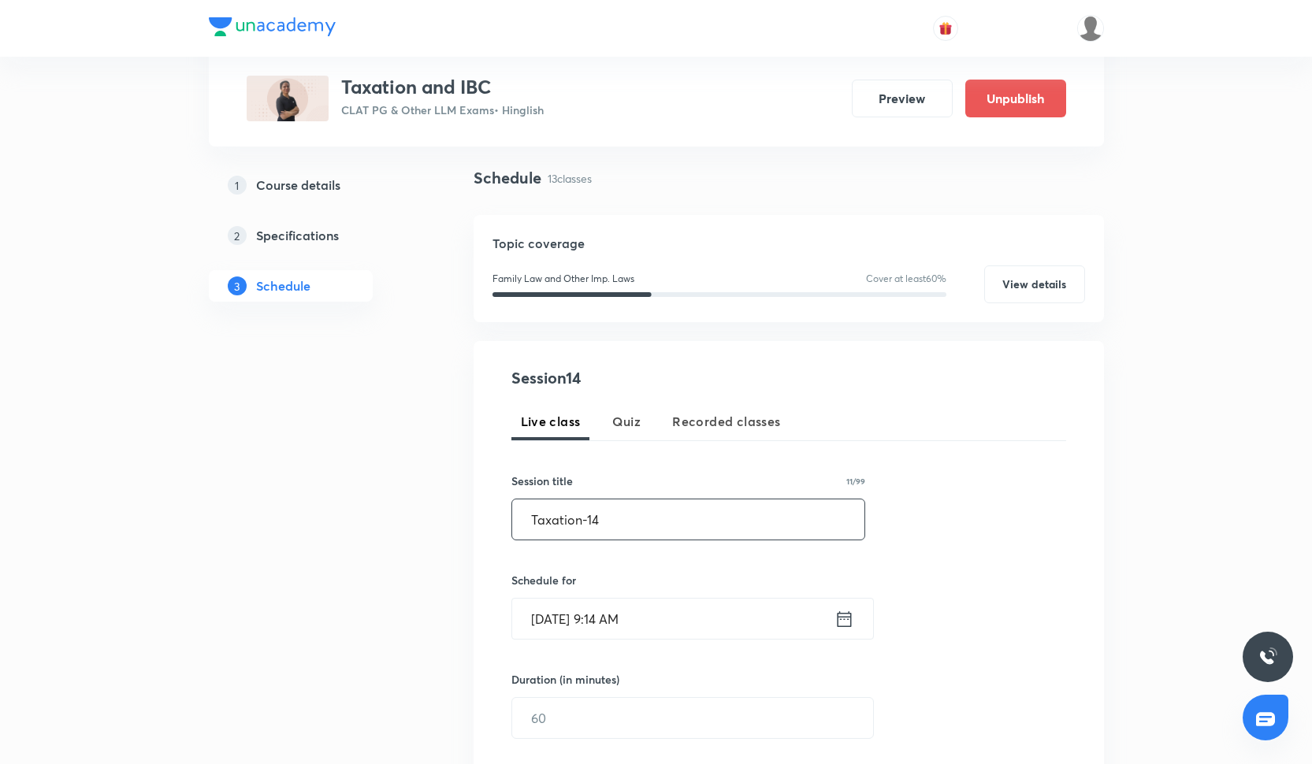
click at [619, 522] on input "Taxation-14" at bounding box center [688, 520] width 353 height 40
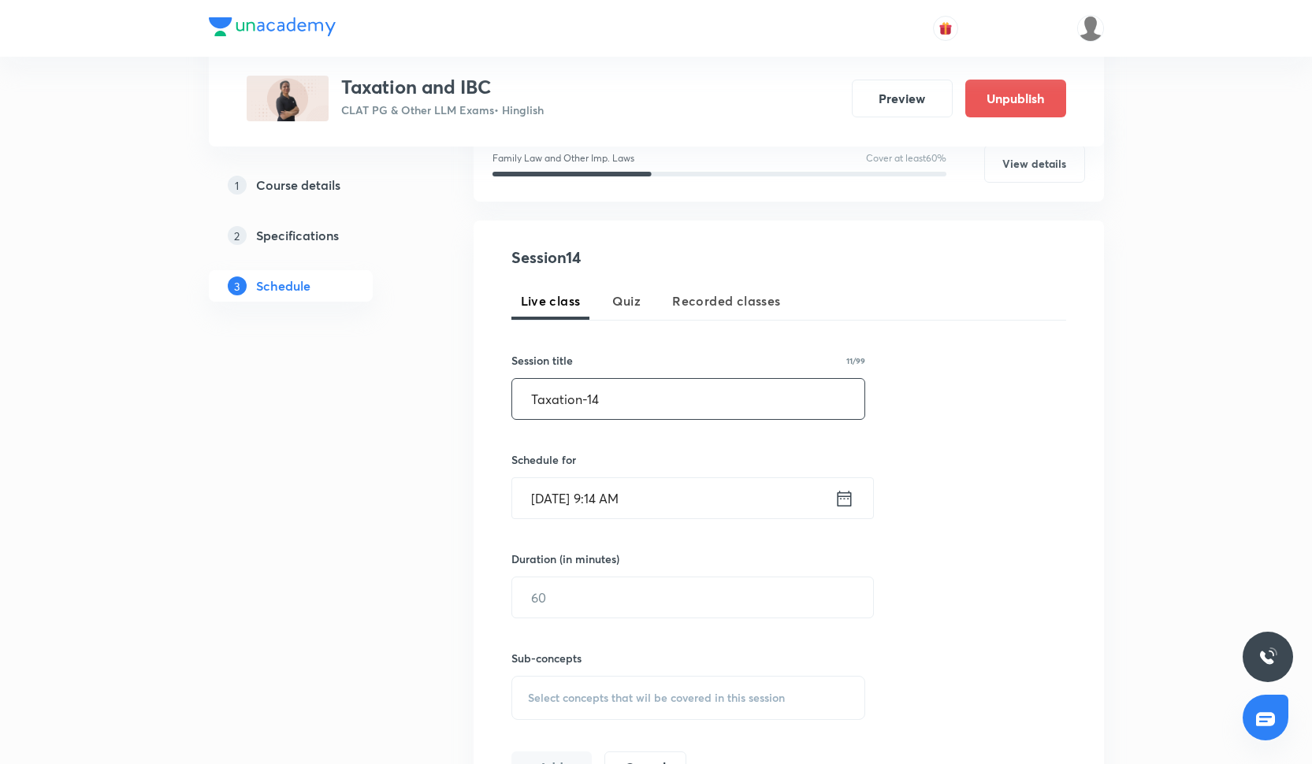
scroll to position [229, 0]
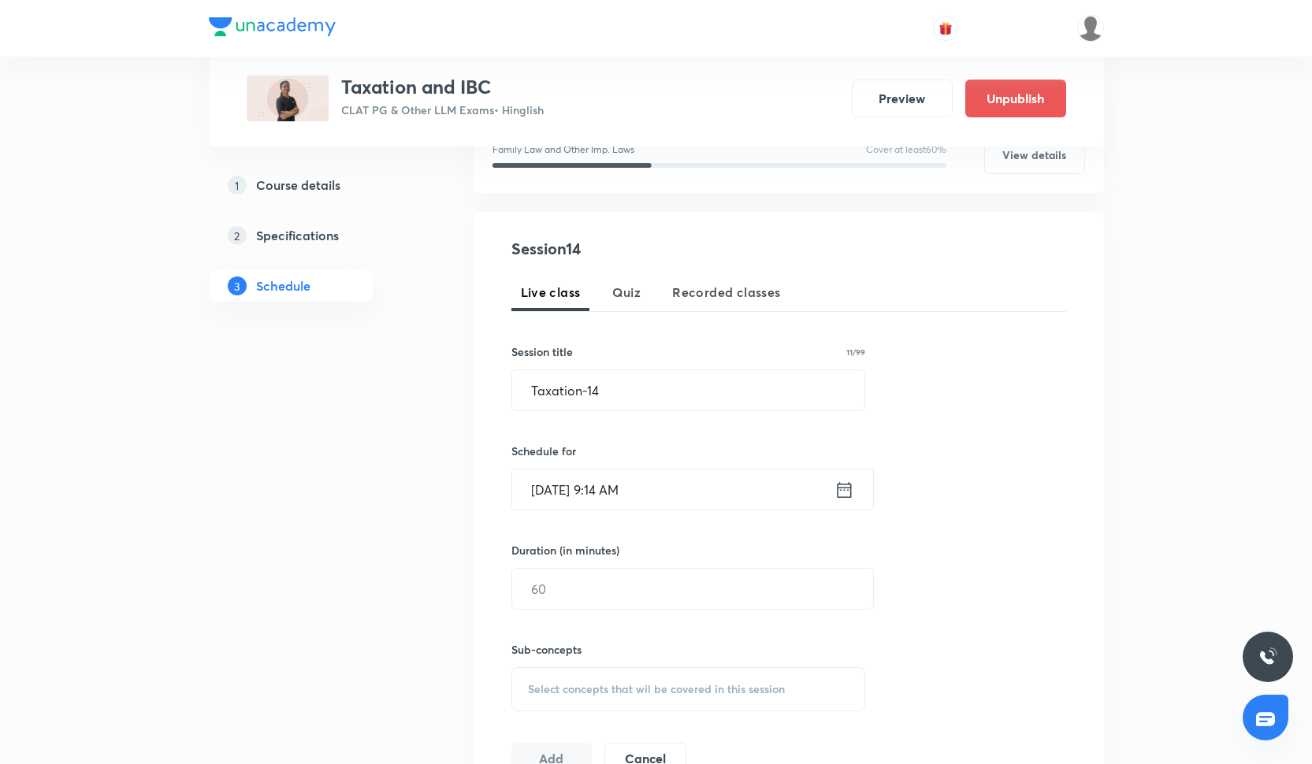
click at [598, 563] on div "Duration (in minutes) ​" at bounding box center [655, 576] width 288 height 68
click at [598, 580] on input "text" at bounding box center [692, 589] width 361 height 40
click at [621, 504] on input "Oct 21, 2025, 9:14 AM" at bounding box center [673, 490] width 322 height 40
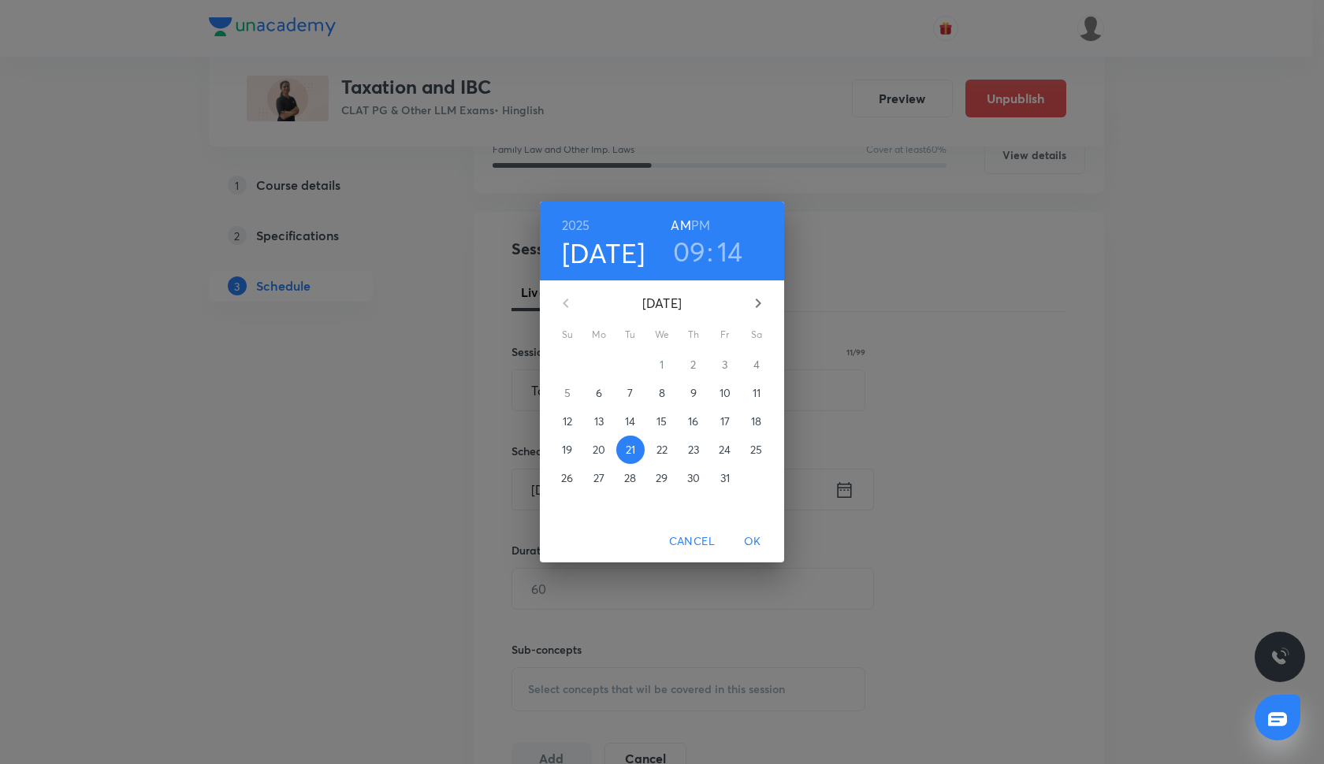
click at [731, 253] on h3 "14" at bounding box center [730, 251] width 26 height 33
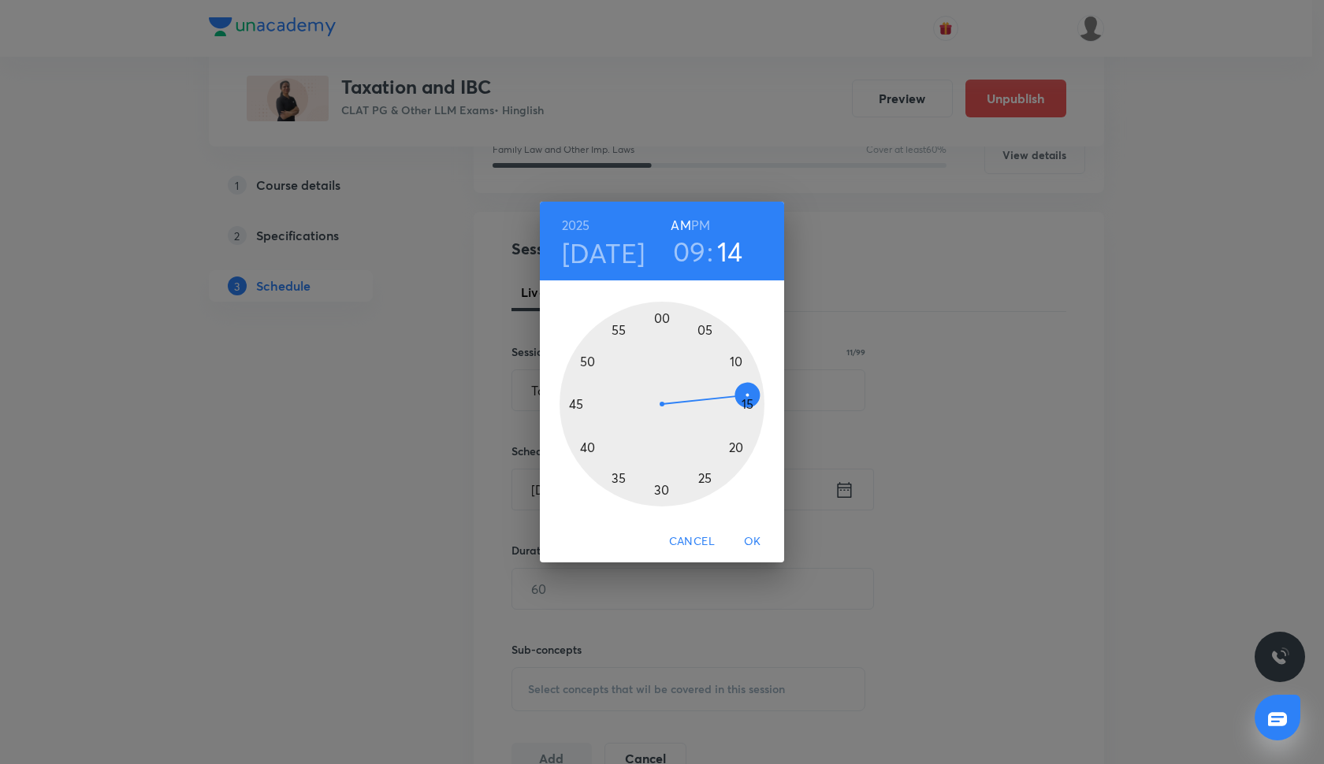
click at [750, 406] on div at bounding box center [662, 404] width 205 height 205
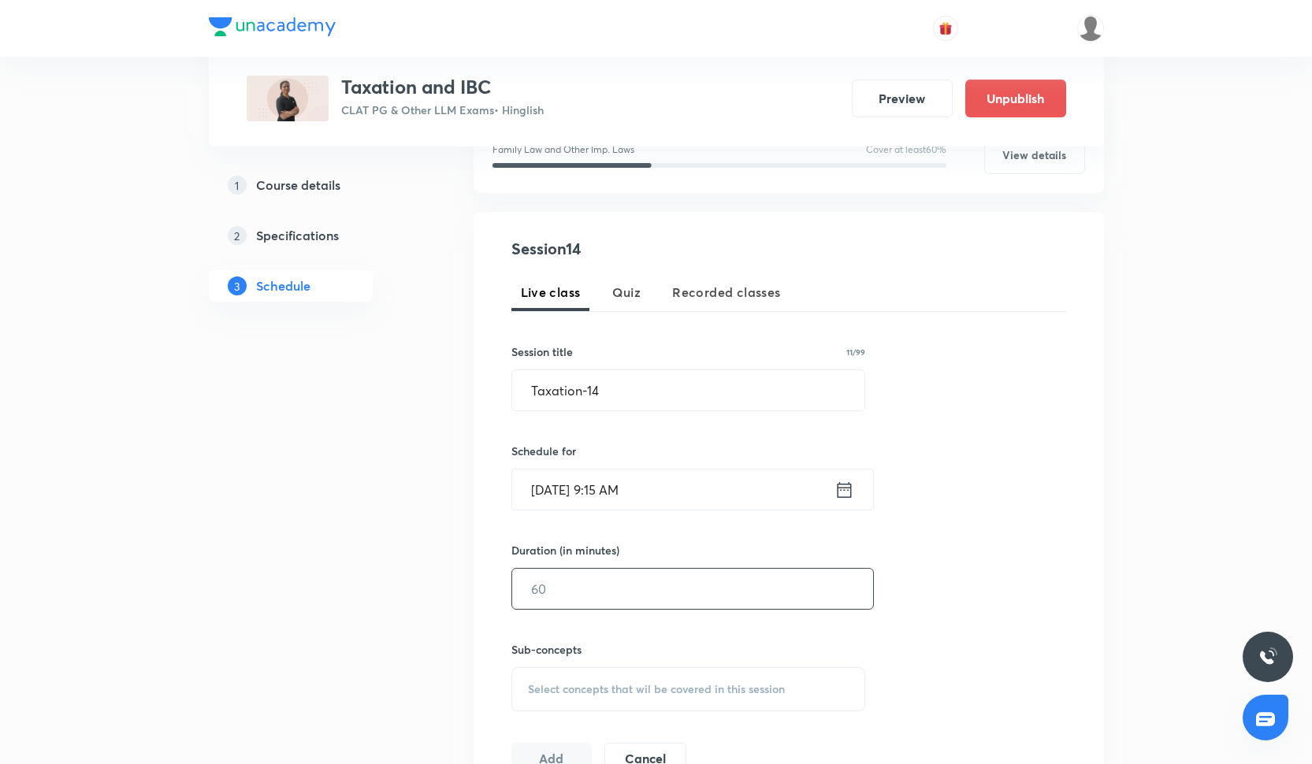
click at [580, 586] on input "text" at bounding box center [692, 589] width 361 height 40
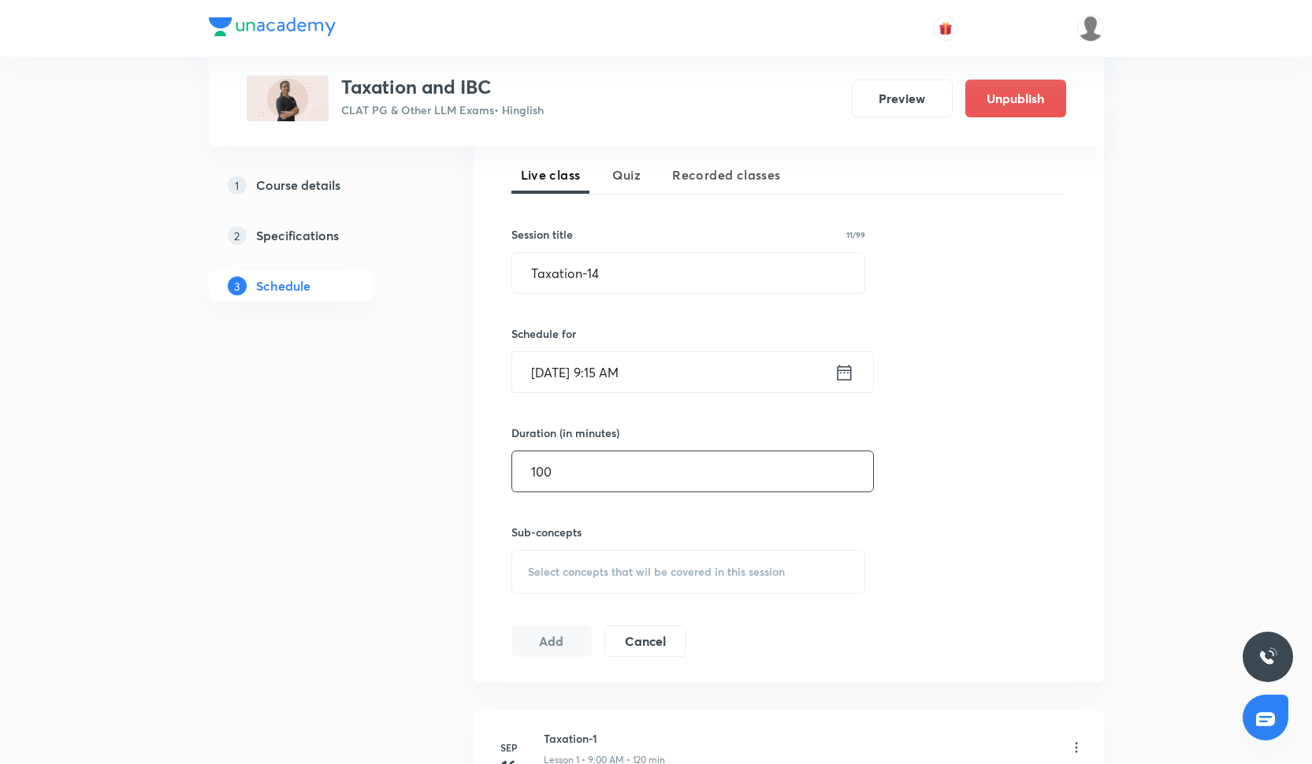
scroll to position [400, 0]
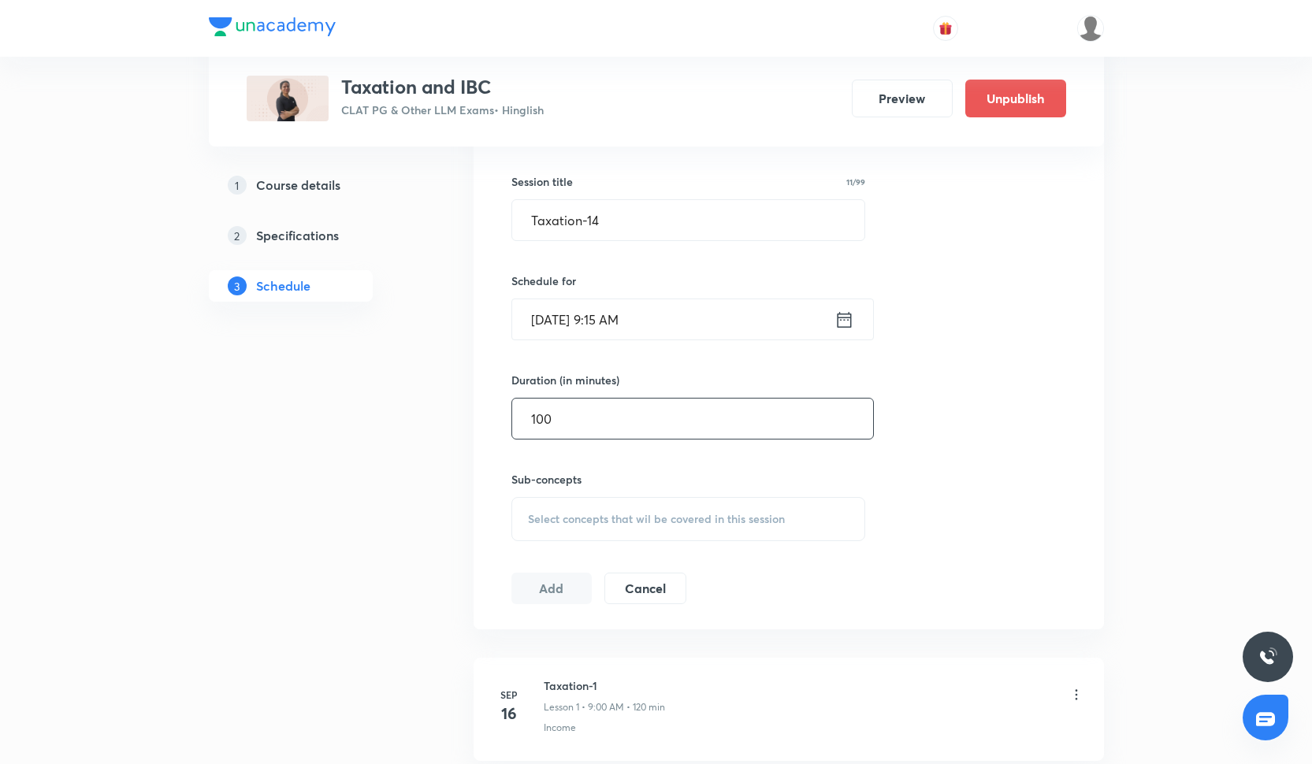
type input "100"
click at [532, 520] on span "Select concepts that wil be covered in this session" at bounding box center [656, 519] width 257 height 13
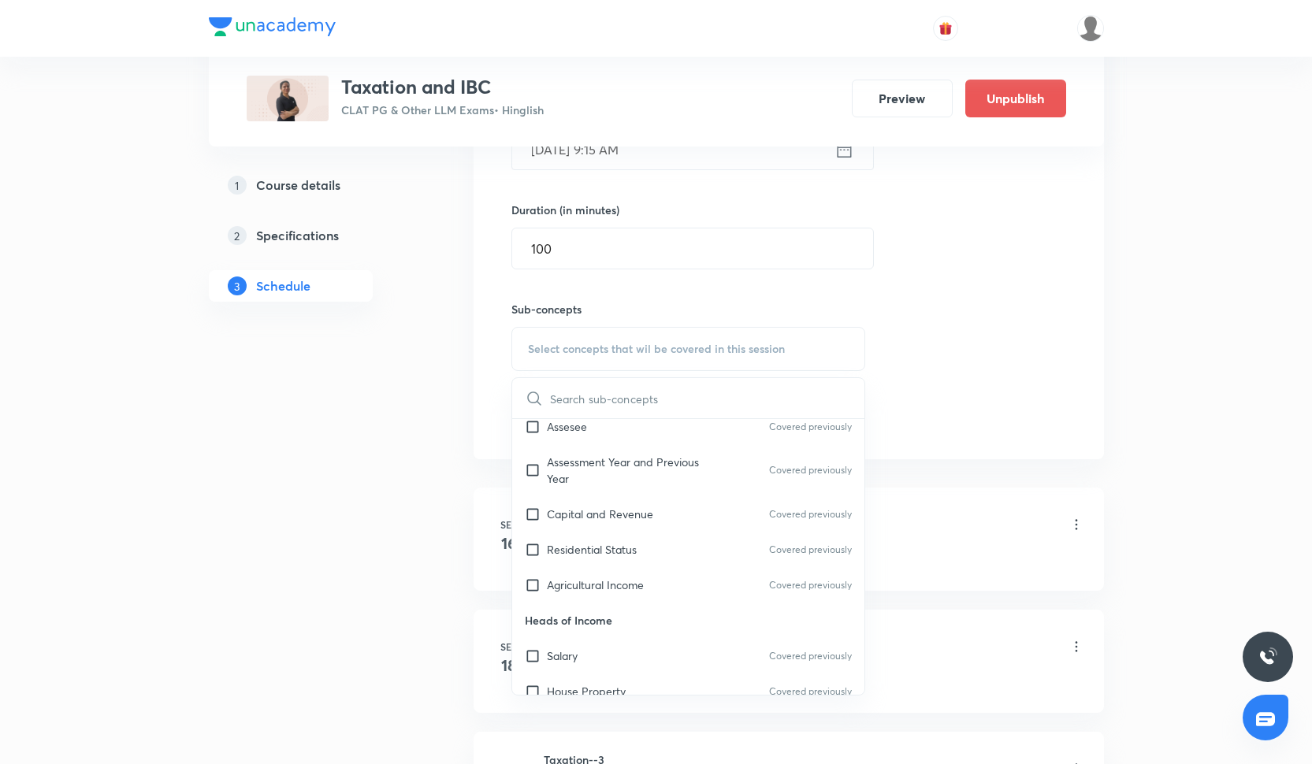
scroll to position [1493, 0]
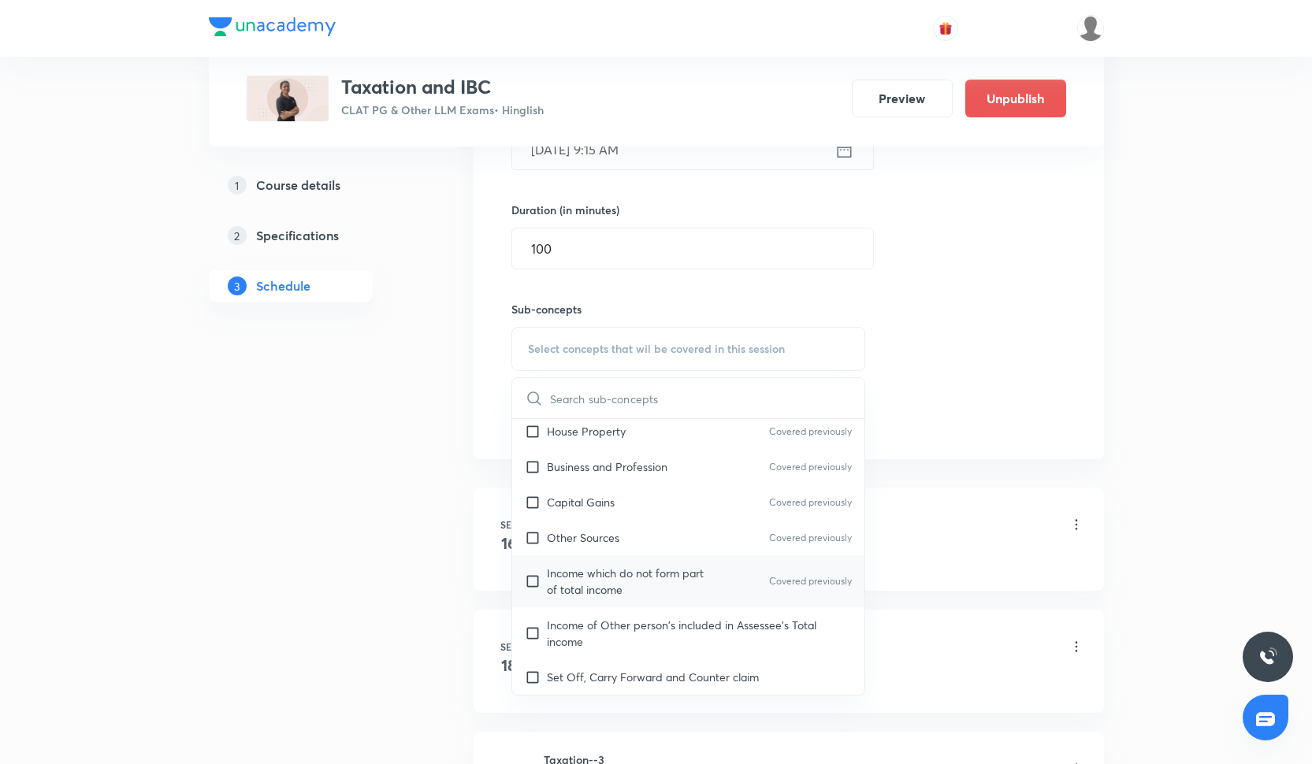
click at [577, 584] on p "Income which do not form part of total income" at bounding box center [626, 581] width 159 height 33
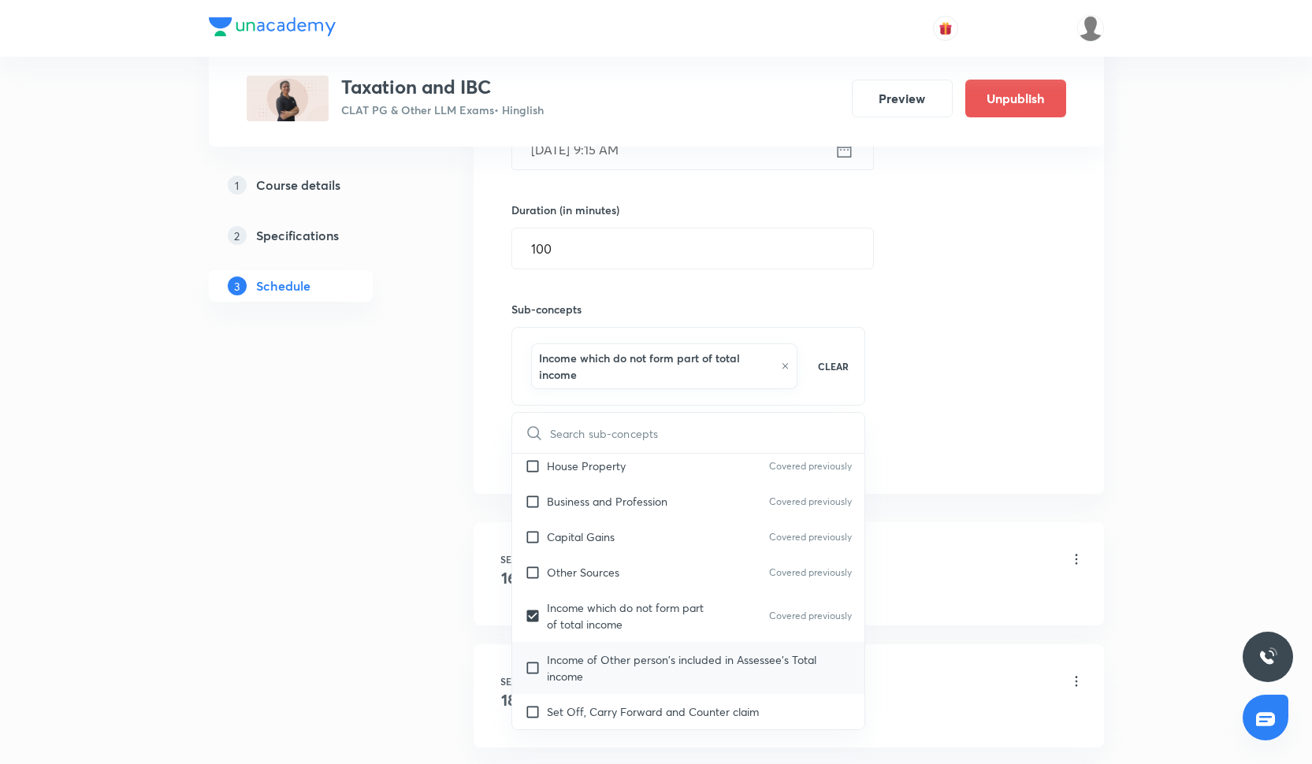
click at [623, 654] on p "Income of Other person's included in Assessee's Total income" at bounding box center [700, 668] width 306 height 33
checkbox input "true"
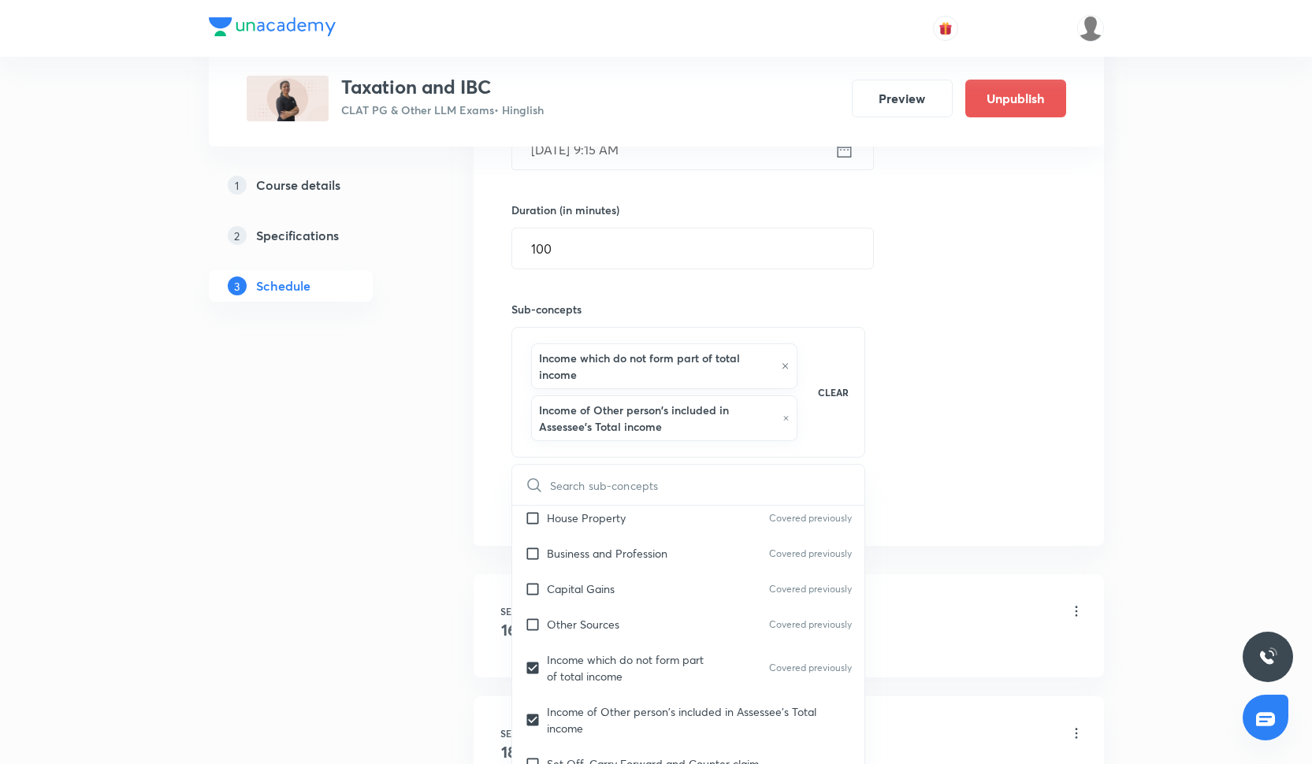
click at [958, 449] on div "Session 14 Live class Quiz Recorded classes Session title 11/99 Taxation-14 ​ S…" at bounding box center [788, 209] width 555 height 624
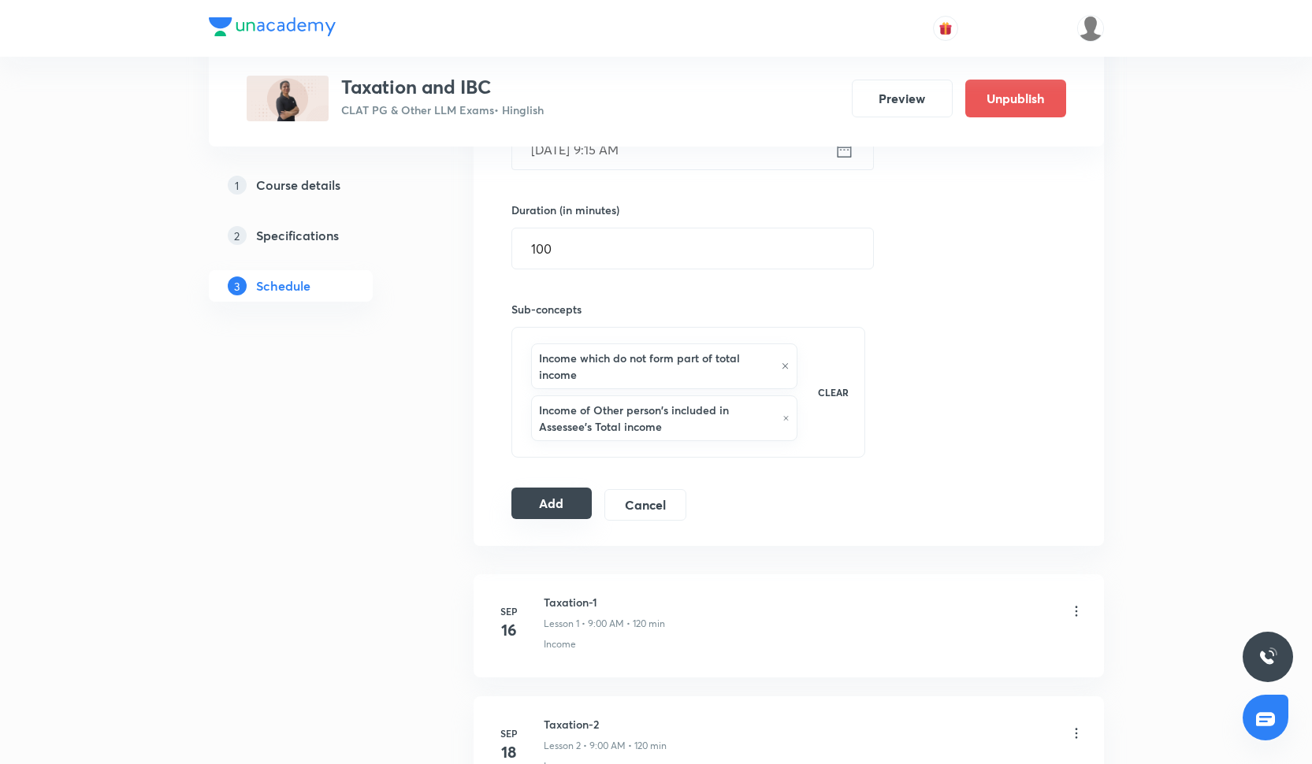
click at [580, 505] on button "Add" at bounding box center [551, 504] width 81 height 32
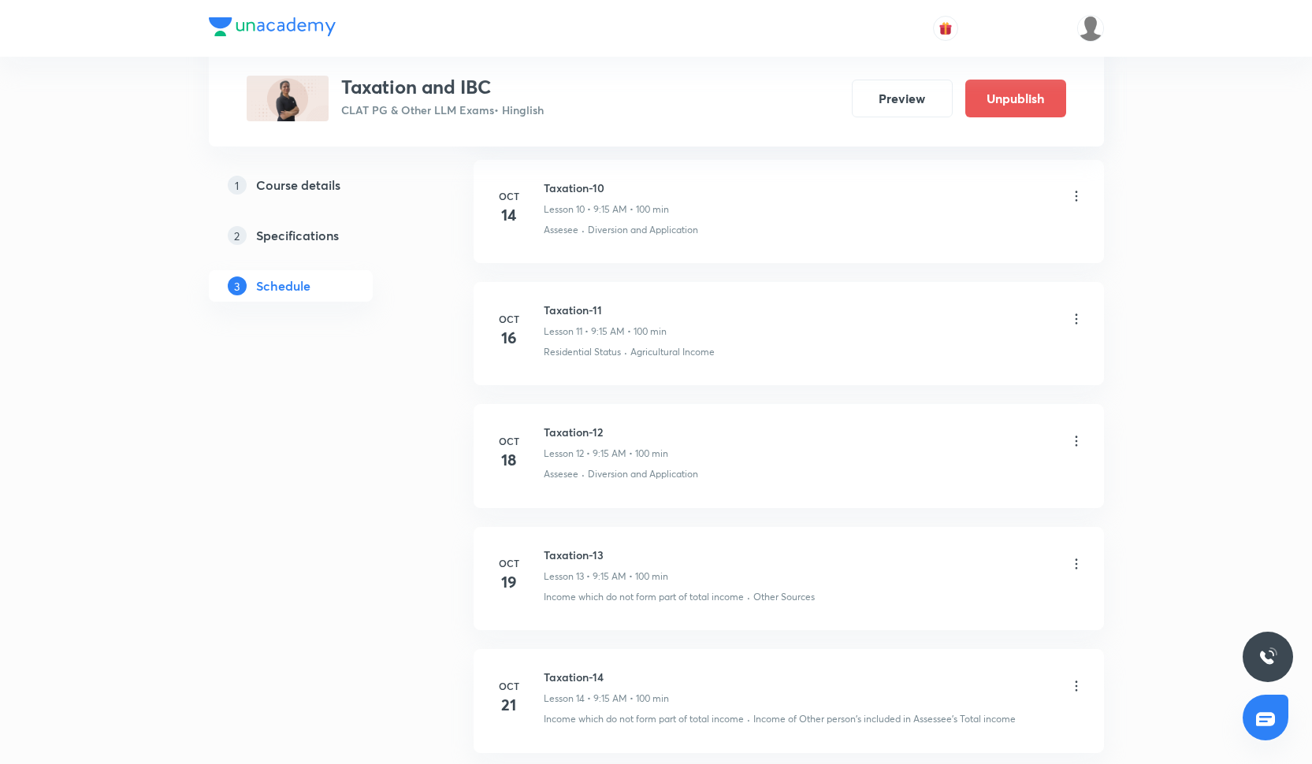
scroll to position [2132, 0]
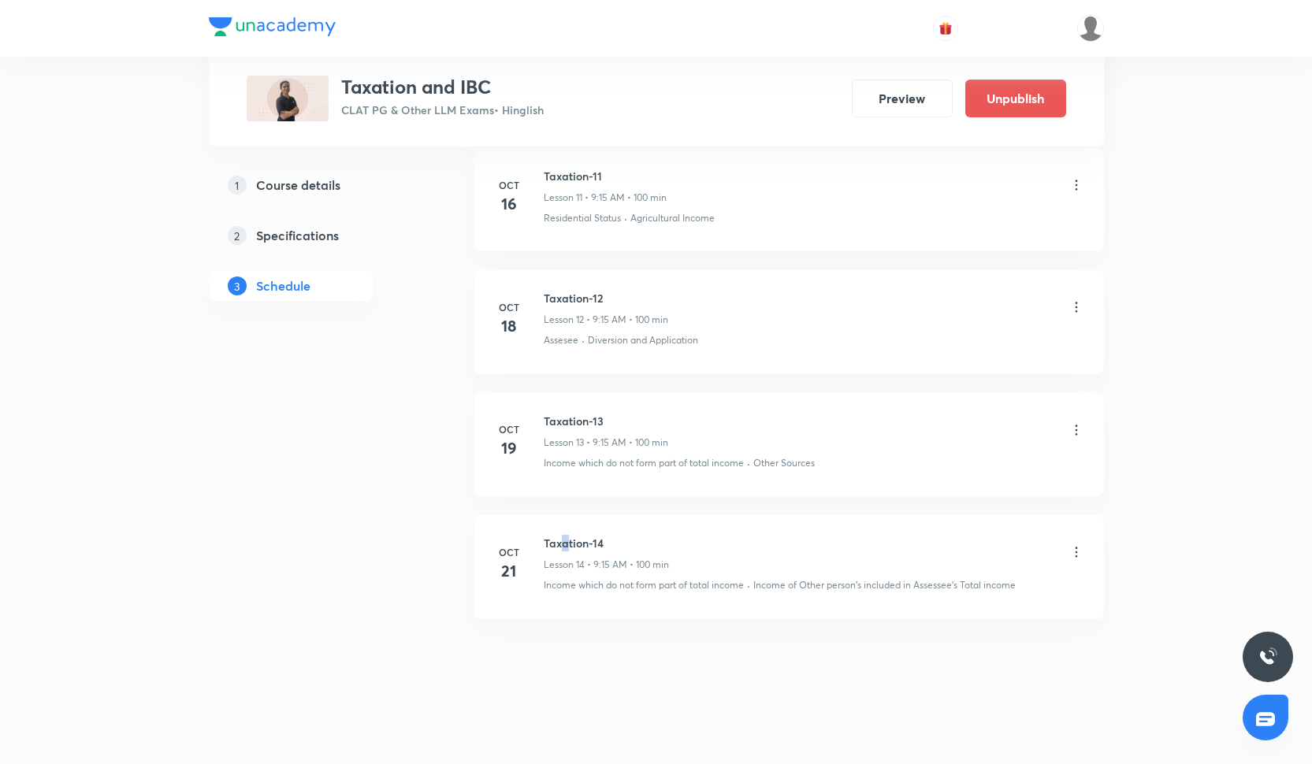
click at [565, 542] on h6 "Taxation-14" at bounding box center [606, 543] width 125 height 17
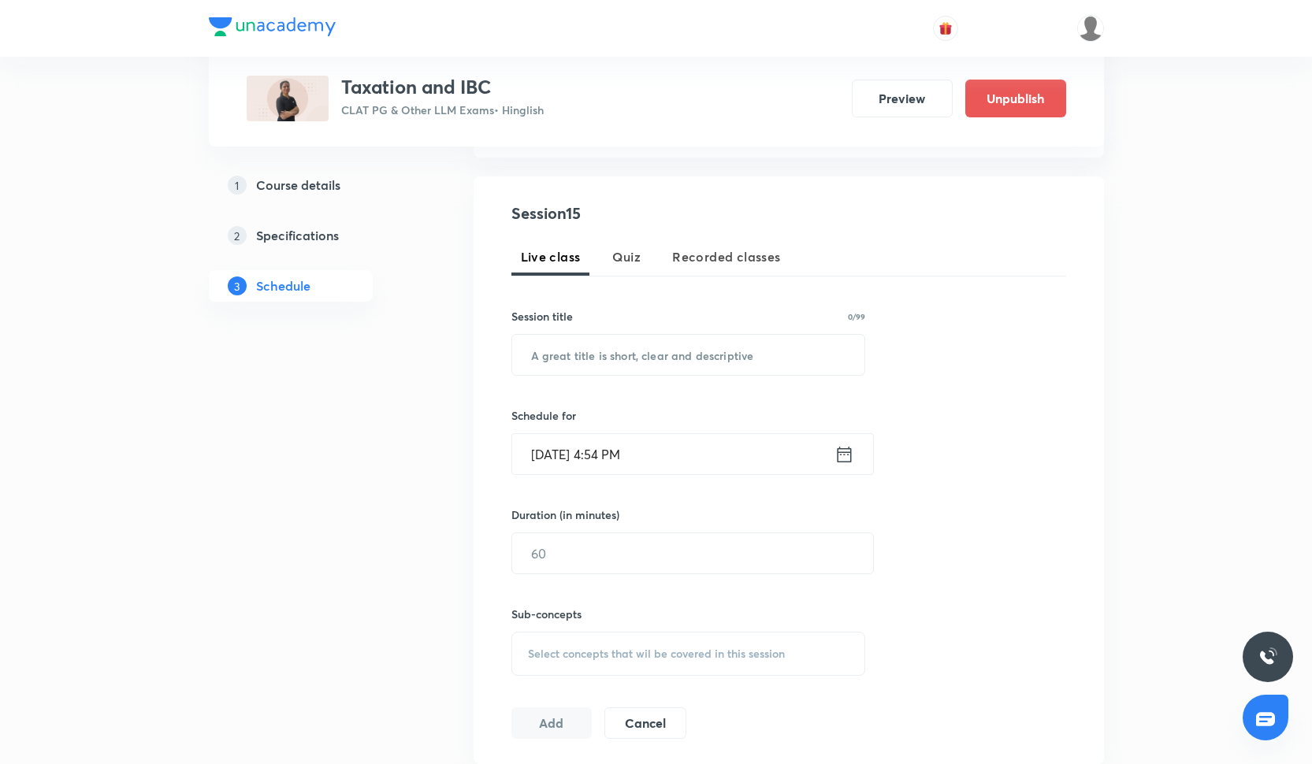
scroll to position [175, 0]
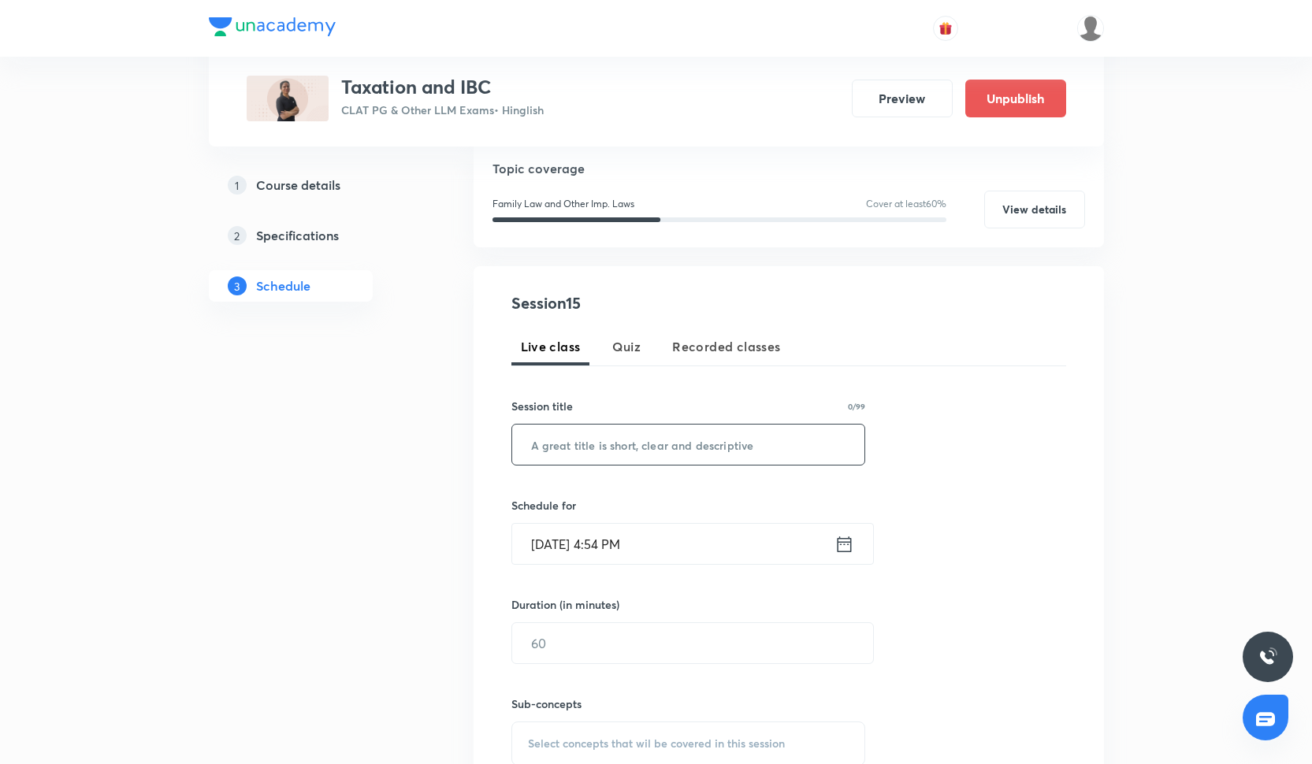
click at [582, 452] on input "text" at bounding box center [688, 445] width 353 height 40
paste input "Taxation-14"
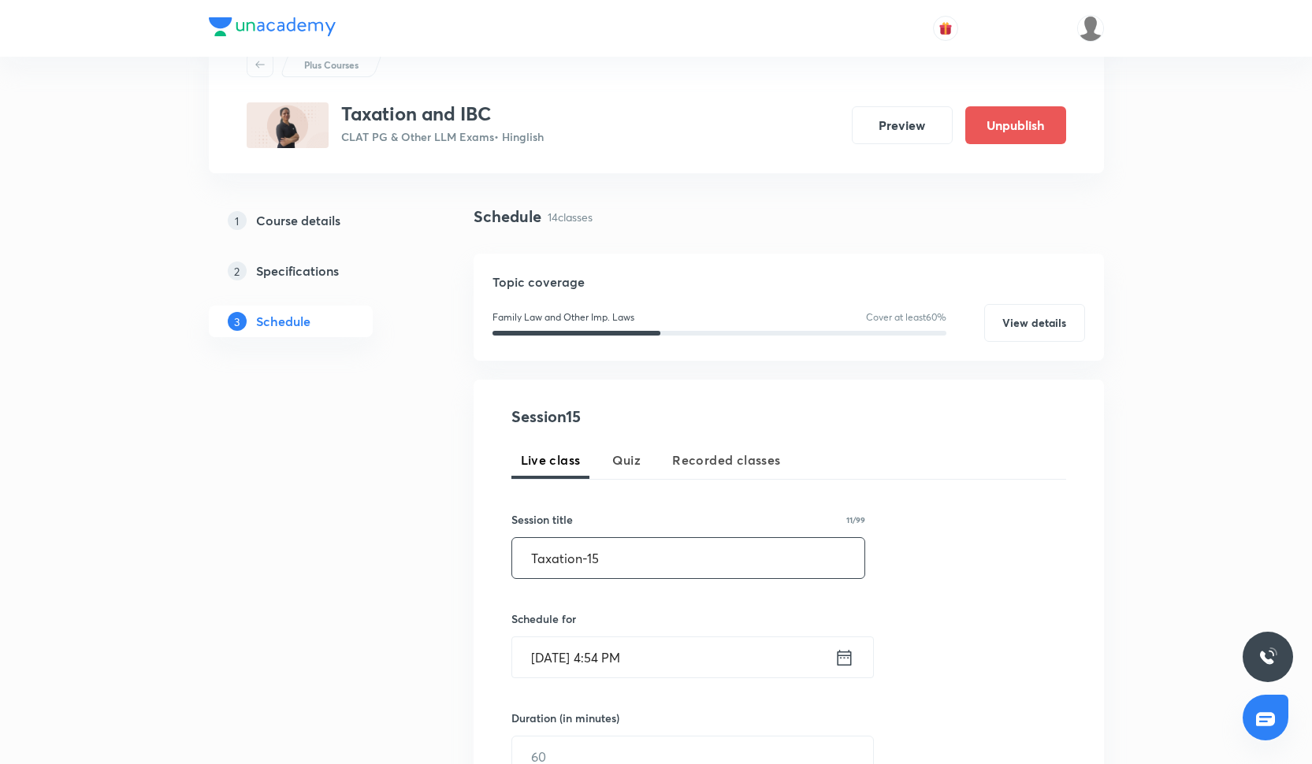
scroll to position [86, 0]
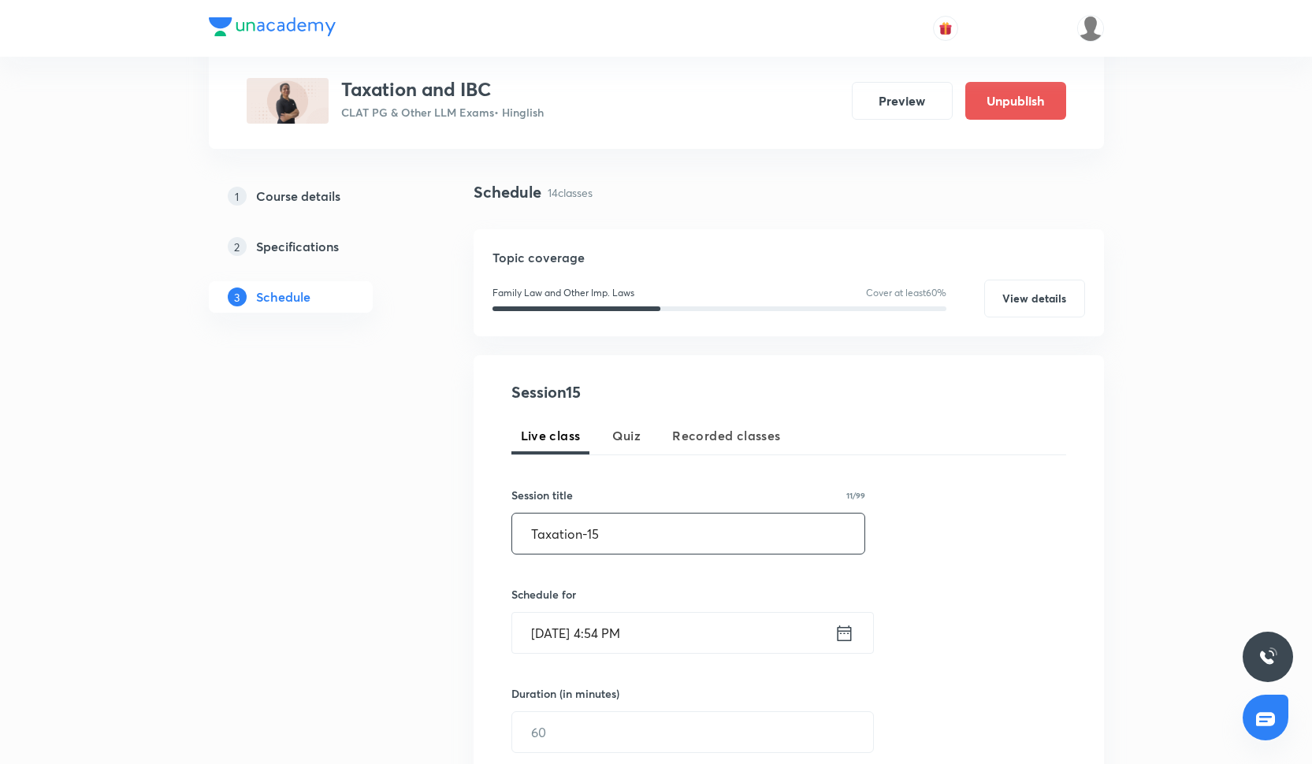
type input "Taxation-15"
click at [558, 630] on input "[DATE] 4:54 PM" at bounding box center [673, 633] width 322 height 40
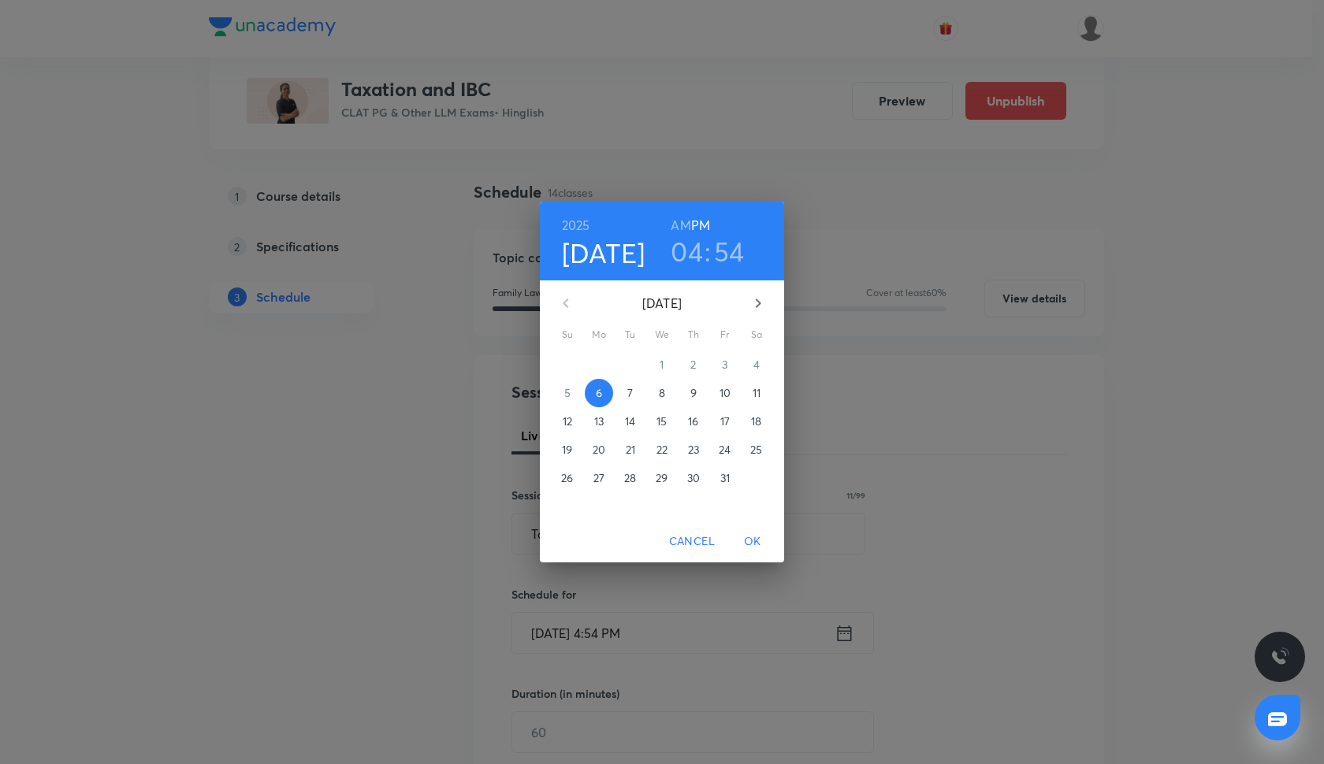
click at [697, 453] on p "23" at bounding box center [693, 450] width 11 height 16
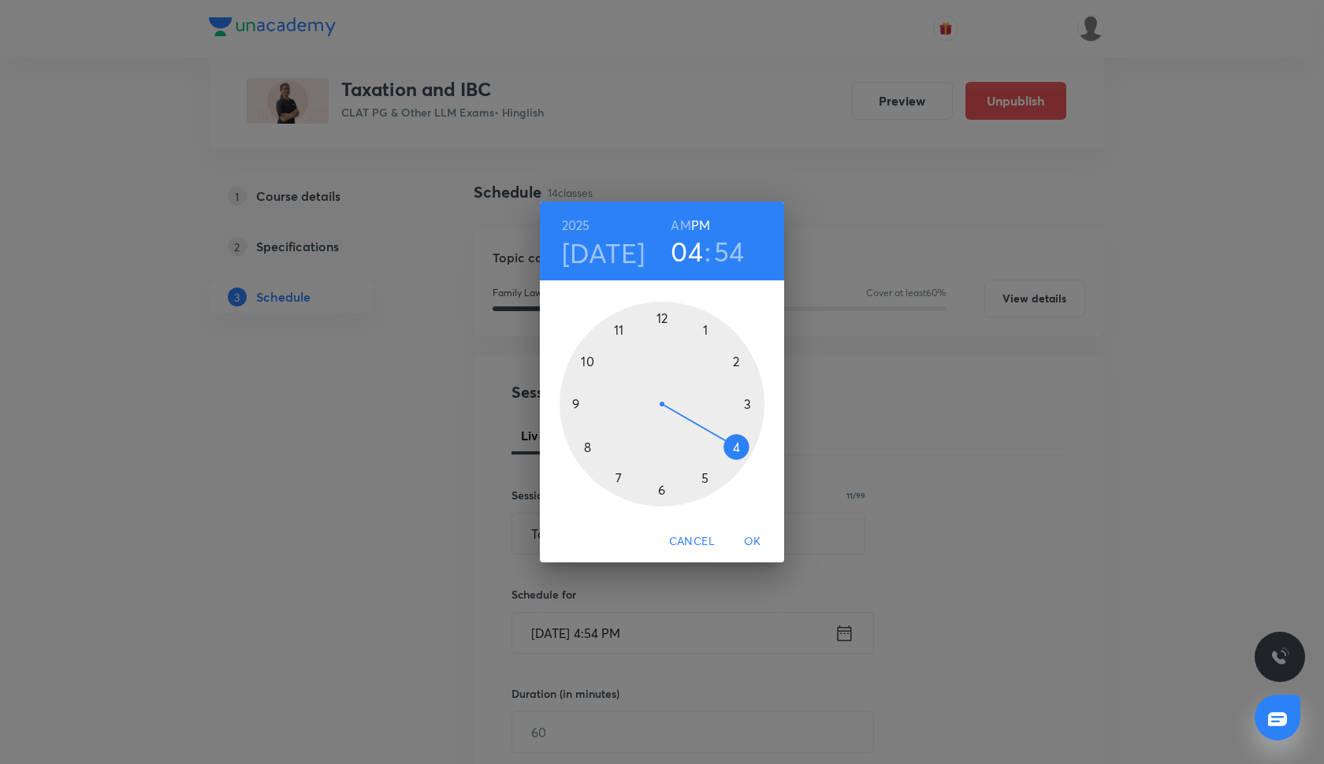
click at [582, 408] on div at bounding box center [662, 404] width 205 height 205
click at [686, 230] on h6 "AM" at bounding box center [681, 225] width 20 height 22
click at [750, 402] on div at bounding box center [662, 404] width 205 height 205
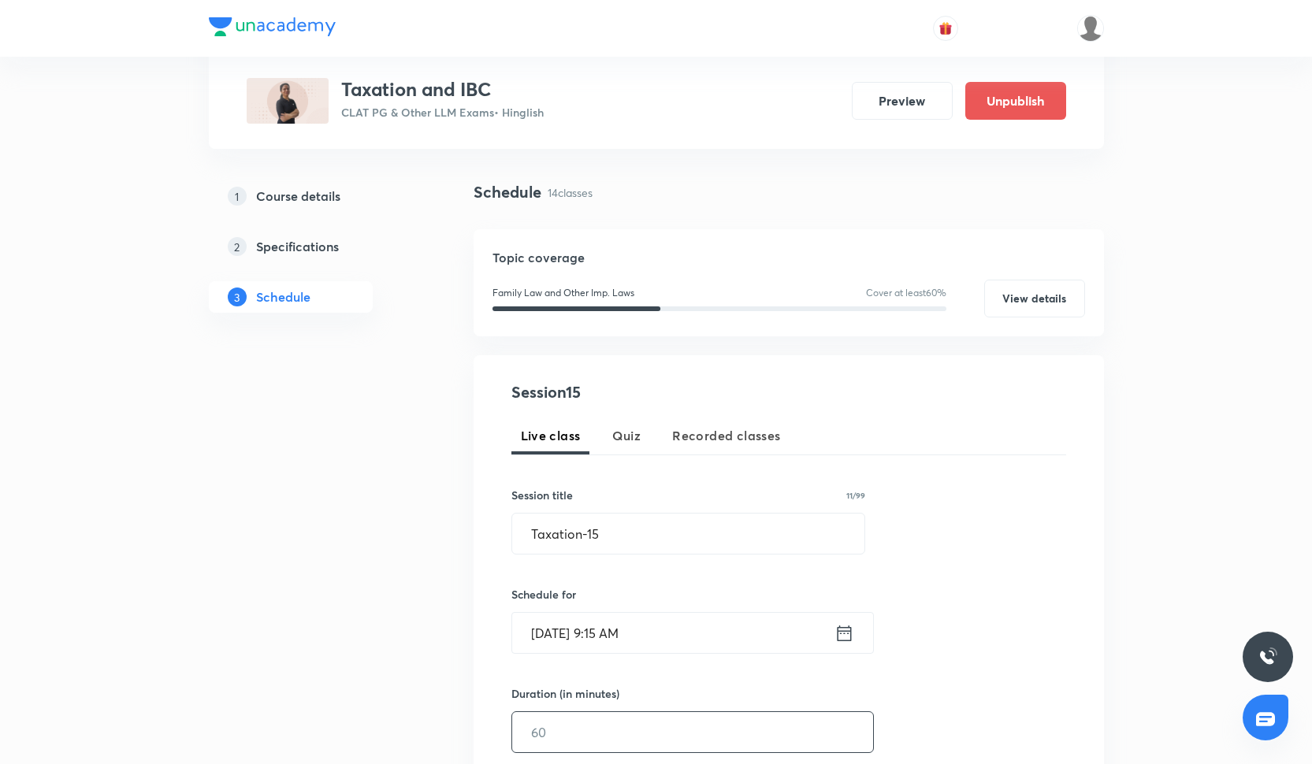
click at [585, 746] on input "text" at bounding box center [692, 732] width 361 height 40
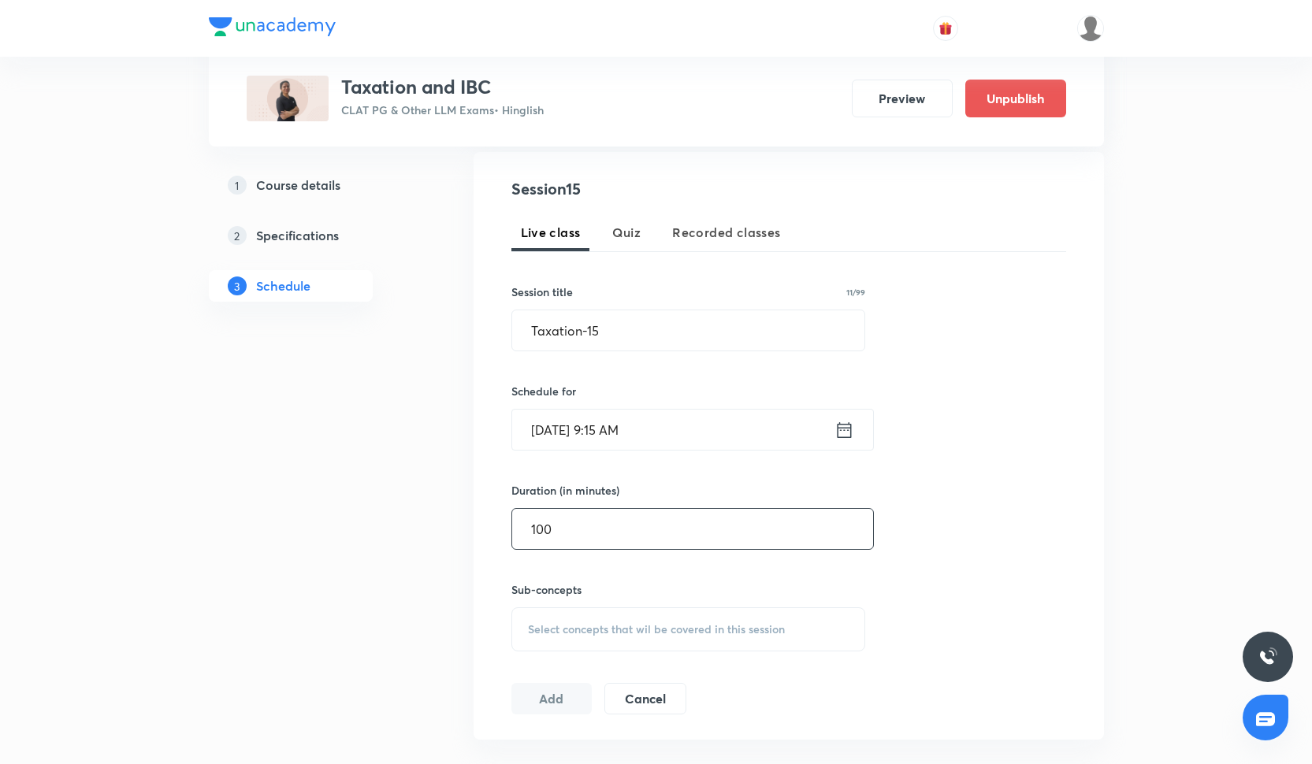
scroll to position [452, 0]
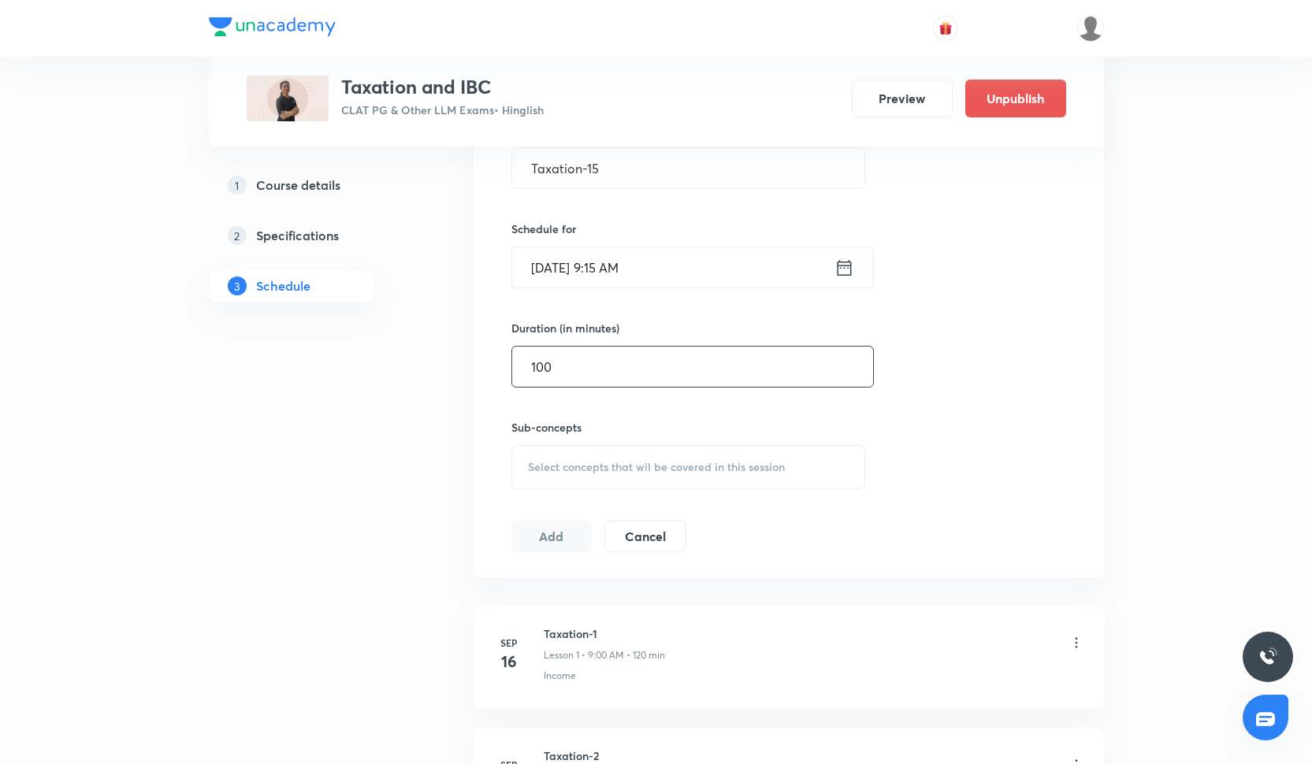
type input "100"
click at [567, 487] on div "Select concepts that wil be covered in this session" at bounding box center [688, 467] width 355 height 44
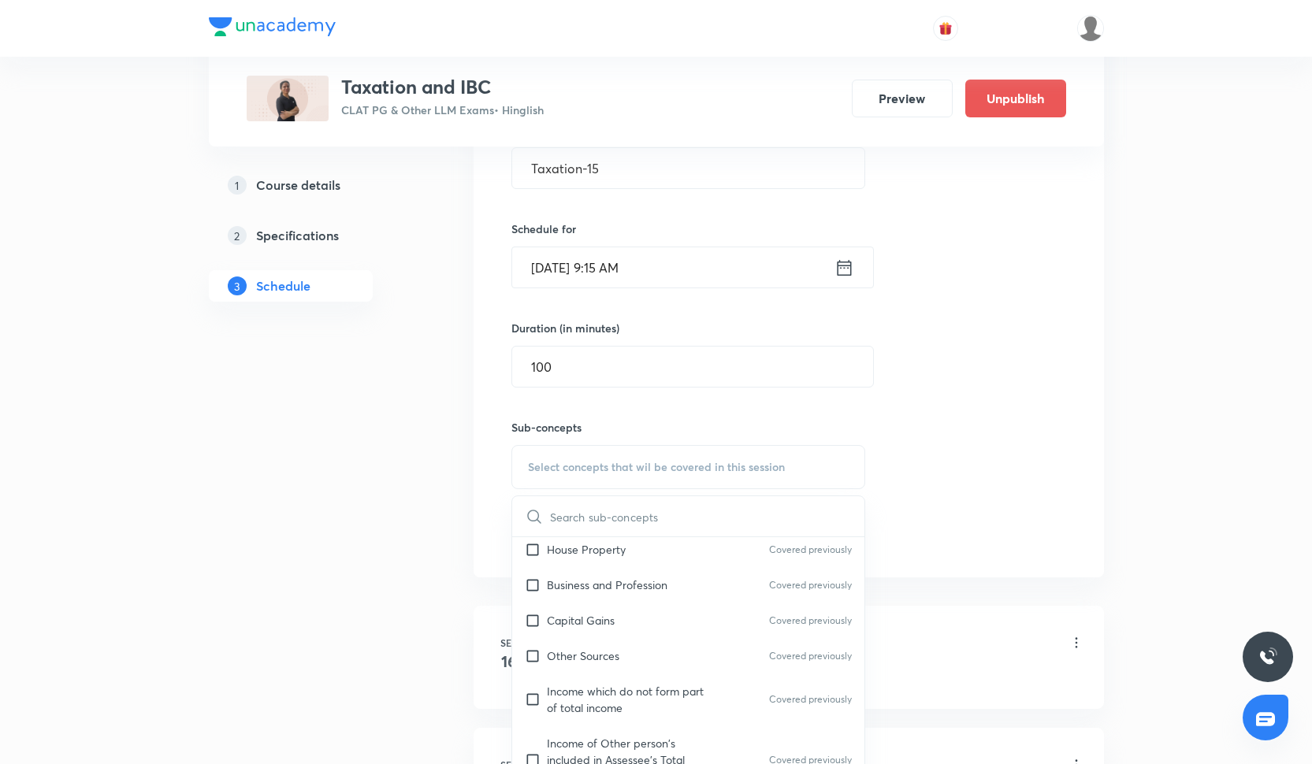
scroll to position [1509, 0]
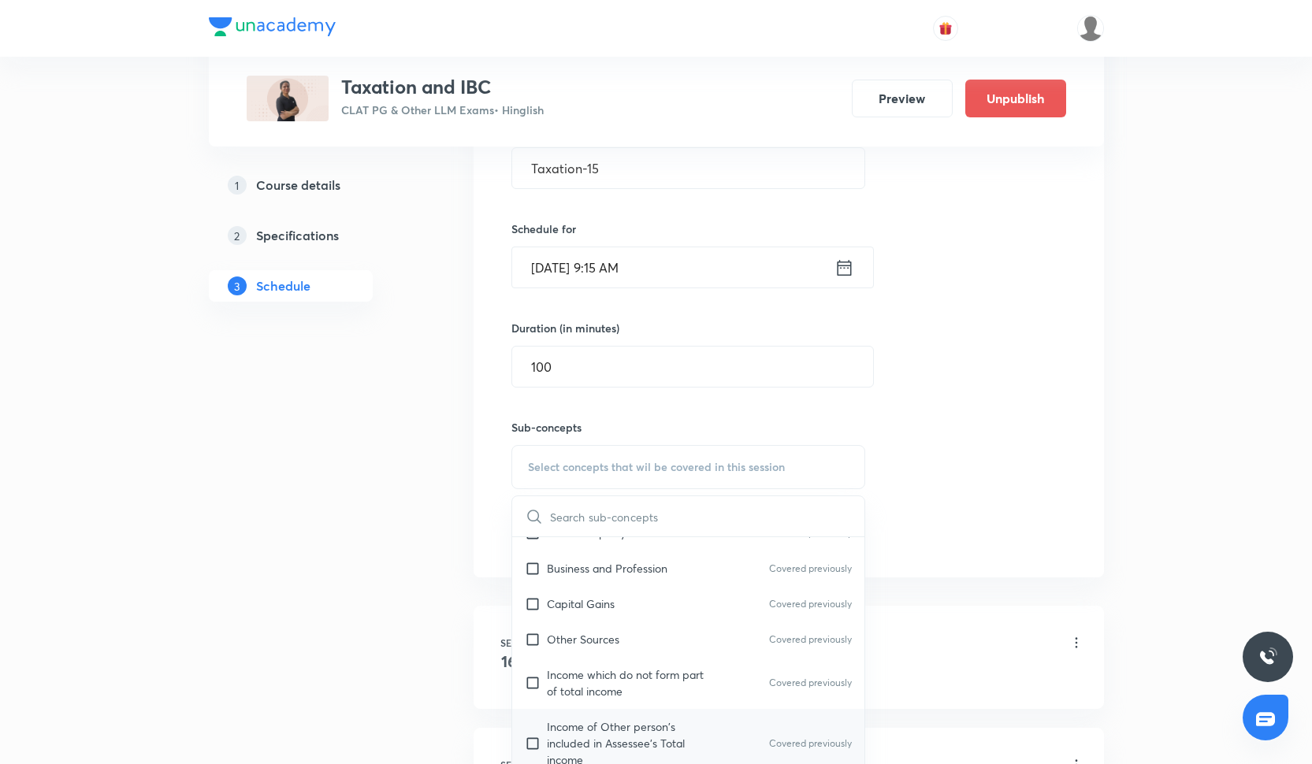
click at [612, 723] on p "Income of Other person's included in Assessee's Total income" at bounding box center [626, 744] width 159 height 50
checkbox input "true"
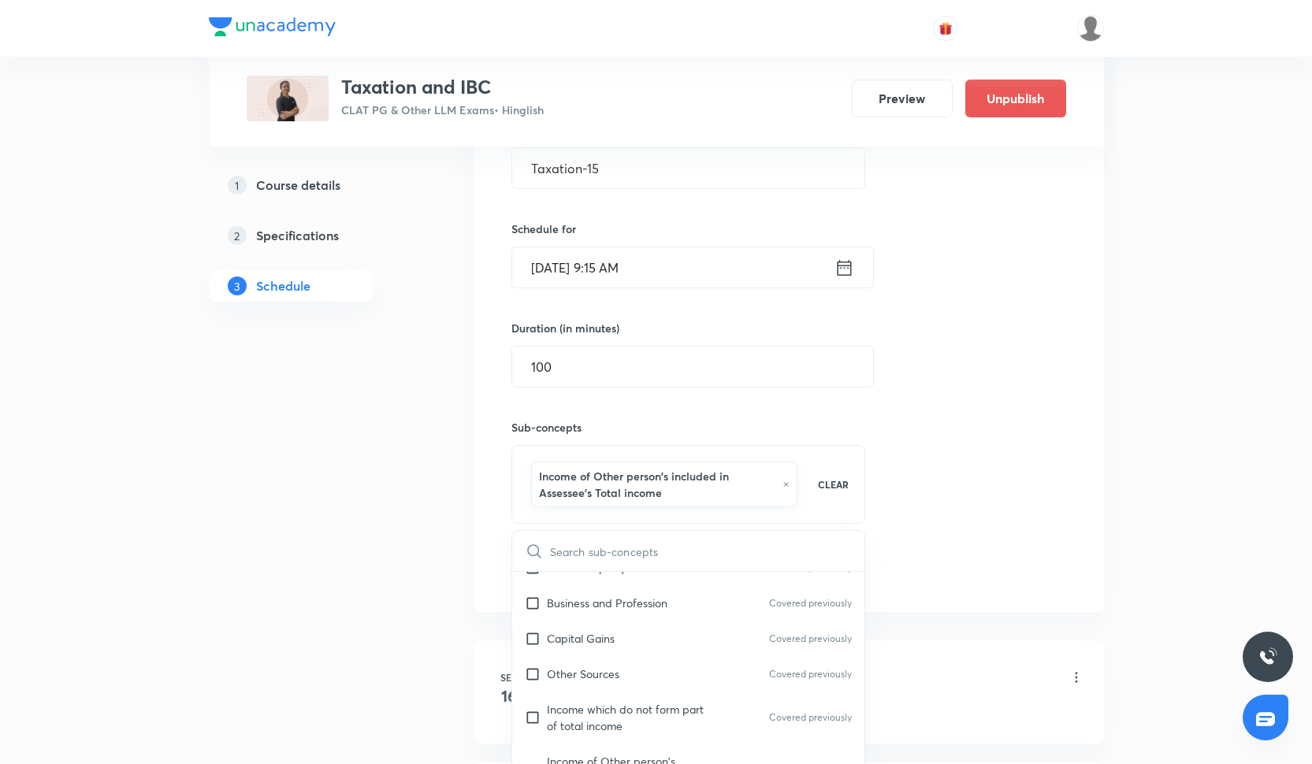
click at [939, 506] on div "Session 15 Live class Quiz Recorded classes Session title 11/99 Taxation-15 ​ S…" at bounding box center [788, 301] width 555 height 572
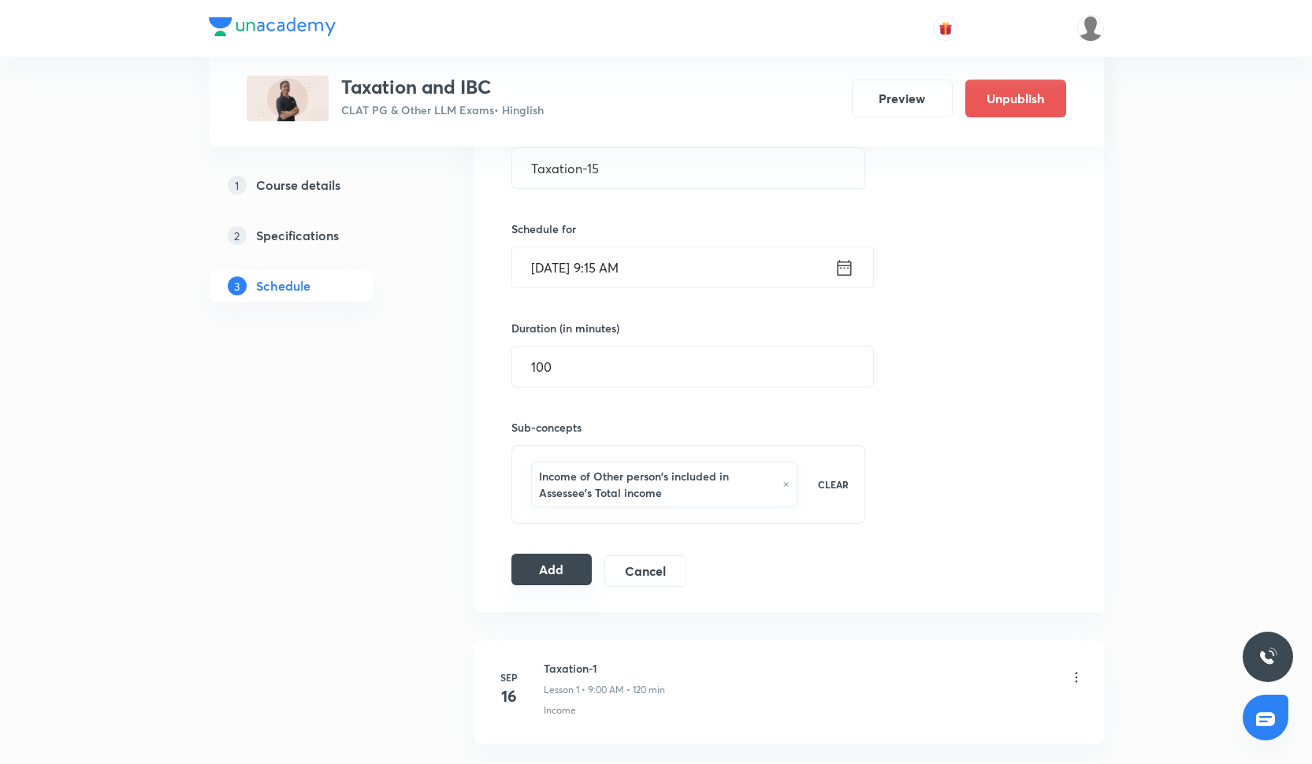
click at [582, 571] on button "Add" at bounding box center [551, 570] width 81 height 32
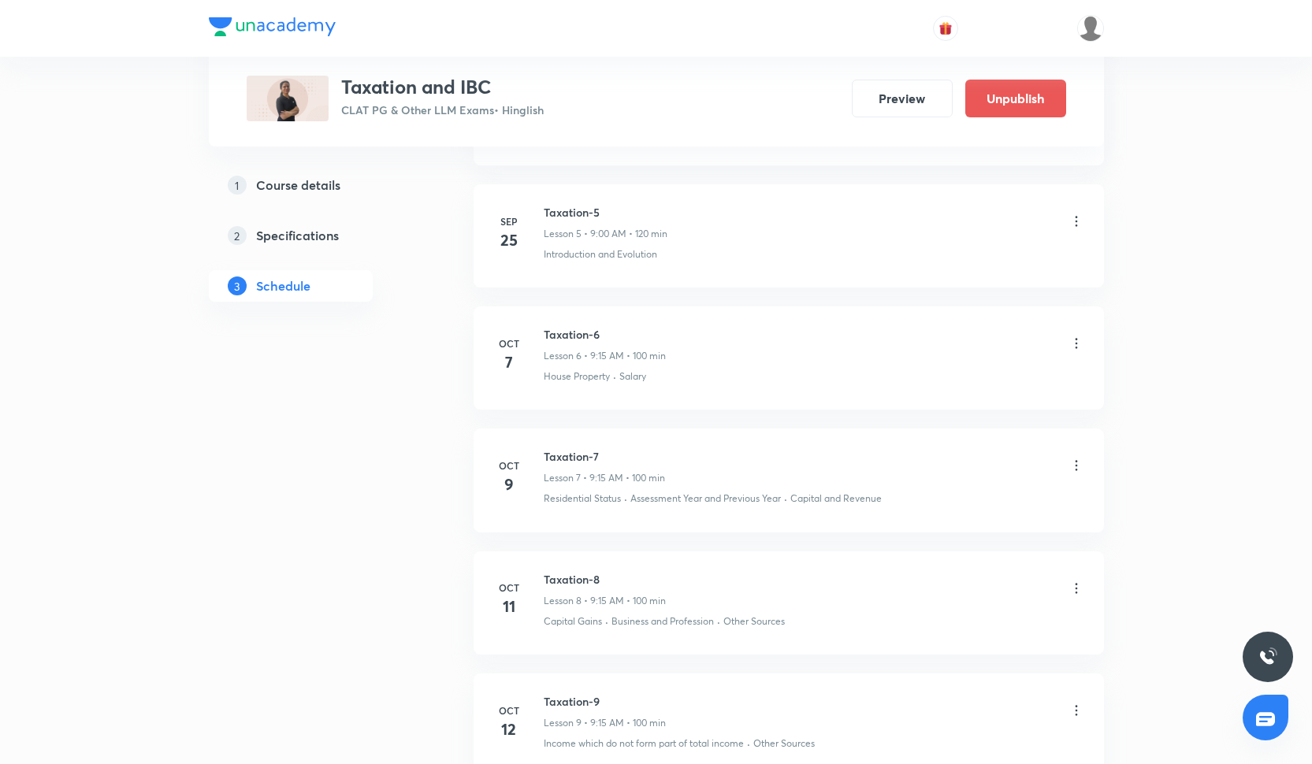
scroll to position [1365, 0]
